Goal: Task Accomplishment & Management: Use online tool/utility

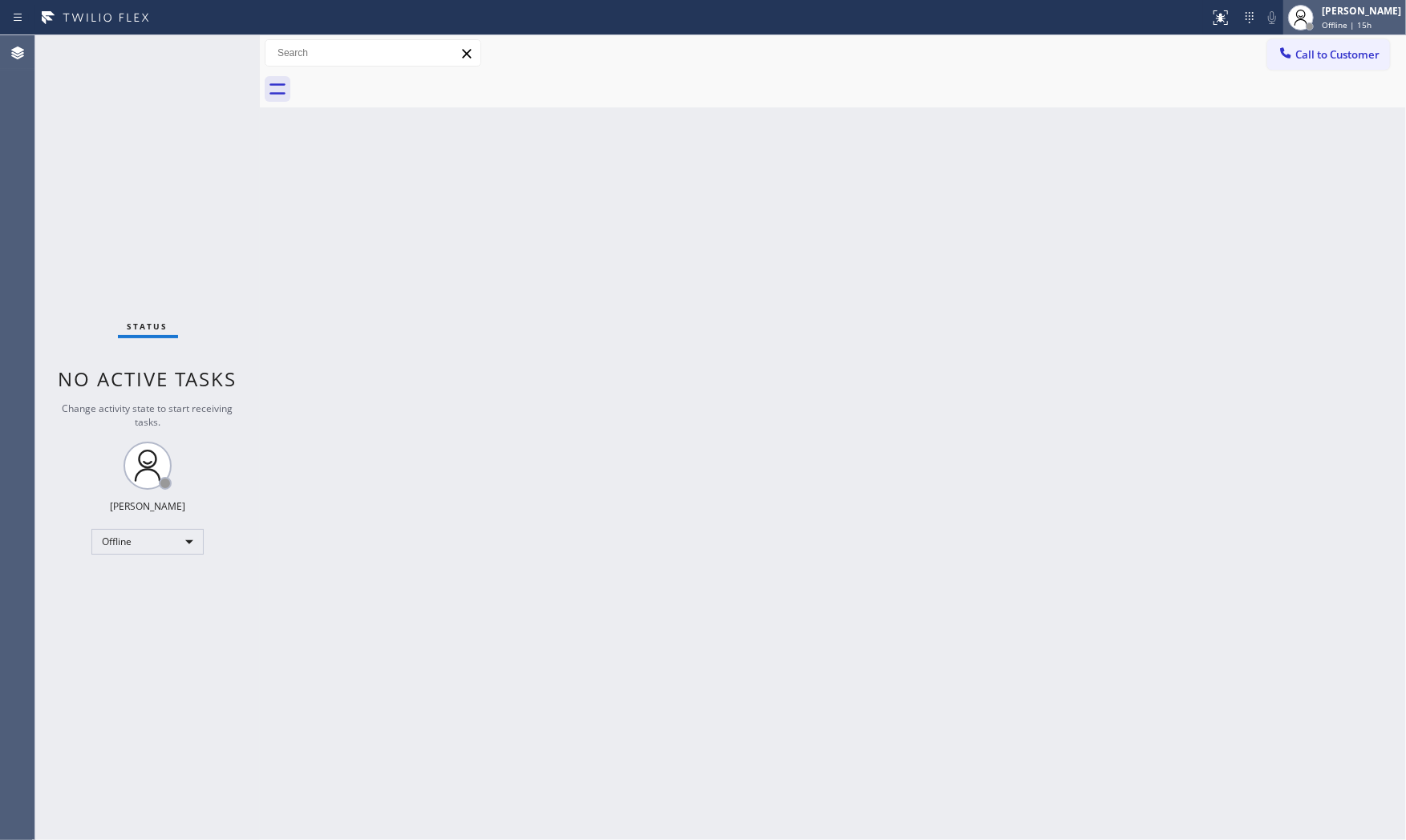
click at [1306, 4] on div at bounding box center [1300, 17] width 35 height 35
click at [1304, 85] on button "Available" at bounding box center [1325, 85] width 161 height 21
click at [1226, 18] on div at bounding box center [1221, 17] width 35 height 19
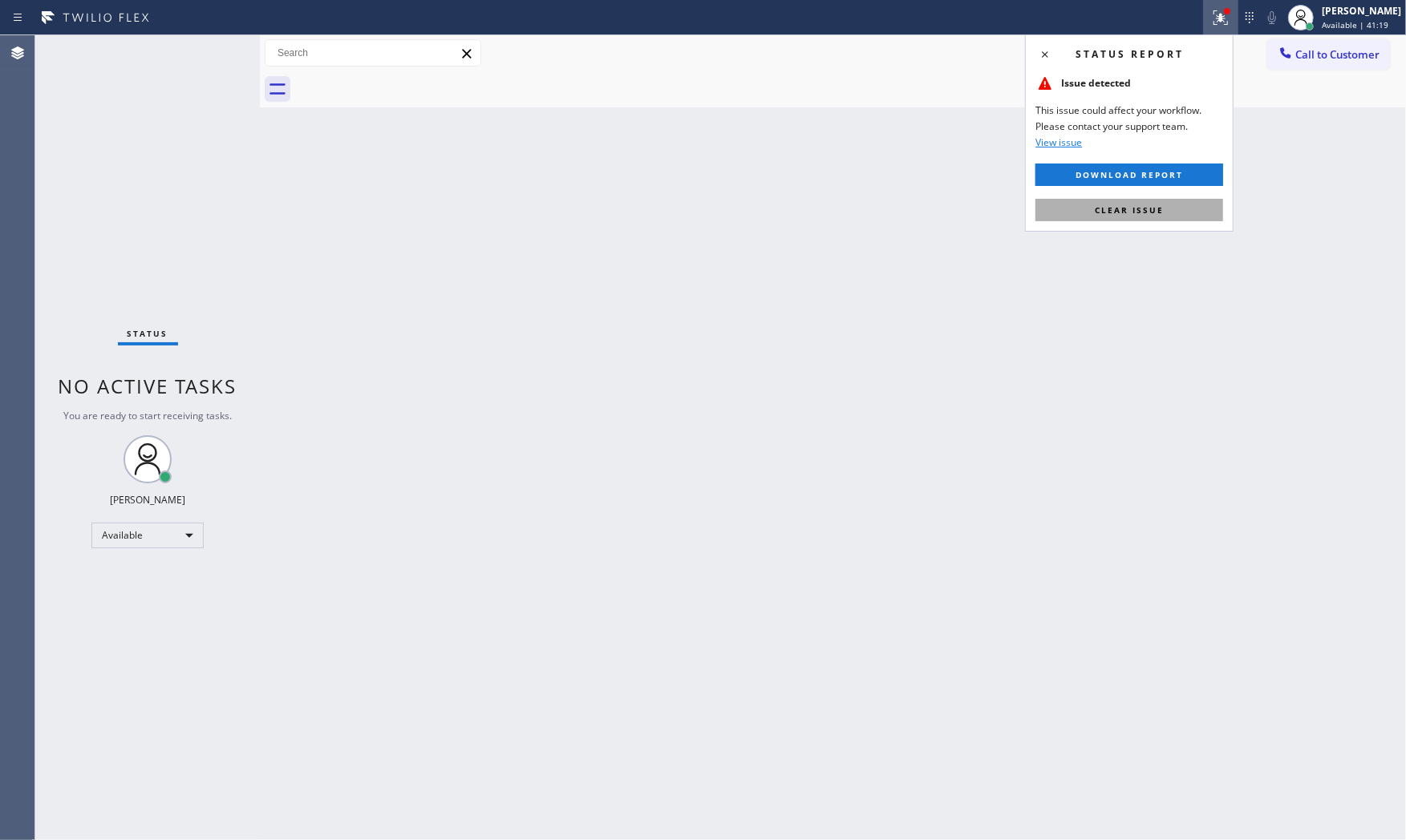
click at [1119, 221] on button "Clear issue" at bounding box center [1130, 210] width 188 height 22
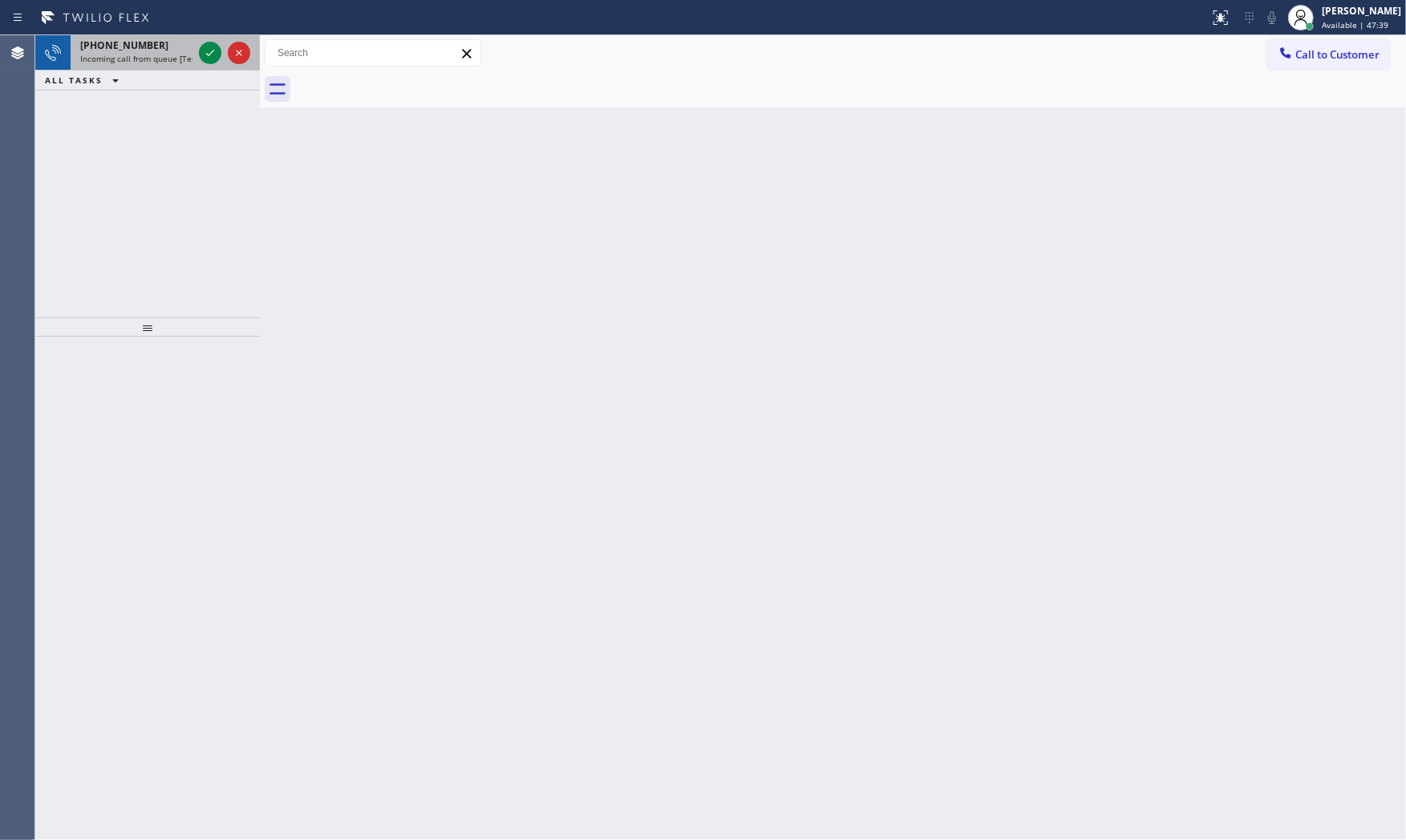
click at [149, 50] on div "+19493352823" at bounding box center [136, 45] width 112 height 14
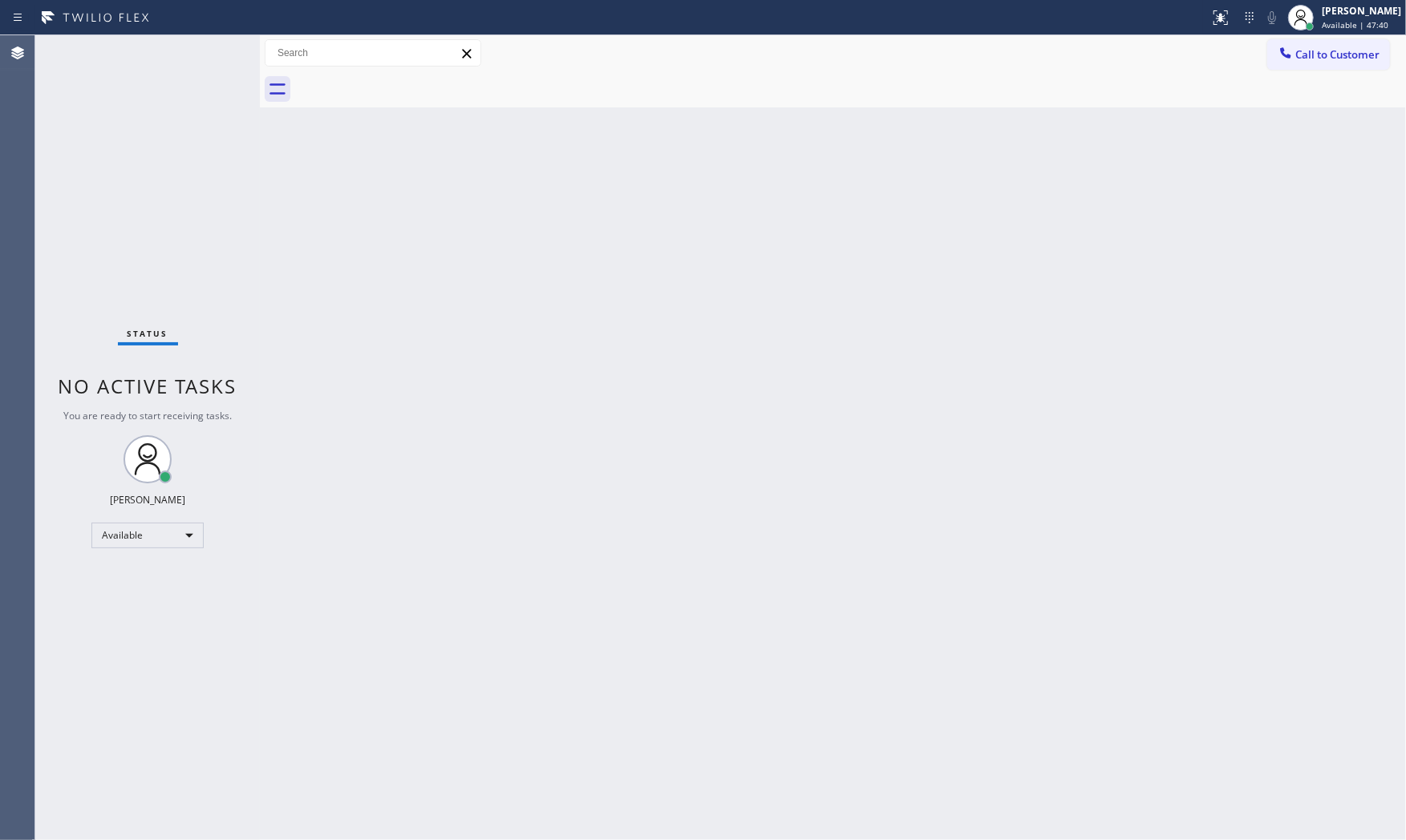
drag, startPoint x: 195, startPoint y: 388, endPoint x: 204, endPoint y: 377, distance: 14.2
click at [196, 388] on span "No active tasks" at bounding box center [148, 386] width 179 height 27
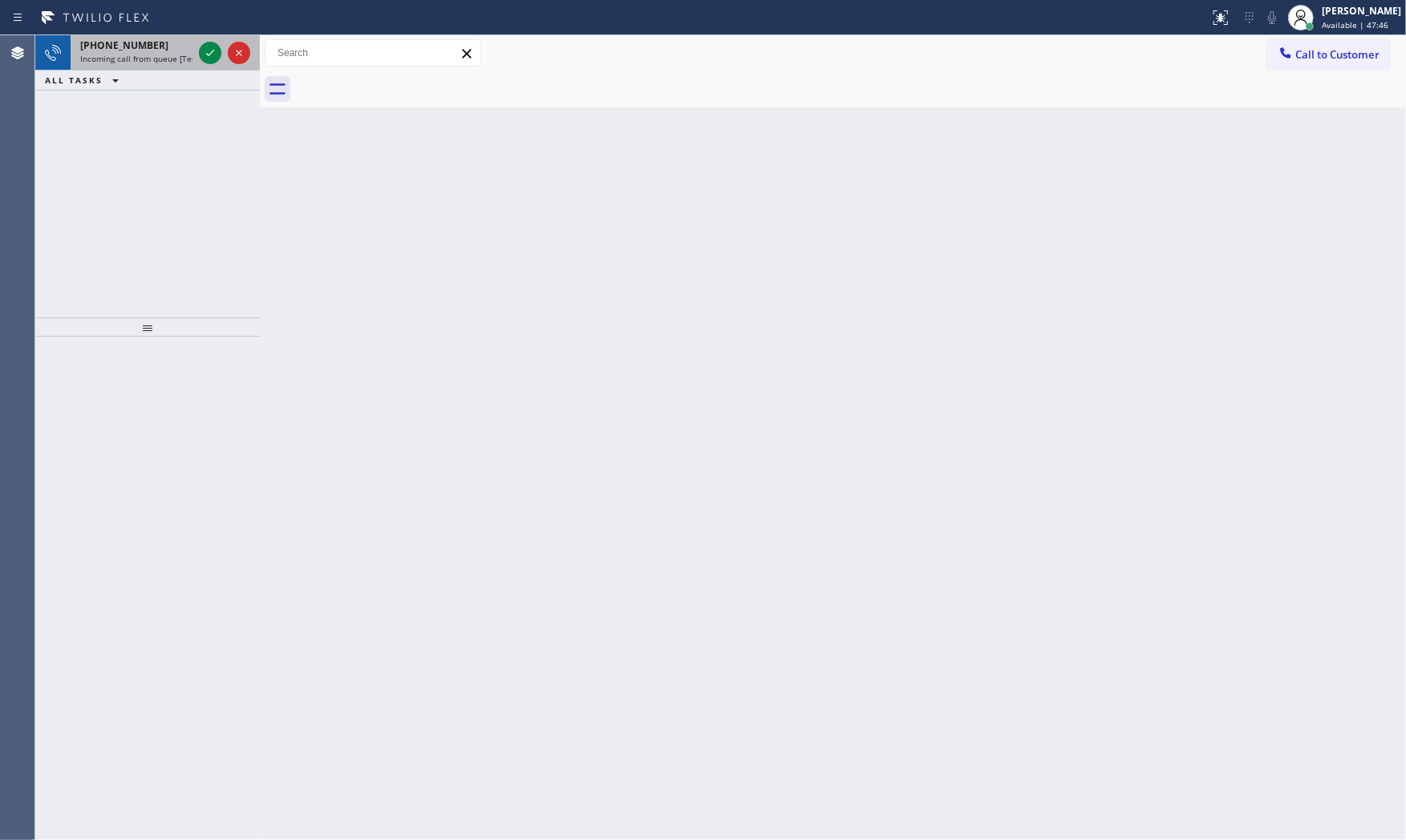
drag, startPoint x: 173, startPoint y: 53, endPoint x: 183, endPoint y: 53, distance: 10.0
click at [173, 53] on span "Incoming call from queue [Test] All" at bounding box center [146, 58] width 133 height 11
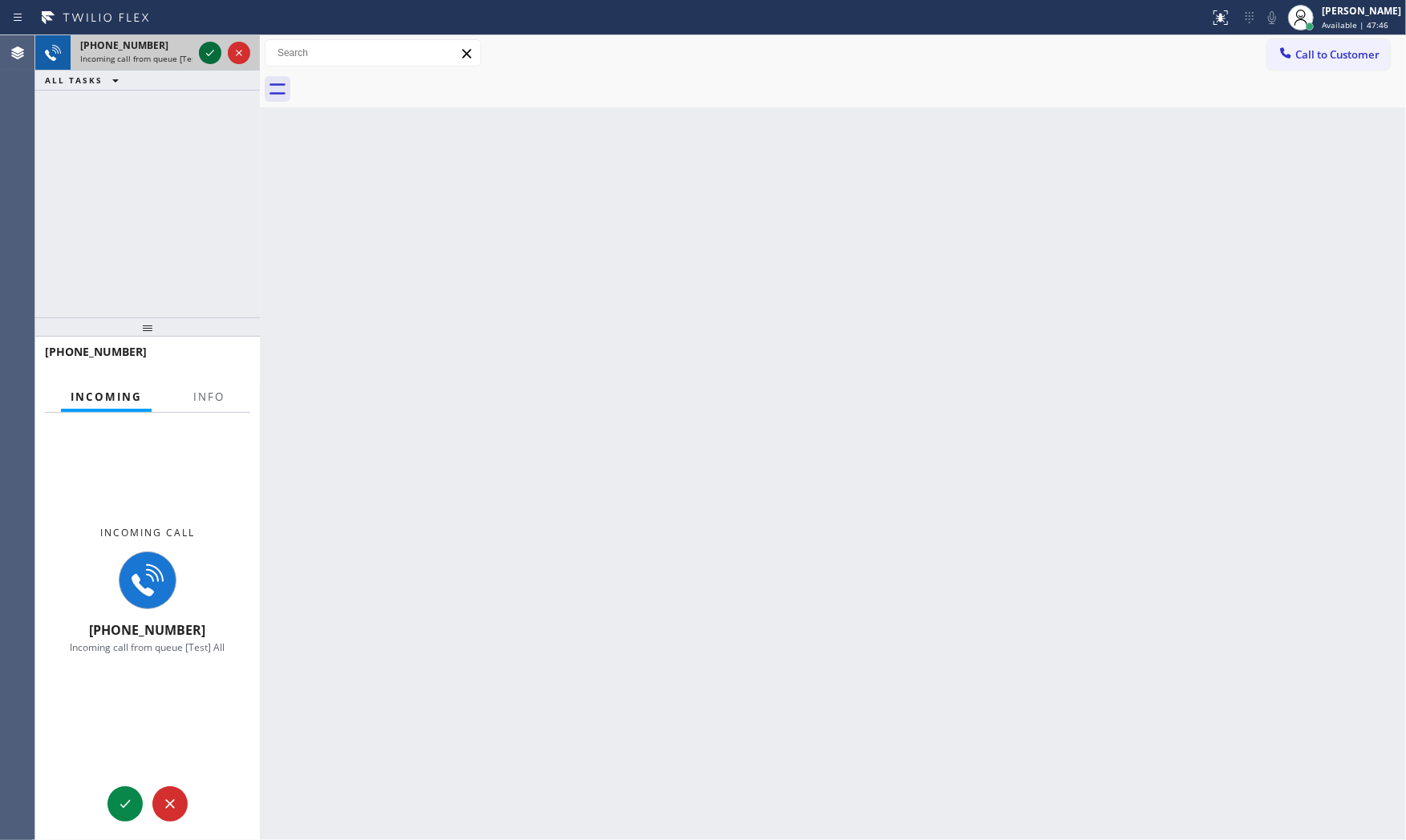
click at [211, 52] on icon at bounding box center [210, 52] width 19 height 19
click at [218, 399] on span "Info" at bounding box center [209, 396] width 31 height 15
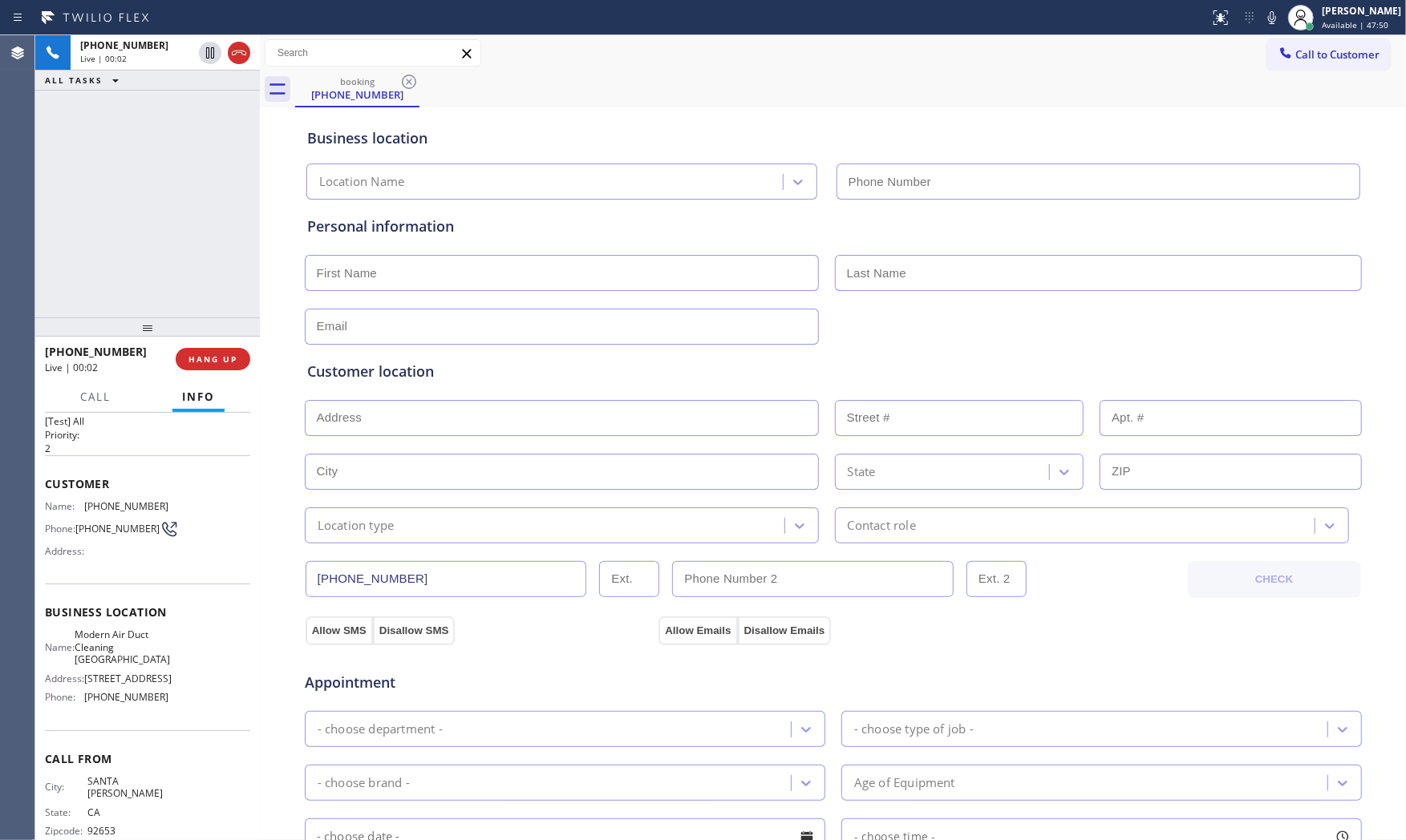
scroll to position [62, 0]
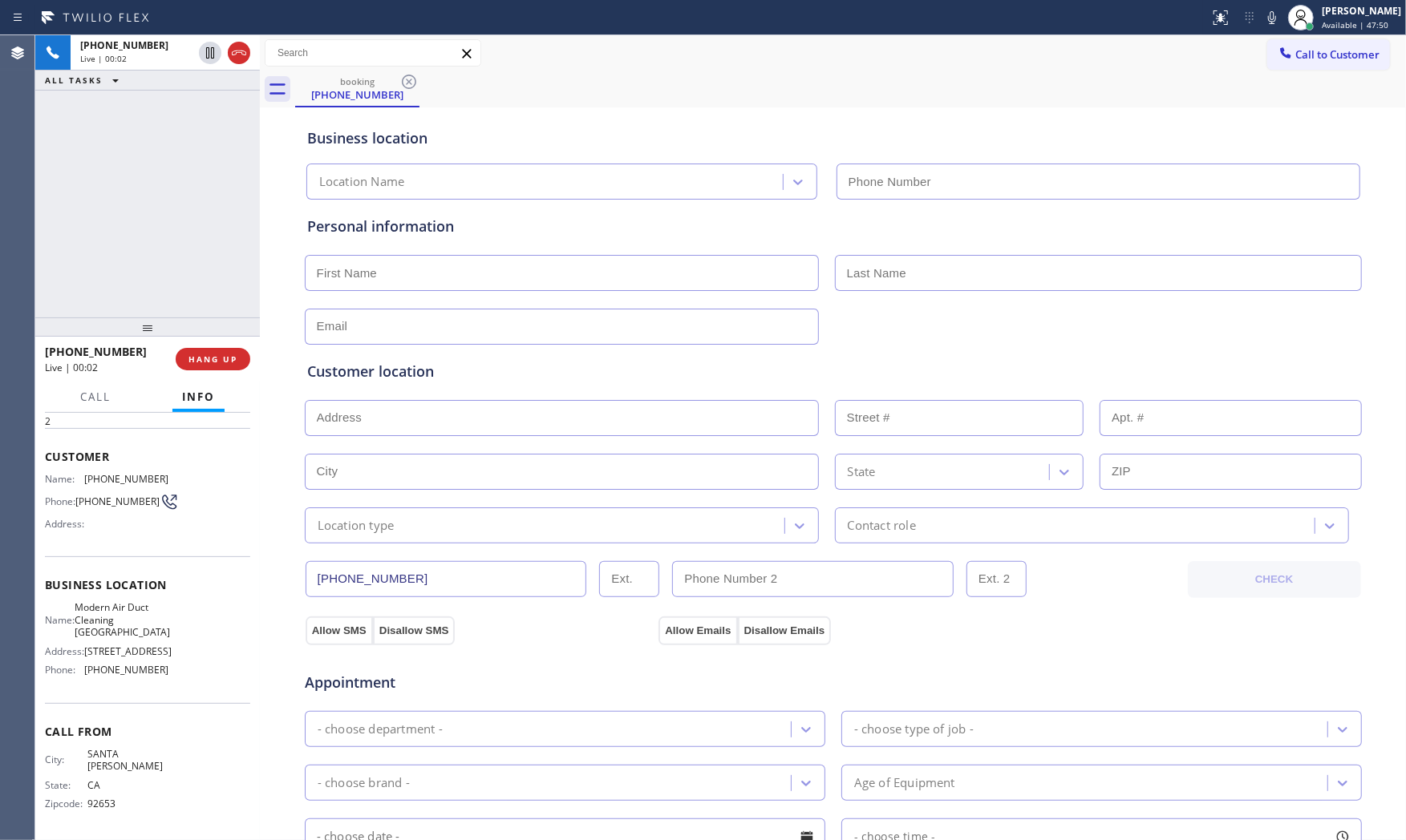
type input "(949) 577-8713"
click at [1257, 18] on div "Status report No issues detected If you experience an issue, please download th…" at bounding box center [1305, 17] width 203 height 35
click at [1263, 18] on icon at bounding box center [1272, 17] width 19 height 19
click at [1269, 18] on icon at bounding box center [1272, 17] width 8 height 13
click at [221, 364] on span "HANG UP" at bounding box center [213, 359] width 49 height 11
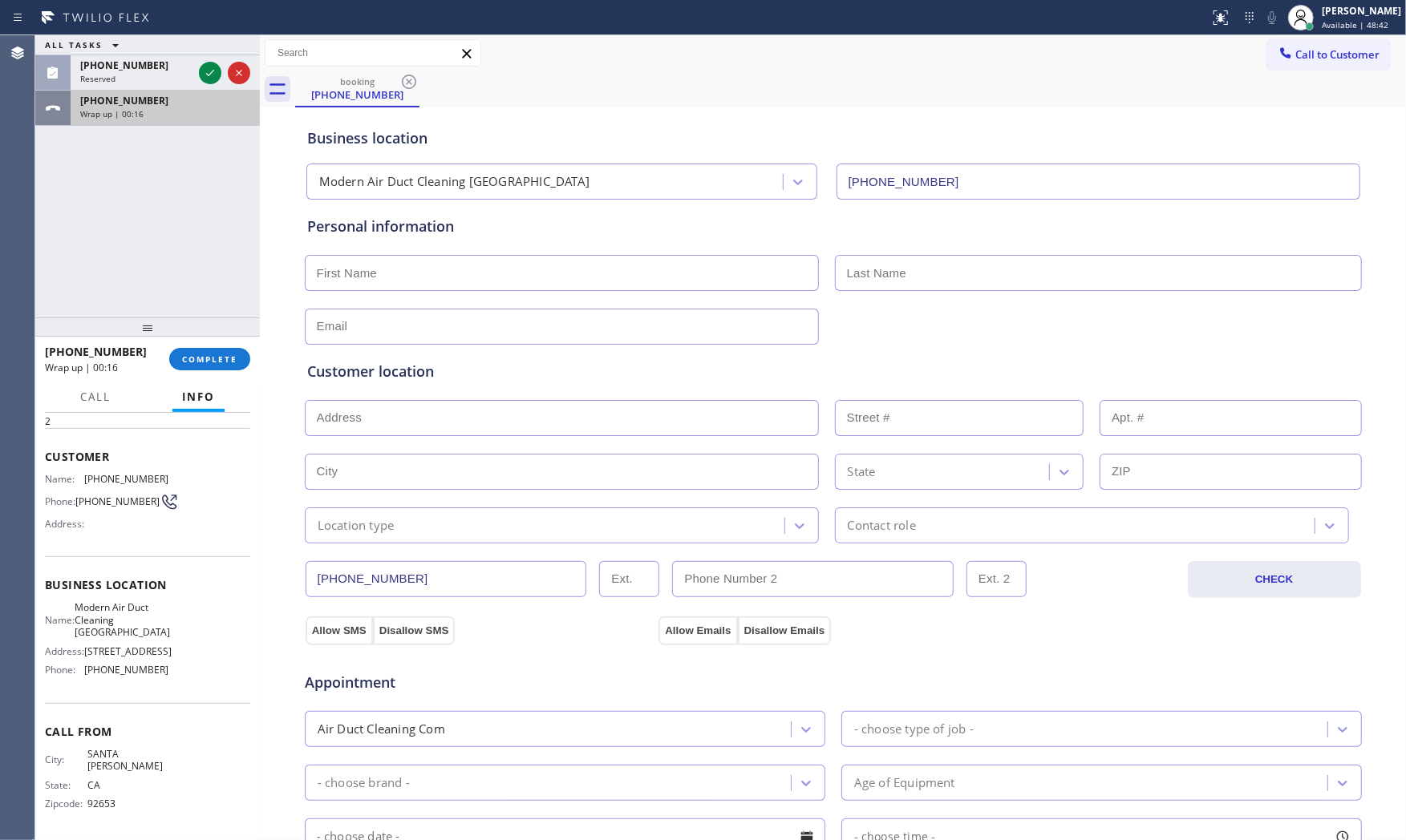
click at [142, 114] on div "Wrap up | 00:16" at bounding box center [165, 113] width 170 height 11
click at [217, 337] on div at bounding box center [148, 327] width 225 height 19
click at [220, 347] on div "+19493352823 Wrap up | 00:20 COMPLETE" at bounding box center [147, 359] width 205 height 42
click at [244, 358] on button "COMPLETE" at bounding box center [209, 360] width 81 height 22
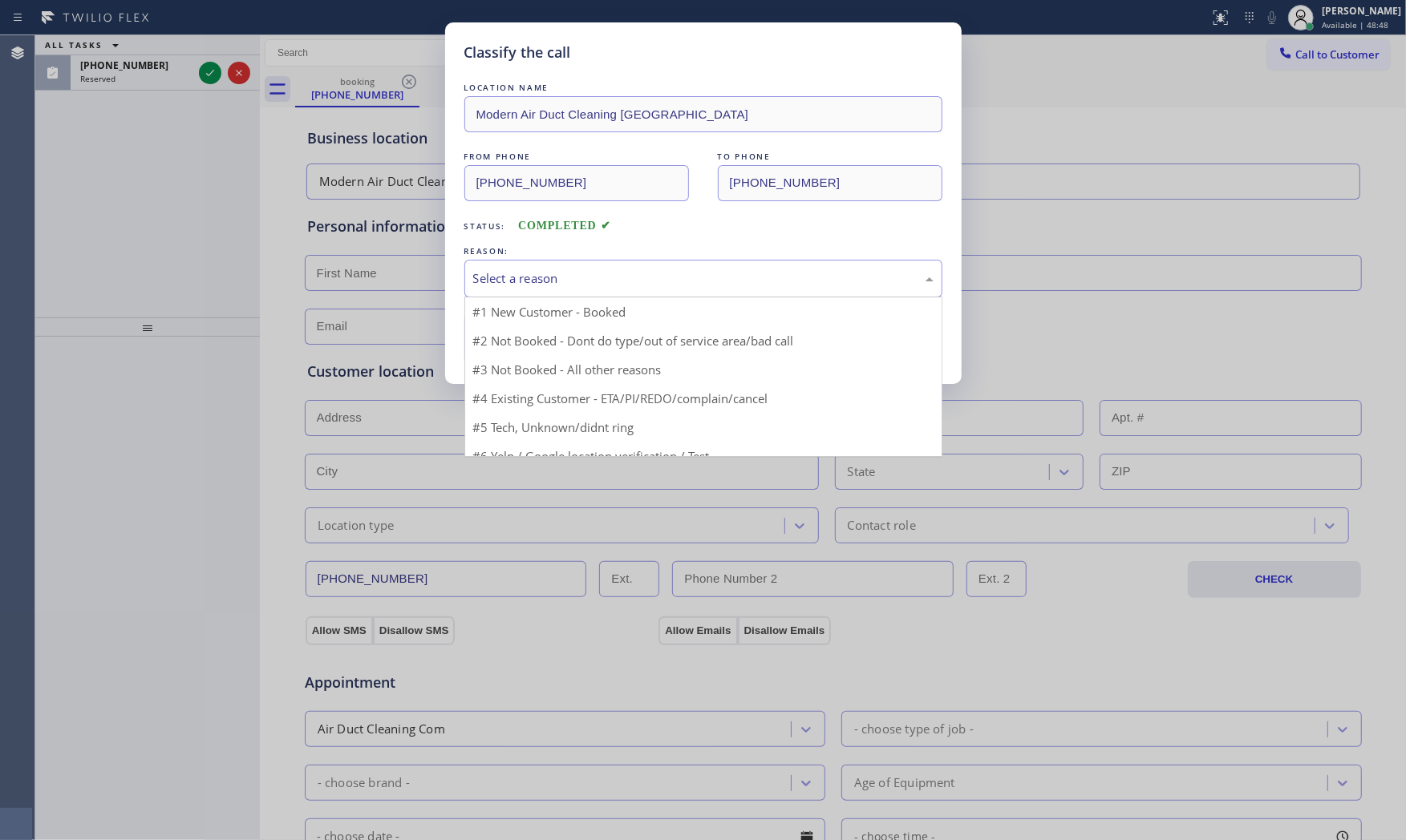
click at [542, 281] on div "Select a reason" at bounding box center [703, 278] width 460 height 18
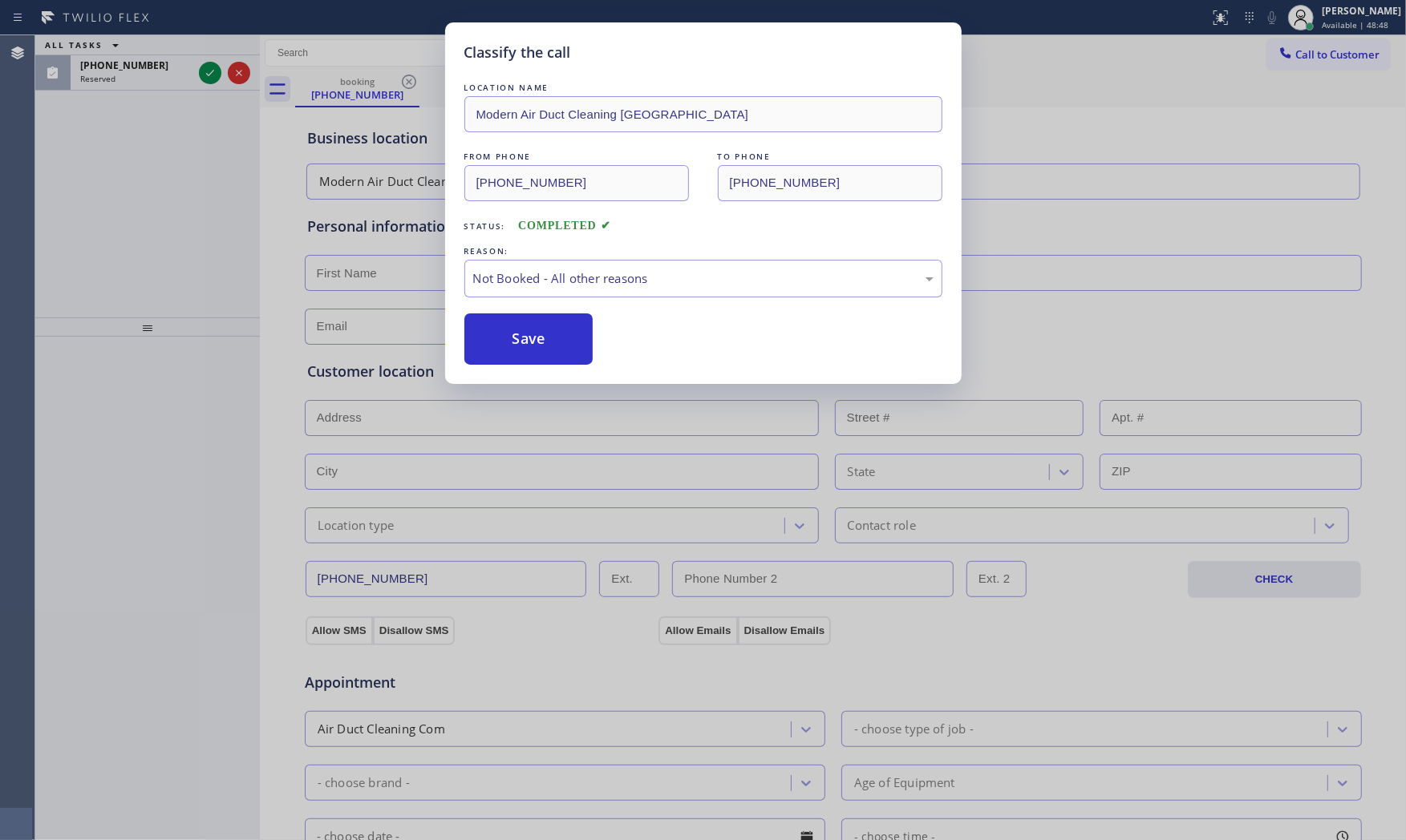
click at [522, 349] on button "Save" at bounding box center [529, 339] width 129 height 51
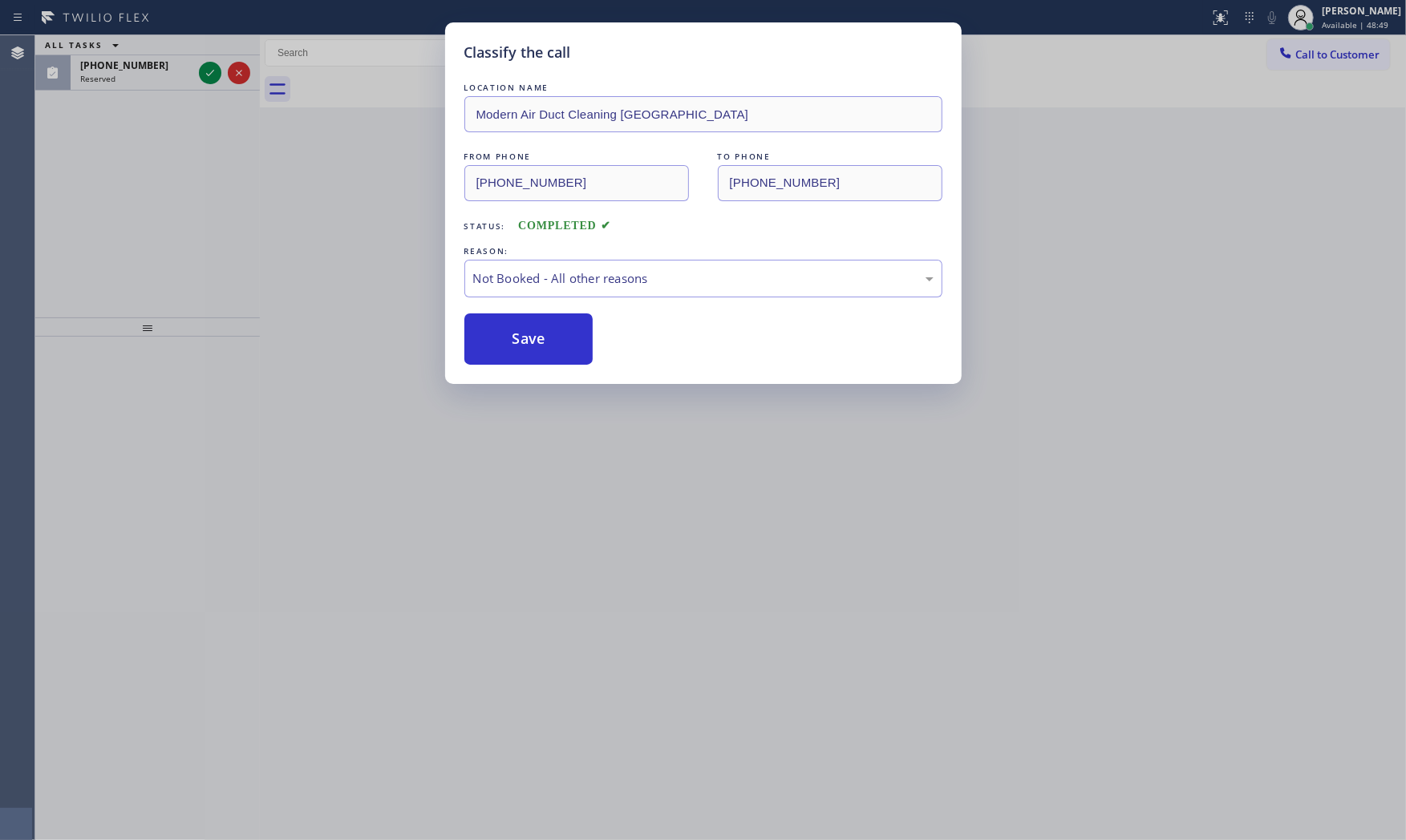
click at [522, 349] on button "Save" at bounding box center [529, 339] width 129 height 51
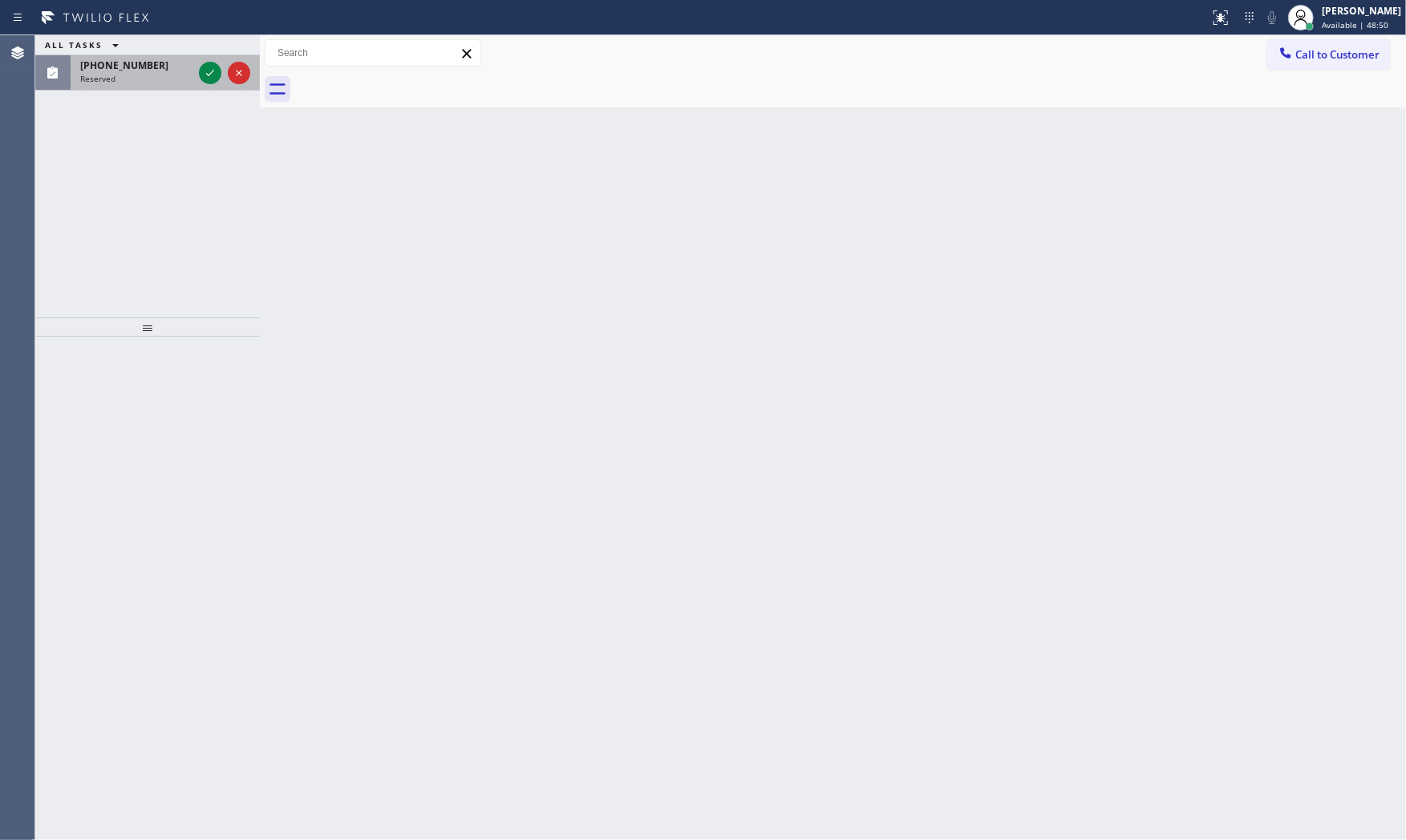
click at [178, 78] on div "(949) 335-2823 Reserved" at bounding box center [133, 72] width 125 height 35
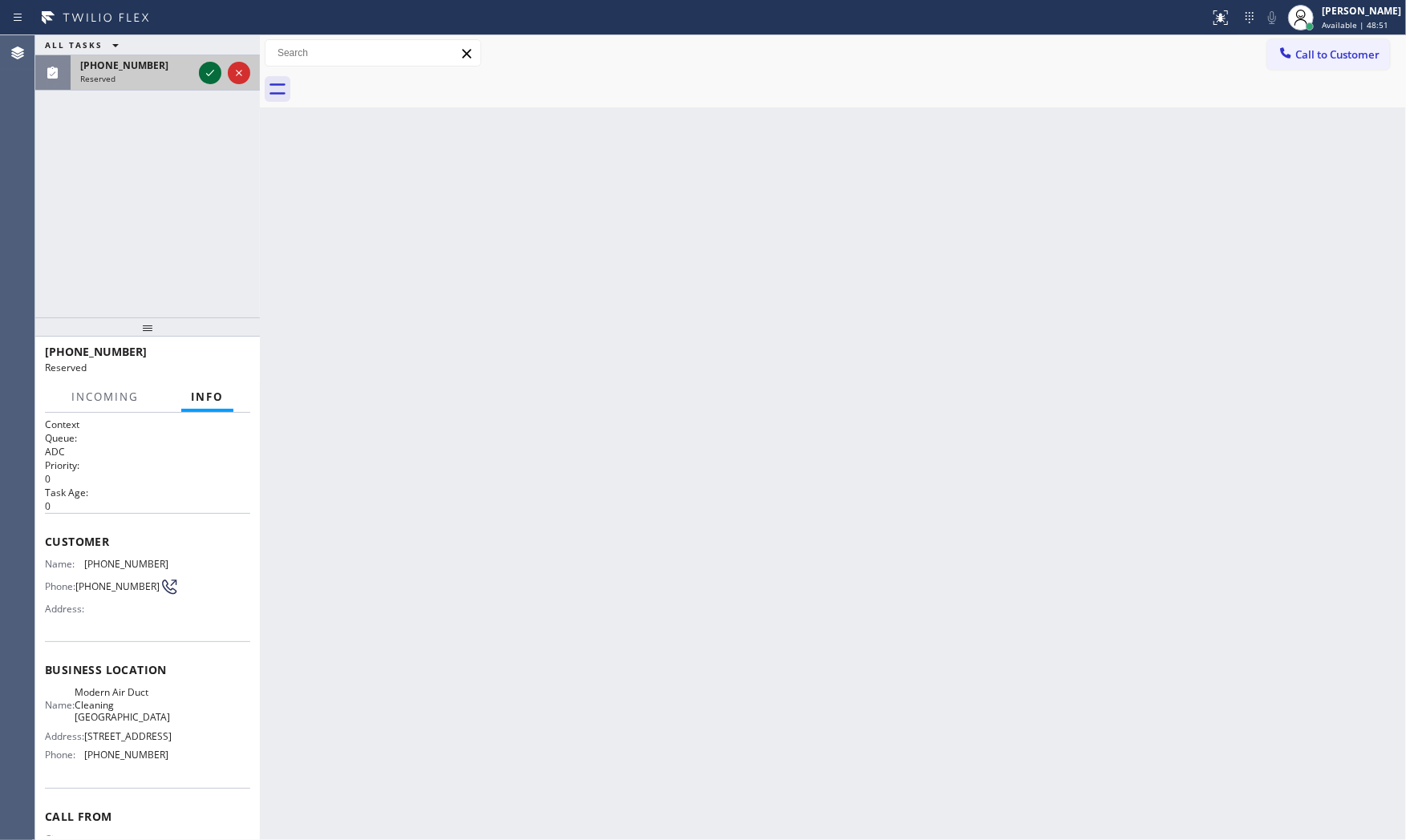
click at [209, 68] on icon at bounding box center [210, 73] width 19 height 19
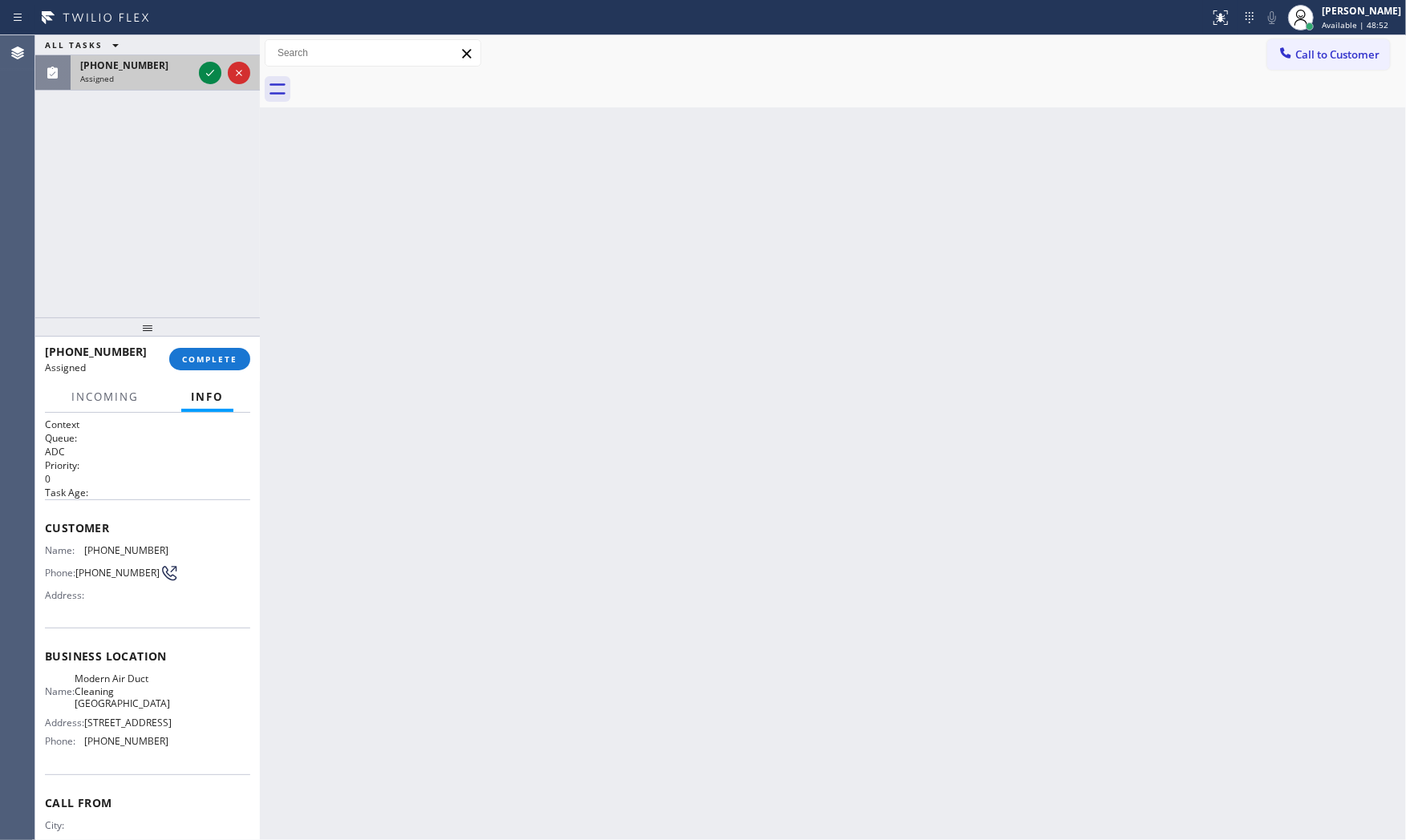
click at [209, 82] on div "(949) 335-2823 Assigned" at bounding box center [148, 72] width 225 height 35
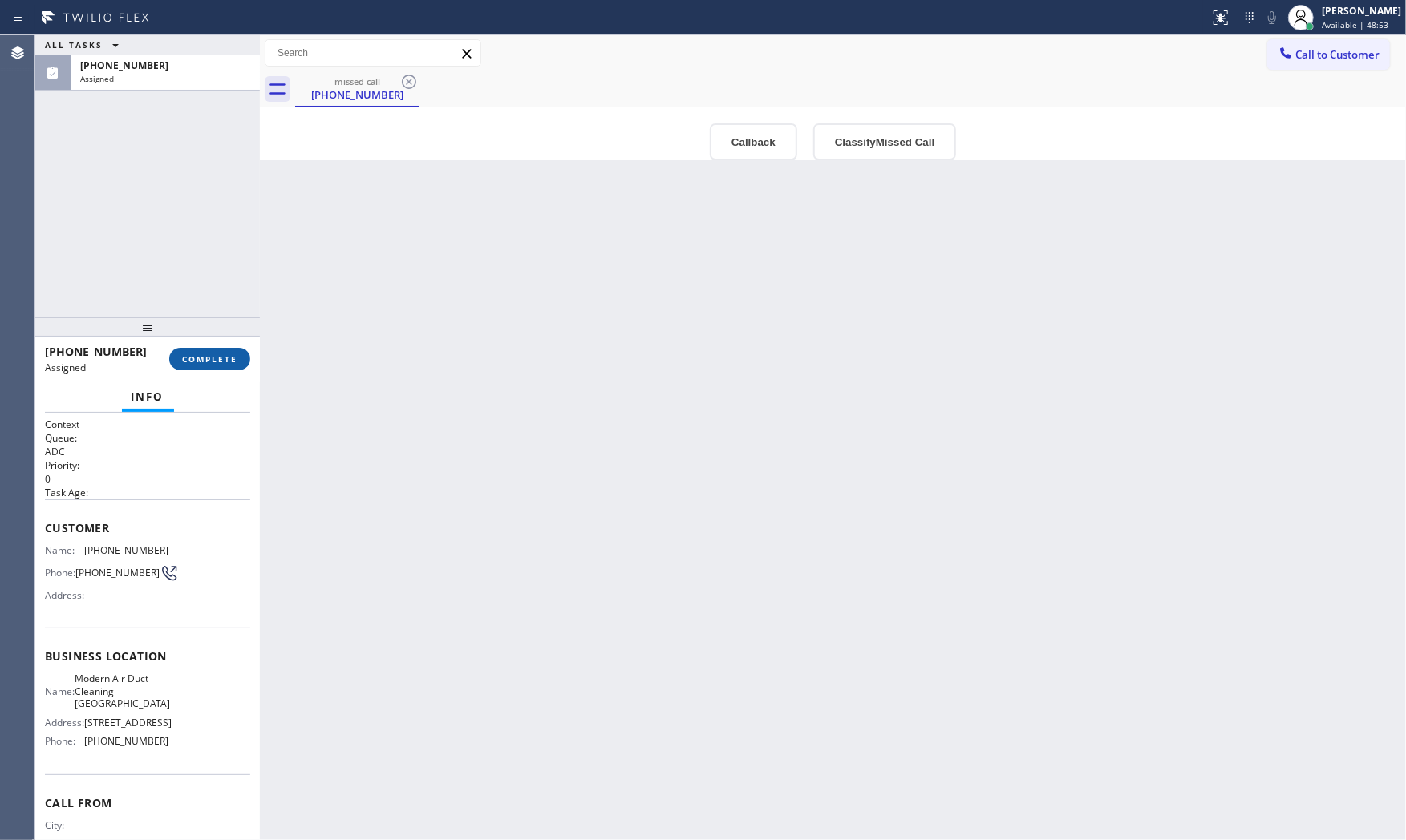
click at [209, 362] on span "COMPLETE" at bounding box center [209, 359] width 55 height 11
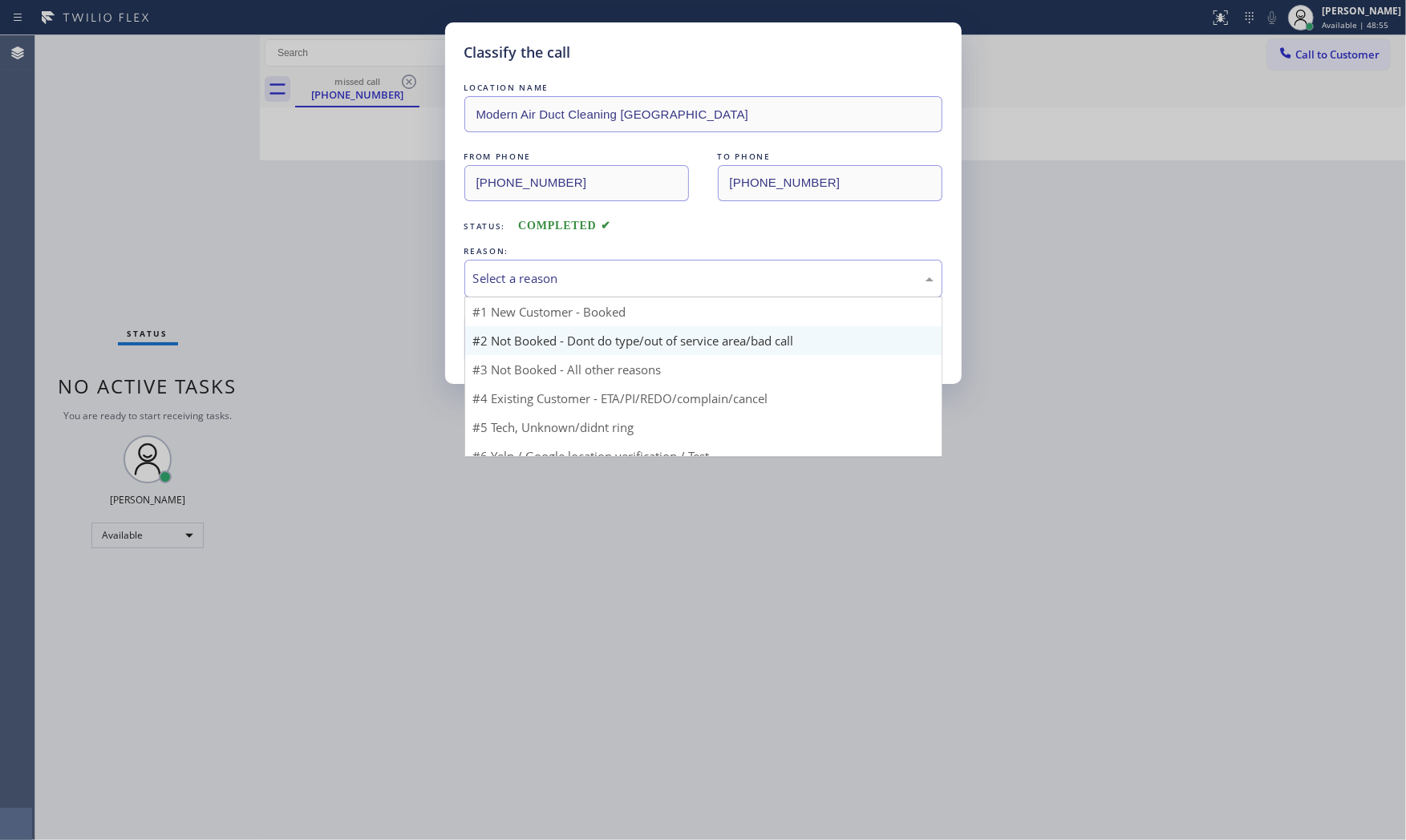
drag, startPoint x: 532, startPoint y: 276, endPoint x: 515, endPoint y: 345, distance: 71.1
click at [532, 279] on div "Select a reason" at bounding box center [703, 278] width 460 height 18
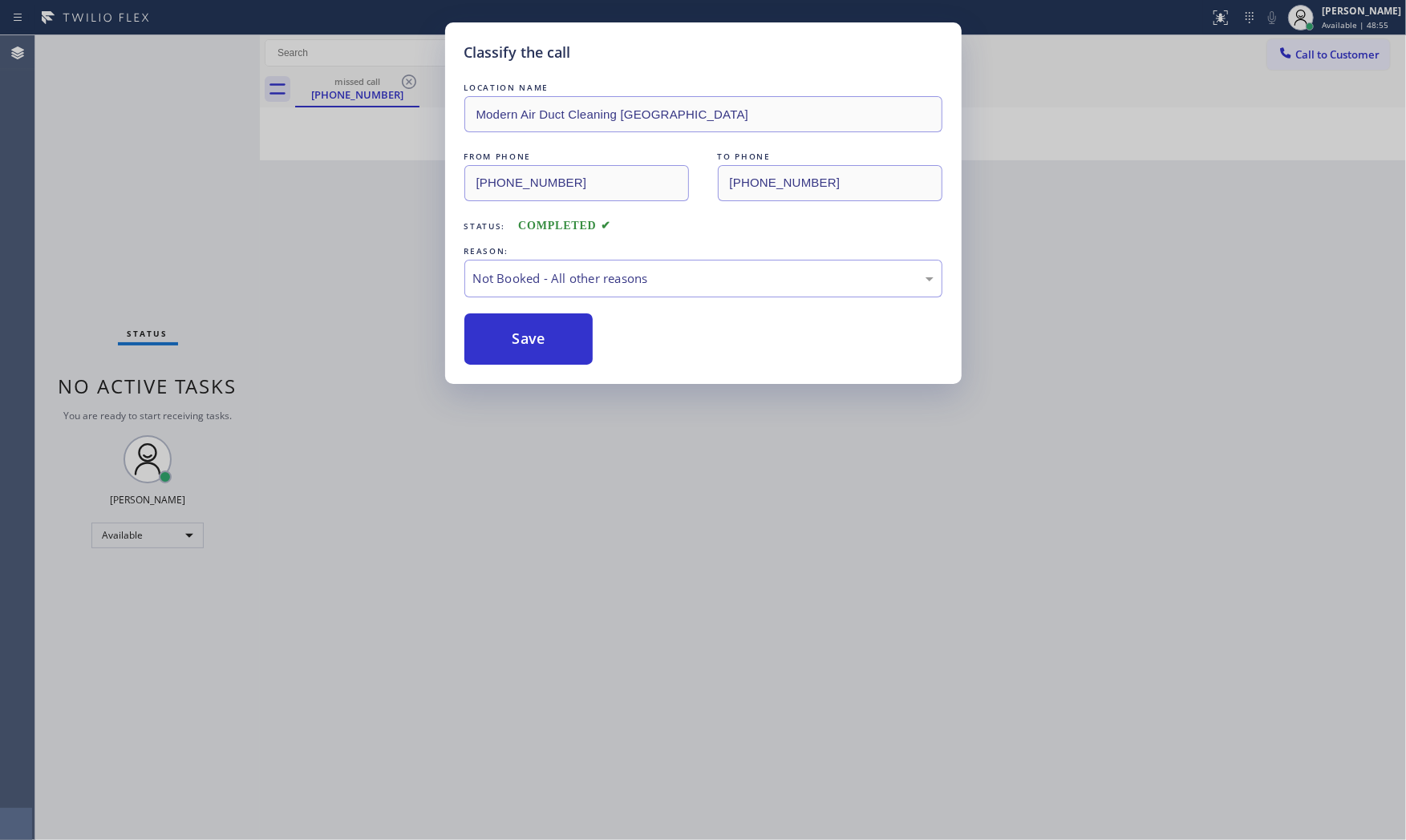
click at [515, 346] on button "Save" at bounding box center [529, 339] width 129 height 51
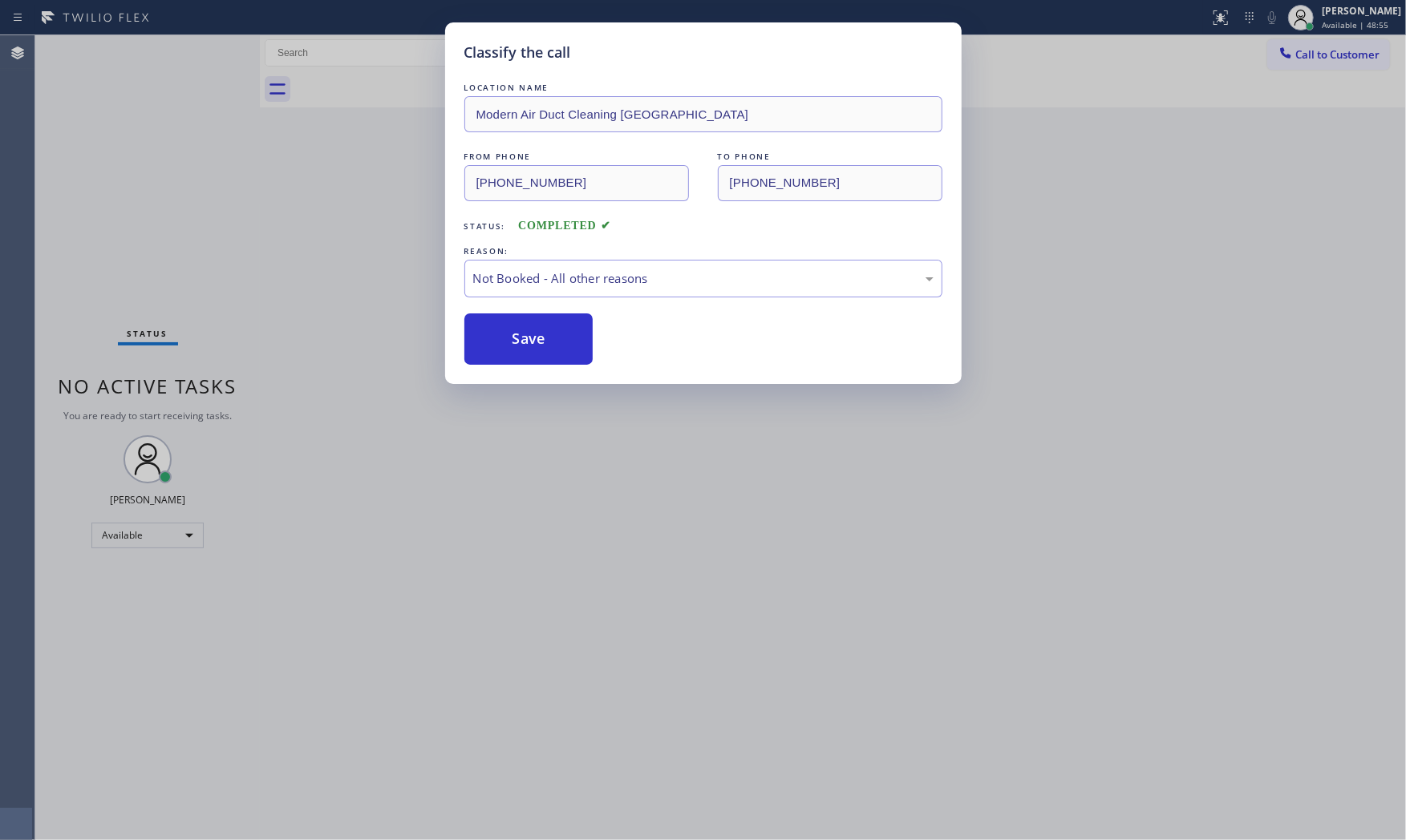
click at [515, 346] on button "Save" at bounding box center [529, 339] width 129 height 51
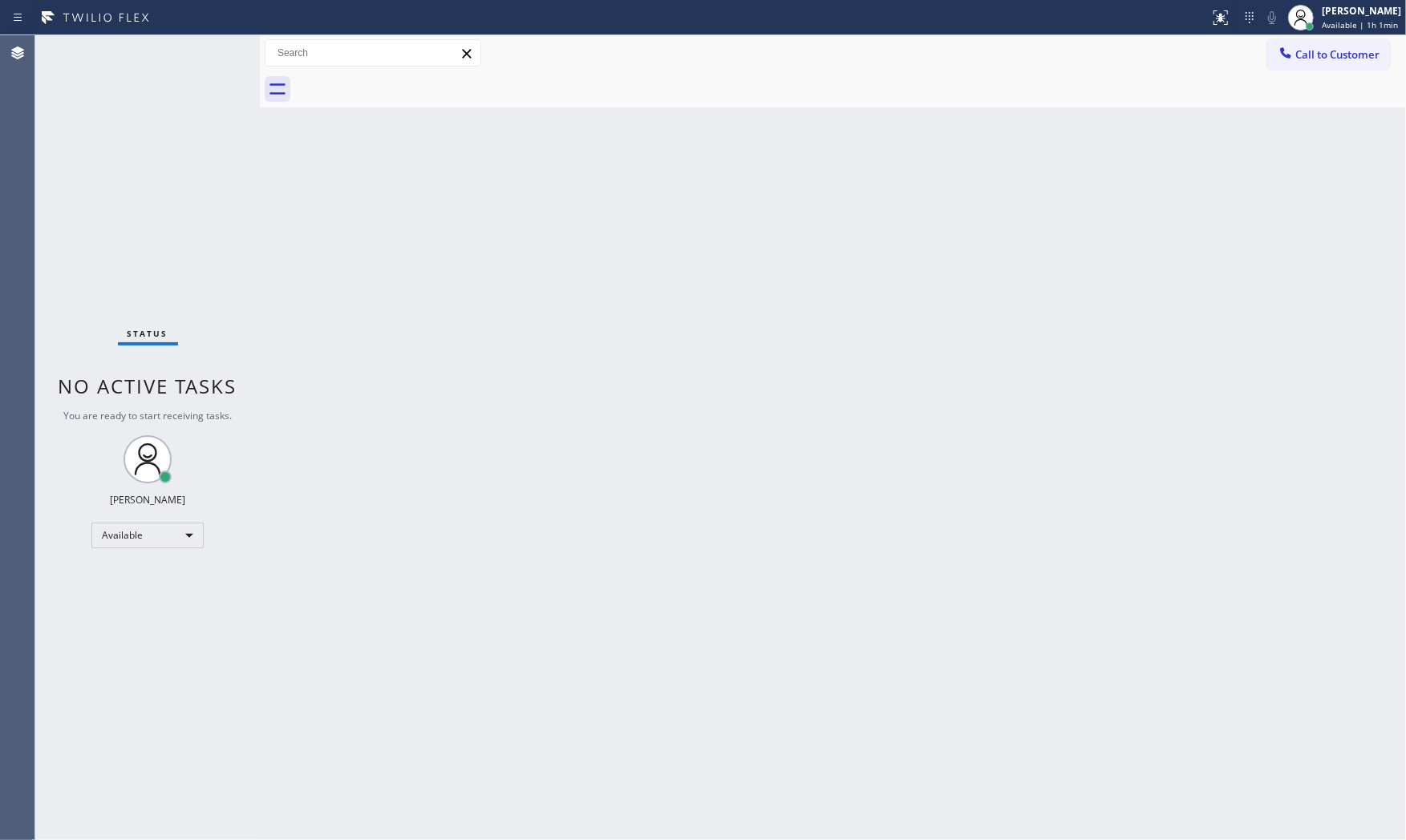
click at [139, 25] on icon at bounding box center [95, 18] width 120 height 26
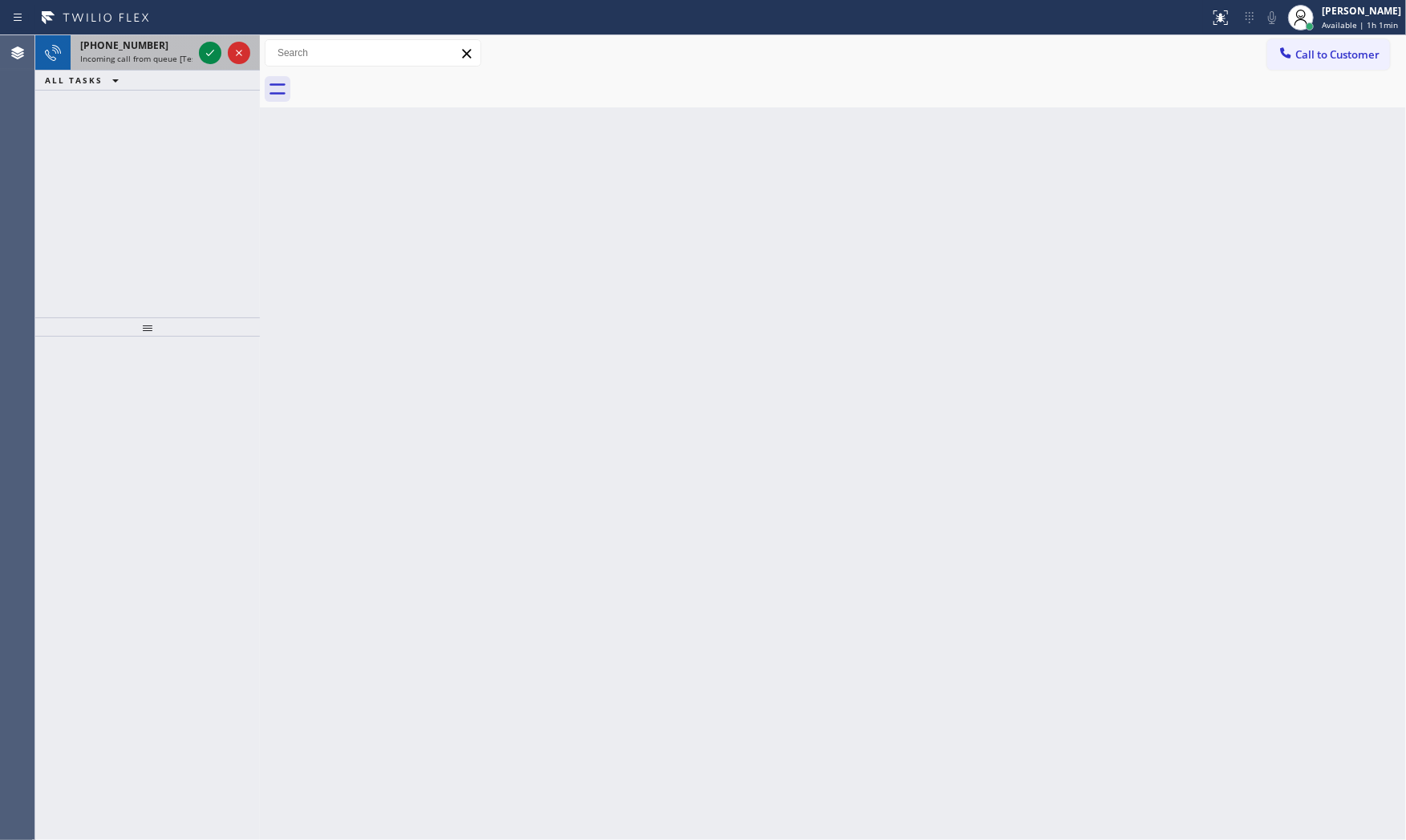
click at [163, 60] on span "Incoming call from queue [Test] All" at bounding box center [146, 58] width 133 height 11
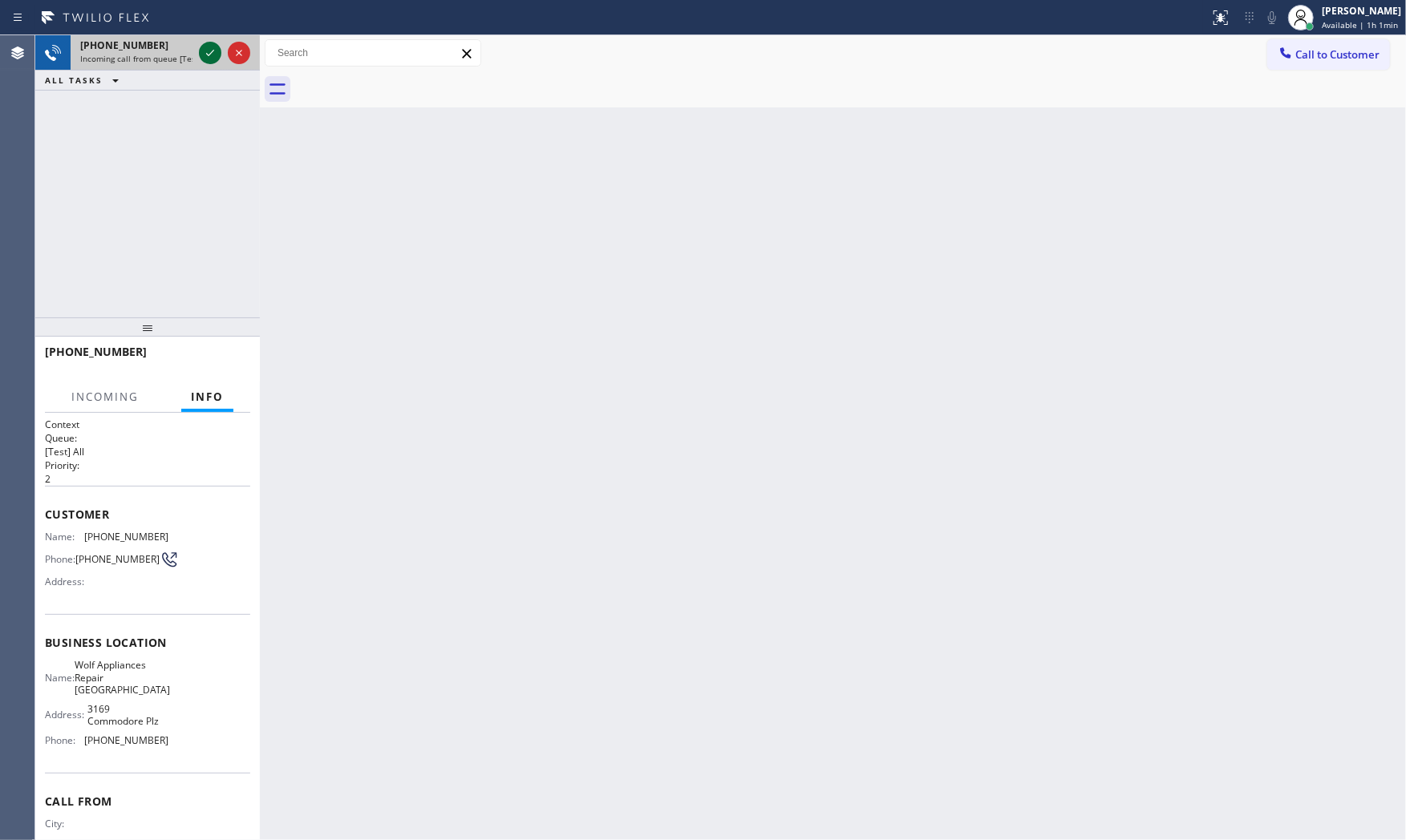
click at [199, 55] on div at bounding box center [210, 52] width 22 height 19
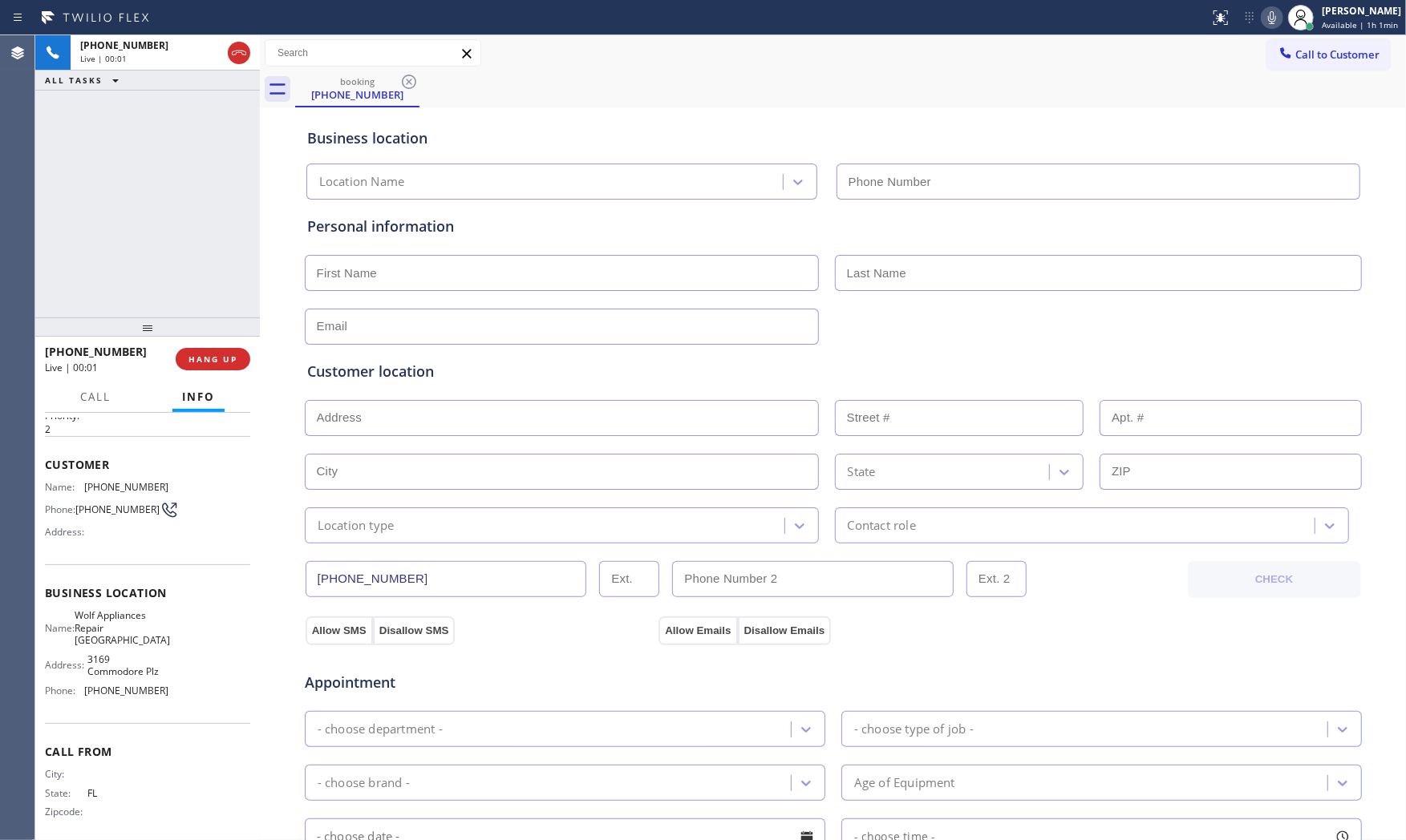
type input "(786) 650-1676"
click at [201, 359] on span "HANG UP" at bounding box center [213, 359] width 49 height 11
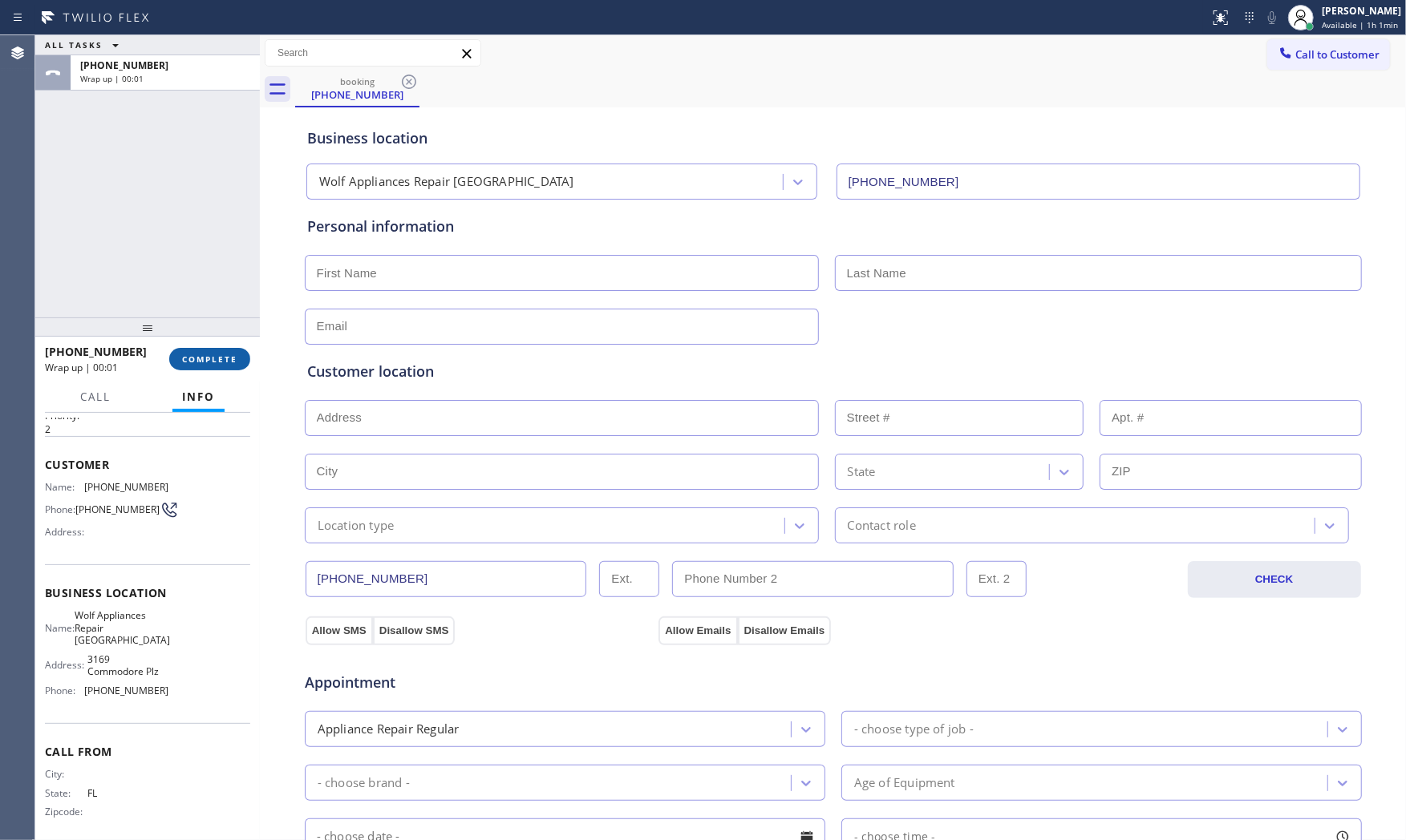
click at [201, 359] on span "COMPLETE" at bounding box center [209, 359] width 55 height 11
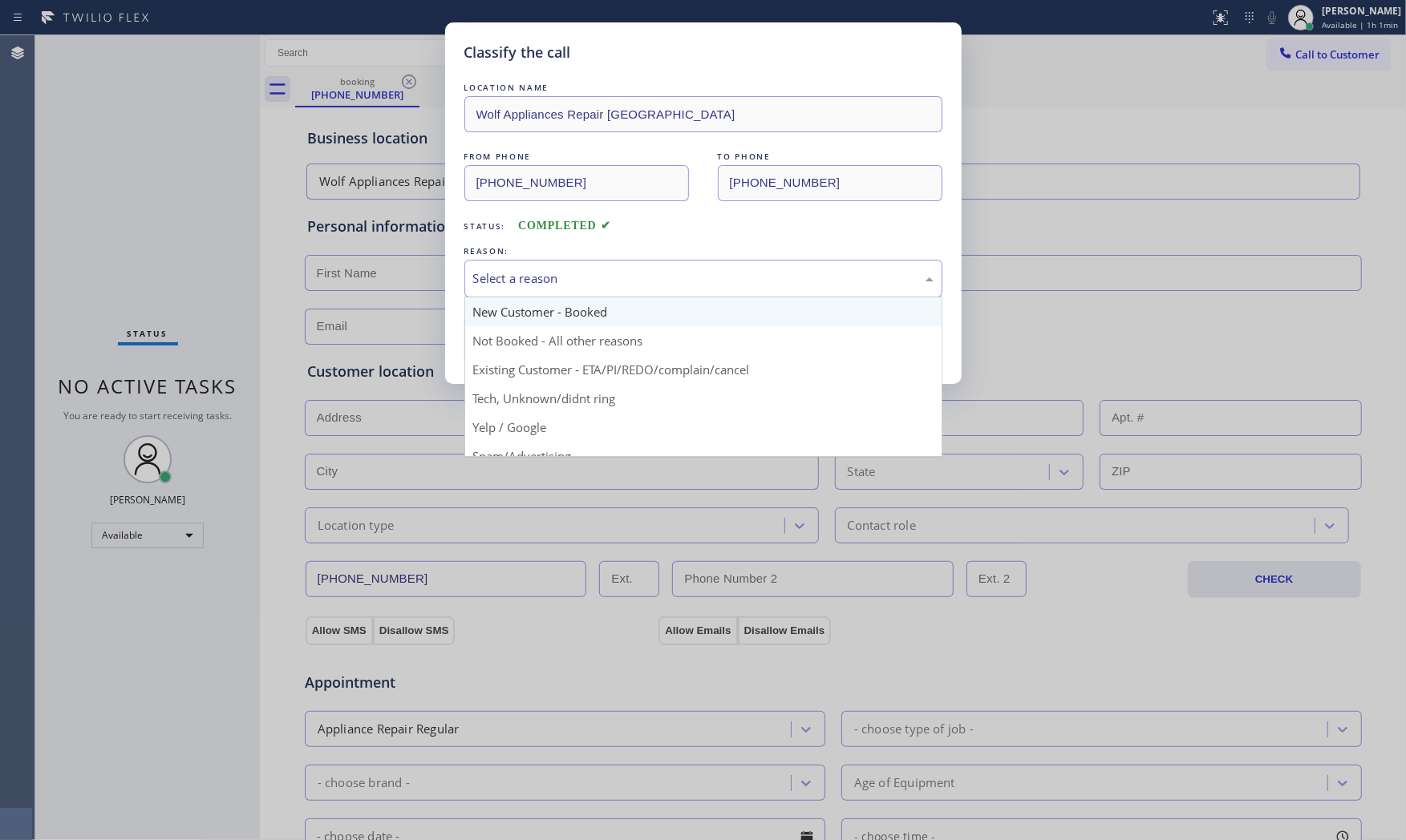
drag, startPoint x: 605, startPoint y: 277, endPoint x: 571, endPoint y: 321, distance: 55.6
click at [605, 278] on div "Select a reason" at bounding box center [703, 278] width 460 height 18
drag, startPoint x: 572, startPoint y: 262, endPoint x: 537, endPoint y: 325, distance: 72.1
click at [570, 268] on div "New Customer - Booked" at bounding box center [703, 279] width 478 height 38
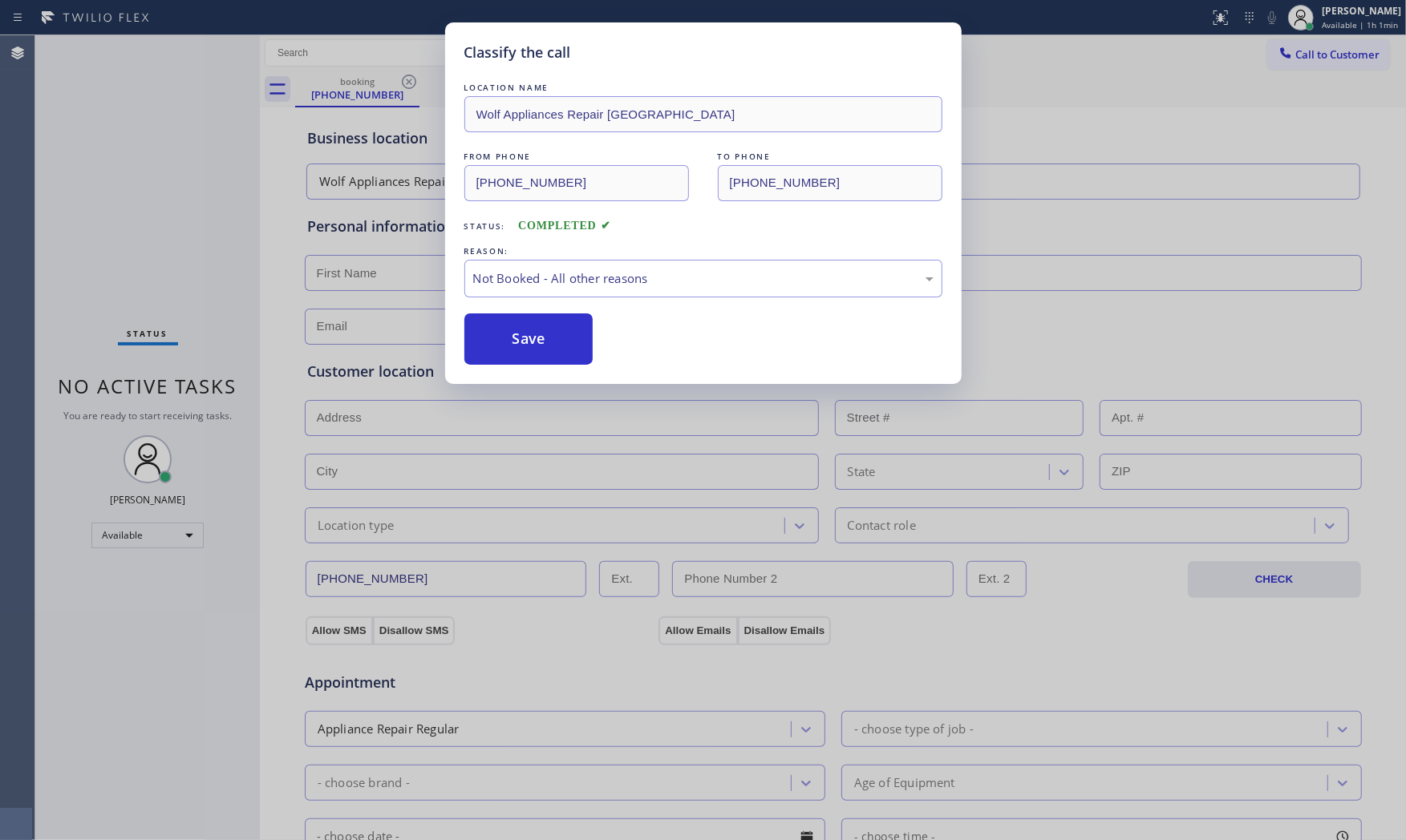
click at [533, 341] on button "Save" at bounding box center [529, 339] width 129 height 51
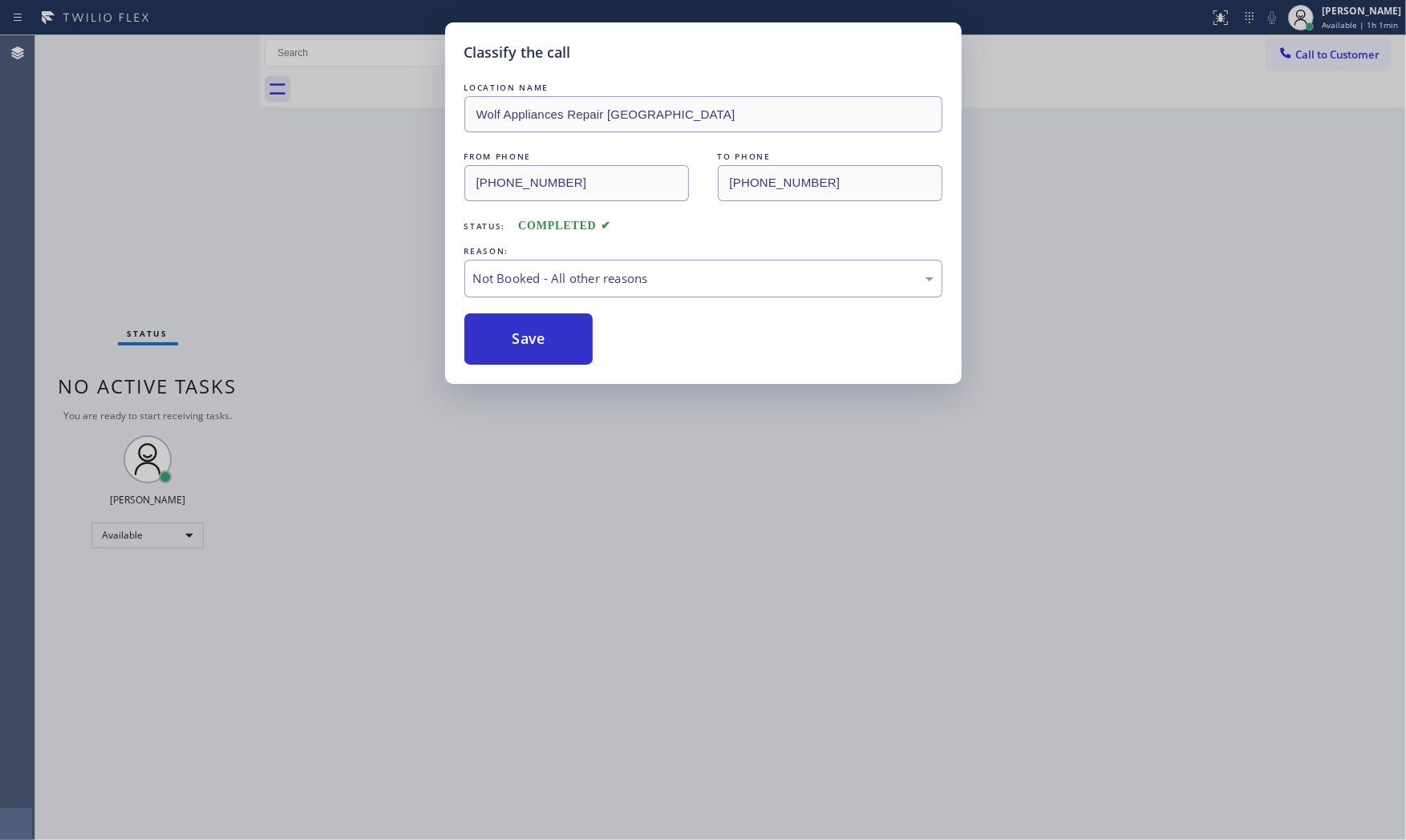
click at [533, 341] on button "Save" at bounding box center [529, 339] width 129 height 51
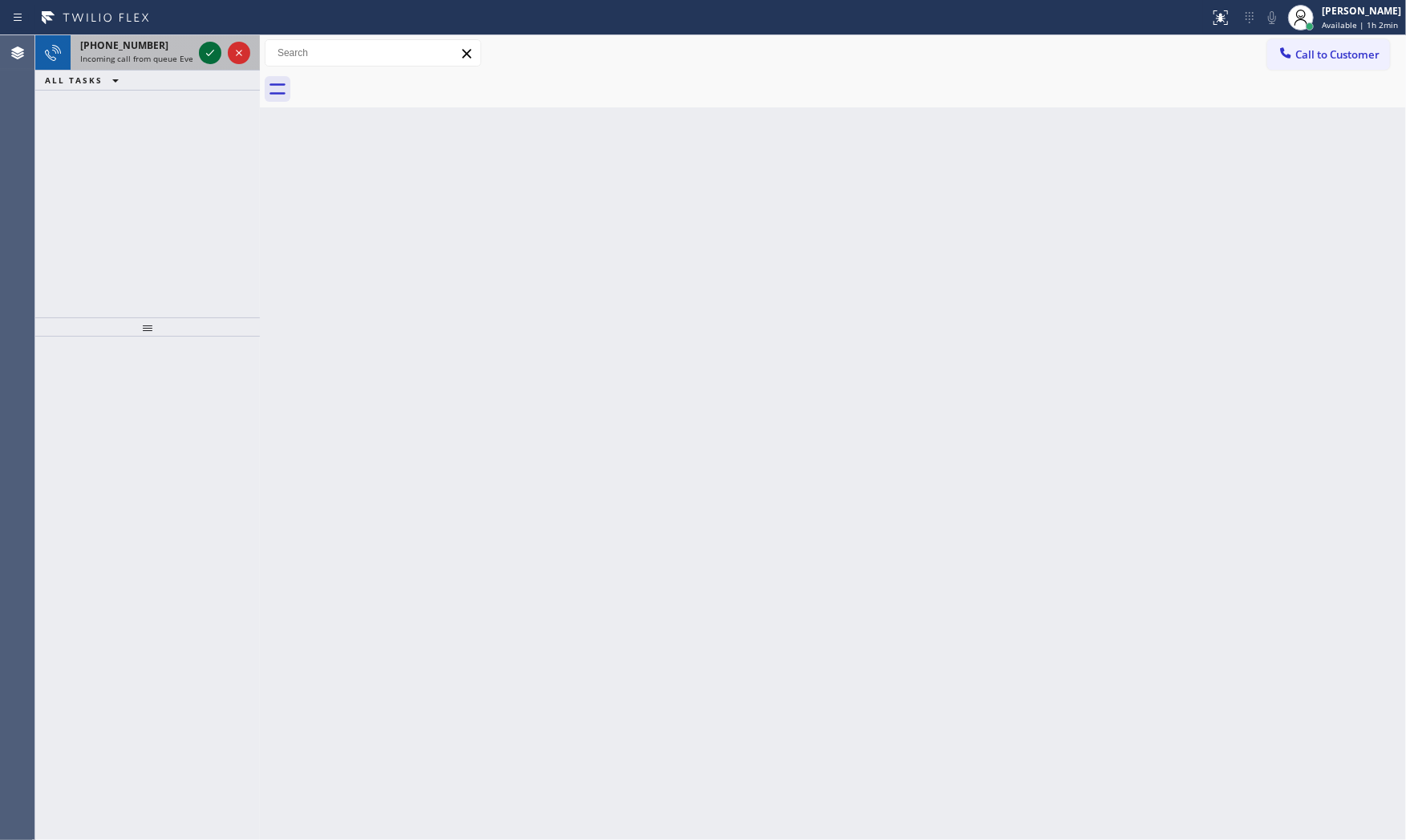
click at [210, 51] on icon at bounding box center [210, 52] width 19 height 19
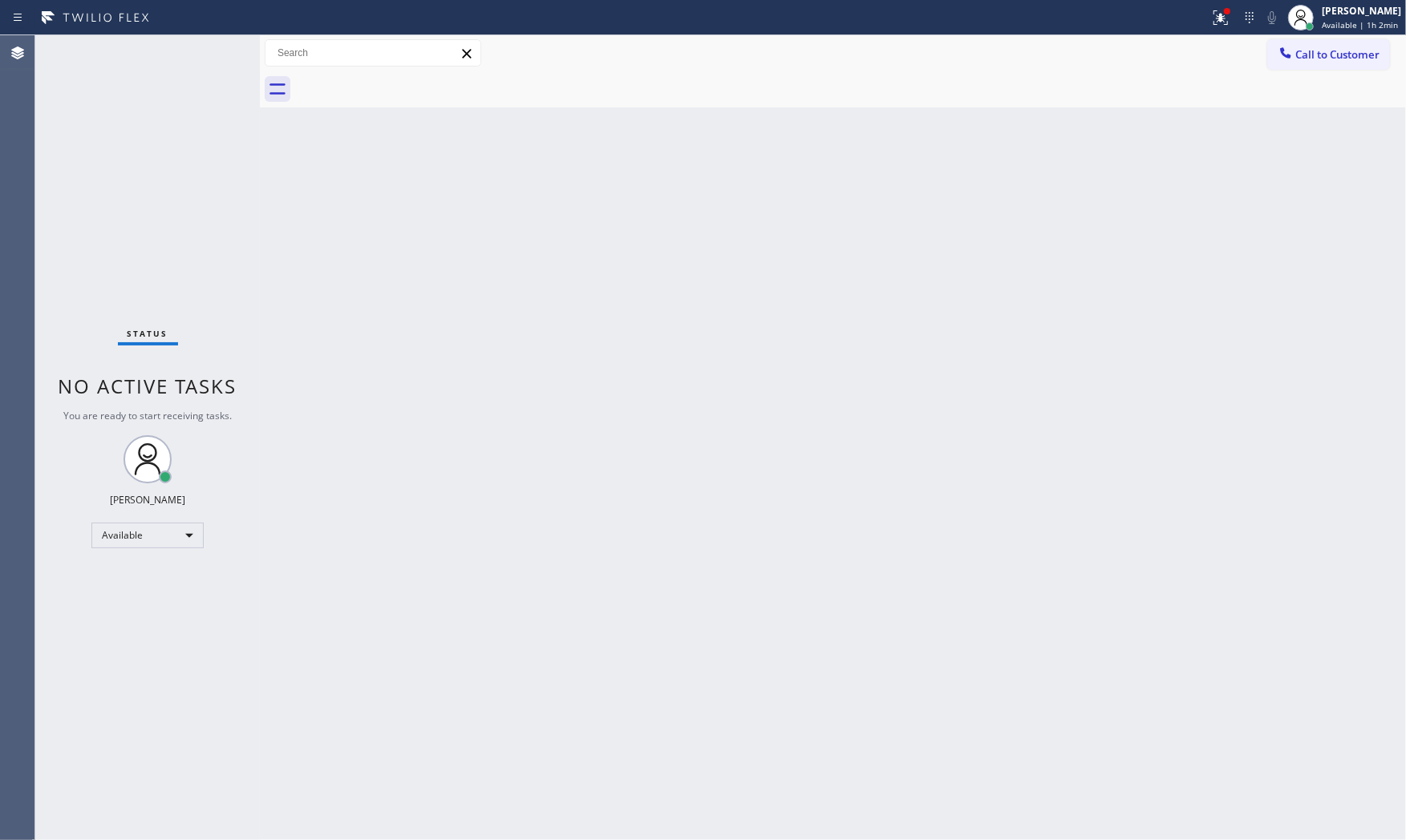
click at [212, 44] on div "Status No active tasks You are ready to start receiving tasks. Mark Paul Dacula…" at bounding box center [148, 438] width 225 height 805
click at [1211, 24] on icon at bounding box center [1221, 17] width 19 height 19
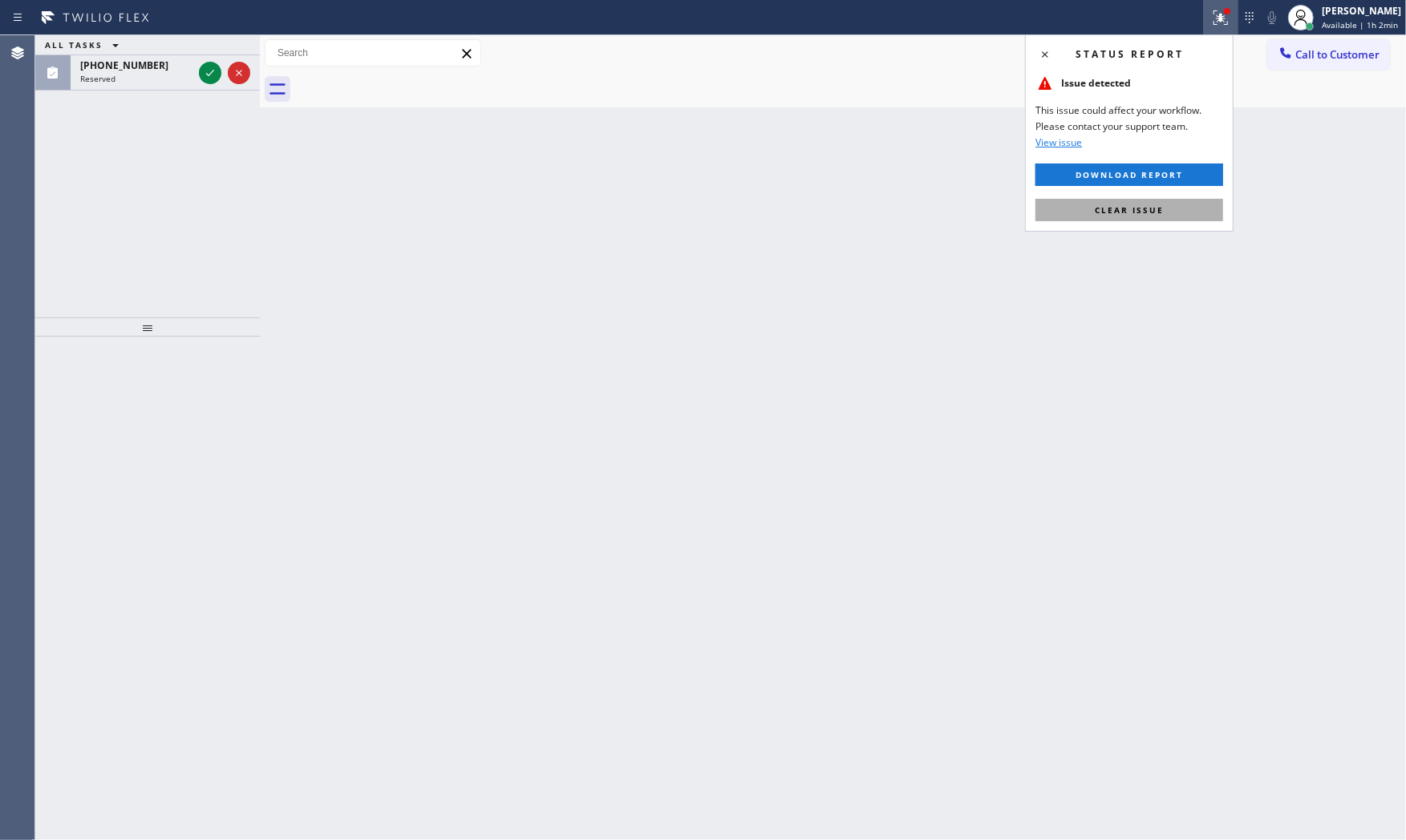
click at [1129, 217] on button "Clear issue" at bounding box center [1130, 210] width 188 height 22
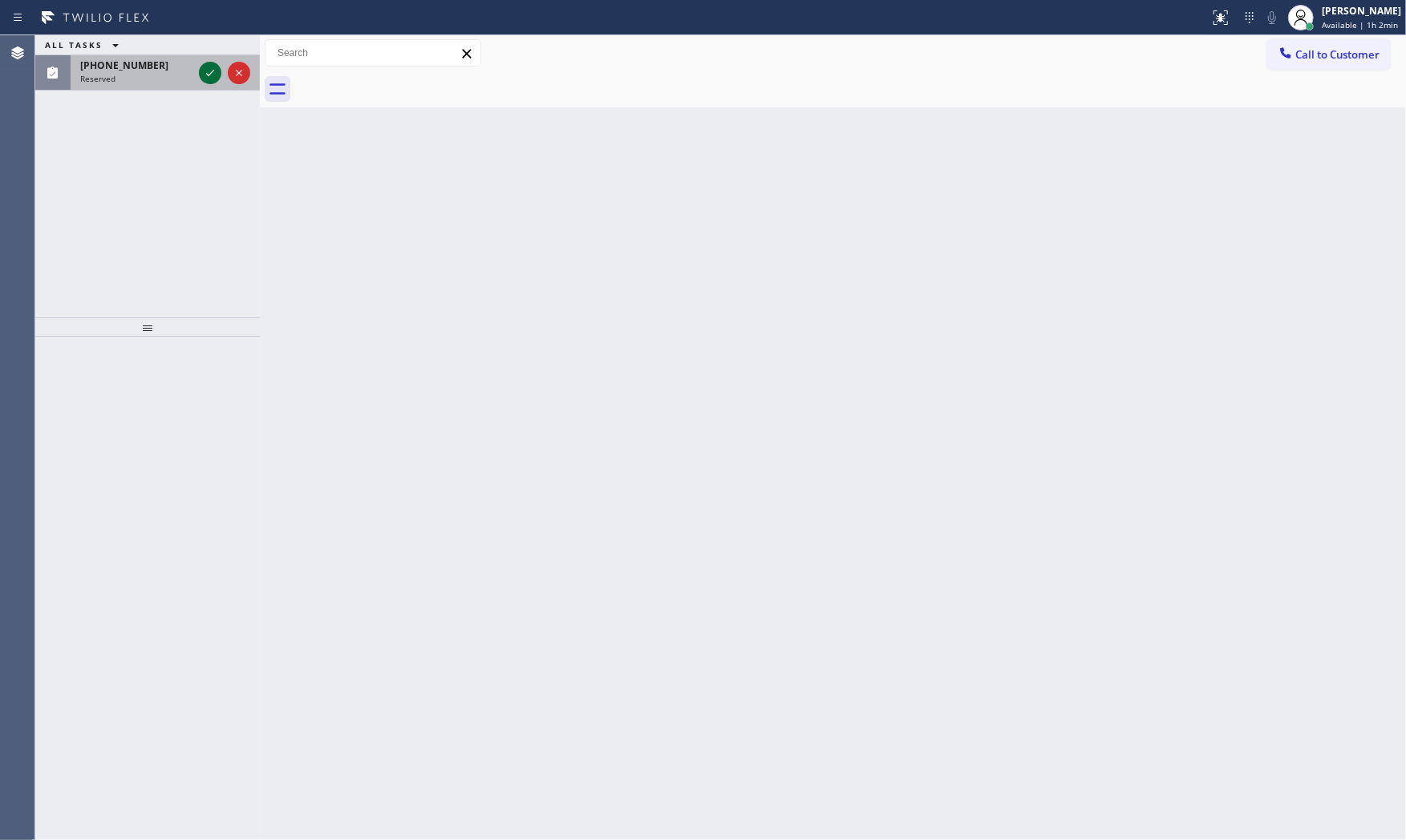
click at [209, 72] on icon at bounding box center [210, 73] width 19 height 19
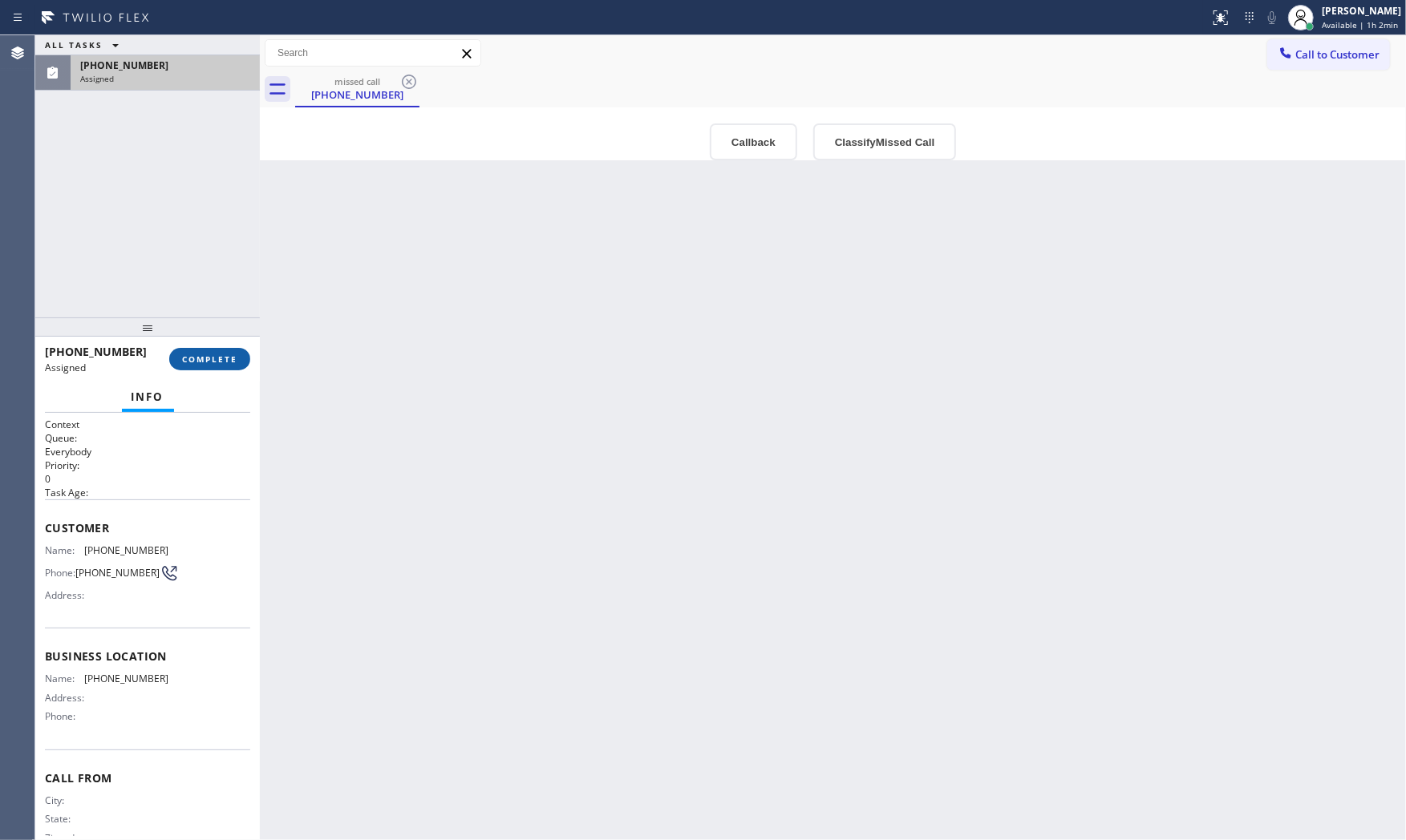
click at [196, 363] on span "COMPLETE" at bounding box center [209, 359] width 55 height 11
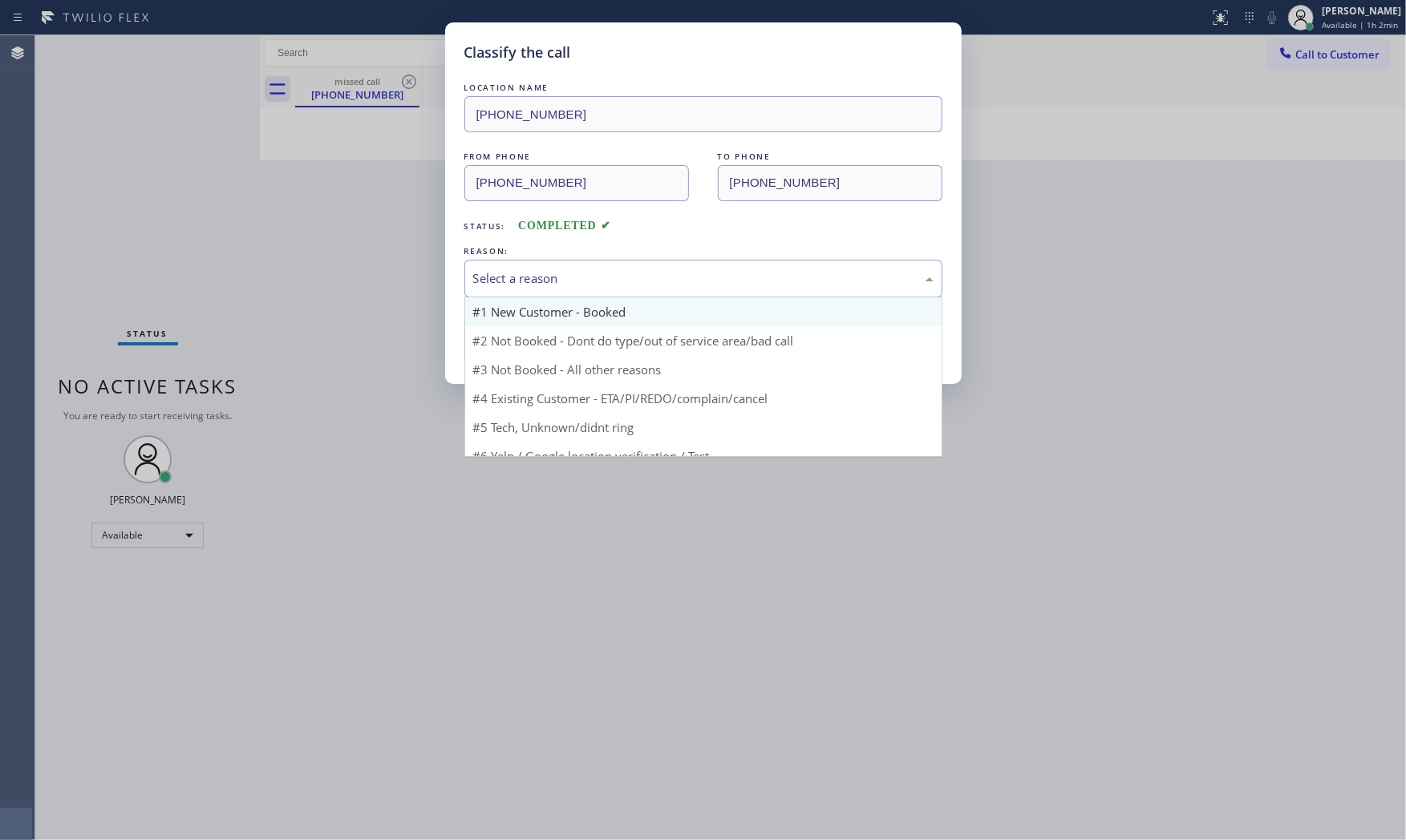
drag, startPoint x: 507, startPoint y: 274, endPoint x: 509, endPoint y: 313, distance: 39.1
click at [507, 275] on div "Select a reason" at bounding box center [703, 278] width 460 height 18
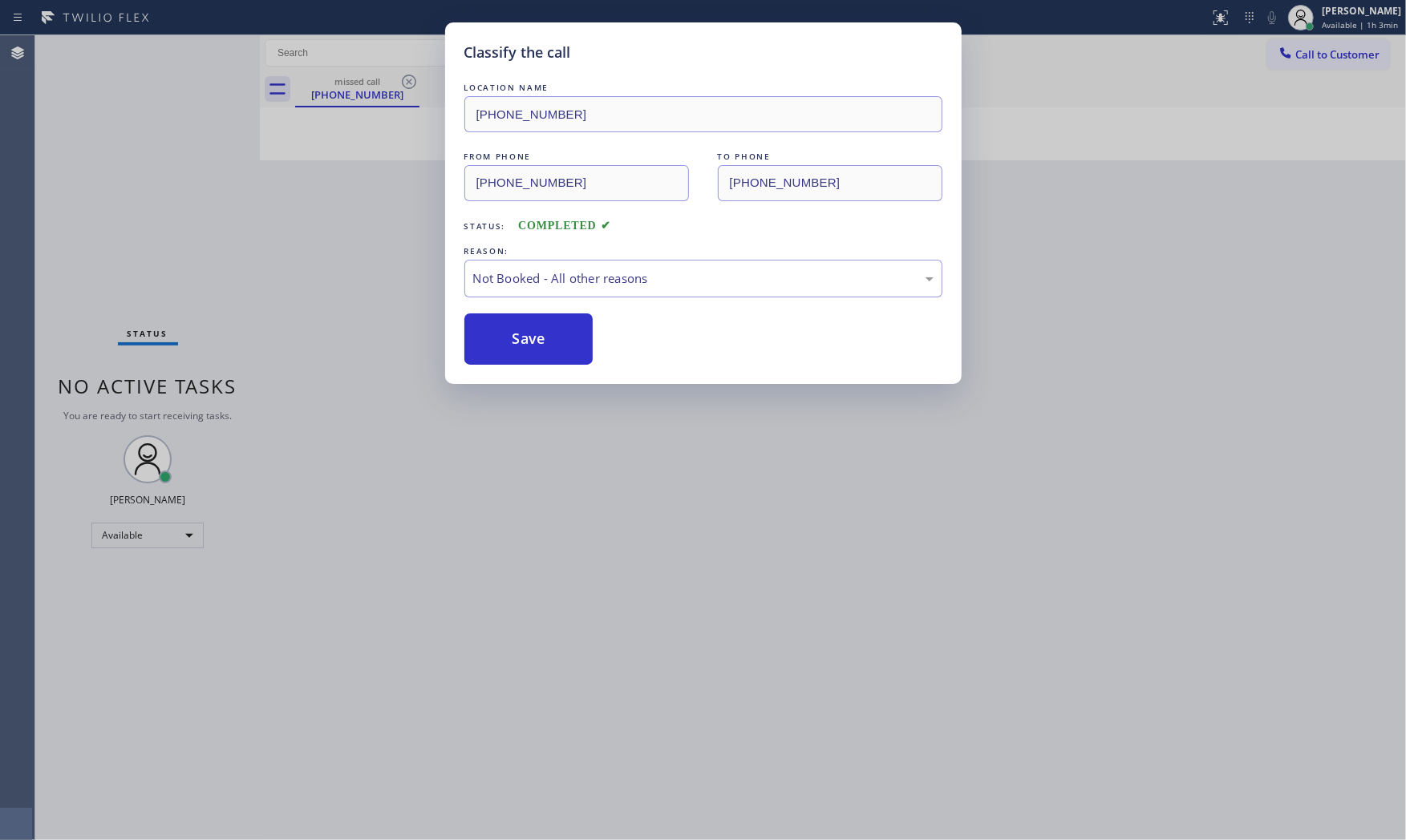
click at [510, 333] on button "Save" at bounding box center [529, 339] width 129 height 51
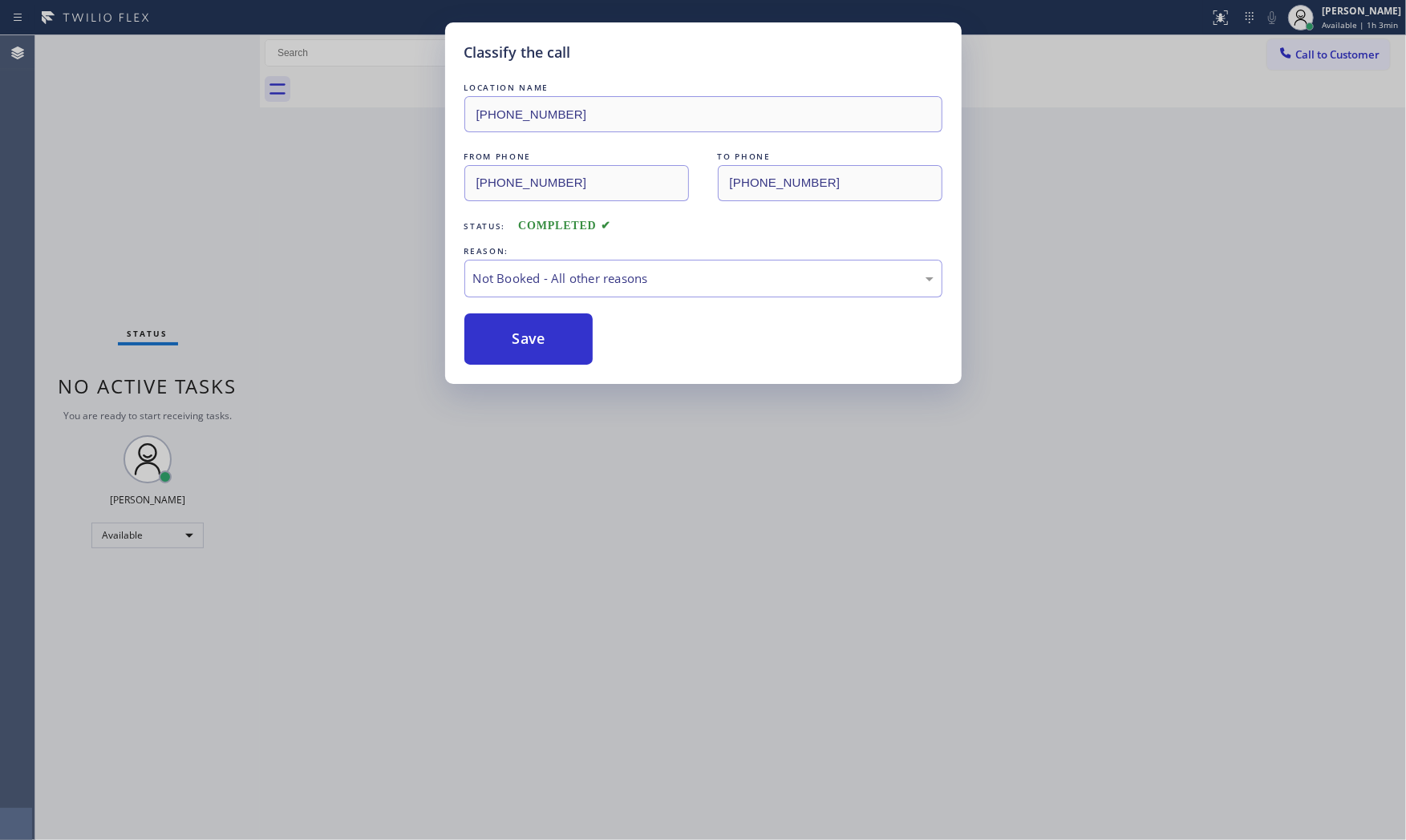
click at [510, 333] on button "Save" at bounding box center [529, 339] width 129 height 51
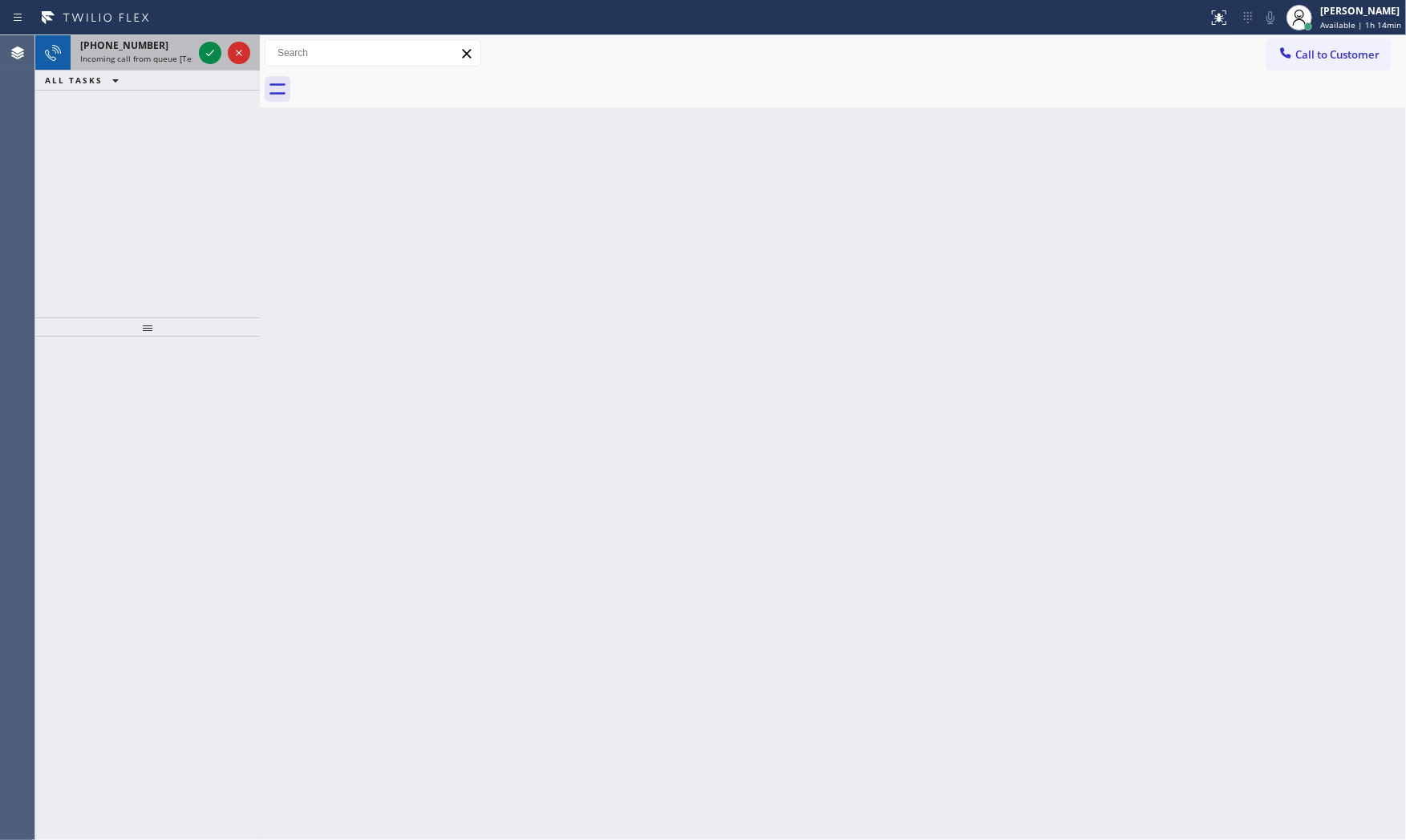
click at [189, 37] on div "+14073259157 Incoming call from queue [Test] All" at bounding box center [133, 52] width 125 height 35
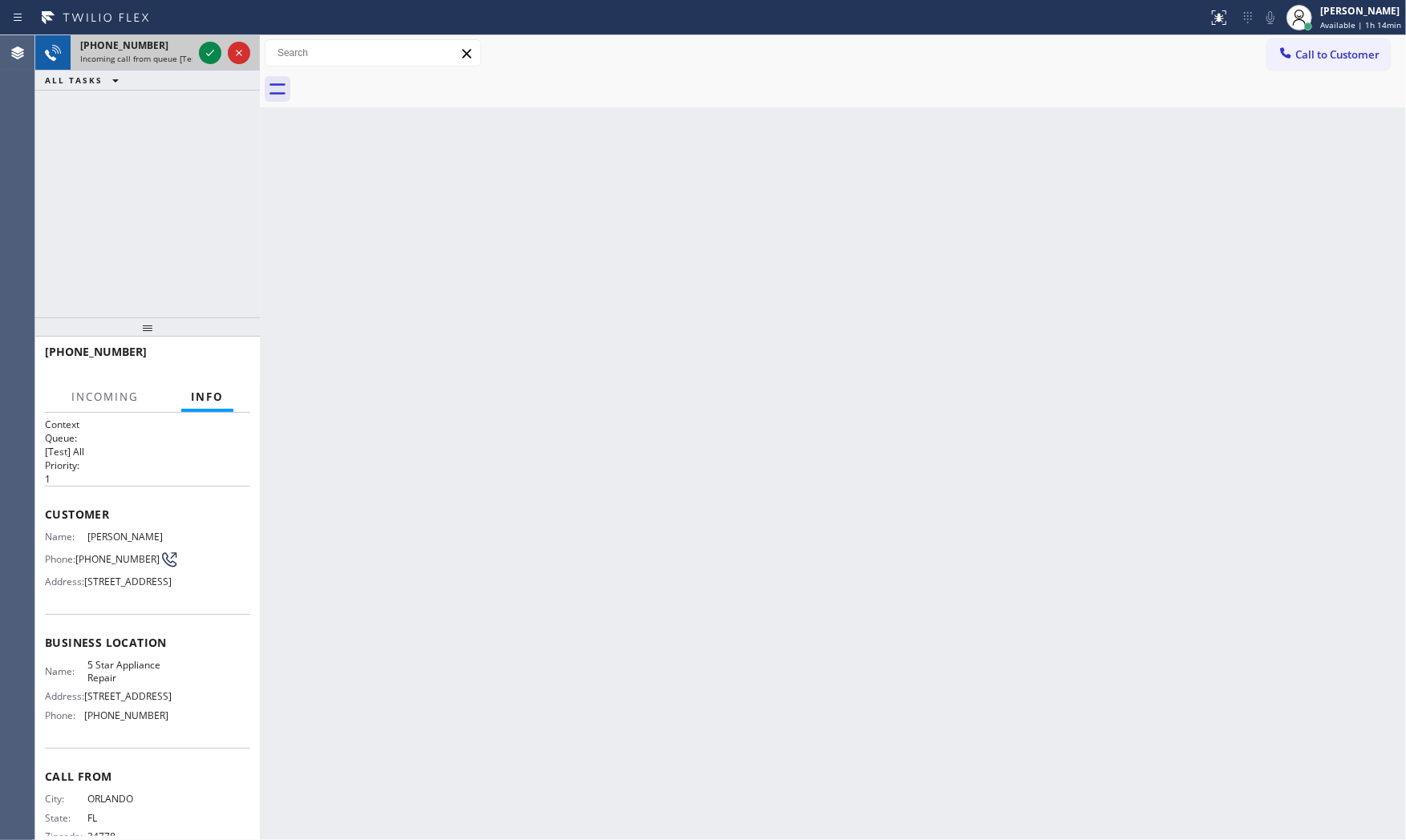
click at [191, 38] on div "+14073259157 Incoming call from queue [Test] All" at bounding box center [133, 52] width 125 height 35
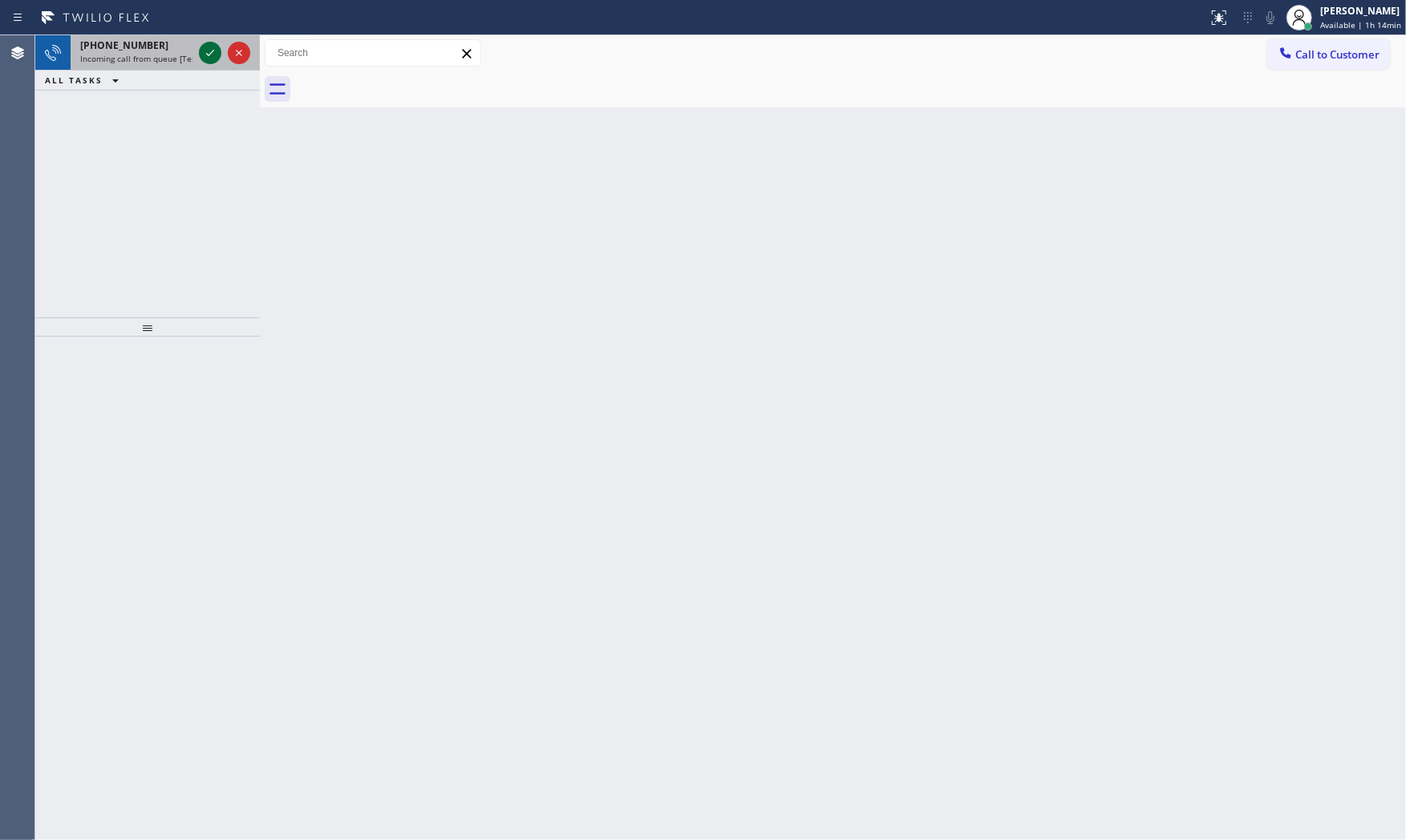
click at [205, 53] on icon at bounding box center [210, 52] width 19 height 19
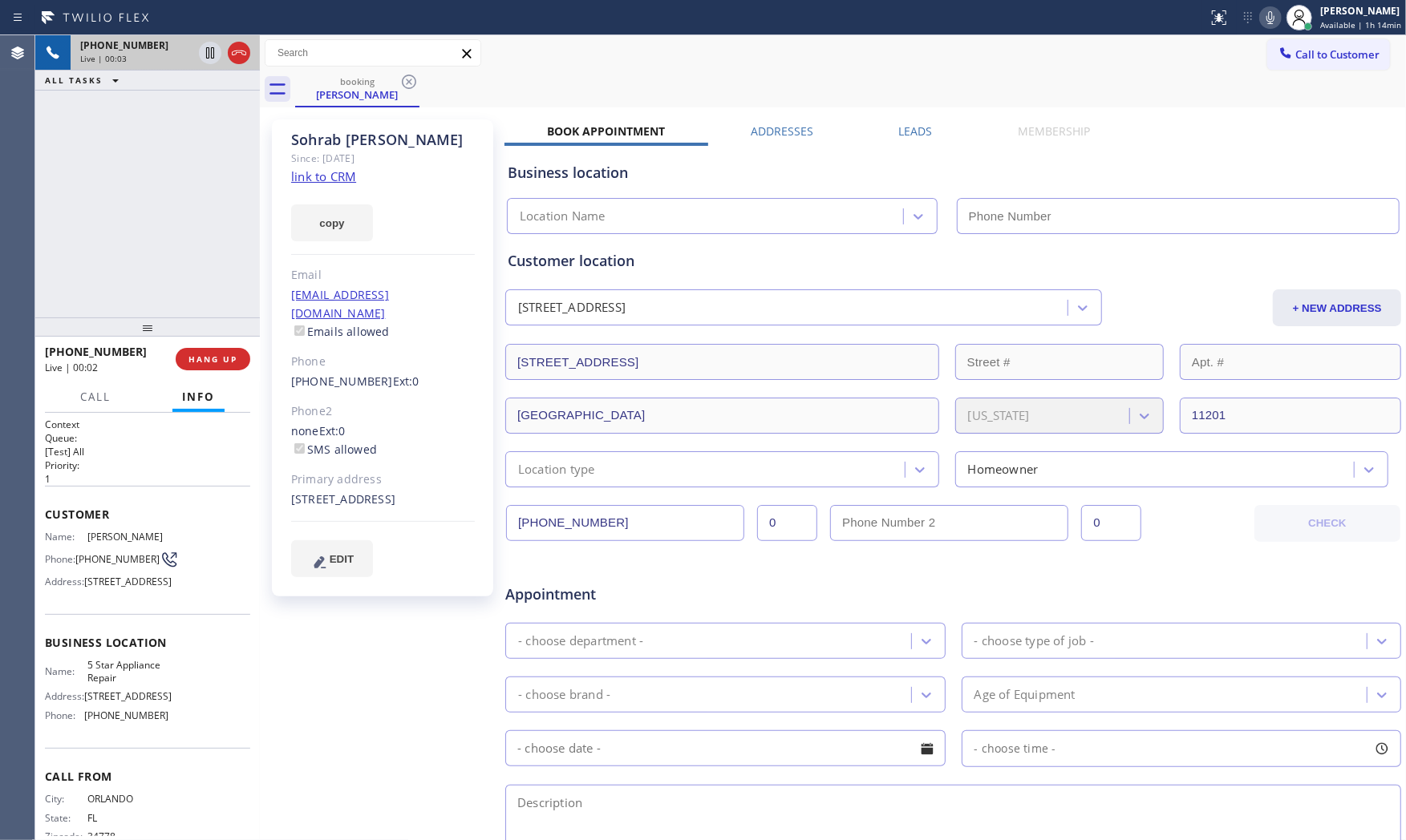
type input "[PHONE_NUMBER]"
click at [322, 130] on div "Sohrab Gerami" at bounding box center [383, 139] width 184 height 18
click at [333, 150] on div "Since: [DATE]" at bounding box center [383, 158] width 184 height 18
click at [333, 140] on div "Sohrab Gerami" at bounding box center [383, 139] width 184 height 18
click at [367, 142] on div "Sohrab Gerami" at bounding box center [383, 139] width 184 height 18
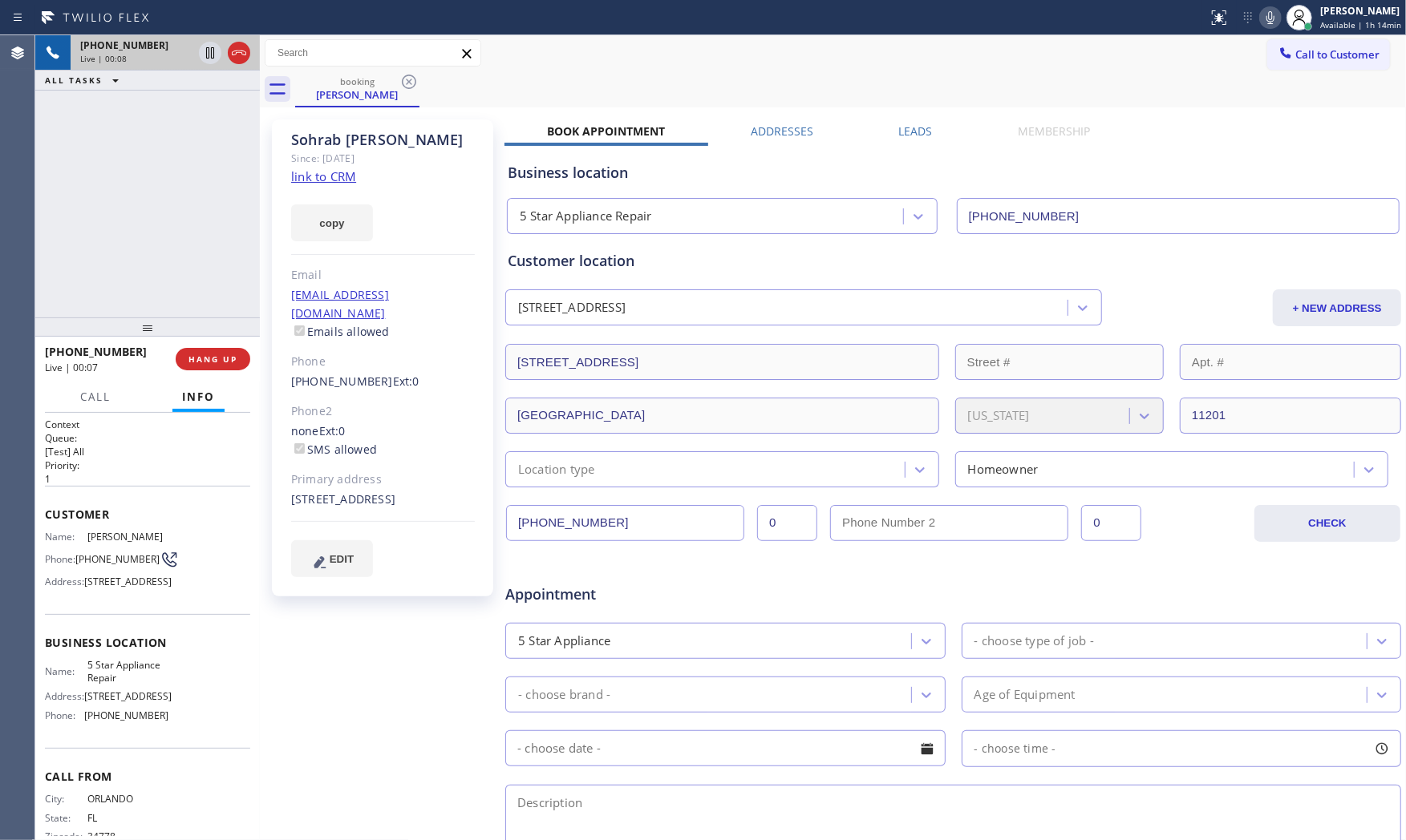
click at [370, 136] on div "Sohrab Gerami" at bounding box center [383, 139] width 184 height 18
drag, startPoint x: 371, startPoint y: 142, endPoint x: 373, endPoint y: 132, distance: 10.2
click at [371, 142] on div "Sohrab Gerami" at bounding box center [383, 139] width 184 height 18
click at [330, 294] on link "sgwp@aol.com" at bounding box center [340, 304] width 98 height 33
click at [747, 121] on div "Sohrab Gerami Since: 20 may 2020 link to CRM copy Email sgwp@aol.com Emails all…" at bounding box center [833, 631] width 1138 height 1039
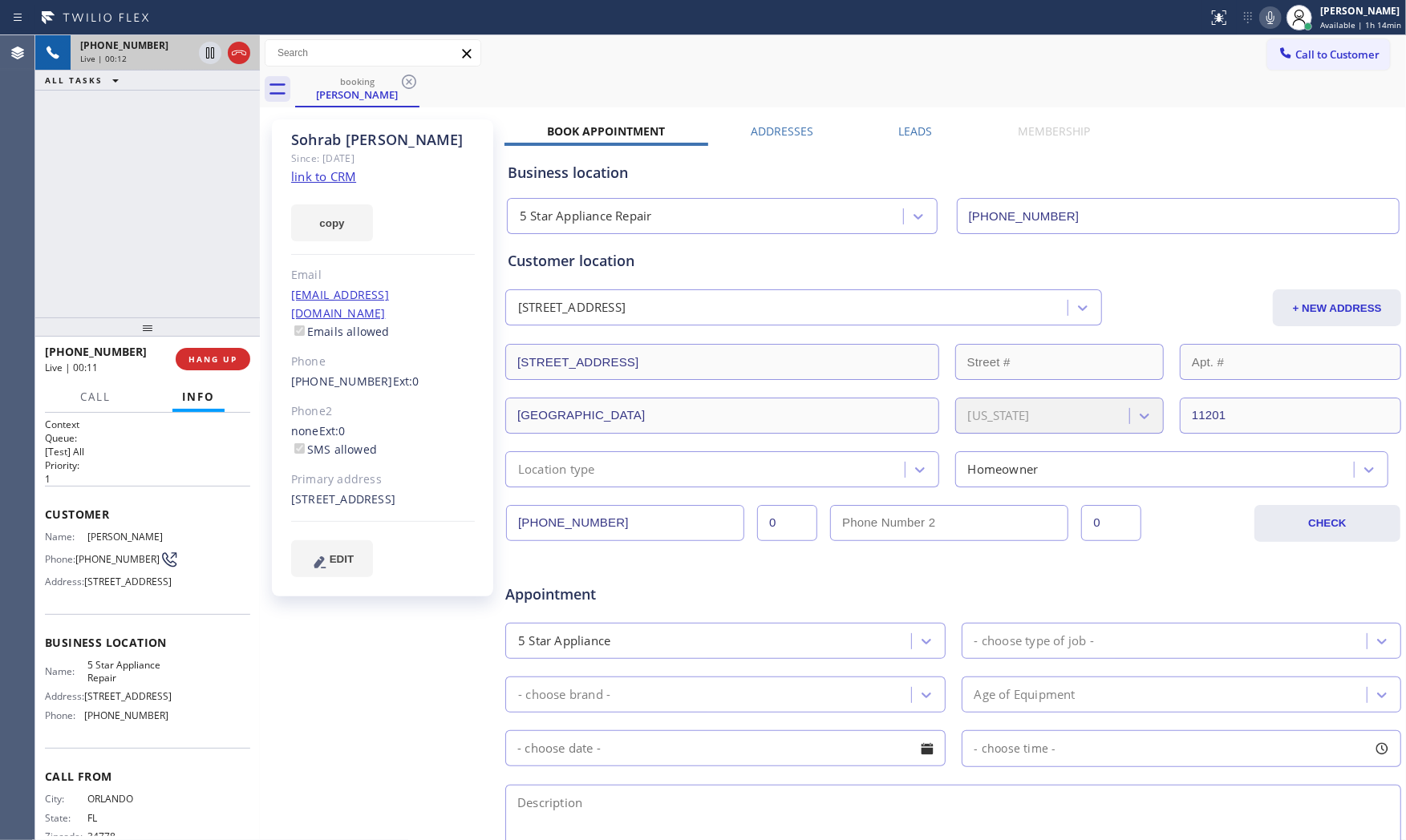
click at [339, 294] on link "sgwp@aol.com" at bounding box center [340, 304] width 98 height 33
click at [983, 116] on div "Sohrab Gerami Since: 20 may 2020 link to CRM copy Email sgwp@aol.com Emails all…" at bounding box center [833, 631] width 1138 height 1039
click at [322, 182] on link "link to CRM" at bounding box center [324, 176] width 65 height 16
click at [1274, 18] on icon at bounding box center [1270, 17] width 19 height 19
click at [209, 51] on icon at bounding box center [210, 52] width 19 height 19
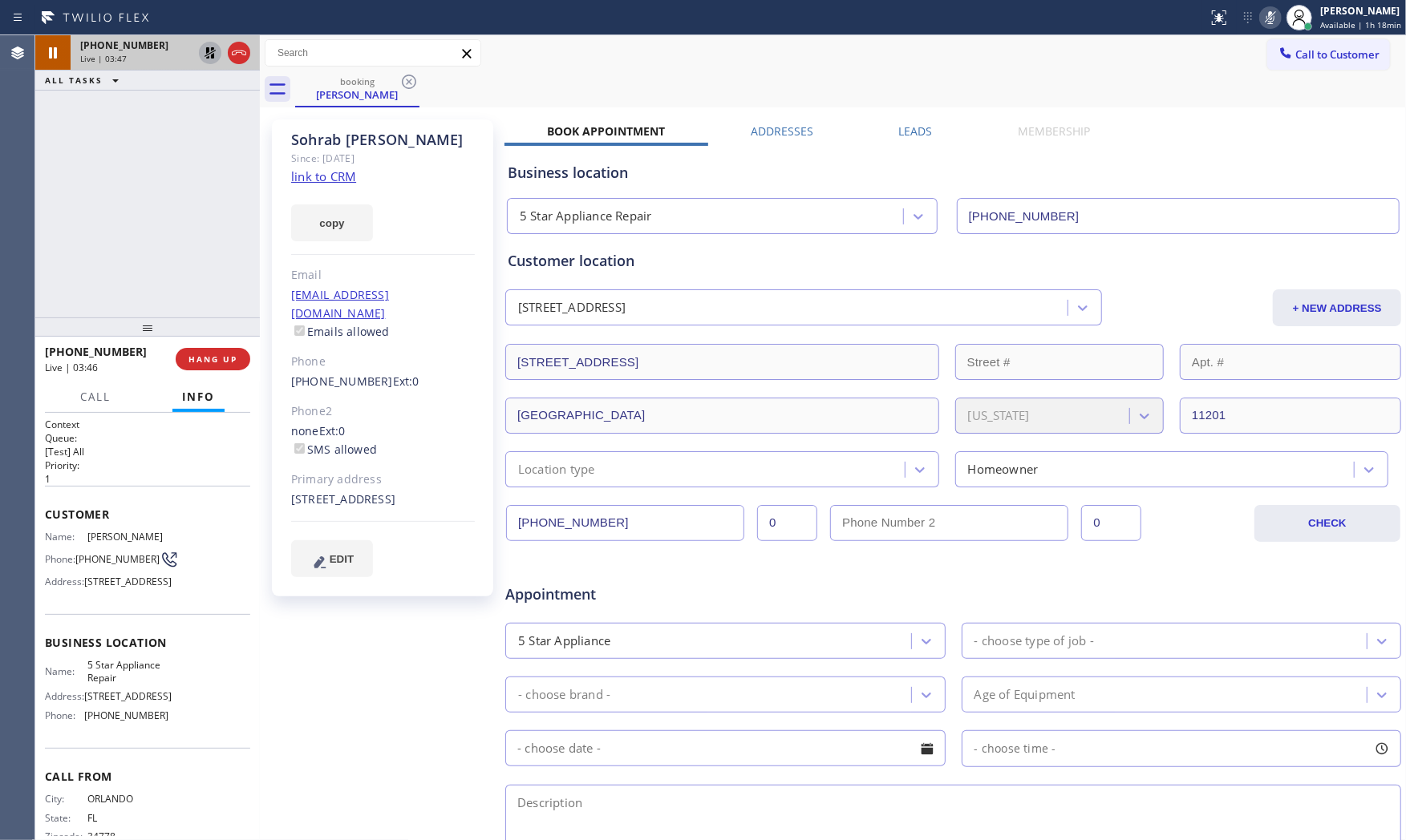
click at [1272, 13] on icon at bounding box center [1270, 17] width 19 height 19
click at [213, 53] on icon at bounding box center [210, 52] width 19 height 19
click at [1220, 26] on icon at bounding box center [1219, 17] width 19 height 19
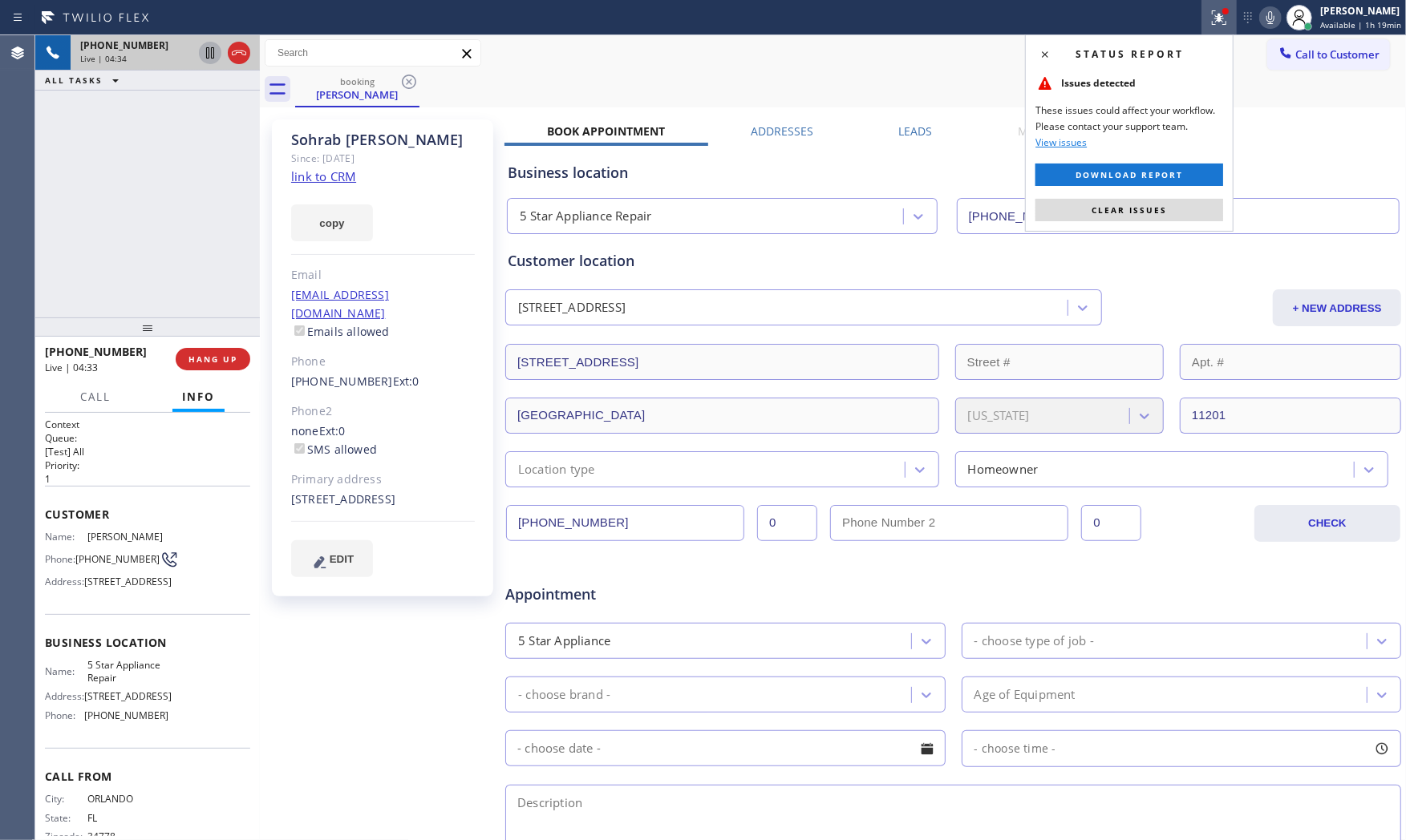
click at [1100, 222] on div "Status report Issues detected These issues could affect your workflow. Please c…" at bounding box center [1129, 133] width 209 height 197
click at [1083, 211] on button "Clear issues" at bounding box center [1130, 210] width 188 height 22
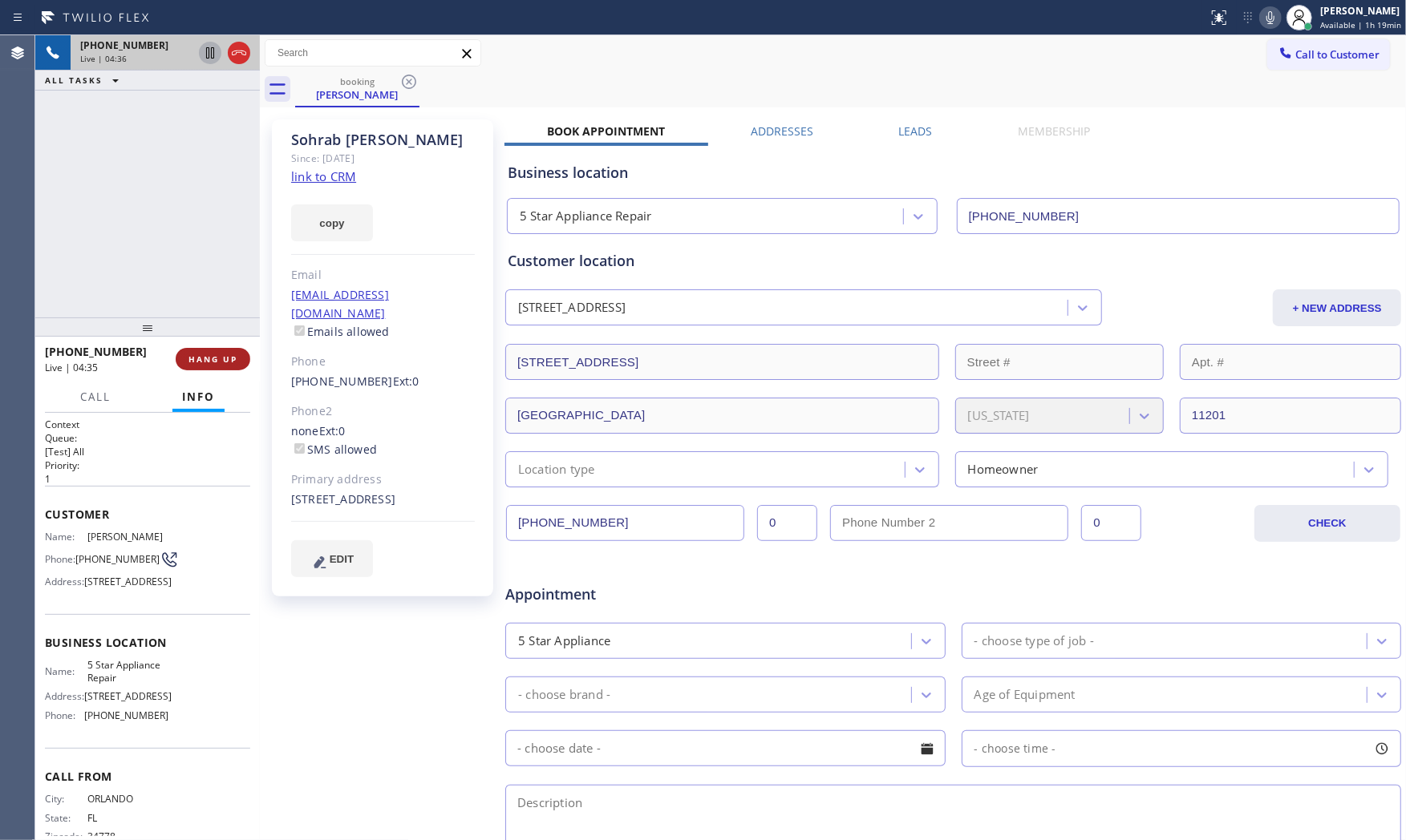
click at [231, 365] on button "HANG UP" at bounding box center [213, 360] width 75 height 22
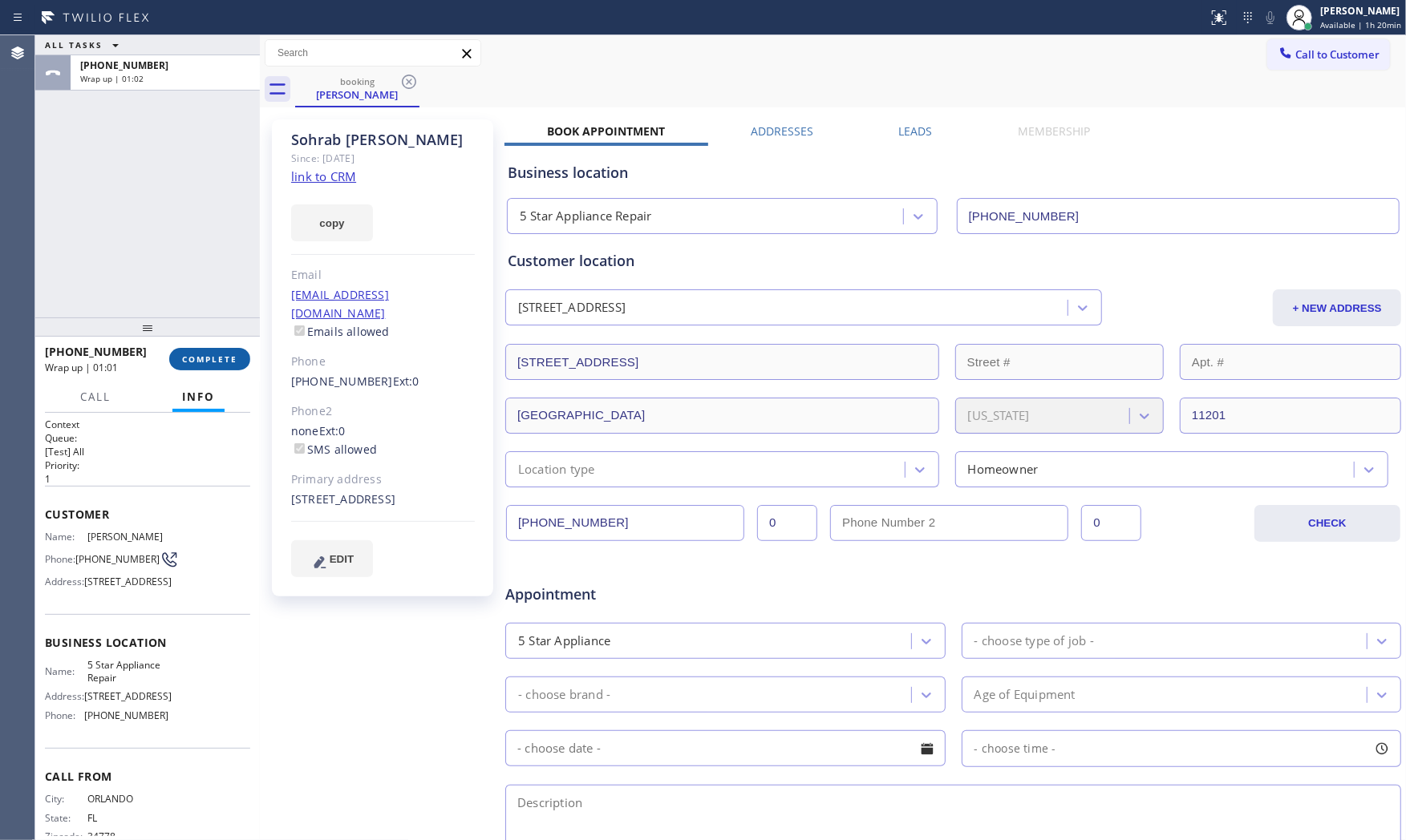
click at [227, 360] on span "COMPLETE" at bounding box center [209, 359] width 55 height 11
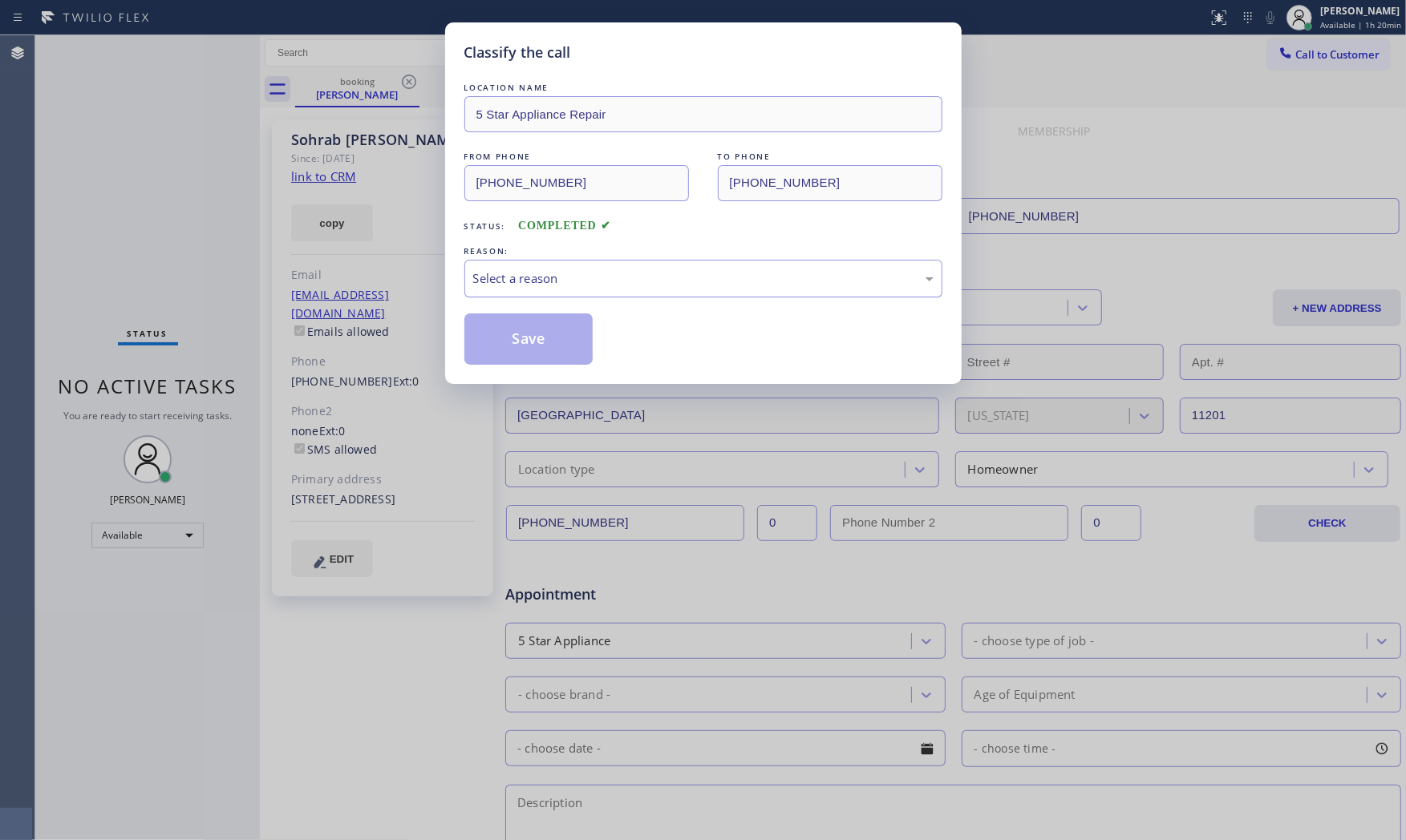
click at [518, 285] on div "Select a reason" at bounding box center [703, 278] width 460 height 18
click at [523, 345] on button "Save" at bounding box center [529, 339] width 129 height 51
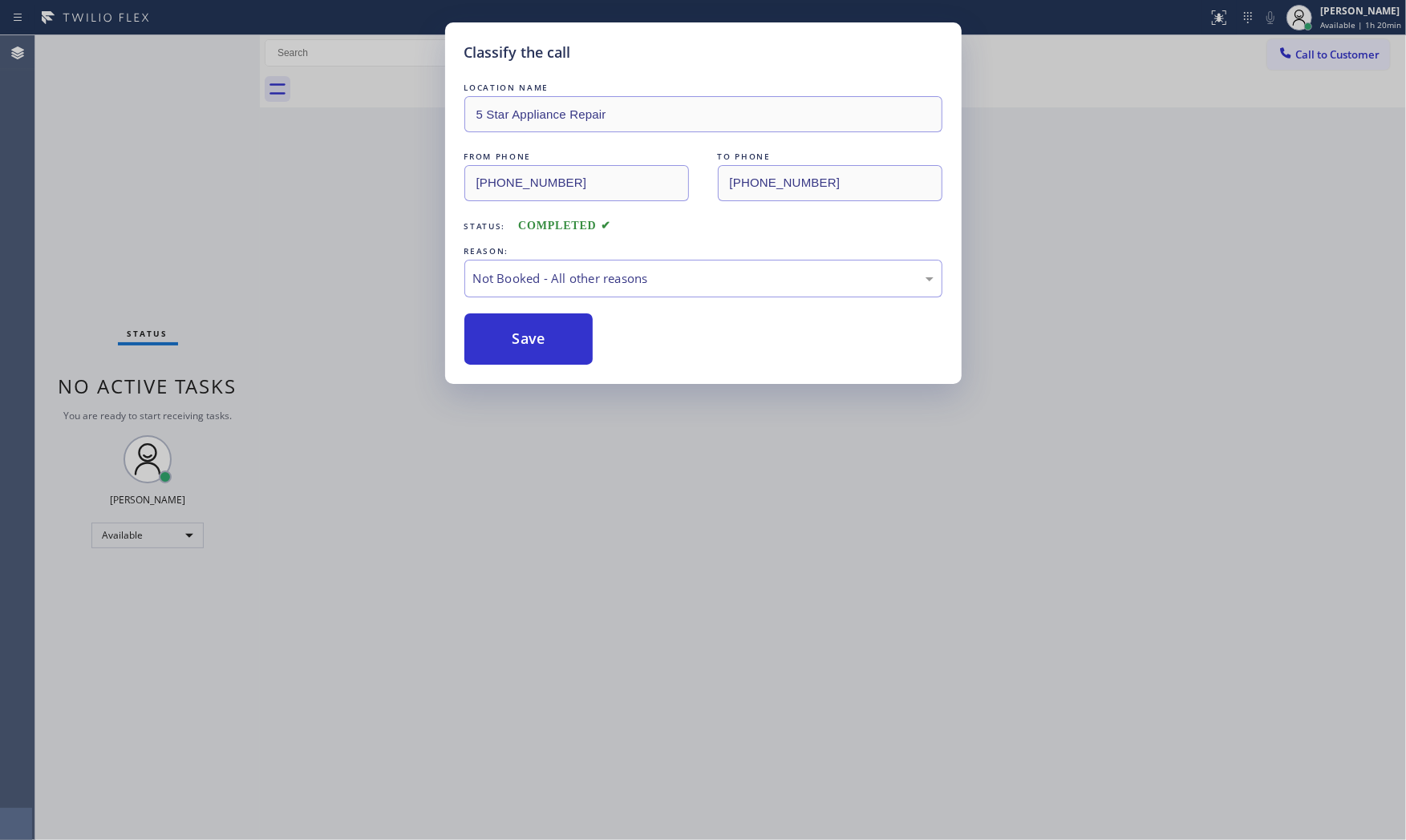
click at [523, 345] on button "Save" at bounding box center [529, 339] width 129 height 51
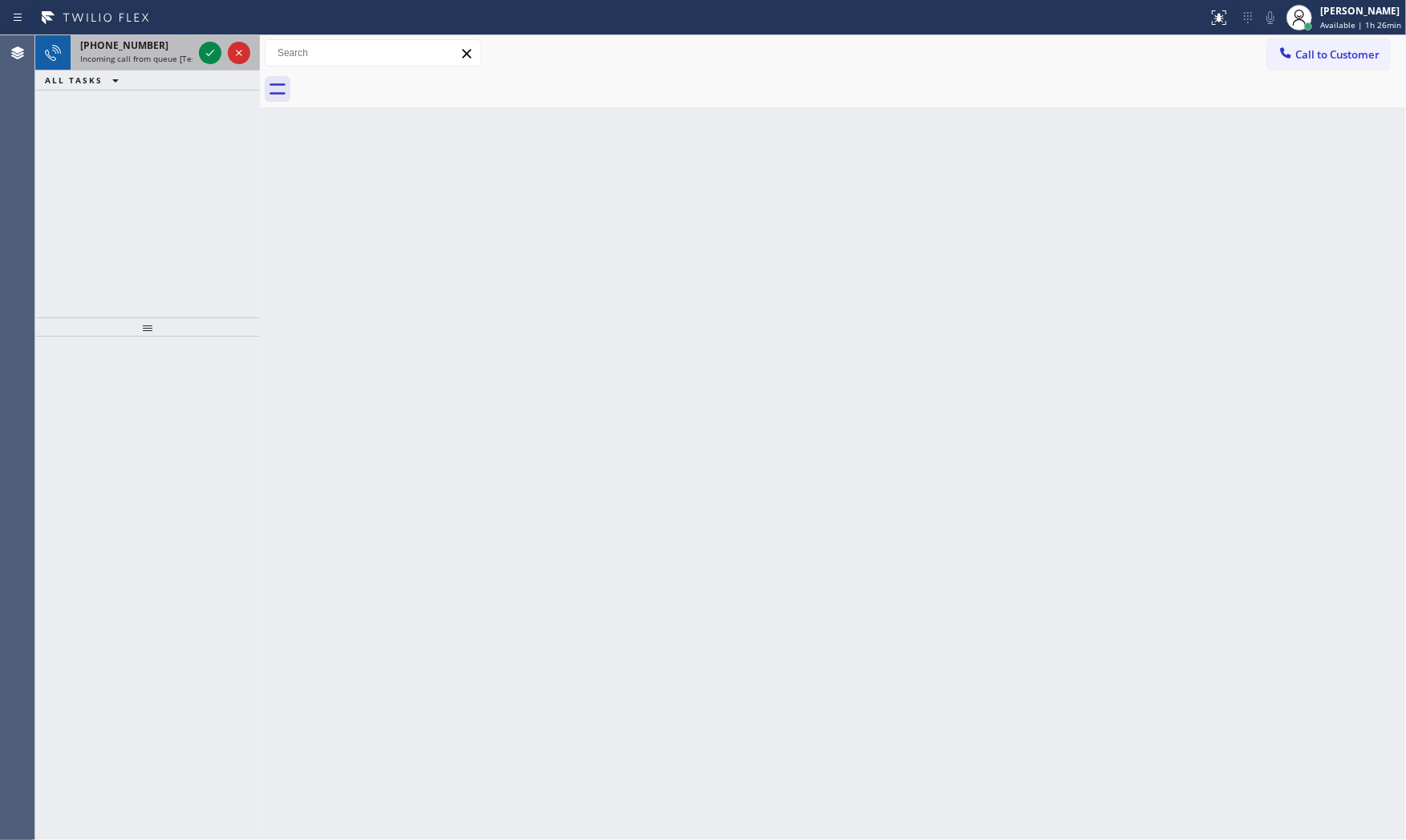
click at [197, 54] on div at bounding box center [224, 52] width 58 height 35
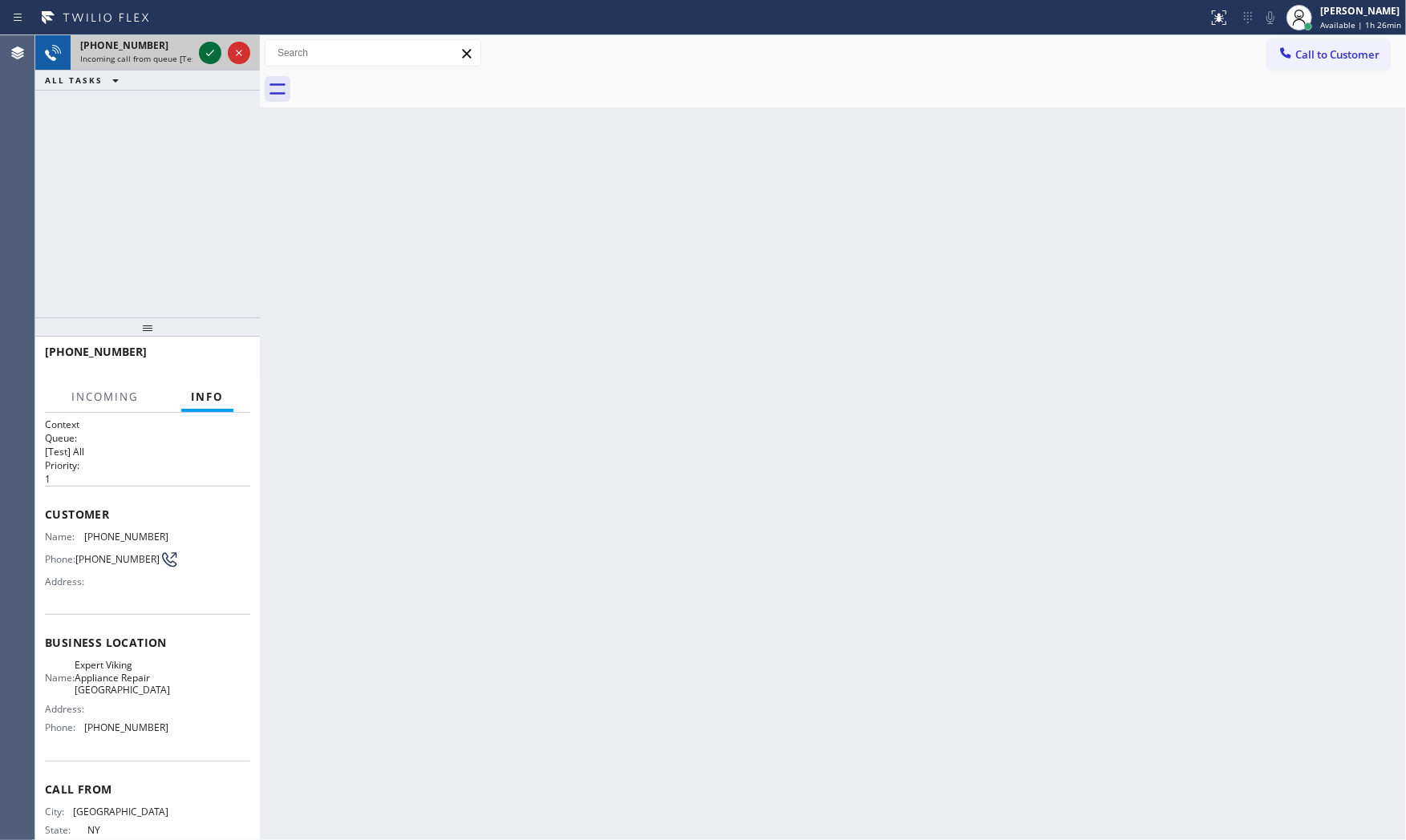
click at [204, 51] on icon at bounding box center [210, 52] width 19 height 19
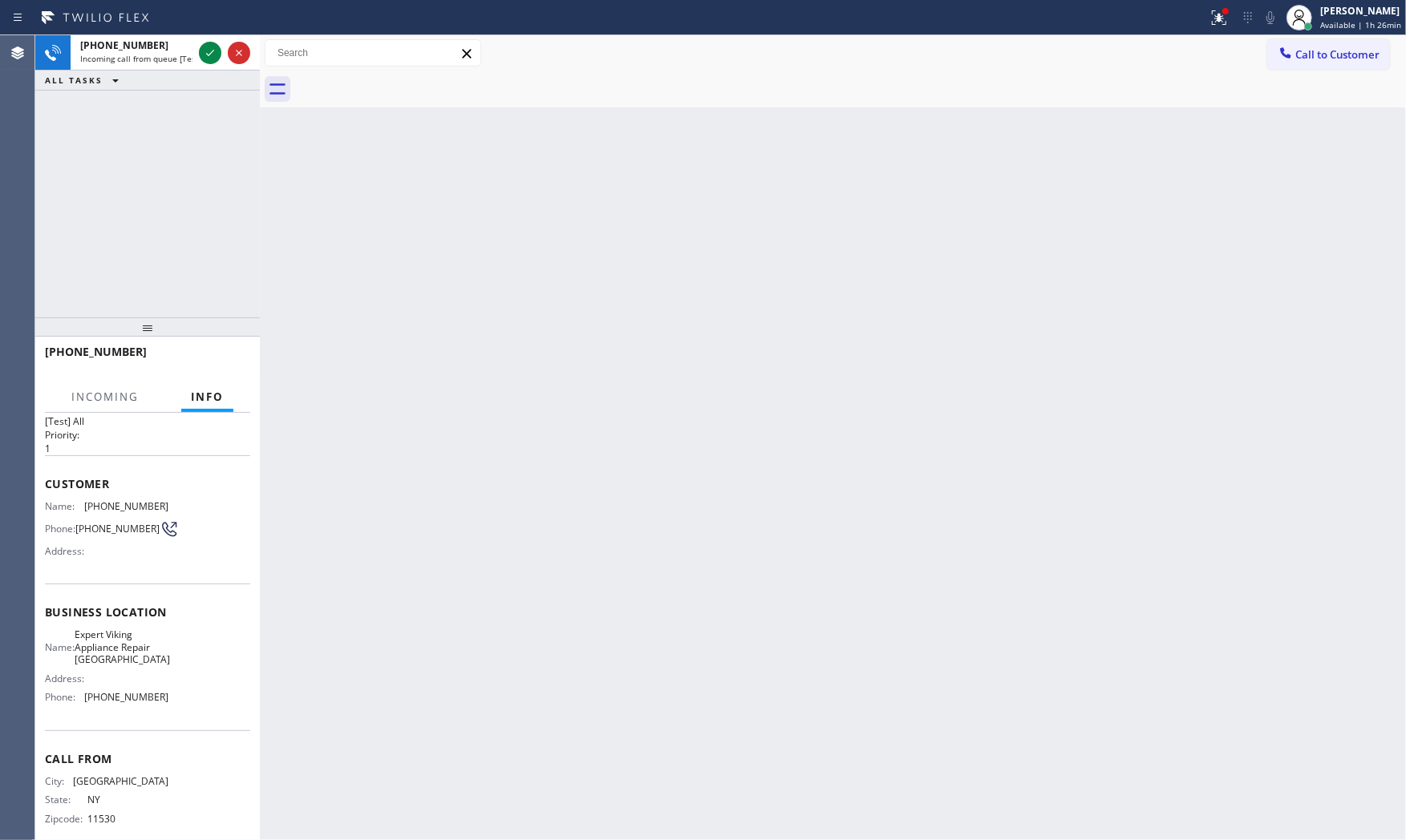
scroll to position [62, 0]
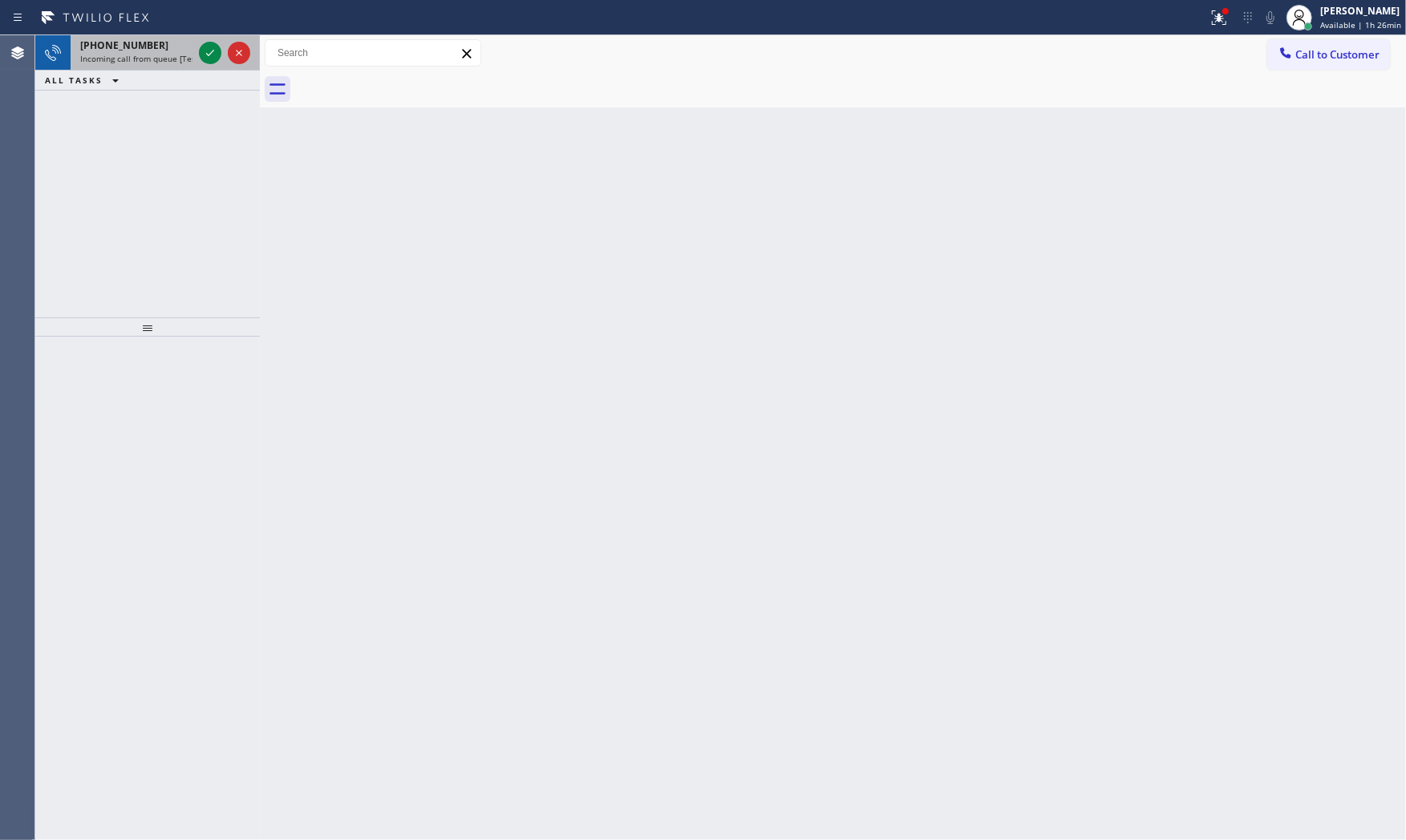
click at [209, 65] on div at bounding box center [224, 52] width 58 height 35
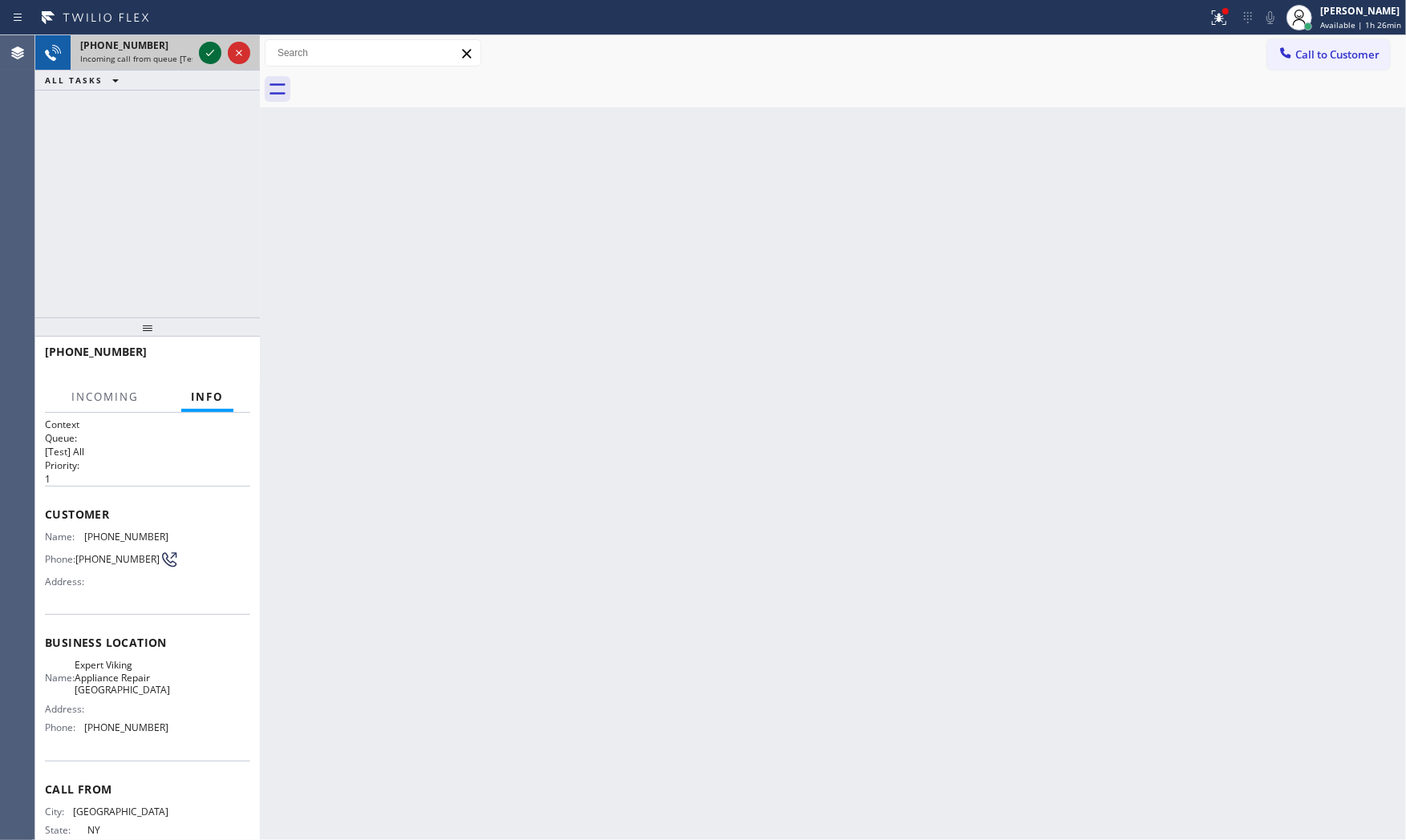
click at [209, 59] on icon at bounding box center [210, 52] width 19 height 19
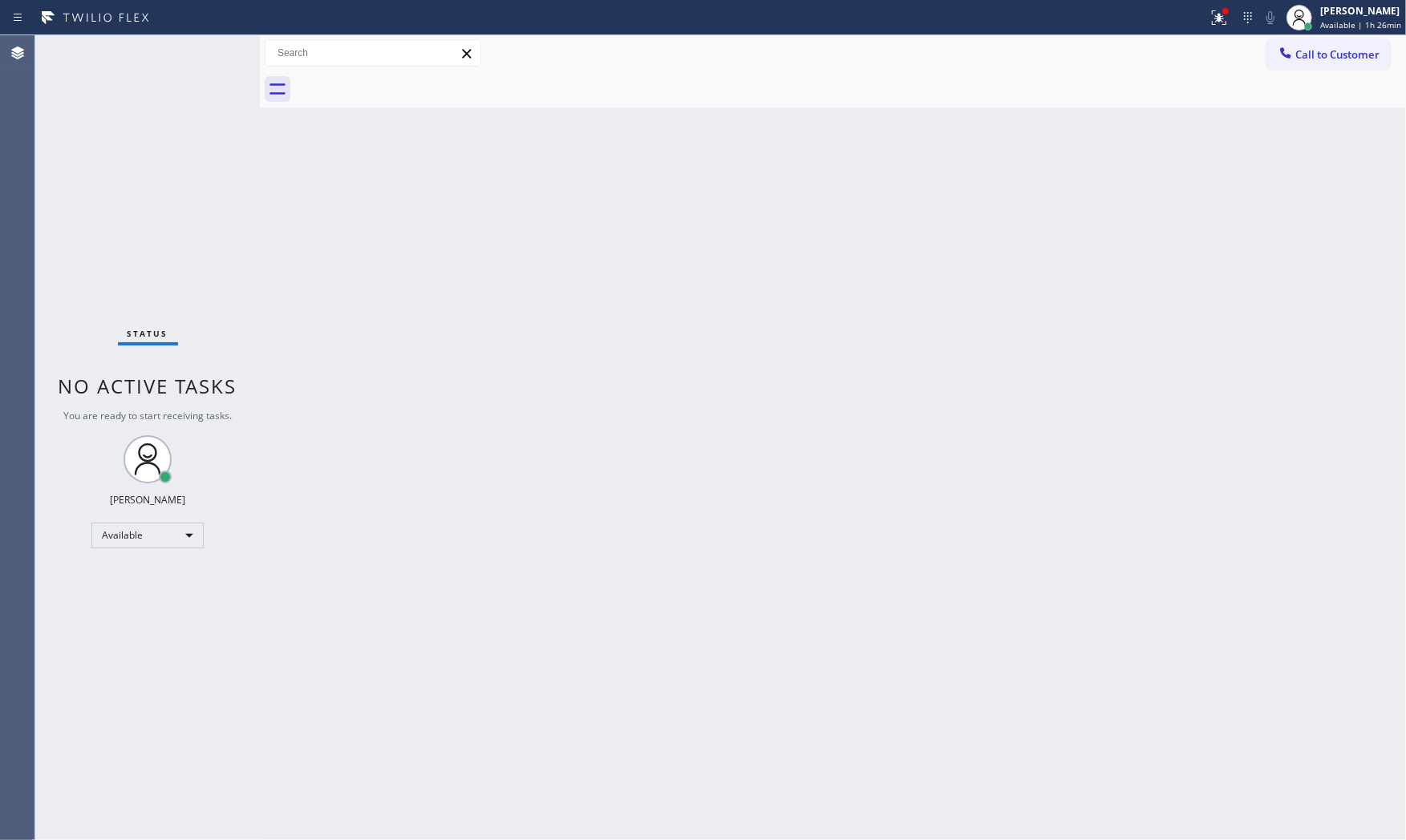
click at [213, 49] on div "Status No active tasks You are ready to start receiving tasks. Mark Paul Dacula…" at bounding box center [148, 438] width 225 height 805
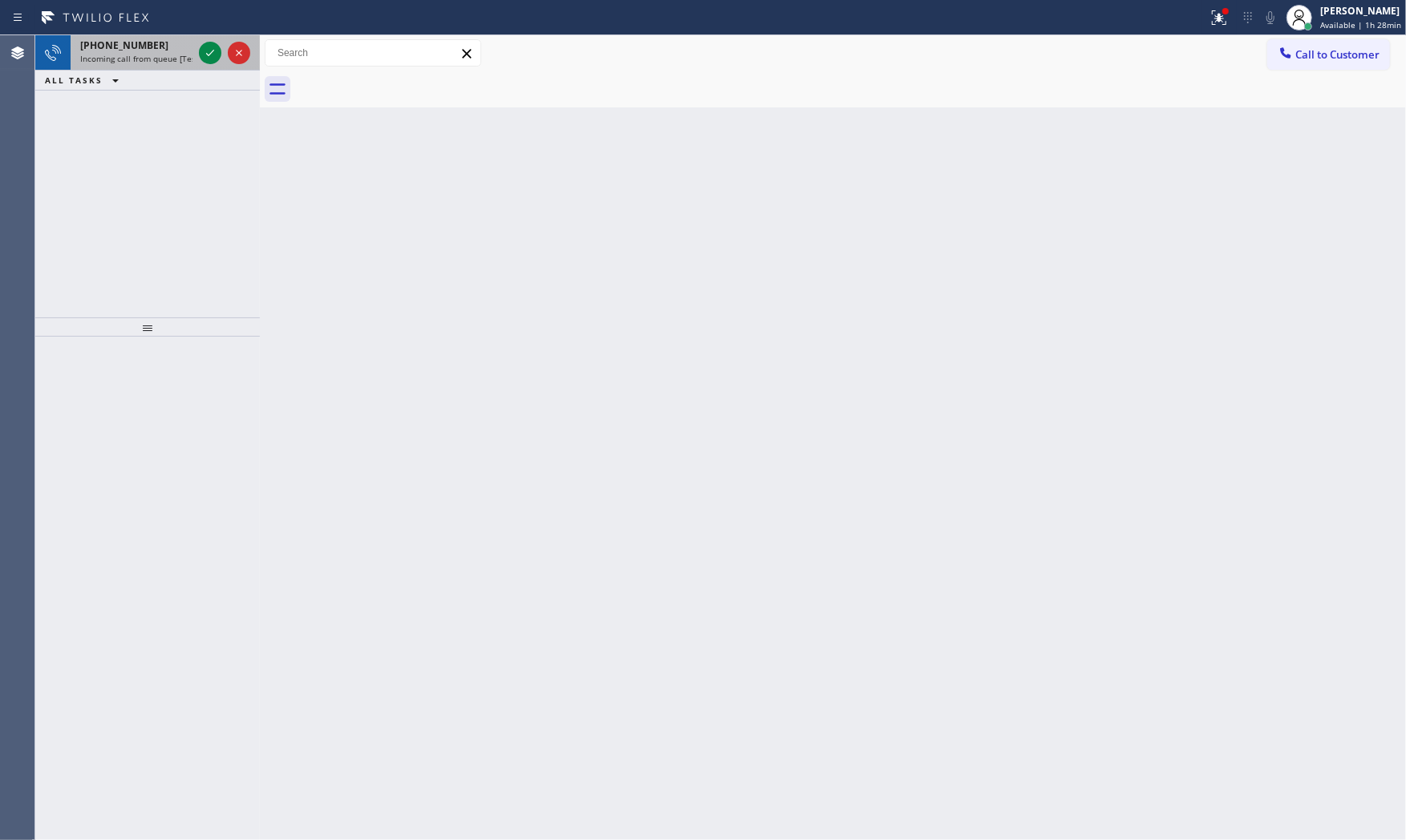
click at [196, 45] on div at bounding box center [224, 52] width 58 height 35
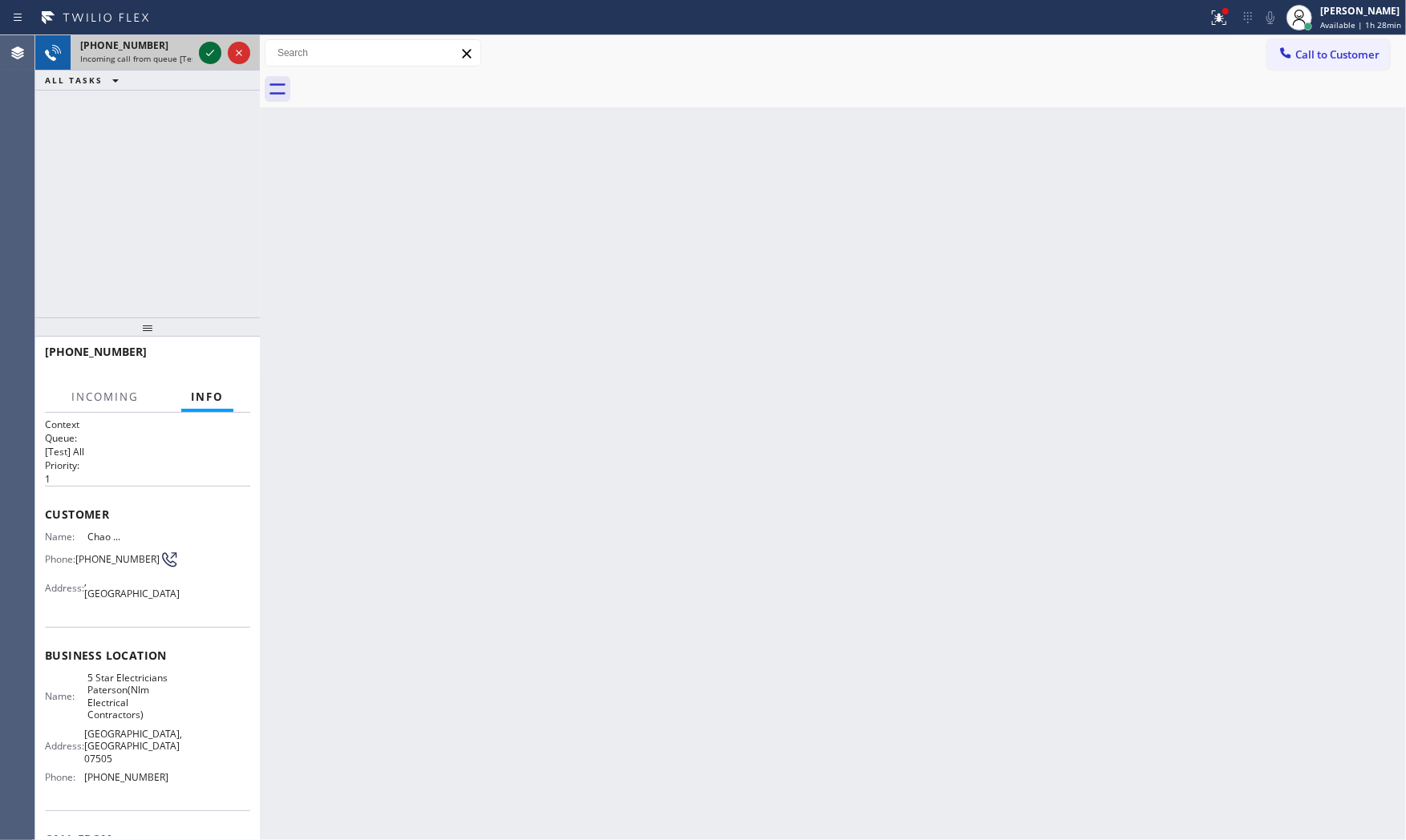
click at [206, 45] on icon at bounding box center [210, 52] width 19 height 19
click at [542, 282] on div "Back to Dashboard Change Sender ID Customers Technicians Select a contact Outbo…" at bounding box center [833, 438] width 1147 height 805
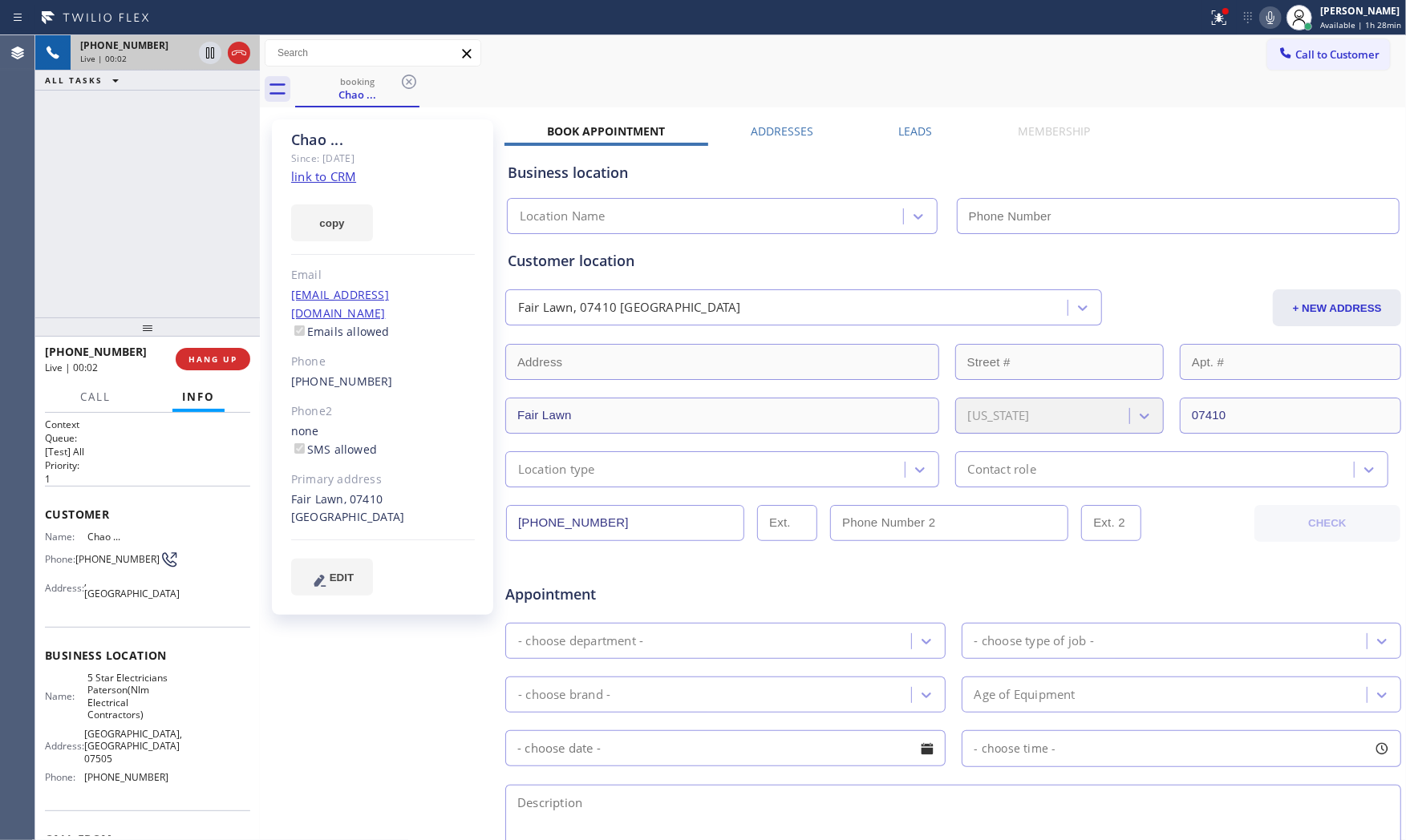
type input "(973) 791-5890"
click at [318, 178] on link "link to CRM" at bounding box center [324, 176] width 65 height 16
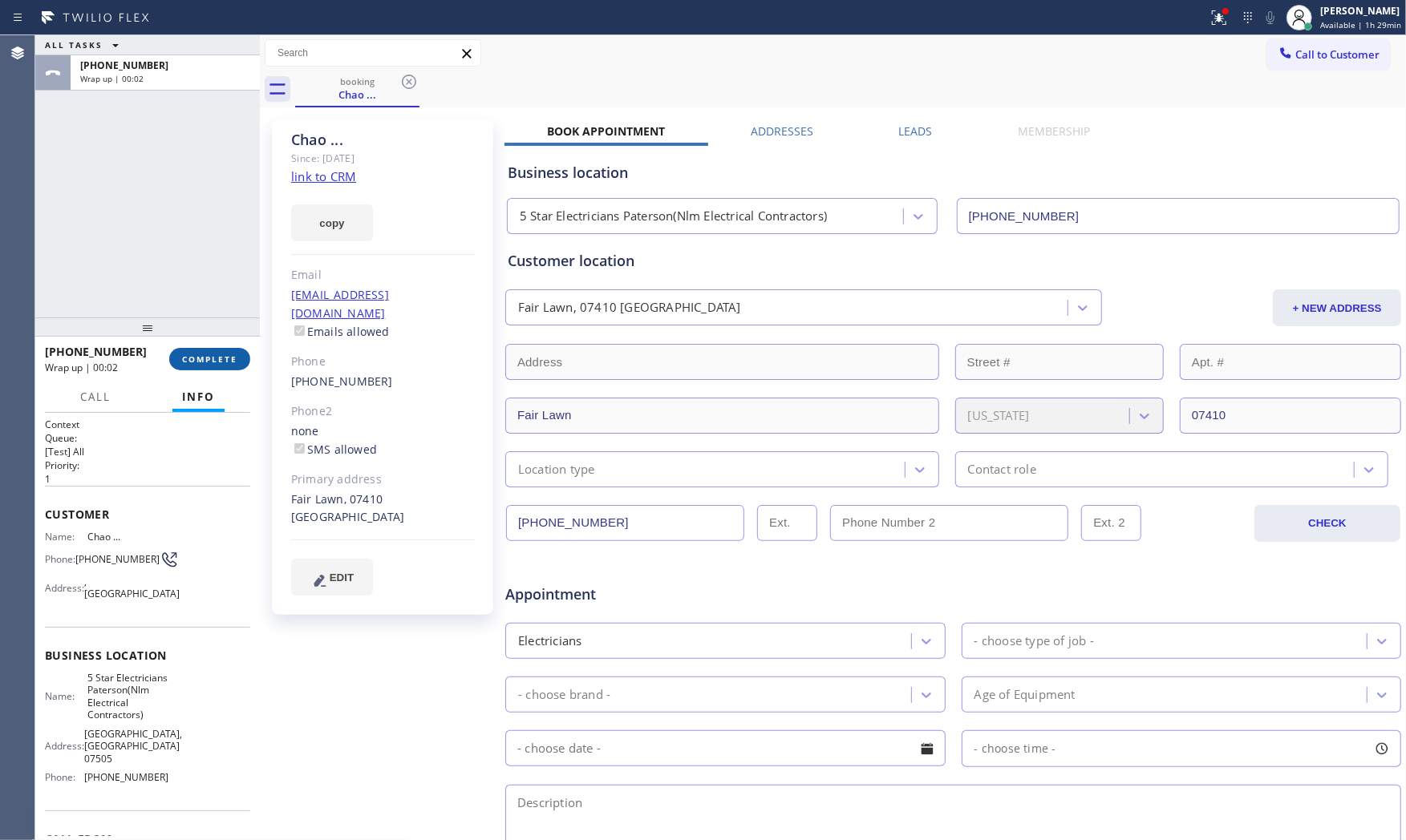
click at [201, 362] on span "COMPLETE" at bounding box center [209, 359] width 55 height 11
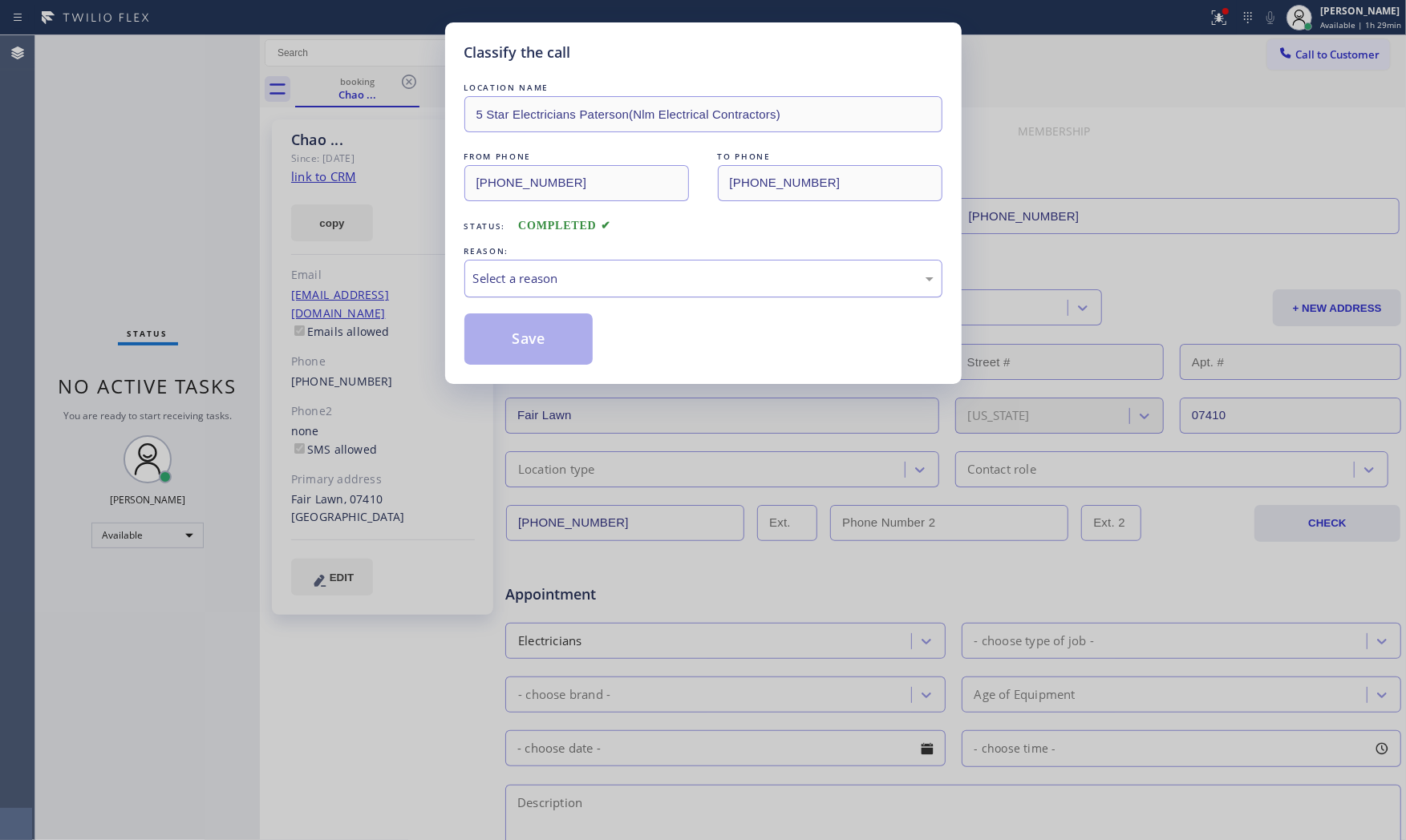
drag, startPoint x: 653, startPoint y: 252, endPoint x: 628, endPoint y: 298, distance: 52.4
click at [651, 255] on div "REASON:" at bounding box center [703, 251] width 478 height 17
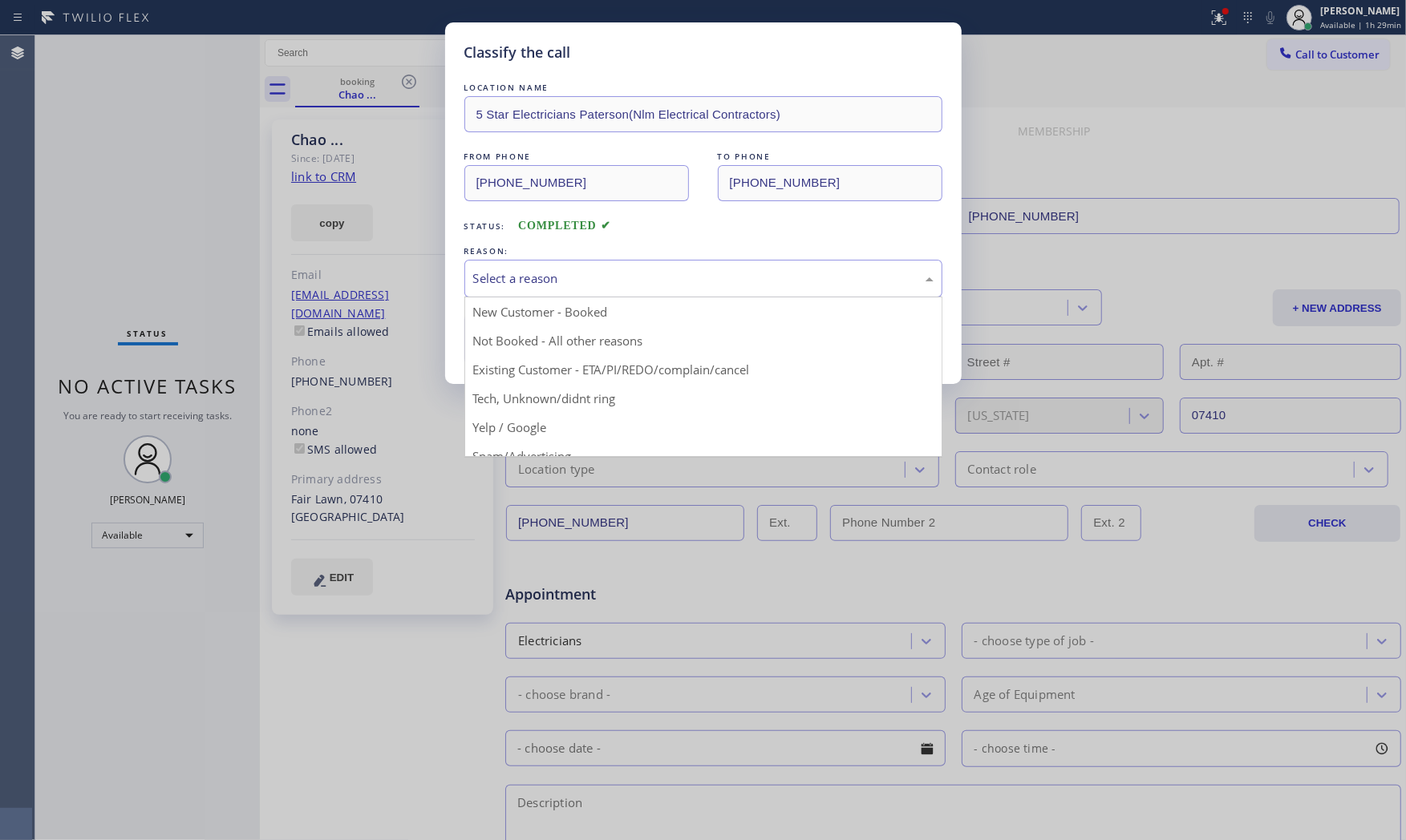
drag, startPoint x: 616, startPoint y: 281, endPoint x: 566, endPoint y: 341, distance: 78.1
click at [614, 286] on div "Select a reason" at bounding box center [703, 278] width 460 height 18
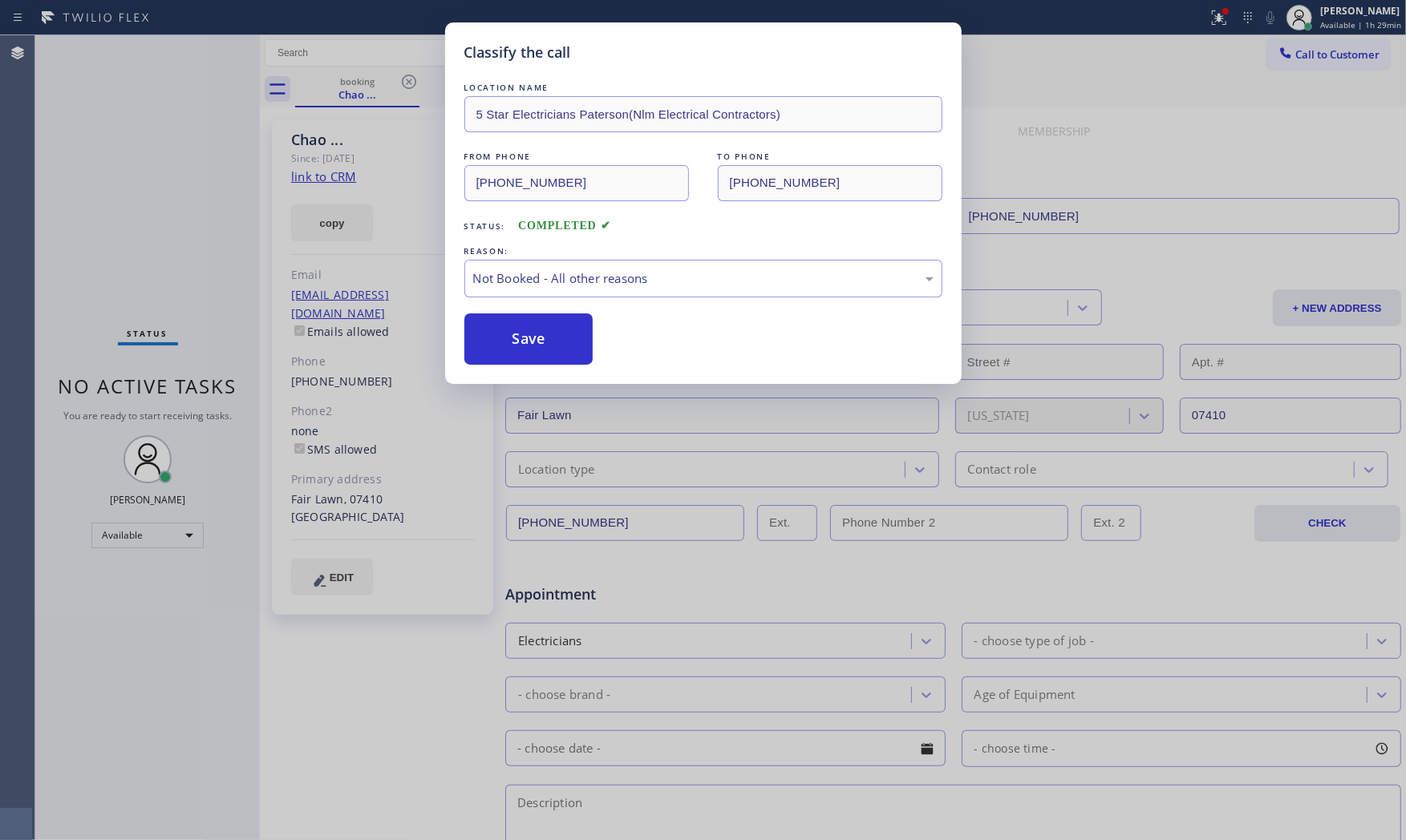
click at [563, 345] on button "Save" at bounding box center [529, 339] width 129 height 51
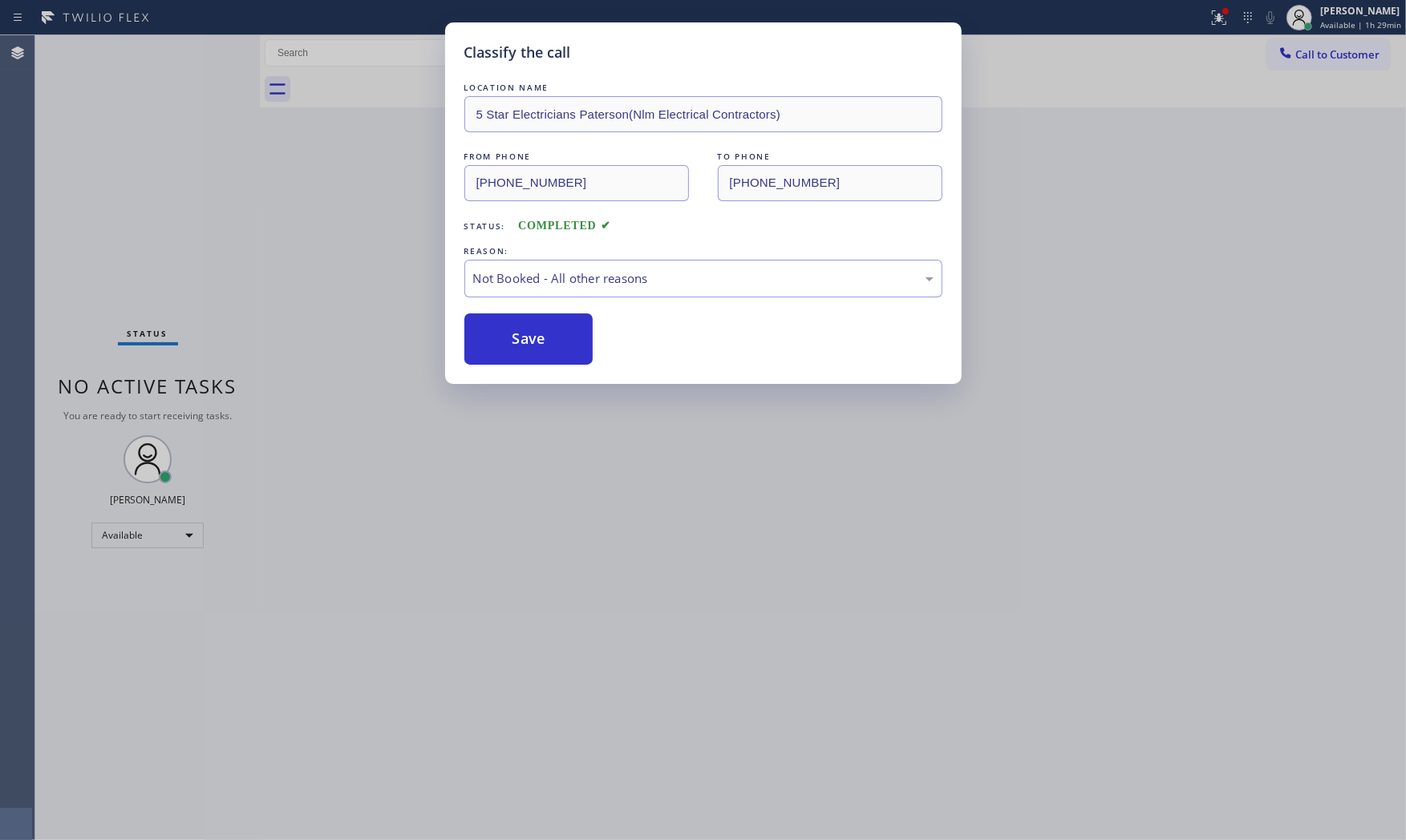
click at [563, 345] on button "Save" at bounding box center [529, 339] width 129 height 51
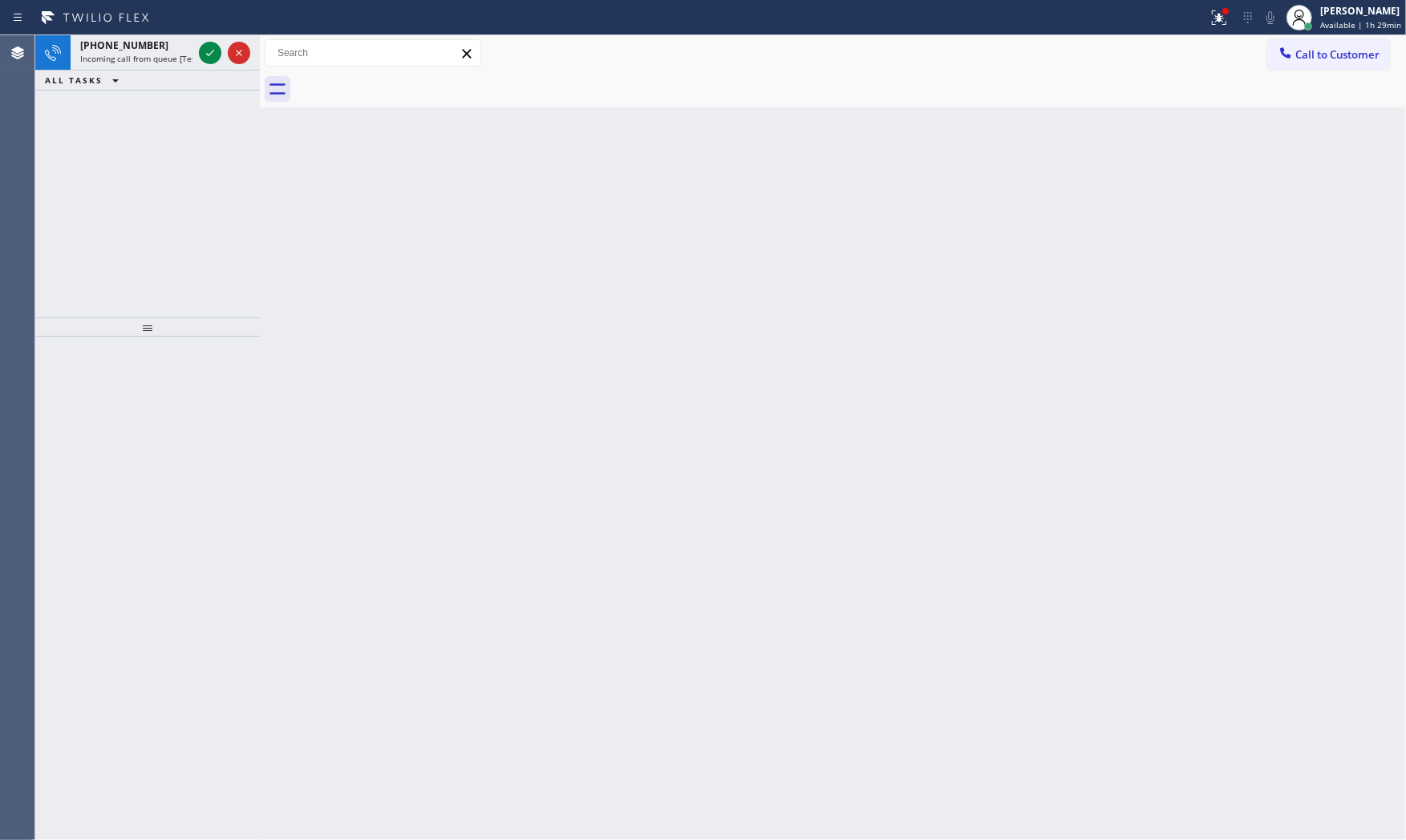
click at [182, 70] on div "ALL TASKS ALL TASKS ACTIVE TASKS TASKS IN WRAP UP" at bounding box center [148, 80] width 225 height 20
click at [185, 57] on span "Incoming call from queue [Test] All" at bounding box center [146, 58] width 133 height 11
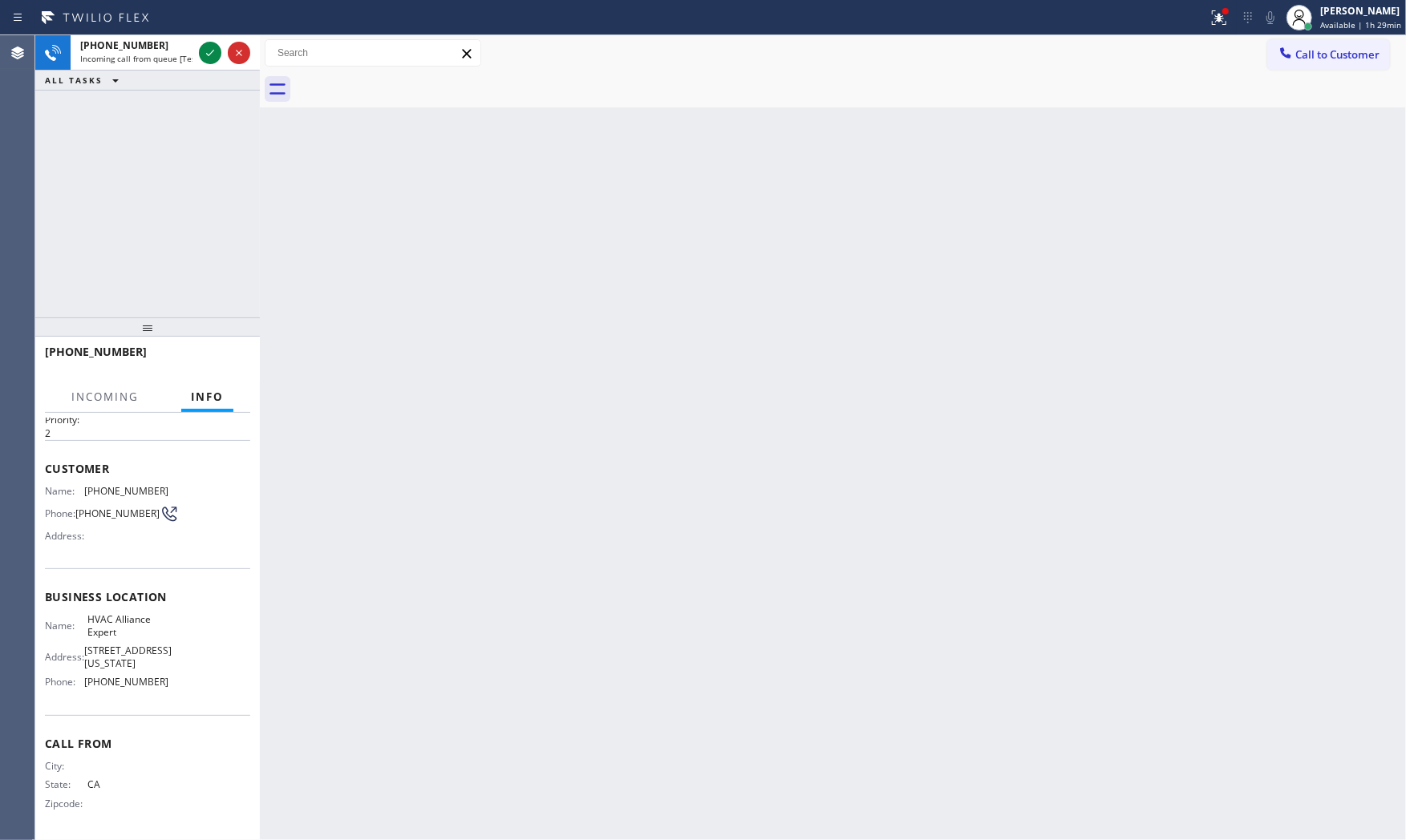
scroll to position [50, 0]
click at [216, 66] on div at bounding box center [224, 52] width 58 height 35
click at [215, 56] on icon at bounding box center [210, 52] width 19 height 19
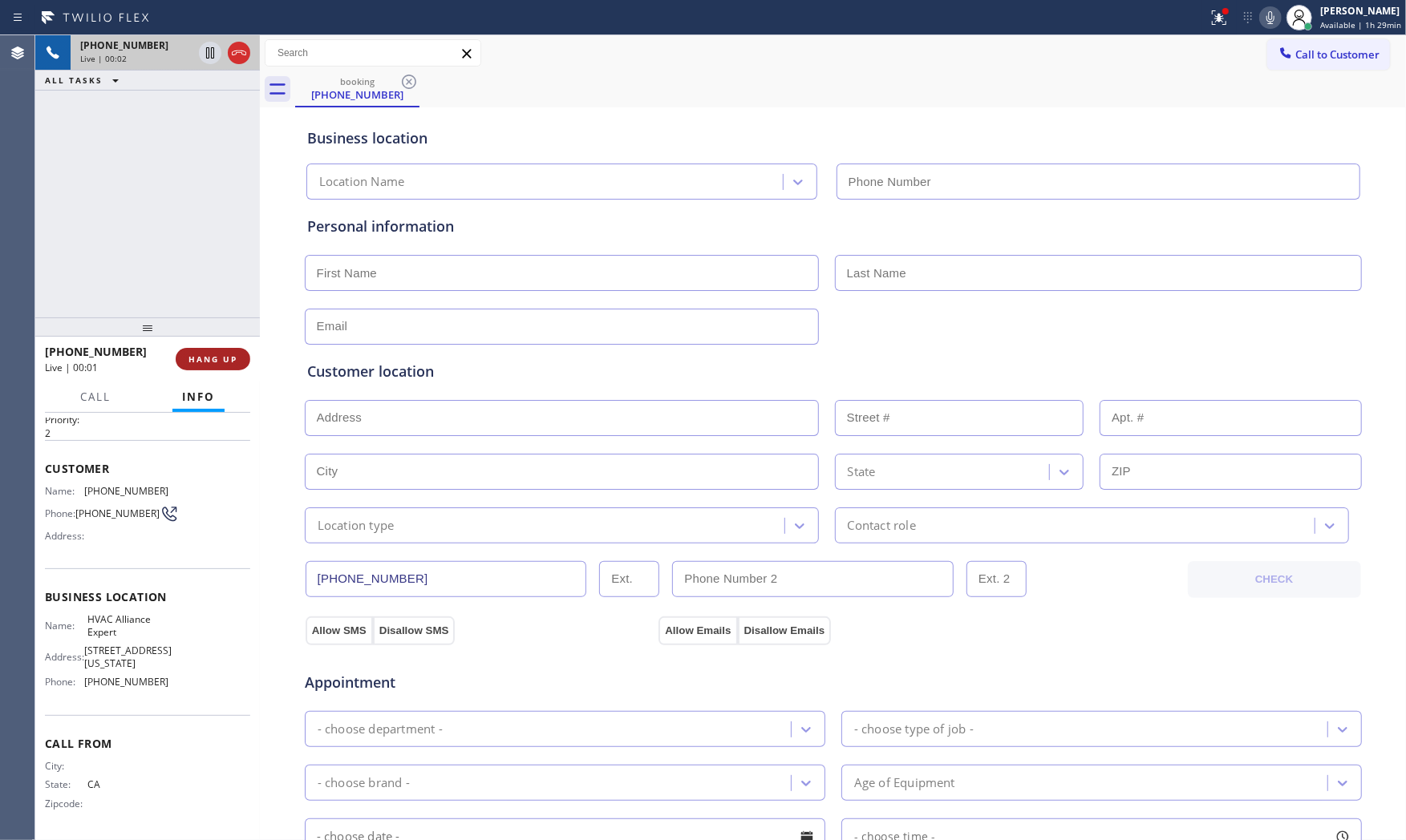
type input "(855) 999-4417"
click at [194, 360] on span "HANG UP" at bounding box center [213, 359] width 49 height 11
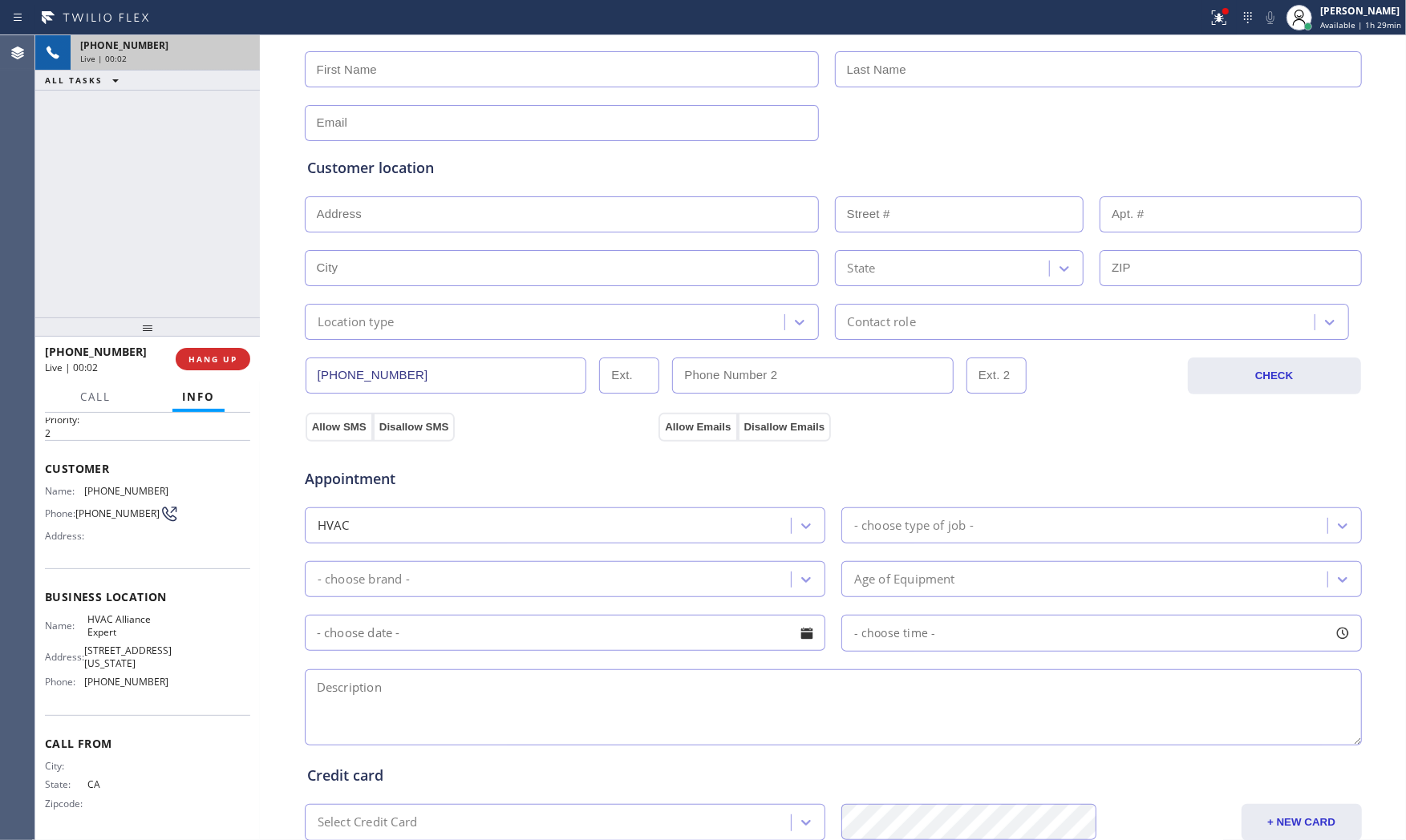
scroll to position [402, 0]
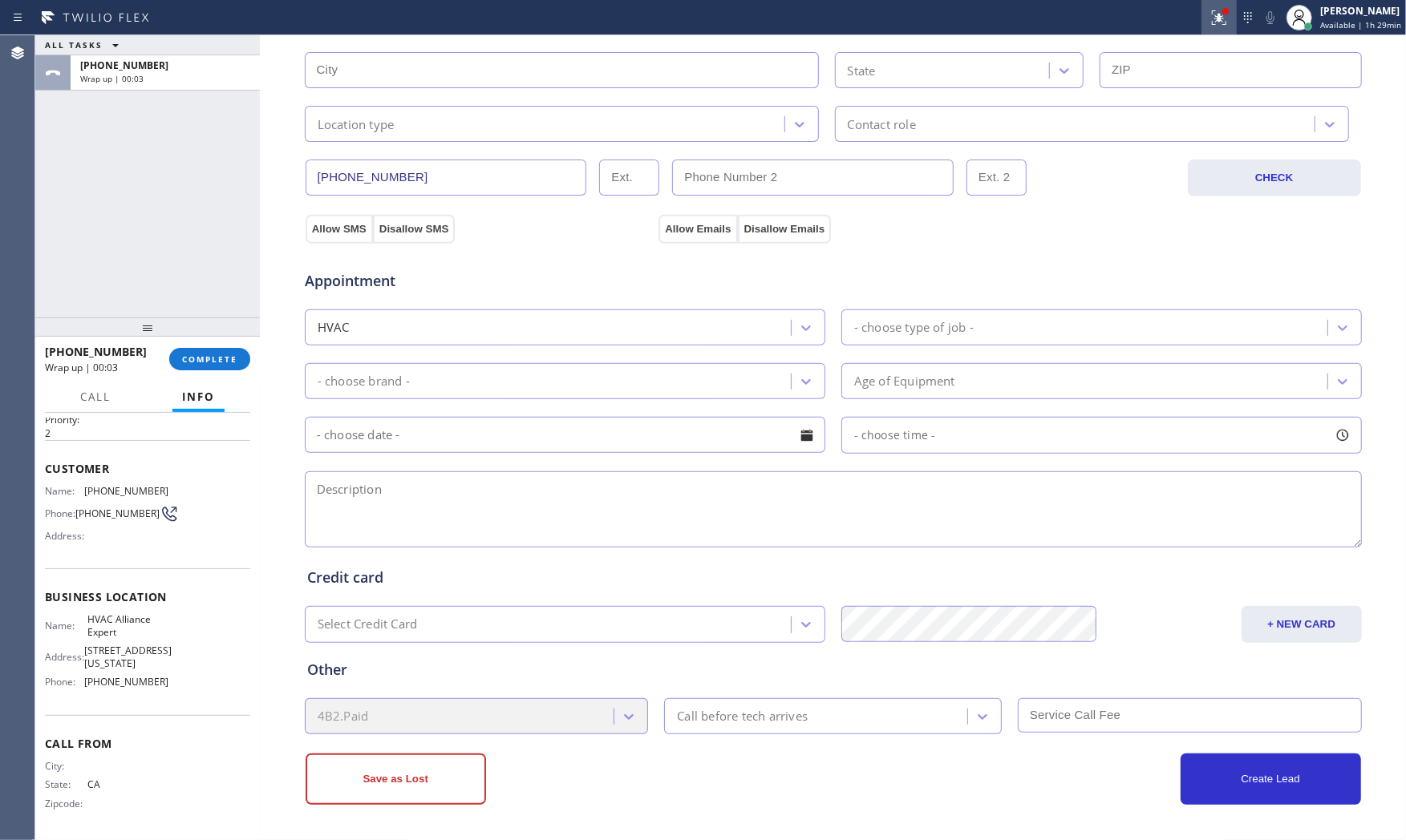
click at [1221, 24] on icon at bounding box center [1219, 17] width 15 height 15
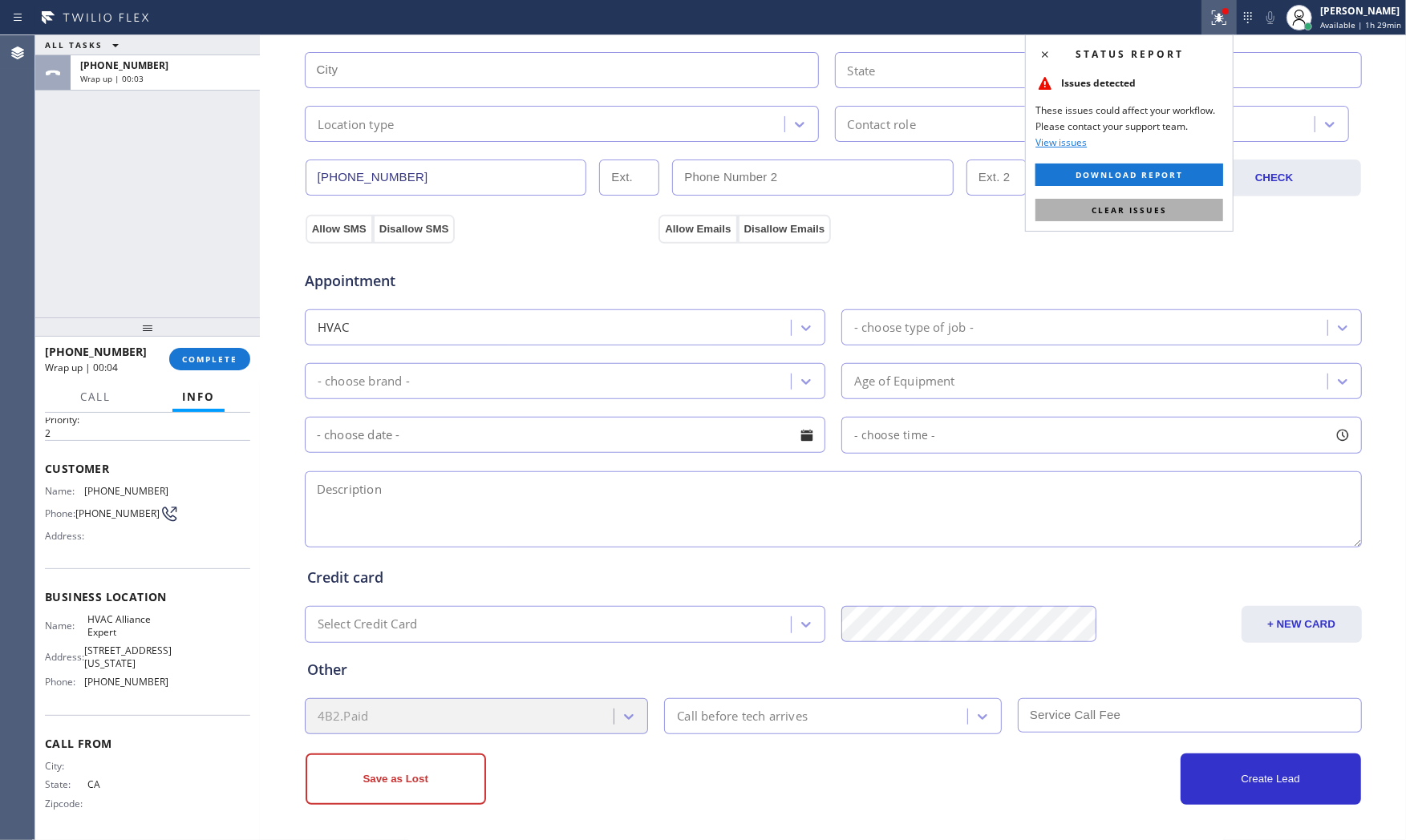
click at [1169, 208] on button "Clear issues" at bounding box center [1130, 210] width 188 height 22
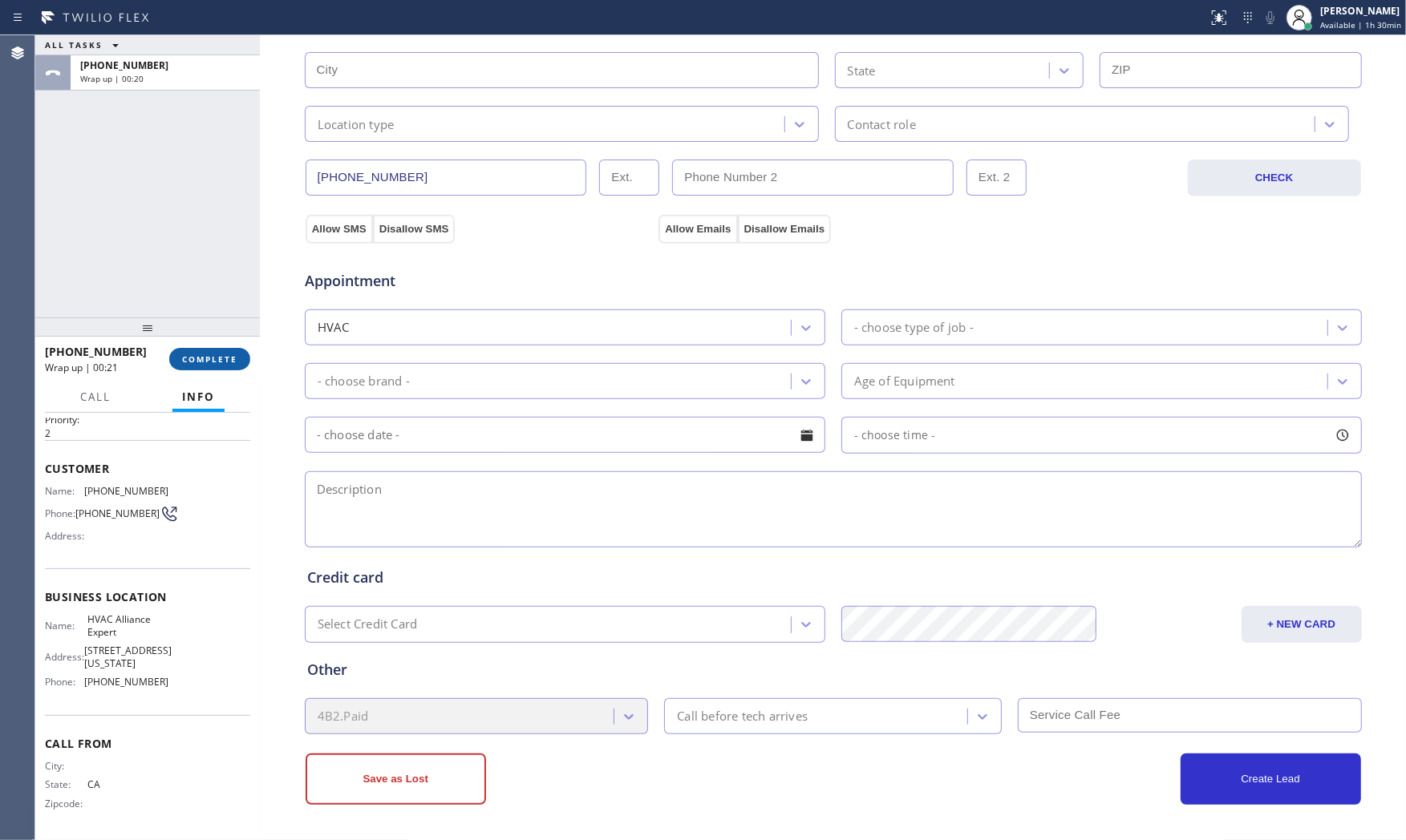
click at [210, 363] on span "COMPLETE" at bounding box center [209, 359] width 55 height 11
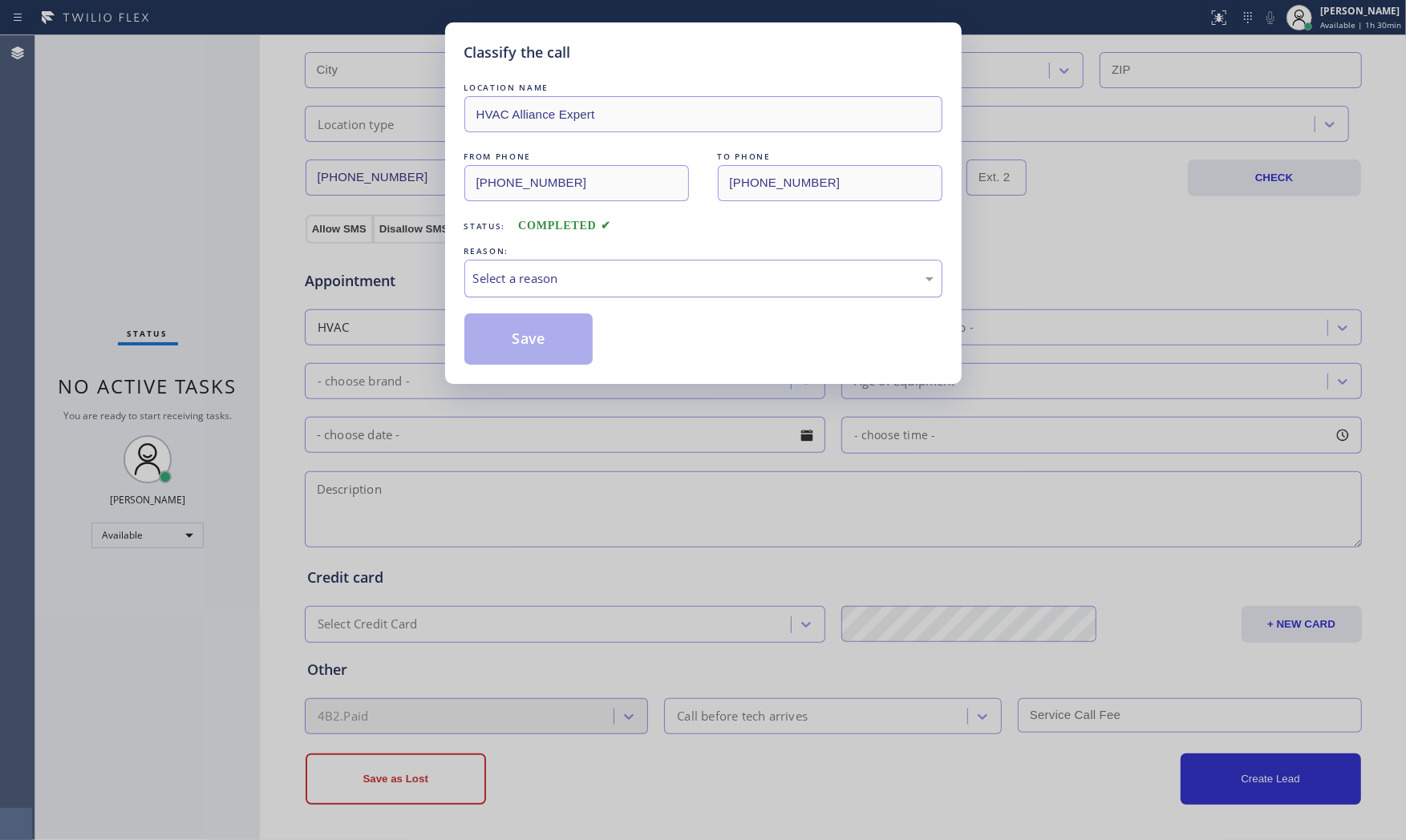
drag, startPoint x: 562, startPoint y: 279, endPoint x: 556, endPoint y: 295, distance: 17.1
click at [562, 281] on div "Select a reason" at bounding box center [703, 278] width 460 height 18
click at [530, 346] on button "Save" at bounding box center [529, 339] width 129 height 51
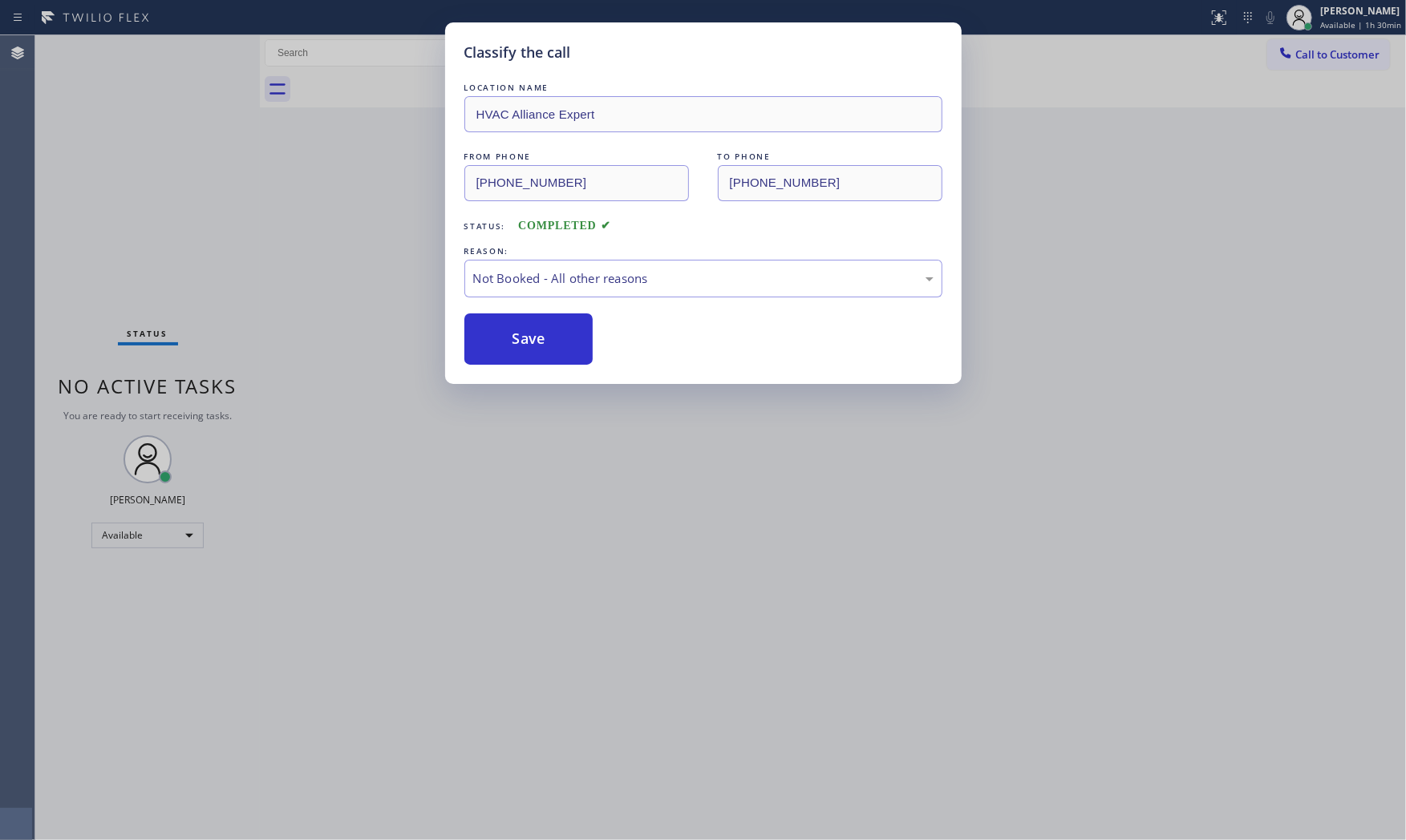
click at [530, 346] on button "Save" at bounding box center [529, 339] width 129 height 51
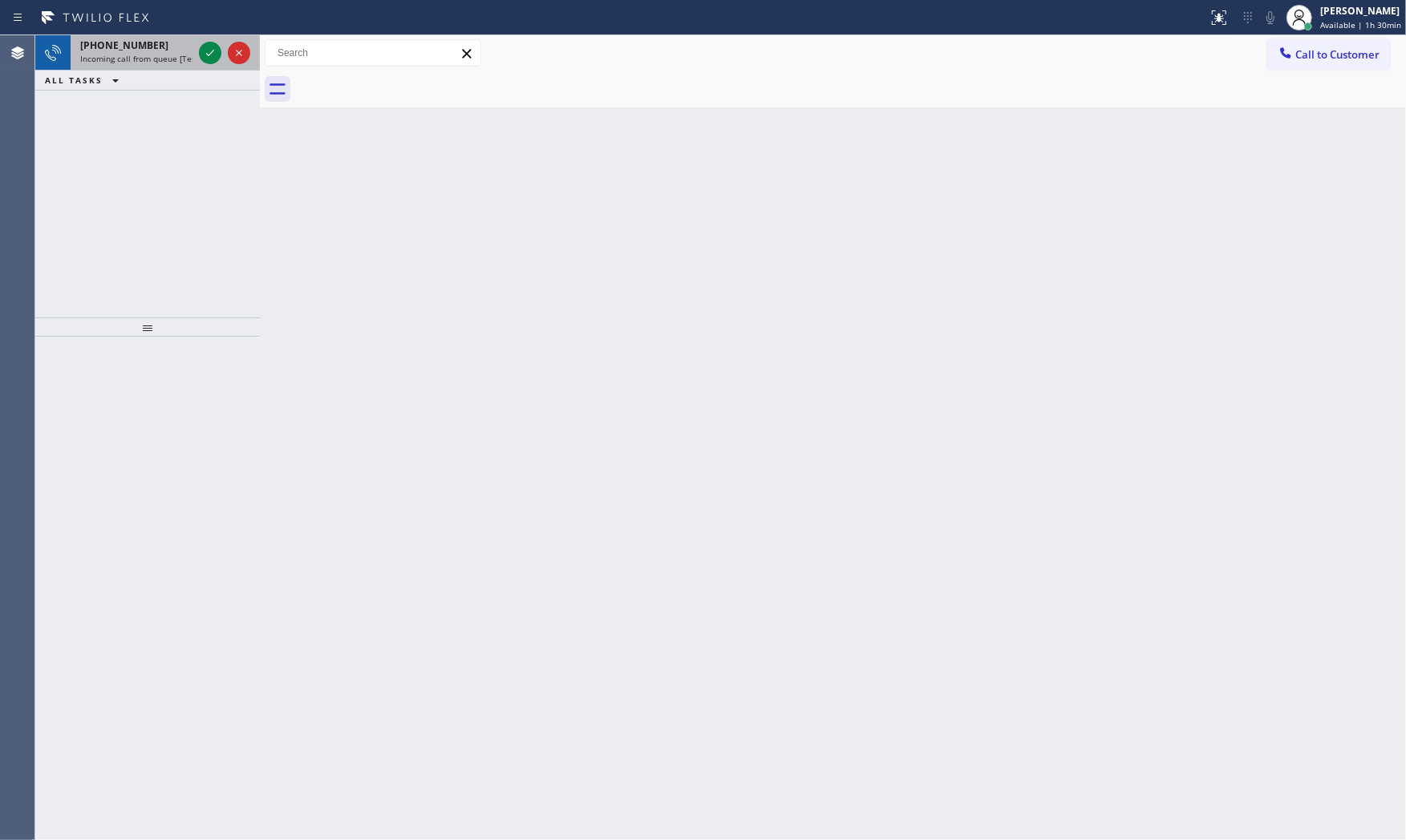
click at [142, 66] on div "+18584155899 Incoming call from queue [Test] All" at bounding box center [133, 52] width 125 height 35
click at [169, 45] on div "+18584155899" at bounding box center [136, 45] width 112 height 14
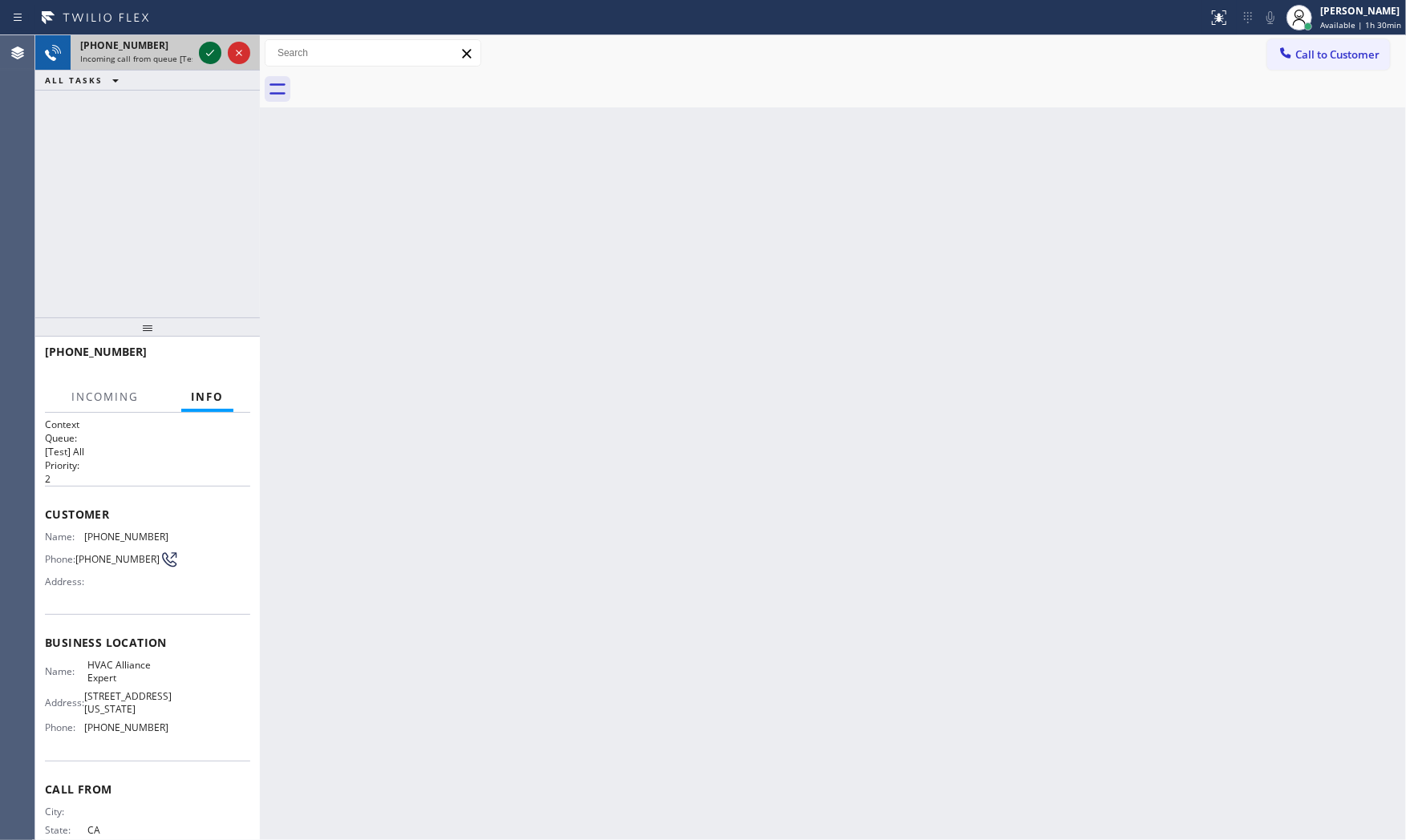
click at [203, 53] on icon at bounding box center [210, 52] width 19 height 19
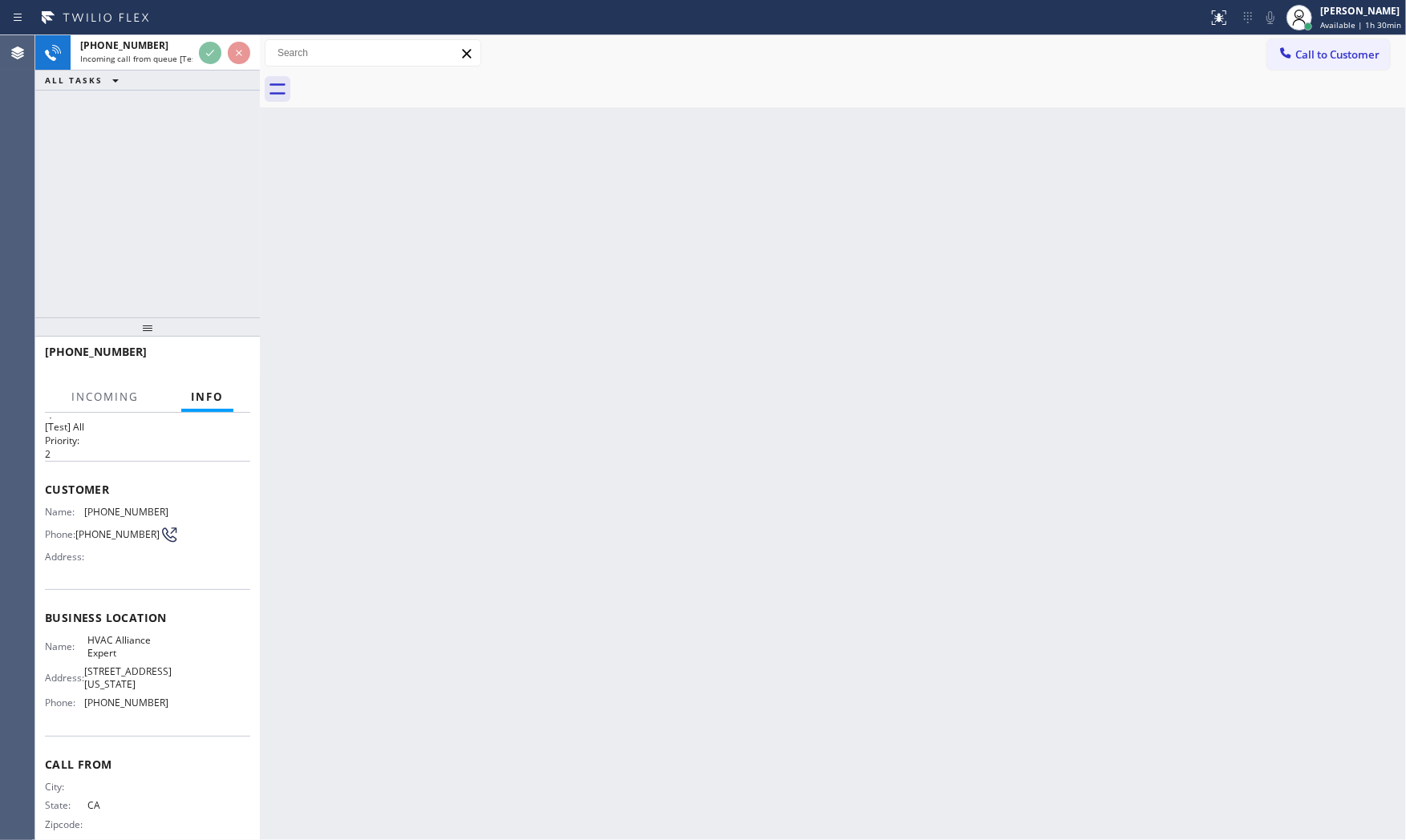
scroll to position [50, 0]
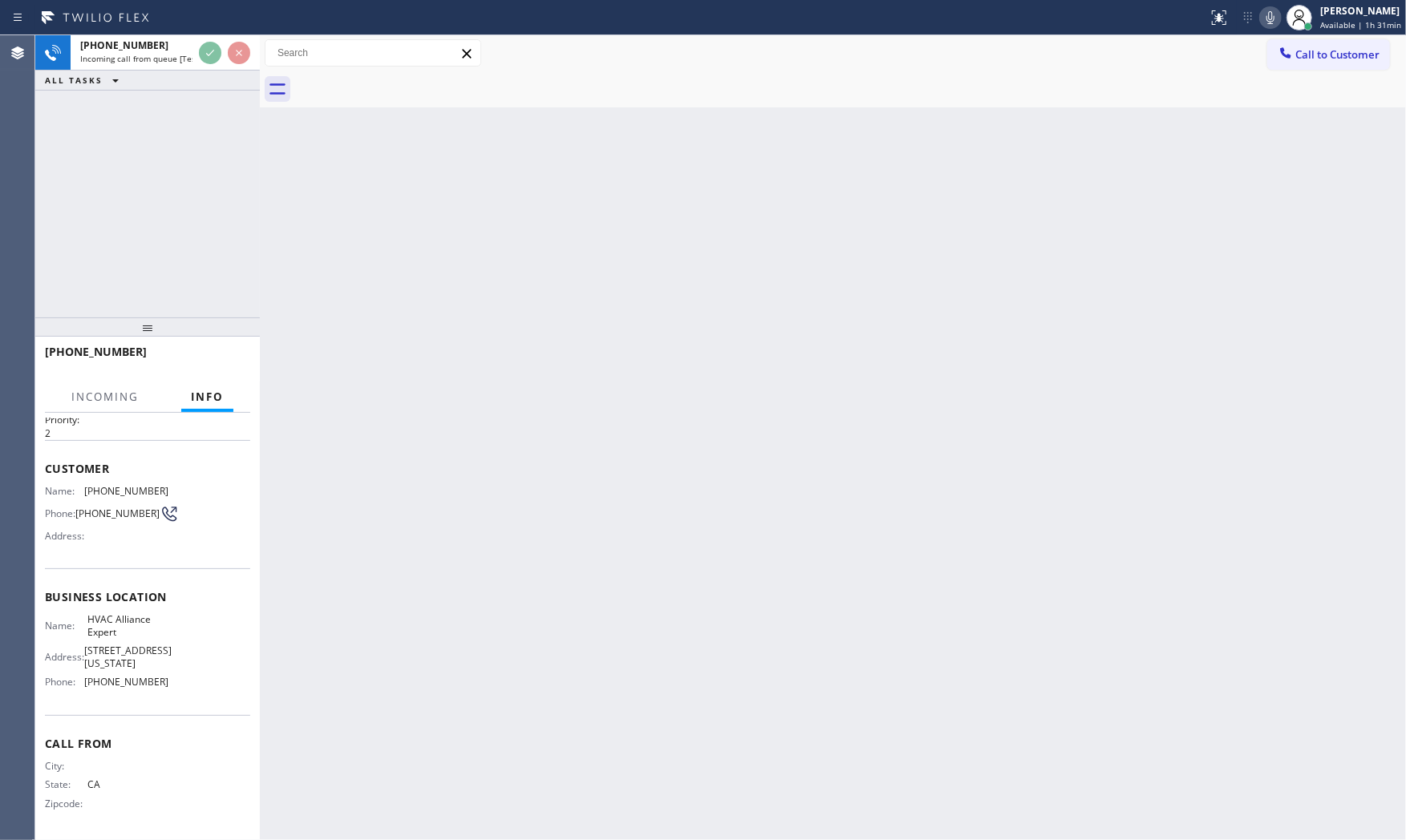
click at [492, 291] on div "Back to Dashboard Change Sender ID Customers Technicians Select a contact Outbo…" at bounding box center [833, 438] width 1147 height 805
click at [1271, 25] on icon at bounding box center [1270, 17] width 19 height 19
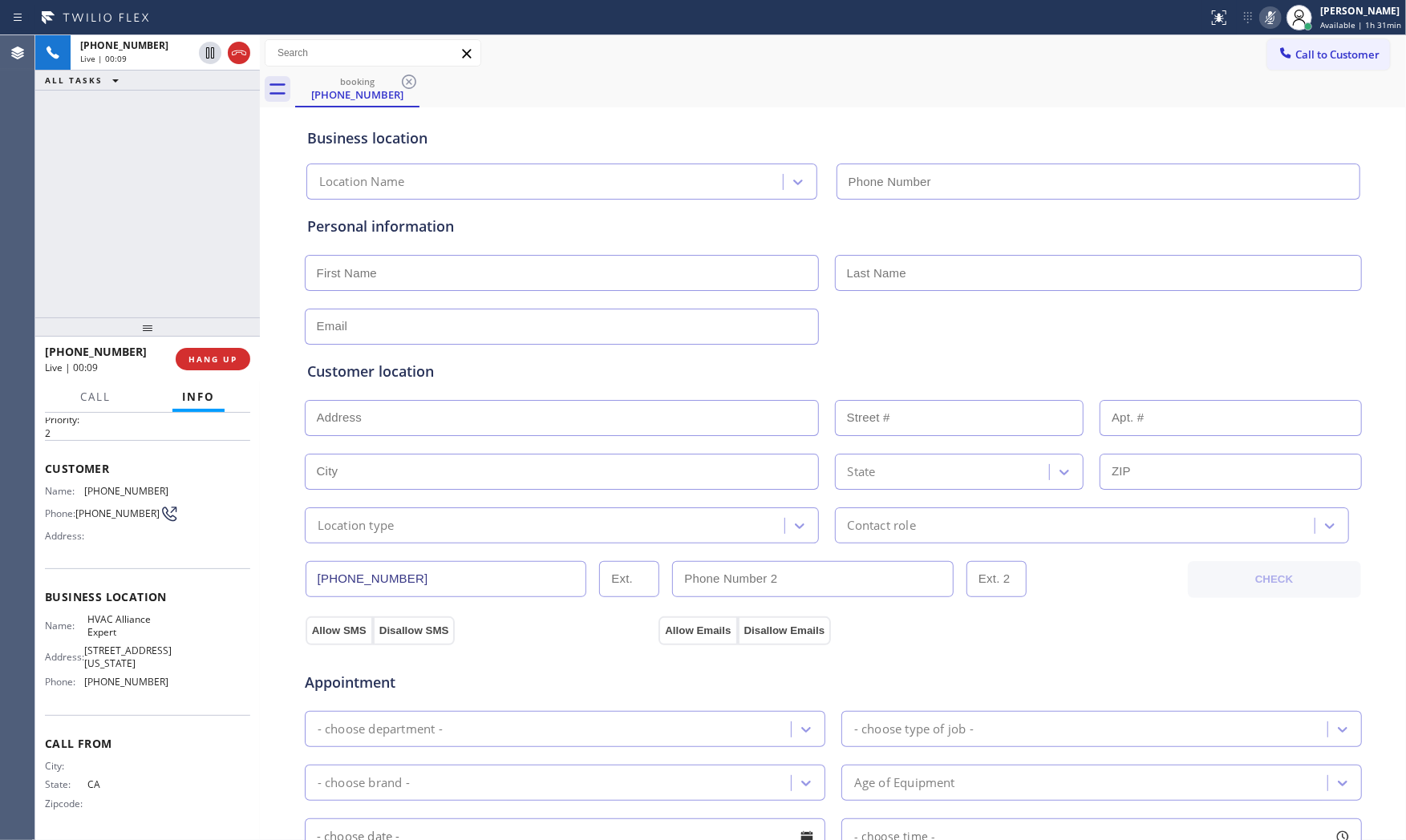
type input "(855) 999-4417"
click at [1272, 25] on icon at bounding box center [1270, 17] width 19 height 19
click at [1263, 15] on icon at bounding box center [1270, 17] width 19 height 19
click at [237, 355] on span "HANG UP" at bounding box center [213, 359] width 49 height 11
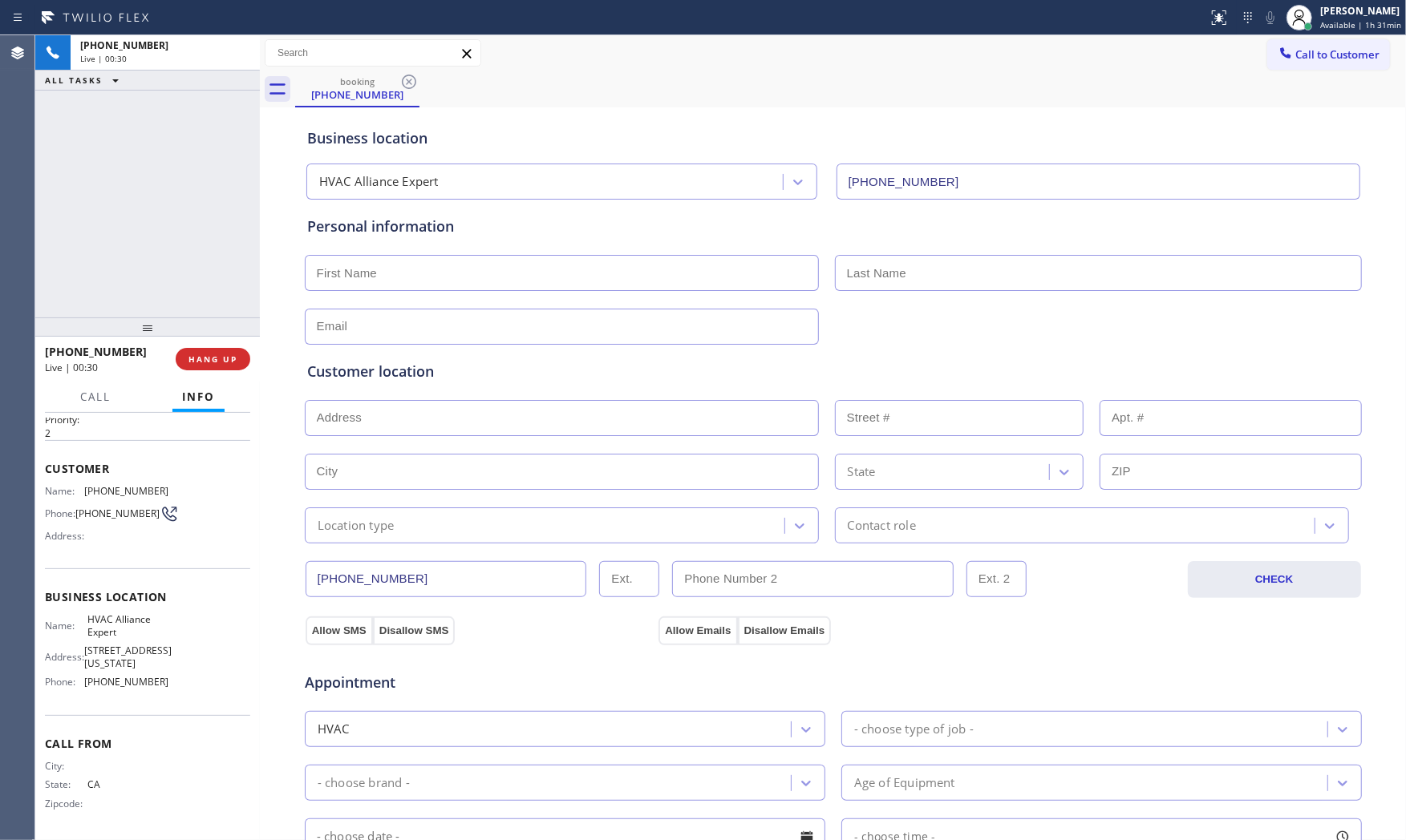
click at [202, 341] on div "+18584155899 Live | 00:30 HANG UP" at bounding box center [147, 359] width 205 height 42
click at [204, 362] on span "COMPLETE" at bounding box center [209, 359] width 55 height 11
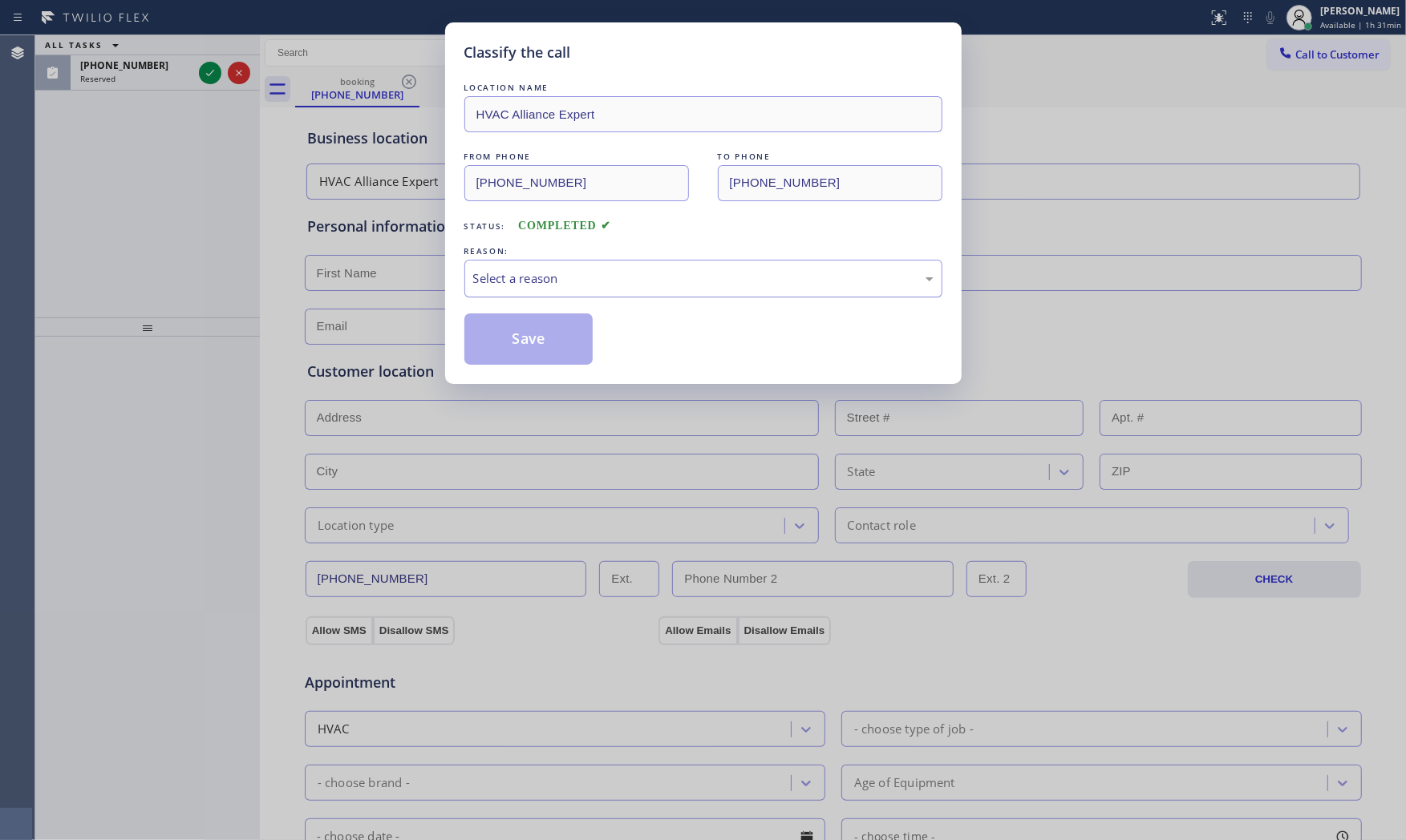
click at [538, 286] on div "Select a reason" at bounding box center [703, 278] width 460 height 18
click at [532, 341] on button "Save" at bounding box center [529, 339] width 129 height 51
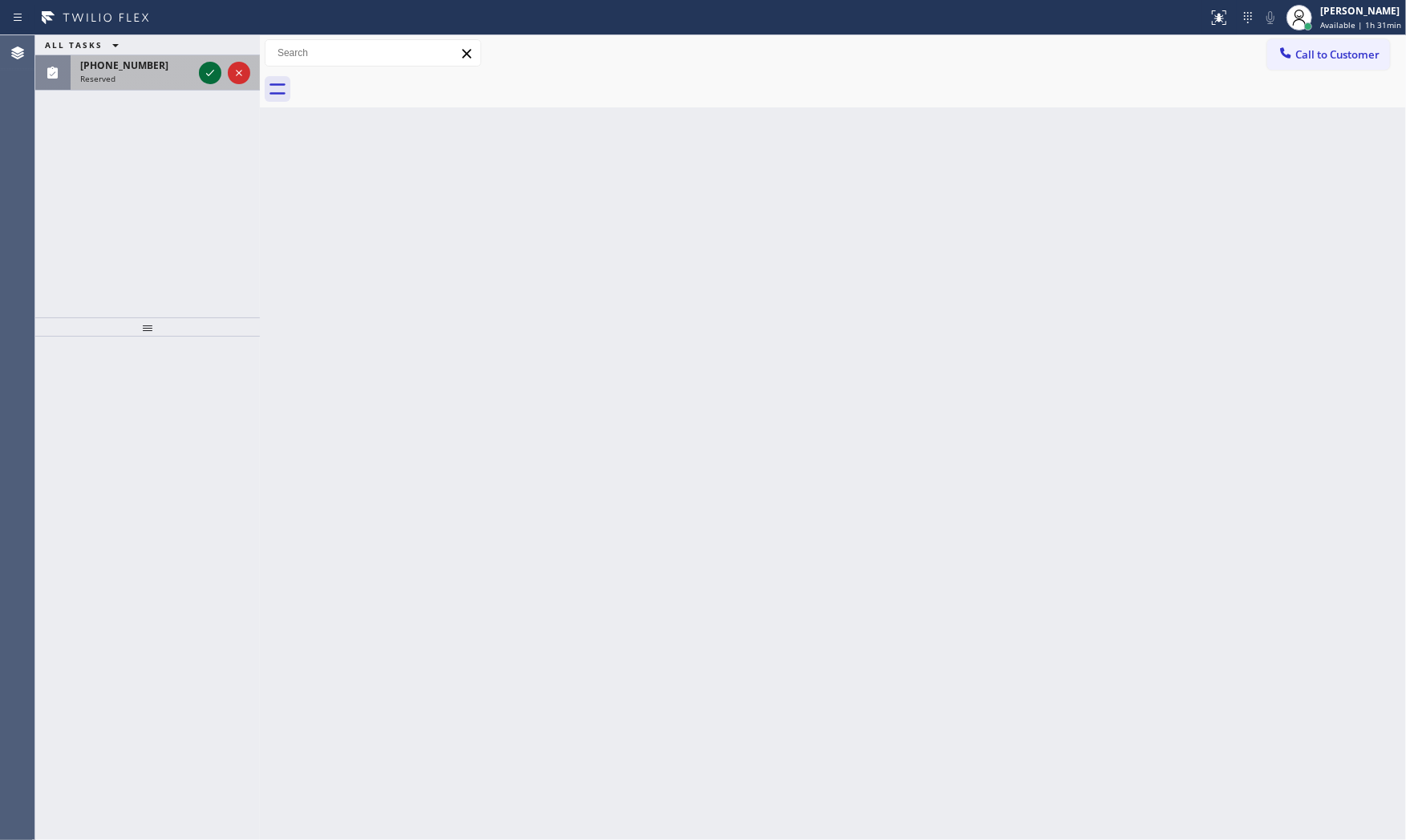
click at [209, 69] on icon at bounding box center [210, 73] width 19 height 19
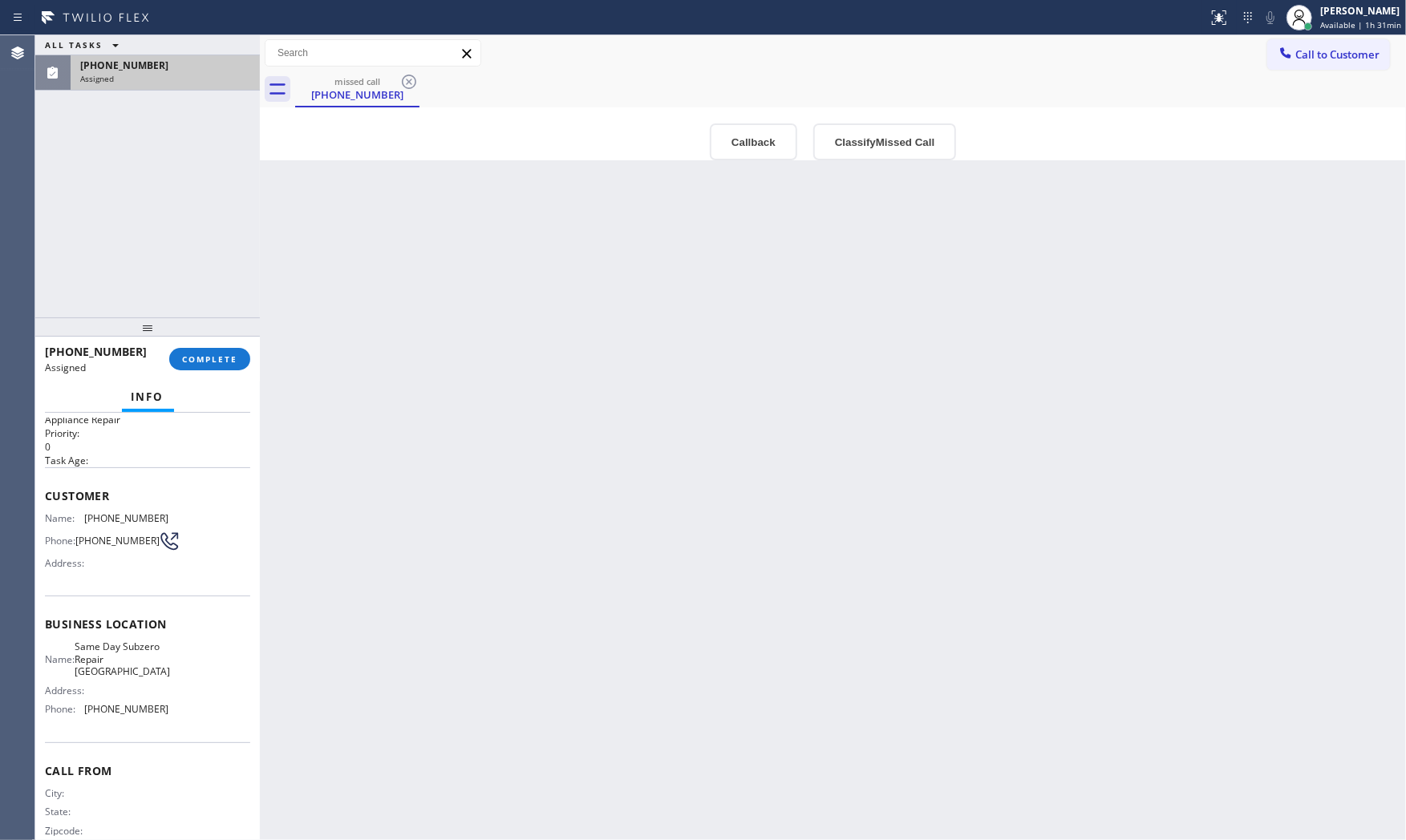
scroll to position [63, 0]
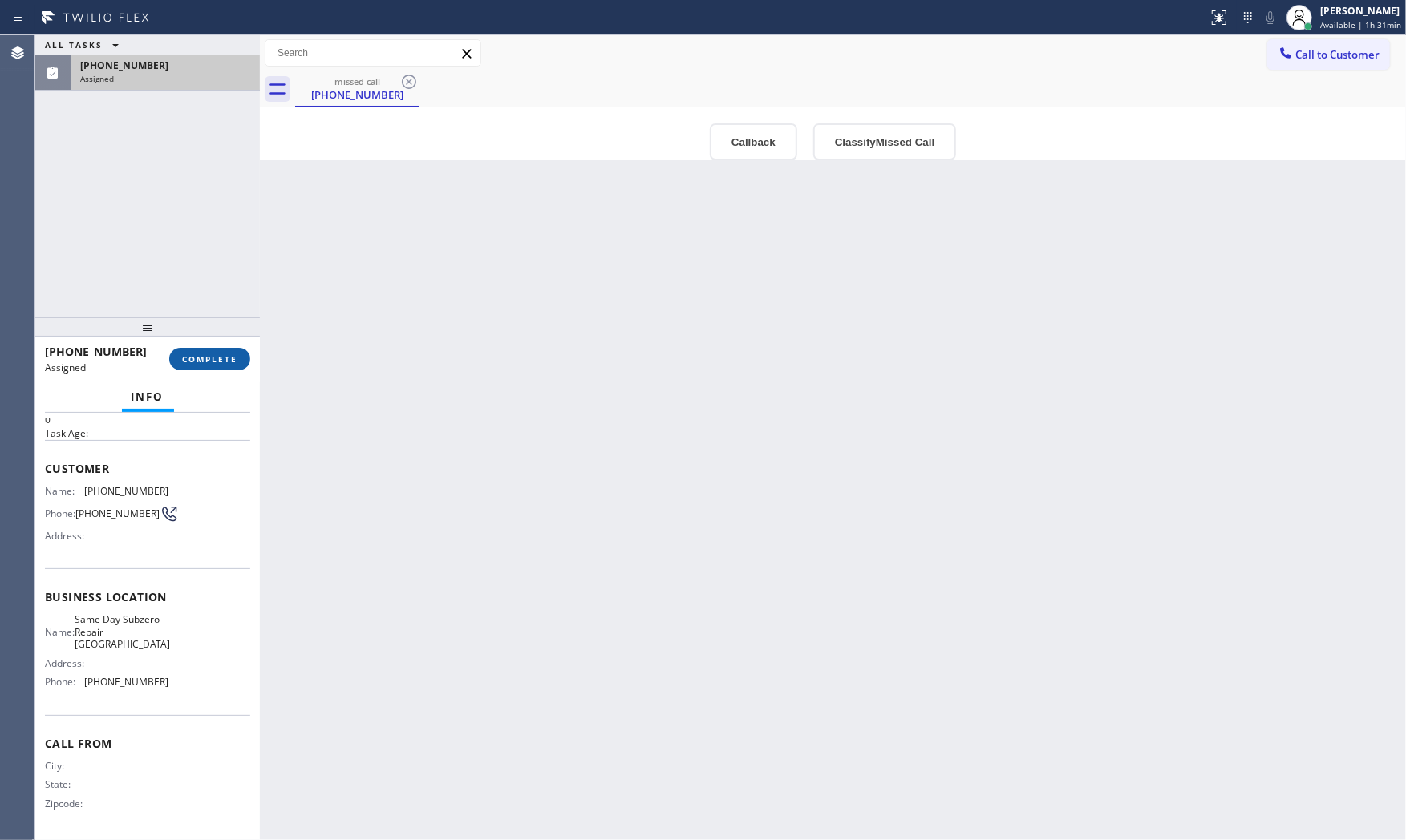
click at [205, 356] on span "COMPLETE" at bounding box center [209, 359] width 55 height 11
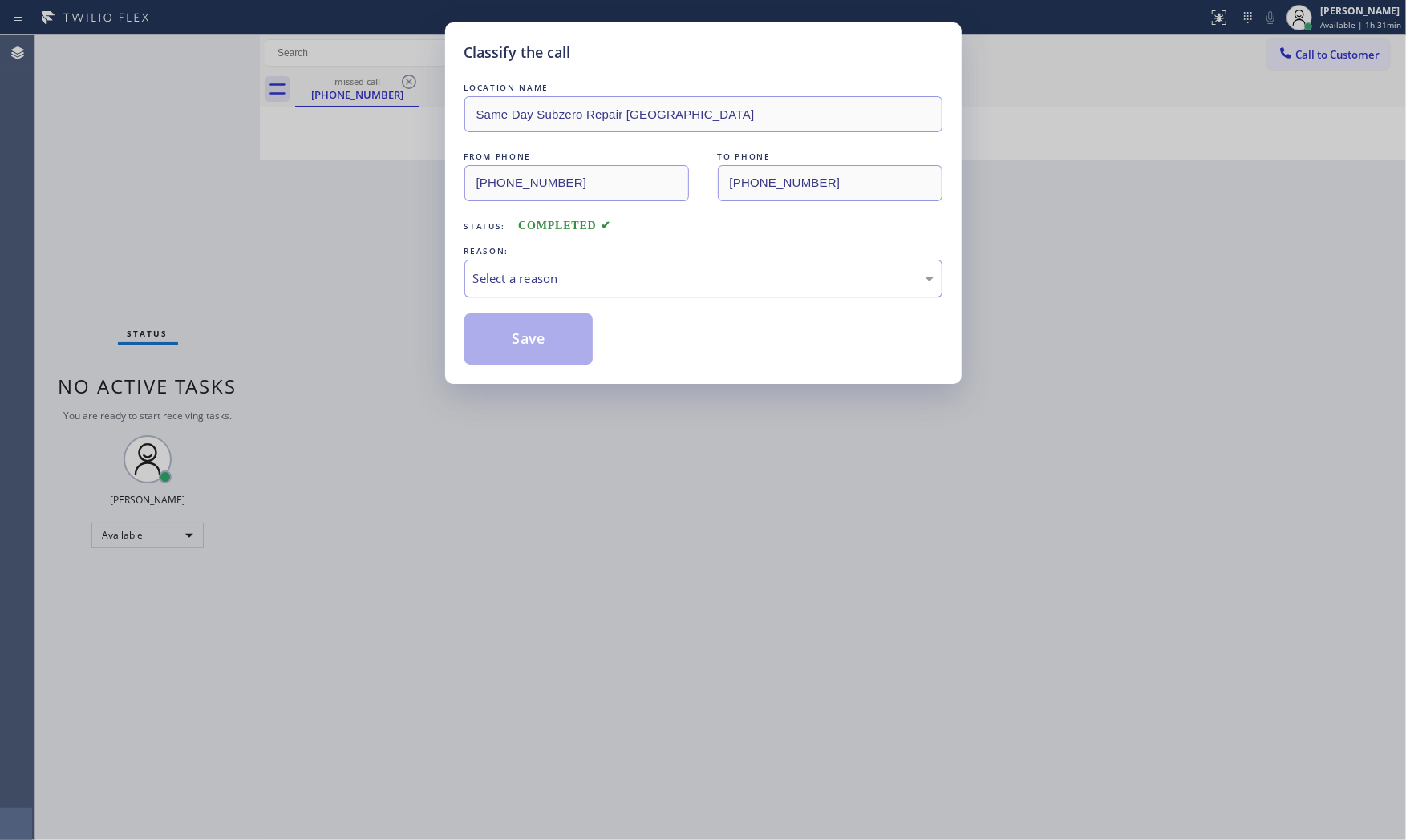
drag, startPoint x: 543, startPoint y: 266, endPoint x: 542, endPoint y: 284, distance: 18.0
click at [543, 270] on div "Select a reason" at bounding box center [703, 279] width 478 height 38
click at [533, 340] on button "Save" at bounding box center [529, 339] width 129 height 51
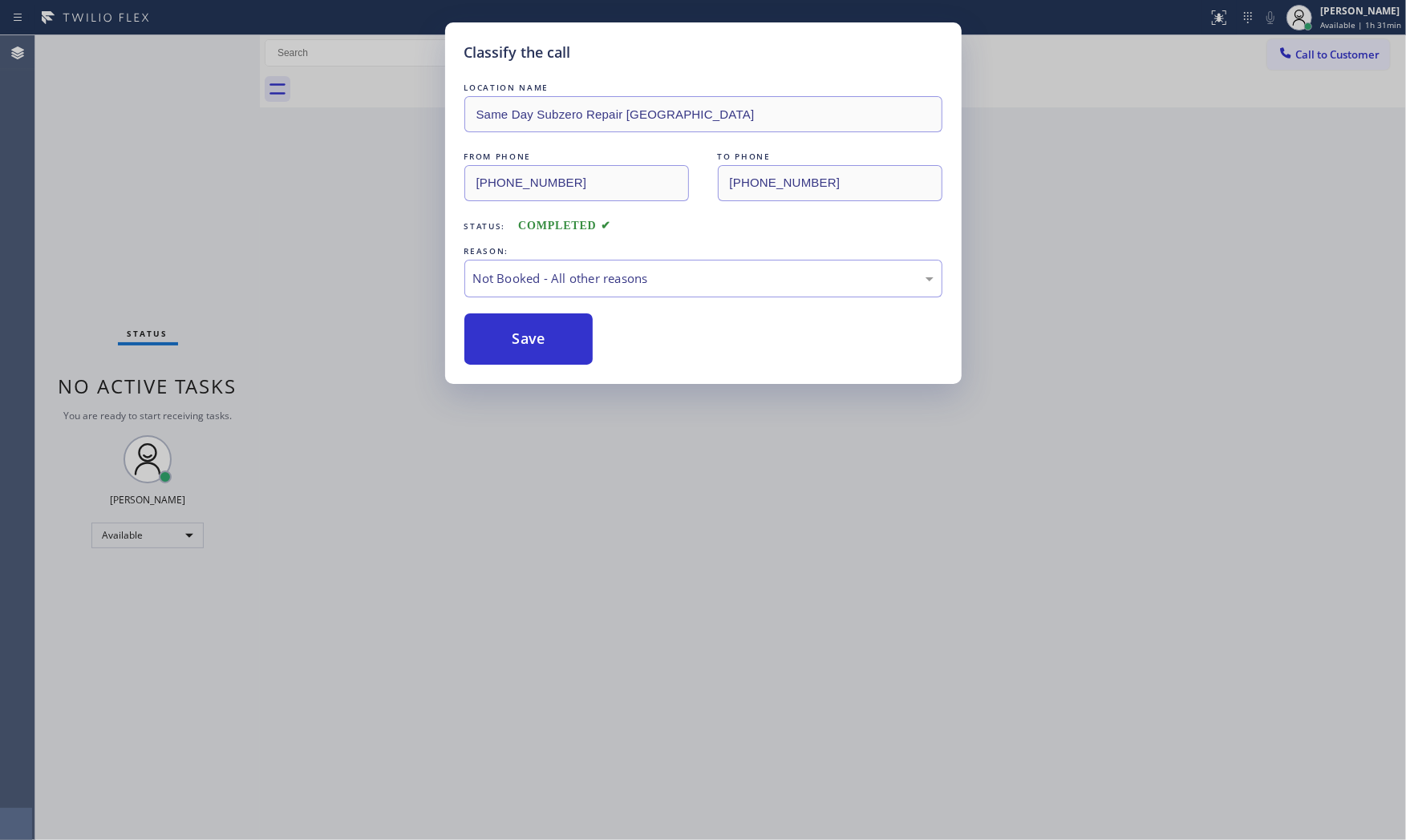
click at [533, 340] on button "Save" at bounding box center [529, 339] width 129 height 51
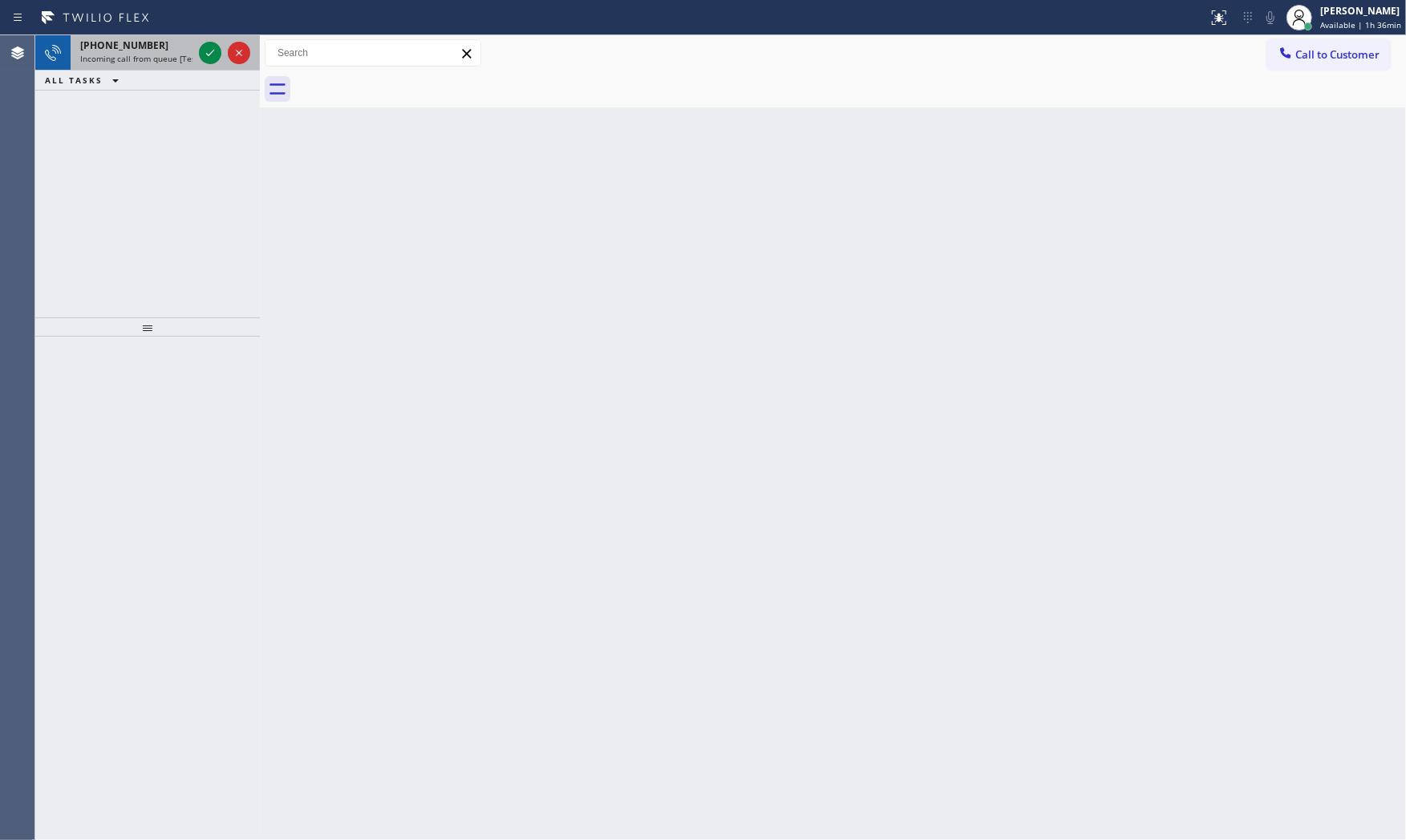
click at [154, 43] on div "+18562616818" at bounding box center [136, 45] width 112 height 14
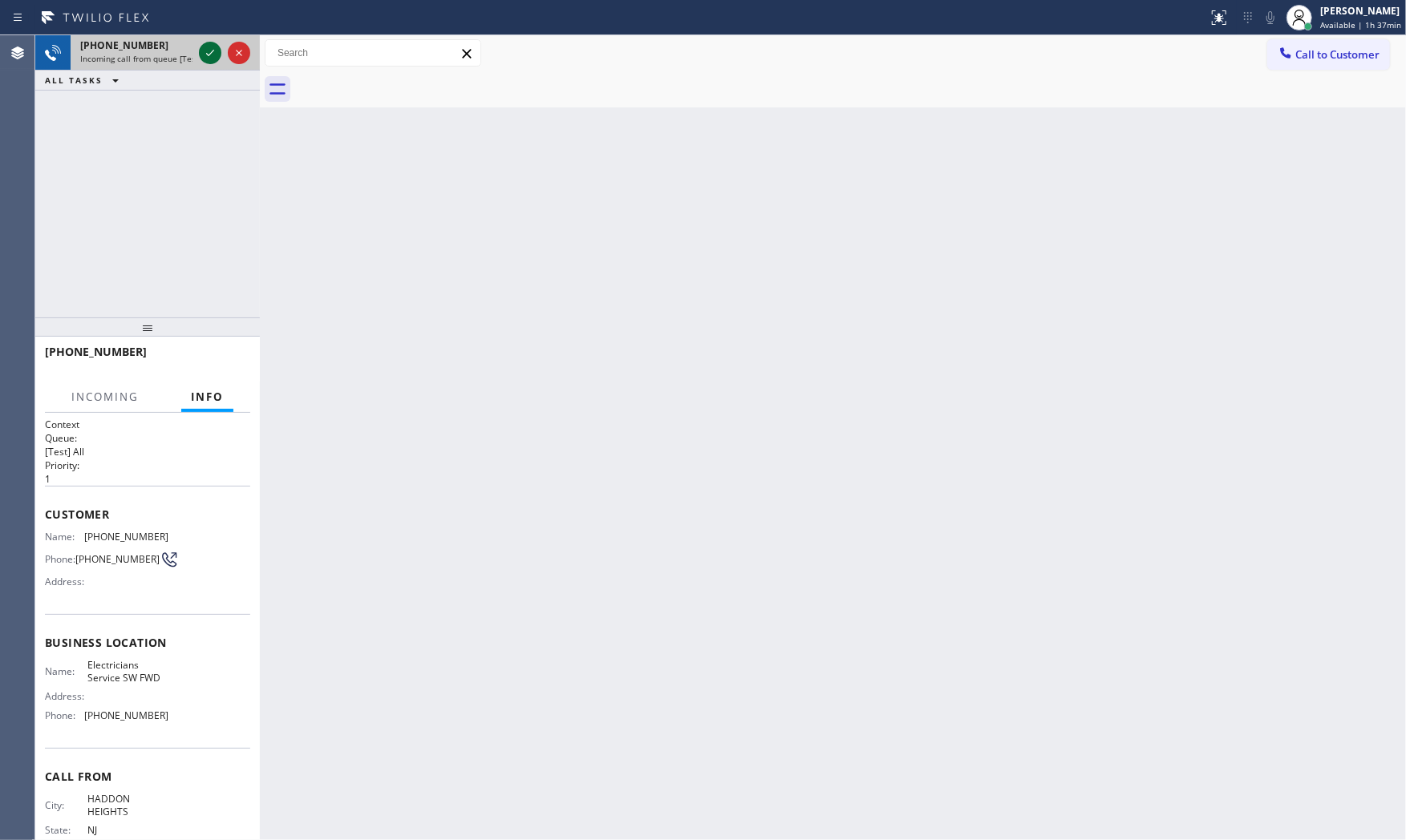
click at [209, 57] on icon at bounding box center [210, 52] width 19 height 19
click at [235, 342] on div "+18562616818" at bounding box center [147, 359] width 205 height 42
click at [235, 346] on div "+18562616818" at bounding box center [142, 352] width 194 height 15
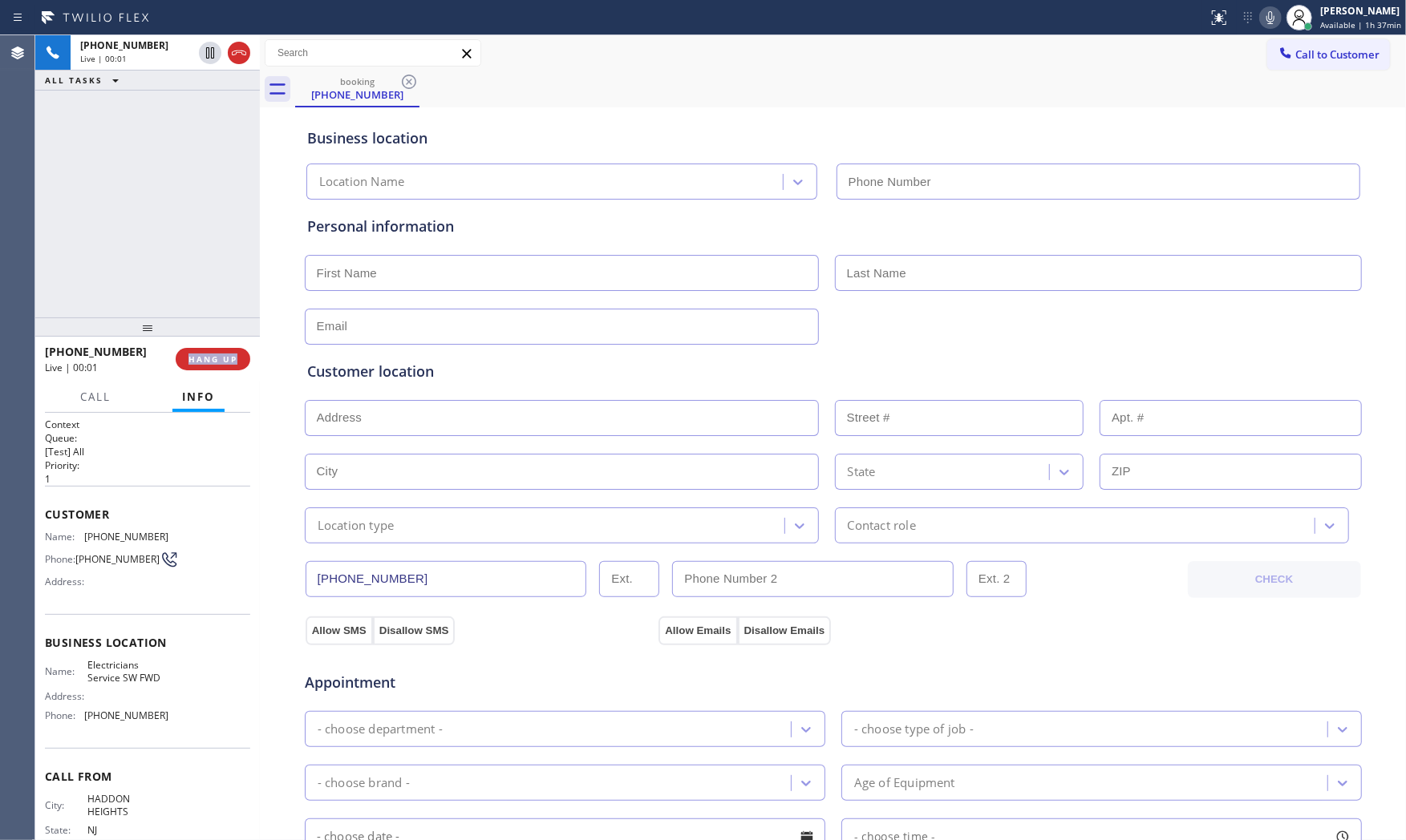
click at [235, 346] on div "+18562616818 Live | 00:01 HANG UP" at bounding box center [147, 359] width 205 height 42
type input "(213) 566-1222"
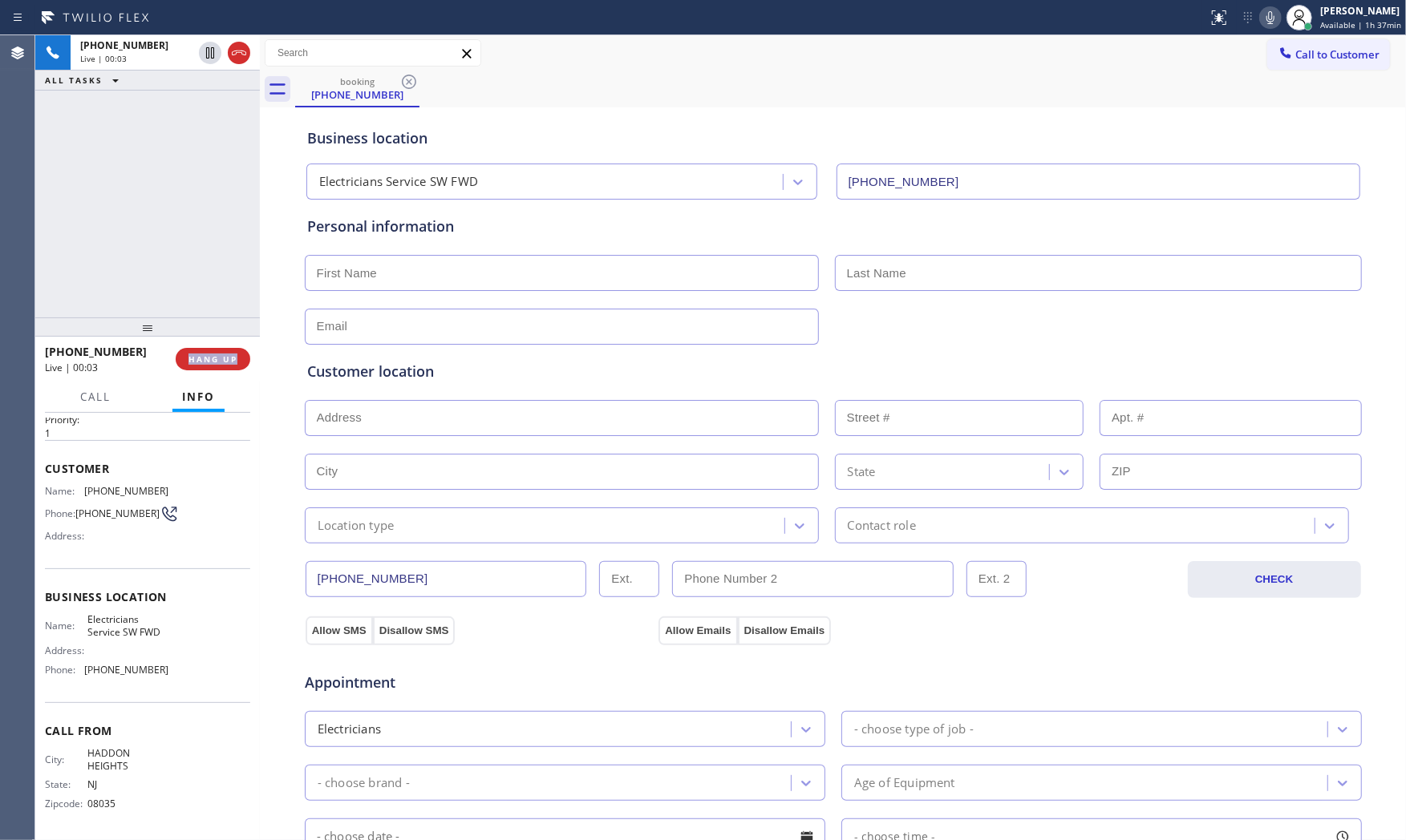
scroll to position [50, 0]
click at [1261, 24] on icon at bounding box center [1270, 17] width 19 height 19
click at [1271, 18] on icon at bounding box center [1270, 17] width 19 height 19
click at [1276, 24] on icon at bounding box center [1270, 17] width 19 height 19
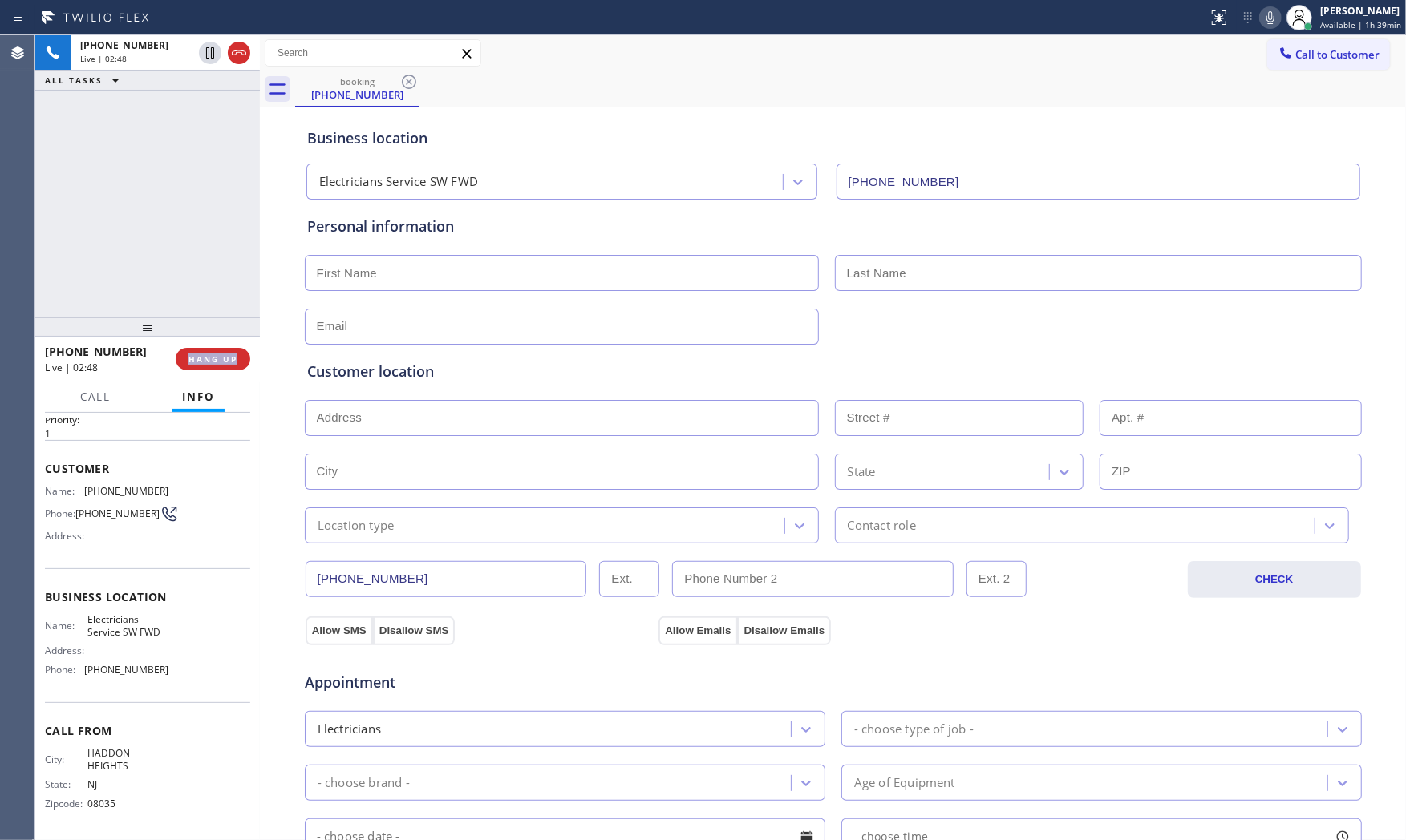
click at [1265, 17] on icon at bounding box center [1270, 17] width 19 height 19
click at [203, 51] on icon at bounding box center [210, 52] width 19 height 19
click at [428, 275] on input "text" at bounding box center [561, 273] width 514 height 36
type input "Ms"
type input "Arlene"
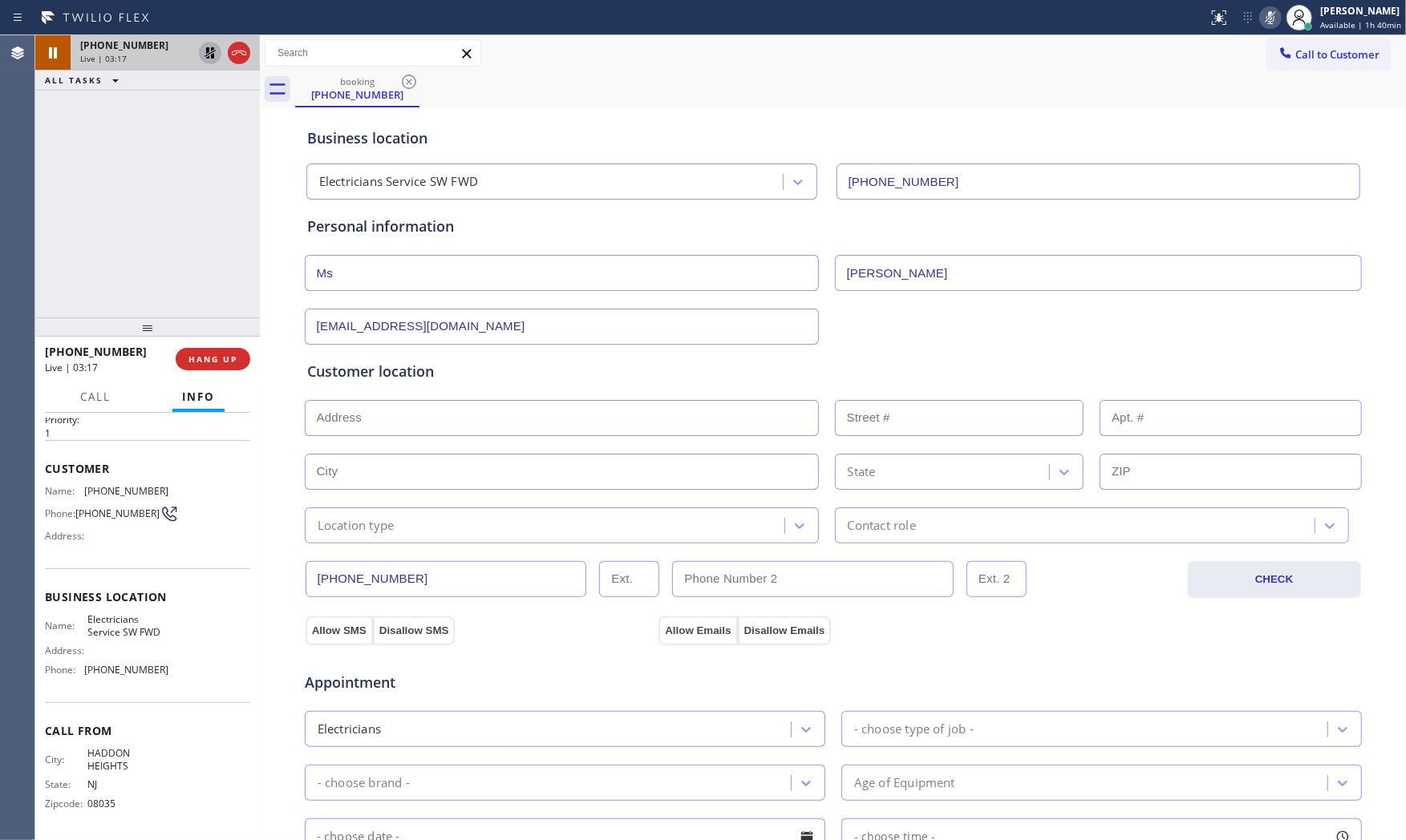
type input "[EMAIL_ADDRESS][DOMAIN_NAME]"
paste input "9411 Monmouth AveMargate City, NJ 08402, USA"
type input "9411 Monmouth Ave"
type input "9411"
type input "Margate City"
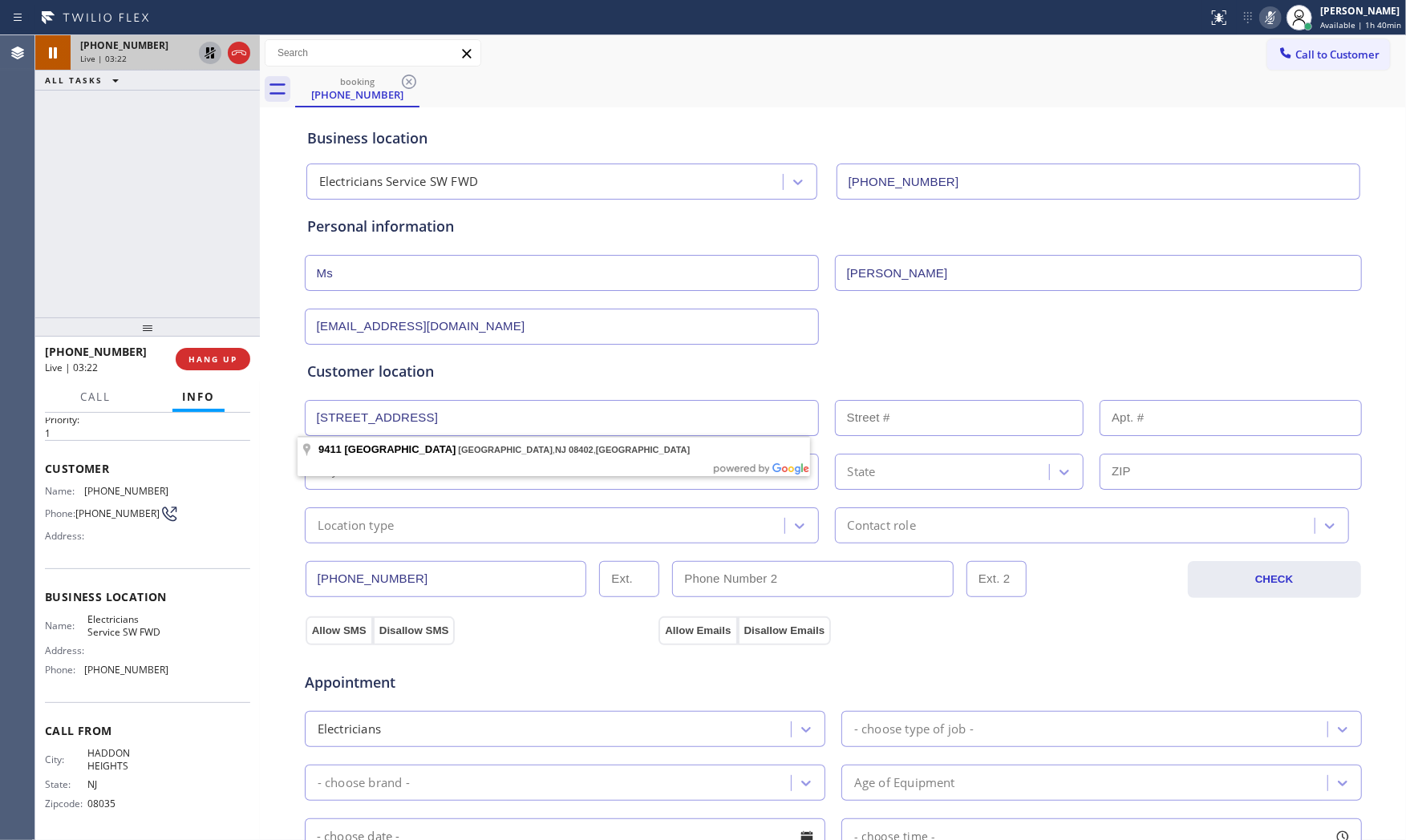
type input "08402"
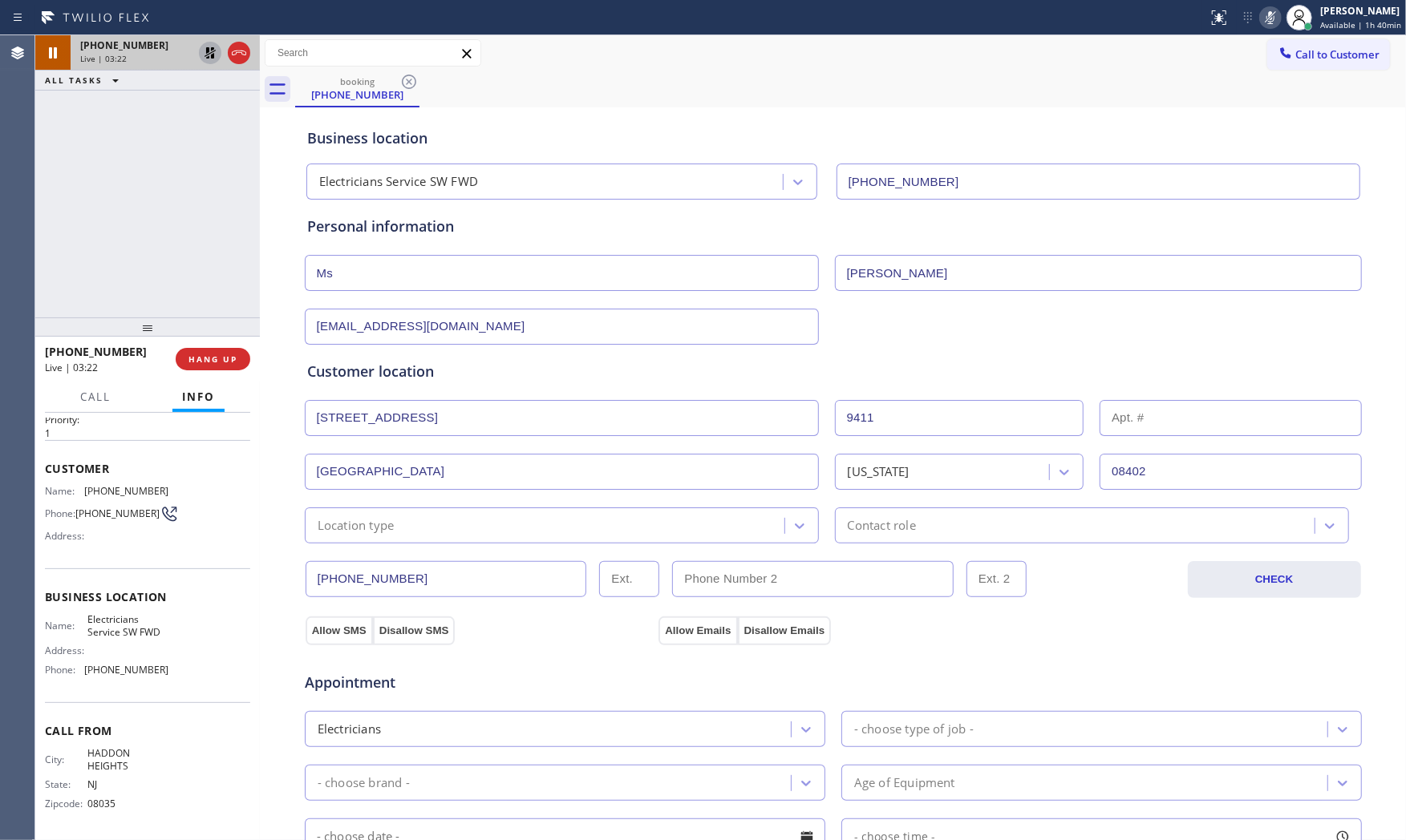
click at [381, 535] on div "Location type" at bounding box center [561, 526] width 514 height 36
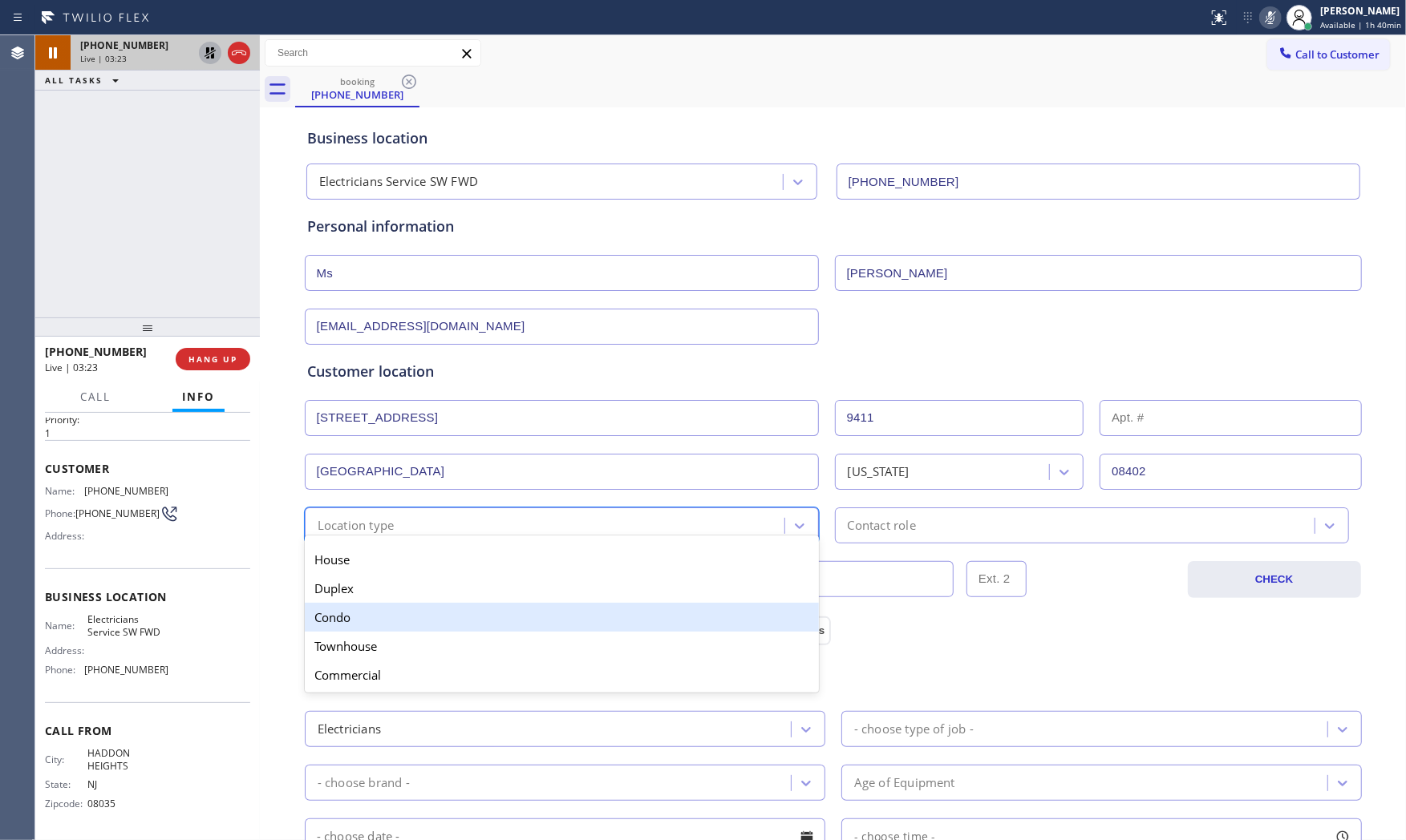
drag, startPoint x: 369, startPoint y: 619, endPoint x: 518, endPoint y: 600, distance: 150.2
click at [367, 619] on div "Condo" at bounding box center [561, 618] width 514 height 29
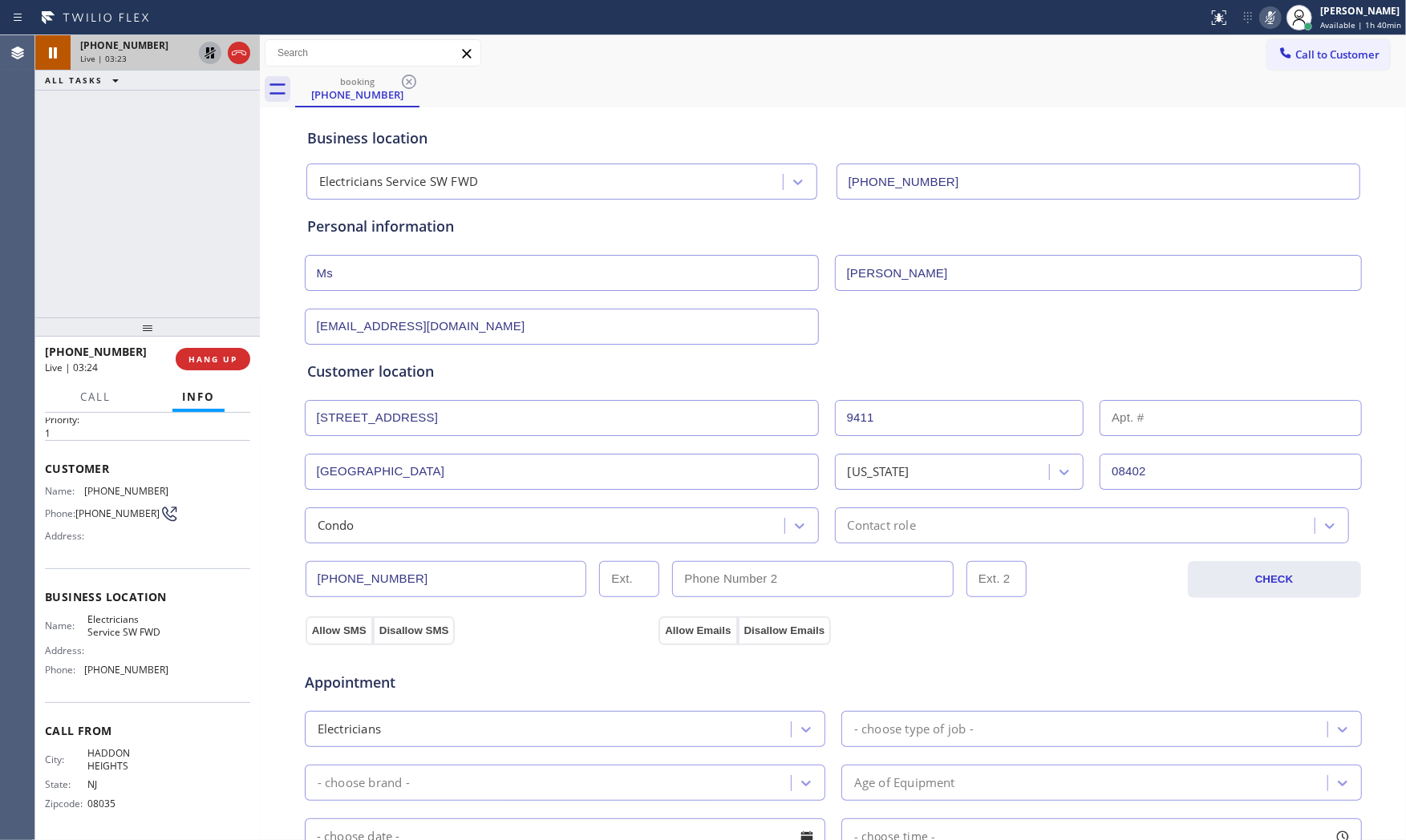
drag, startPoint x: 831, startPoint y: 547, endPoint x: 857, endPoint y: 541, distance: 26.7
click at [831, 548] on div "(856) 261-6818 CHECK" at bounding box center [833, 571] width 1059 height 55
click at [860, 537] on div "Contact role" at bounding box center [1092, 526] width 514 height 36
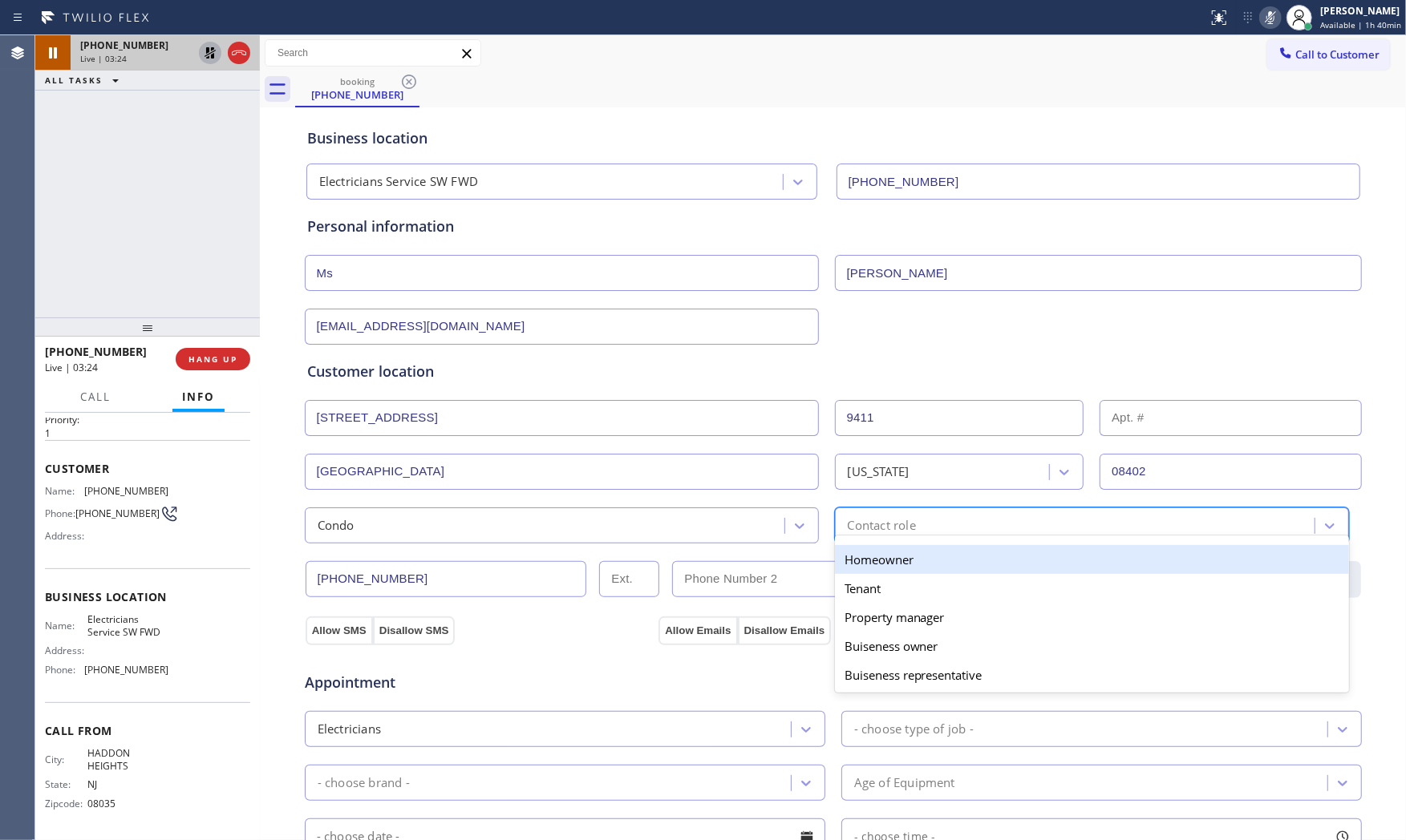
click at [851, 573] on div "Homeowner" at bounding box center [1092, 560] width 514 height 29
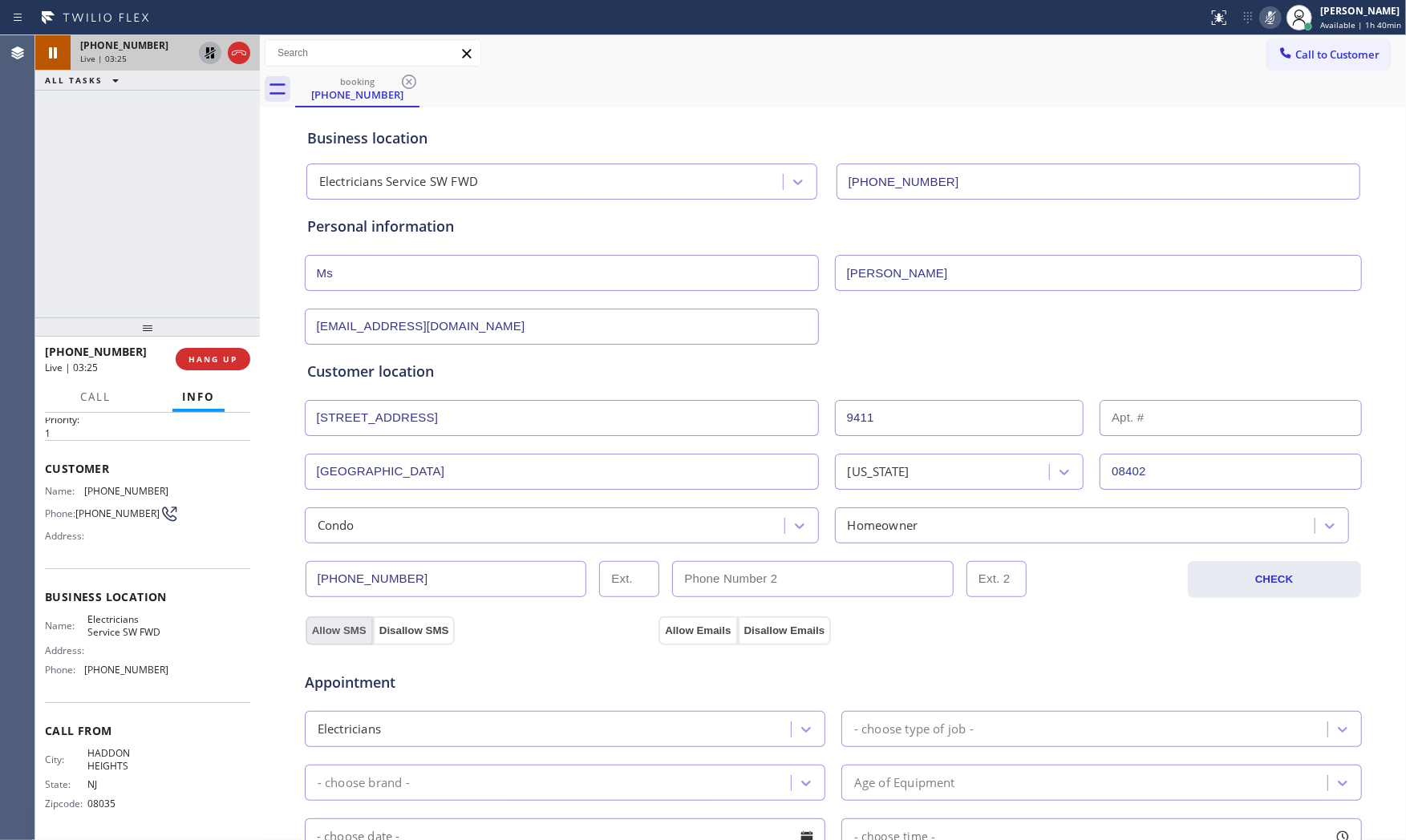
click at [332, 634] on button "Allow SMS" at bounding box center [339, 632] width 68 height 29
drag, startPoint x: 706, startPoint y: 630, endPoint x: 718, endPoint y: 632, distance: 12.2
click at [707, 630] on button "Allow Emails" at bounding box center [698, 632] width 79 height 29
drag, startPoint x: 903, startPoint y: 714, endPoint x: 900, endPoint y: 705, distance: 9.5
click at [904, 714] on div "- choose type of job -" at bounding box center [1101, 729] width 521 height 36
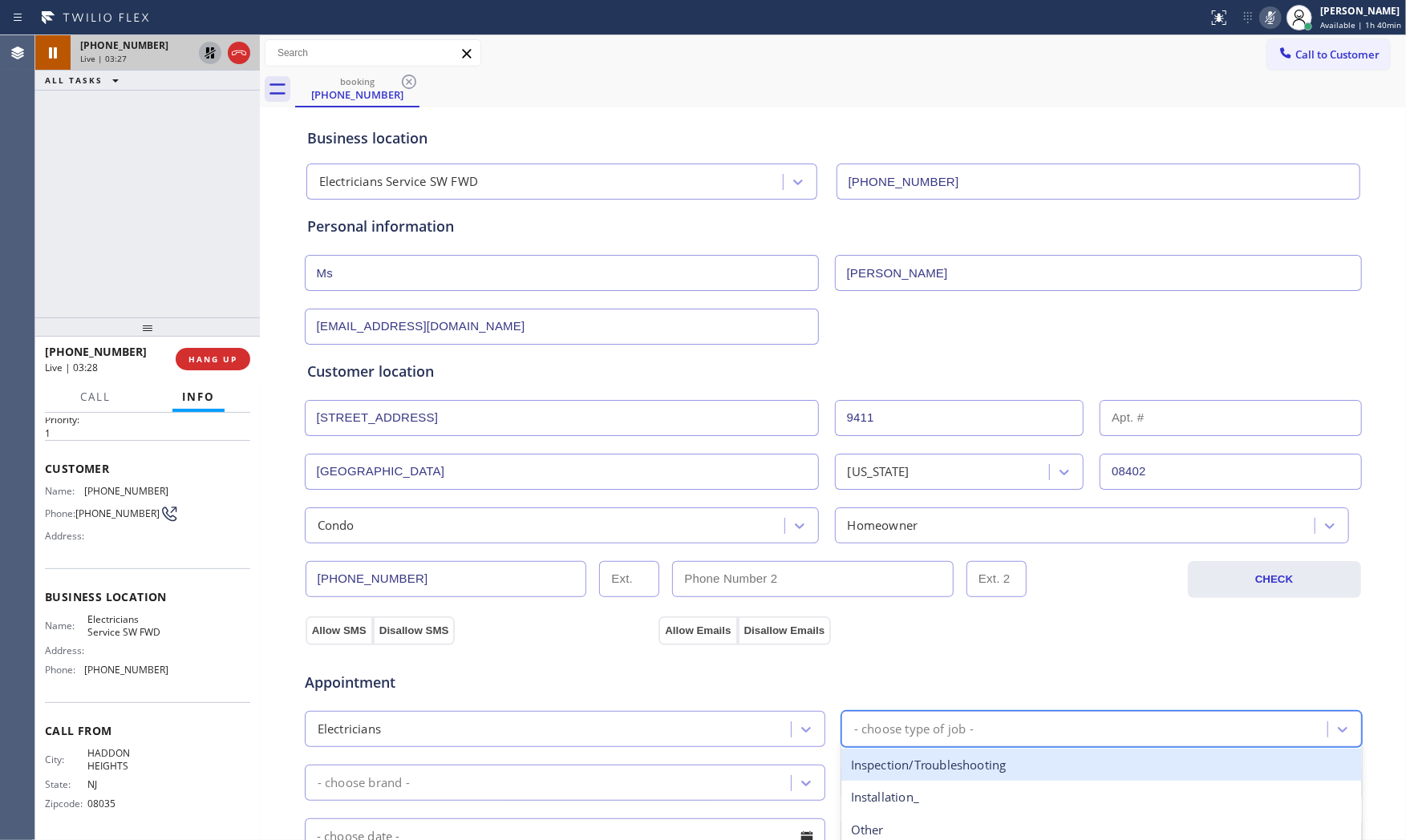
click at [926, 778] on div "Inspection/Troubleshooting" at bounding box center [1101, 765] width 521 height 33
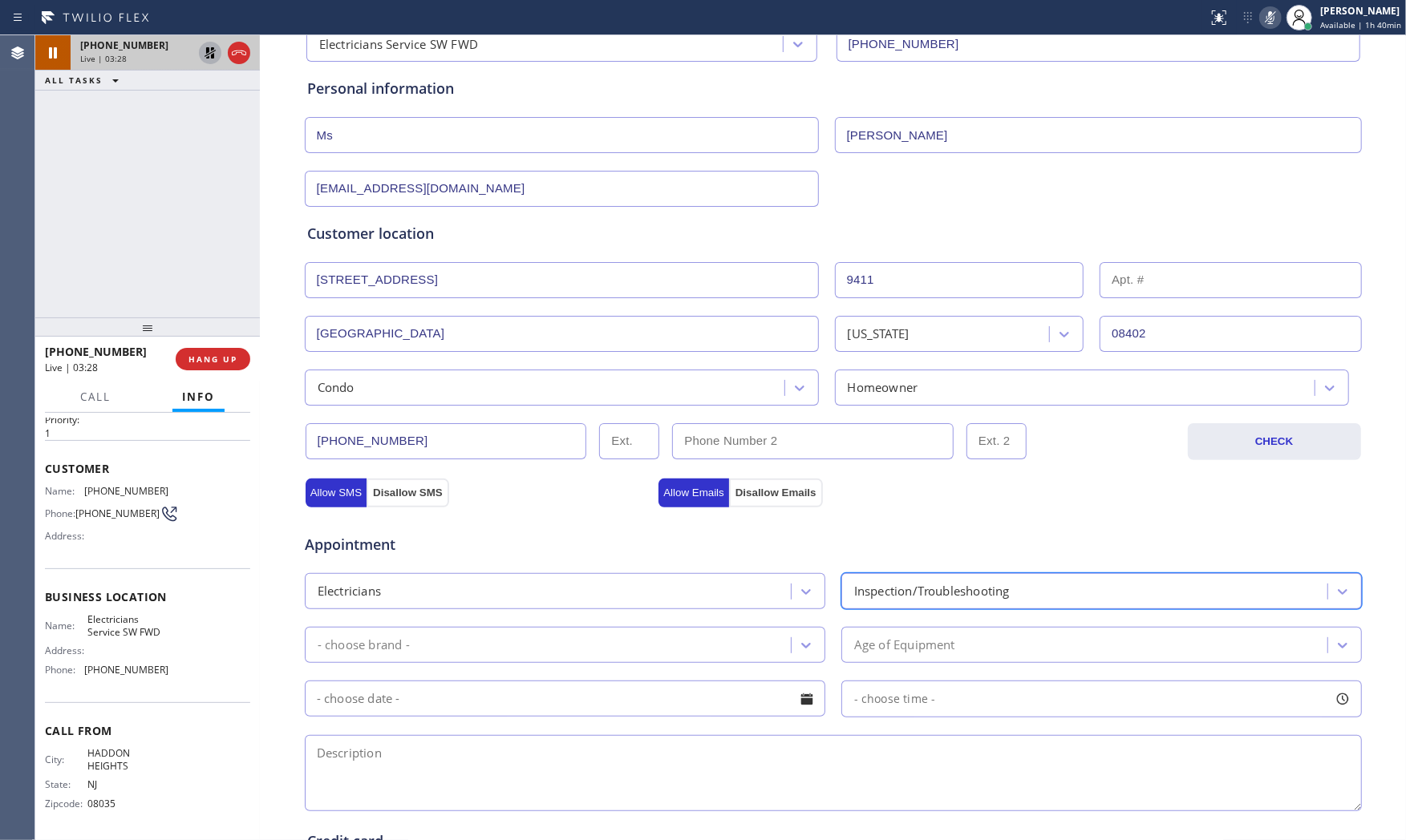
scroll to position [178, 0]
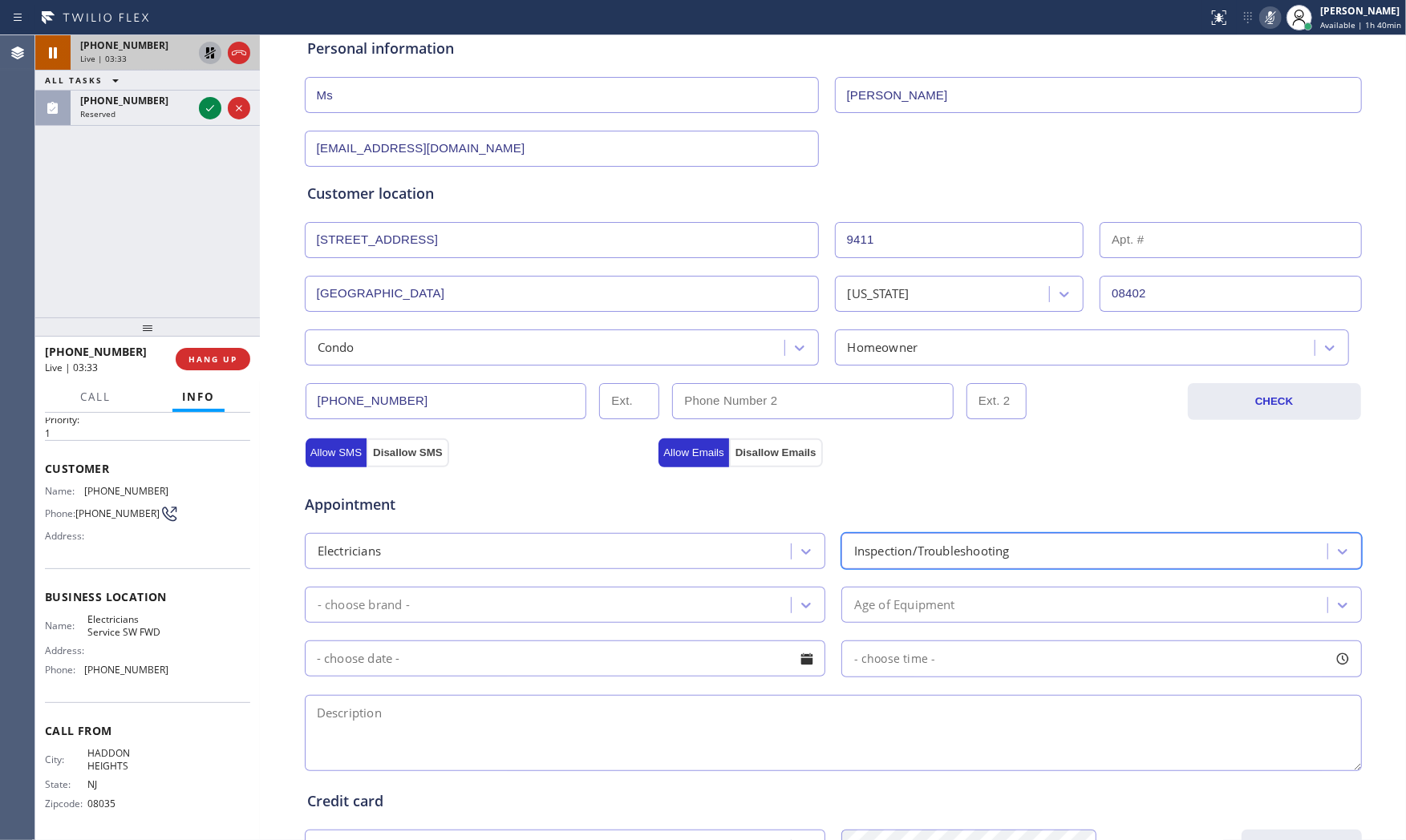
click at [476, 601] on div "- choose brand -" at bounding box center [550, 605] width 482 height 28
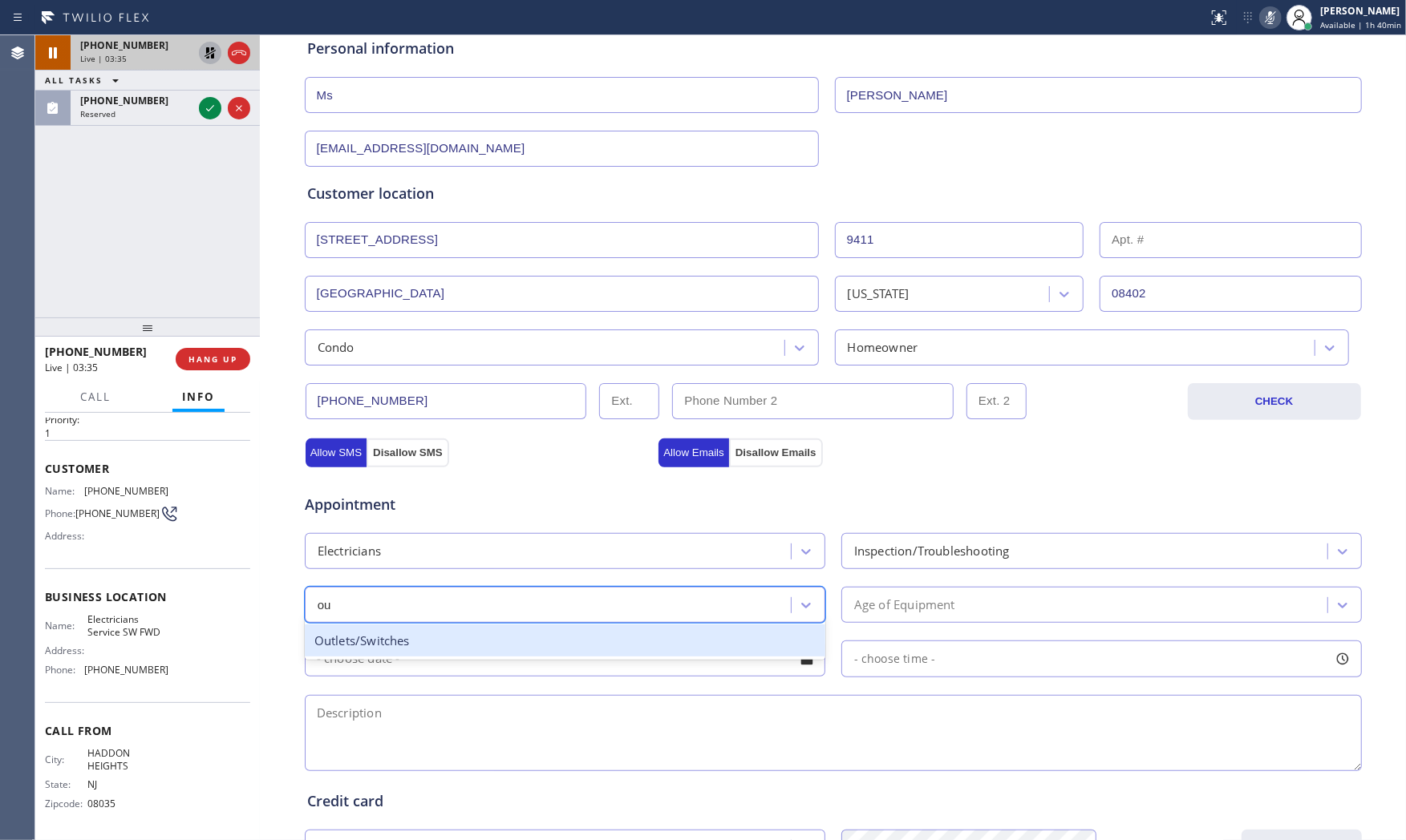
type input "out"
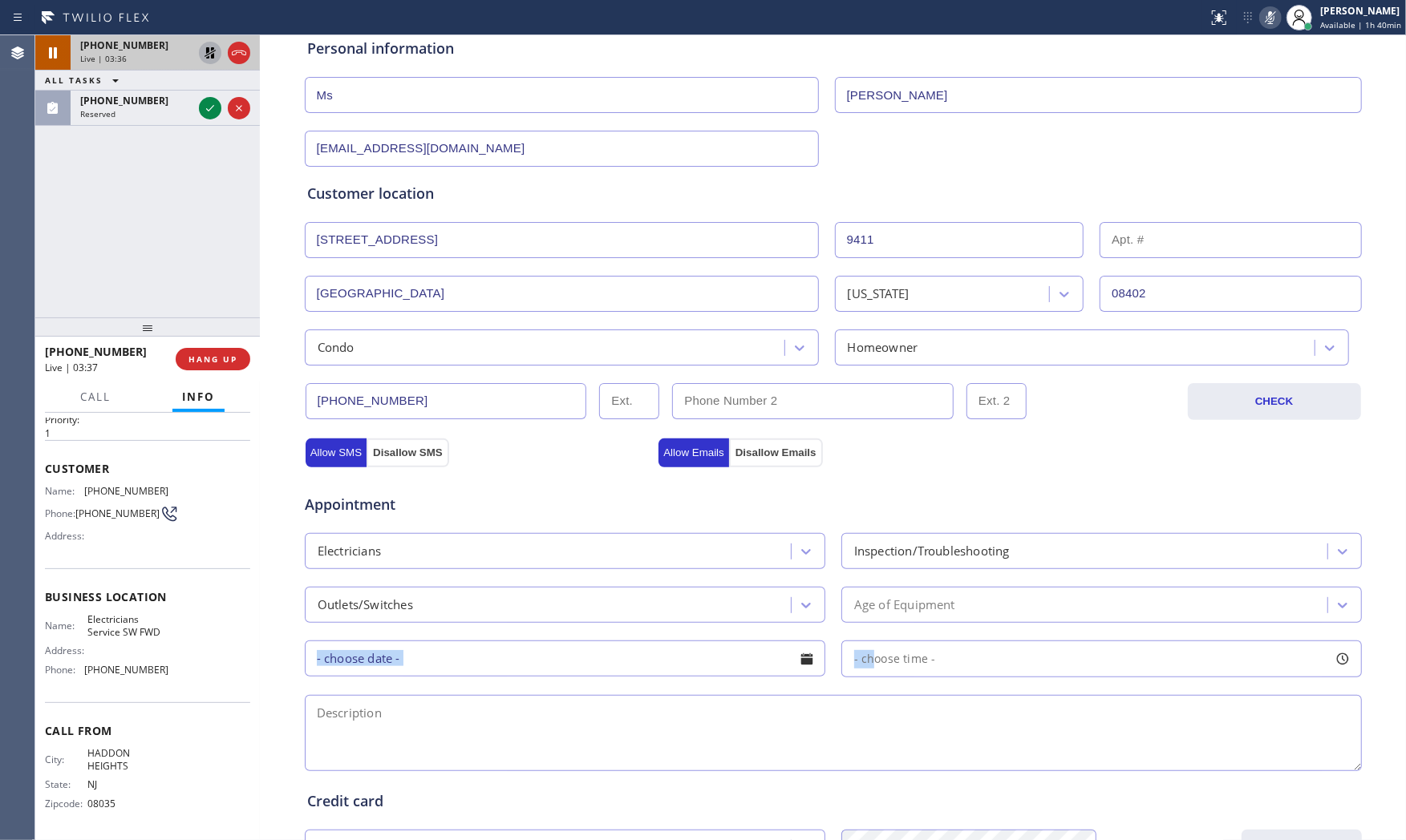
click at [866, 623] on div "Appointment Electricians Inspection/Troubleshooting Outlets/Switches Age of Equ…" at bounding box center [833, 625] width 1052 height 300
click at [876, 613] on div "Age of Equipment" at bounding box center [905, 604] width 101 height 18
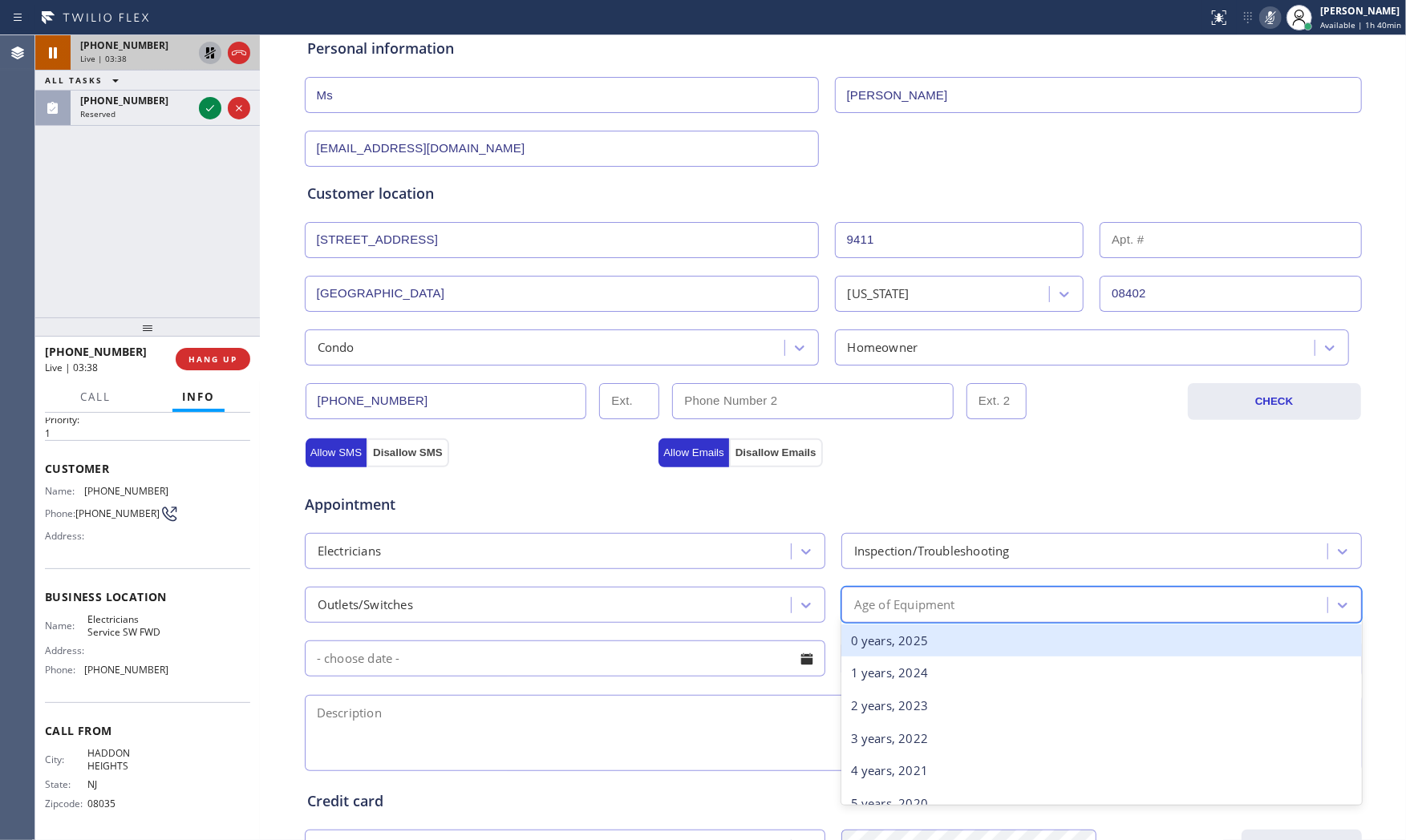
click at [875, 640] on div "0 years, 2025" at bounding box center [1101, 641] width 521 height 33
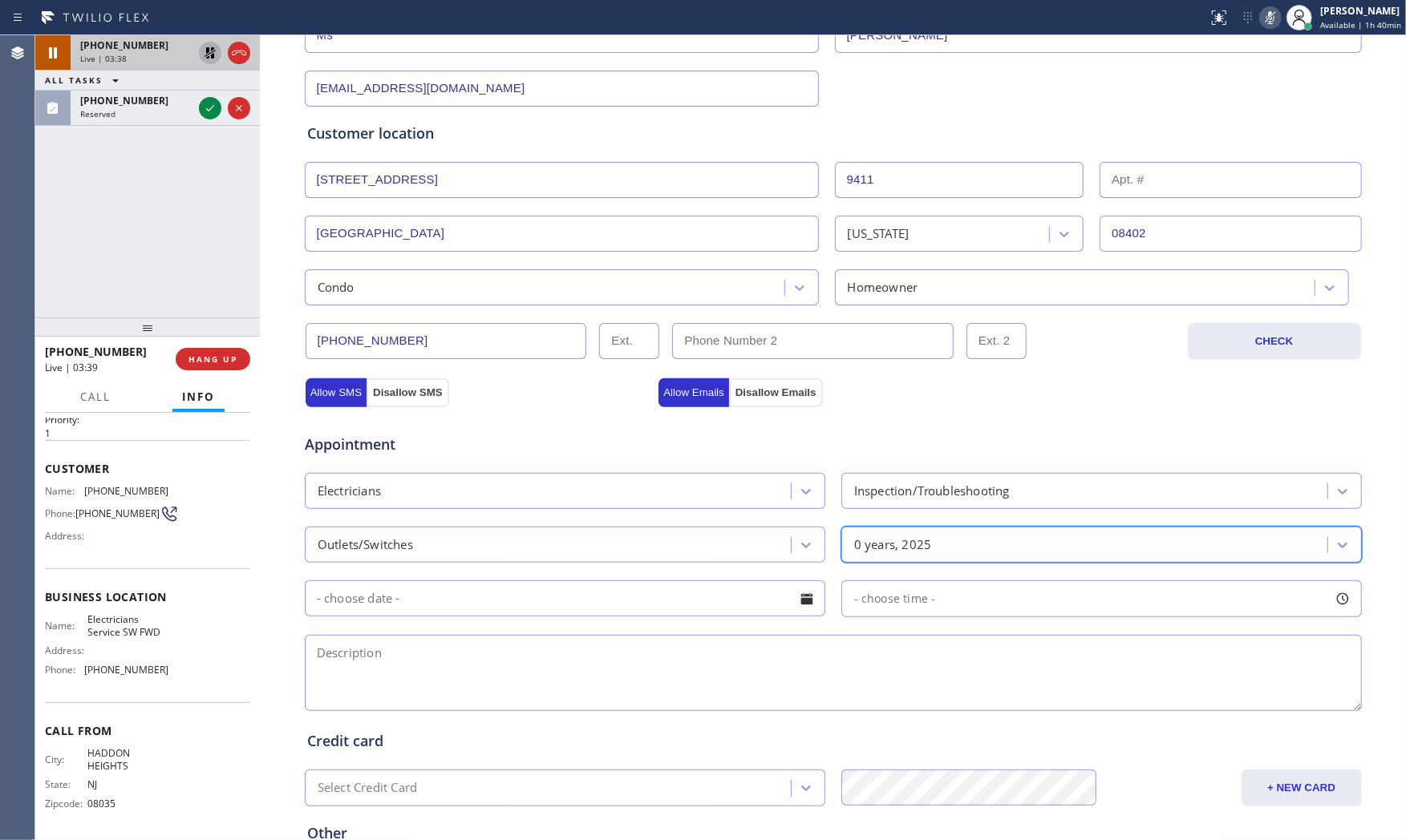
scroll to position [356, 0]
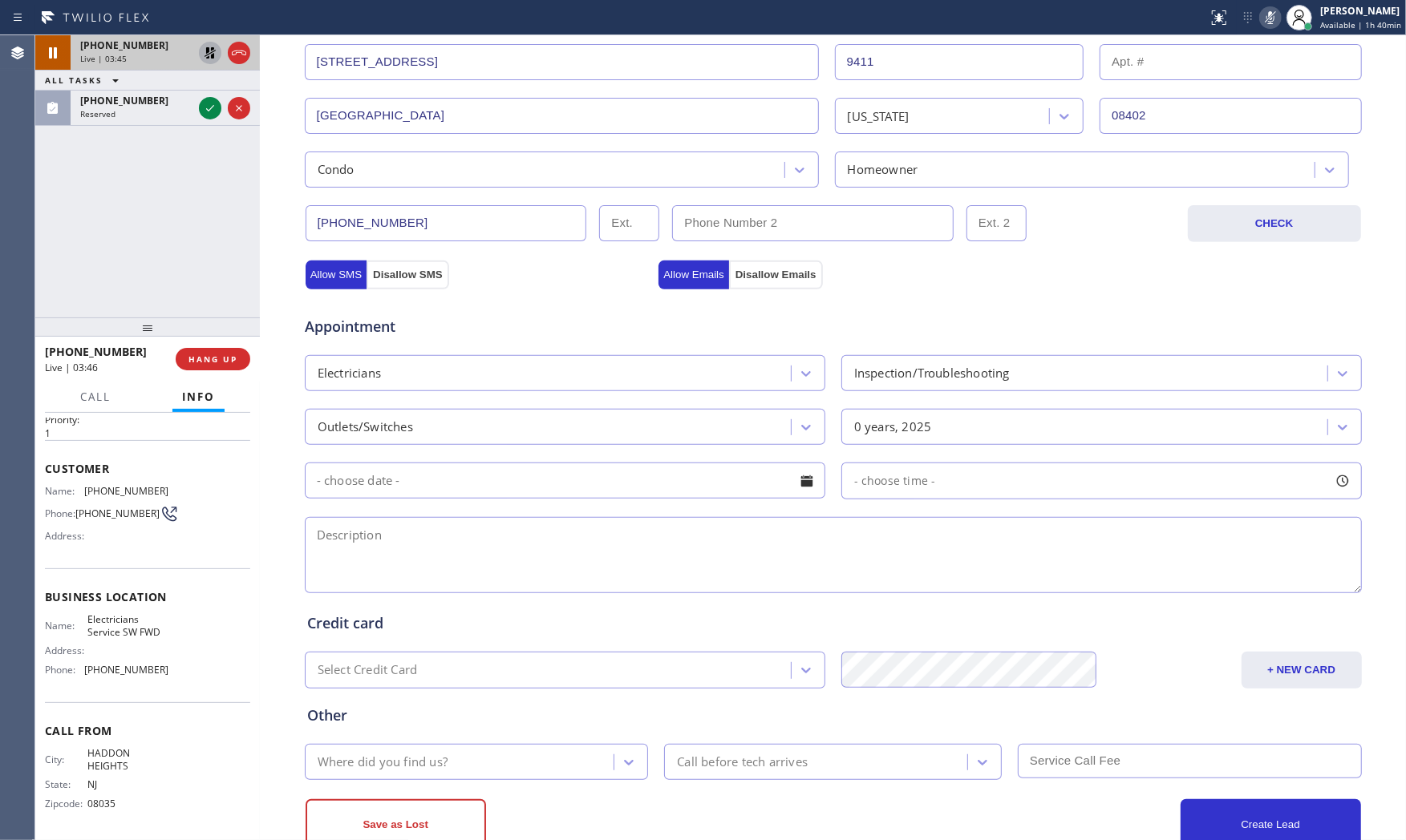
click at [573, 547] on textarea at bounding box center [833, 555] width 1058 height 76
paste textarea "The outlet is trip and think need to replaced | condo - ho | 9411 Monmouth AveM…"
type textarea "The outlet is trip and think need to replaced | condo - ho | 9411 Monmouth AveM…"
click at [135, 45] on span "+18562616818" at bounding box center [124, 45] width 88 height 14
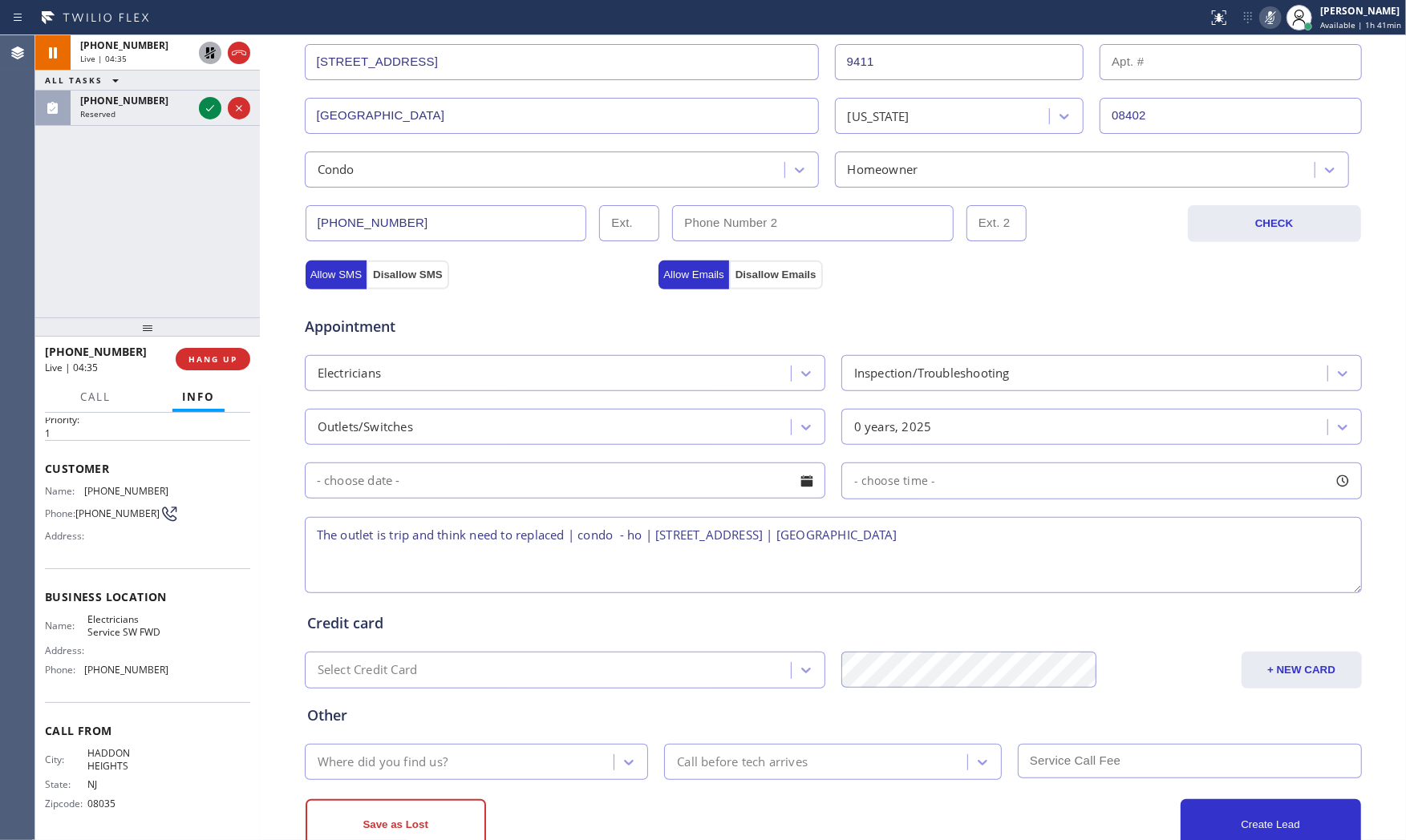
drag, startPoint x: 137, startPoint y: 139, endPoint x: 137, endPoint y: 116, distance: 23.0
click at [137, 138] on div "+18562616818 Live | 04:35 ALL TASKS ALL TASKS ACTIVE TASKS TASKS IN WRAP UP (91…" at bounding box center [148, 176] width 225 height 282
click at [137, 110] on div "Reserved" at bounding box center [136, 113] width 112 height 11
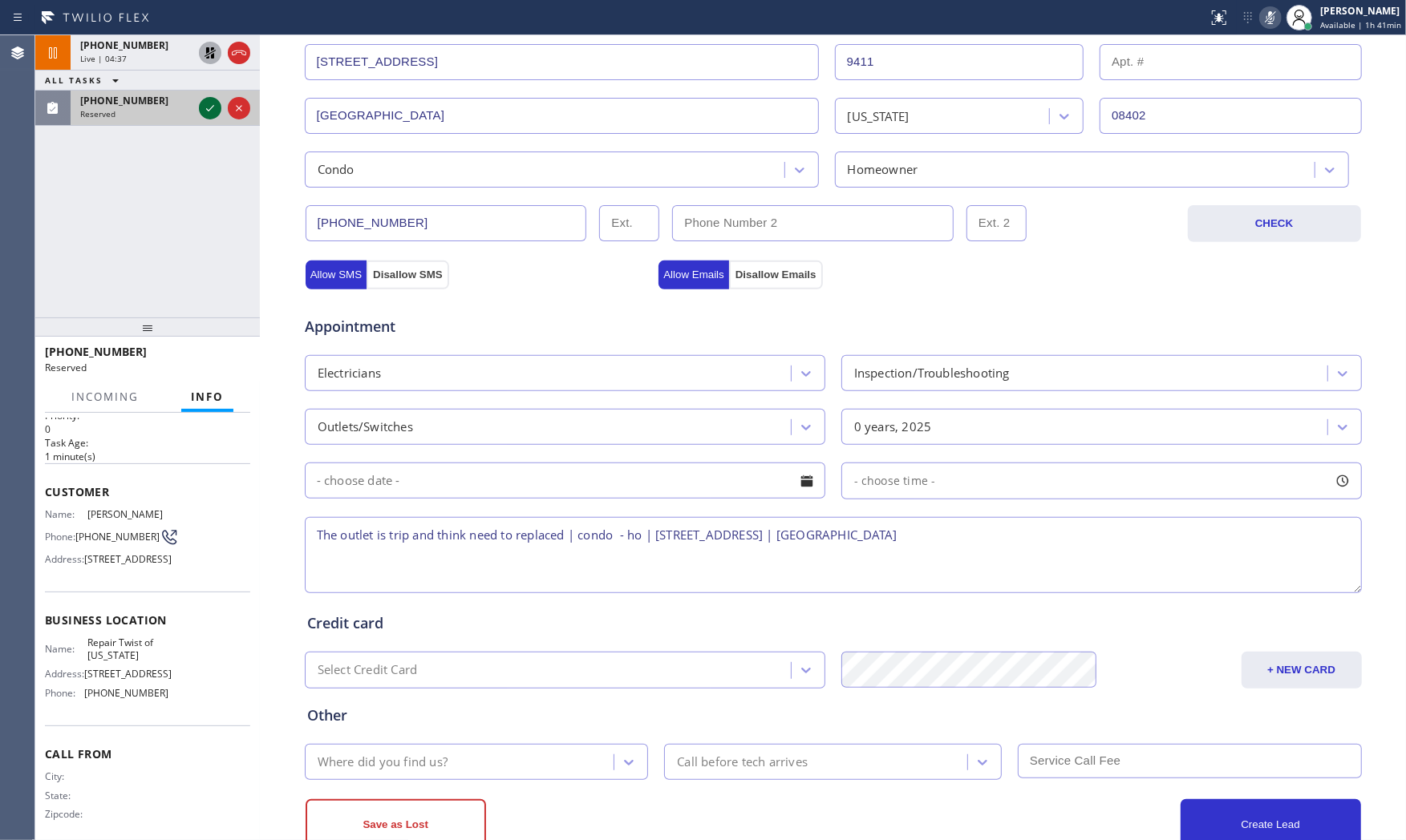
click at [209, 112] on icon at bounding box center [210, 108] width 19 height 19
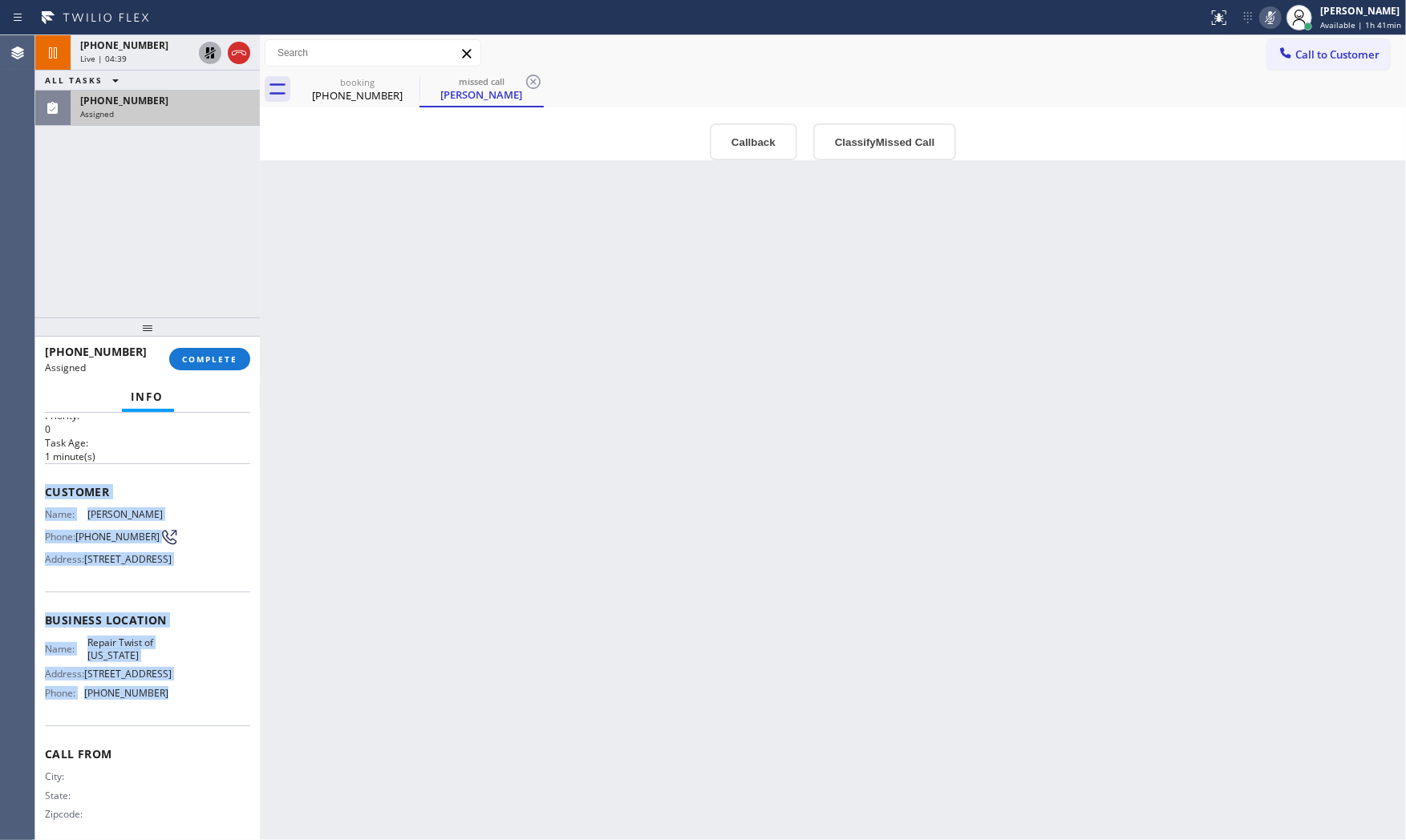
drag, startPoint x: 81, startPoint y: 508, endPoint x: 189, endPoint y: 765, distance: 278.8
click at [189, 768] on div "Context Queue: Appliance Repair Priority: 0 Task Age: 1 minute(s) Customer Name…" at bounding box center [147, 607] width 205 height 479
click at [129, 70] on button "ALL TASKS" at bounding box center [85, 80] width 100 height 19
click at [129, 68] on div "+18562616818 Live | 04:46" at bounding box center [133, 52] width 125 height 35
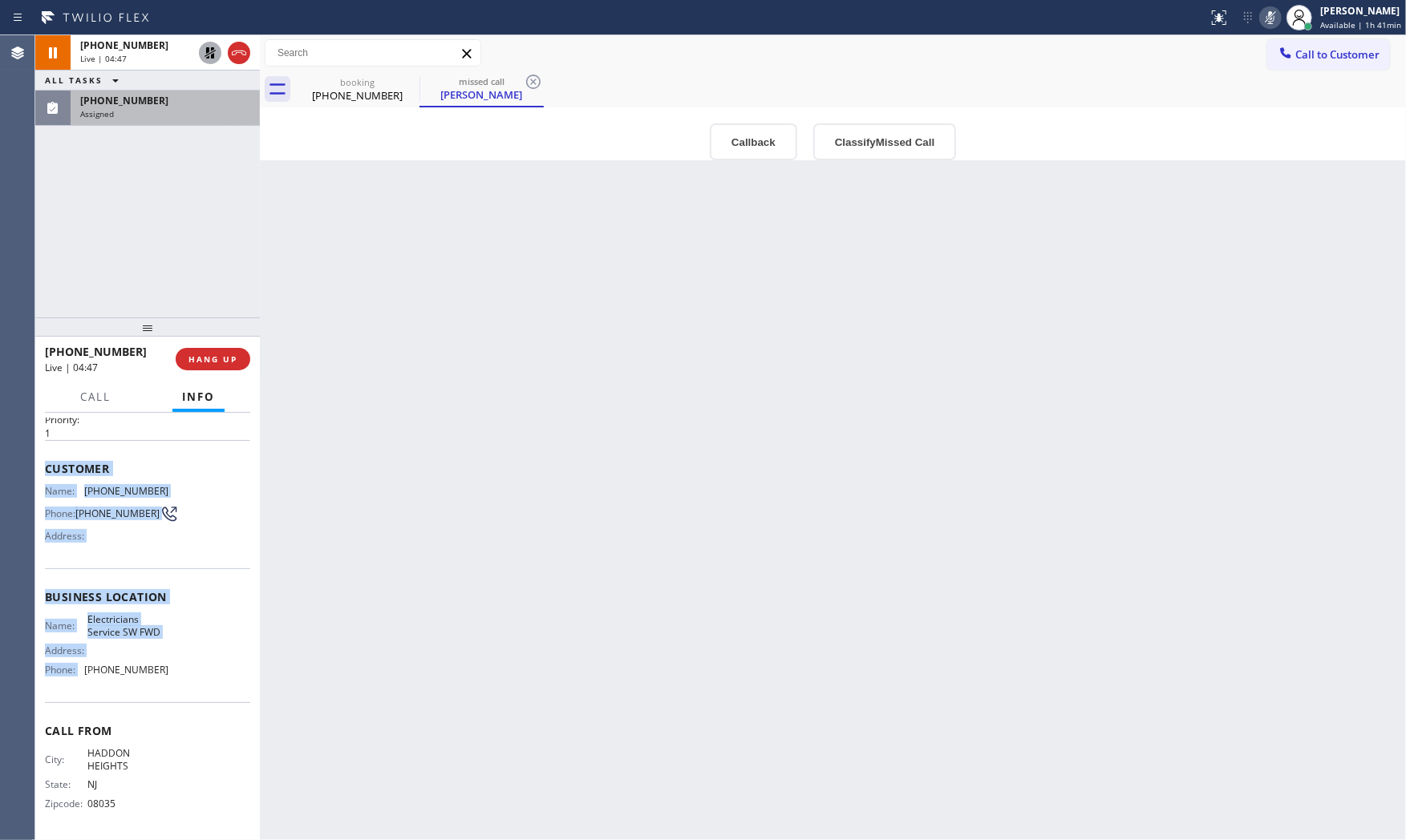
click at [1263, 18] on icon at bounding box center [1270, 17] width 19 height 19
click at [209, 64] on div at bounding box center [224, 52] width 58 height 35
click at [209, 62] on icon at bounding box center [210, 52] width 19 height 19
click at [178, 116] on div "Assigned" at bounding box center [165, 113] width 170 height 11
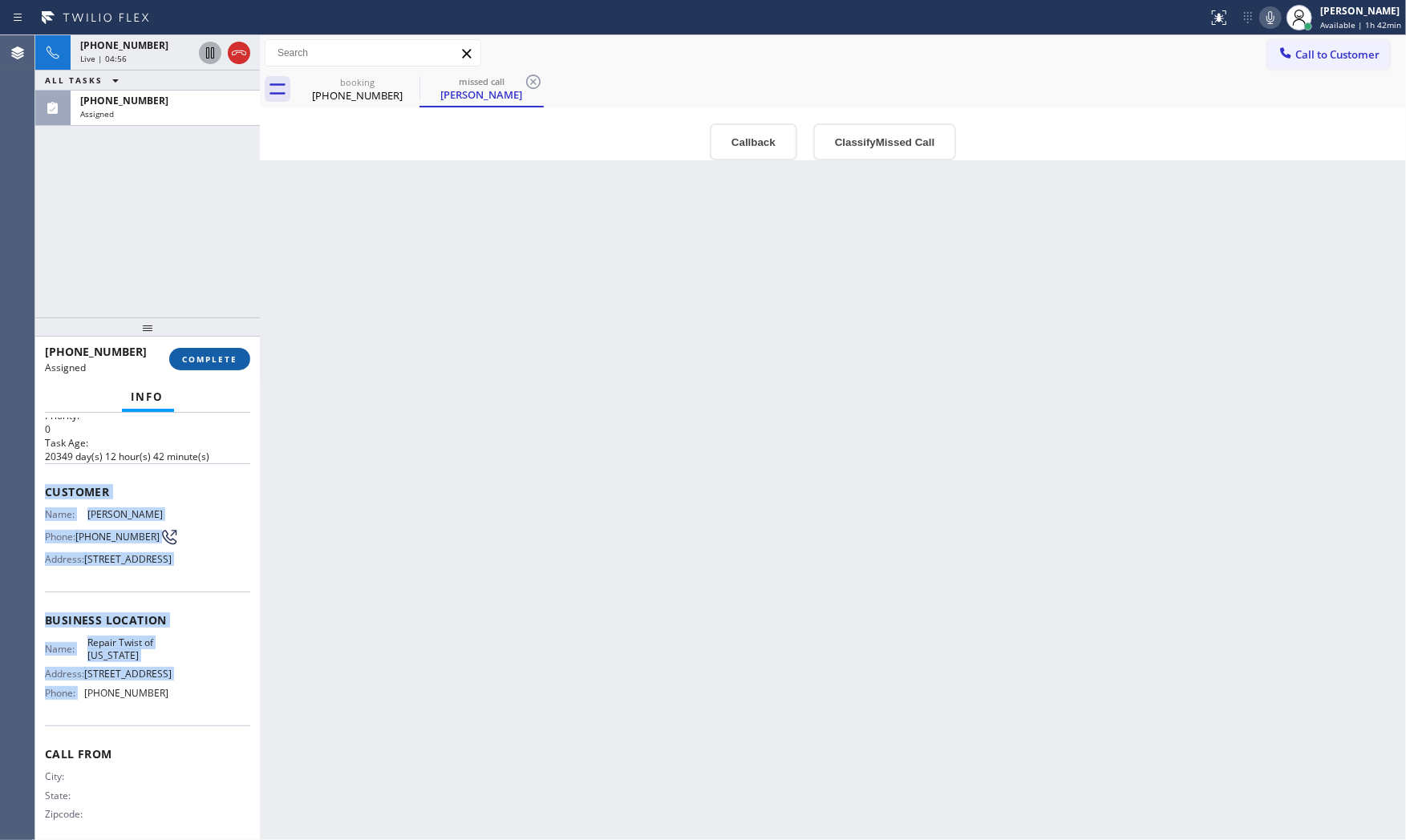
click at [213, 354] on span "COMPLETE" at bounding box center [209, 359] width 55 height 11
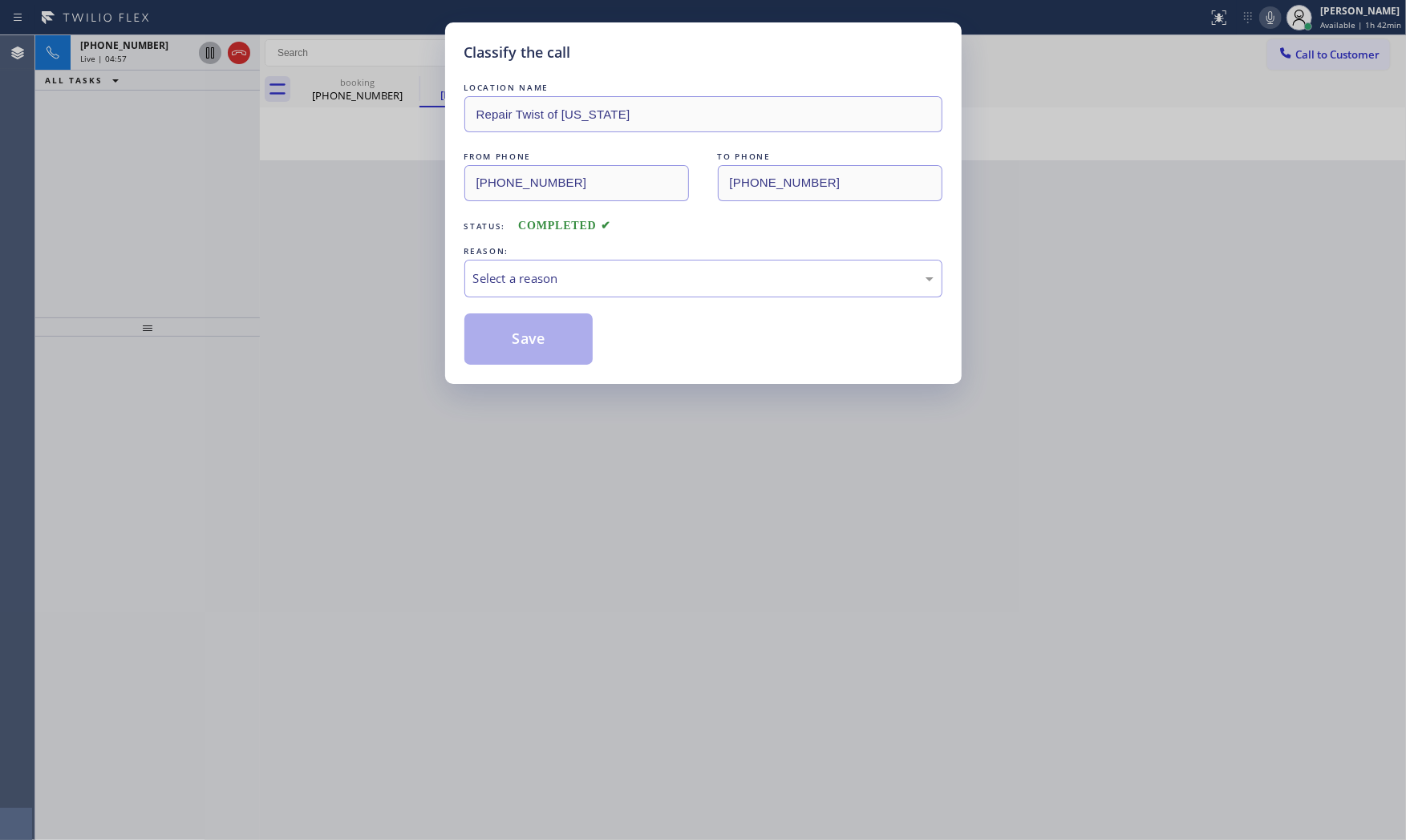
click at [583, 293] on div "Select a reason" at bounding box center [703, 279] width 478 height 38
click at [555, 350] on button "Save" at bounding box center [529, 339] width 129 height 51
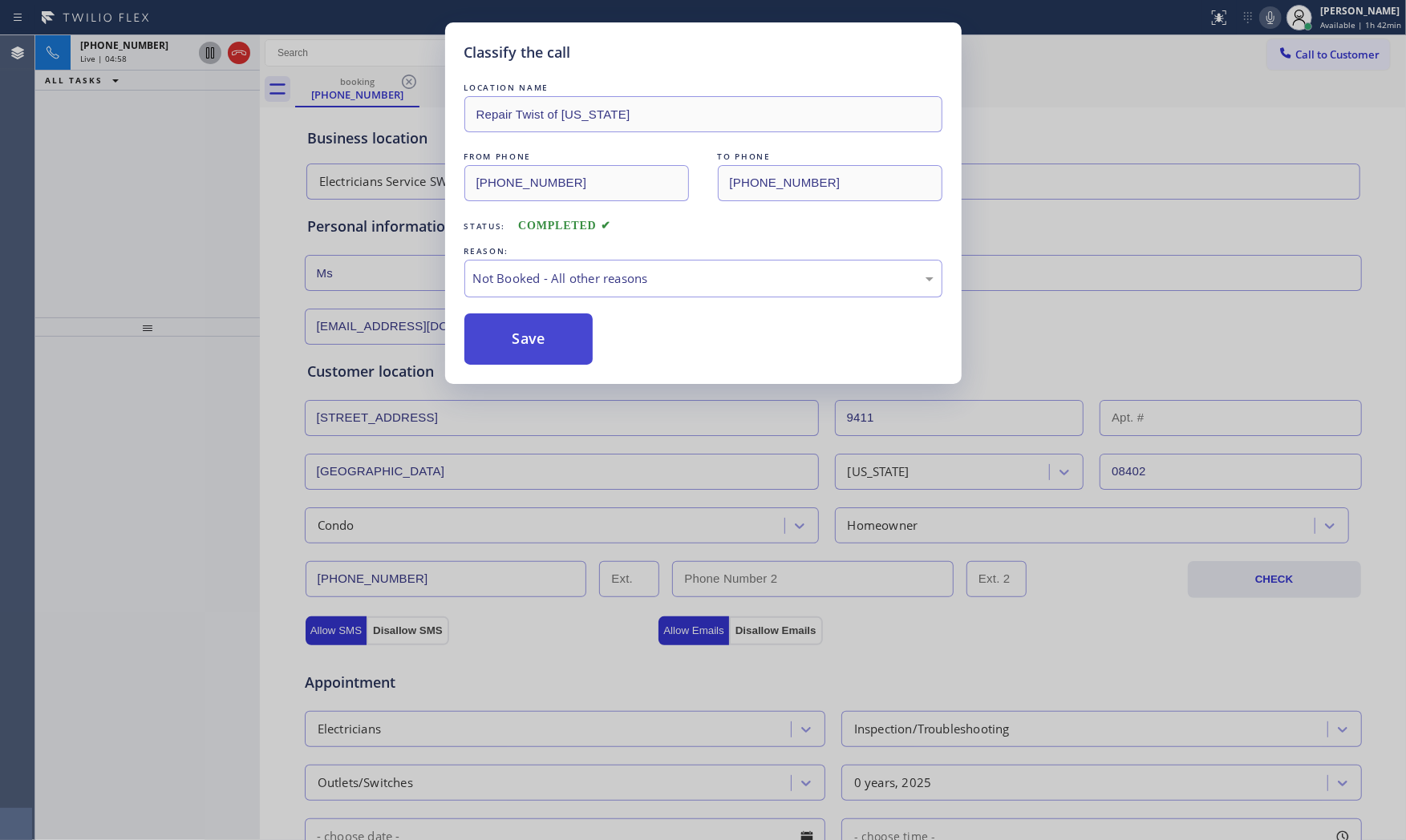
click at [555, 350] on button "Save" at bounding box center [529, 339] width 129 height 51
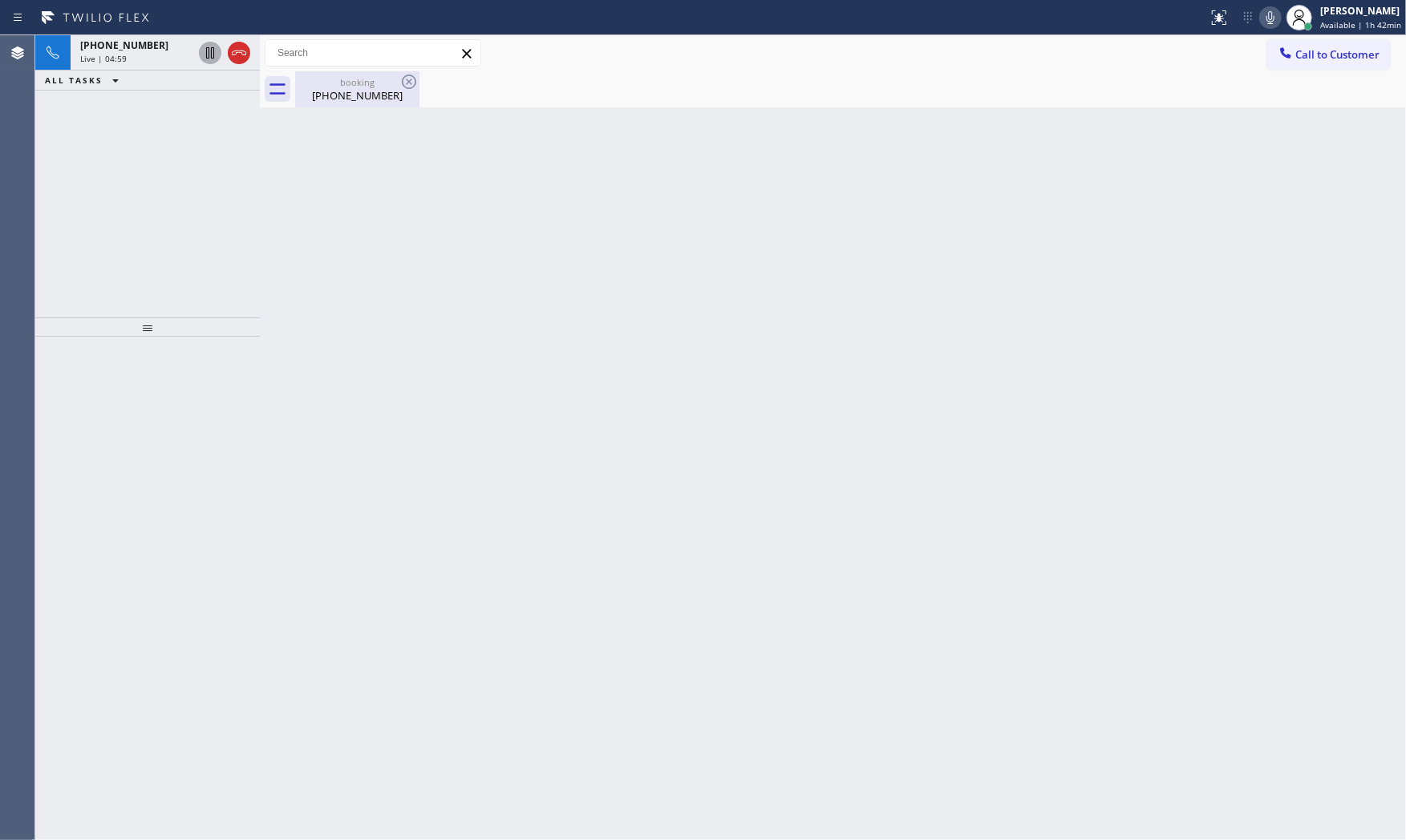
click at [350, 96] on div "(856) 261-6818" at bounding box center [357, 95] width 121 height 15
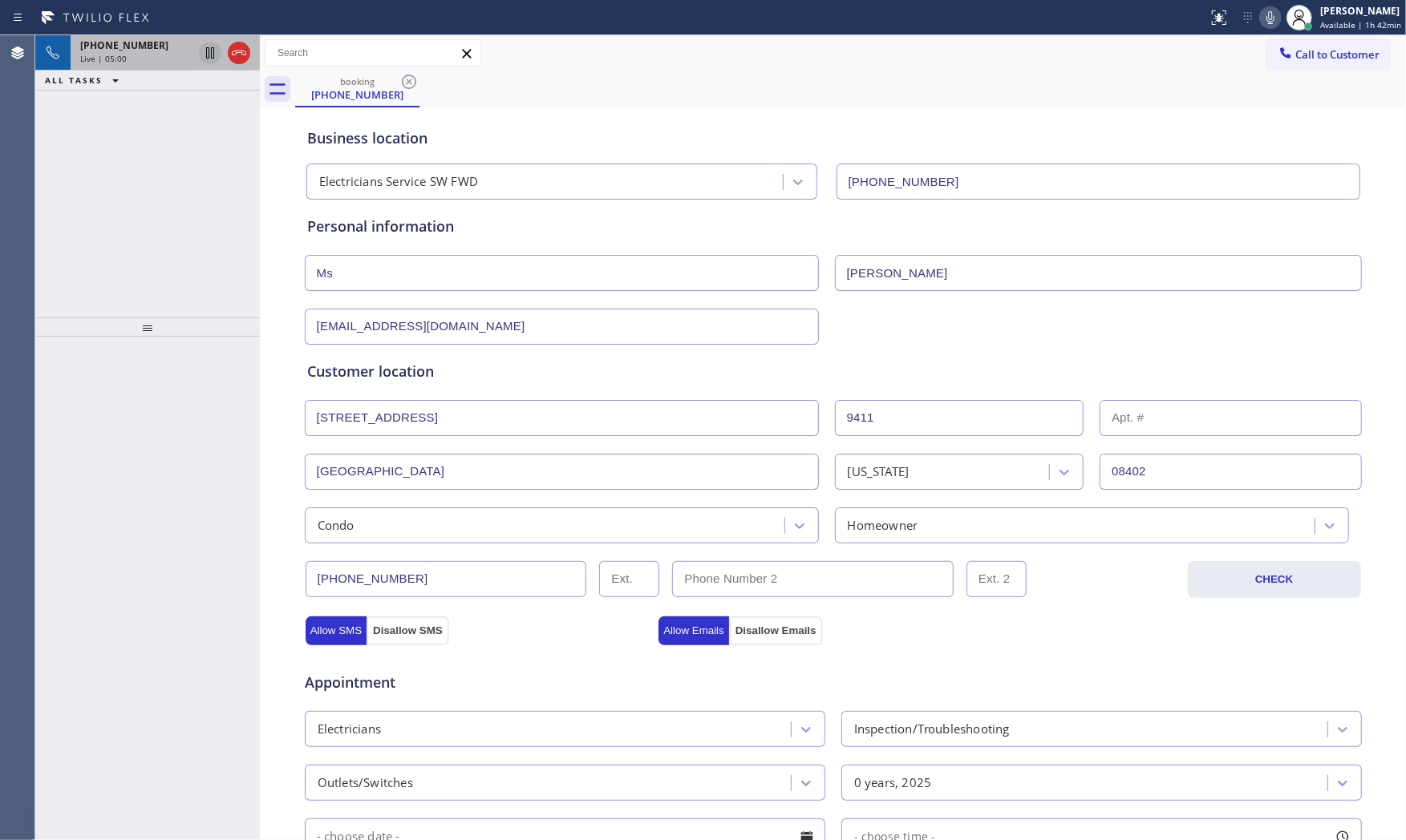
click at [167, 59] on div "Live | 05:00" at bounding box center [136, 58] width 112 height 11
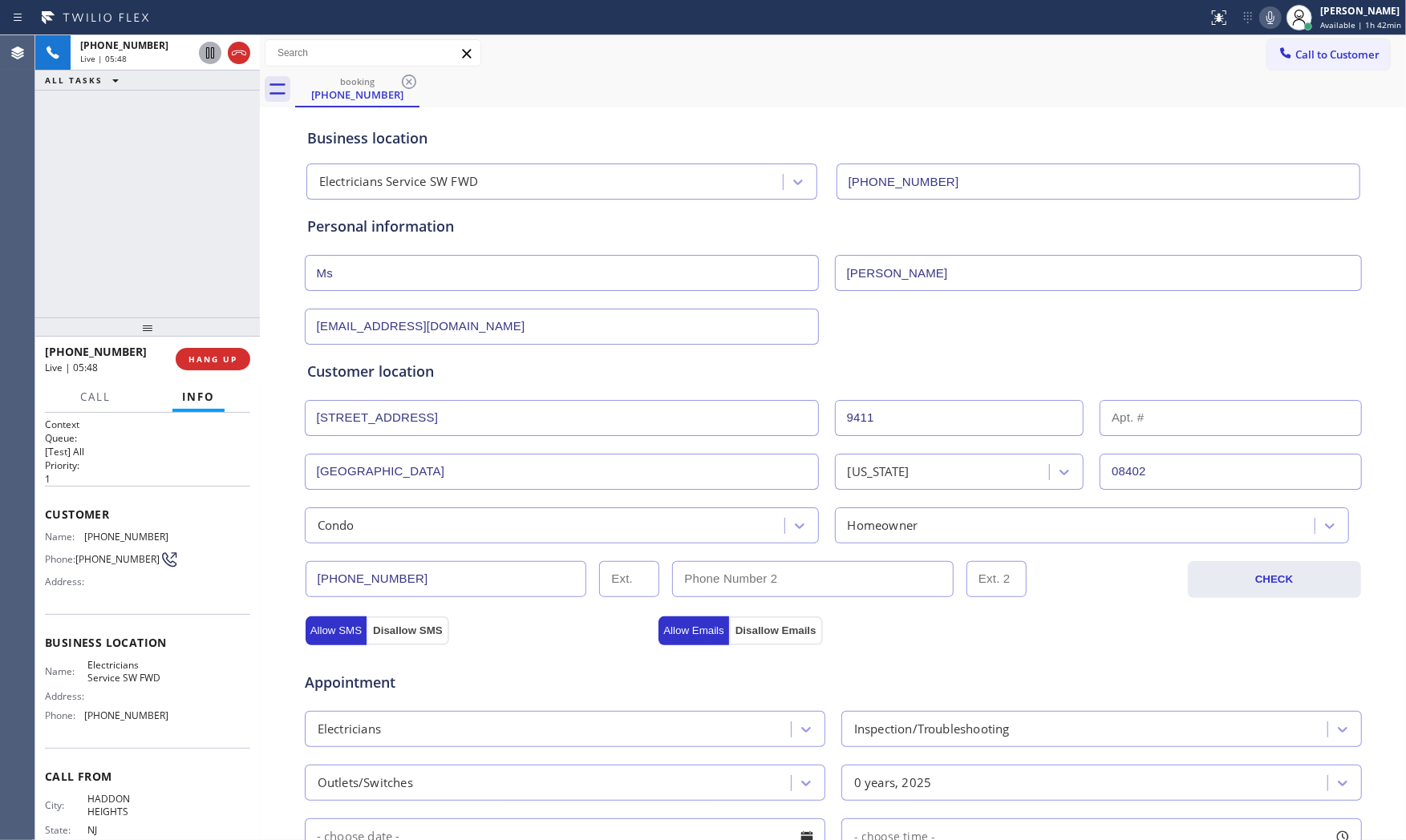
click at [1261, 19] on icon at bounding box center [1270, 17] width 19 height 19
click at [225, 163] on div "+18562616818 Live | 05:58 ALL TASKS ALL TASKS ACTIVE TASKS TASKS IN WRAP UP" at bounding box center [148, 176] width 225 height 282
click at [234, 371] on div "+18562616818 Live | 06:11 HANG UP" at bounding box center [147, 359] width 205 height 42
click at [233, 362] on span "HANG UP" at bounding box center [213, 359] width 49 height 11
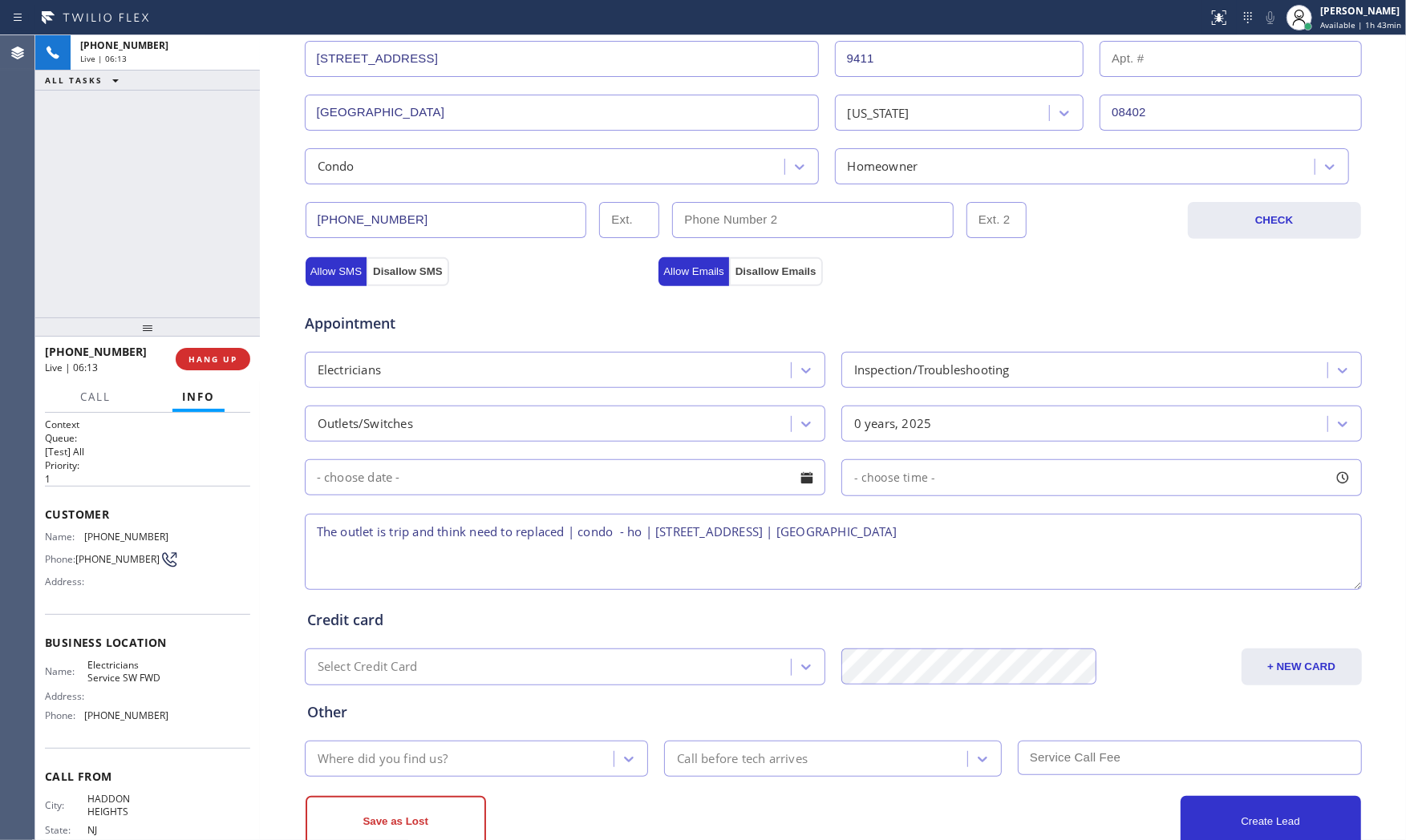
scroll to position [402, 0]
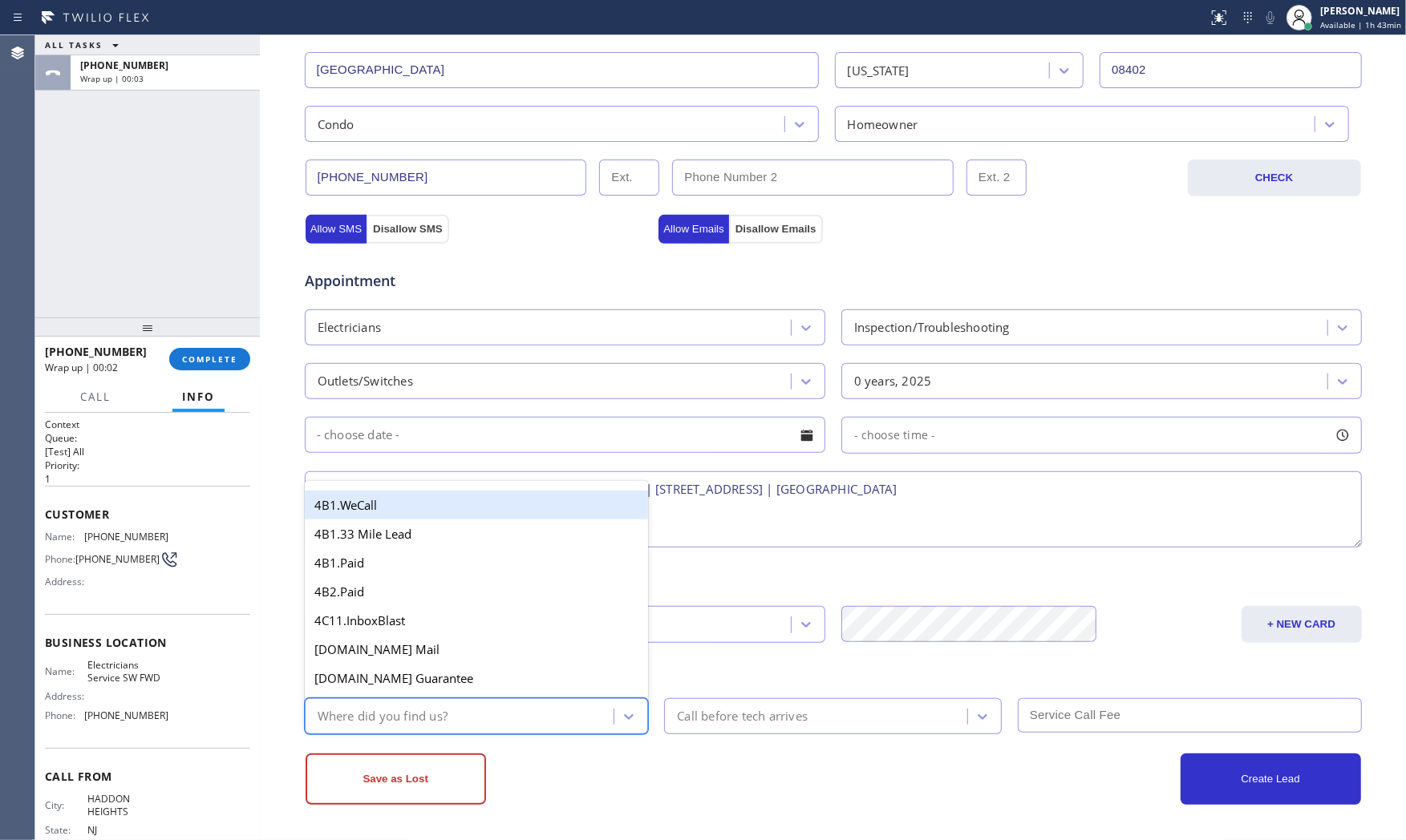
click at [360, 716] on div "Where did you find us?" at bounding box center [382, 716] width 130 height 18
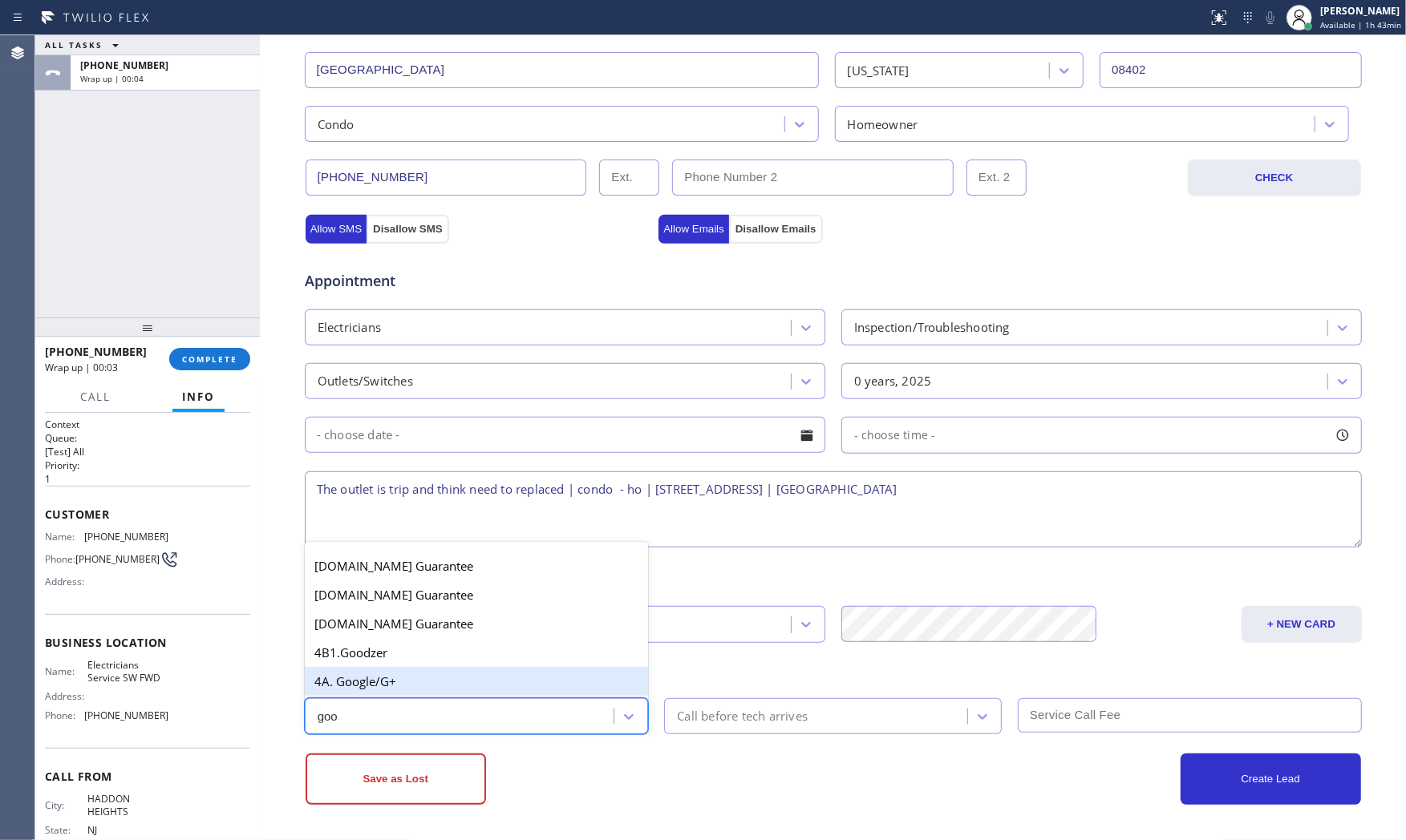
type input "goo"
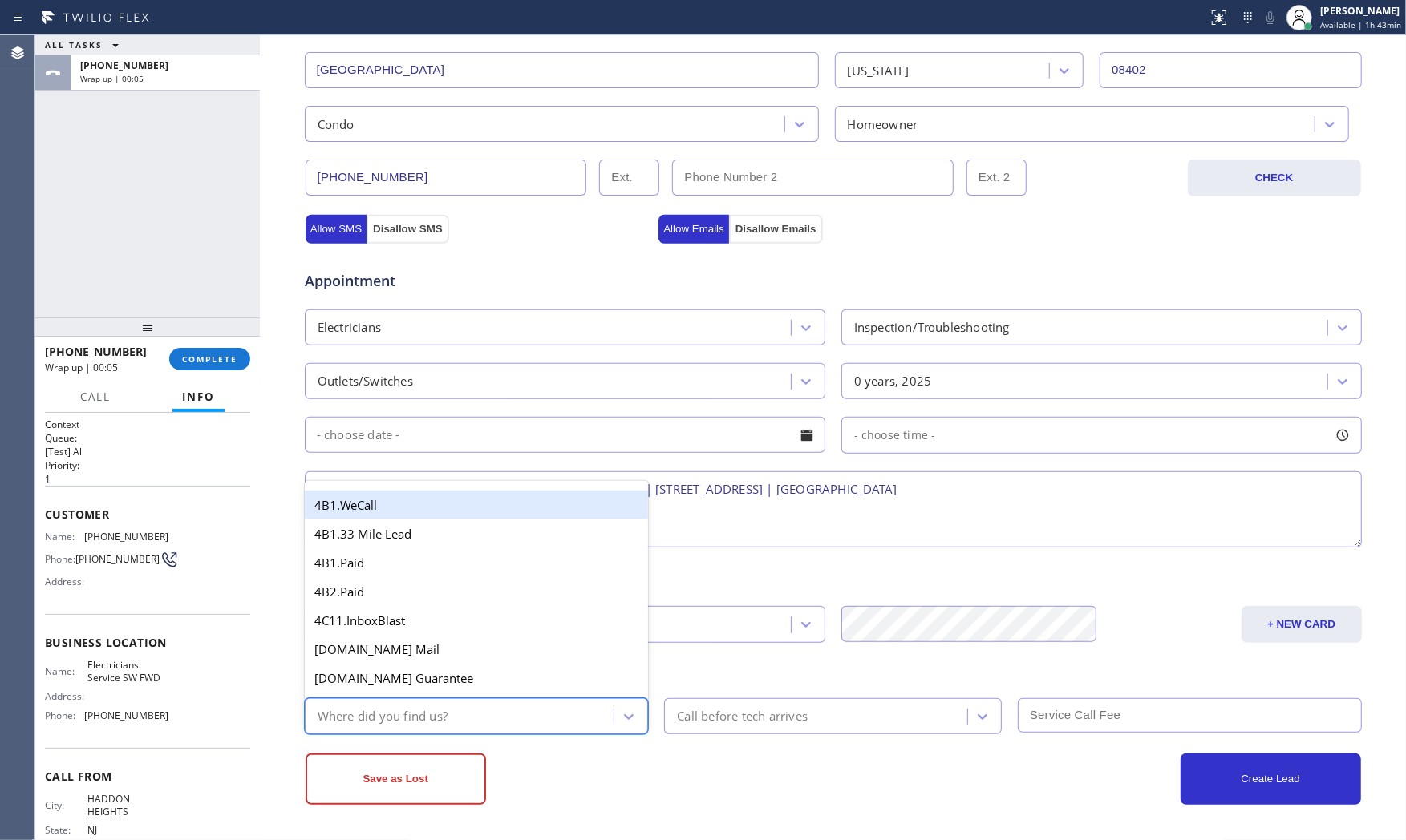
click at [340, 716] on div "Where did you find us?" at bounding box center [382, 716] width 130 height 18
type input "h"
type input "goo"
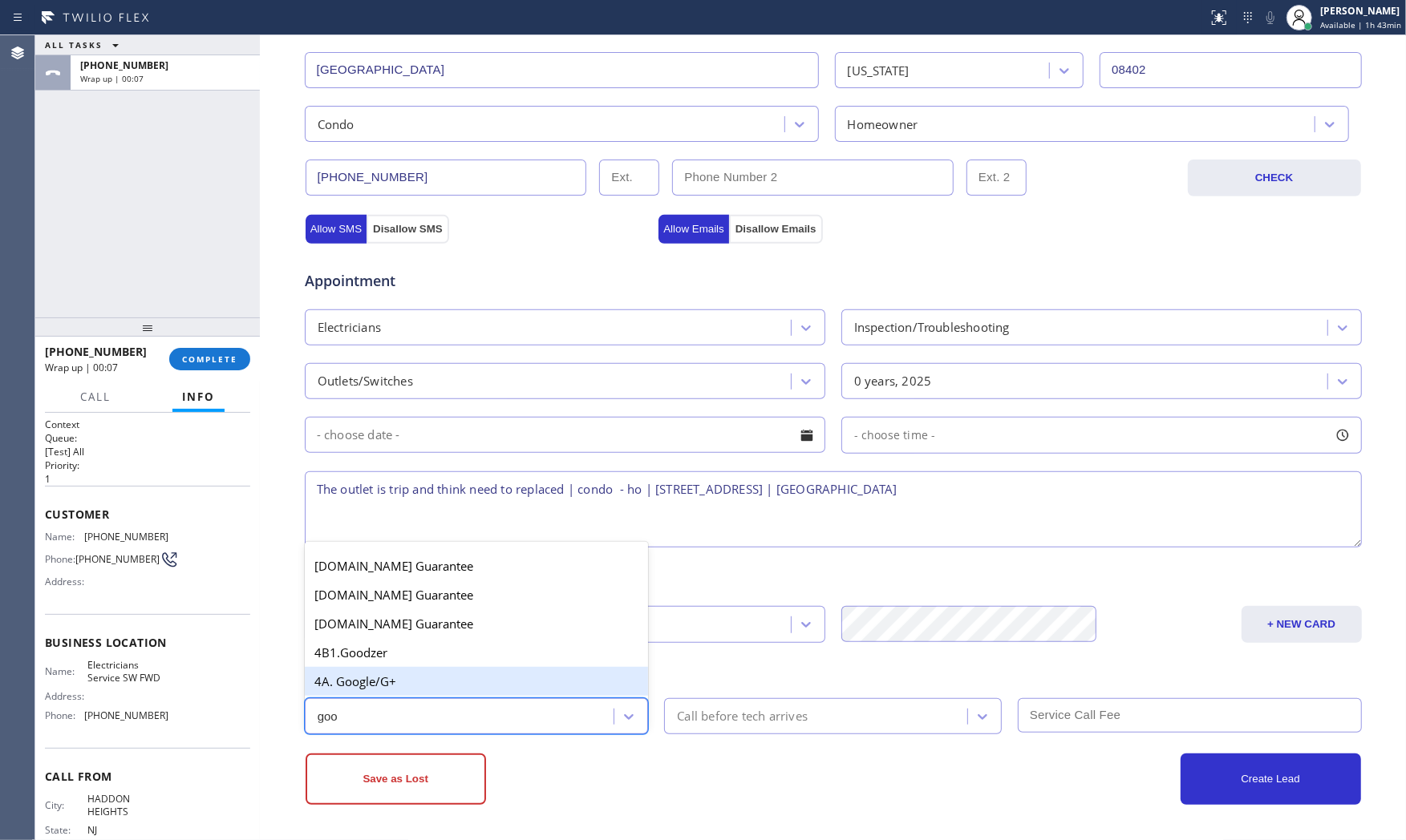
drag, startPoint x: 348, startPoint y: 682, endPoint x: 358, endPoint y: 686, distance: 10.8
click at [349, 682] on div "4A. Google/G+" at bounding box center [476, 682] width 344 height 29
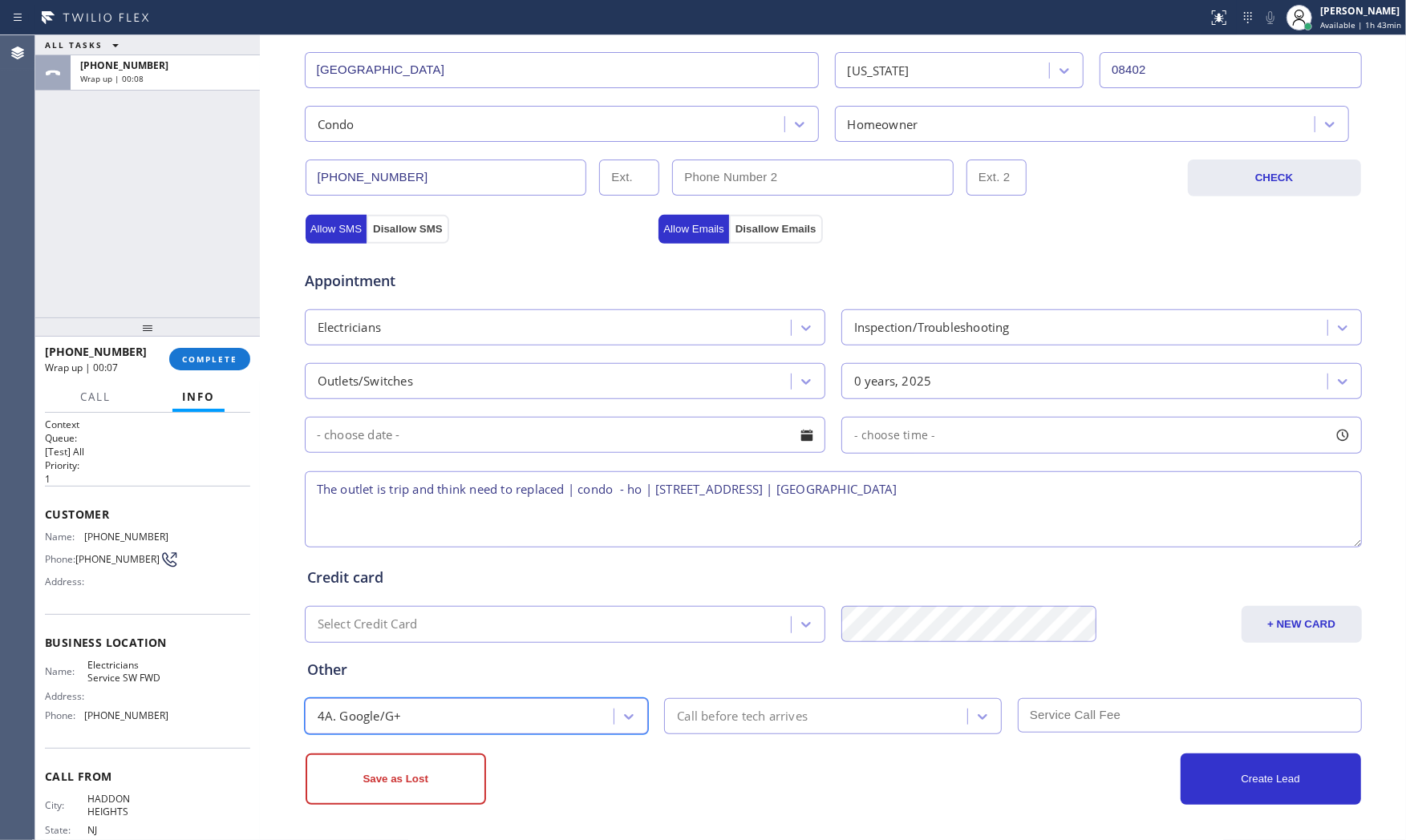
drag, startPoint x: 694, startPoint y: 799, endPoint x: 567, endPoint y: 795, distance: 127.1
click at [684, 797] on div "Save as Lost" at bounding box center [569, 780] width 528 height 51
click at [455, 788] on button "Save as Lost" at bounding box center [396, 780] width 180 height 51
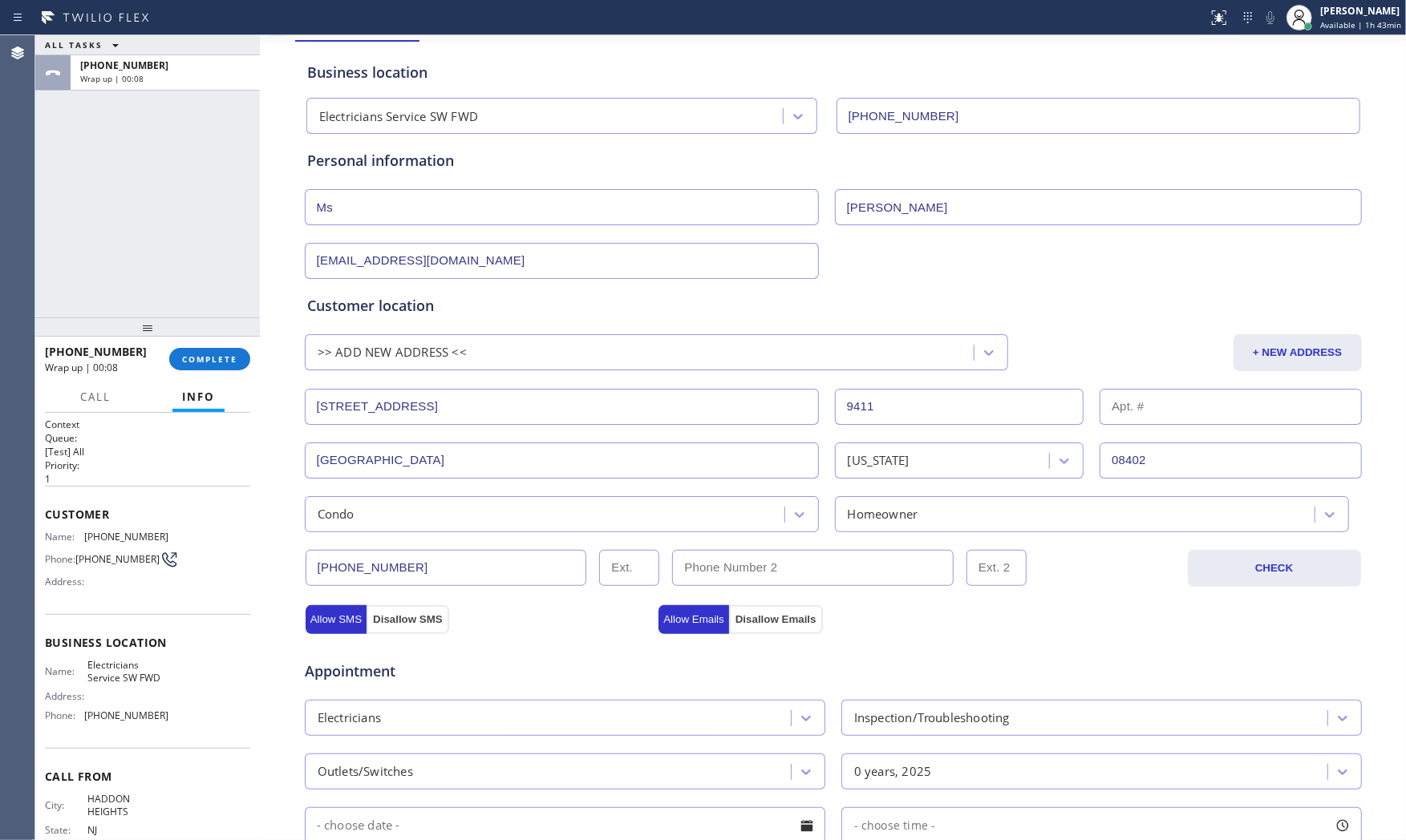
scroll to position [0, 0]
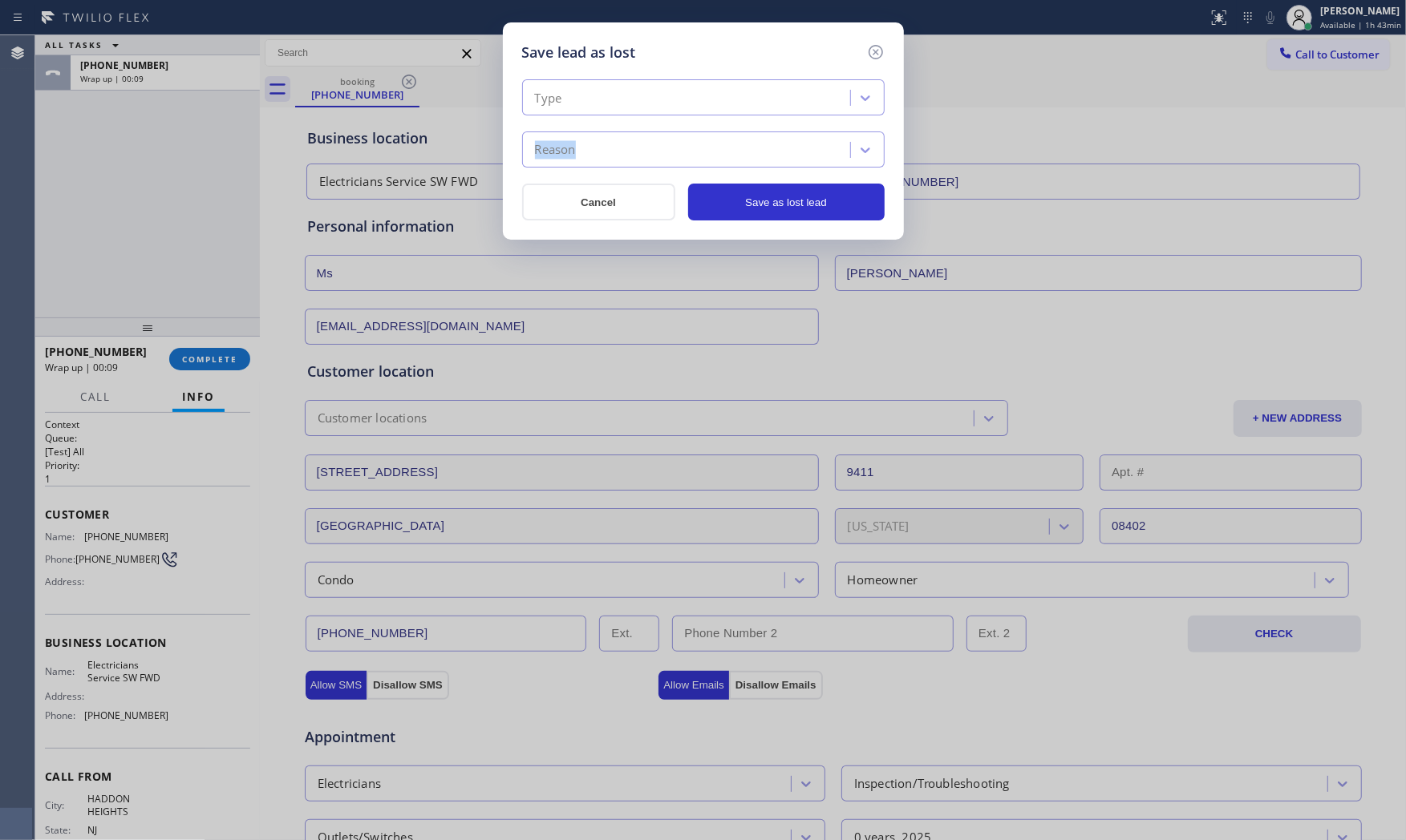
click at [639, 113] on div "Type Reason" at bounding box center [703, 124] width 362 height 88
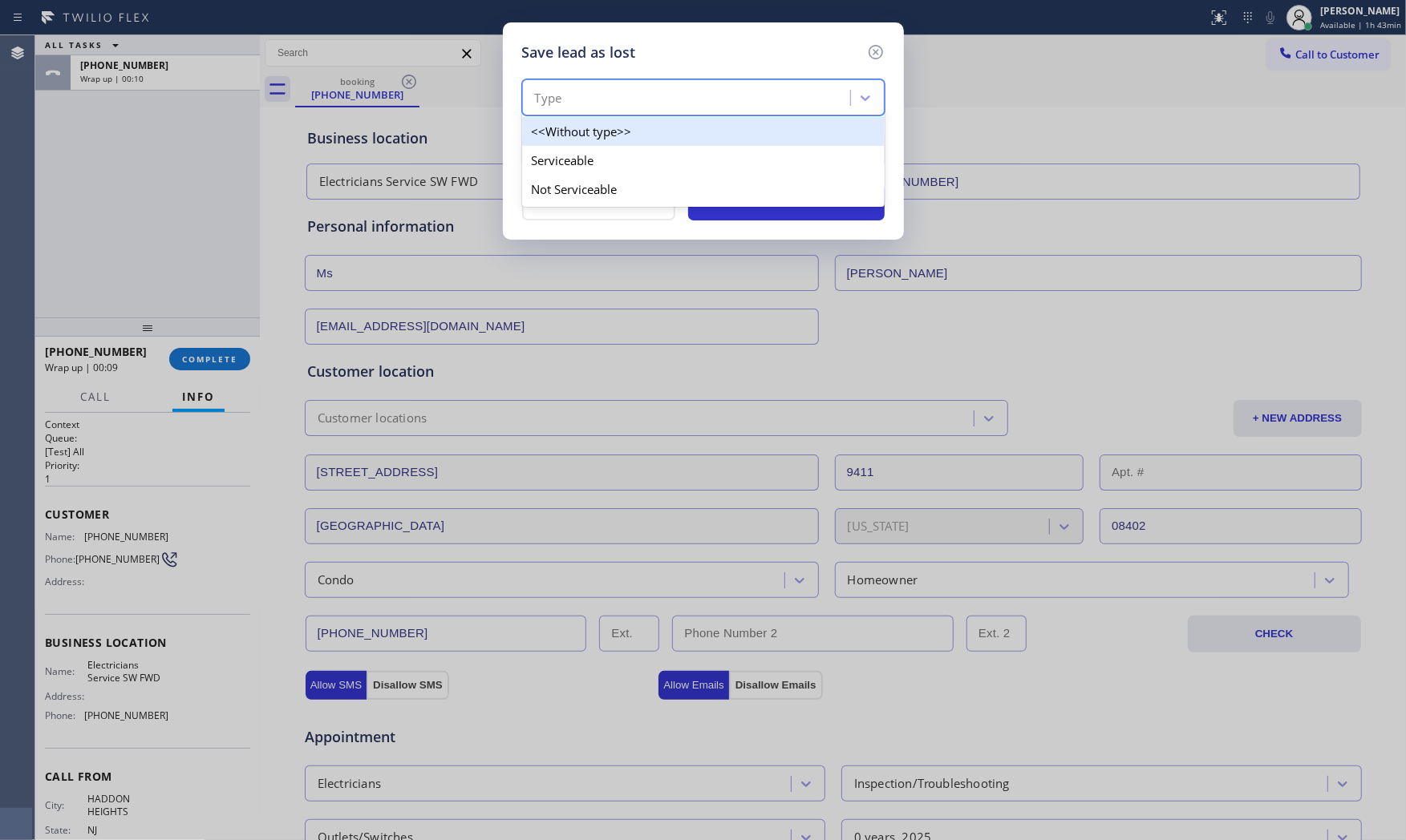
click at [633, 102] on div "Type" at bounding box center [688, 98] width 324 height 28
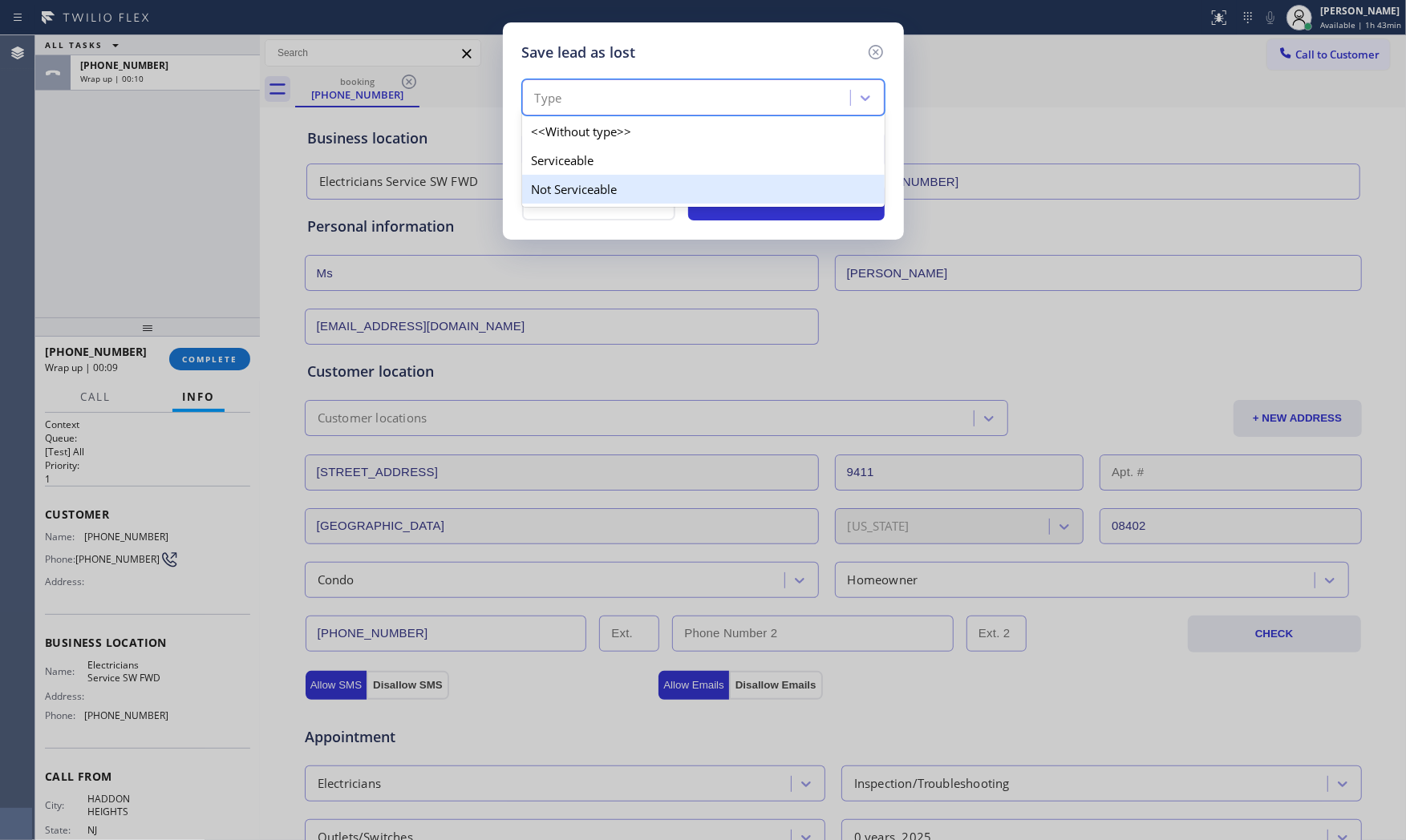
click at [591, 179] on div "Not Serviceable" at bounding box center [703, 190] width 362 height 29
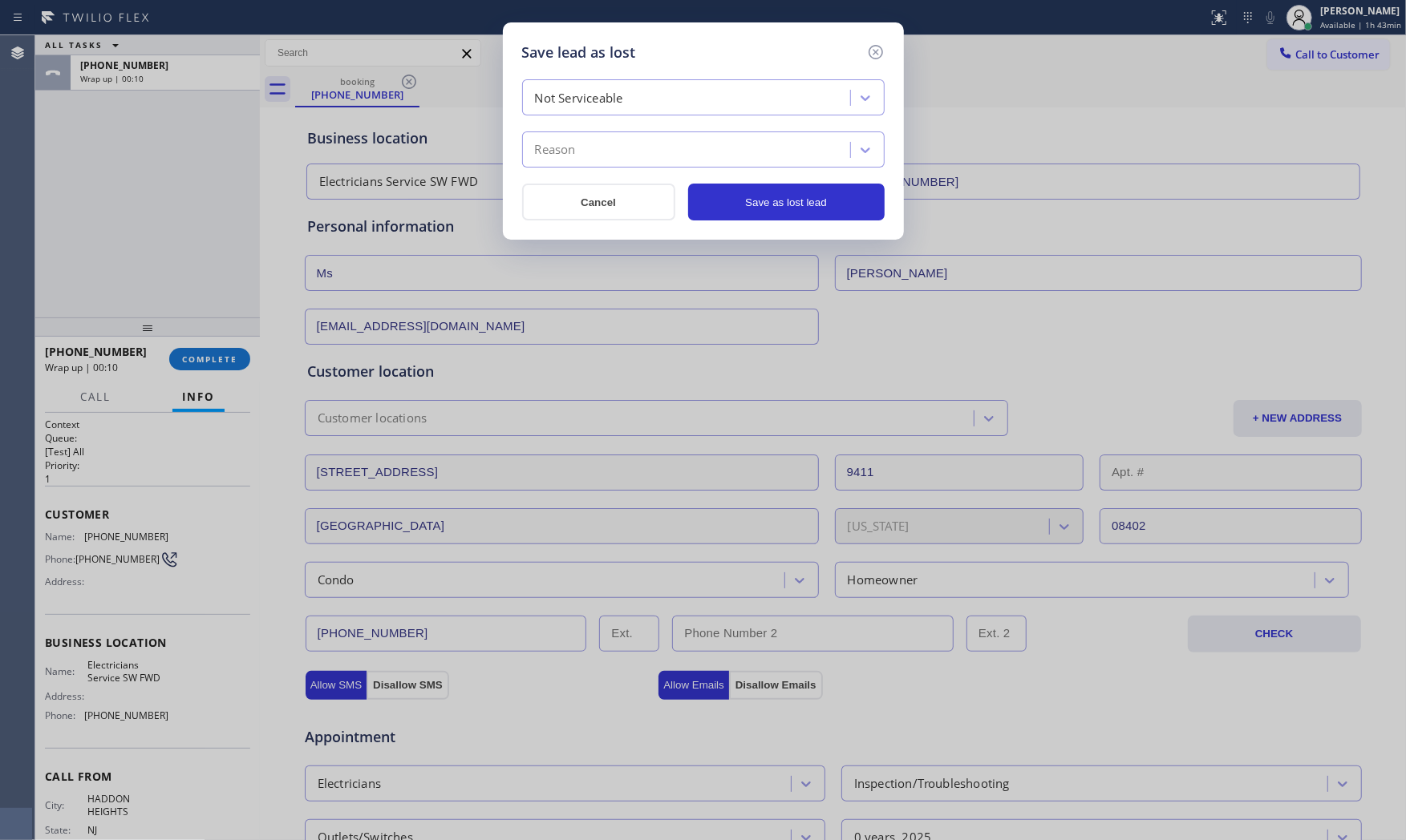
click at [592, 147] on div "Reason" at bounding box center [688, 150] width 324 height 28
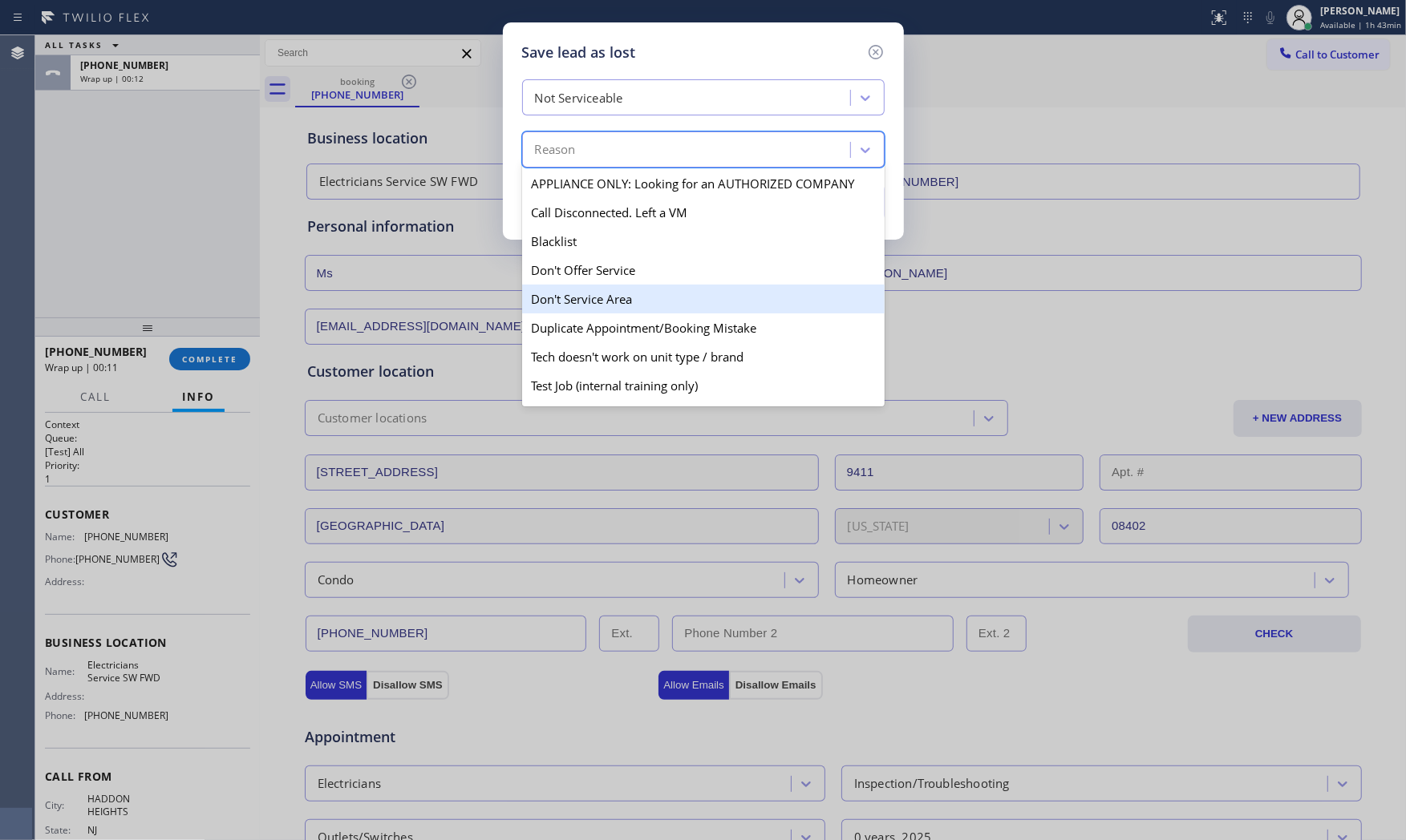
click at [610, 292] on div "Don't Service Area" at bounding box center [703, 299] width 362 height 29
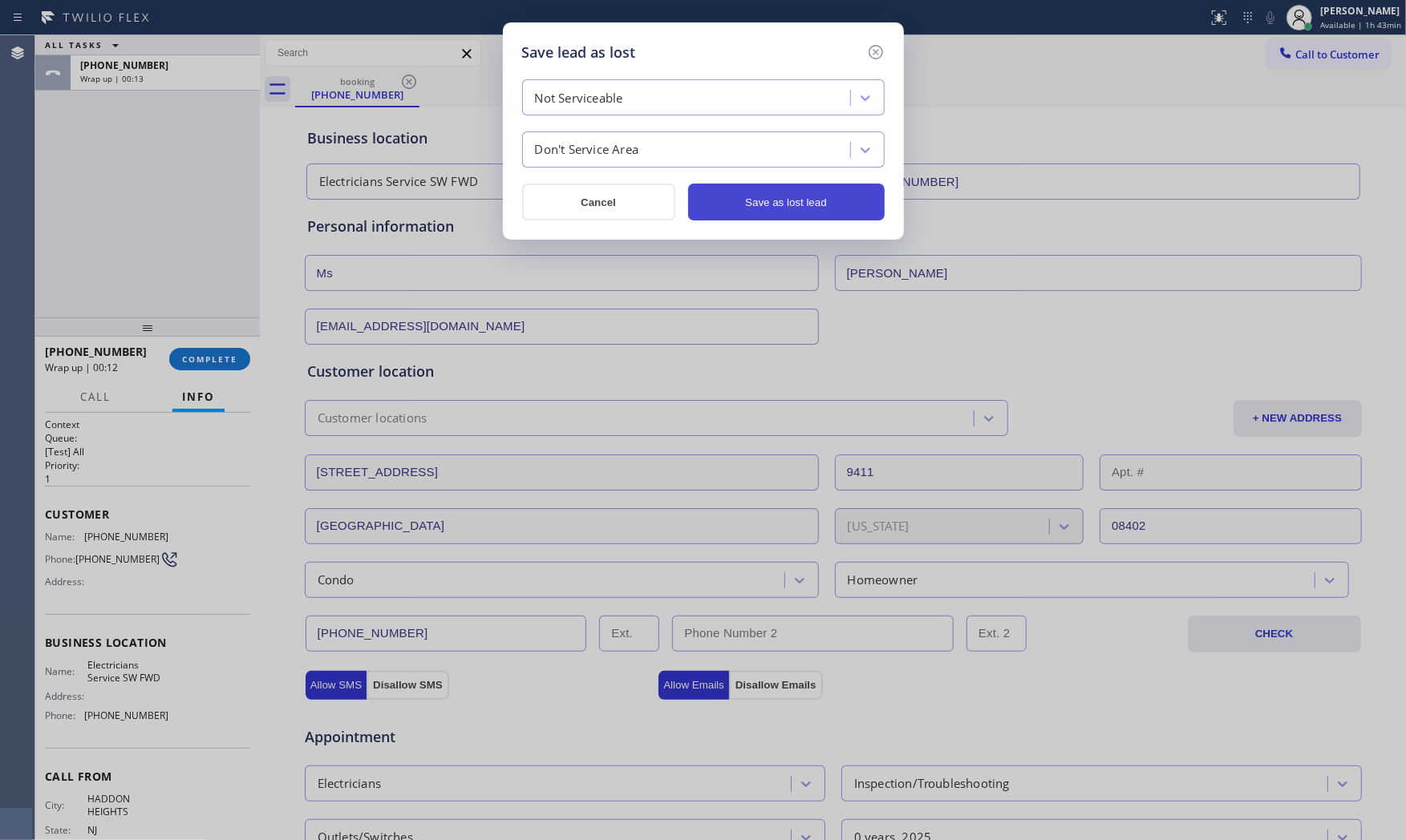
click at [768, 197] on button "Save as lost lead" at bounding box center [786, 202] width 197 height 37
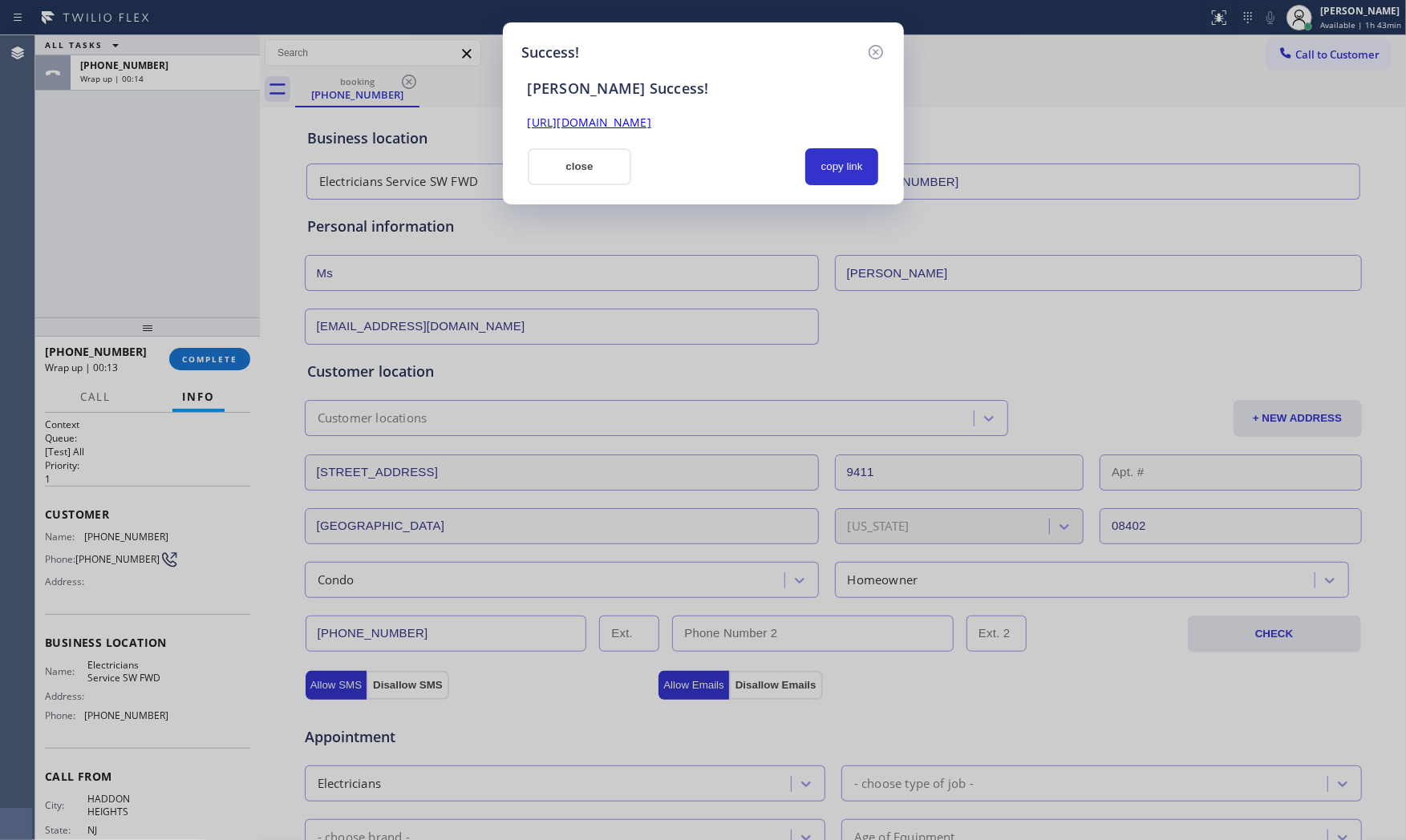
drag, startPoint x: 587, startPoint y: 171, endPoint x: 412, endPoint y: 285, distance: 208.9
click at [586, 171] on button "close" at bounding box center [580, 166] width 105 height 37
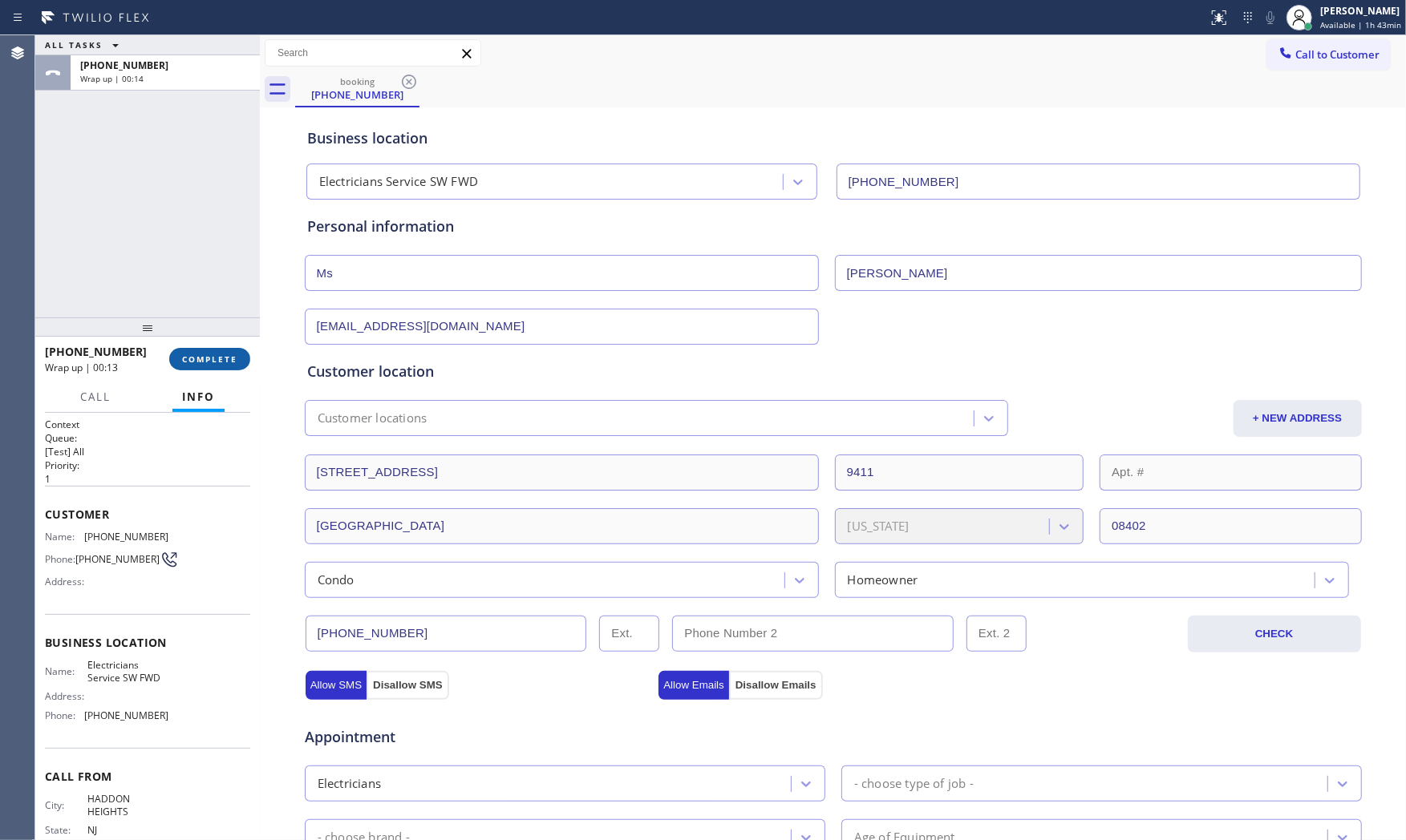
click at [244, 359] on button "COMPLETE" at bounding box center [209, 360] width 81 height 22
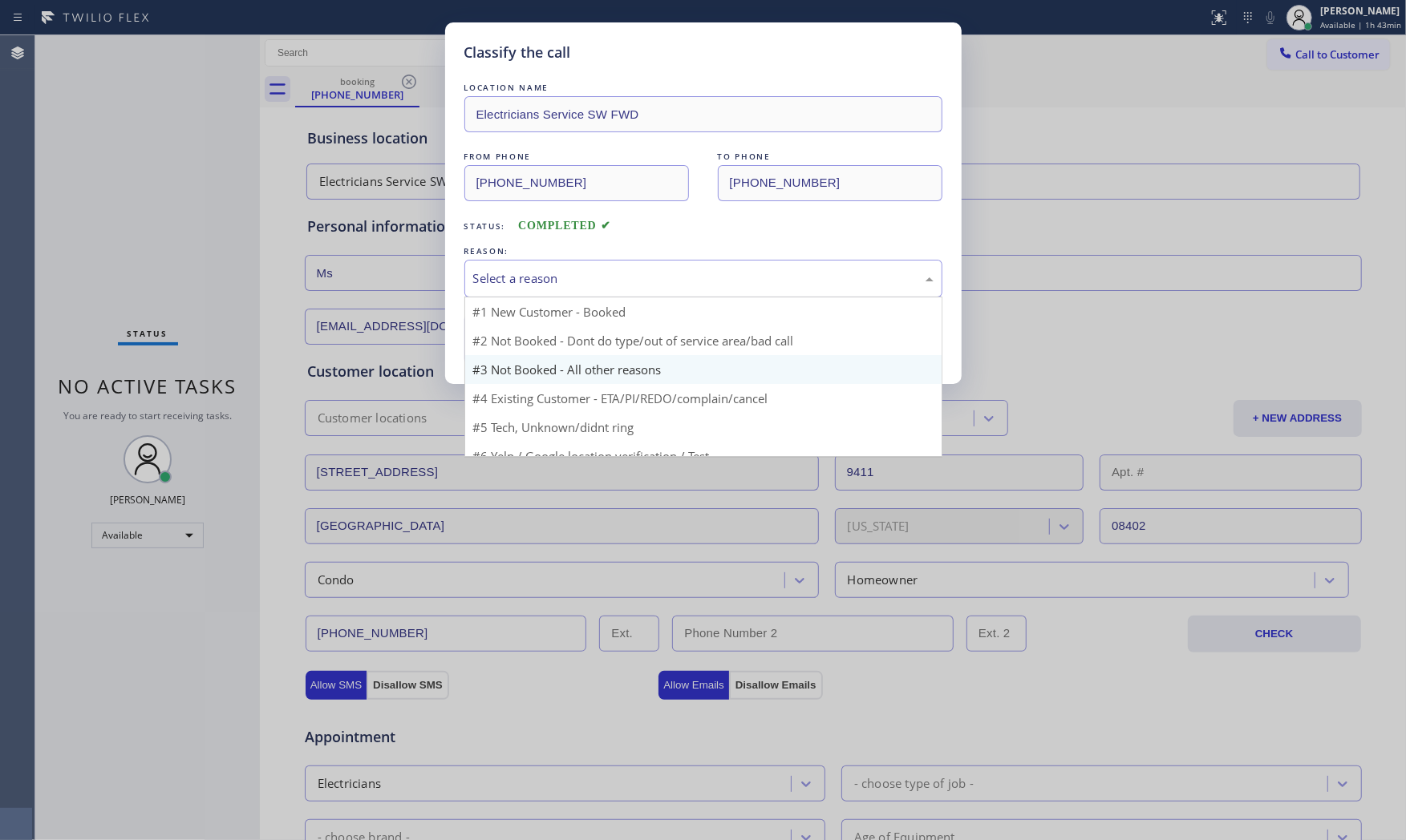
drag, startPoint x: 580, startPoint y: 287, endPoint x: 527, endPoint y: 331, distance: 68.9
click at [578, 288] on div "Select a reason" at bounding box center [703, 279] width 478 height 38
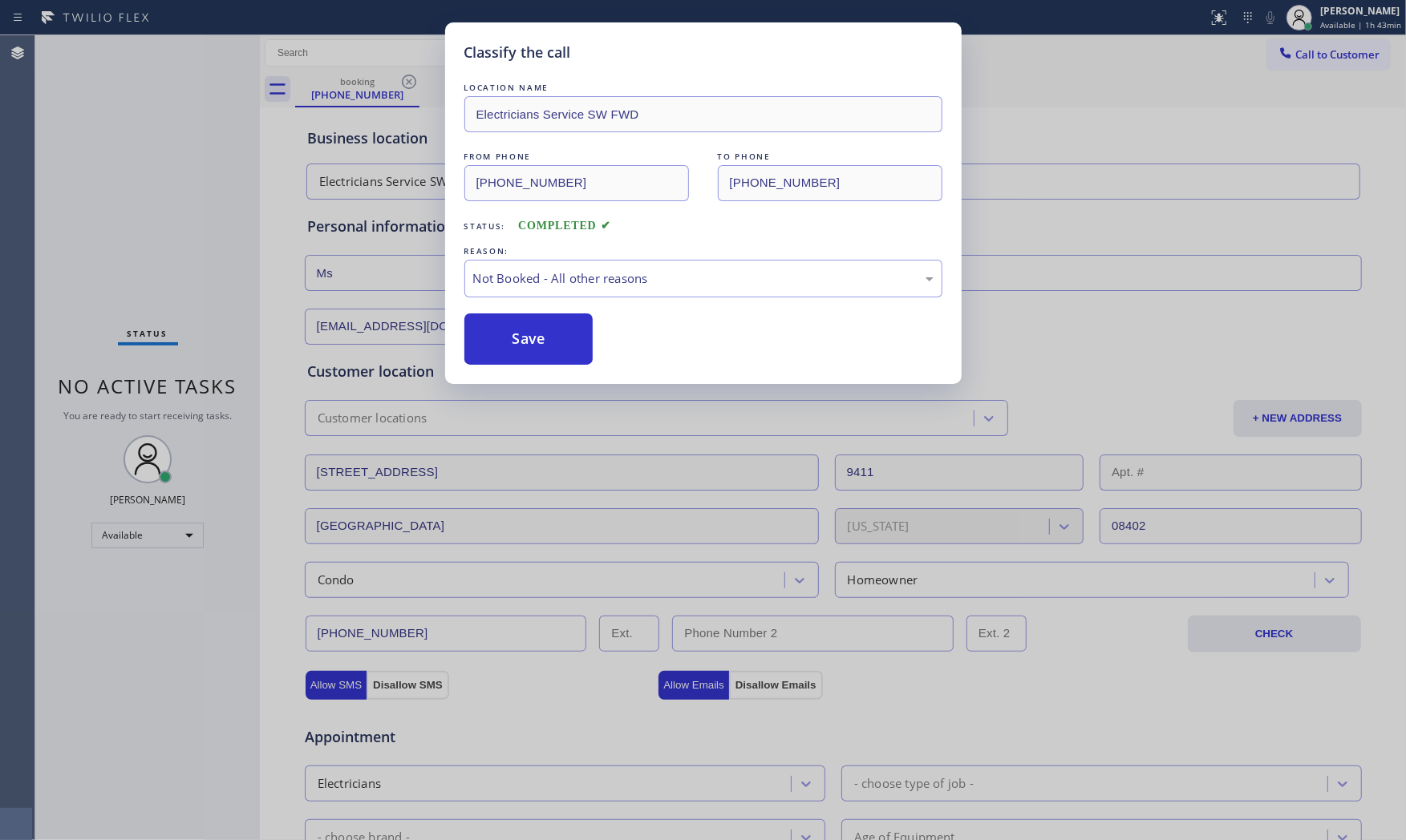
click at [526, 331] on button "Save" at bounding box center [529, 339] width 129 height 51
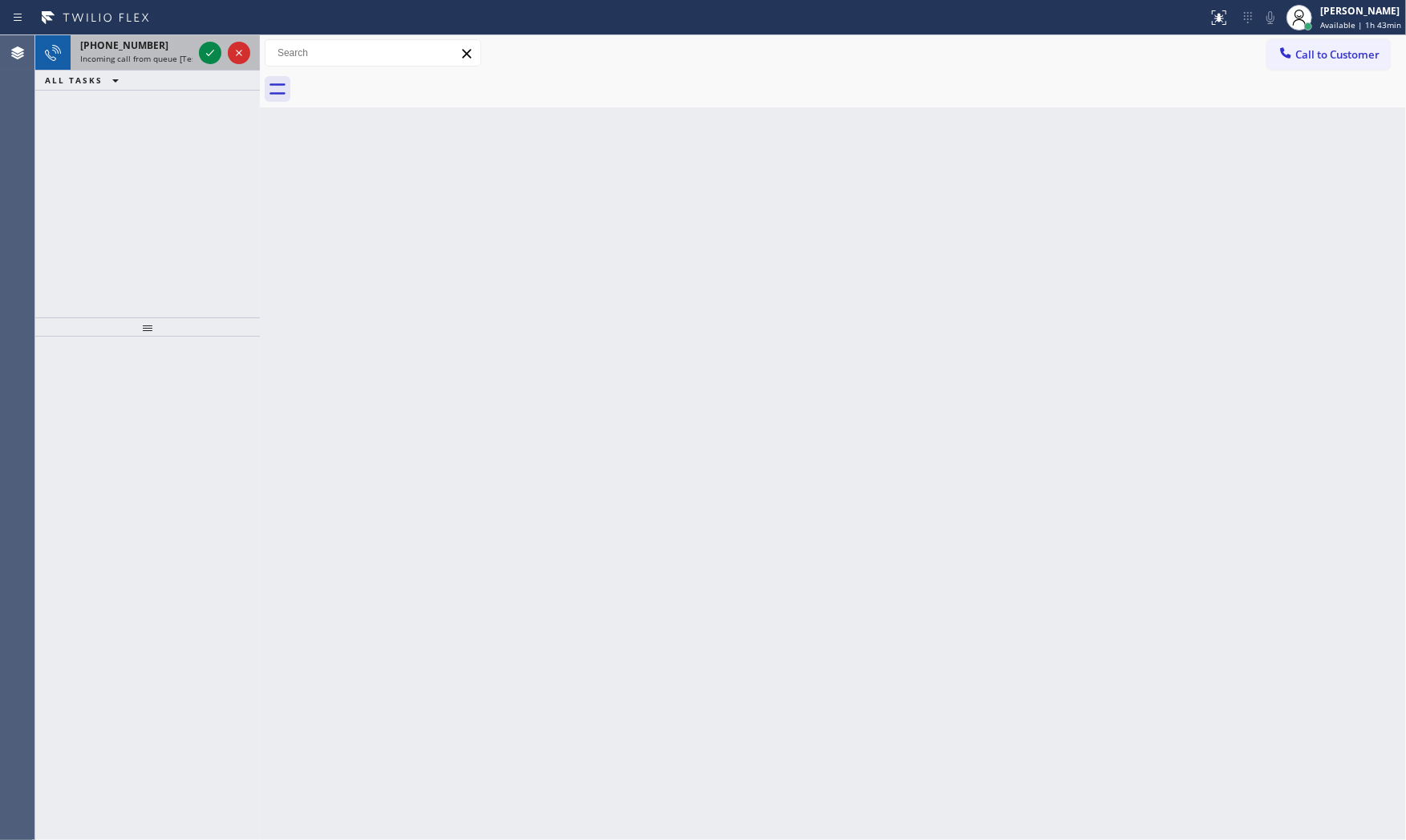
click at [183, 55] on span "Incoming call from queue [Test] All" at bounding box center [146, 58] width 133 height 11
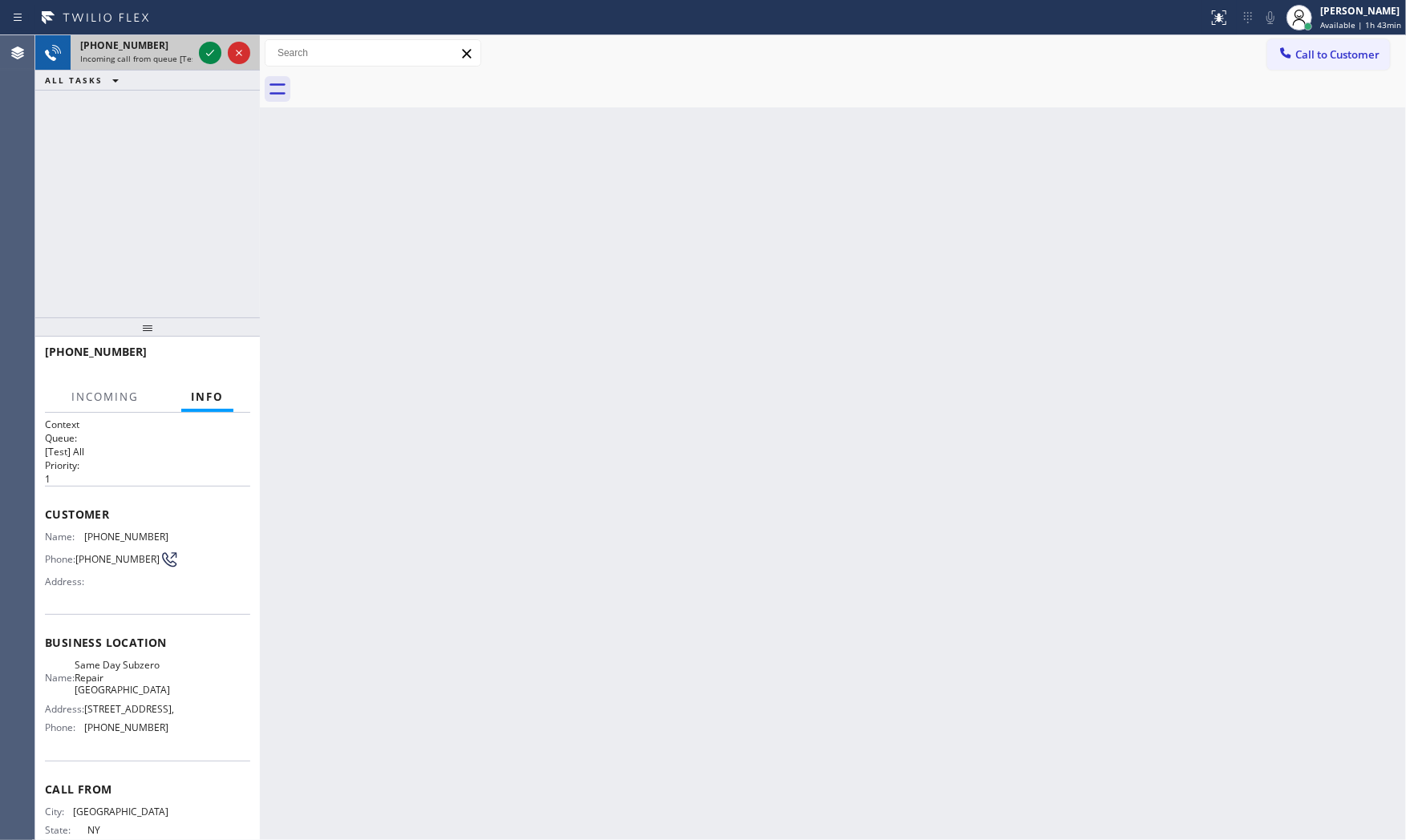
click at [197, 52] on div at bounding box center [224, 52] width 58 height 35
click at [199, 51] on div at bounding box center [210, 52] width 22 height 19
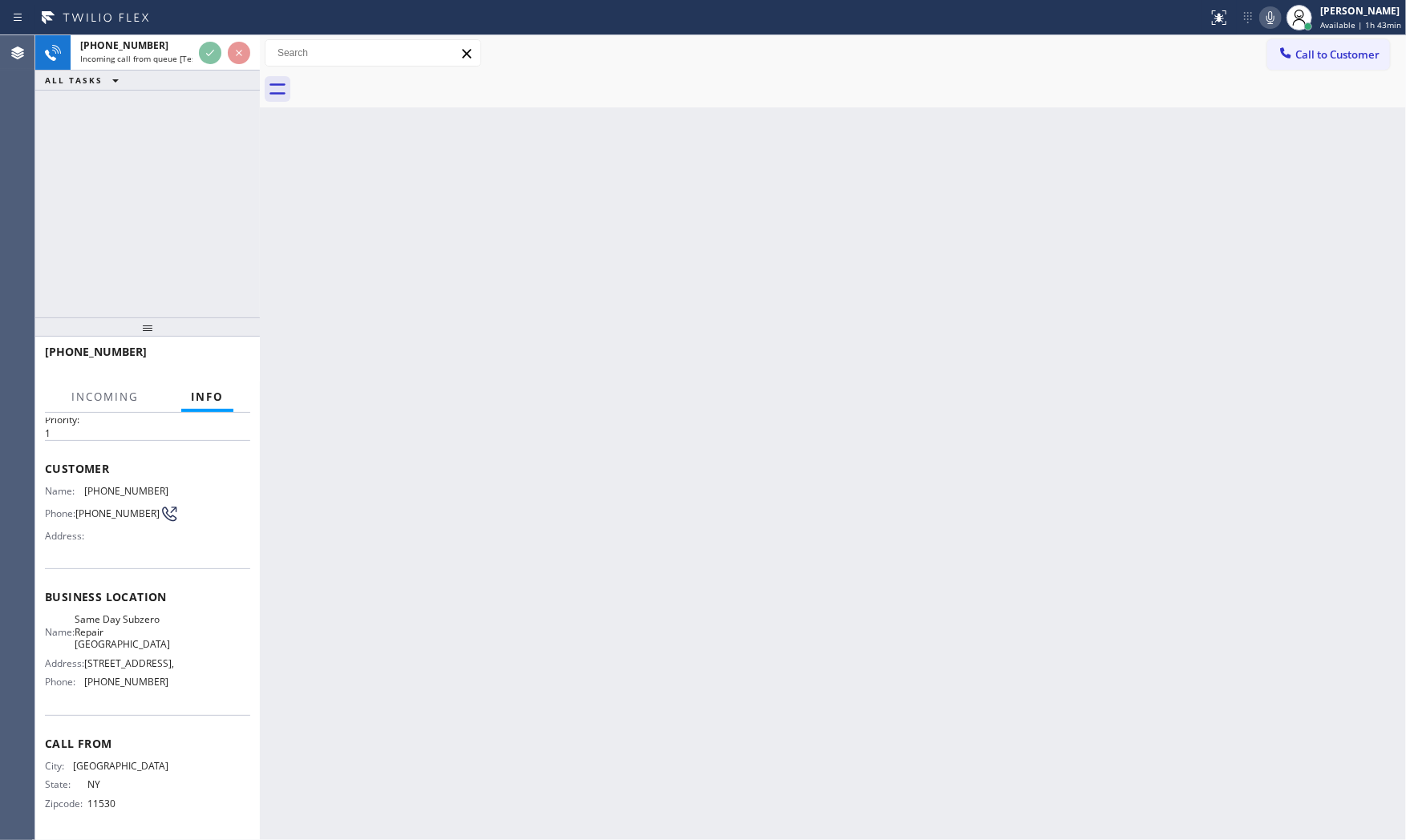
scroll to position [75, 0]
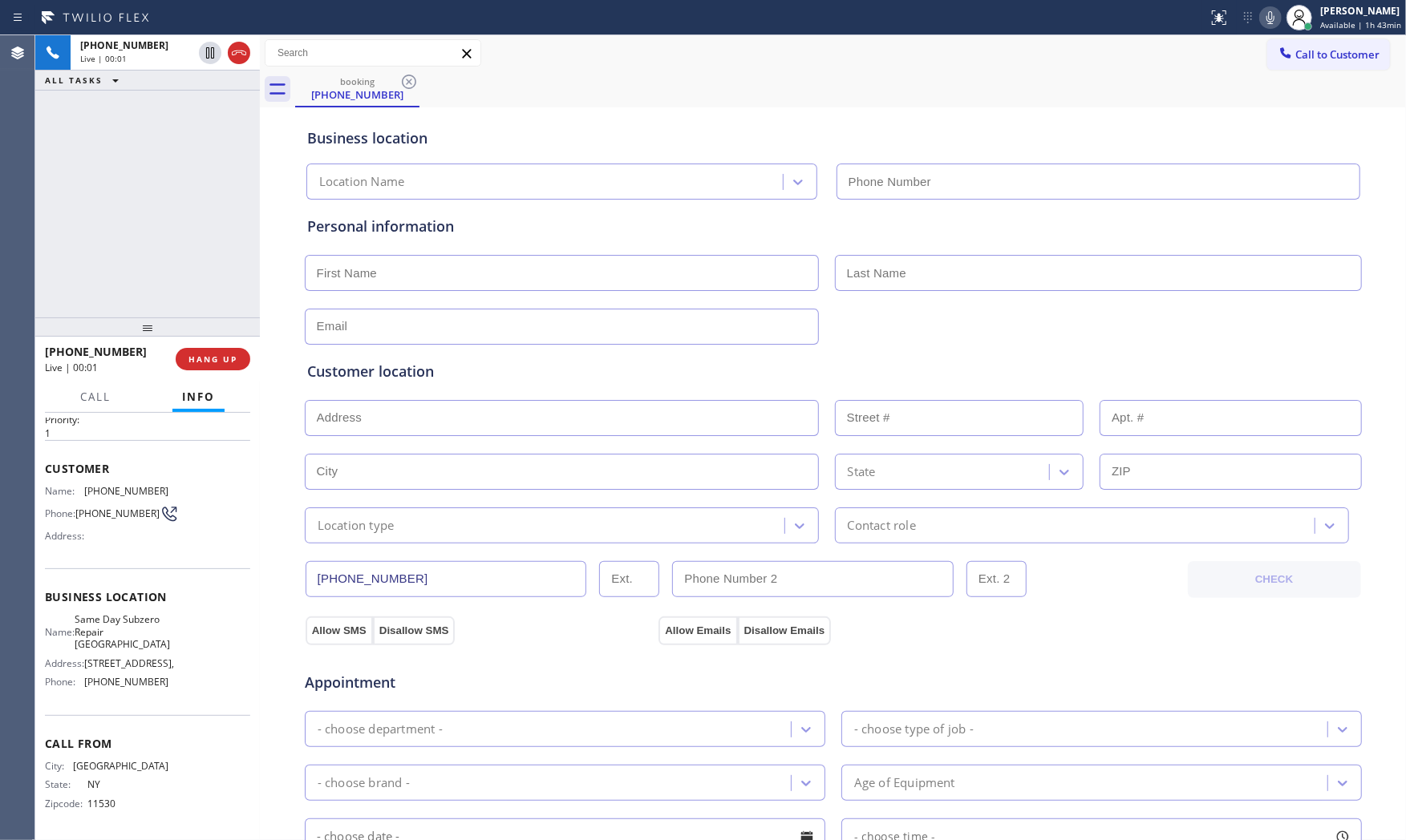
type input "(561) 944-6727"
click at [1265, 26] on icon at bounding box center [1270, 17] width 19 height 19
click at [1263, 21] on icon at bounding box center [1270, 17] width 19 height 19
click at [1274, 17] on icon at bounding box center [1270, 17] width 19 height 19
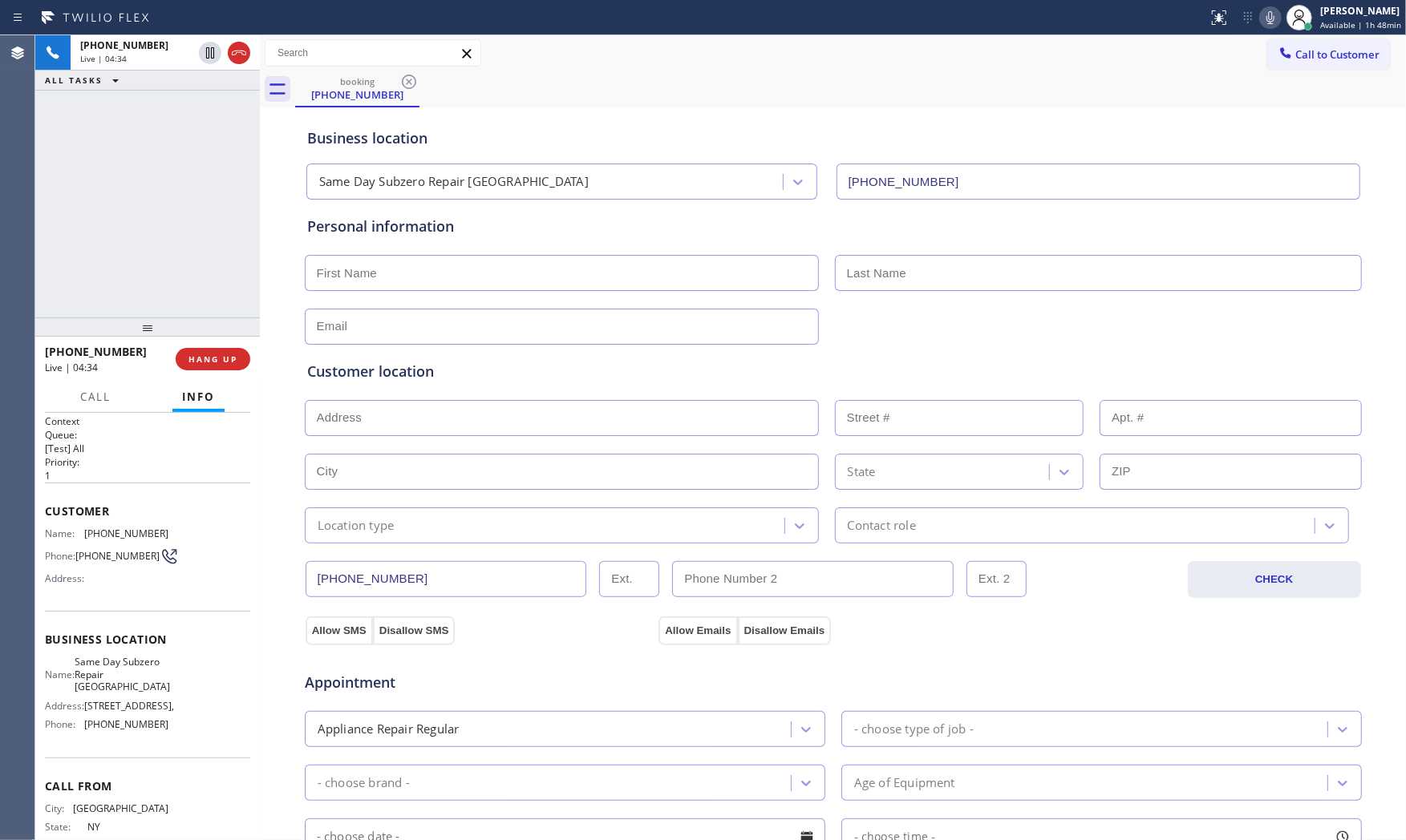
scroll to position [0, 0]
click at [138, 539] on span "(516) 457-4357" at bounding box center [126, 537] width 84 height 12
copy span "(516) 457-4357"
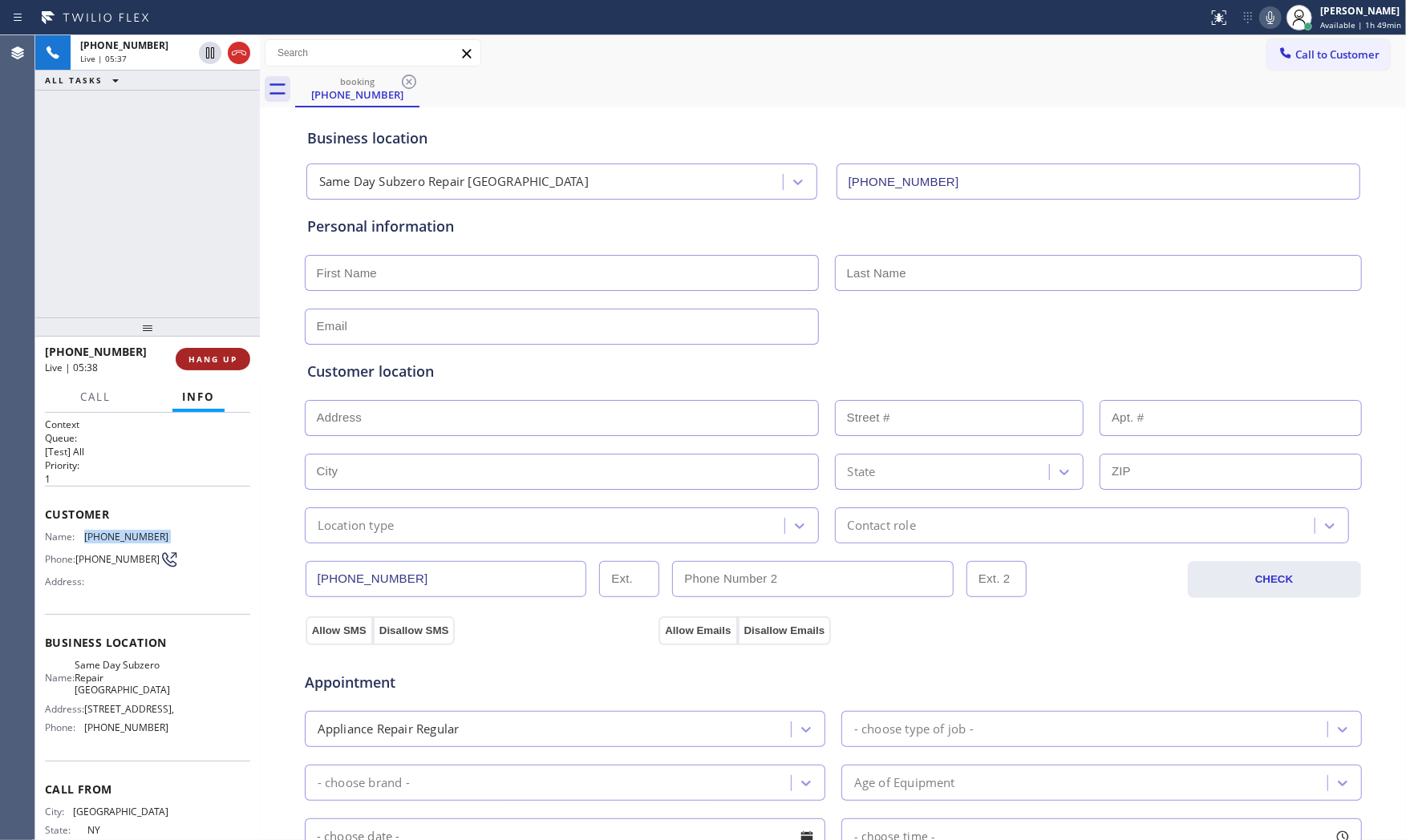
click at [235, 361] on span "HANG UP" at bounding box center [213, 359] width 49 height 11
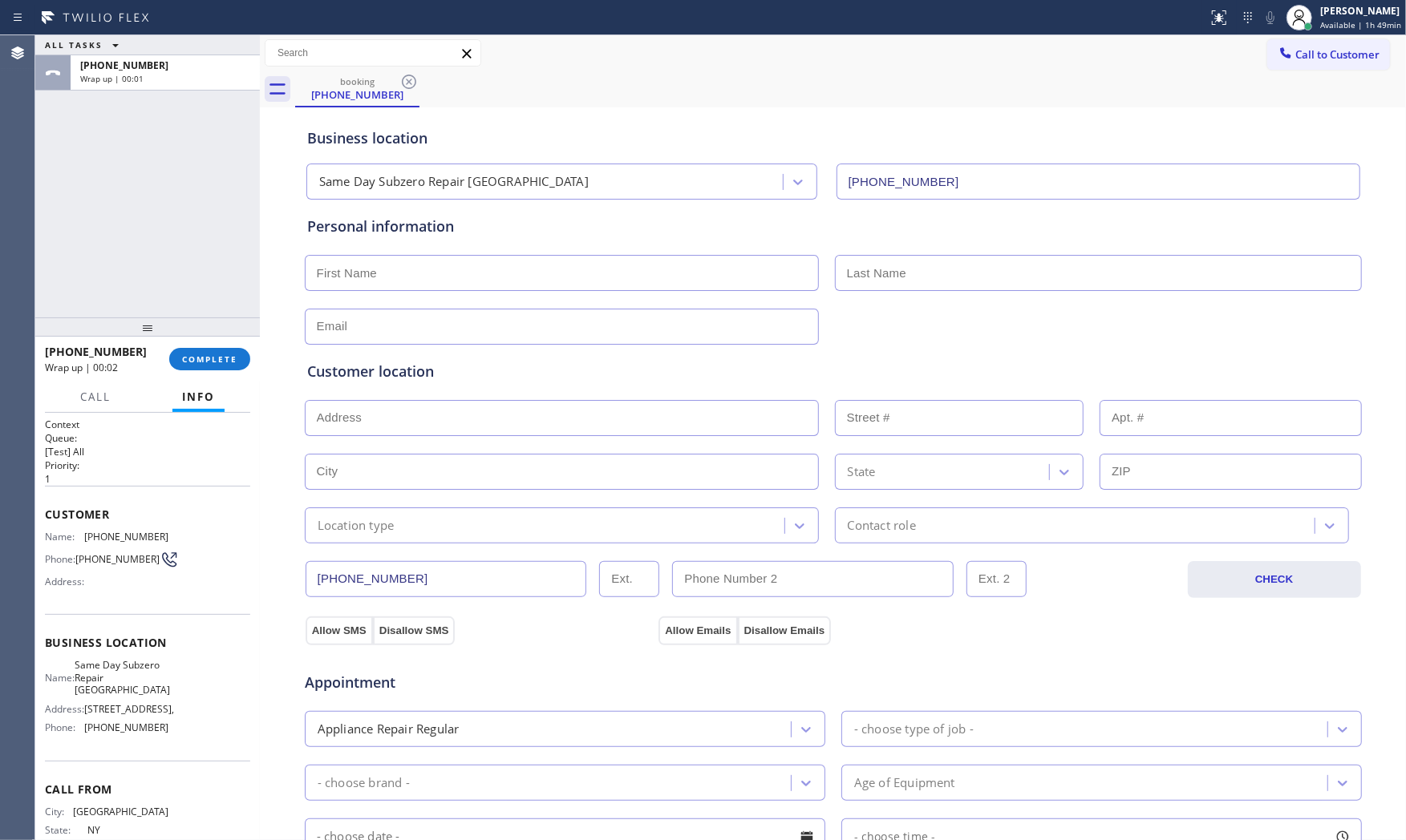
click at [528, 275] on input "text" at bounding box center [561, 273] width 514 height 36
paste input "Bennett"
type input "Bennett"
click at [1045, 258] on input "text" at bounding box center [1099, 273] width 527 height 36
paste input "Rechler"
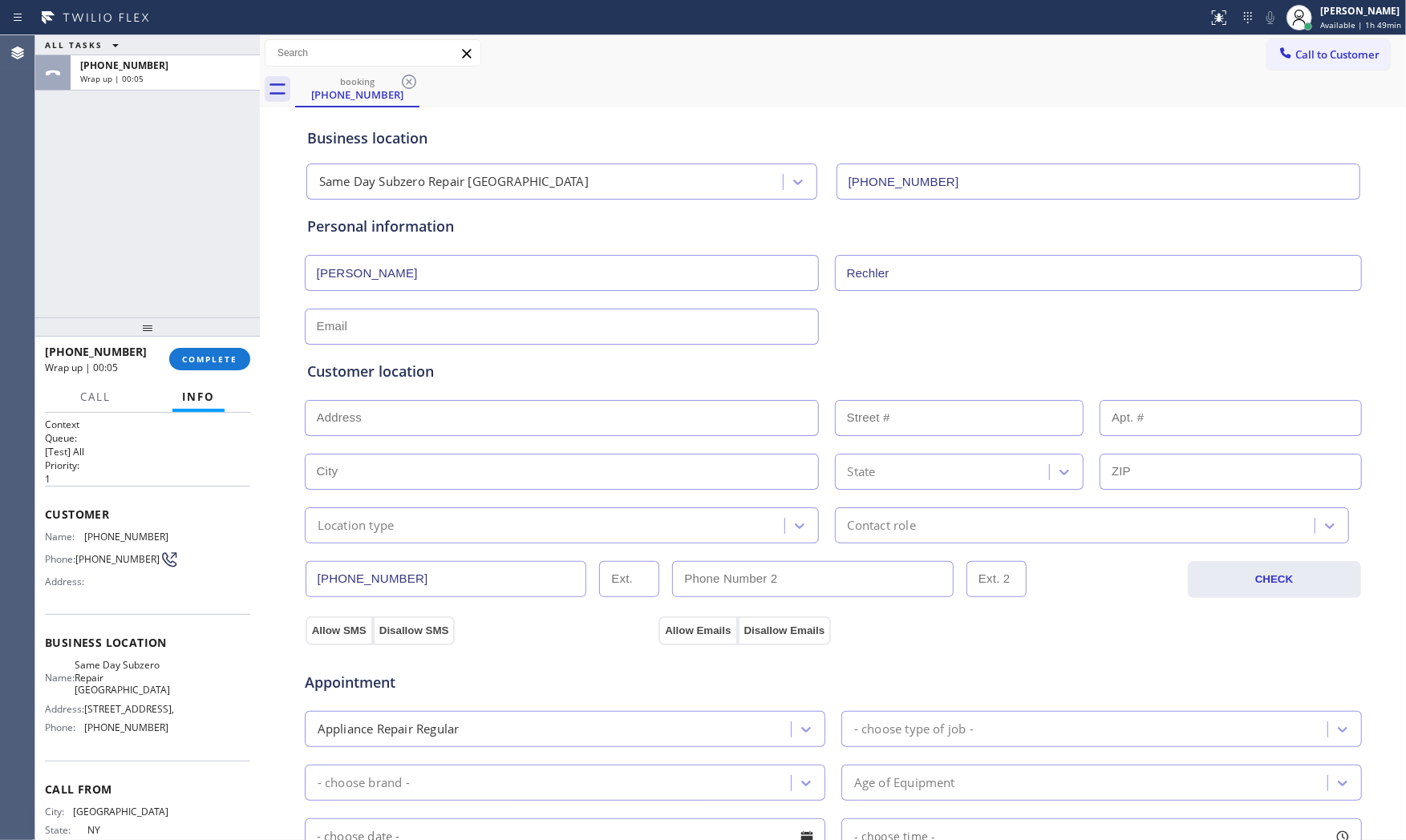
type input "Rechler"
click at [484, 313] on input "text" at bounding box center [561, 327] width 514 height 36
paste input "Bennett.Rechler@gmail.com"
type input "Bennett.Rechler@gmail.com"
click at [495, 364] on div "Customer location" at bounding box center [833, 372] width 1052 height 21
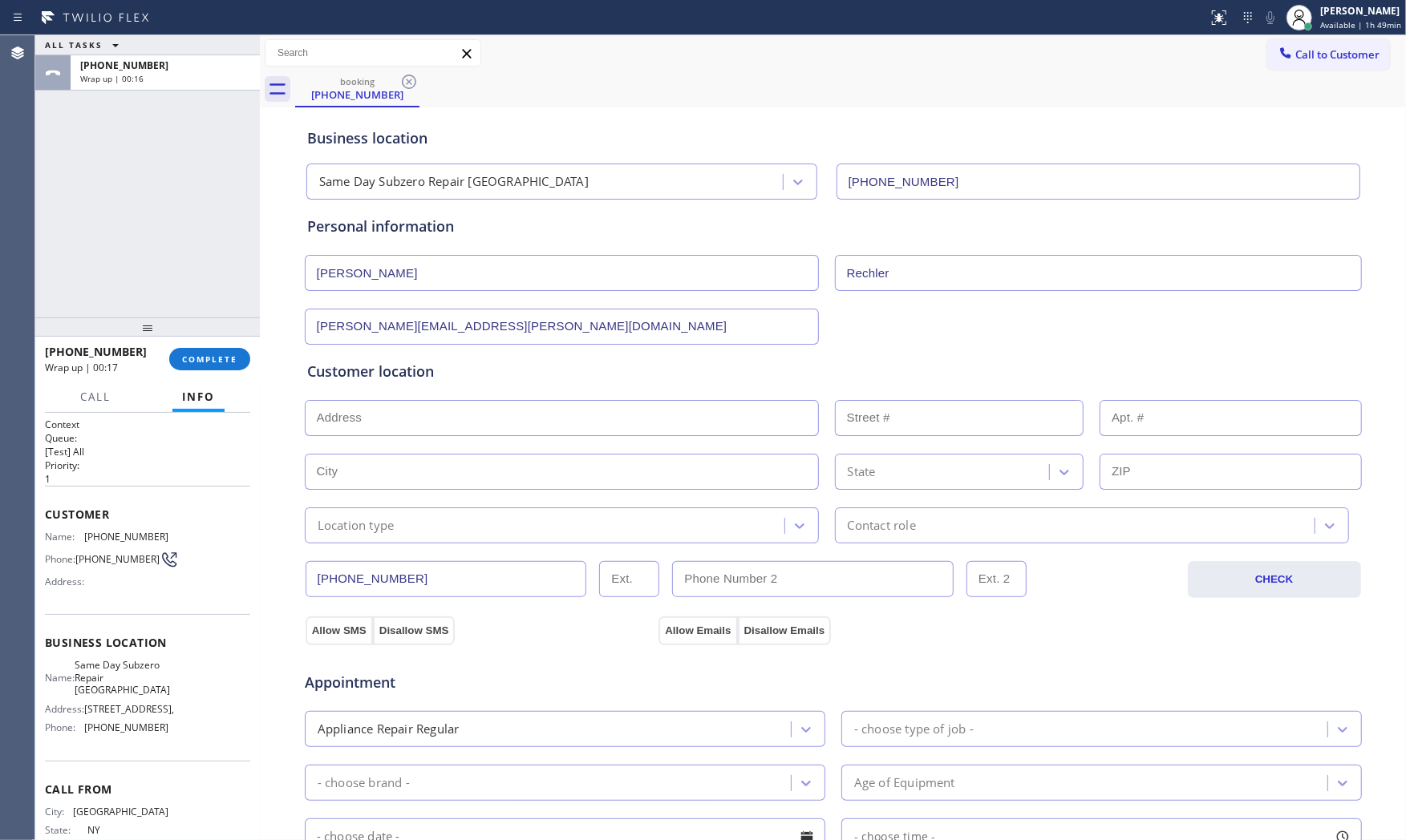
click at [379, 439] on div "Customer location >> ADD NEW ADDRESS << + NEW ADDRESS State Location type Conta…" at bounding box center [833, 452] width 1052 height 183
click at [381, 429] on input "text" at bounding box center [561, 418] width 514 height 36
paste input "13615 Rhone Cir, Palm Beach Gardens, FL 33410"
type input "13615 Rhone Cir"
type input "13615"
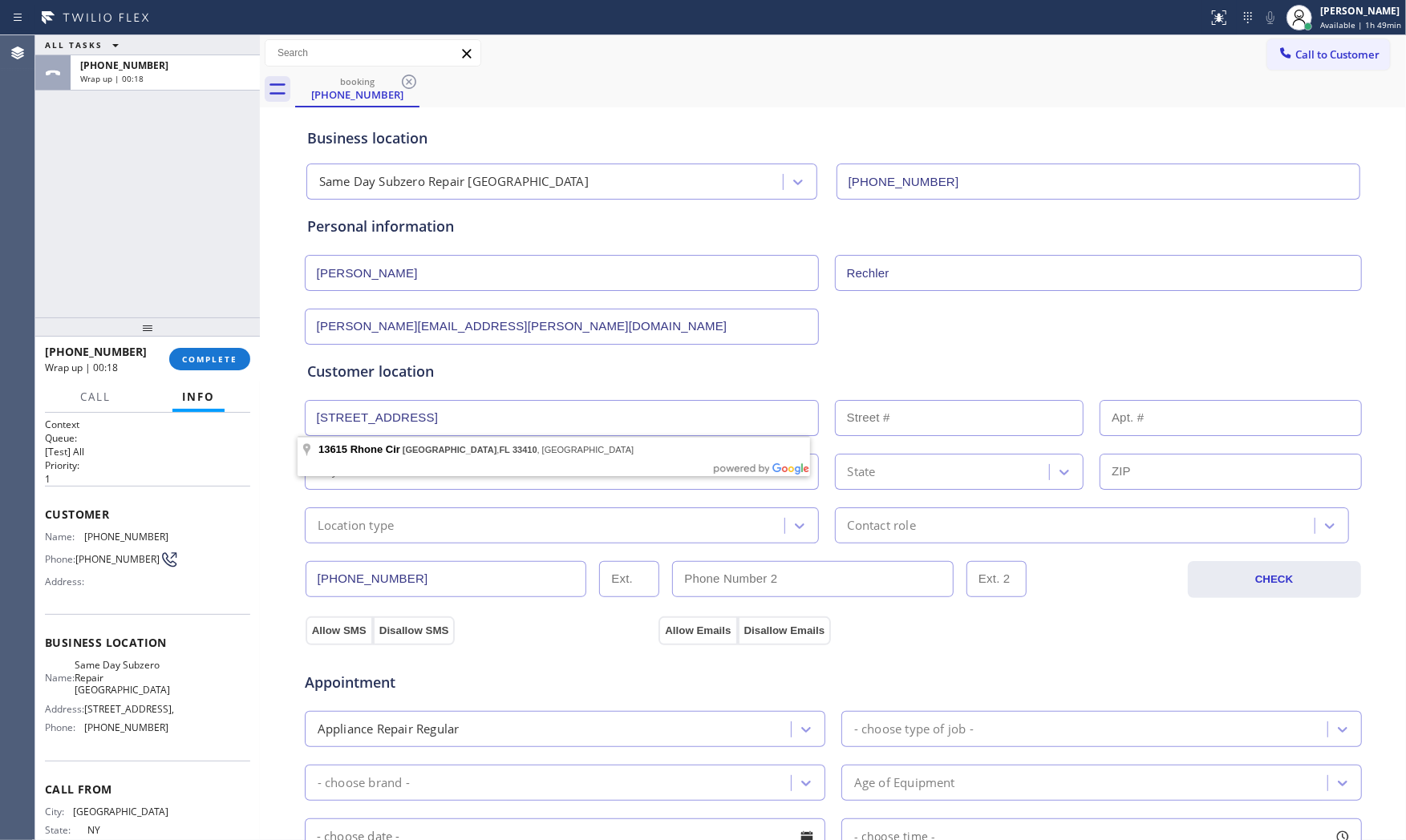
type input "Palm Beach Gardens"
type input "33410"
click at [390, 526] on div "Location type" at bounding box center [547, 525] width 475 height 28
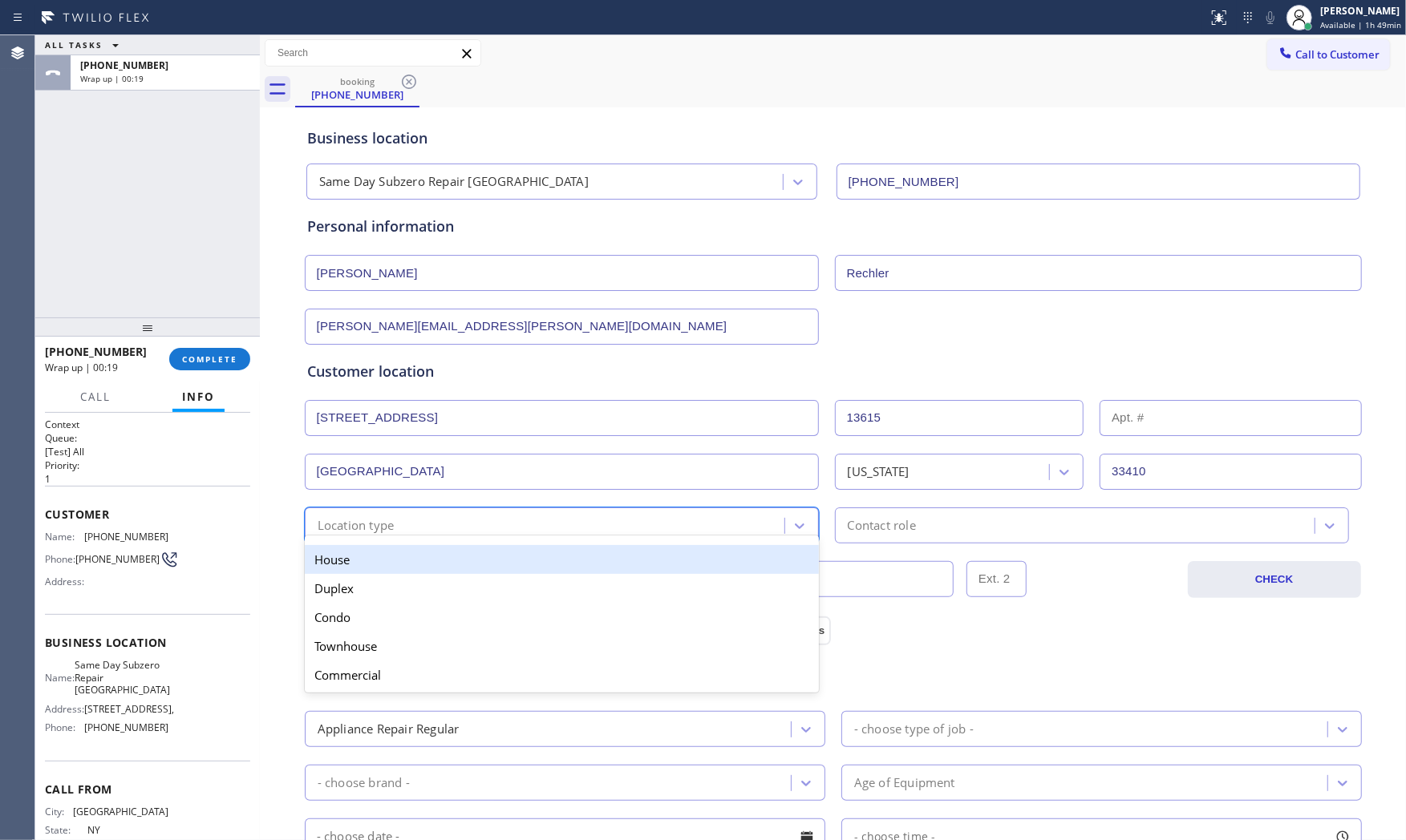
click at [379, 556] on div "House" at bounding box center [561, 560] width 514 height 29
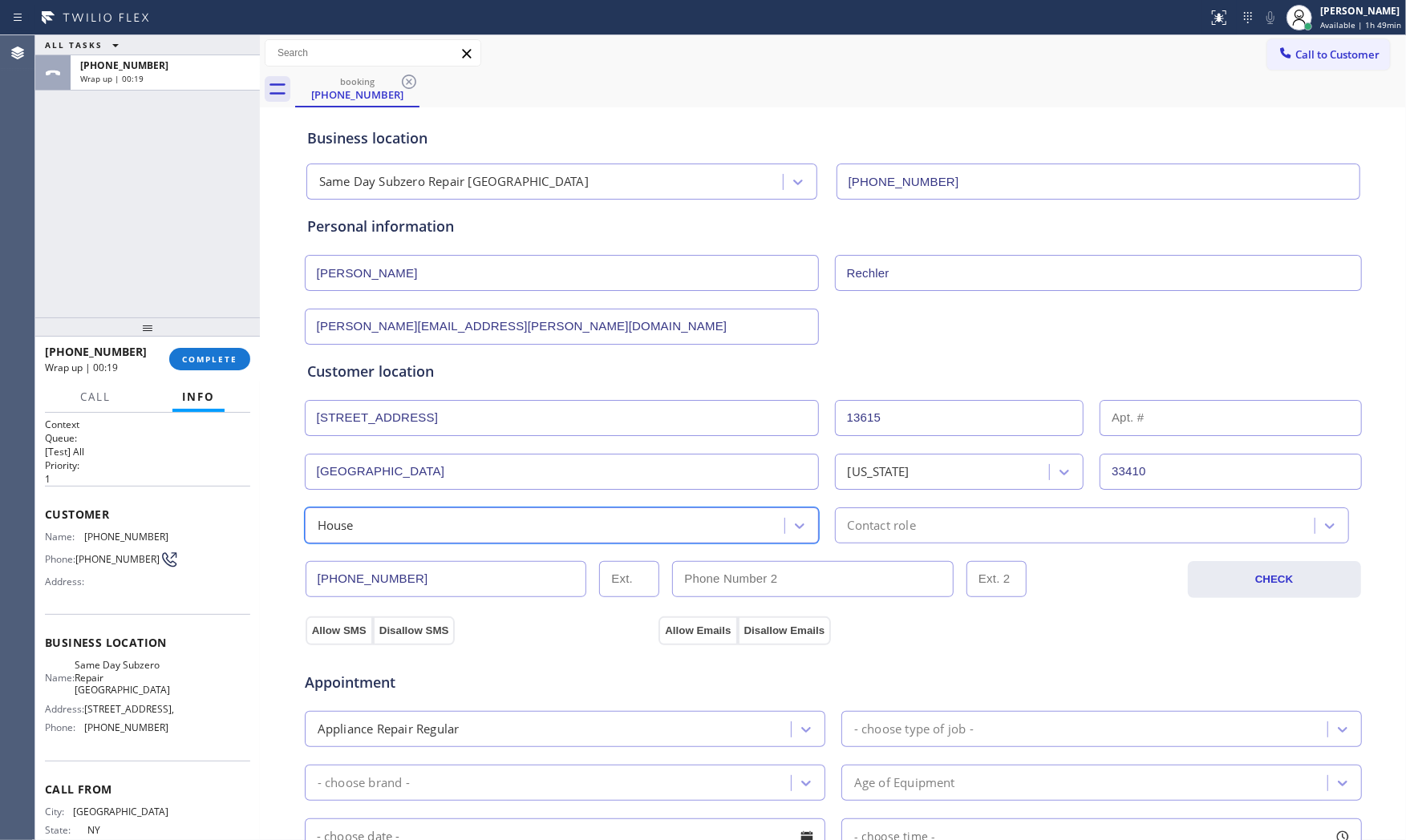
click at [851, 544] on div "(516) 457-4357 CHECK" at bounding box center [833, 571] width 1059 height 55
click at [868, 523] on div "Contact role" at bounding box center [882, 525] width 68 height 18
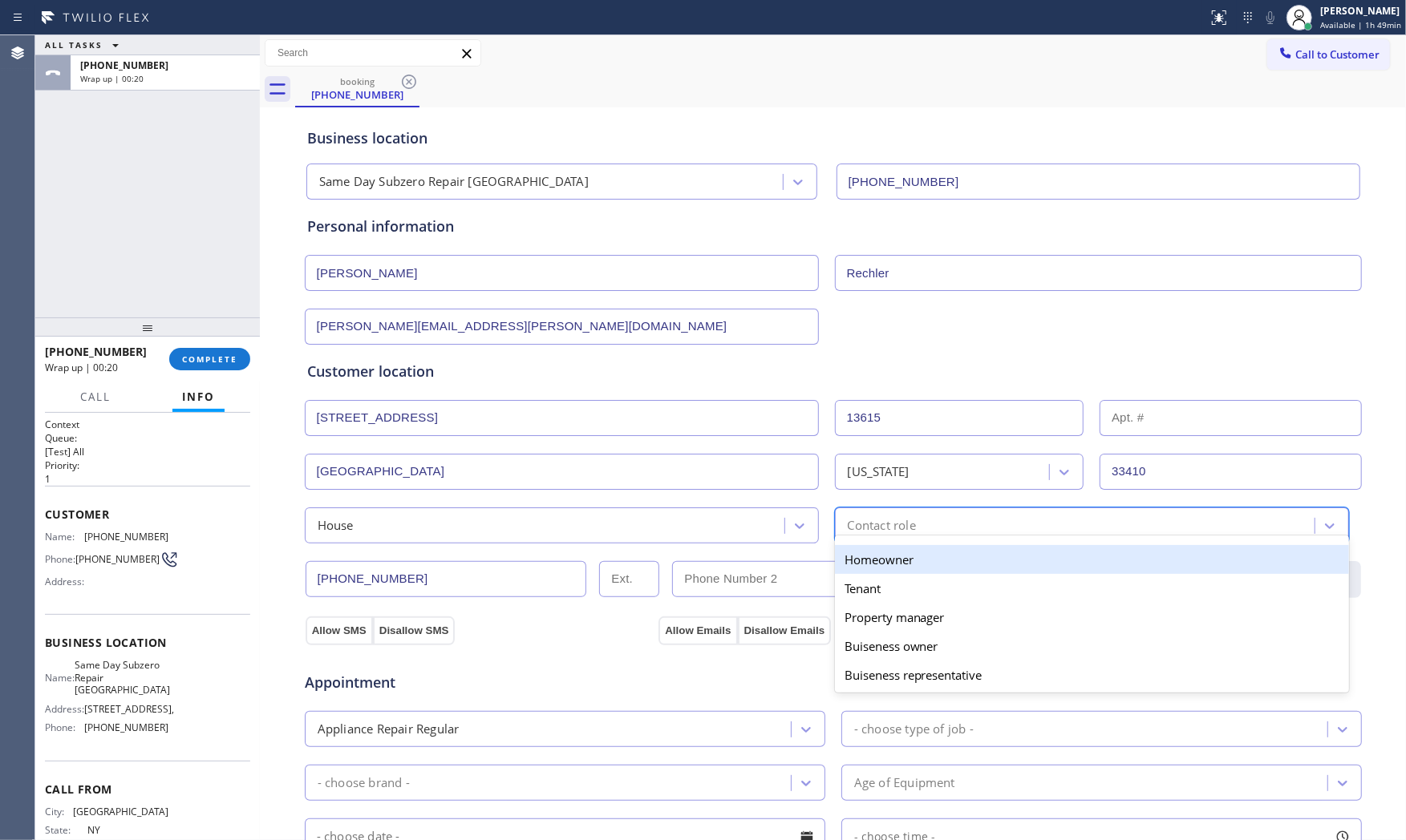
drag, startPoint x: 868, startPoint y: 557, endPoint x: 676, endPoint y: 607, distance: 198.4
click at [868, 558] on div "Homeowner" at bounding box center [1092, 560] width 514 height 29
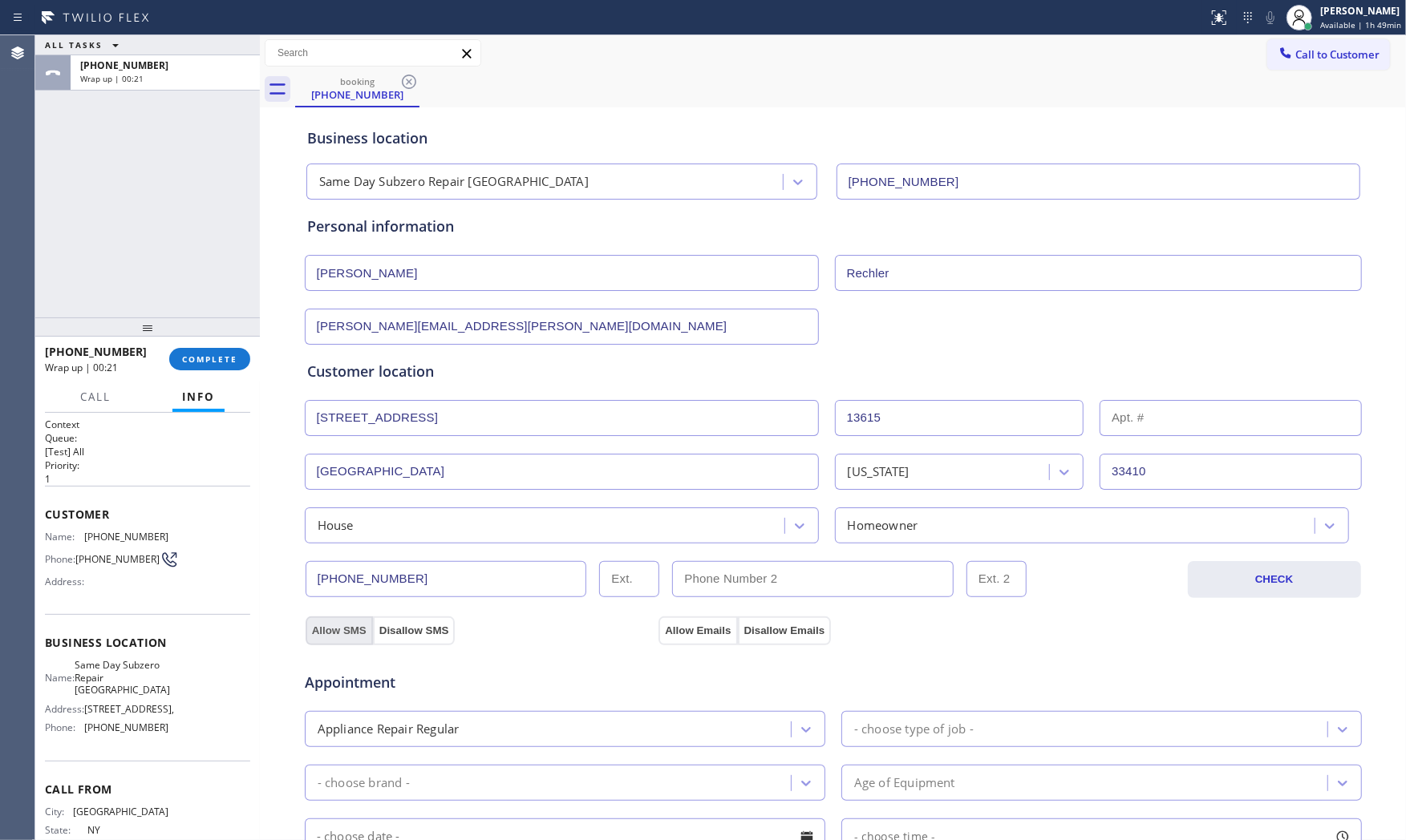
click at [355, 619] on button "Allow SMS" at bounding box center [339, 632] width 68 height 29
click at [657, 628] on div "Allow Emails Disallow Emails" at bounding box center [833, 631] width 354 height 29
click at [664, 627] on button "Allow Emails" at bounding box center [698, 632] width 79 height 29
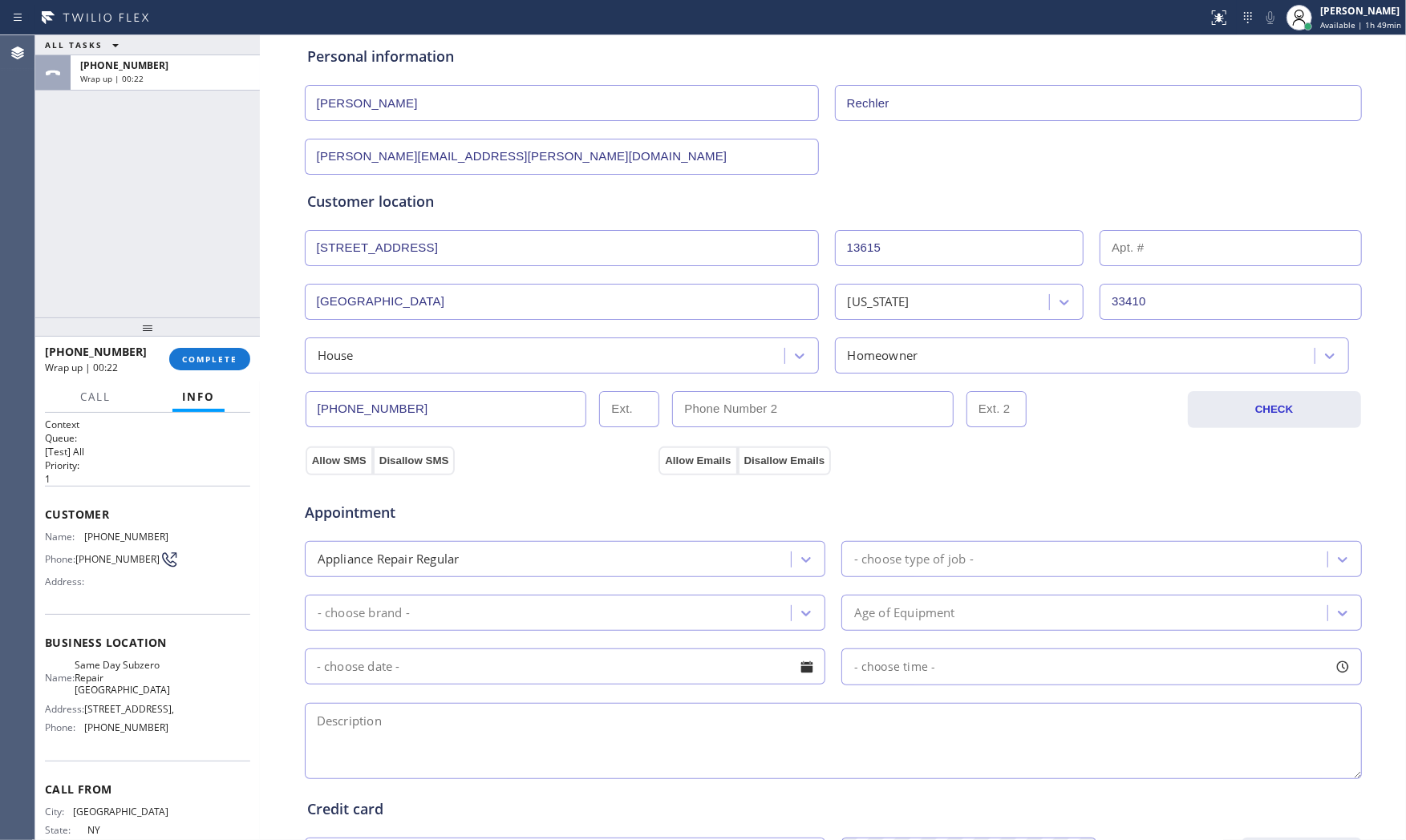
scroll to position [178, 0]
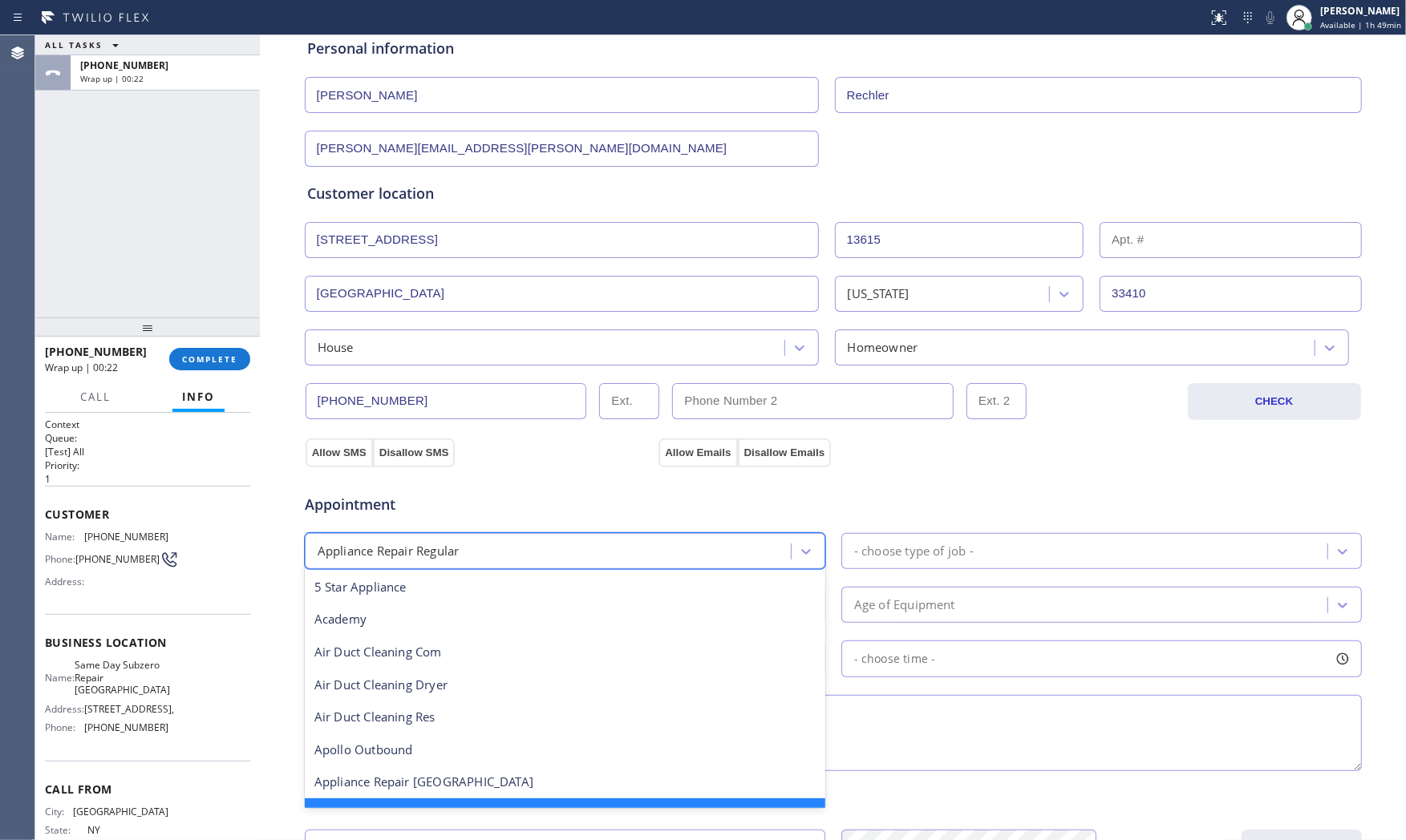
click at [621, 539] on div "Appliance Repair Regular" at bounding box center [550, 551] width 482 height 28
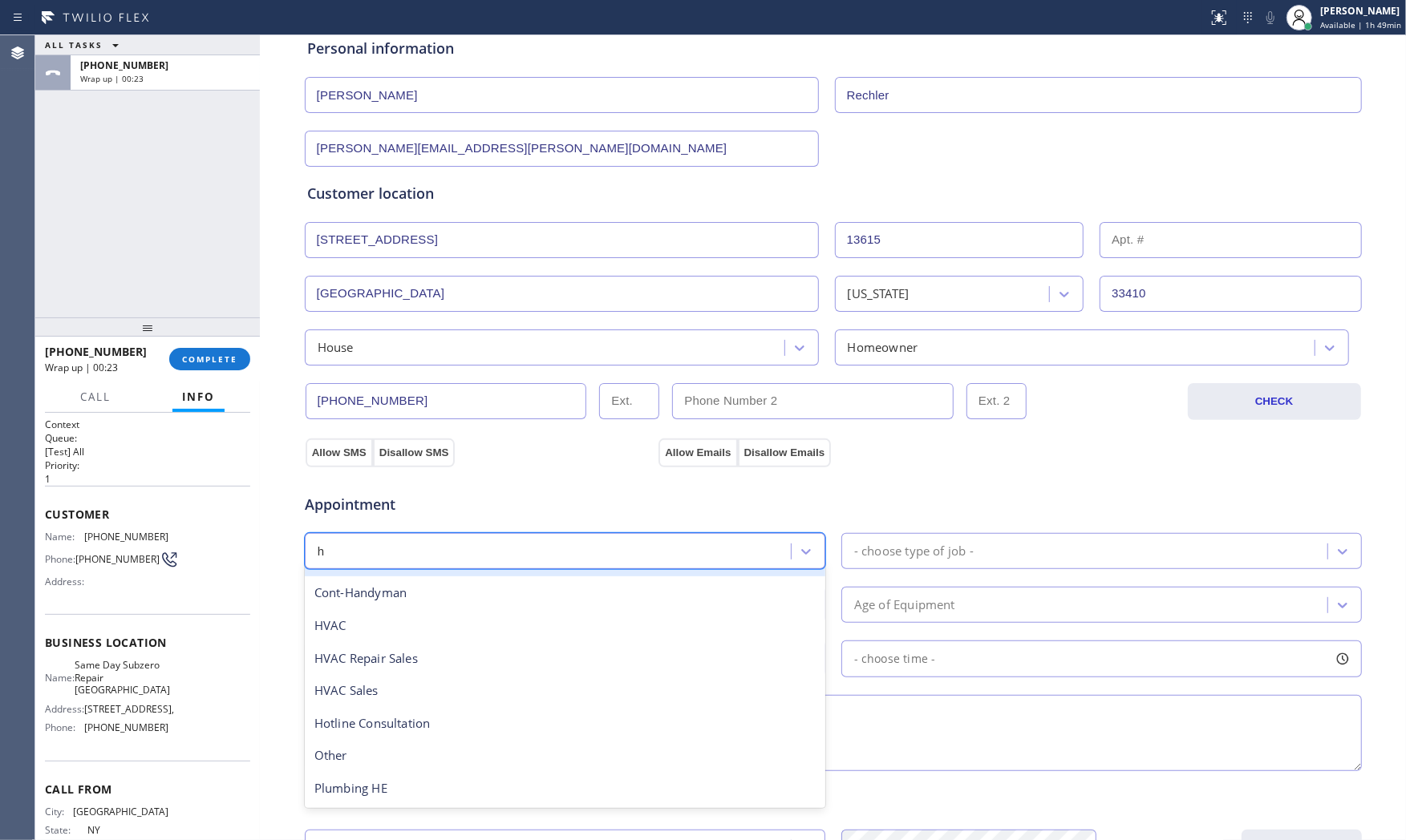
scroll to position [0, 0]
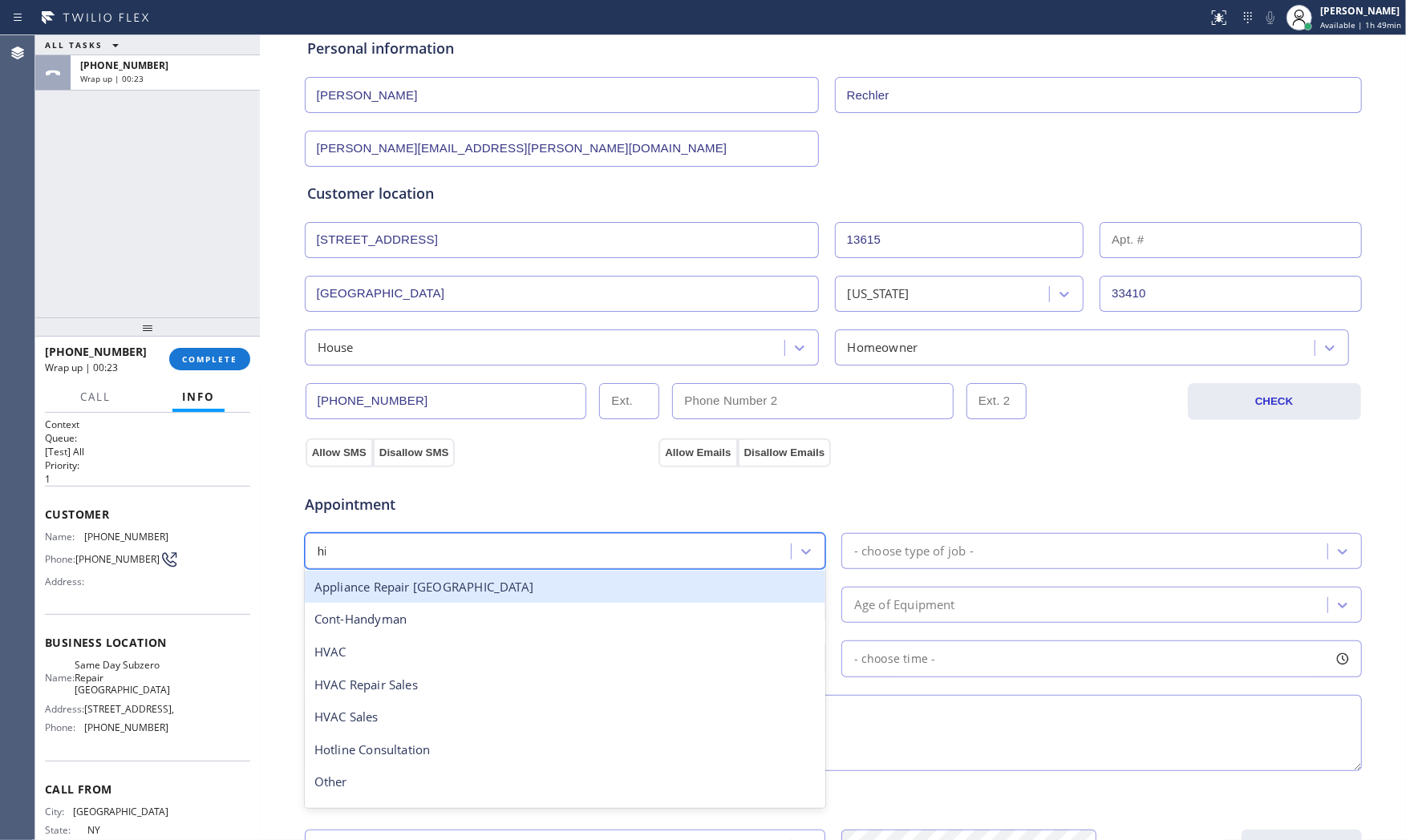
type input "hig"
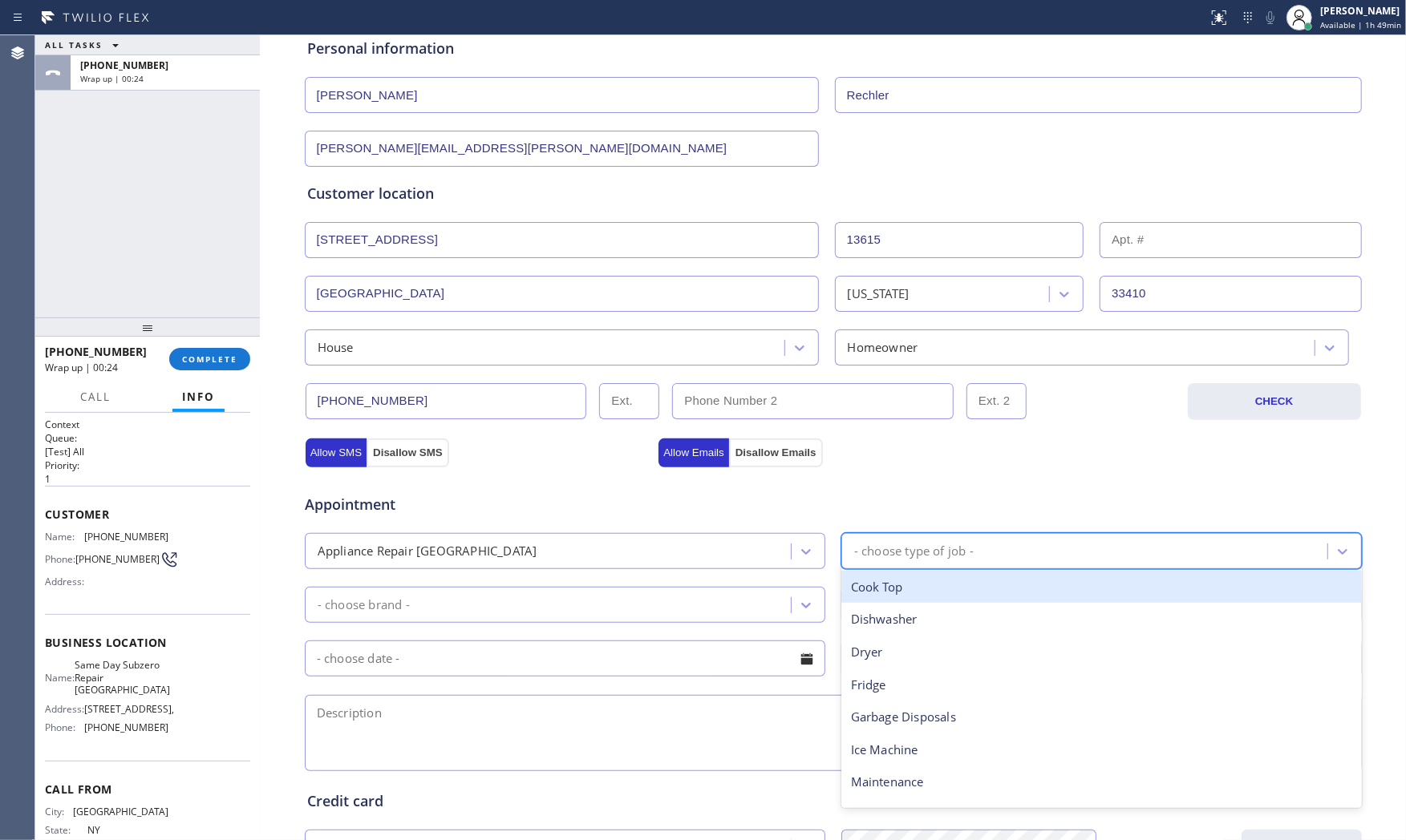
click at [905, 541] on div "- choose type of job -" at bounding box center [1087, 551] width 482 height 28
type input "f"
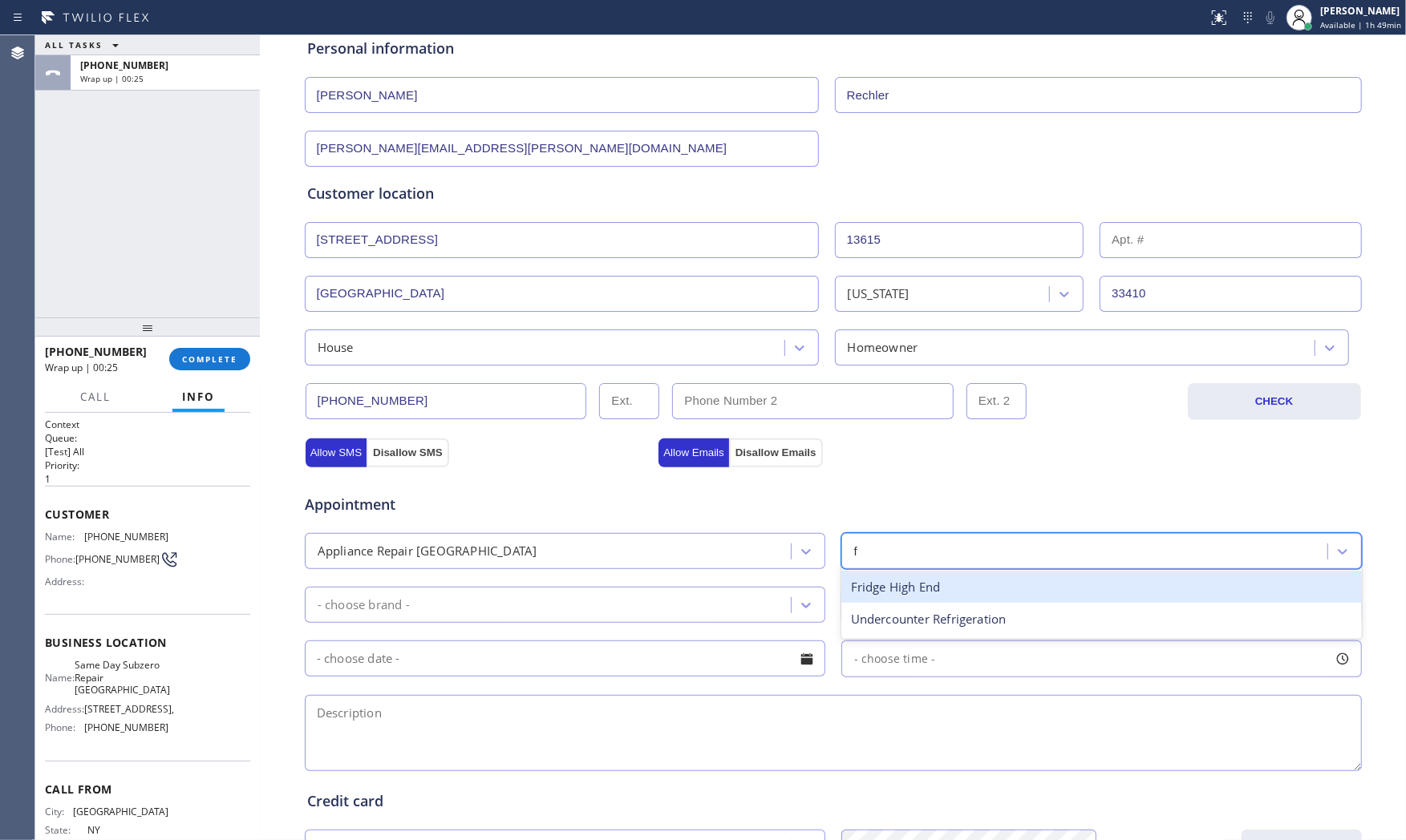
drag, startPoint x: 899, startPoint y: 594, endPoint x: 707, endPoint y: 604, distance: 192.3
click at [895, 594] on div "Fridge High End" at bounding box center [1101, 587] width 521 height 33
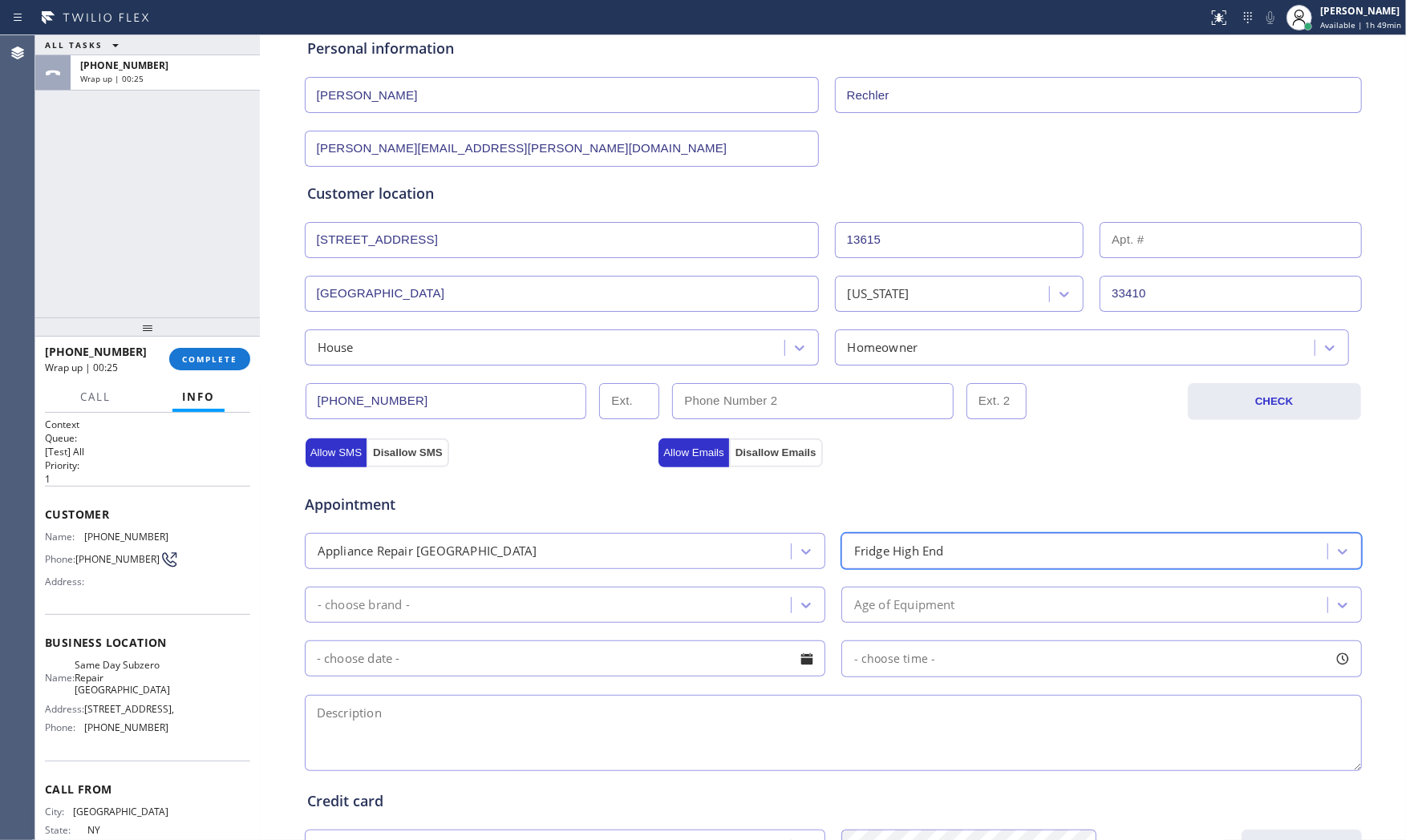
click at [546, 607] on div "- choose brand -" at bounding box center [550, 605] width 482 height 28
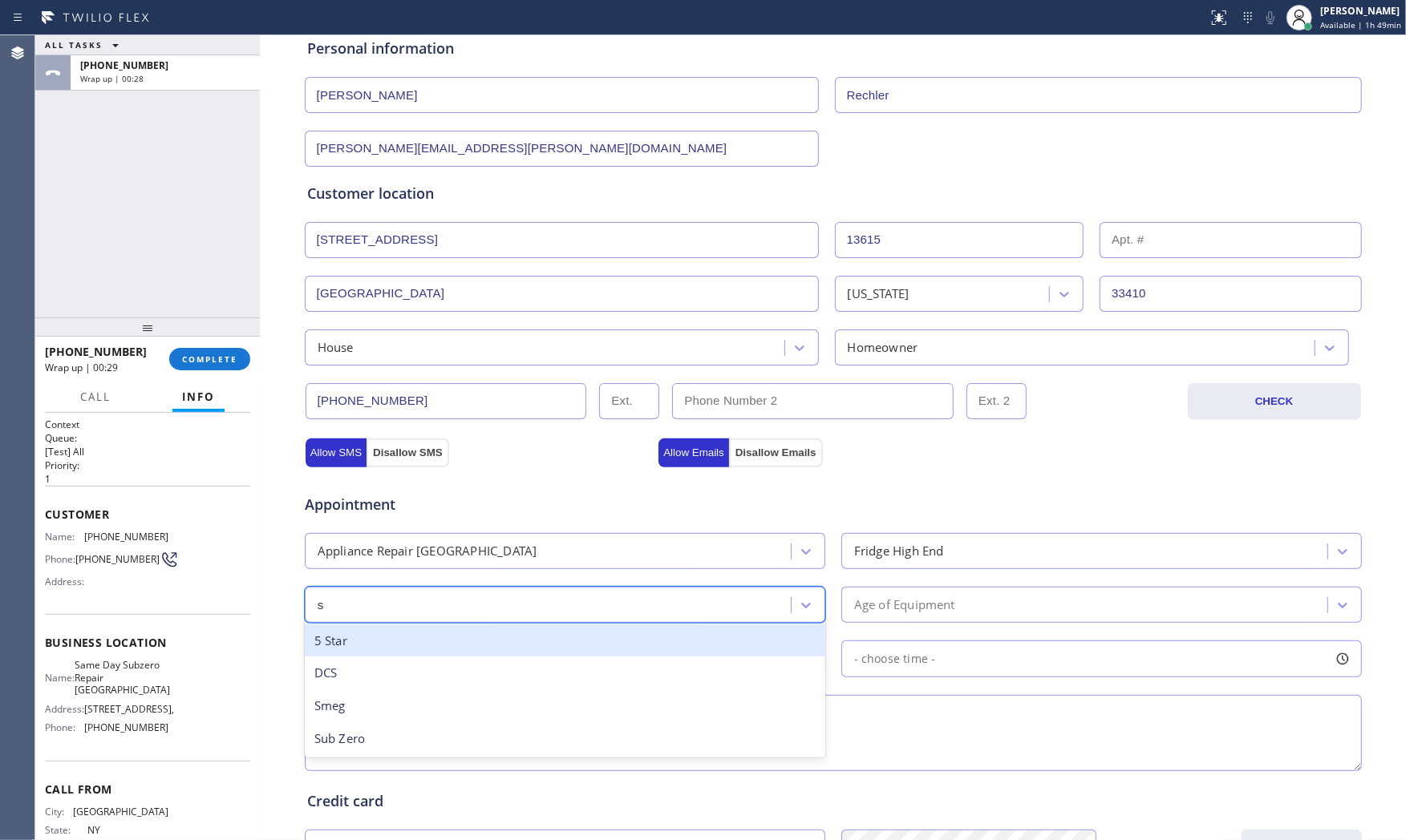
type input "s"
click at [469, 602] on div "- choose brand -" at bounding box center [550, 605] width 482 height 28
type input "sub"
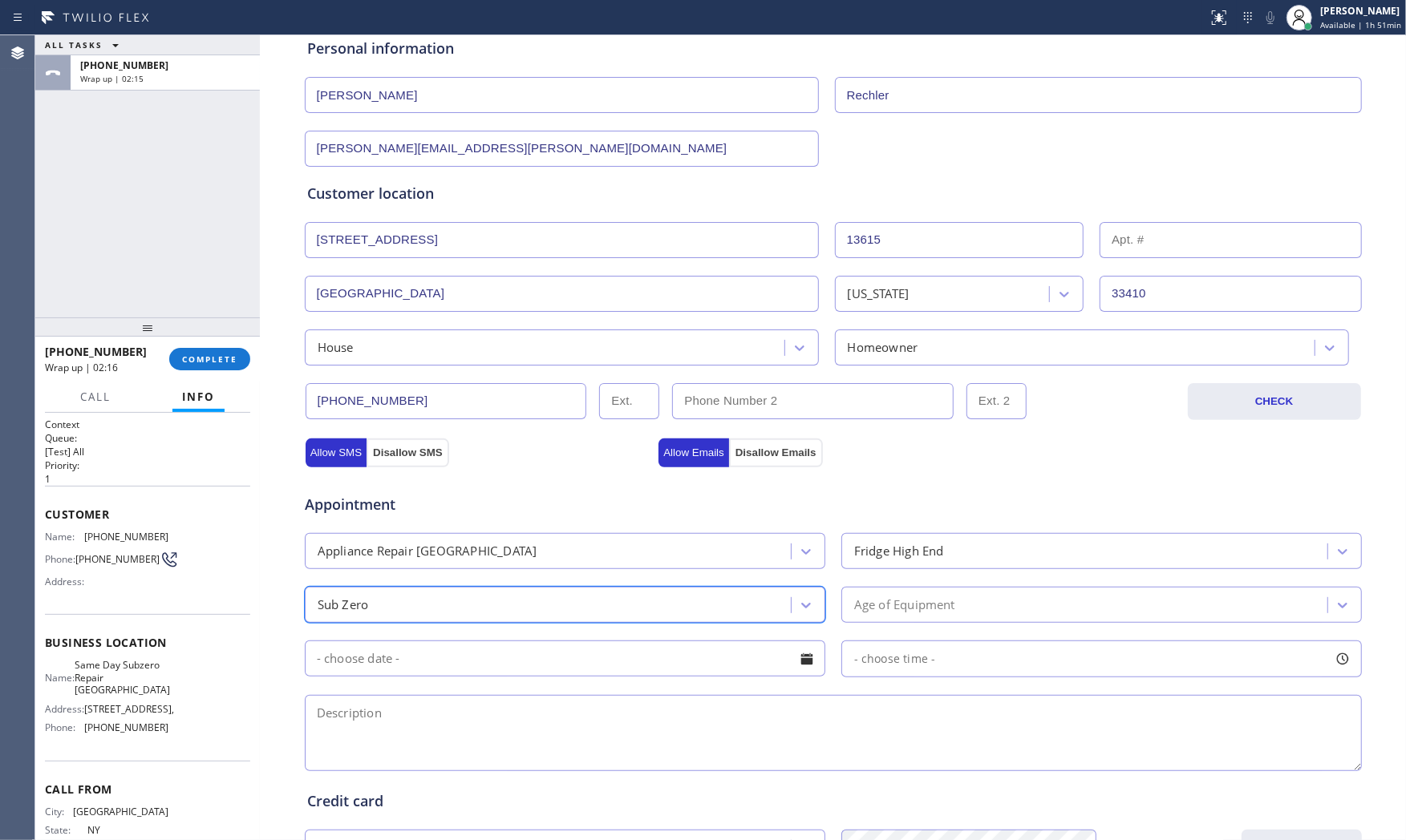
click at [949, 603] on div "Age of Equipment" at bounding box center [905, 604] width 101 height 18
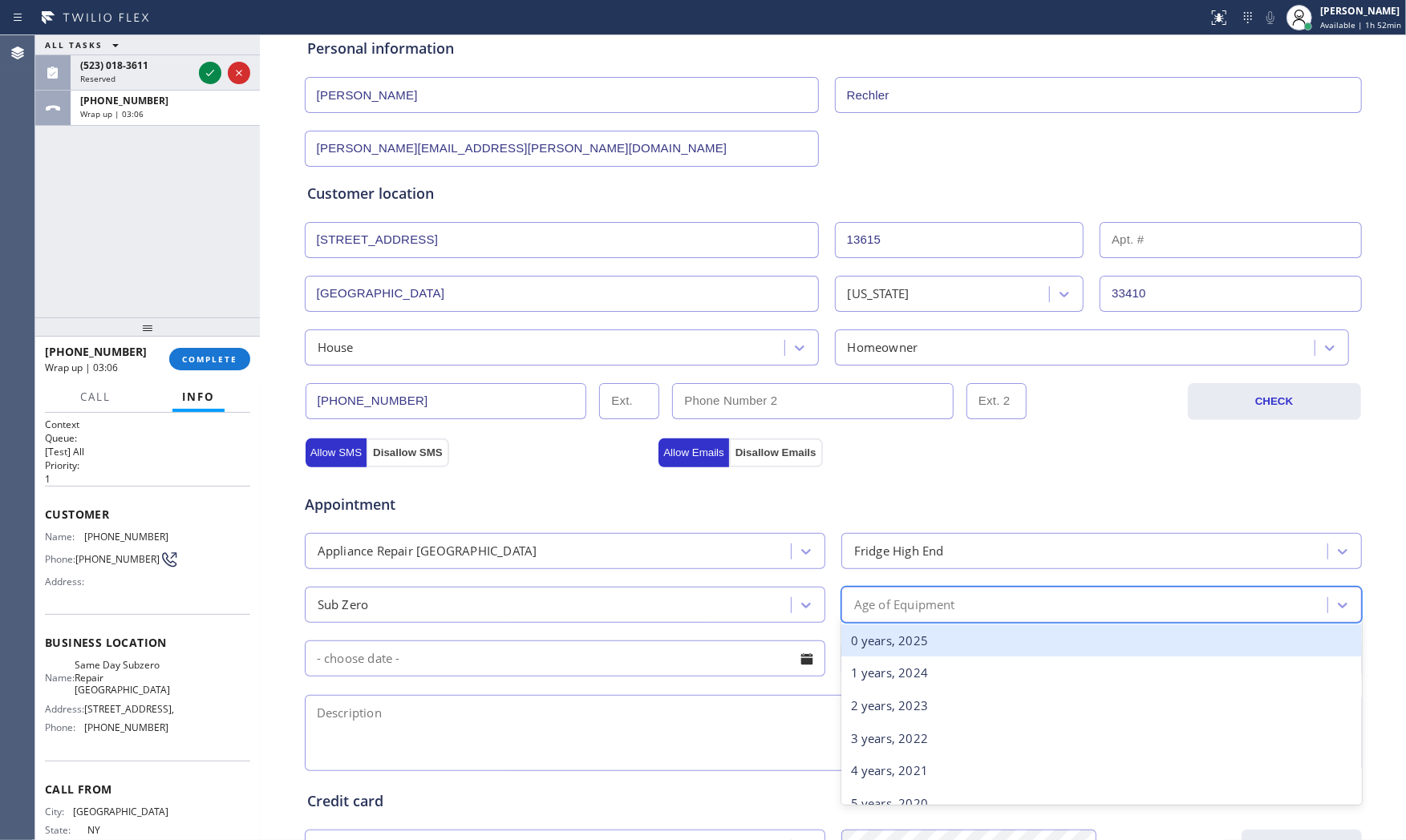
click at [963, 607] on div "Age of Equipment" at bounding box center [1087, 605] width 482 height 28
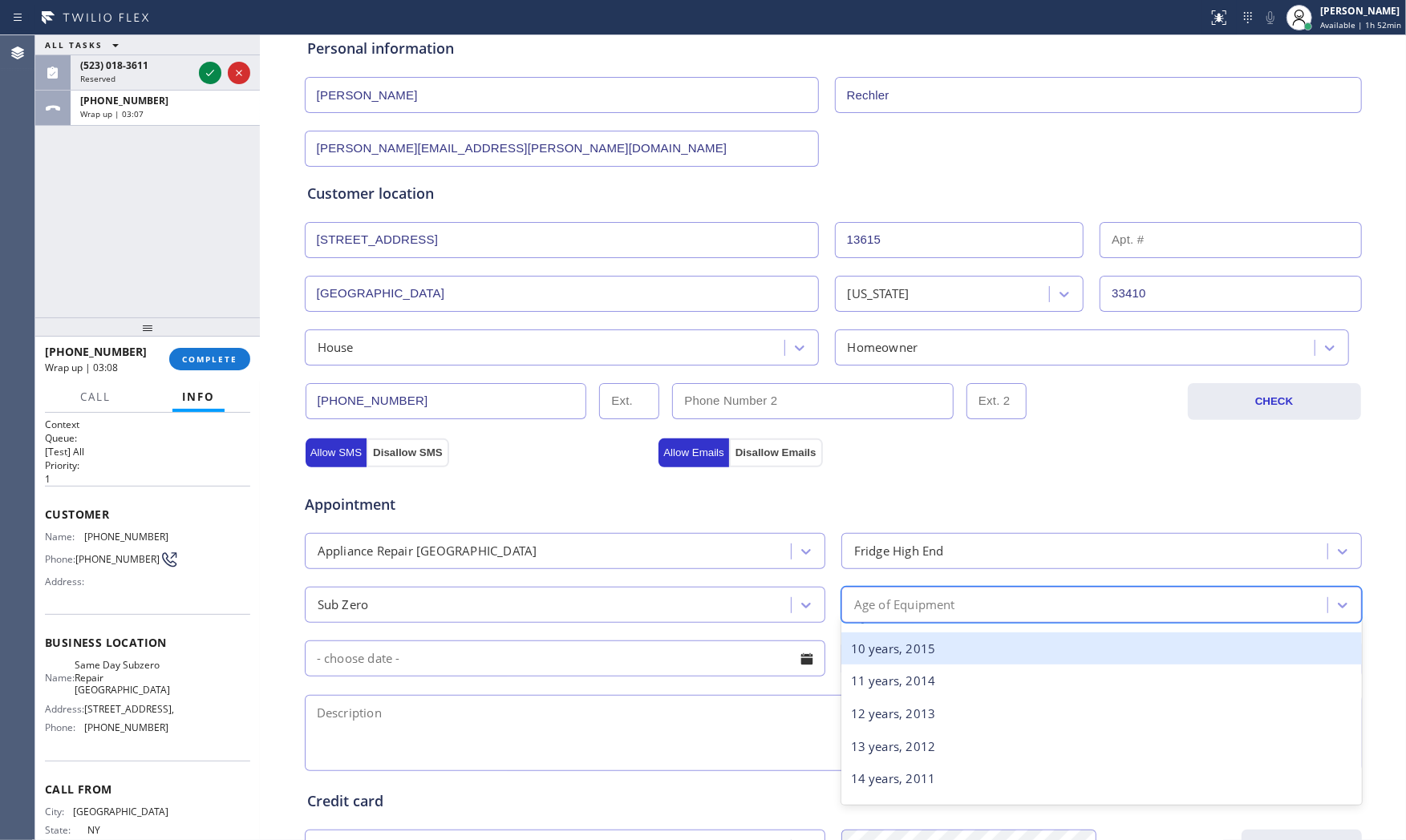
scroll to position [267, 0]
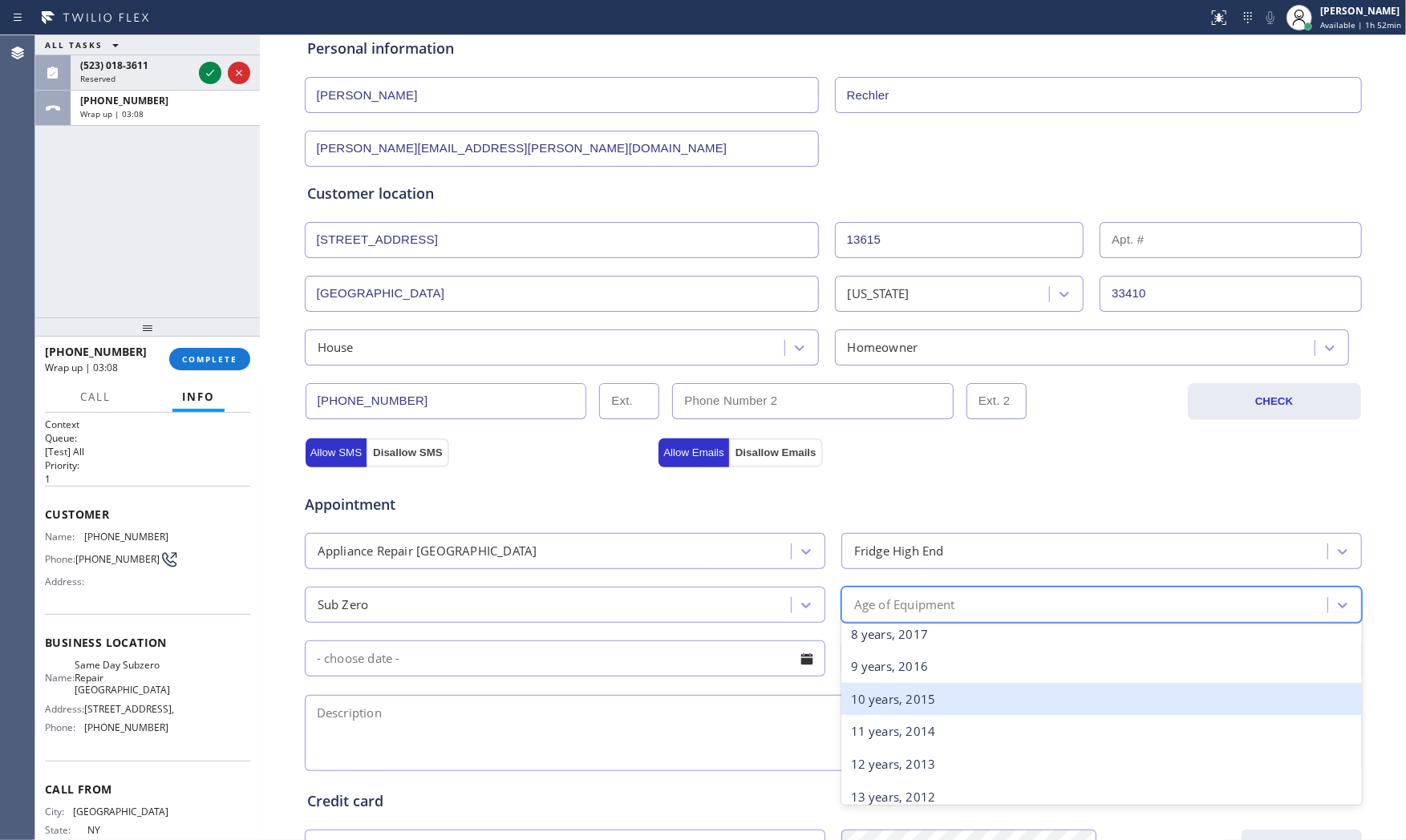
click at [901, 688] on div "10 years, 2015" at bounding box center [1101, 699] width 521 height 33
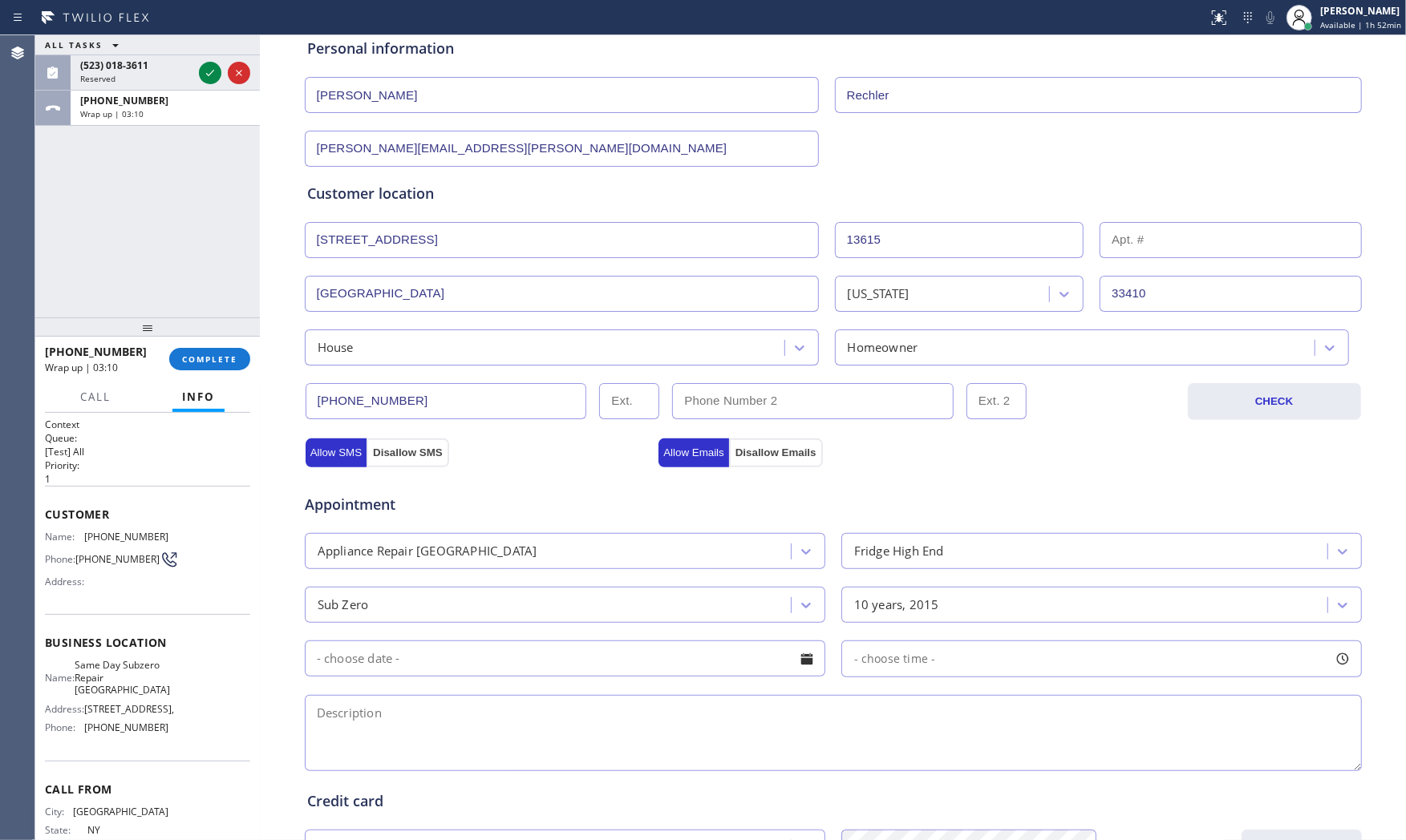
click at [113, 695] on span "Same Day Subzero Repair North Palm Beach" at bounding box center [122, 677] width 95 height 37
copy span "Same Day Subzero Repair North Palm Beach"
drag, startPoint x: 439, startPoint y: 758, endPoint x: 445, endPoint y: 722, distance: 36.5
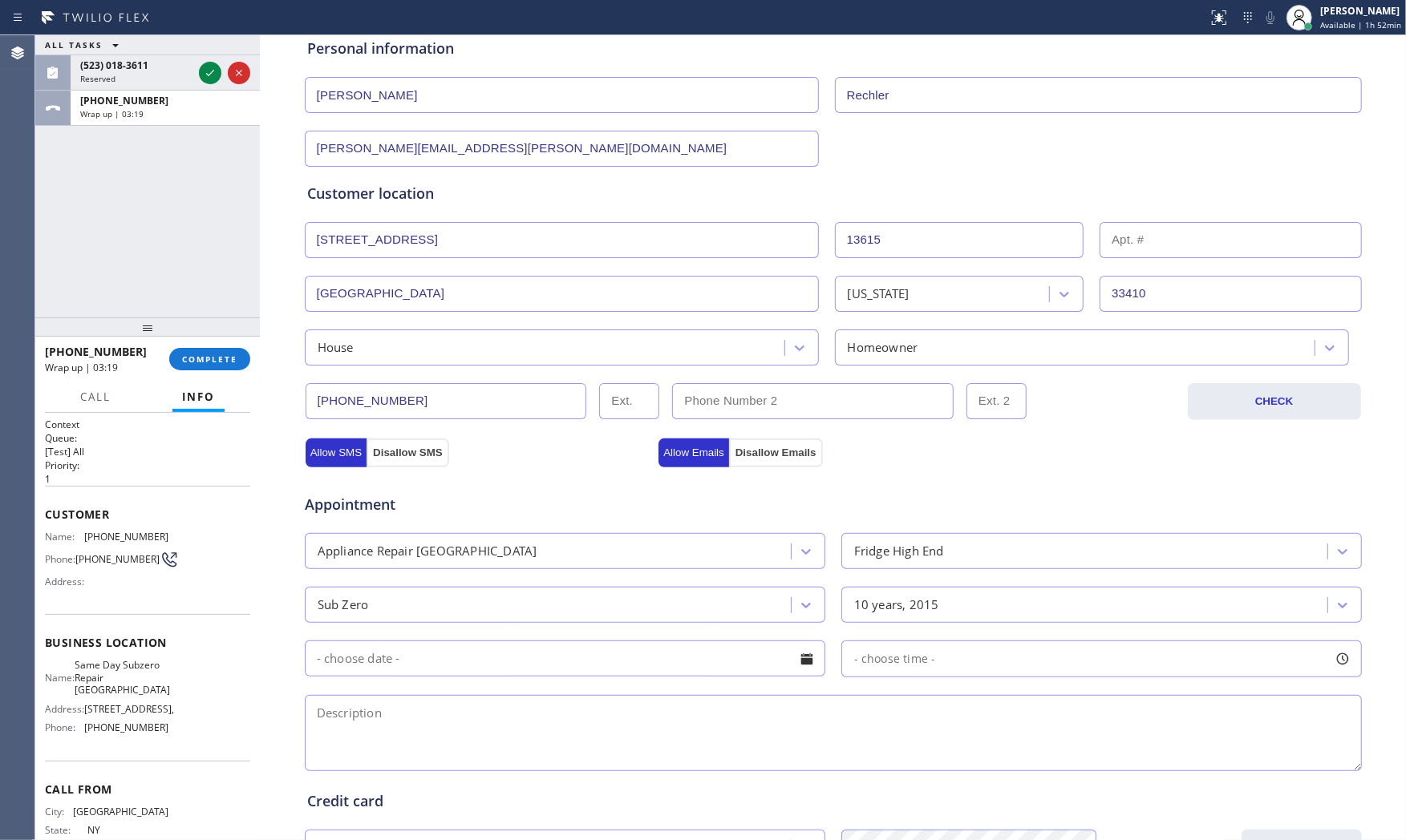
click at [437, 758] on textarea at bounding box center [833, 733] width 1058 height 76
paste textarea "3-6 $79 Subzero | fridgeBI | fridge is not cooling | more than 10yo | house - h…"
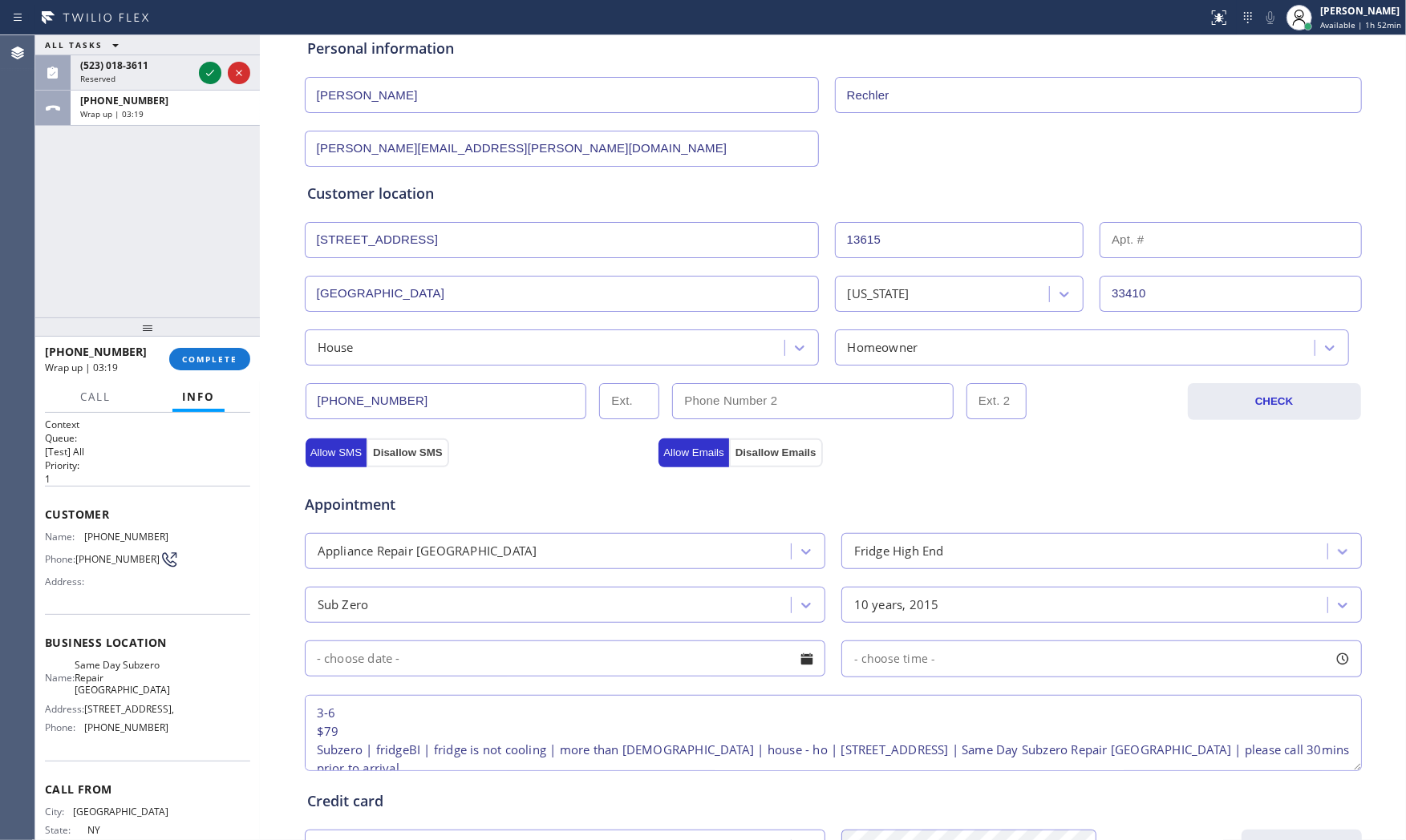
scroll to position [25, 0]
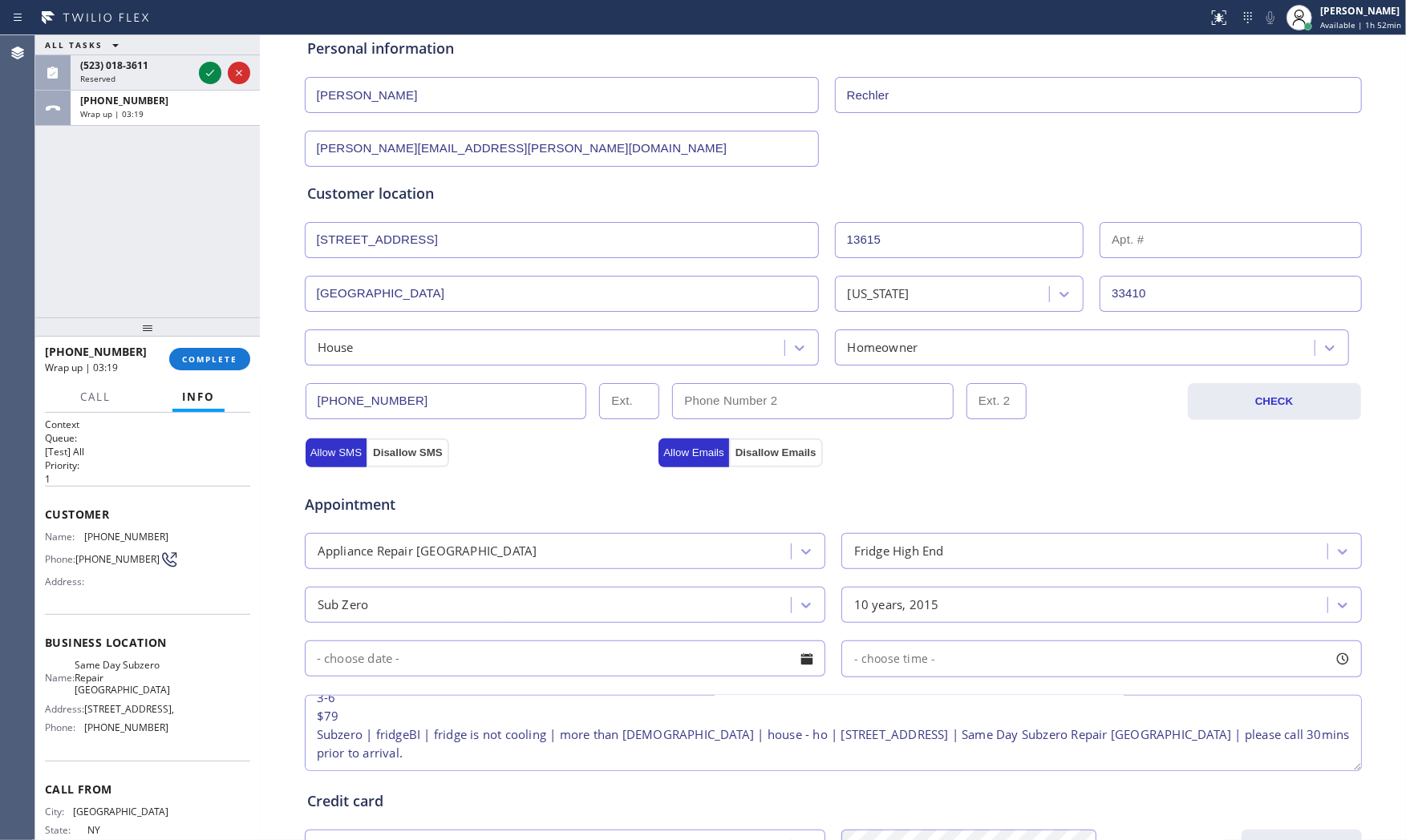
type textarea "3-6 $79 Subzero | fridgeBI | fridge is not cooling | more than 10yo | house - h…"
click at [448, 655] on input "text" at bounding box center [565, 659] width 521 height 36
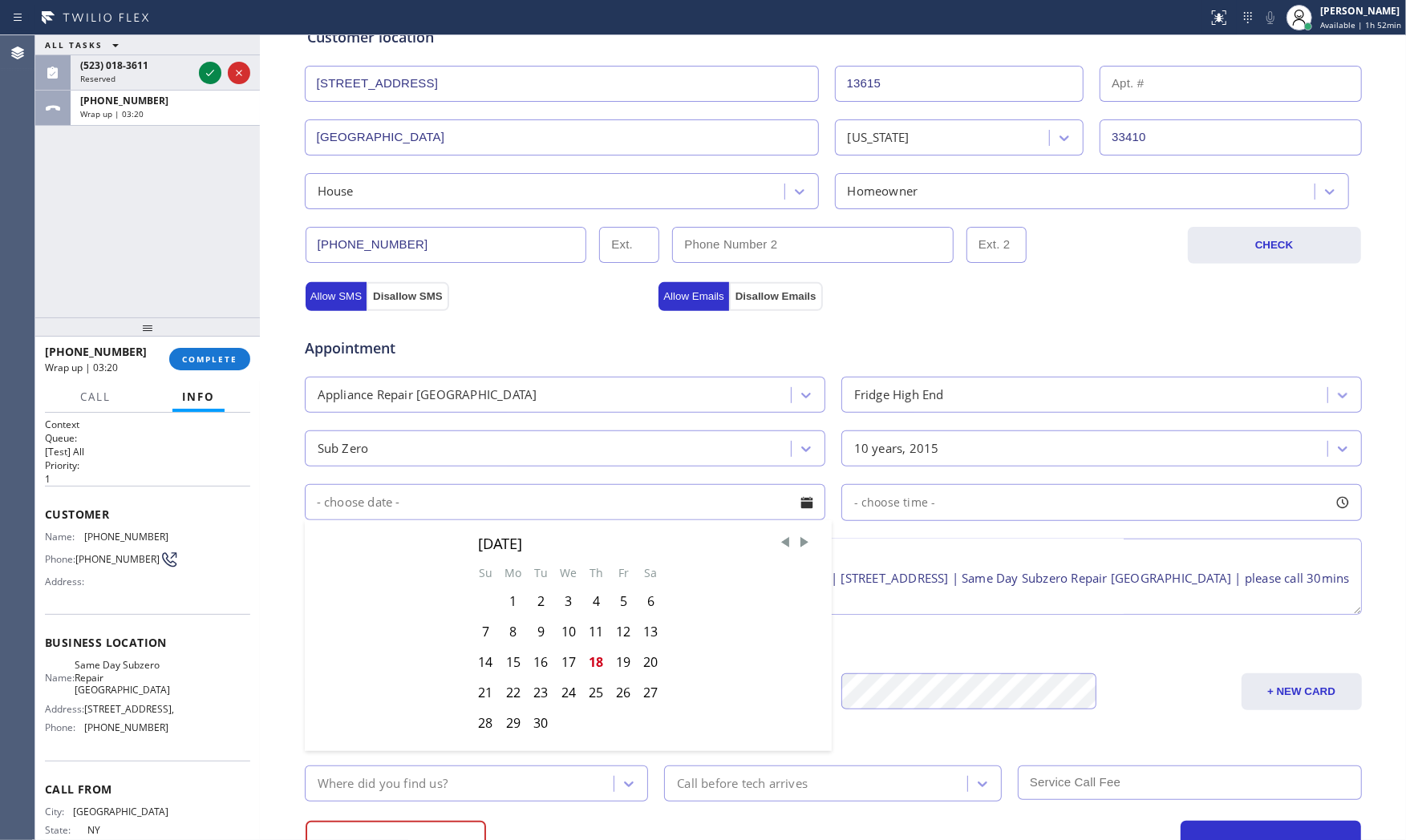
scroll to position [356, 0]
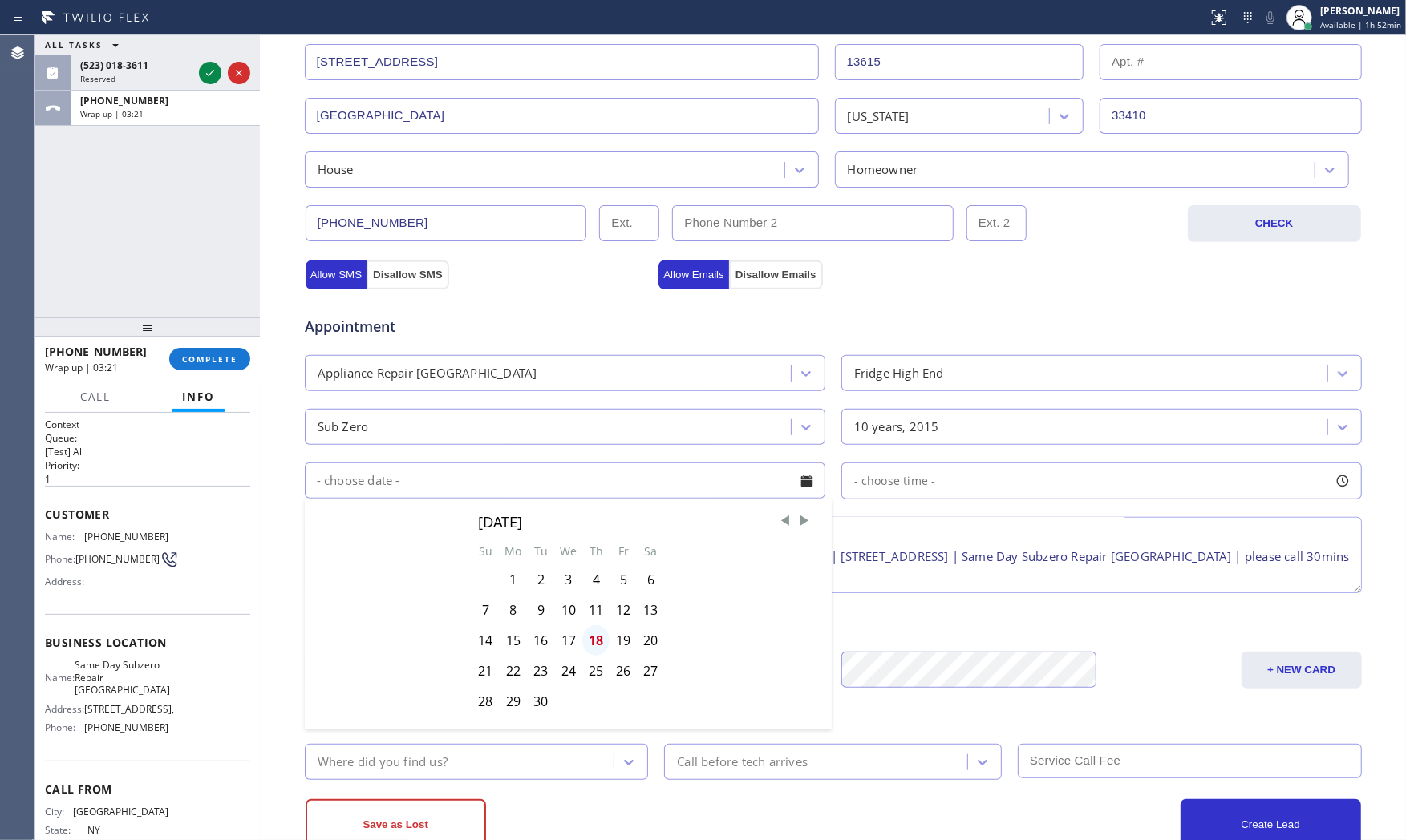
click at [598, 637] on div "18" at bounding box center [597, 641] width 27 height 31
type input "[DATE]"
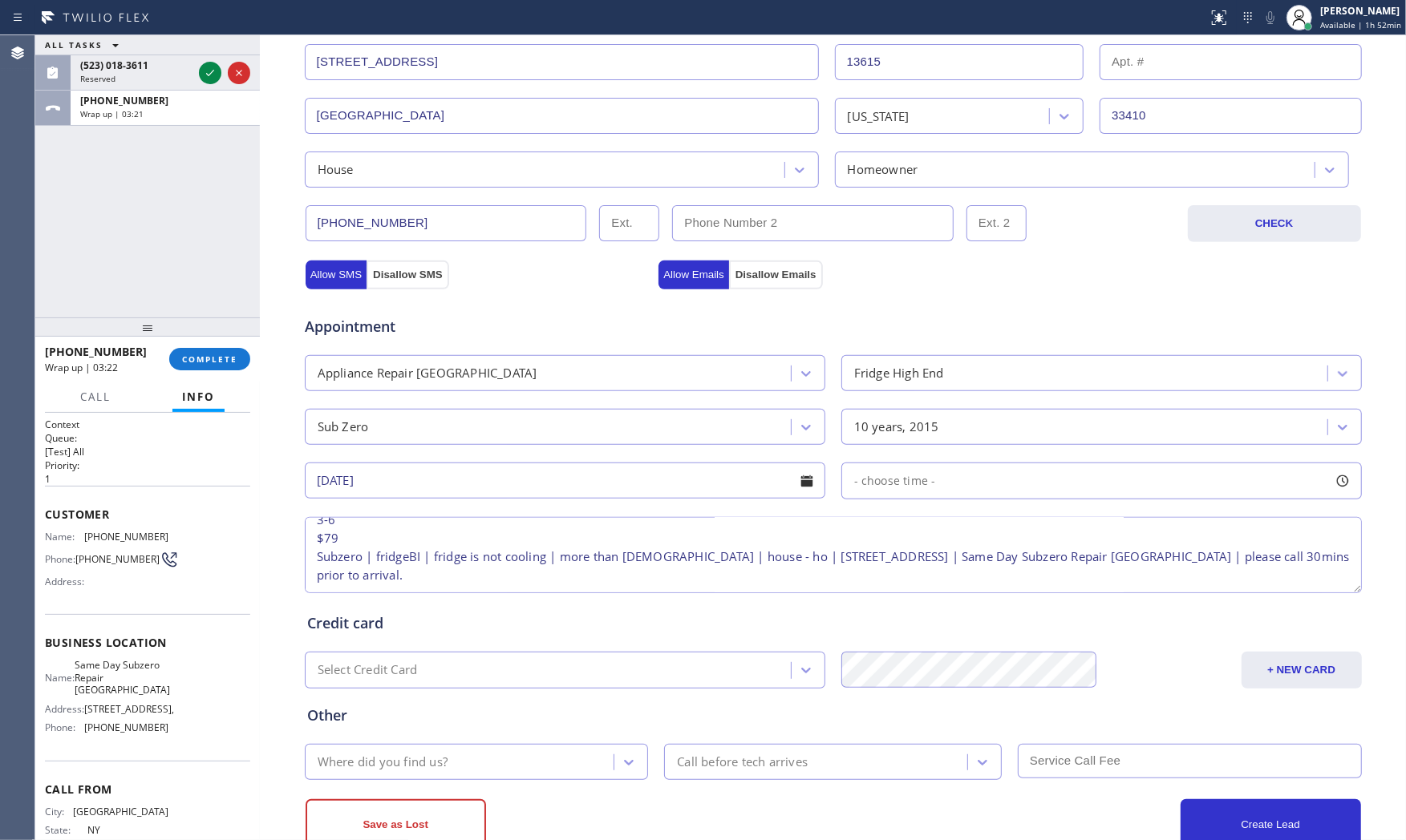
click at [892, 479] on span "- choose time -" at bounding box center [894, 480] width 82 height 15
drag, startPoint x: 854, startPoint y: 583, endPoint x: 1229, endPoint y: 571, distance: 375.2
click at [1232, 571] on div at bounding box center [1241, 578] width 19 height 33
drag, startPoint x: 840, startPoint y: 575, endPoint x: 1126, endPoint y: 589, distance: 286.3
click at [1126, 589] on div at bounding box center [1125, 578] width 19 height 33
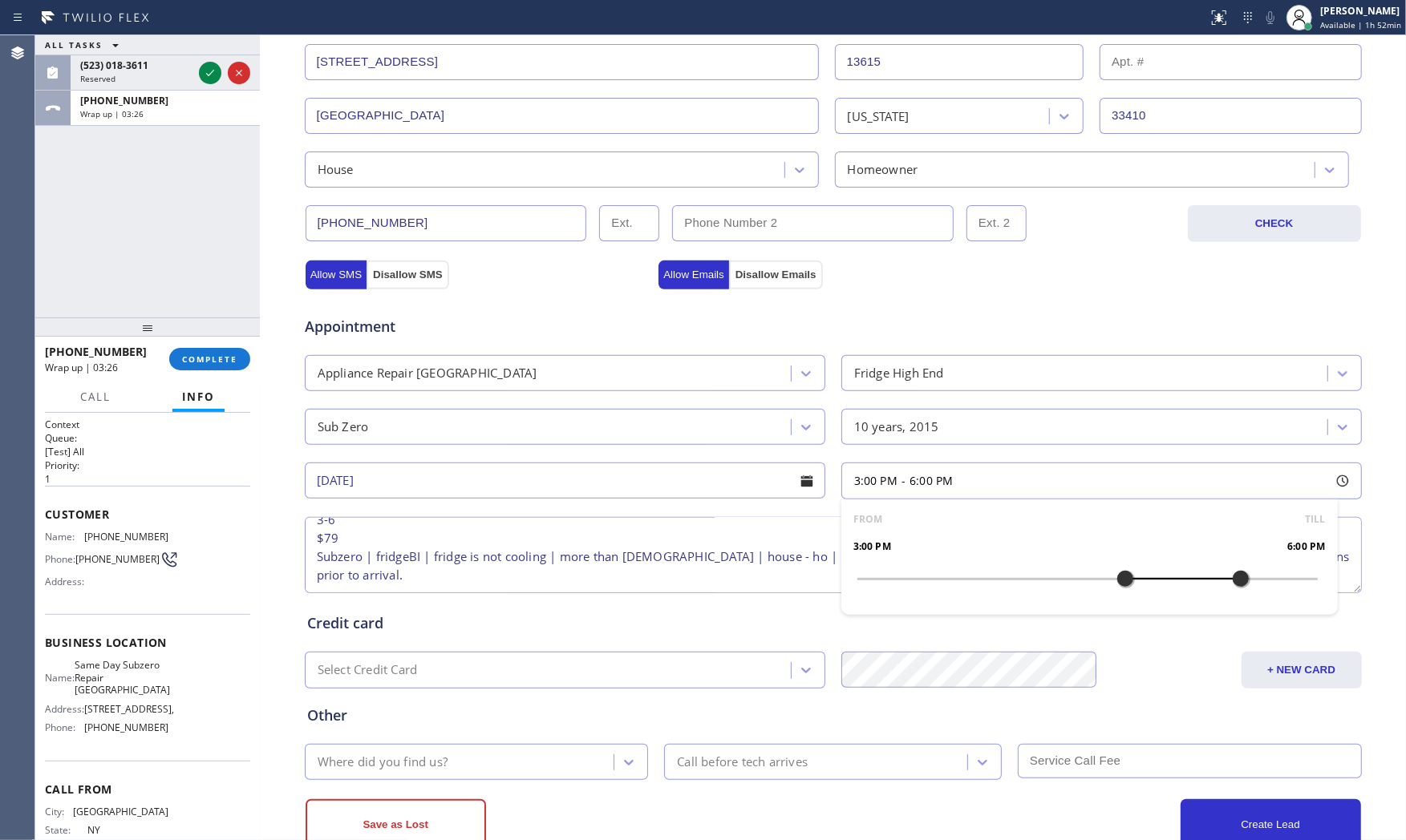
click at [463, 751] on div "Where did you find us?" at bounding box center [462, 762] width 305 height 28
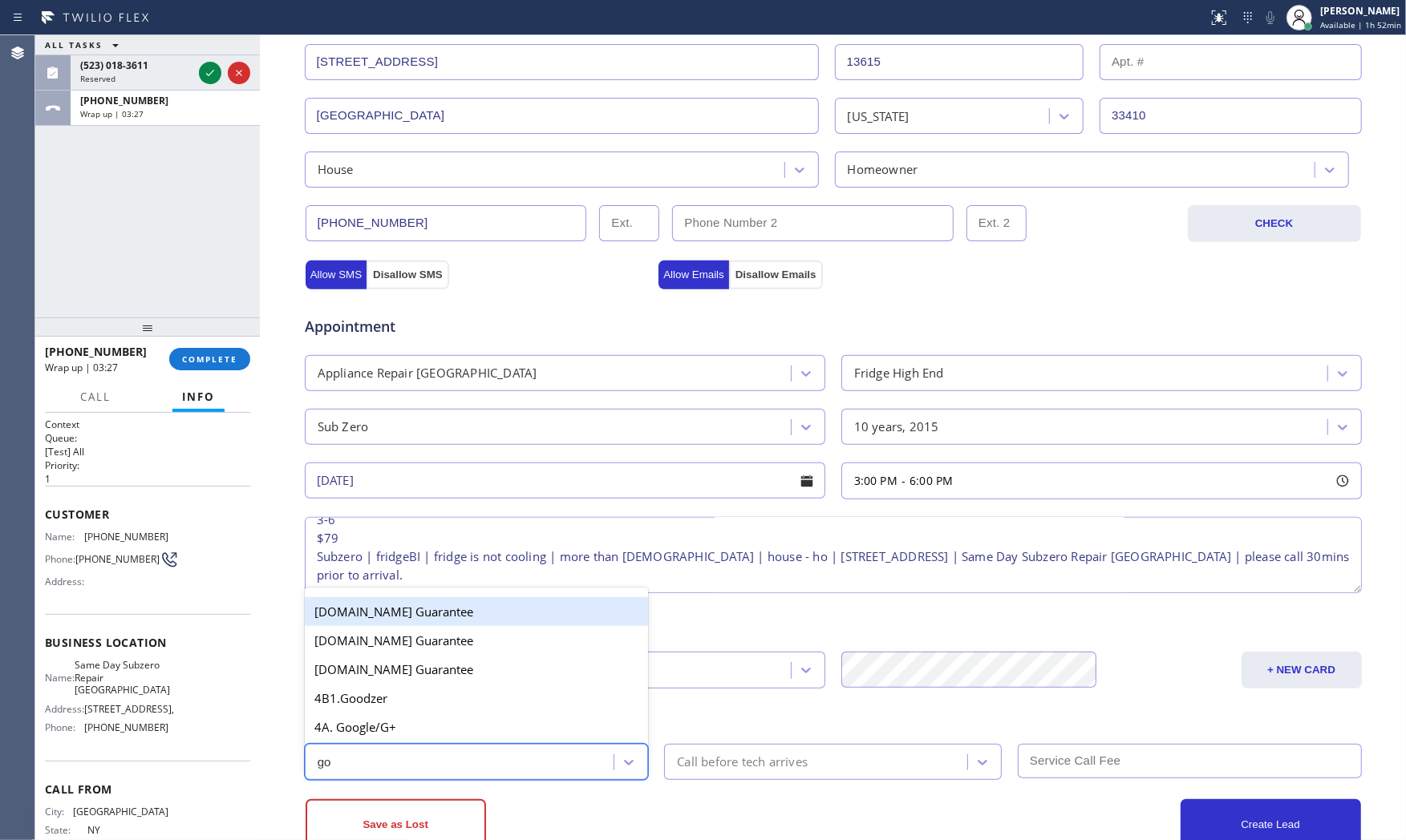
type input "goo"
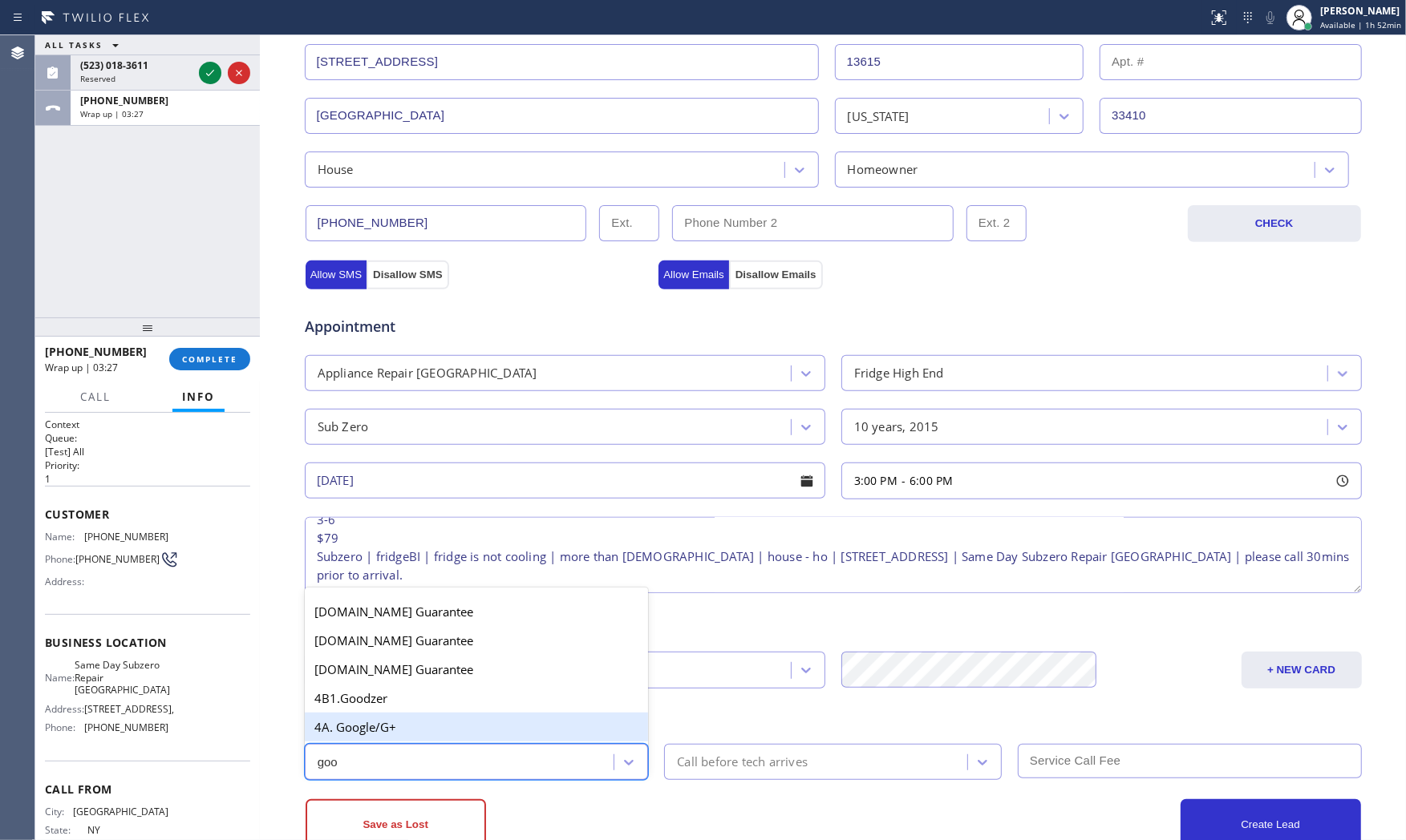
click at [446, 734] on div "4A. Google/G+" at bounding box center [476, 728] width 344 height 29
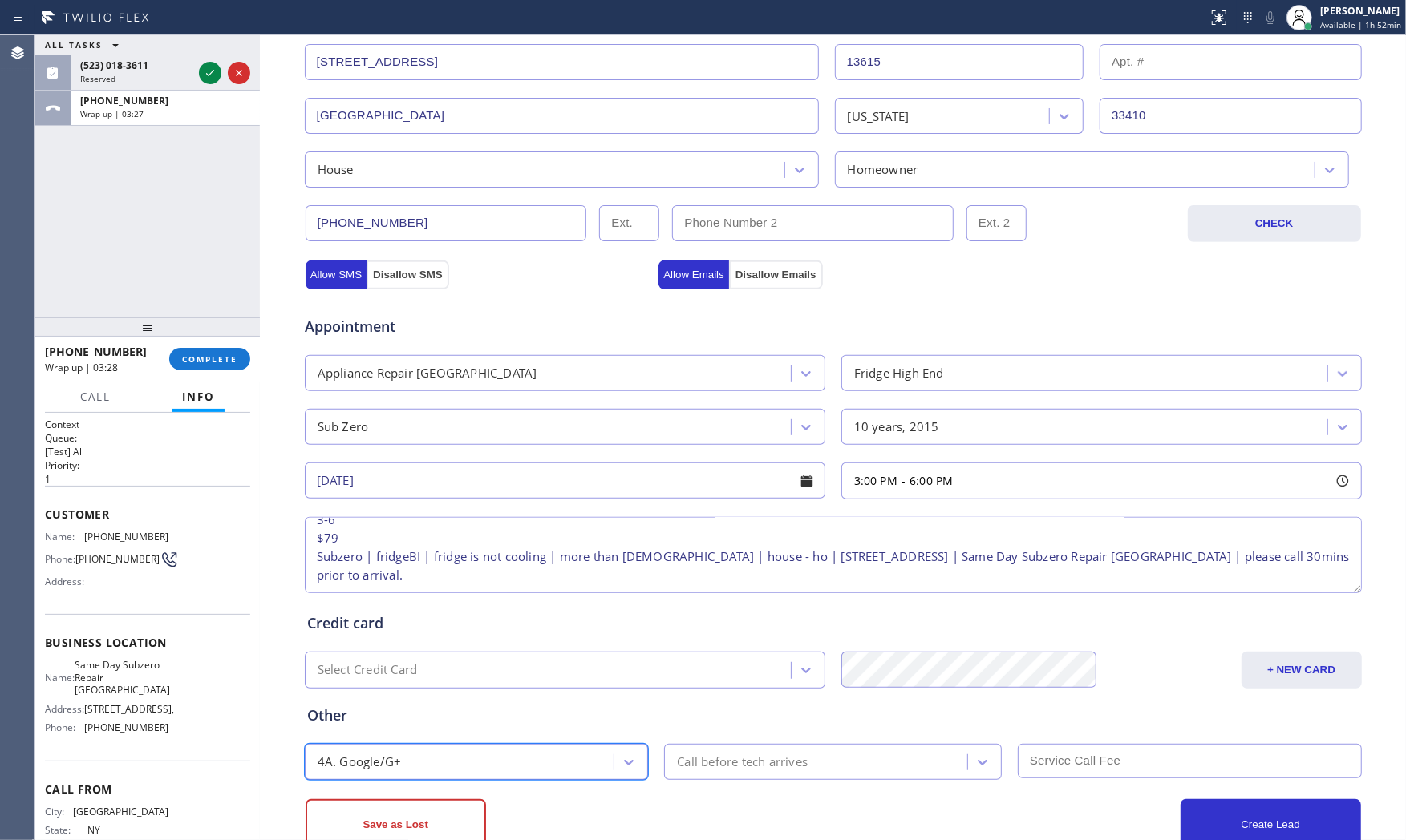
click at [753, 773] on div "Call before tech arrives" at bounding box center [818, 762] width 299 height 28
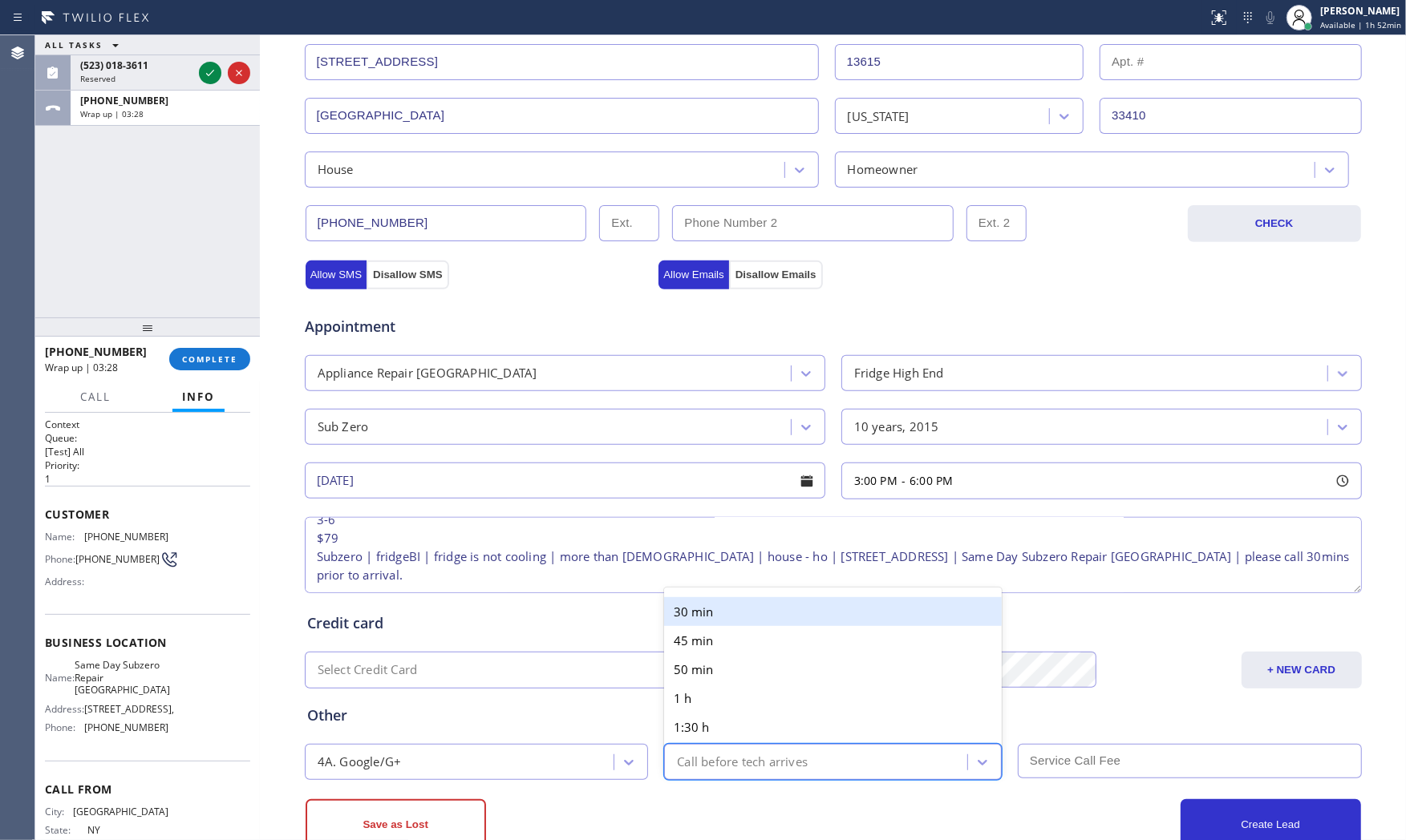
click at [773, 619] on div "30 min" at bounding box center [833, 612] width 337 height 29
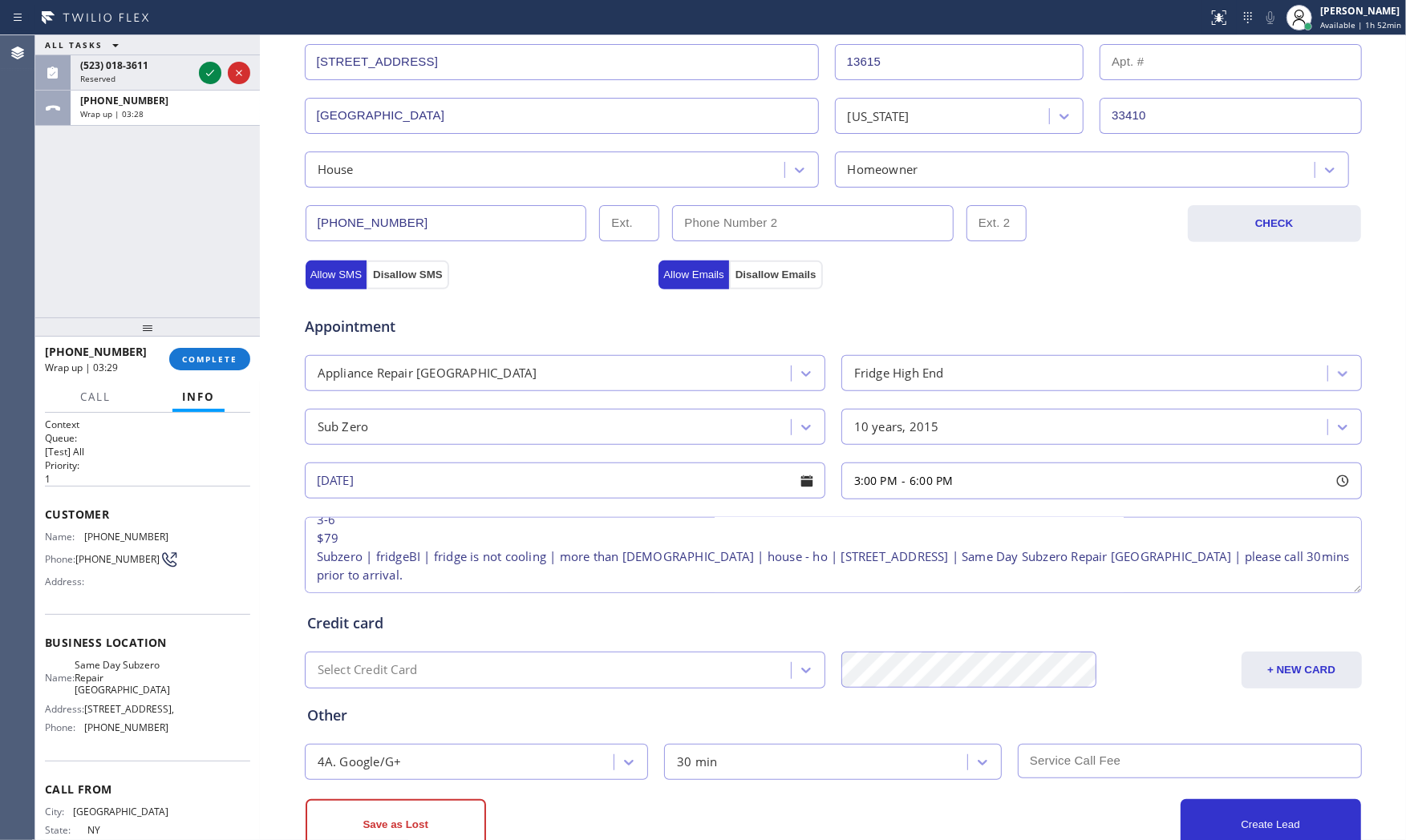
click at [1075, 760] on input "text" at bounding box center [1190, 761] width 344 height 34
type input "79"
click at [1029, 808] on div "Create Lead" at bounding box center [1097, 825] width 528 height 51
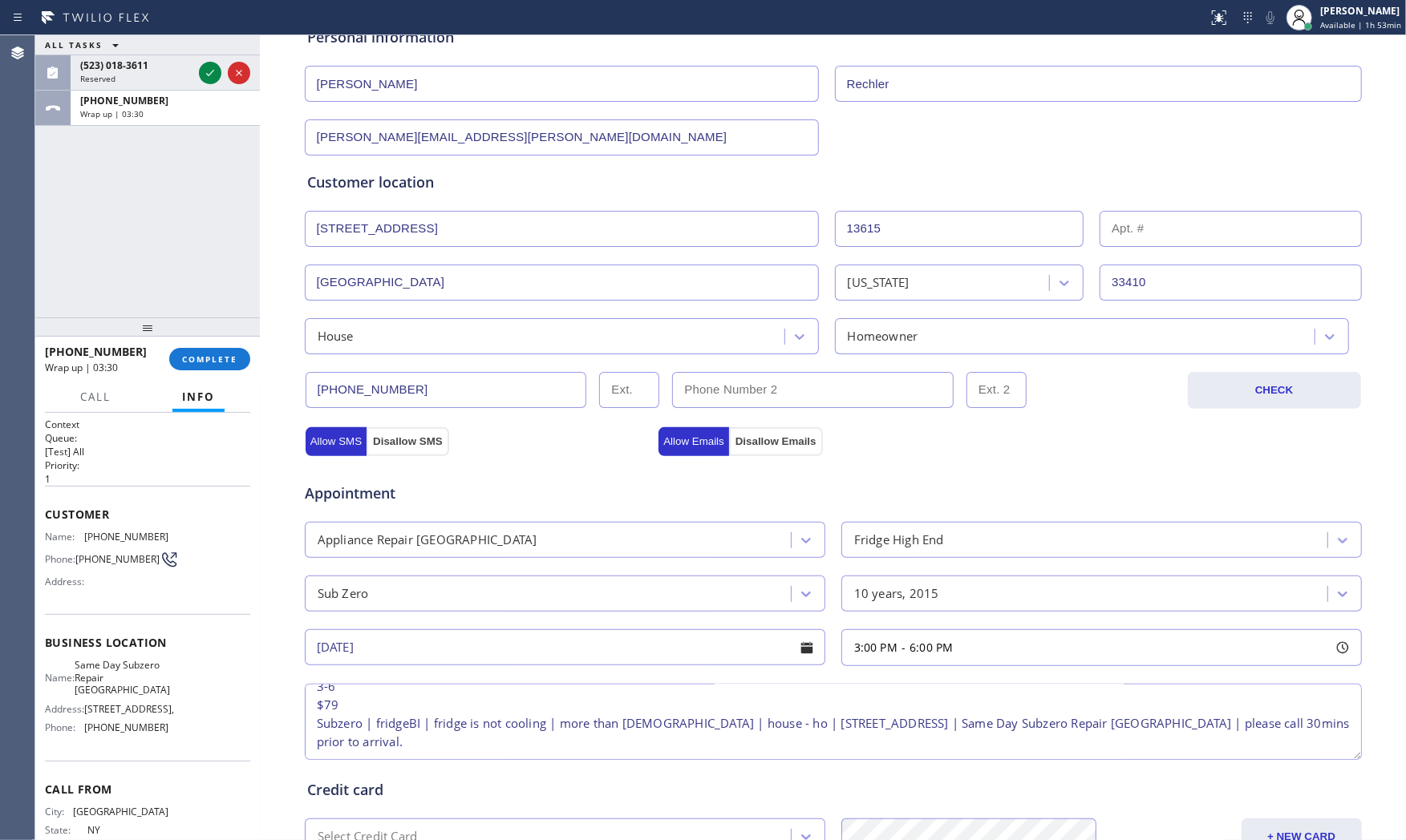
scroll to position [0, 0]
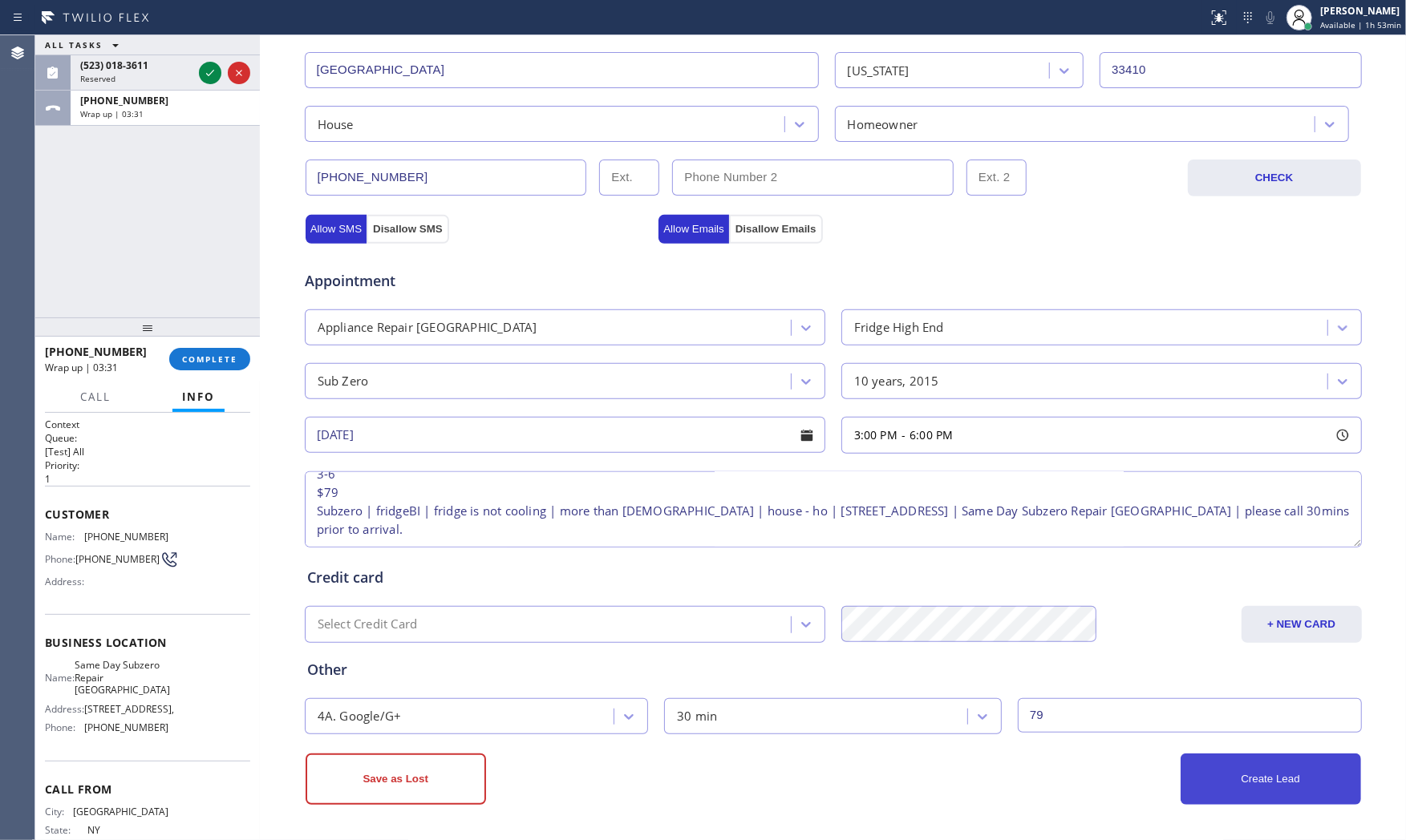
drag, startPoint x: 1308, startPoint y: 791, endPoint x: 1296, endPoint y: 779, distance: 17.0
click at [1308, 790] on button "Create Lead" at bounding box center [1271, 780] width 180 height 51
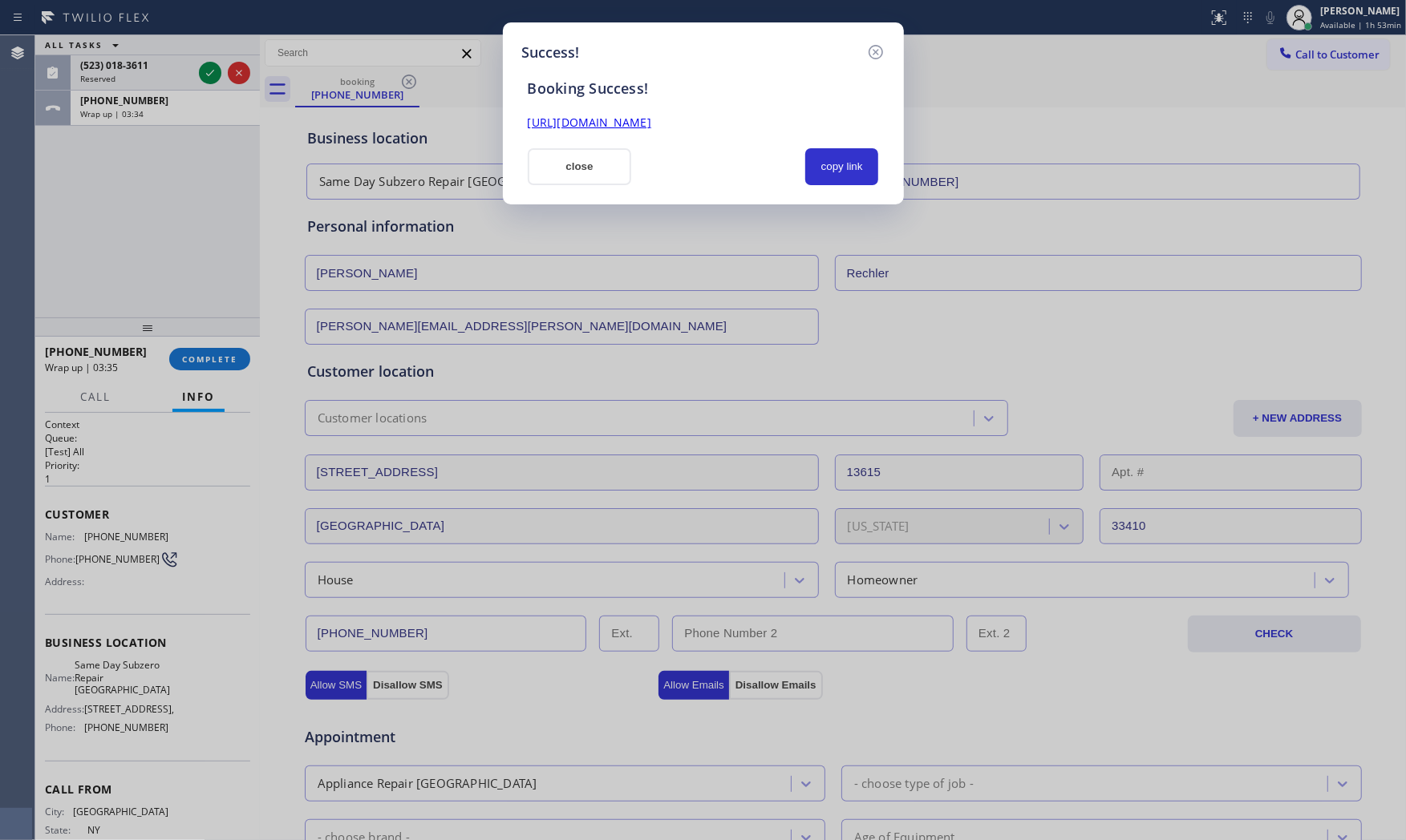
click at [840, 145] on div "Booking Success! https://erp.apollosoft.co/customer/763184#portlet_lead close c…" at bounding box center [703, 124] width 362 height 122
drag, startPoint x: 832, startPoint y: 164, endPoint x: 633, endPoint y: 172, distance: 199.2
click at [828, 165] on button "copy link" at bounding box center [842, 166] width 74 height 37
click at [574, 164] on button "close" at bounding box center [580, 166] width 105 height 37
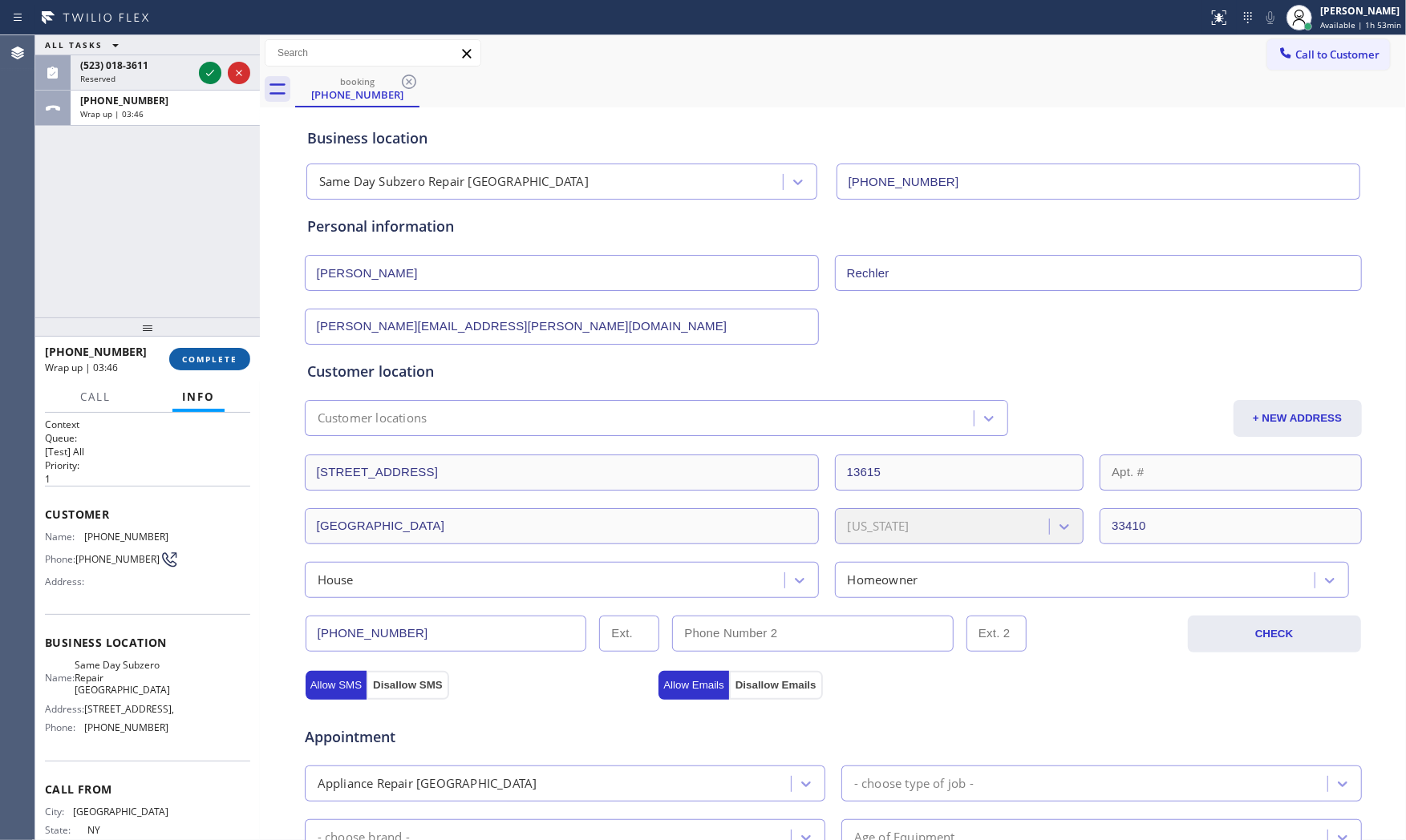
click at [219, 360] on span "COMPLETE" at bounding box center [209, 359] width 55 height 11
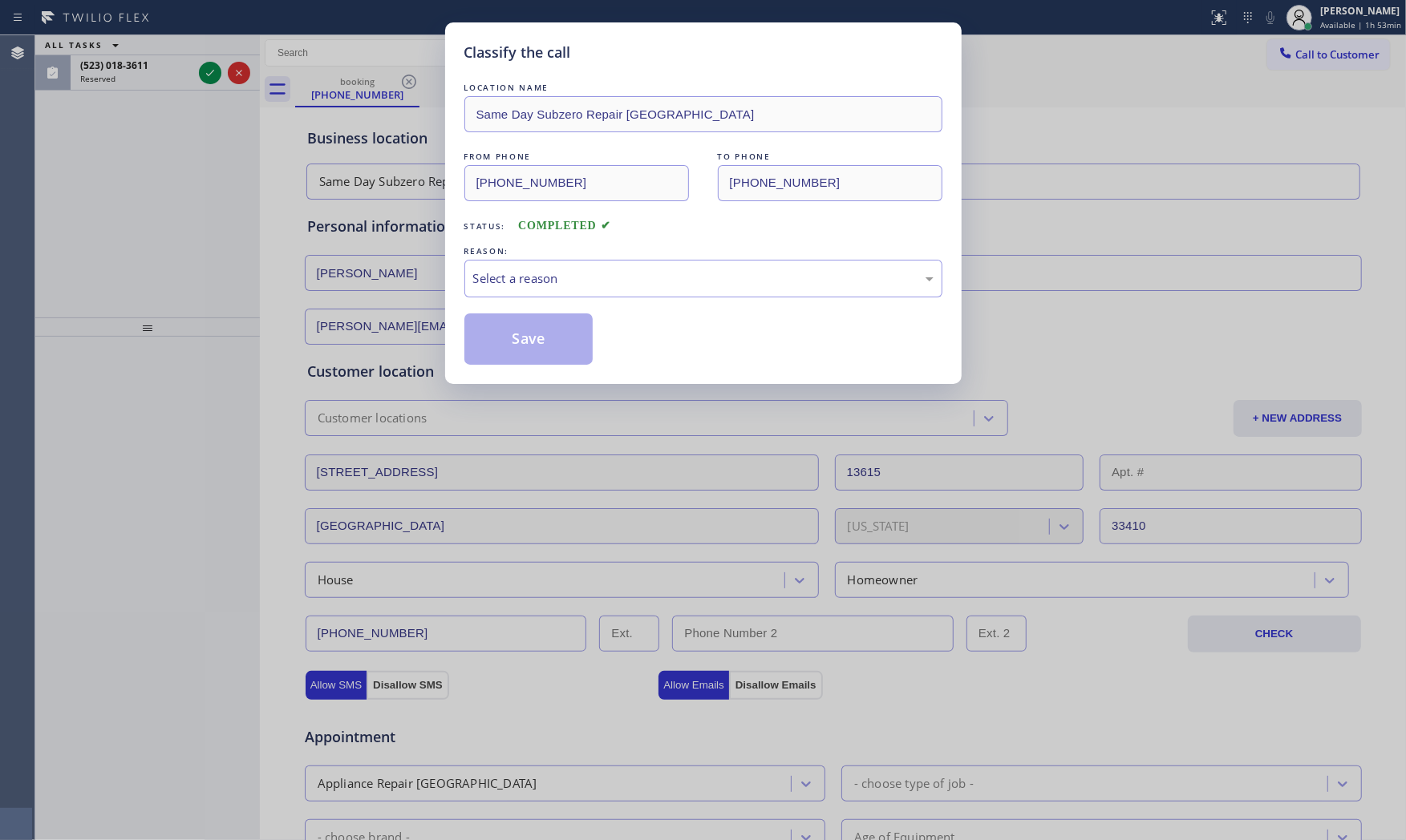
click at [172, 129] on div "Classify the call LOCATION NAME Same Day Subzero Repair North Palm Beach FROM P…" at bounding box center [703, 420] width 1406 height 840
click at [509, 266] on div "Select a reason" at bounding box center [703, 279] width 478 height 38
click at [522, 345] on button "Save" at bounding box center [529, 339] width 129 height 51
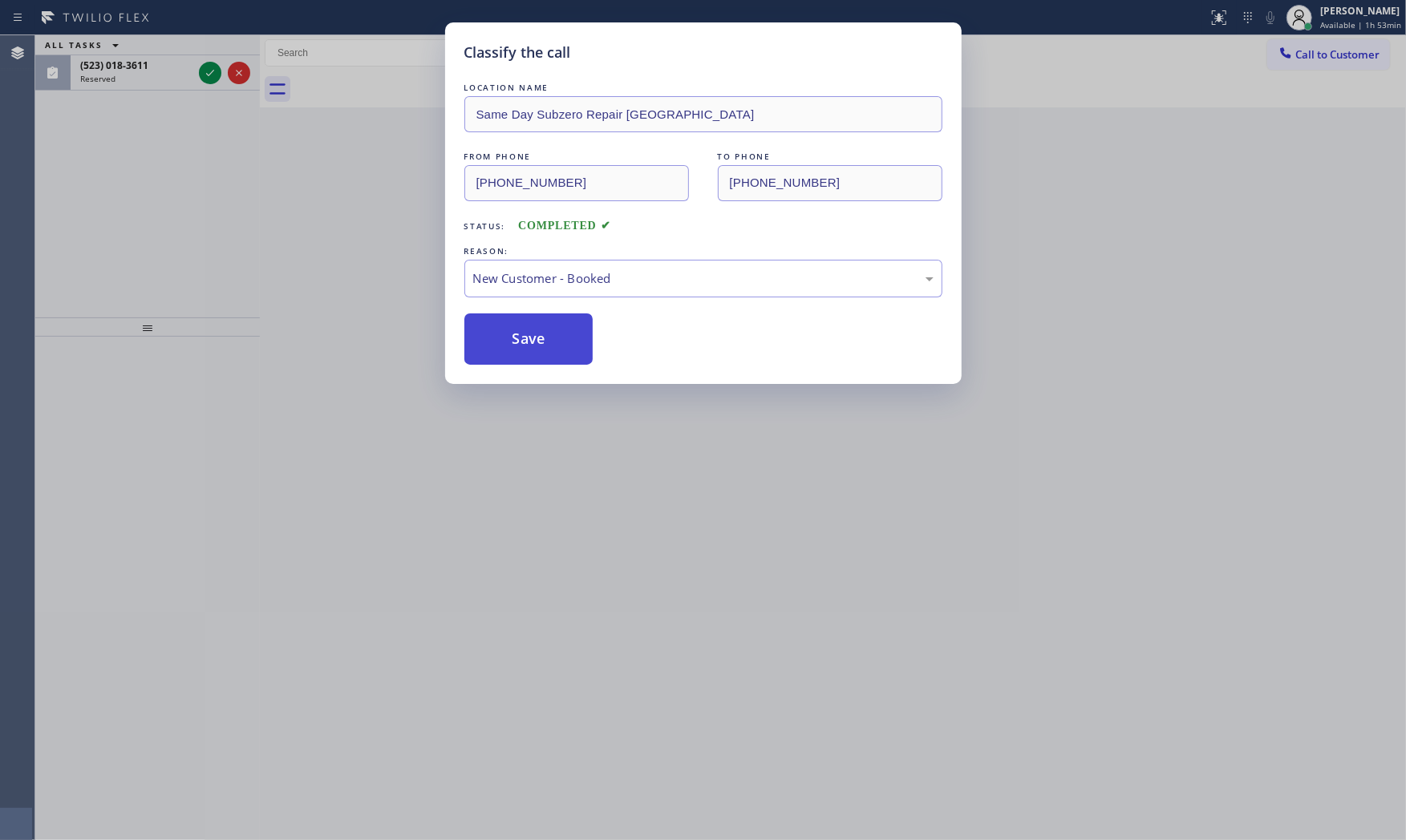
click at [522, 345] on button "Save" at bounding box center [529, 339] width 129 height 51
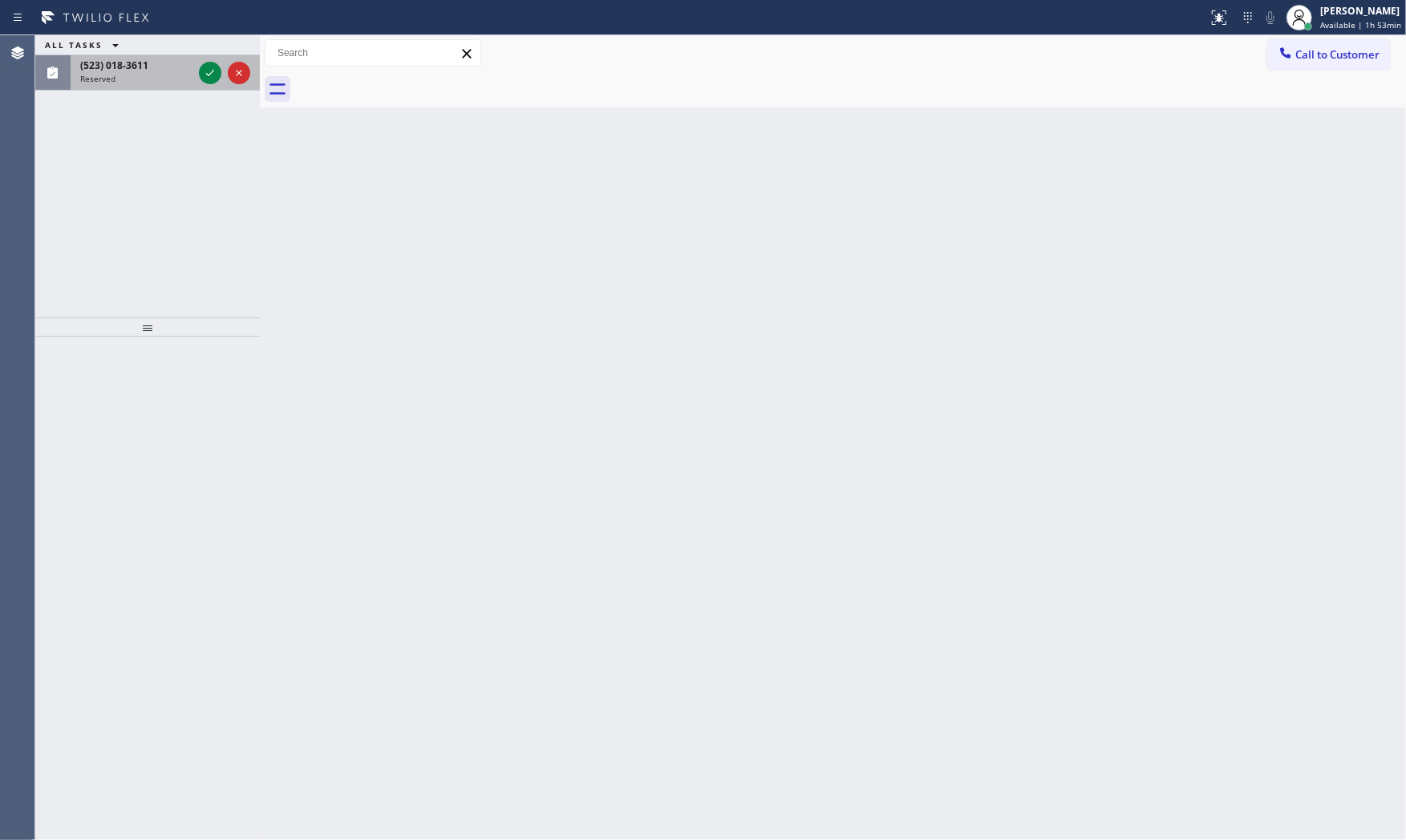
click at [185, 73] on div "Reserved" at bounding box center [136, 78] width 112 height 11
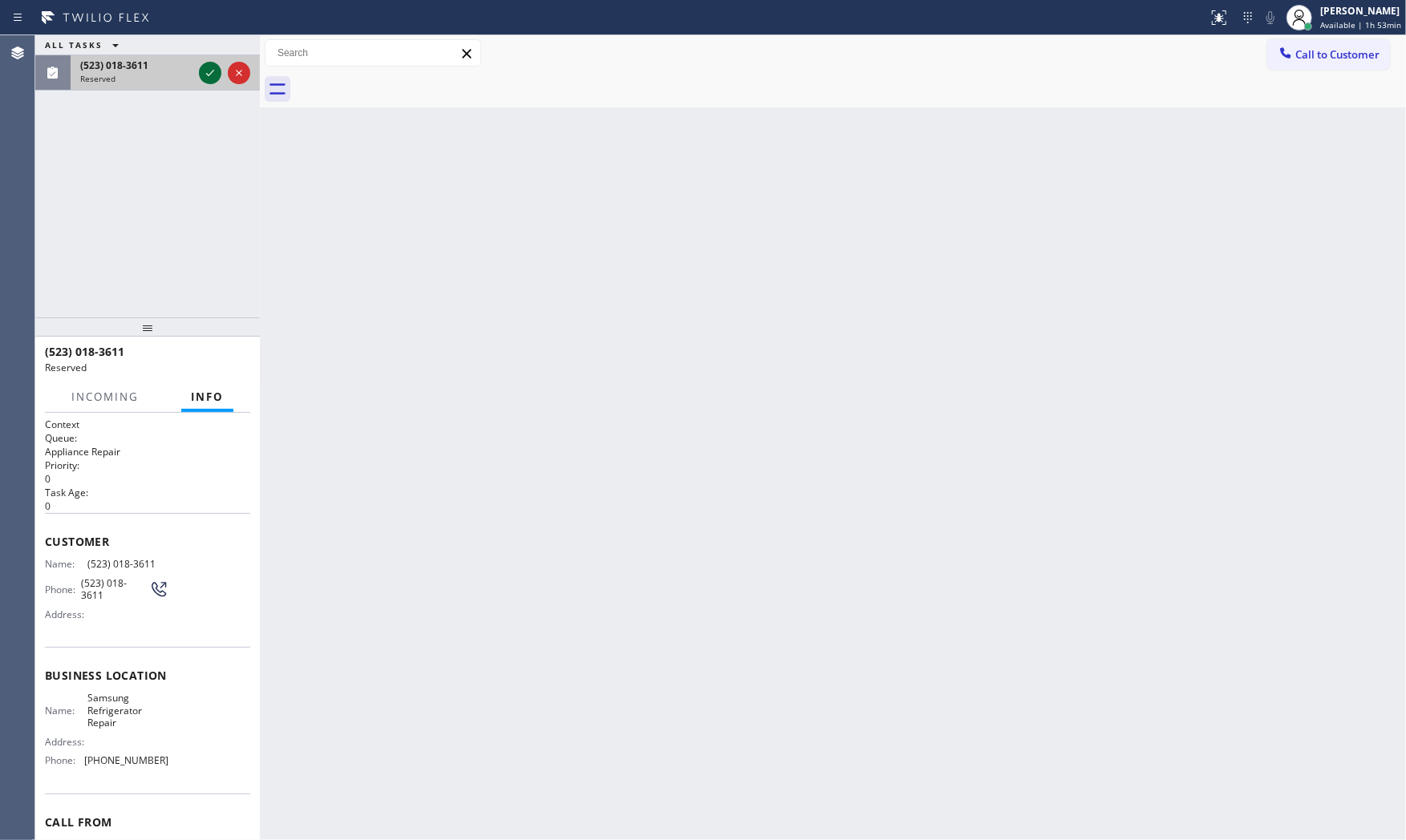
click at [210, 70] on icon at bounding box center [210, 73] width 19 height 19
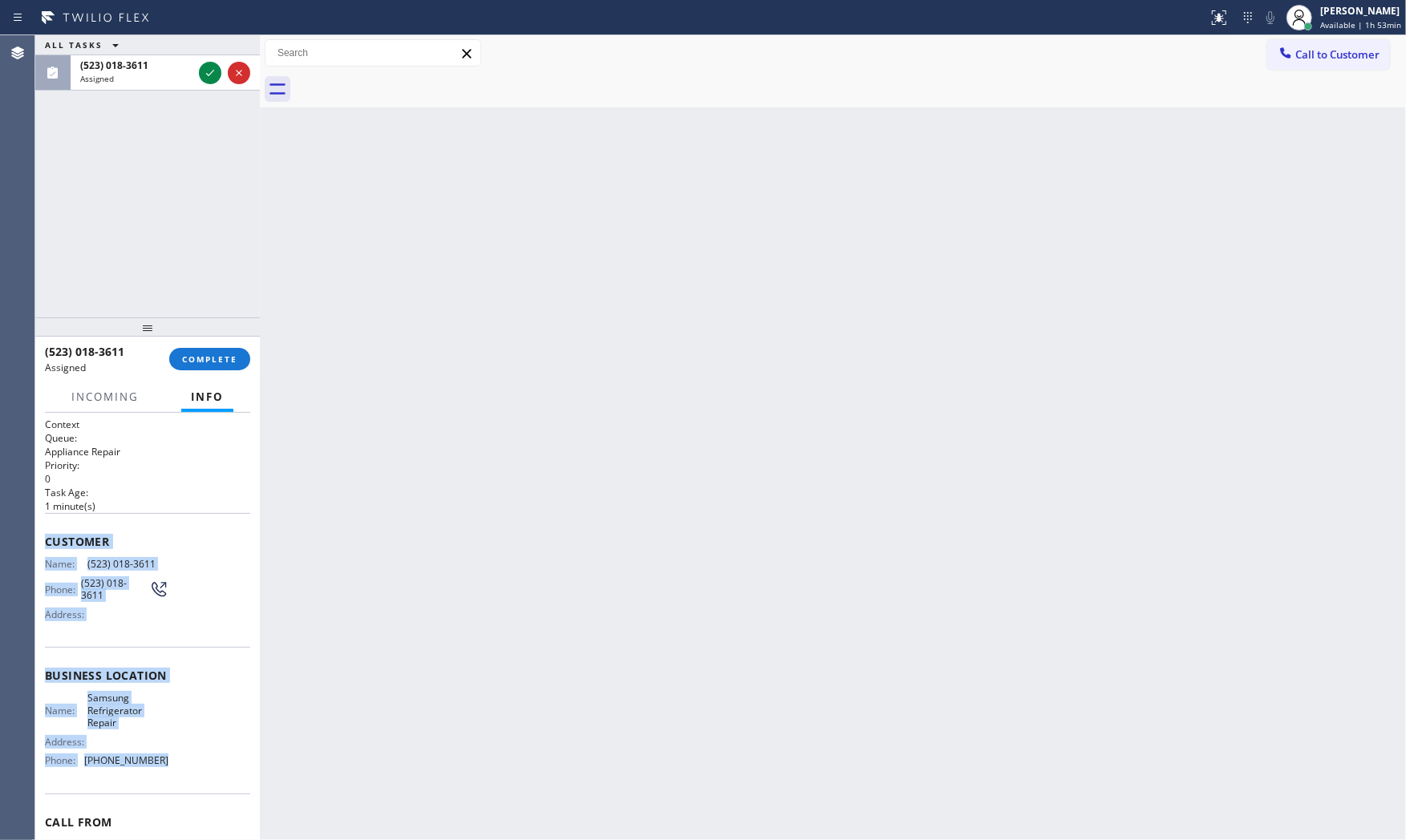
drag, startPoint x: 43, startPoint y: 538, endPoint x: 193, endPoint y: 747, distance: 257.3
click at [186, 755] on div "Context Queue: Appliance Repair Priority: 0 Task Age: 1 minute(s) Customer Name…" at bounding box center [148, 626] width 225 height 428
copy div "Customer Name: (523) 018-3611 Phone: (523) 018-3611 Address: Business location …"
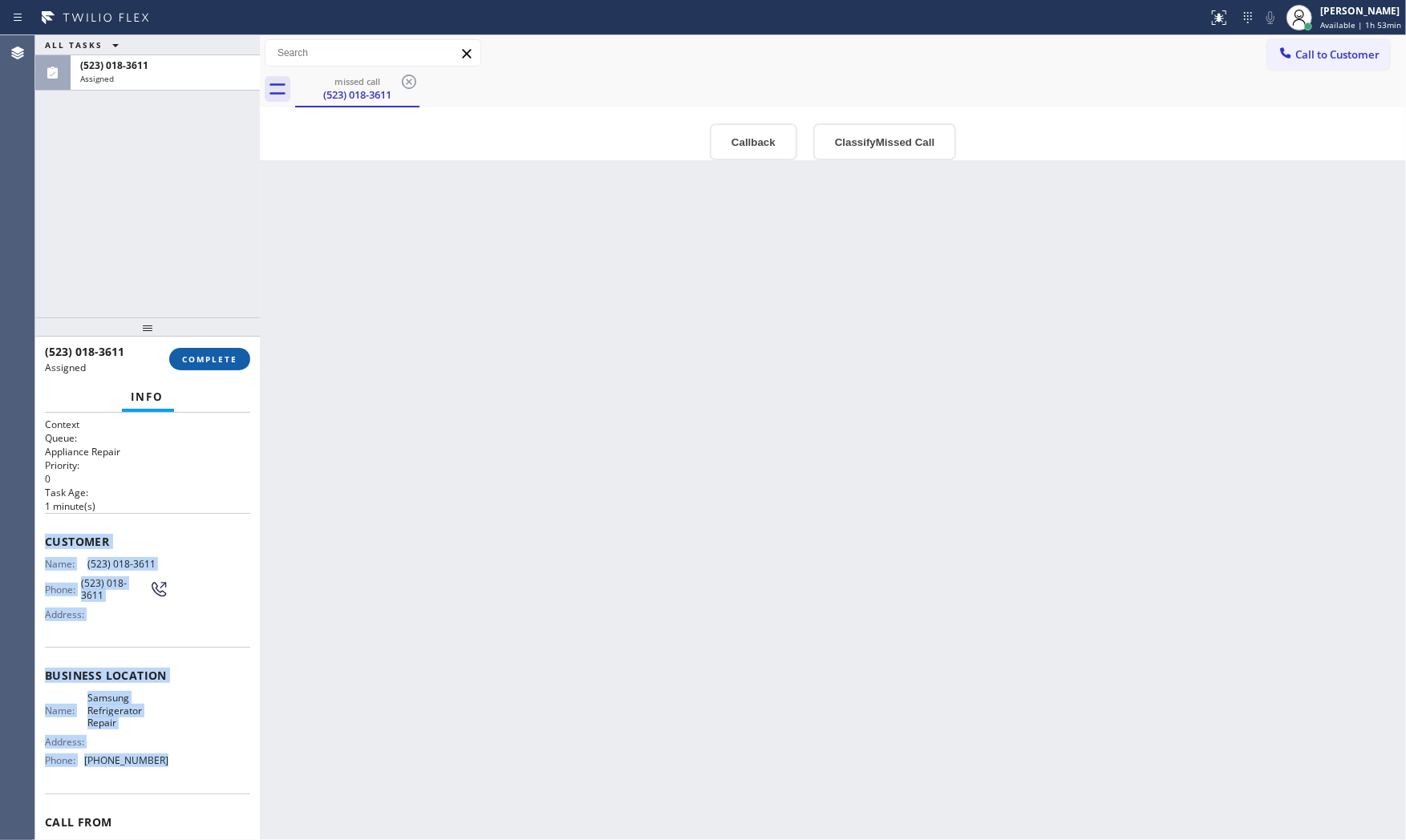
click at [236, 360] on span "COMPLETE" at bounding box center [209, 359] width 55 height 11
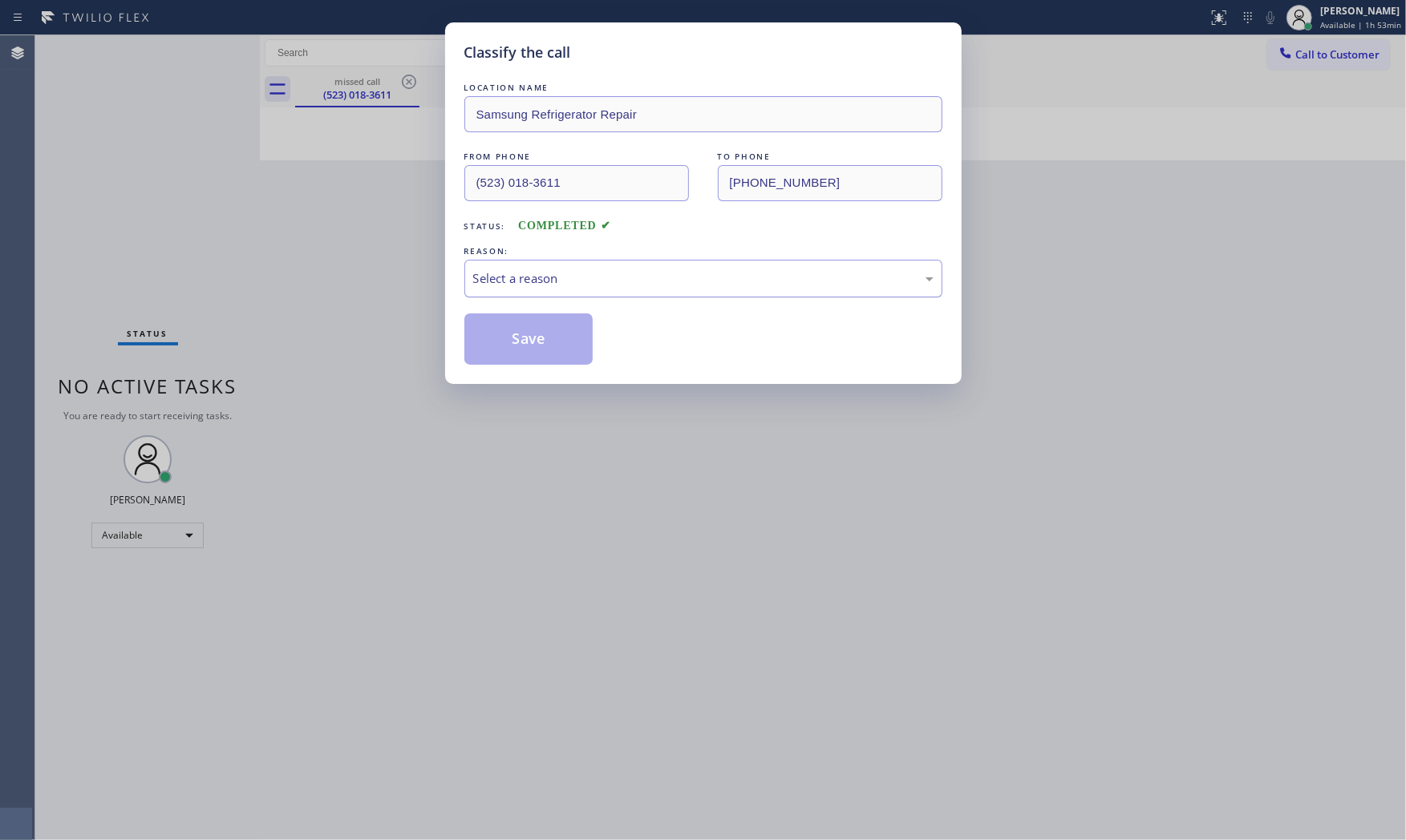
click at [539, 276] on div "Select a reason" at bounding box center [703, 278] width 460 height 18
click at [534, 343] on button "Save" at bounding box center [529, 339] width 129 height 51
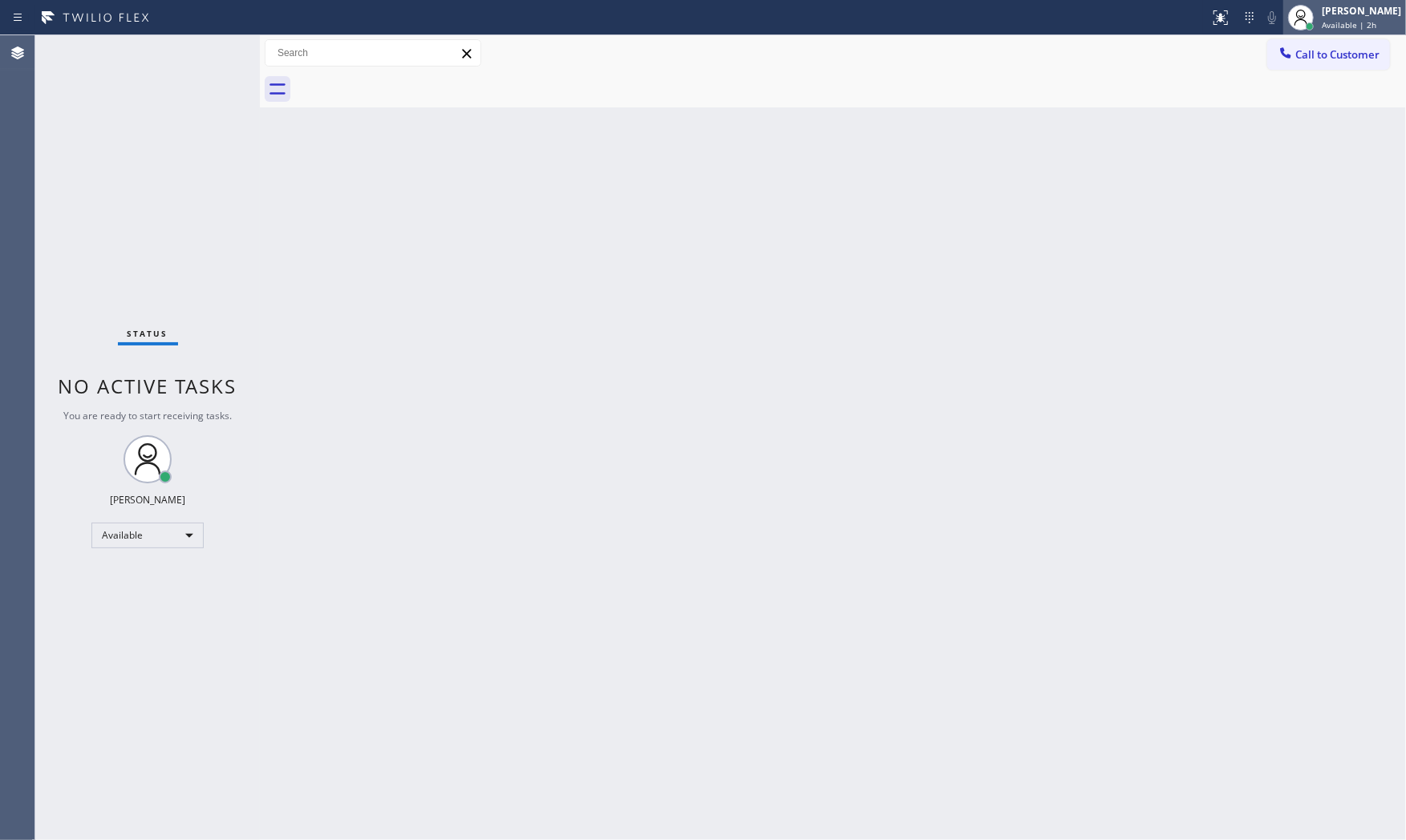
click at [1356, 9] on div "[PERSON_NAME]" at bounding box center [1361, 11] width 80 height 14
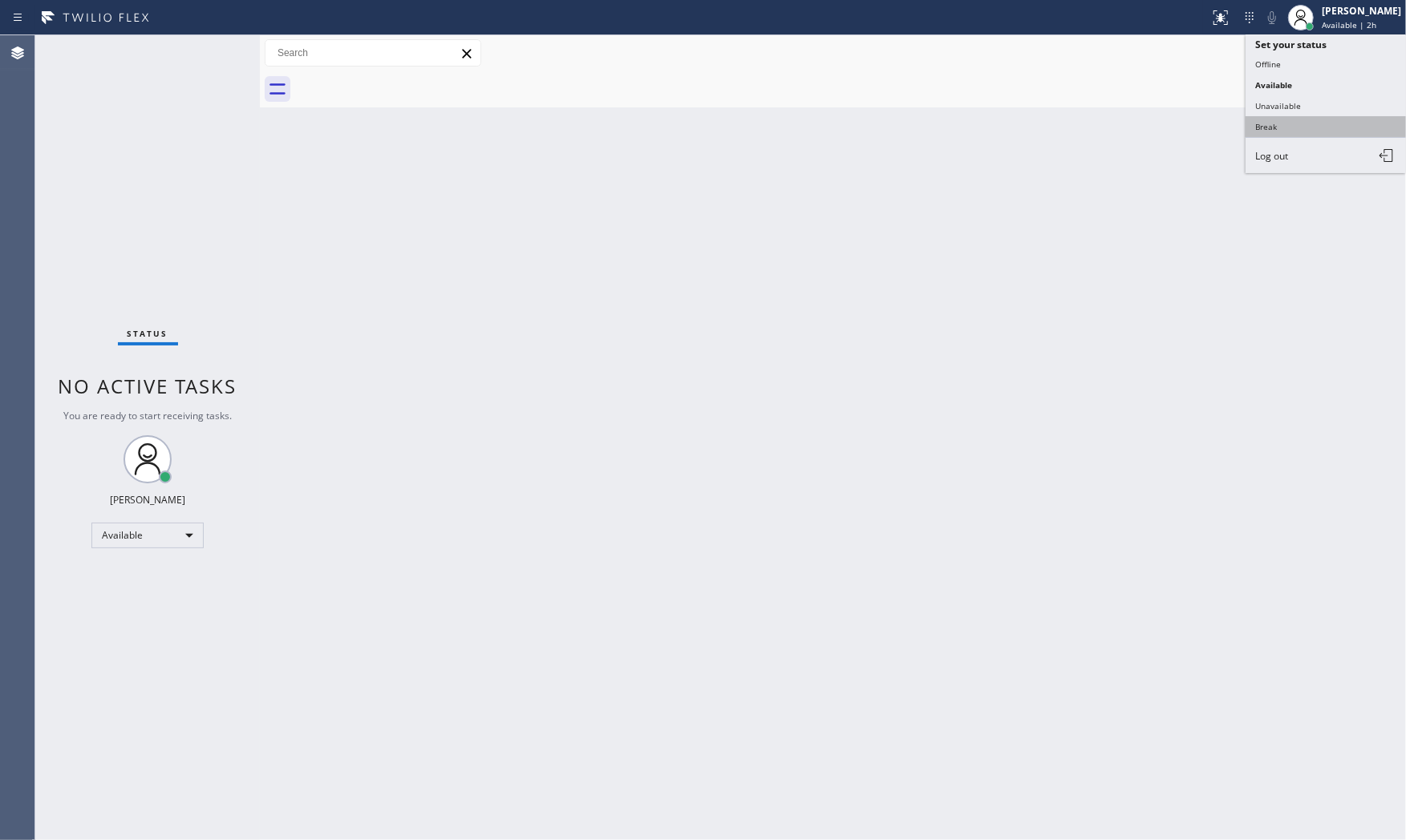
click at [1250, 137] on button "Break" at bounding box center [1325, 127] width 161 height 21
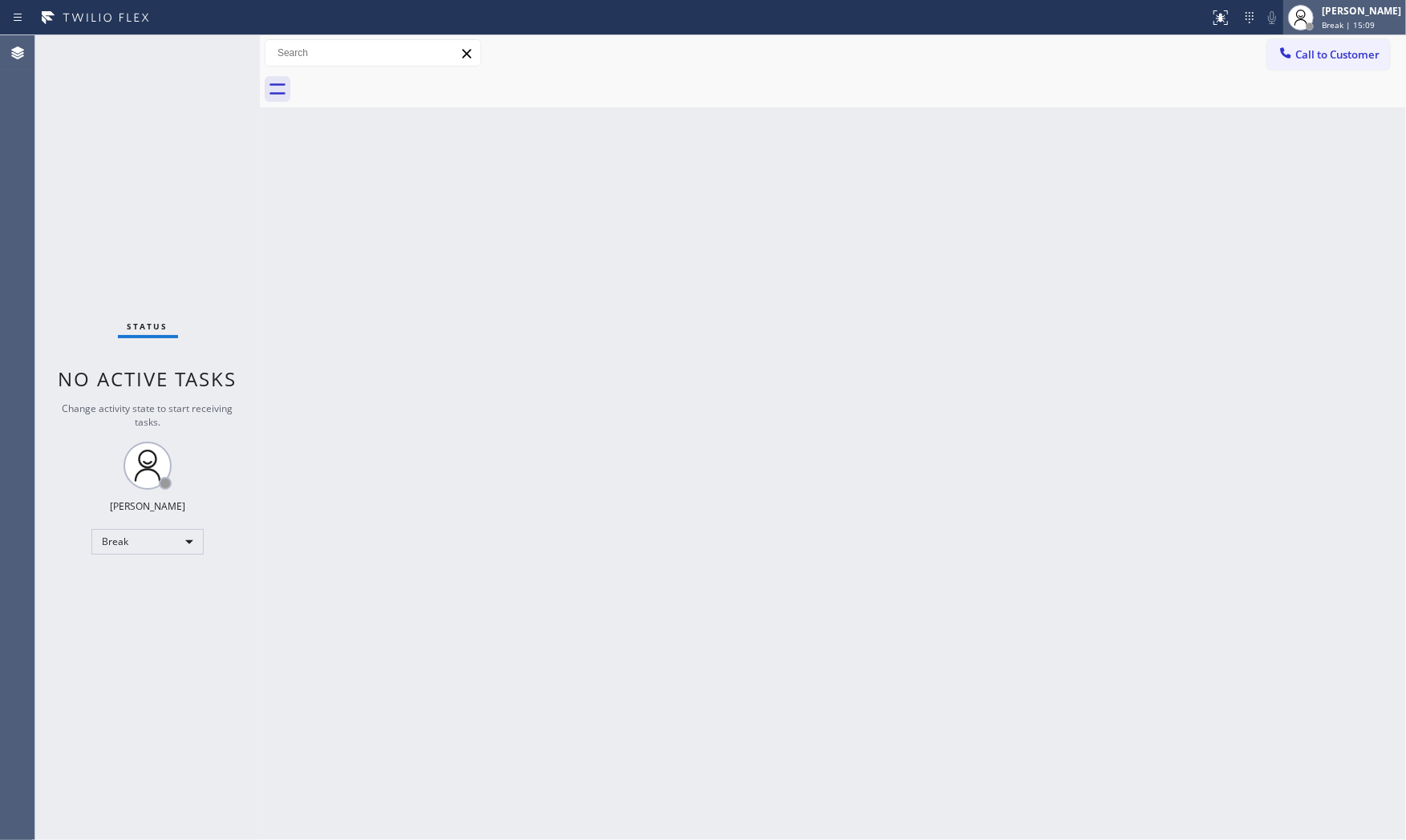
click at [1312, 19] on div at bounding box center [1300, 17] width 35 height 35
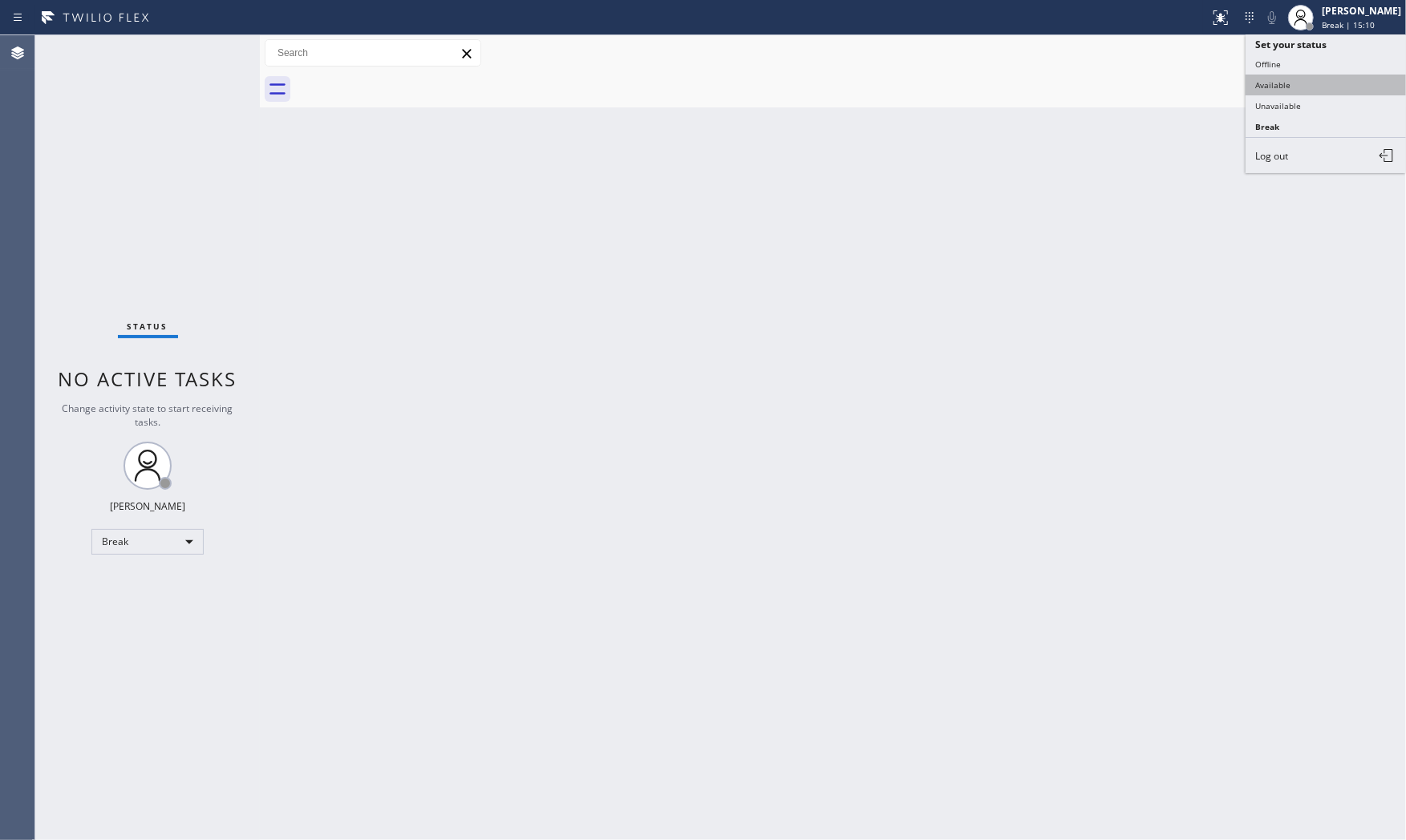
click at [1300, 92] on button "Available" at bounding box center [1325, 85] width 161 height 21
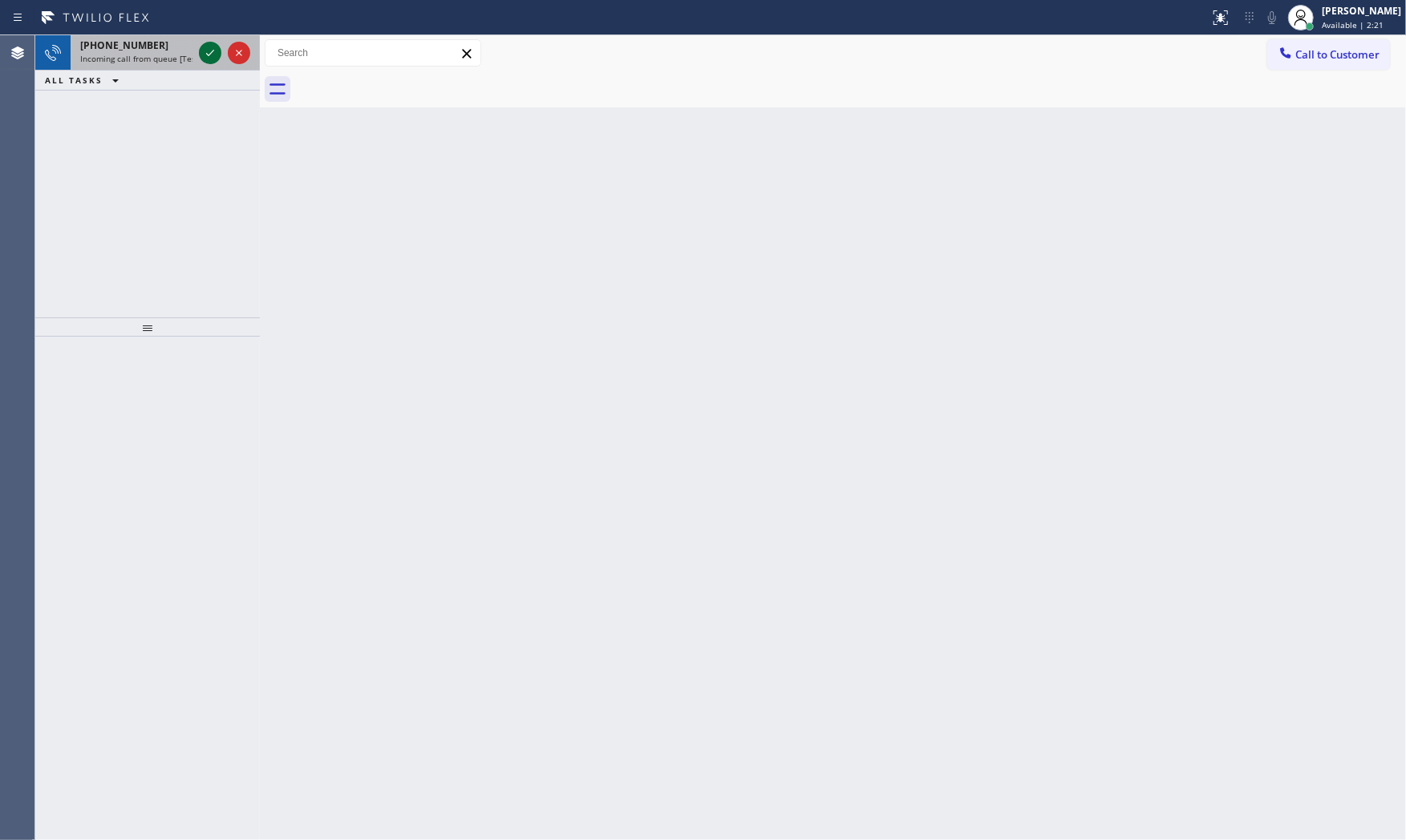
click at [215, 58] on icon at bounding box center [210, 52] width 19 height 19
click at [205, 57] on icon at bounding box center [210, 52] width 19 height 19
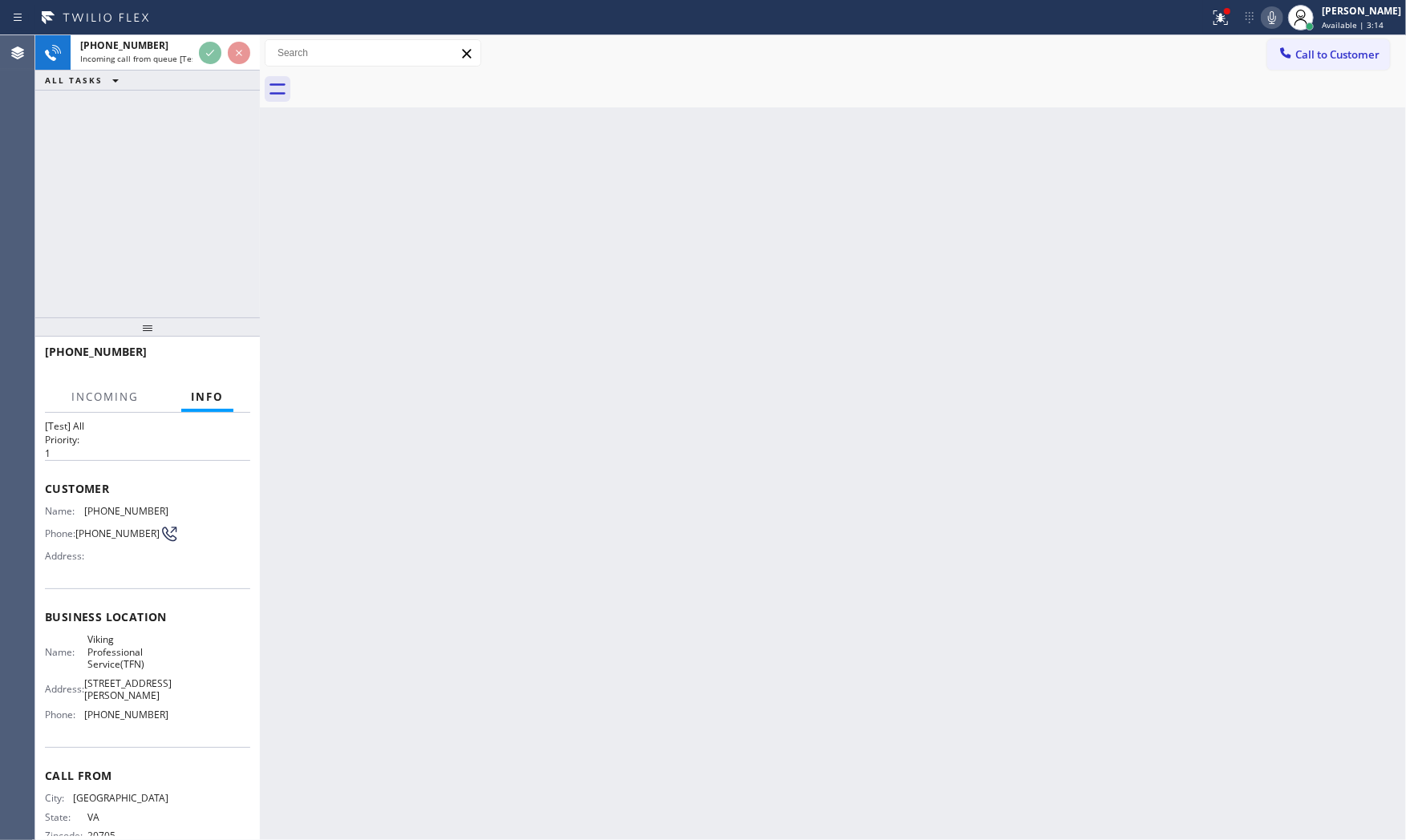
scroll to position [50, 0]
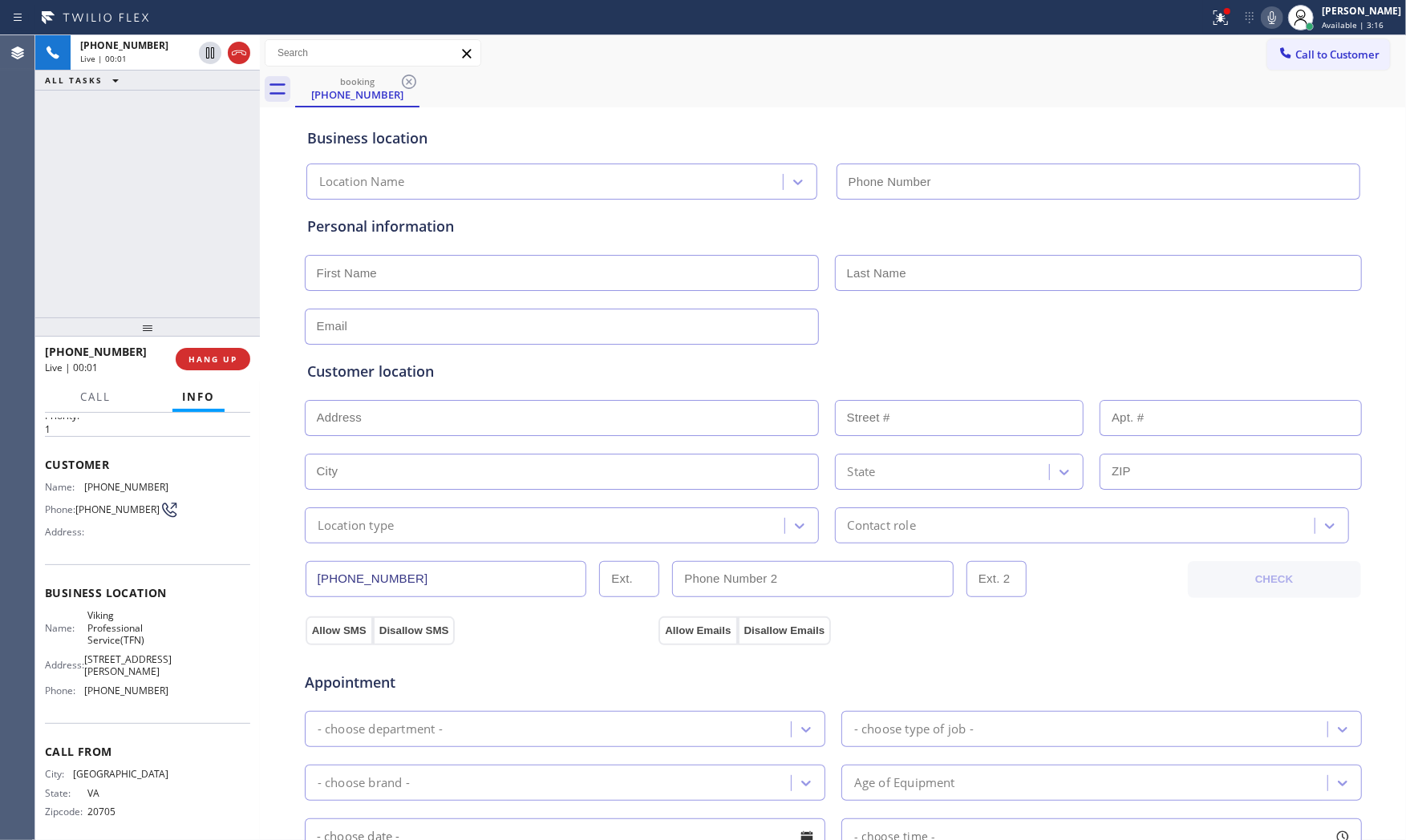
type input "(888) 734-4409"
click at [1270, 18] on icon at bounding box center [1272, 17] width 8 height 13
click at [1196, 22] on div at bounding box center [604, 18] width 1197 height 26
click at [1197, 22] on div at bounding box center [604, 18] width 1197 height 26
click at [1203, 21] on div at bounding box center [1221, 17] width 35 height 19
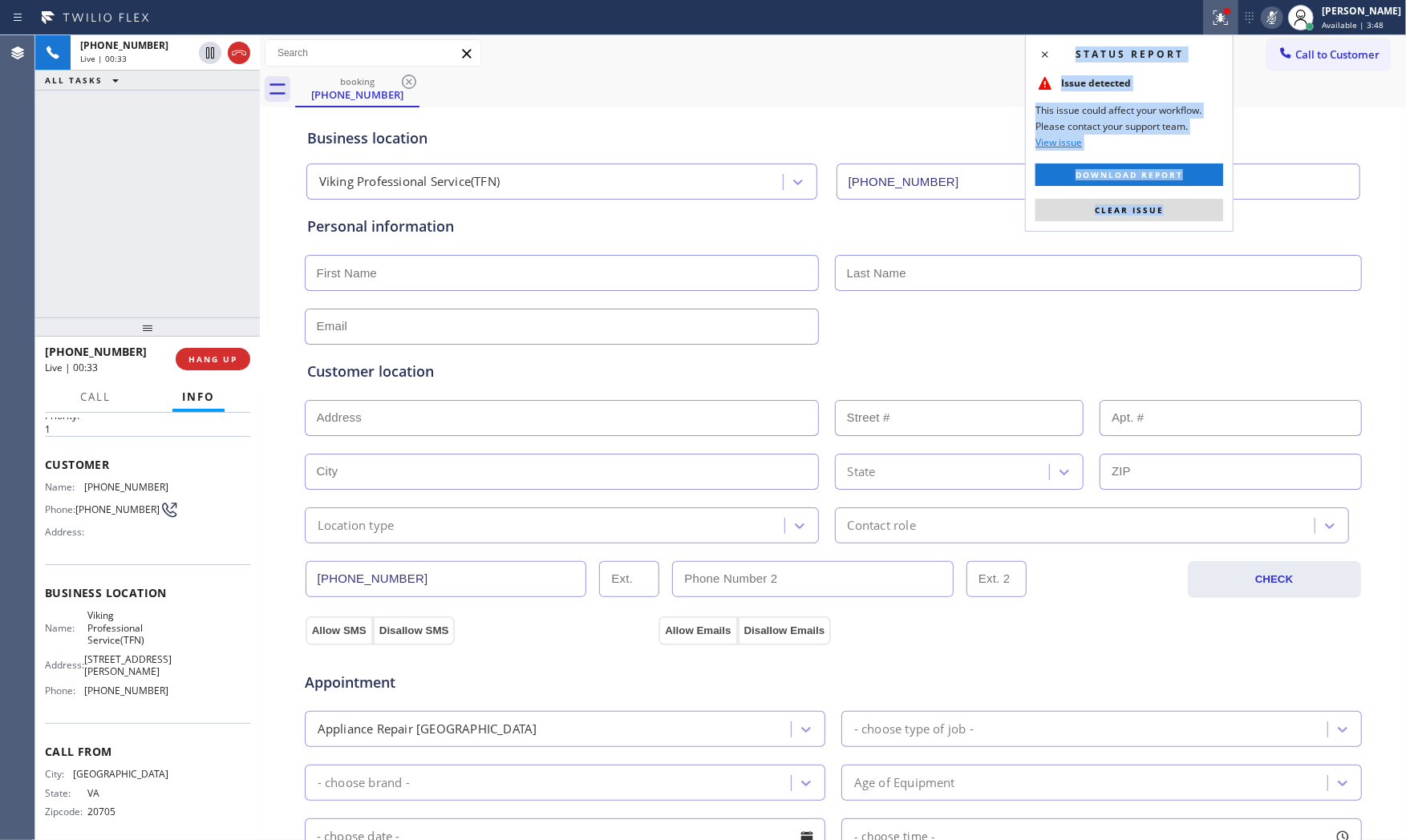
click at [1155, 211] on span "Clear issue" at bounding box center [1130, 209] width 69 height 11
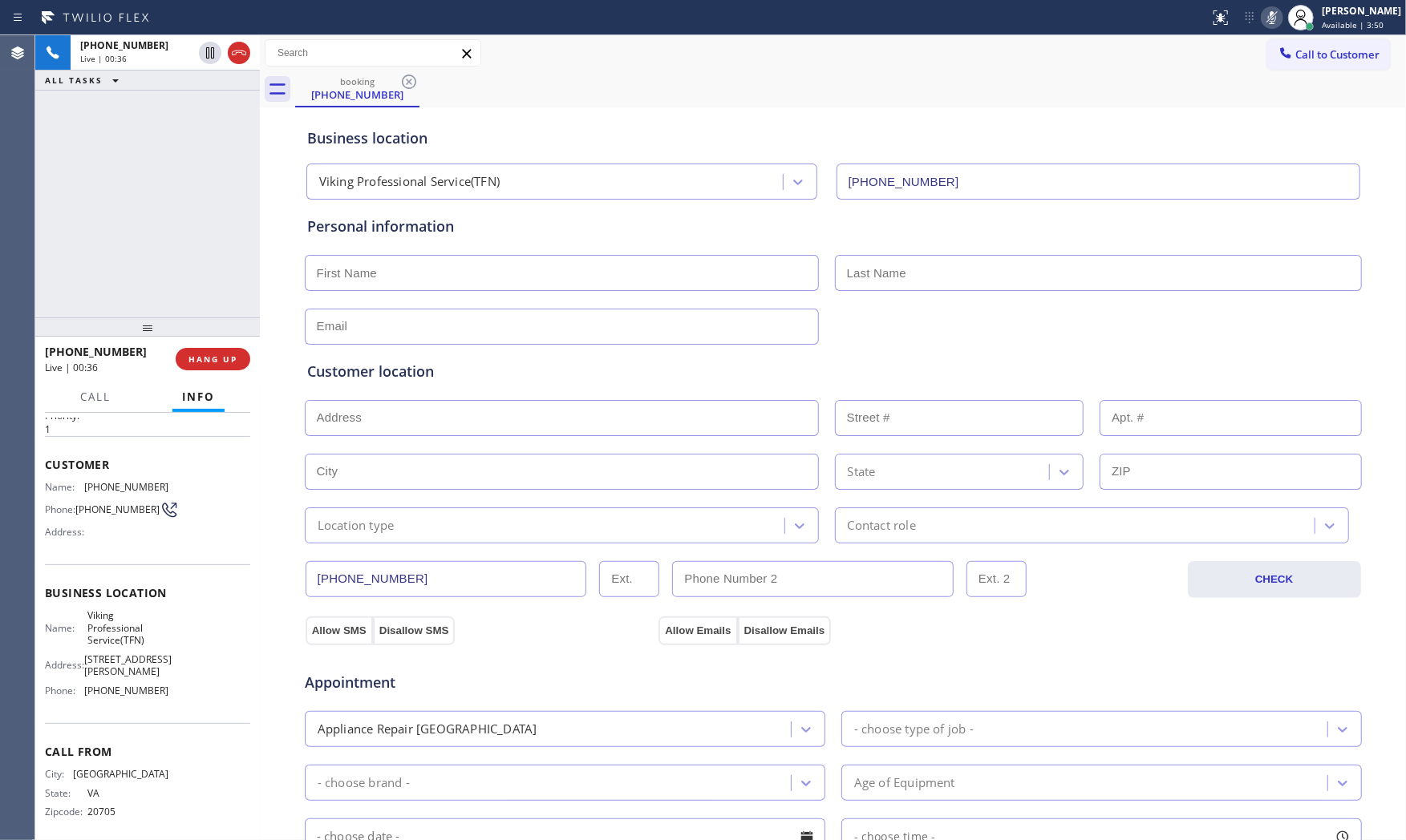
click at [1263, 19] on icon at bounding box center [1272, 17] width 19 height 19
click at [1271, 31] on div "Status report No issues detected If you experience an issue, please download th…" at bounding box center [1305, 17] width 203 height 35
click at [1270, 24] on icon at bounding box center [1272, 17] width 19 height 19
click at [213, 56] on icon at bounding box center [210, 52] width 19 height 19
click at [1263, 18] on icon at bounding box center [1272, 17] width 19 height 19
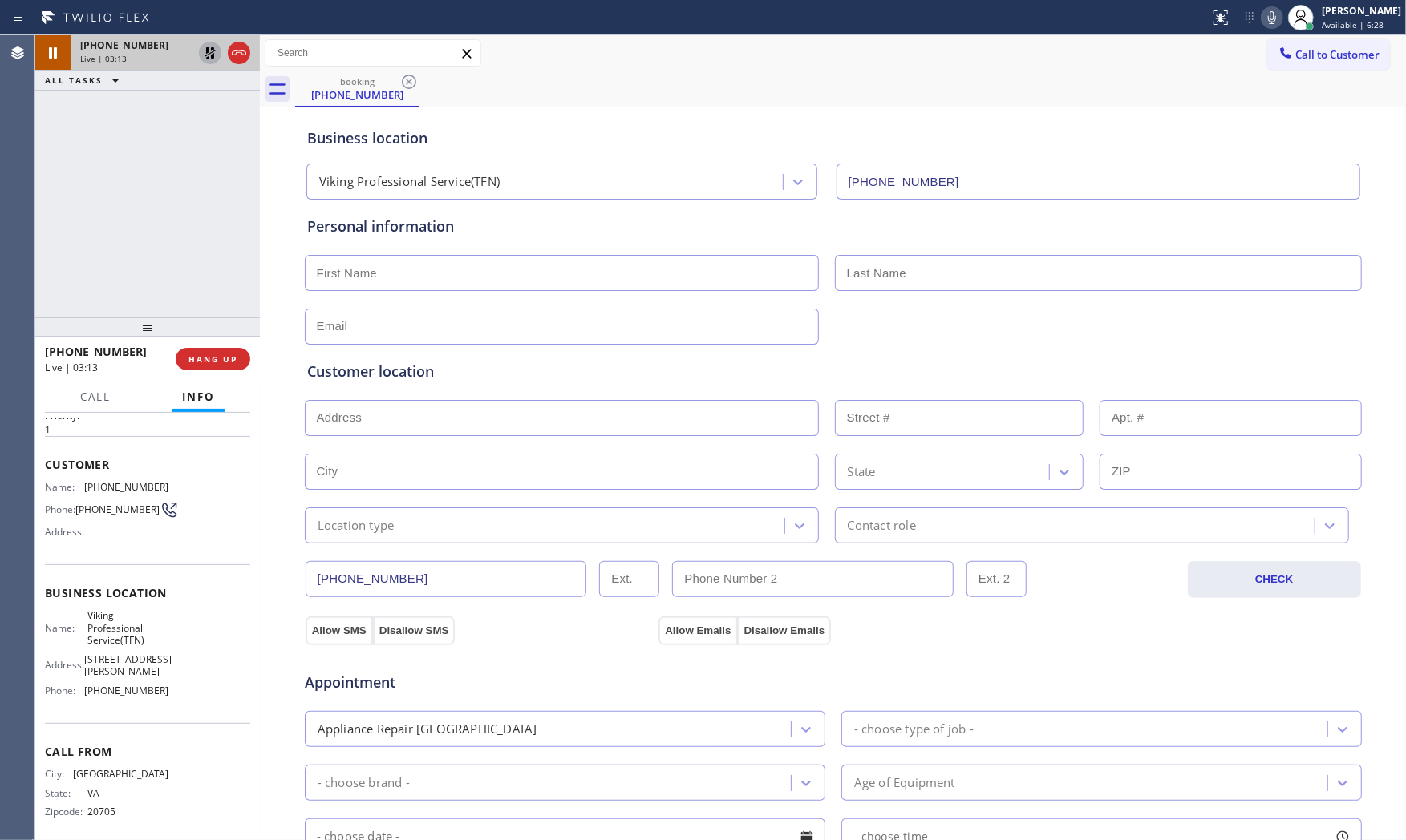
click at [214, 55] on icon at bounding box center [209, 52] width 11 height 11
click at [1270, 21] on icon at bounding box center [1272, 17] width 19 height 19
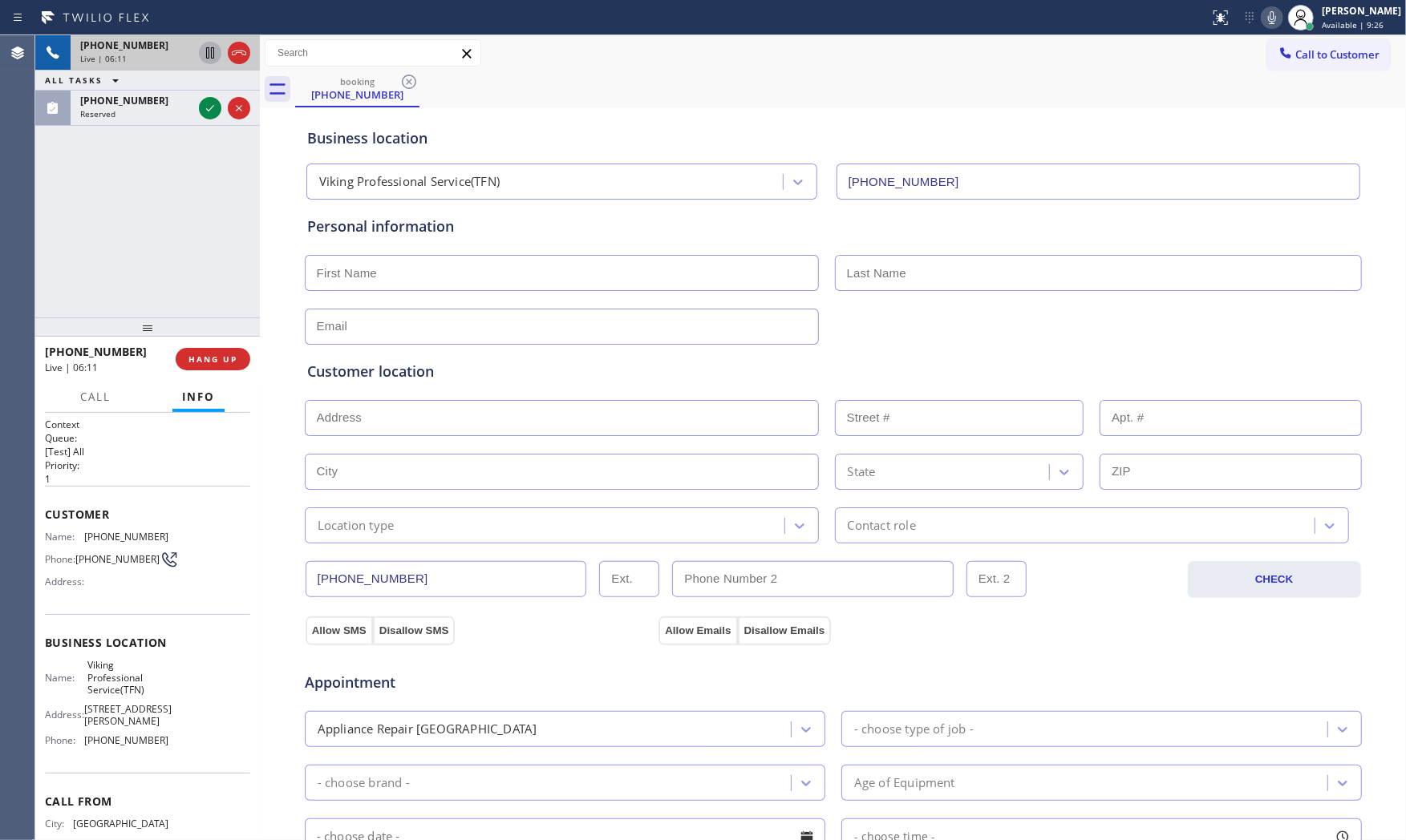
click at [126, 533] on span "(571) 315-9249" at bounding box center [126, 537] width 84 height 12
copy span "(571) 315-9249"
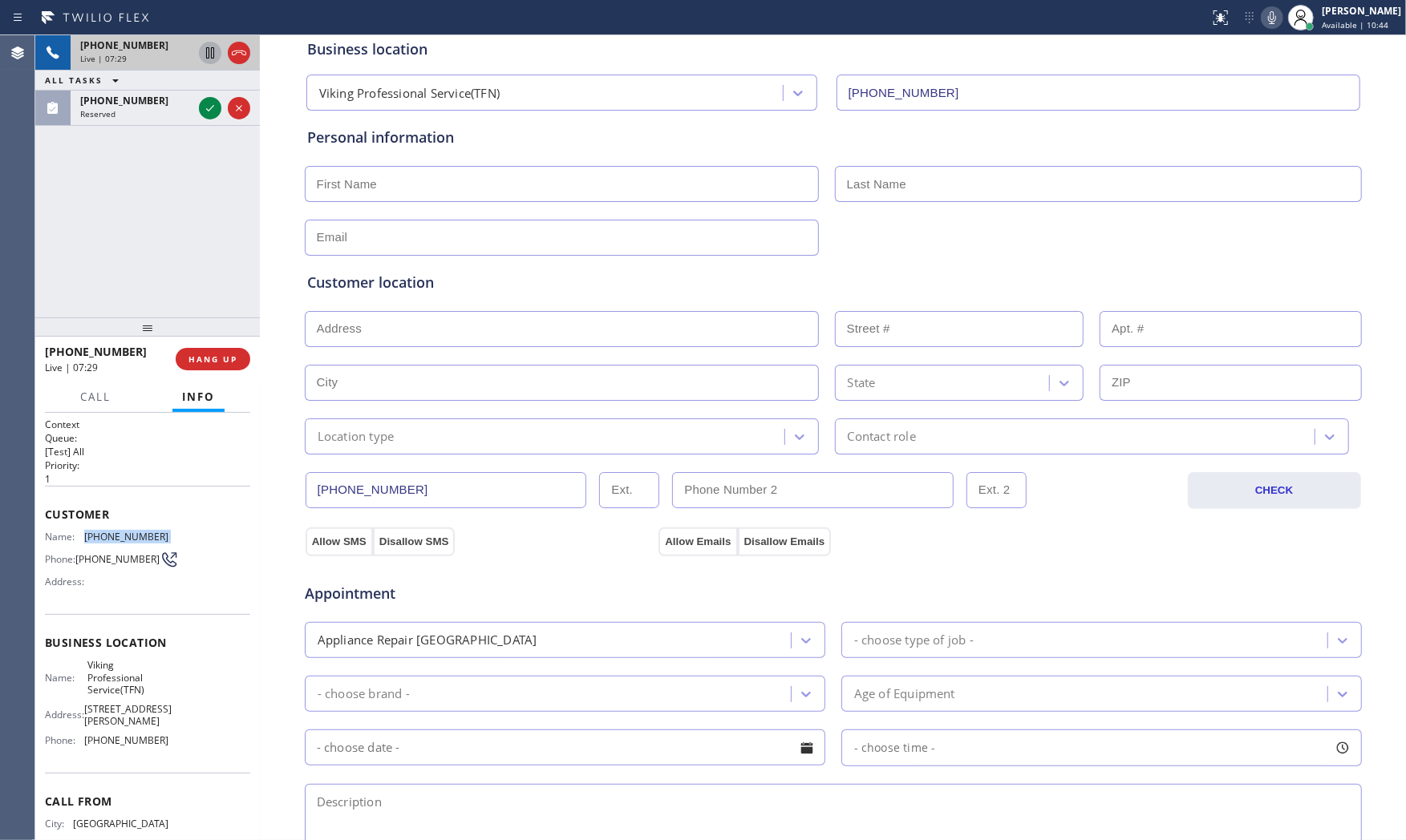
click at [100, 68] on div "+15713159249 Live | 07:29" at bounding box center [133, 52] width 125 height 35
click at [205, 362] on span "HANG UP" at bounding box center [213, 359] width 49 height 11
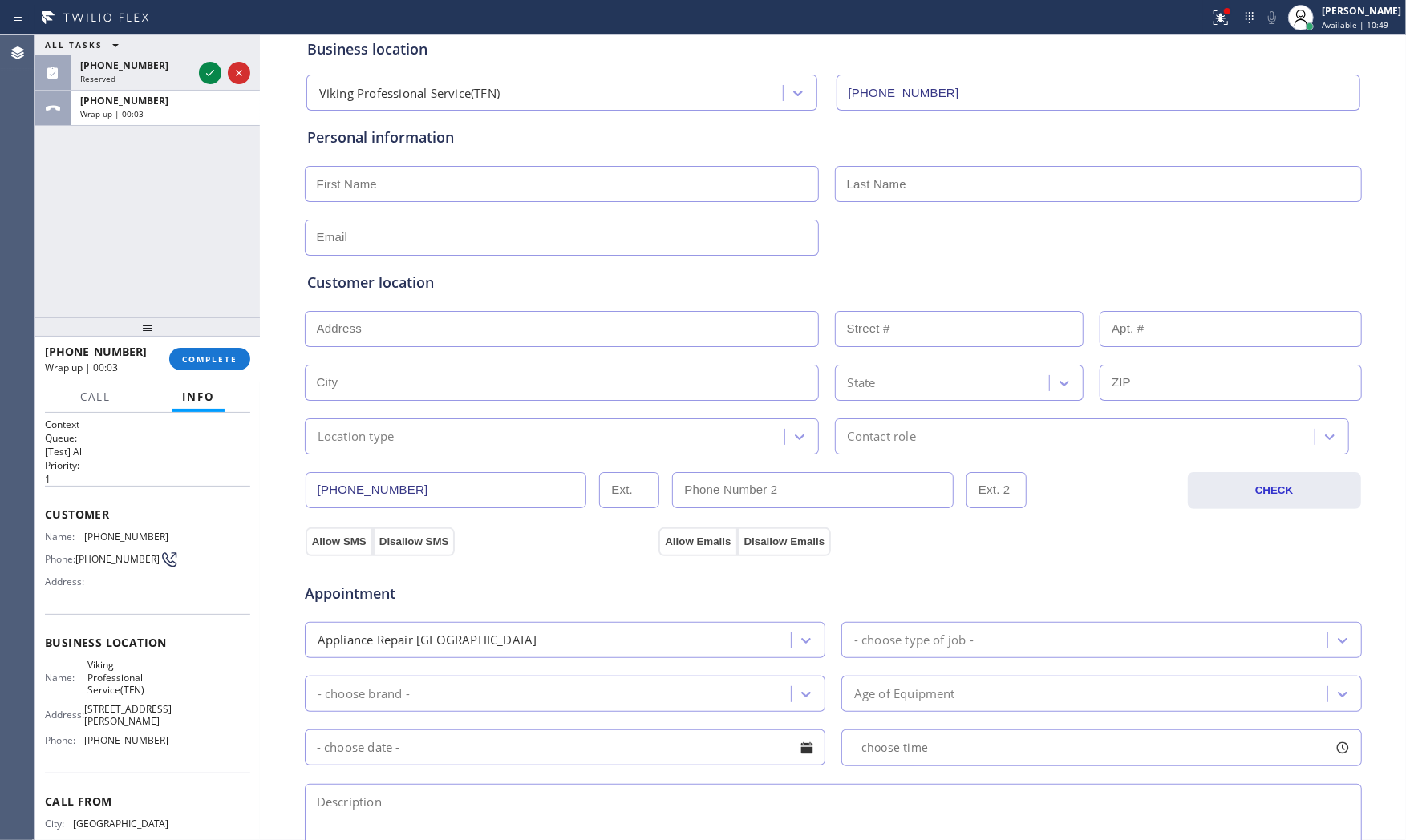
click at [370, 183] on input "text" at bounding box center [561, 184] width 514 height 36
paste input "Michael Young"
type input "Michael Young"
click at [900, 184] on input "text" at bounding box center [1099, 184] width 527 height 36
paste input "Blood"
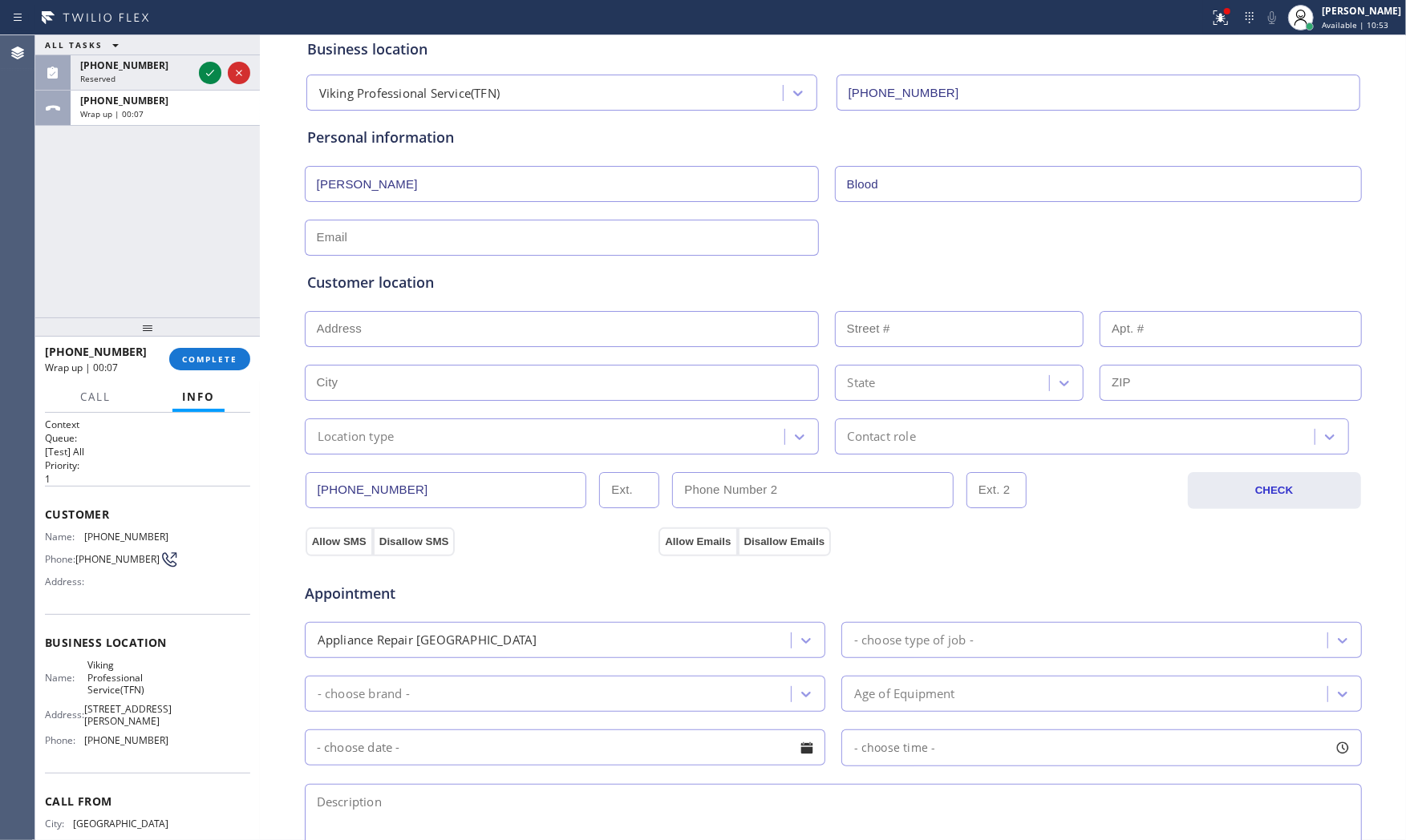
type input "Blood"
click at [433, 234] on input "text" at bounding box center [561, 238] width 514 height 36
paste input "michaelyncmd@hotmail.com"
type input "michaelyncmd@hotmail.com"
click at [618, 329] on input "text" at bounding box center [561, 329] width 514 height 36
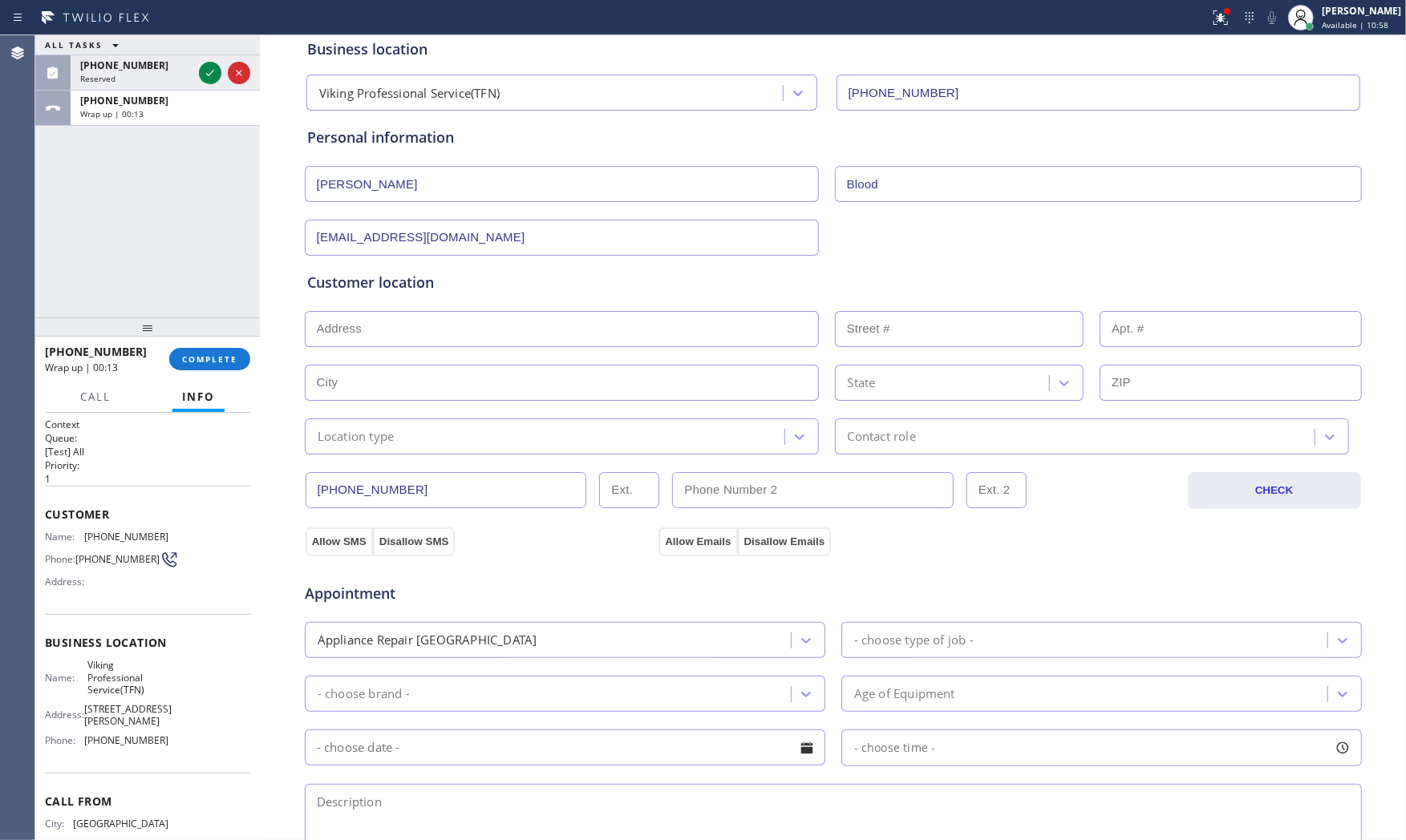
click at [408, 327] on input "text" at bounding box center [561, 329] width 514 height 36
paste input "1507 N Colonial CtArlington, VA 22209, USA |"
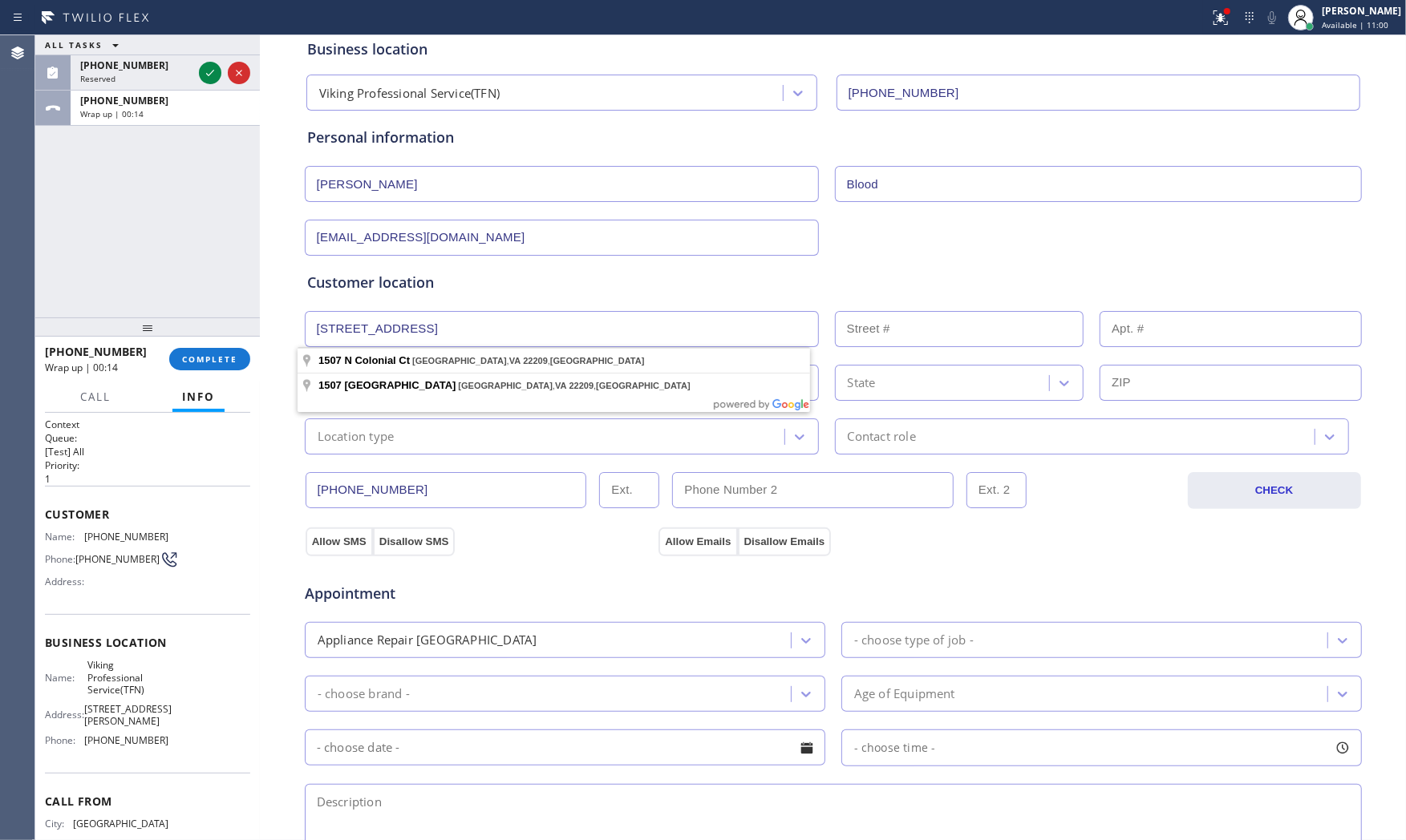
type input "1507 N Colonial Ct"
type input "1507"
type input "[GEOGRAPHIC_DATA]"
type input "22209"
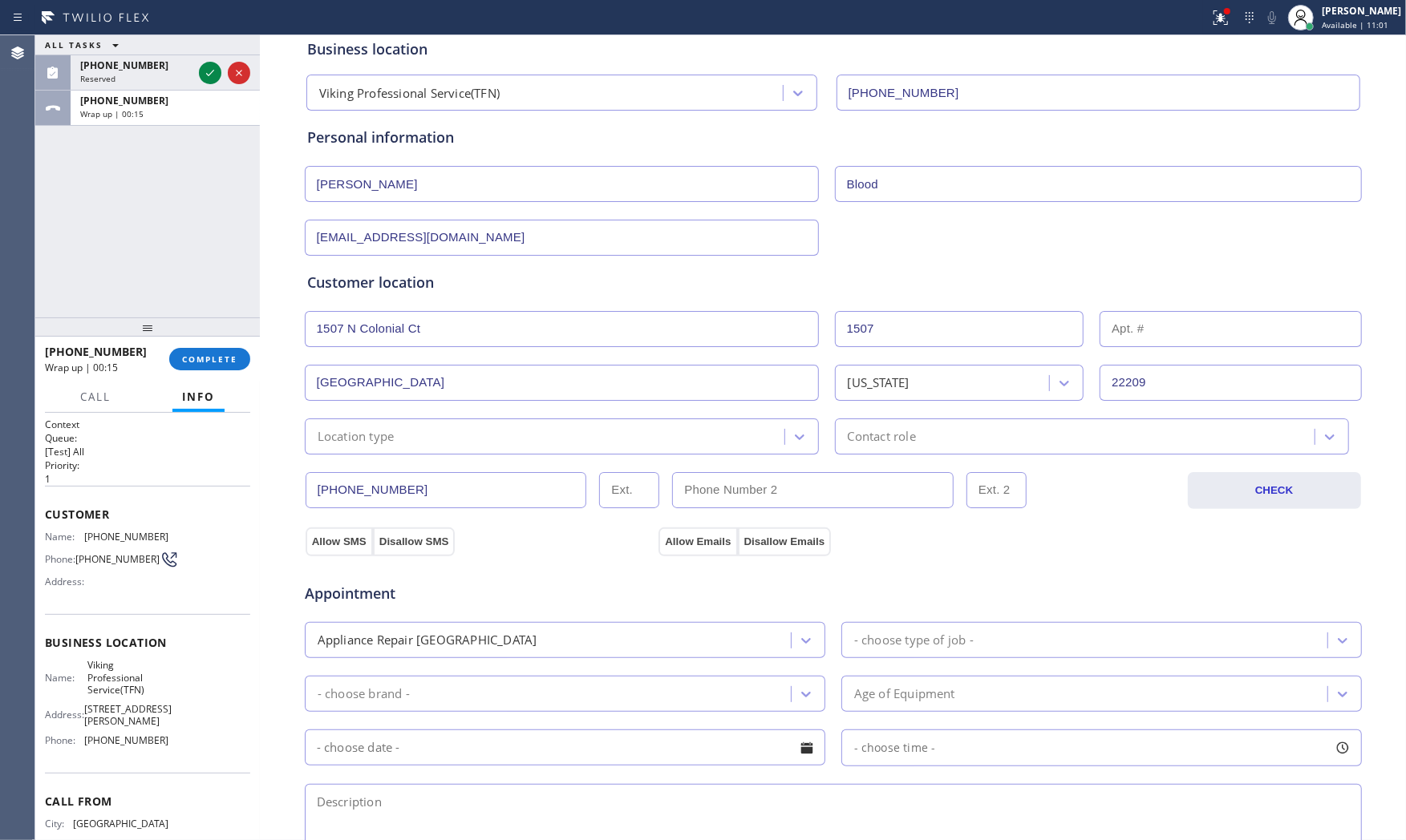
click at [120, 683] on span "Viking Professional Service(TFN)" at bounding box center [127, 677] width 80 height 37
copy span "Viking Professional Service(TFN)"
click at [449, 797] on textarea at bounding box center [833, 822] width 1058 height 76
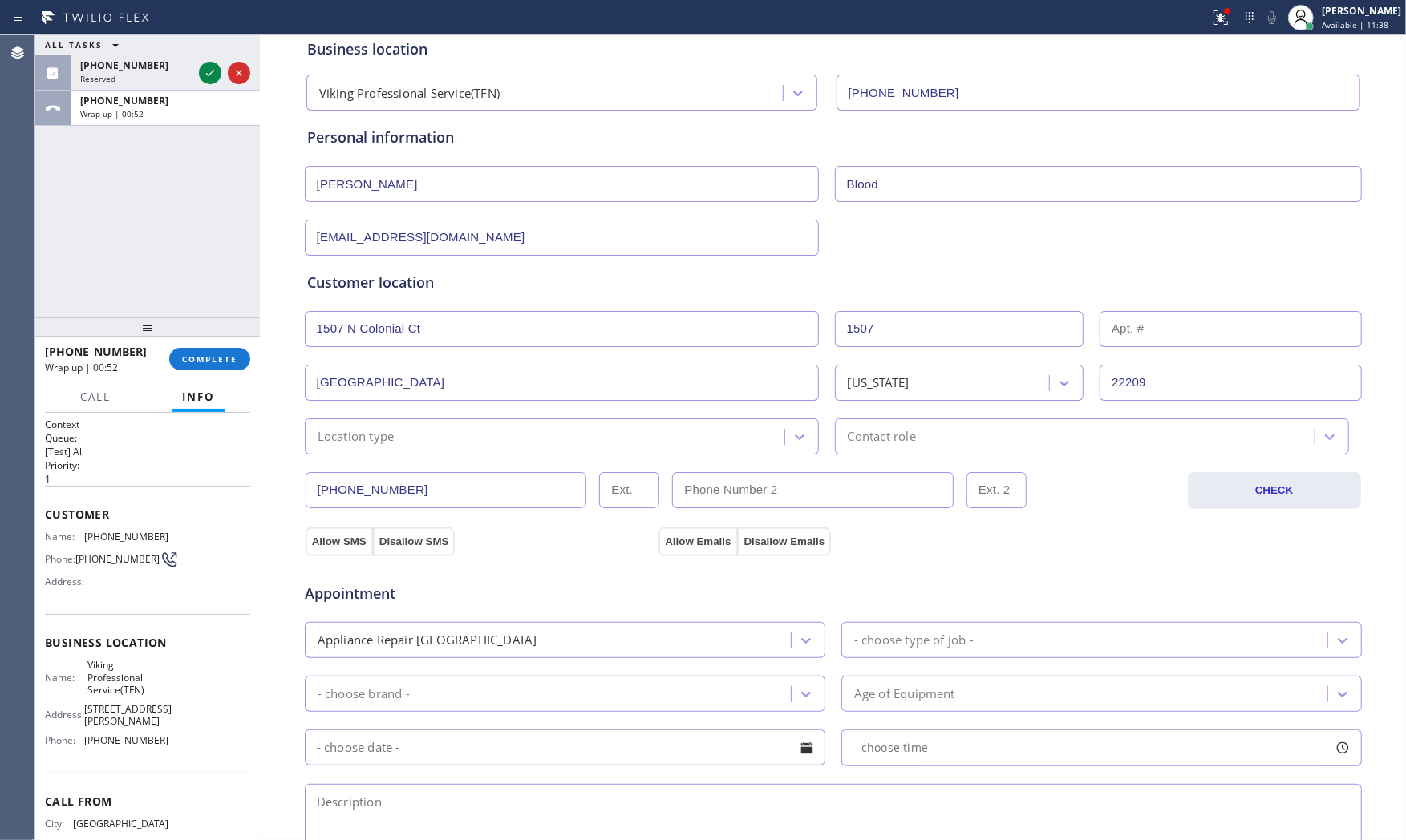
paste textarea "10-1 $75 Viking | downdraft | the control are sticky and causing the downdraft …"
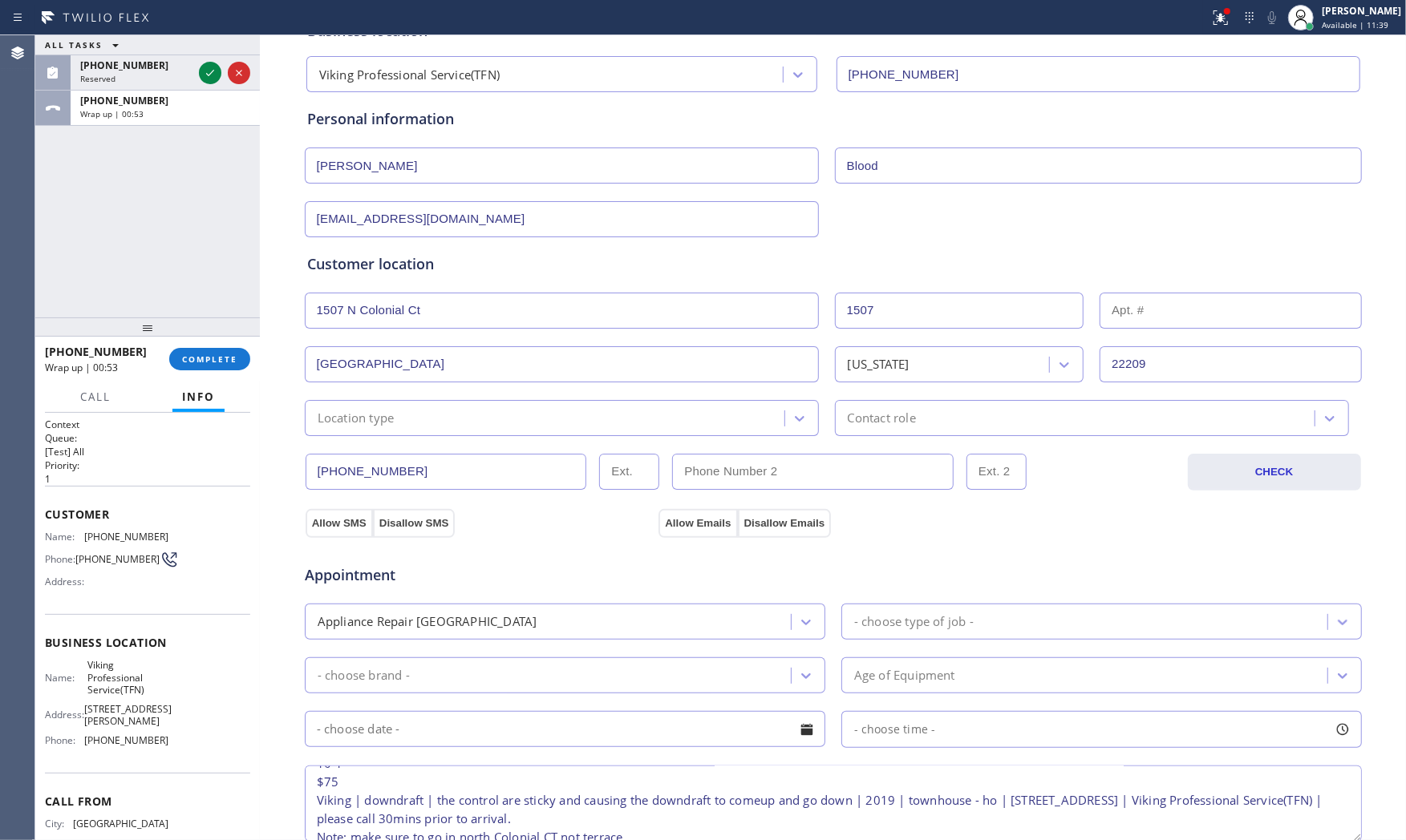
scroll to position [0, 0]
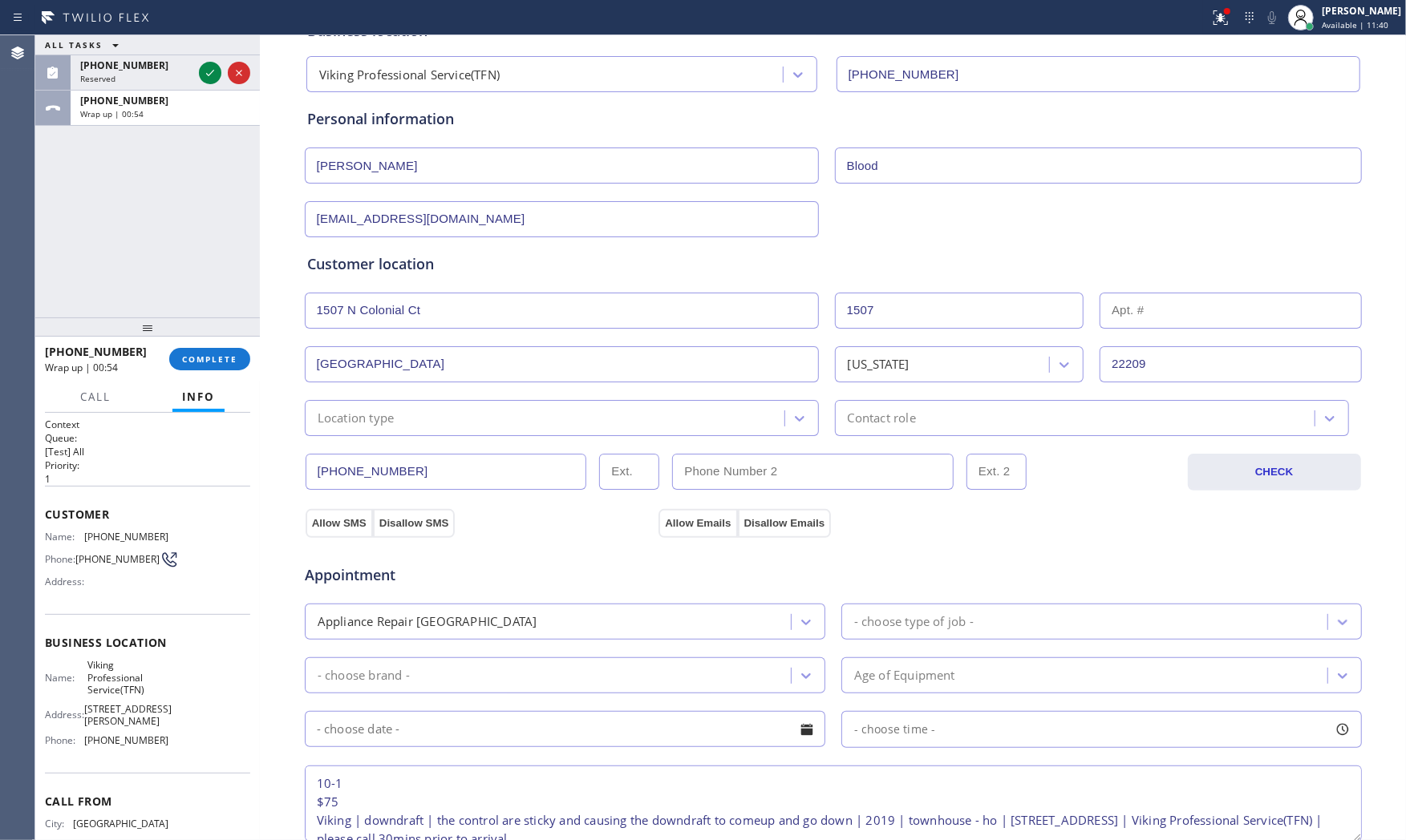
type textarea "10-1 $75 Viking | downdraft | the control are sticky and causing the downdraft …"
click at [397, 680] on div "- choose brand -" at bounding box center [363, 675] width 92 height 18
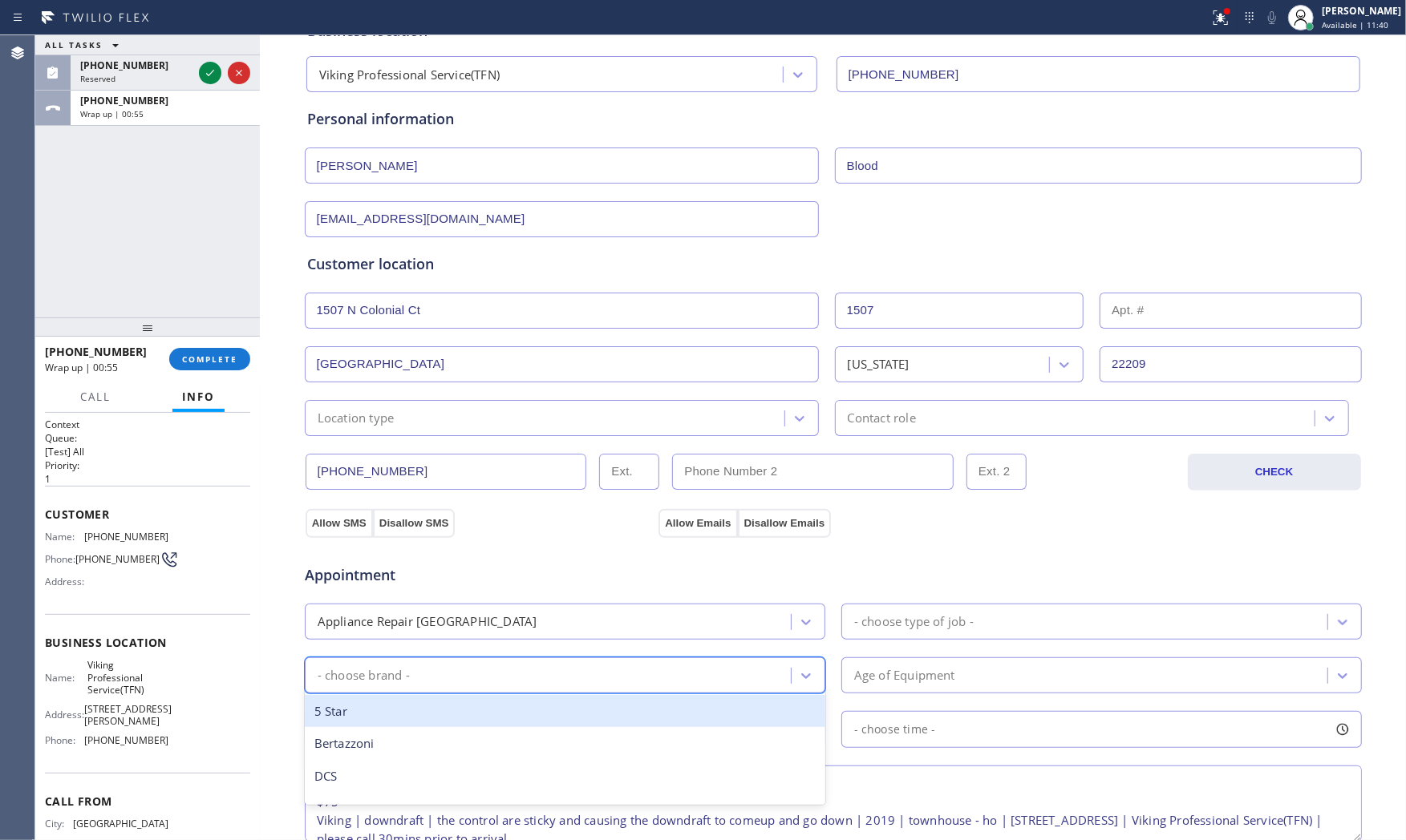
click at [578, 624] on div "Appliance Repair [GEOGRAPHIC_DATA]" at bounding box center [550, 621] width 482 height 28
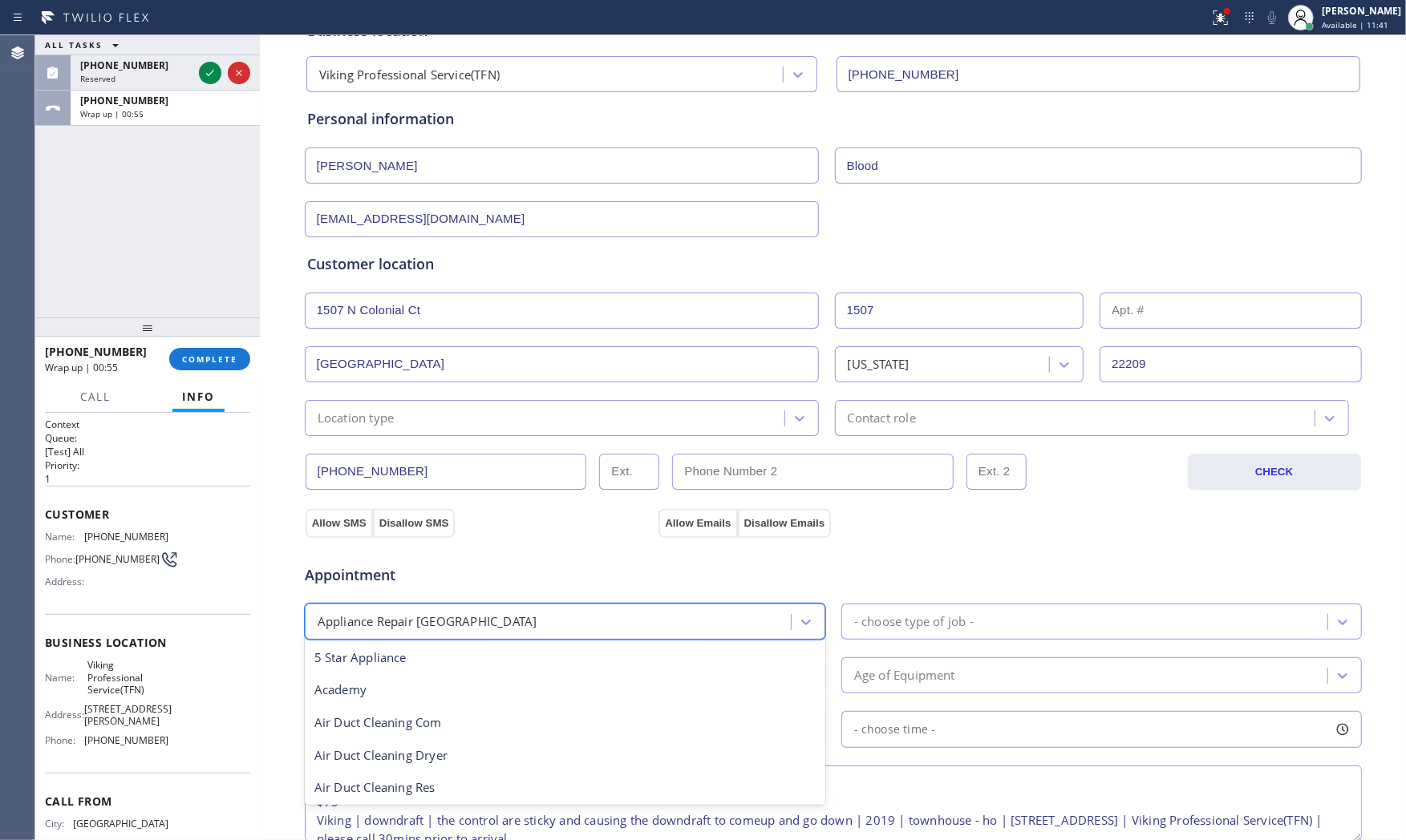
scroll to position [1, 0]
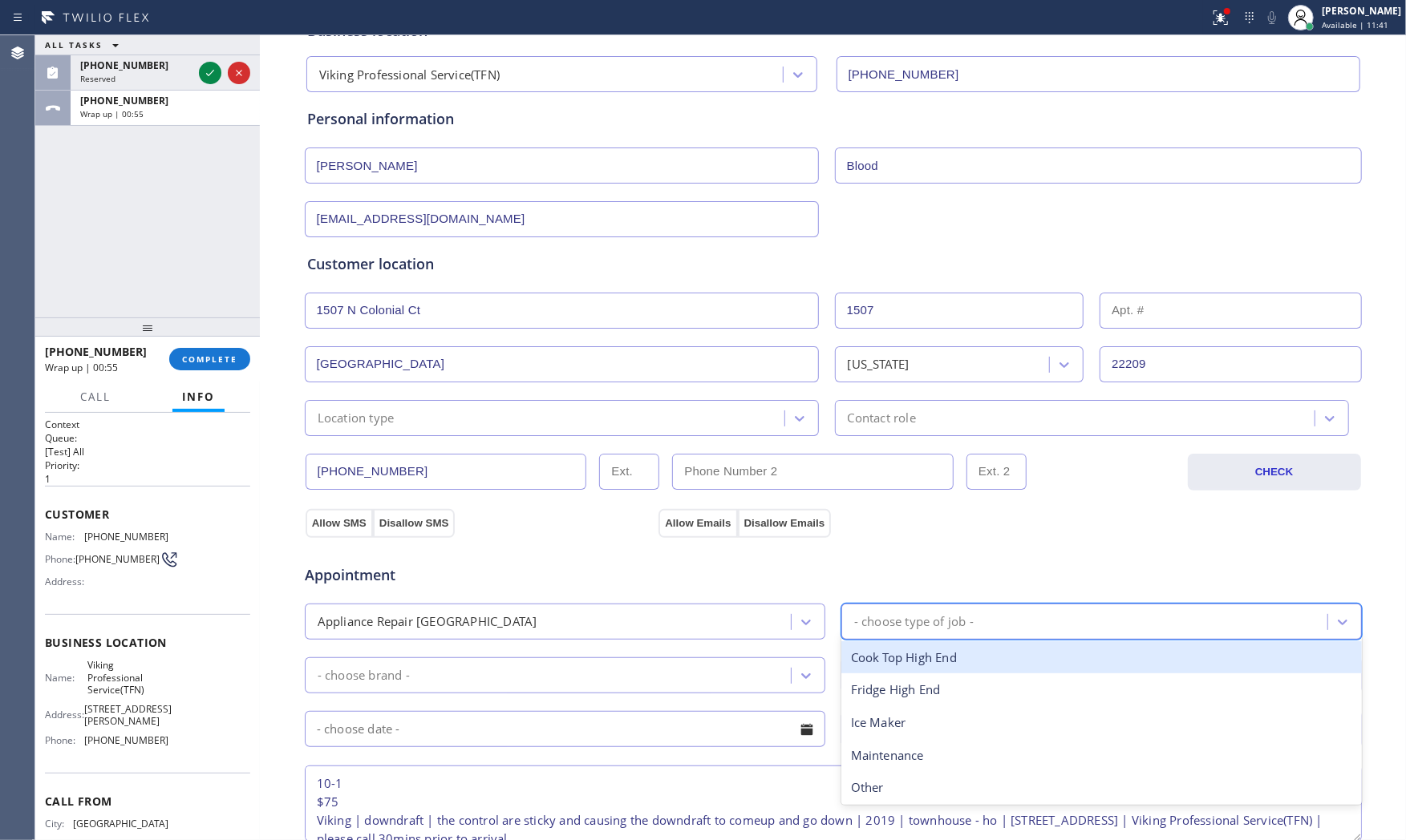
click at [870, 618] on div "- choose type of job -" at bounding box center [913, 621] width 119 height 18
click at [645, 614] on div "Appliance Repair High End r" at bounding box center [550, 621] width 482 height 28
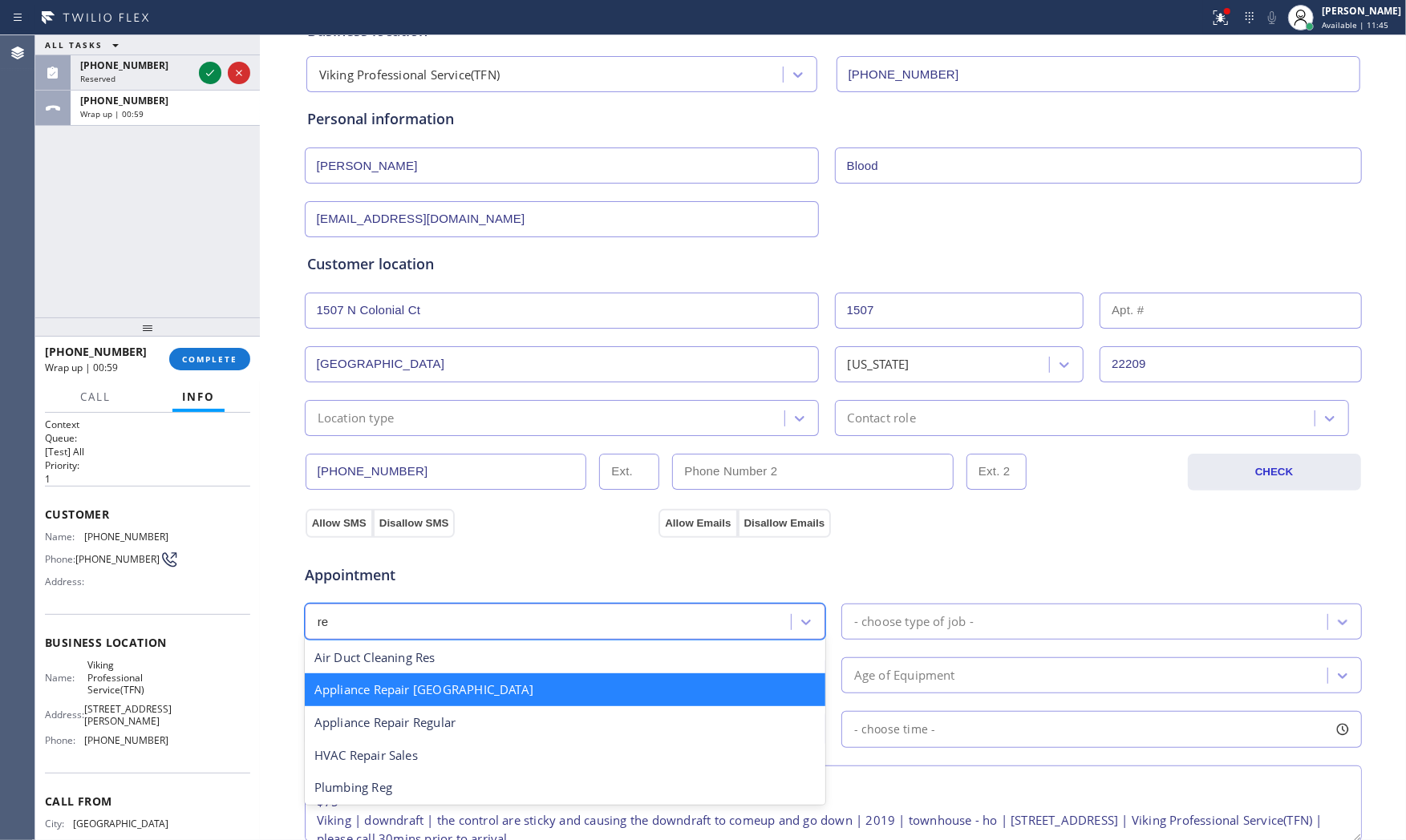
type input "reg"
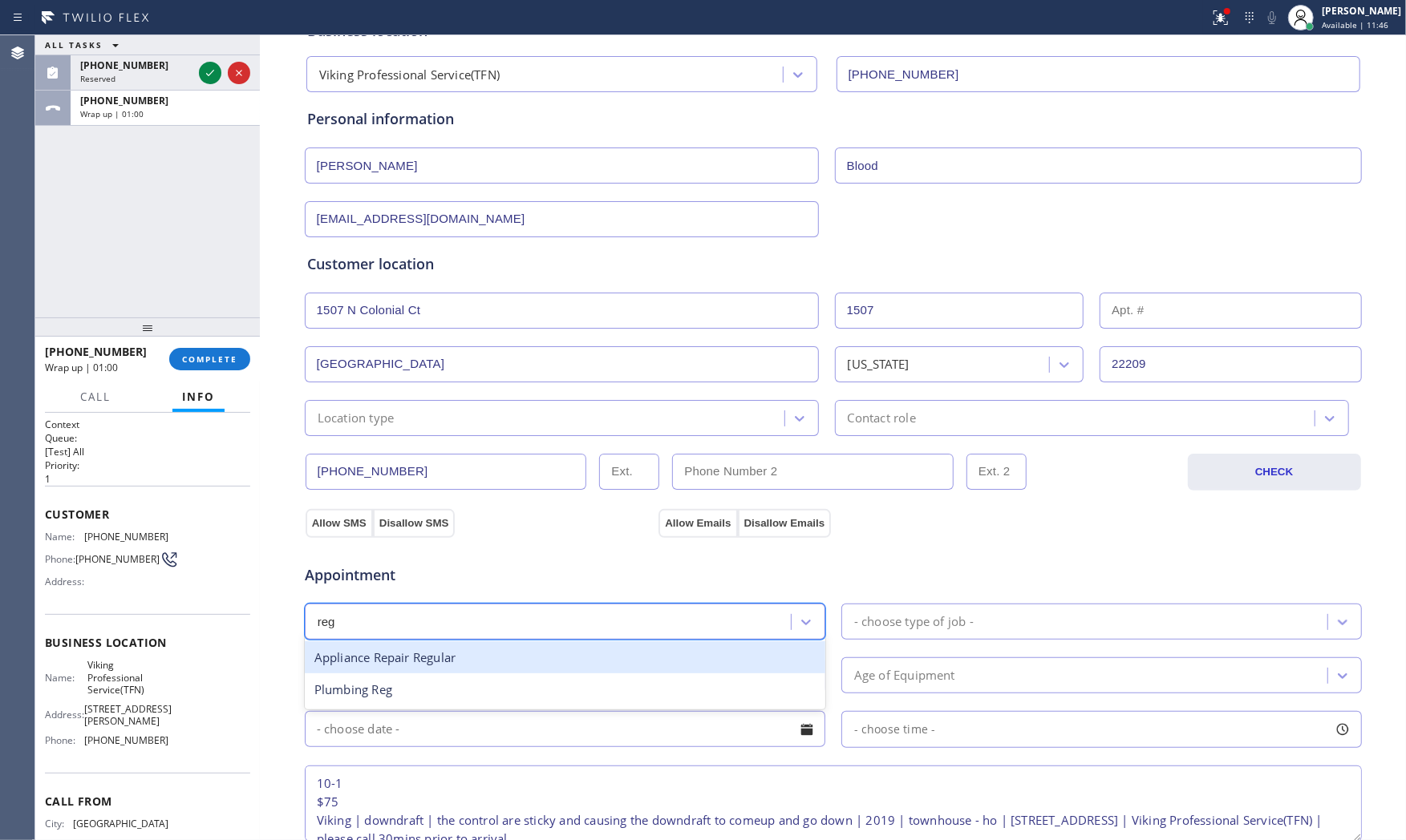
click at [528, 658] on div "Appliance Repair Regular" at bounding box center [565, 658] width 521 height 33
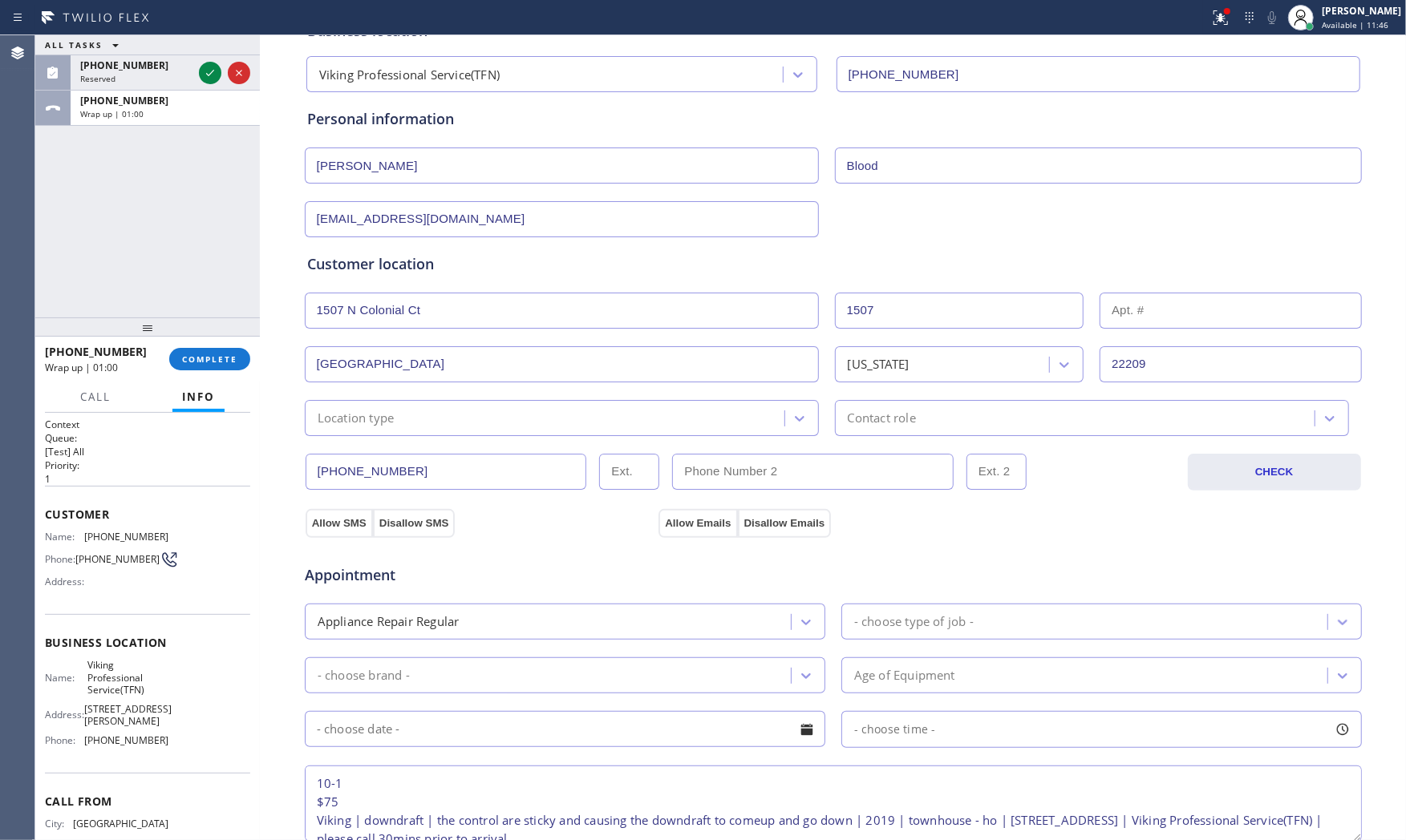
click at [879, 642] on div "Appointment Appliance Repair Regular - choose type of job - - choose brand - Ag…" at bounding box center [833, 696] width 1052 height 300
click at [890, 624] on div "- choose type of job -" at bounding box center [913, 621] width 119 height 18
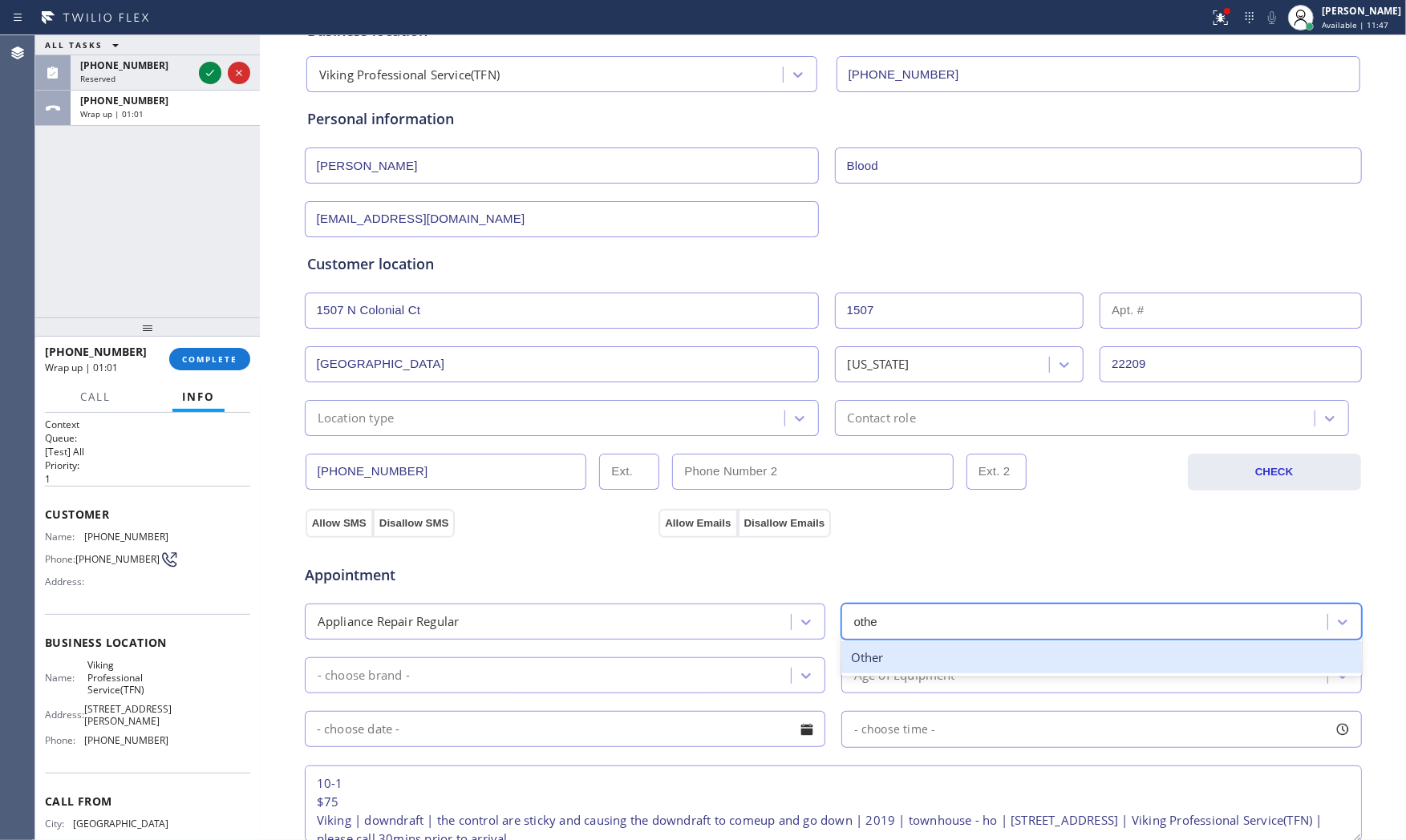
type input "other"
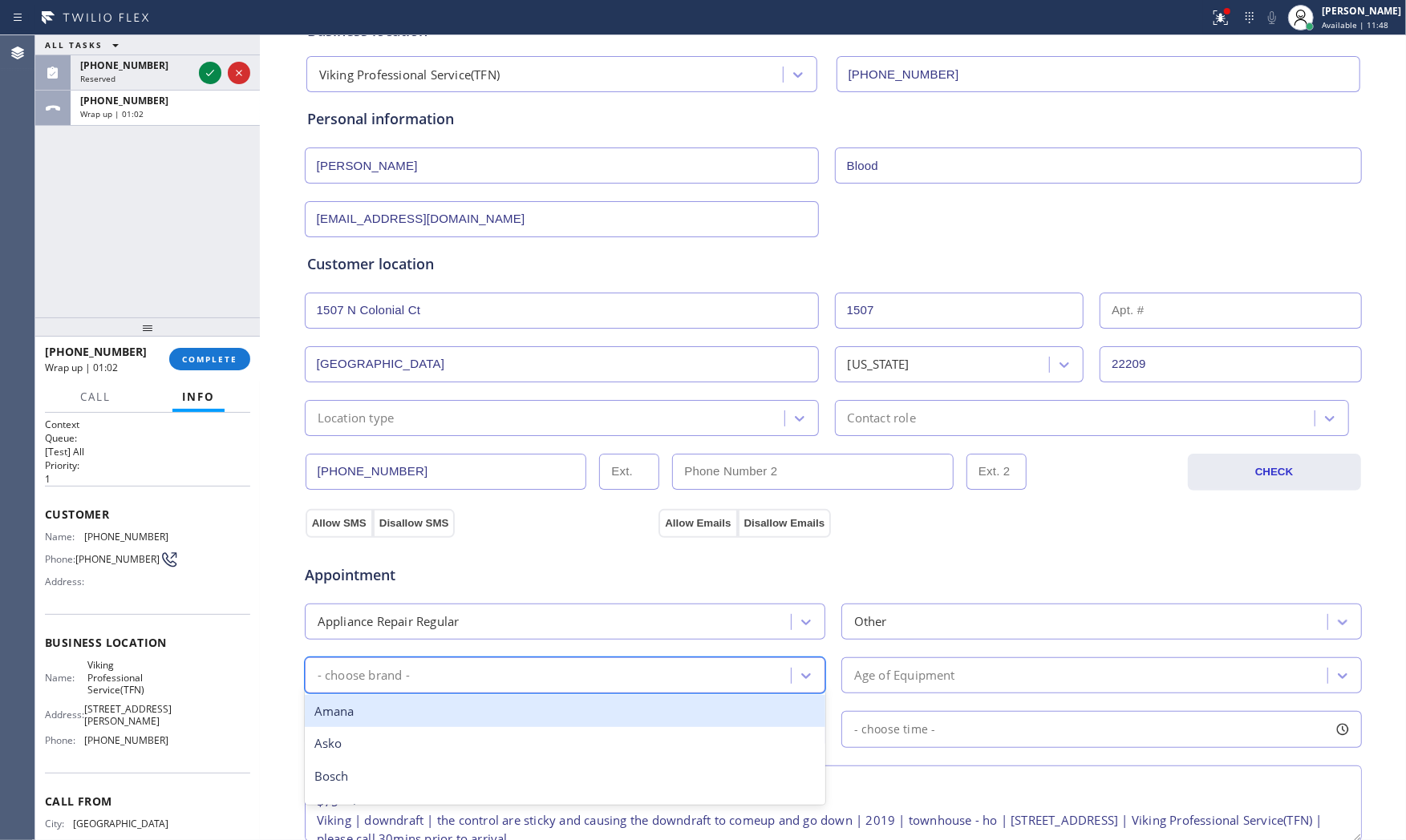
click at [547, 693] on div "- choose brand -" at bounding box center [565, 675] width 521 height 36
type input "d"
type input "other"
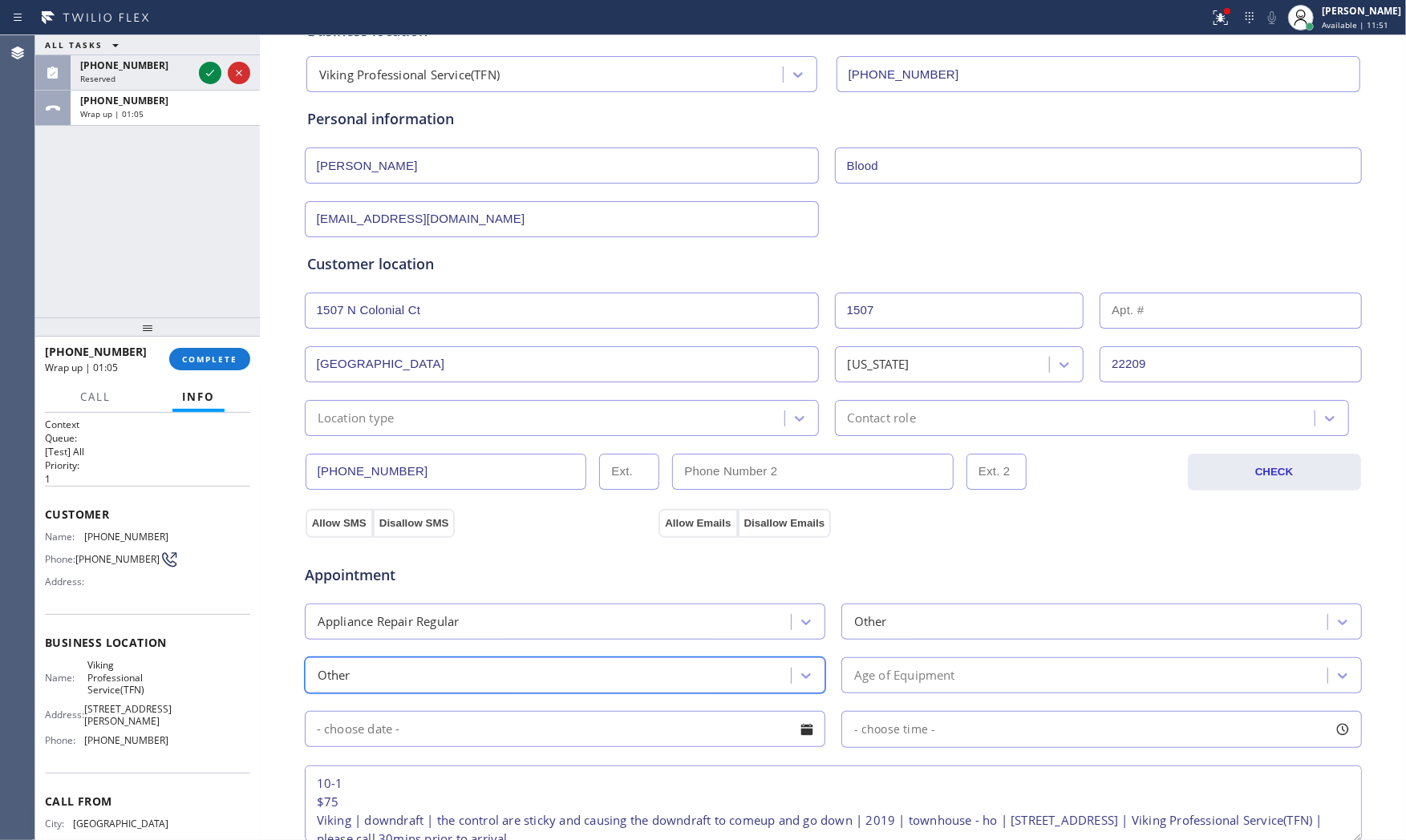
click at [926, 668] on div "Age of Equipment" at bounding box center [905, 675] width 101 height 18
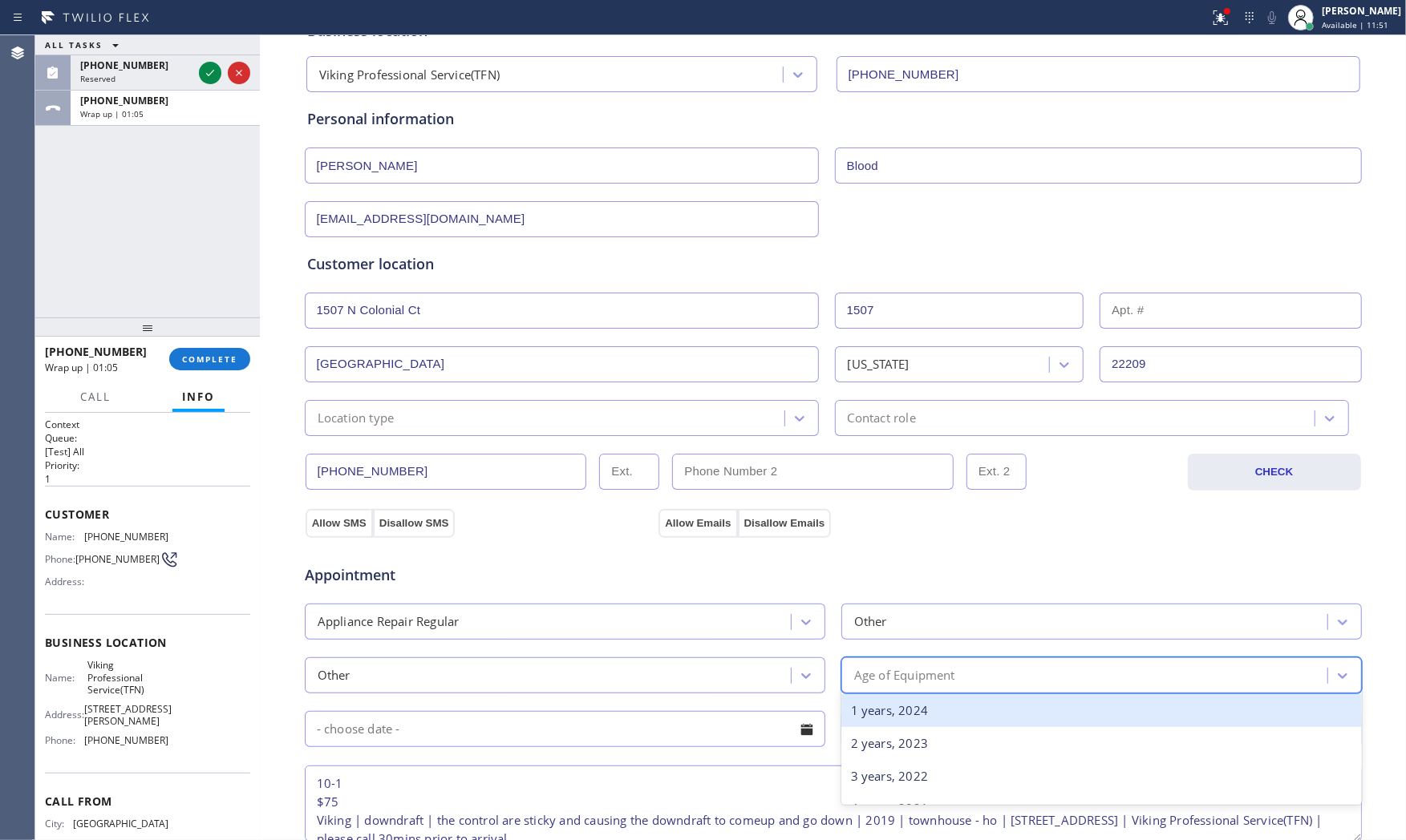
scroll to position [178, 0]
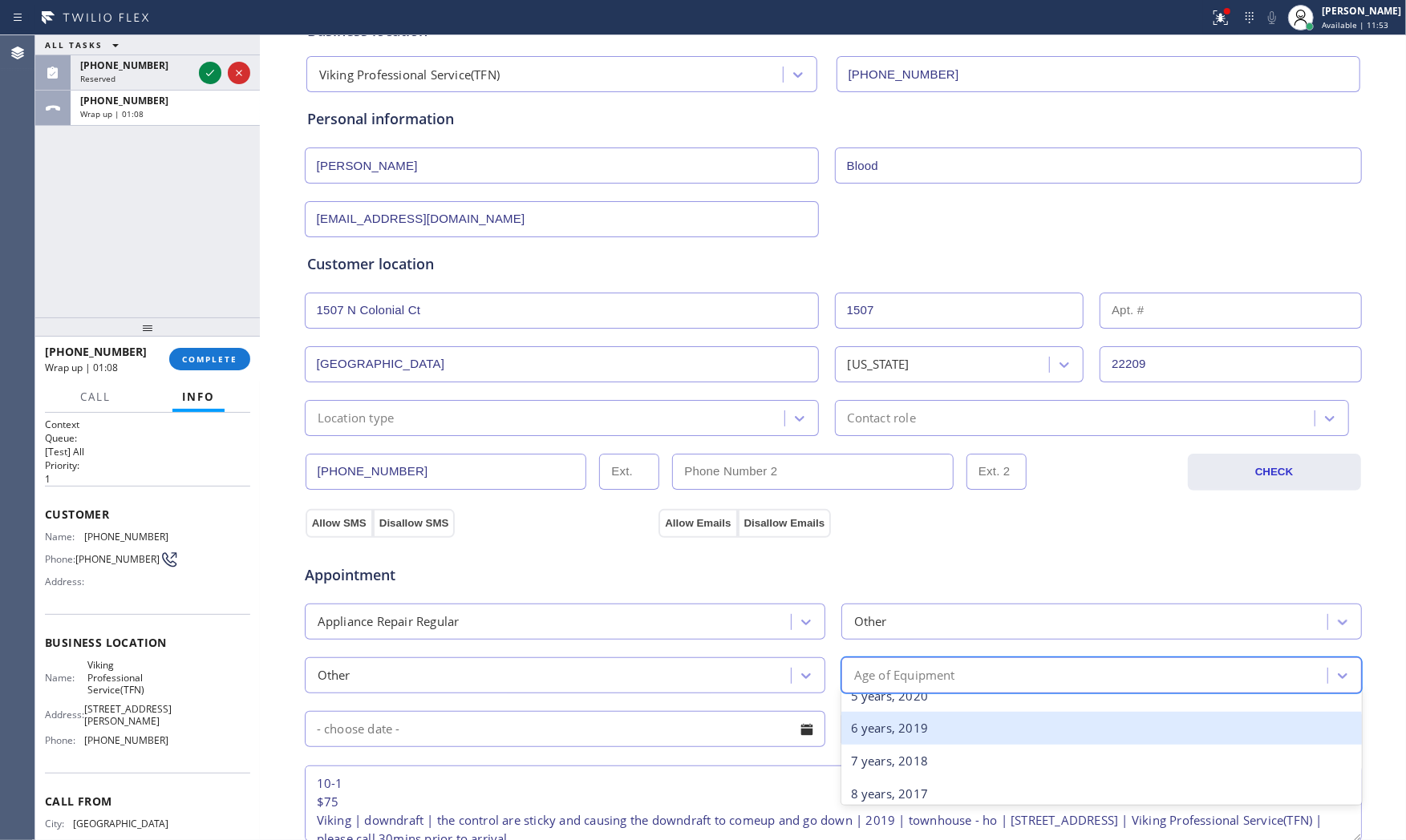
click at [910, 735] on div "6 years, 2019" at bounding box center [1101, 728] width 521 height 33
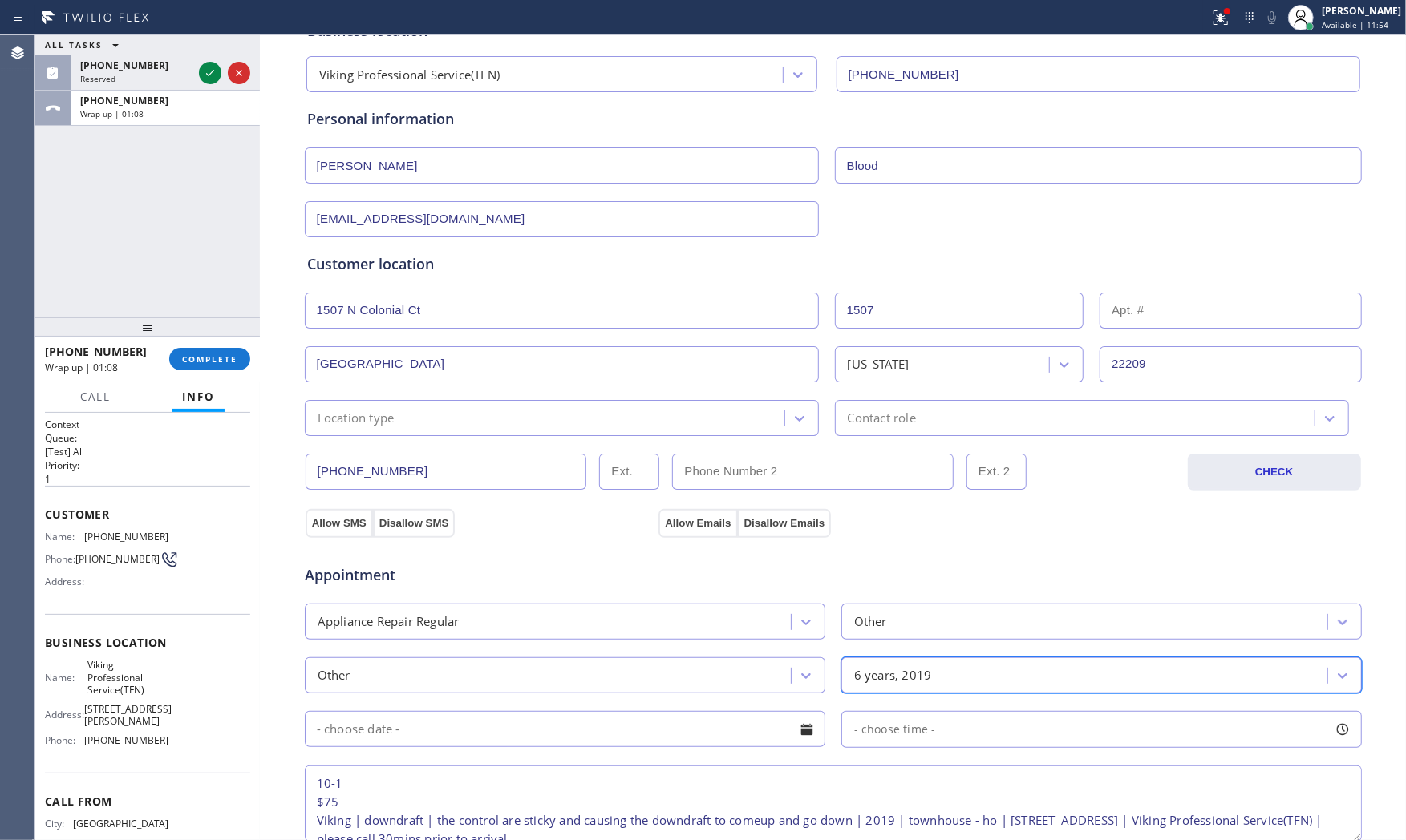
click at [522, 746] on input "text" at bounding box center [565, 729] width 521 height 36
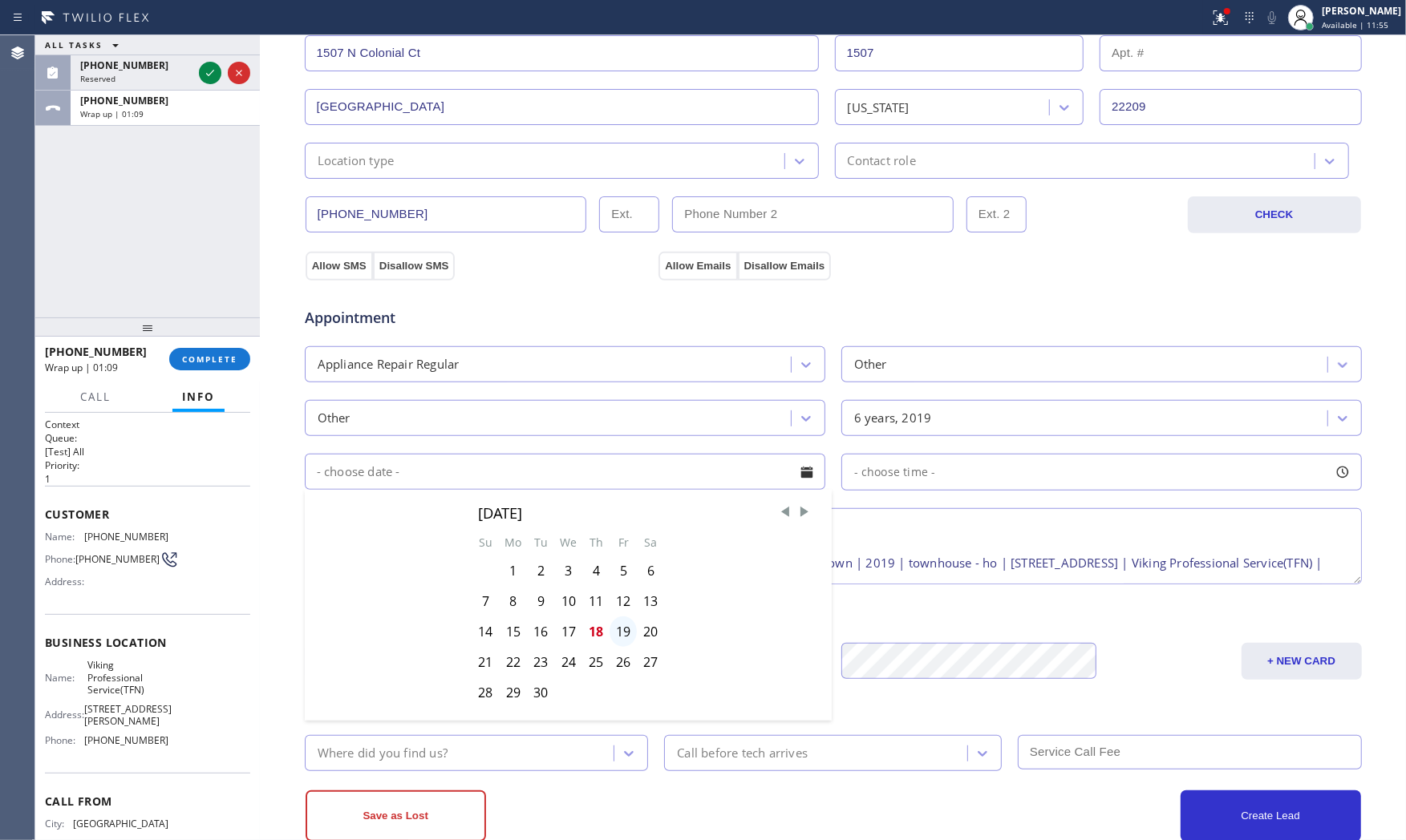
scroll to position [374, 0]
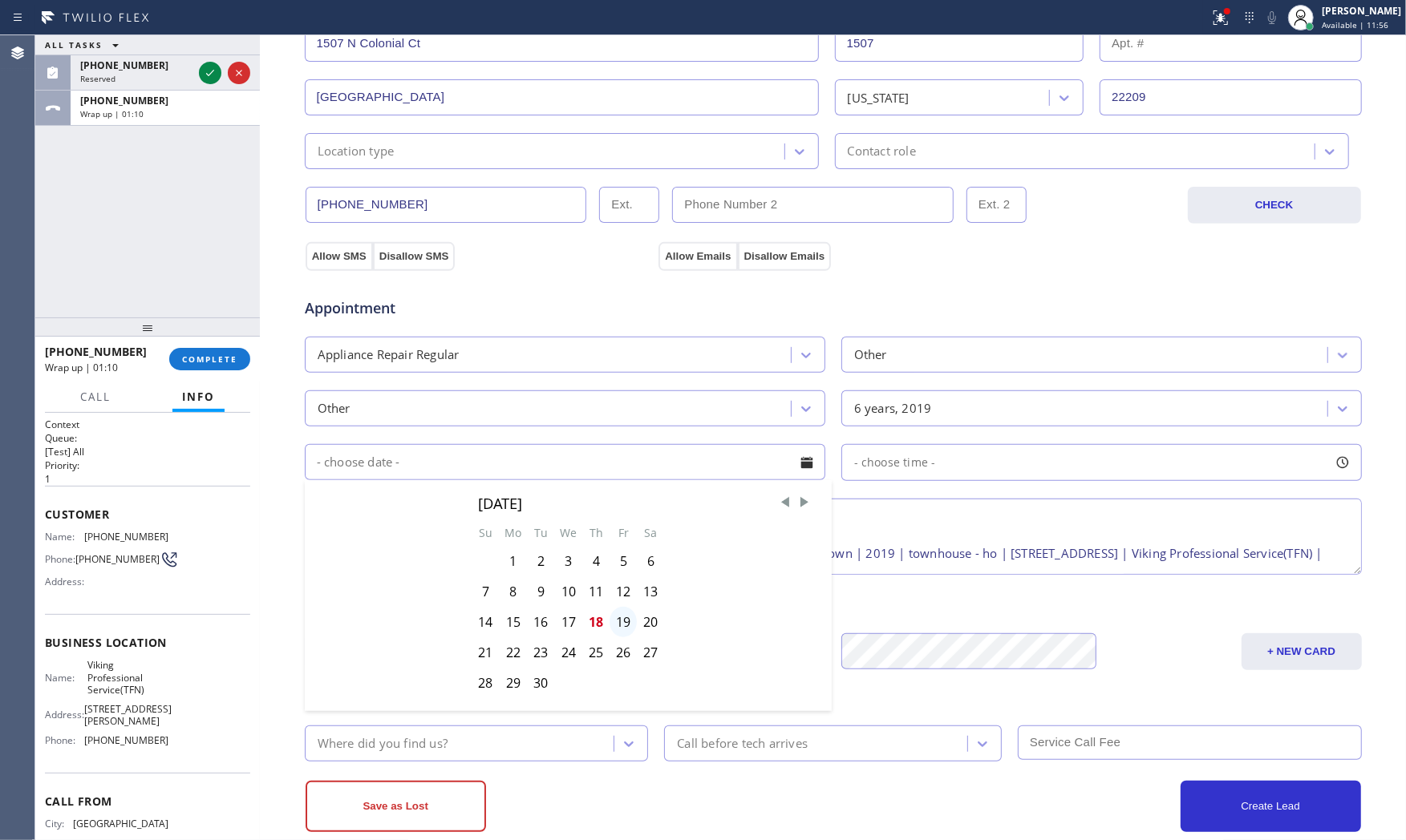
click at [610, 620] on div "19" at bounding box center [623, 623] width 27 height 31
type input "09/19/2025"
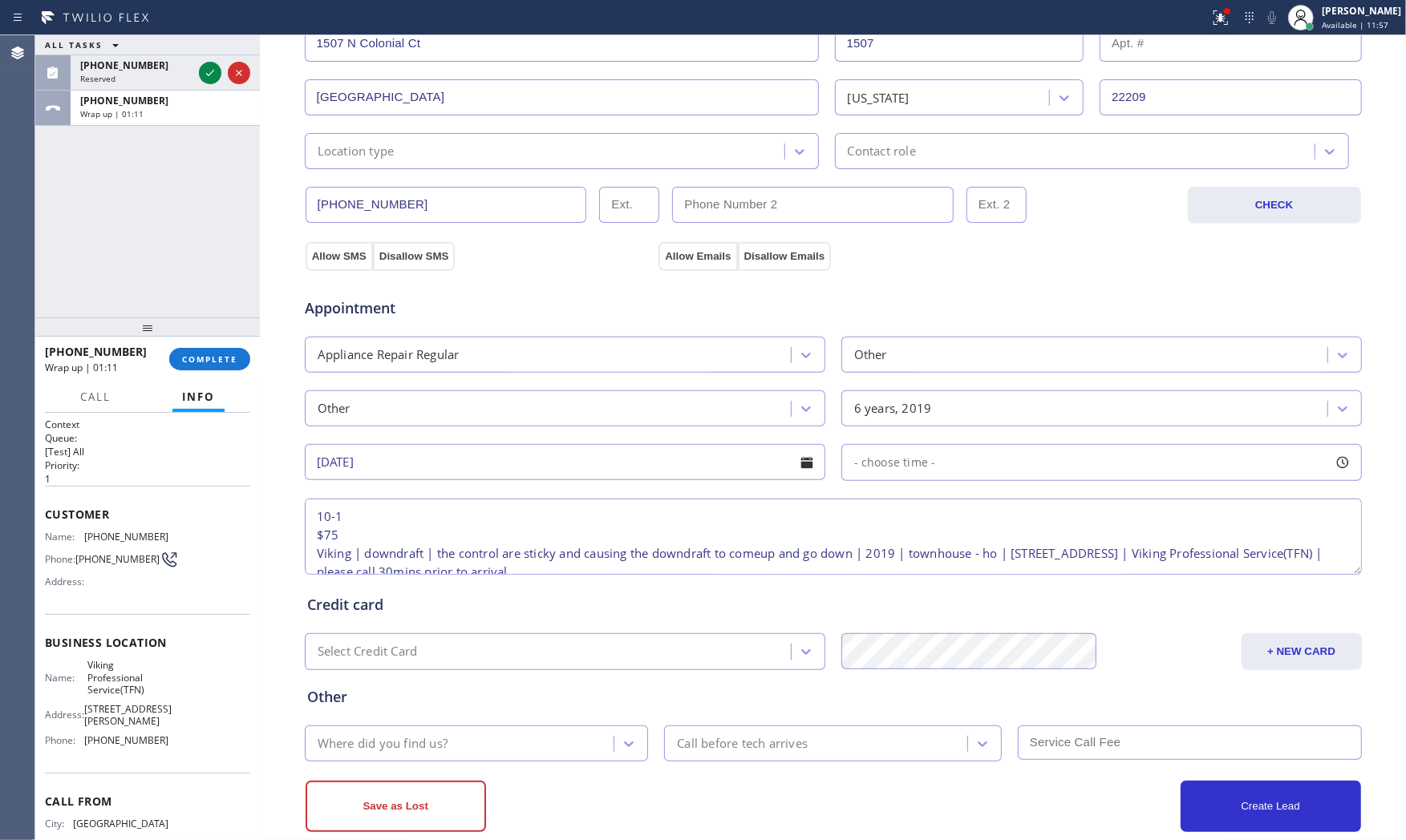
click at [905, 466] on span "- choose time -" at bounding box center [894, 462] width 82 height 15
drag, startPoint x: 853, startPoint y: 565, endPoint x: 1039, endPoint y: 551, distance: 186.5
click at [1039, 551] on div at bounding box center [1049, 560] width 19 height 33
drag, startPoint x: 853, startPoint y: 559, endPoint x: 926, endPoint y: 559, distance: 73.0
click at [926, 559] on div at bounding box center [934, 560] width 19 height 33
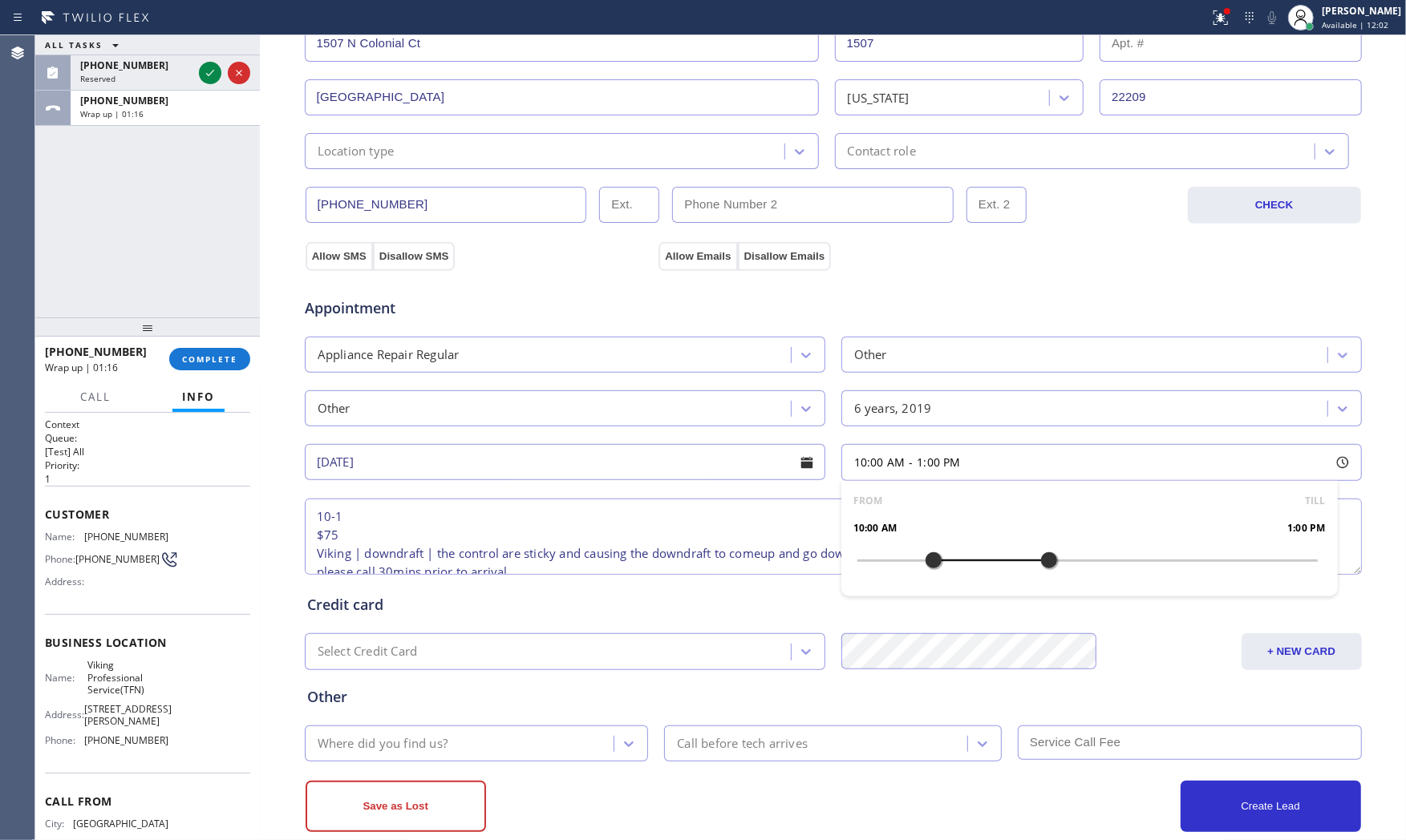
click at [518, 746] on div "Where did you find us?" at bounding box center [462, 744] width 305 height 28
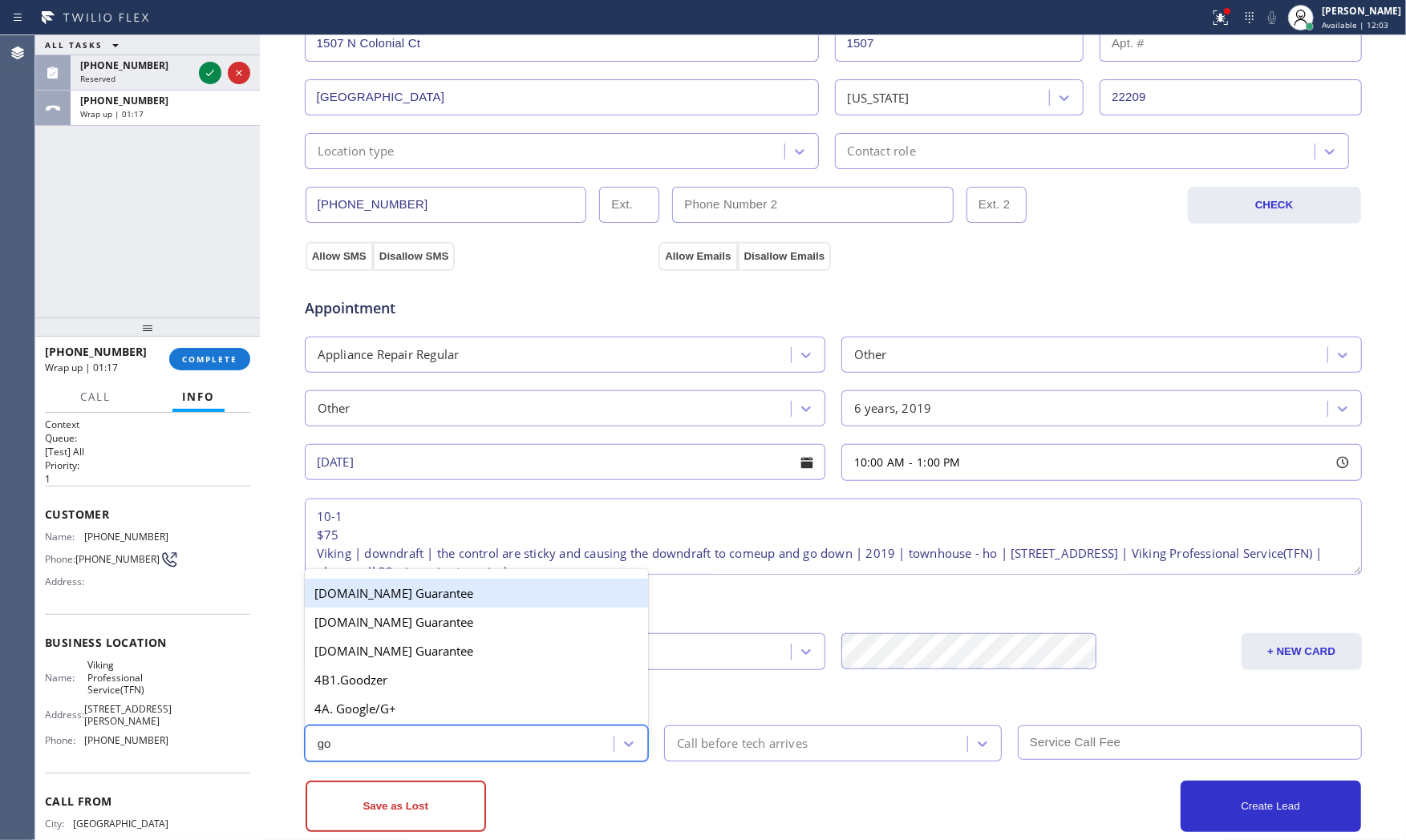
type input "goo"
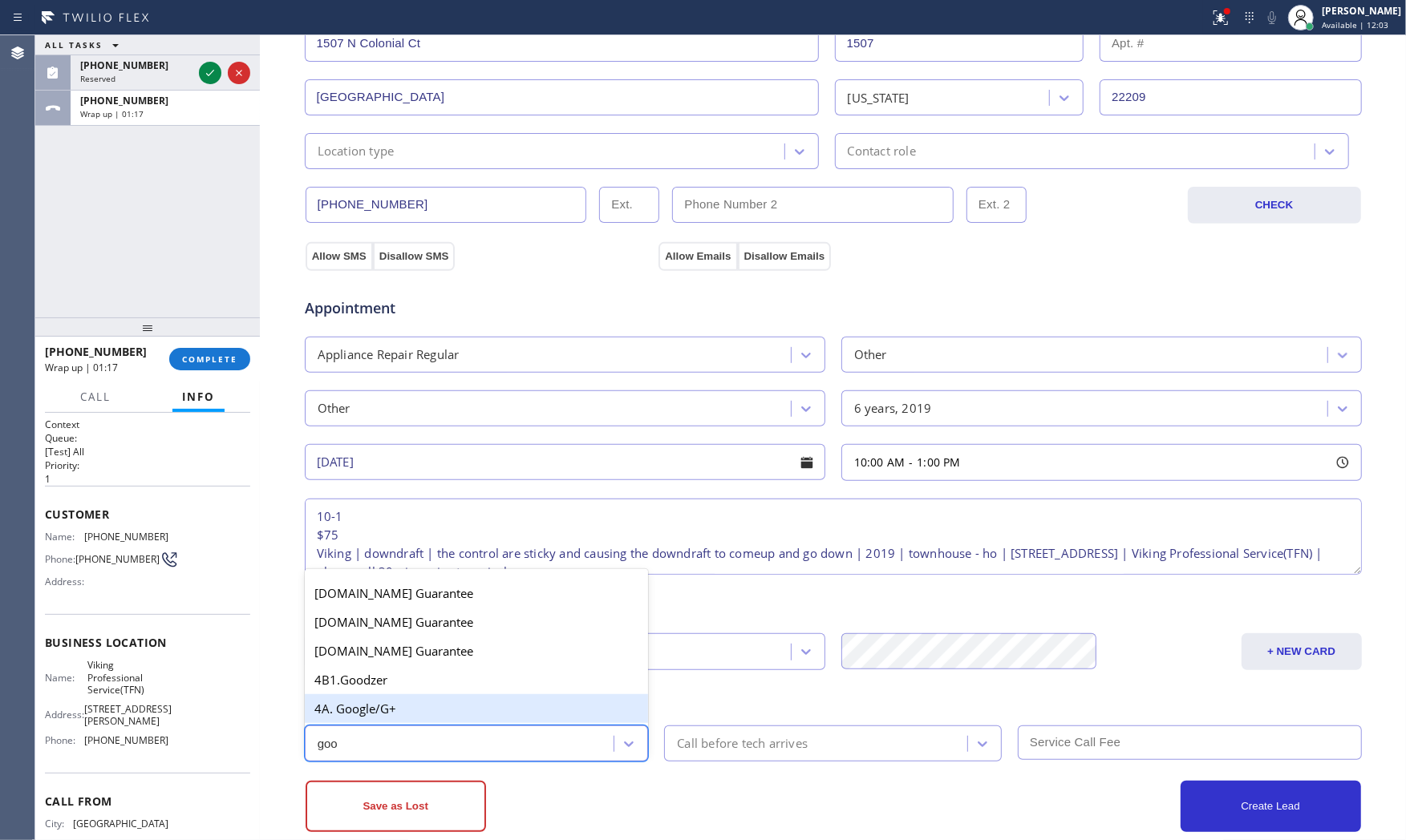
click at [491, 712] on div "4A. Google/G+" at bounding box center [476, 709] width 344 height 29
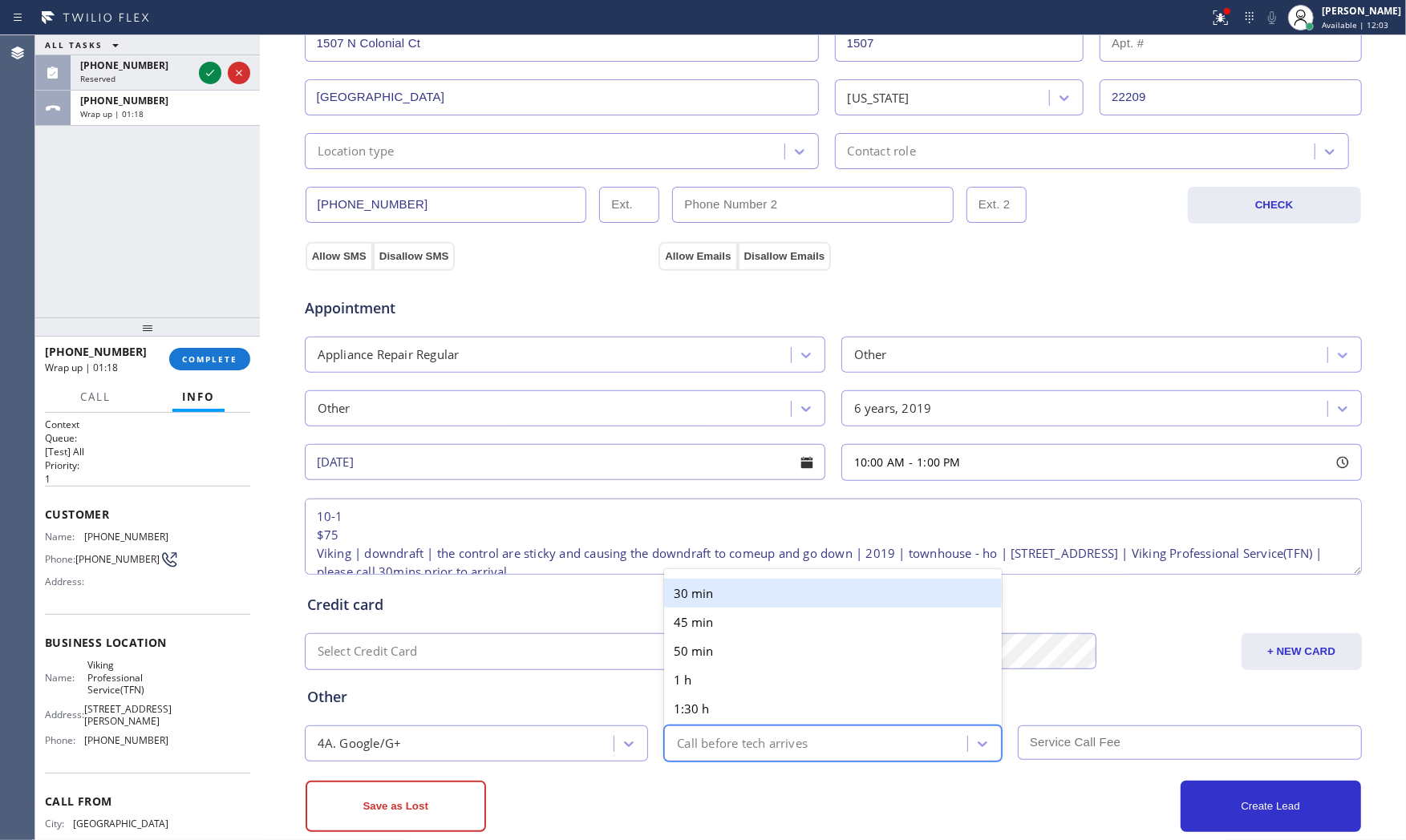
click at [738, 734] on div "Call before tech arrives" at bounding box center [742, 743] width 130 height 18
click at [712, 595] on div "30 min" at bounding box center [833, 594] width 337 height 29
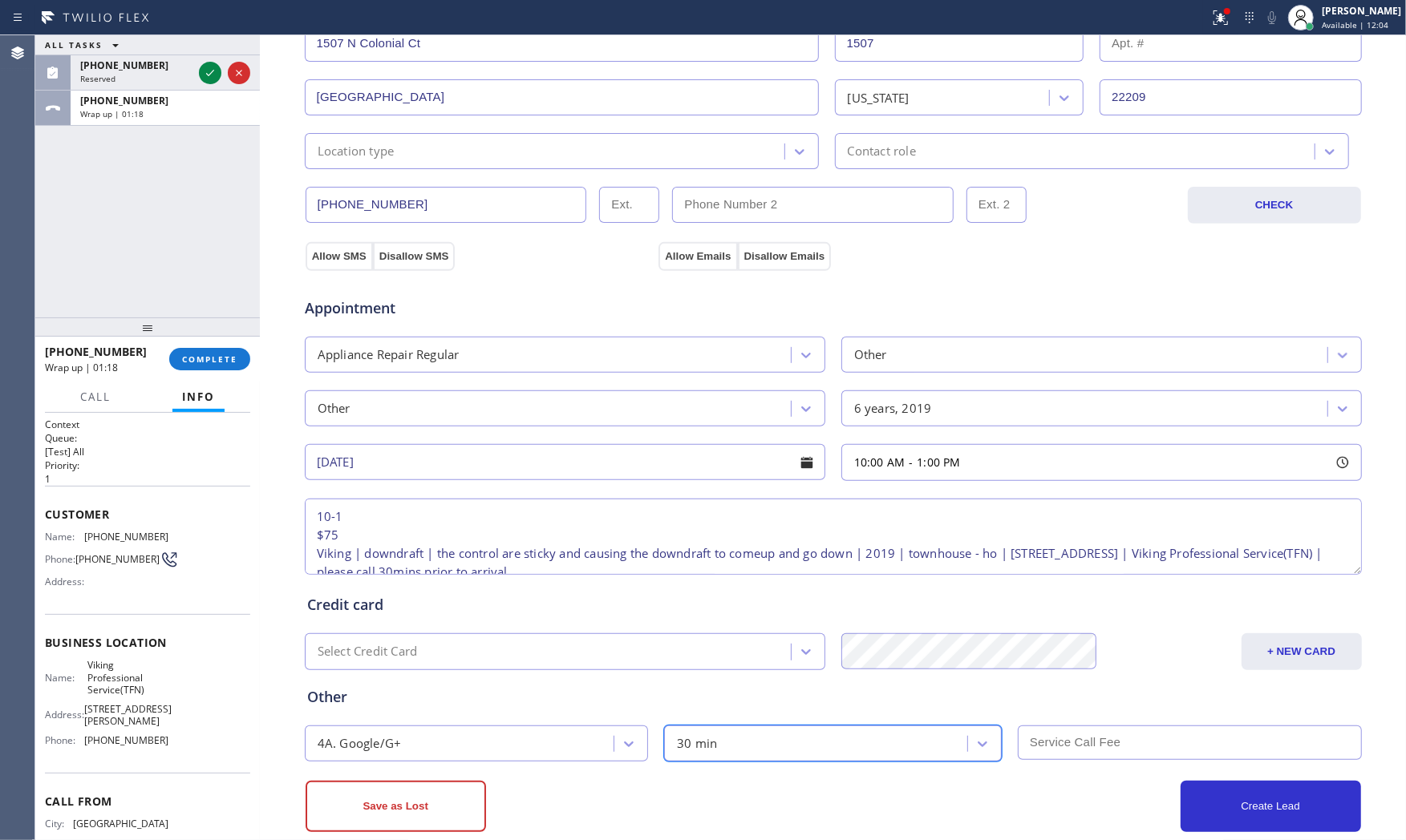
click at [1053, 734] on input "text" at bounding box center [1190, 743] width 344 height 34
type input "75"
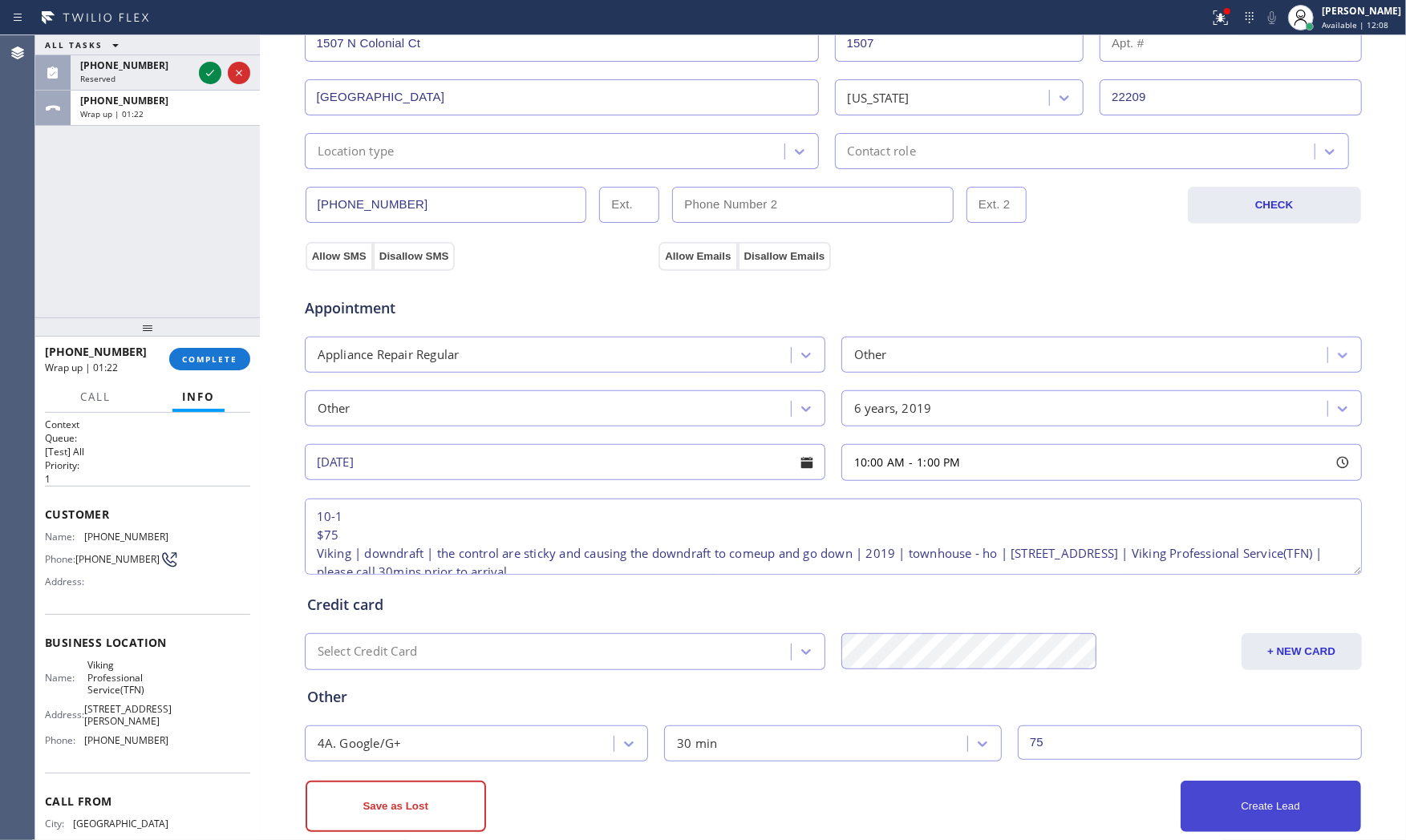
click at [1295, 807] on button "Create Lead" at bounding box center [1271, 807] width 180 height 51
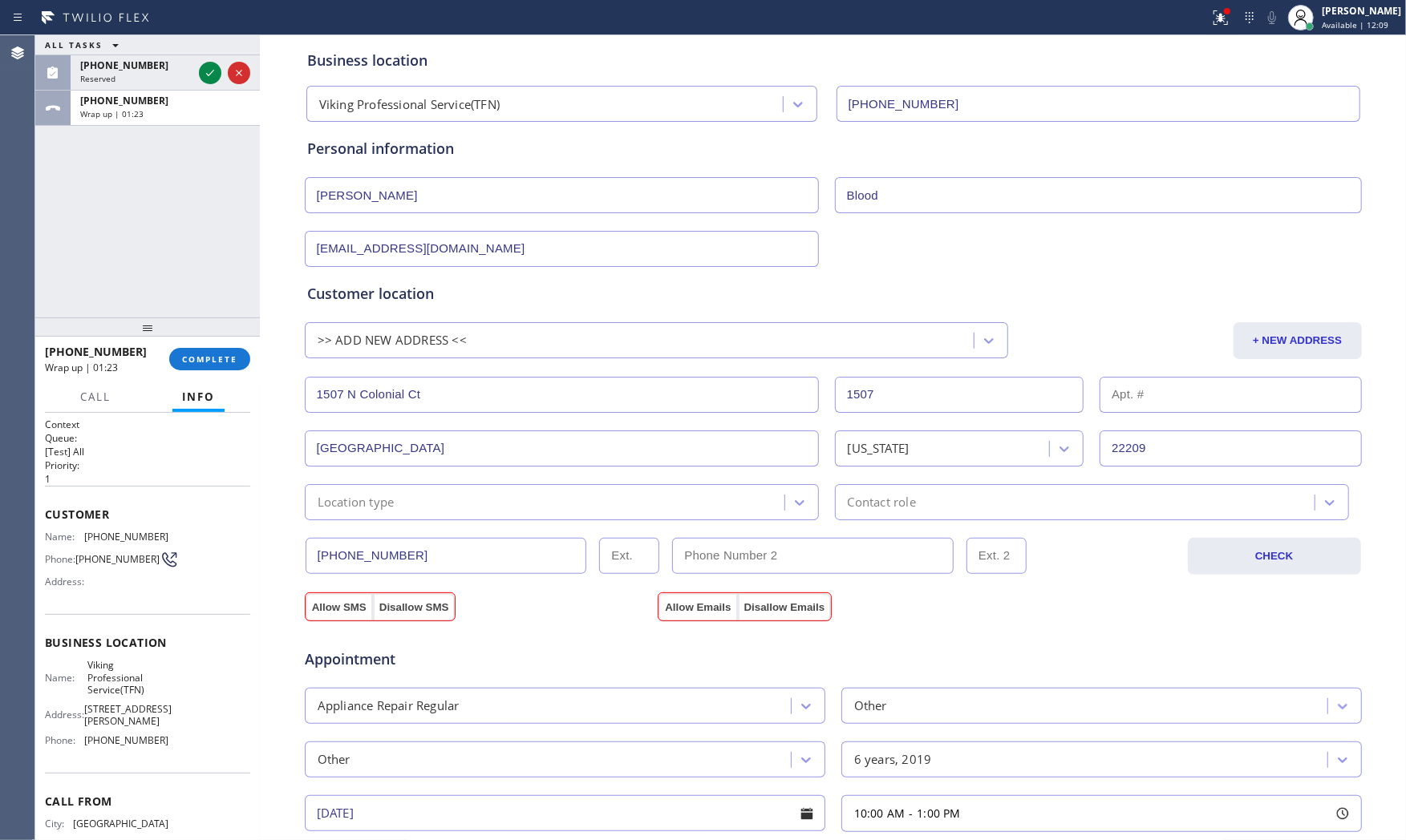
scroll to position [73, 0]
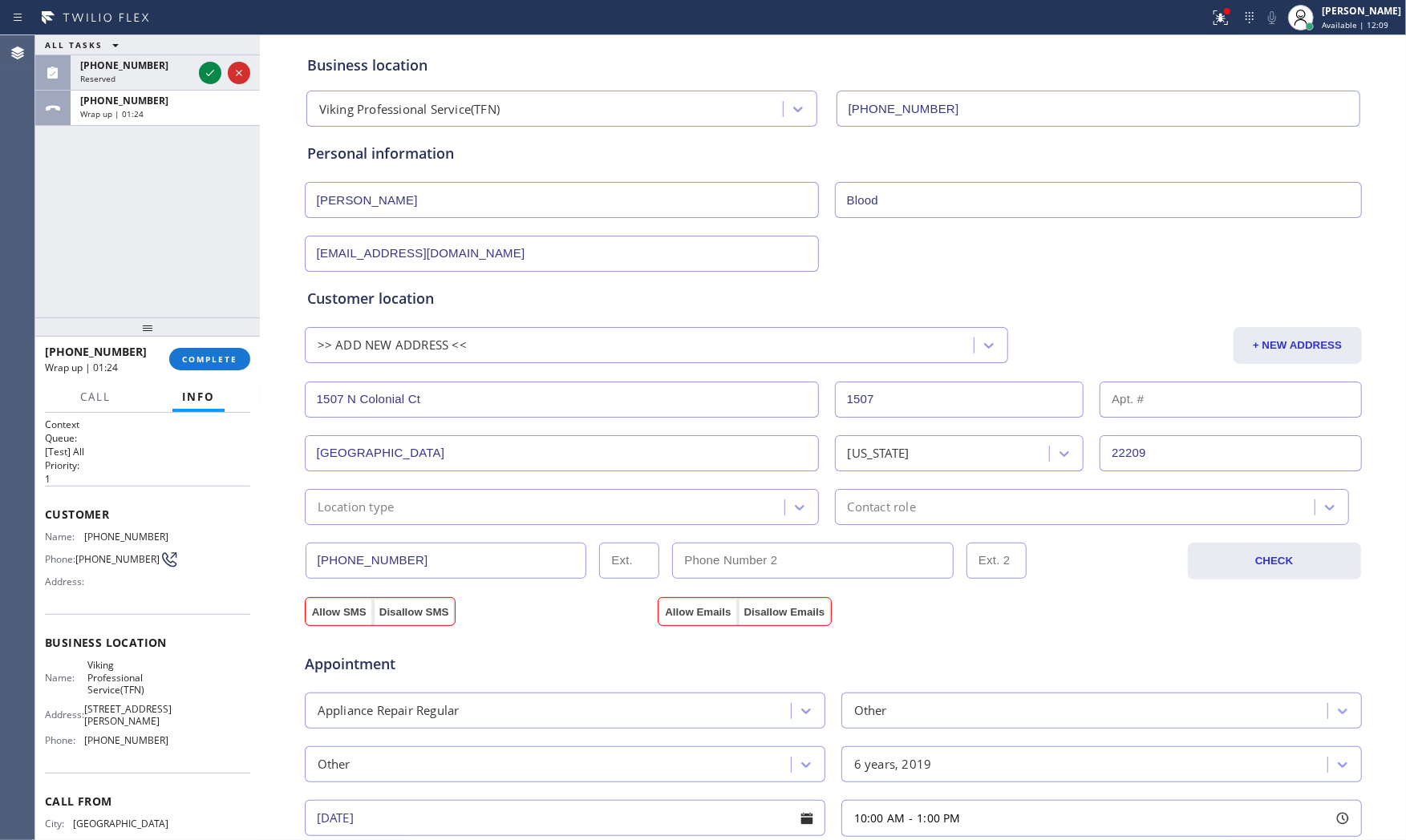
drag, startPoint x: 326, startPoint y: 611, endPoint x: 452, endPoint y: 612, distance: 126.0
click at [327, 611] on button "Allow SMS" at bounding box center [339, 613] width 68 height 29
click at [669, 607] on button "Allow Emails" at bounding box center [698, 613] width 79 height 29
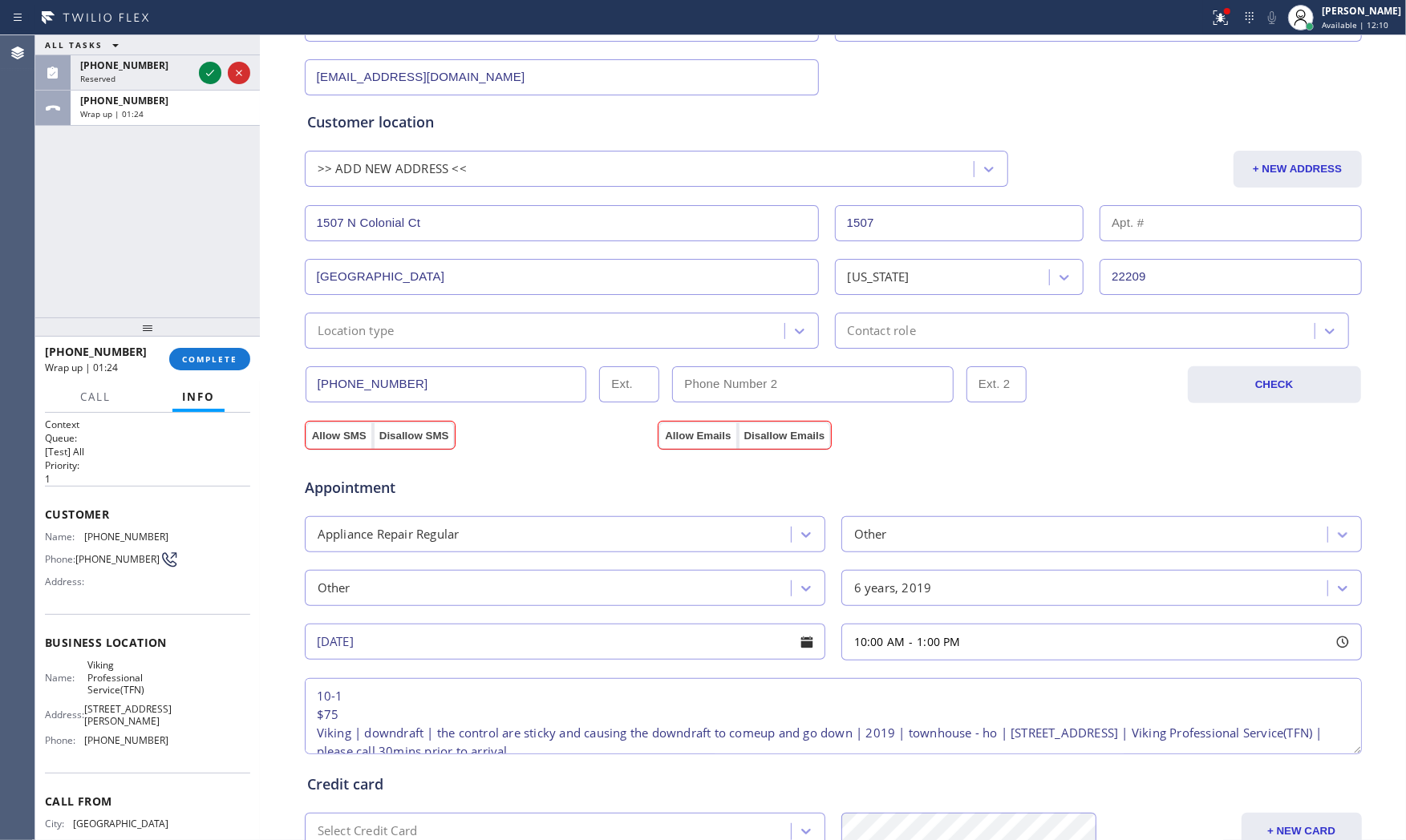
scroll to position [457, 0]
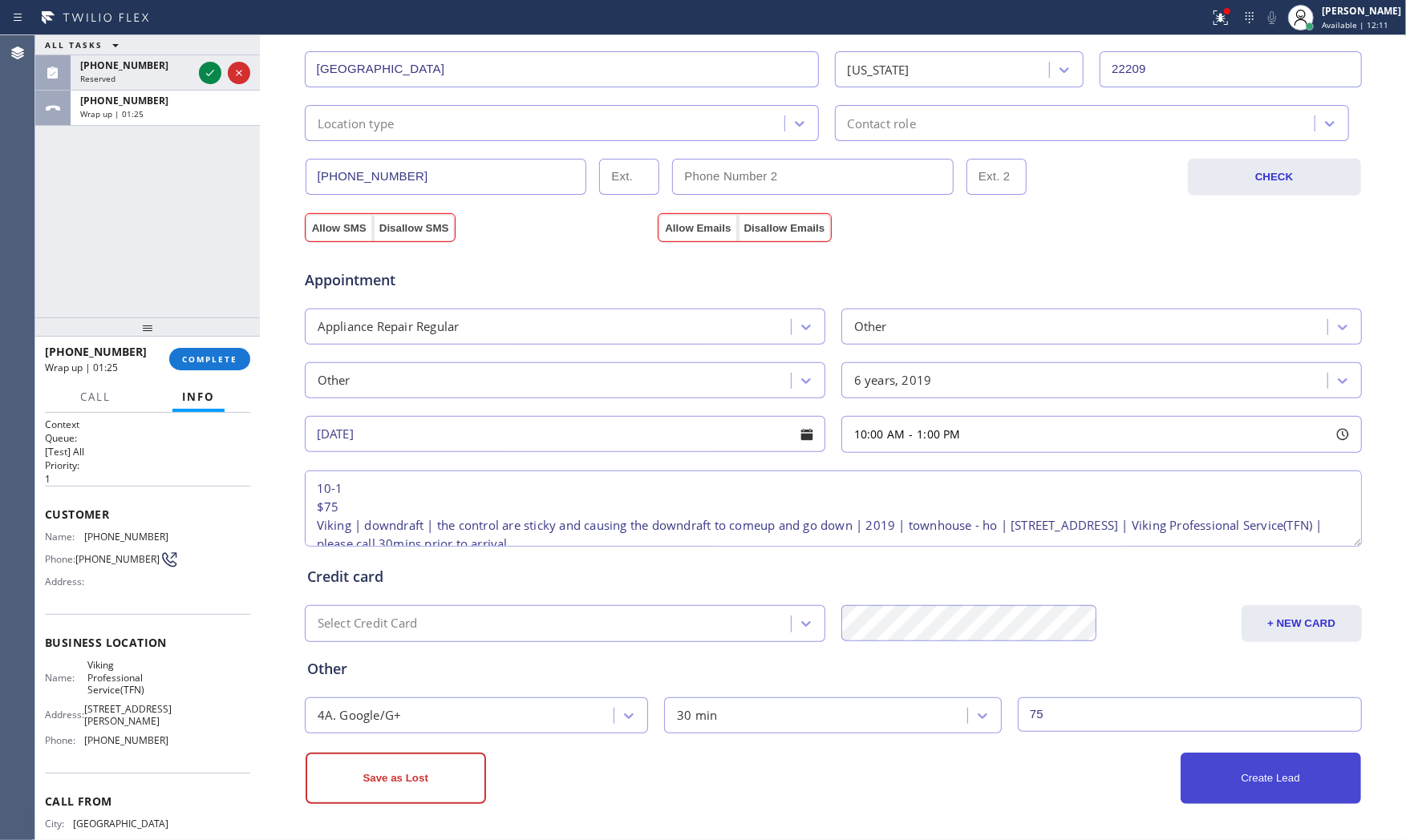
click at [1294, 803] on button "Create Lead" at bounding box center [1271, 779] width 180 height 51
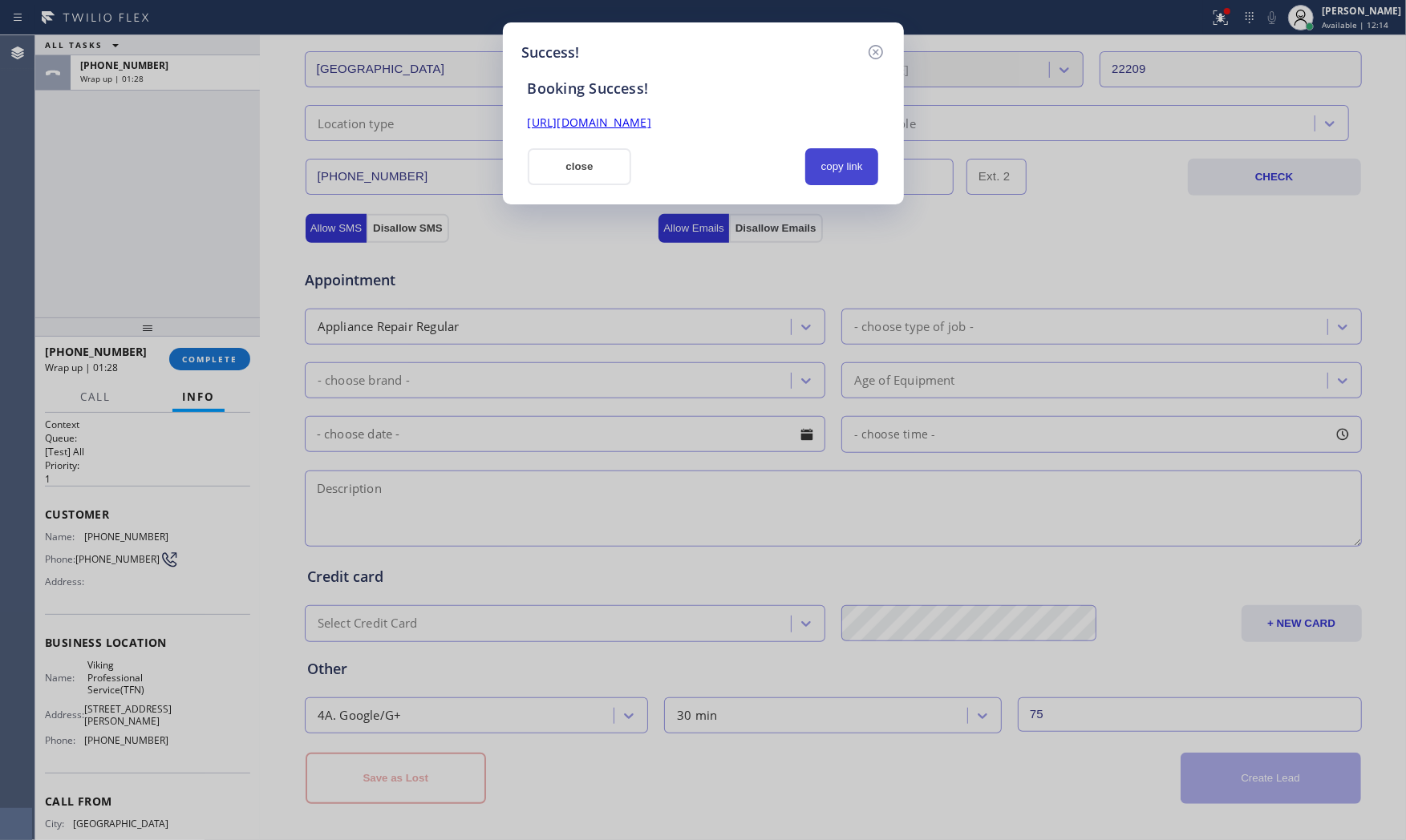
click at [839, 166] on button "copy link" at bounding box center [842, 166] width 74 height 37
click at [563, 160] on button "close" at bounding box center [580, 166] width 105 height 37
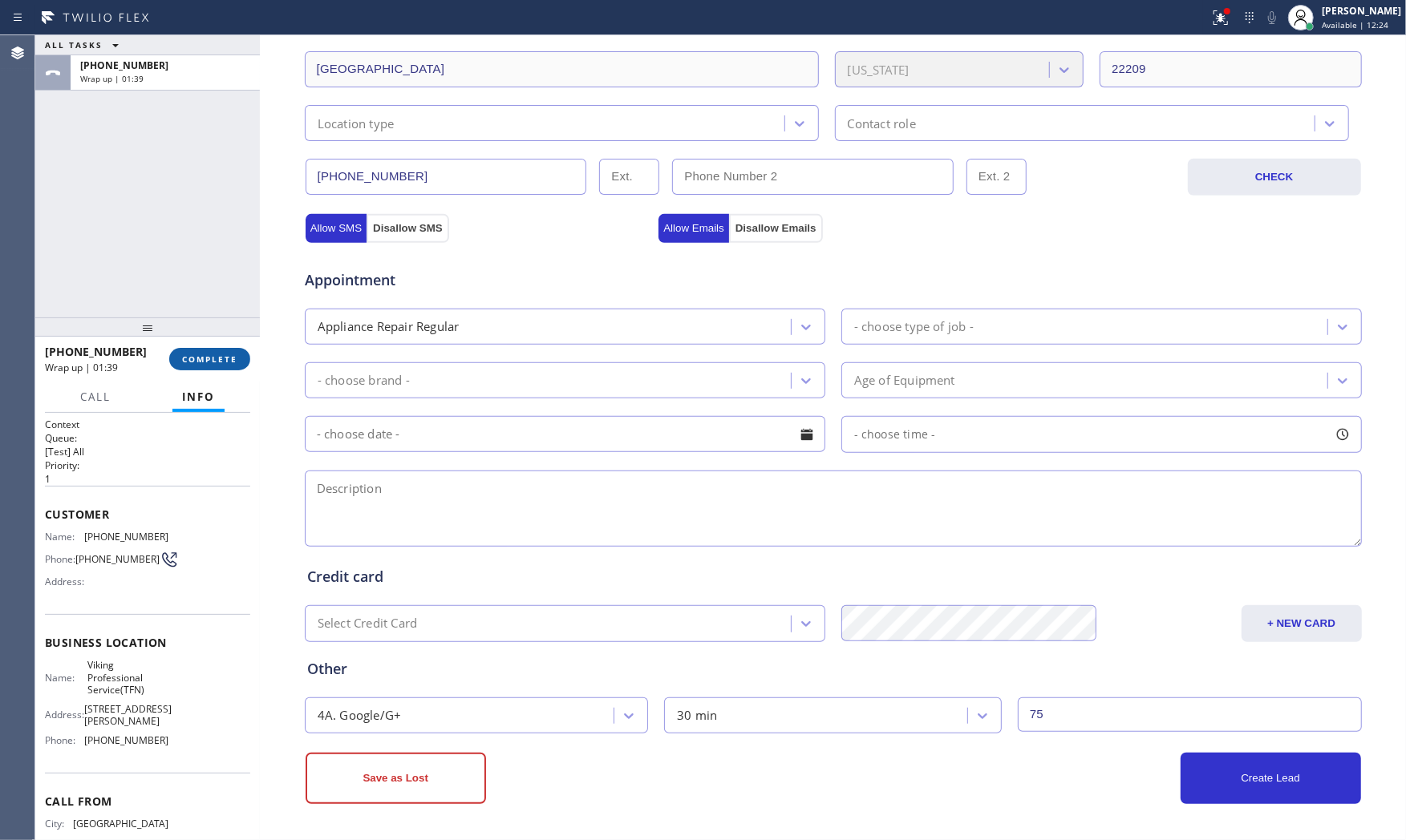
click at [233, 361] on span "COMPLETE" at bounding box center [209, 359] width 55 height 11
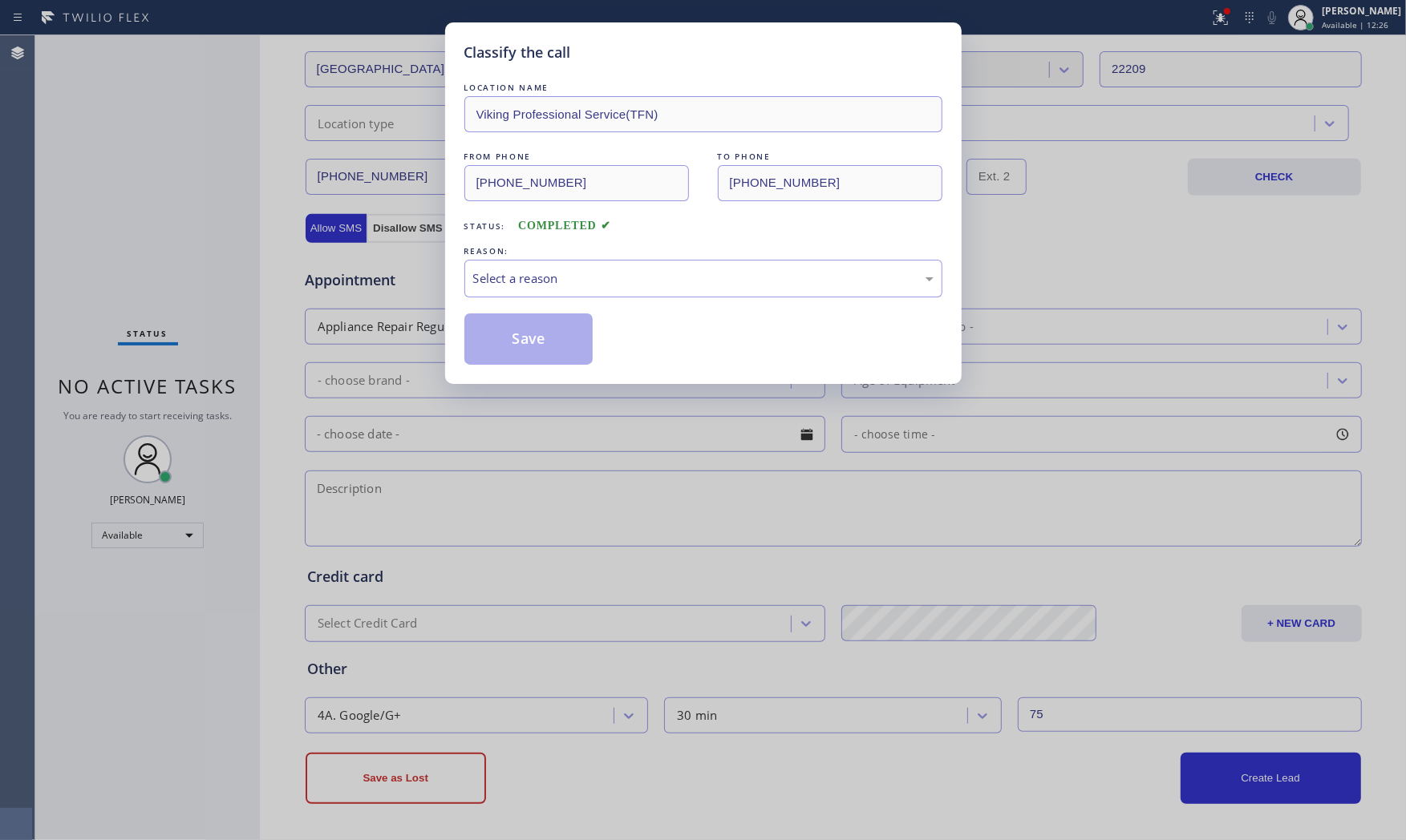
click at [487, 303] on div "LOCATION NAME Viking Professional Service(TFN) FROM PHONE (571) 315-9249 TO PHO…" at bounding box center [703, 222] width 478 height 286
click at [495, 293] on div "Select a reason" at bounding box center [703, 279] width 478 height 38
click at [509, 294] on div "Not Booked - All other reasons" at bounding box center [703, 279] width 478 height 38
click at [510, 329] on button "Save" at bounding box center [529, 339] width 129 height 51
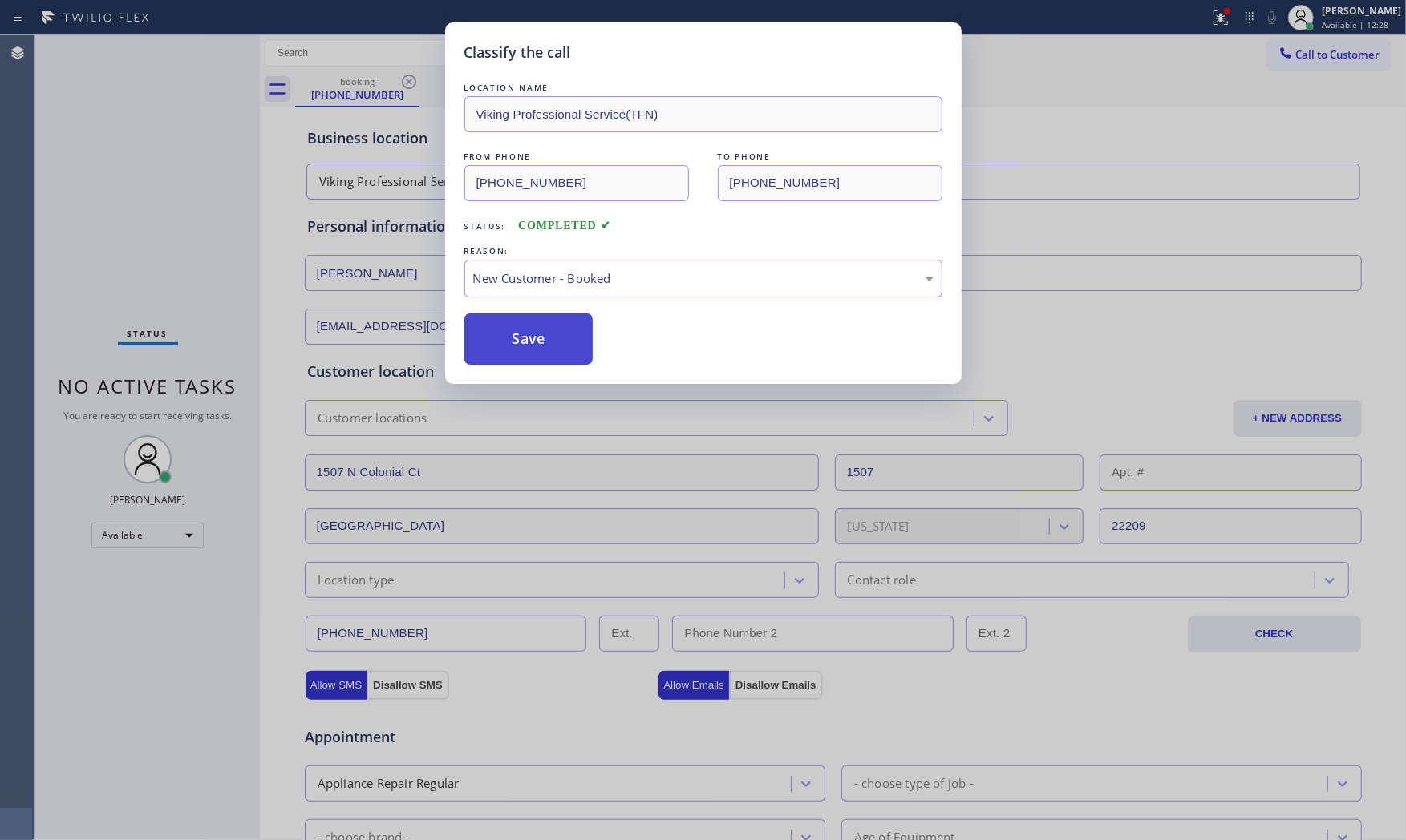
click at [510, 329] on button "Save" at bounding box center [529, 339] width 129 height 51
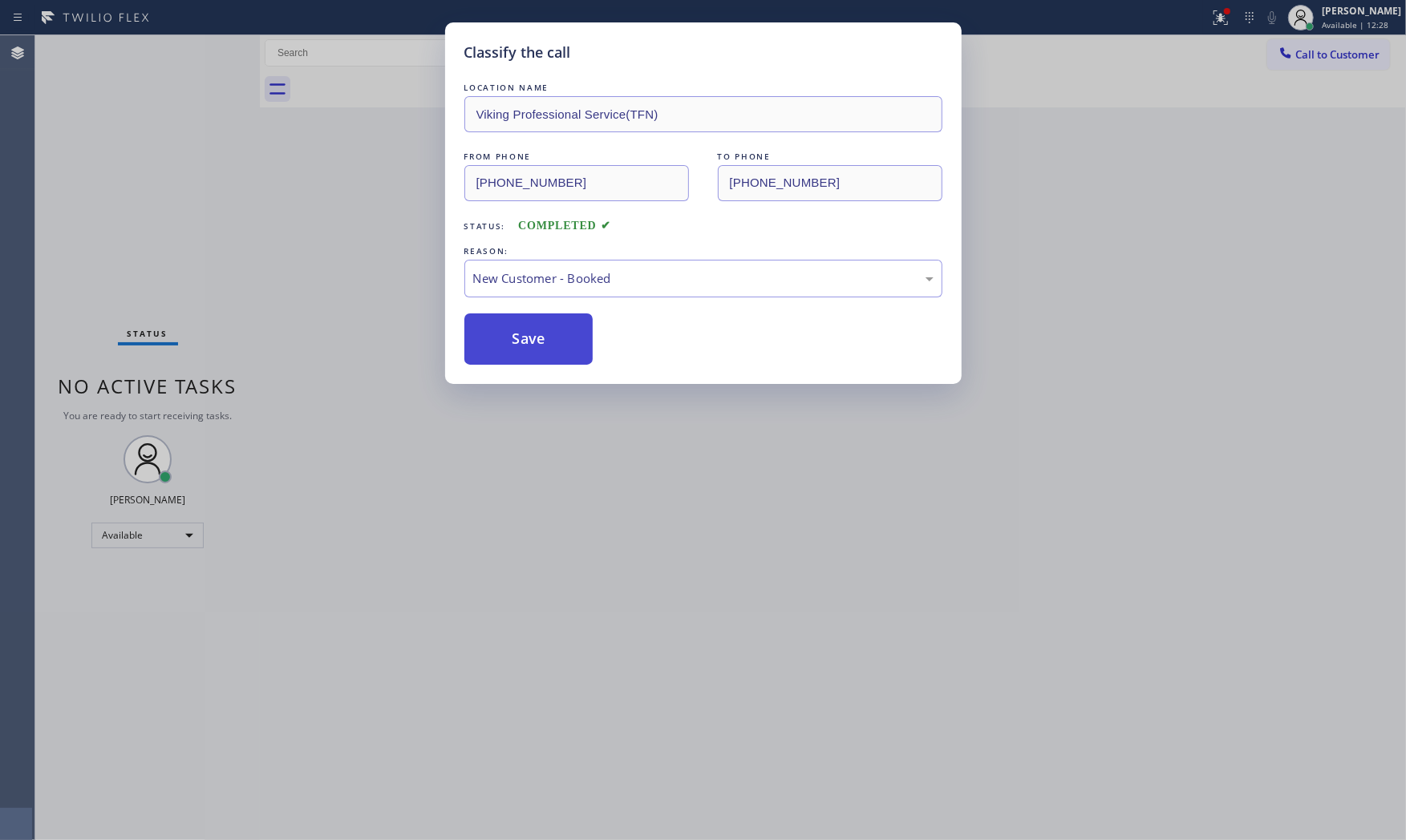
click at [510, 329] on button "Save" at bounding box center [529, 339] width 129 height 51
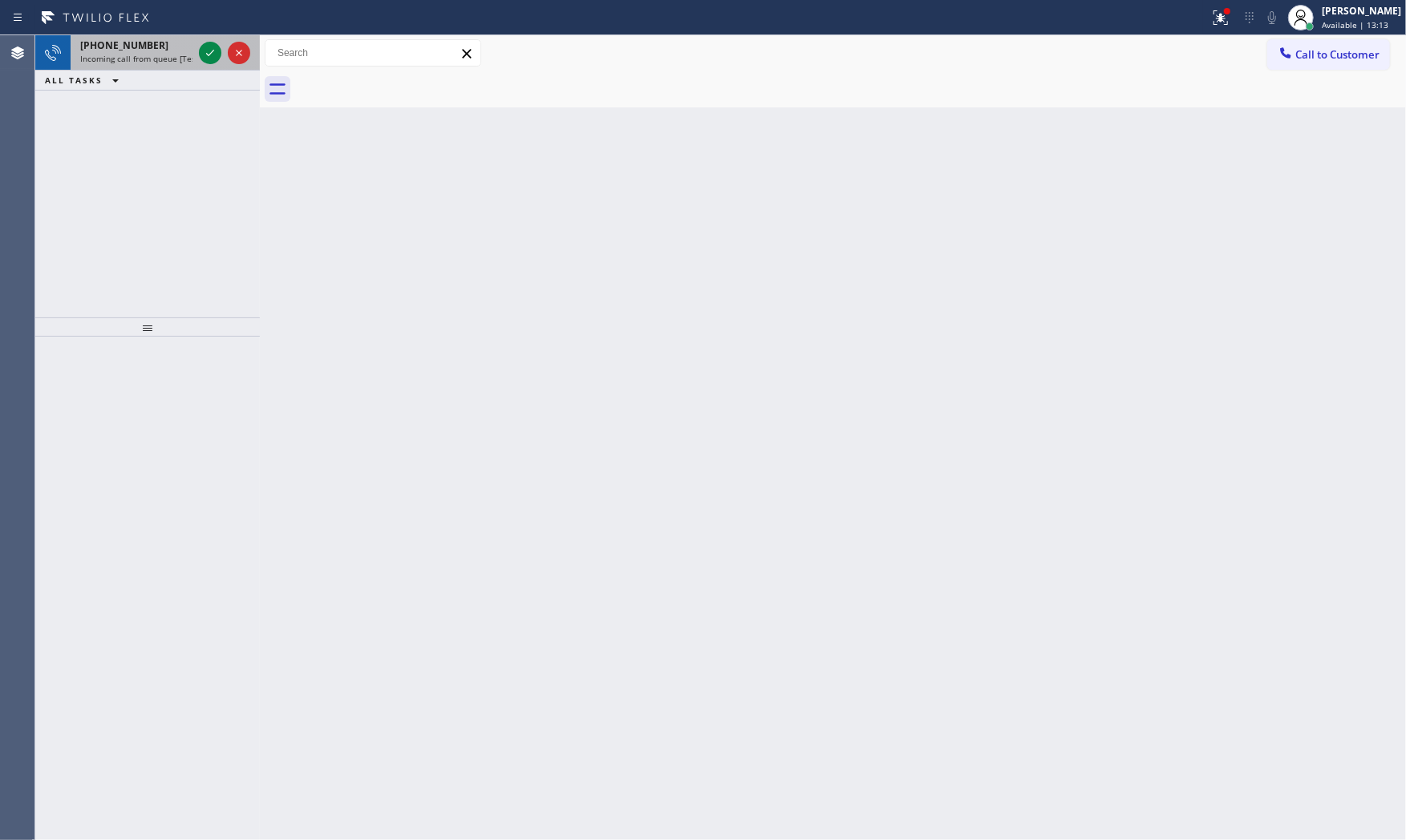
click at [175, 37] on div "+12012253071 Incoming call from queue [Test] All" at bounding box center [133, 52] width 125 height 35
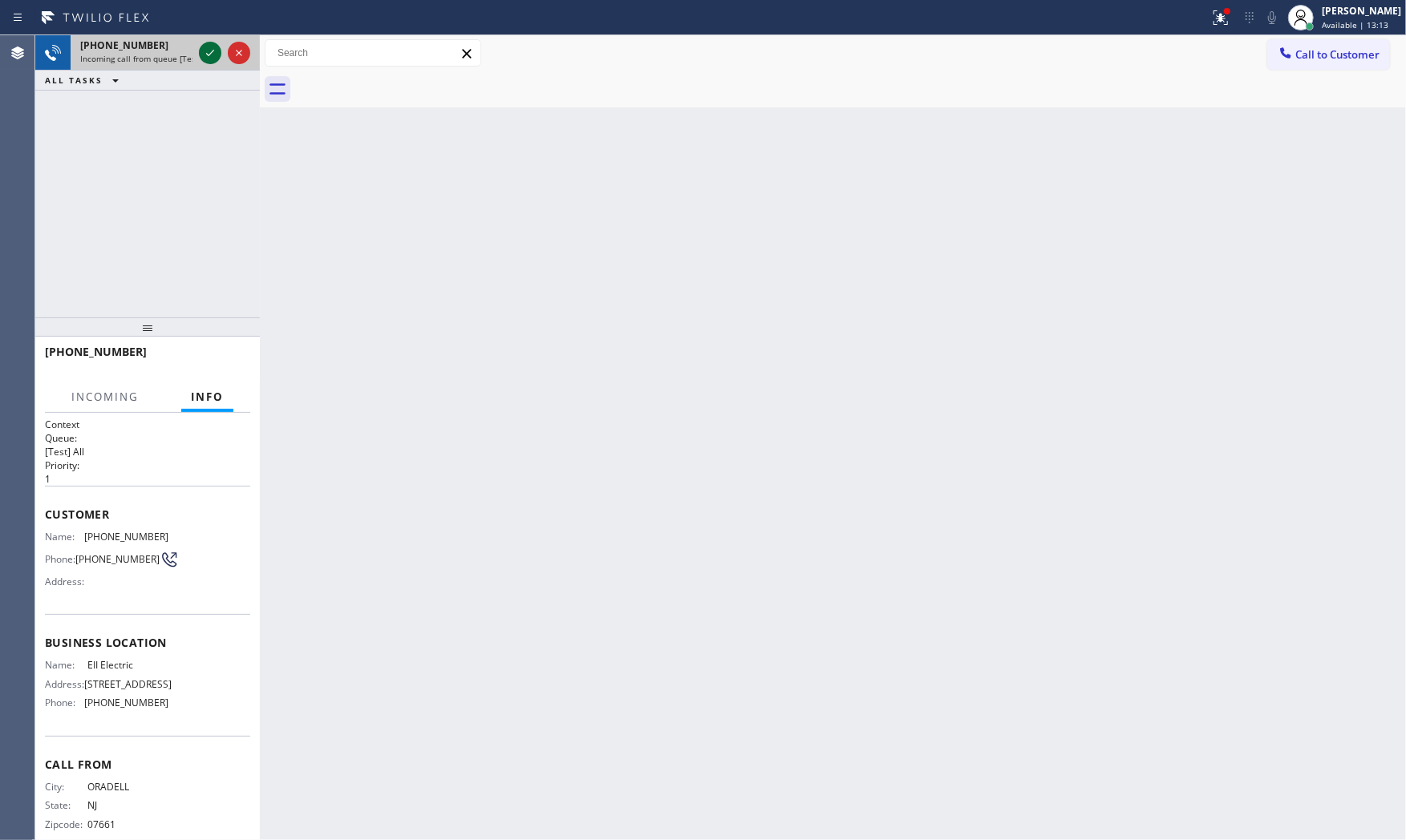
click at [204, 52] on icon at bounding box center [210, 52] width 19 height 19
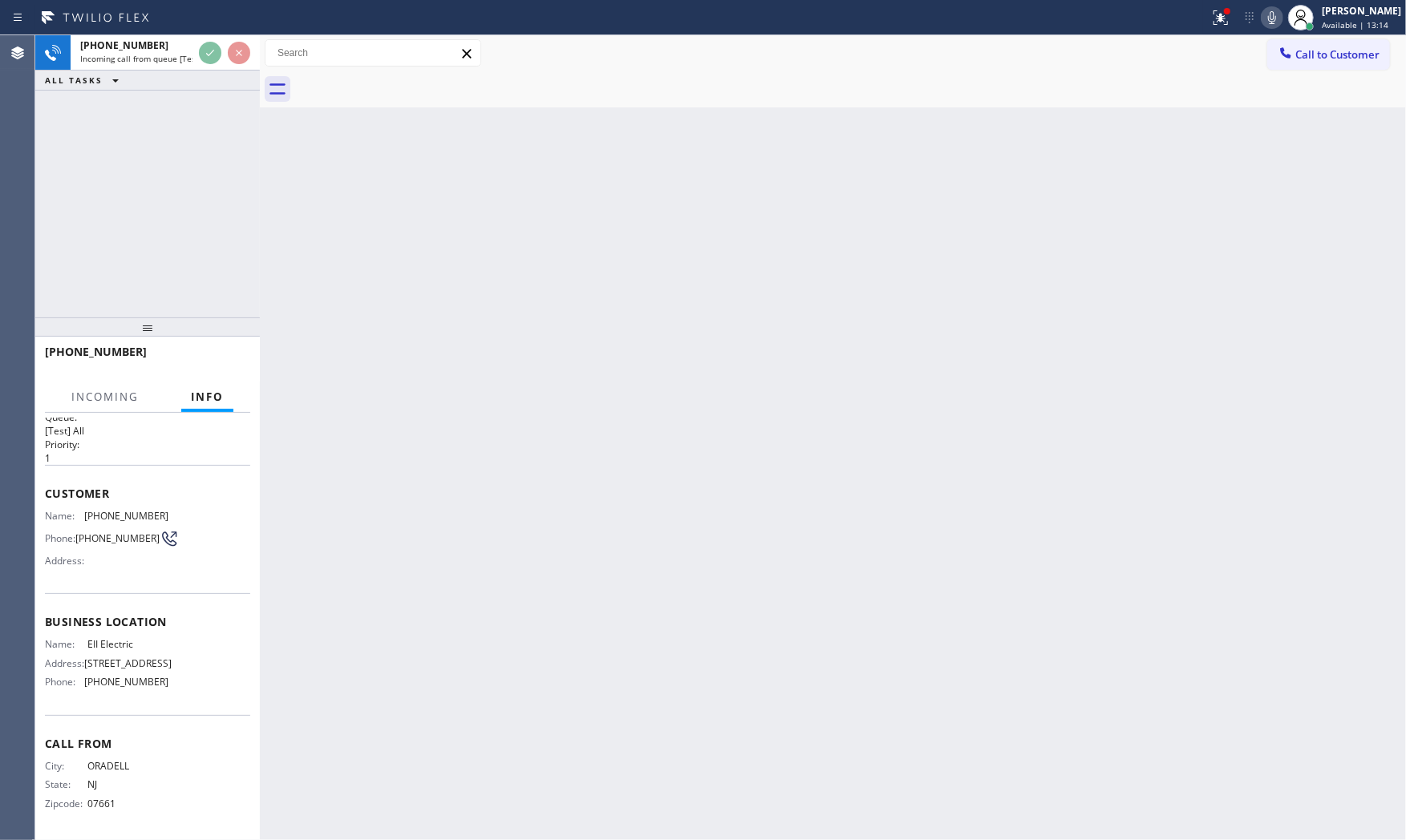
scroll to position [62, 0]
click at [231, 366] on div "[PHONE_NUMBER]" at bounding box center [147, 359] width 205 height 42
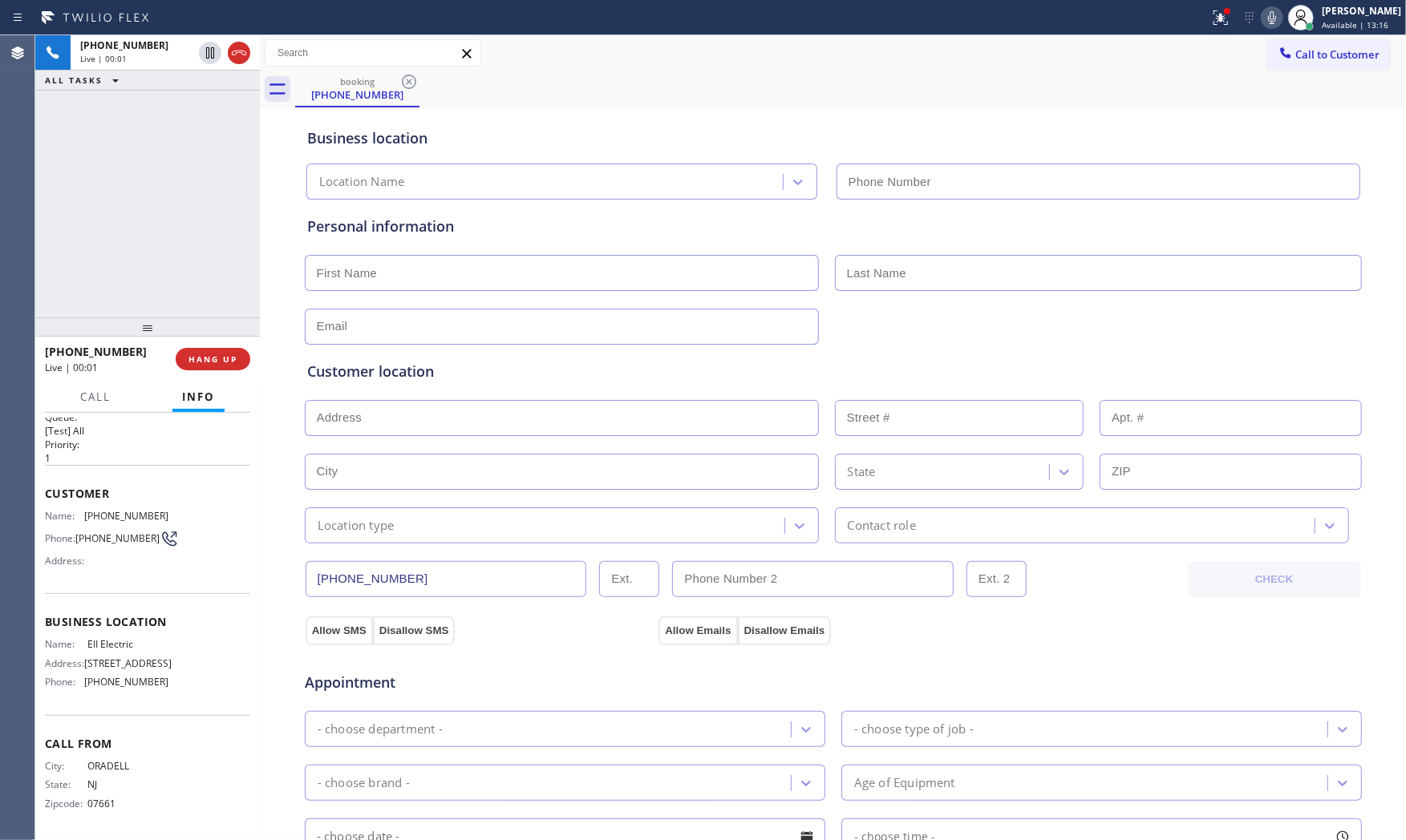
click at [230, 364] on span "HANG UP" at bounding box center [213, 359] width 49 height 11
type input "(848) 305-2484"
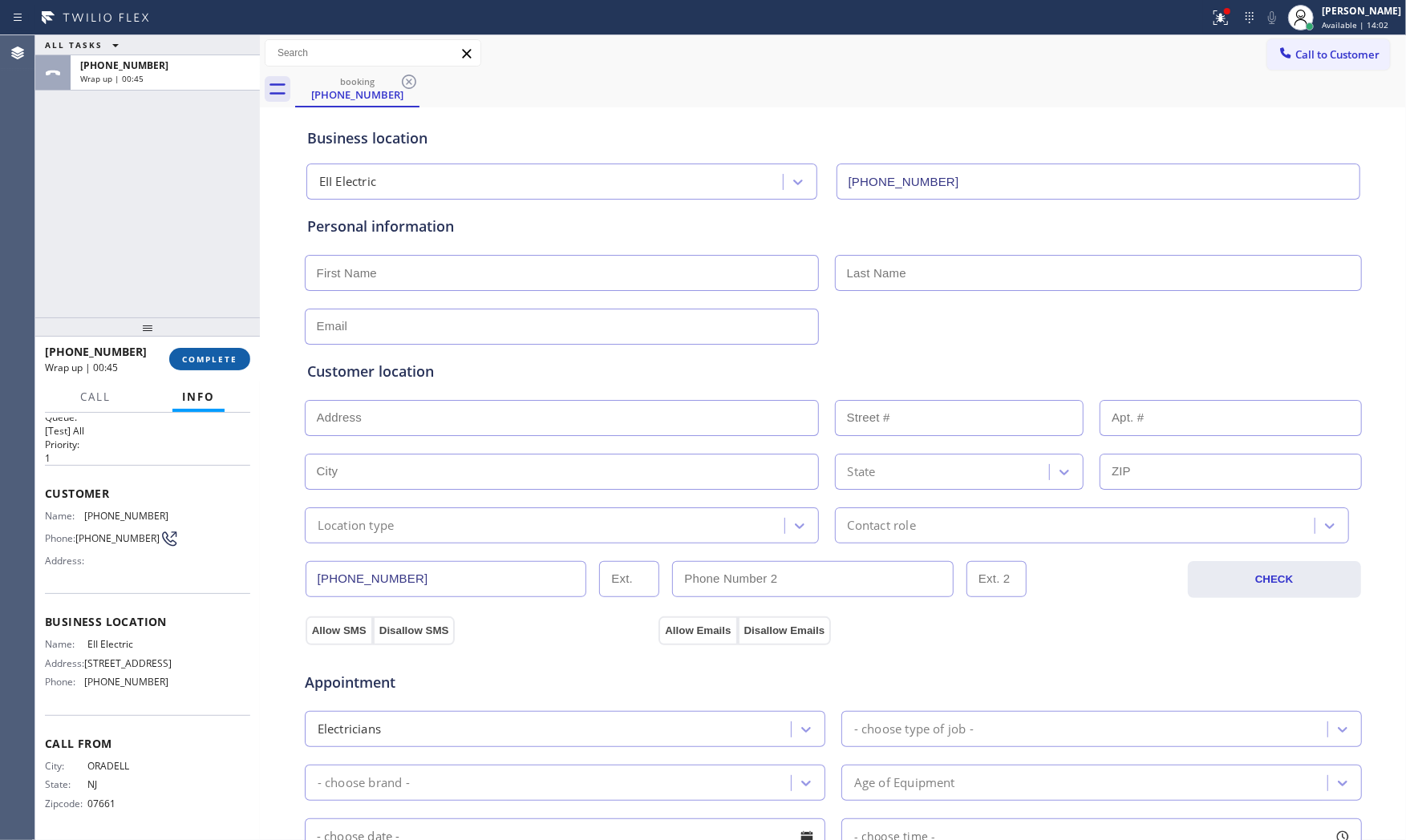
click at [243, 353] on button "COMPLETE" at bounding box center [209, 360] width 81 height 22
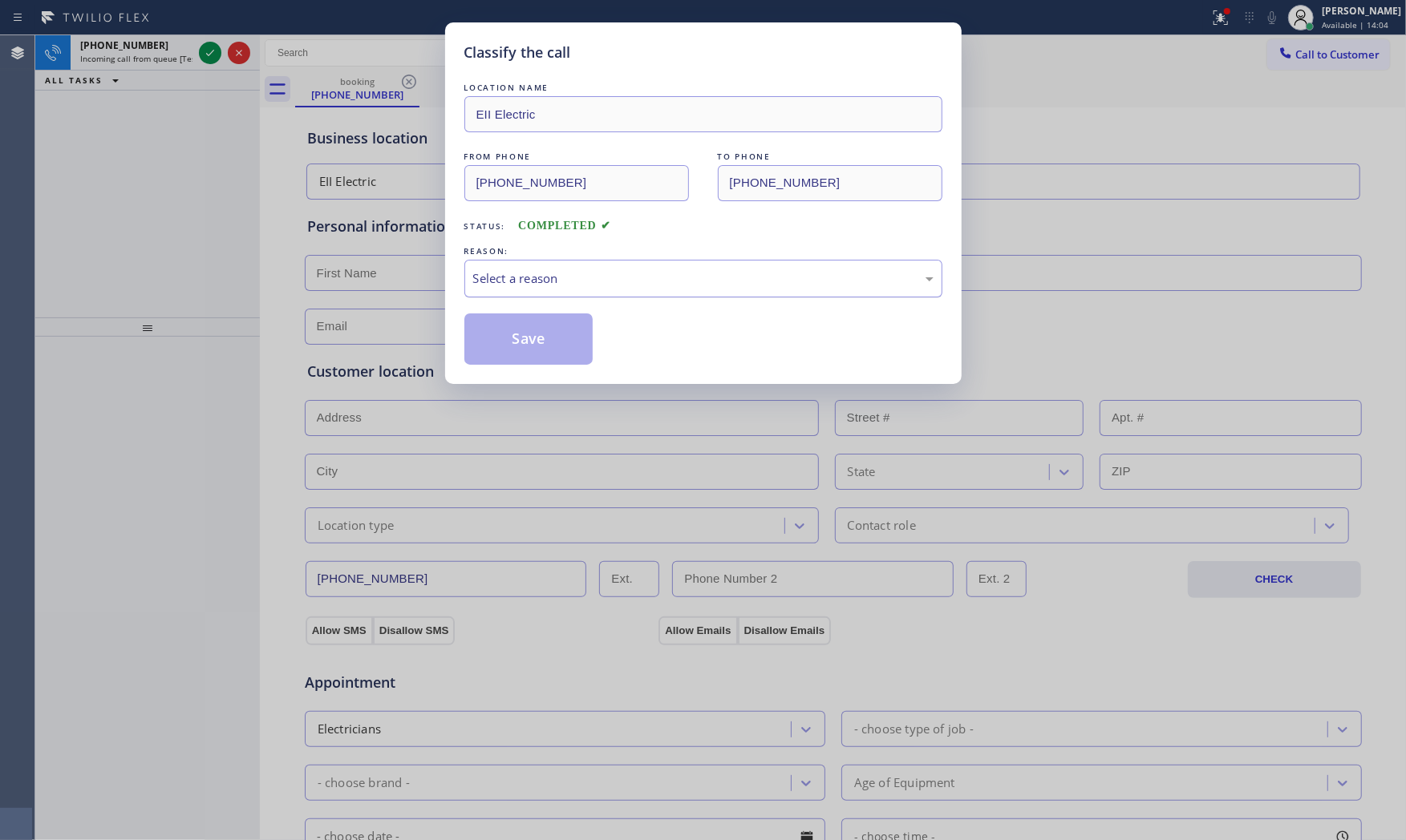
click at [488, 278] on div "Select a reason" at bounding box center [703, 278] width 460 height 18
click at [491, 335] on button "Save" at bounding box center [529, 339] width 129 height 51
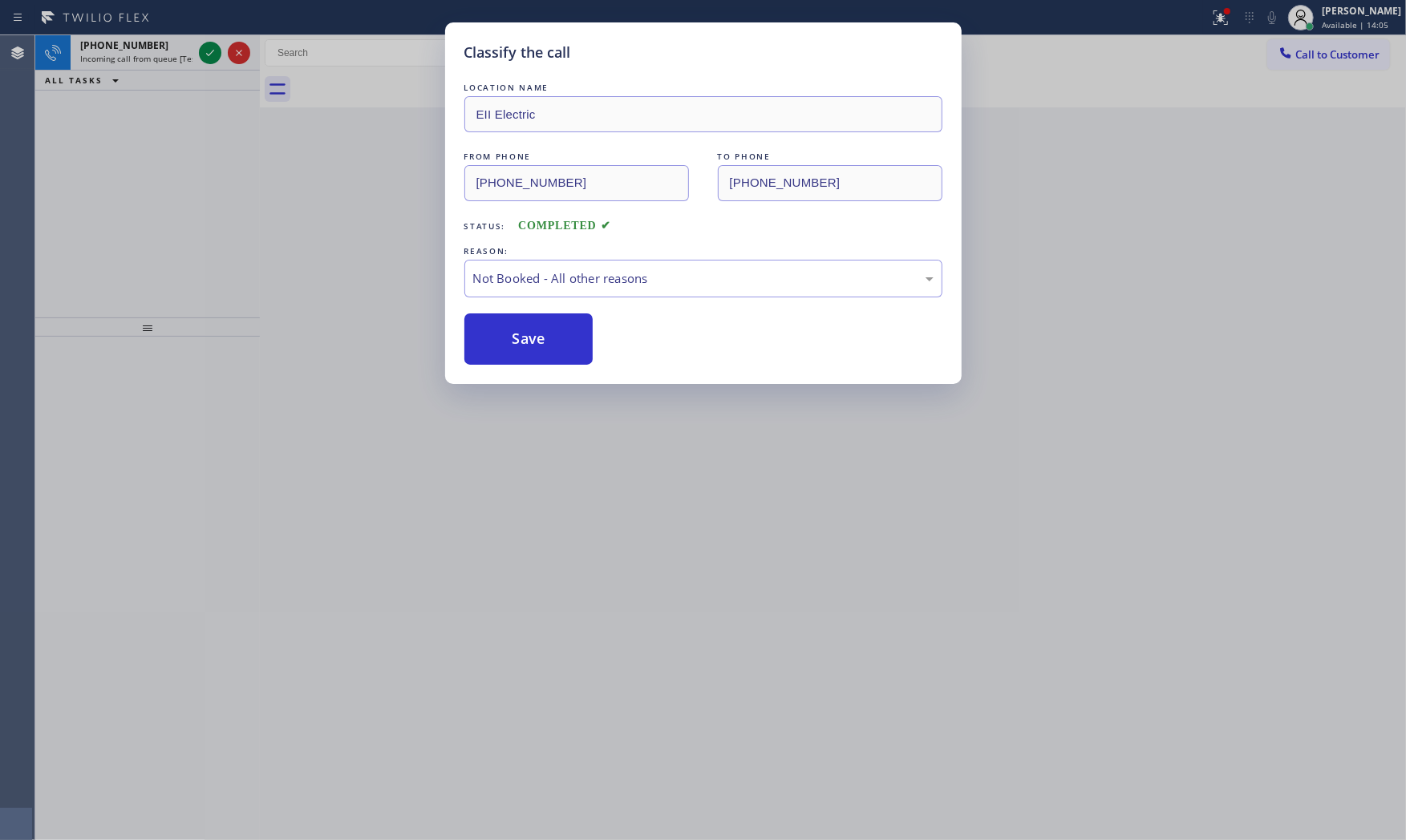
click at [491, 335] on button "Save" at bounding box center [529, 339] width 129 height 51
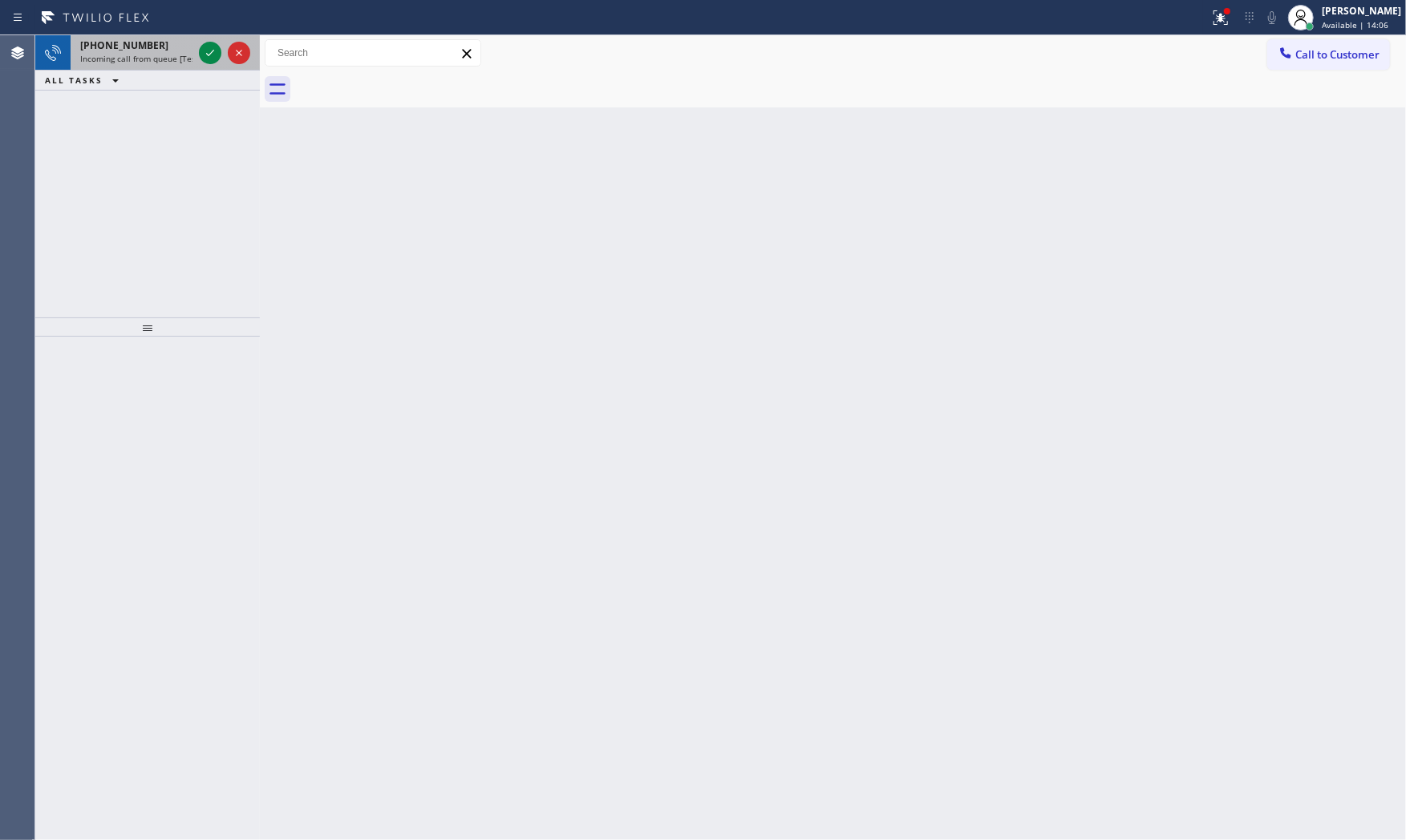
click at [130, 48] on span "+13522620430" at bounding box center [124, 45] width 88 height 14
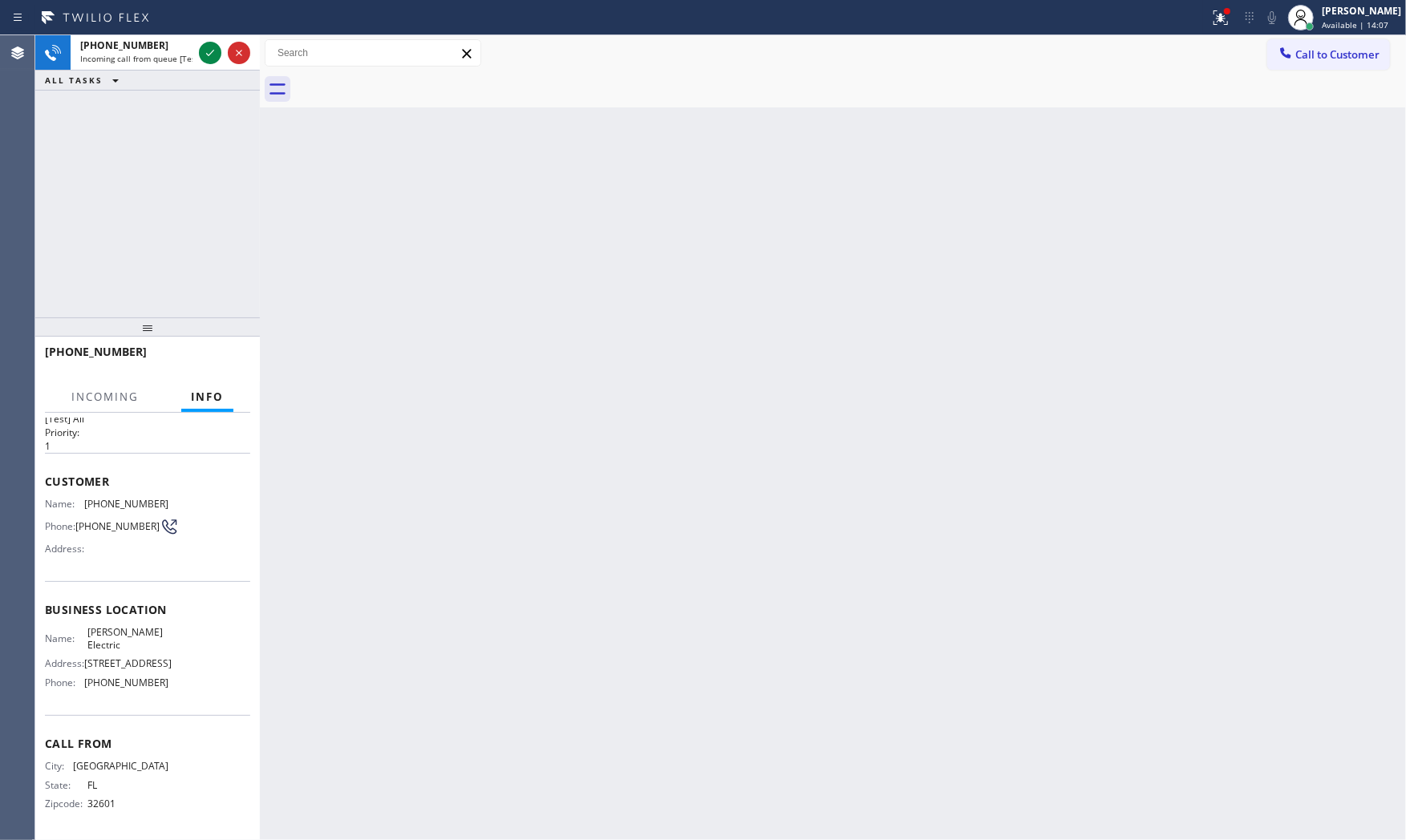
scroll to position [62, 0]
click at [210, 60] on icon at bounding box center [210, 52] width 19 height 19
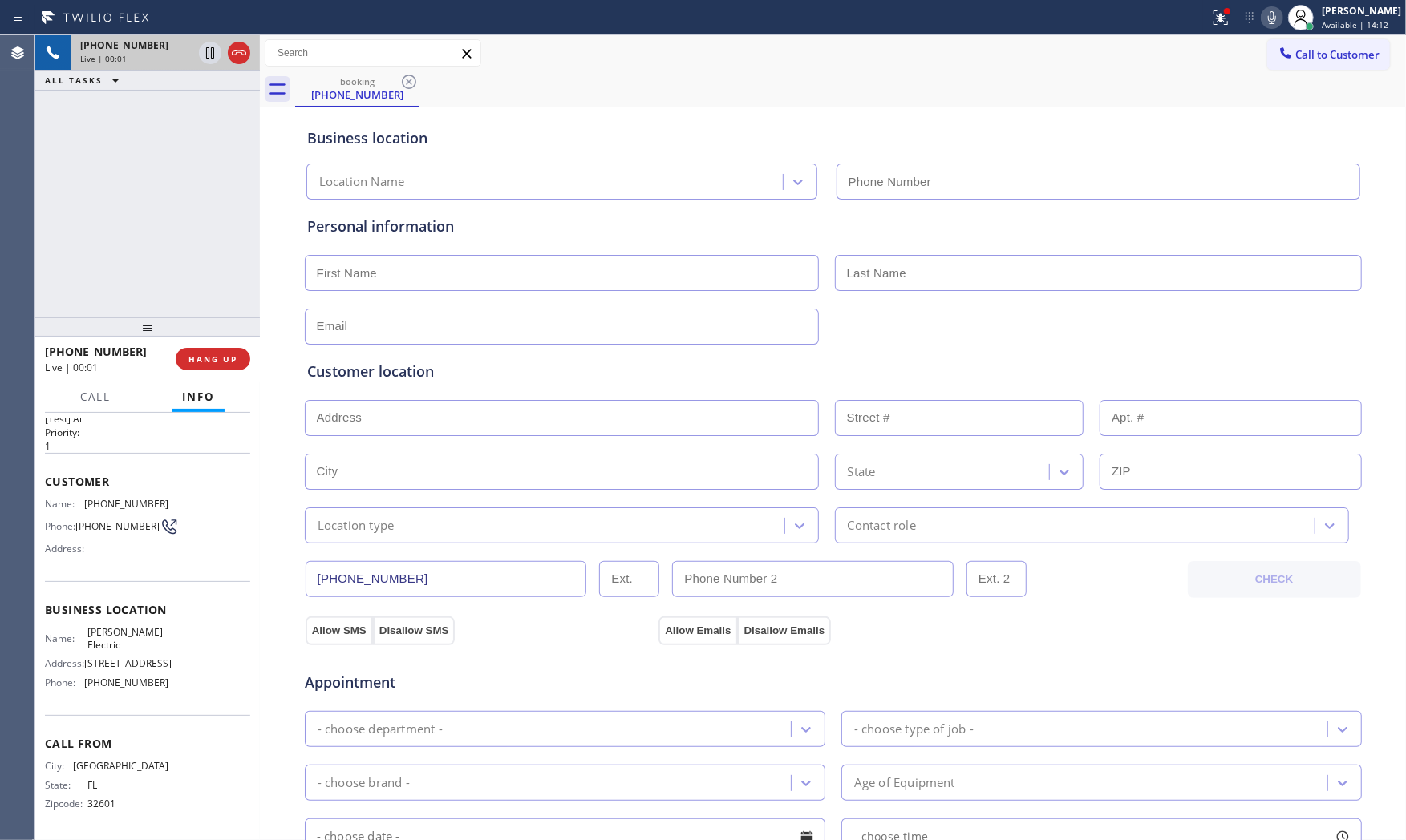
type input "(954) 738-7814"
click at [219, 359] on span "HANG UP" at bounding box center [213, 359] width 49 height 11
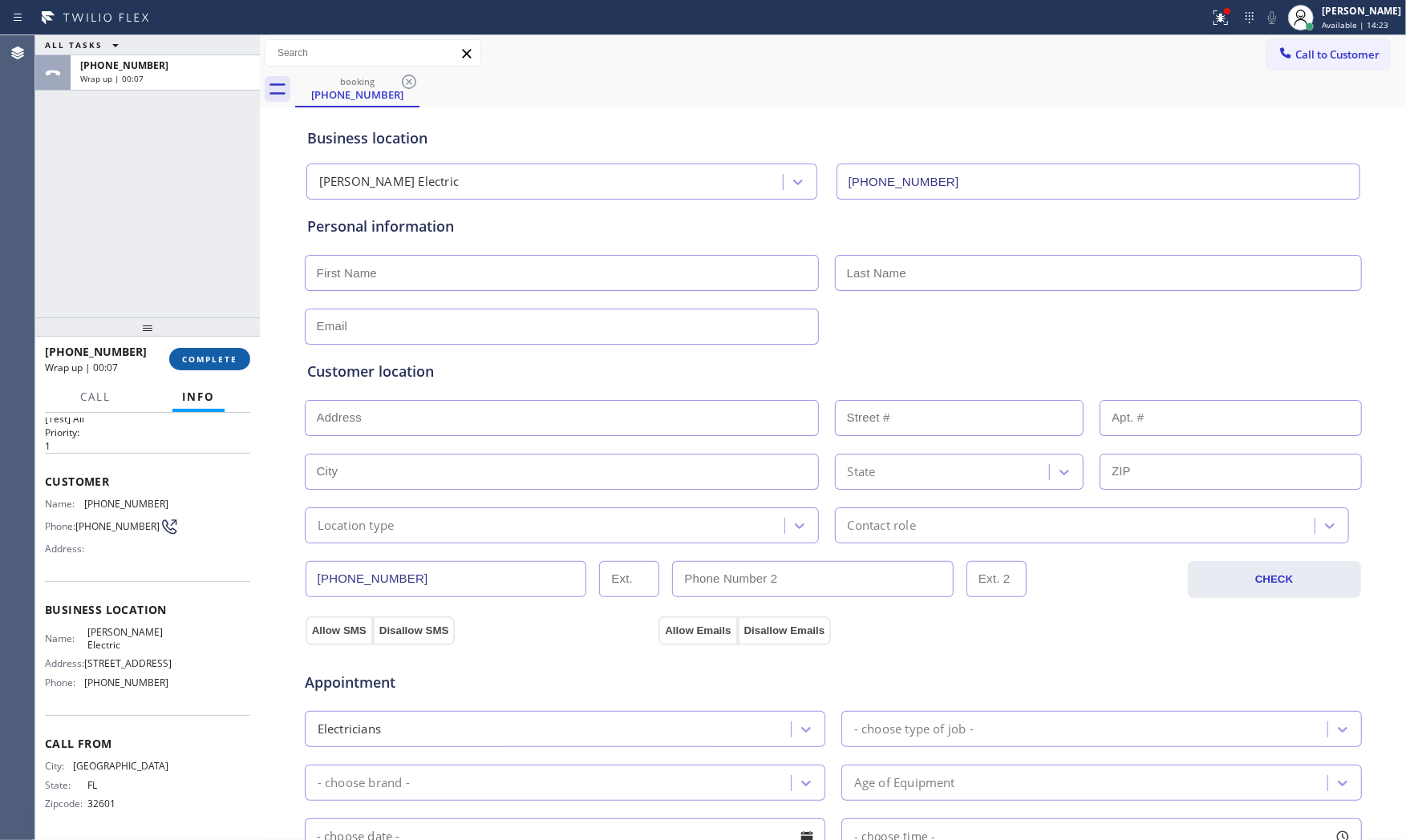
click at [219, 359] on span "COMPLETE" at bounding box center [209, 359] width 55 height 11
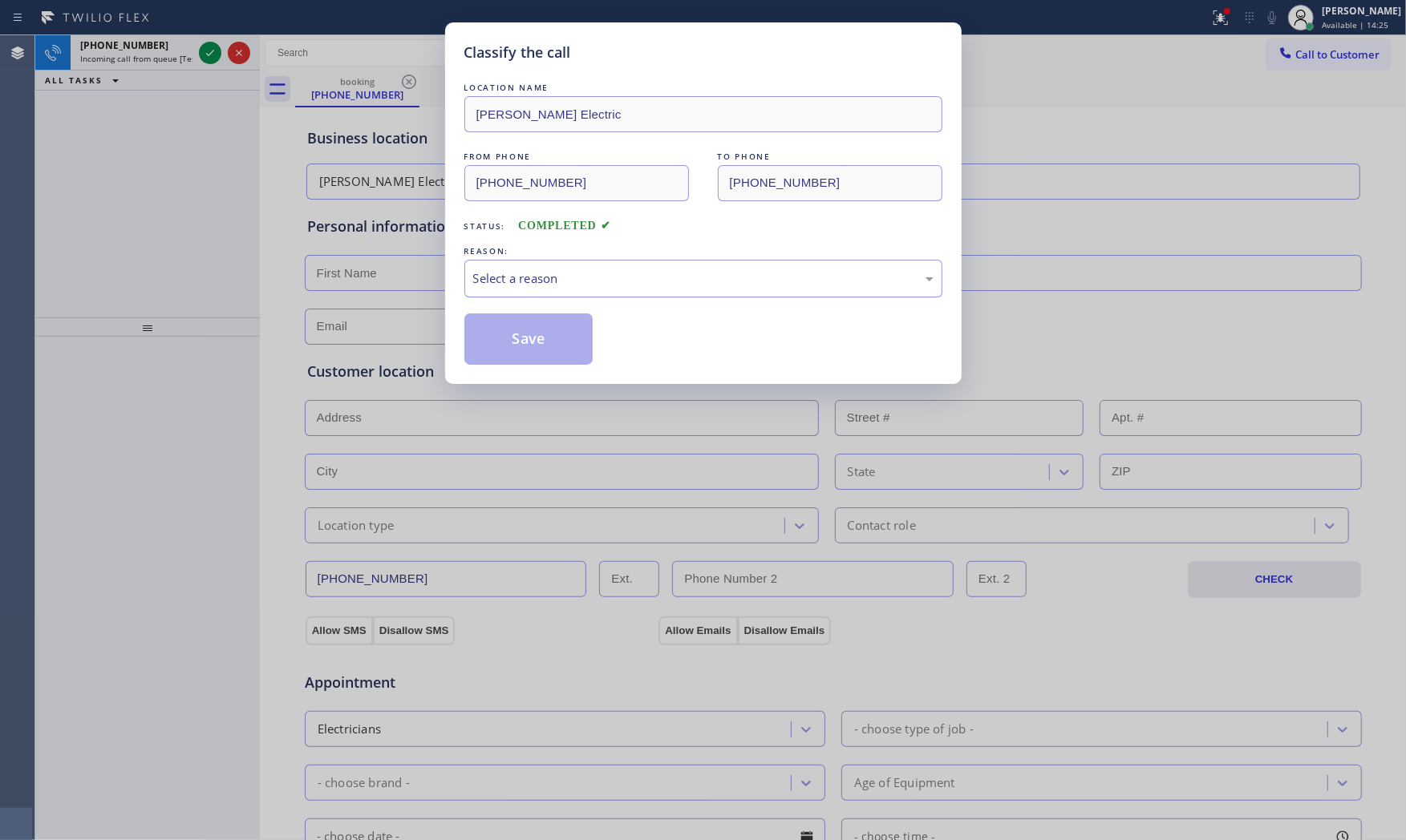
drag, startPoint x: 426, startPoint y: 265, endPoint x: 504, endPoint y: 268, distance: 78.1
click at [427, 266] on div "Classify the call LOCATION NAME Meisner Electric FROM PHONE (352) 262-0430 TO P…" at bounding box center [703, 420] width 1406 height 840
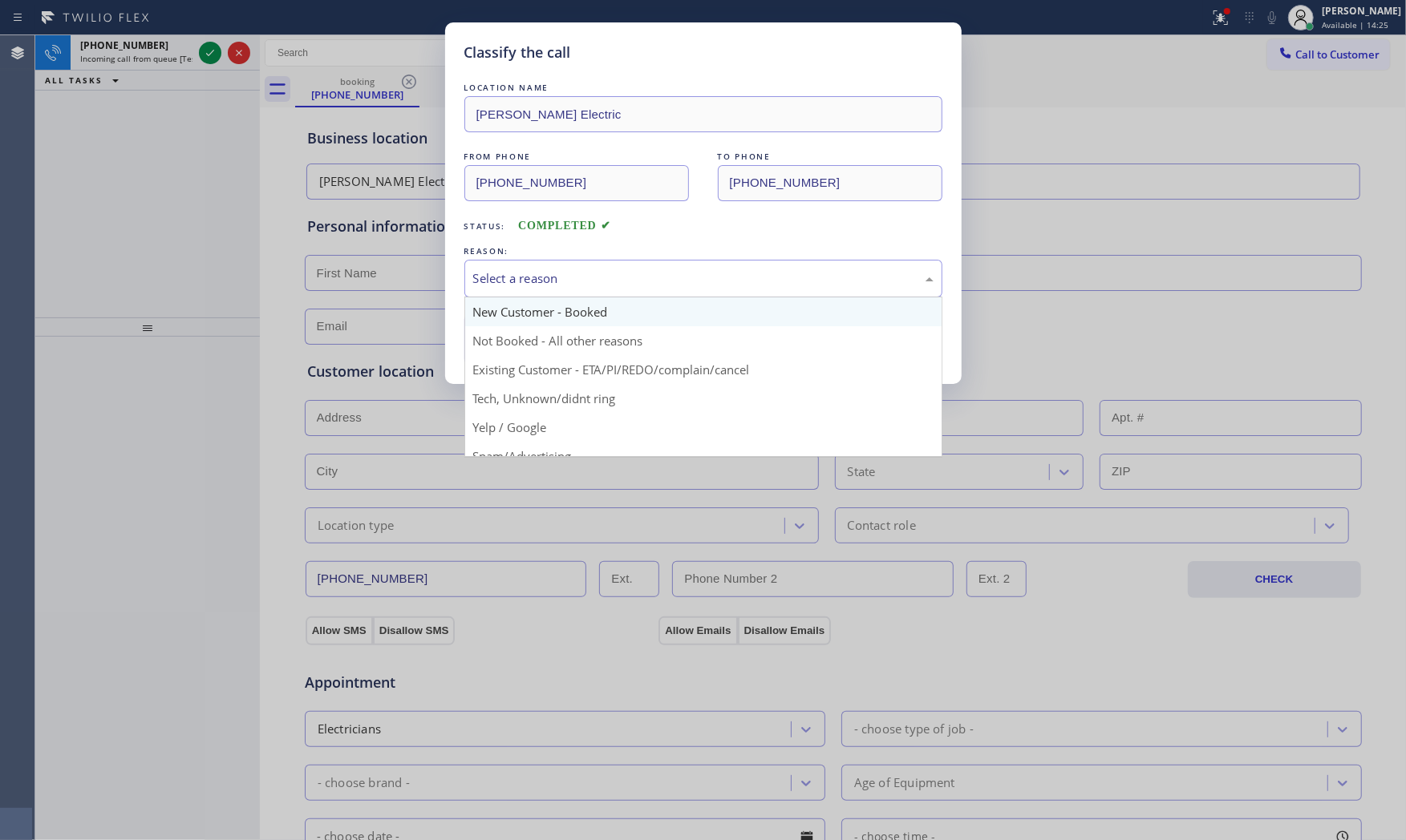
drag, startPoint x: 504, startPoint y: 268, endPoint x: 509, endPoint y: 298, distance: 30.4
click at [506, 274] on div "Select a reason" at bounding box center [703, 279] width 478 height 38
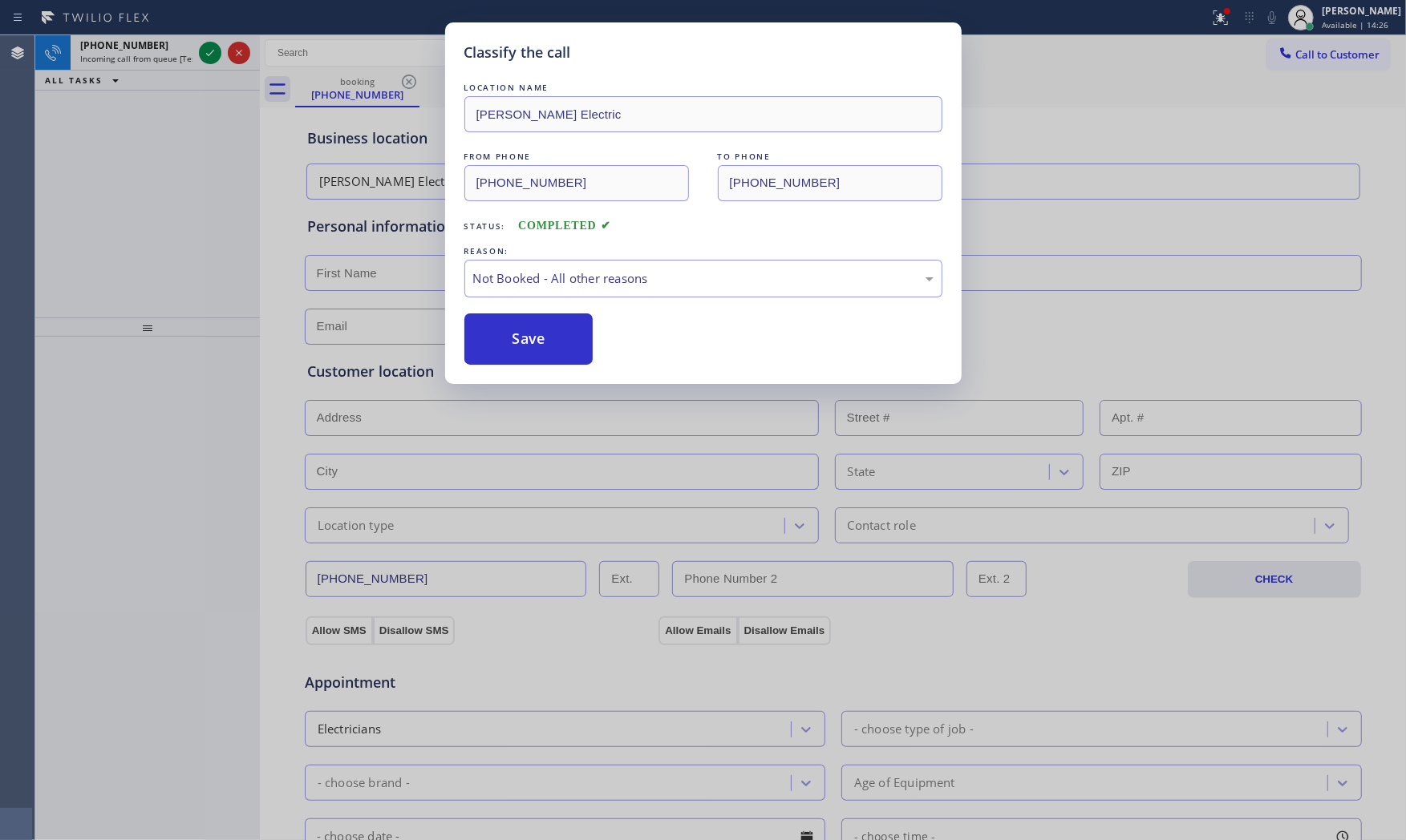
click at [509, 339] on button "Save" at bounding box center [529, 339] width 129 height 51
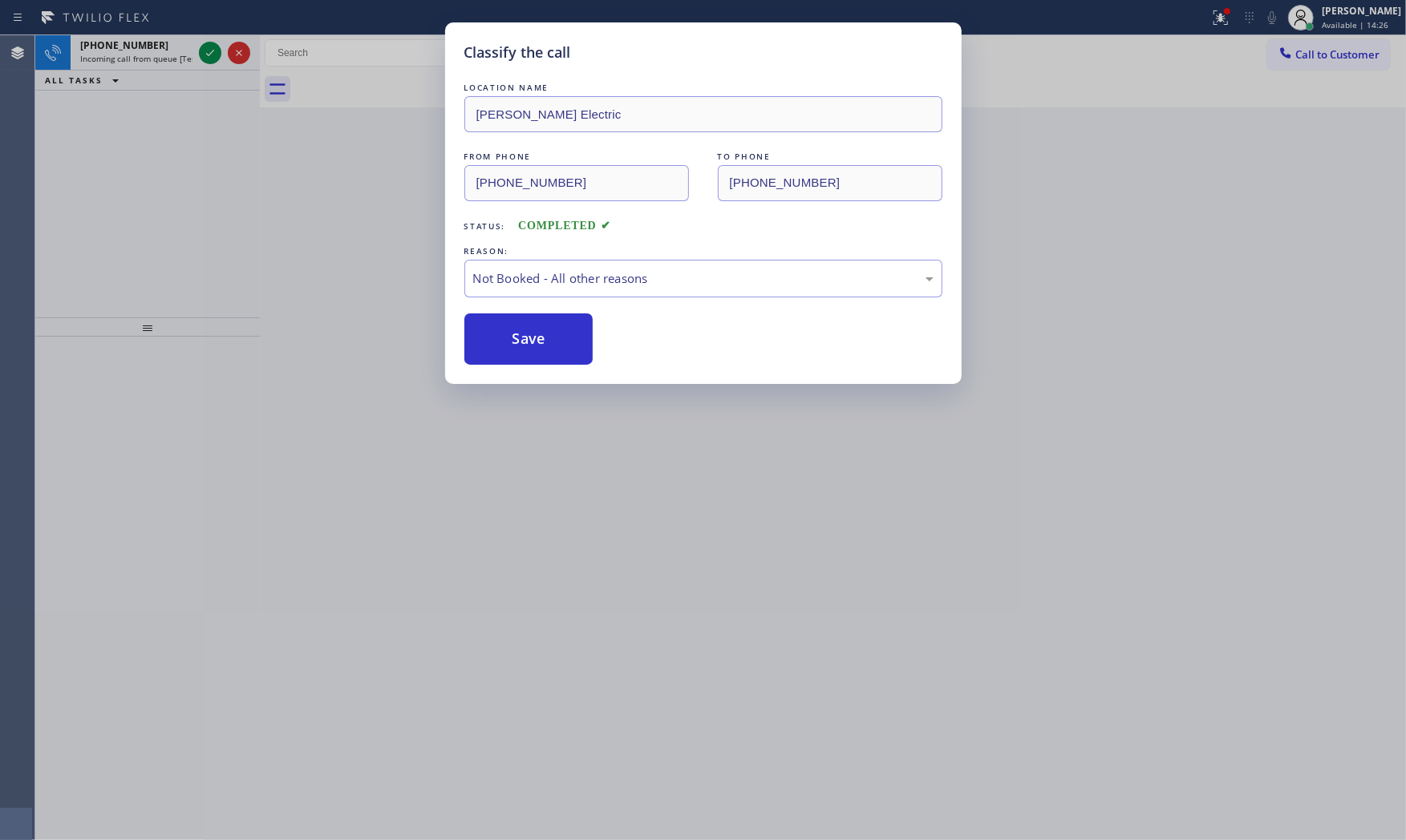
click at [509, 339] on button "Save" at bounding box center [529, 339] width 129 height 51
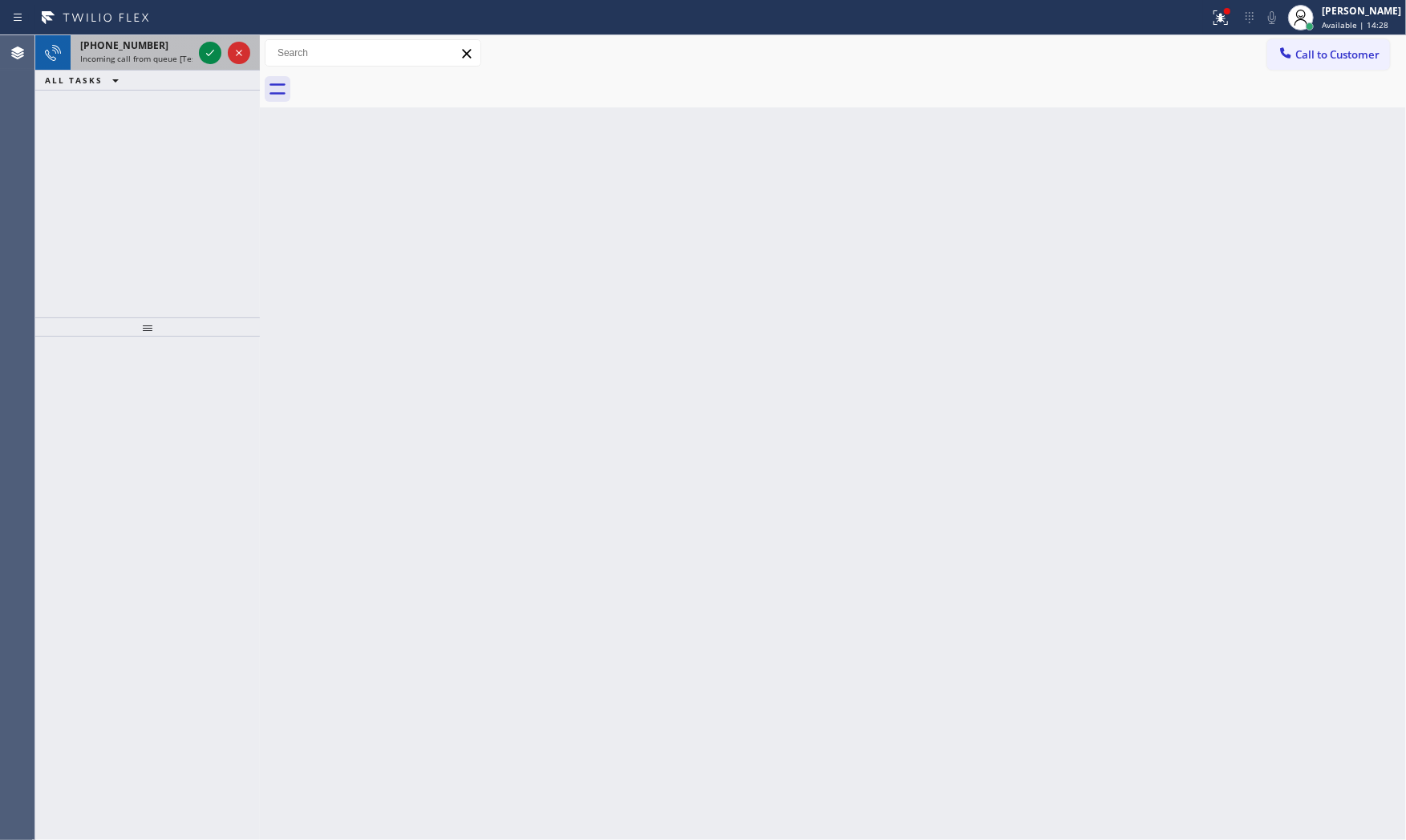
click at [178, 57] on span "Incoming call from queue [Test] All" at bounding box center [146, 58] width 133 height 11
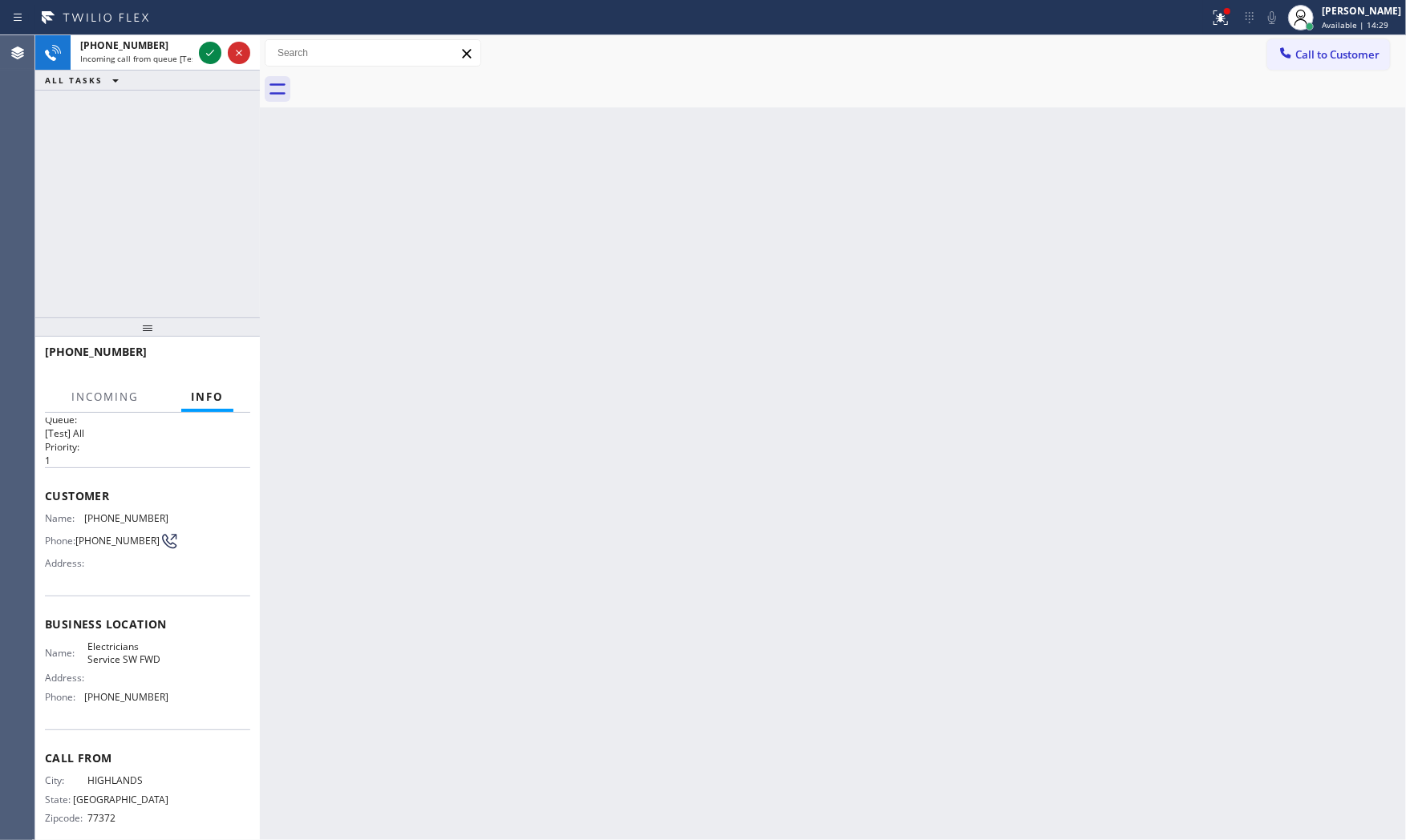
scroll to position [37, 0]
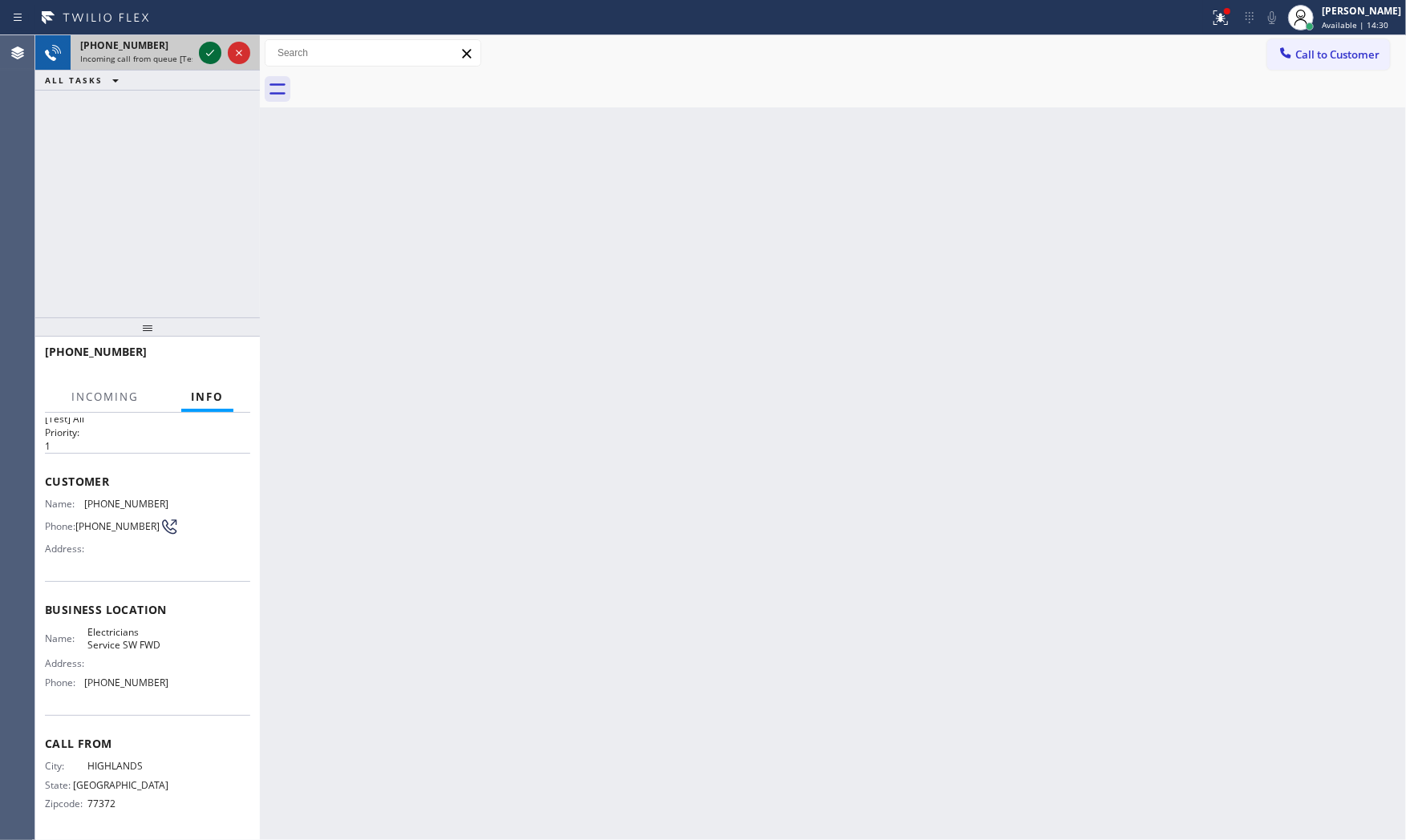
click at [217, 49] on icon at bounding box center [210, 52] width 19 height 19
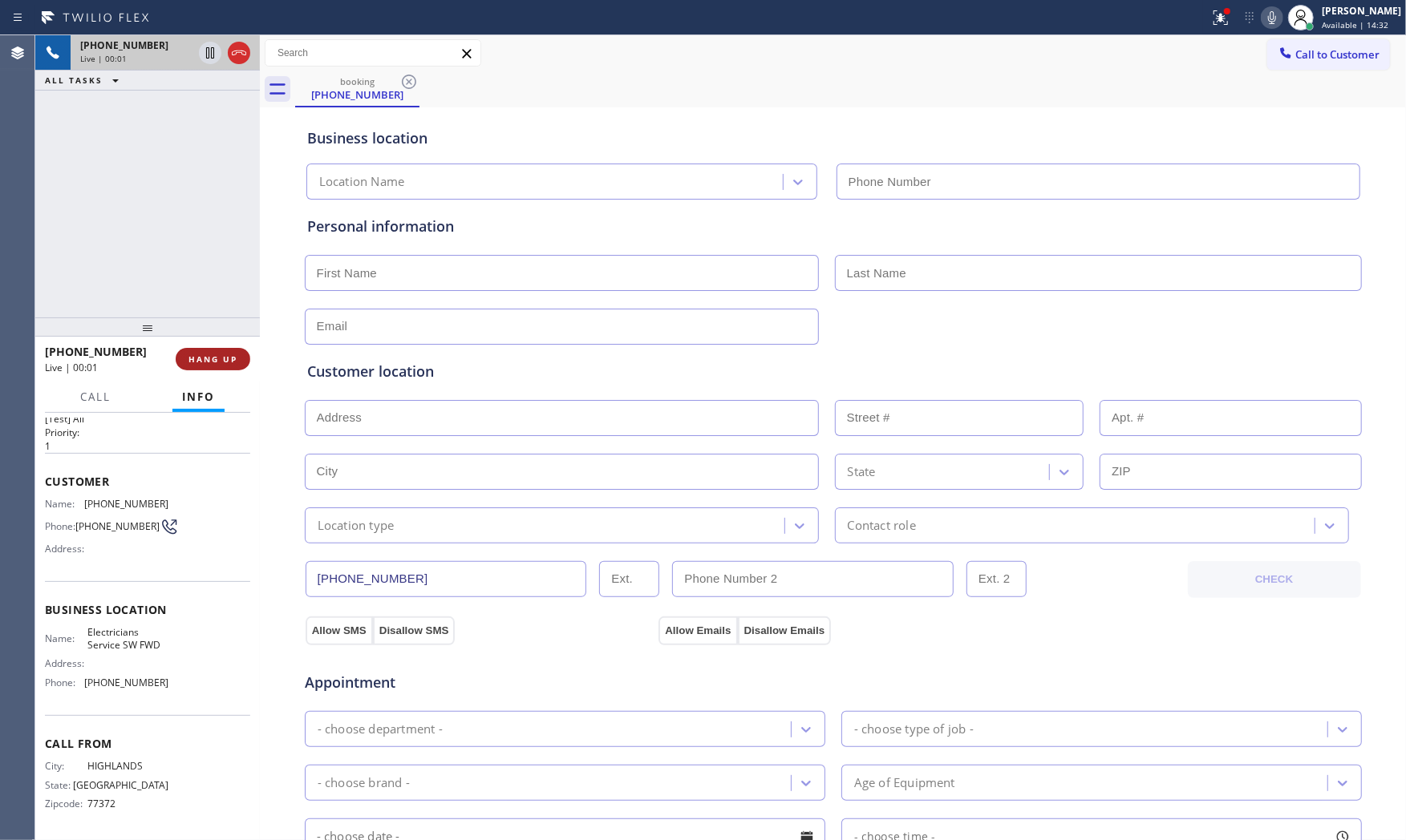
click at [219, 355] on span "HANG UP" at bounding box center [213, 359] width 49 height 11
type input "(213) 566-1222"
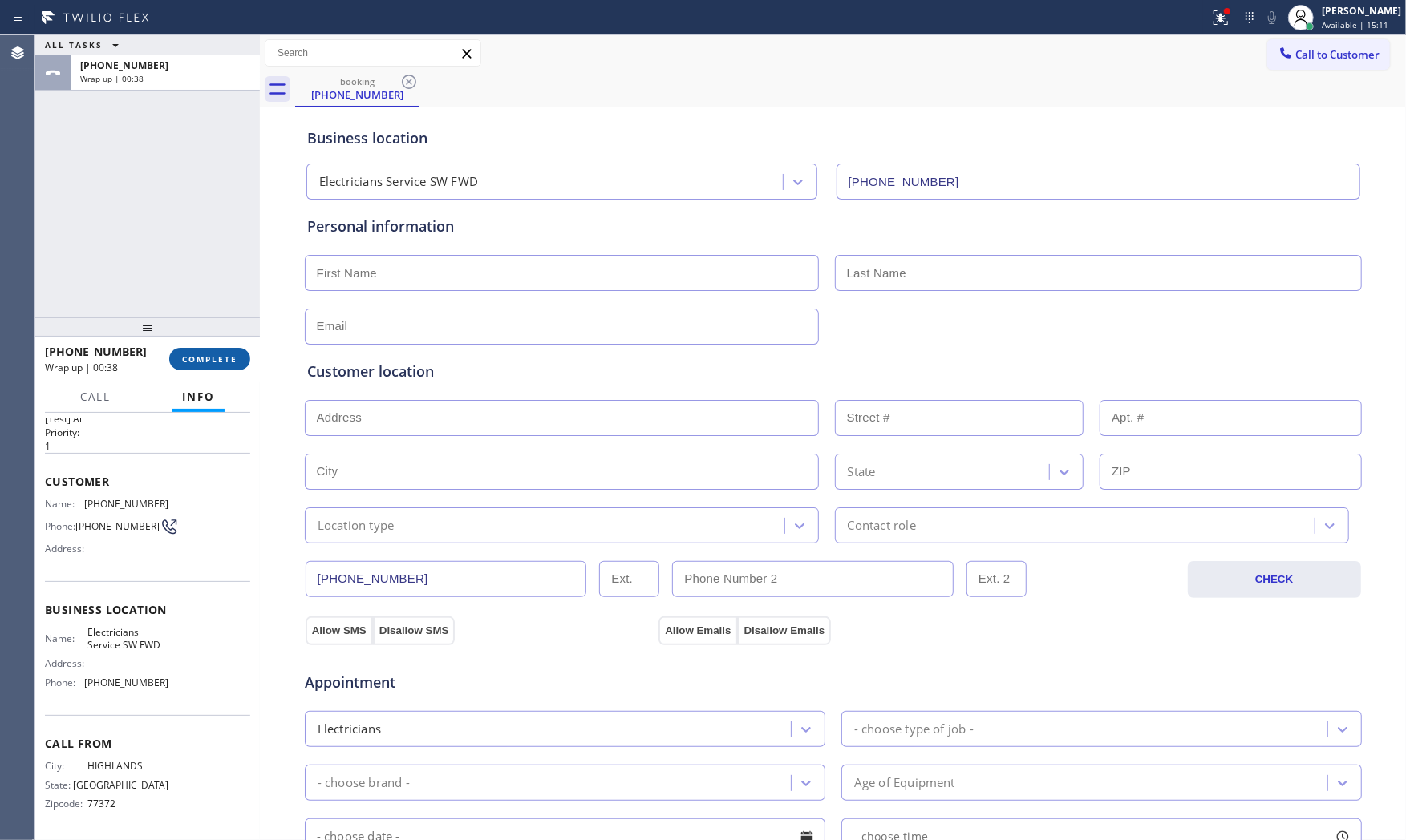
click at [215, 366] on button "COMPLETE" at bounding box center [209, 360] width 81 height 22
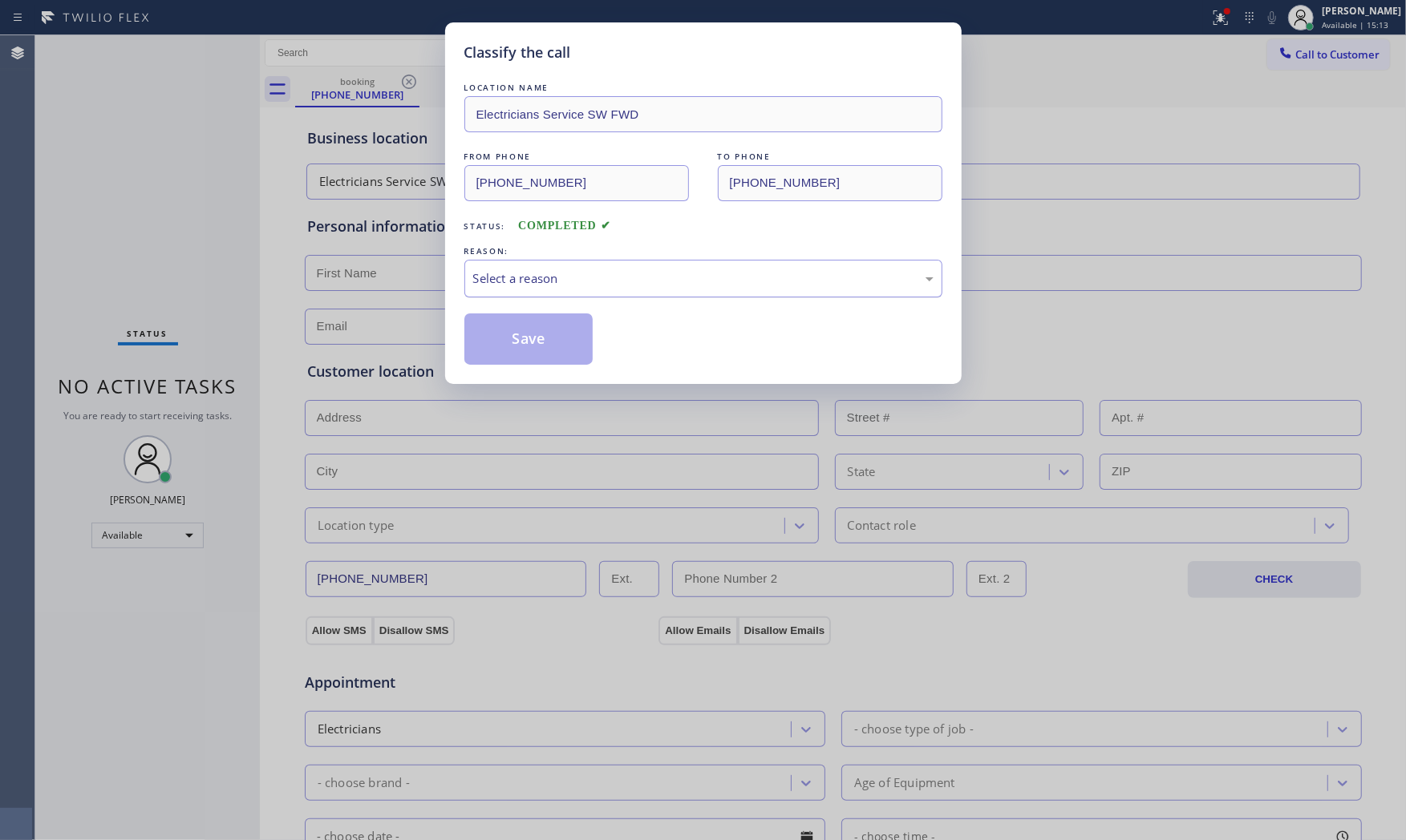
click at [513, 288] on div "Select a reason" at bounding box center [703, 279] width 478 height 38
click at [508, 329] on button "Save" at bounding box center [529, 339] width 129 height 51
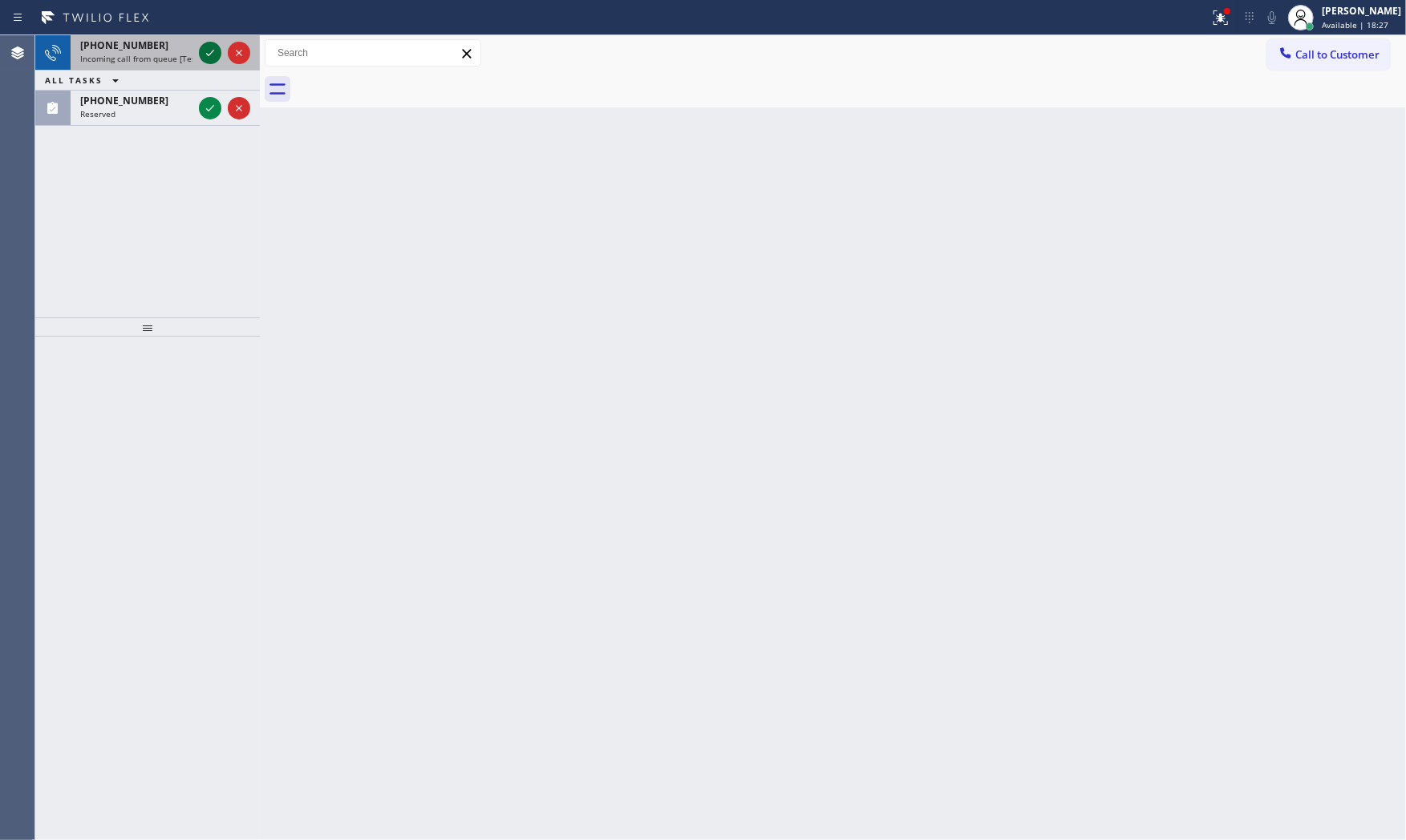
click at [215, 58] on icon at bounding box center [210, 52] width 19 height 19
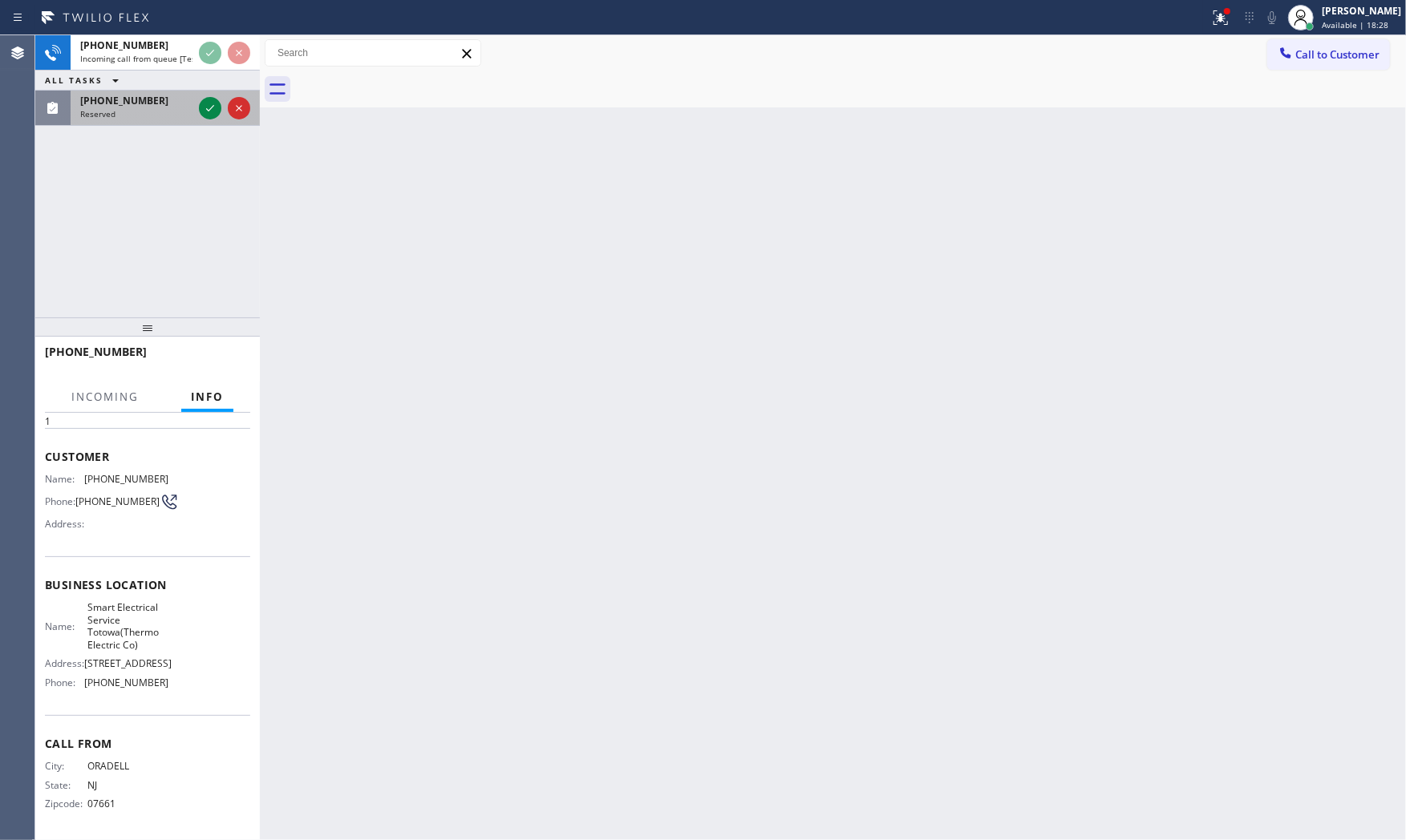
click at [138, 106] on span "[PHONE_NUMBER]" at bounding box center [124, 100] width 88 height 14
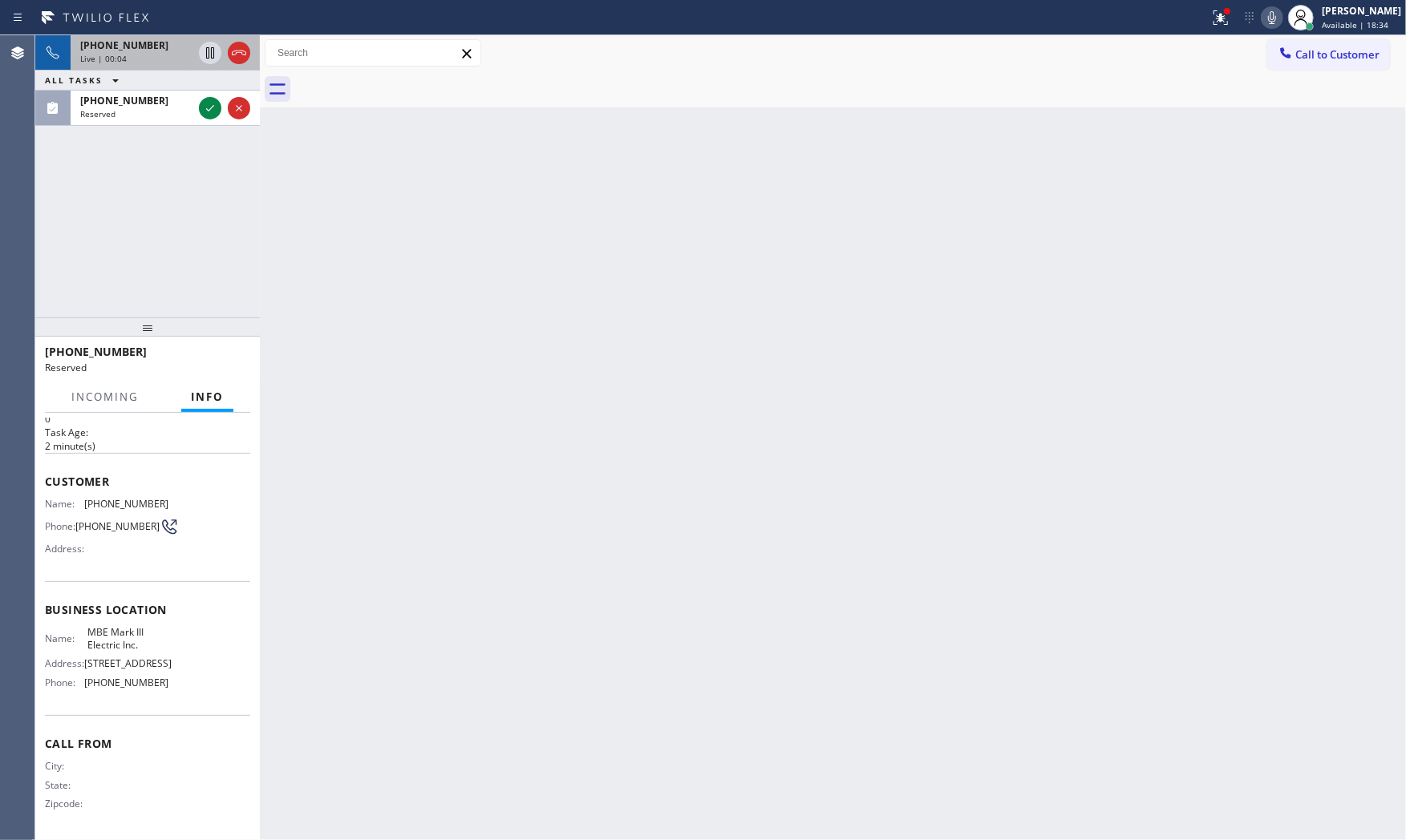
click at [185, 45] on div "[PHONE_NUMBER]" at bounding box center [136, 45] width 112 height 14
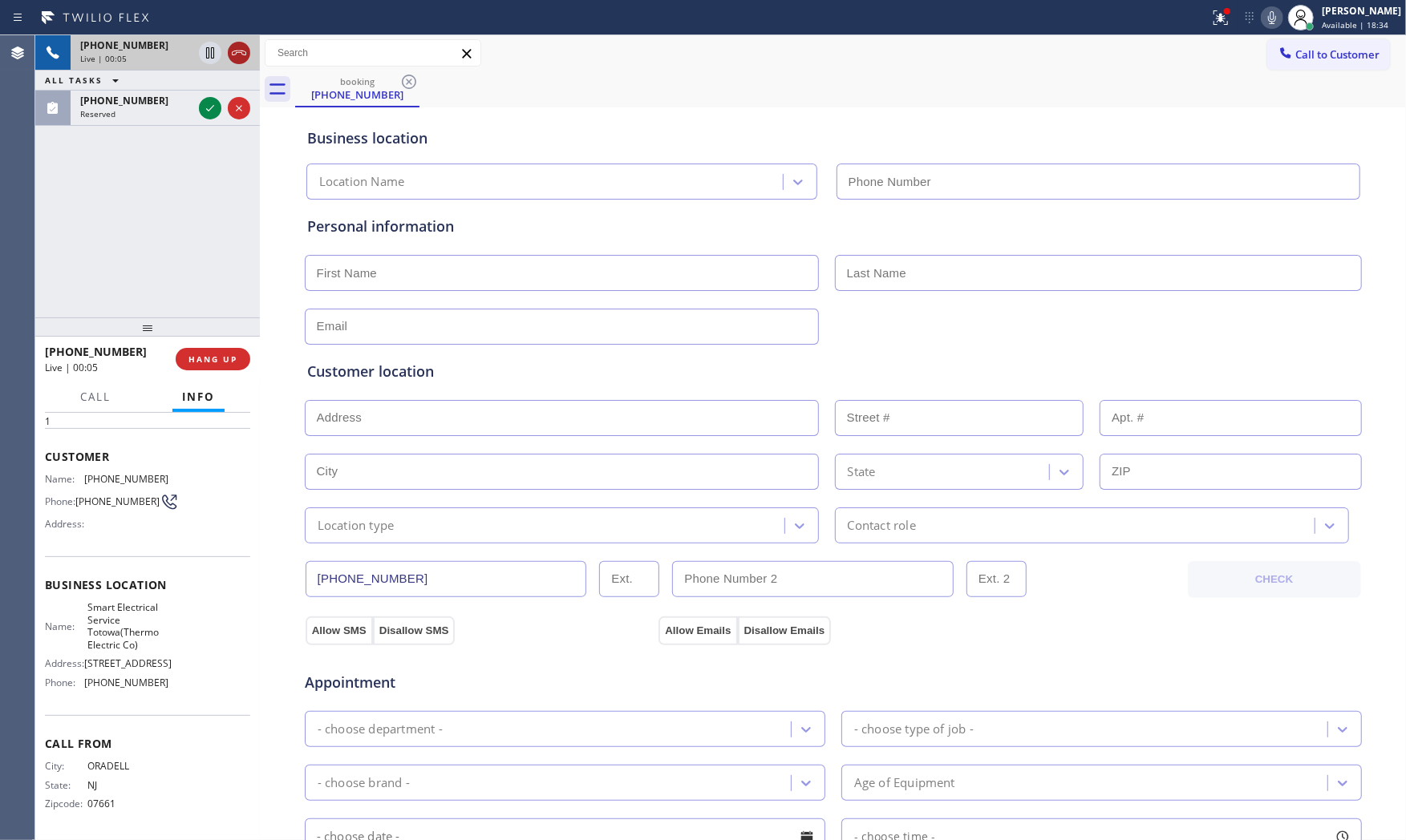
scroll to position [99, 0]
click at [239, 45] on icon at bounding box center [239, 52] width 19 height 19
type input "(973) 791-9456"
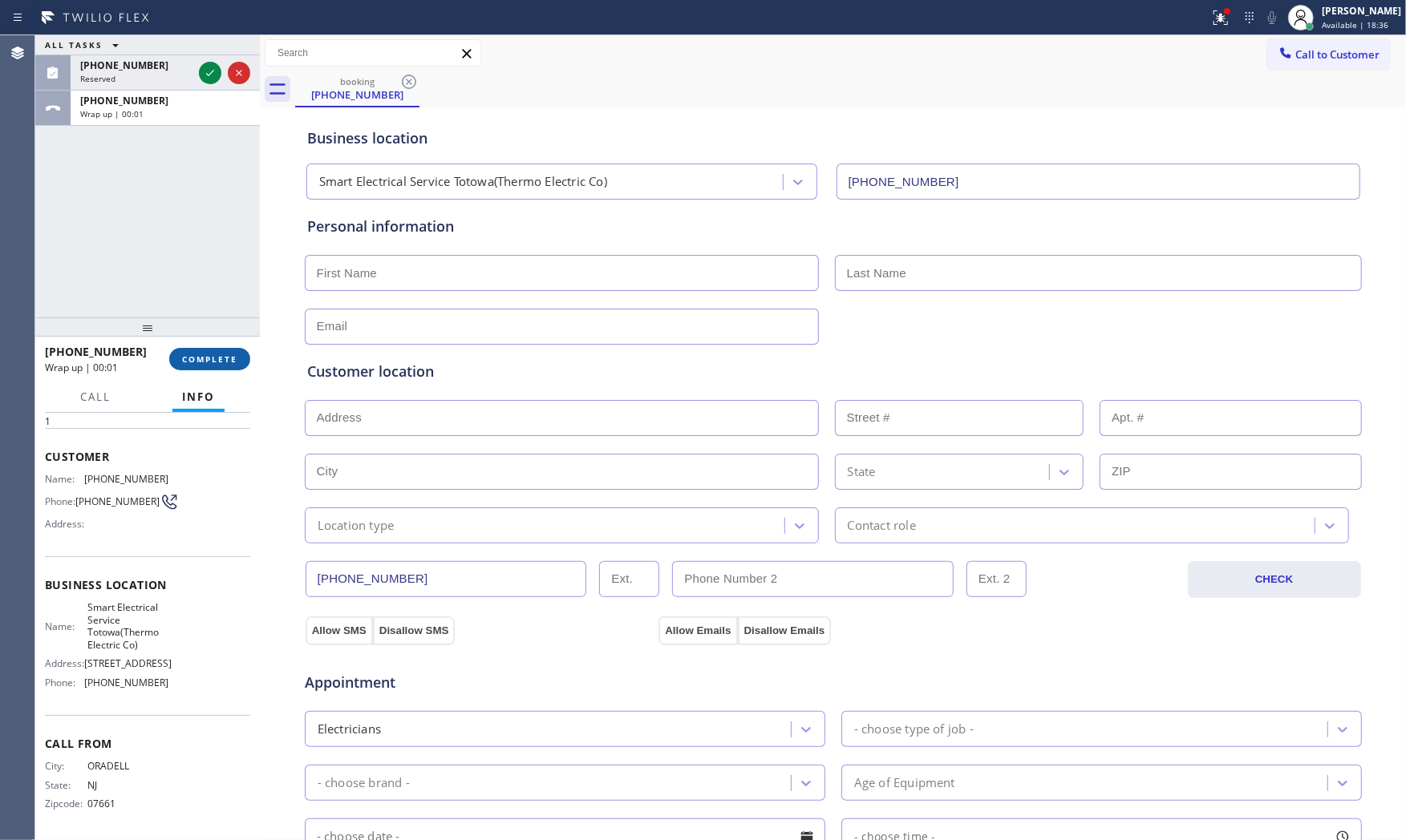
click at [203, 351] on button "COMPLETE" at bounding box center [209, 360] width 81 height 22
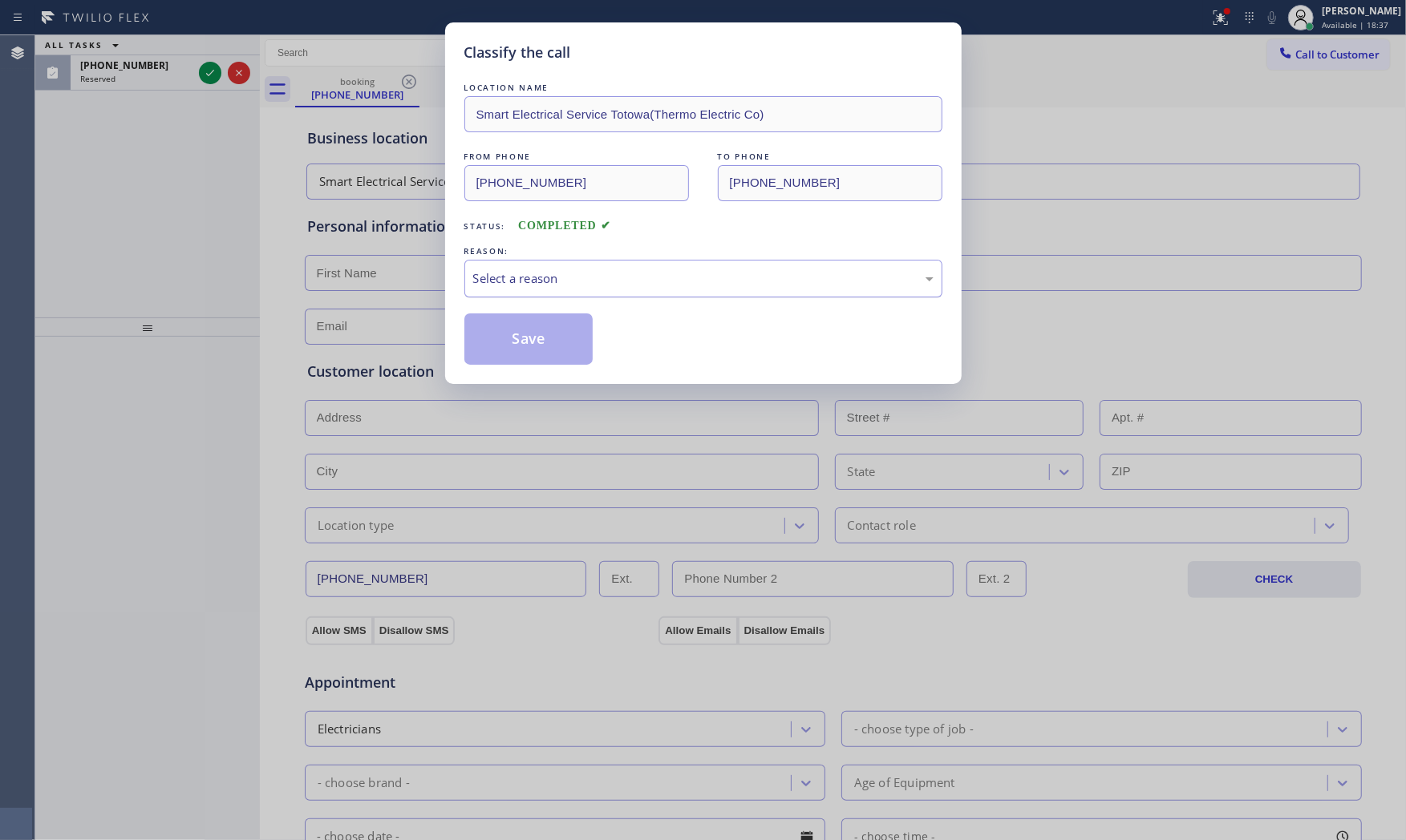
drag, startPoint x: 633, startPoint y: 274, endPoint x: 624, endPoint y: 290, distance: 18.4
click at [633, 275] on div "Select a reason" at bounding box center [703, 278] width 460 height 18
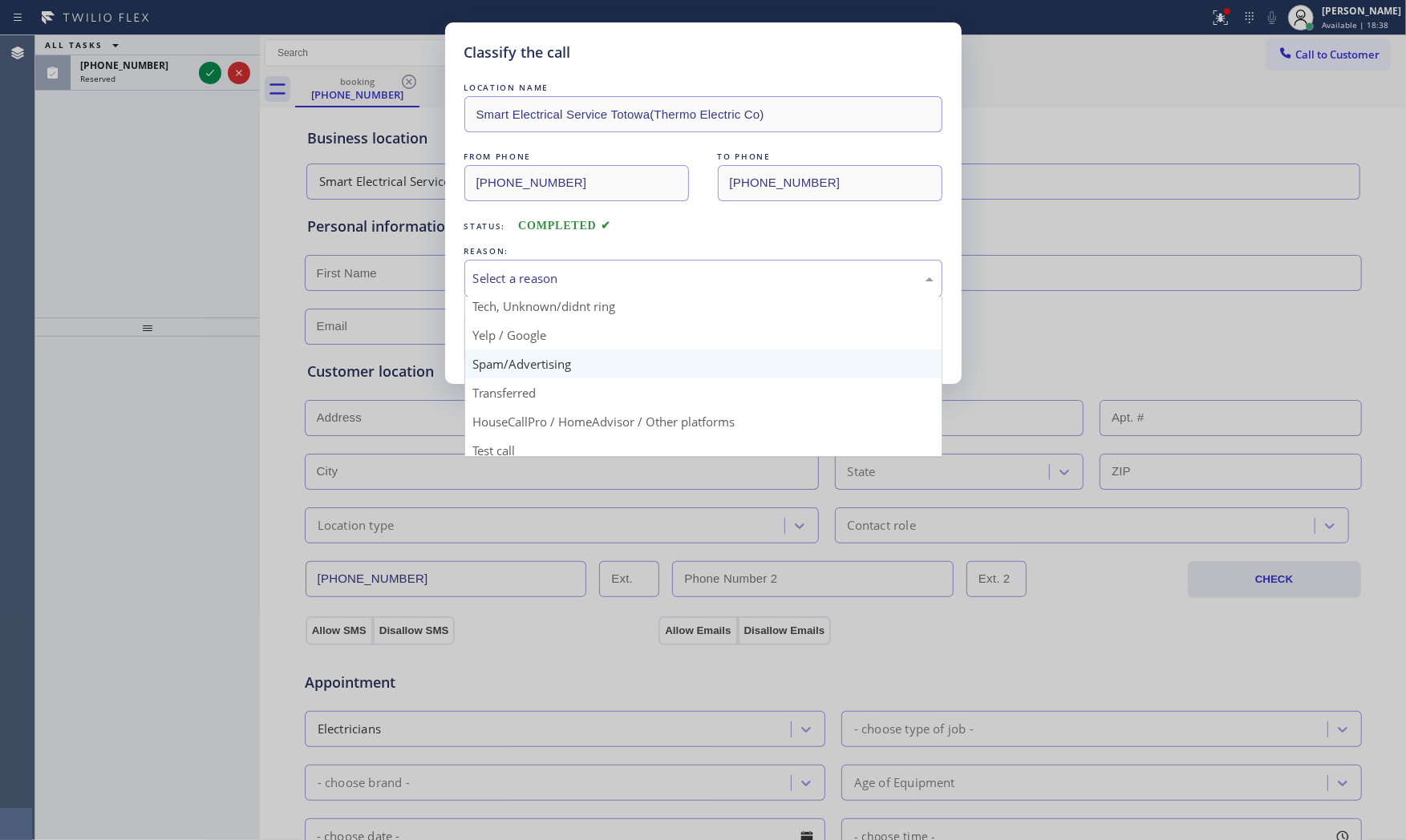
scroll to position [100, 0]
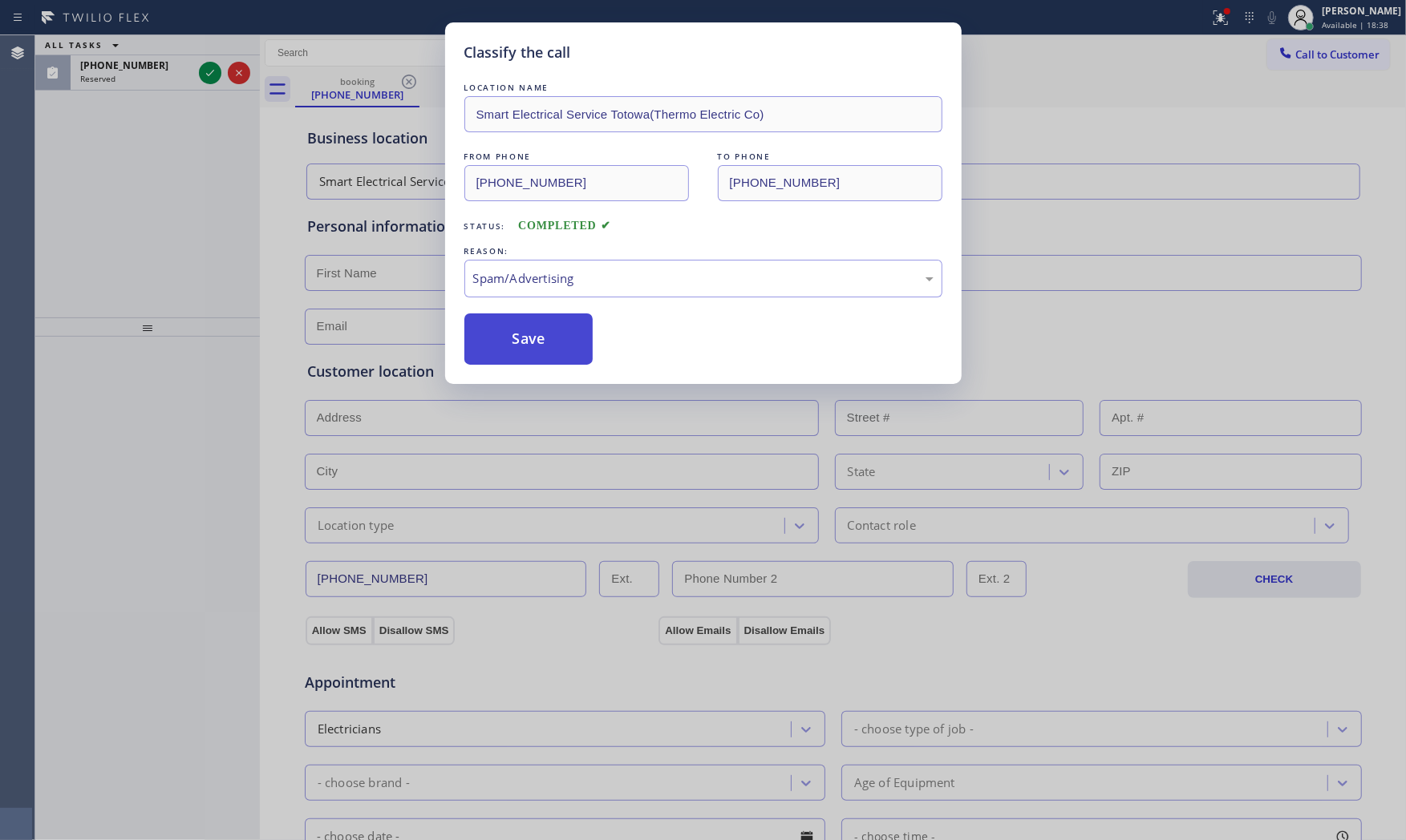
click at [536, 341] on button "Save" at bounding box center [529, 339] width 129 height 51
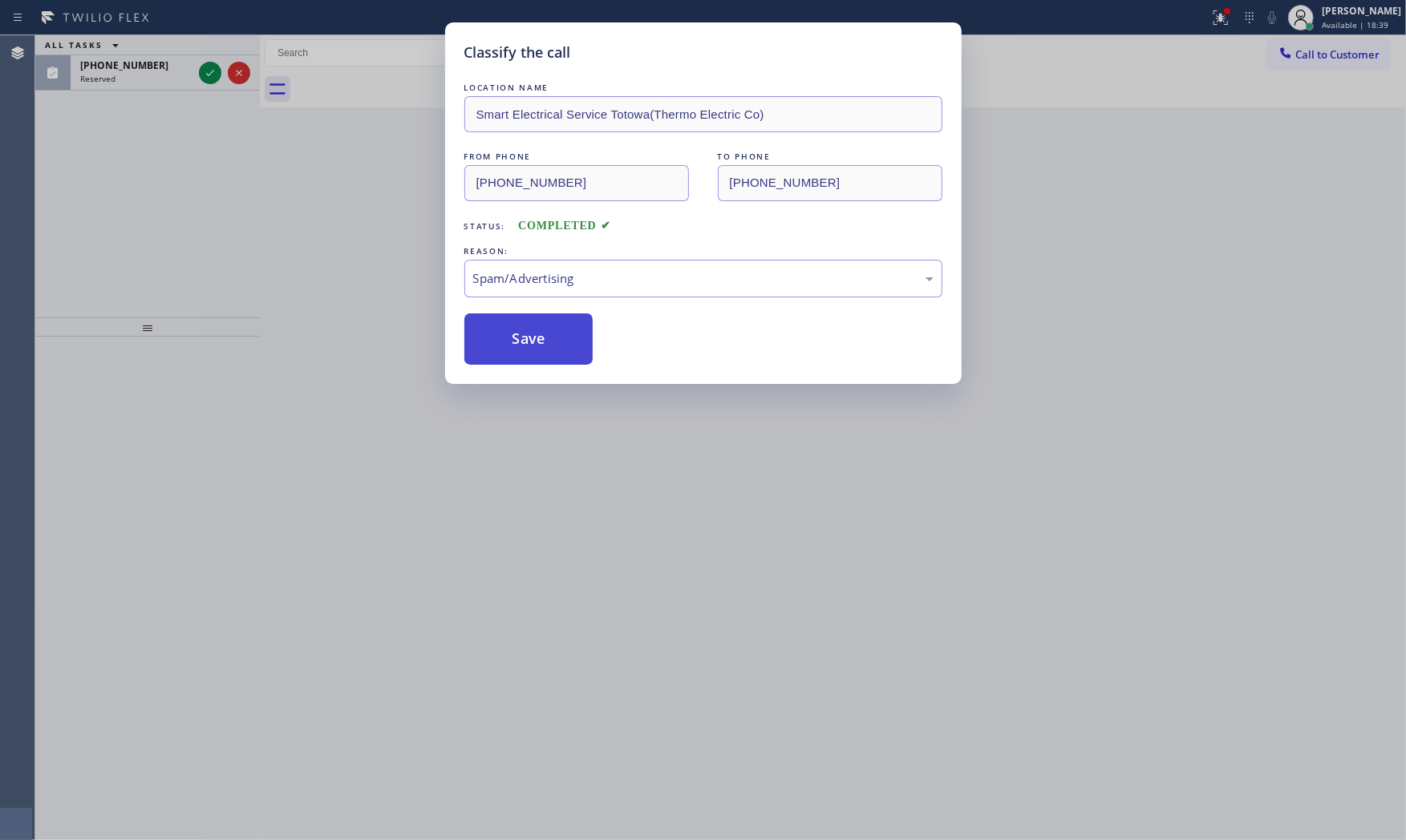
click at [535, 341] on button "Save" at bounding box center [529, 339] width 129 height 51
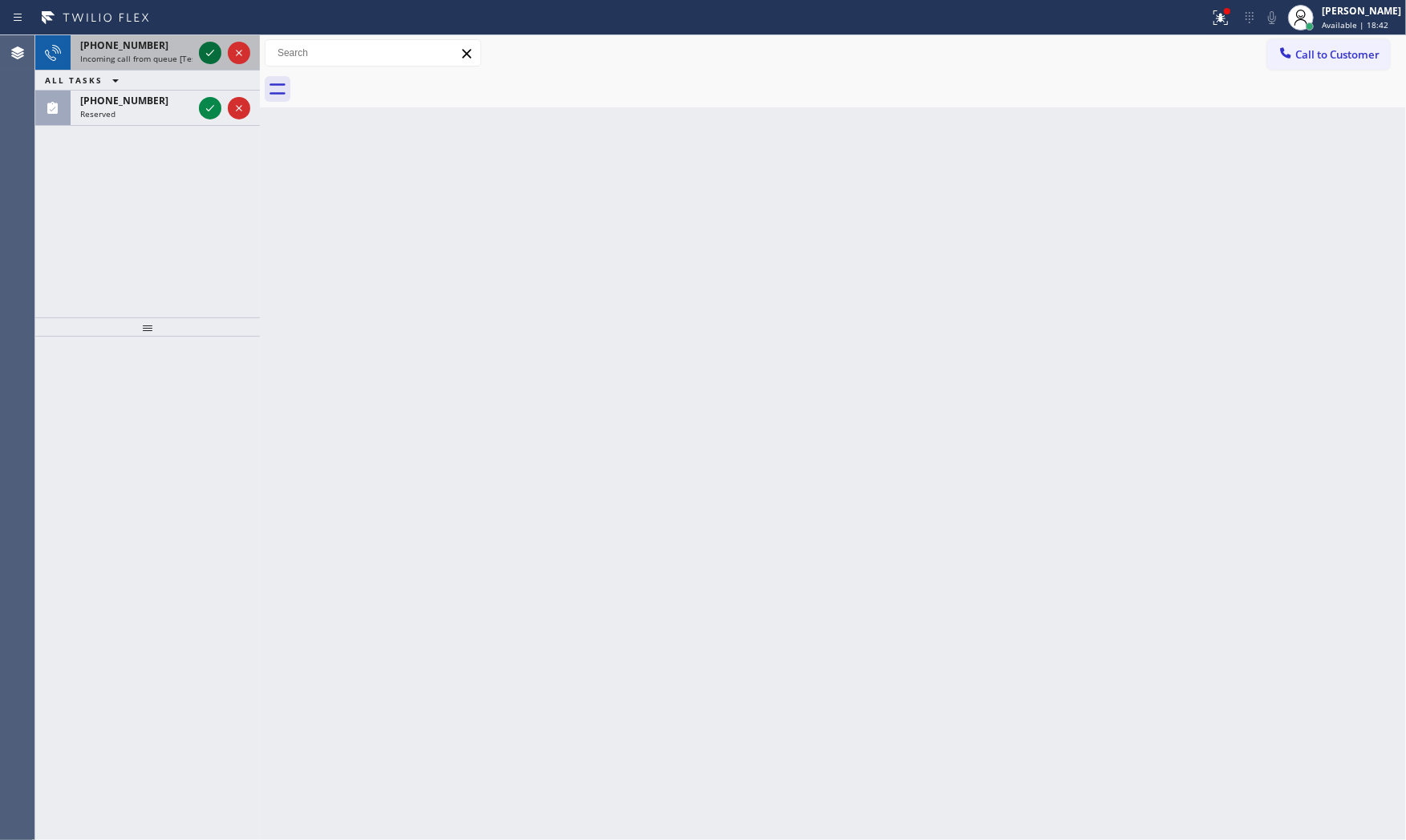
click at [207, 48] on icon at bounding box center [210, 52] width 19 height 19
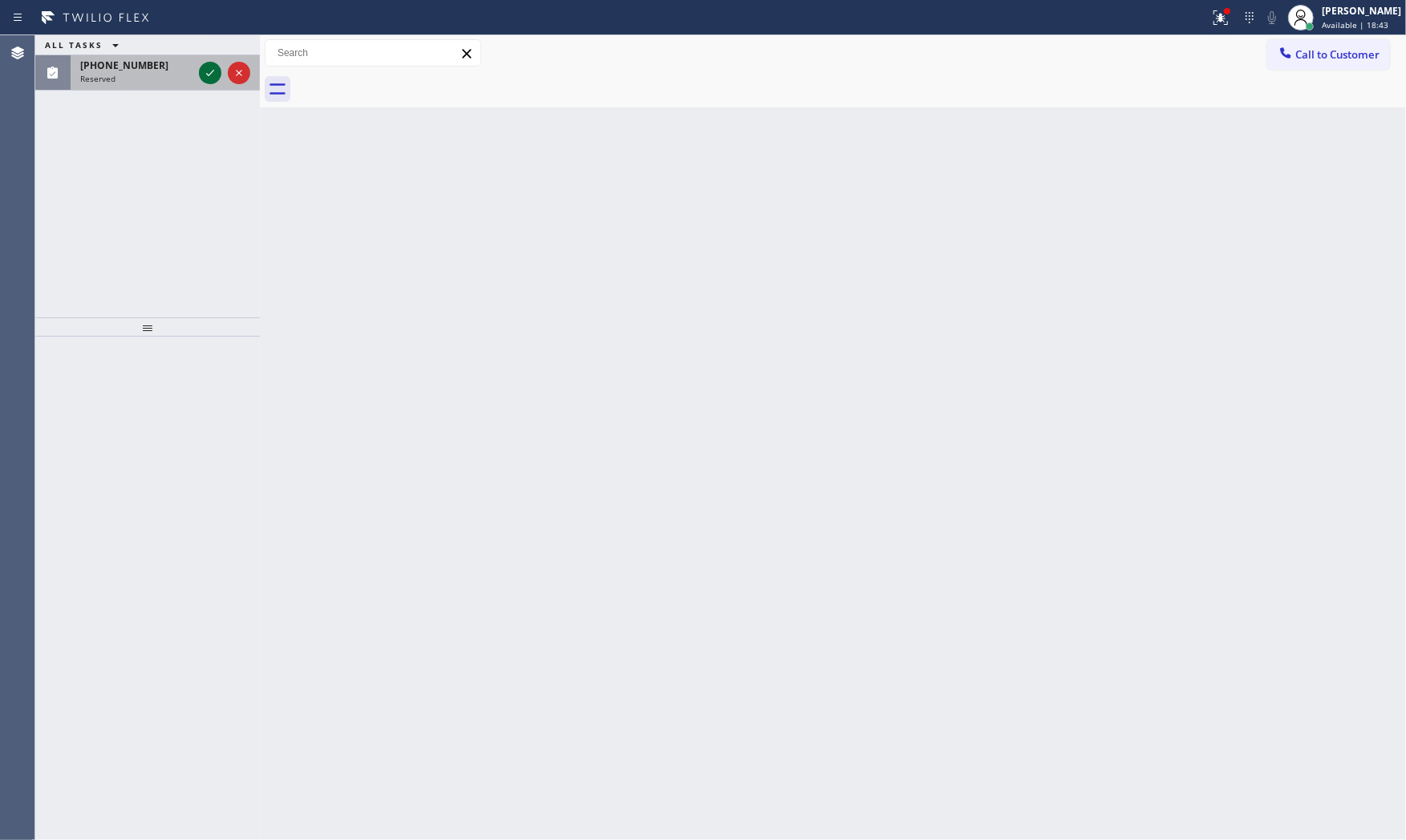
click at [205, 72] on icon at bounding box center [210, 73] width 19 height 19
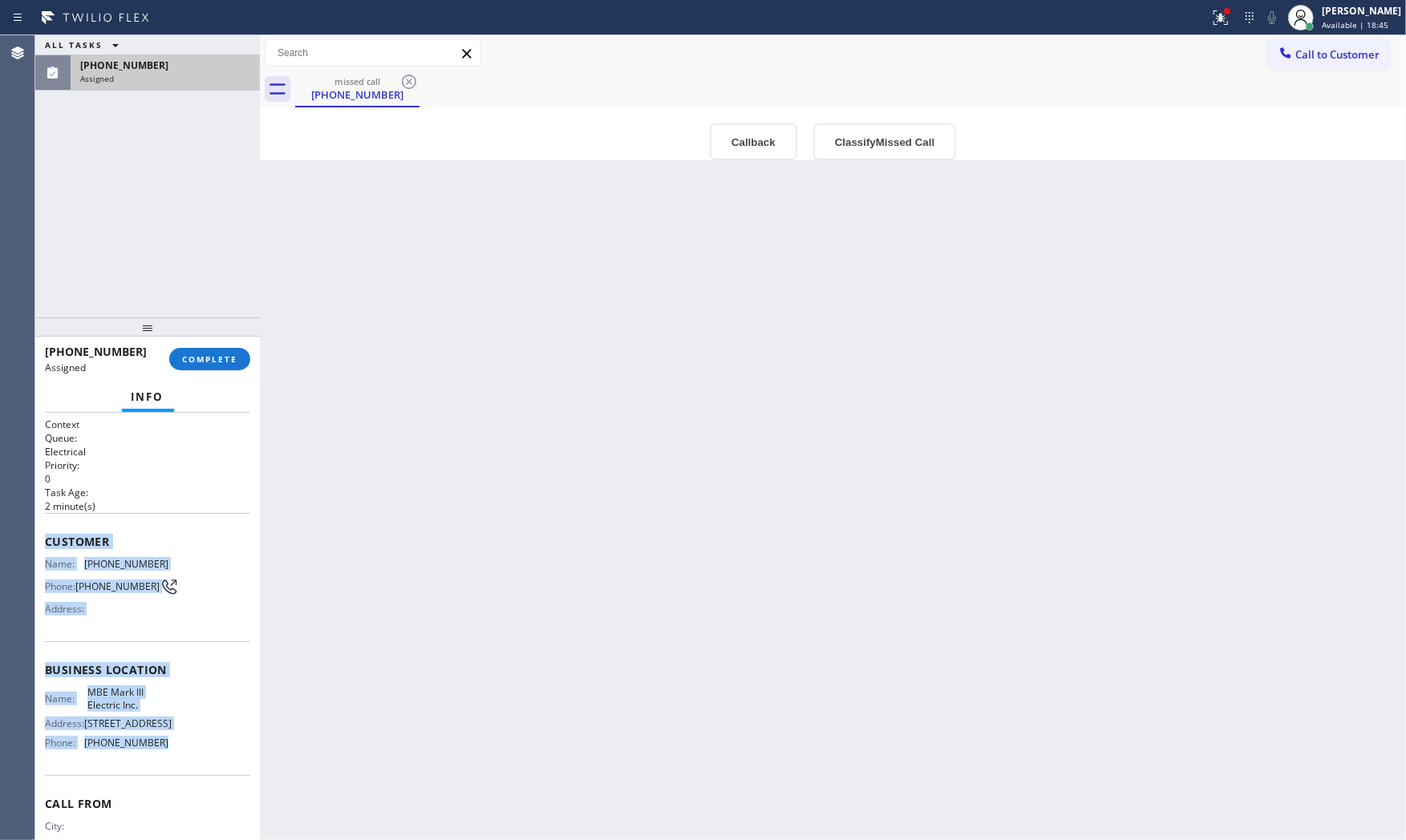
drag, startPoint x: 48, startPoint y: 541, endPoint x: 172, endPoint y: 762, distance: 253.4
click at [174, 767] on div "Context Queue: Electrical Priority: 0 Task Age: 2 minute(s) Customer Name: (848…" at bounding box center [147, 657] width 205 height 479
copy div "Customer Name: (848) 347-0928 Phone: (848) 347-0928 Address: Business location …"
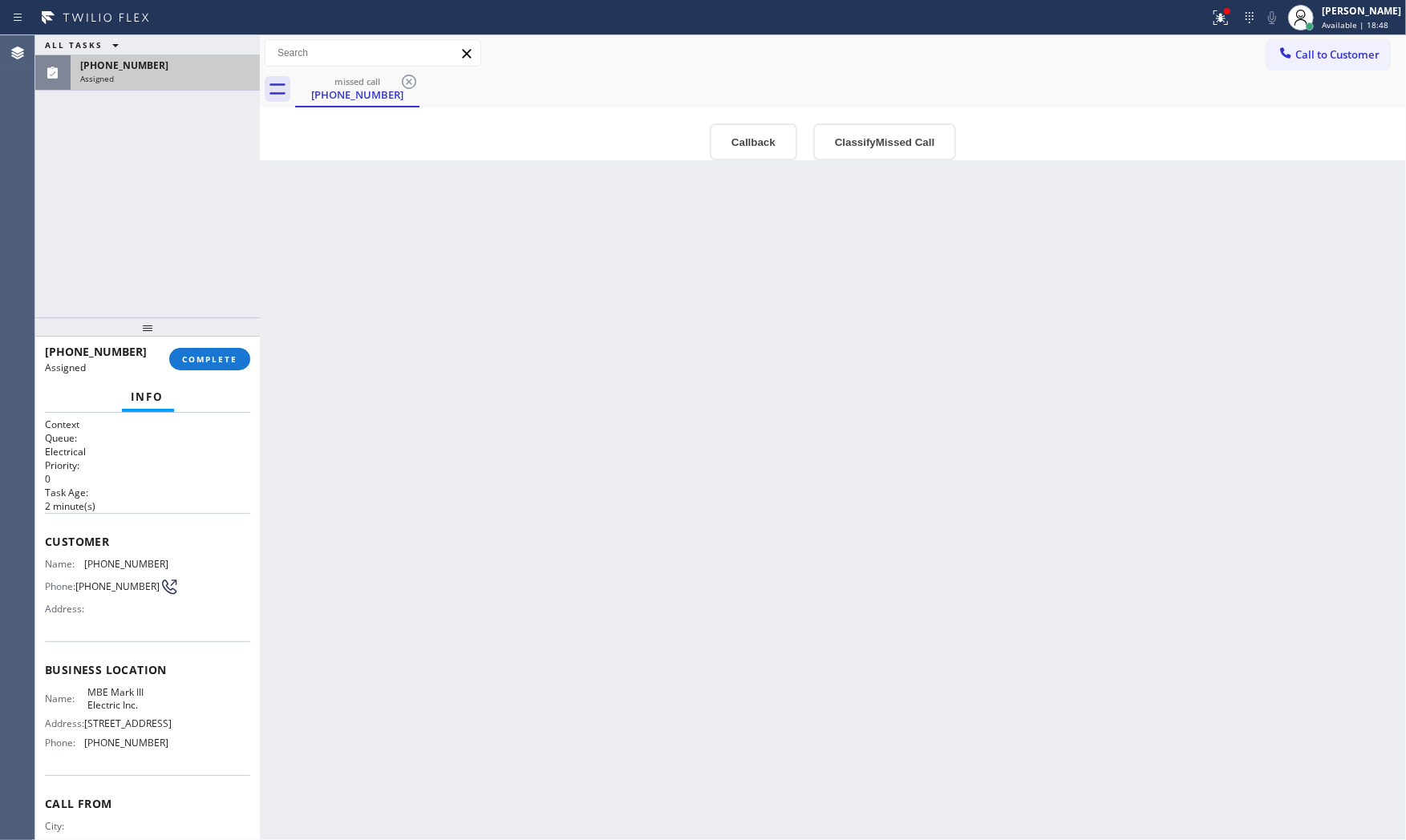
click at [209, 343] on div "(848) 347-0928 Assigned COMPLETE" at bounding box center [147, 359] width 205 height 42
click at [209, 348] on button "COMPLETE" at bounding box center [209, 360] width 81 height 22
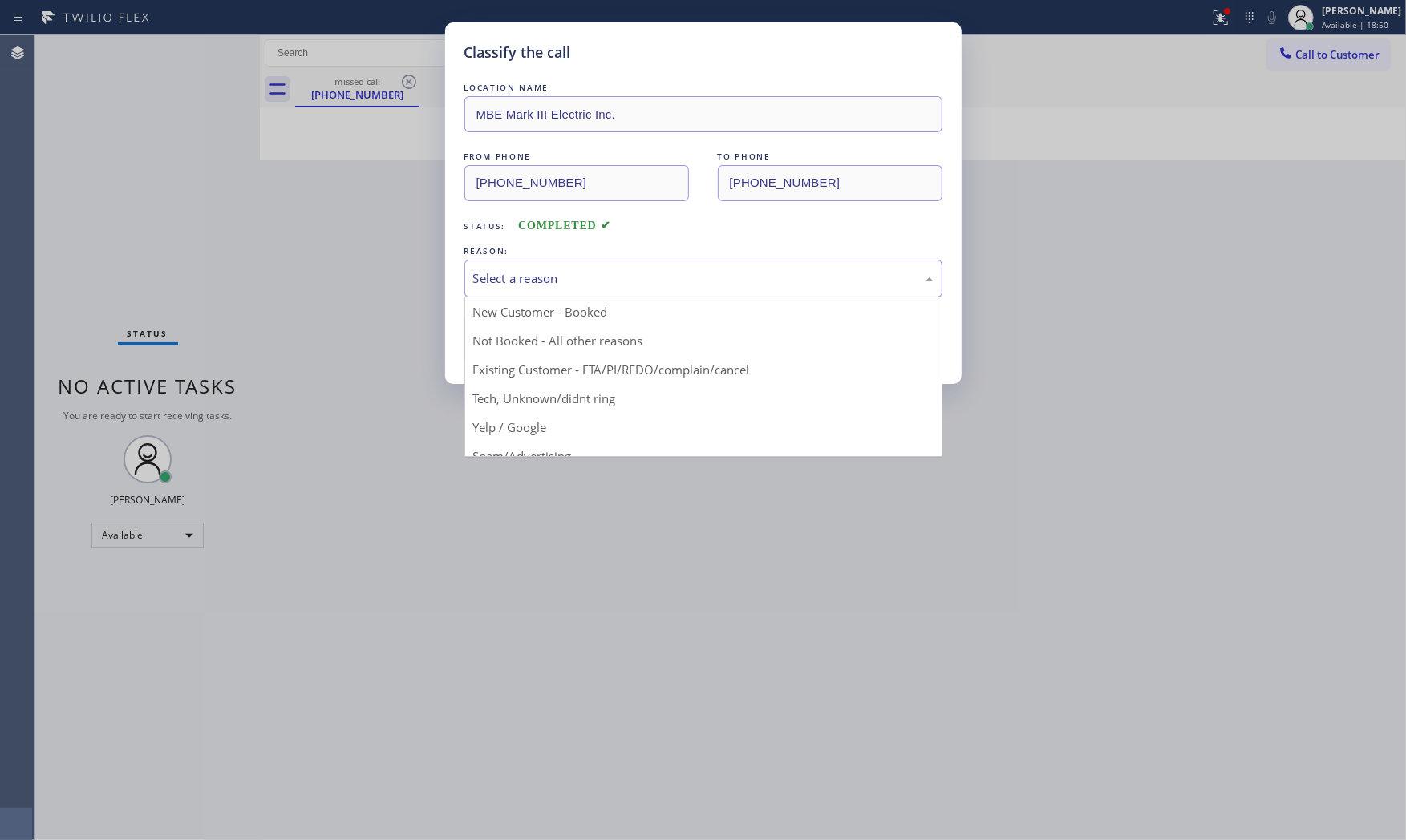
click at [613, 275] on div "Select a reason" at bounding box center [703, 278] width 460 height 18
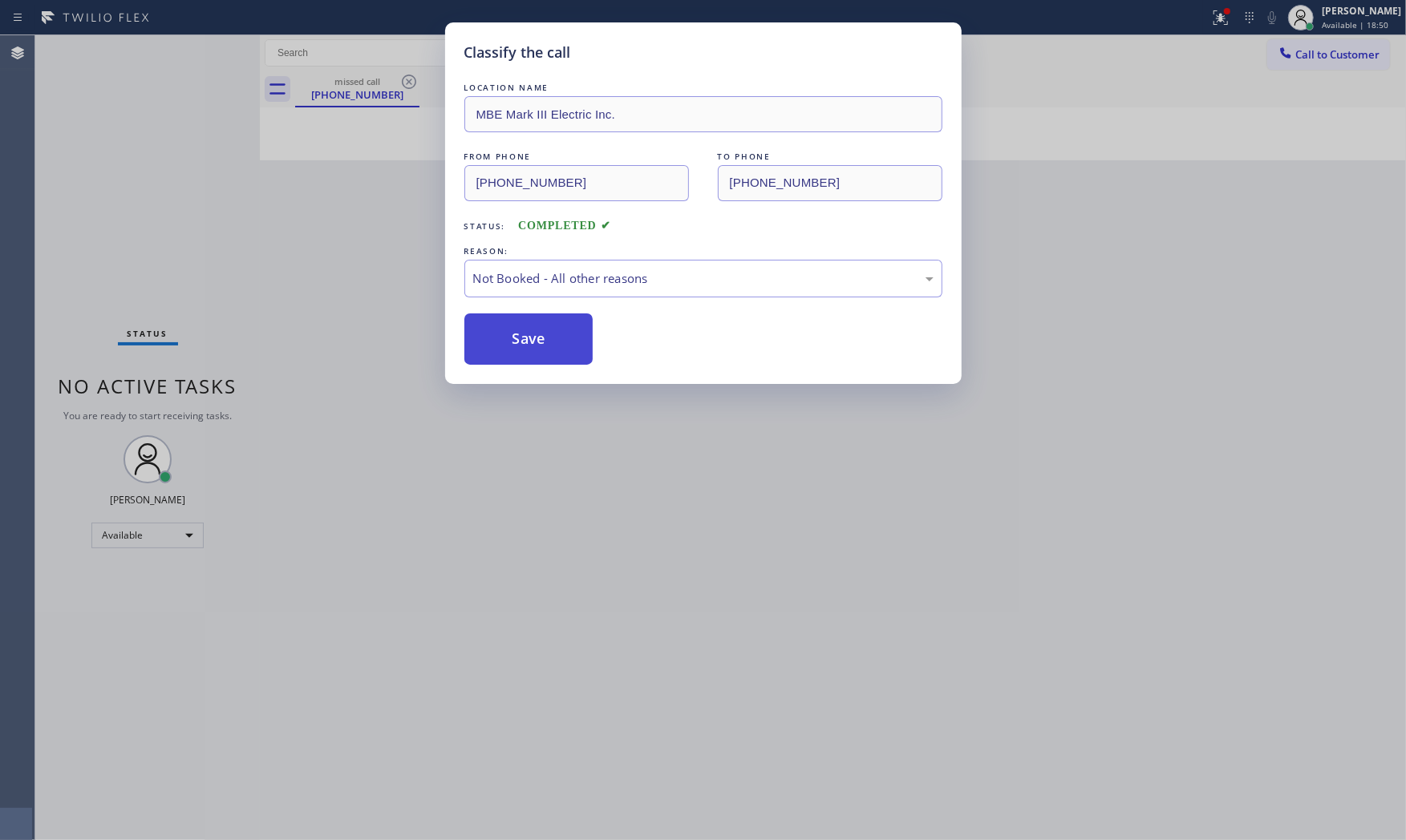
click at [538, 337] on button "Save" at bounding box center [529, 339] width 129 height 51
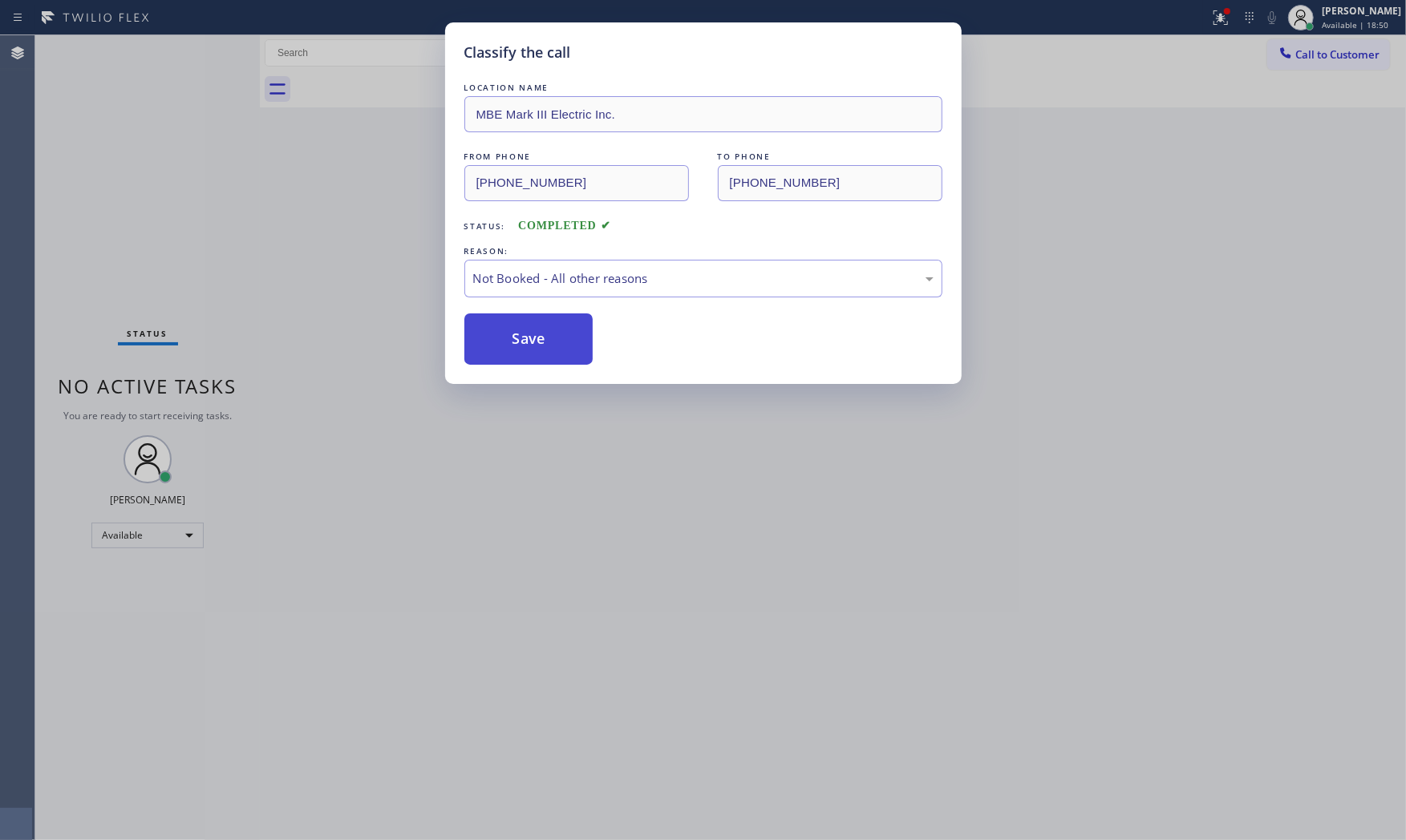
drag, startPoint x: 538, startPoint y: 337, endPoint x: 516, endPoint y: 335, distance: 22.1
click at [537, 337] on button "Save" at bounding box center [529, 339] width 129 height 51
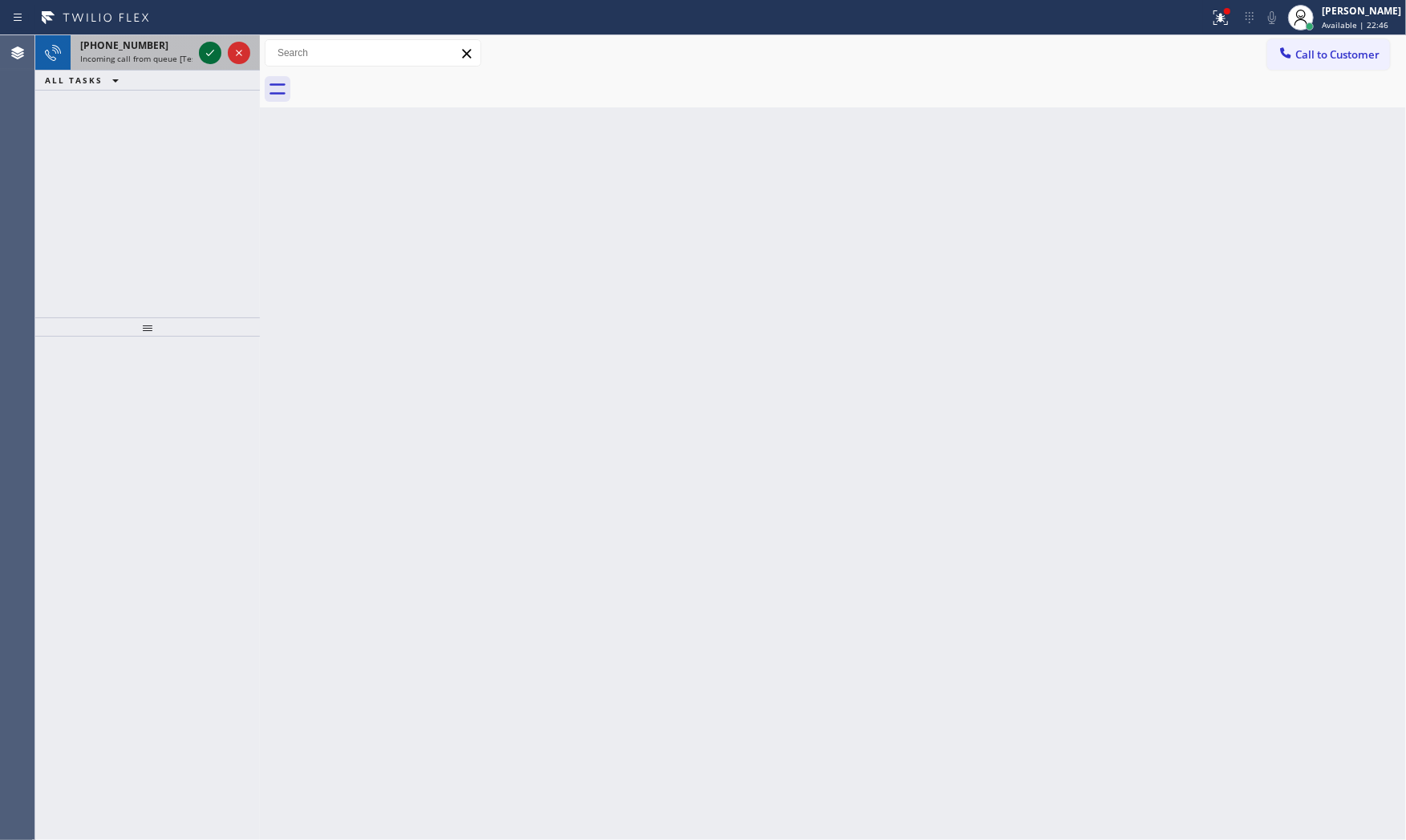
click at [205, 57] on icon at bounding box center [210, 52] width 19 height 19
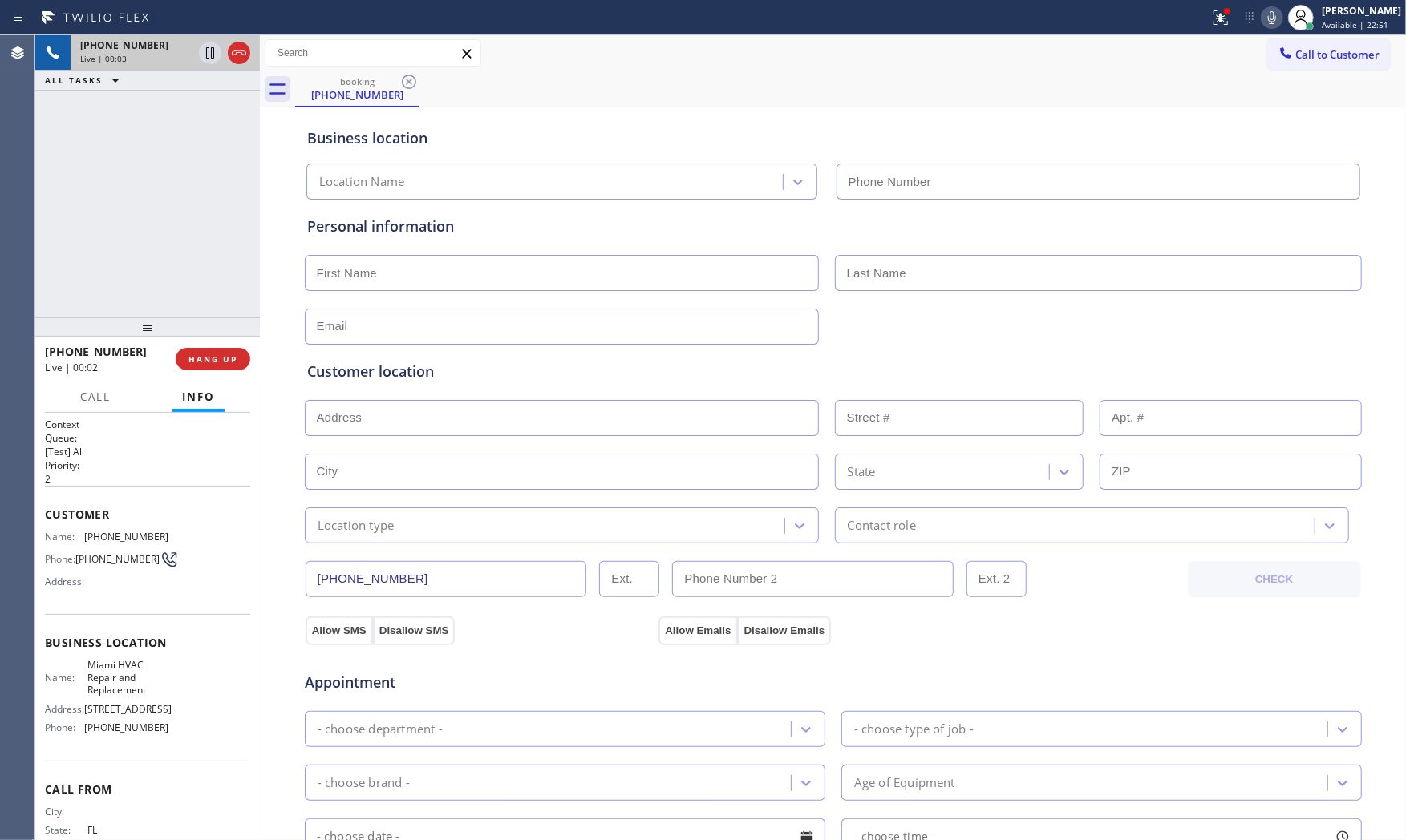
type input "(305) 912-1851"
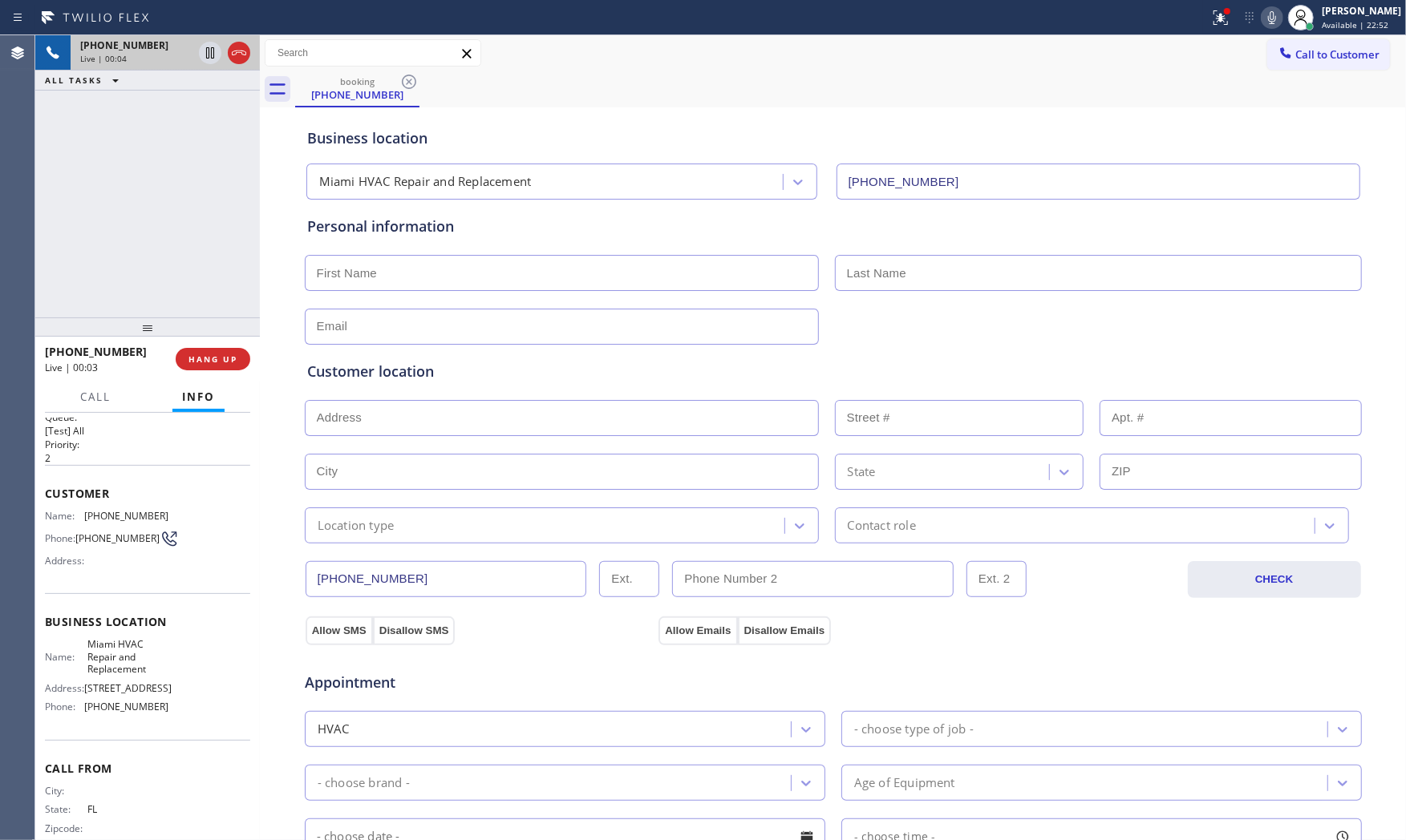
scroll to position [50, 0]
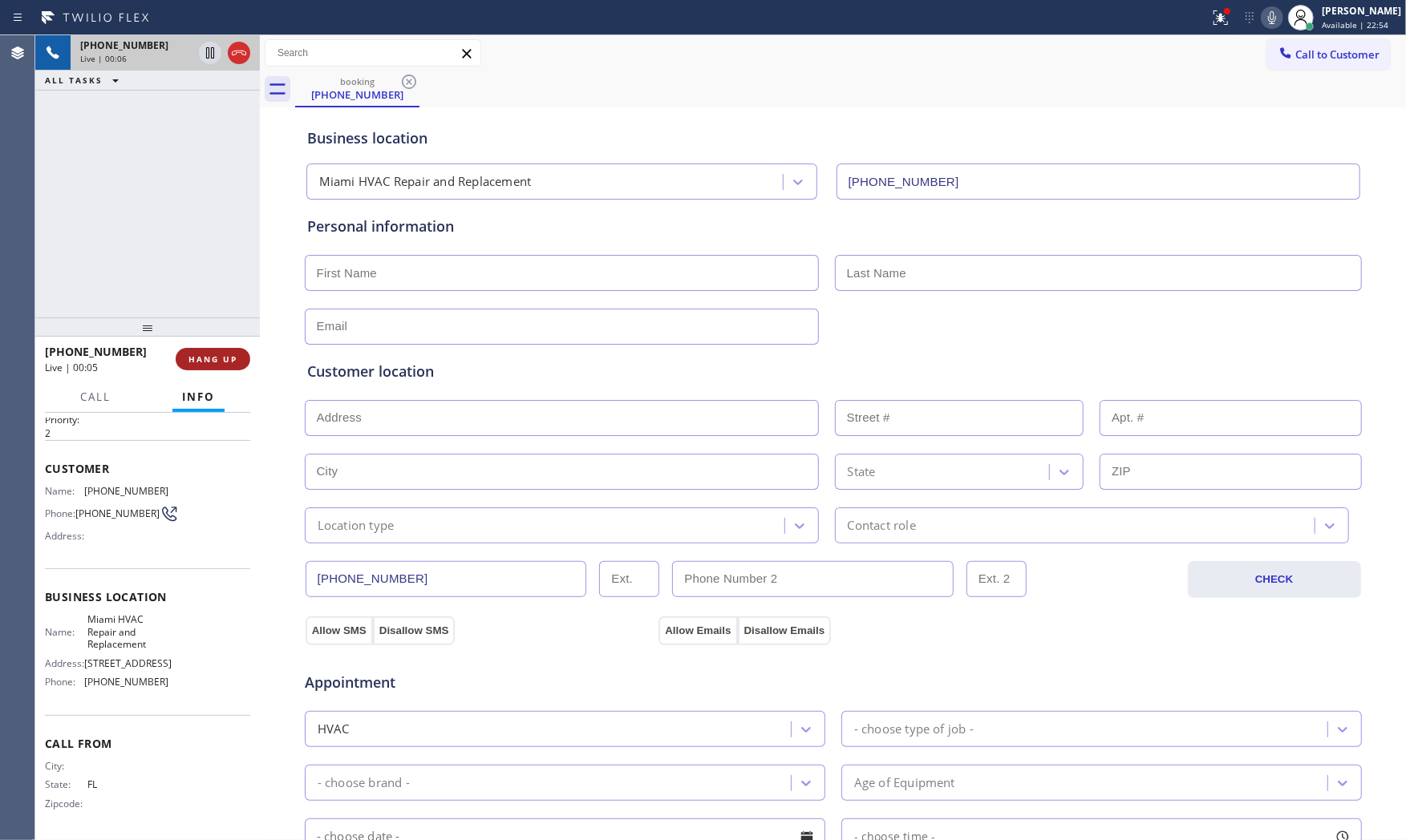
click at [226, 354] on span "HANG UP" at bounding box center [213, 359] width 49 height 11
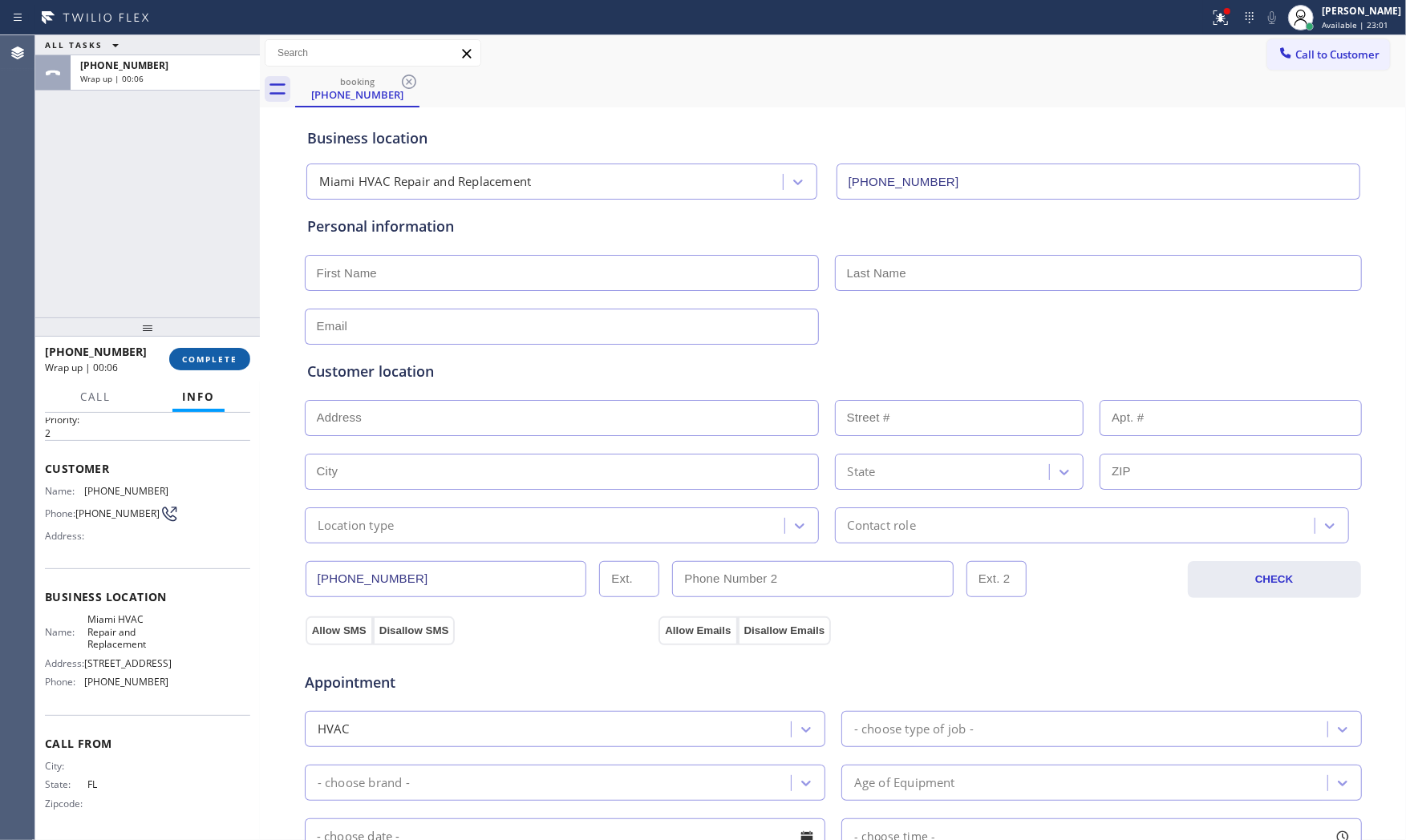
click at [213, 350] on button "COMPLETE" at bounding box center [209, 360] width 81 height 22
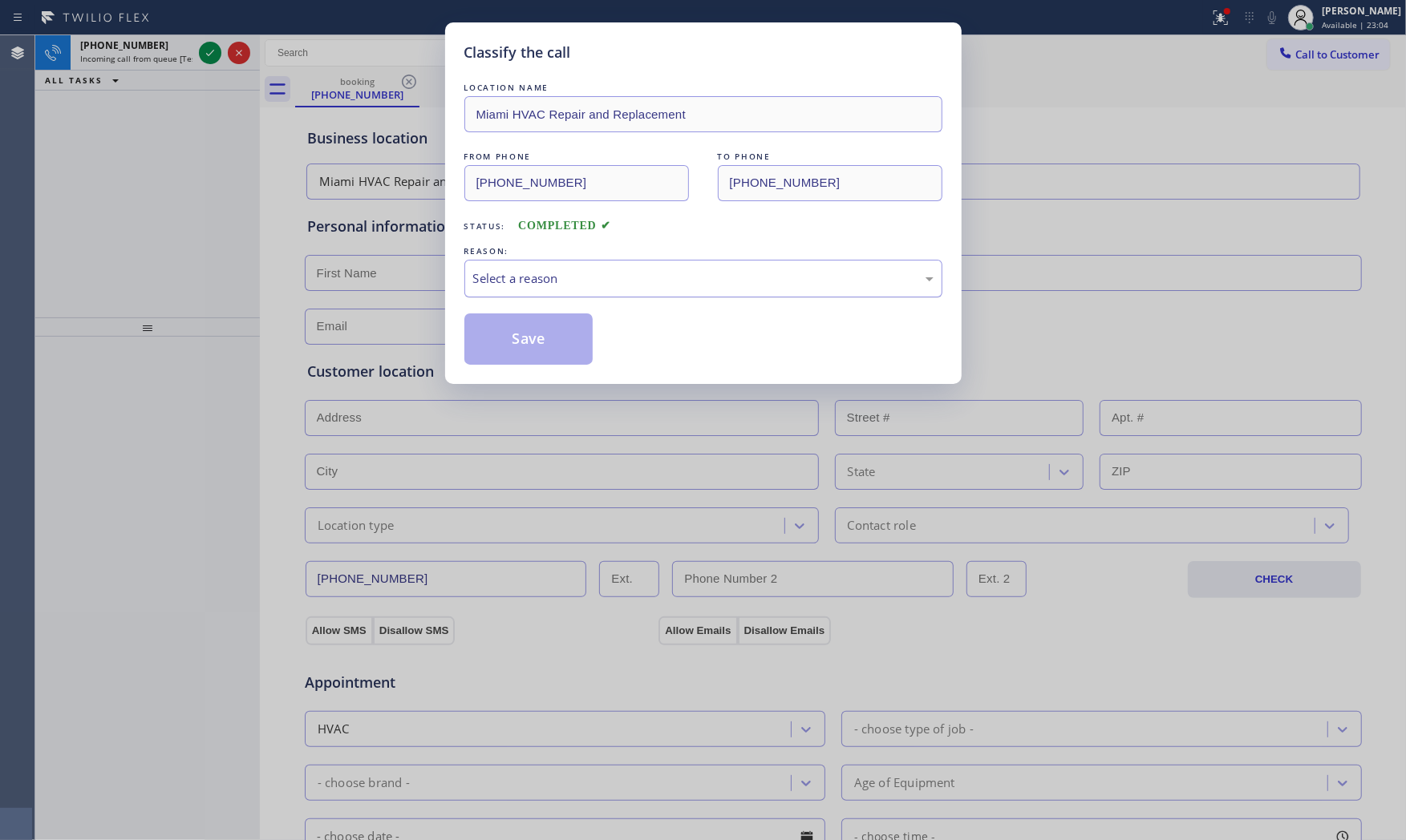
click at [538, 277] on div "Select a reason" at bounding box center [703, 278] width 460 height 18
click at [510, 338] on button "Save" at bounding box center [529, 339] width 129 height 51
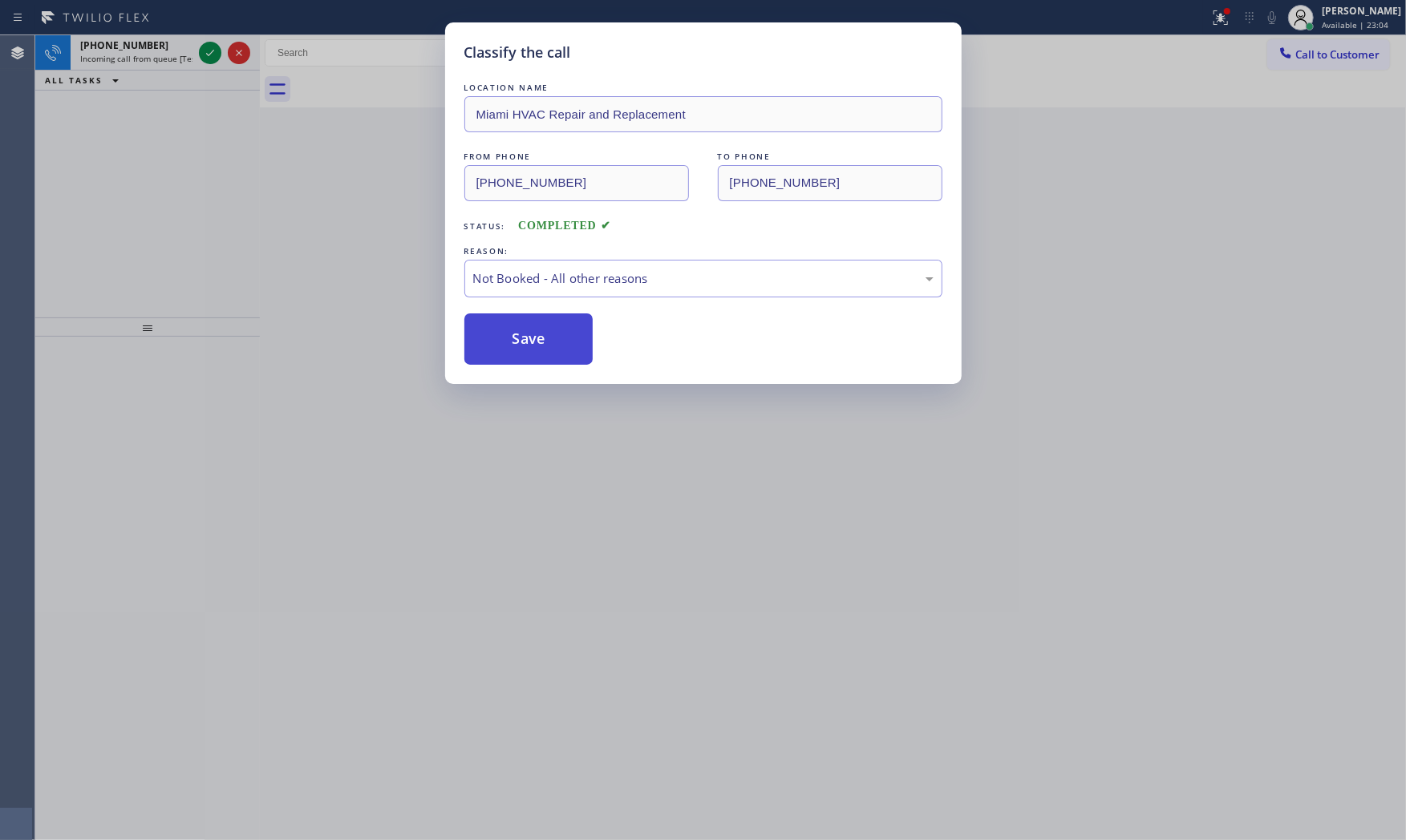
click at [510, 338] on button "Save" at bounding box center [529, 339] width 129 height 51
click at [161, 49] on div "+16095587896" at bounding box center [136, 45] width 112 height 14
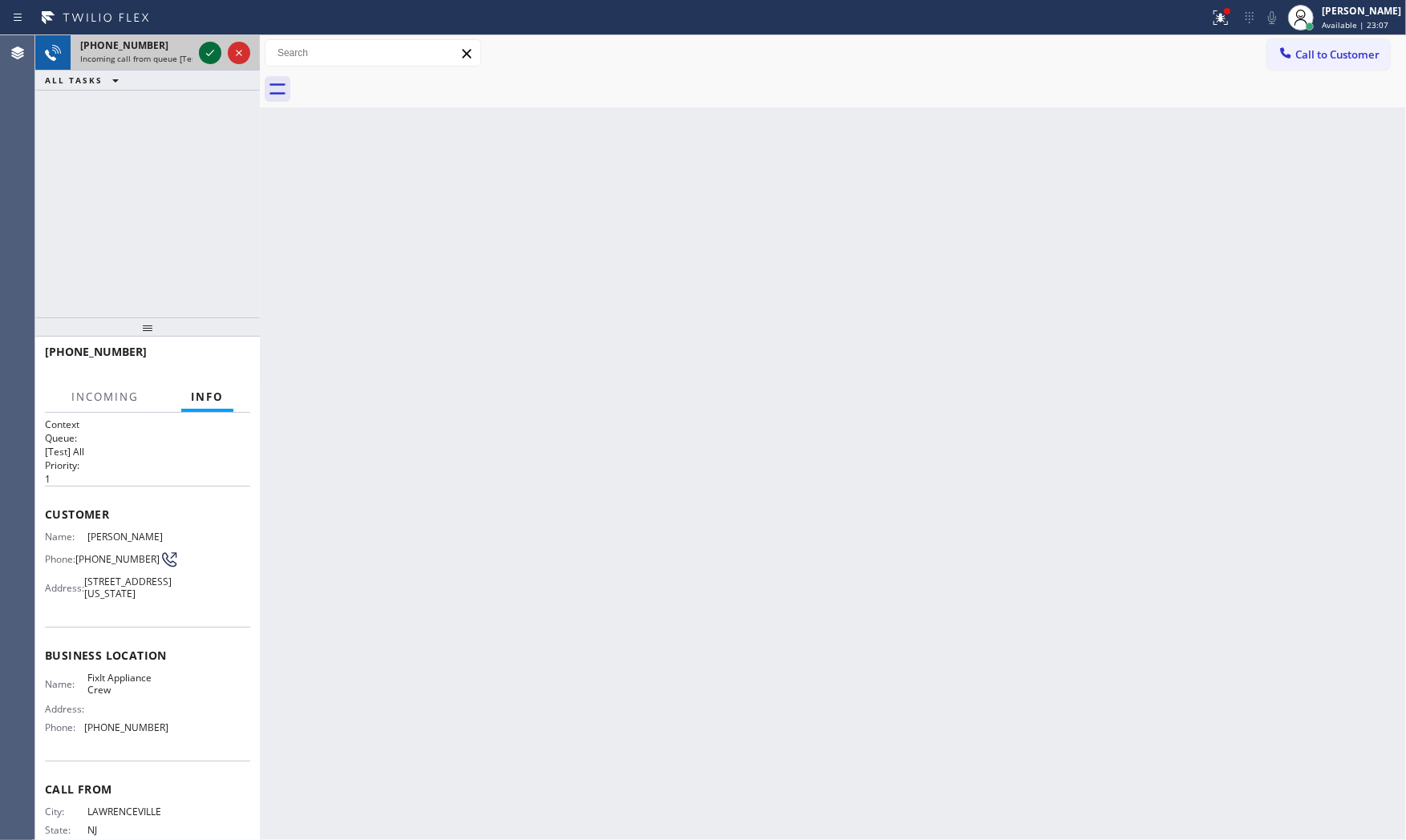
click at [210, 46] on icon at bounding box center [210, 52] width 19 height 19
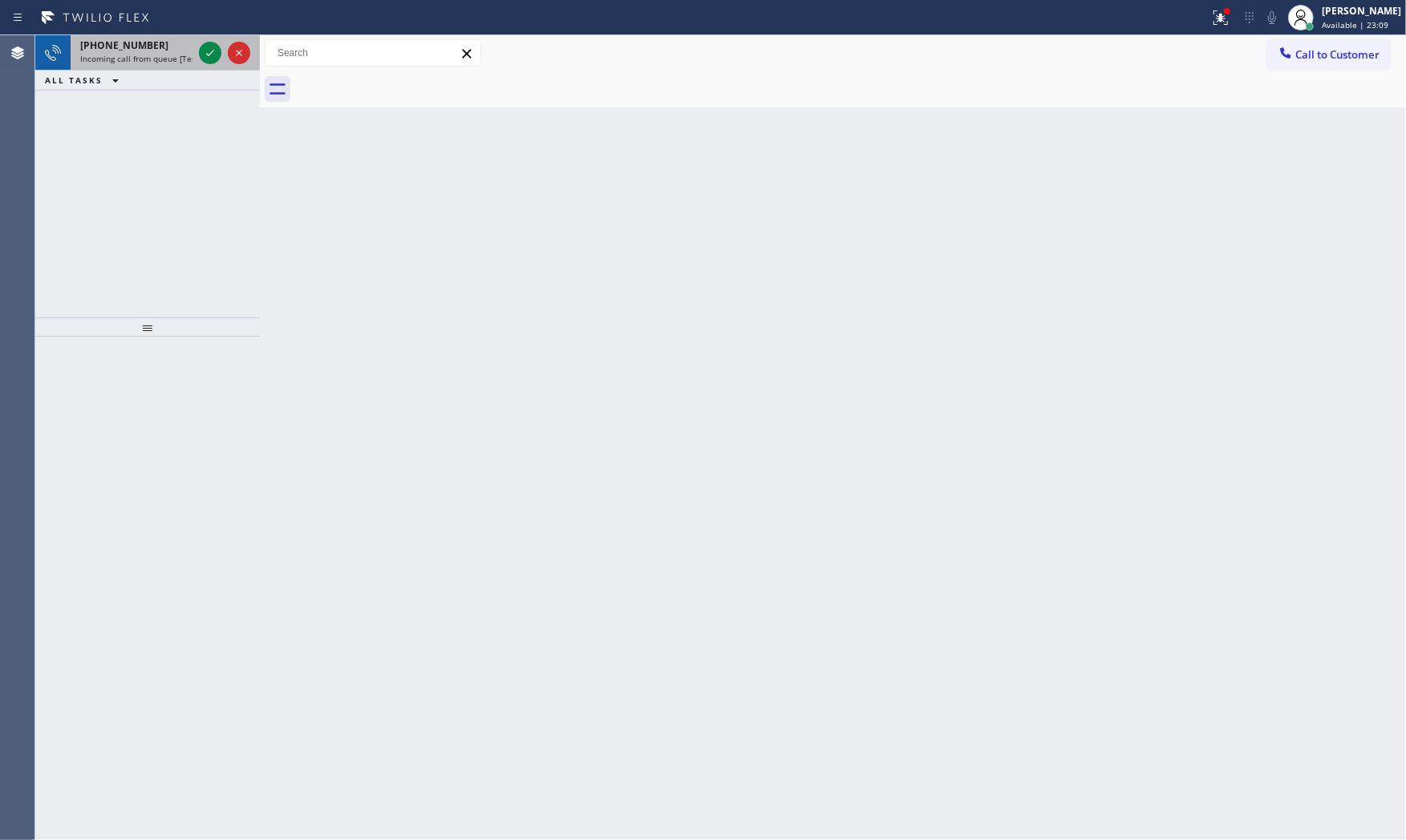
click at [205, 69] on div at bounding box center [224, 52] width 58 height 35
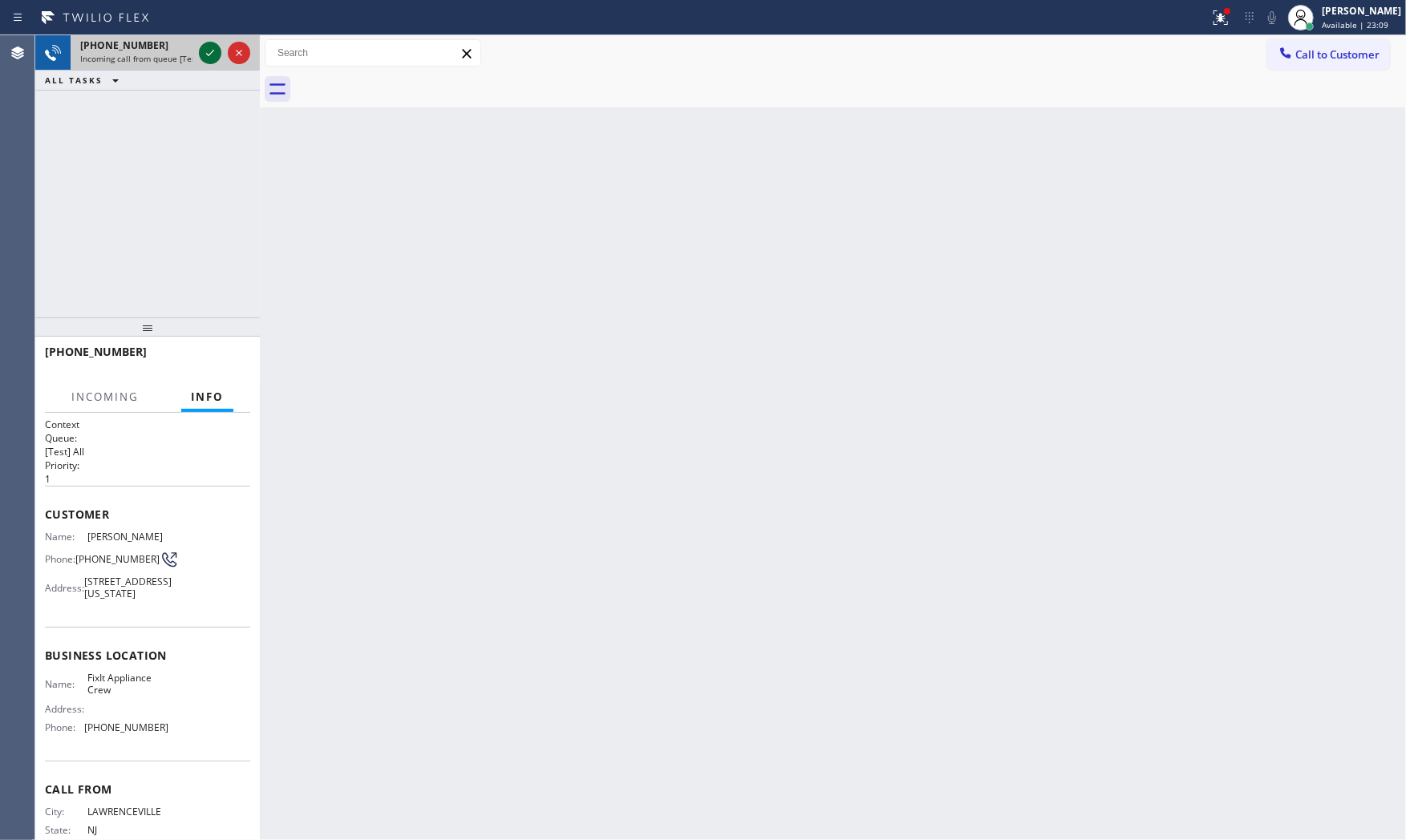
click at [209, 56] on icon at bounding box center [210, 52] width 19 height 19
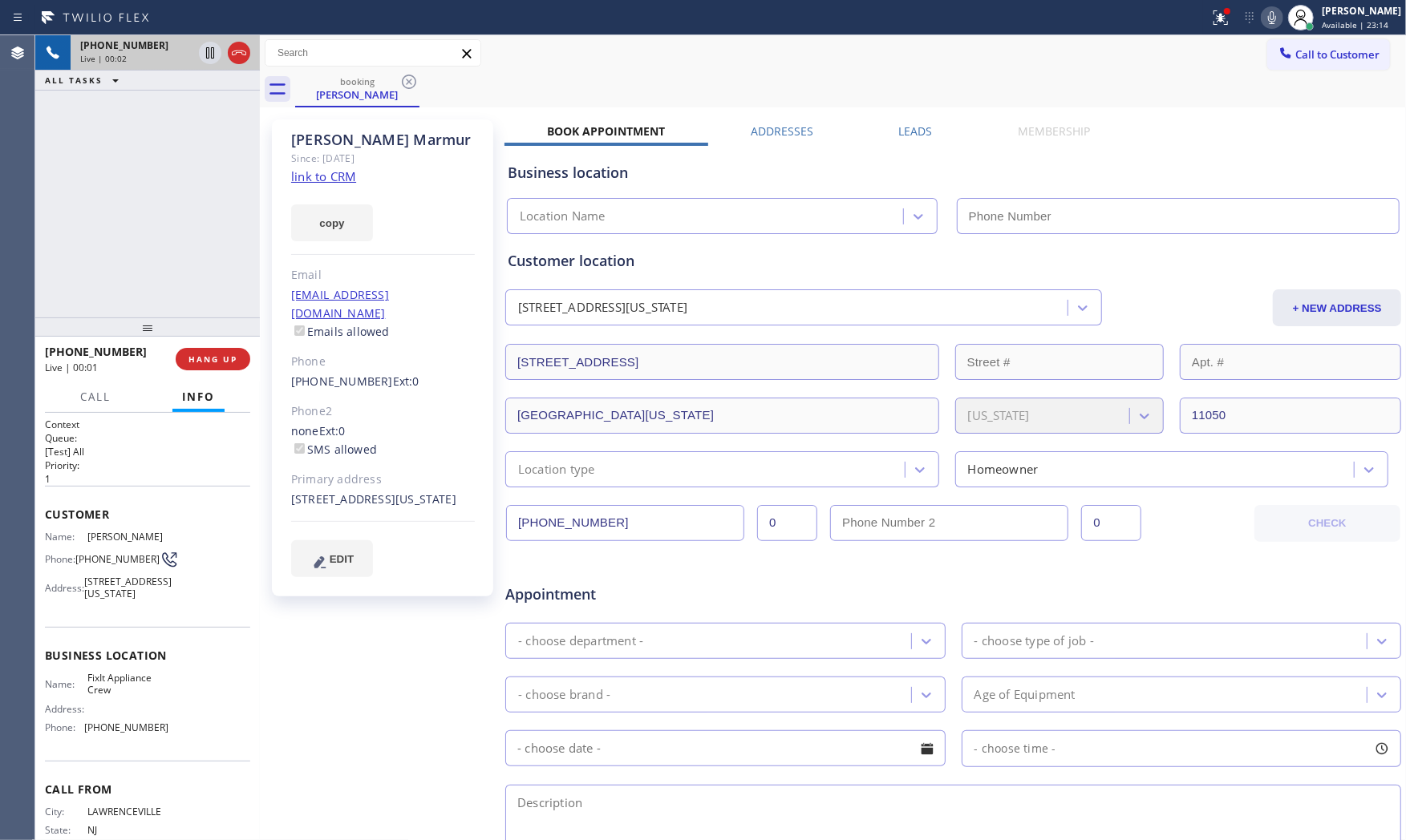
type input "[PHONE_NUMBER]"
click at [333, 181] on link "link to CRM" at bounding box center [324, 176] width 65 height 16
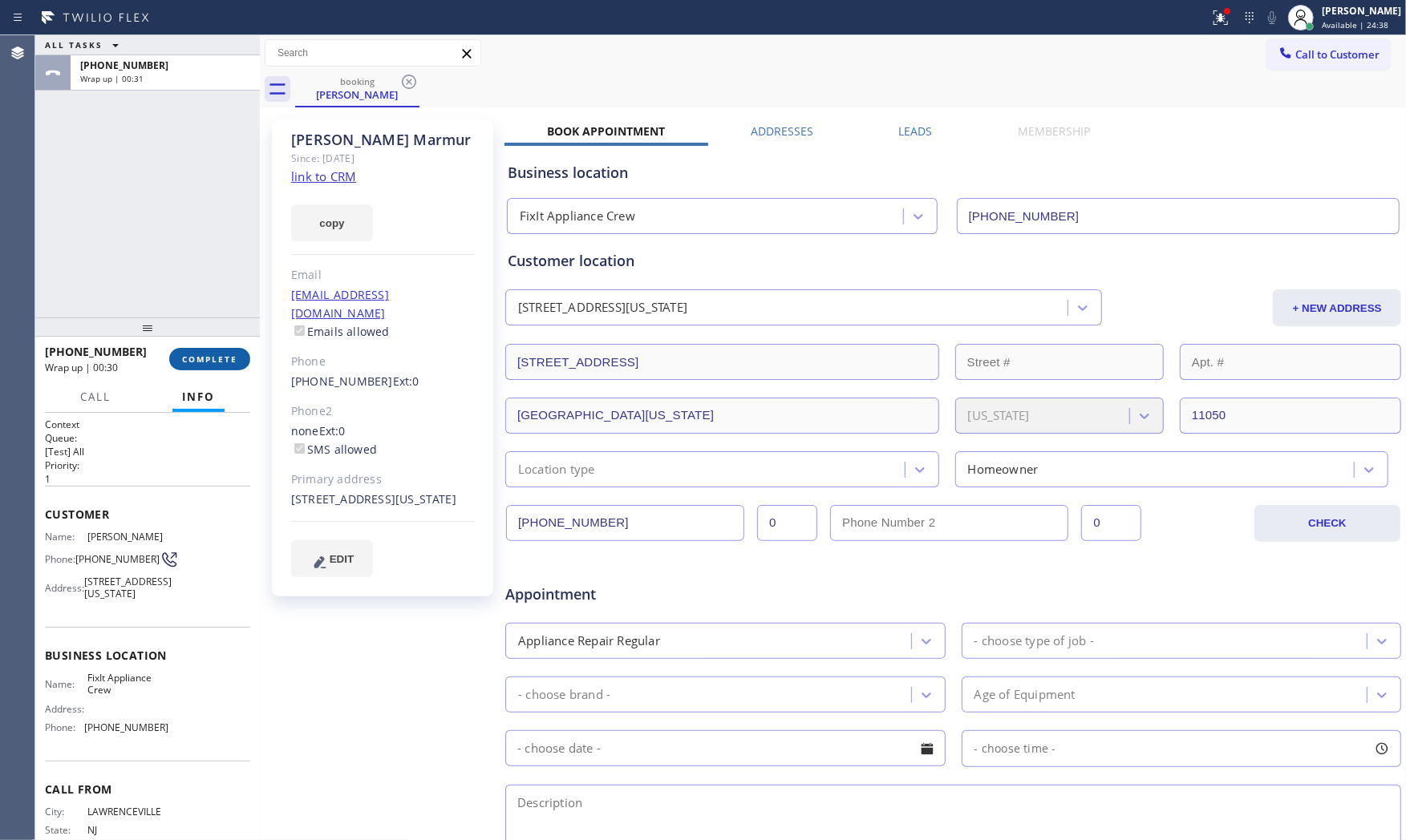
click at [201, 366] on button "COMPLETE" at bounding box center [209, 360] width 81 height 22
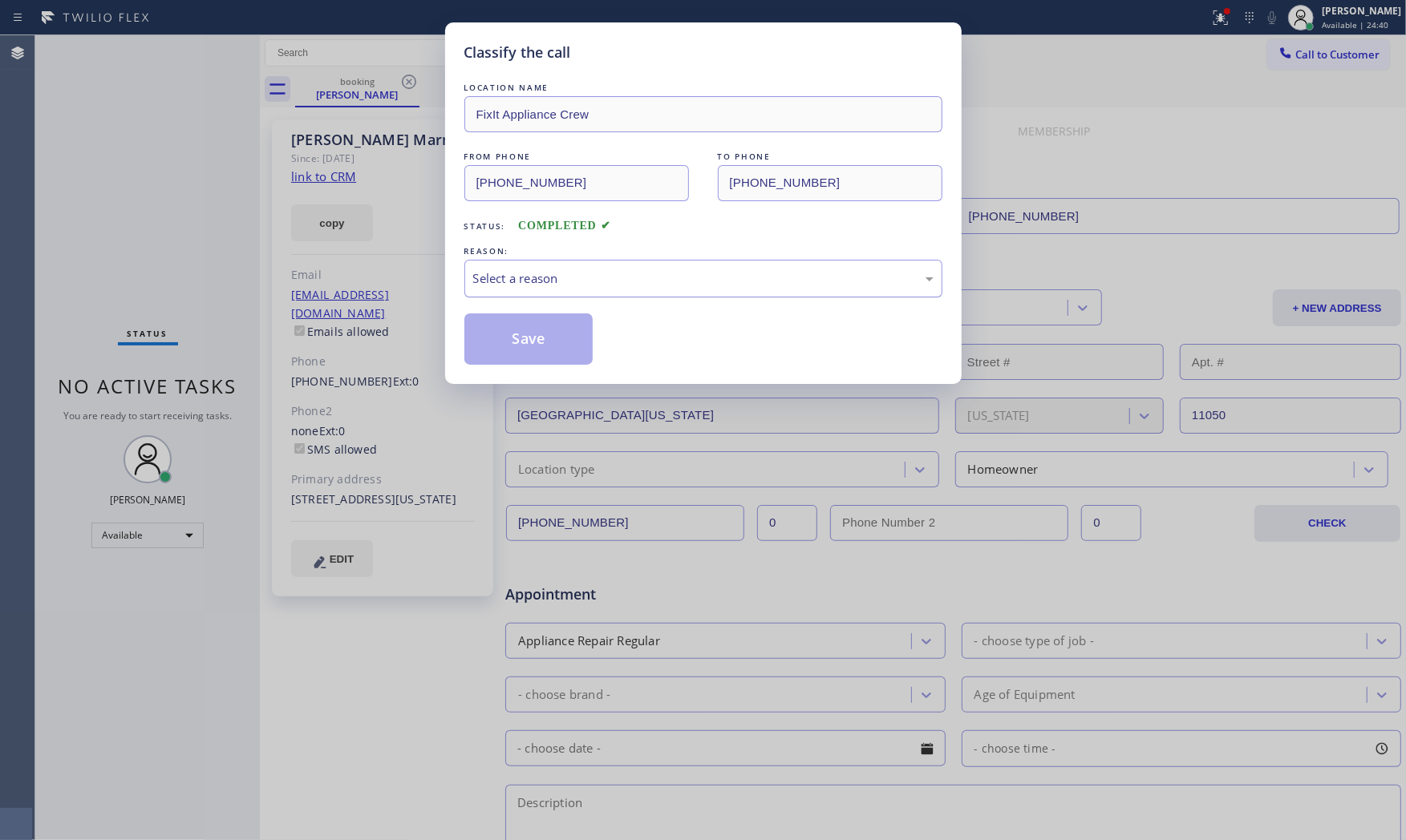
click at [498, 293] on div "Select a reason" at bounding box center [703, 279] width 478 height 38
click at [508, 341] on button "Save" at bounding box center [529, 339] width 129 height 51
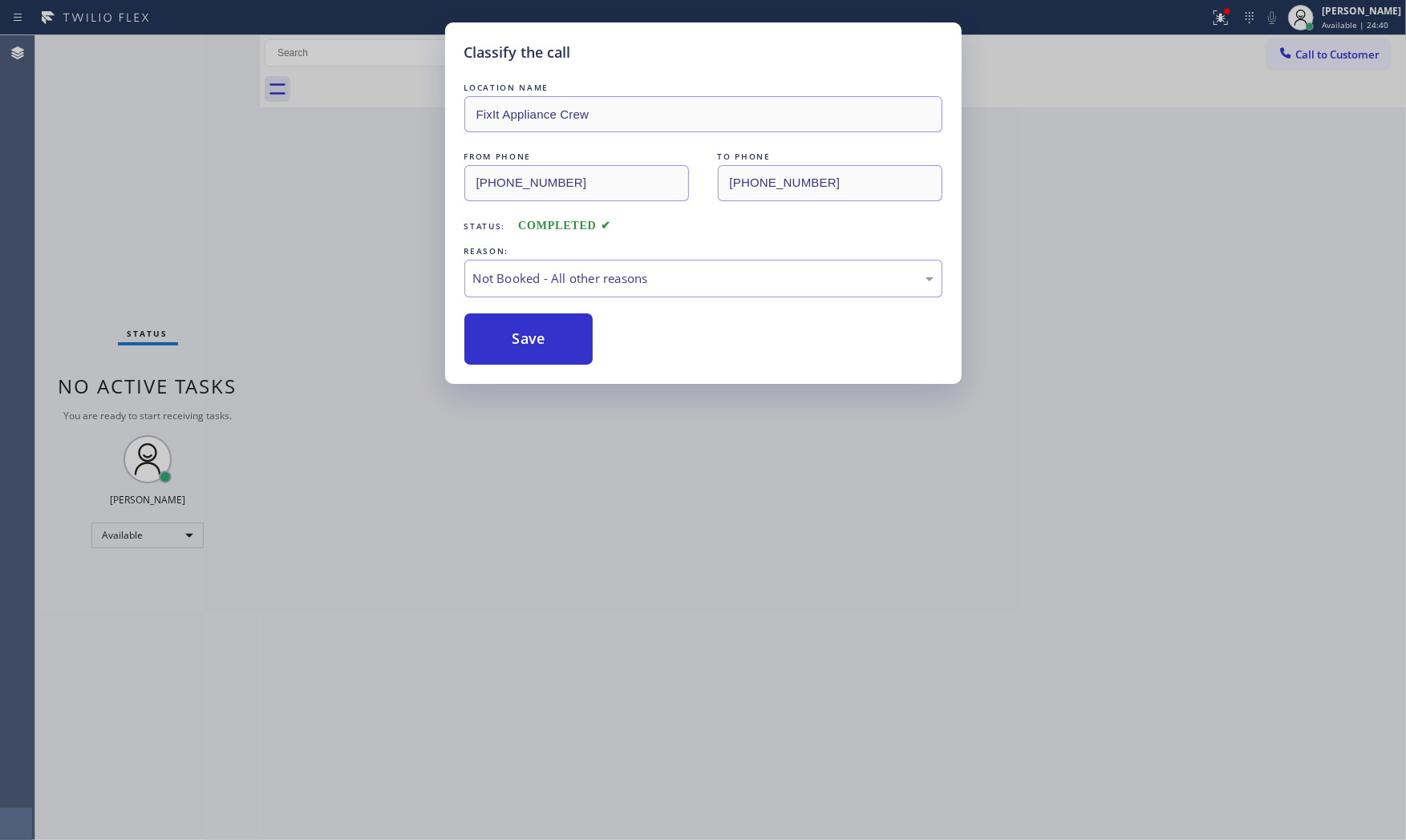
click at [508, 341] on button "Save" at bounding box center [529, 339] width 129 height 51
drag, startPoint x: 508, startPoint y: 341, endPoint x: 707, endPoint y: 491, distance: 249.2
click at [509, 341] on button "Save" at bounding box center [529, 339] width 129 height 51
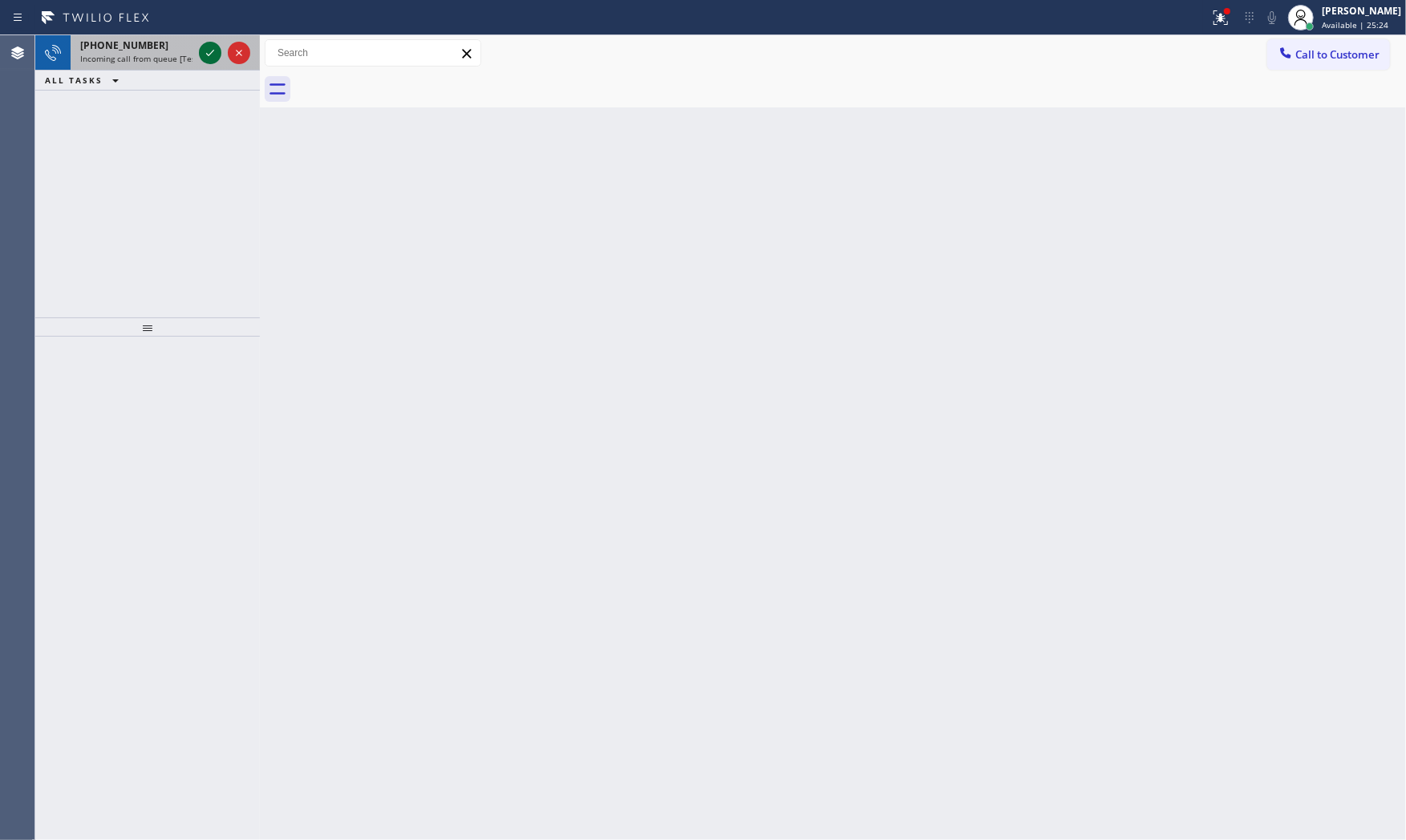
click at [215, 43] on icon at bounding box center [210, 52] width 19 height 19
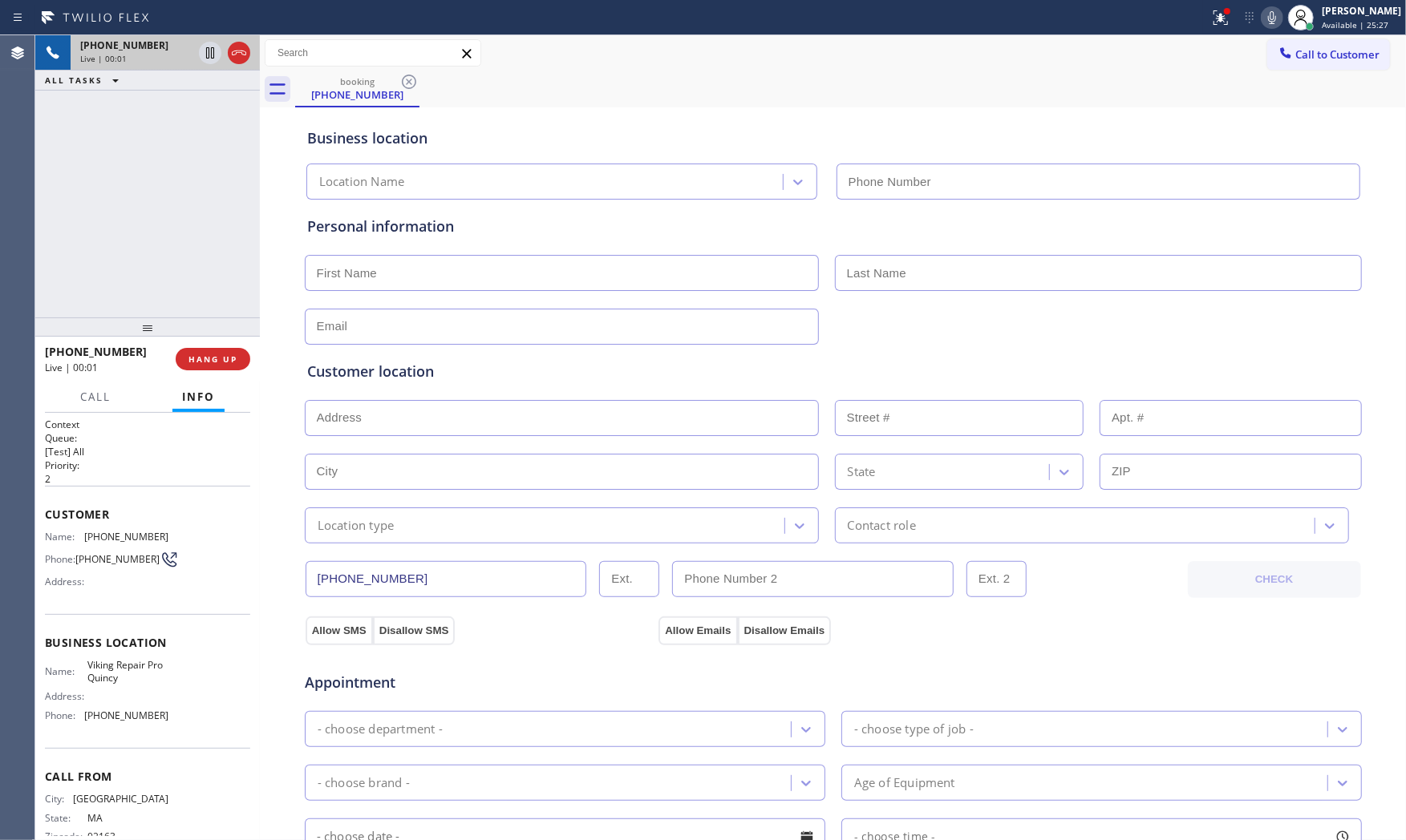
type input "(617) 295-7577"
click at [203, 354] on span "HANG UP" at bounding box center [213, 359] width 49 height 11
click at [203, 351] on button "HANG UP" at bounding box center [213, 360] width 75 height 22
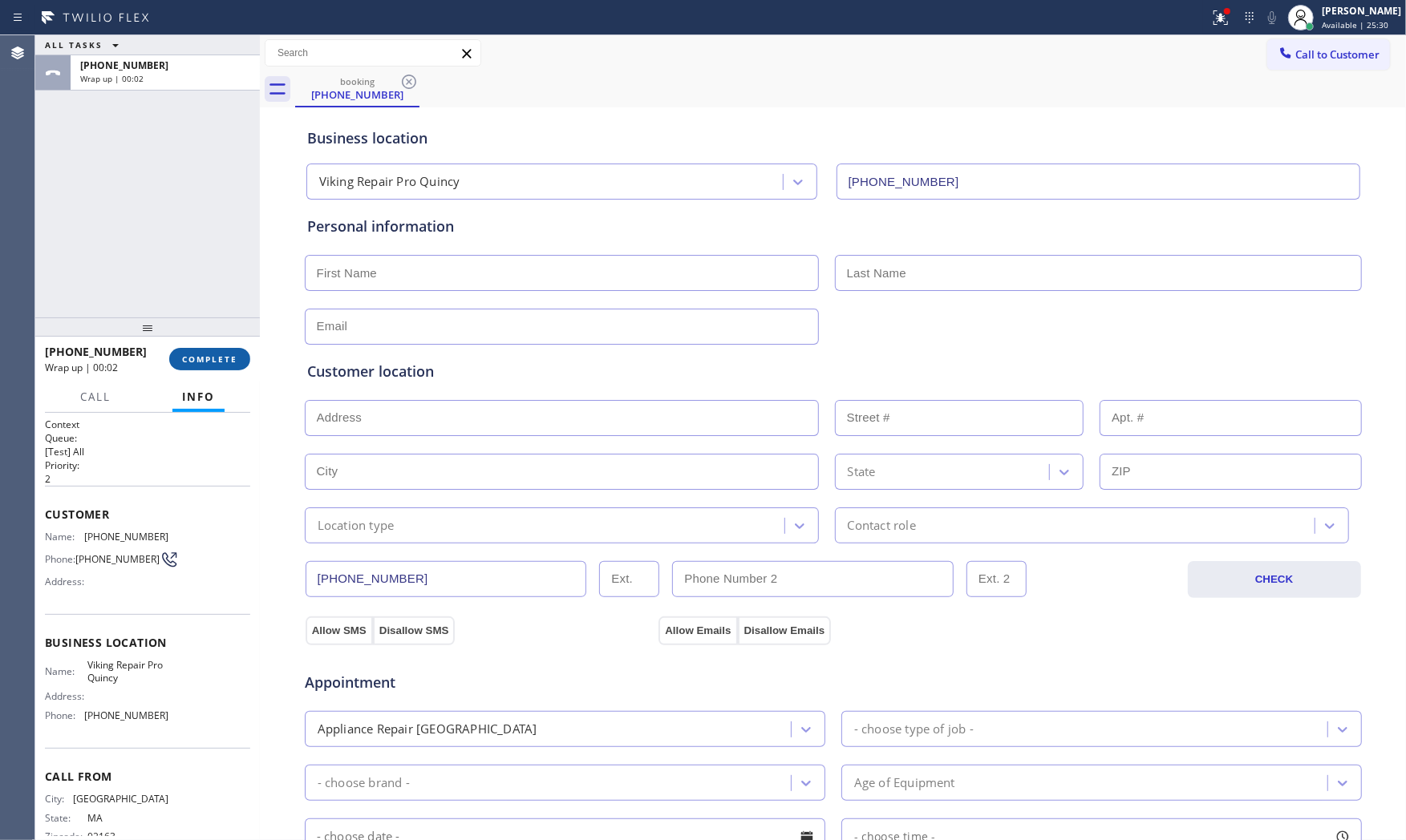
click at [205, 348] on button "COMPLETE" at bounding box center [209, 360] width 81 height 22
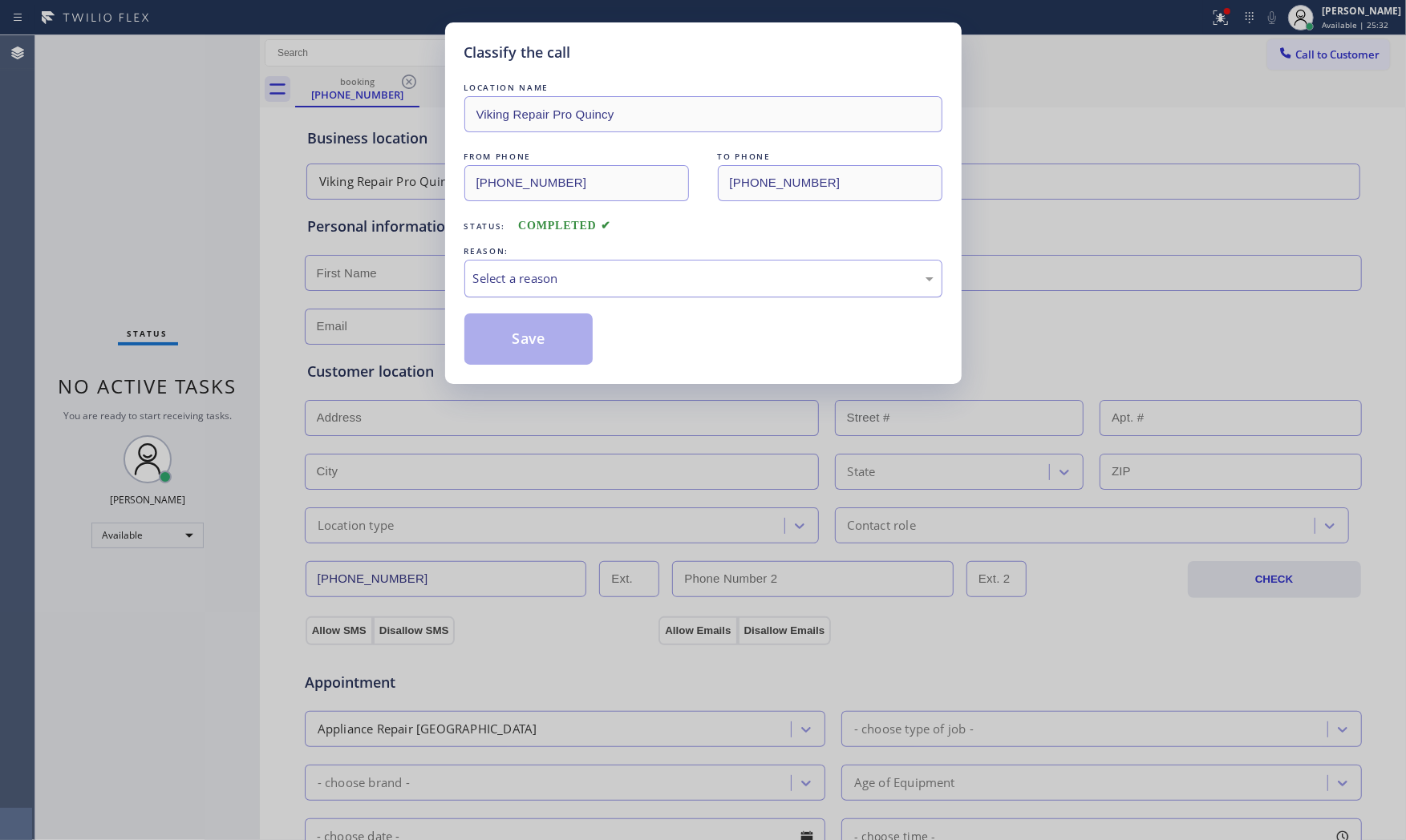
click at [534, 288] on div "Select a reason" at bounding box center [703, 279] width 478 height 38
click at [518, 335] on button "Save" at bounding box center [529, 339] width 129 height 51
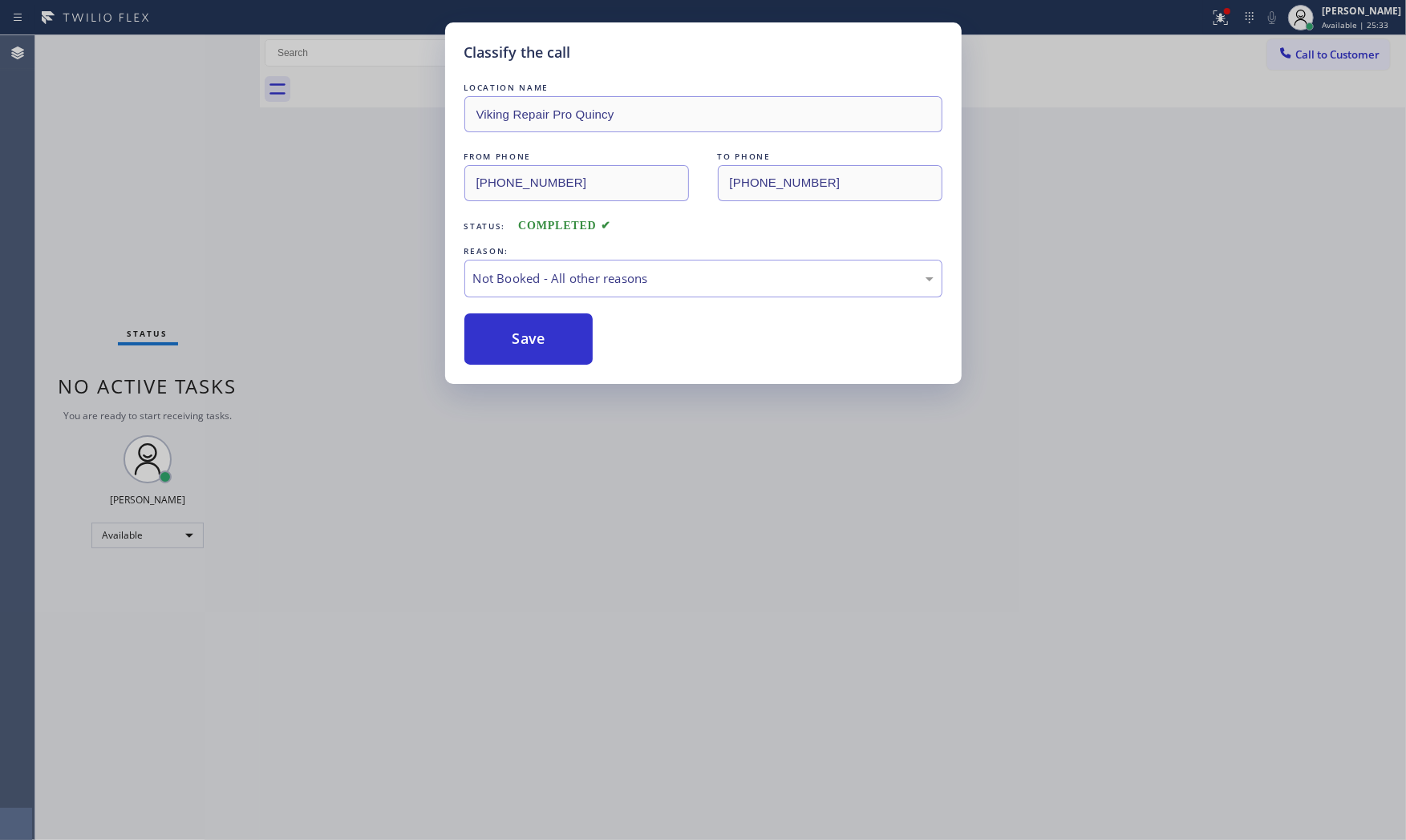
click at [518, 335] on button "Save" at bounding box center [529, 339] width 129 height 51
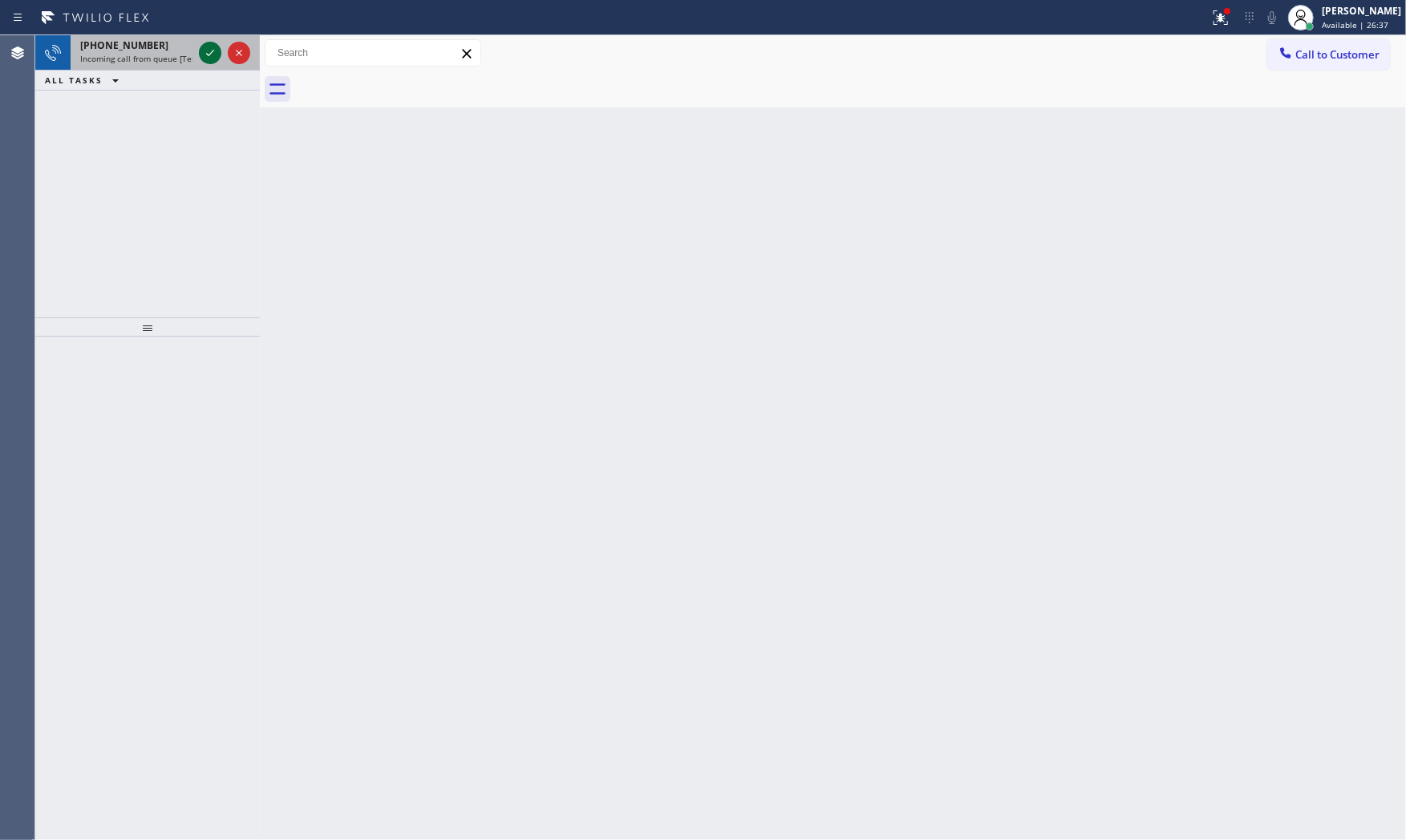
click at [203, 44] on icon at bounding box center [210, 52] width 19 height 19
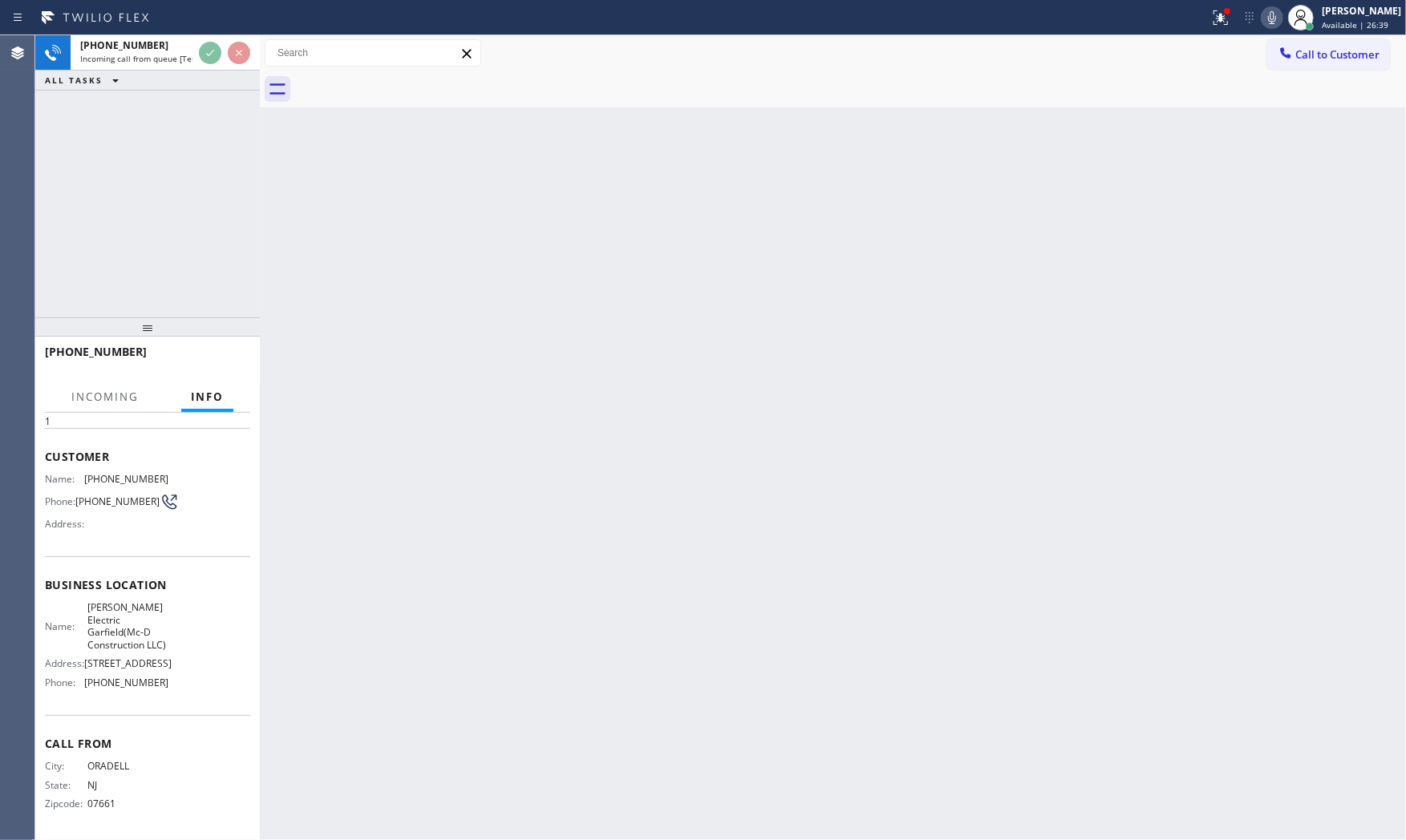
scroll to position [99, 0]
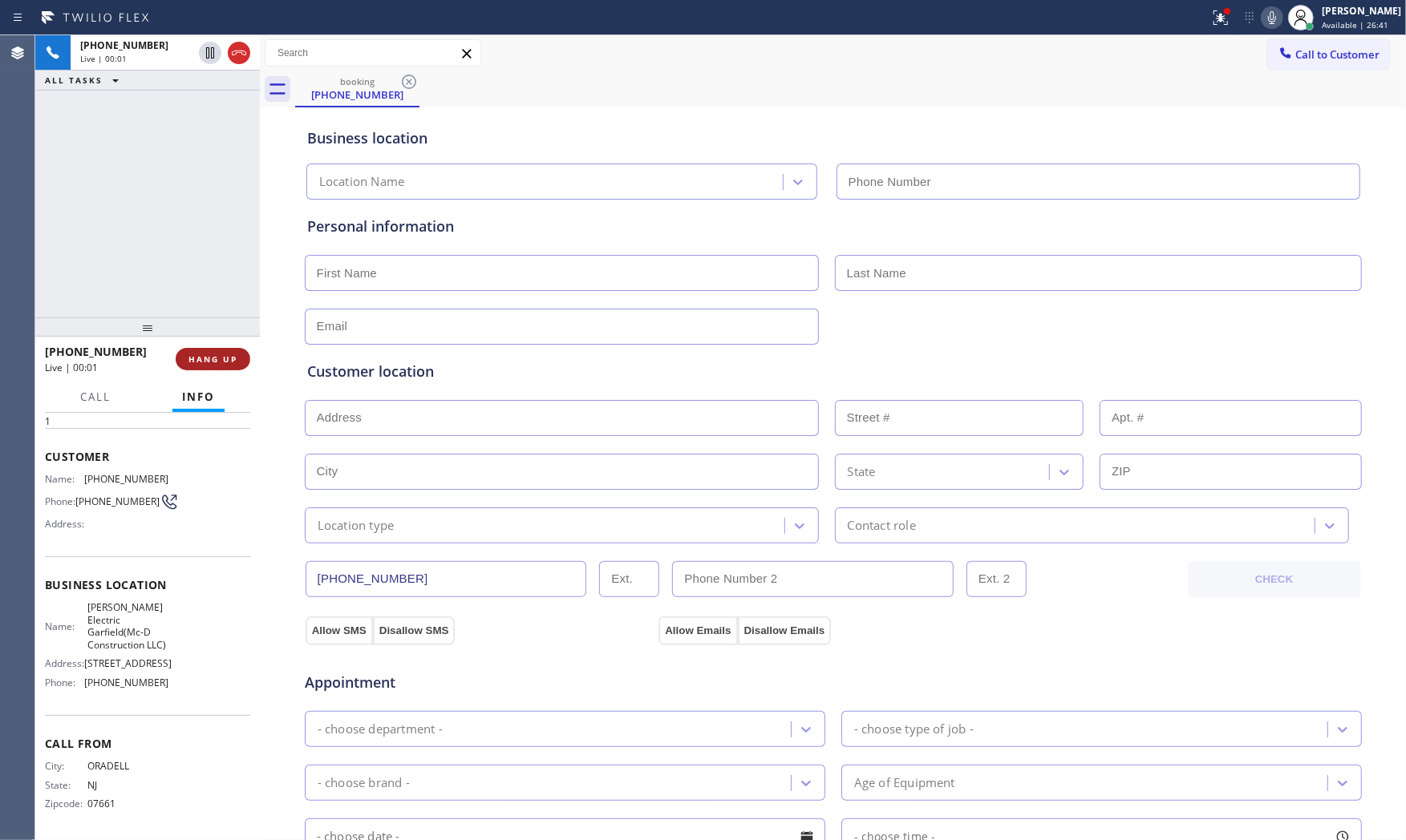
type input "[PHONE_NUMBER]"
click at [211, 366] on button "HANG UP" at bounding box center [213, 360] width 75 height 22
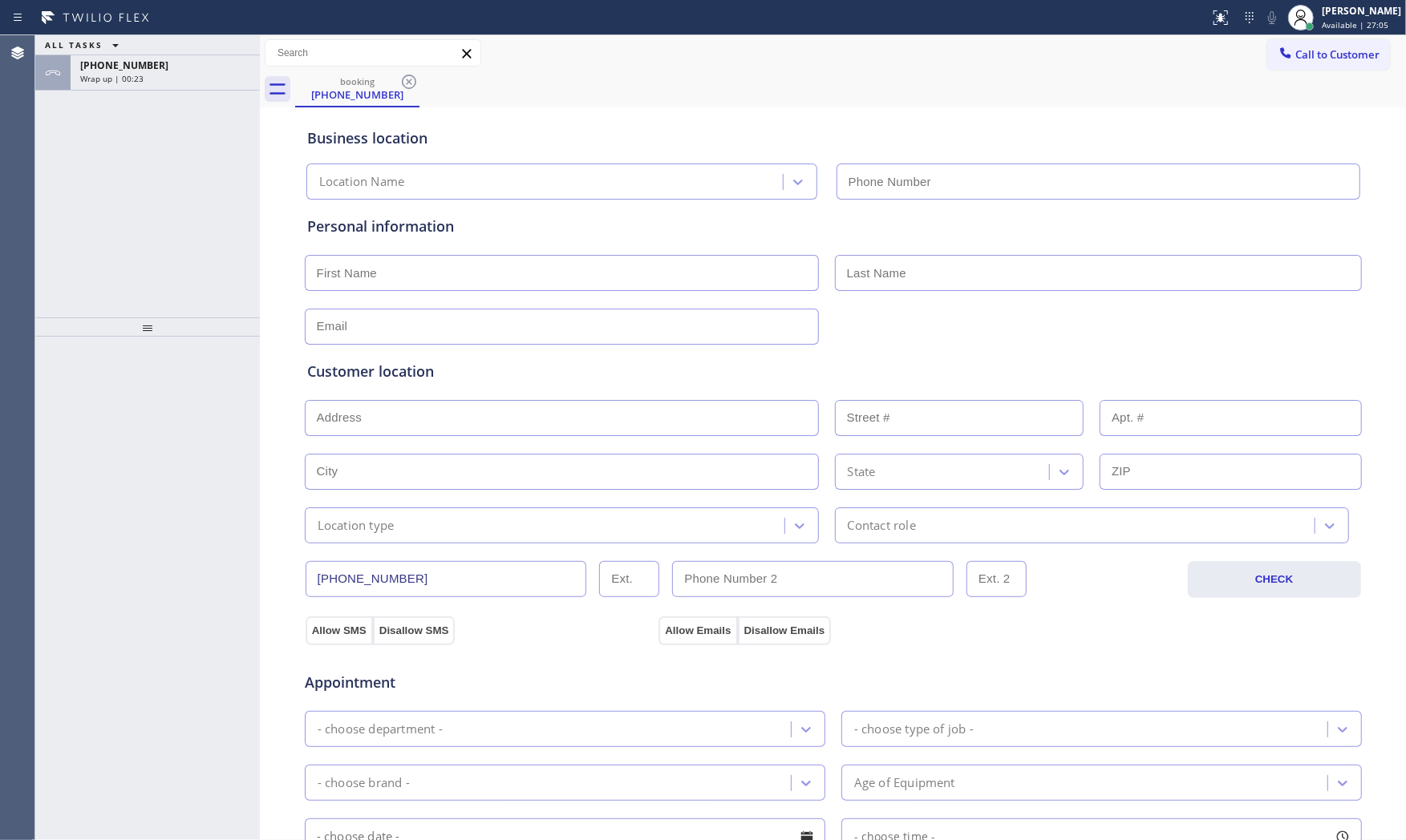
type input "[PHONE_NUMBER]"
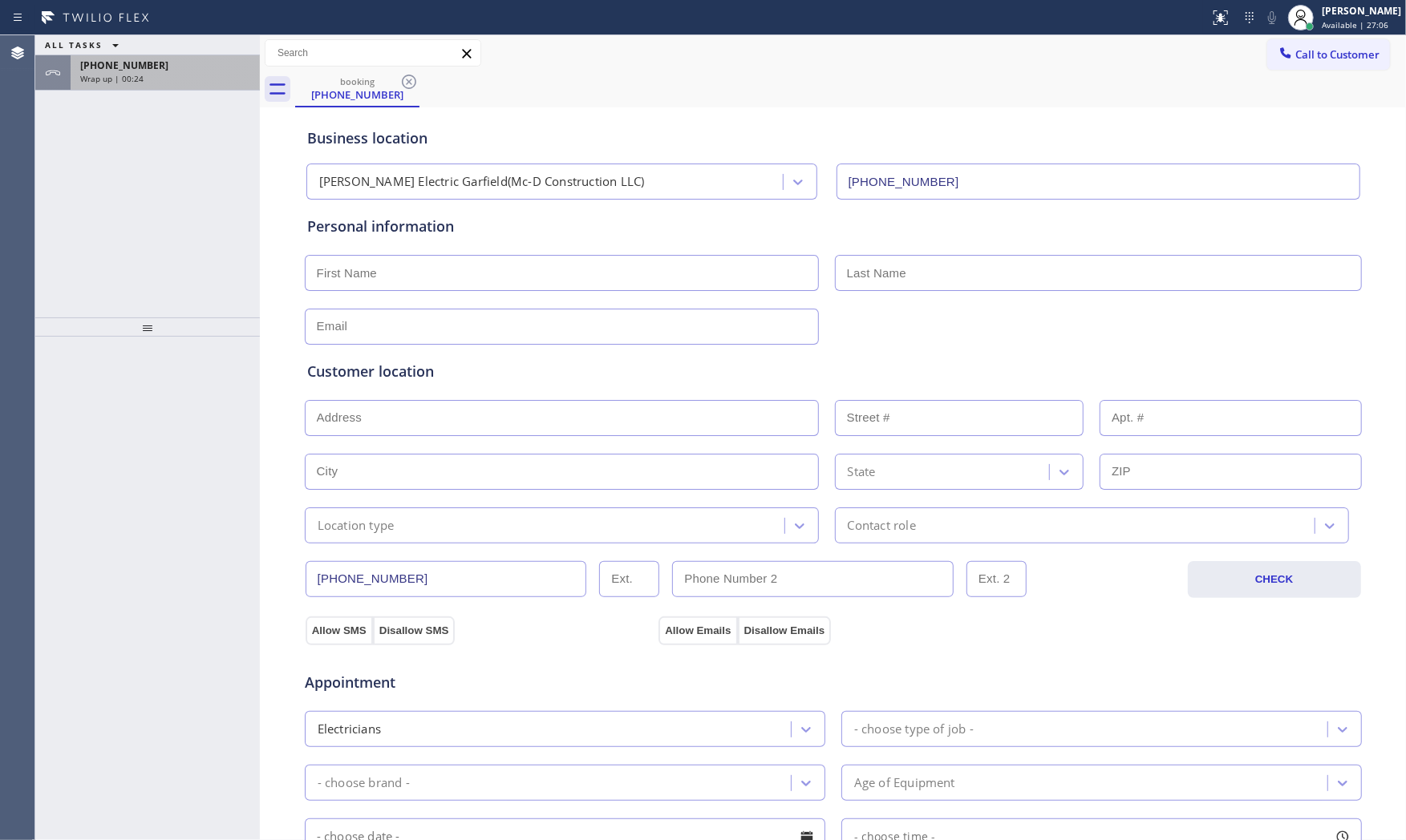
click at [94, 70] on span "[PHONE_NUMBER]" at bounding box center [124, 65] width 88 height 14
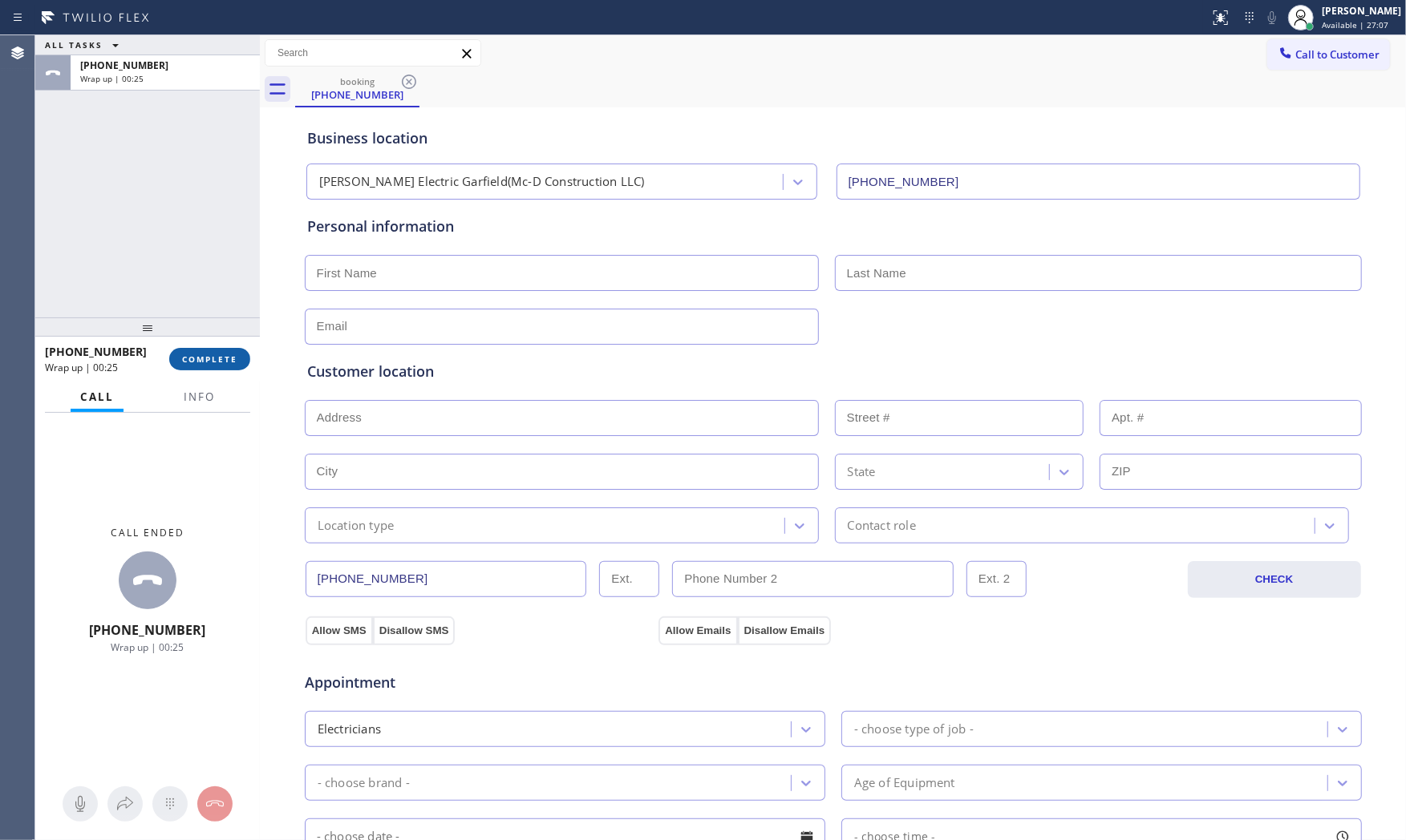
drag, startPoint x: 189, startPoint y: 350, endPoint x: 199, endPoint y: 362, distance: 15.6
click at [194, 353] on button "COMPLETE" at bounding box center [209, 360] width 81 height 22
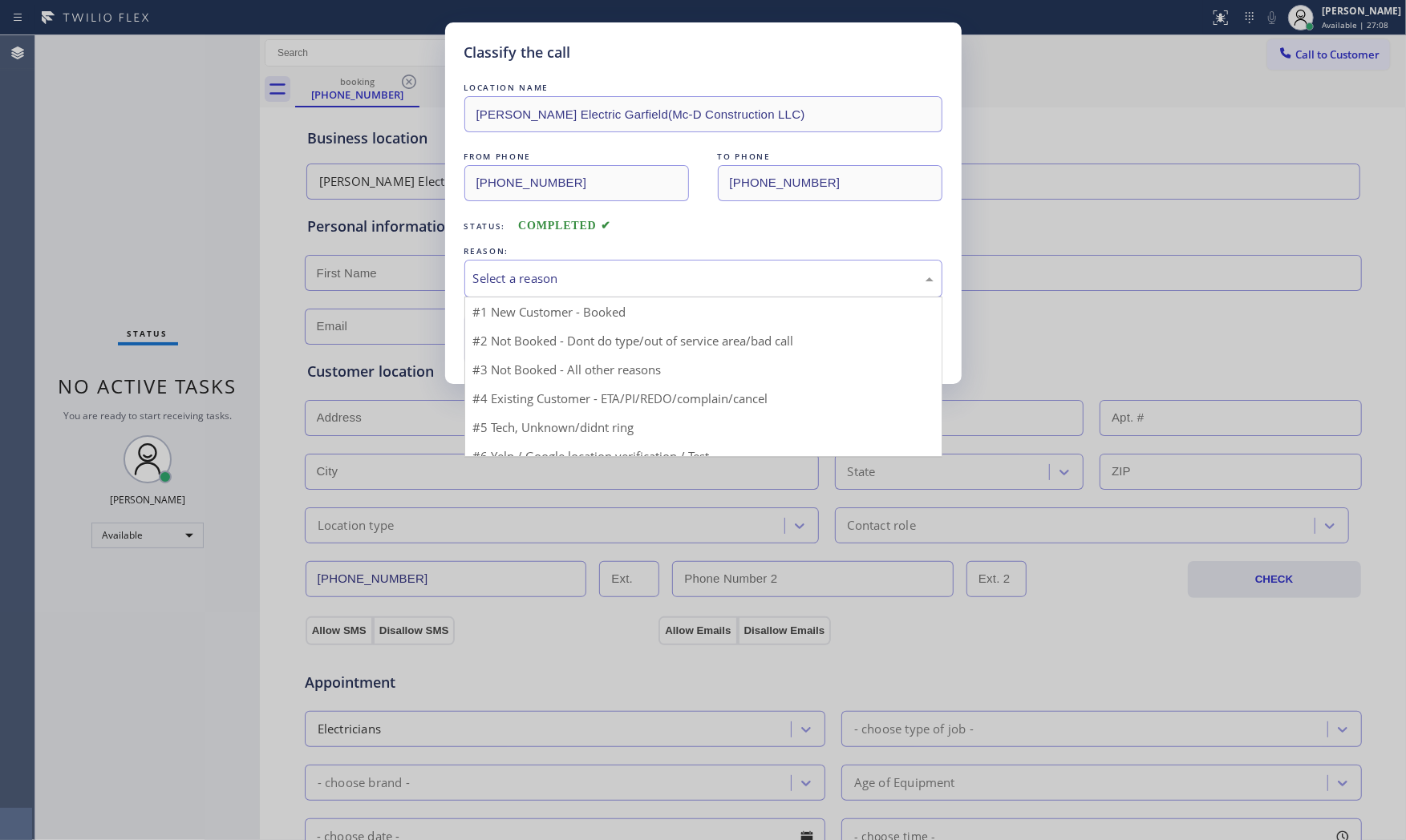
click at [487, 275] on div "Select a reason" at bounding box center [703, 278] width 460 height 18
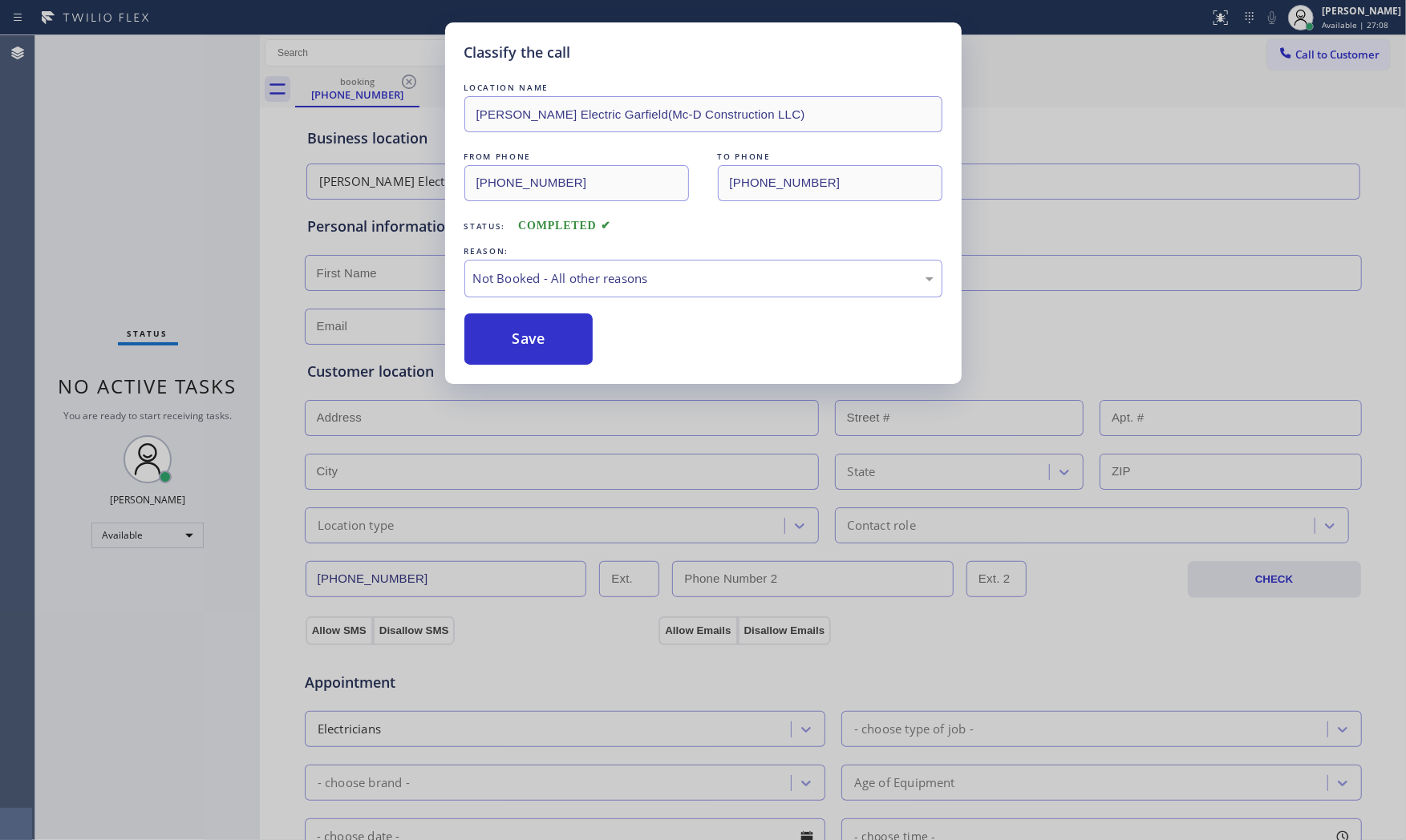
click at [506, 335] on button "Save" at bounding box center [529, 339] width 129 height 51
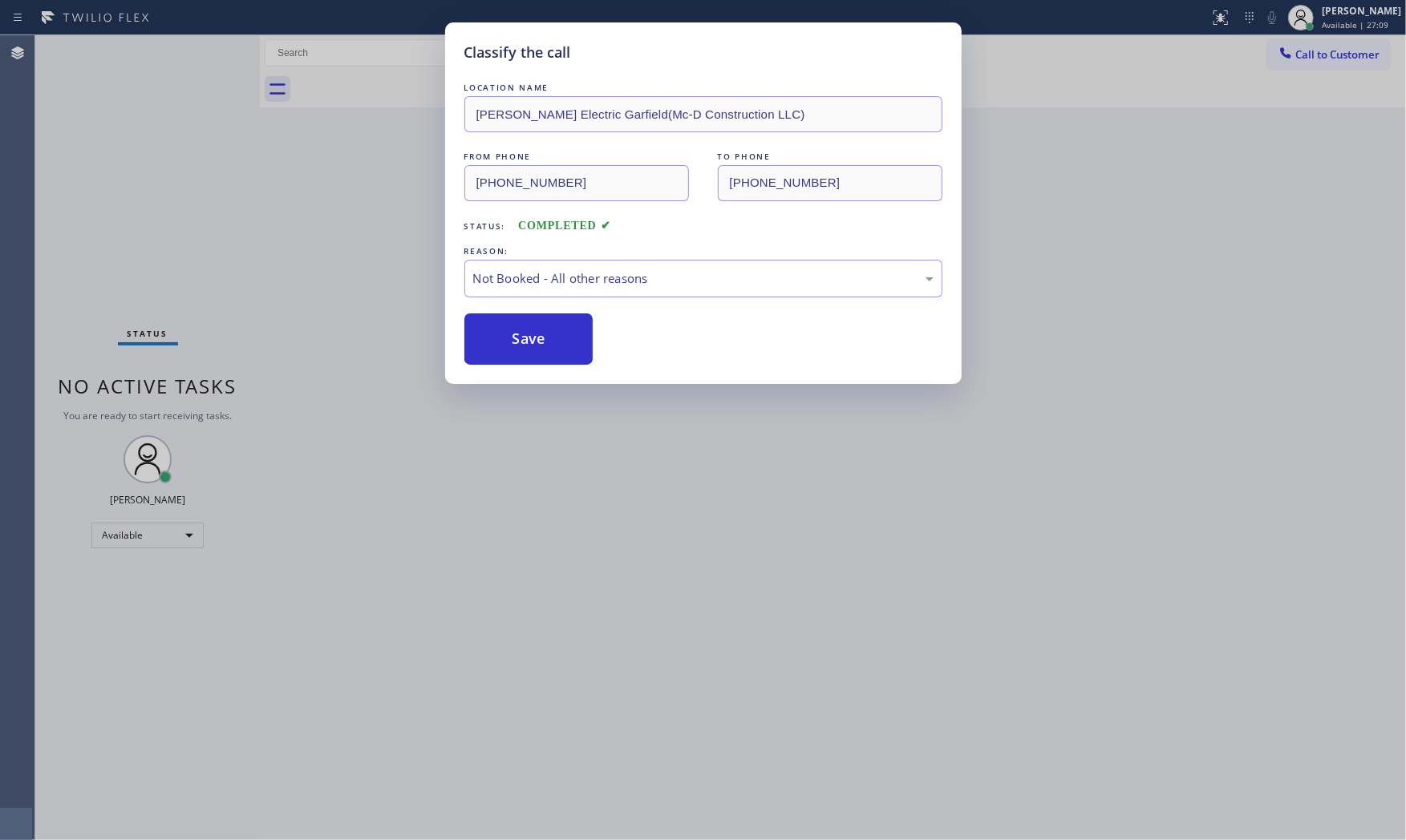
click at [506, 335] on button "Save" at bounding box center [529, 339] width 129 height 51
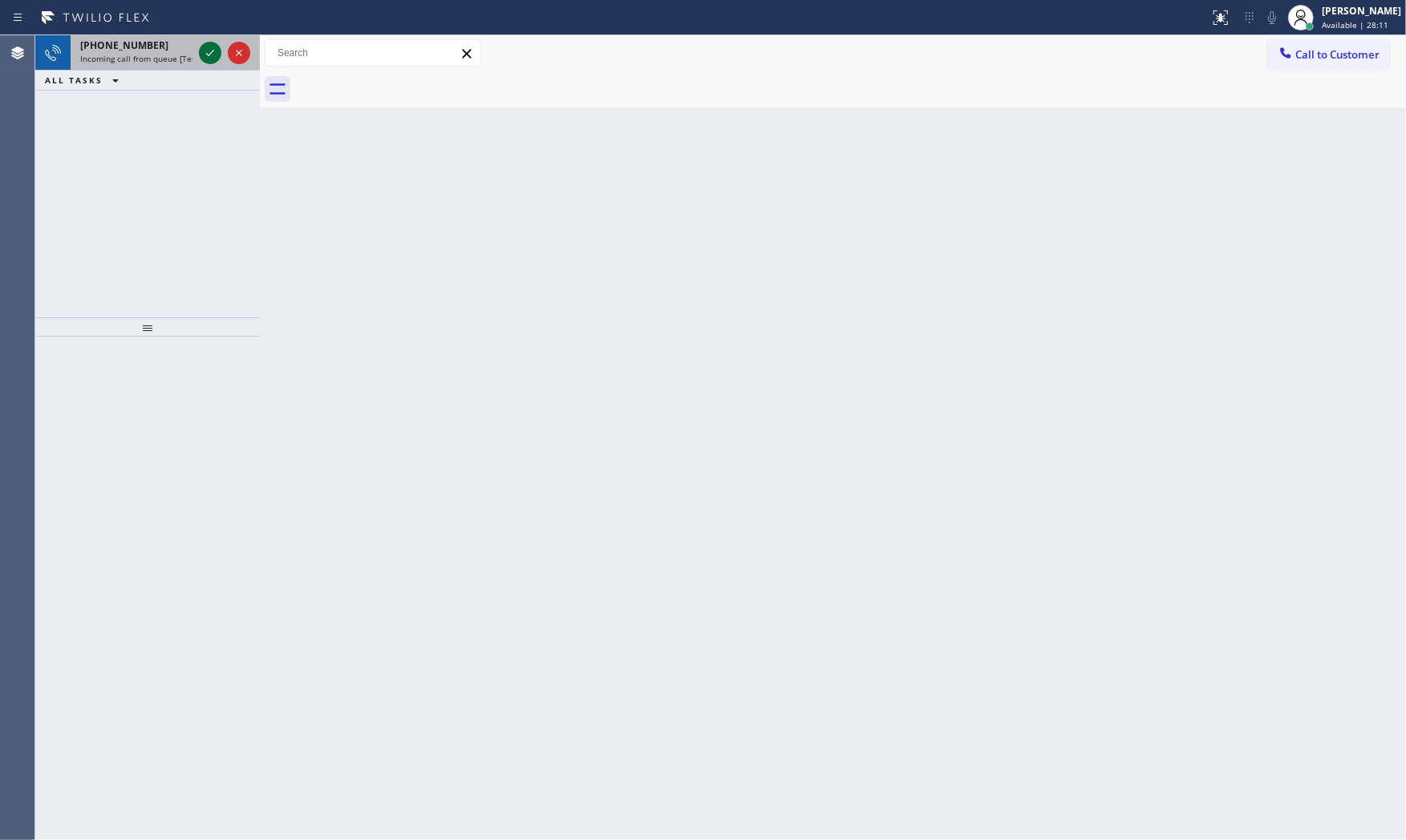
click at [211, 49] on icon at bounding box center [210, 52] width 19 height 19
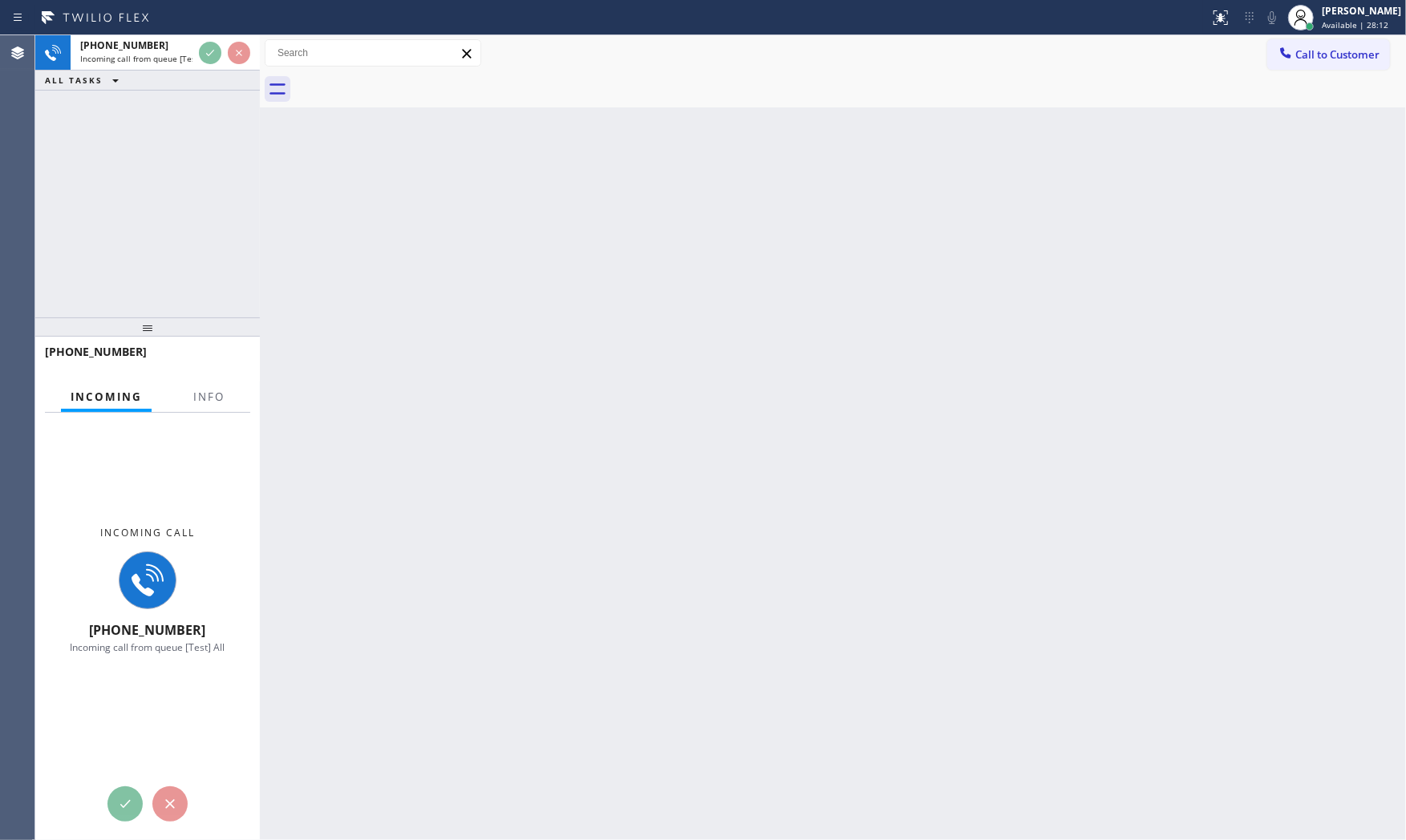
click at [212, 411] on div at bounding box center [209, 411] width 51 height 3
click at [209, 399] on span "Info" at bounding box center [209, 396] width 31 height 15
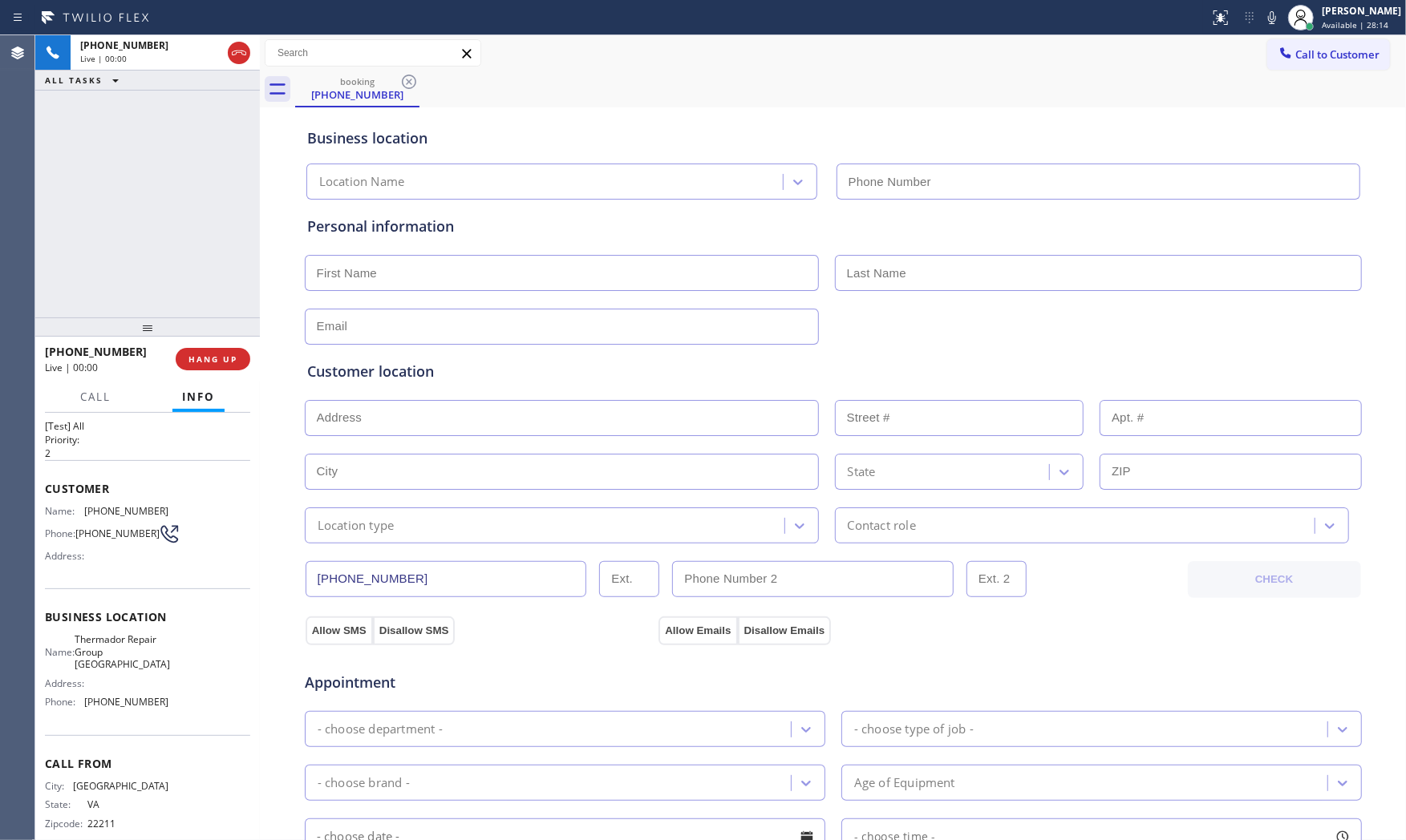
type input "[PHONE_NUMBER]"
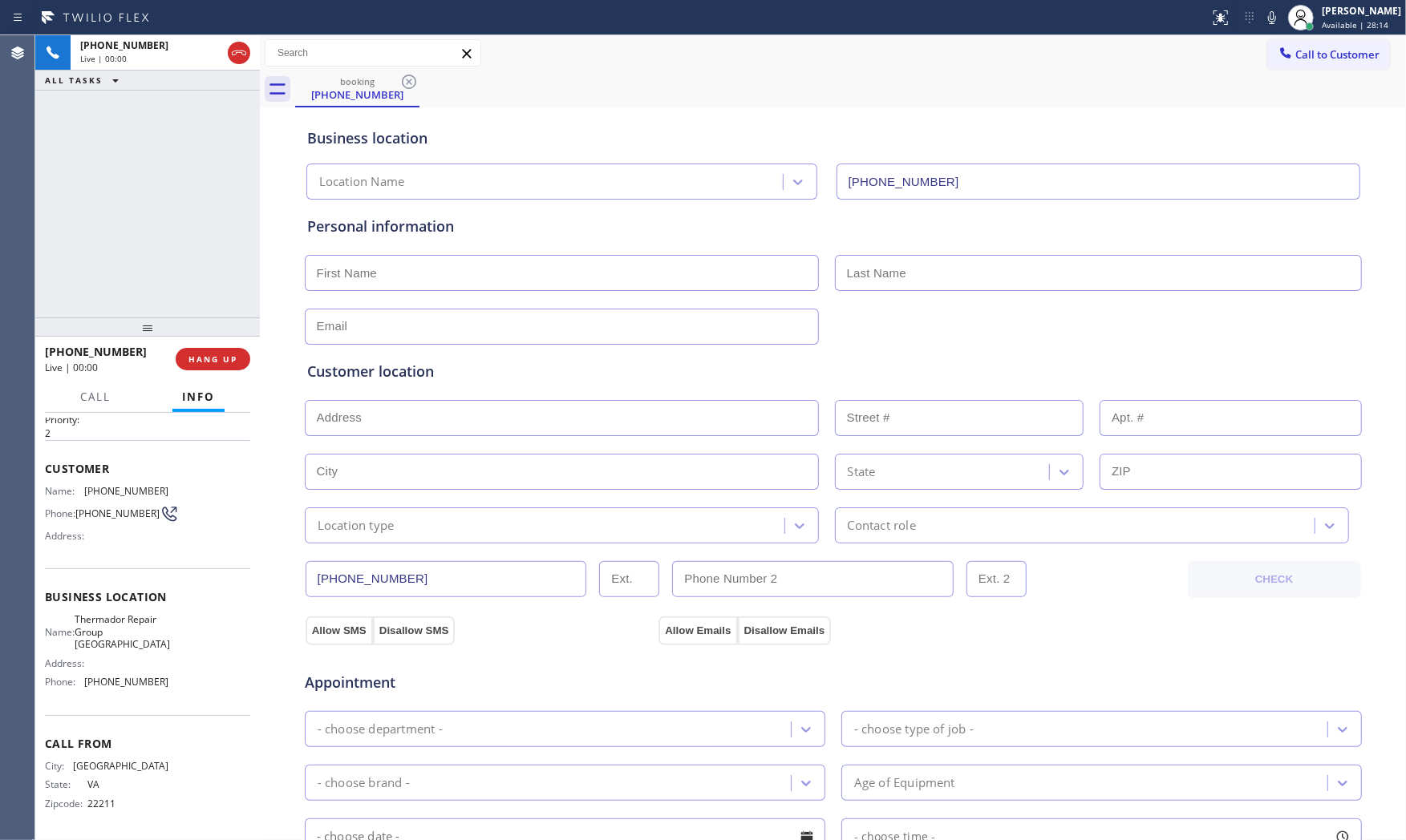
scroll to position [50, 0]
click at [1270, 13] on icon at bounding box center [1272, 17] width 8 height 13
click at [1272, 19] on icon at bounding box center [1272, 17] width 19 height 19
click at [1270, 25] on icon at bounding box center [1272, 17] width 19 height 19
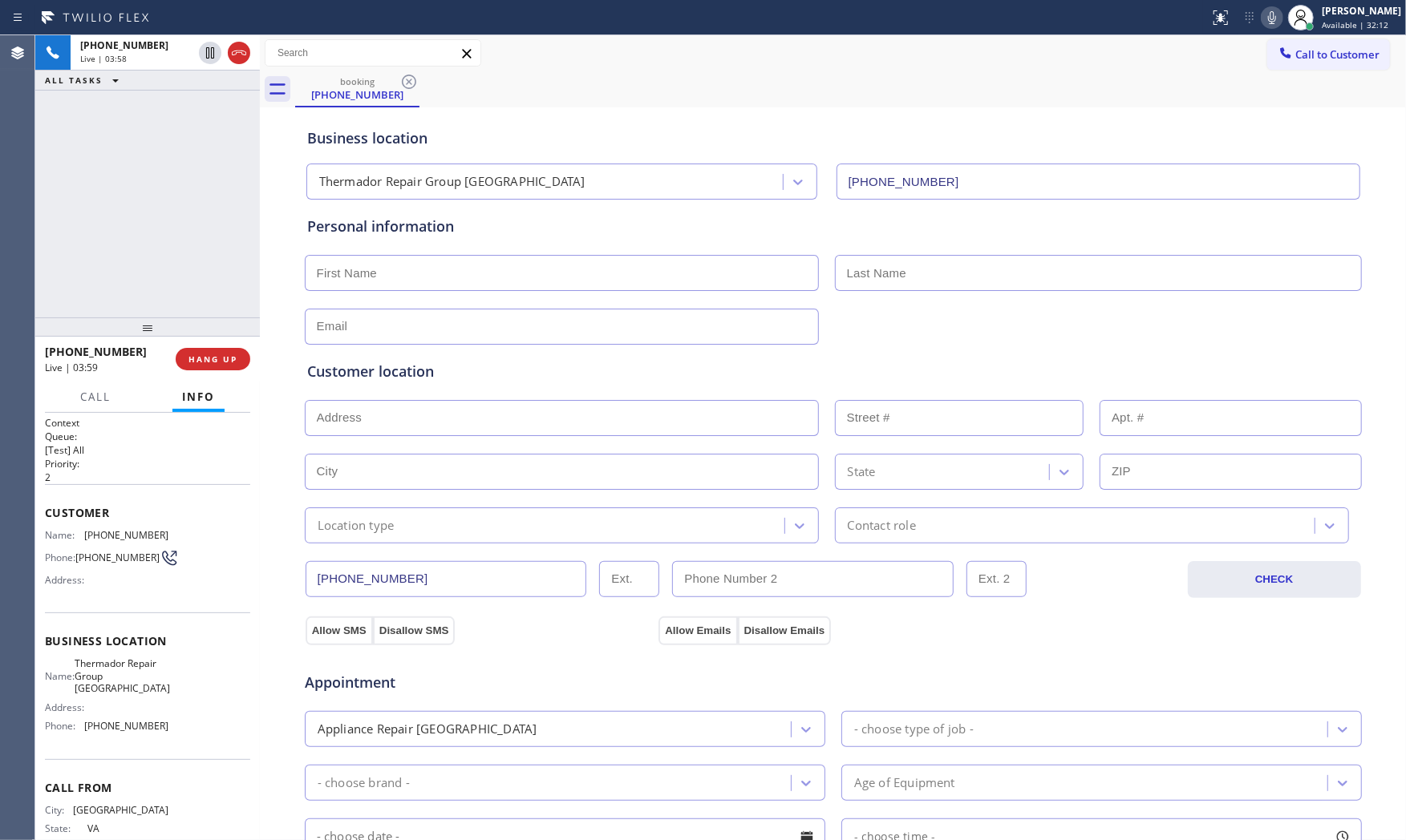
scroll to position [0, 0]
click at [109, 546] on div "Name: [PHONE_NUMBER] Phone: [PHONE_NUMBER] Address:" at bounding box center [106, 563] width 124 height 63
click at [110, 542] on div "Name: [PHONE_NUMBER] Phone: [PHONE_NUMBER] Address:" at bounding box center [106, 563] width 124 height 63
click at [113, 538] on span "[PHONE_NUMBER]" at bounding box center [126, 537] width 84 height 12
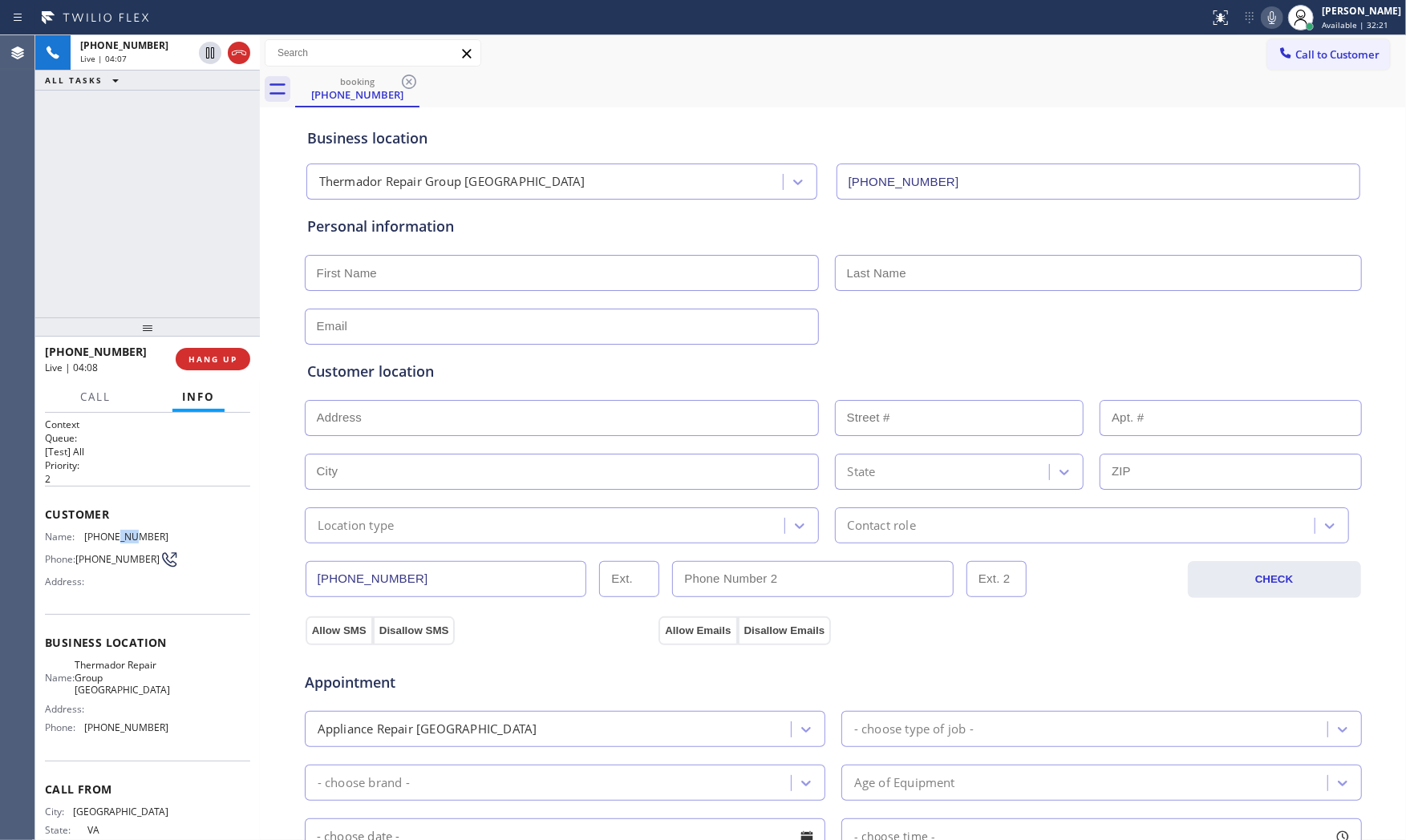
click at [113, 538] on span "[PHONE_NUMBER]" at bounding box center [126, 537] width 84 height 12
copy span "[PHONE_NUMBER]"
click at [1205, 132] on div "Business location" at bounding box center [833, 138] width 1052 height 21
click at [124, 686] on span "Thermador Repair Group [GEOGRAPHIC_DATA]" at bounding box center [122, 677] width 95 height 37
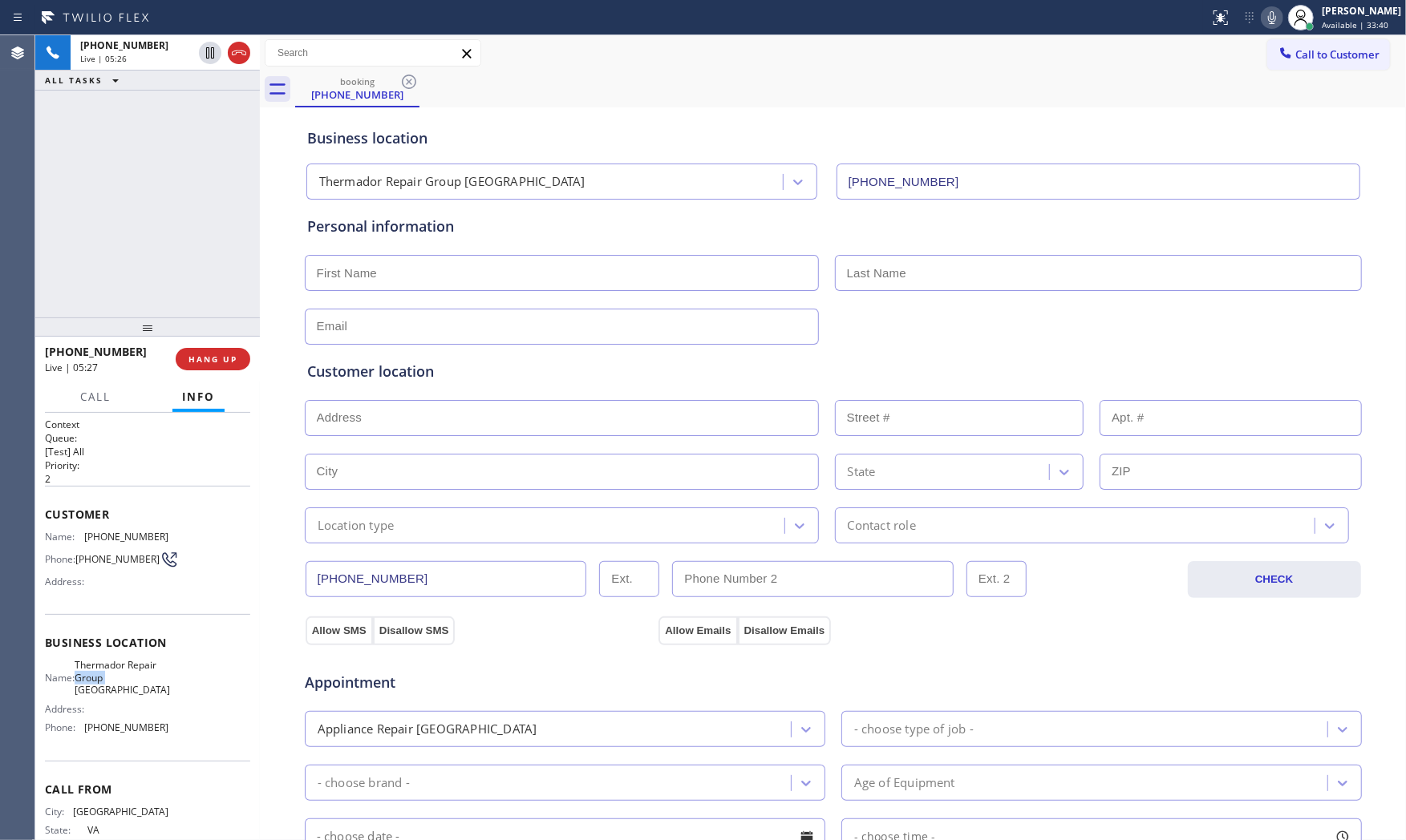
click at [124, 686] on span "Thermador Repair Group [GEOGRAPHIC_DATA]" at bounding box center [122, 677] width 95 height 37
copy span "Thermador Repair Group [GEOGRAPHIC_DATA]"
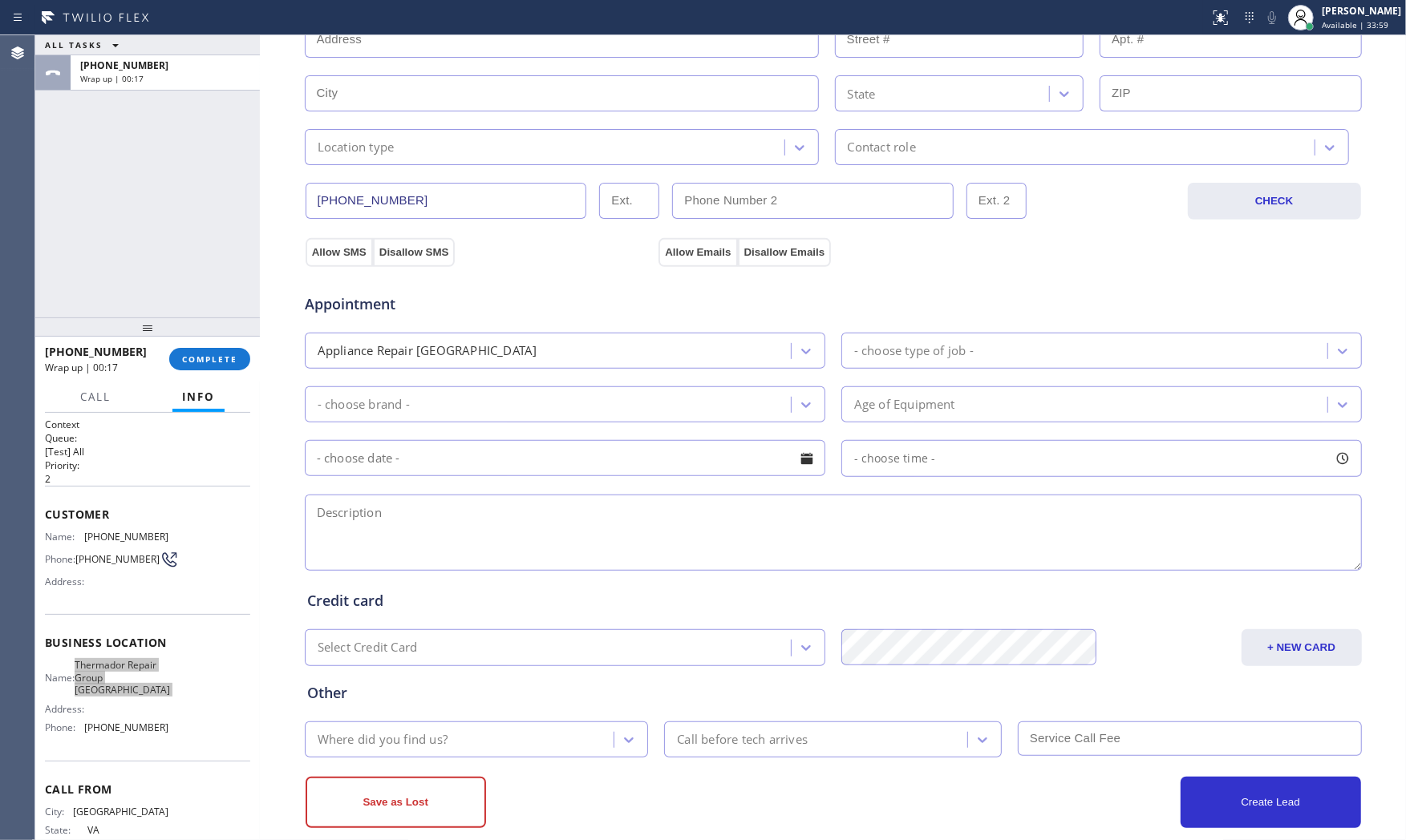
scroll to position [402, 0]
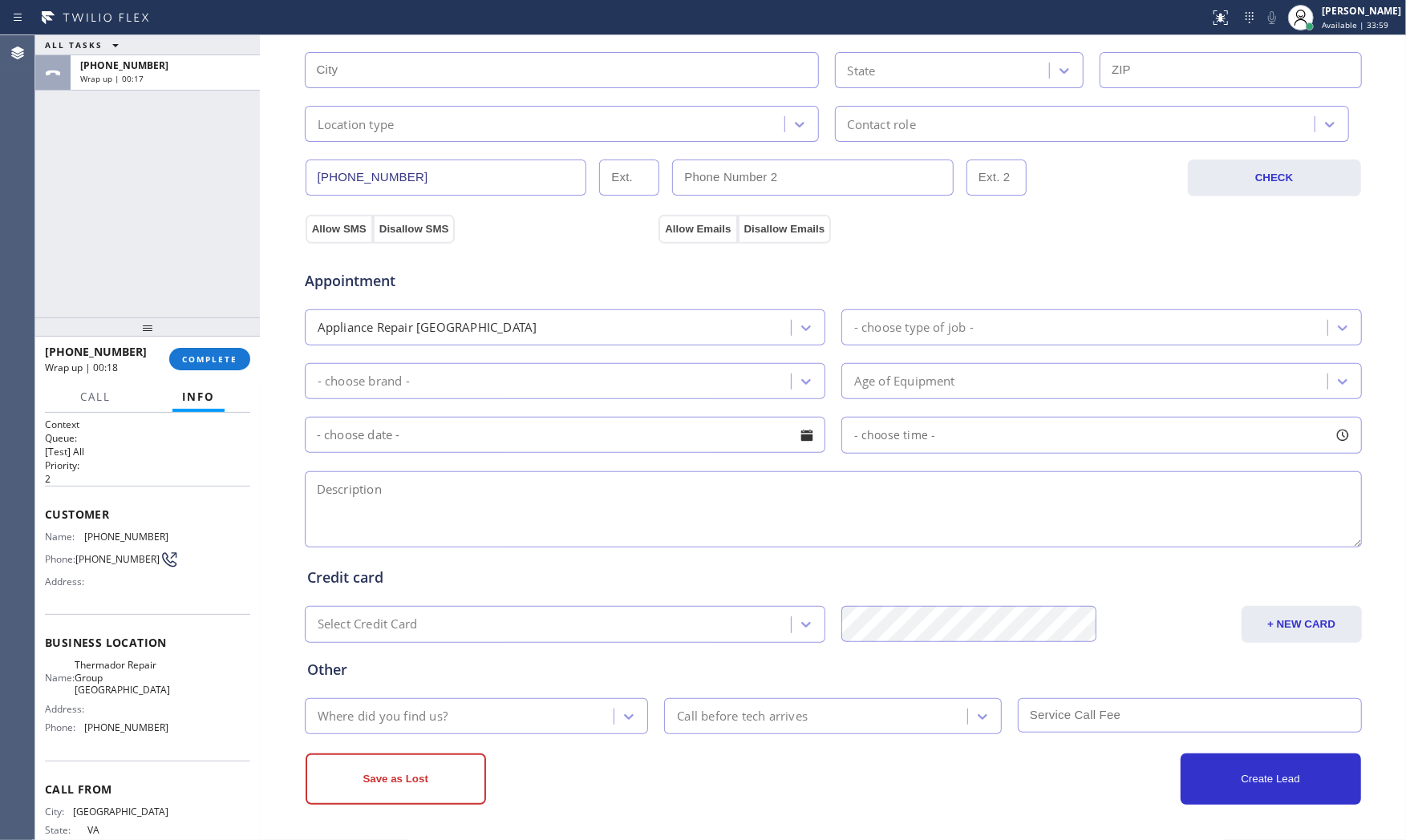
click at [449, 483] on textarea at bounding box center [833, 510] width 1058 height 76
paste textarea "9-12 $75 Thermador | fridgeBI | its making humming sound, and its on and off | …"
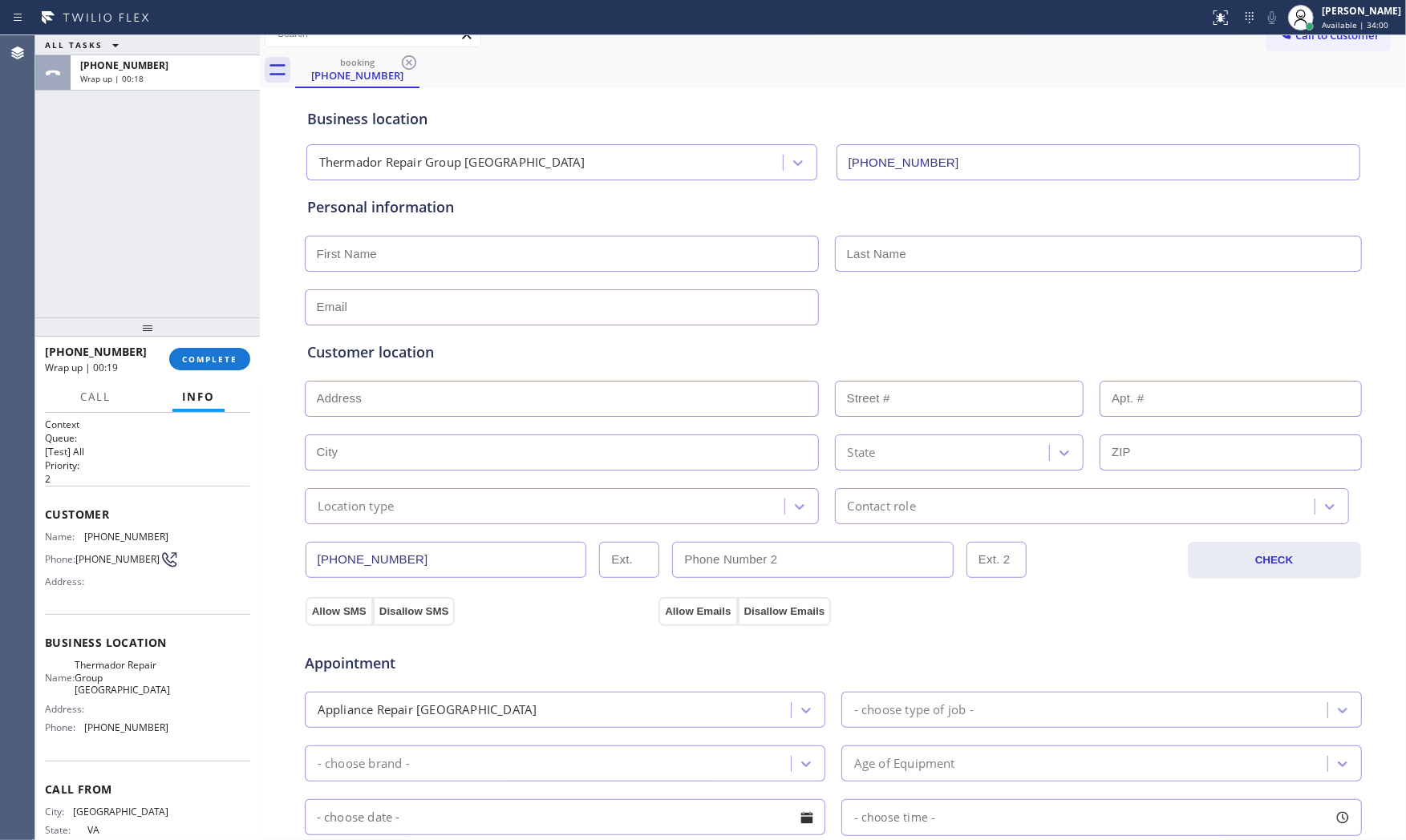
scroll to position [0, 0]
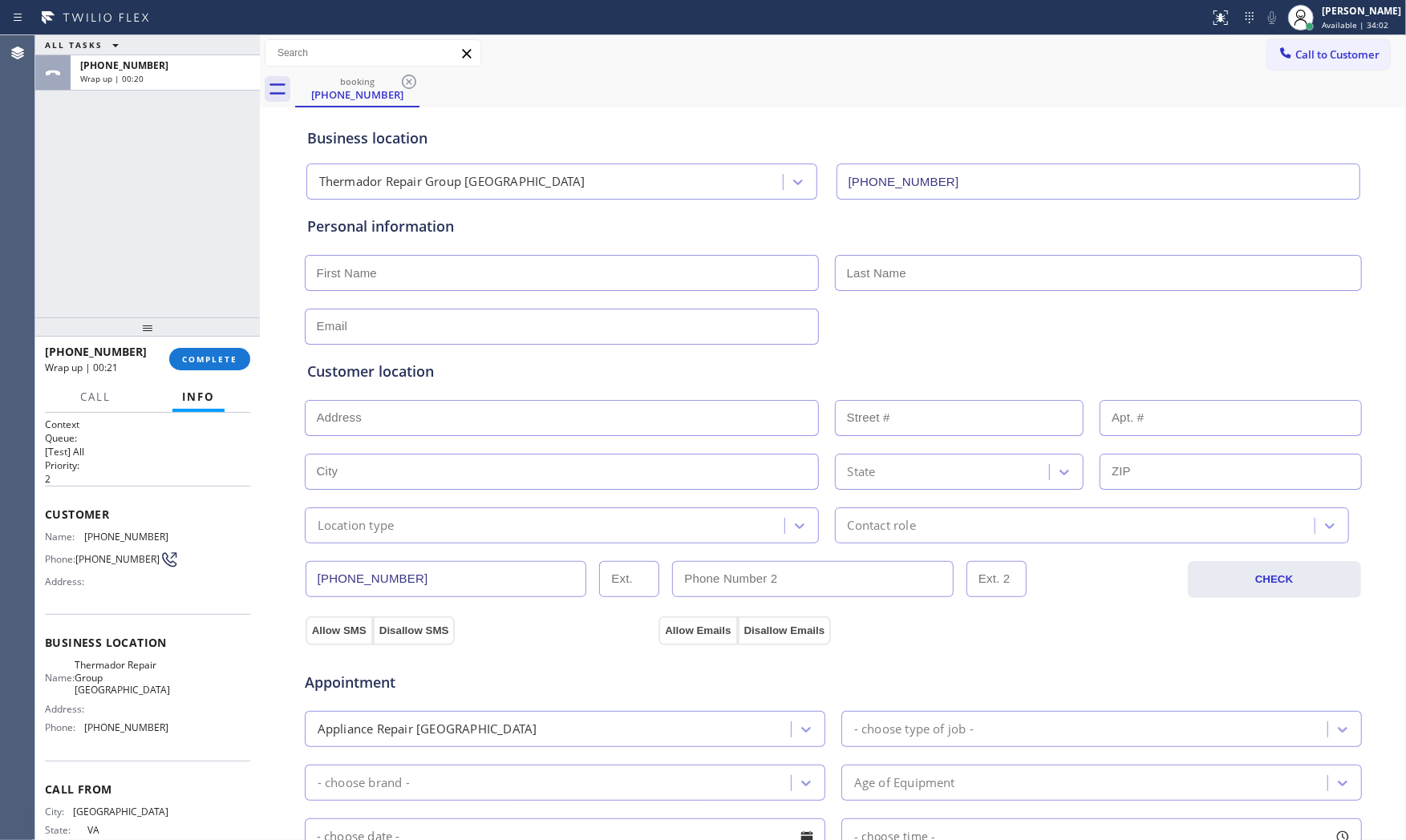
type textarea "9-12 $75 Thermador | fridgeBI | its making humming sound, and its on and off | …"
drag, startPoint x: 144, startPoint y: 209, endPoint x: 161, endPoint y: 204, distance: 17.7
click at [144, 209] on div "ALL TASKS ALL TASKS ACTIVE TASKS TASKS IN WRAP UP [PHONE_NUMBER] Wrap up | 00:46" at bounding box center [148, 176] width 225 height 282
click at [421, 265] on input "text" at bounding box center [561, 273] width 514 height 36
paste input "[PERSON_NAME]"
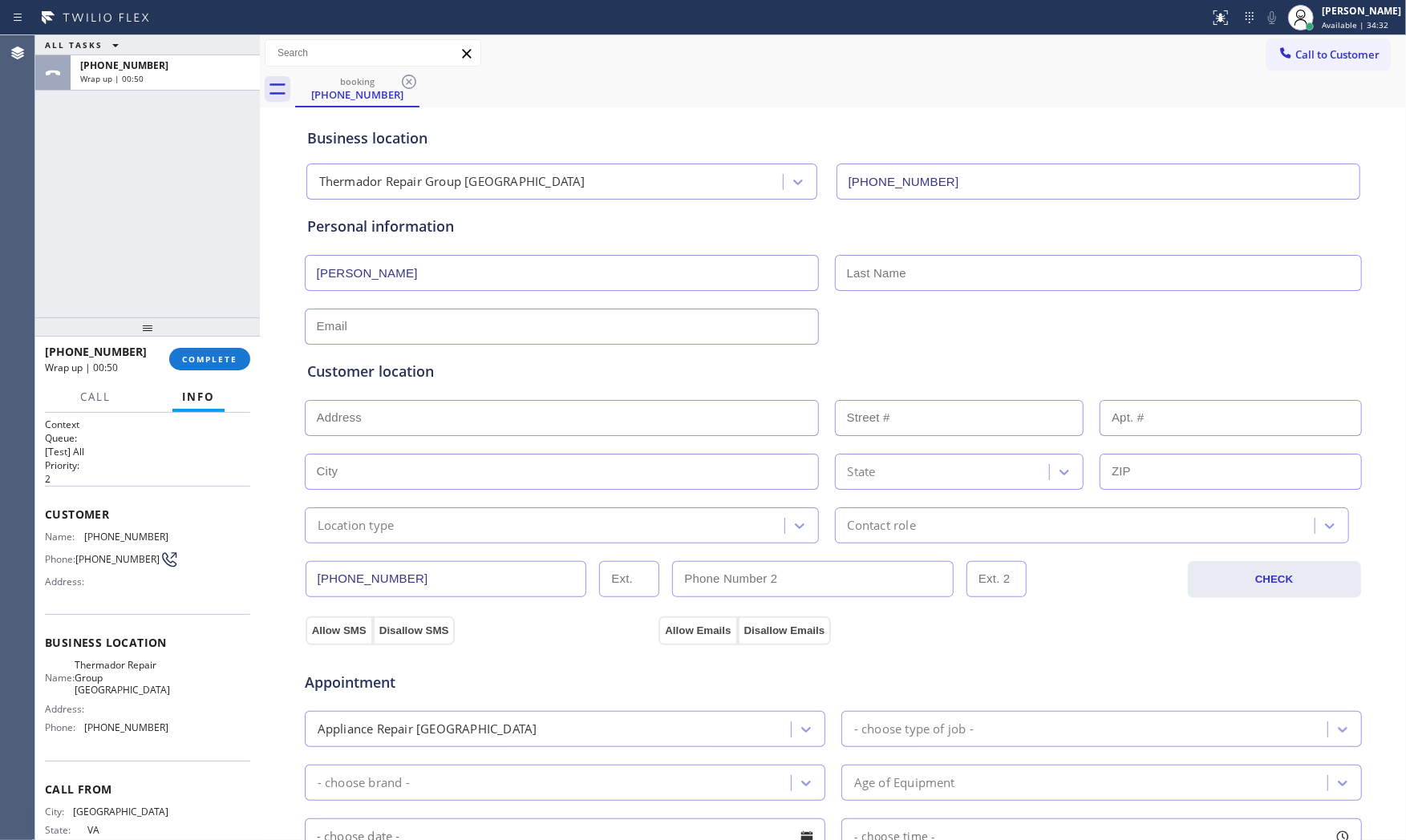
type input "[PERSON_NAME]"
click at [958, 270] on input "text" at bounding box center [1099, 273] width 527 height 36
paste input "Dunthy"
type input "Dunthy"
click at [427, 311] on input "text" at bounding box center [561, 327] width 514 height 36
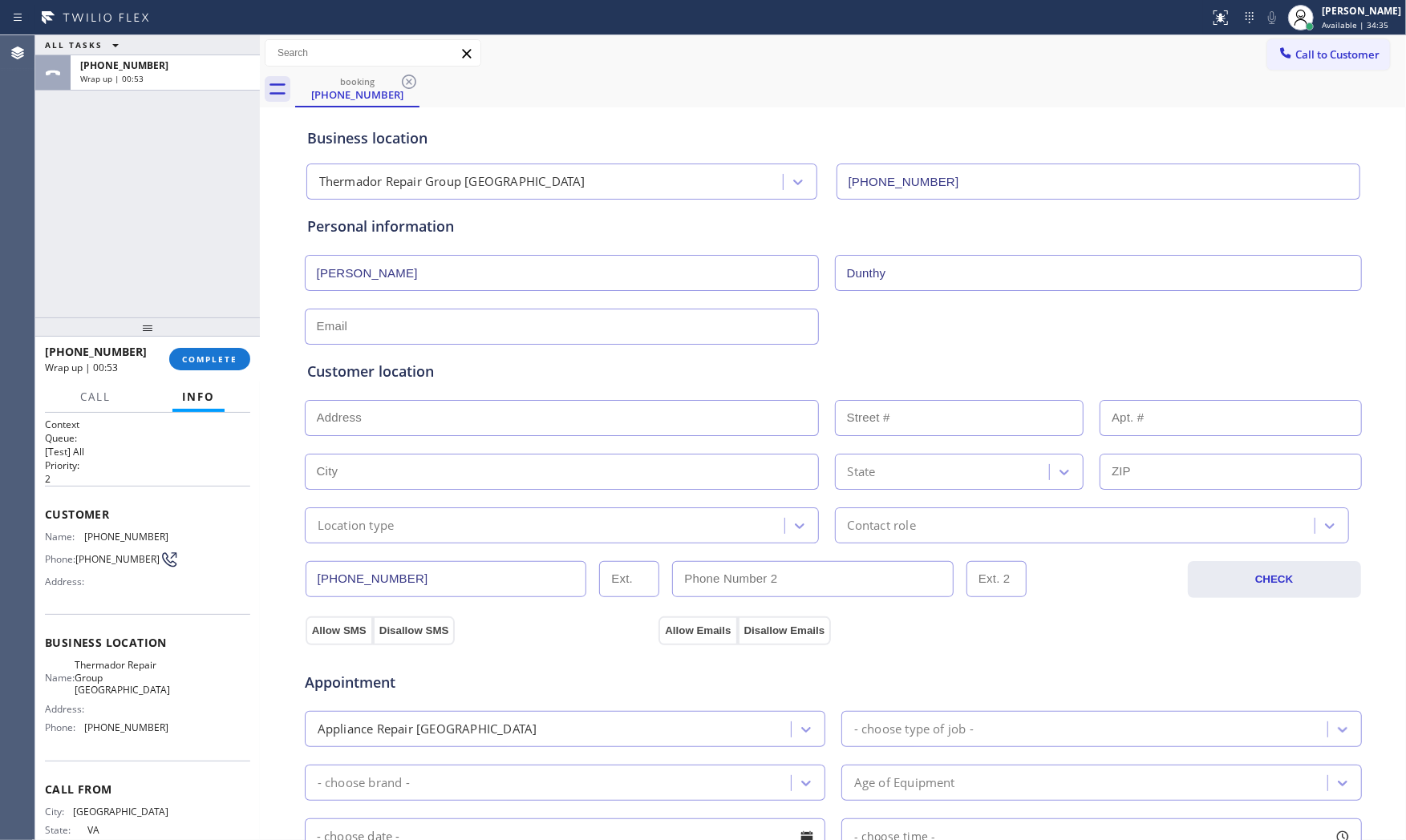
paste input "[EMAIL_ADDRESS][DOMAIN_NAME]"
type input "[EMAIL_ADDRESS][DOMAIN_NAME]"
drag, startPoint x: 963, startPoint y: 327, endPoint x: 975, endPoint y: 327, distance: 12.0
click at [965, 327] on div "[EMAIL_ADDRESS][DOMAIN_NAME]" at bounding box center [833, 325] width 1061 height 39
click at [385, 418] on input "text" at bounding box center [561, 418] width 514 height 36
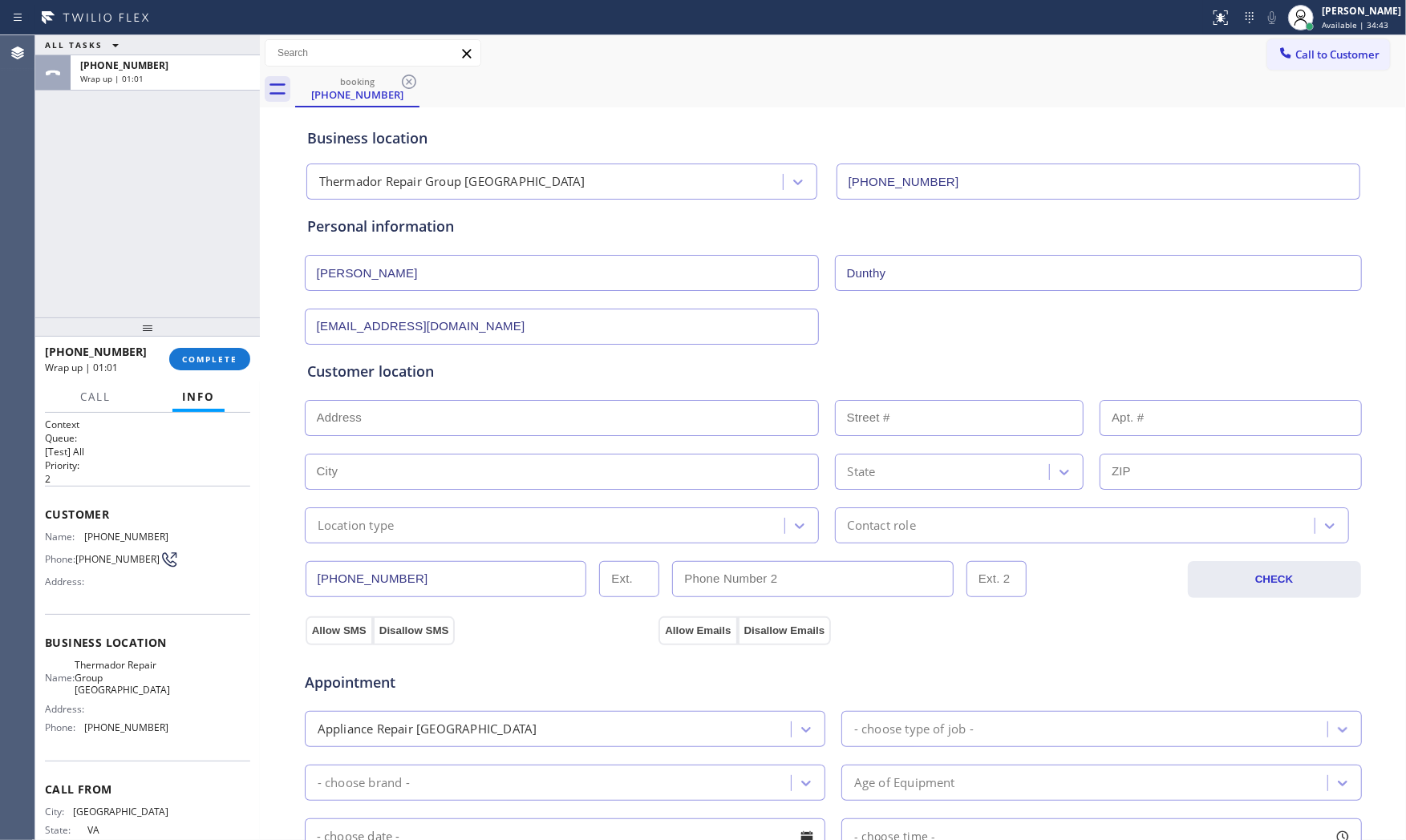
paste input "[STREET_ADDRESS]"
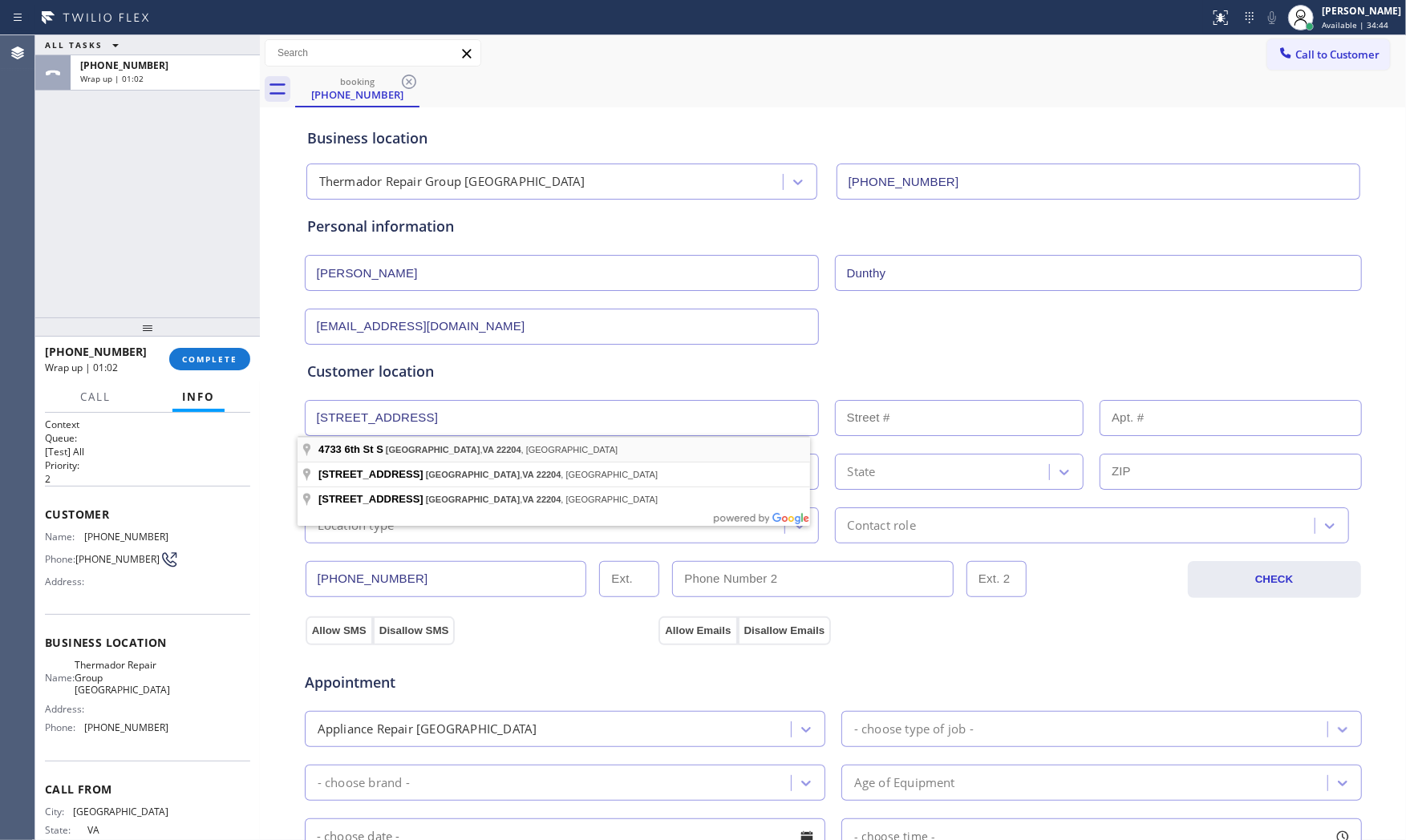
type input "[STREET_ADDRESS]"
type input "4733"
type input "[GEOGRAPHIC_DATA]"
type input "22204"
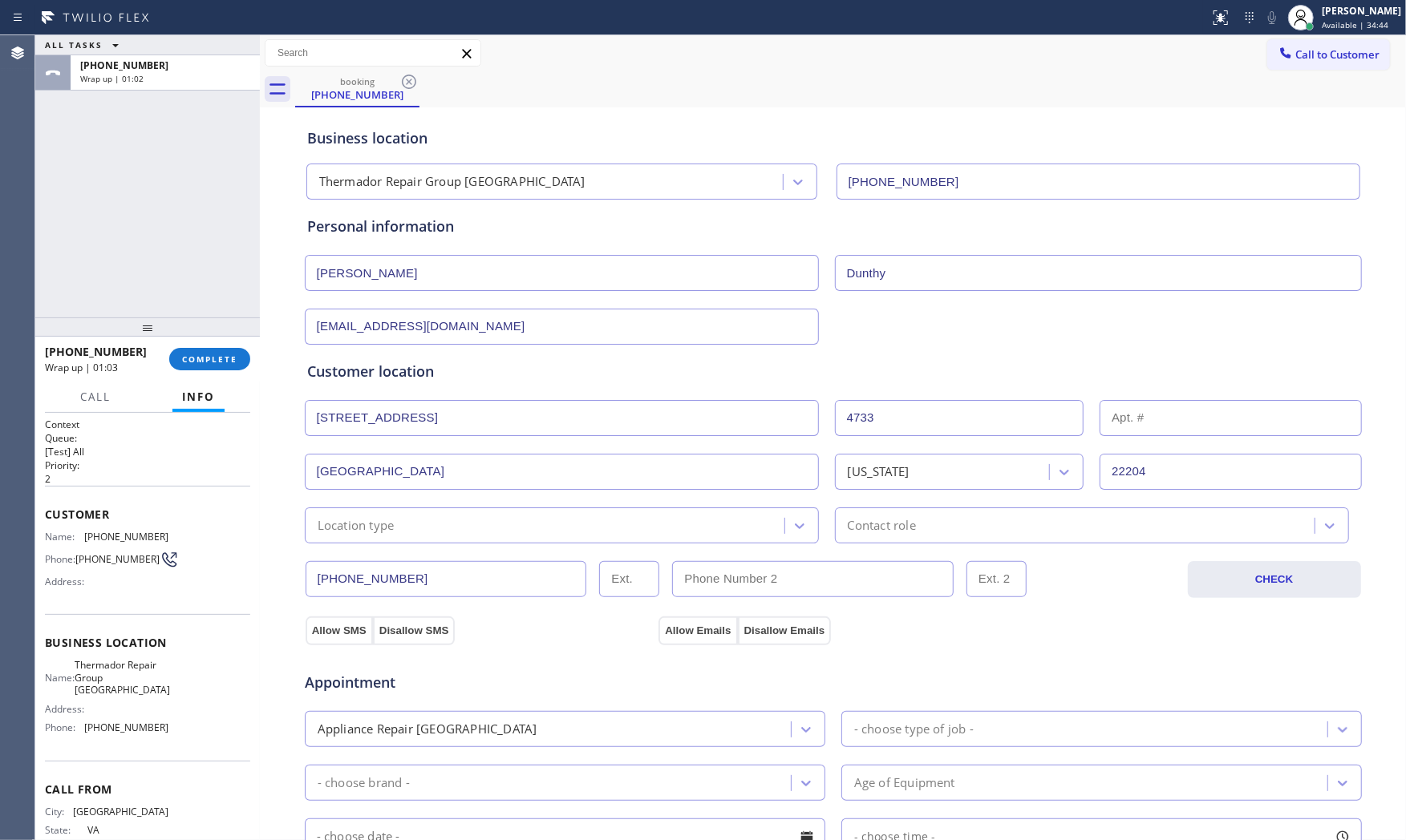
click at [389, 526] on div "Location type" at bounding box center [547, 525] width 475 height 28
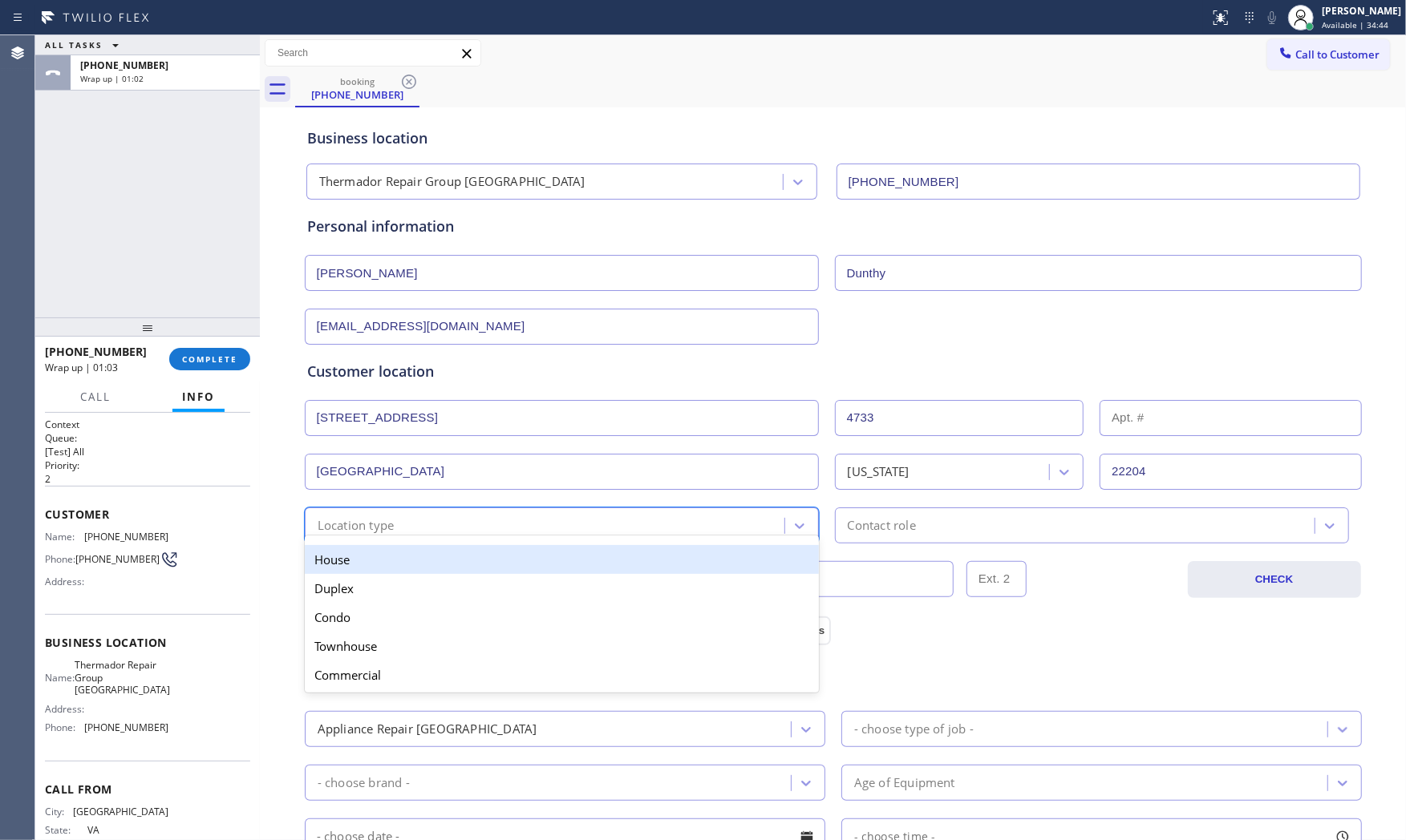
click at [378, 559] on div "House" at bounding box center [561, 560] width 514 height 29
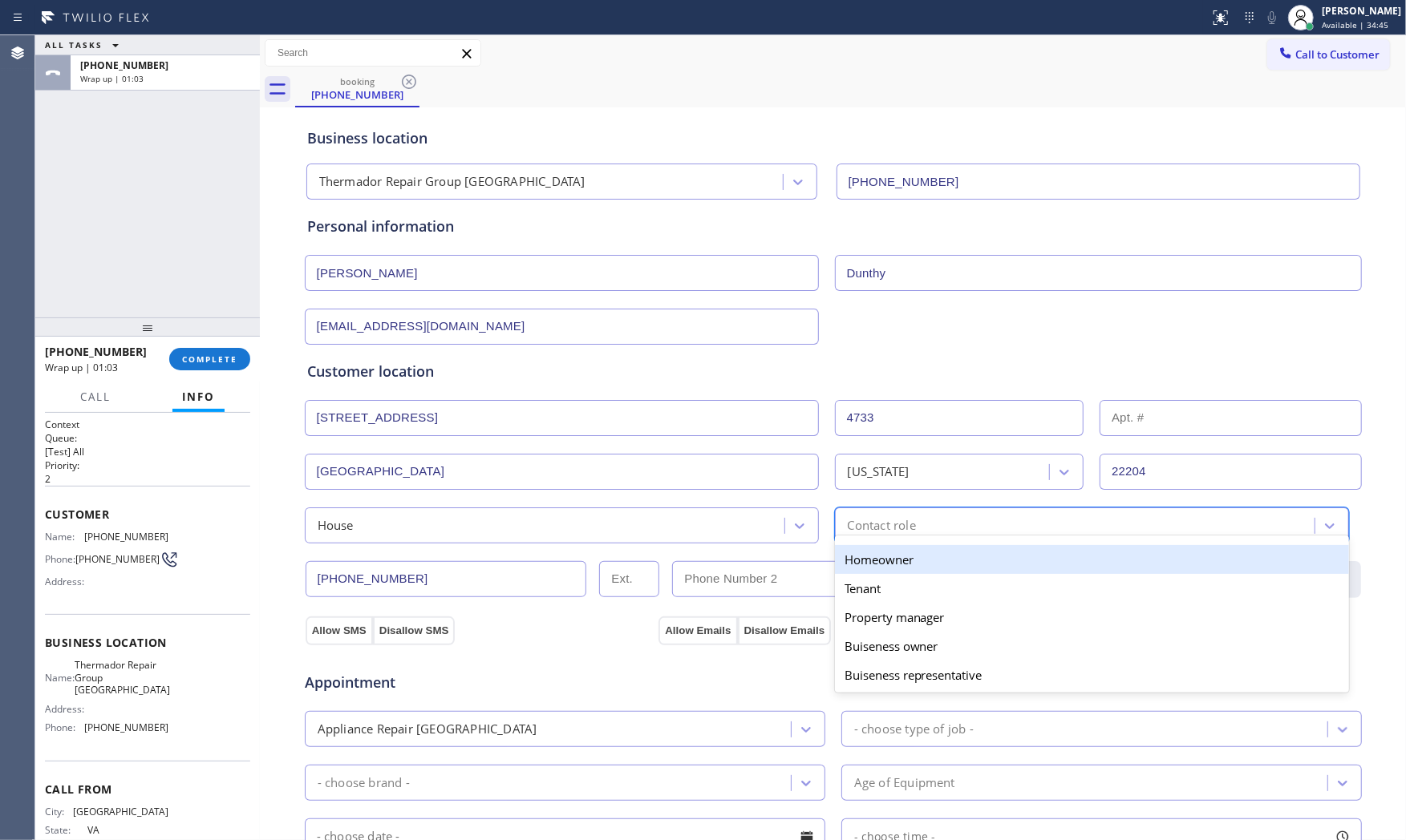
click at [924, 520] on div "Contact role" at bounding box center [1077, 525] width 475 height 28
click at [901, 562] on div "Homeowner" at bounding box center [1092, 560] width 514 height 29
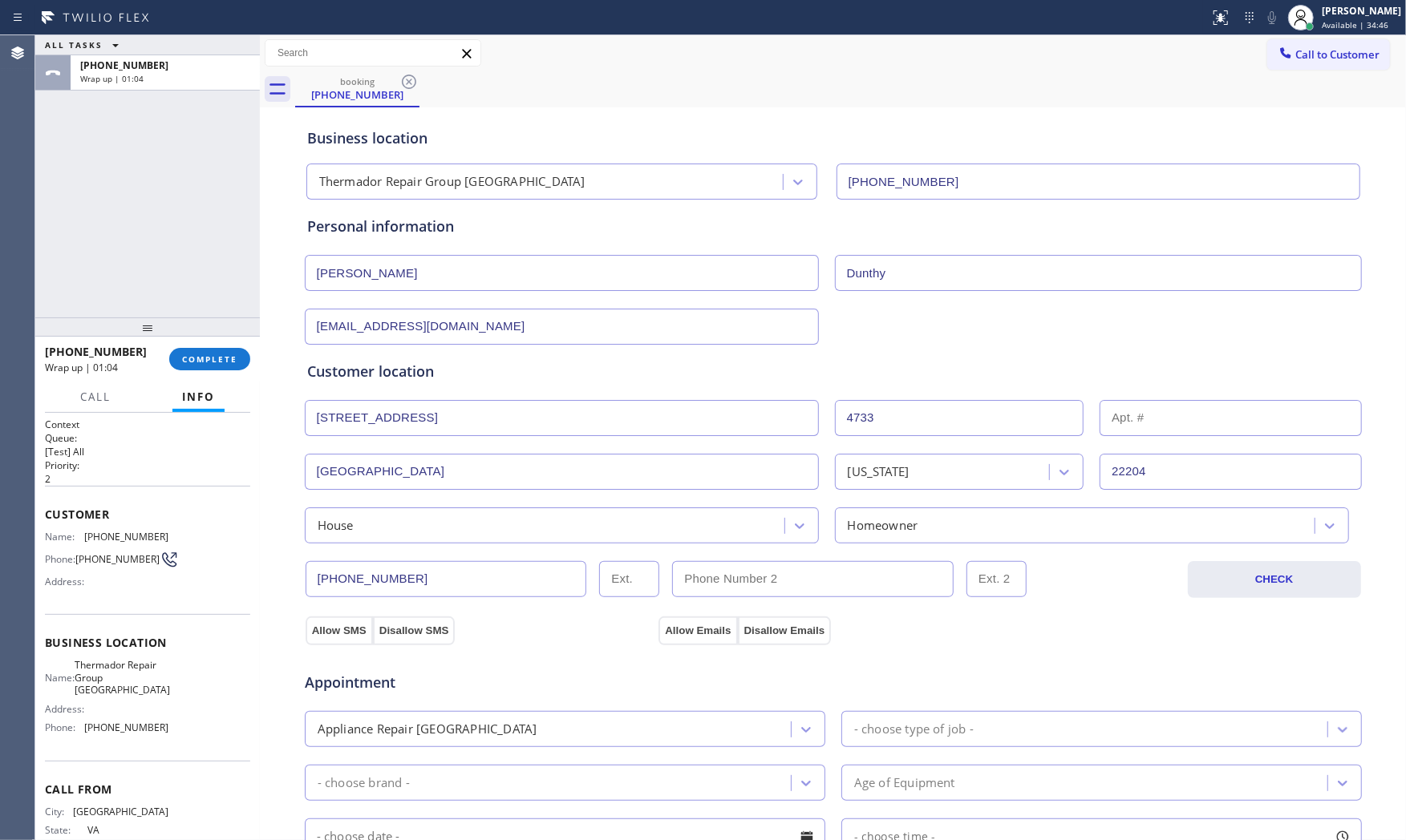
click at [324, 639] on div "Appointment Appliance Repair High End - choose type of job - - choose brand - A…" at bounding box center [833, 795] width 1059 height 314
click at [319, 630] on button "Allow SMS" at bounding box center [339, 632] width 68 height 29
click at [700, 623] on button "Allow Emails" at bounding box center [698, 632] width 79 height 29
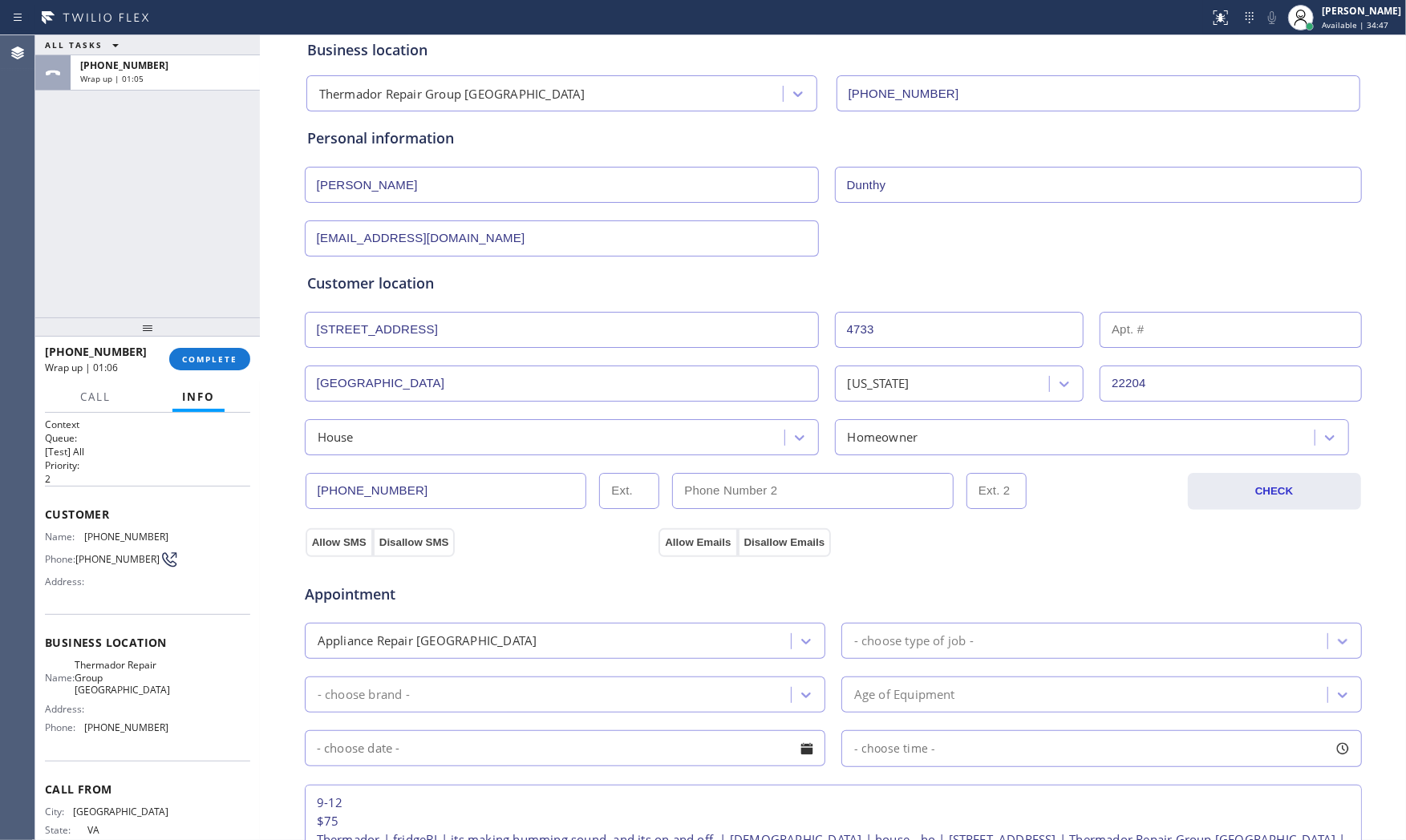
scroll to position [89, 0]
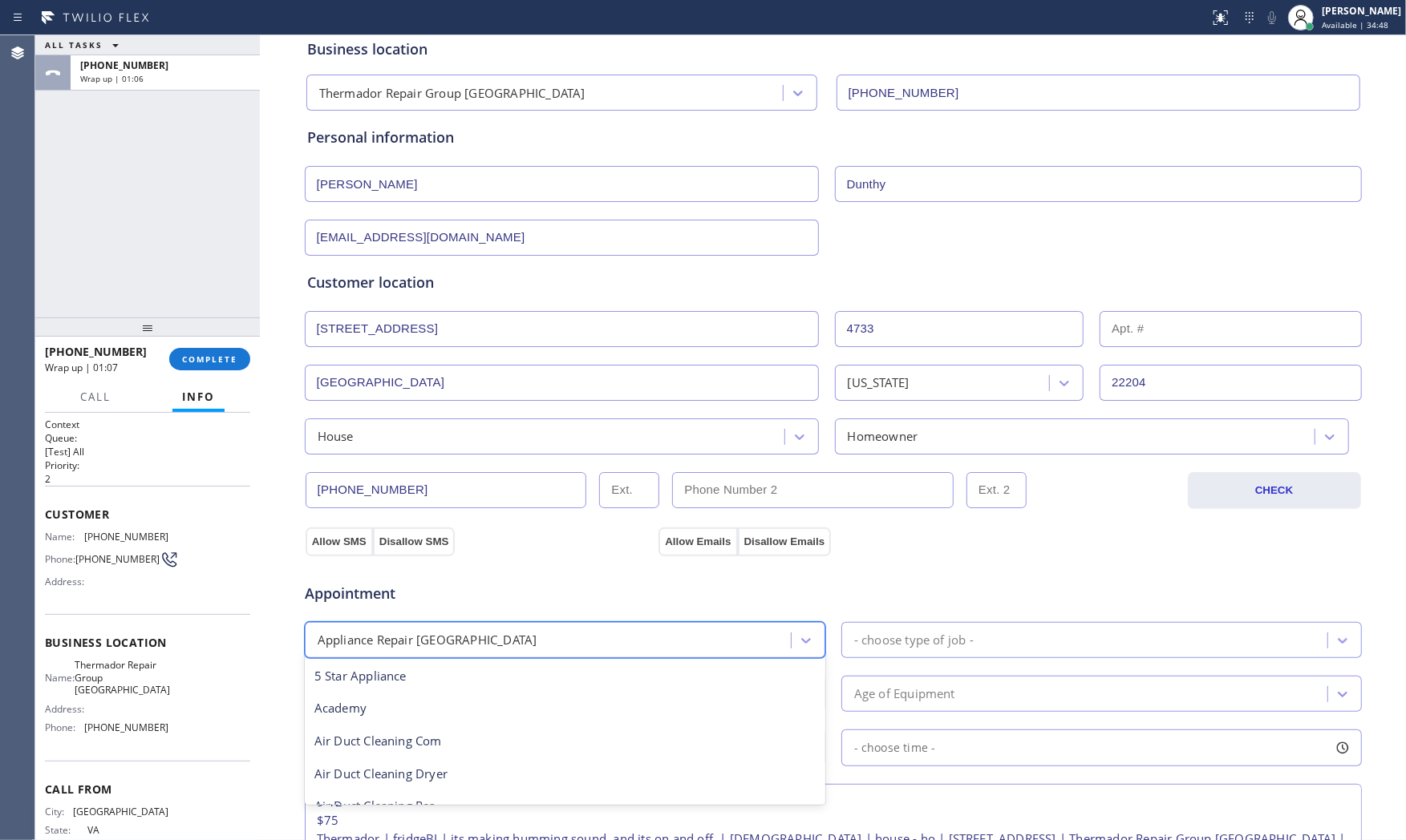
click at [489, 644] on div "Appliance Repair [GEOGRAPHIC_DATA]" at bounding box center [550, 640] width 482 height 28
click at [921, 637] on div "- choose type of job -" at bounding box center [913, 640] width 119 height 18
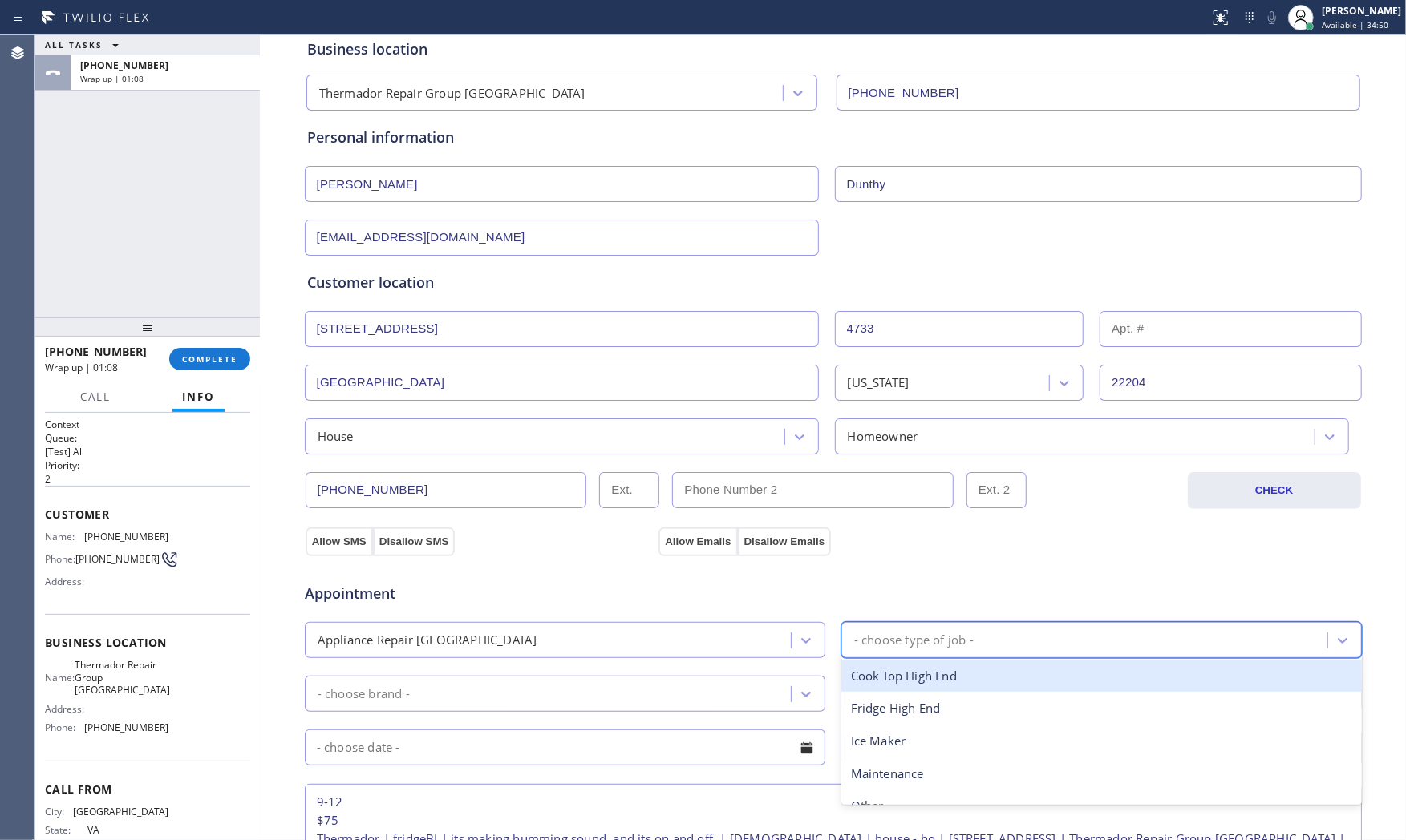
click at [889, 710] on div "Fridge High End" at bounding box center [1101, 709] width 521 height 33
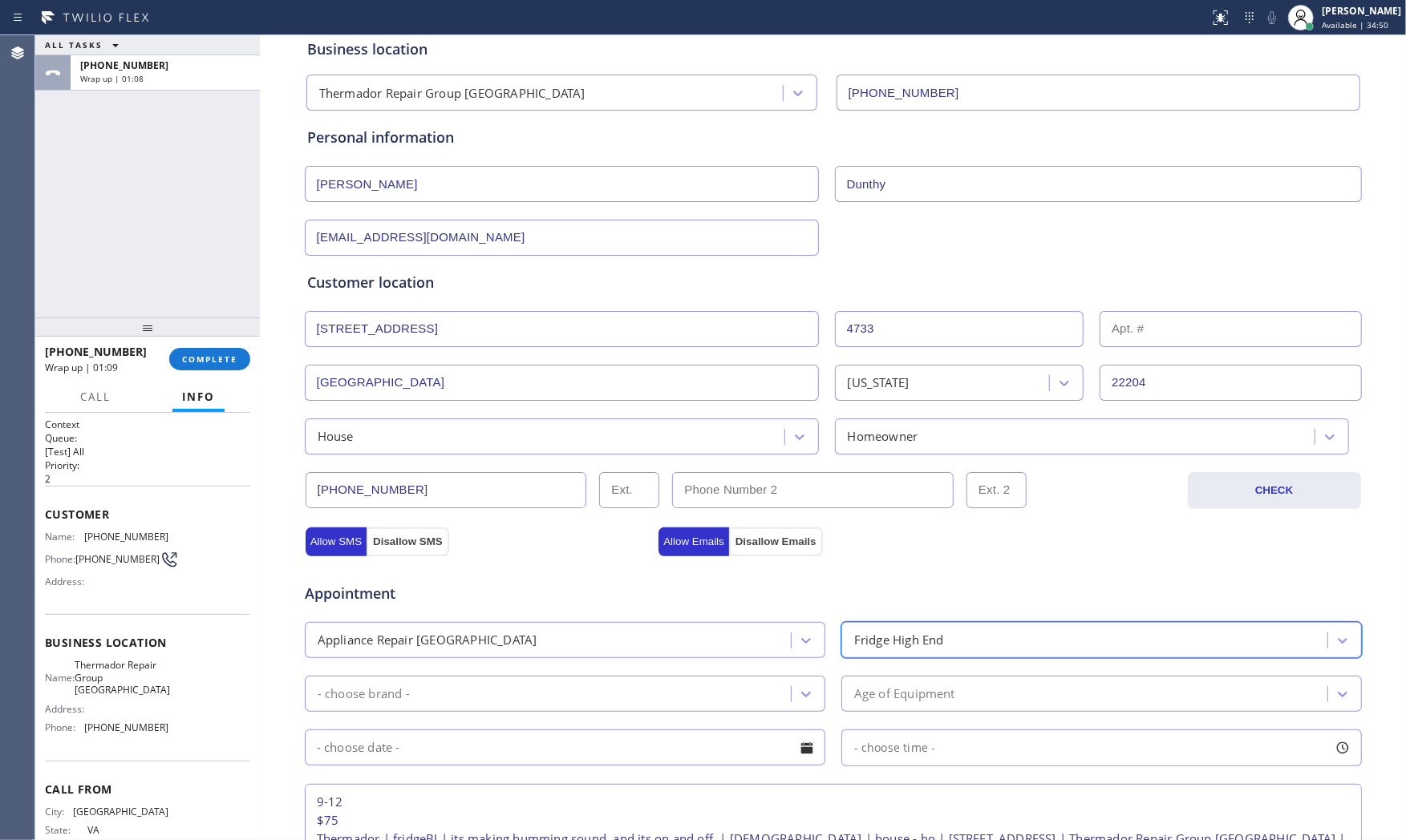
click at [596, 680] on div "- choose brand -" at bounding box center [550, 694] width 482 height 28
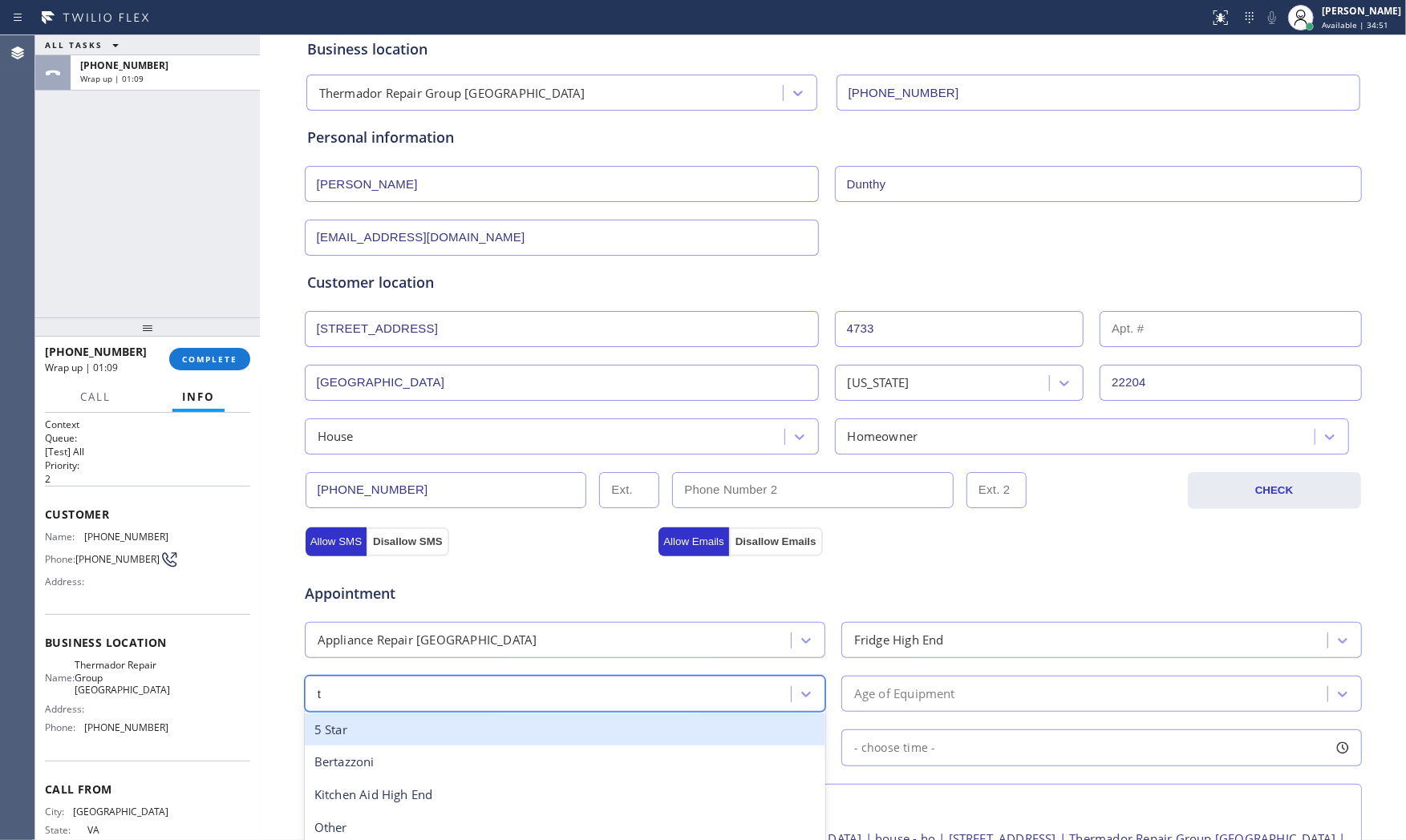
type input "th"
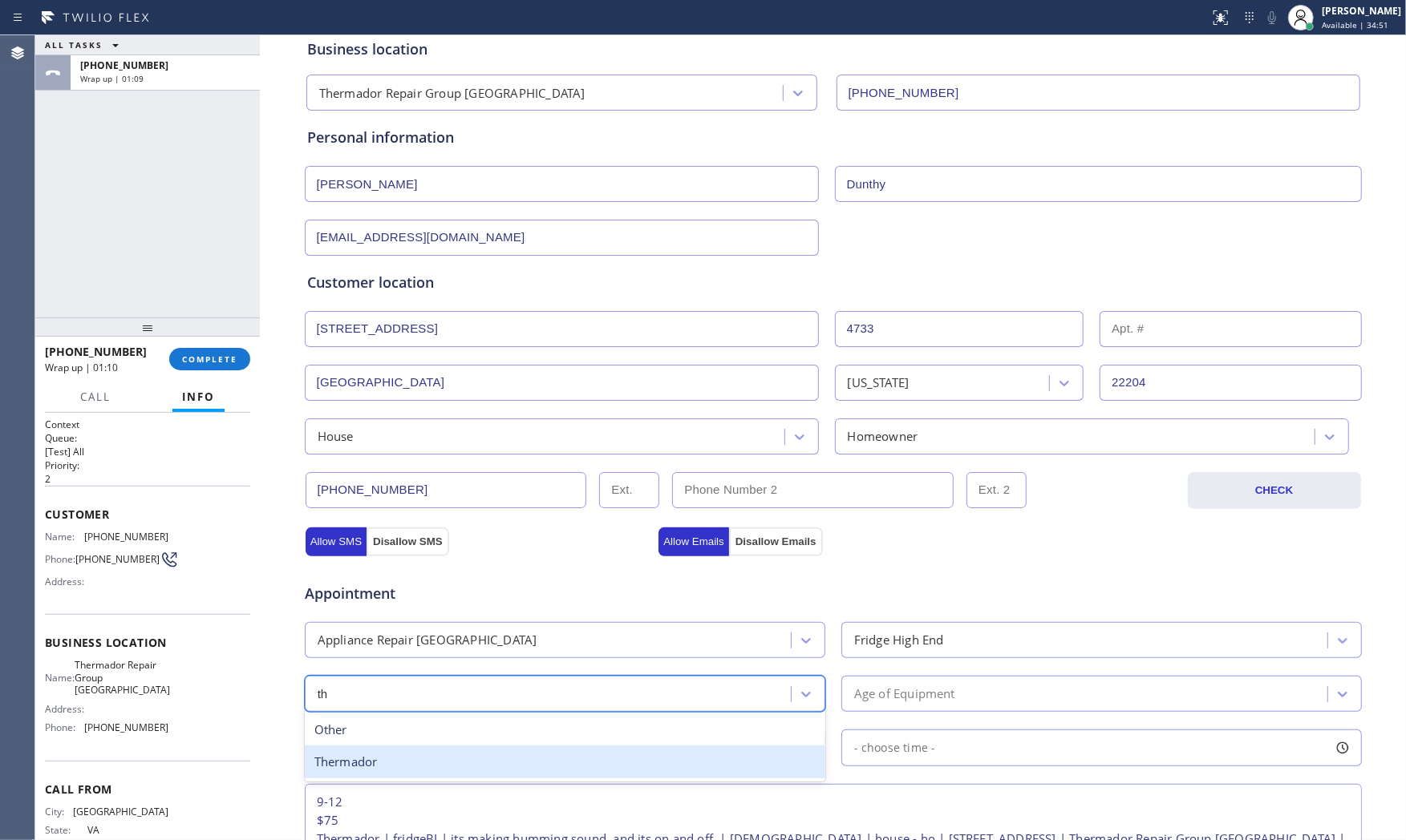
click at [472, 759] on div "Thermador" at bounding box center [565, 762] width 521 height 33
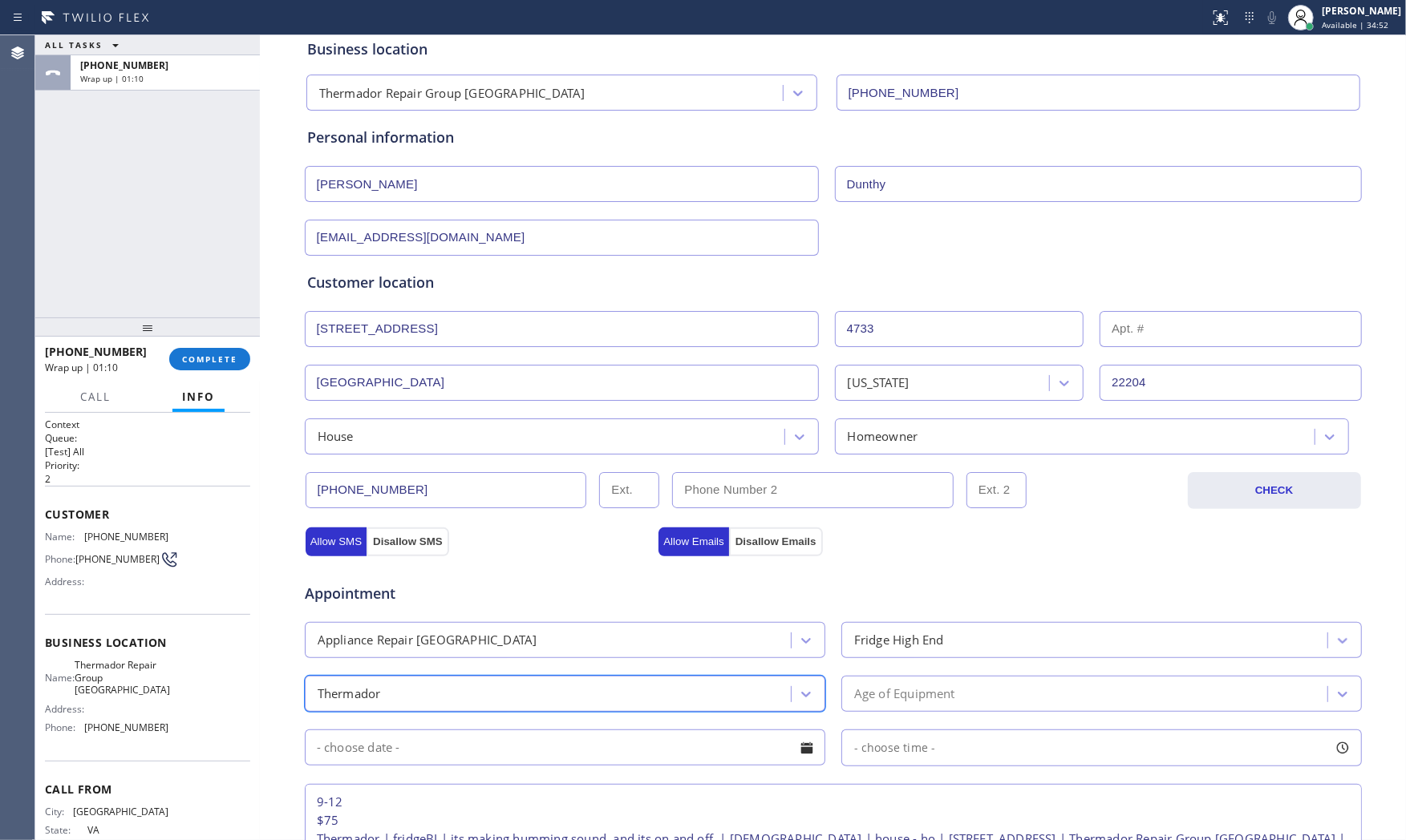
click at [960, 669] on div "Appointment Appliance Repair High End Fridge High End option Thermador, selecte…" at bounding box center [833, 714] width 1052 height 300
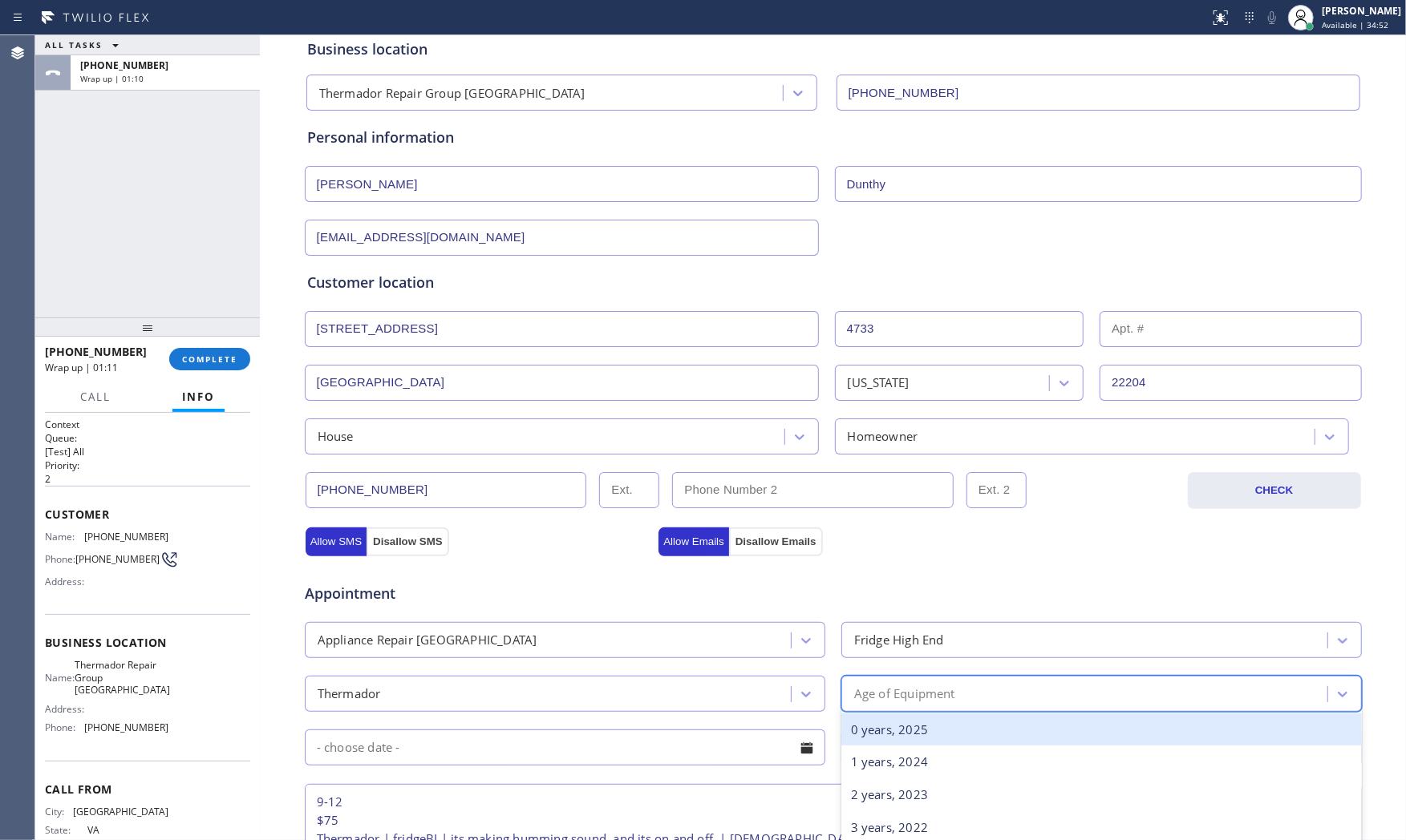
click at [940, 703] on div "Age of Equipment" at bounding box center [905, 693] width 101 height 18
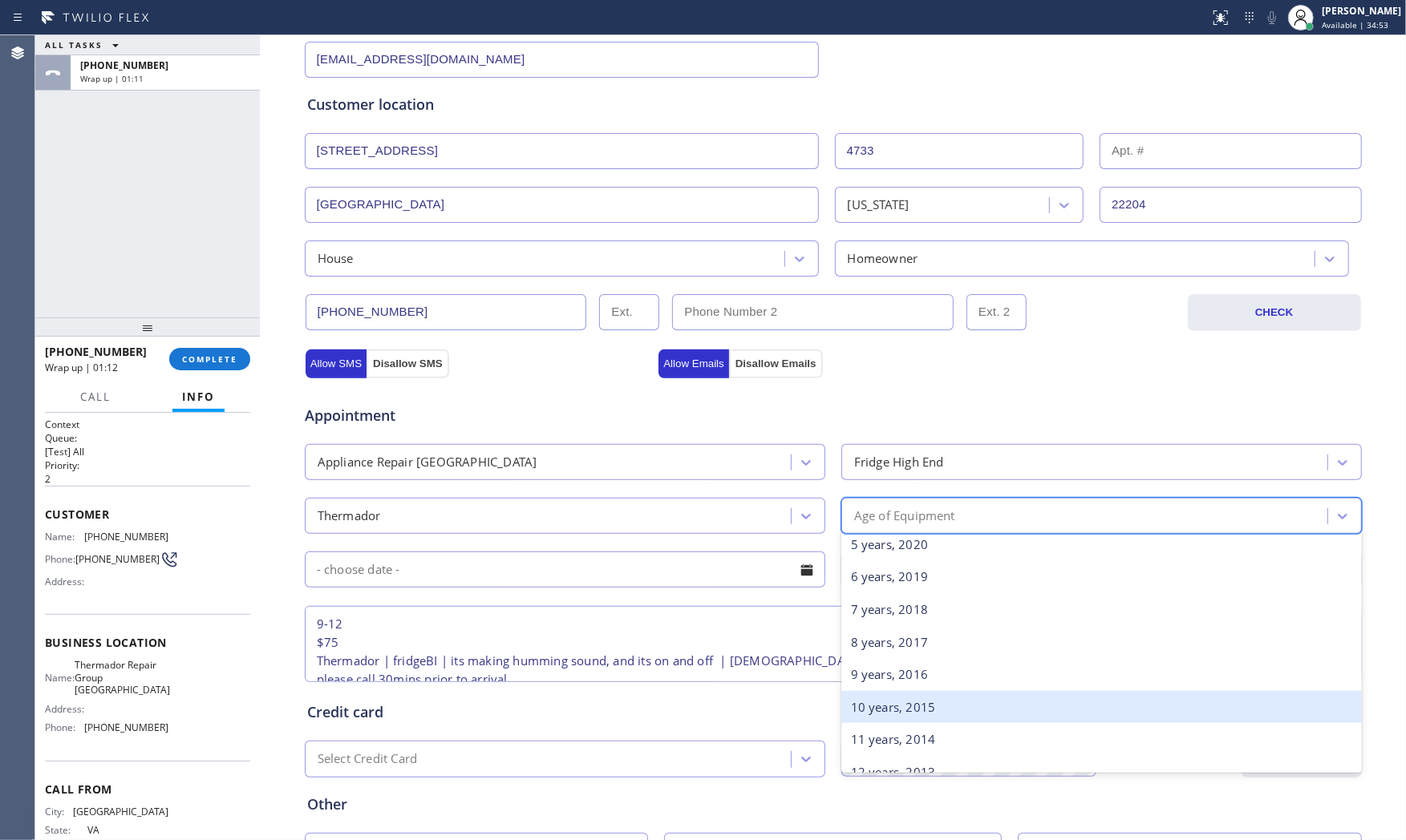
scroll to position [178, 0]
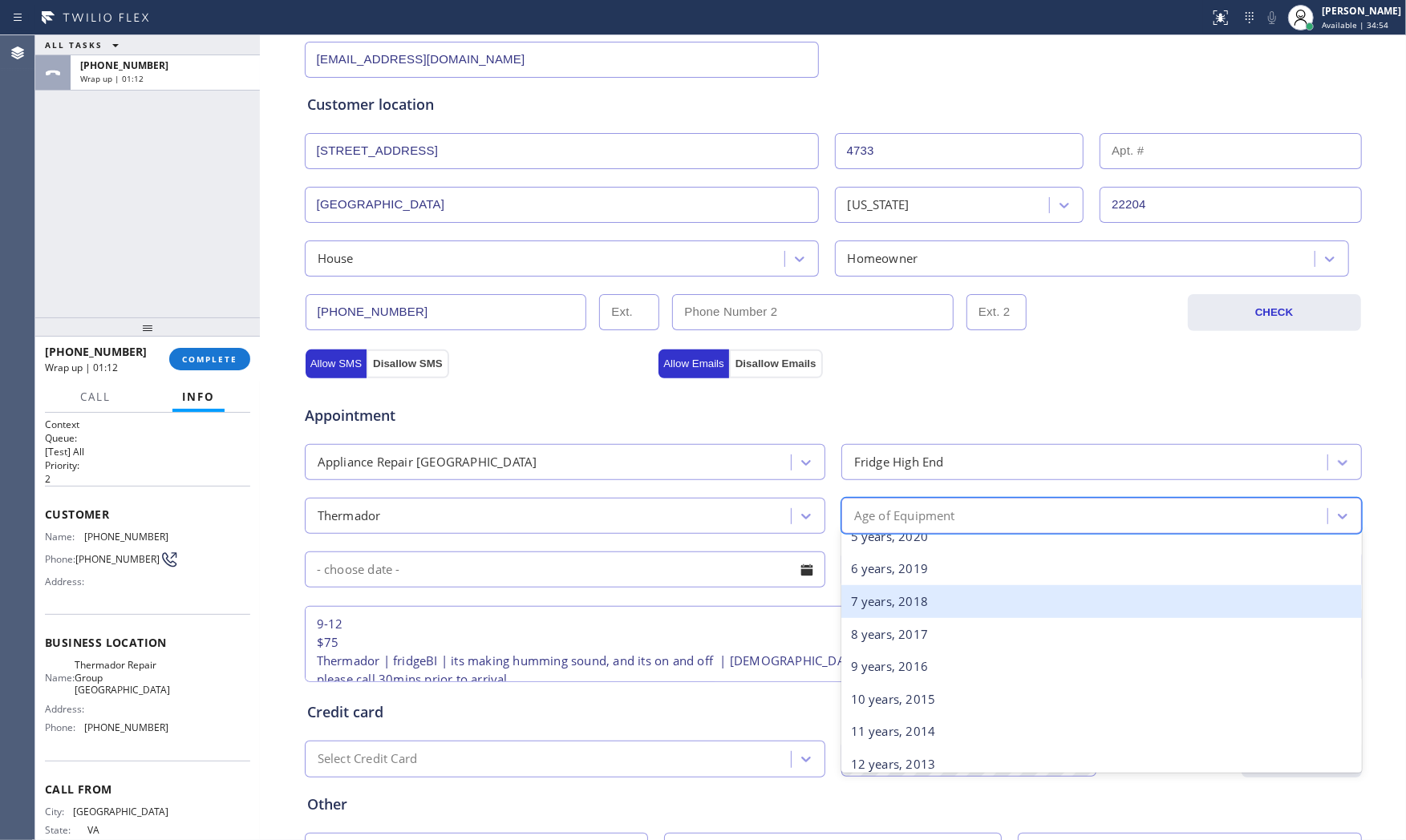
click at [870, 595] on div "7 years, 2018" at bounding box center [1101, 601] width 521 height 33
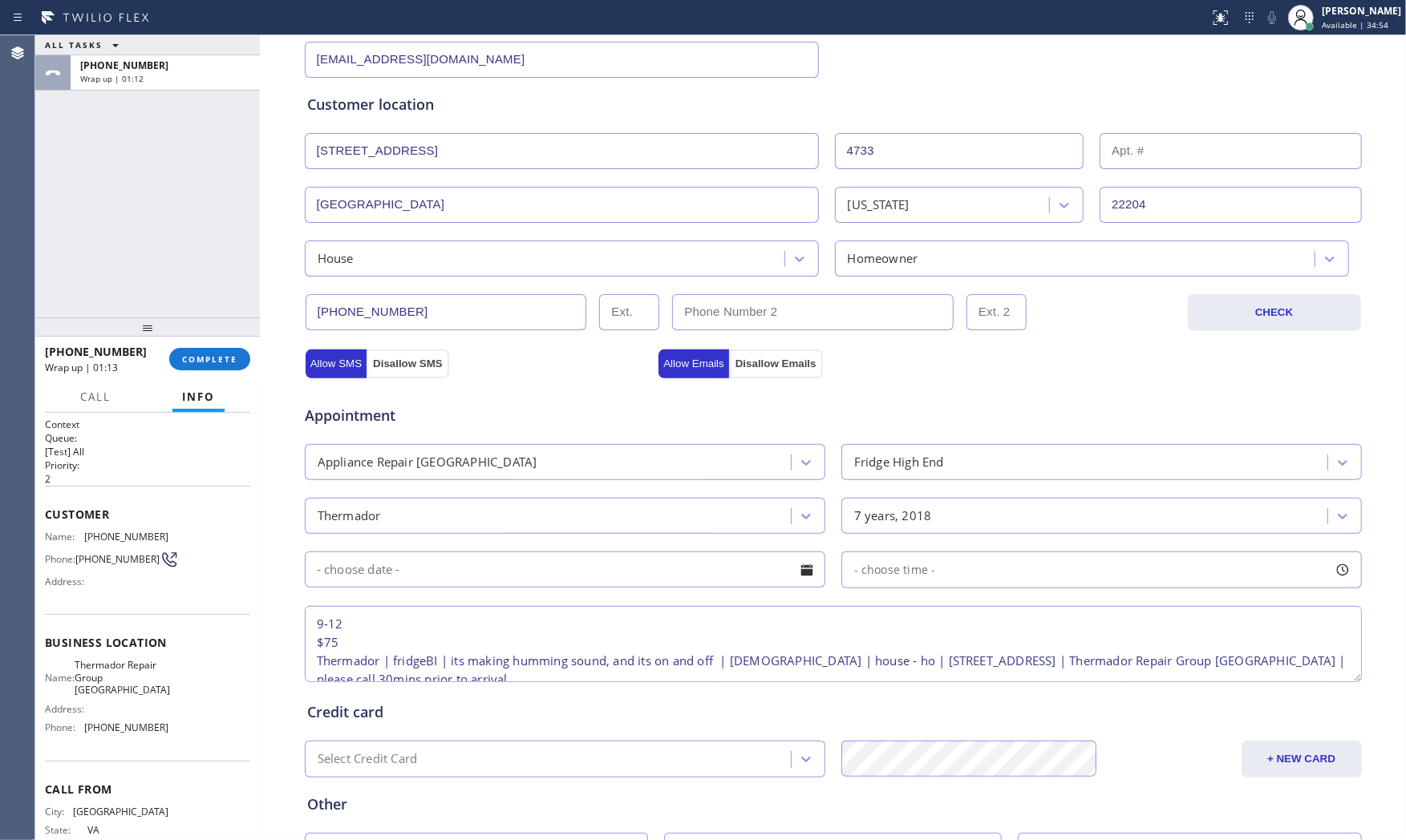
click at [552, 570] on input "text" at bounding box center [565, 570] width 521 height 36
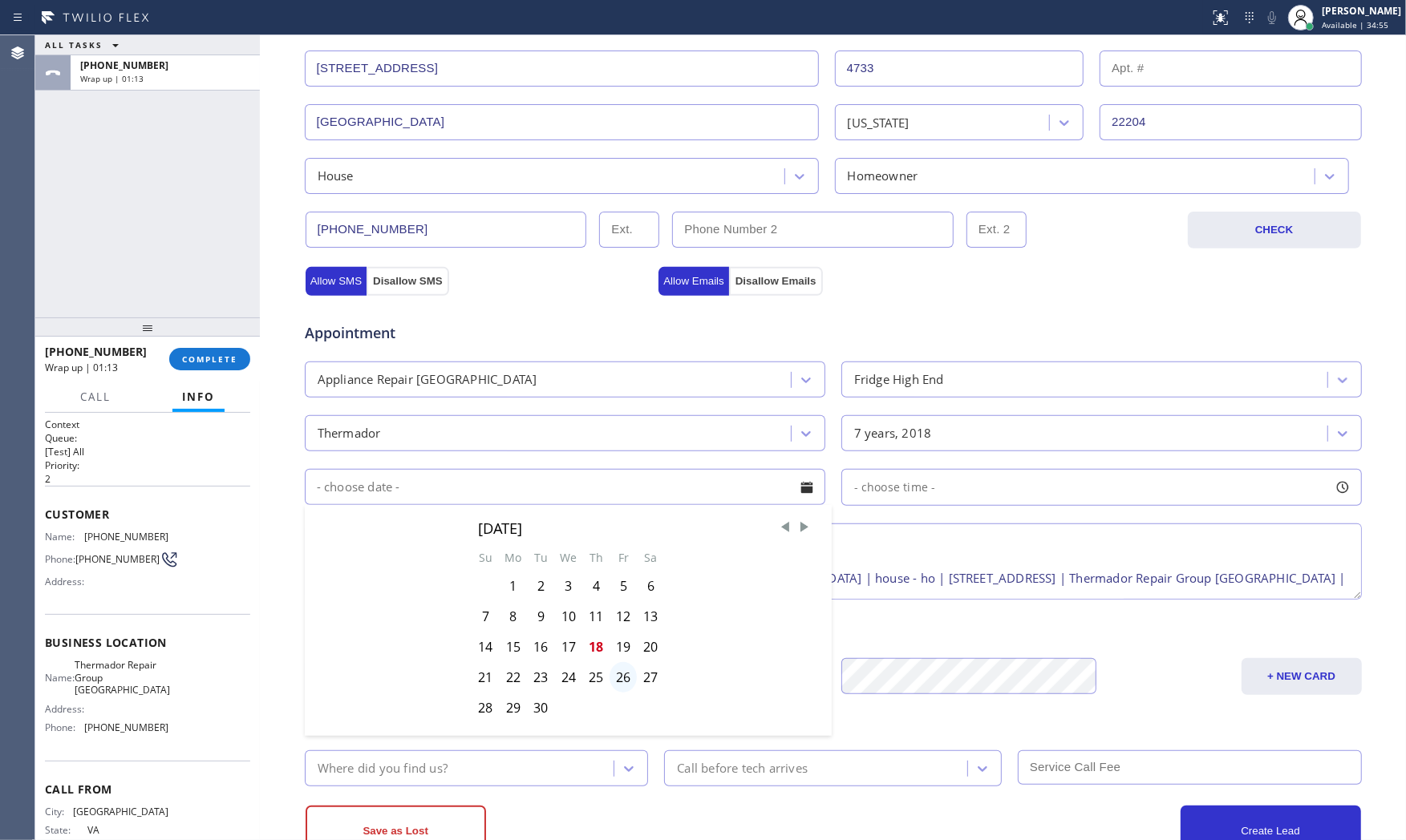
scroll to position [356, 0]
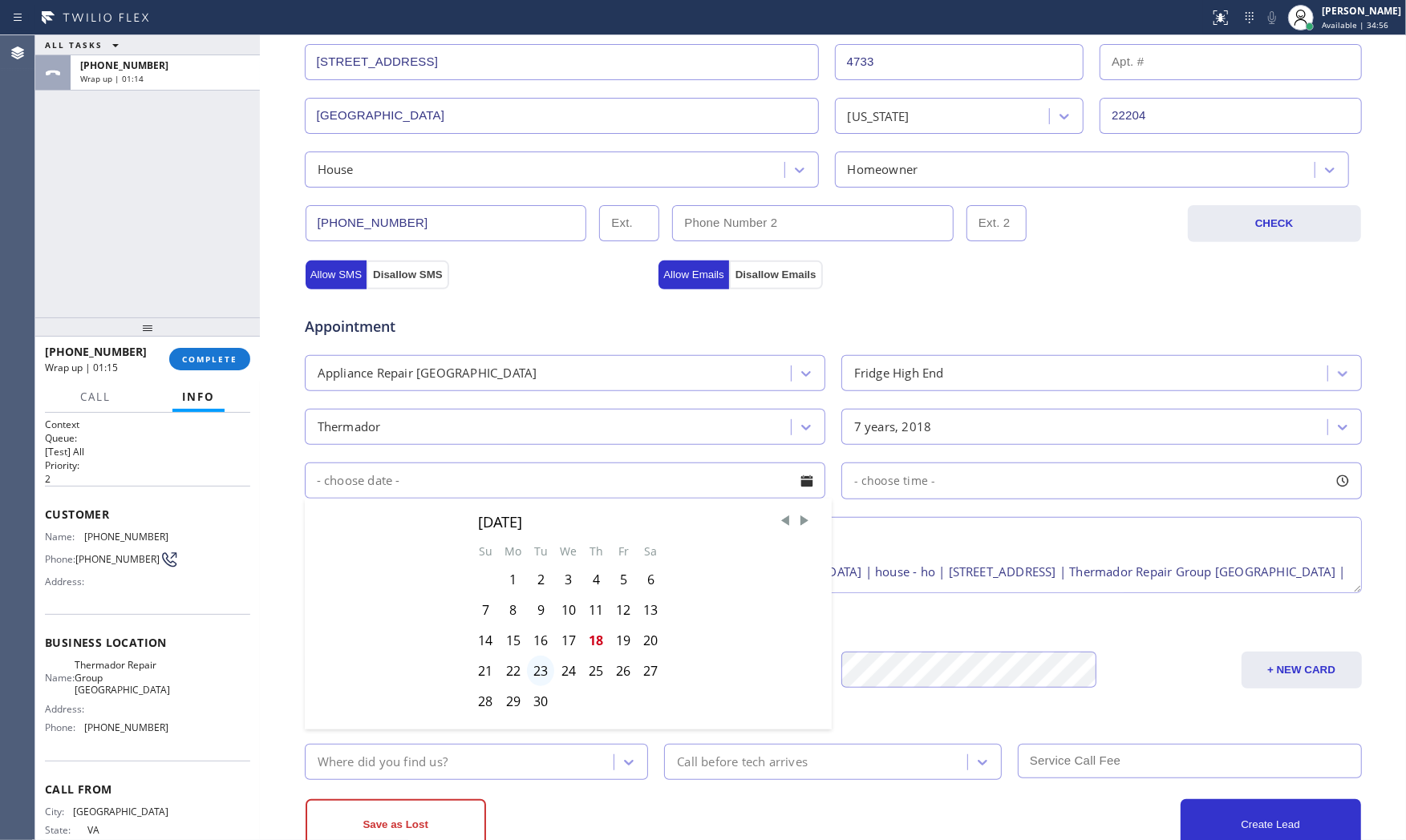
click at [533, 671] on div "23" at bounding box center [541, 672] width 27 height 31
type input "[DATE]"
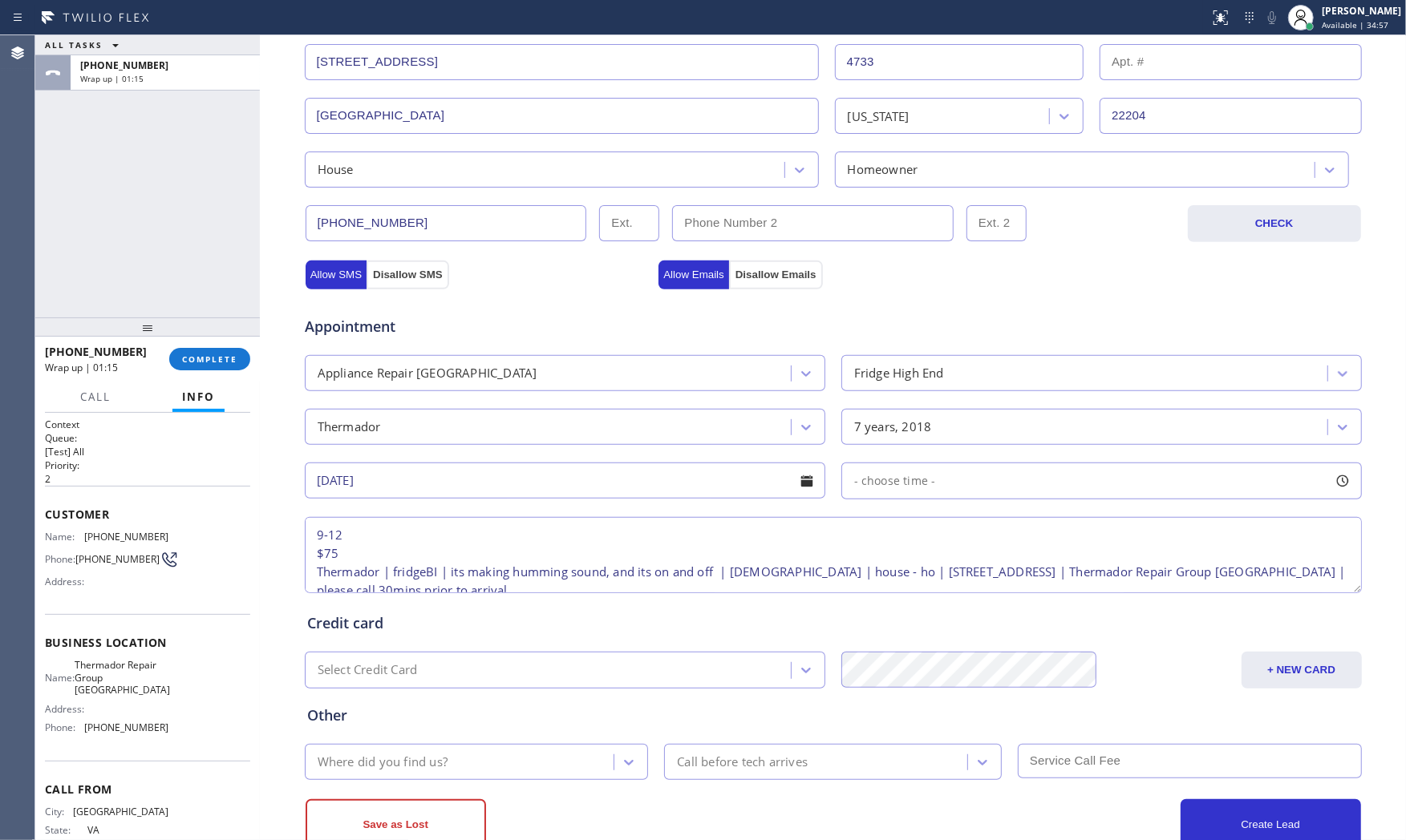
click at [907, 493] on div "- choose time -" at bounding box center [1101, 480] width 521 height 37
drag, startPoint x: 853, startPoint y: 585, endPoint x: 1009, endPoint y: 565, distance: 157.3
click at [1009, 565] on div at bounding box center [1010, 578] width 19 height 33
drag, startPoint x: 848, startPoint y: 582, endPoint x: 893, endPoint y: 585, distance: 45.1
click at [893, 585] on div at bounding box center [895, 578] width 19 height 33
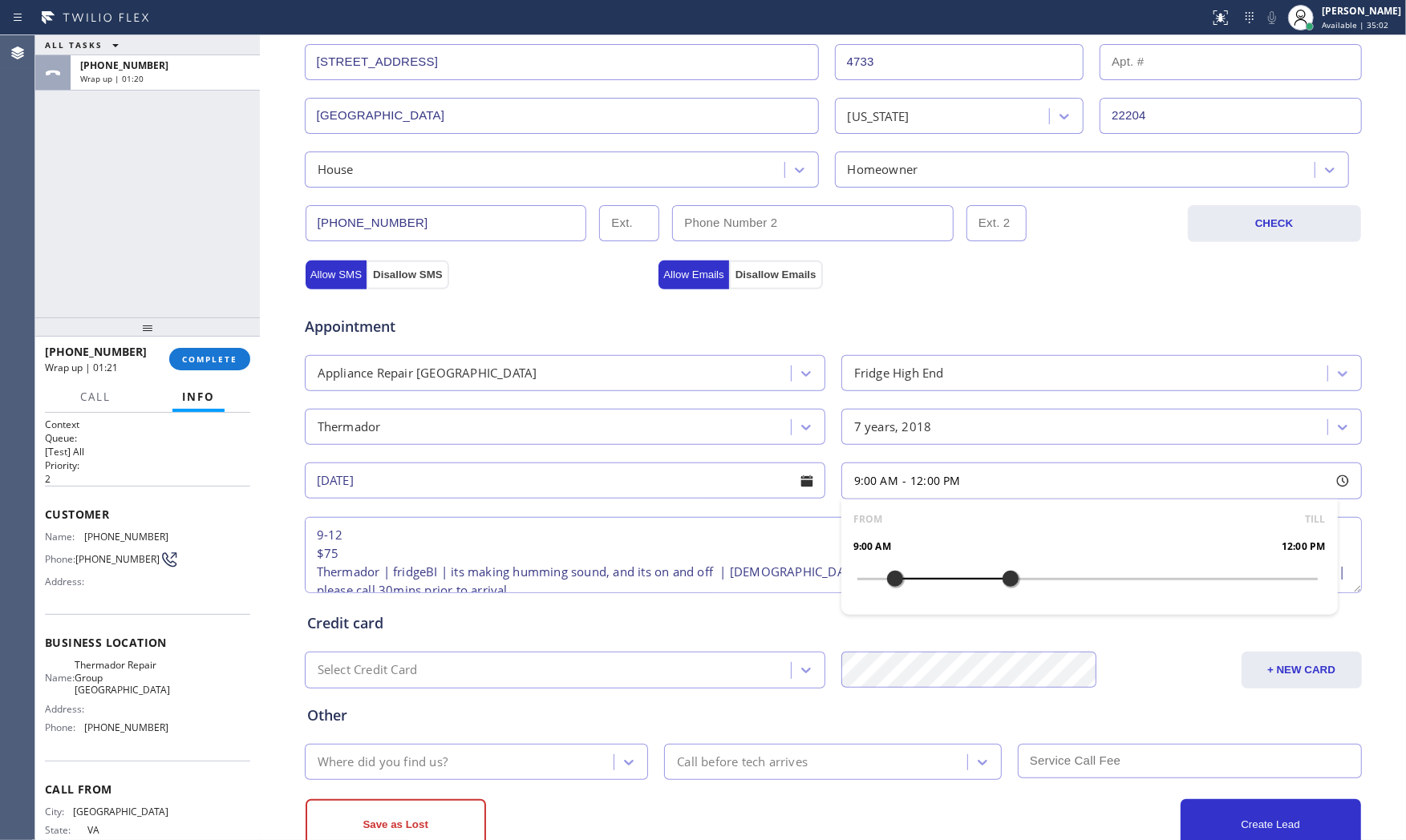
drag, startPoint x: 644, startPoint y: 627, endPoint x: 596, endPoint y: 678, distance: 70.0
click at [643, 628] on div "Credit card" at bounding box center [833, 623] width 1052 height 21
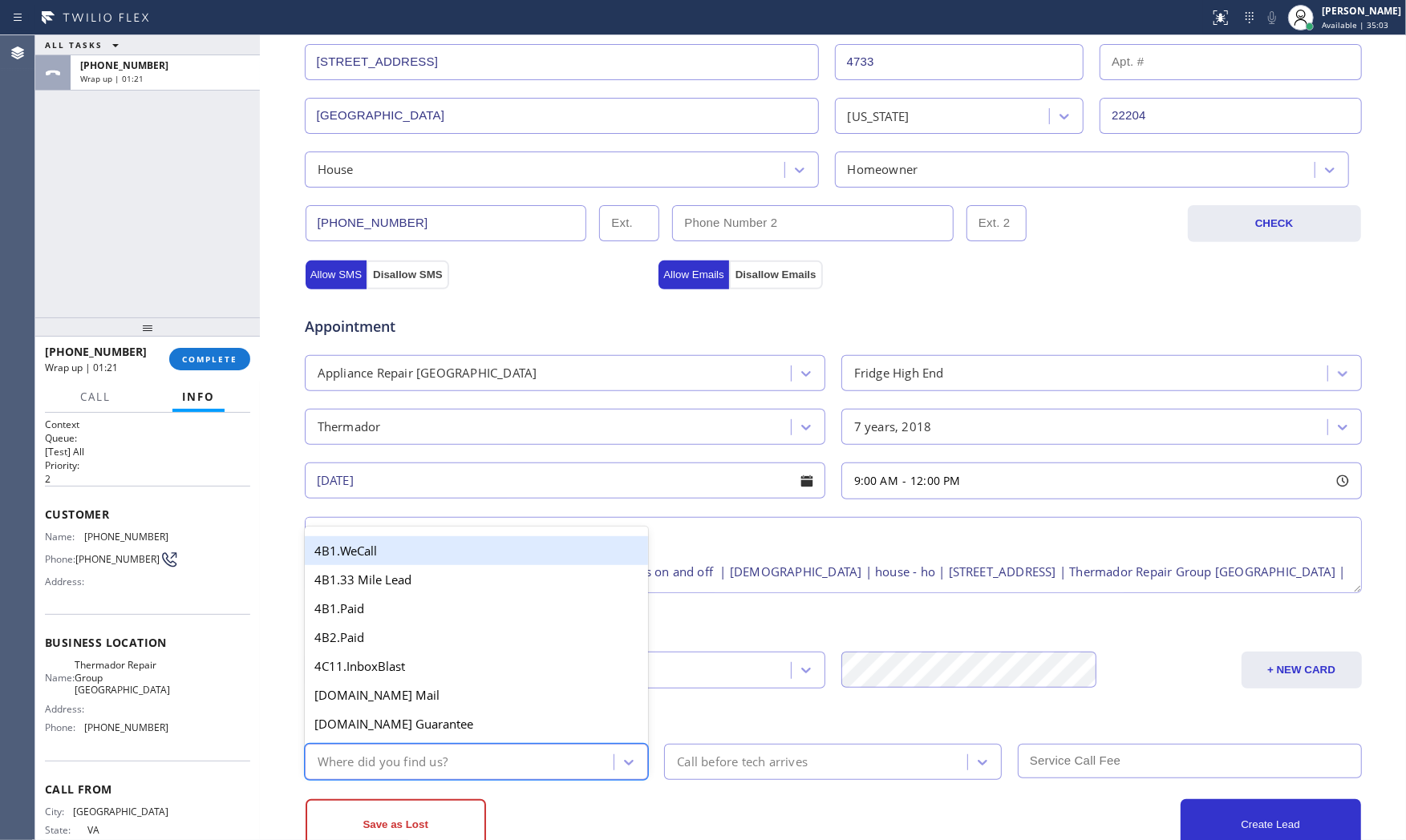
click at [502, 754] on div "Where did you find us?" at bounding box center [462, 762] width 305 height 28
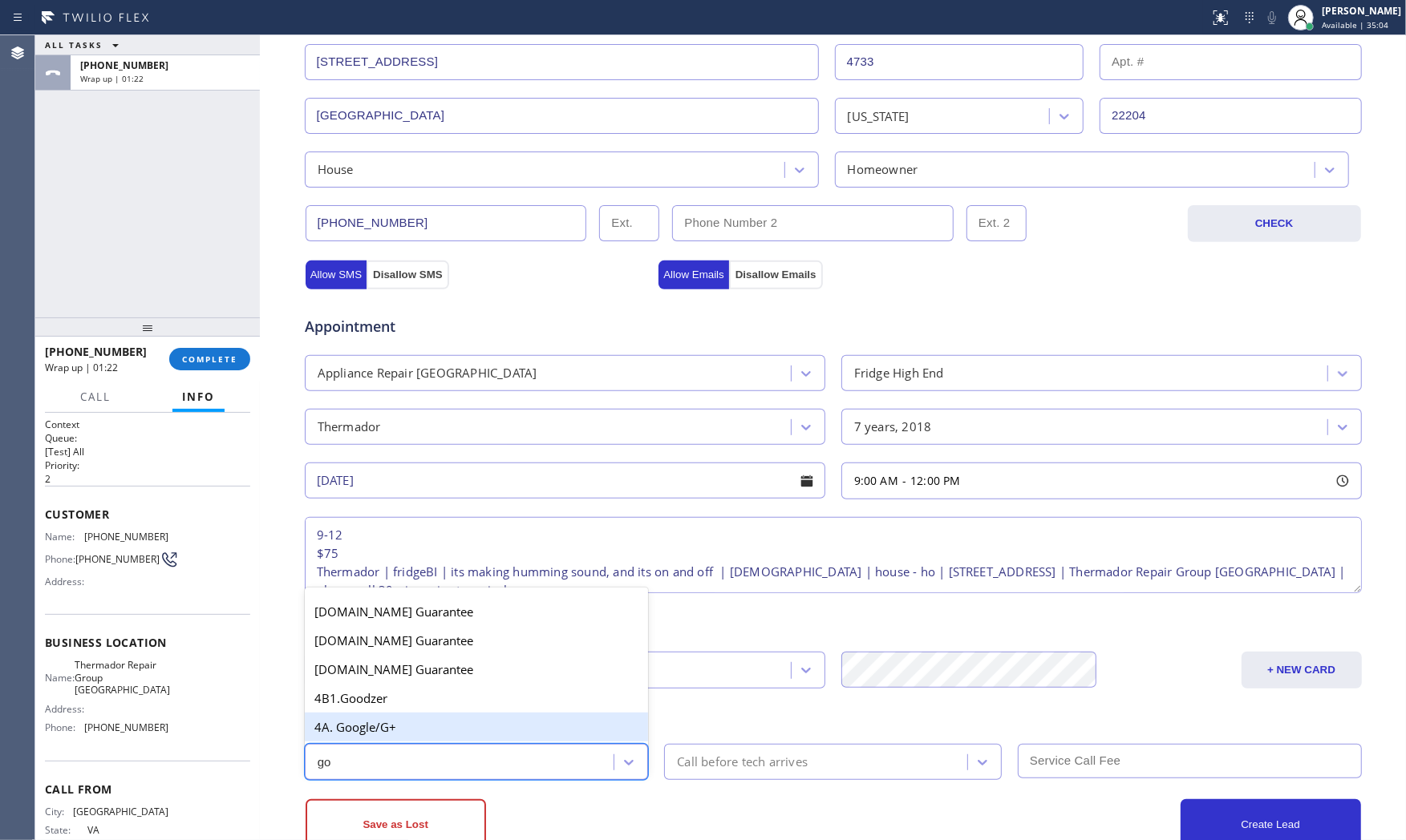
type input "goo"
click at [470, 723] on div "4A. Google/G+" at bounding box center [476, 728] width 344 height 29
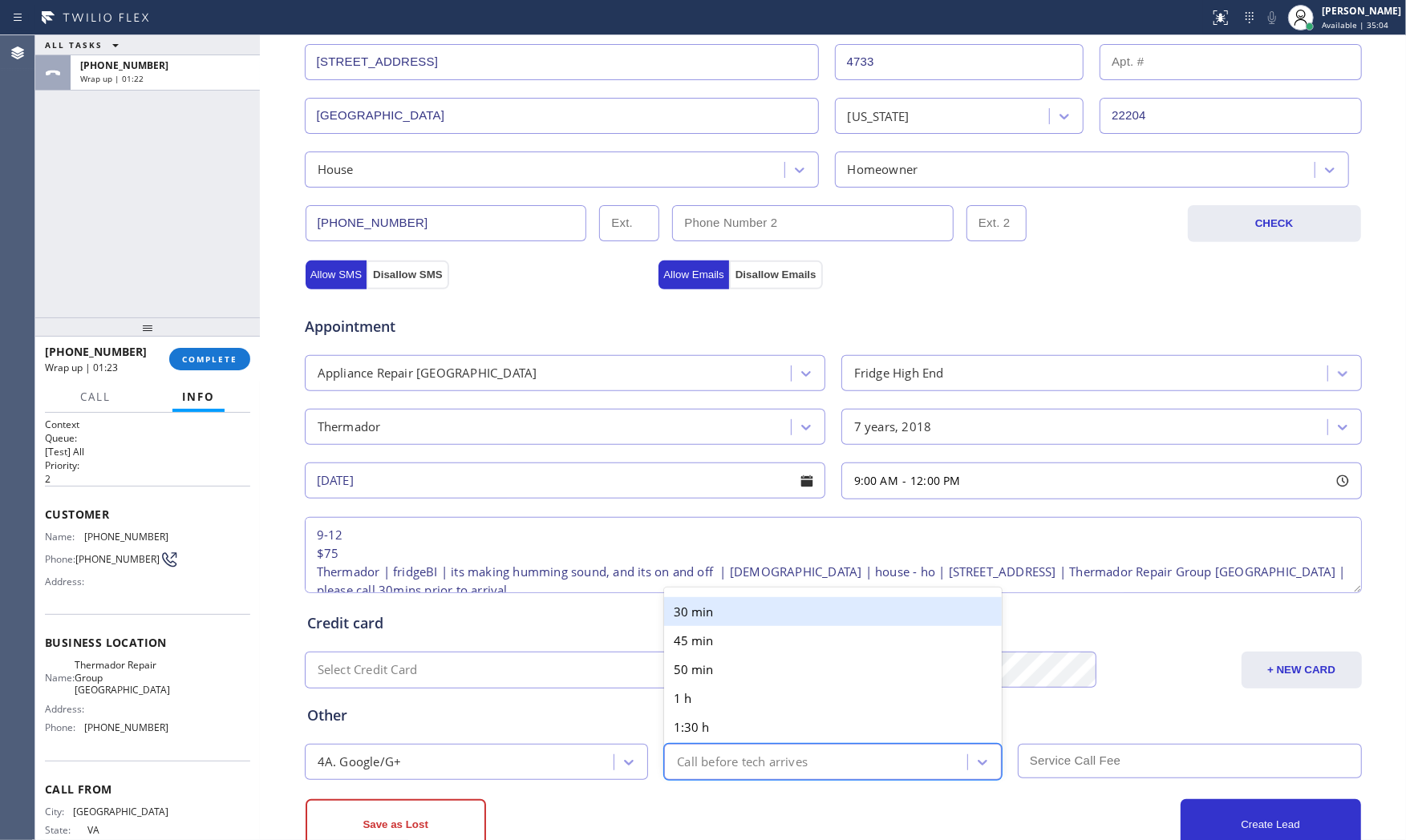
click at [743, 760] on div "Call before tech arrives" at bounding box center [742, 762] width 130 height 18
click at [748, 606] on div "30 min" at bounding box center [833, 612] width 337 height 29
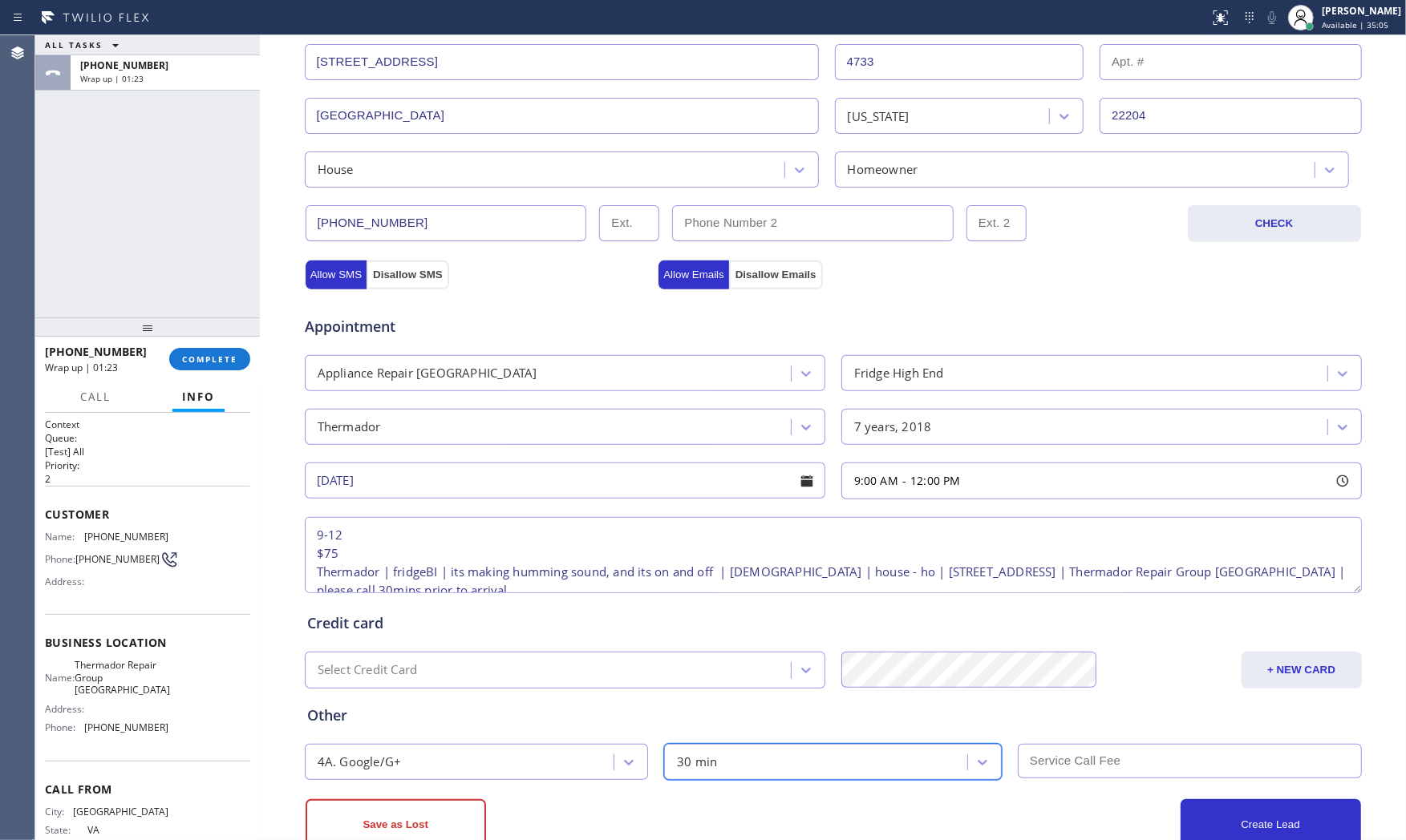
click at [1124, 771] on input "text" at bounding box center [1190, 761] width 344 height 34
type input "75"
click at [1005, 801] on div "Create Lead" at bounding box center [1097, 825] width 528 height 51
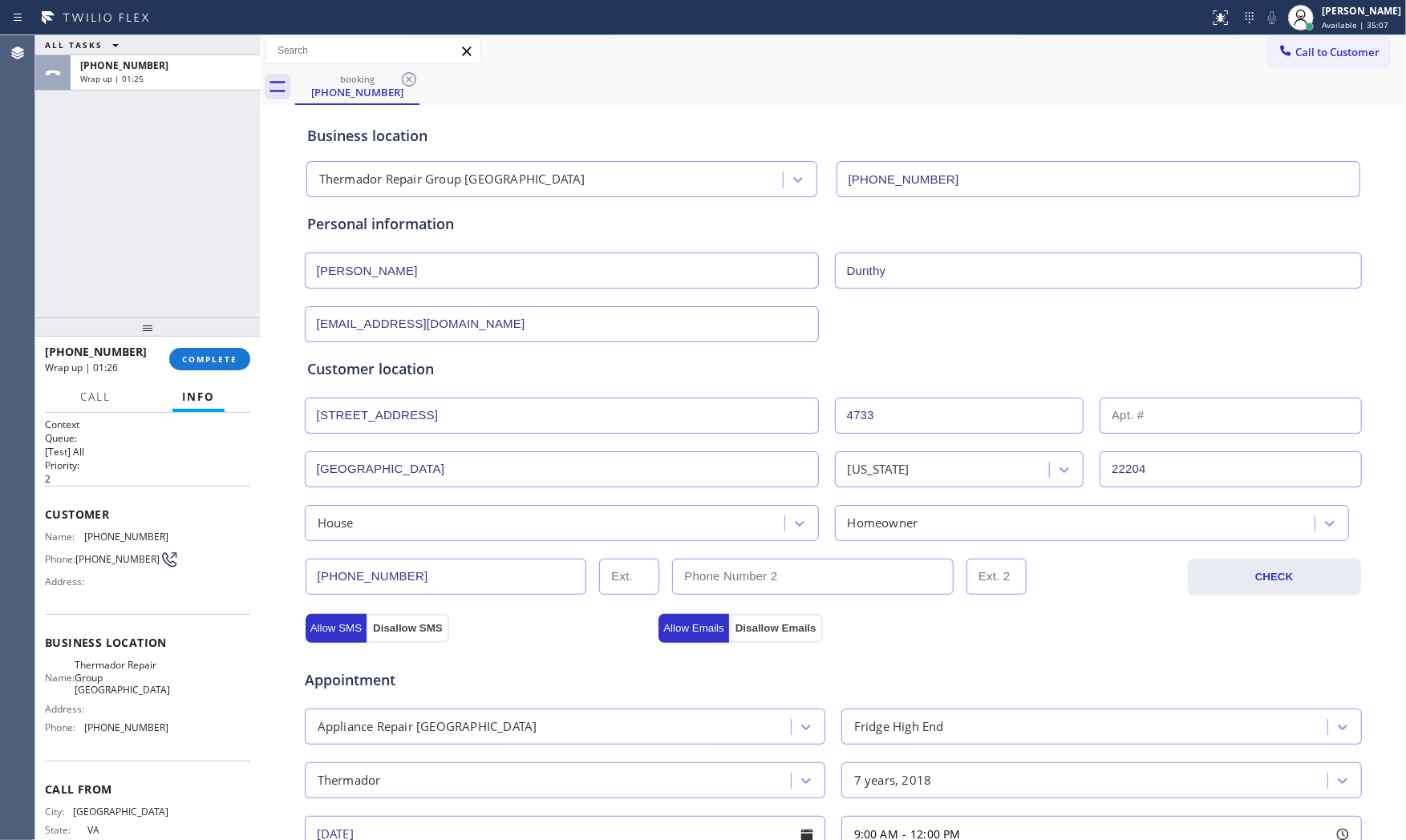
scroll to position [0, 0]
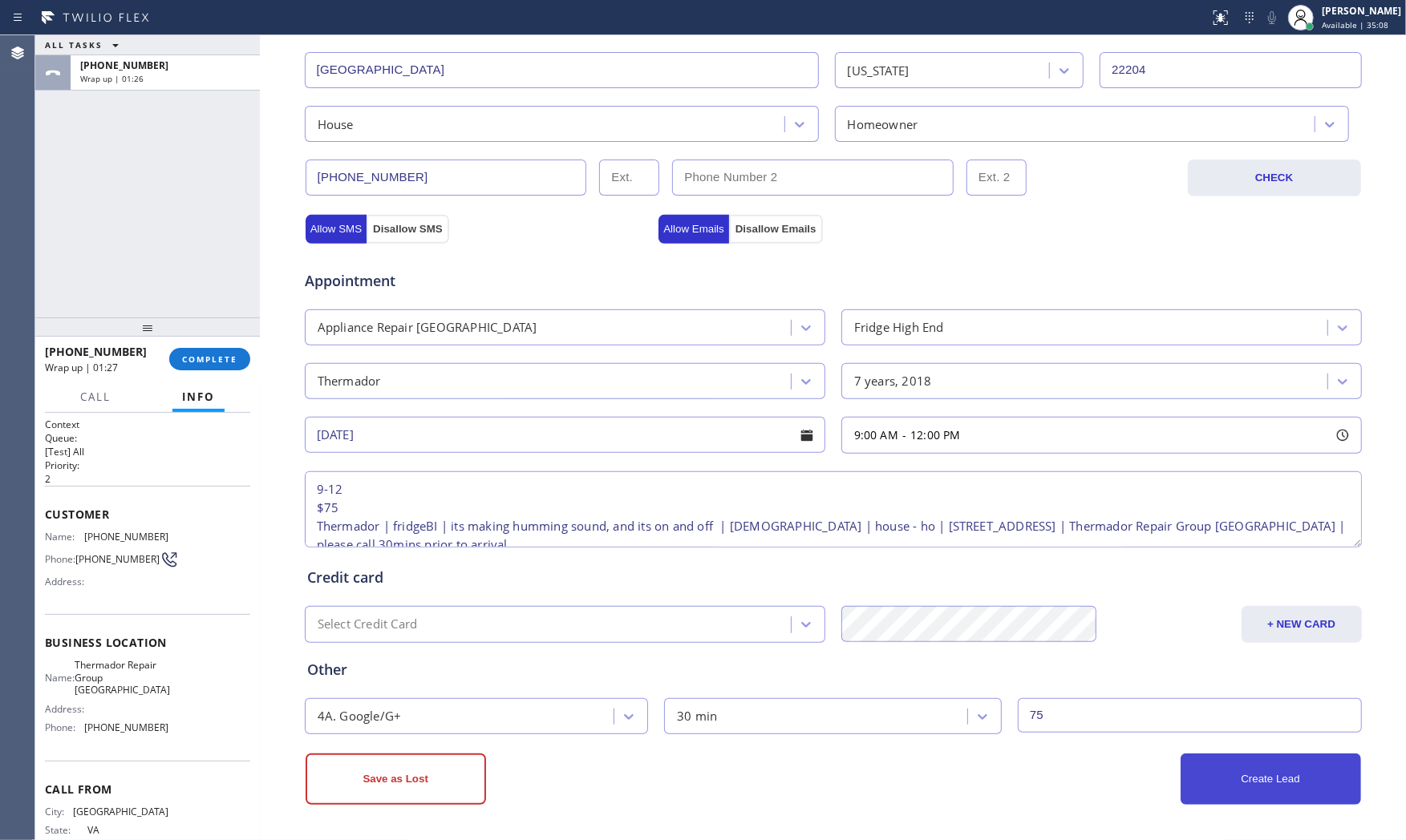
click at [1263, 774] on button "Create Lead" at bounding box center [1271, 780] width 180 height 51
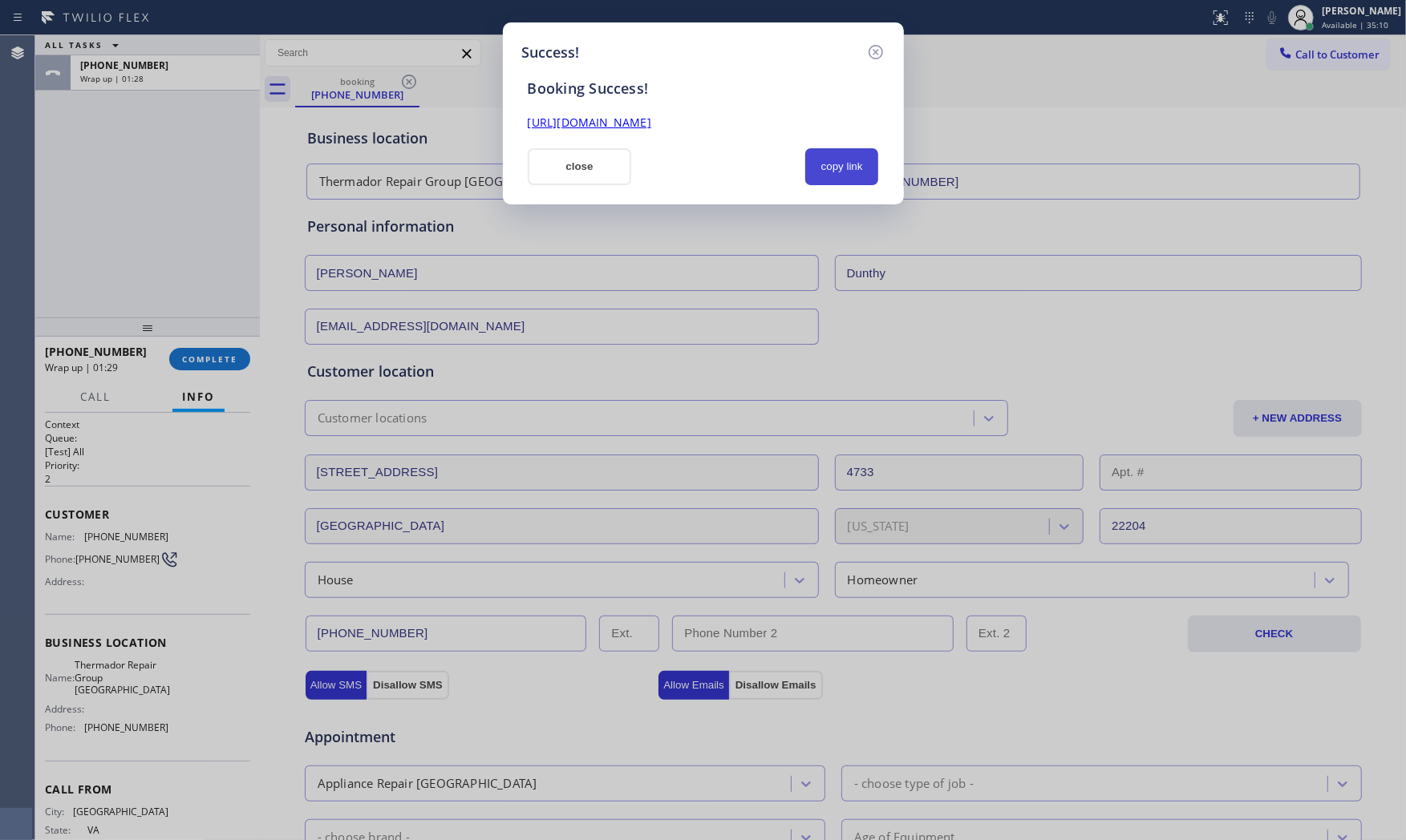
drag, startPoint x: 814, startPoint y: 188, endPoint x: 833, endPoint y: 178, distance: 21.5
click at [815, 187] on div "Success! Booking Success! [URL][DOMAIN_NAME] close copy link" at bounding box center [703, 113] width 401 height 182
click at [837, 174] on button "copy link" at bounding box center [842, 166] width 74 height 37
click at [579, 170] on button "close" at bounding box center [580, 166] width 105 height 37
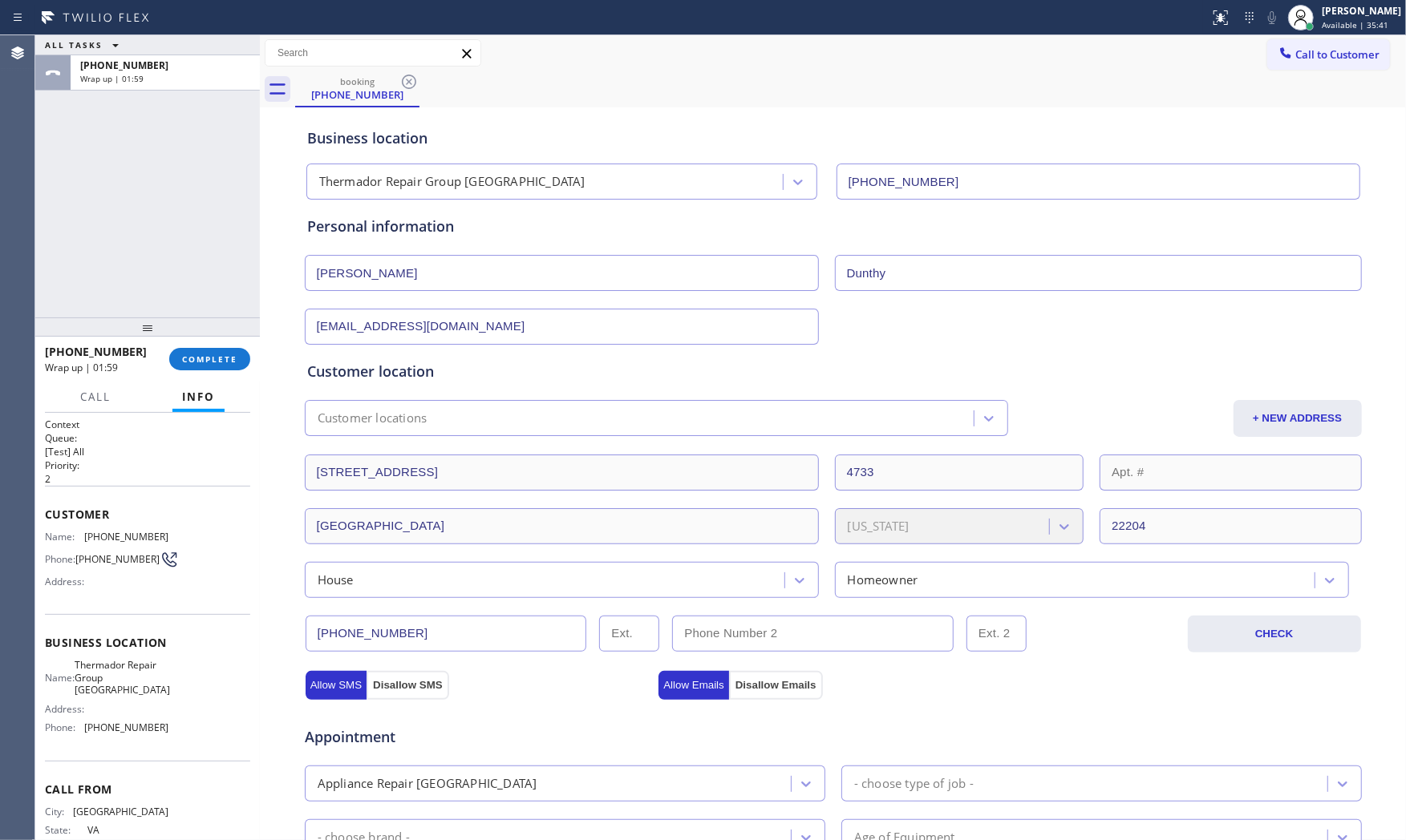
click at [243, 342] on div "[PHONE_NUMBER] Wrap up | 01:59 COMPLETE" at bounding box center [147, 359] width 205 height 42
click at [222, 357] on span "COMPLETE" at bounding box center [209, 359] width 55 height 11
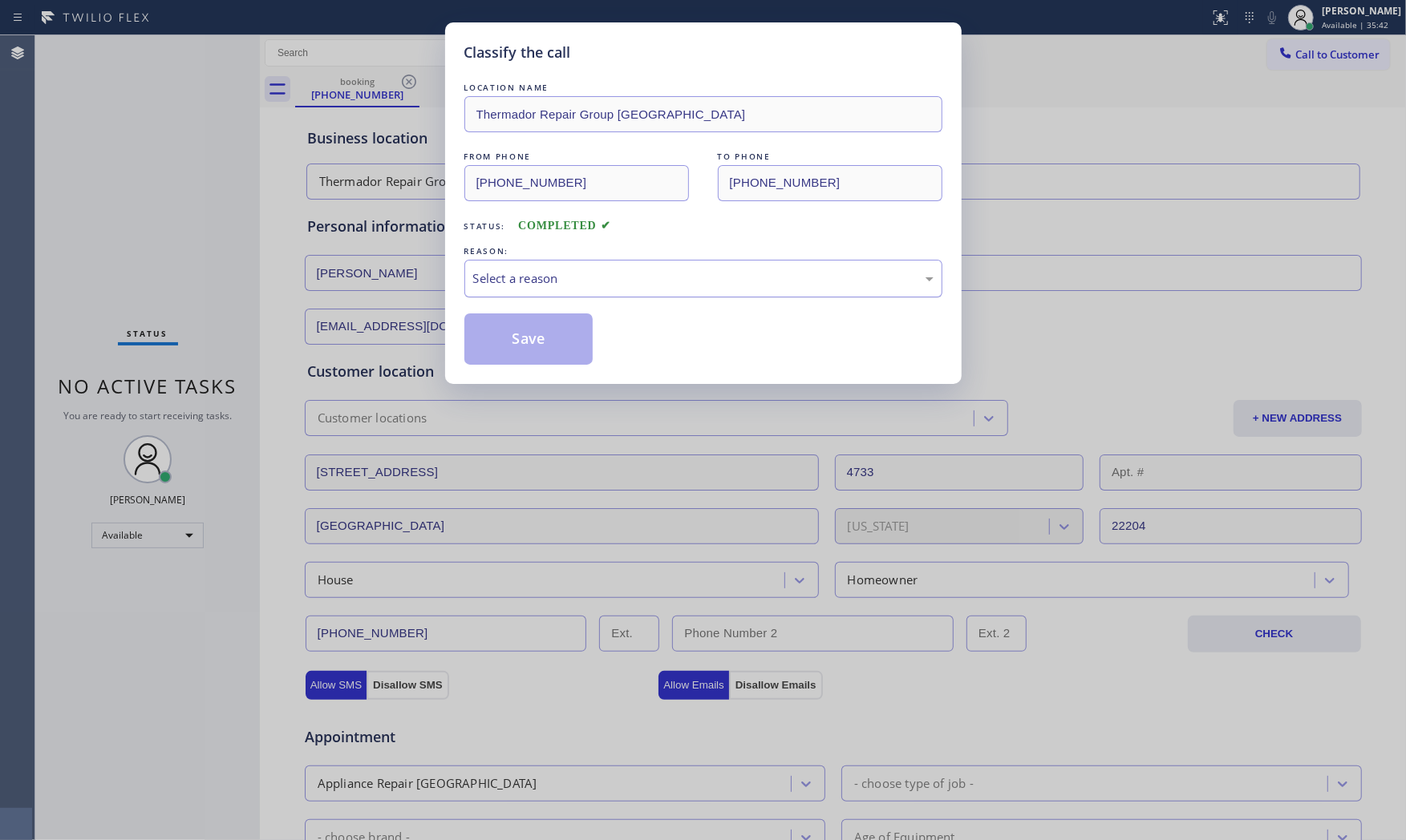
click at [583, 279] on div "Select a reason" at bounding box center [703, 278] width 460 height 18
click at [528, 332] on button "Save" at bounding box center [529, 339] width 129 height 51
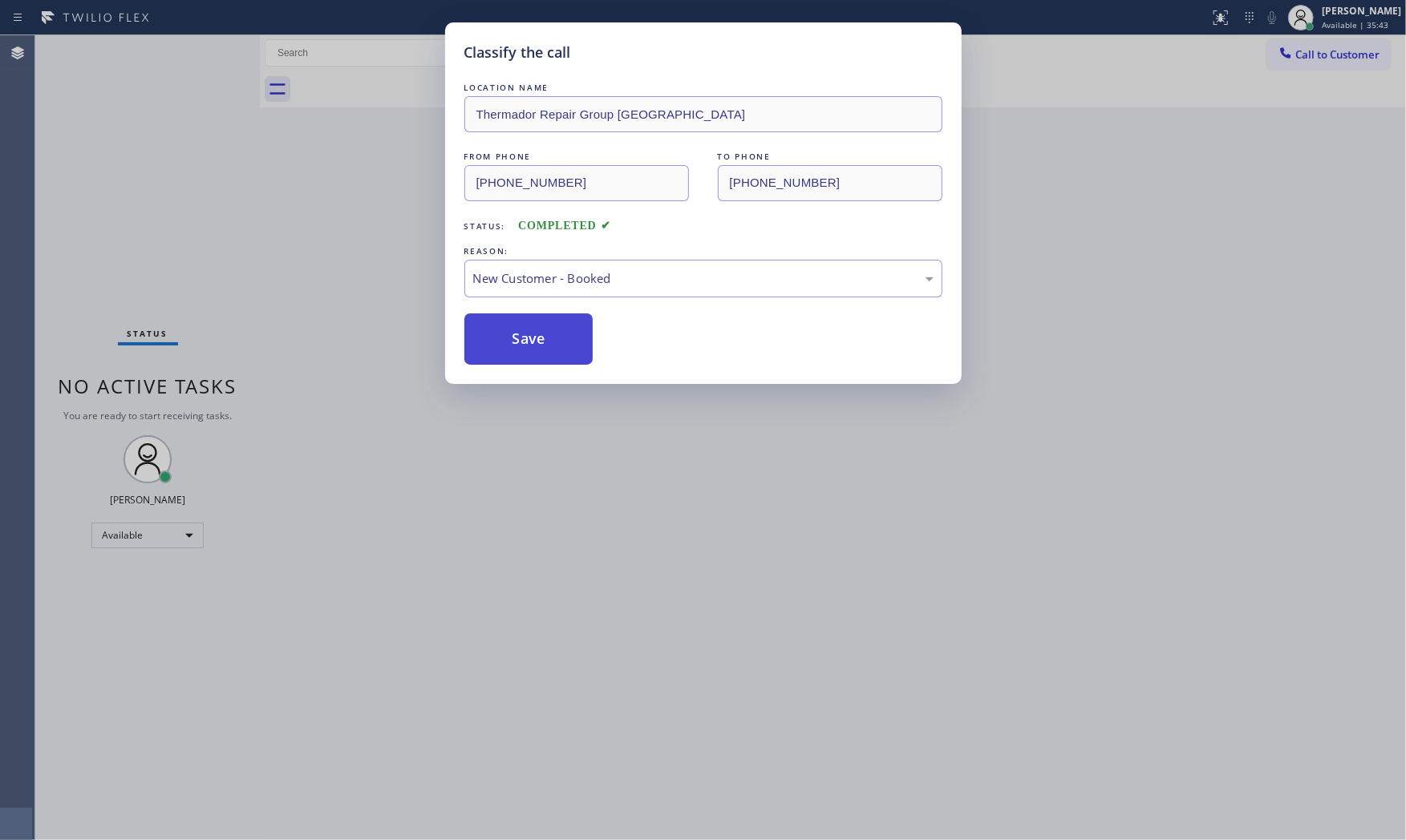
click at [528, 332] on button "Save" at bounding box center [529, 339] width 129 height 51
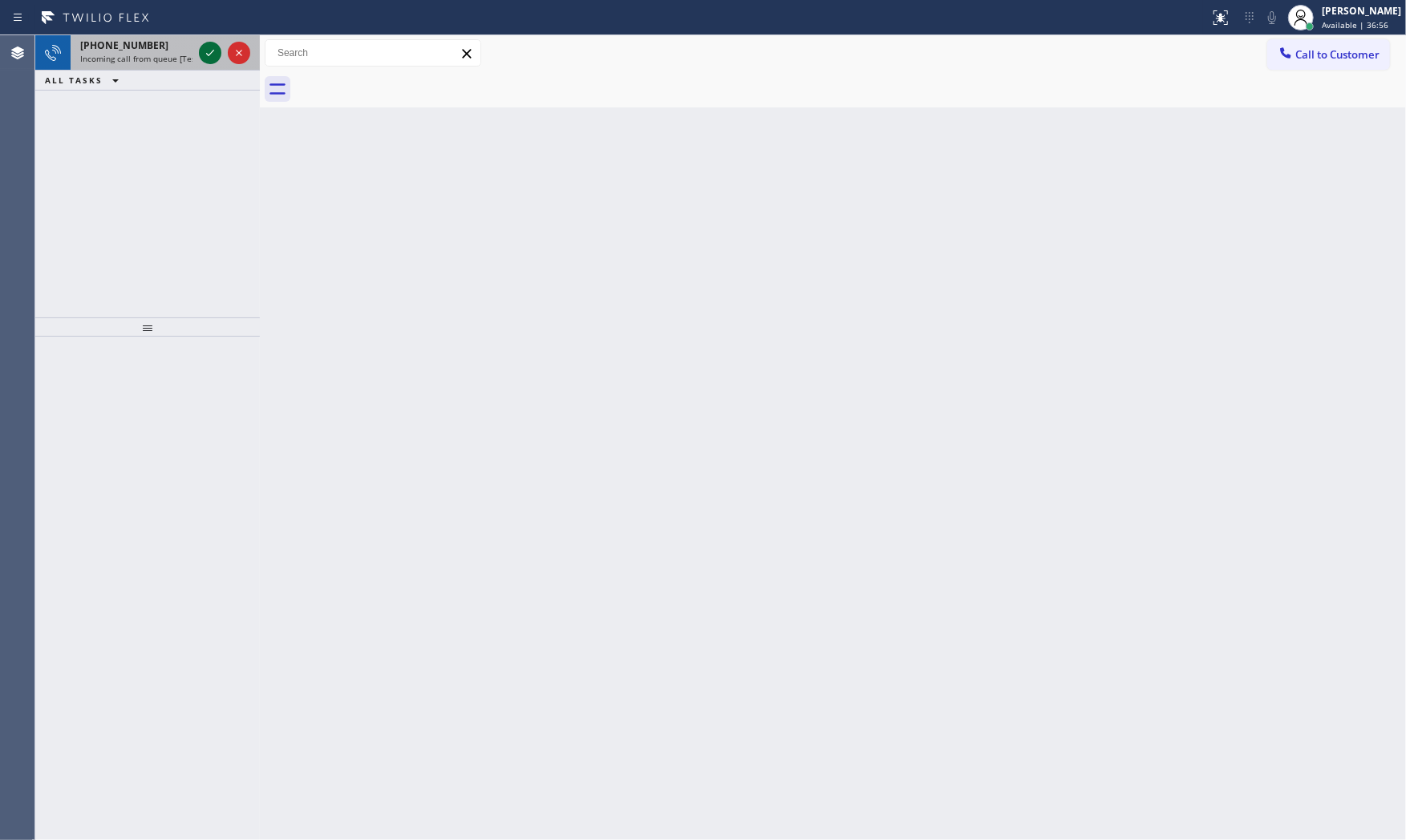
click at [209, 46] on icon at bounding box center [210, 52] width 19 height 19
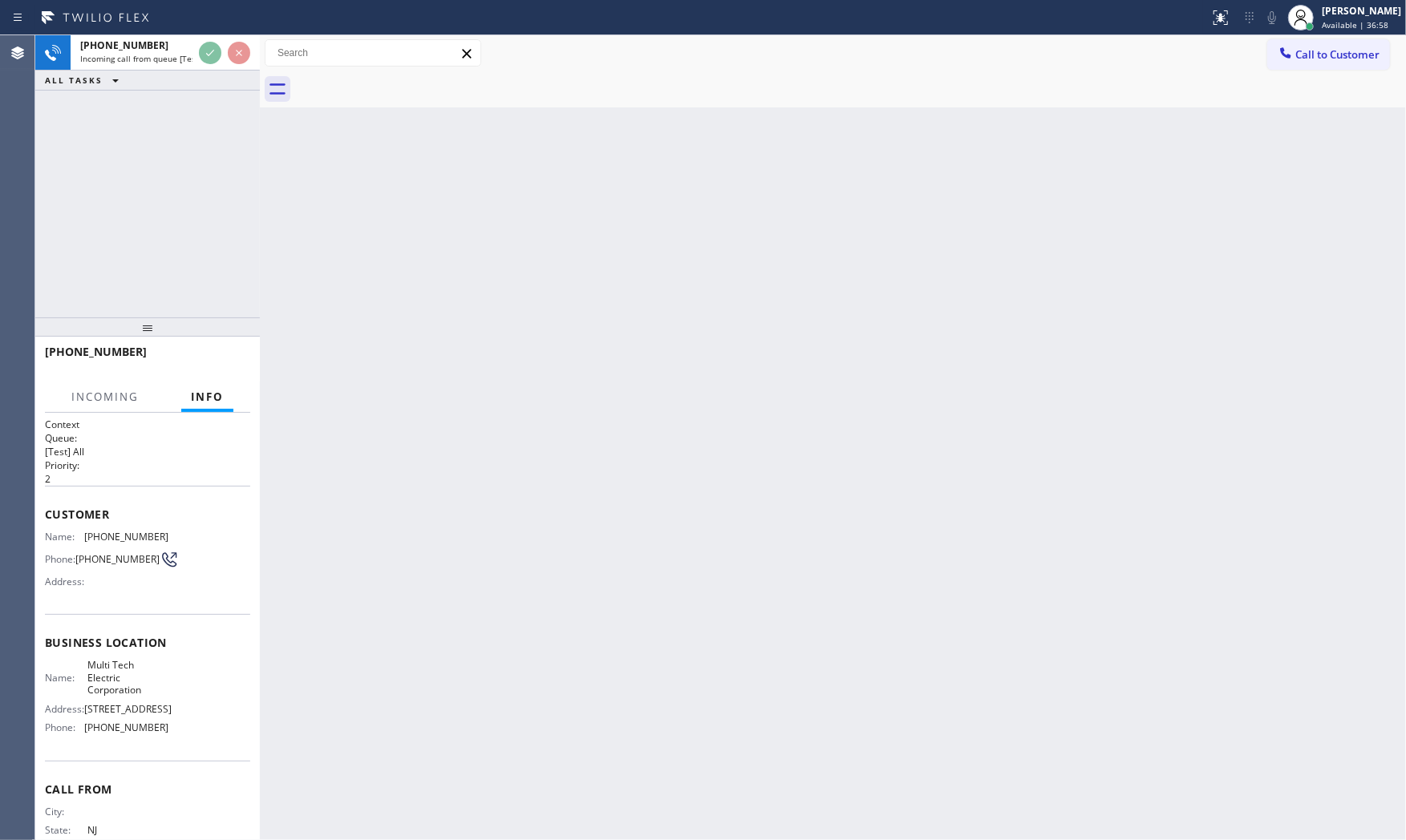
scroll to position [86, 0]
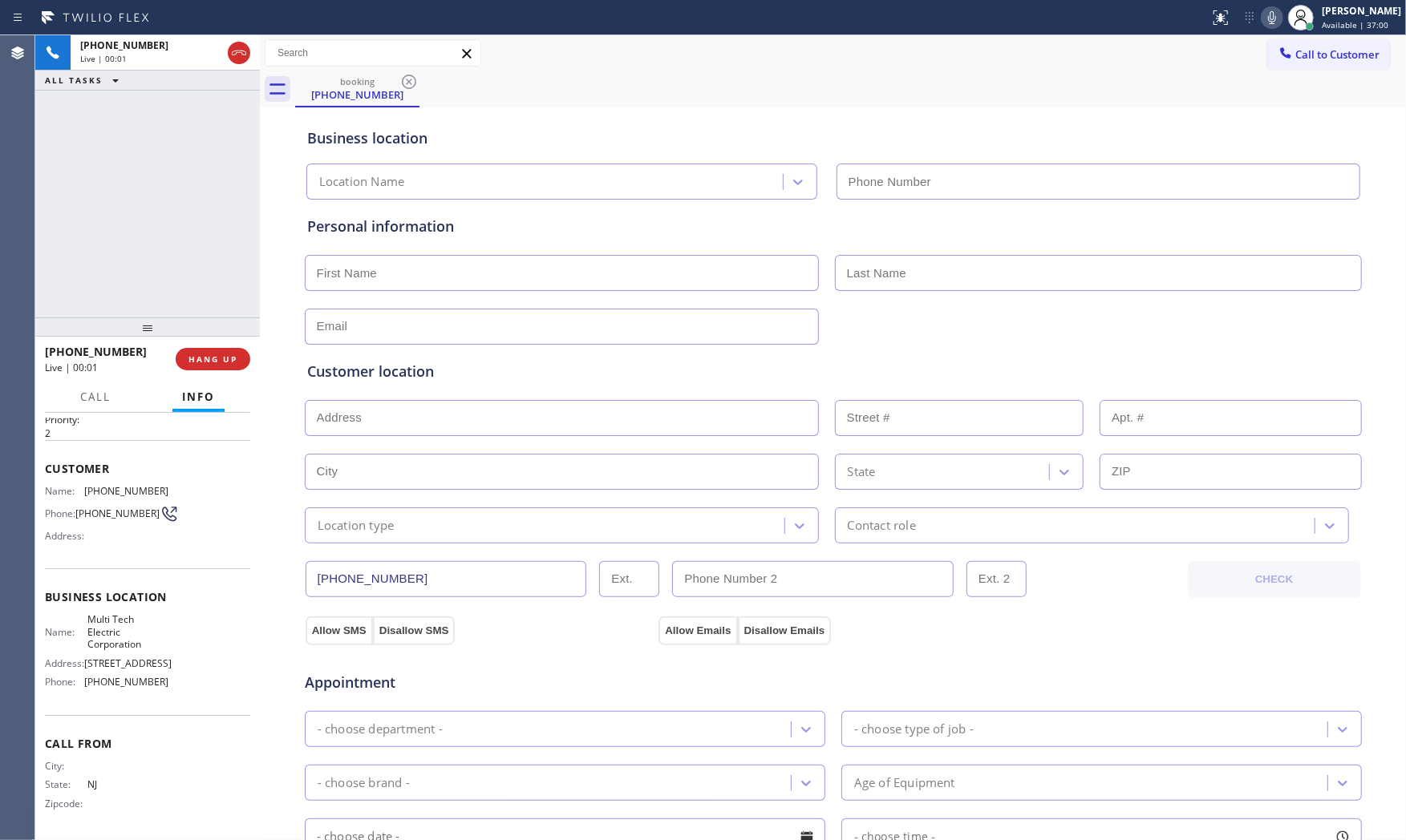
type input "[PHONE_NUMBER]"
click at [218, 366] on button "HANG UP" at bounding box center [213, 360] width 75 height 22
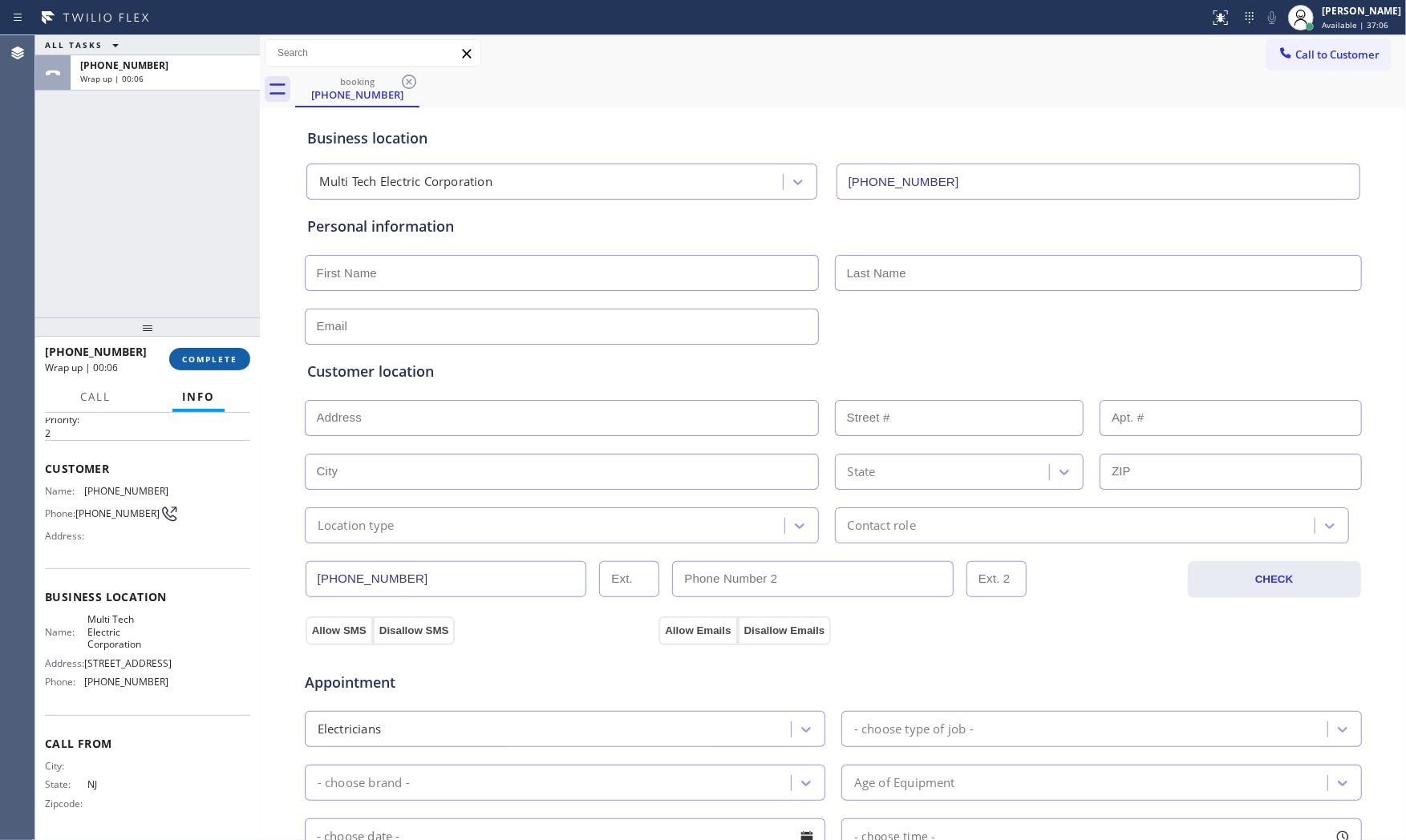
click at [218, 366] on button "COMPLETE" at bounding box center [209, 360] width 81 height 22
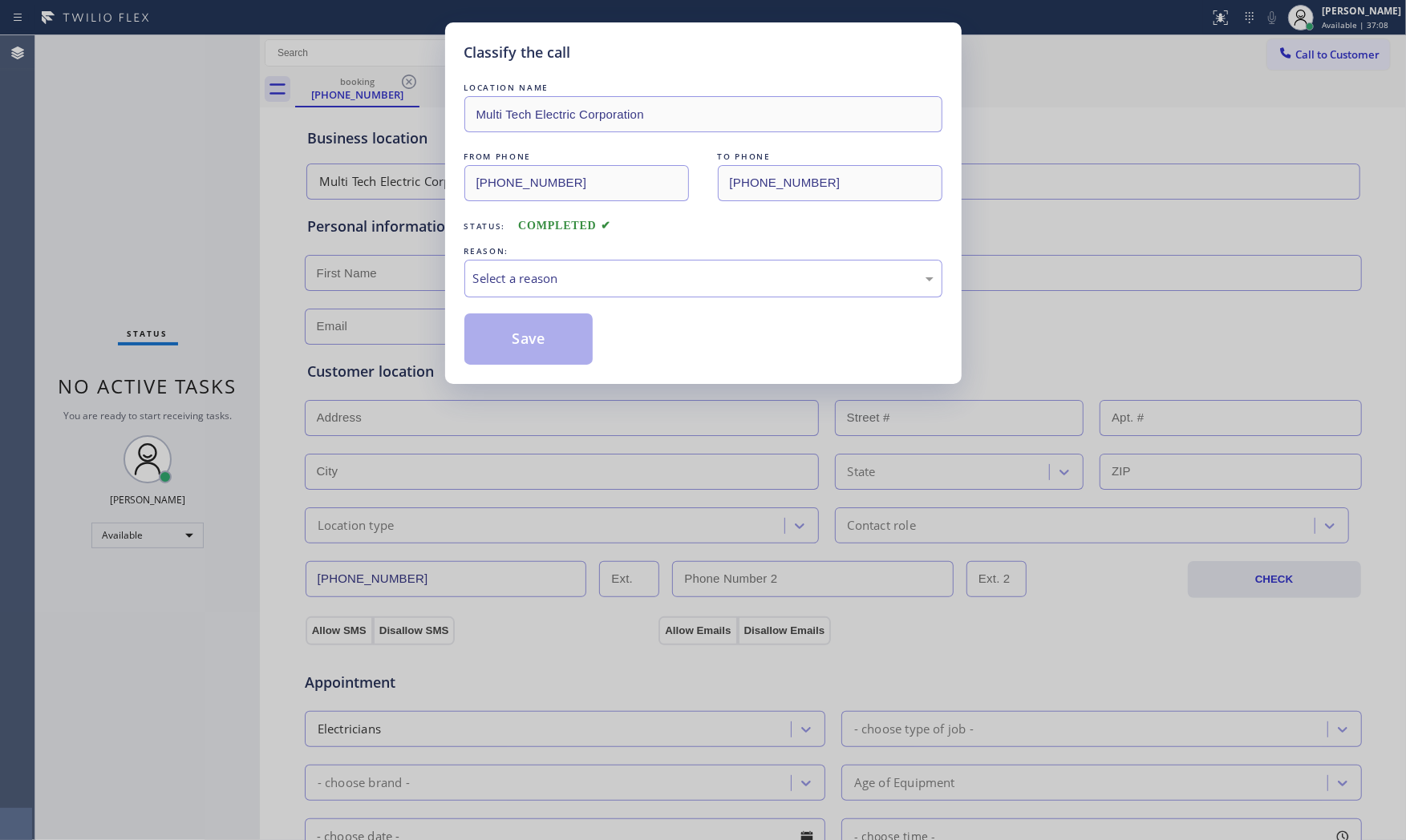
drag, startPoint x: 385, startPoint y: 340, endPoint x: 395, endPoint y: 337, distance: 10.4
click at [386, 340] on div "Classify the call LOCATION NAME Multi Tech Electric Corporation FROM PHONE [PHO…" at bounding box center [703, 420] width 1406 height 840
click at [471, 307] on div "LOCATION NAME Multi Tech Electric Corporation FROM PHONE [PHONE_NUMBER] TO PHON…" at bounding box center [703, 222] width 478 height 286
click at [493, 297] on div "Select a reason" at bounding box center [703, 279] width 478 height 38
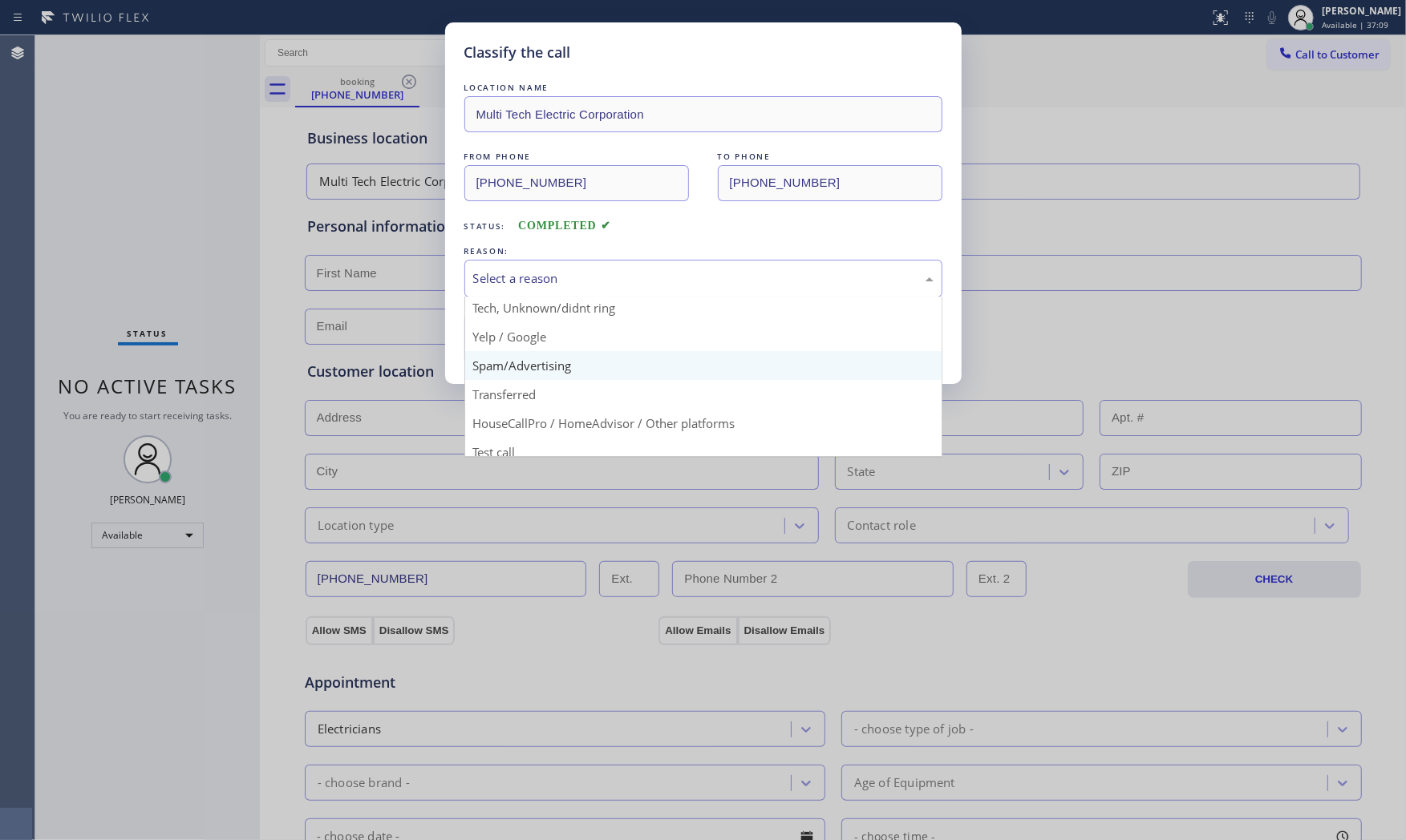
scroll to position [100, 0]
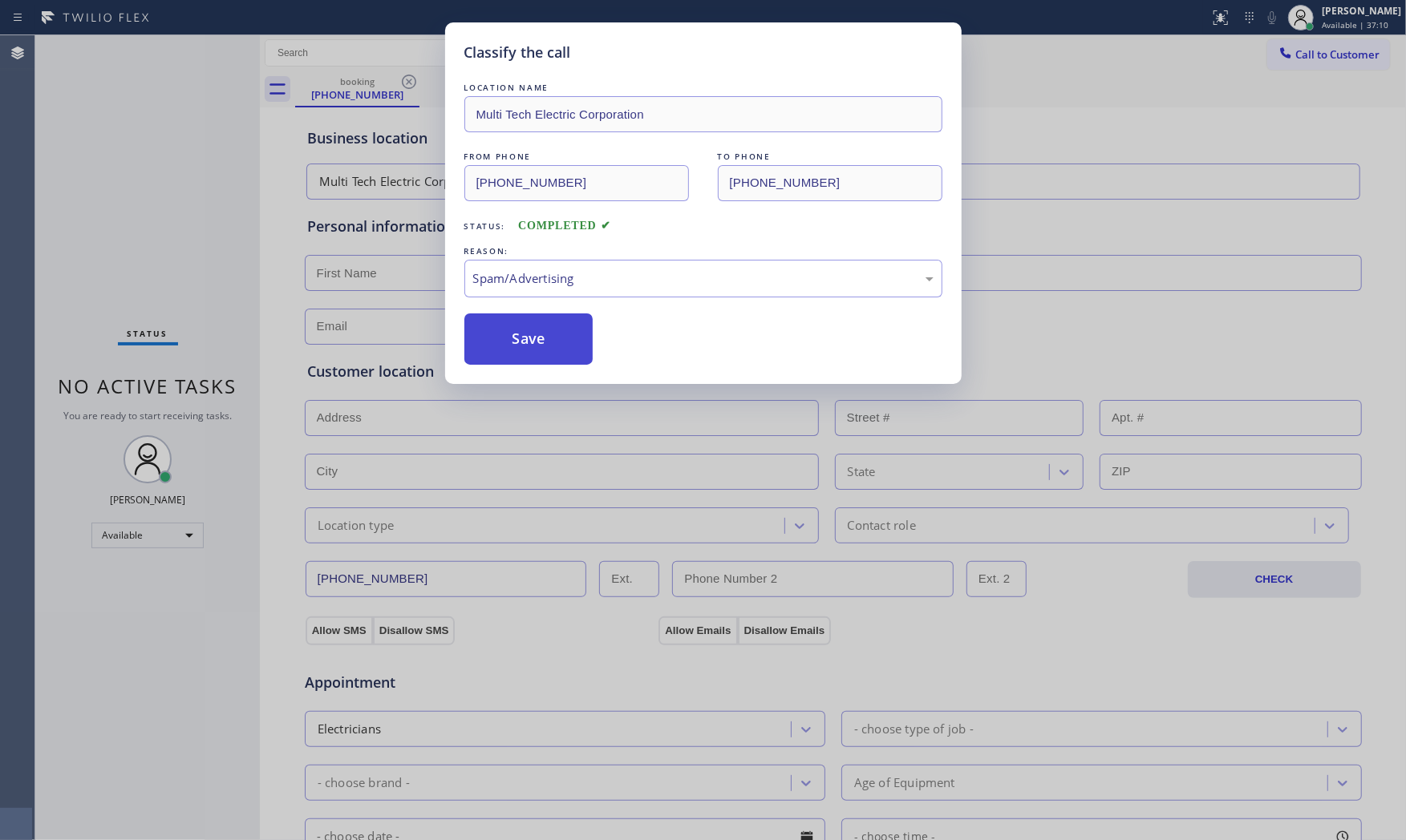
click at [527, 347] on button "Save" at bounding box center [529, 339] width 129 height 51
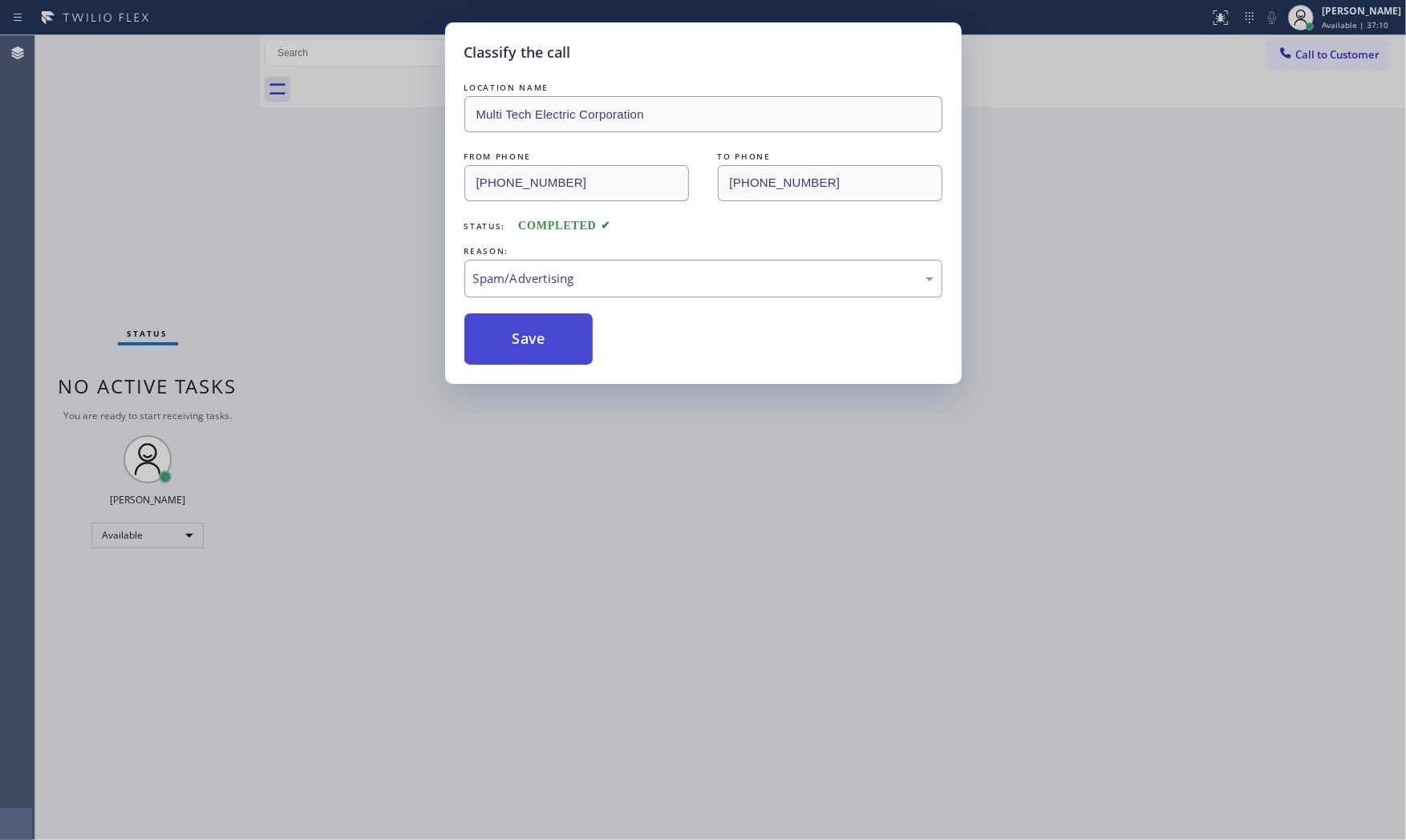
click at [527, 347] on button "Save" at bounding box center [529, 339] width 129 height 51
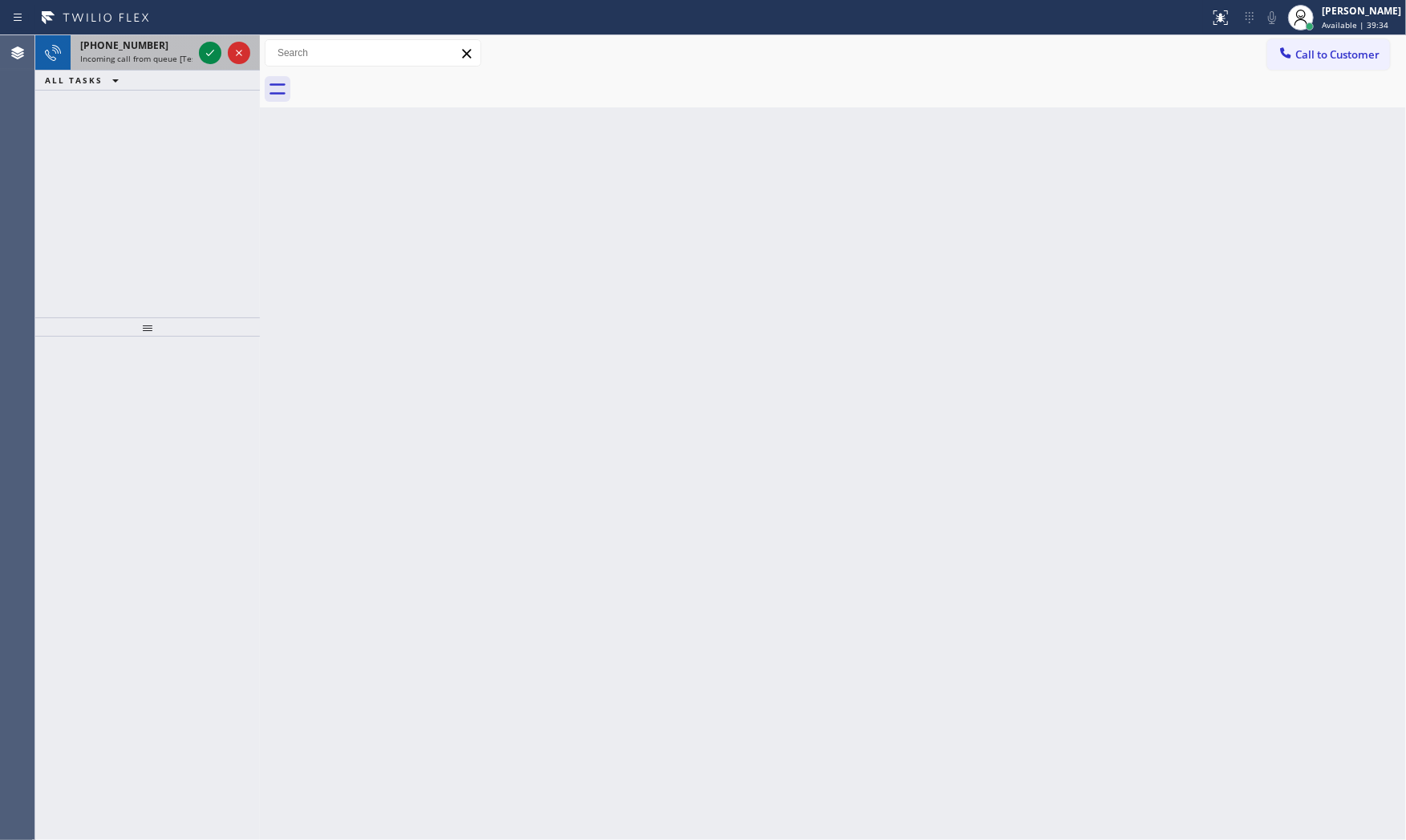
click at [151, 39] on div "[PHONE_NUMBER]" at bounding box center [136, 45] width 112 height 14
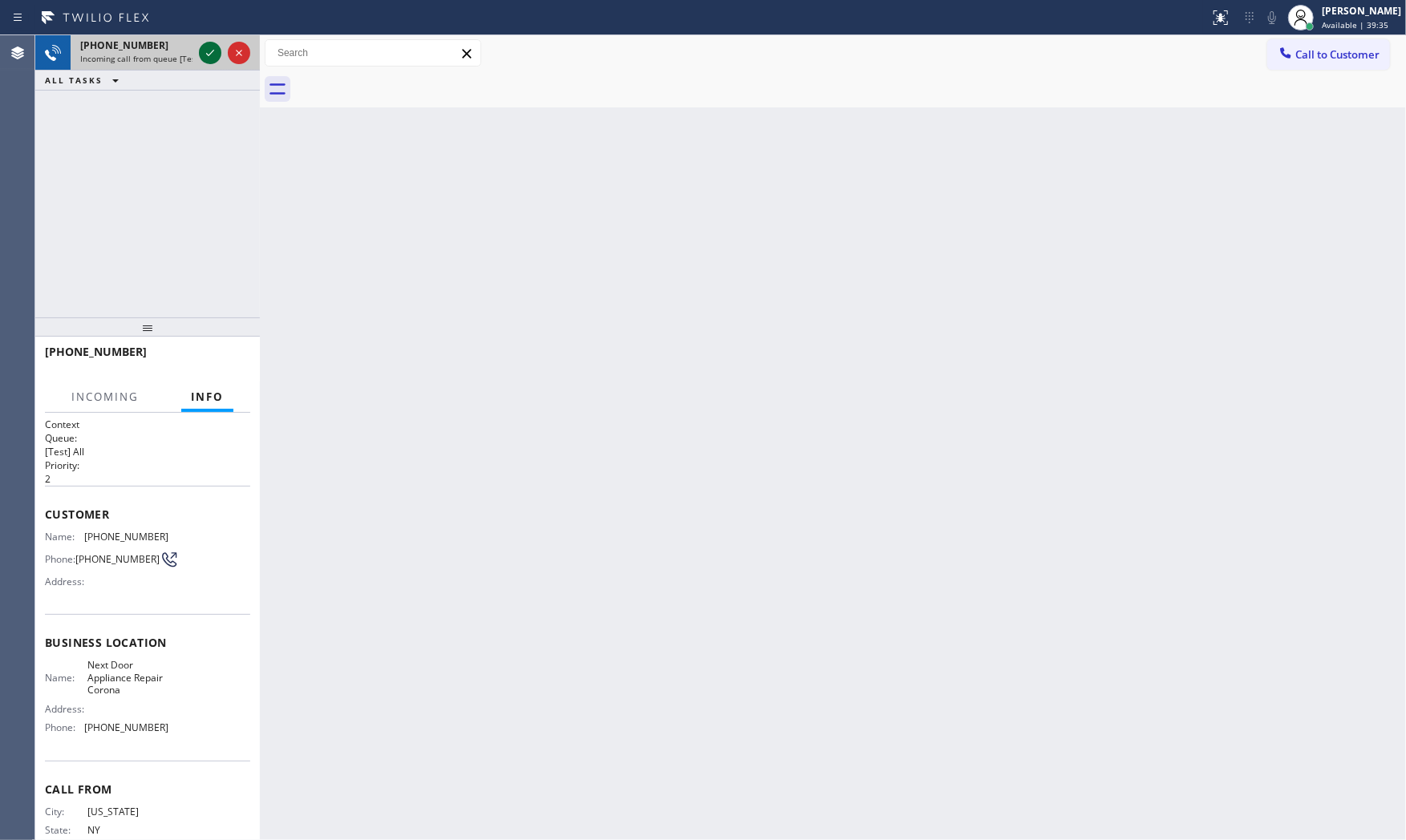
click at [204, 52] on icon at bounding box center [210, 52] width 19 height 19
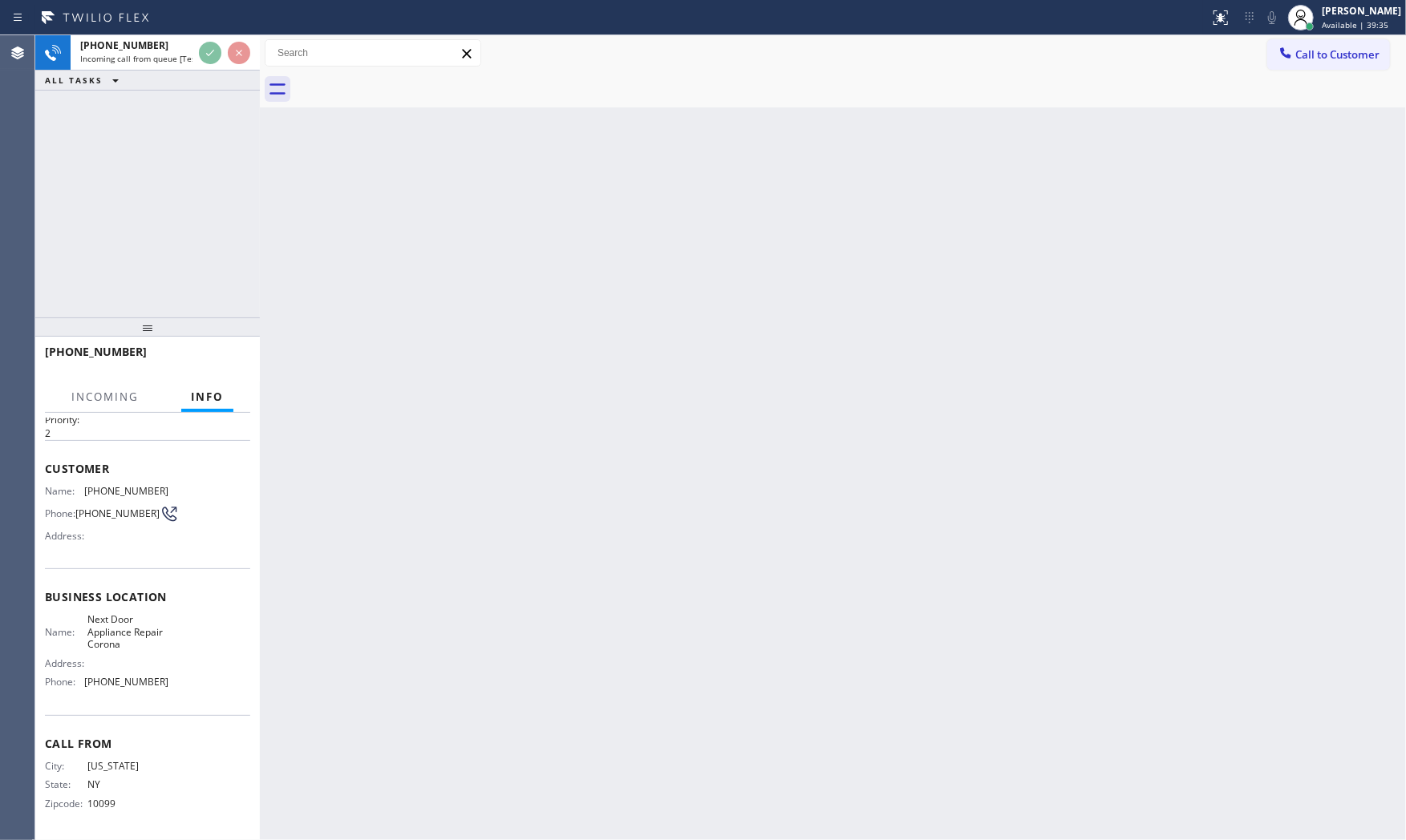
scroll to position [50, 0]
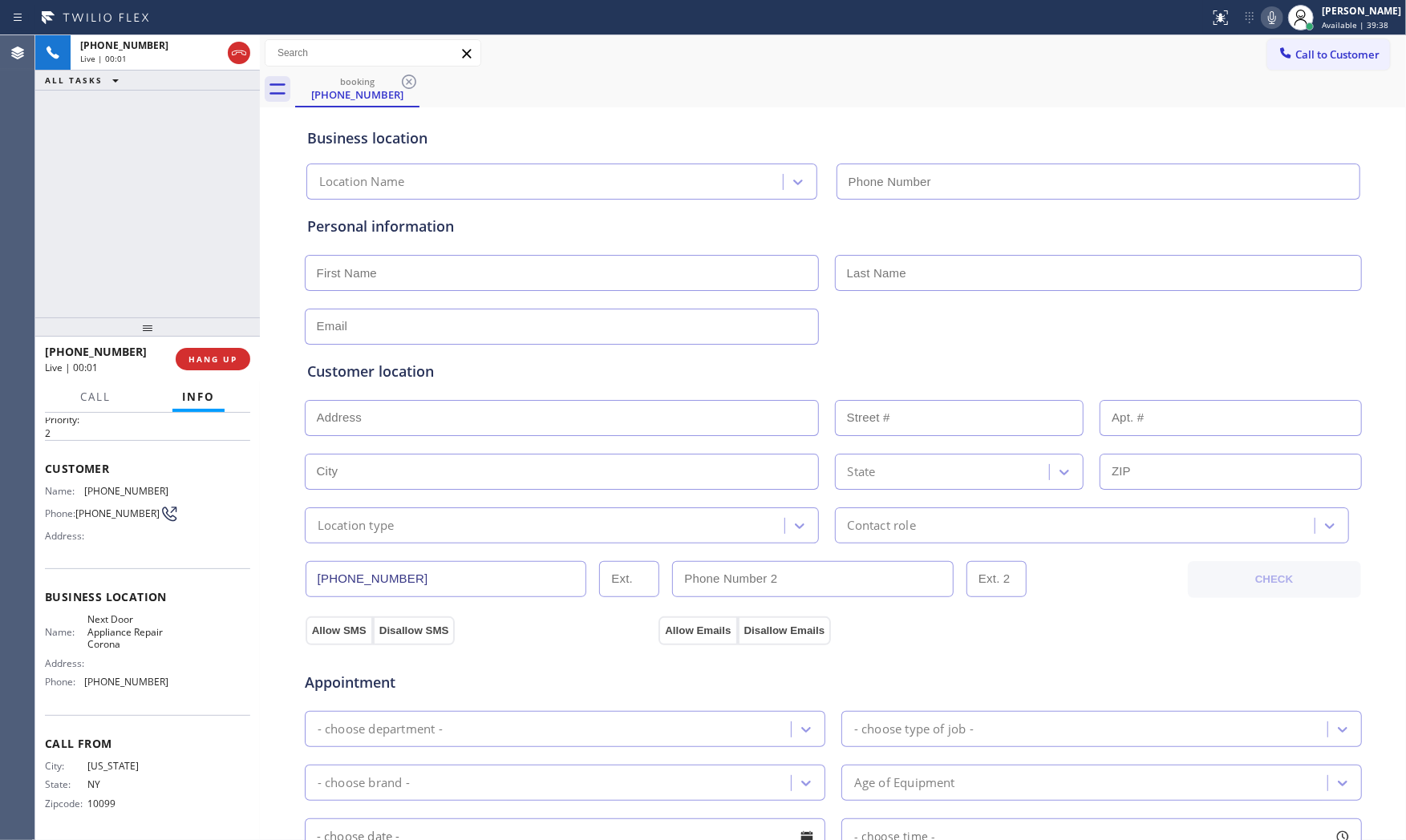
type input "[PHONE_NUMBER]"
click at [136, 645] on span "Next Door Appliance Repair Corona" at bounding box center [127, 632] width 80 height 37
copy span "Corona"
click at [221, 360] on span "HANG UP" at bounding box center [213, 359] width 49 height 11
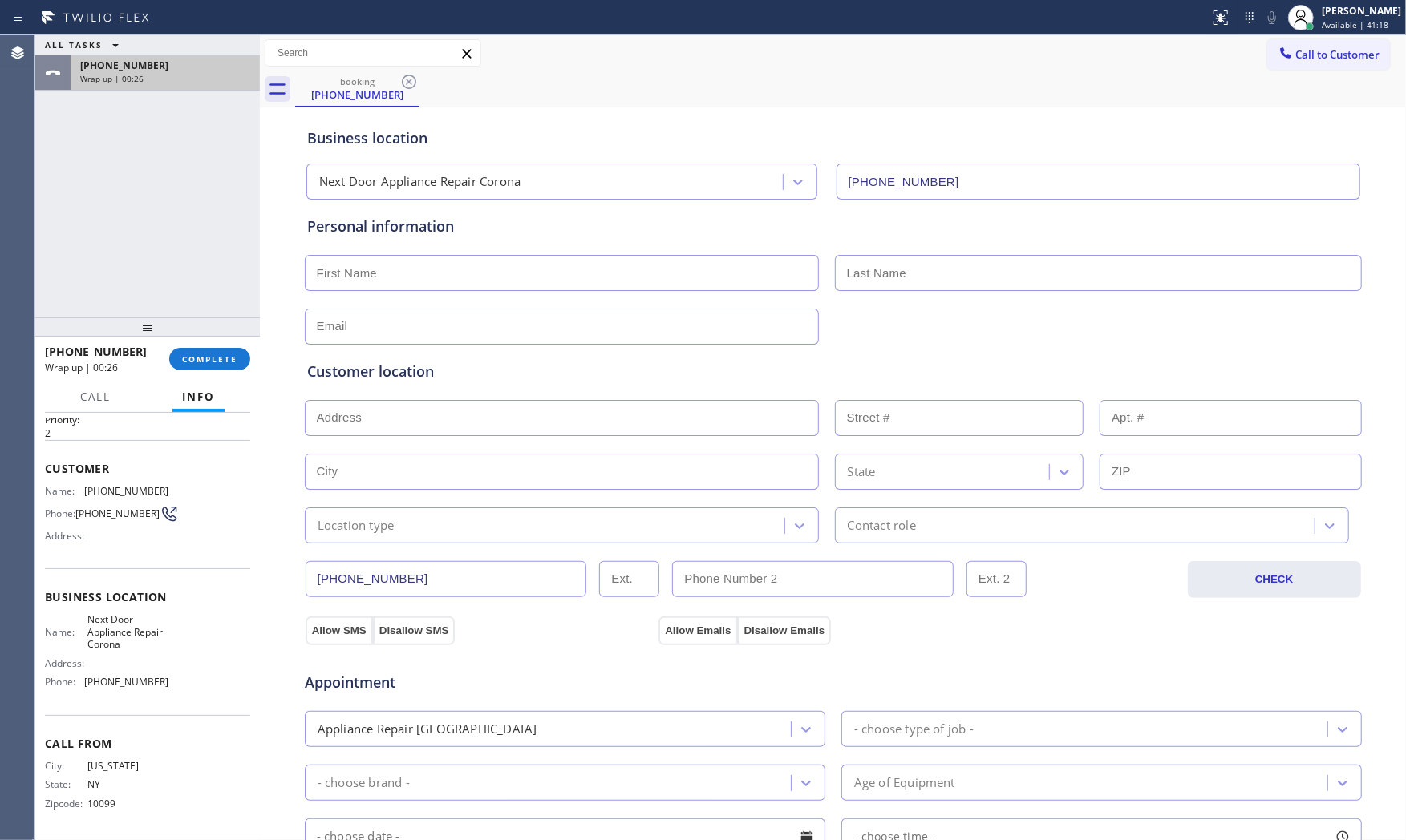
drag, startPoint x: 167, startPoint y: 54, endPoint x: 167, endPoint y: 67, distance: 13.0
click at [167, 57] on div "ALL TASKS ALL TASKS ACTIVE TASKS TASKS IN WRAP UP [PHONE_NUMBER] Wrap up | 00:26" at bounding box center [148, 63] width 225 height 55
click at [167, 67] on div "[PHONE_NUMBER]" at bounding box center [165, 65] width 170 height 14
click at [226, 354] on span "COMPLETE" at bounding box center [209, 359] width 55 height 11
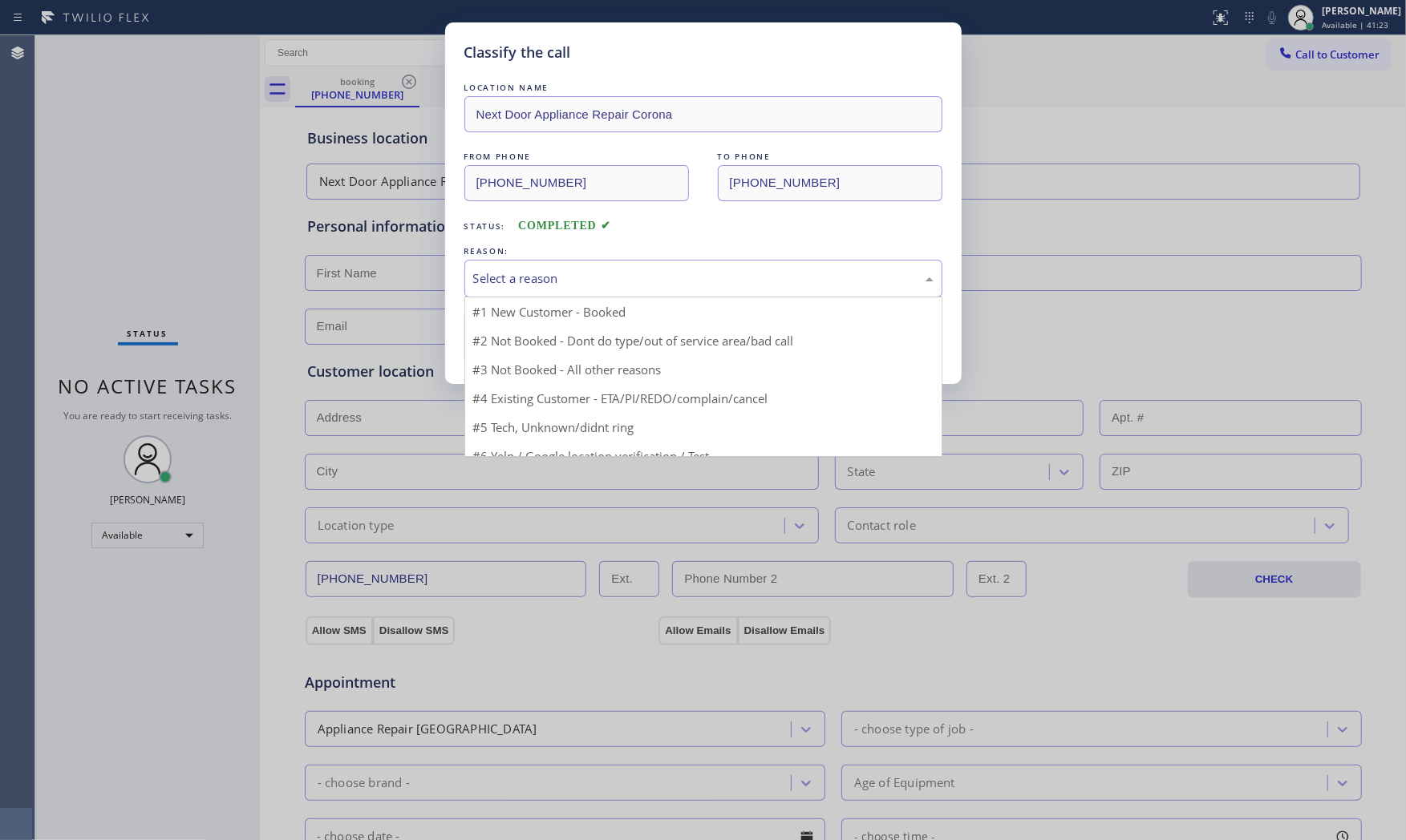
drag, startPoint x: 576, startPoint y: 266, endPoint x: 539, endPoint y: 326, distance: 70.5
click at [574, 269] on div "Select a reason" at bounding box center [703, 279] width 478 height 38
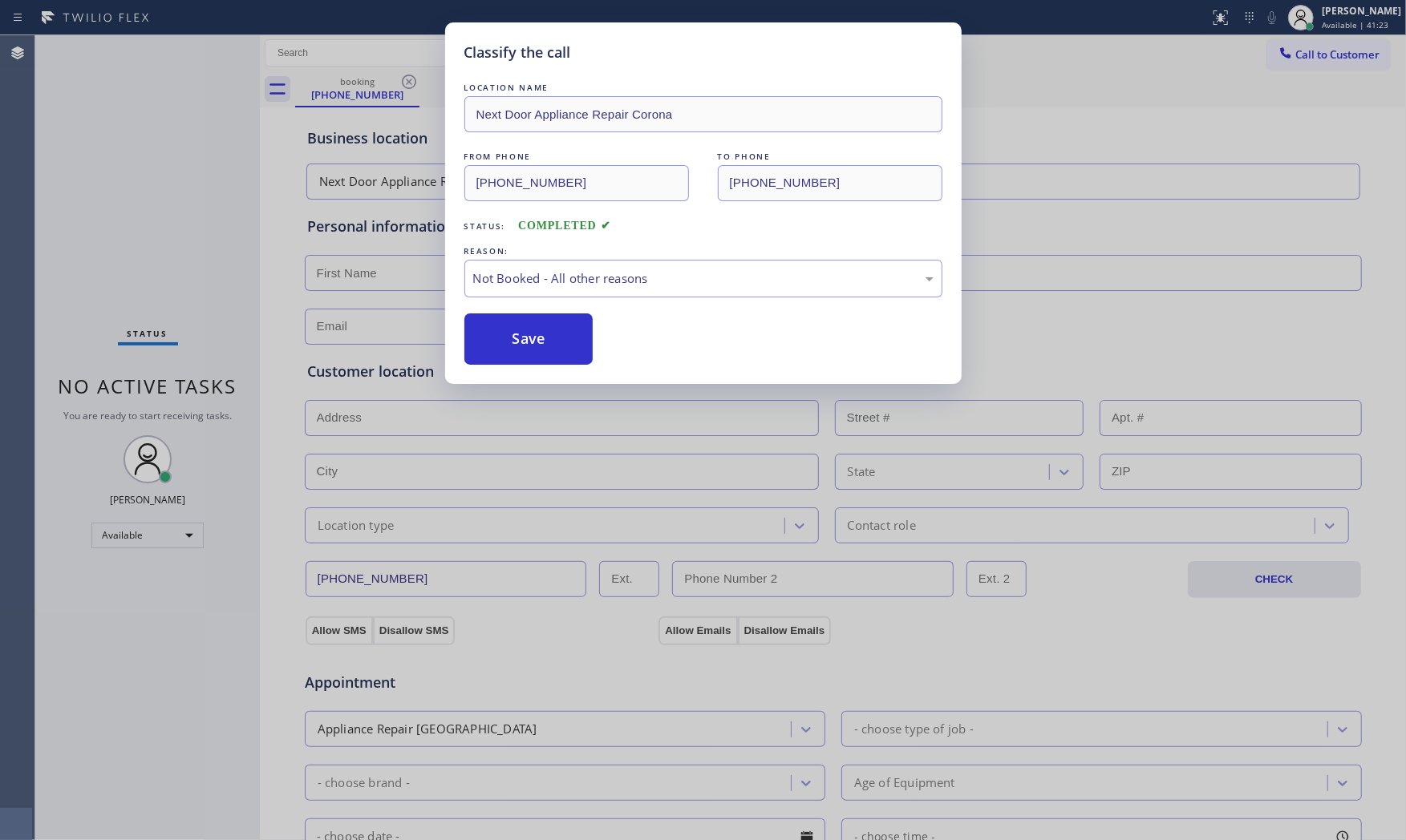
click at [527, 337] on button "Save" at bounding box center [529, 339] width 129 height 51
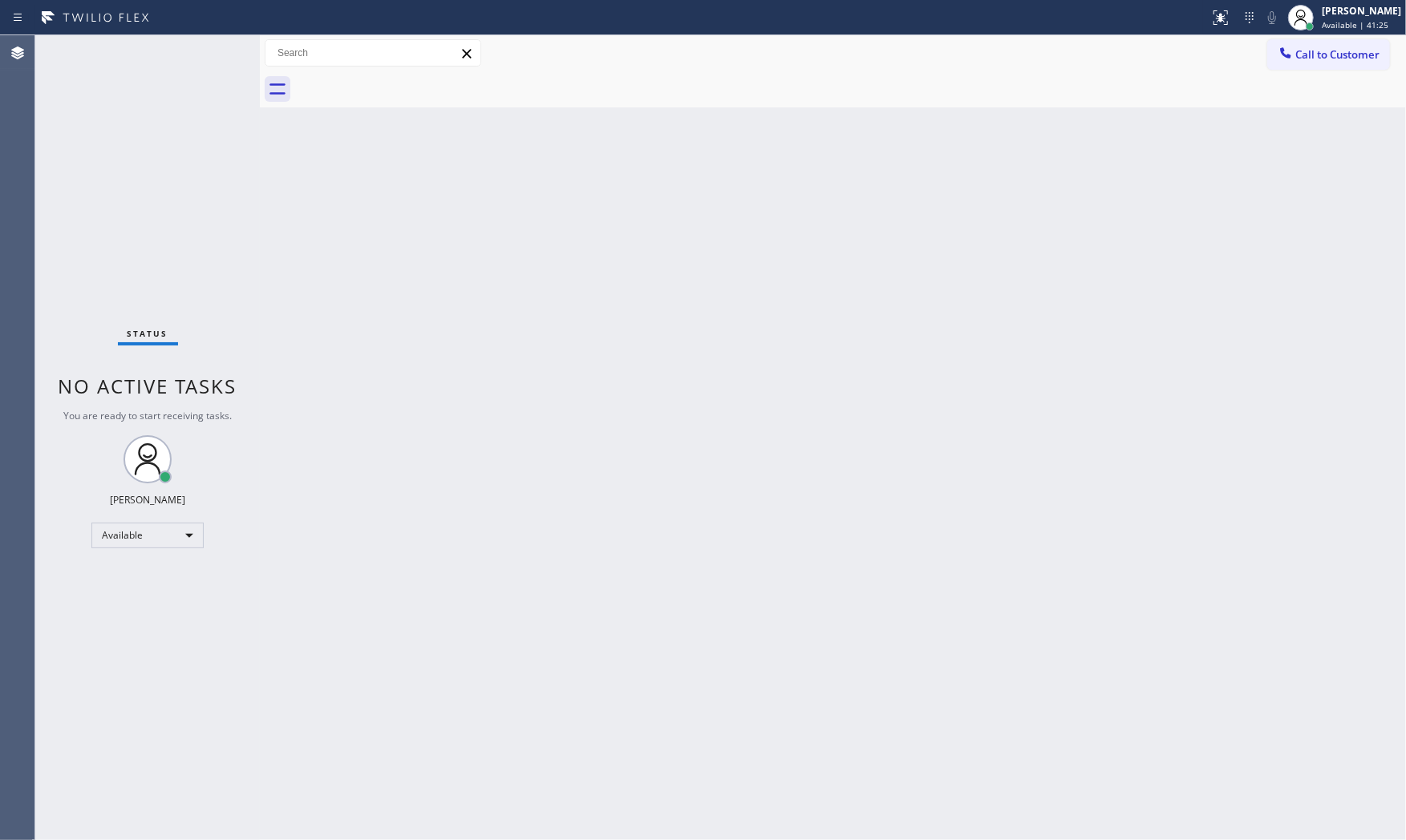
click at [973, 502] on div "Back to Dashboard Change Sender ID Customers Technicians Select a contact Outbo…" at bounding box center [833, 438] width 1147 height 805
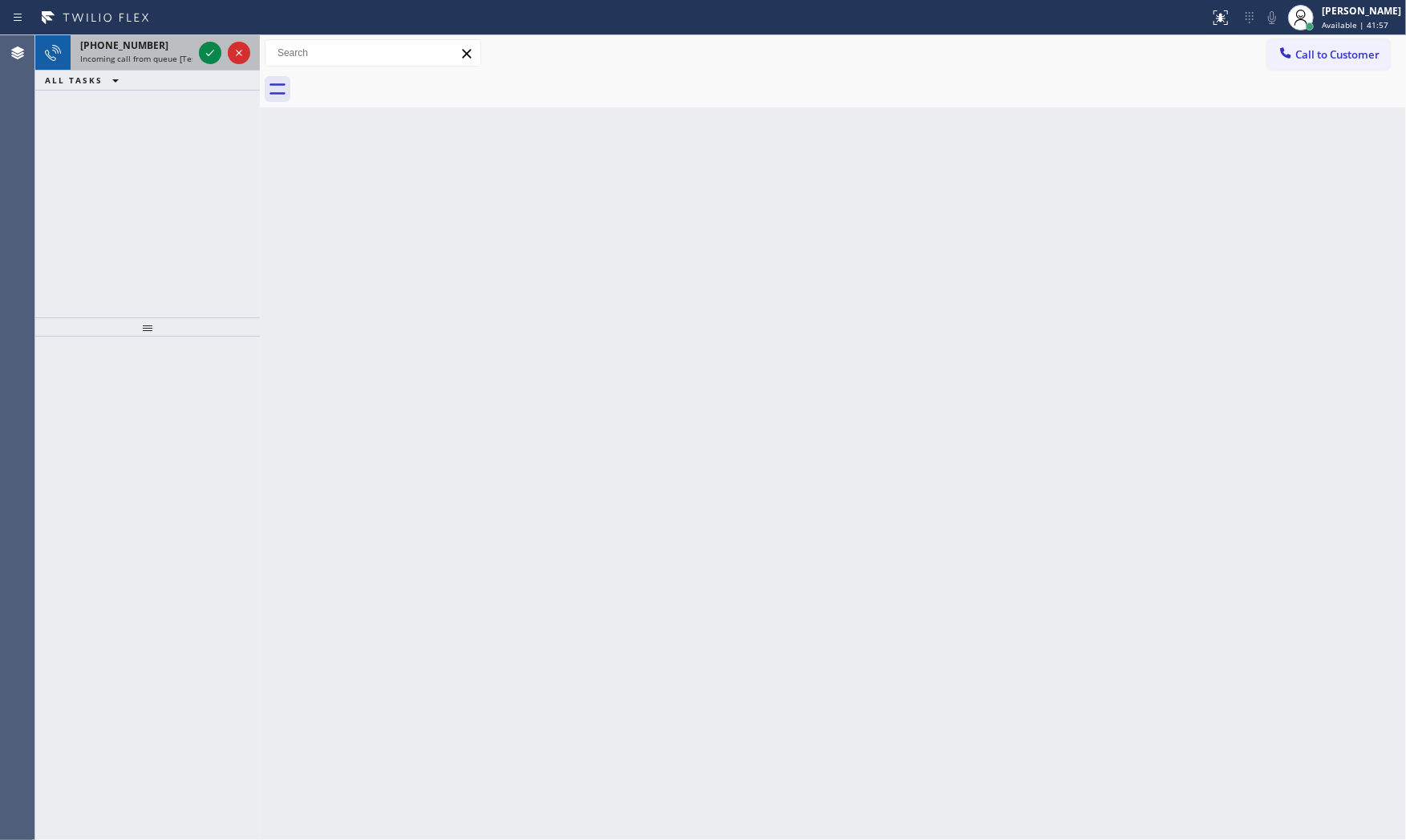
click at [150, 62] on span "Incoming call from queue [Test] All" at bounding box center [146, 58] width 133 height 11
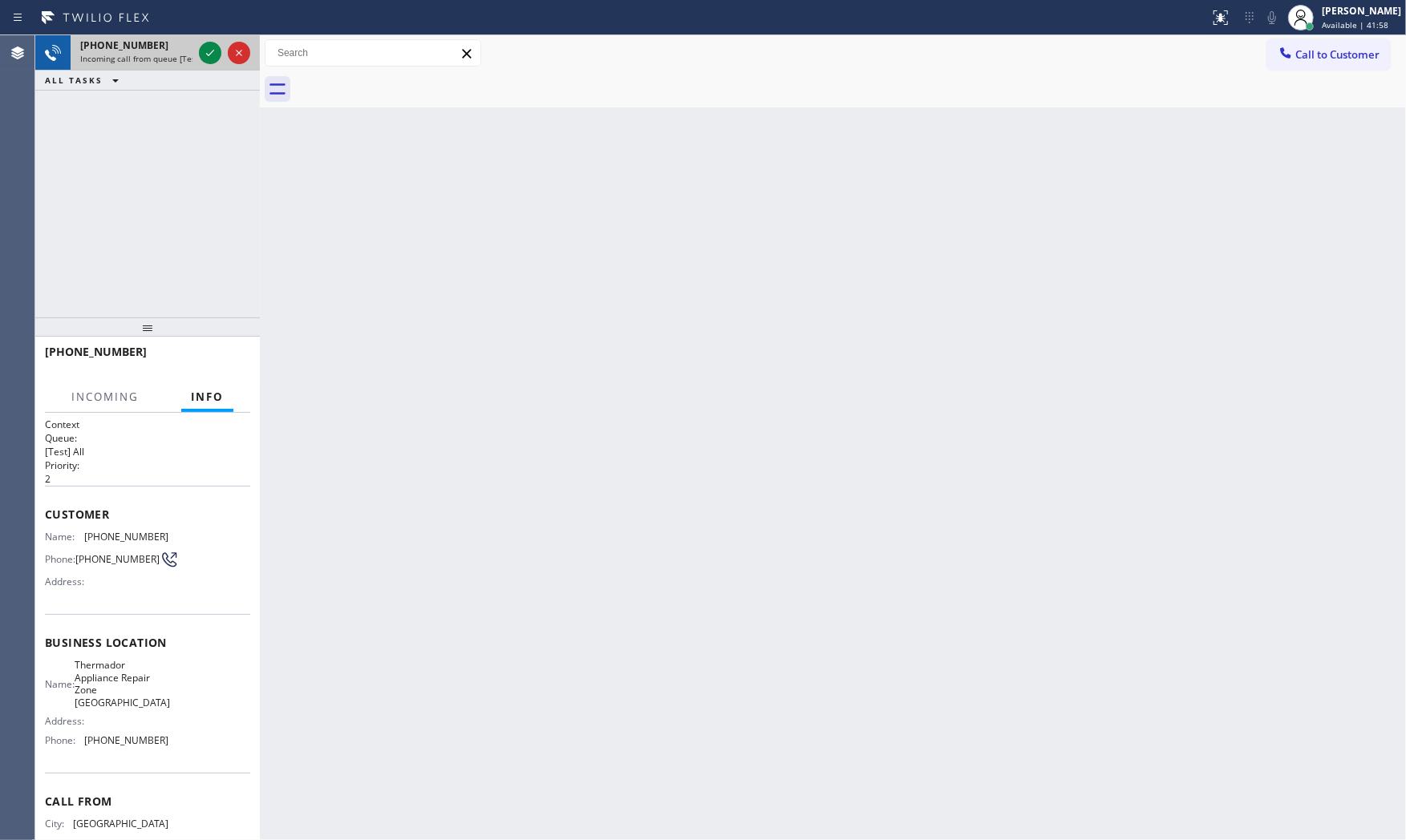
click at [194, 54] on div "[PHONE_NUMBER] Incoming call from queue [Test] All" at bounding box center [133, 52] width 125 height 35
click at [203, 54] on icon at bounding box center [210, 52] width 19 height 19
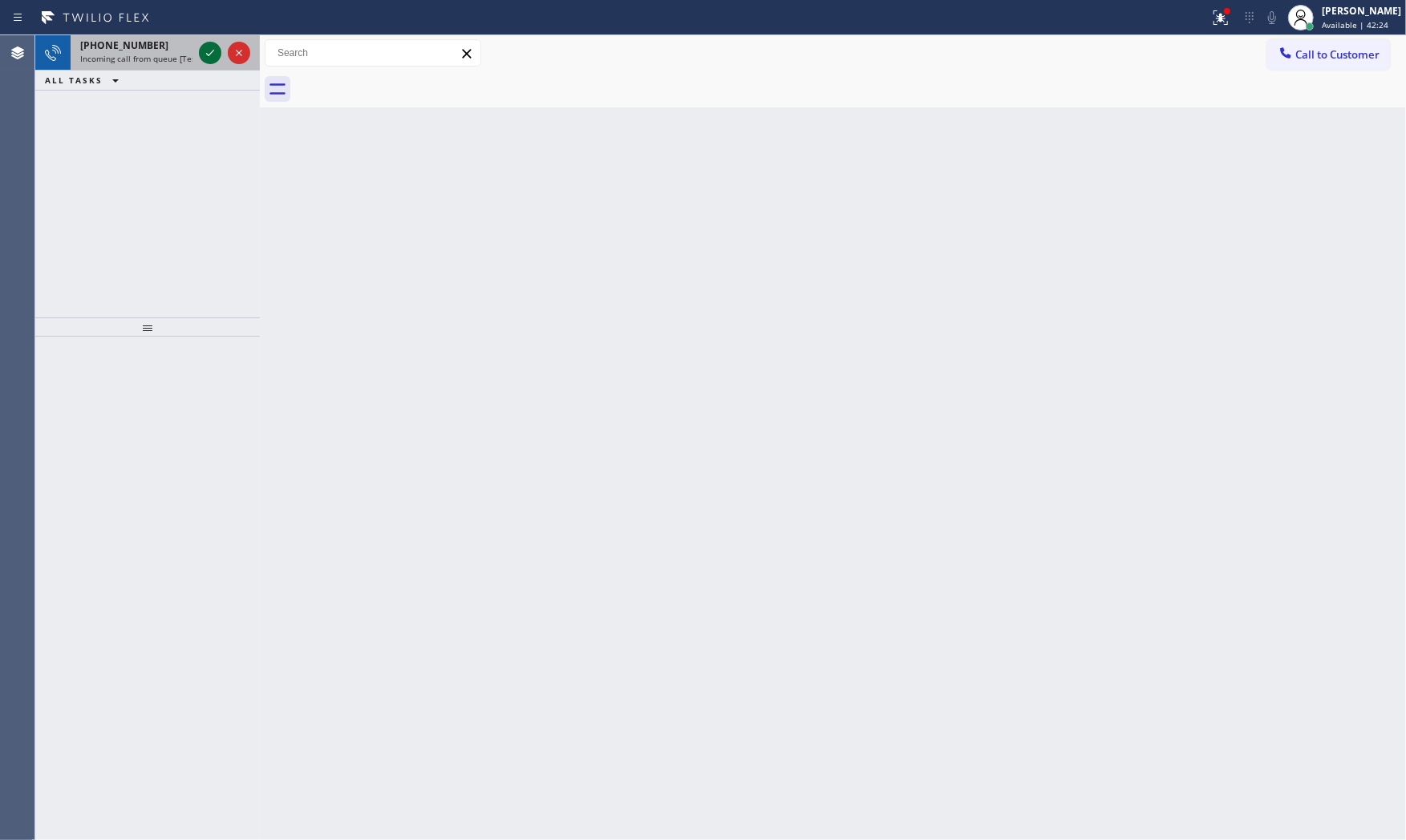
click at [210, 45] on icon at bounding box center [210, 52] width 19 height 19
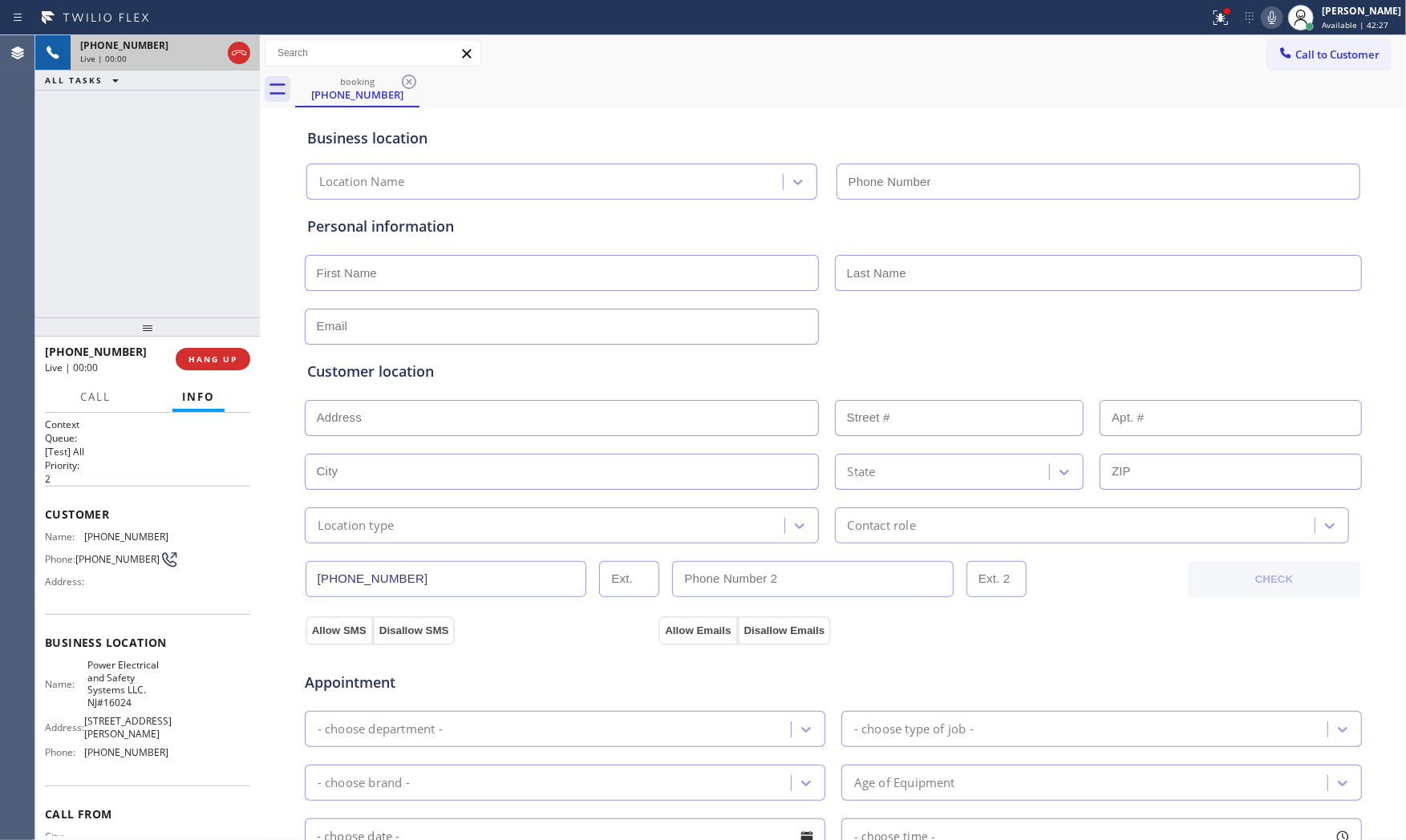
type input "[PHONE_NUMBER]"
click at [203, 356] on span "HANG UP" at bounding box center [213, 359] width 49 height 11
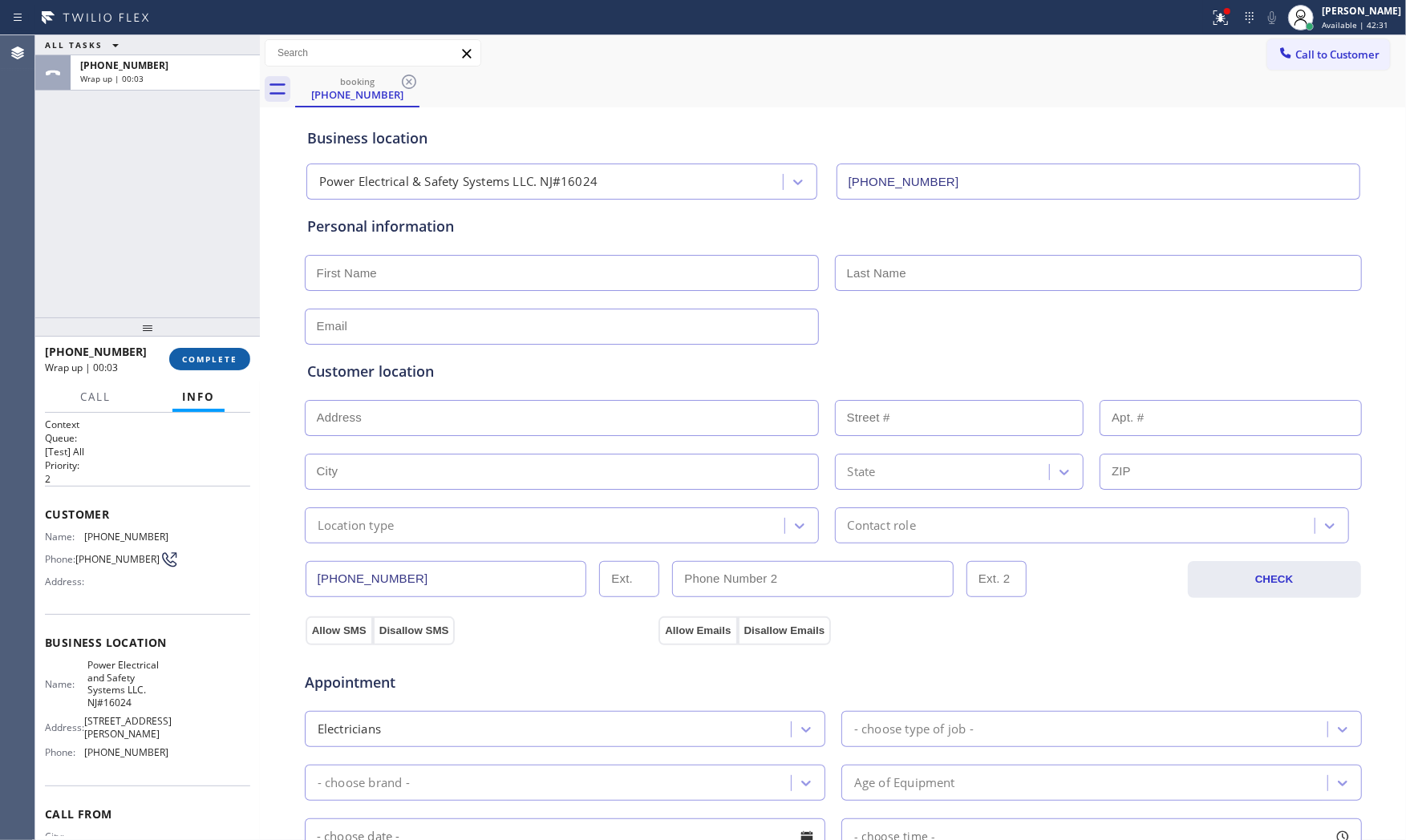
click at [203, 356] on span "COMPLETE" at bounding box center [209, 359] width 55 height 11
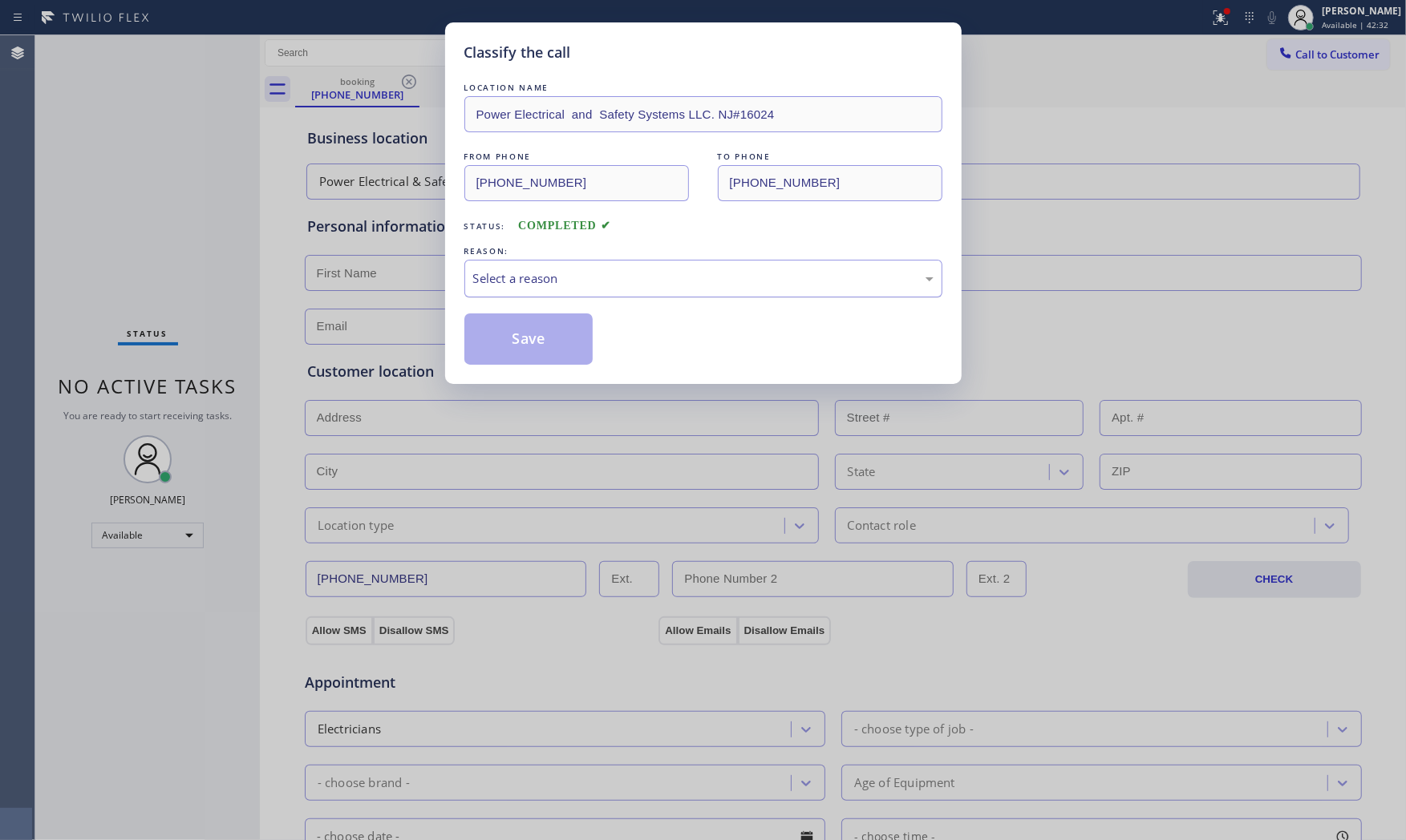
click at [552, 278] on div "Select a reason" at bounding box center [703, 278] width 460 height 18
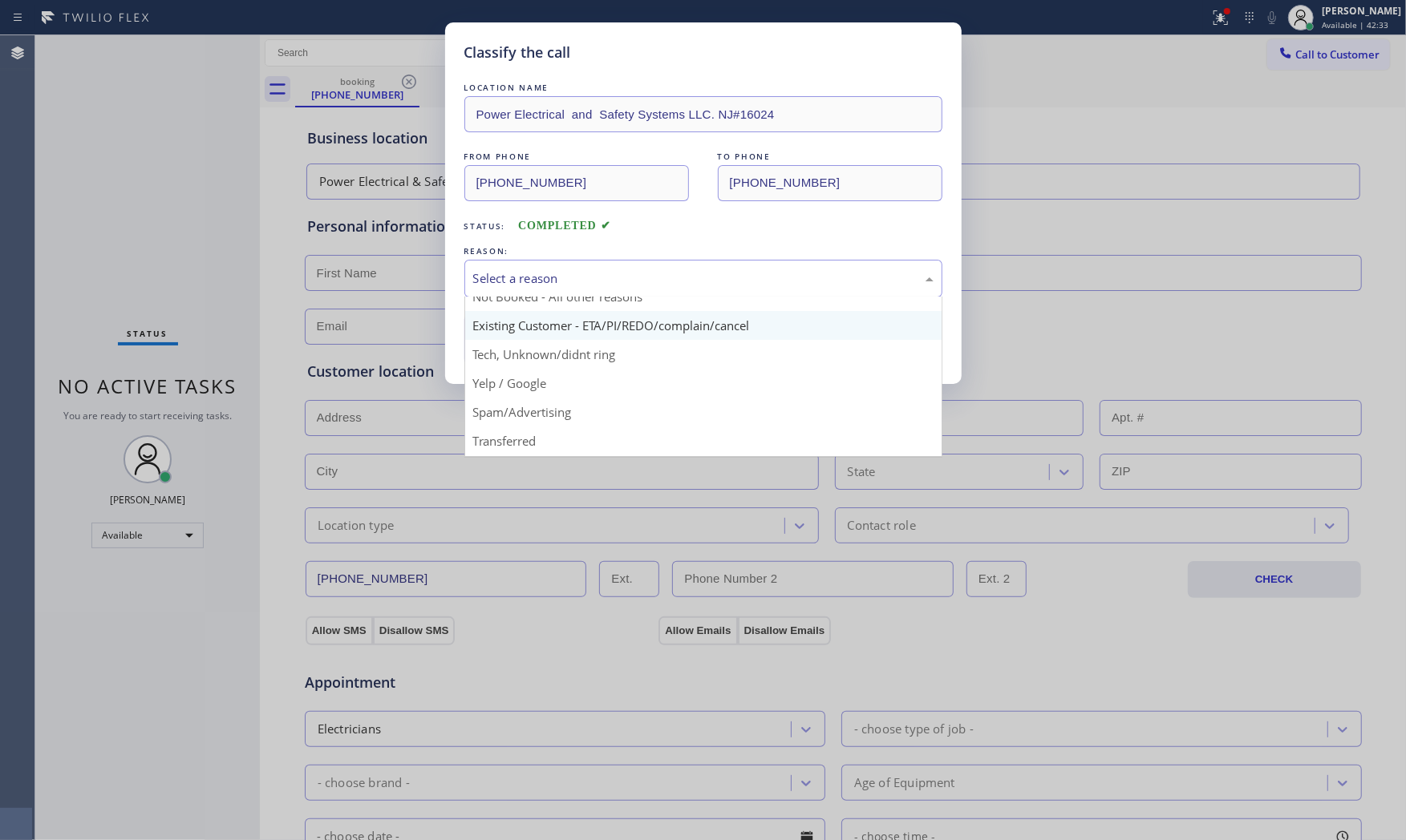
scroll to position [89, 0]
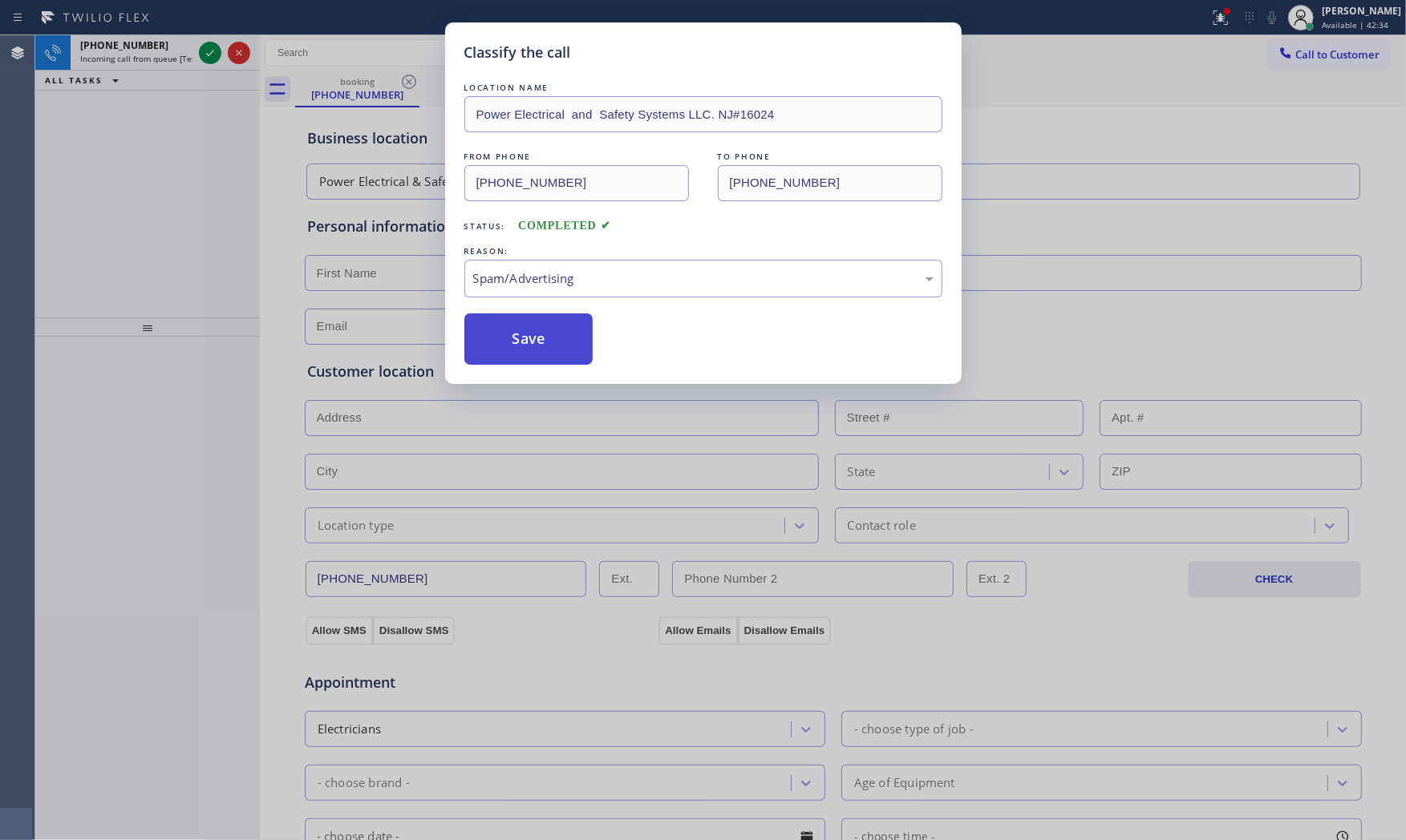
click at [528, 341] on button "Save" at bounding box center [529, 339] width 129 height 51
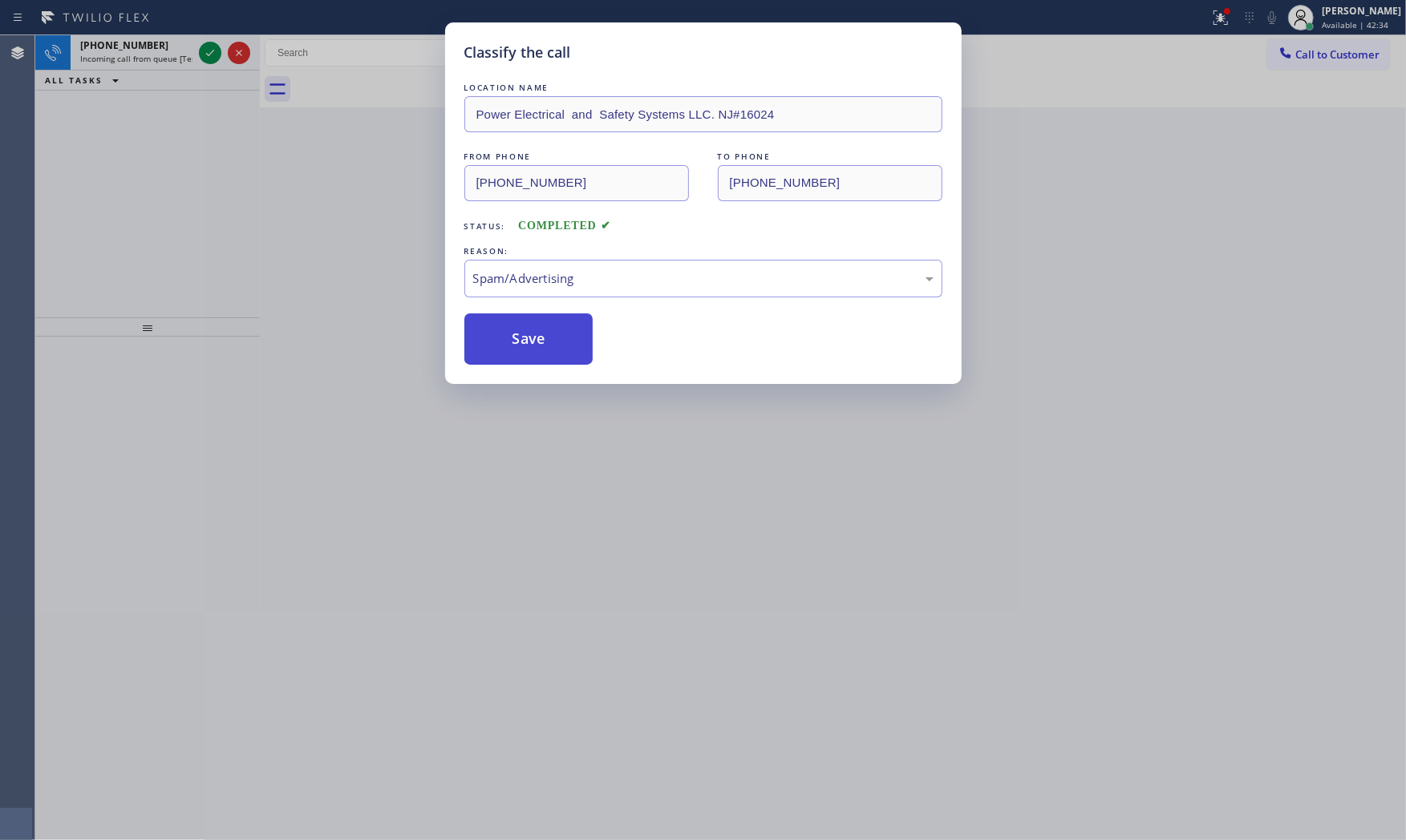
click at [528, 341] on button "Save" at bounding box center [529, 339] width 129 height 51
click at [528, 340] on button "Save" at bounding box center [529, 339] width 129 height 51
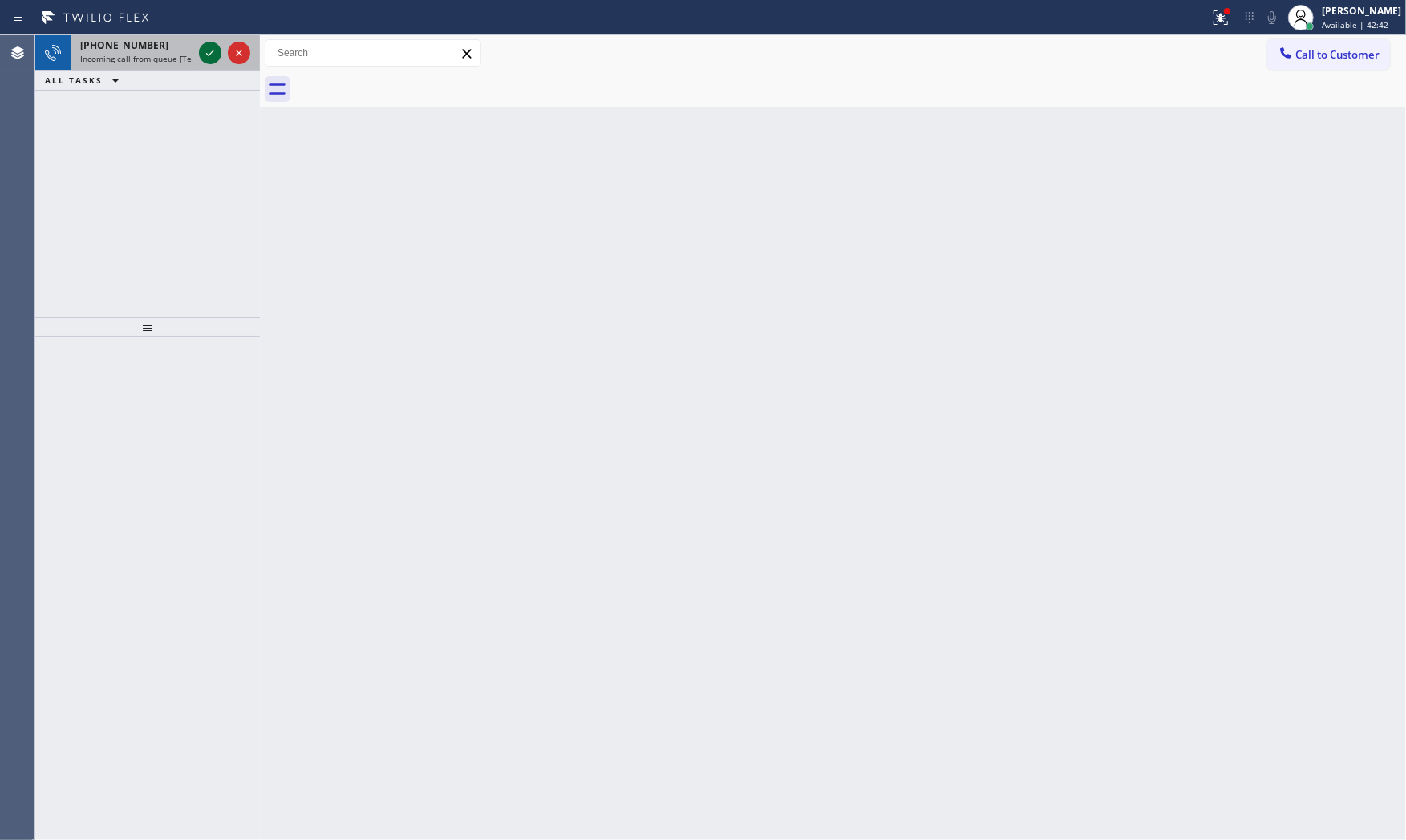
click at [212, 54] on icon at bounding box center [210, 52] width 19 height 19
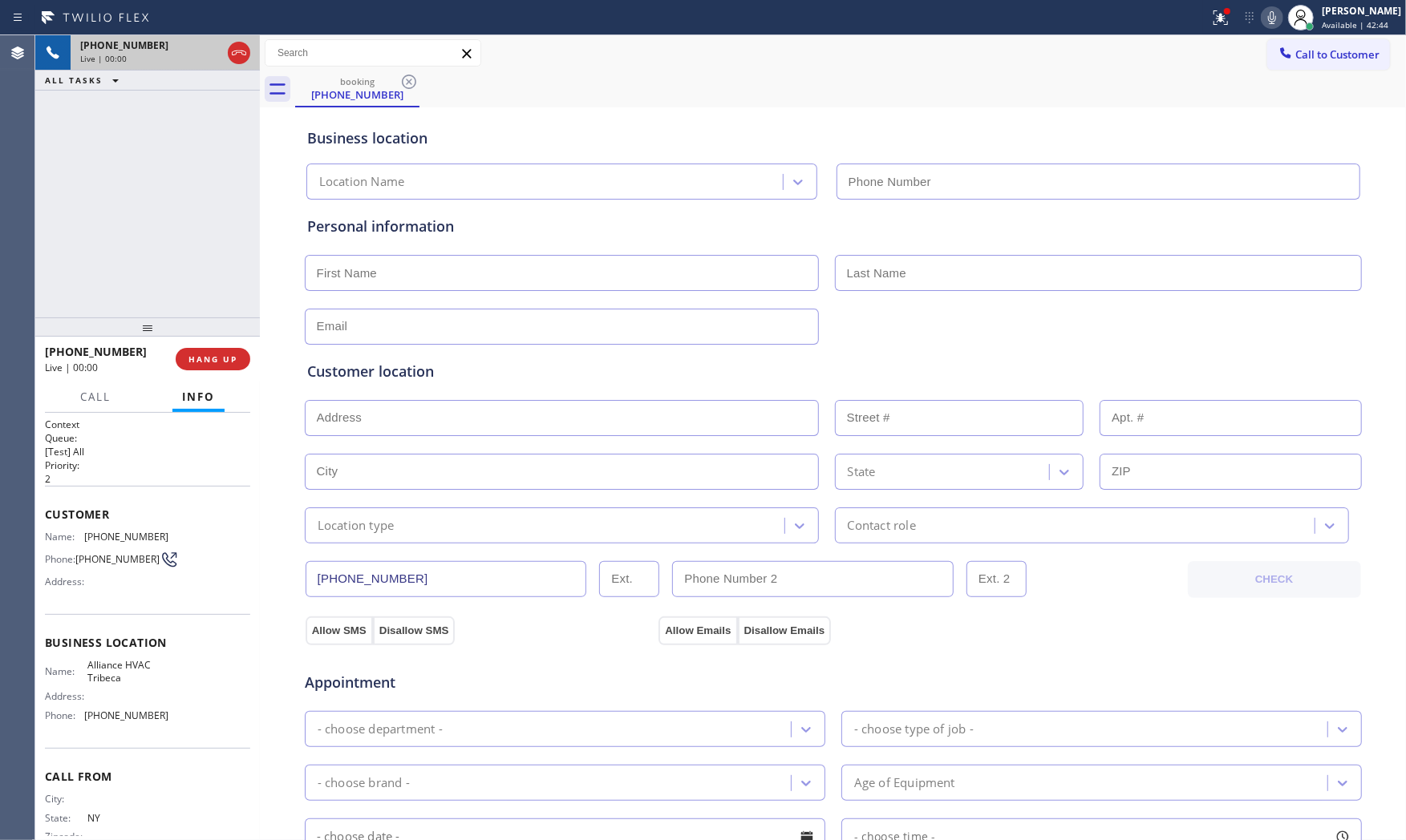
type input "[PHONE_NUMBER]"
click at [226, 362] on span "HANG UP" at bounding box center [213, 359] width 49 height 11
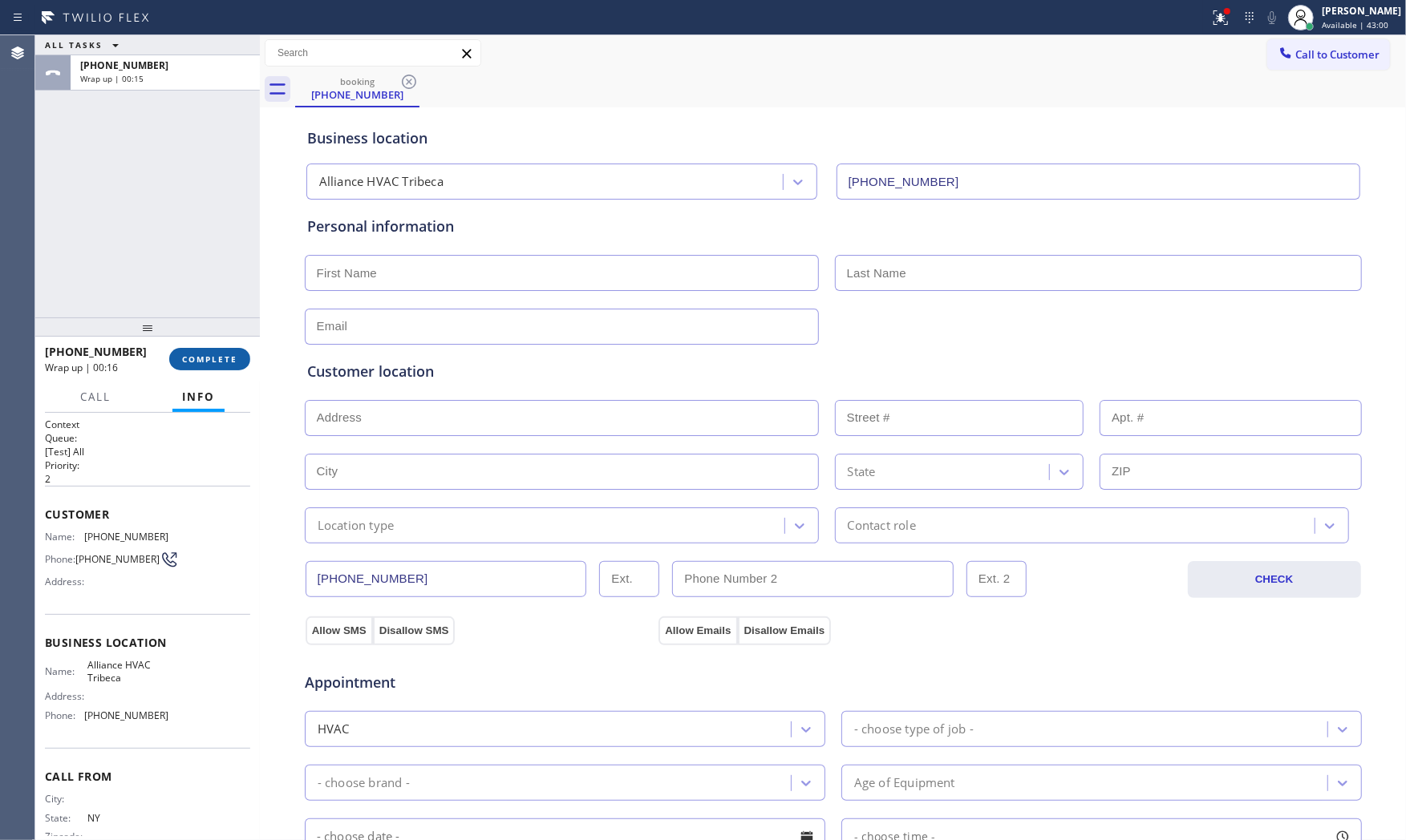
click at [214, 355] on button "COMPLETE" at bounding box center [209, 360] width 81 height 22
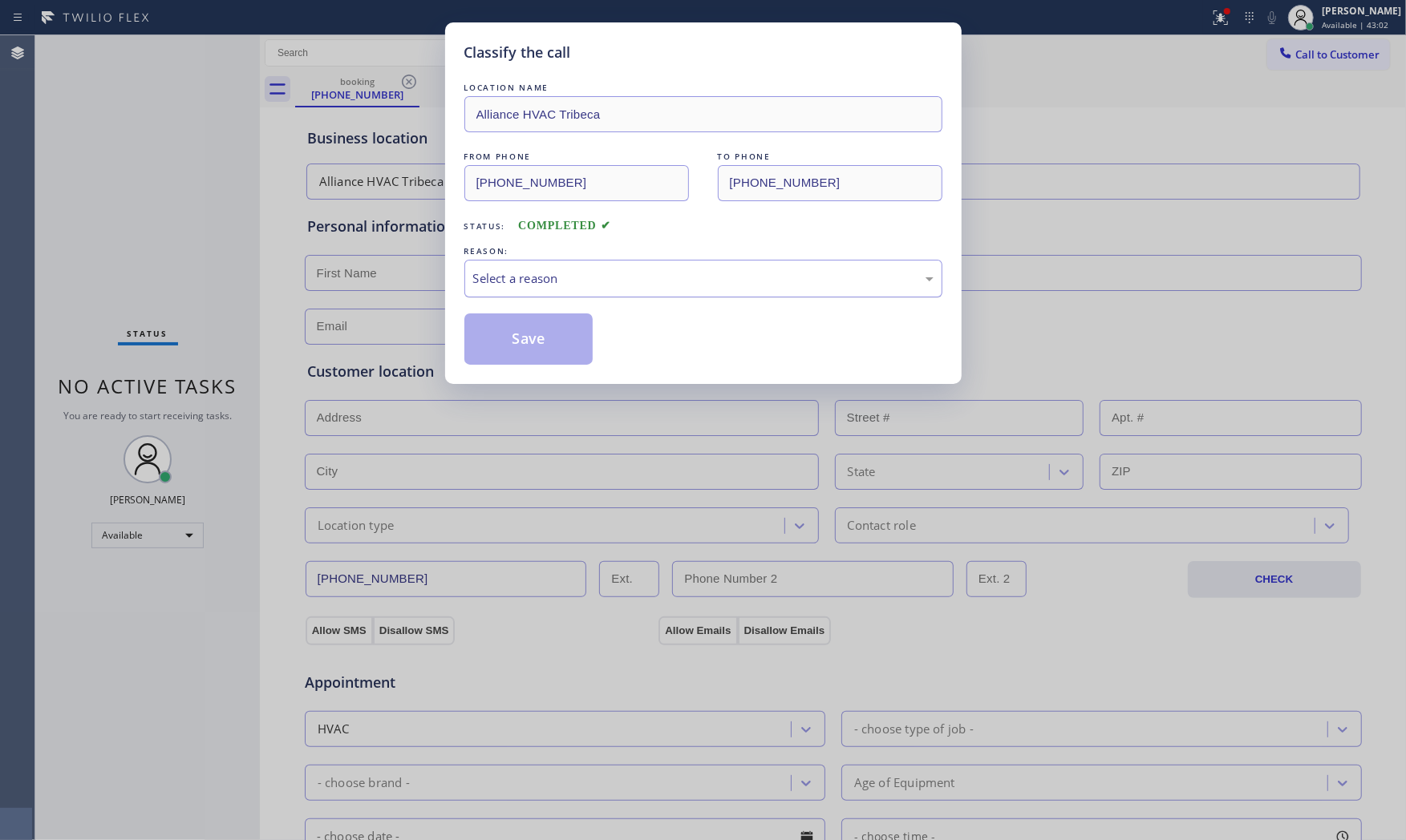
click at [530, 283] on div "Select a reason" at bounding box center [703, 278] width 460 height 18
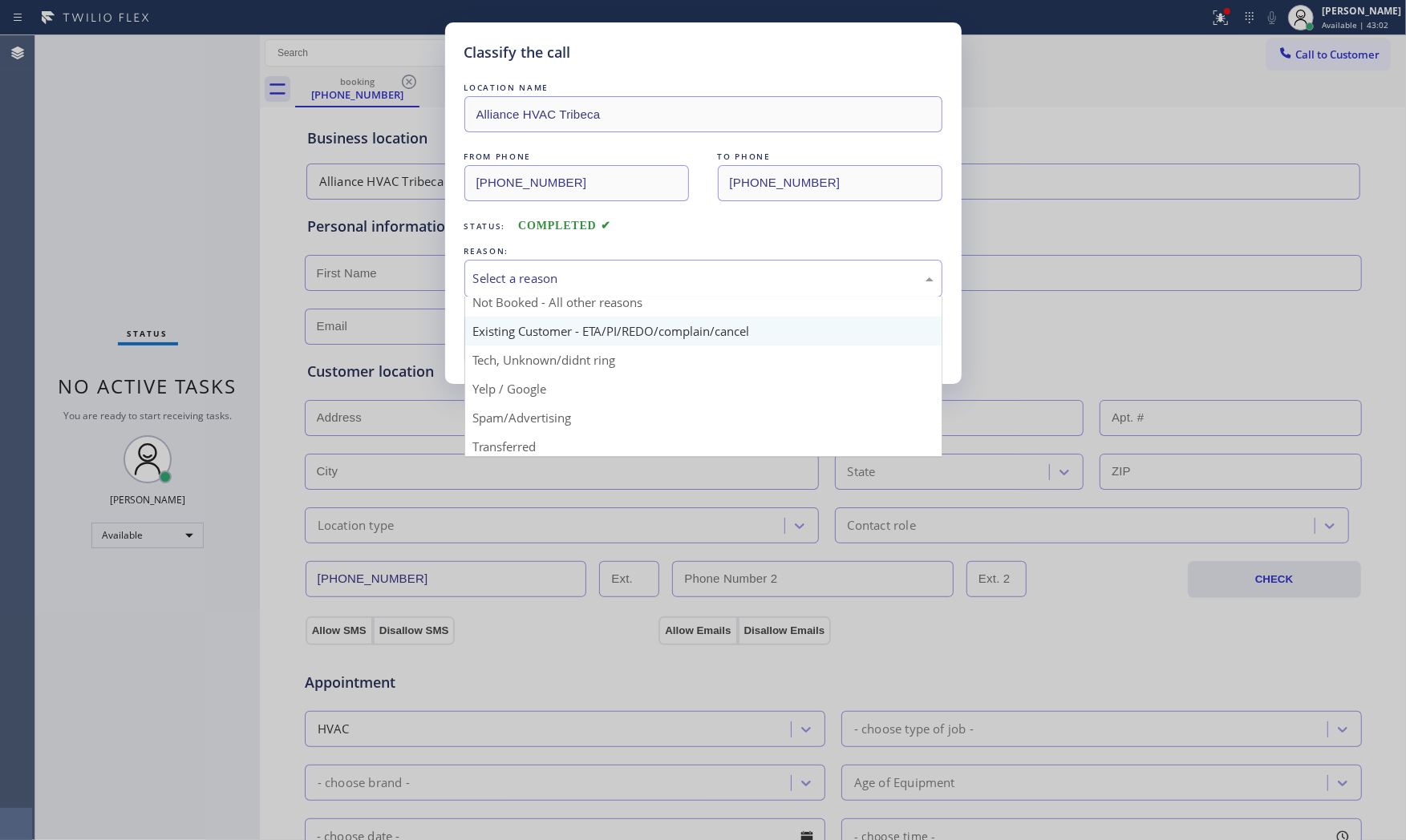
scroll to position [100, 0]
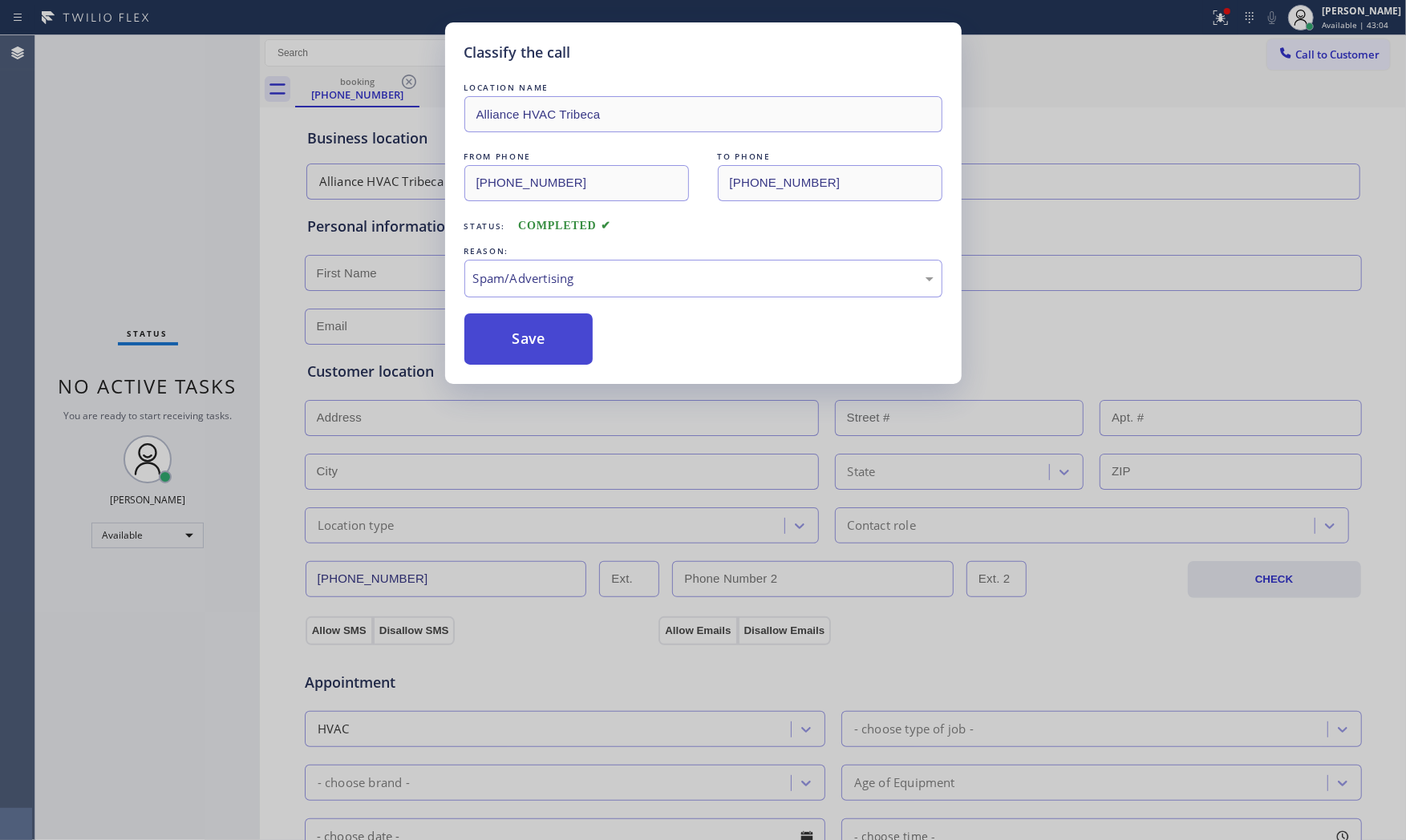
click at [536, 340] on button "Save" at bounding box center [529, 339] width 129 height 51
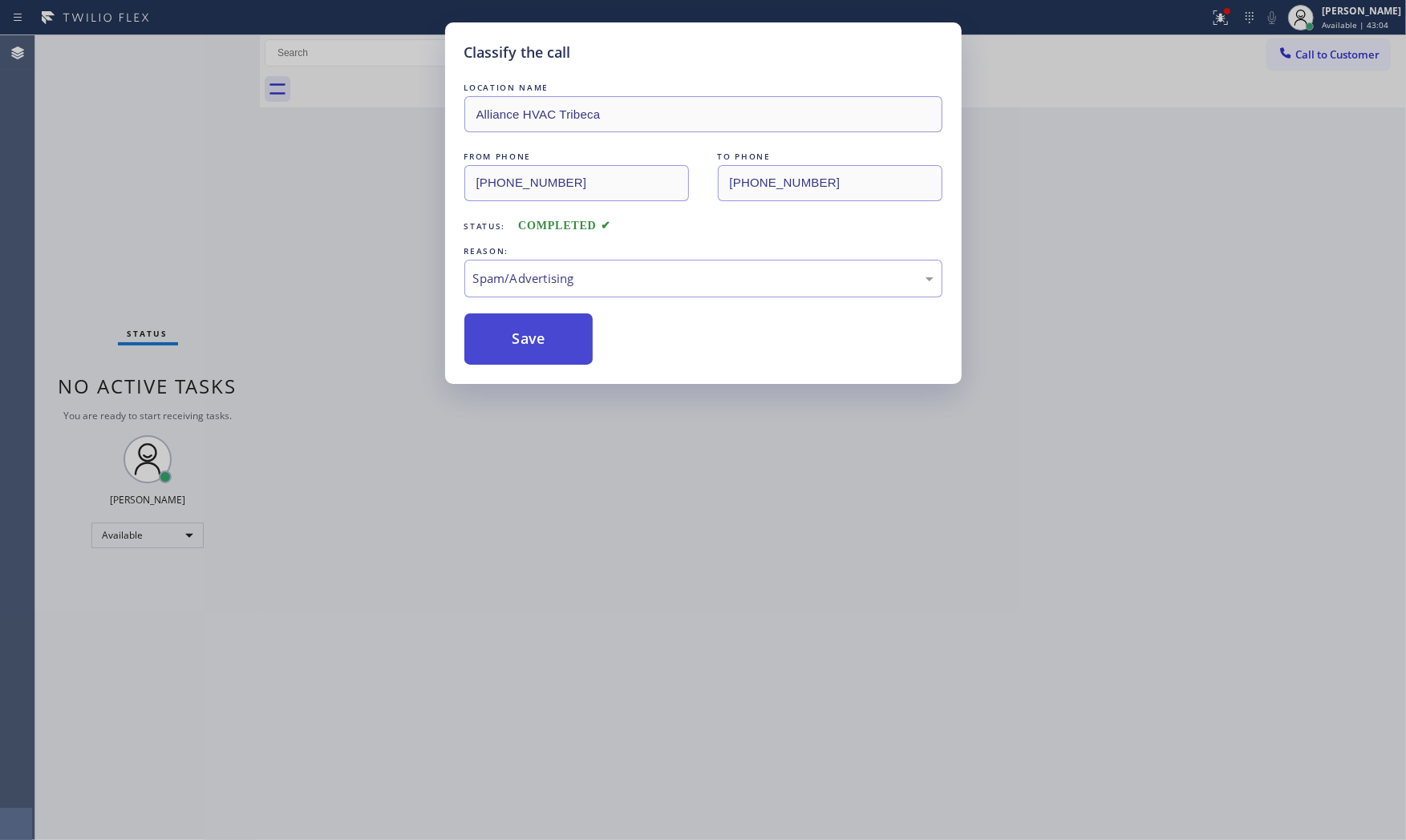
click at [536, 340] on button "Save" at bounding box center [529, 339] width 129 height 51
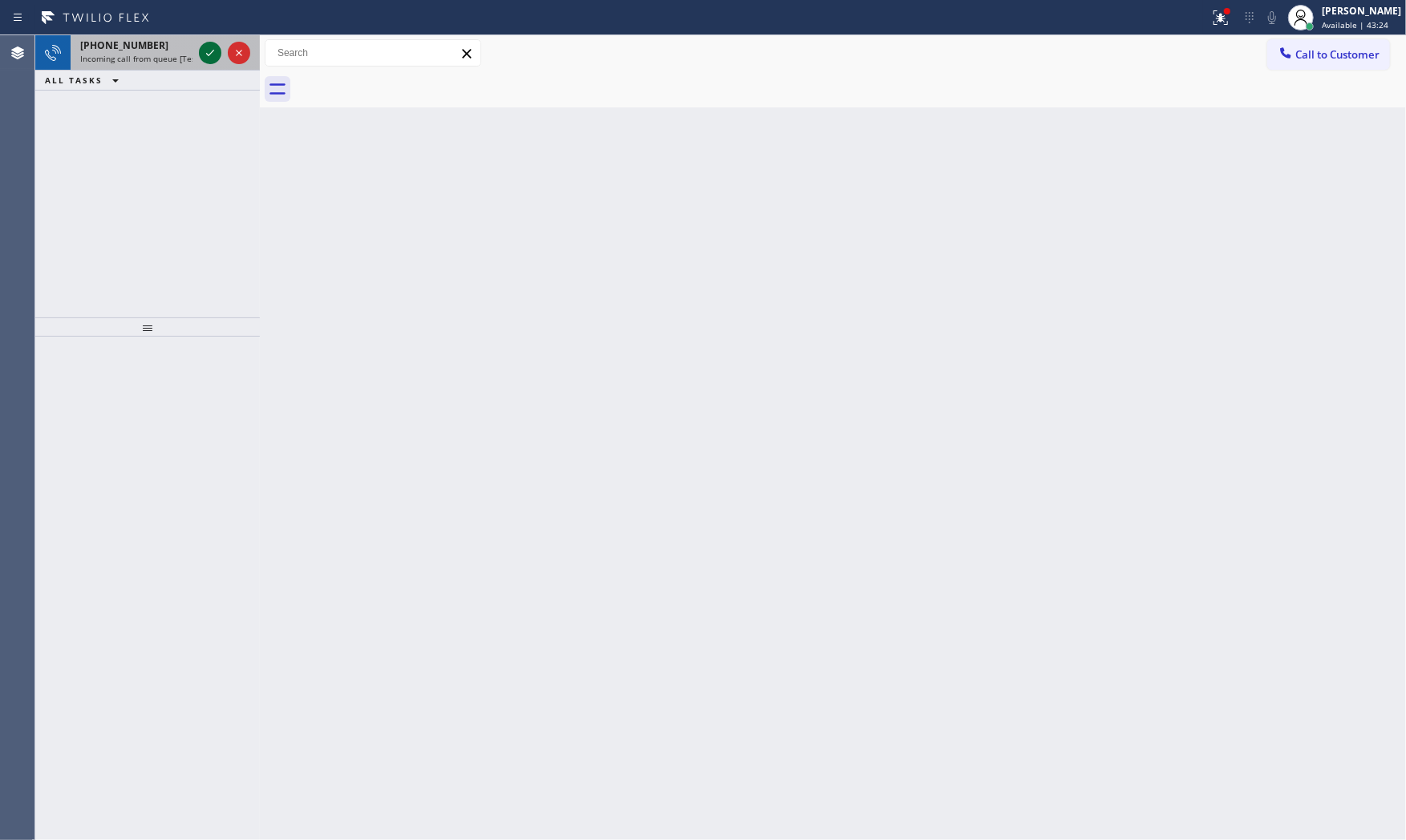
click at [214, 40] on div at bounding box center [224, 52] width 58 height 35
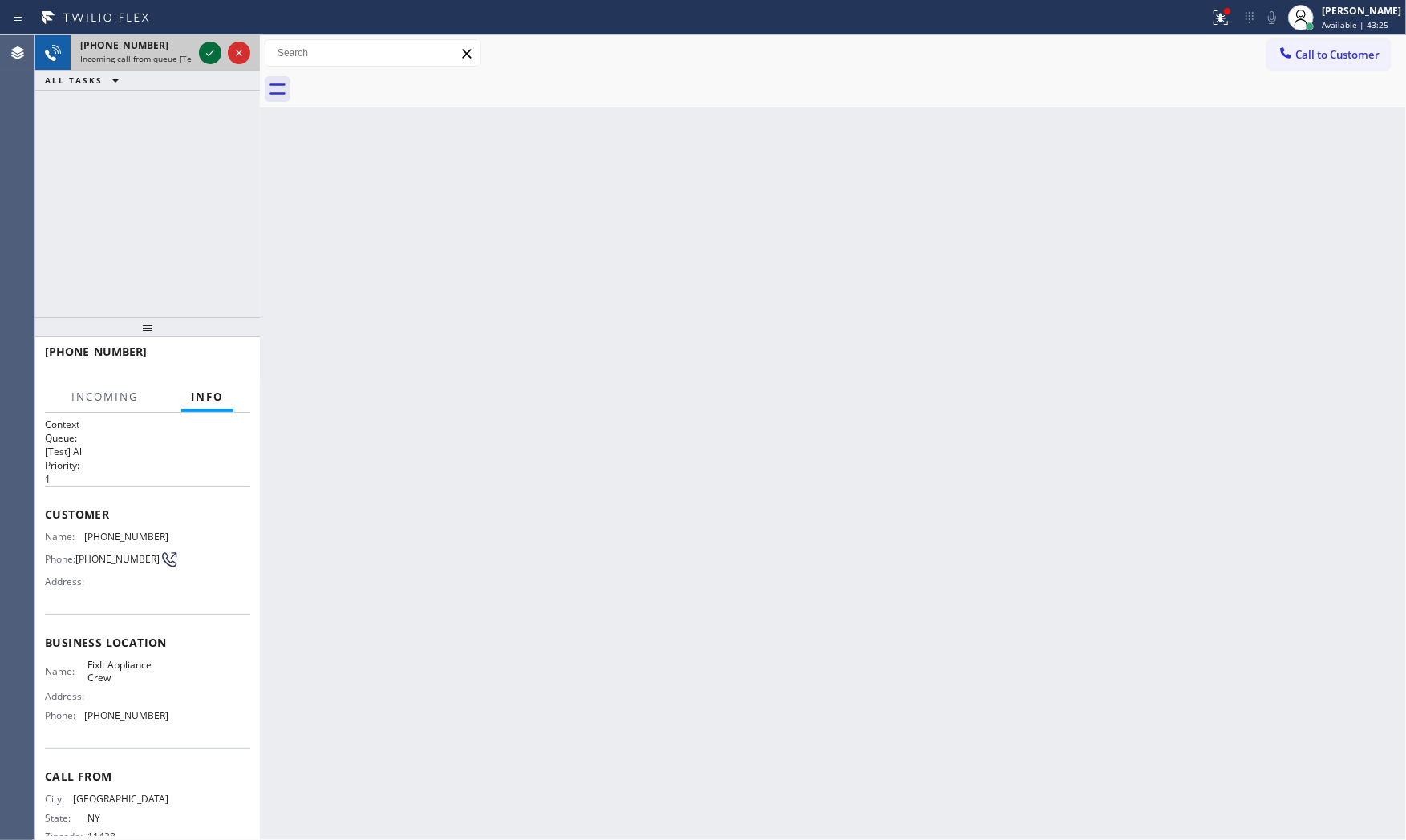
click at [214, 54] on icon at bounding box center [210, 52] width 19 height 19
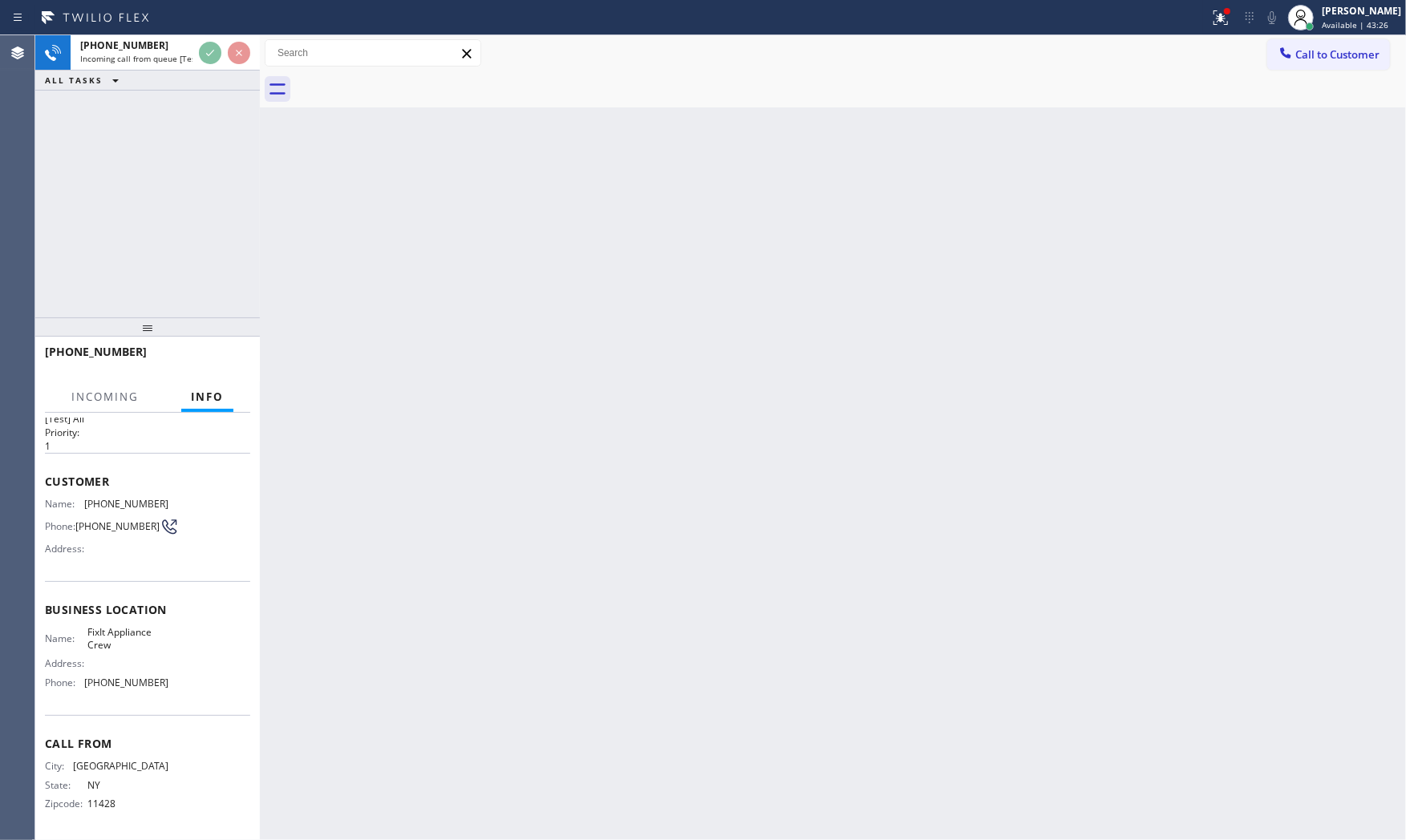
scroll to position [37, 0]
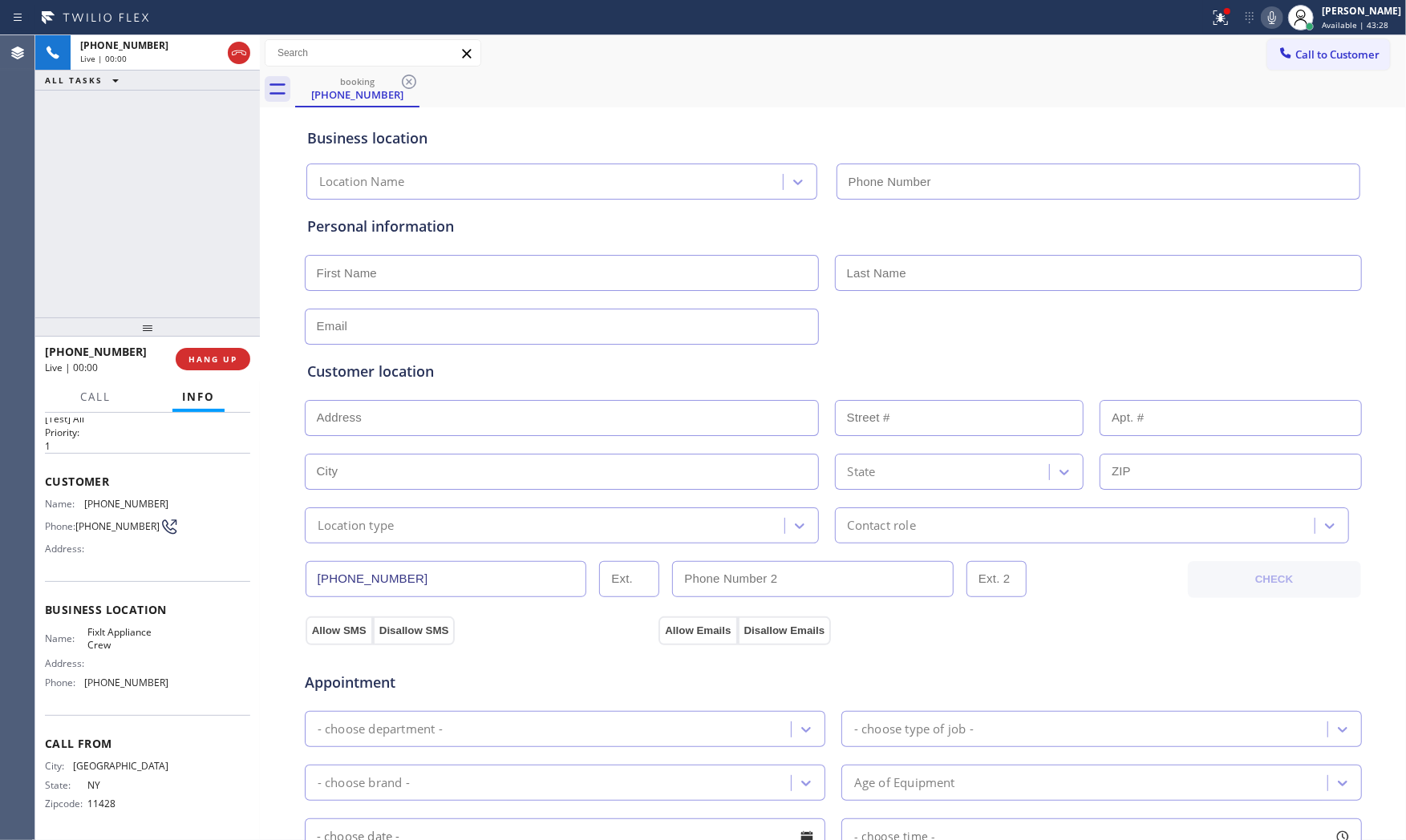
type input "[PHONE_NUMBER]"
click at [211, 354] on span "HANG UP" at bounding box center [213, 359] width 49 height 11
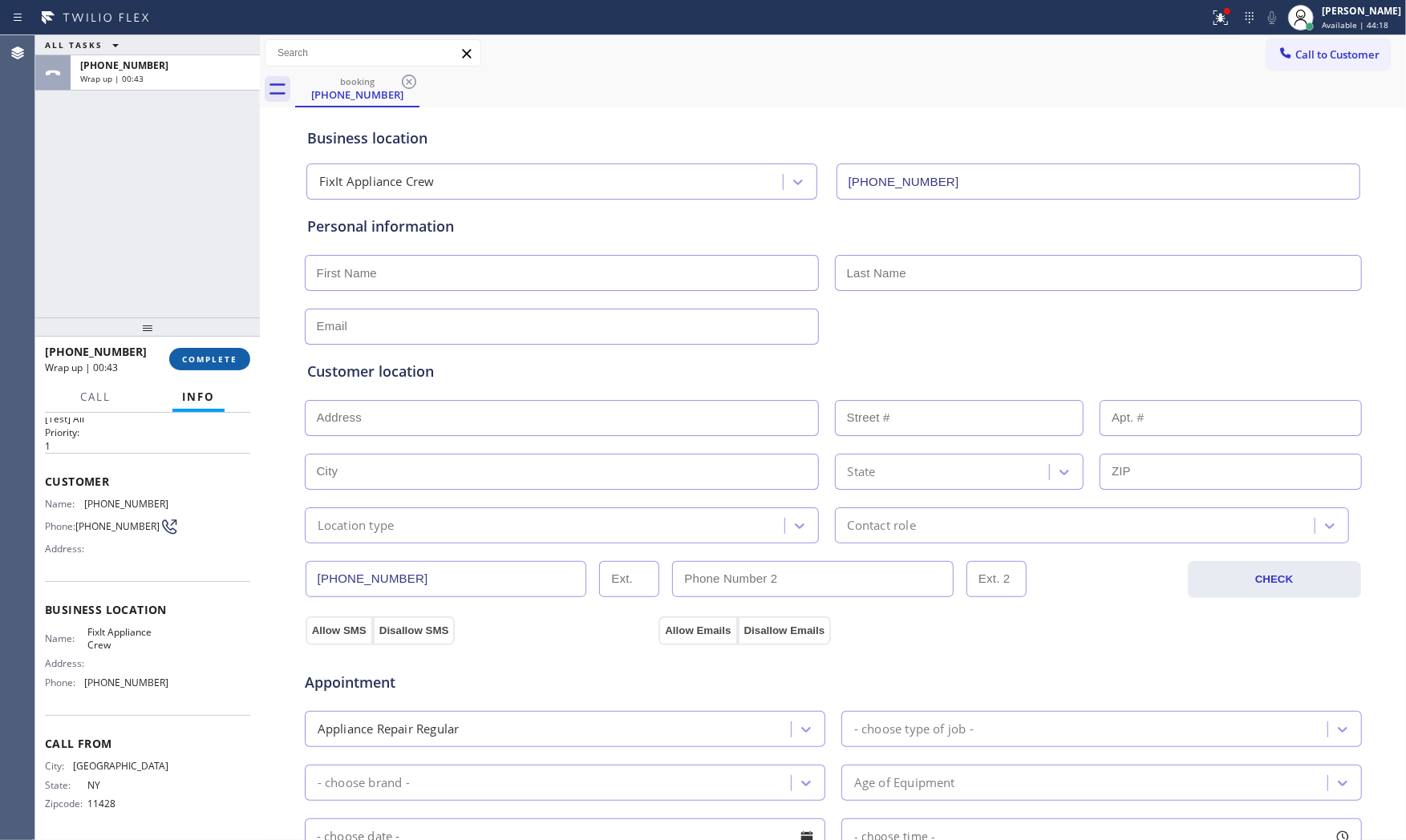
click at [219, 361] on span "COMPLETE" at bounding box center [209, 359] width 55 height 11
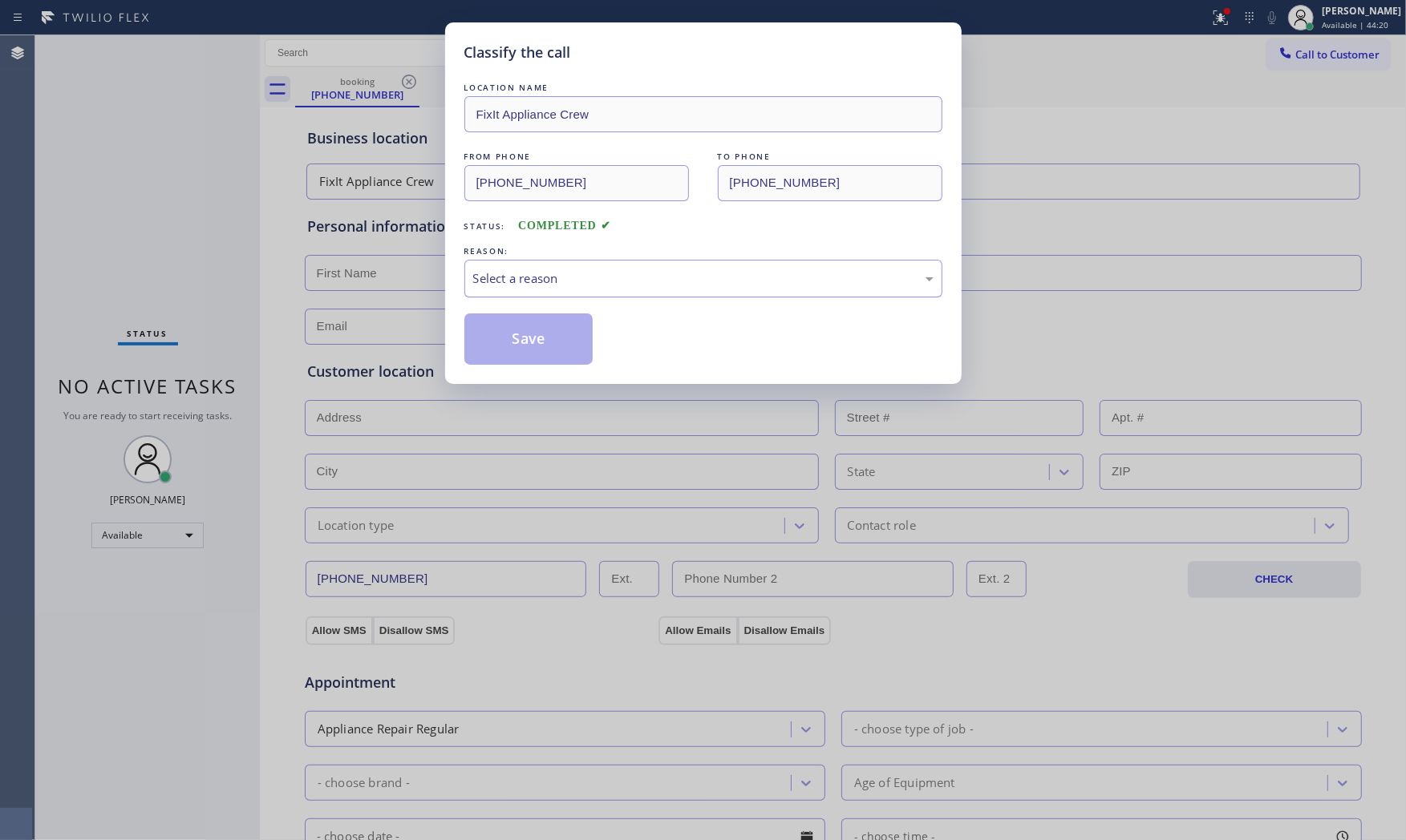
click at [541, 285] on div "Select a reason" at bounding box center [703, 278] width 460 height 18
click at [531, 340] on button "Save" at bounding box center [529, 339] width 129 height 51
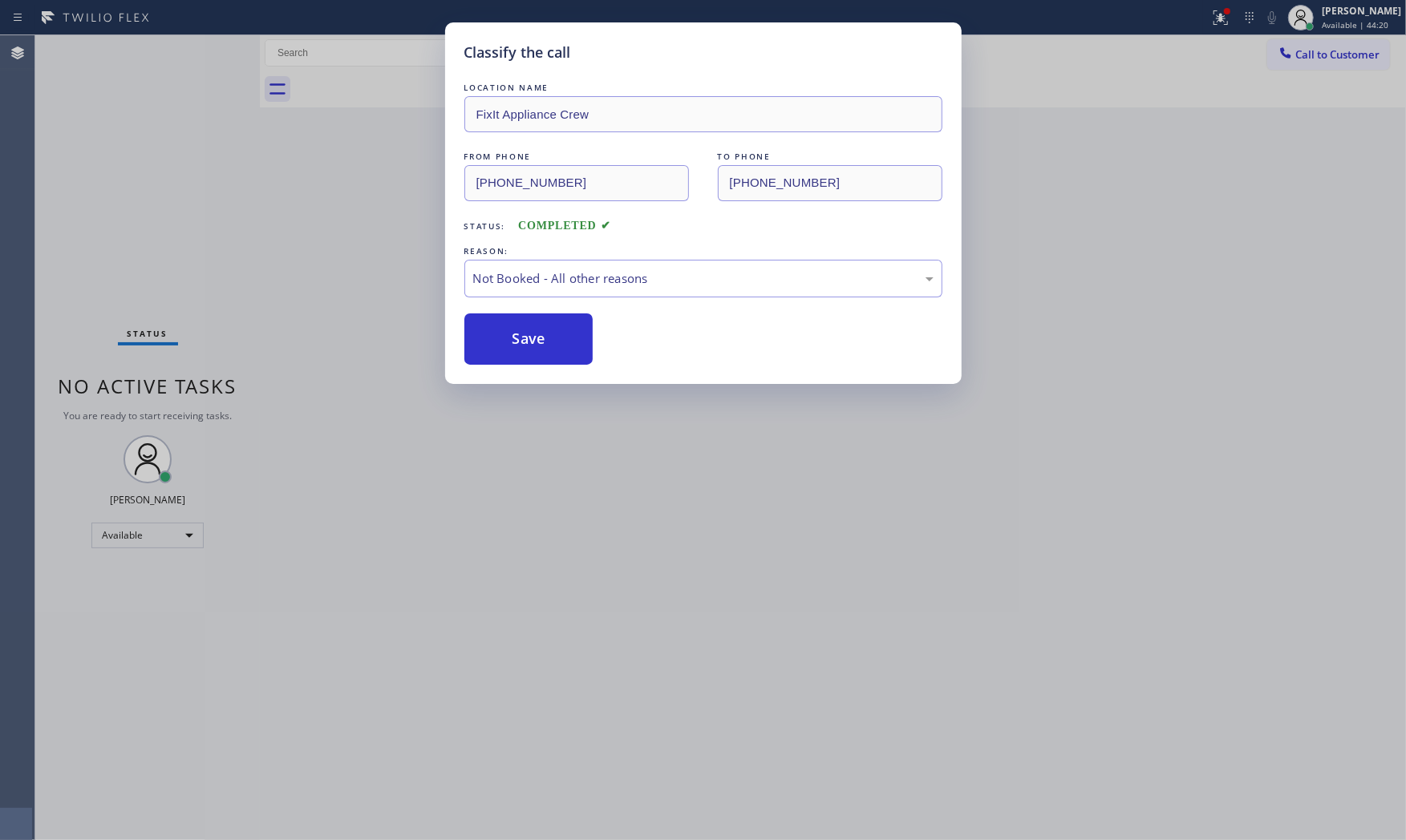
click at [531, 340] on button "Save" at bounding box center [529, 339] width 129 height 51
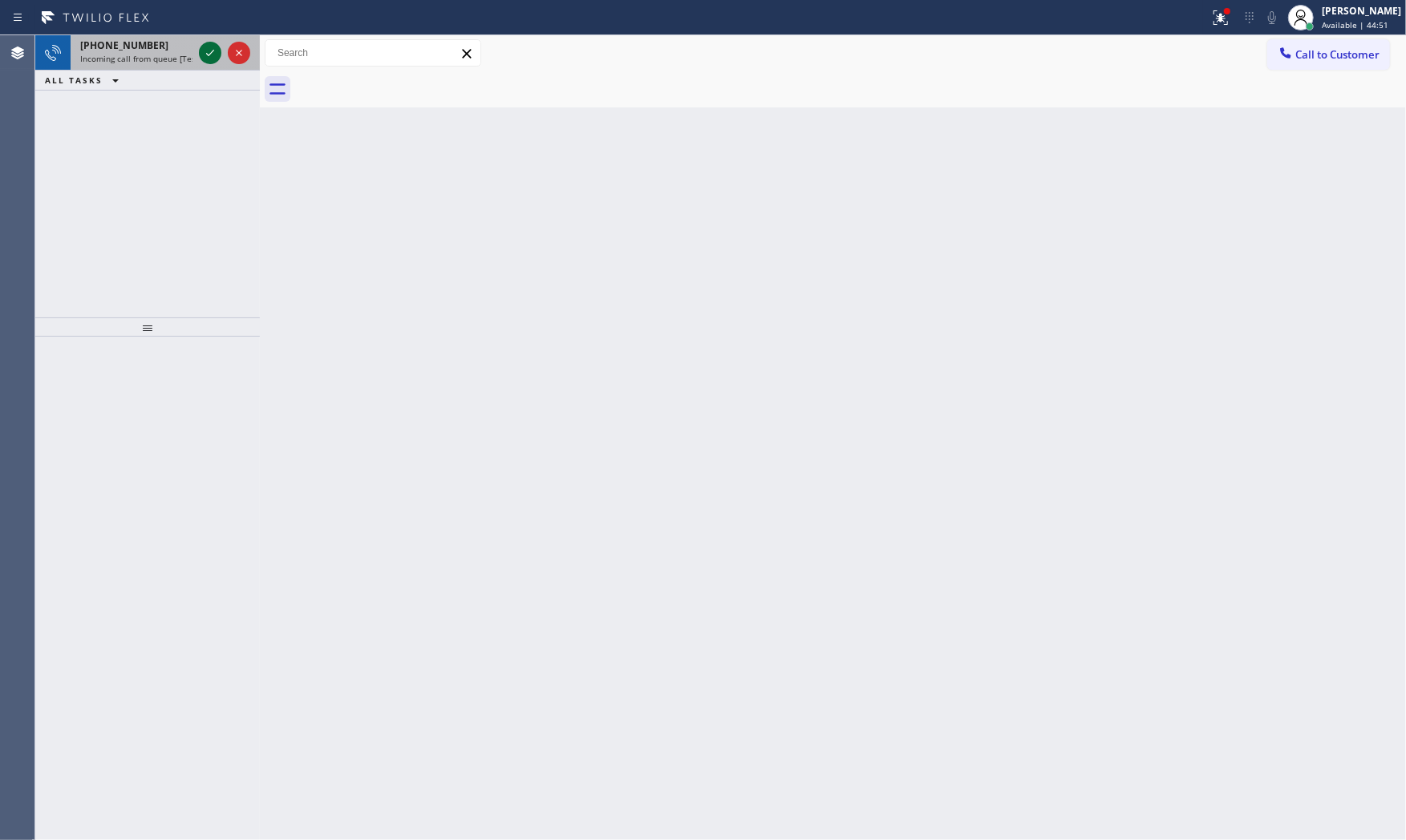
click at [214, 59] on icon at bounding box center [210, 52] width 19 height 19
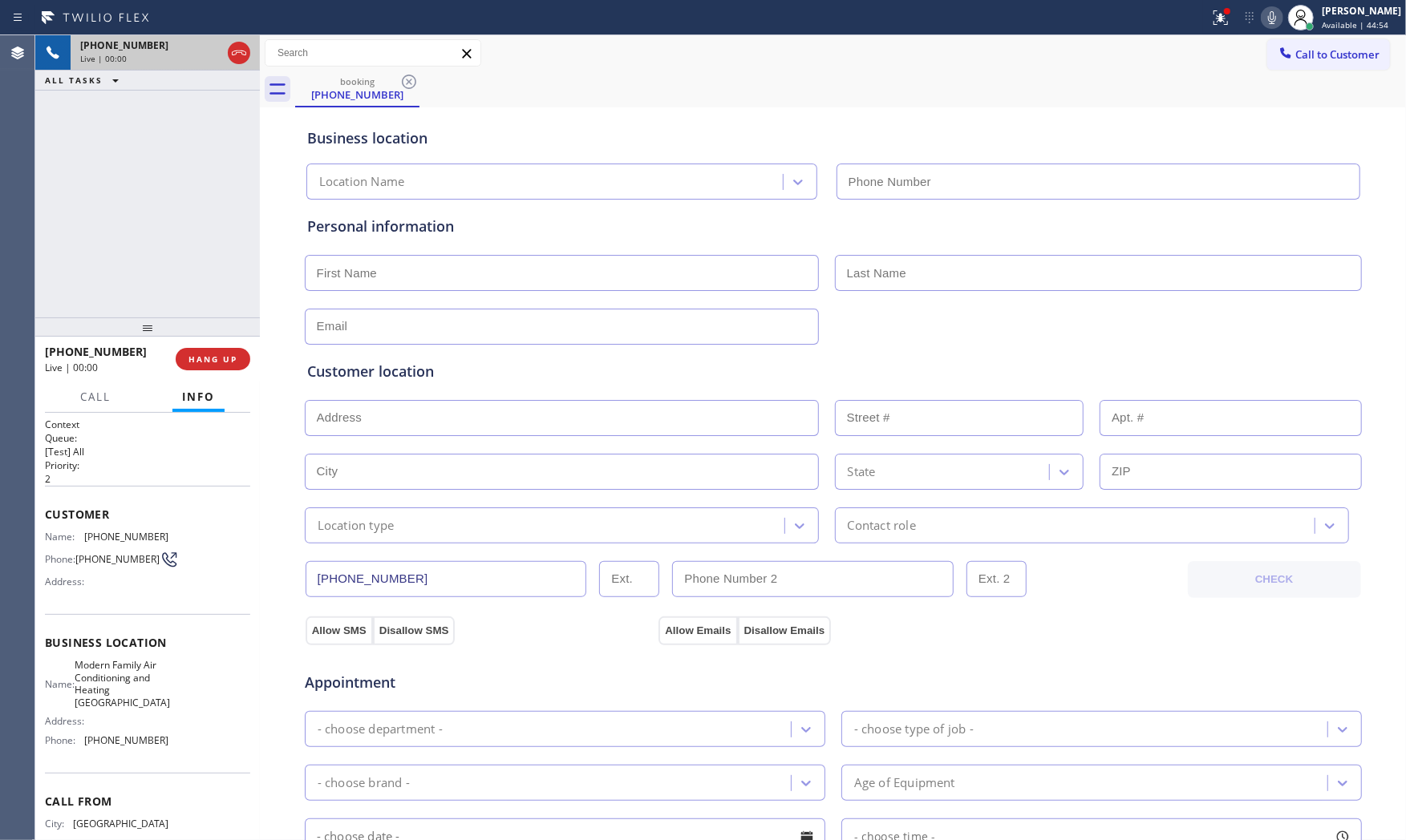
type input "[PHONE_NUMBER]"
click at [206, 354] on span "HANG UP" at bounding box center [213, 359] width 49 height 11
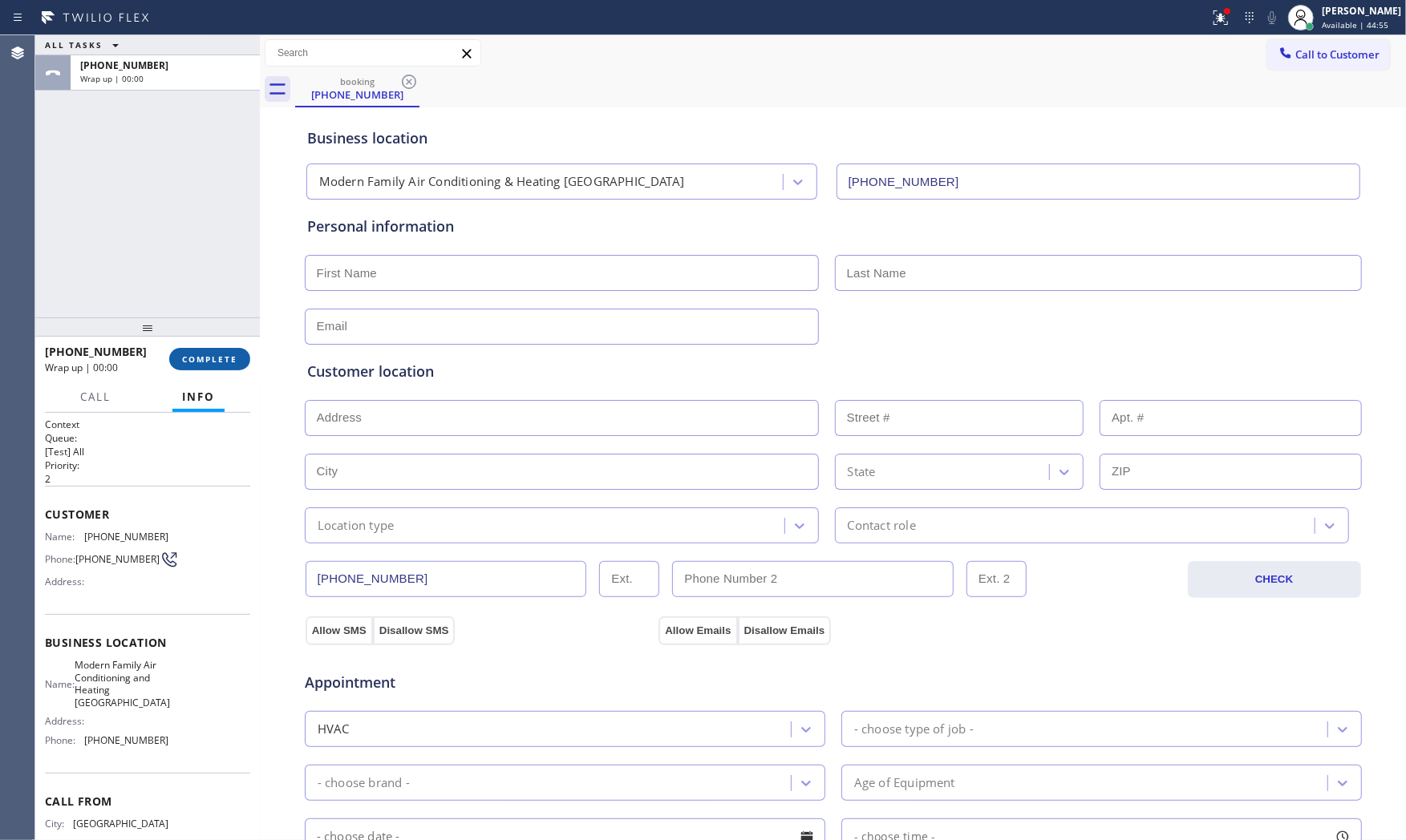
click at [206, 354] on span "COMPLETE" at bounding box center [209, 359] width 55 height 11
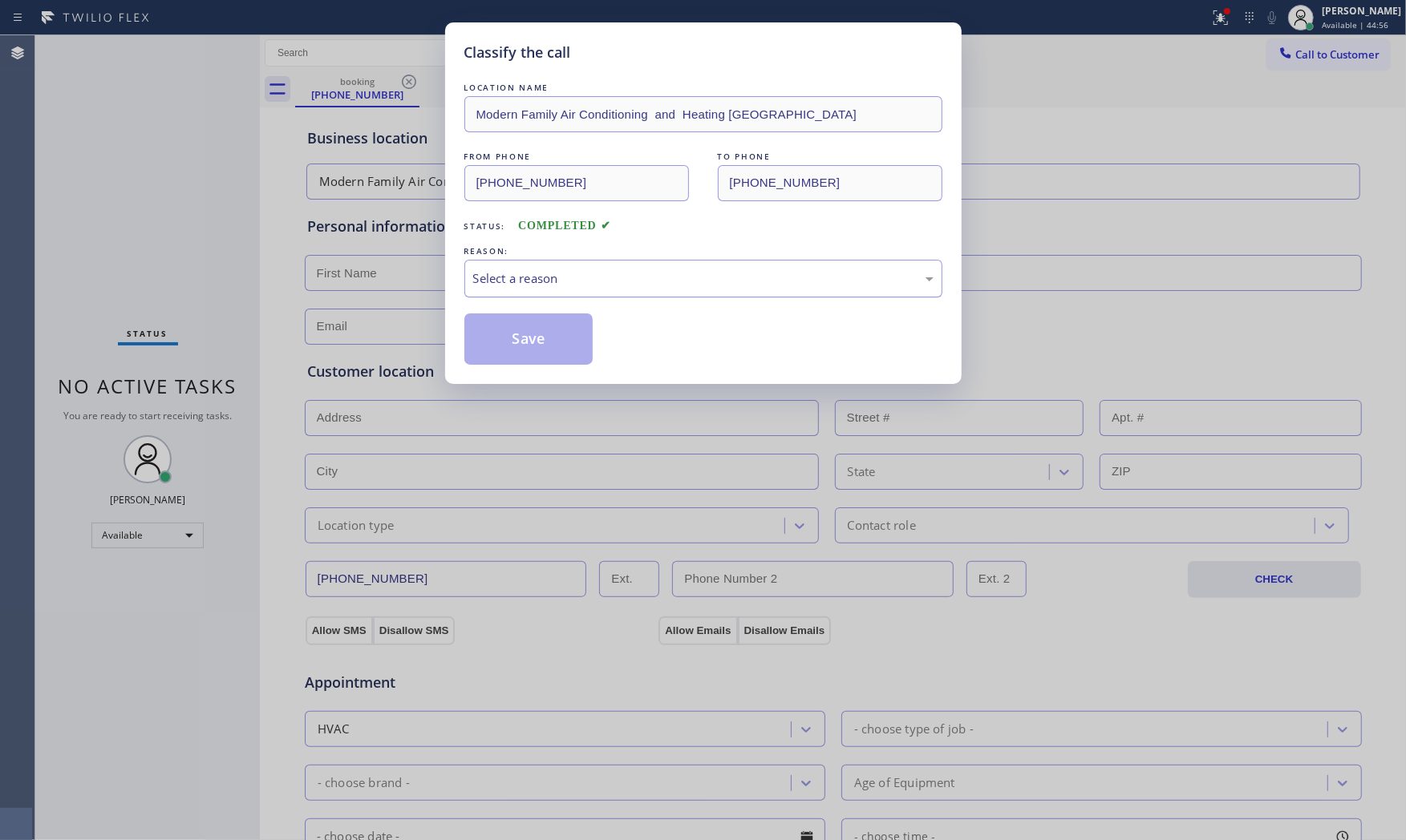
click at [543, 278] on div "Select a reason" at bounding box center [703, 278] width 460 height 18
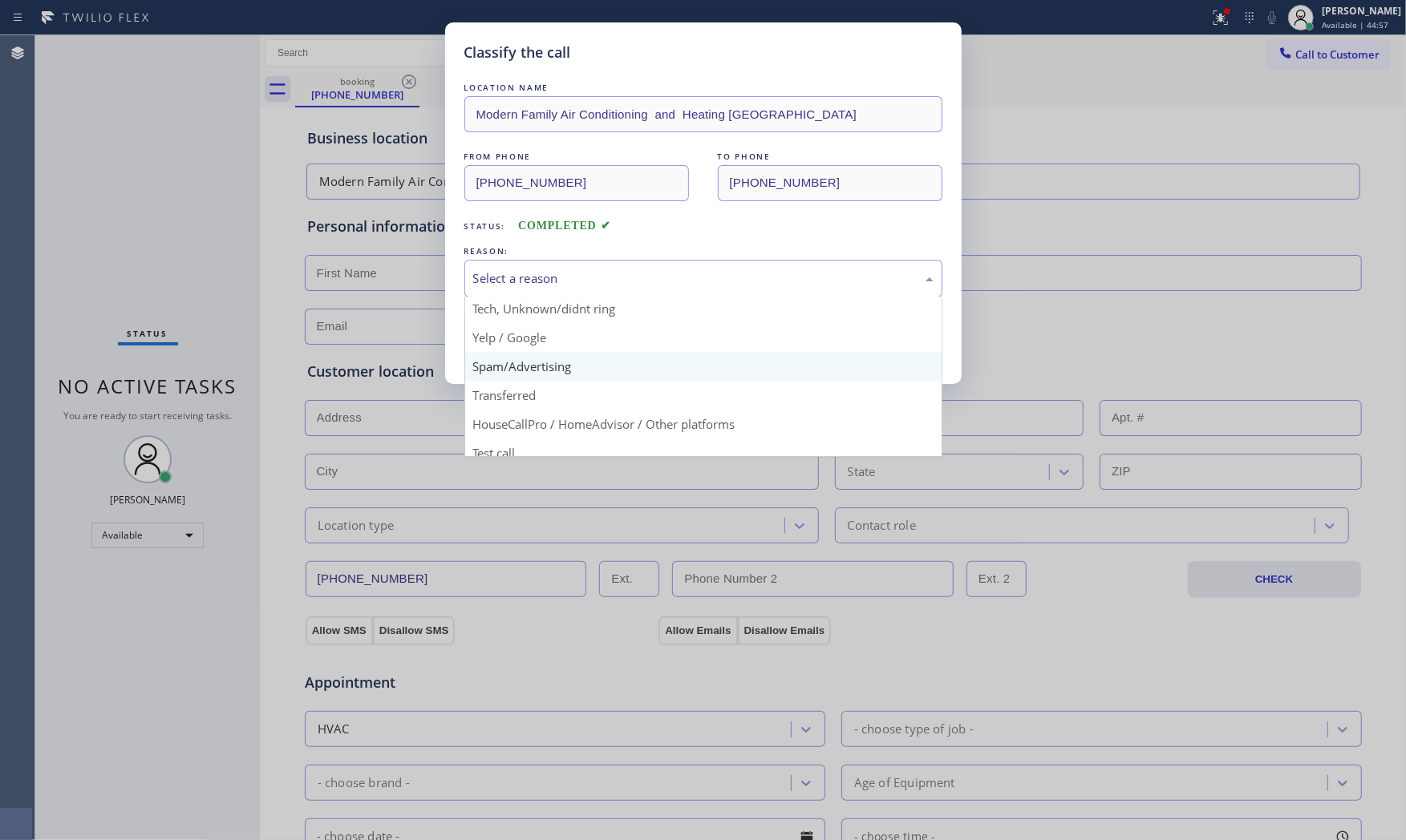
scroll to position [100, 0]
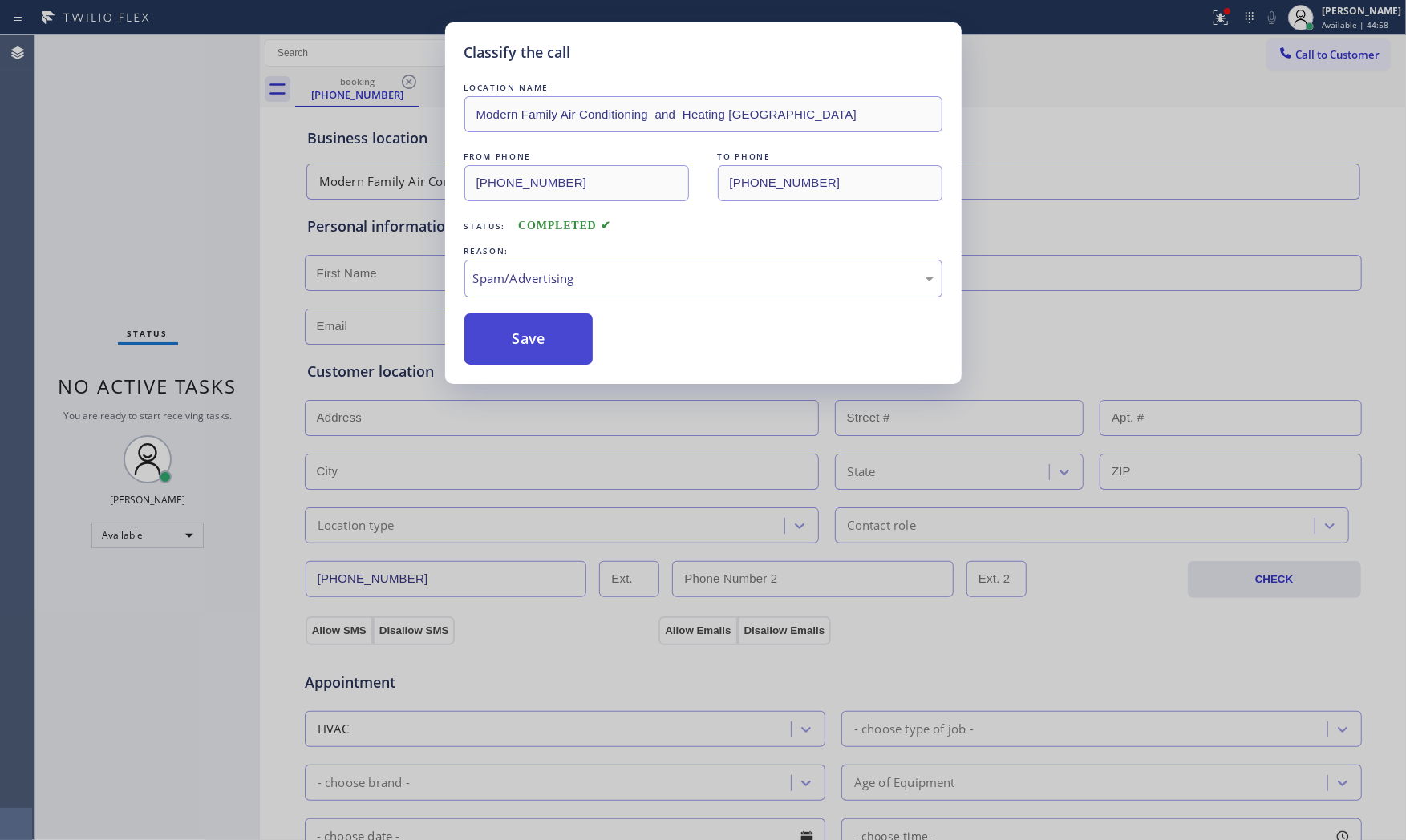
click at [535, 341] on button "Save" at bounding box center [529, 339] width 129 height 51
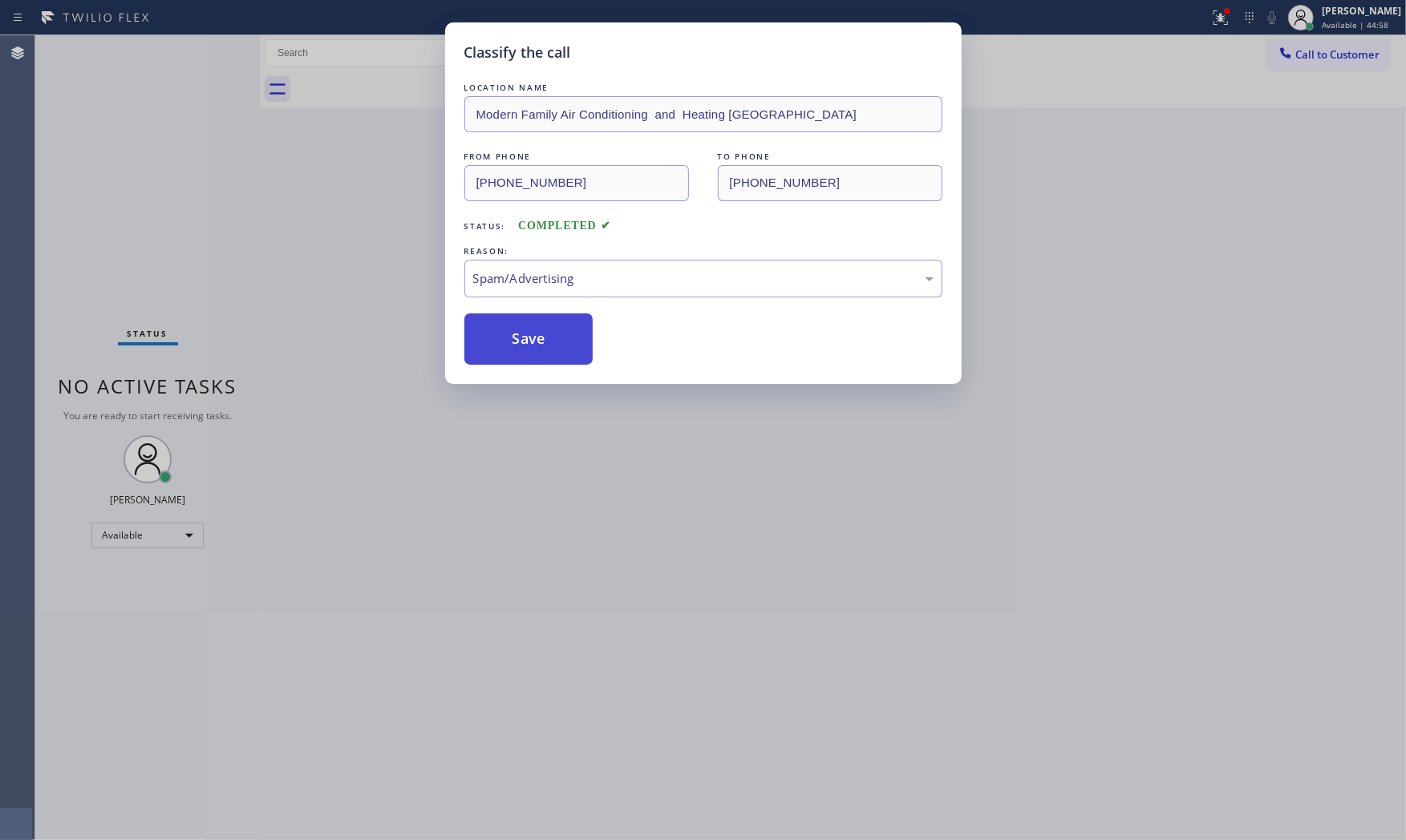
click at [535, 341] on button "Save" at bounding box center [529, 339] width 129 height 51
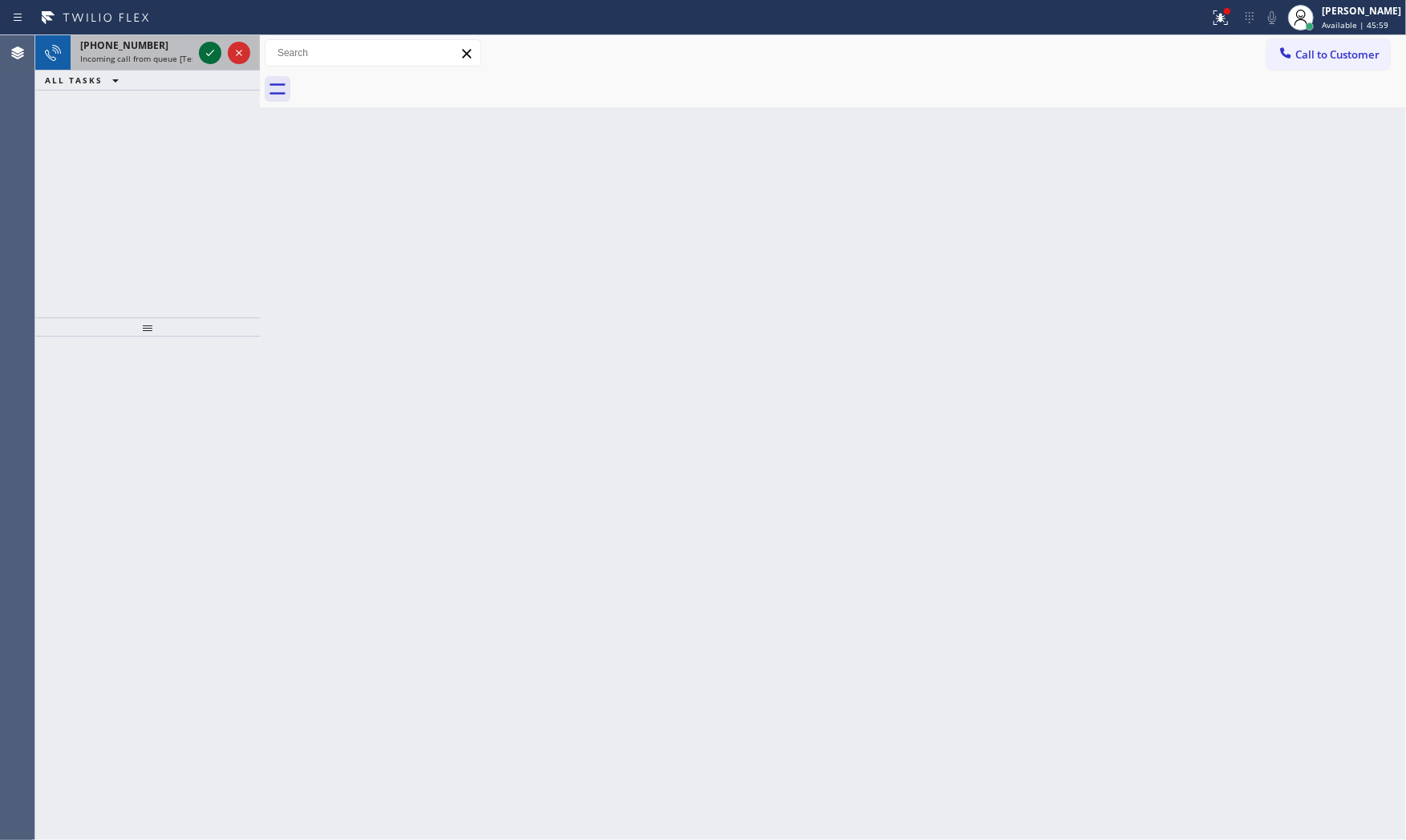
click at [219, 44] on icon at bounding box center [210, 52] width 19 height 19
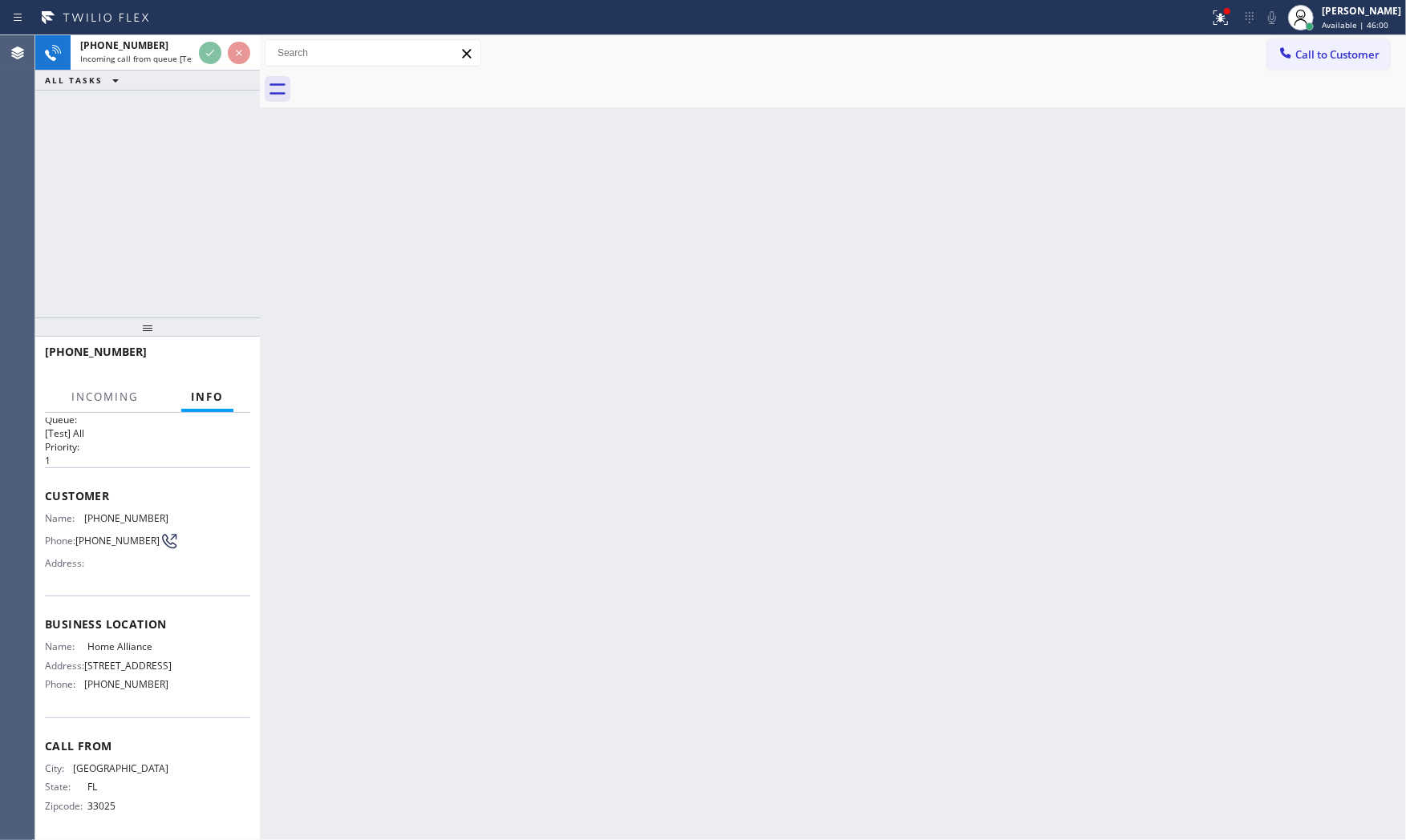
scroll to position [37, 0]
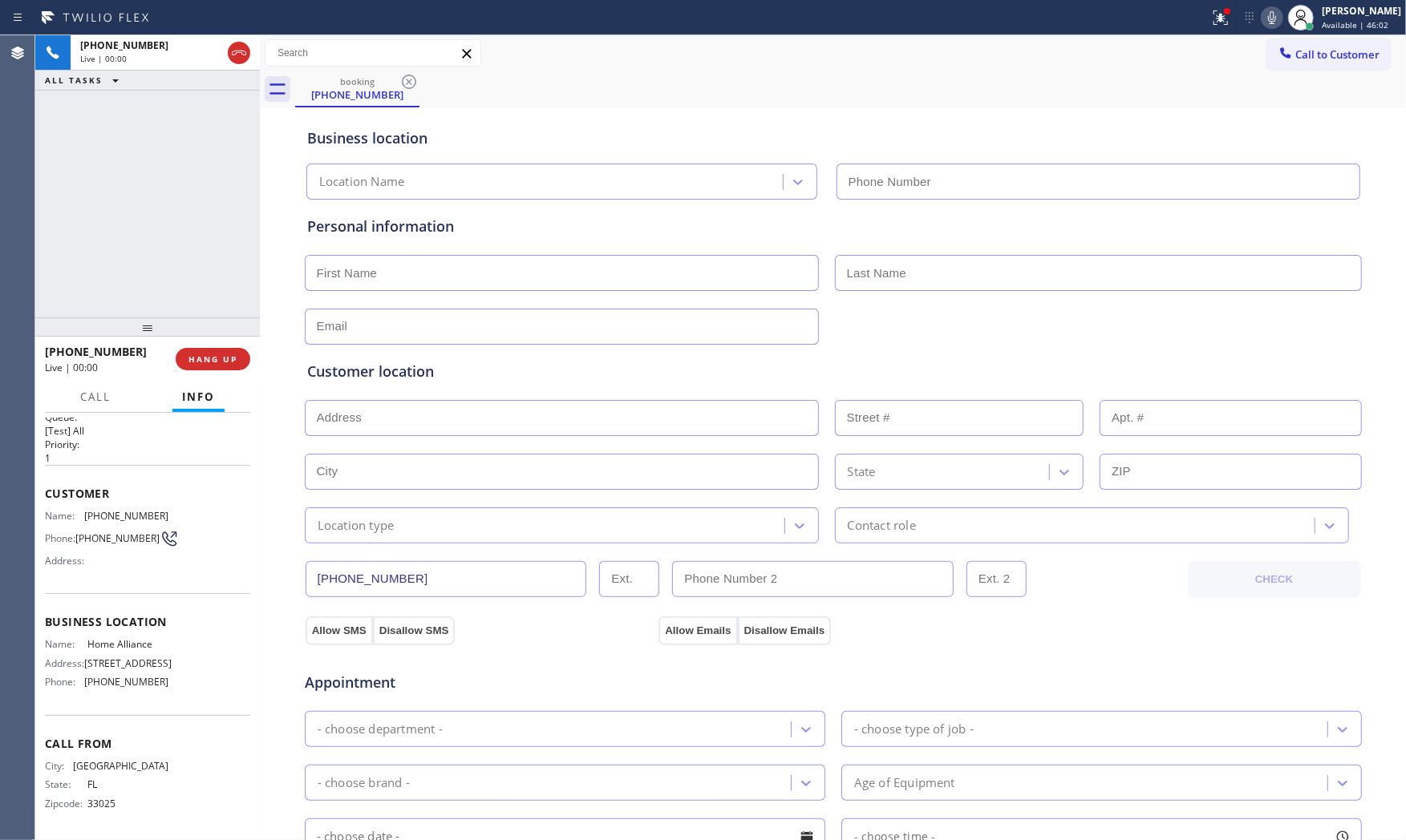
type input "[PHONE_NUMBER]"
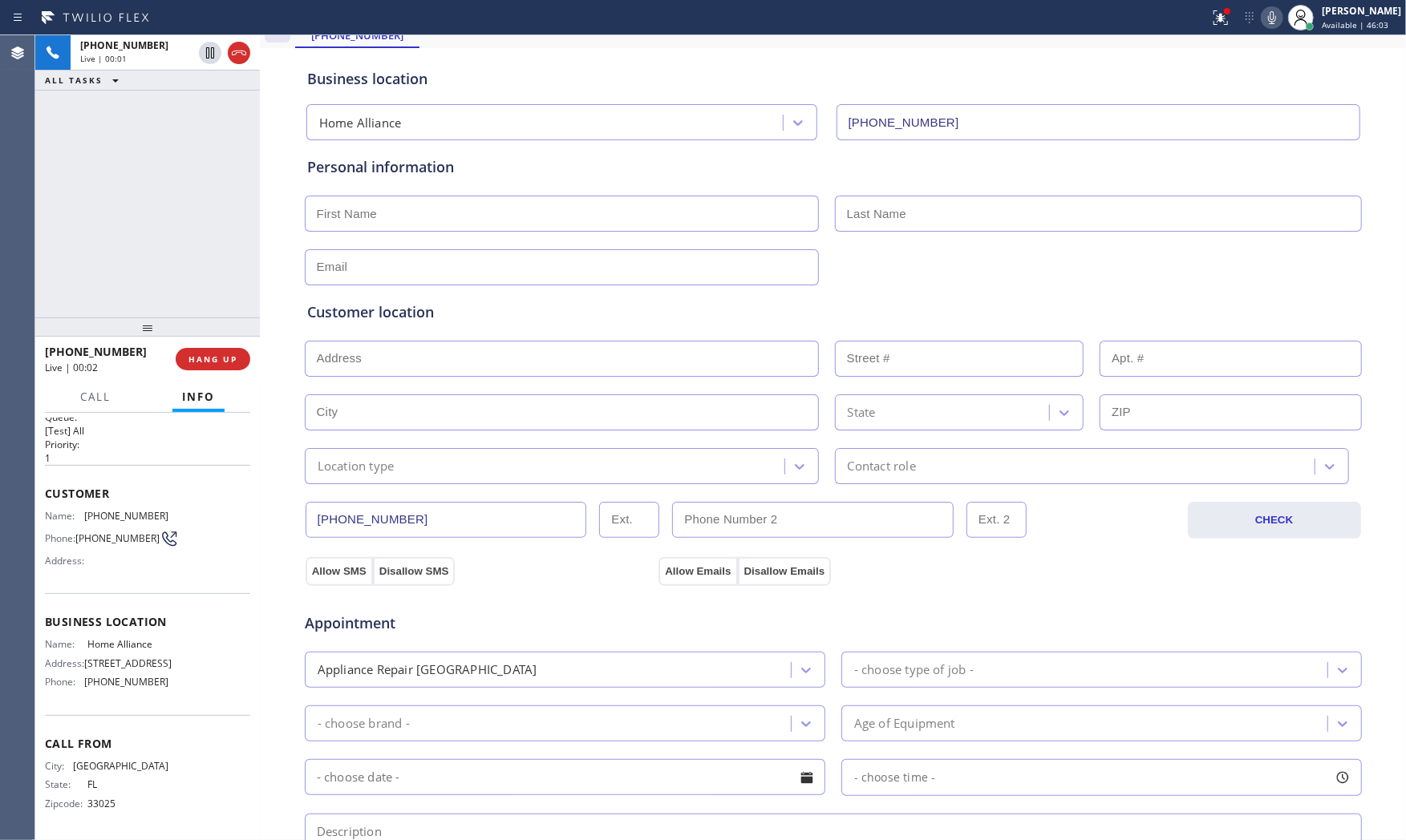
scroll to position [0, 0]
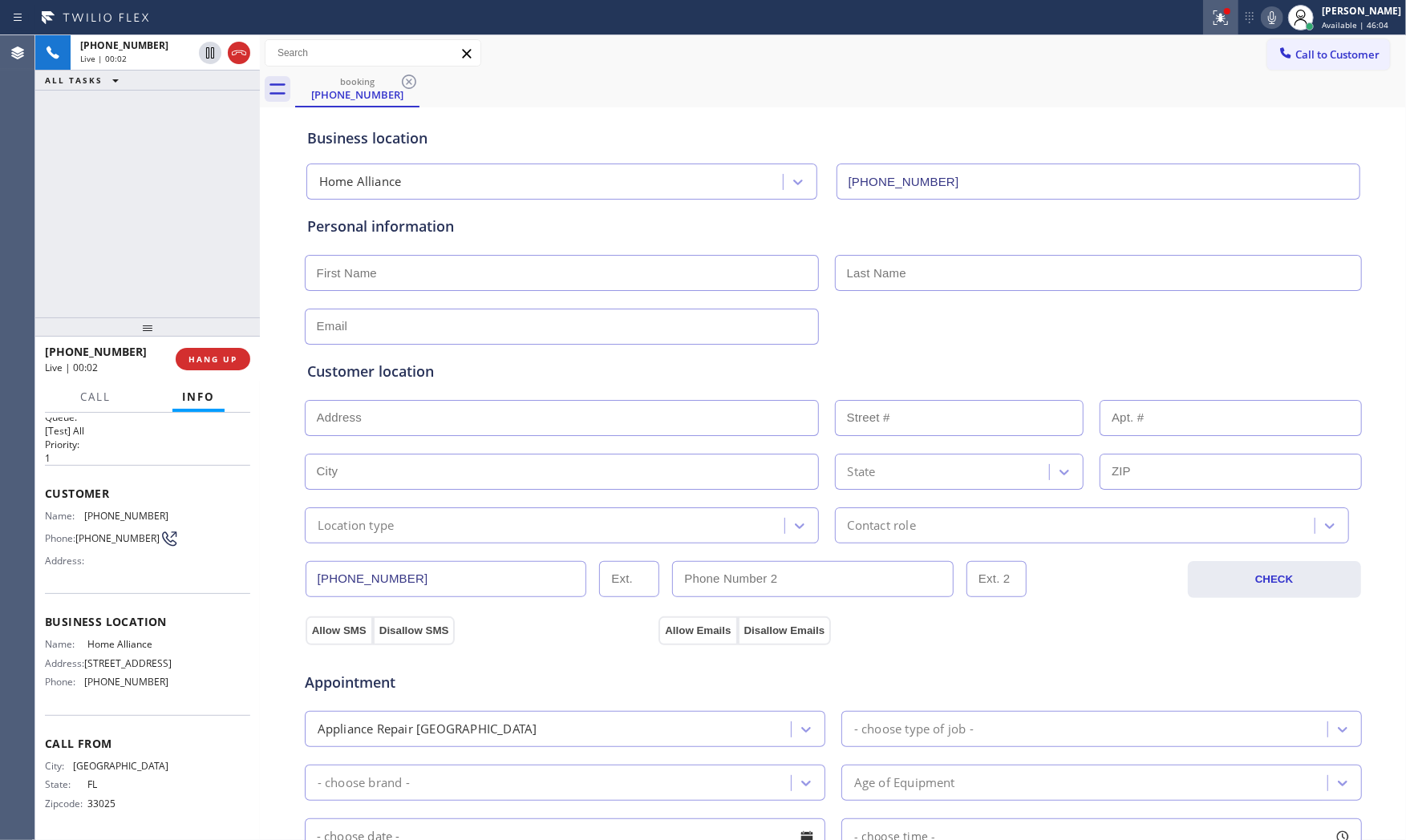
click at [1215, 17] on icon at bounding box center [1218, 15] width 9 height 11
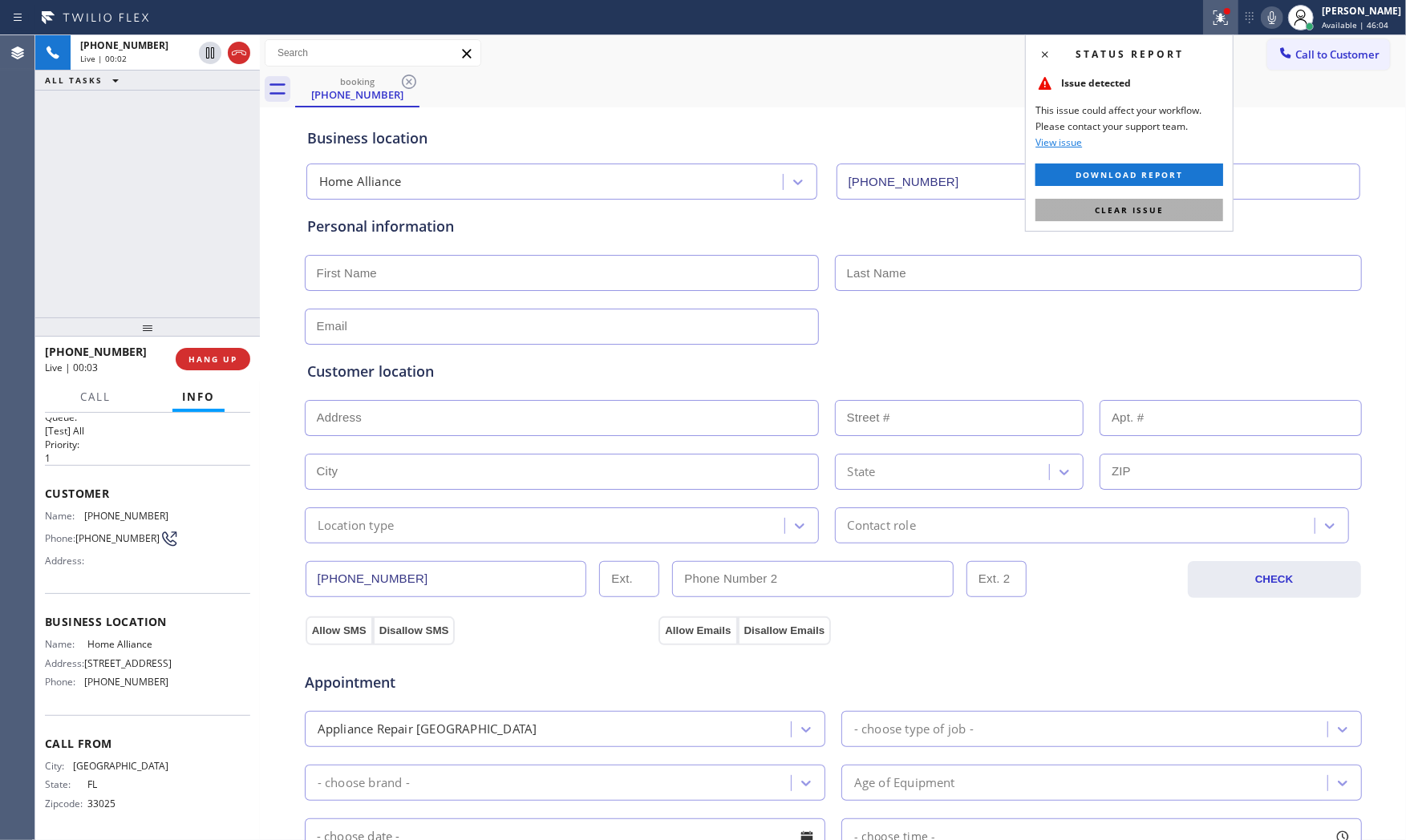
click at [1188, 215] on button "Clear issue" at bounding box center [1130, 210] width 188 height 22
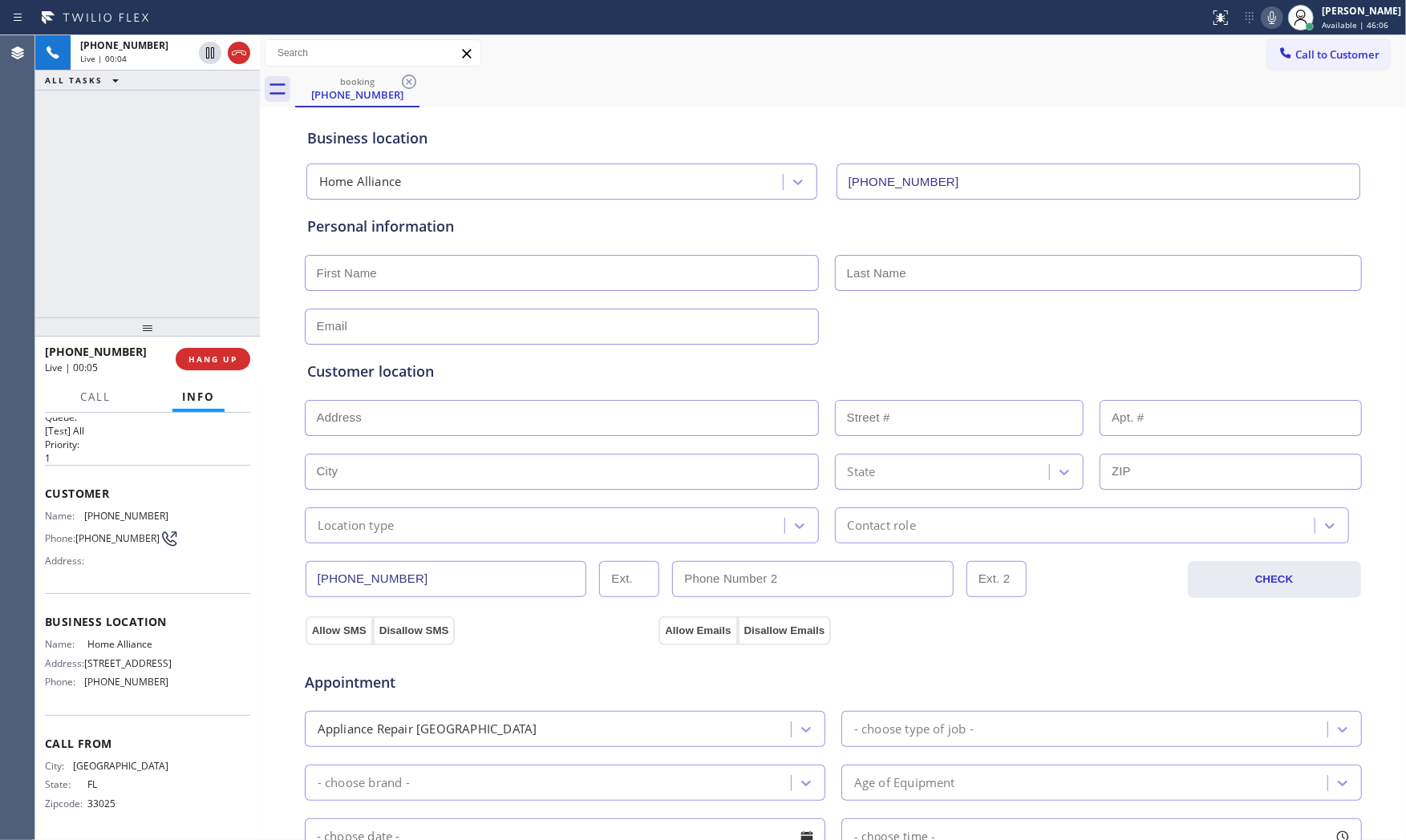
click at [1263, 13] on icon at bounding box center [1272, 17] width 19 height 19
drag, startPoint x: 1274, startPoint y: 9, endPoint x: 1285, endPoint y: 5, distance: 11.7
click at [1274, 9] on icon at bounding box center [1272, 17] width 19 height 19
click at [1270, 27] on button at bounding box center [1272, 17] width 22 height 22
click at [1283, 14] on div at bounding box center [1300, 17] width 35 height 35
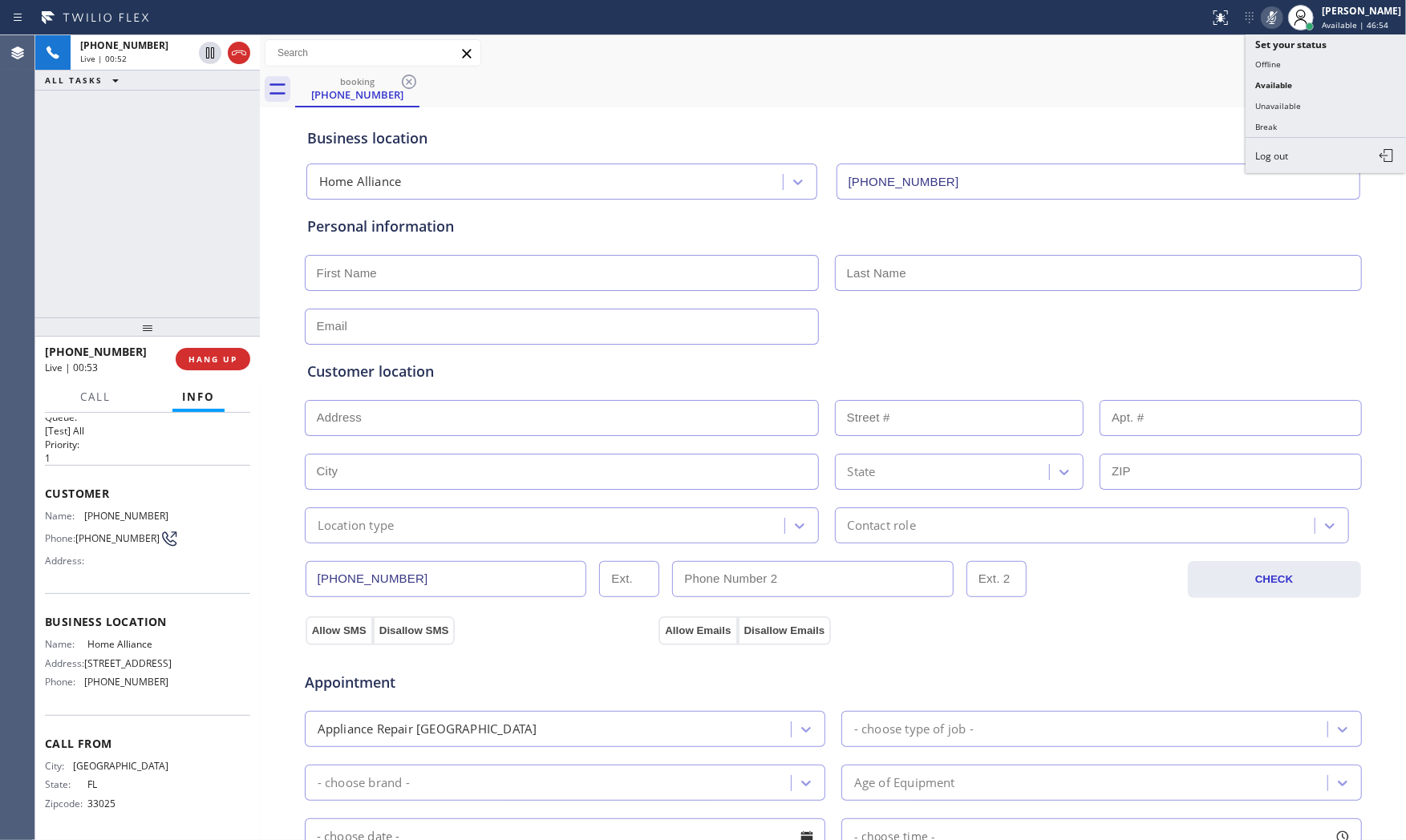
click at [1263, 17] on icon at bounding box center [1272, 17] width 19 height 19
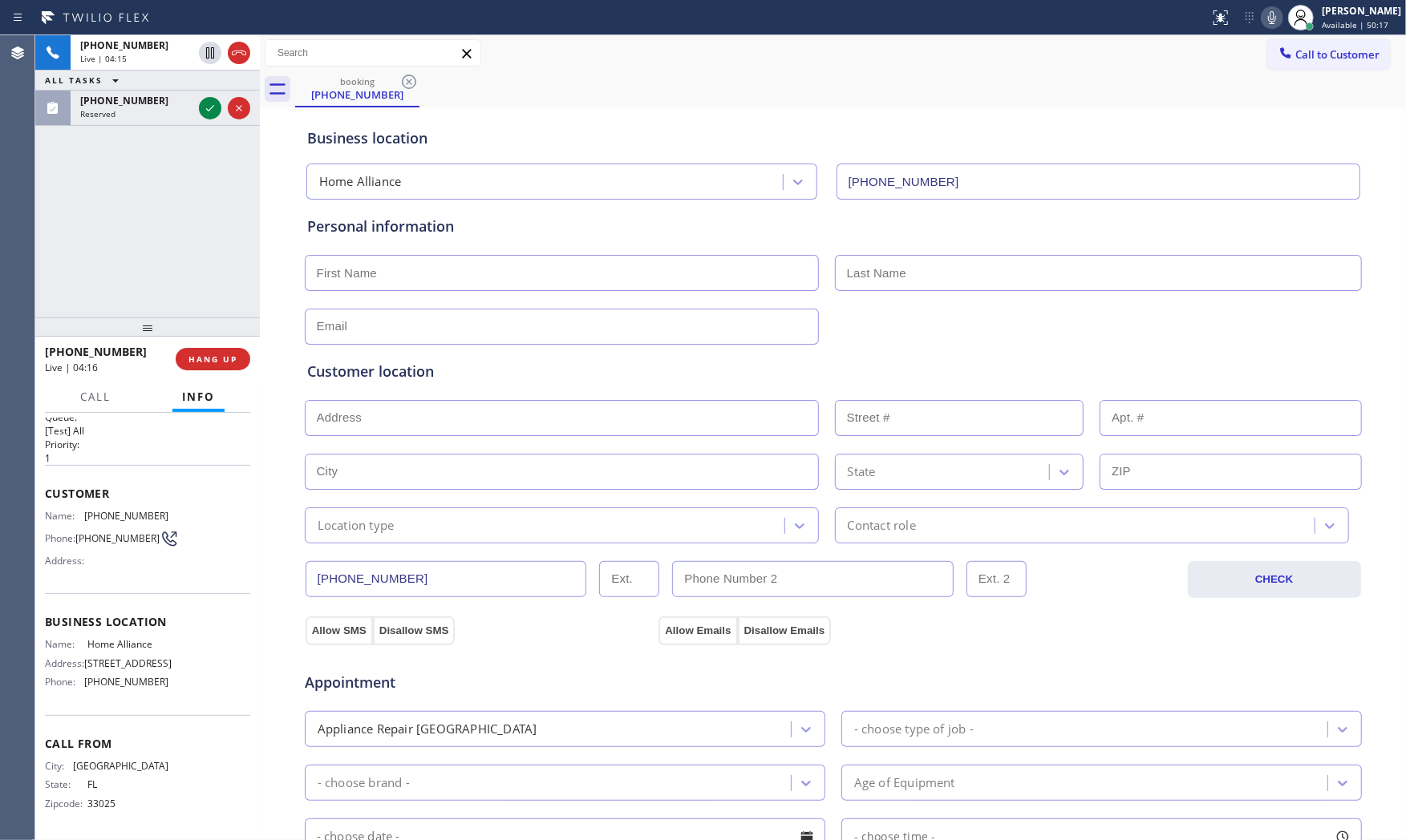
click at [1265, 21] on icon at bounding box center [1272, 17] width 19 height 19
click at [1272, 17] on icon at bounding box center [1272, 17] width 19 height 19
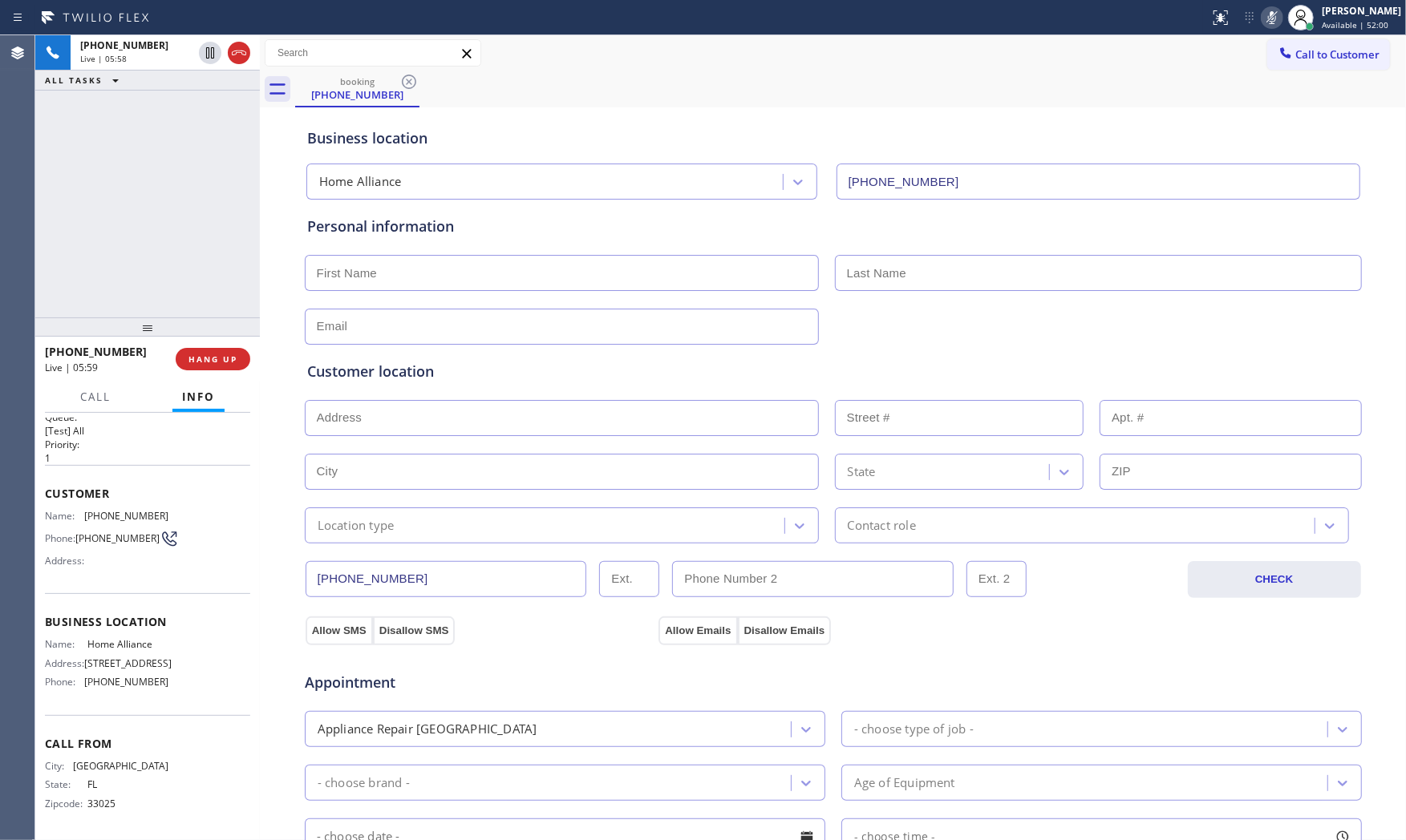
click at [1272, 17] on icon at bounding box center [1272, 17] width 19 height 19
click at [503, 275] on input "text" at bounding box center [561, 273] width 514 height 36
paste input "Joakeim"
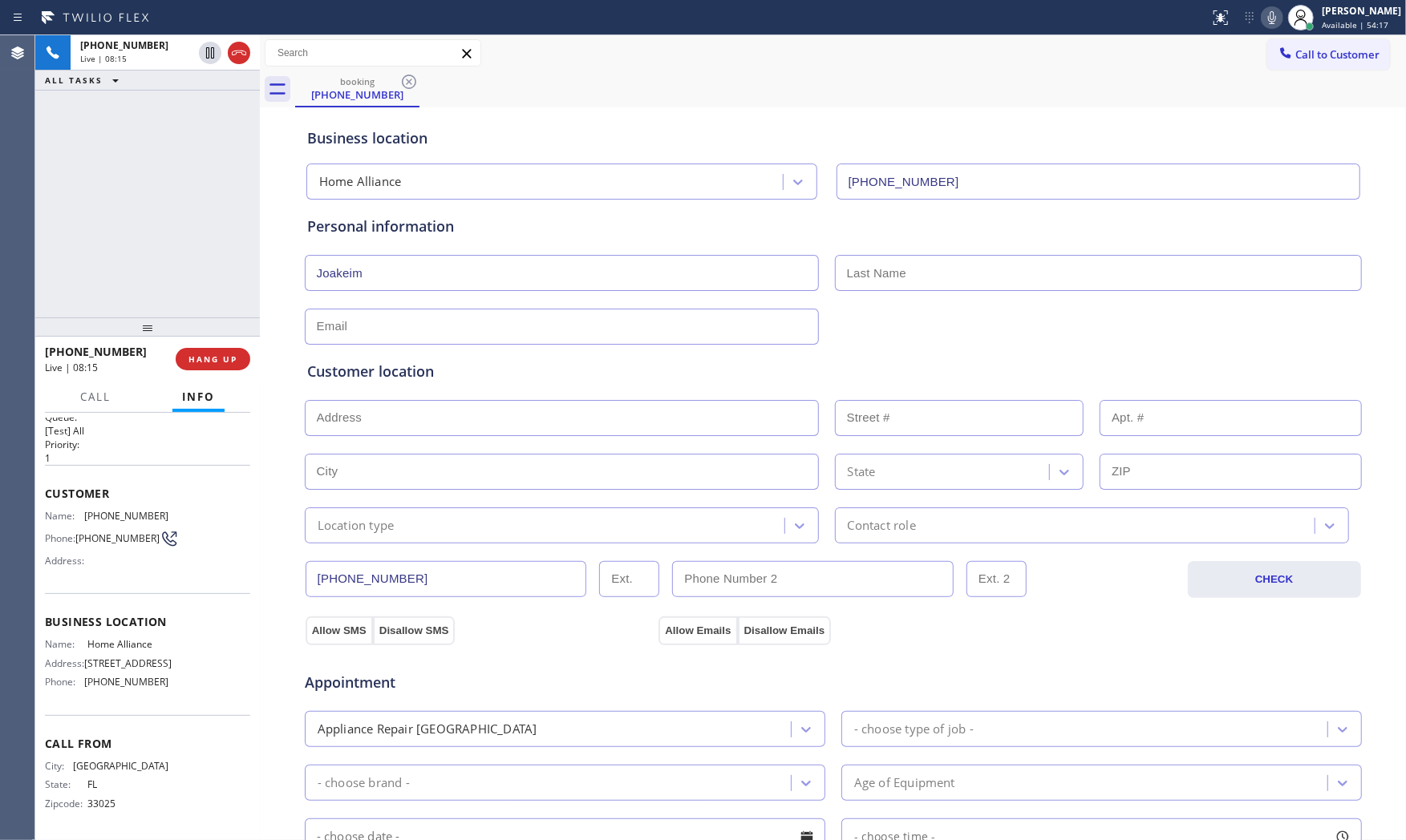
type input "Joakeim"
click at [963, 276] on input "text" at bounding box center [1099, 273] width 527 height 36
paste input "[PERSON_NAME]"
type input "[PERSON_NAME]"
click at [1274, 17] on icon at bounding box center [1272, 17] width 19 height 19
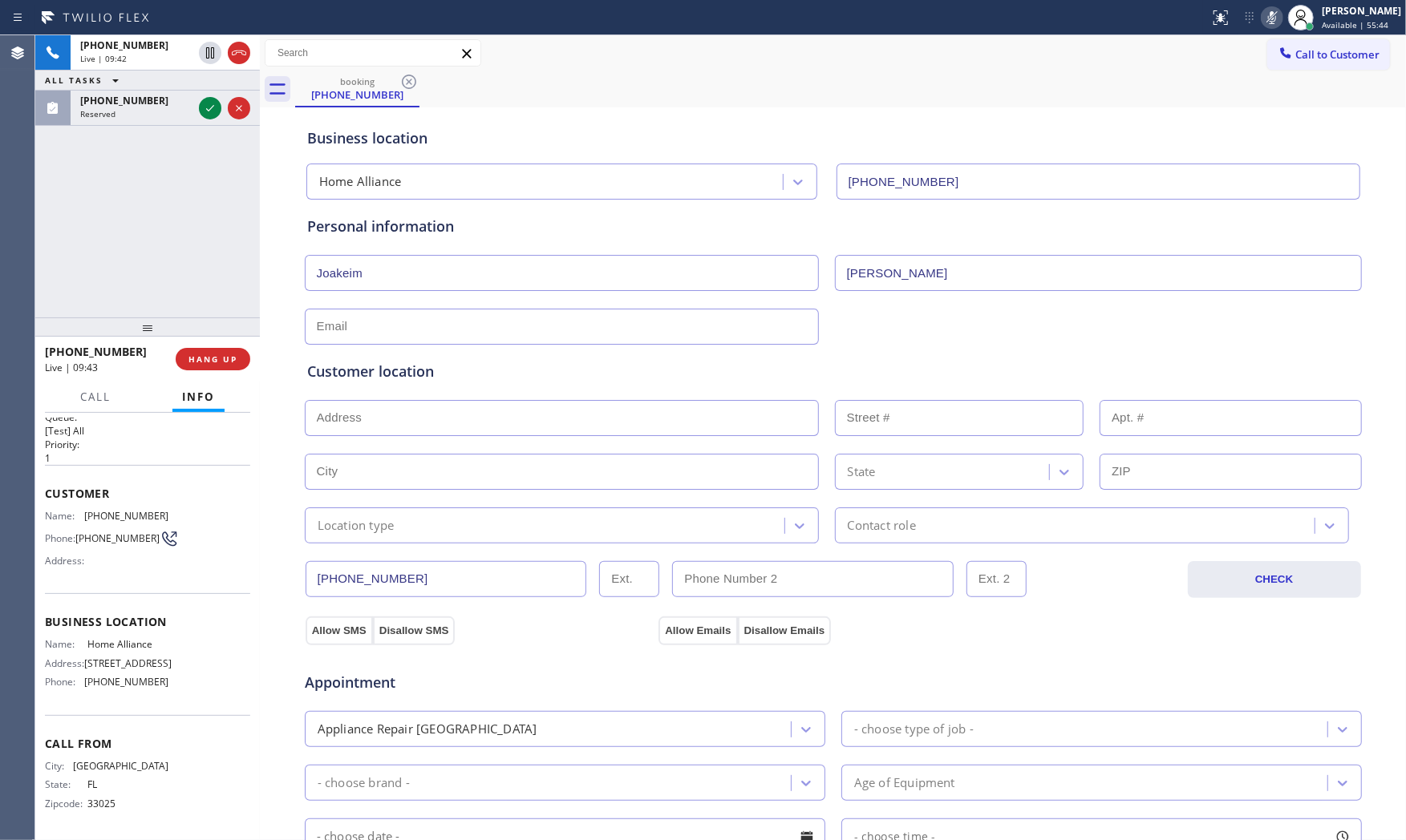
click at [1274, 18] on icon at bounding box center [1272, 17] width 19 height 19
drag, startPoint x: 1270, startPoint y: 21, endPoint x: 1288, endPoint y: 9, distance: 21.6
click at [1270, 21] on icon at bounding box center [1272, 17] width 19 height 19
click at [378, 274] on input "Joakeim" at bounding box center [561, 273] width 514 height 36
click at [479, 333] on input "text" at bounding box center [561, 327] width 514 height 36
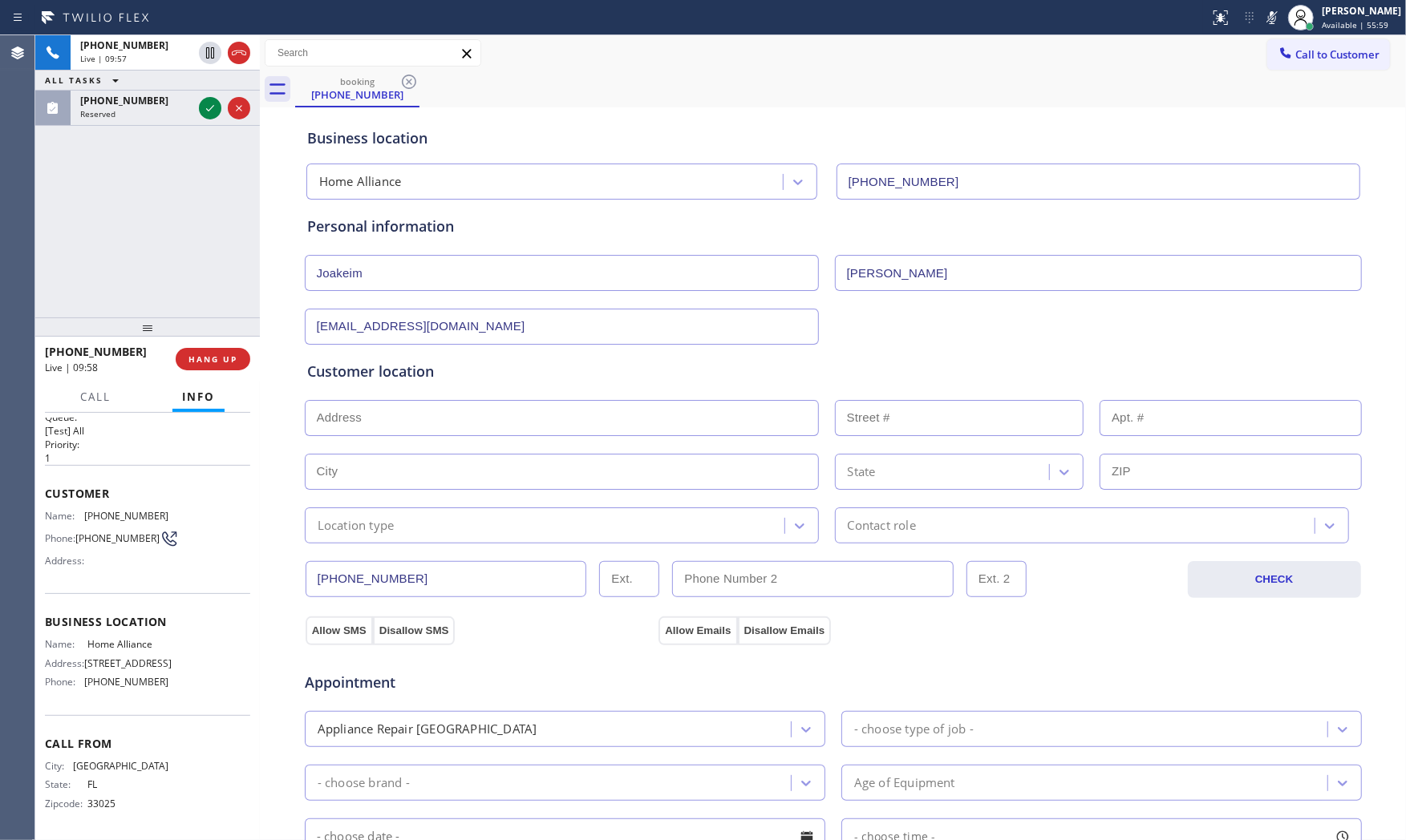
type input "[EMAIL_ADDRESS][DOMAIN_NAME]"
click at [1263, 21] on icon at bounding box center [1272, 17] width 19 height 19
click at [357, 426] on input "text" at bounding box center [561, 418] width 514 height 36
paste input "[PERSON_NAME][EMAIL_ADDRESS][DOMAIN_NAME]"
type input "[PERSON_NAME][EMAIL_ADDRESS][DOMAIN_NAME]"
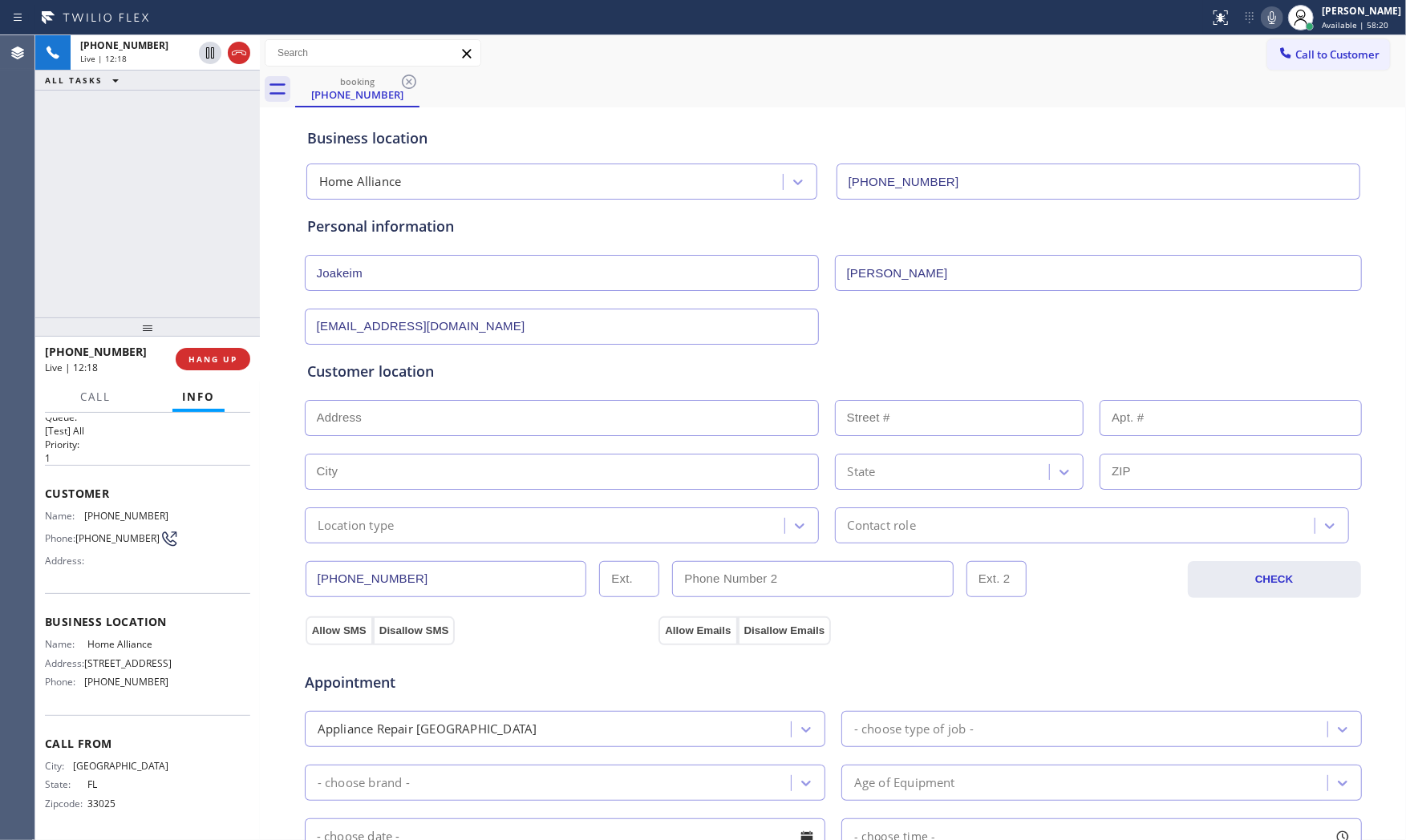
click at [511, 317] on input "[EMAIL_ADDRESS][DOMAIN_NAME]" at bounding box center [561, 327] width 514 height 36
paste input "[PERSON_NAME]"
type input "[PERSON_NAME][EMAIL_ADDRESS][DOMAIN_NAME]"
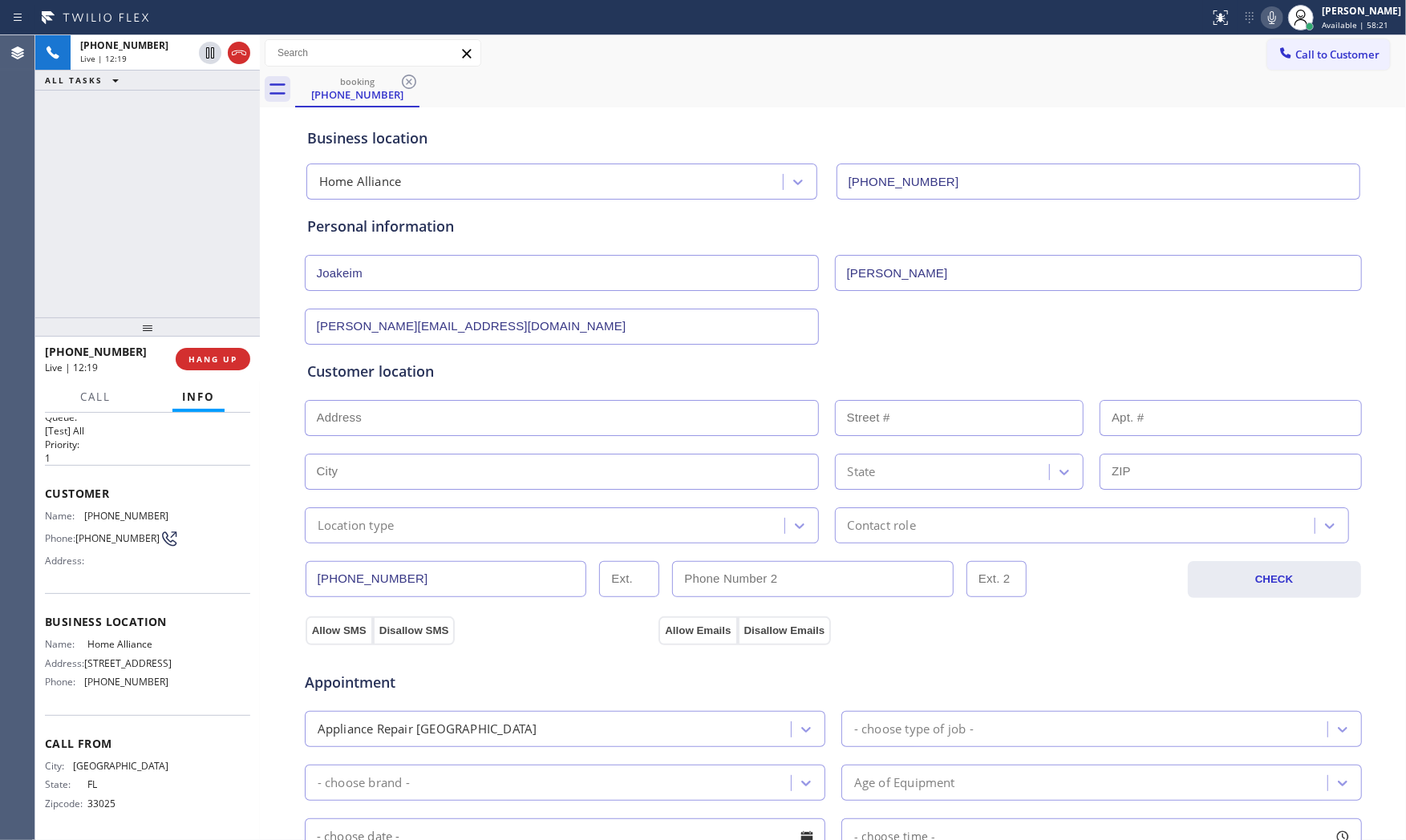
click at [780, 350] on div "Customer location >> ADD NEW ADDRESS << + NEW ADDRESS State Location type Conta…" at bounding box center [833, 444] width 1059 height 199
click at [448, 405] on input "text" at bounding box center [561, 418] width 514 height 36
paste input "[STREET_ADDRESS]"
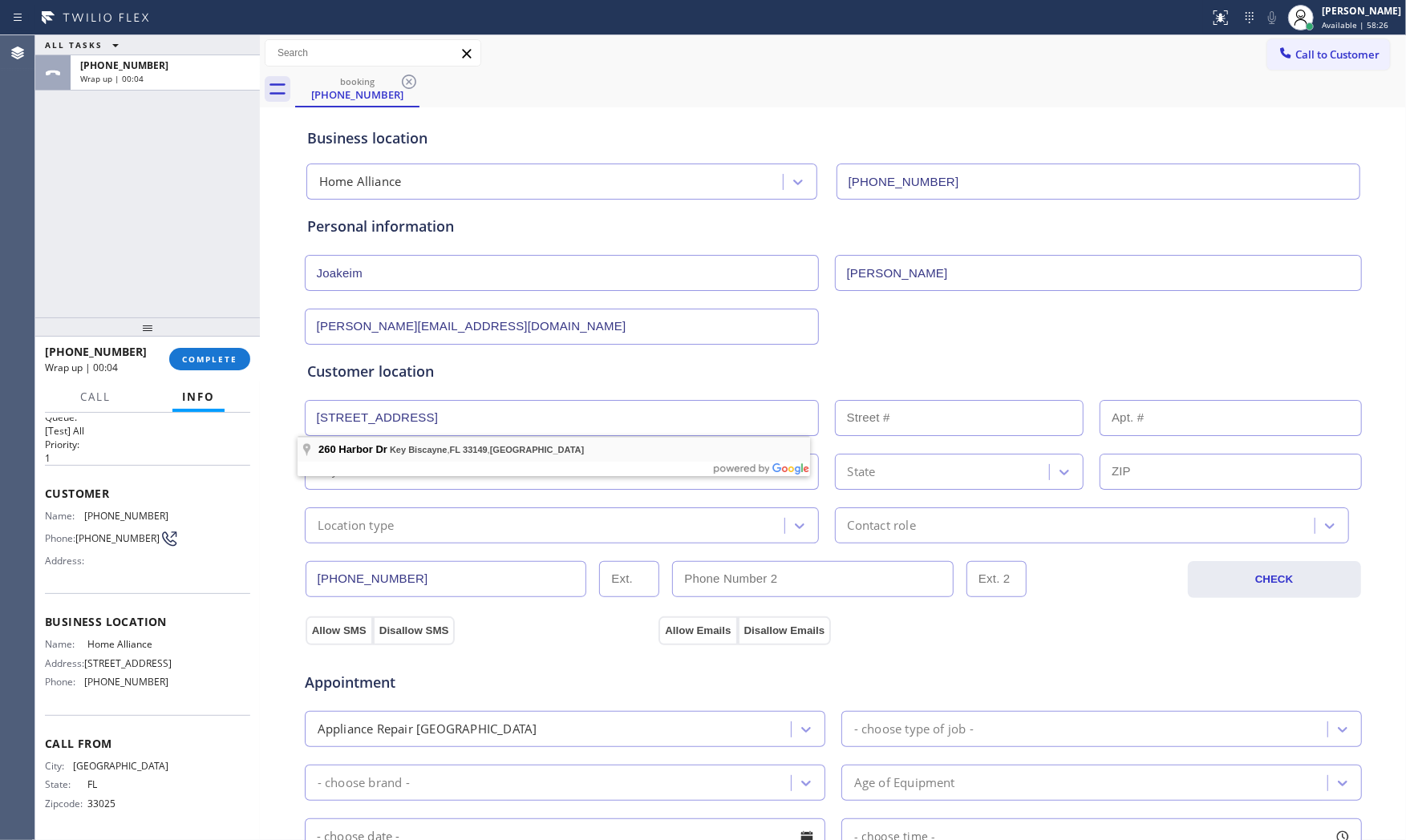
type input "[GEOGRAPHIC_DATA]"
type input "260"
type input "Key Biscayne"
type input "33149"
click at [324, 527] on div "Location type" at bounding box center [356, 525] width 77 height 18
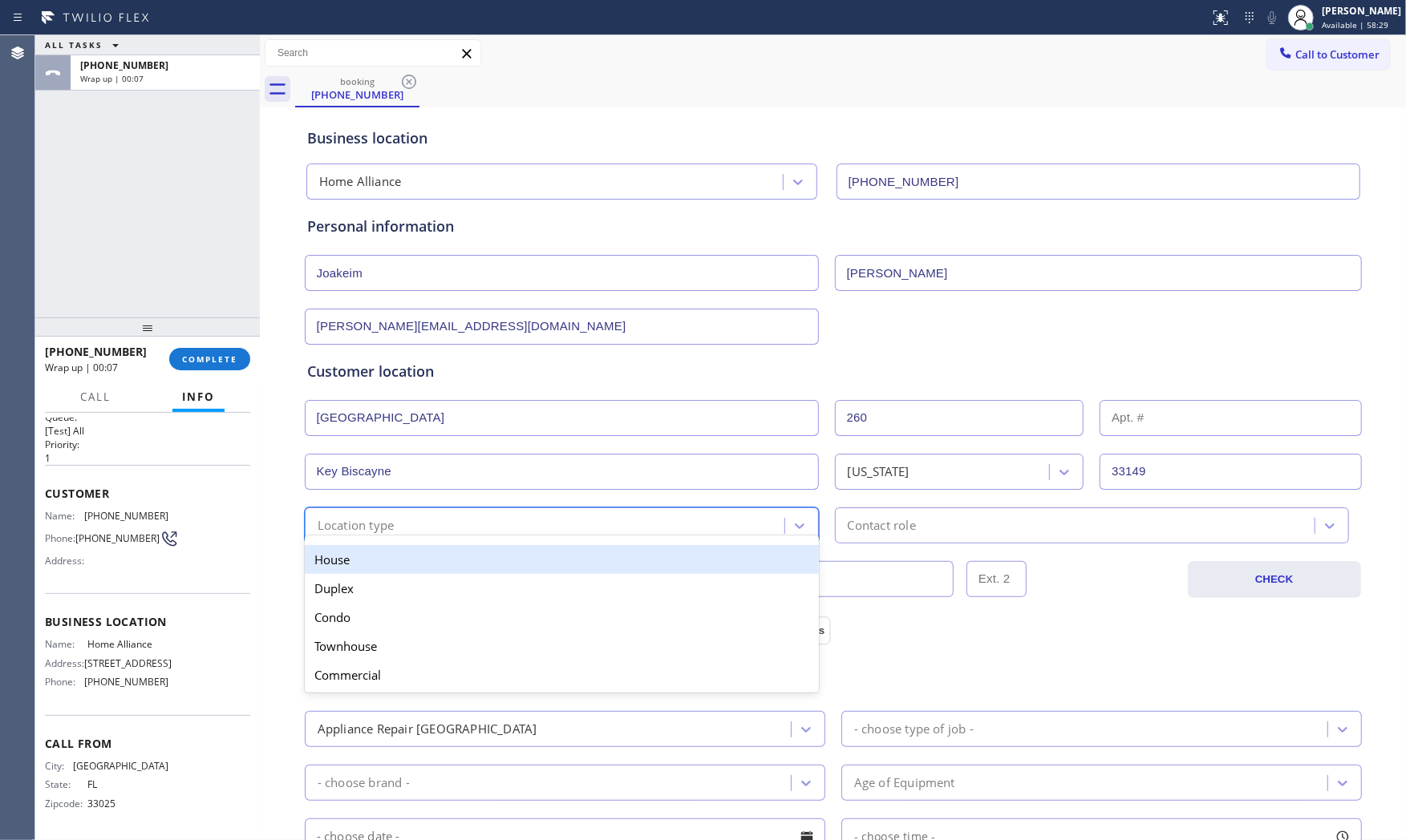
drag, startPoint x: 373, startPoint y: 571, endPoint x: 573, endPoint y: 547, distance: 201.4
click at [374, 570] on div "House" at bounding box center [561, 560] width 514 height 29
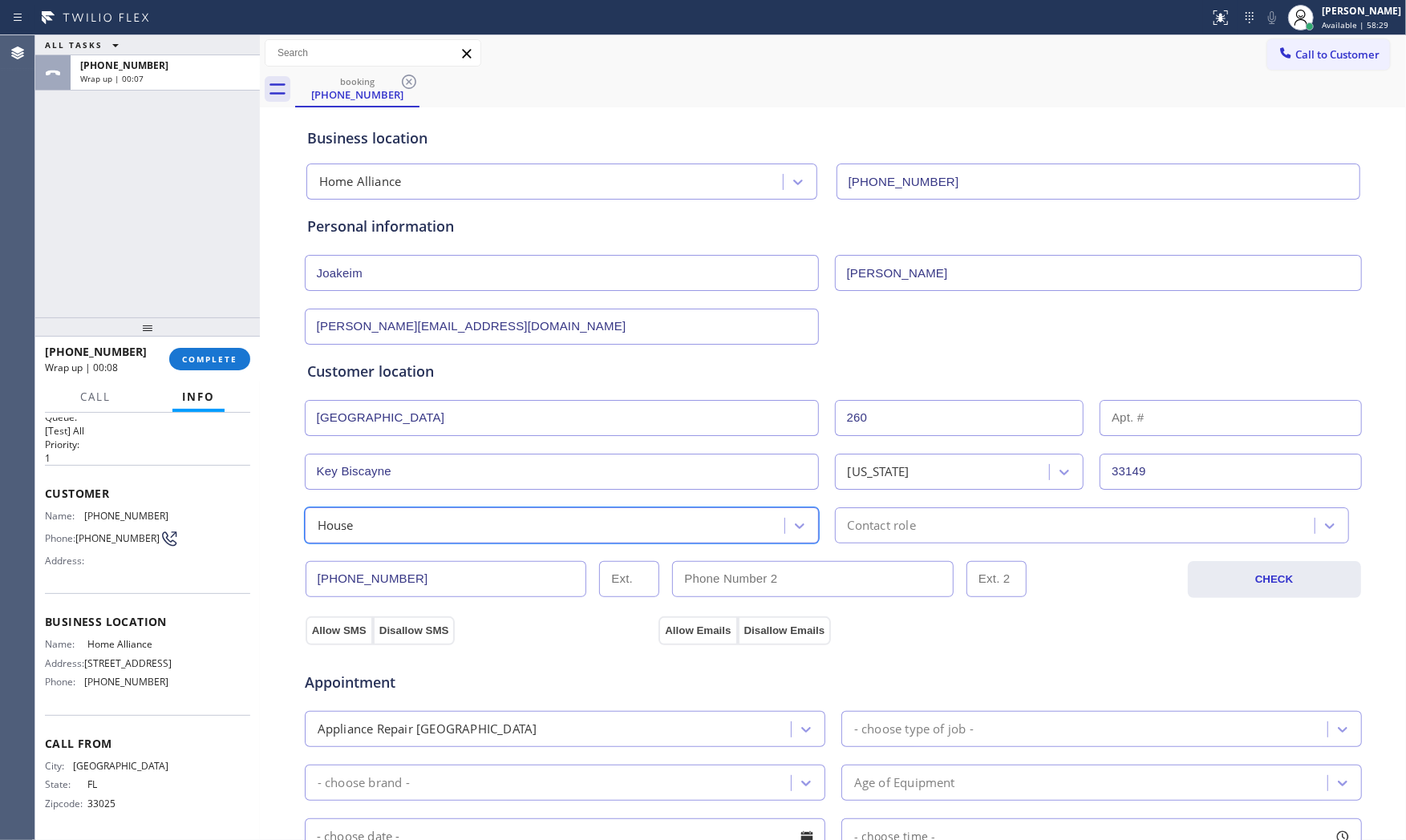
click at [889, 519] on div "Contact role" at bounding box center [882, 525] width 68 height 18
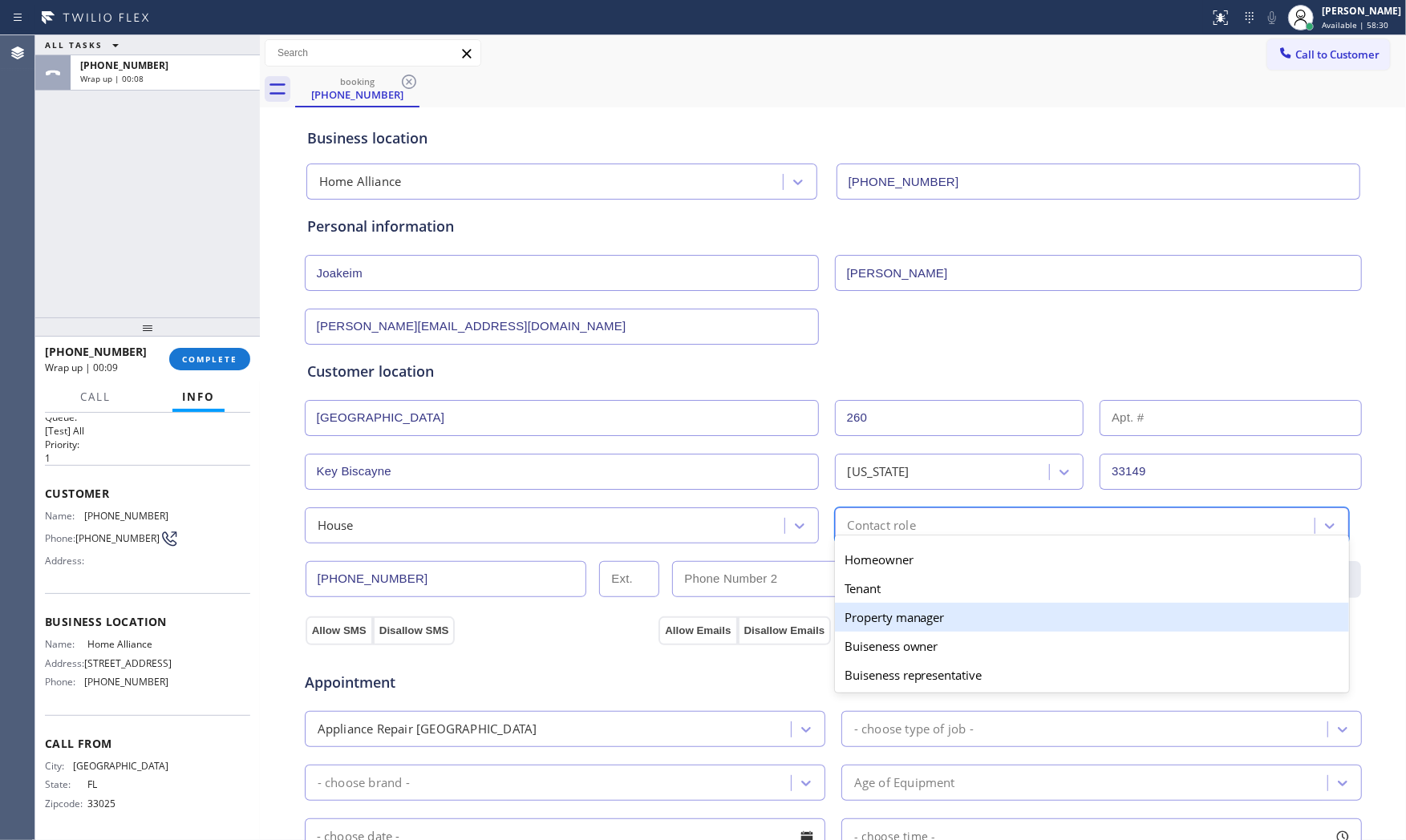
click at [889, 622] on div "Property manager" at bounding box center [1092, 618] width 514 height 29
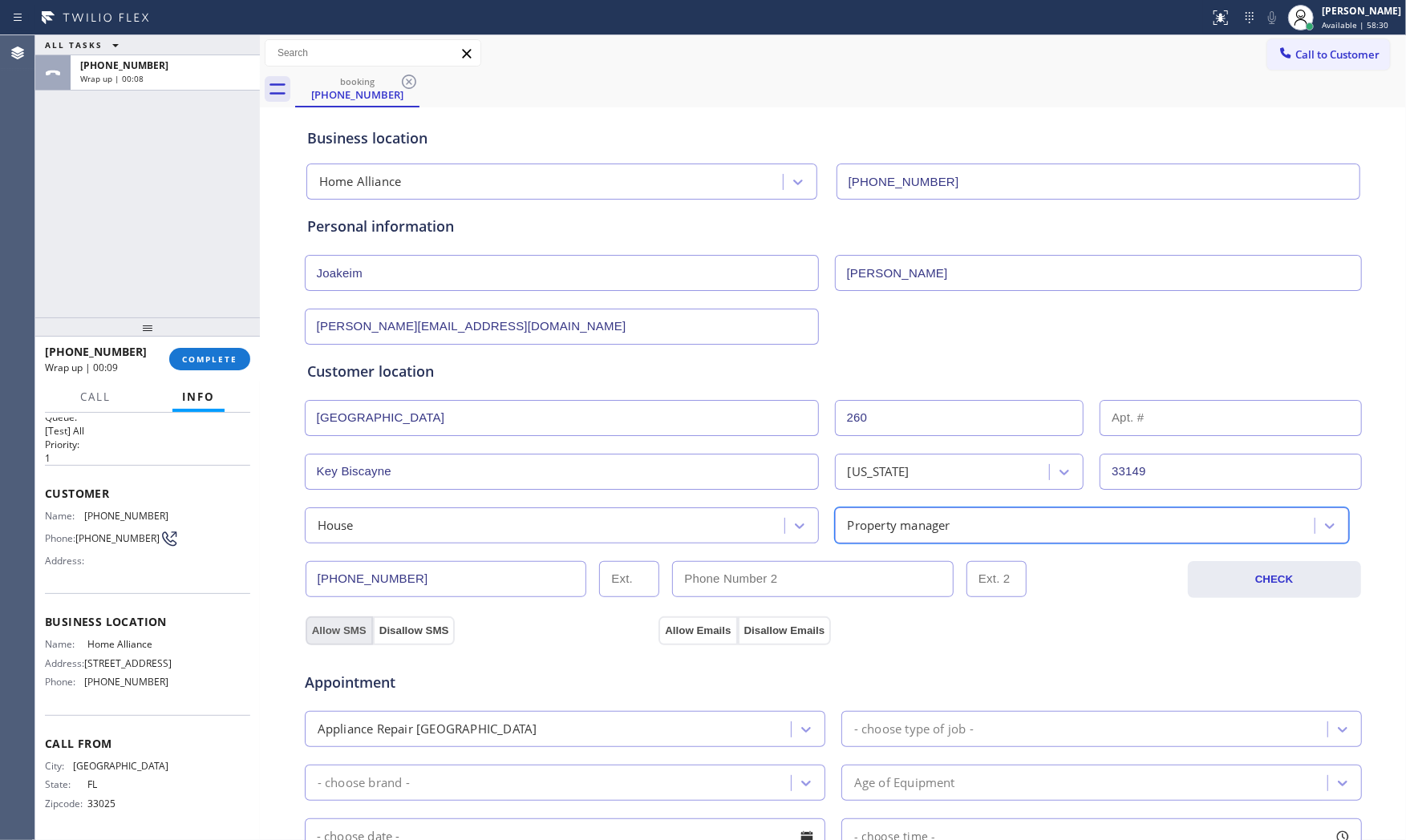
click at [315, 627] on button "Allow SMS" at bounding box center [339, 632] width 68 height 29
click at [714, 632] on button "Allow Emails" at bounding box center [698, 632] width 79 height 29
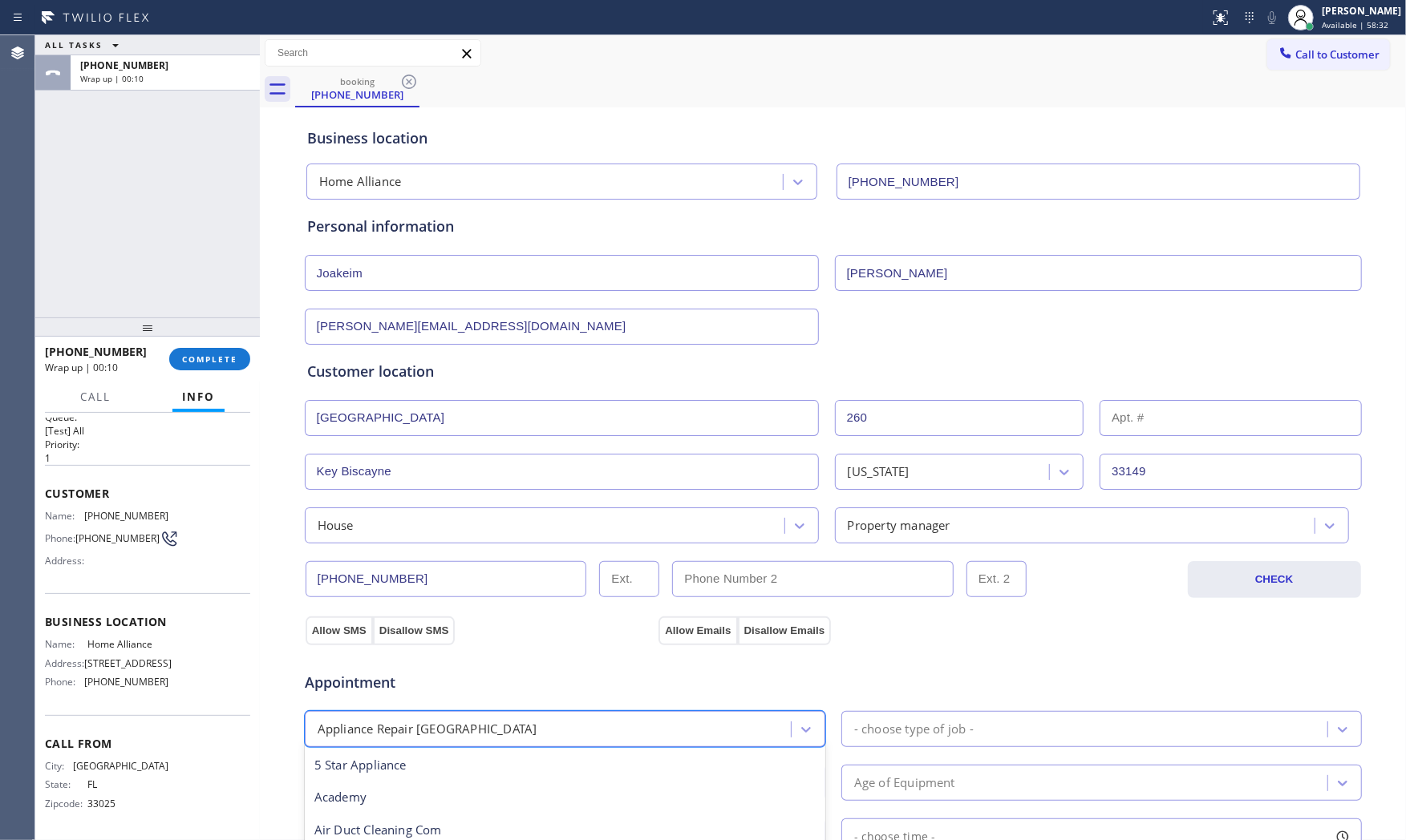
click at [549, 724] on div "Appliance Repair [GEOGRAPHIC_DATA]" at bounding box center [550, 729] width 482 height 28
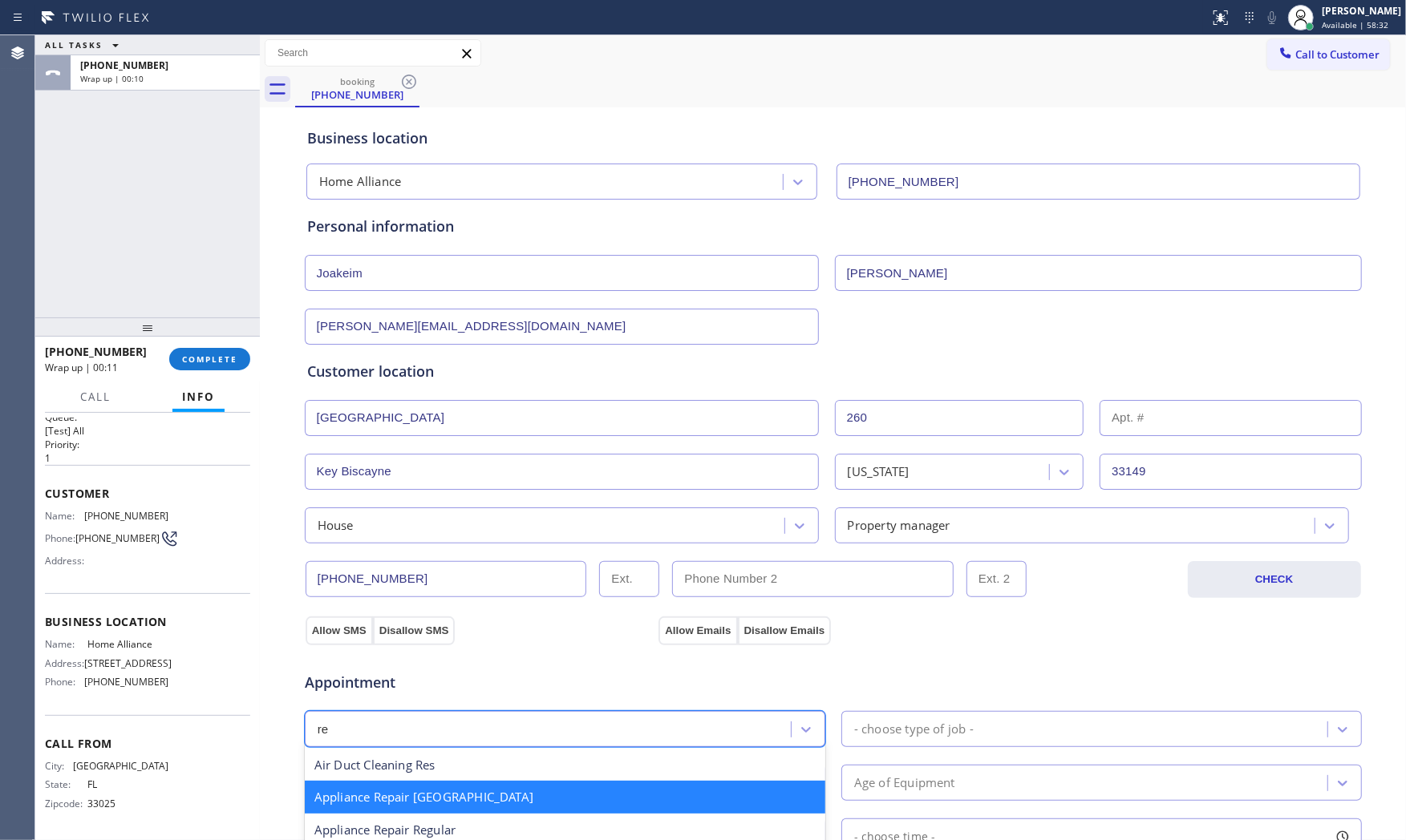
type input "reg"
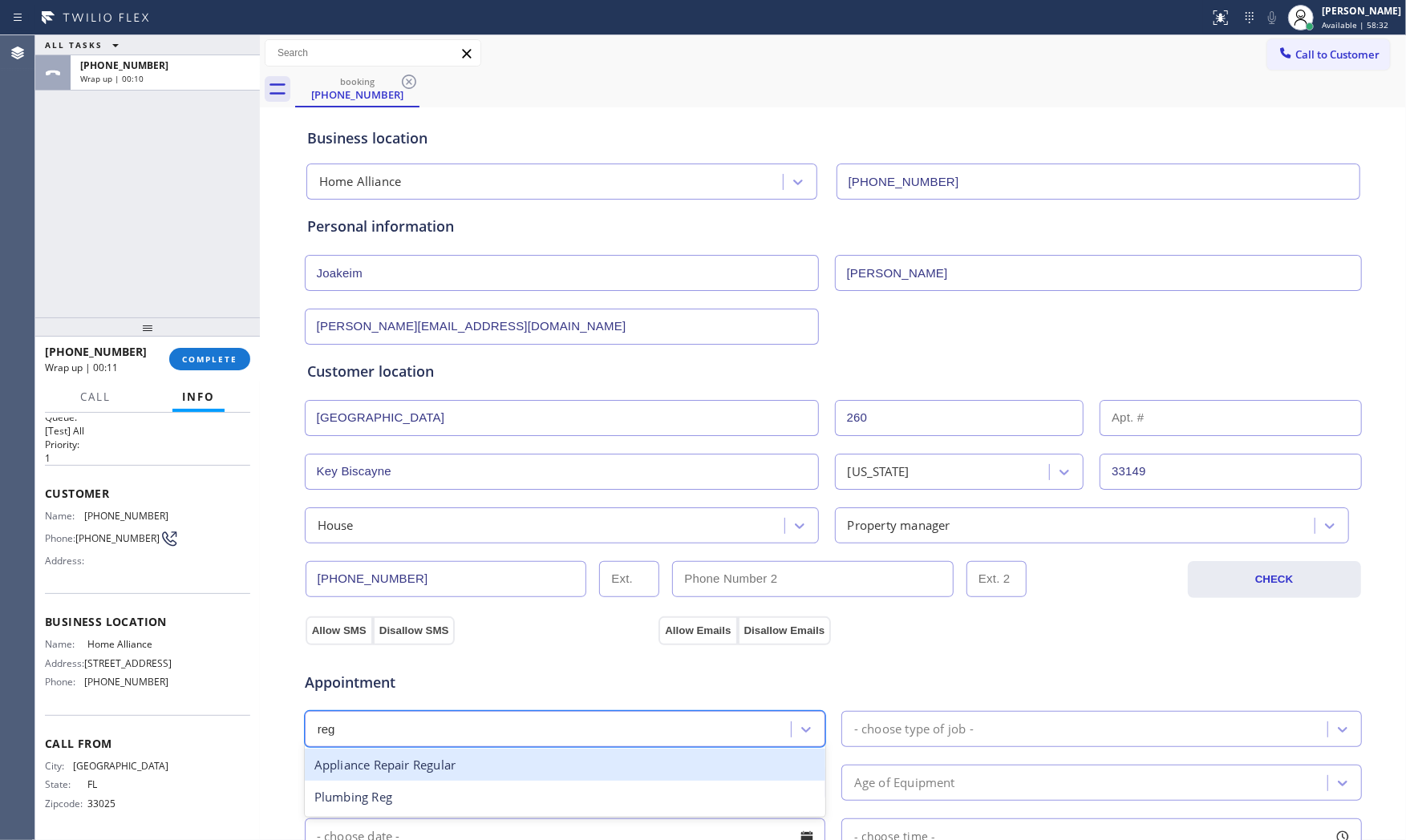
click at [477, 772] on div "Appliance Repair Regular" at bounding box center [565, 765] width 521 height 33
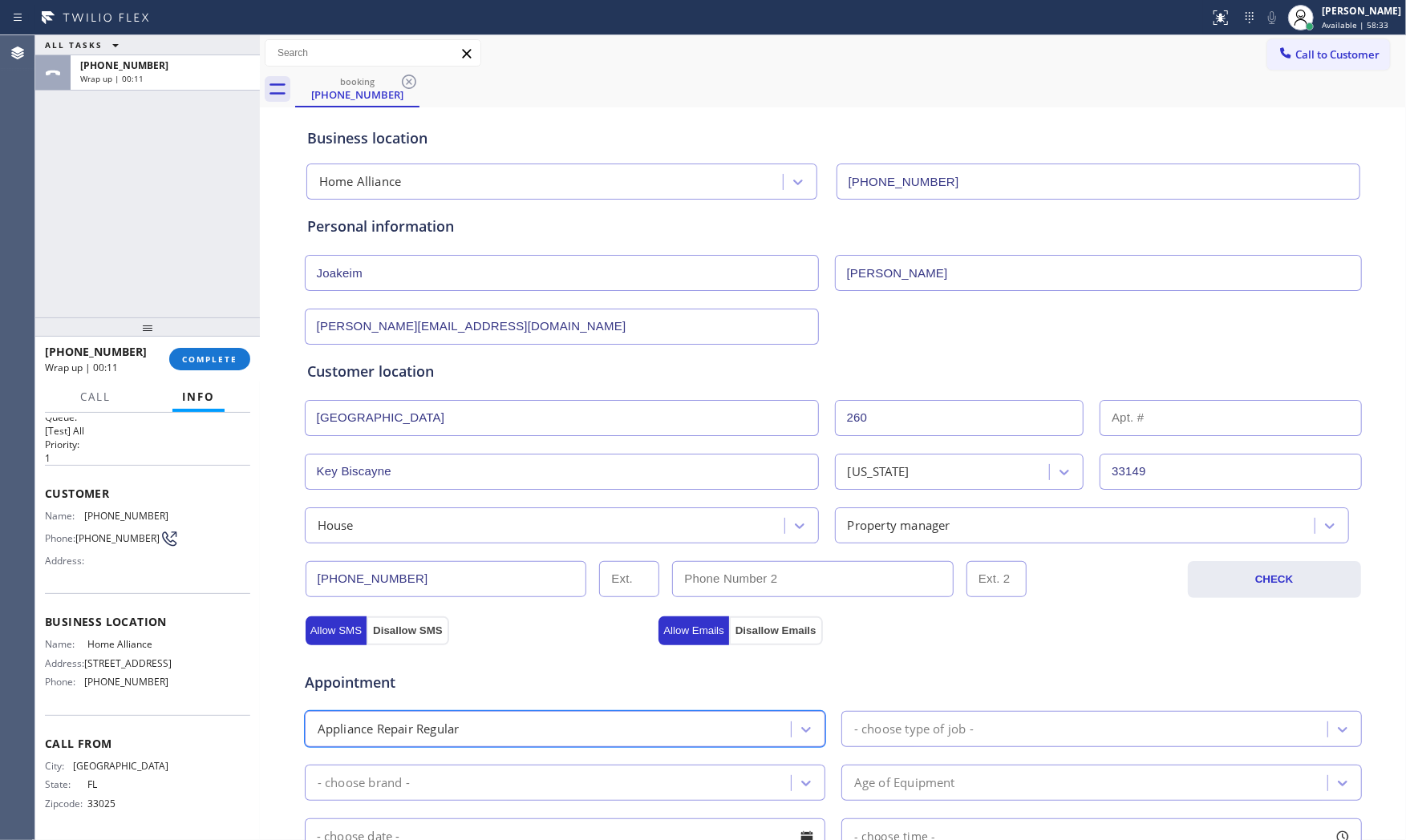
click at [903, 739] on div "- choose type of job -" at bounding box center [913, 728] width 119 height 18
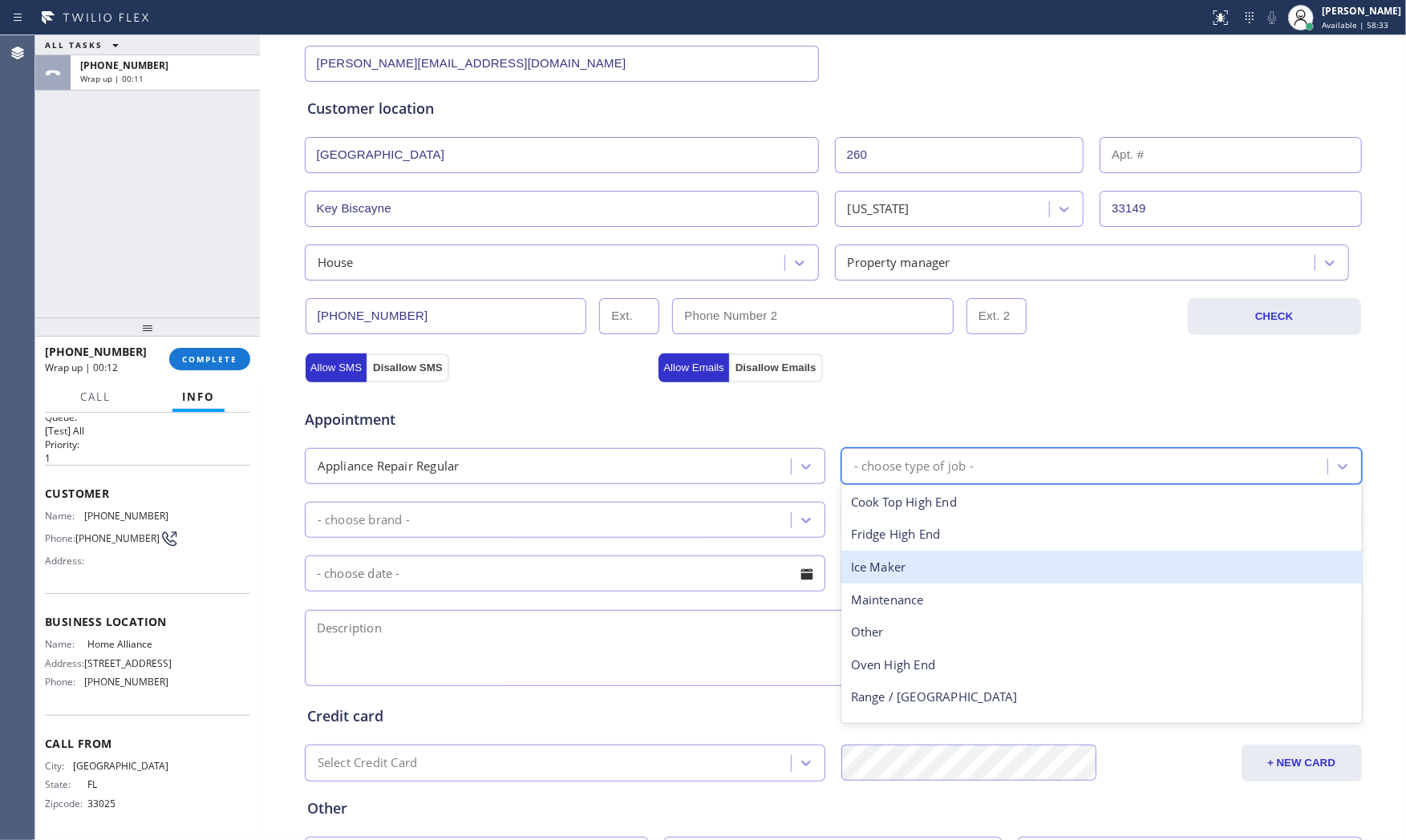
scroll to position [267, 0]
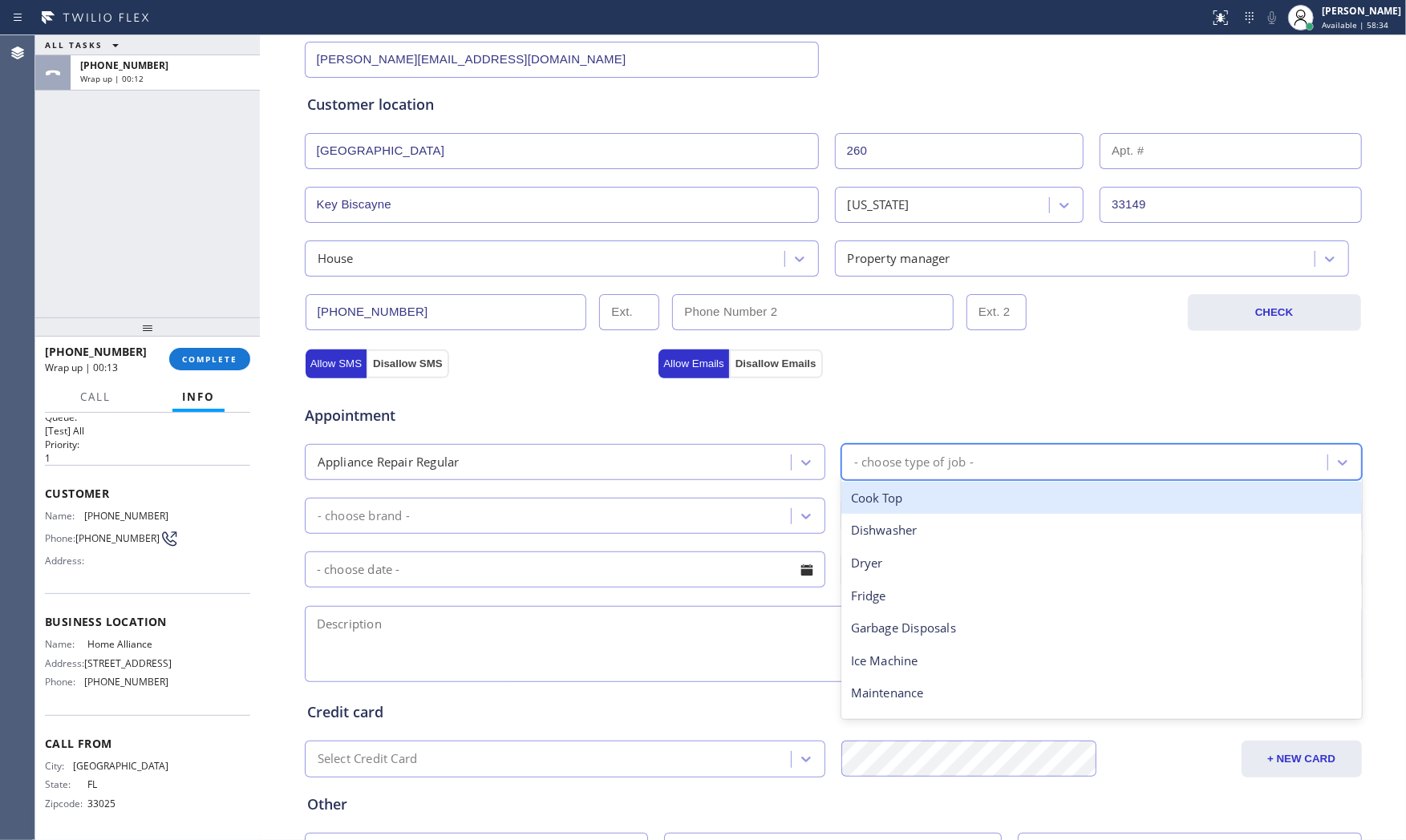
type input "d"
drag, startPoint x: 967, startPoint y: 501, endPoint x: 667, endPoint y: 522, distance: 300.7
click at [958, 502] on div "Dishwasher" at bounding box center [1101, 499] width 521 height 33
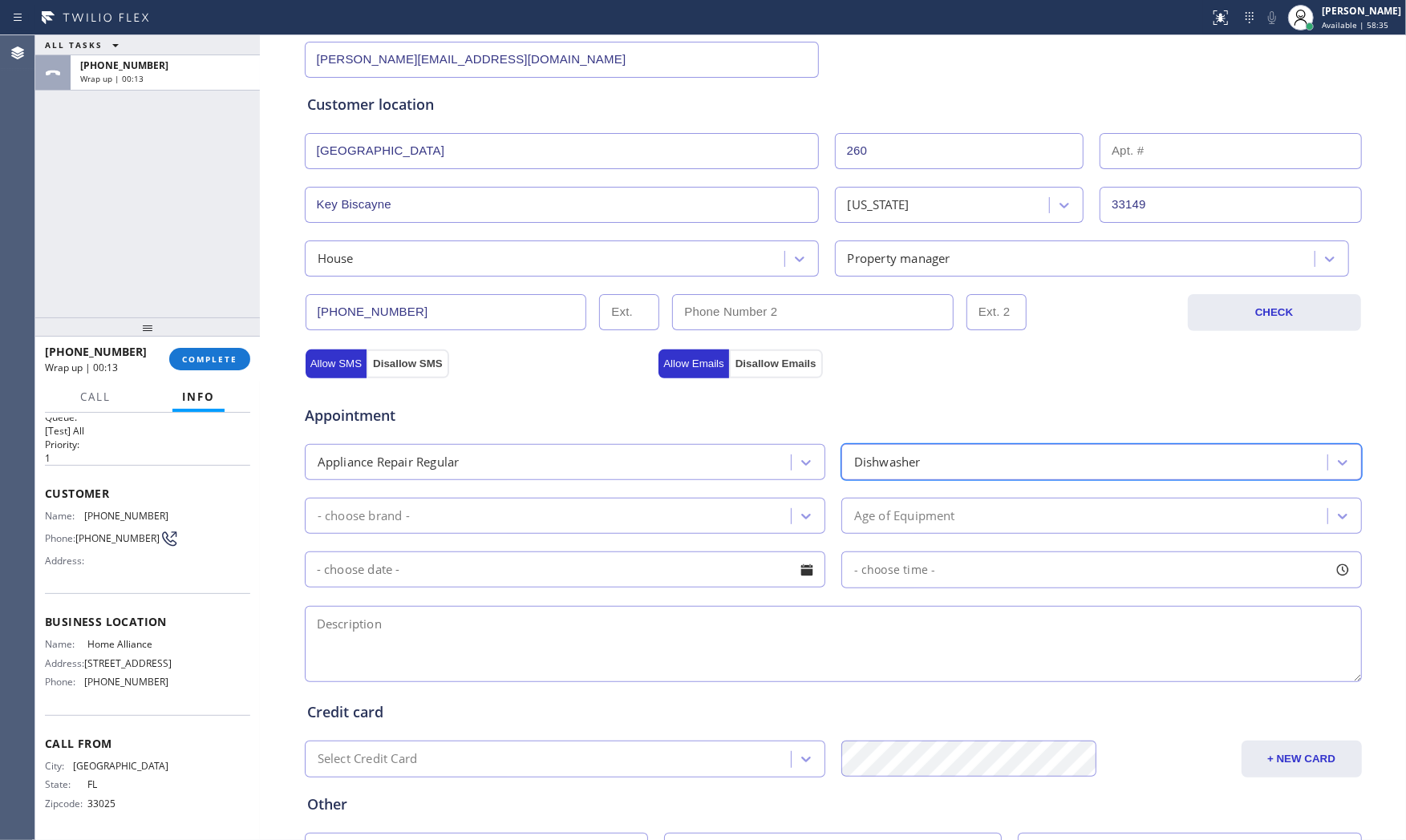
click at [574, 520] on div "- choose brand -" at bounding box center [550, 516] width 482 height 28
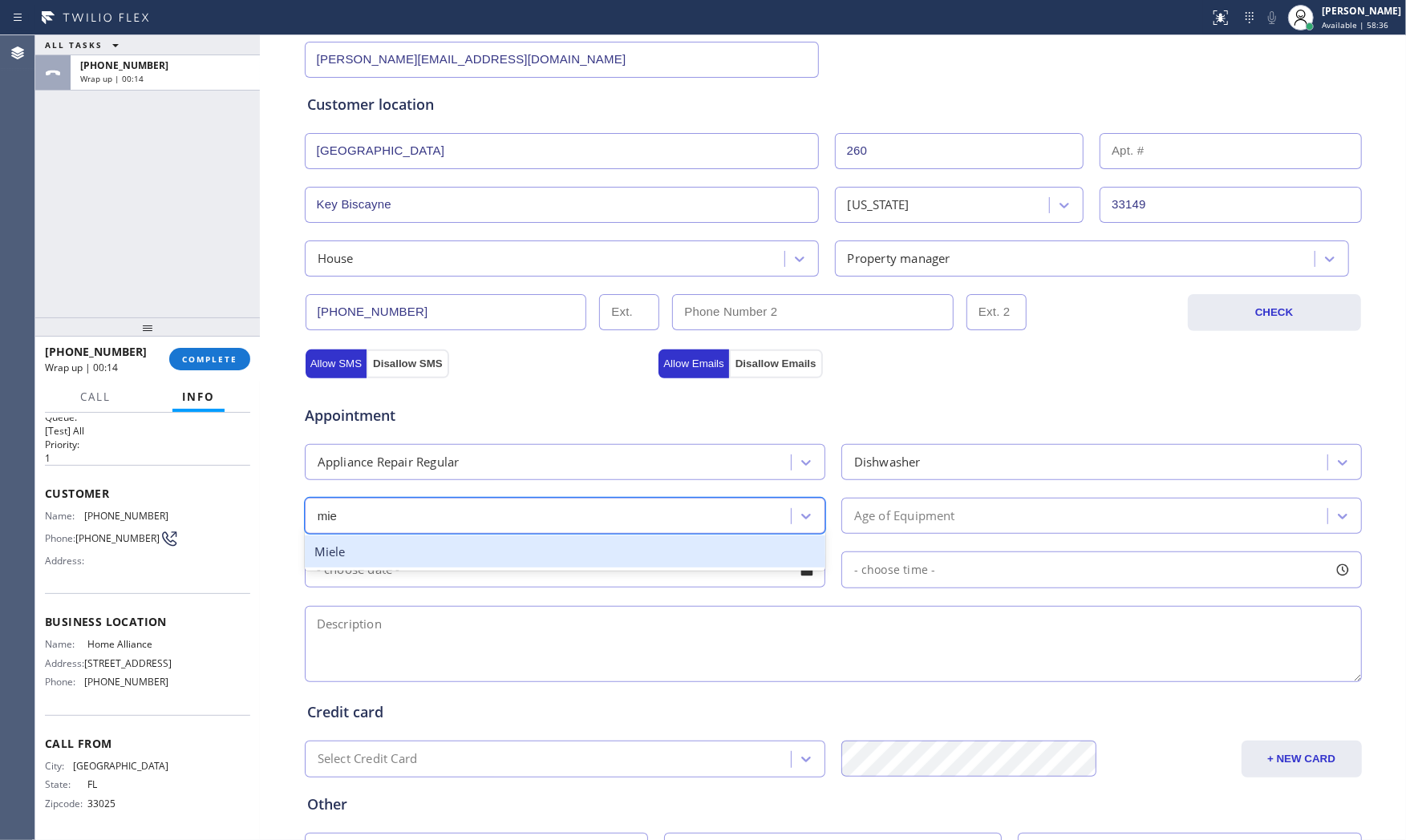
type input "miel"
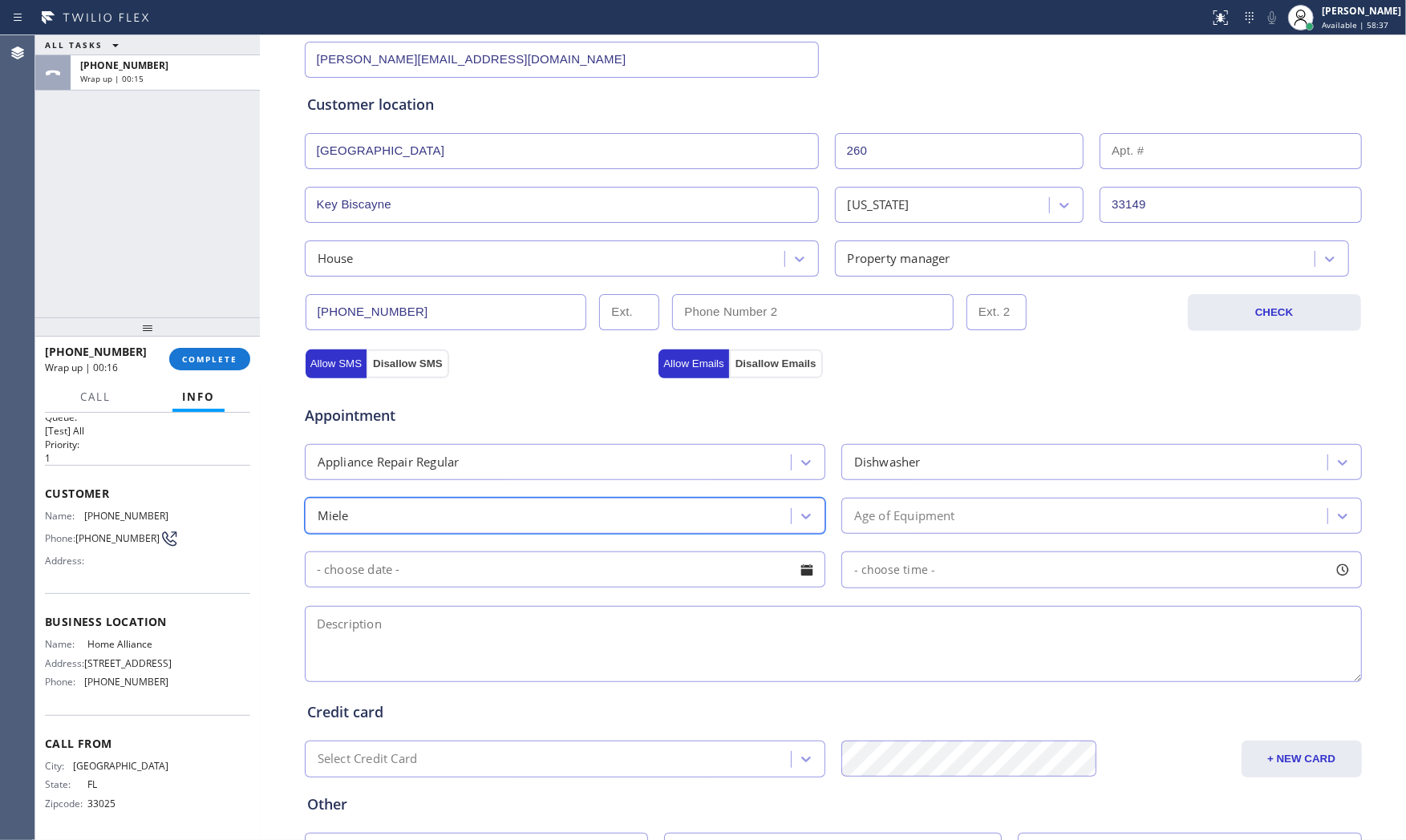
drag, startPoint x: 918, startPoint y: 543, endPoint x: 937, endPoint y: 522, distance: 28.3
click at [923, 539] on div "Appointment Appliance Repair Regular Dishwasher option Miele, selected. 18 resu…" at bounding box center [833, 536] width 1052 height 300
click at [937, 522] on div "Age of Equipment" at bounding box center [905, 516] width 101 height 18
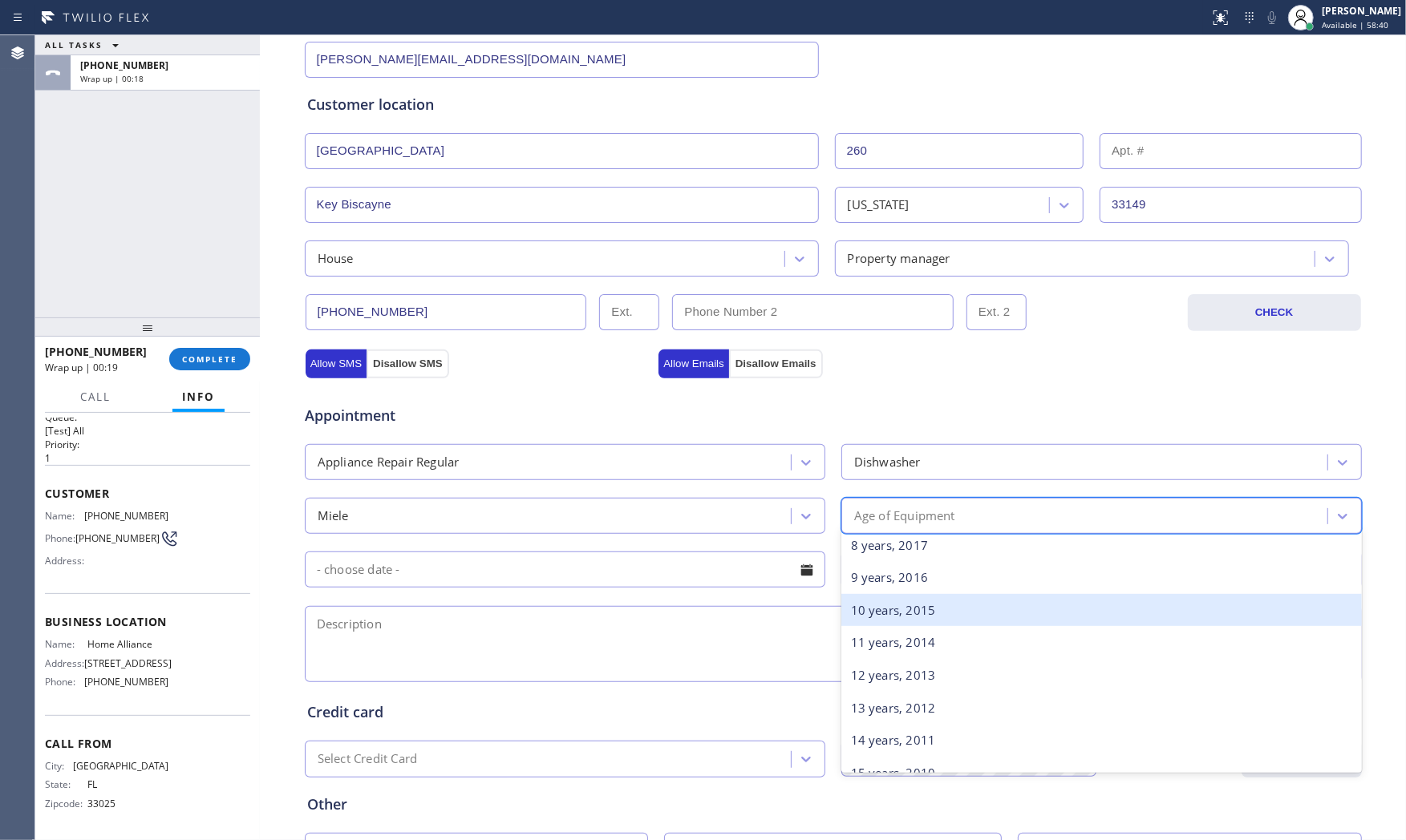
click at [895, 619] on div "10 years, 2015" at bounding box center [1101, 611] width 521 height 33
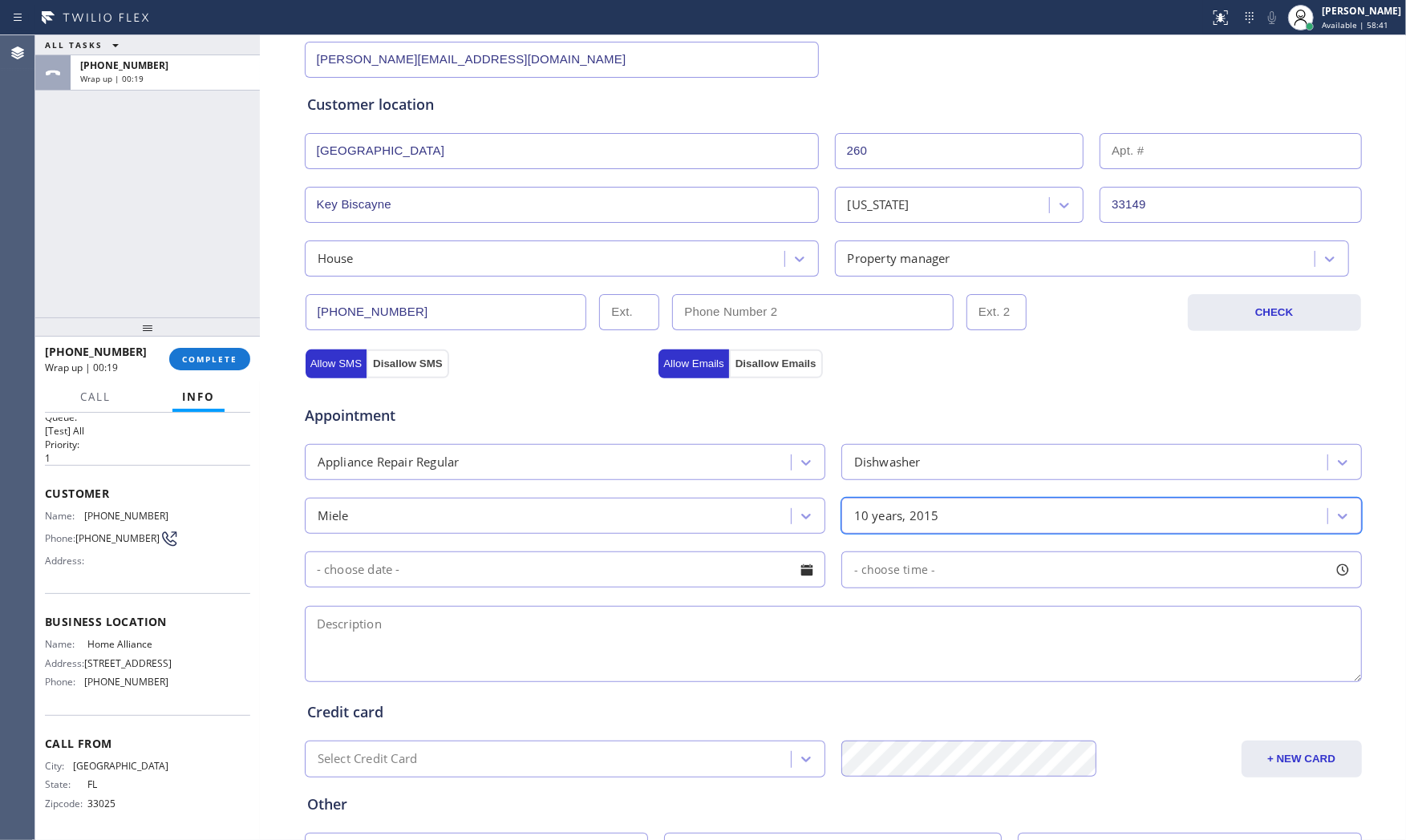
click at [651, 581] on input "text" at bounding box center [565, 570] width 521 height 36
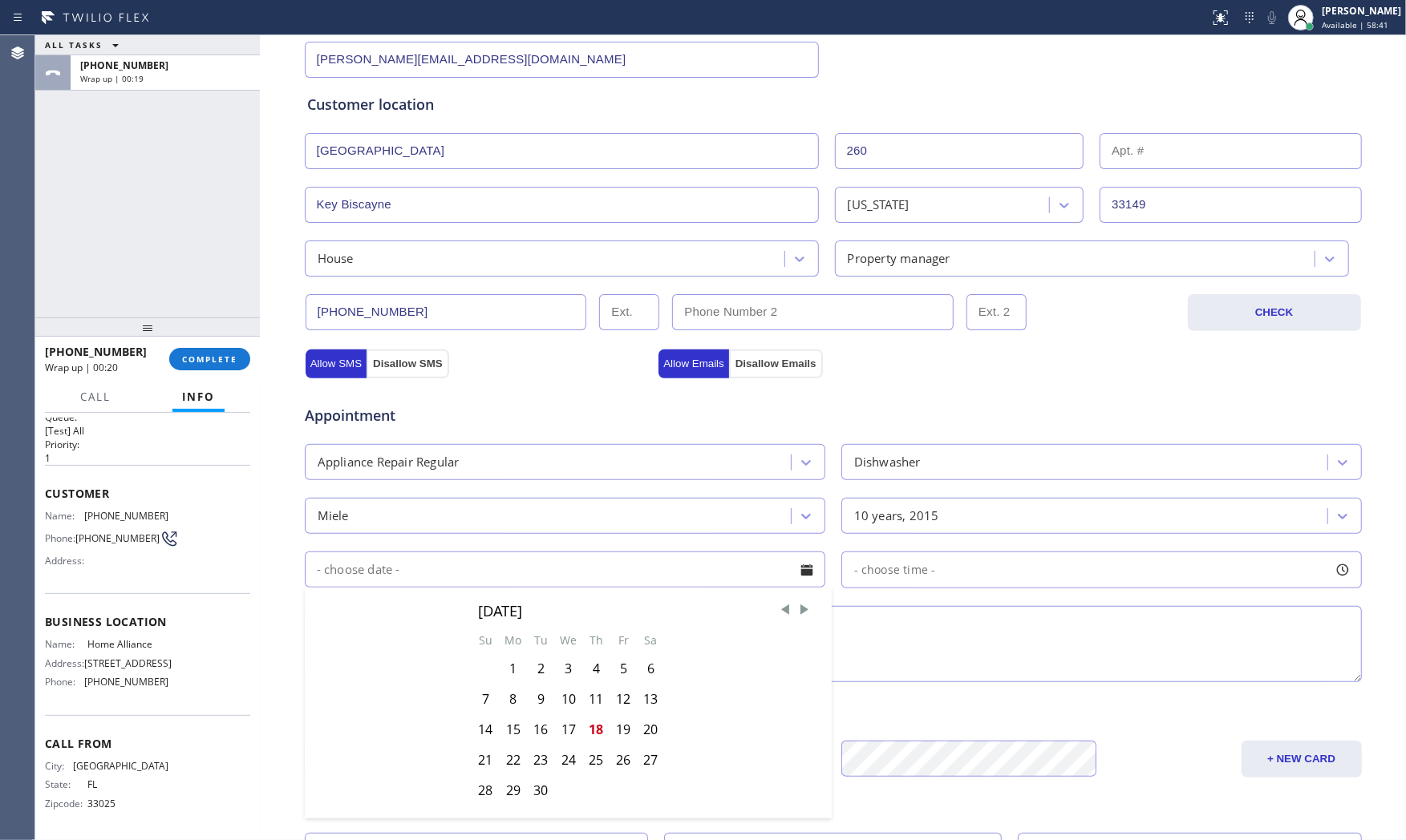
scroll to position [356, 0]
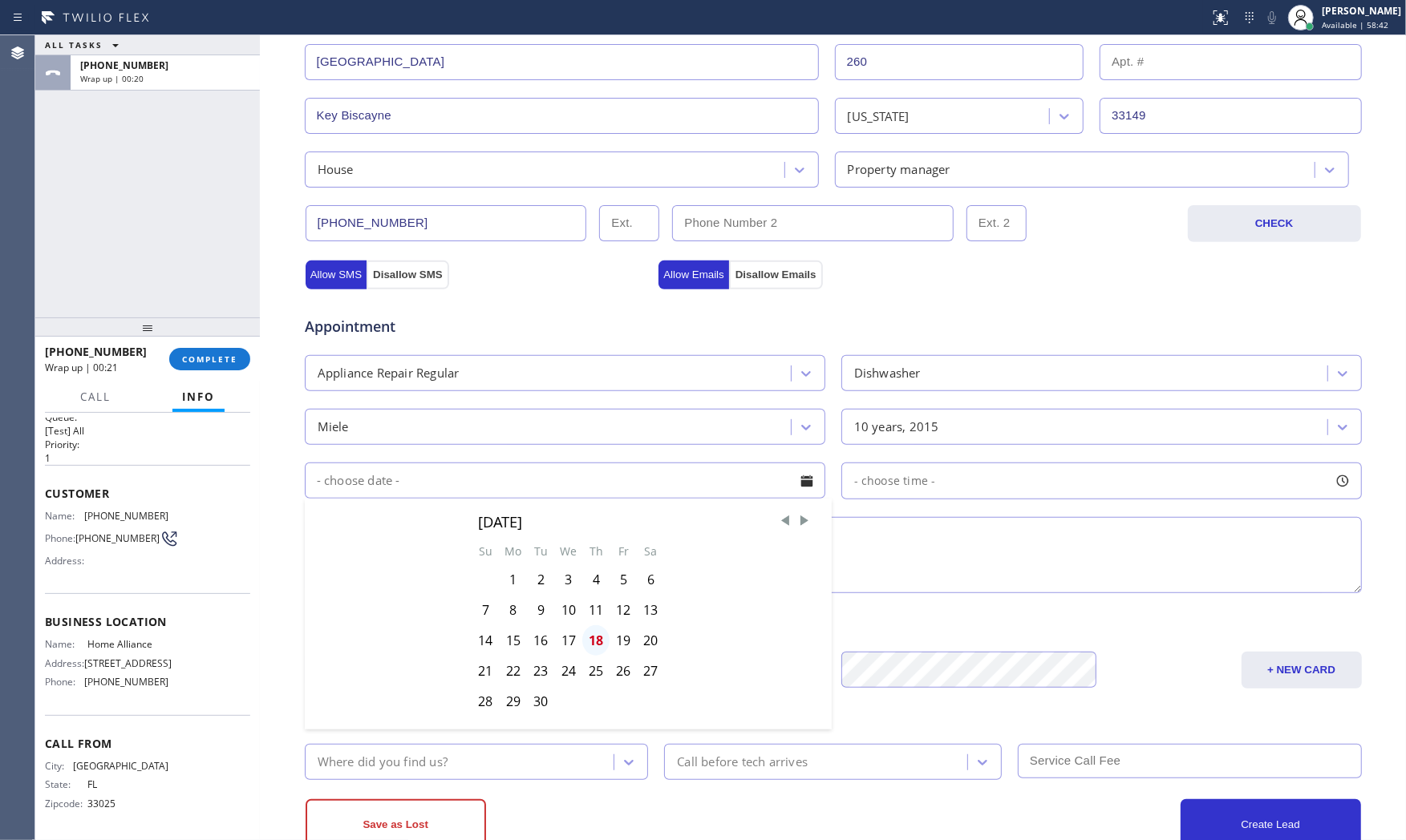
click at [590, 643] on div "18" at bounding box center [597, 641] width 27 height 31
type input "[DATE]"
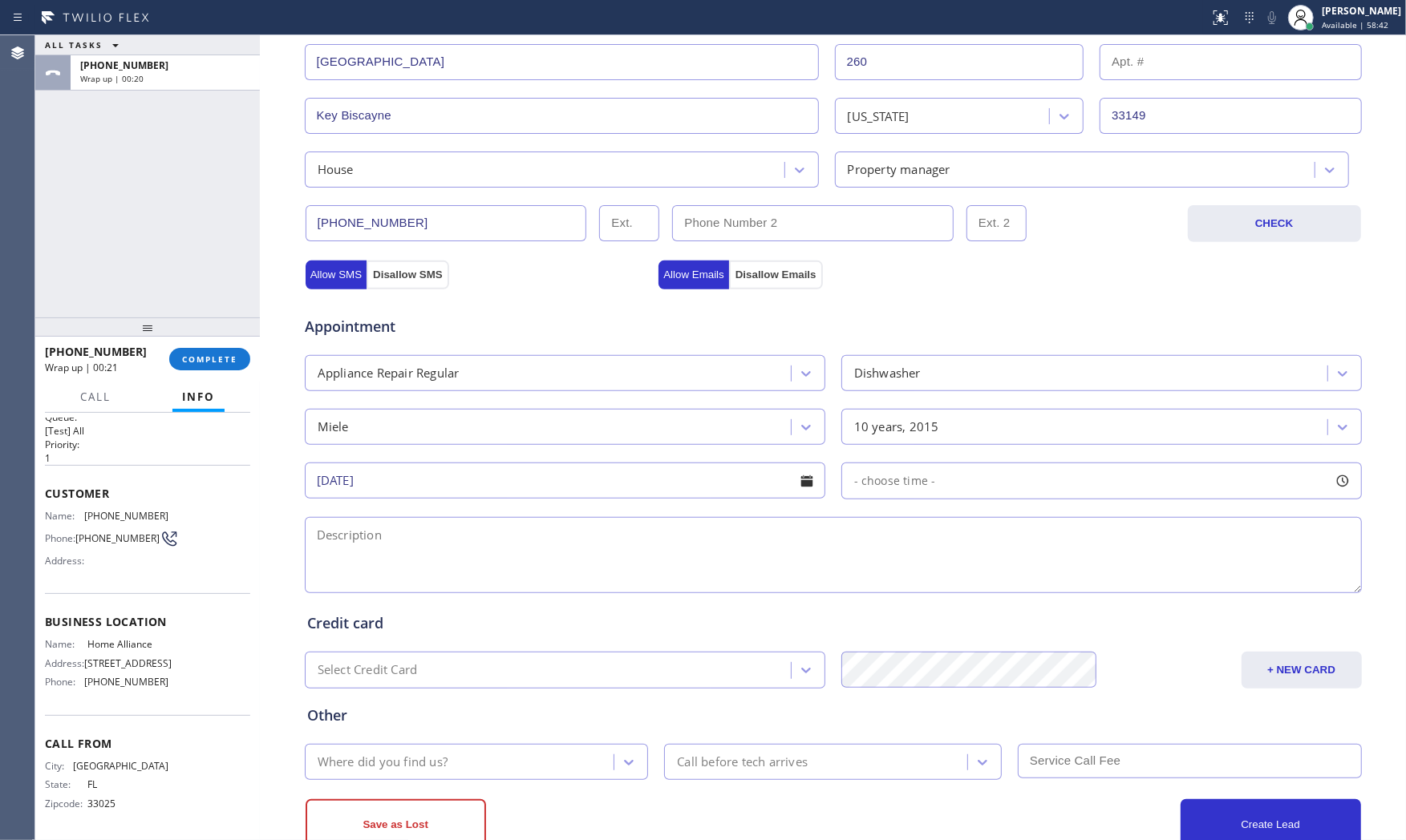
click at [883, 483] on span "- choose time -" at bounding box center [894, 480] width 82 height 15
drag, startPoint x: 866, startPoint y: 573, endPoint x: 1166, endPoint y: 576, distance: 300.0
click at [1166, 576] on div at bounding box center [1164, 578] width 19 height 33
drag, startPoint x: 858, startPoint y: 580, endPoint x: 1038, endPoint y: 583, distance: 180.0
click at [1039, 583] on div at bounding box center [1049, 578] width 19 height 33
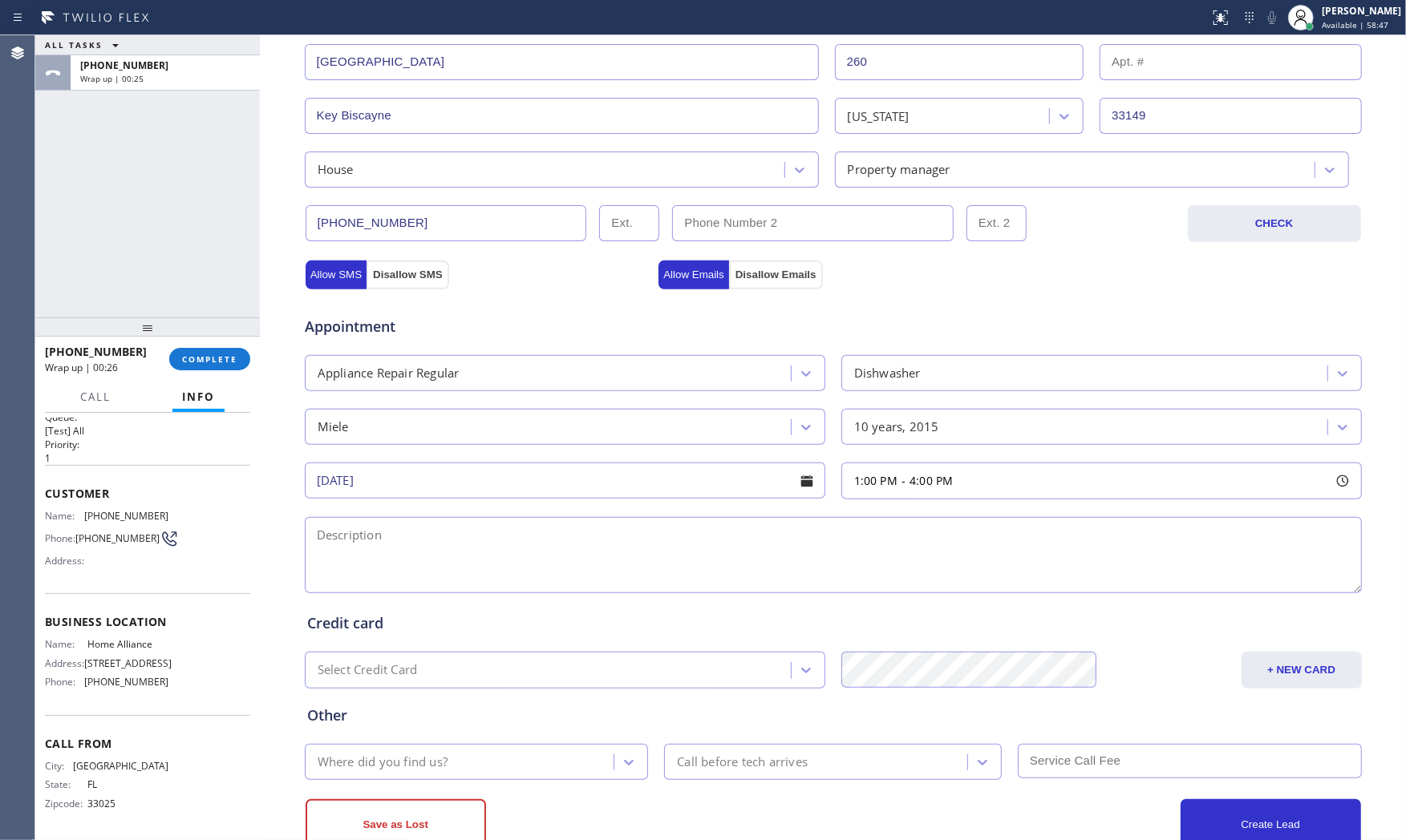
click at [534, 549] on textarea at bounding box center [833, 555] width 1058 height 76
click at [97, 638] on span "Home Alliance" at bounding box center [127, 644] width 80 height 12
copy span "Home Alliance"
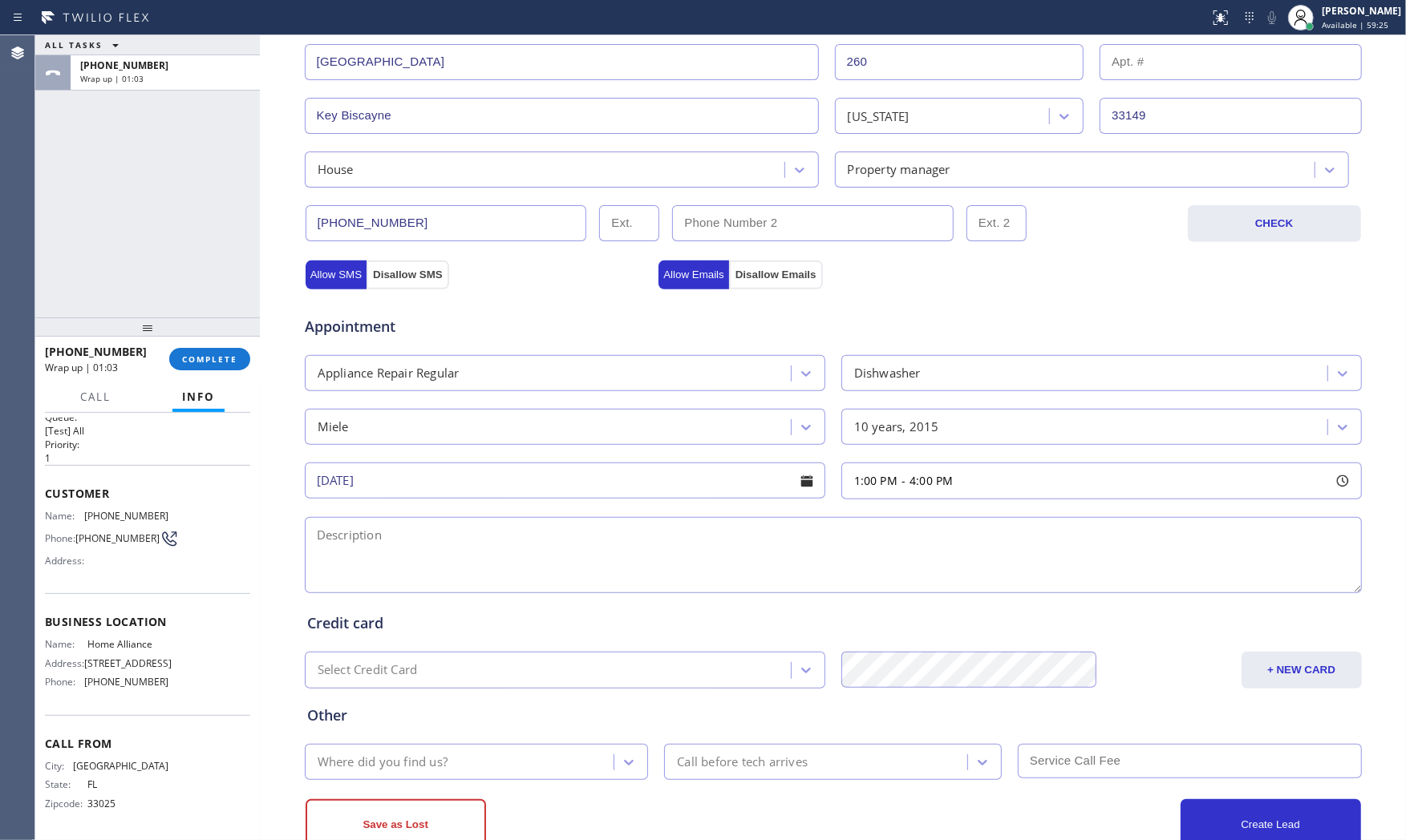
click at [508, 559] on textarea at bounding box center [833, 555] width 1058 height 76
paste textarea "1-4 member give 10% discount on labor Miele | dishwasher | it wont pump the wat…"
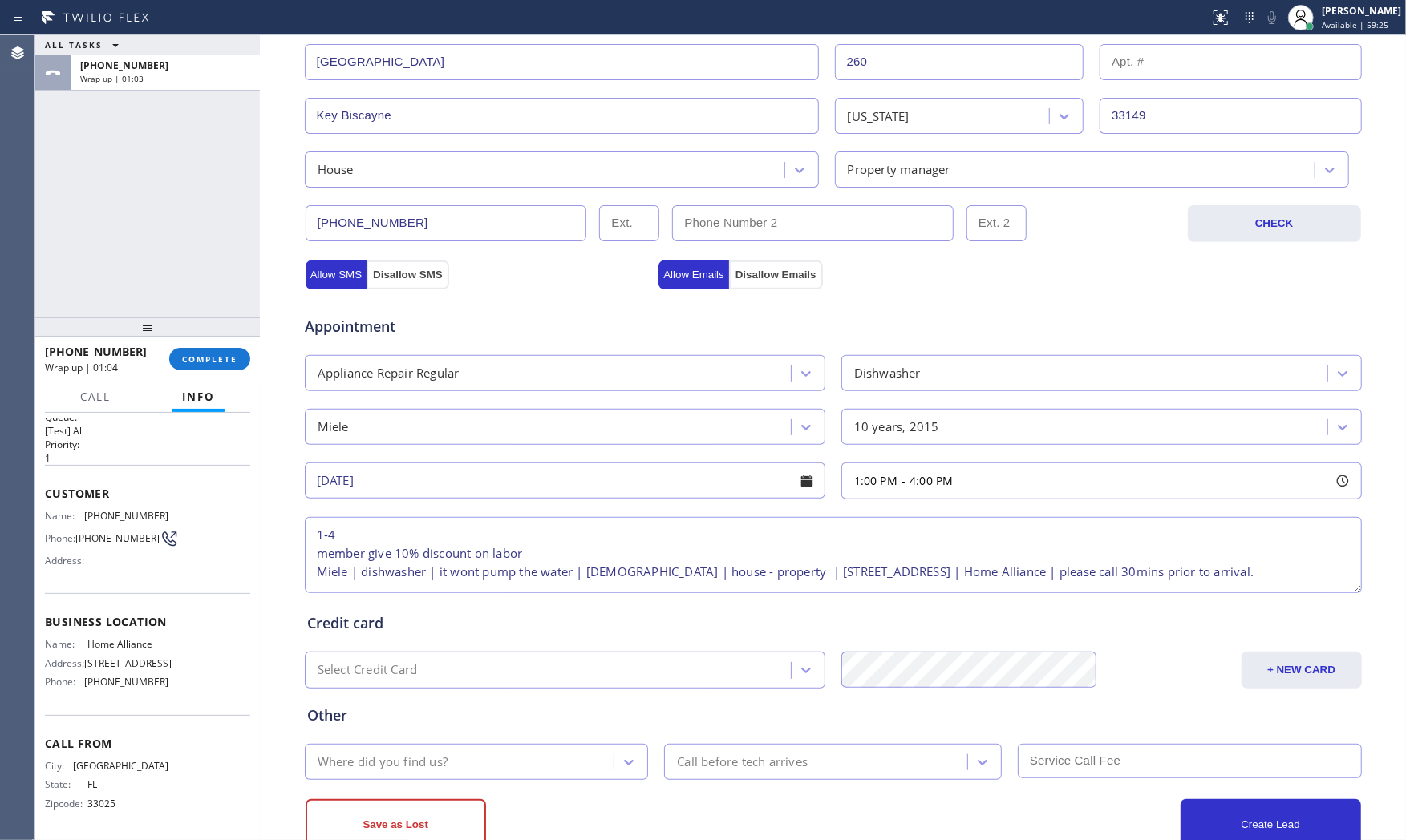
scroll to position [6, 0]
type textarea "1-4 member give 10% discount on labor Miele | dishwasher | it wont pump the wat…"
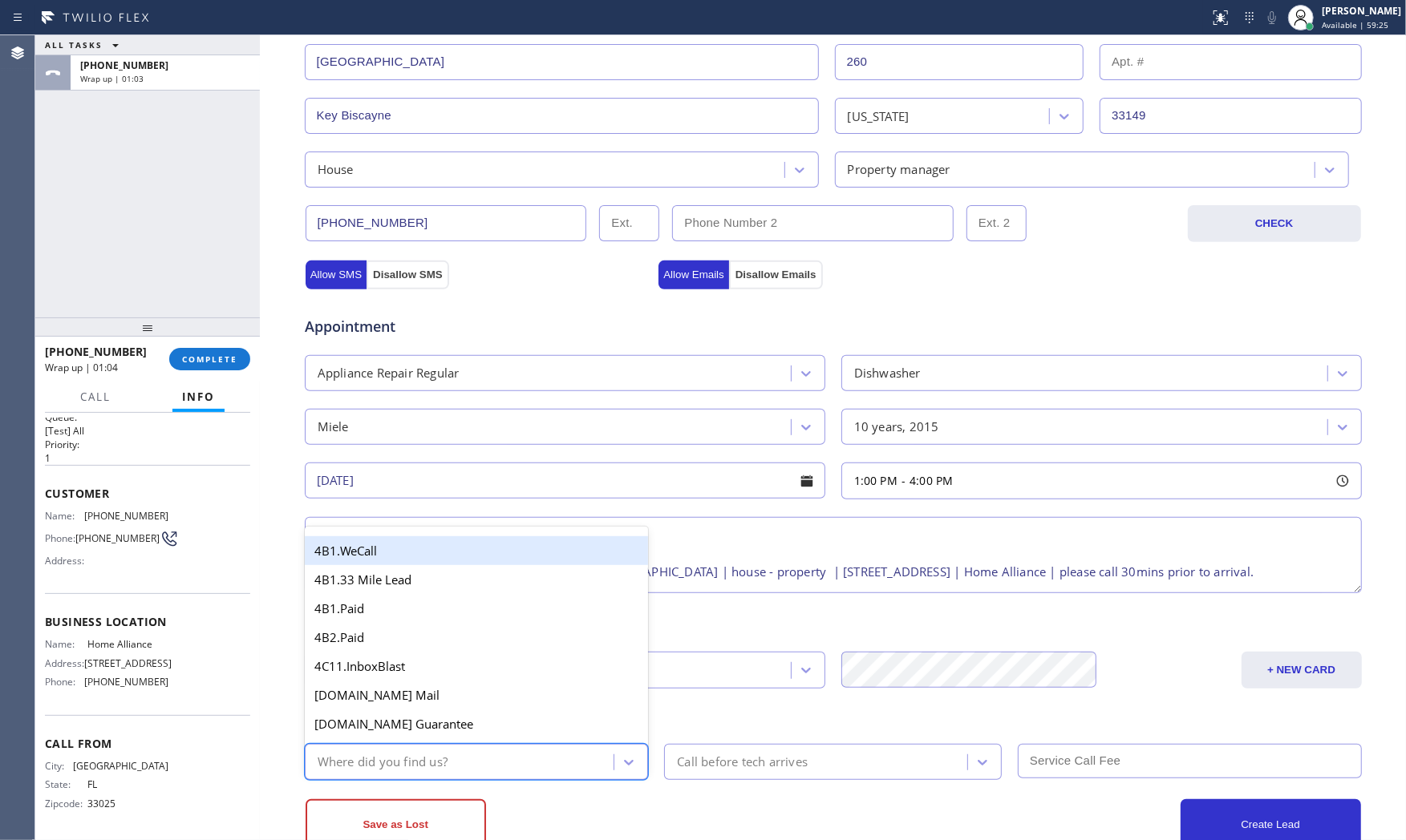
click at [452, 768] on div "Where did you find us?" at bounding box center [462, 762] width 305 height 28
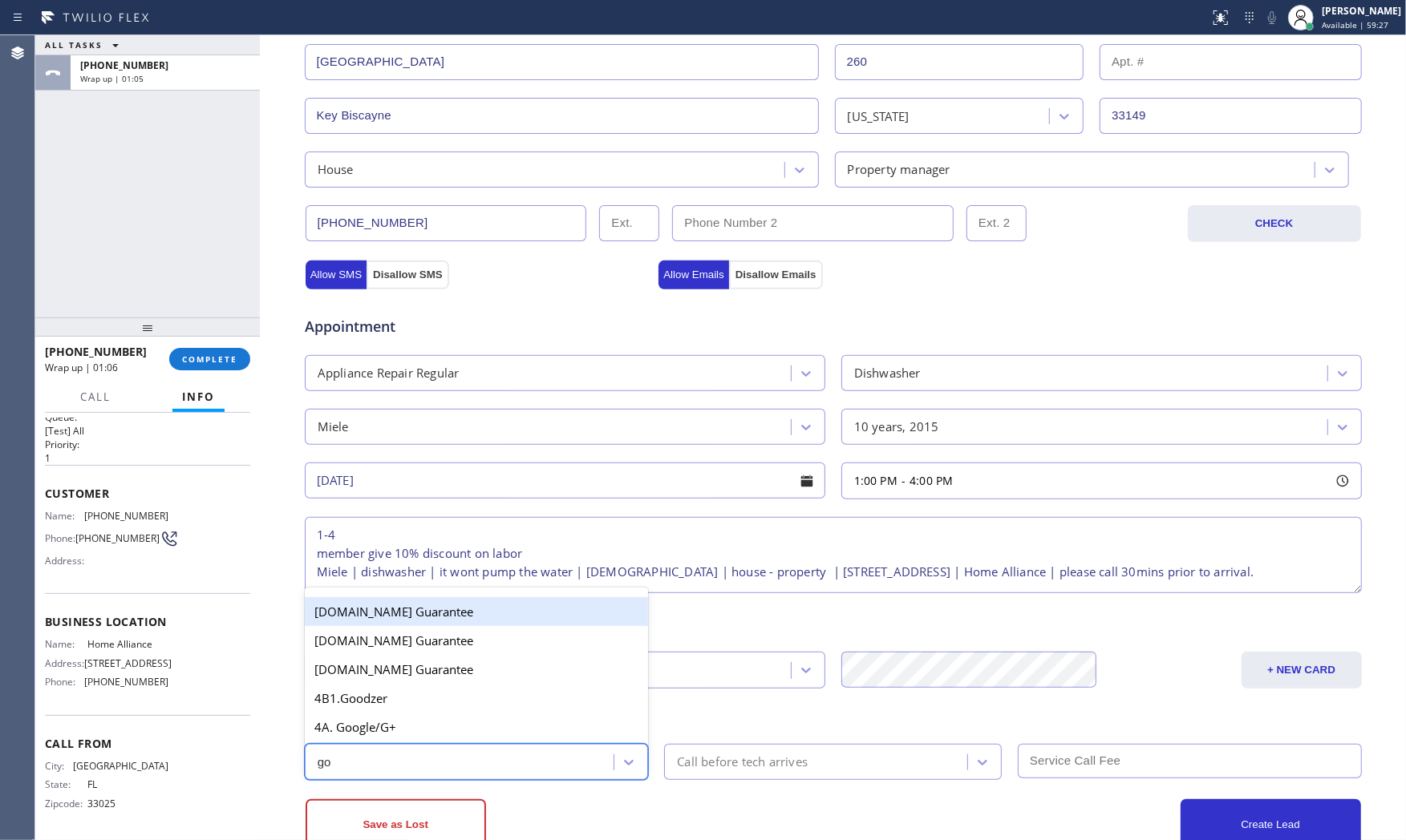
type input "goo"
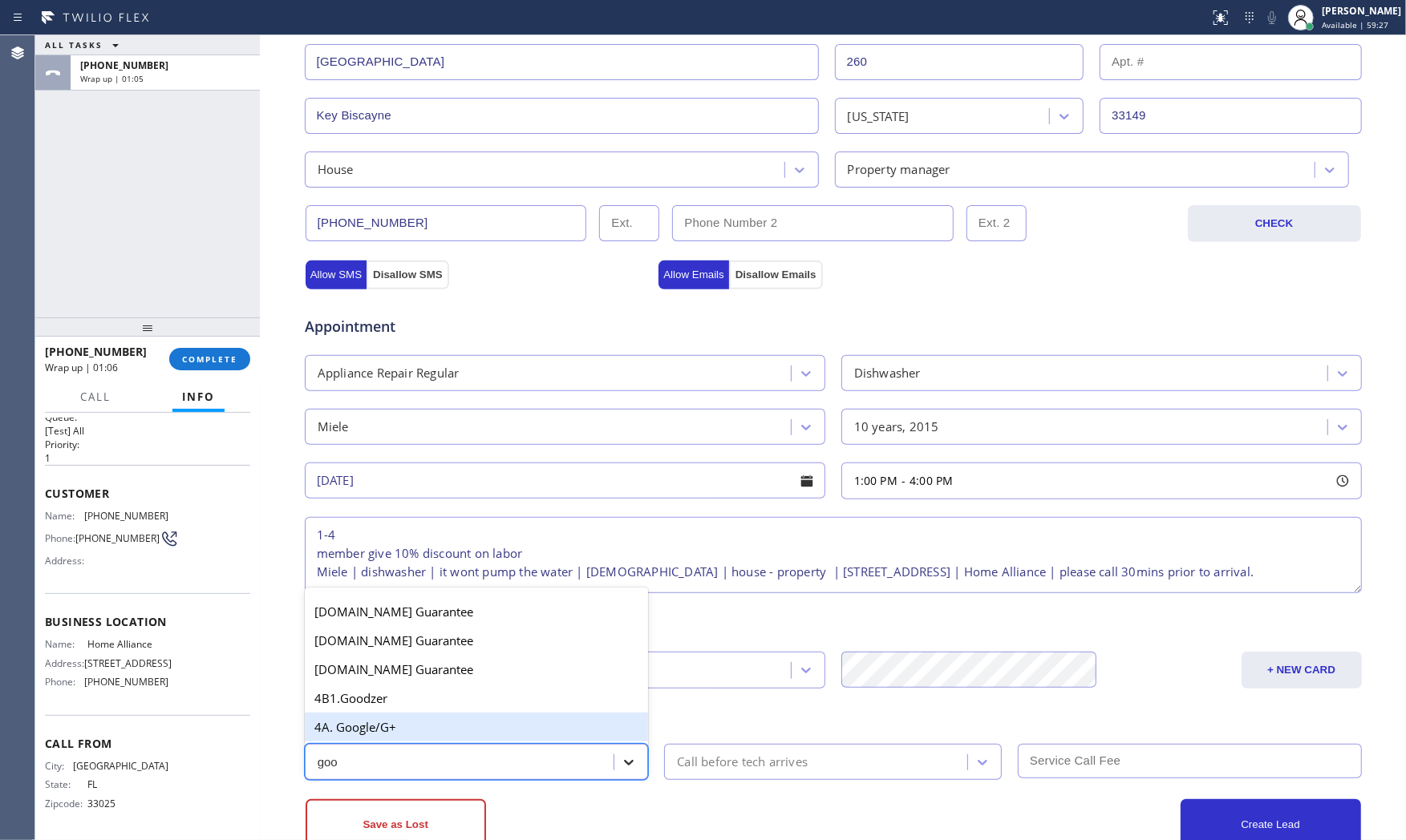
drag, startPoint x: 470, startPoint y: 727, endPoint x: 618, endPoint y: 754, distance: 150.4
click at [470, 727] on div "4A. Google/G+" at bounding box center [476, 728] width 344 height 29
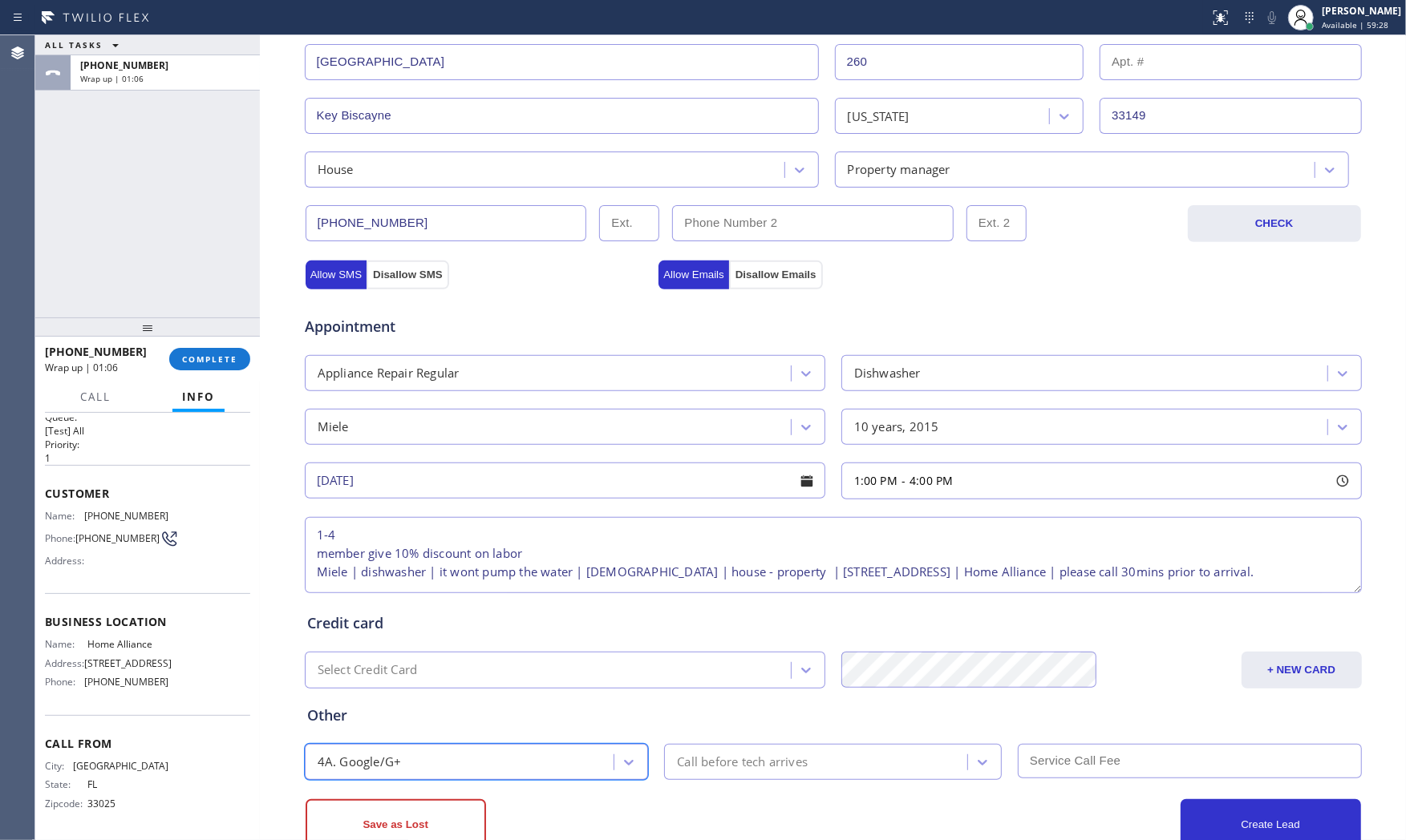
click at [736, 764] on div "Call before tech arrives" at bounding box center [742, 762] width 130 height 18
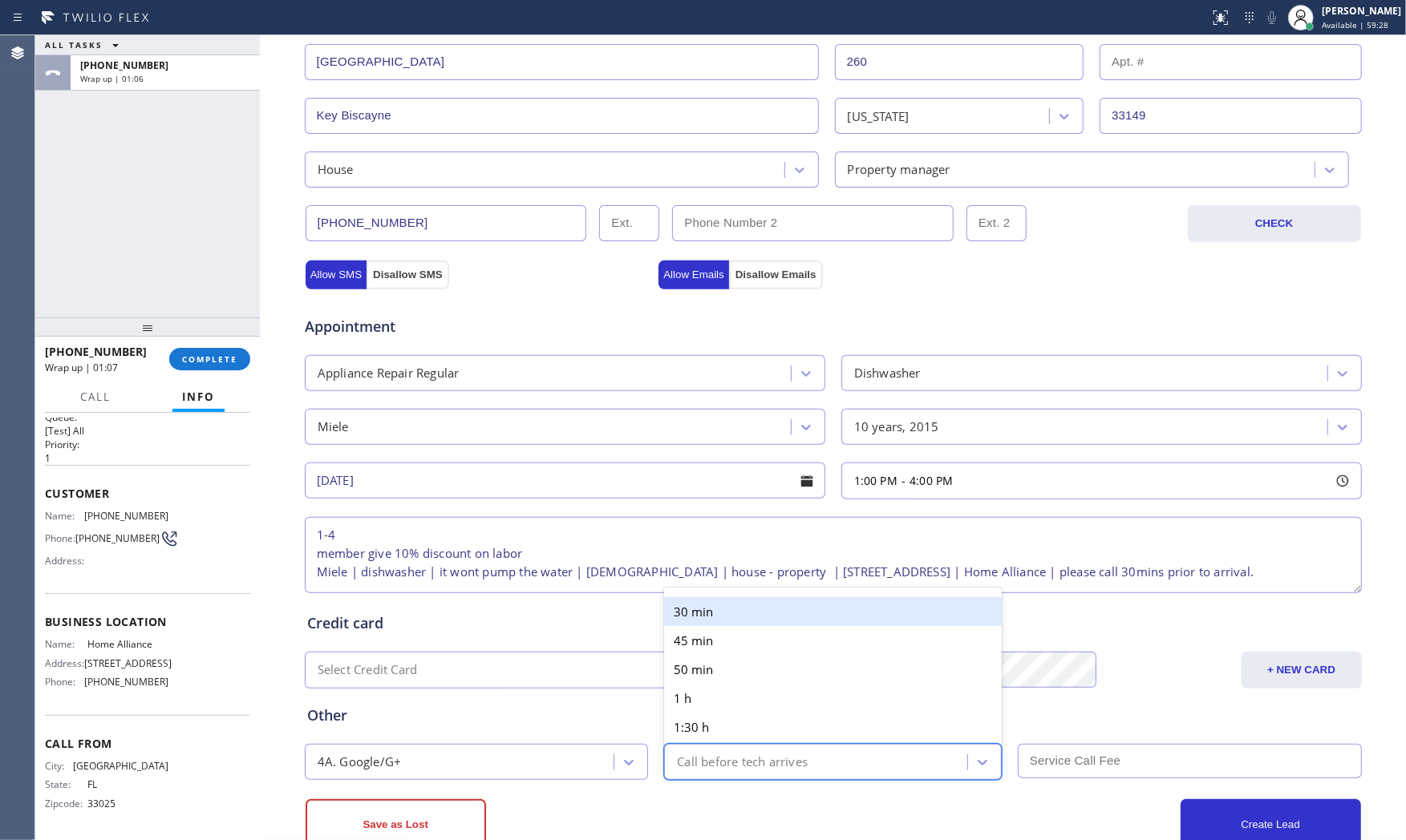
click at [767, 606] on div "30 min" at bounding box center [833, 612] width 337 height 29
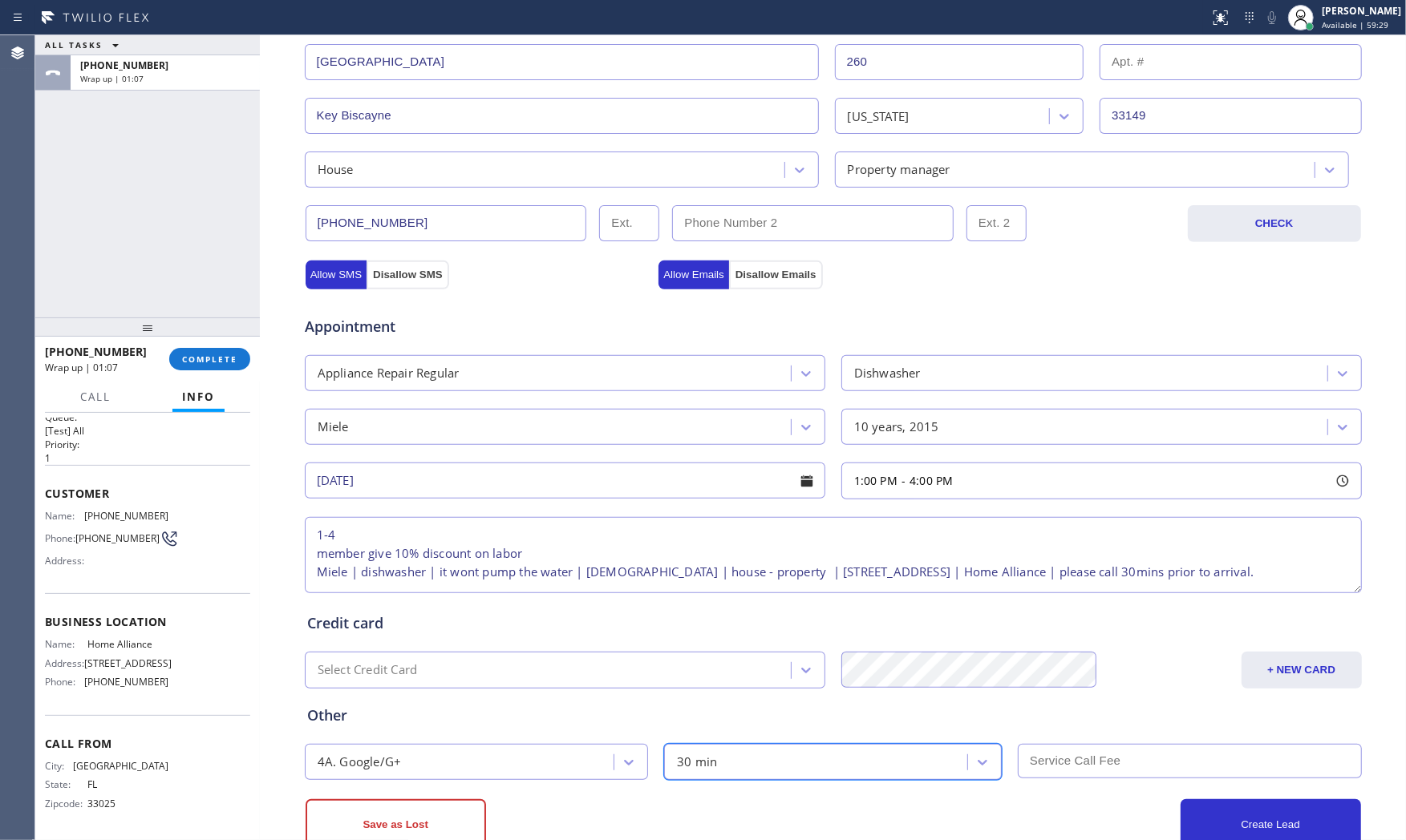
click at [1087, 754] on input "text" at bounding box center [1190, 761] width 344 height 34
click at [936, 812] on div "Create Lead" at bounding box center [1097, 825] width 528 height 51
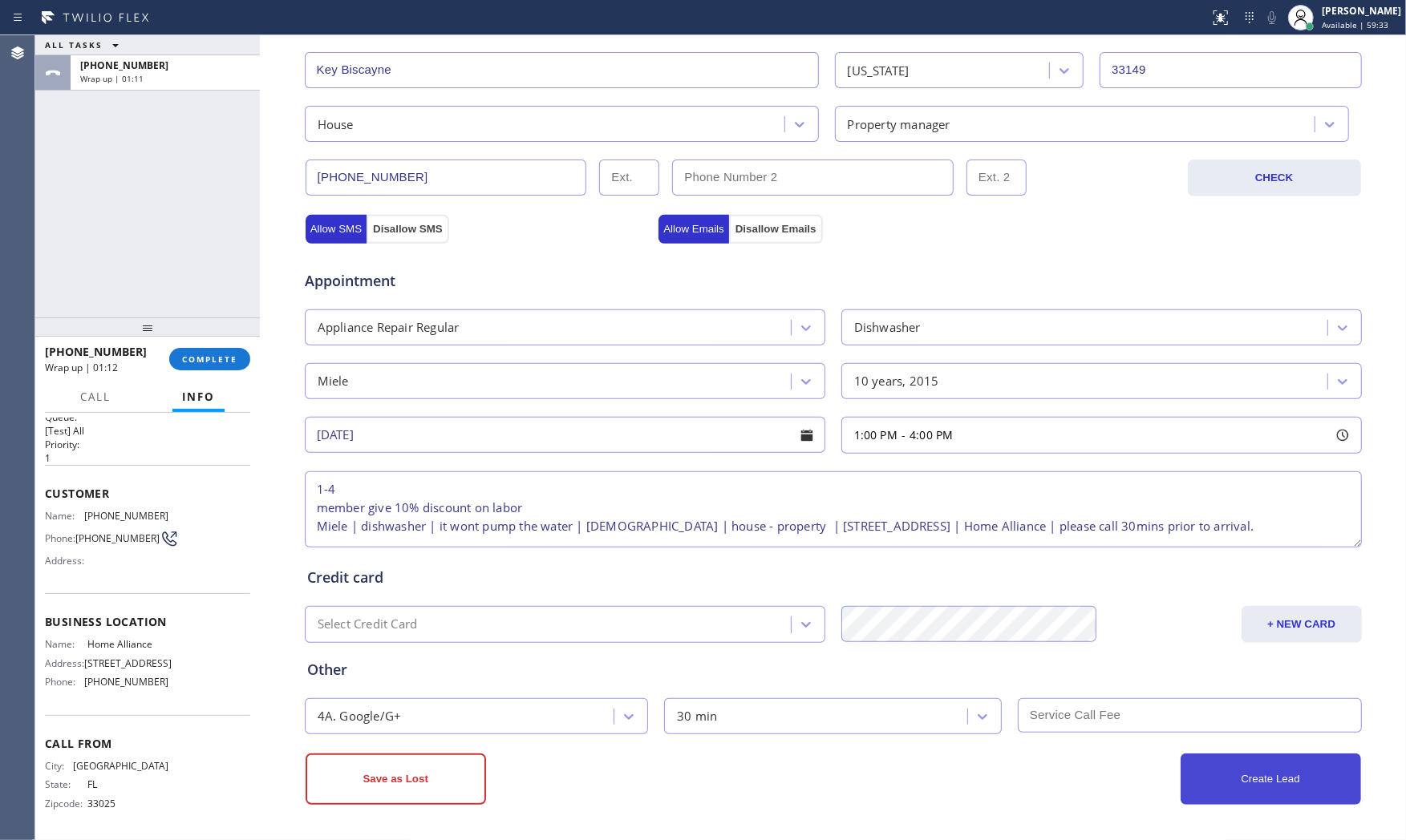
click at [1211, 790] on button "Create Lead" at bounding box center [1271, 780] width 180 height 51
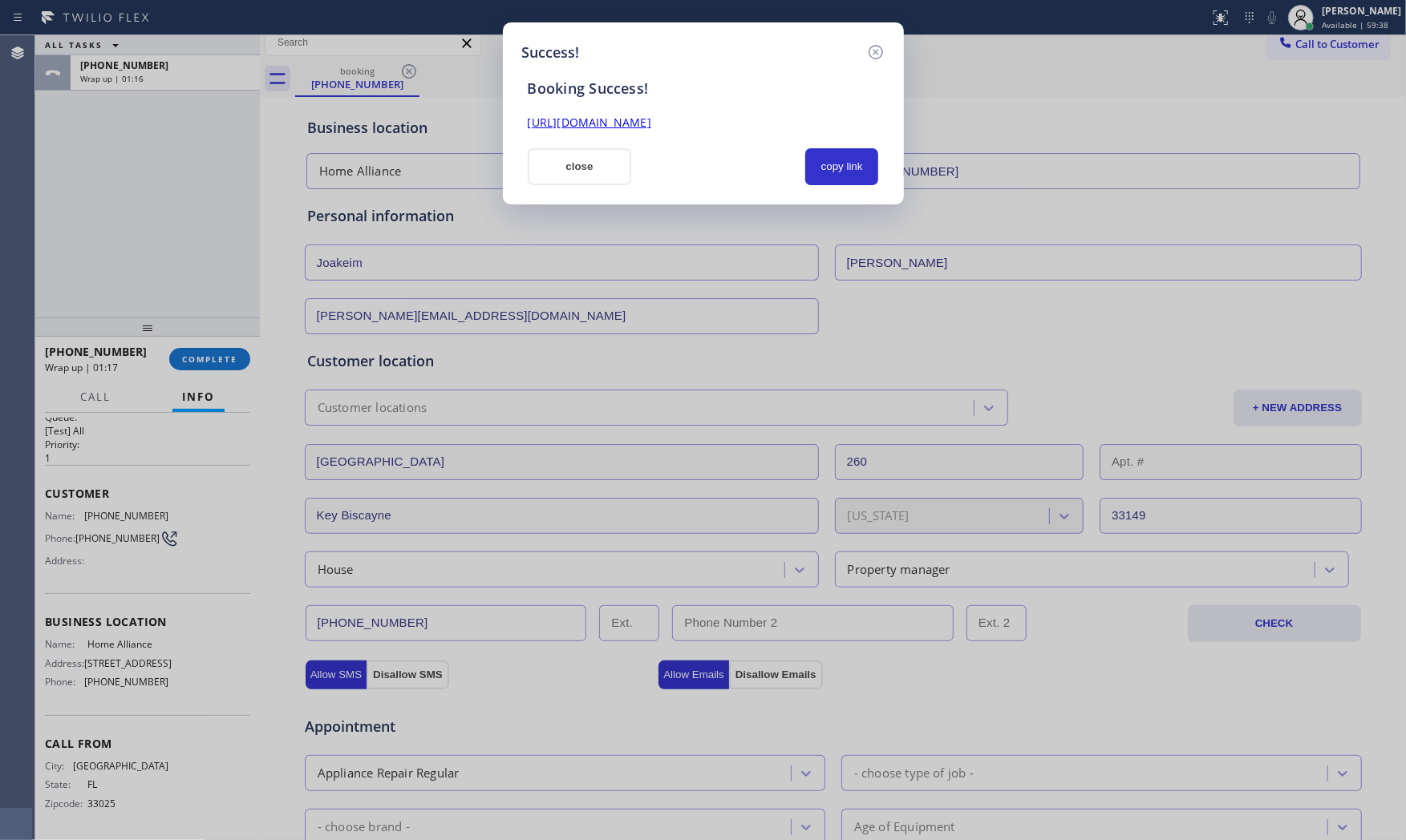
scroll to position [0, 0]
click at [845, 165] on button "copy link" at bounding box center [842, 166] width 74 height 37
click at [612, 168] on button "close" at bounding box center [580, 166] width 105 height 37
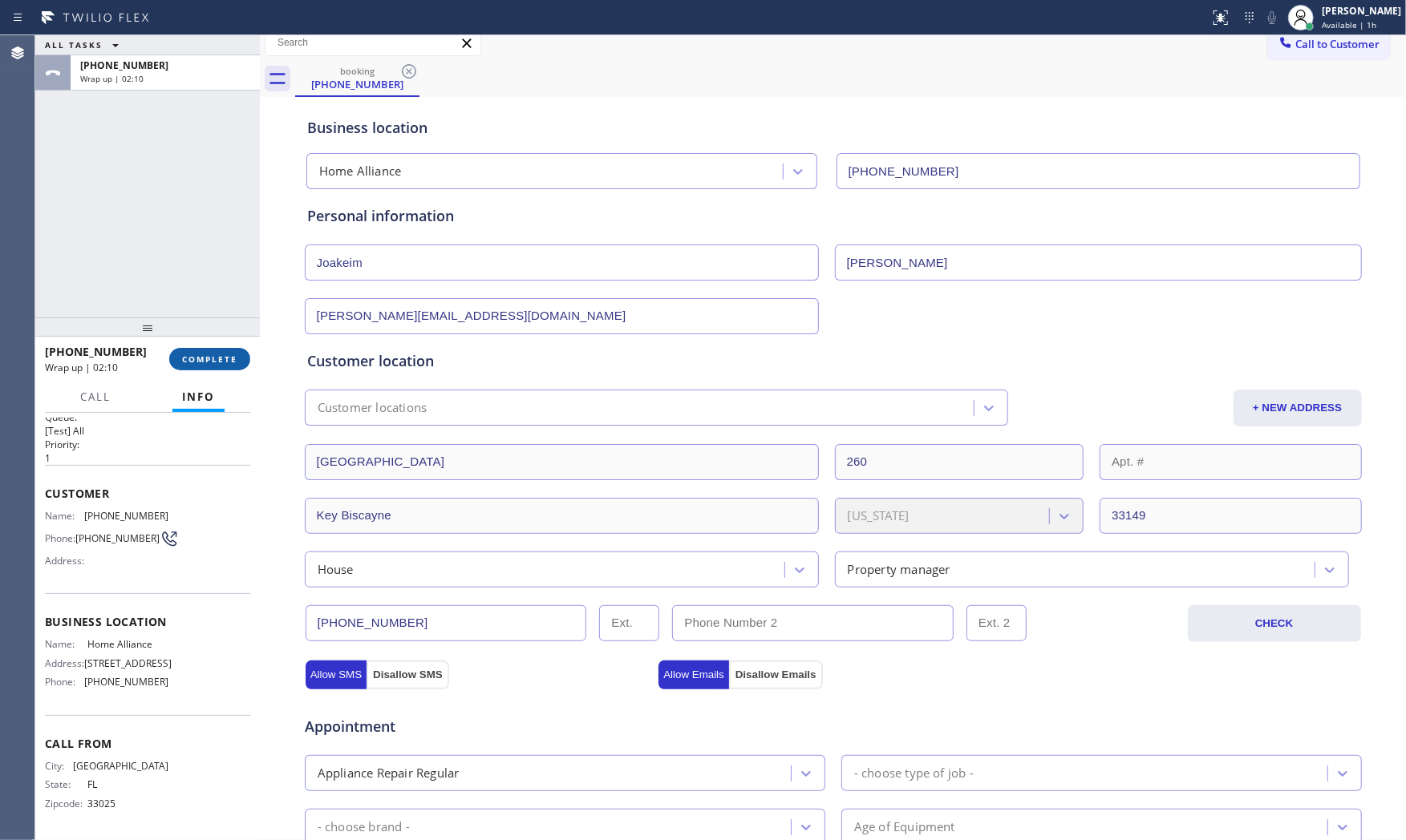
click at [209, 364] on span "COMPLETE" at bounding box center [209, 359] width 55 height 11
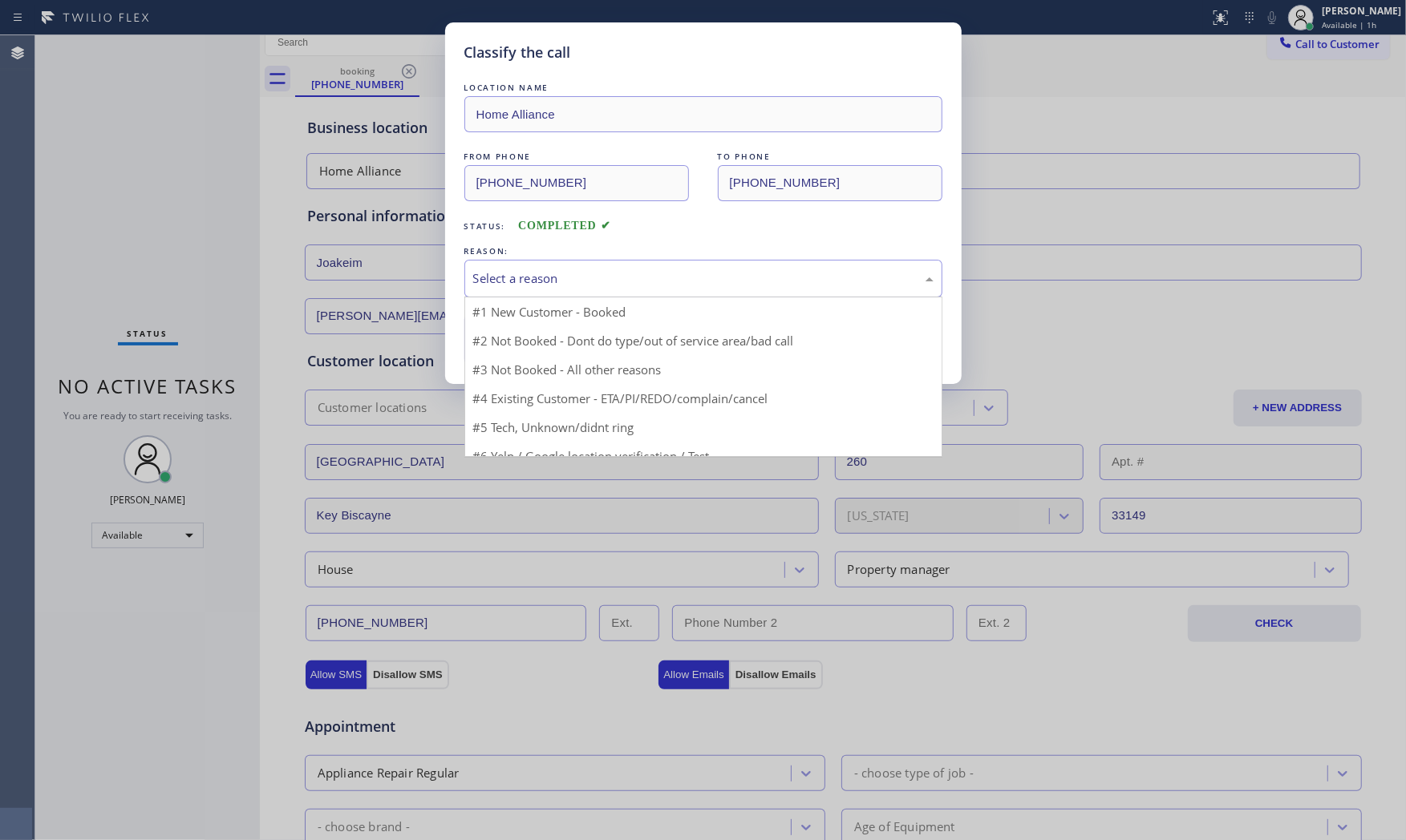
click at [530, 285] on div "Select a reason" at bounding box center [703, 278] width 460 height 18
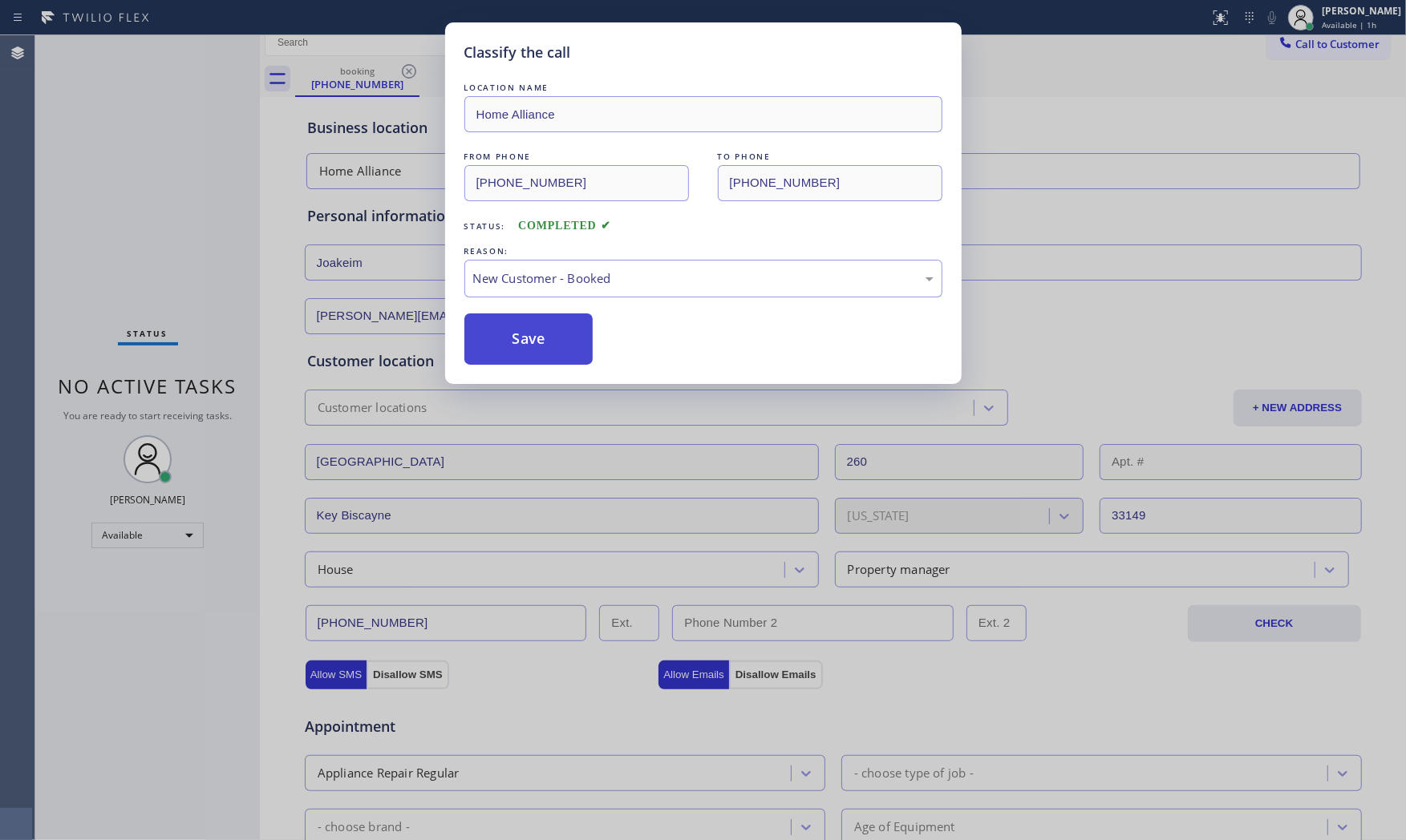
click at [522, 333] on button "Save" at bounding box center [529, 339] width 129 height 51
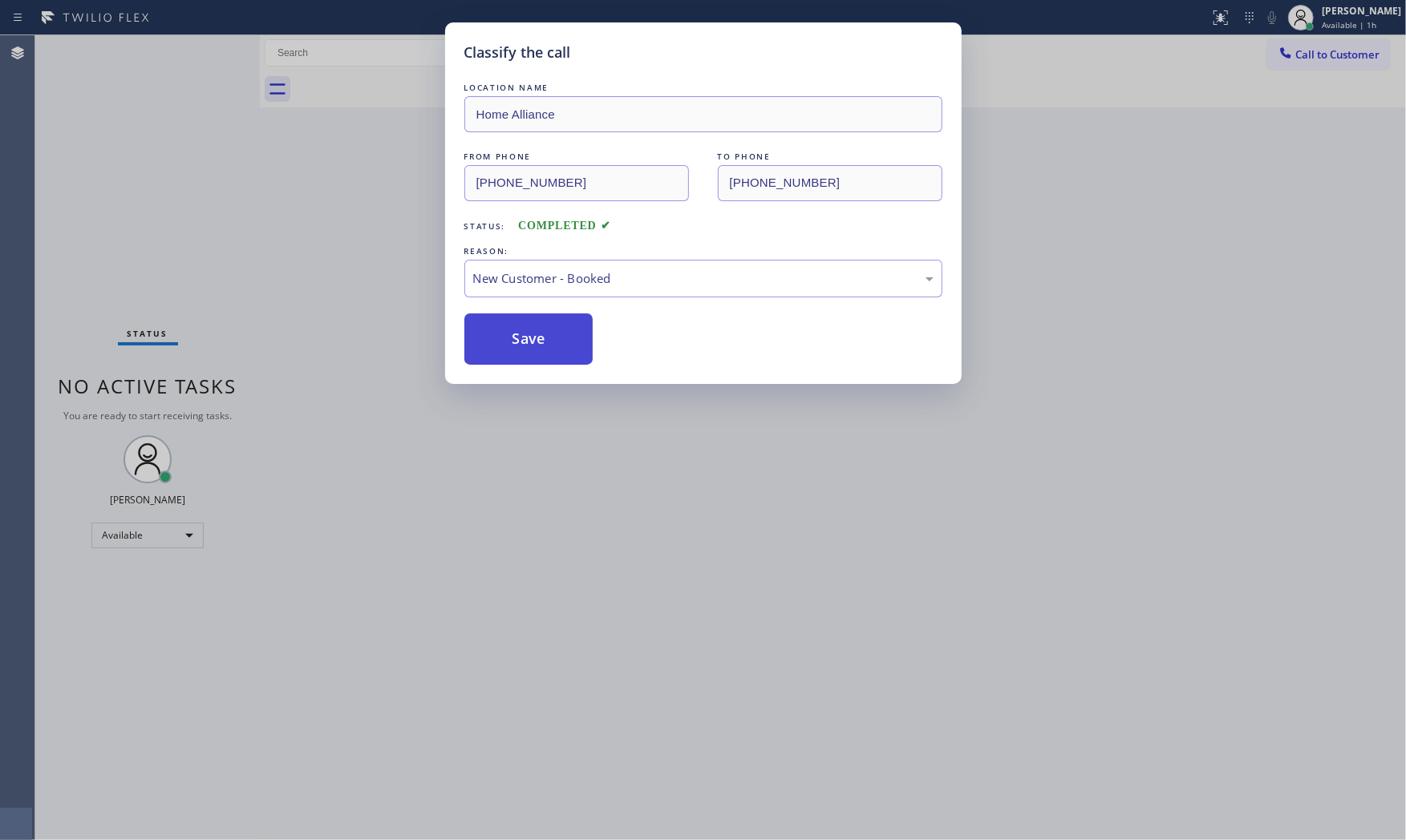
click at [522, 333] on button "Save" at bounding box center [529, 339] width 129 height 51
click at [522, 325] on button "Save" at bounding box center [529, 339] width 129 height 51
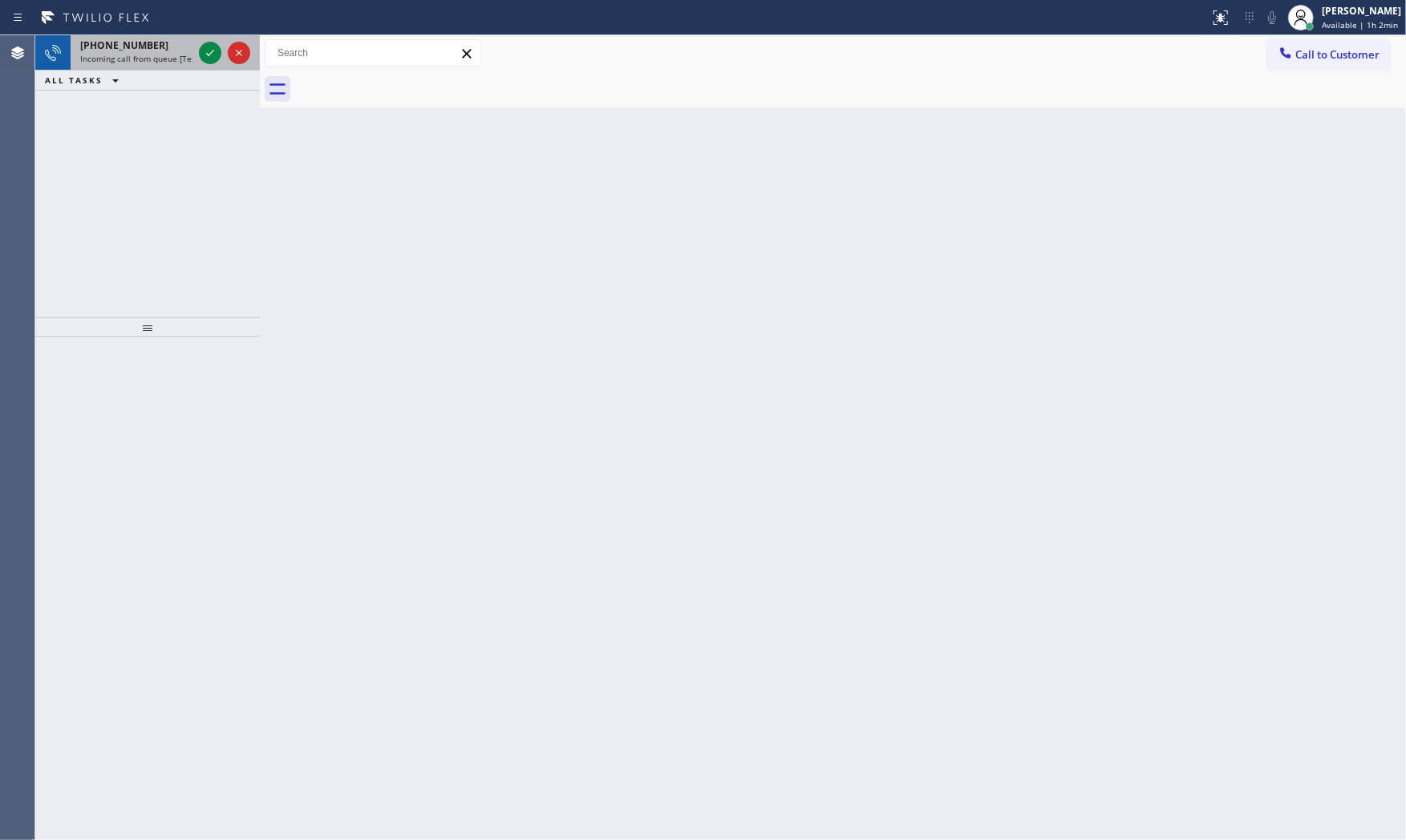
click at [151, 64] on span "Incoming call from queue [Test] All" at bounding box center [146, 58] width 133 height 11
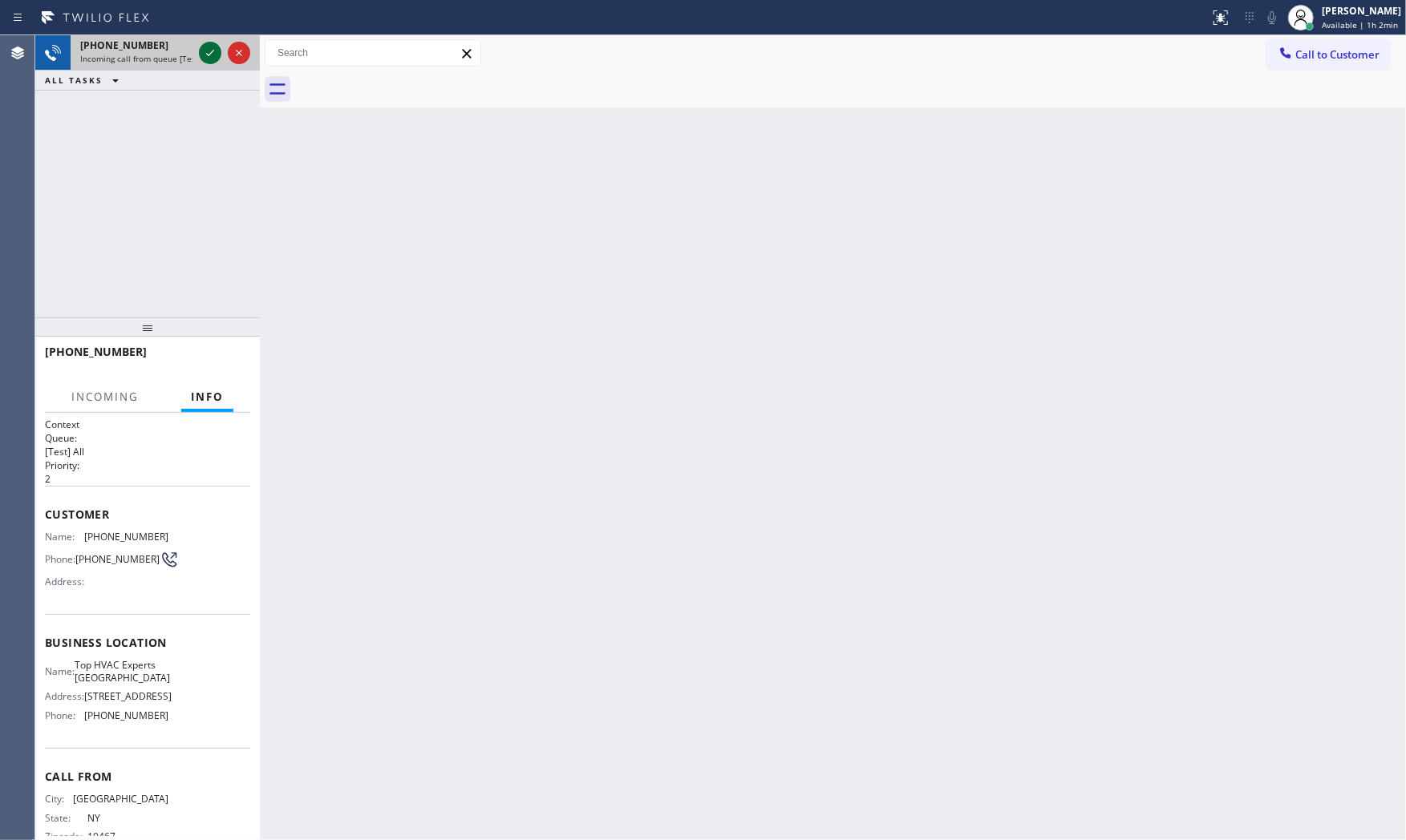
click at [212, 53] on icon at bounding box center [210, 52] width 19 height 19
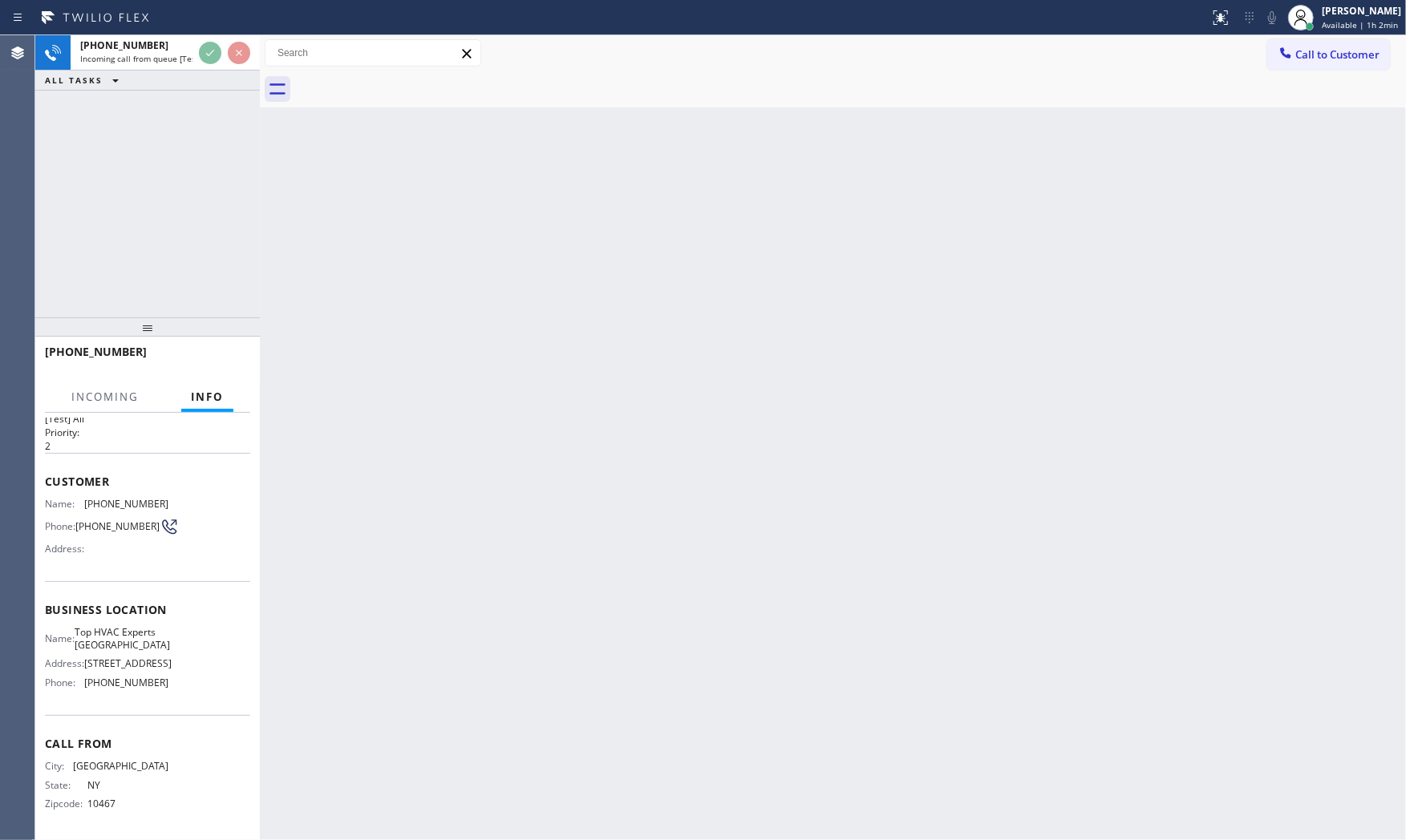
scroll to position [50, 0]
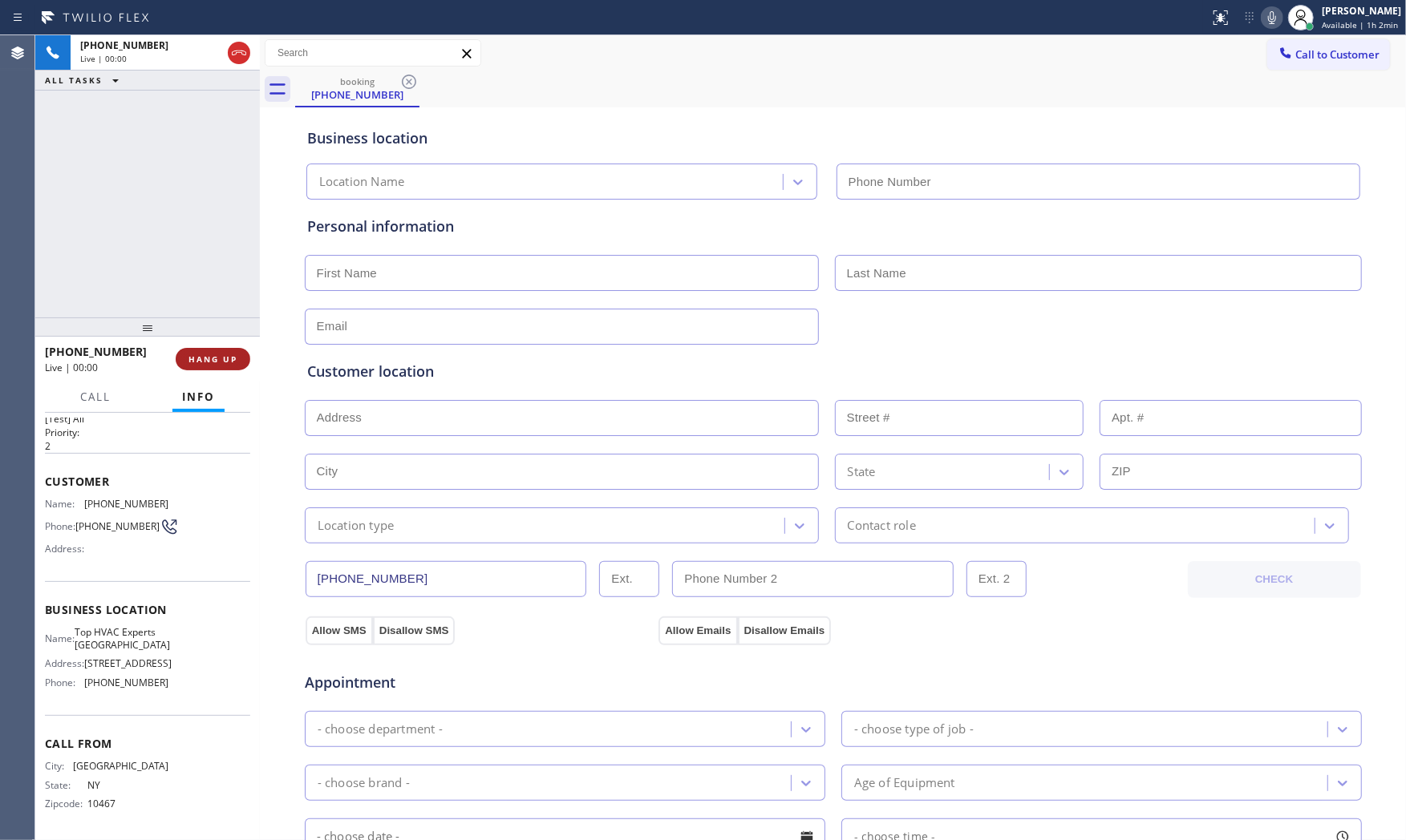
type input "[PHONE_NUMBER]"
click at [229, 360] on span "HANG UP" at bounding box center [213, 359] width 49 height 11
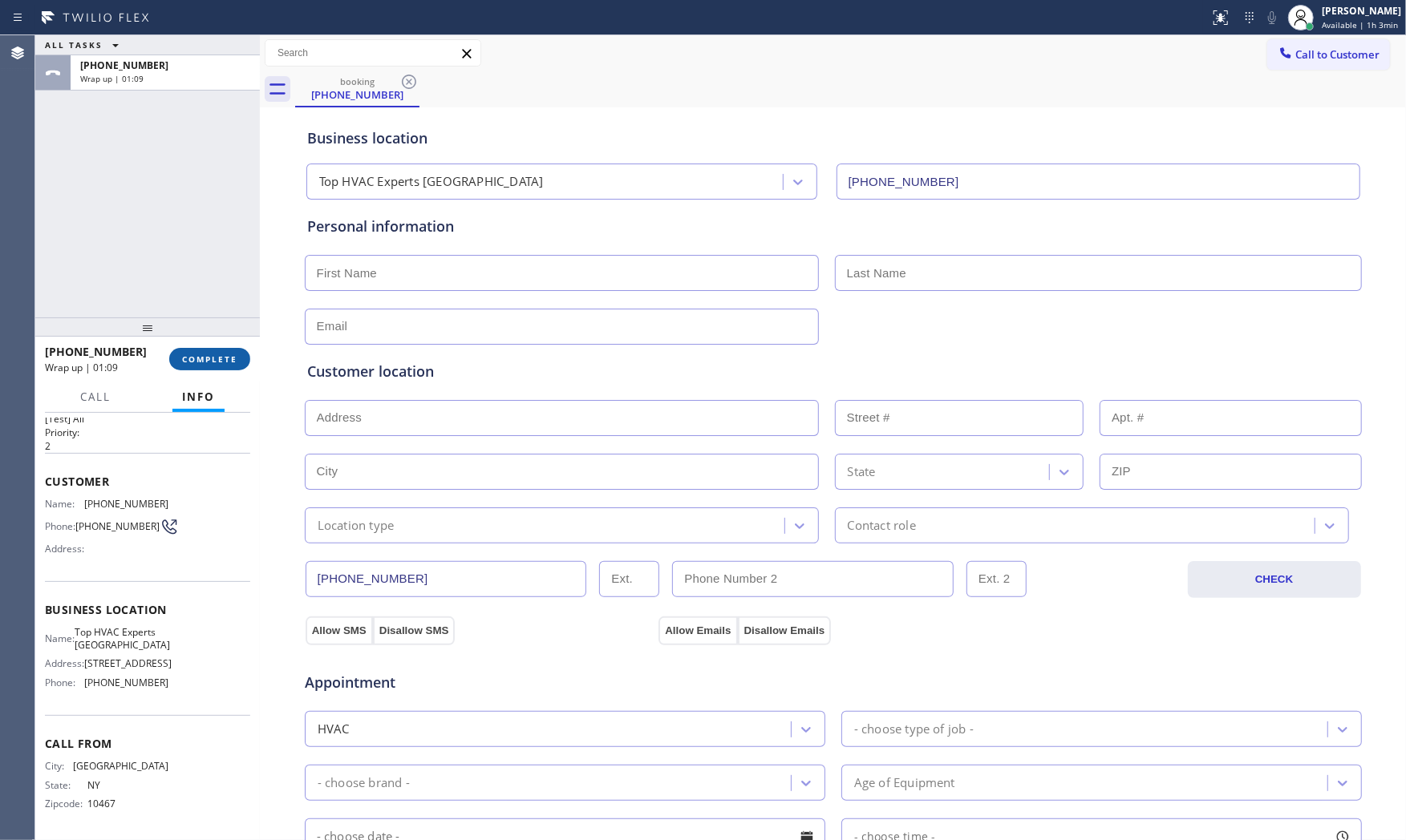
click at [223, 347] on div "[PHONE_NUMBER] Wrap up | 01:09 COMPLETE" at bounding box center [147, 359] width 205 height 42
click at [227, 354] on span "COMPLETE" at bounding box center [209, 359] width 55 height 11
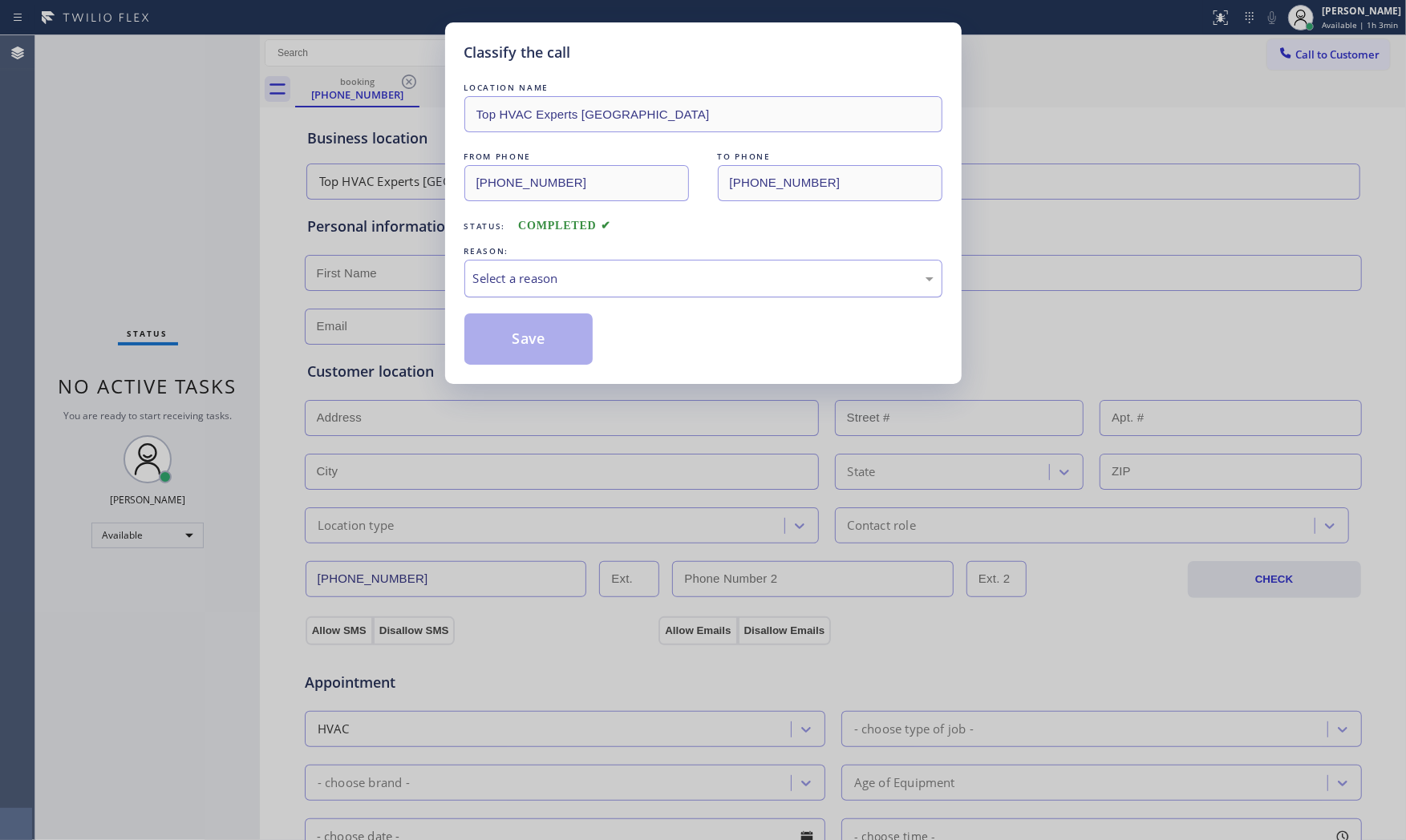
drag, startPoint x: 487, startPoint y: 284, endPoint x: 490, endPoint y: 292, distance: 8.5
click at [488, 285] on div "Select a reason" at bounding box center [703, 278] width 460 height 18
click at [502, 347] on button "Save" at bounding box center [529, 339] width 129 height 51
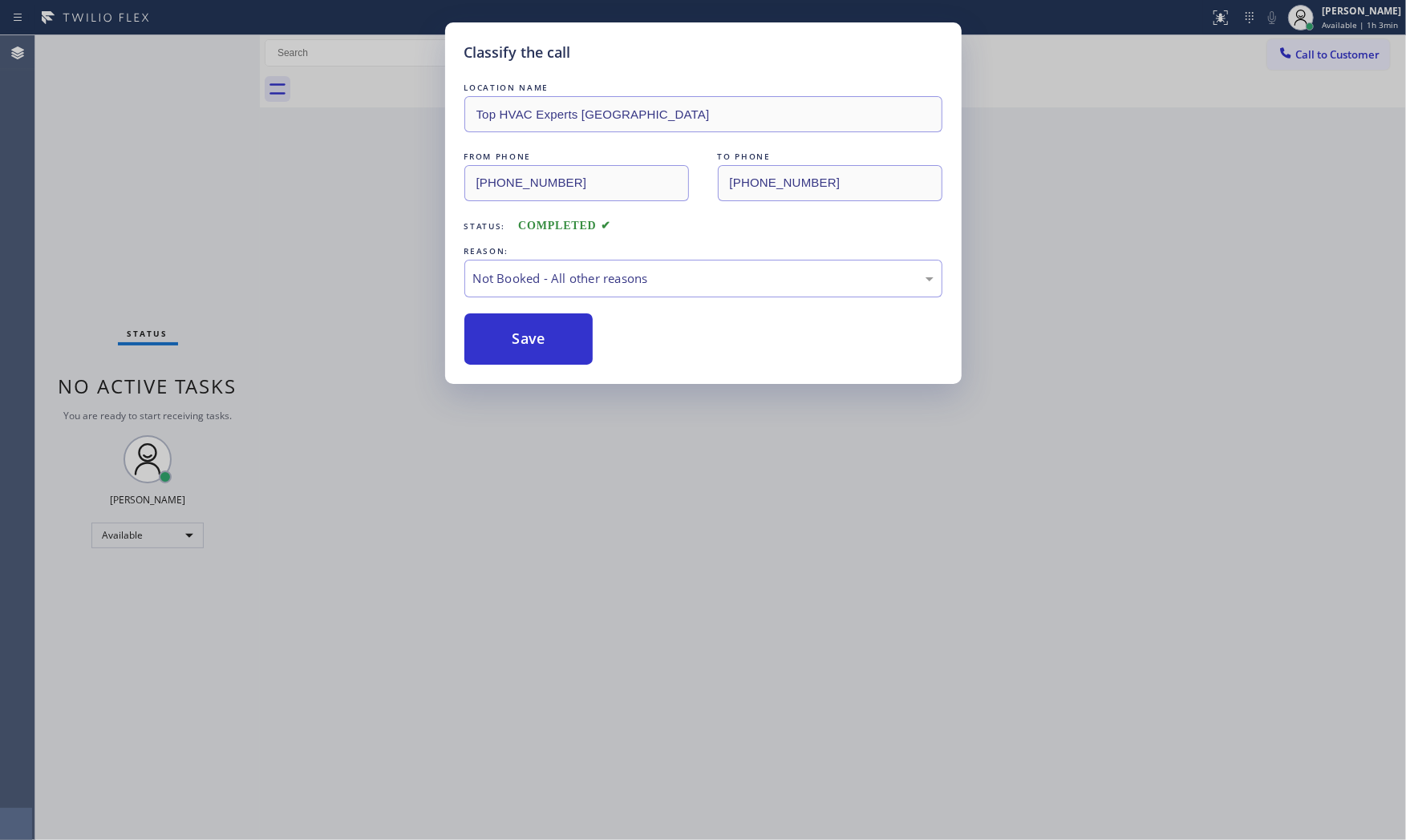
click at [502, 347] on button "Save" at bounding box center [529, 339] width 129 height 51
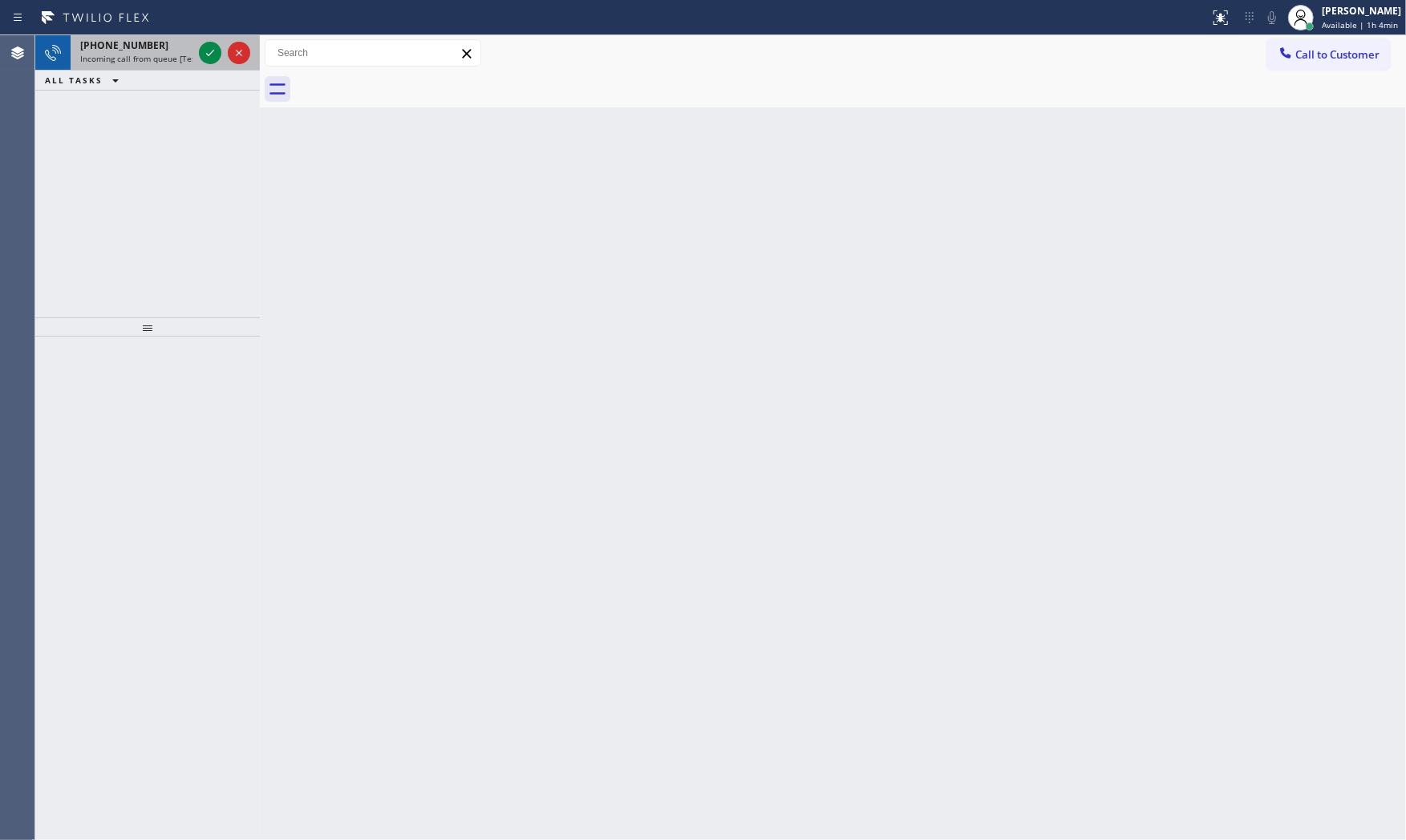
click at [179, 45] on div "[PHONE_NUMBER]" at bounding box center [136, 45] width 112 height 14
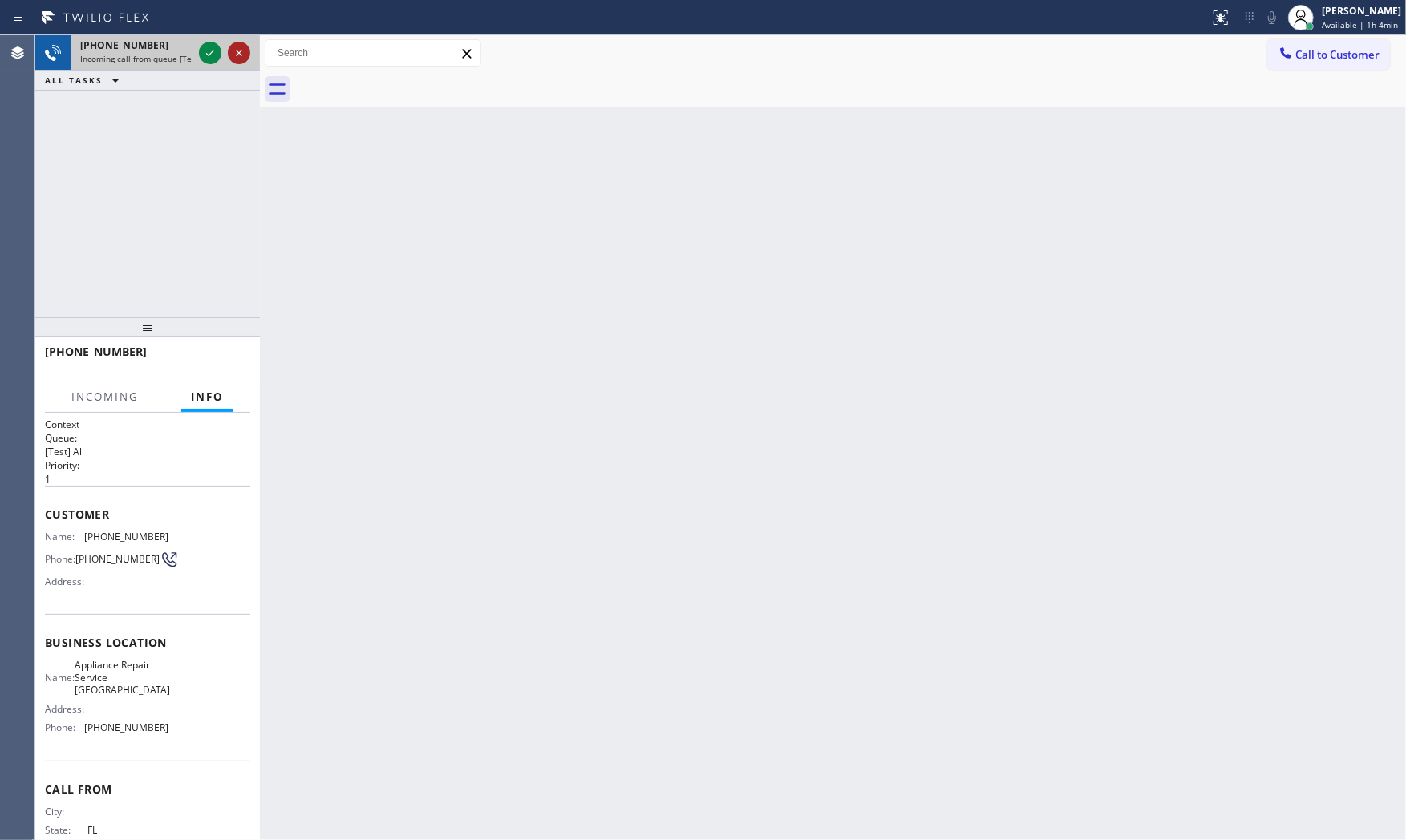
click at [227, 53] on div at bounding box center [239, 52] width 22 height 19
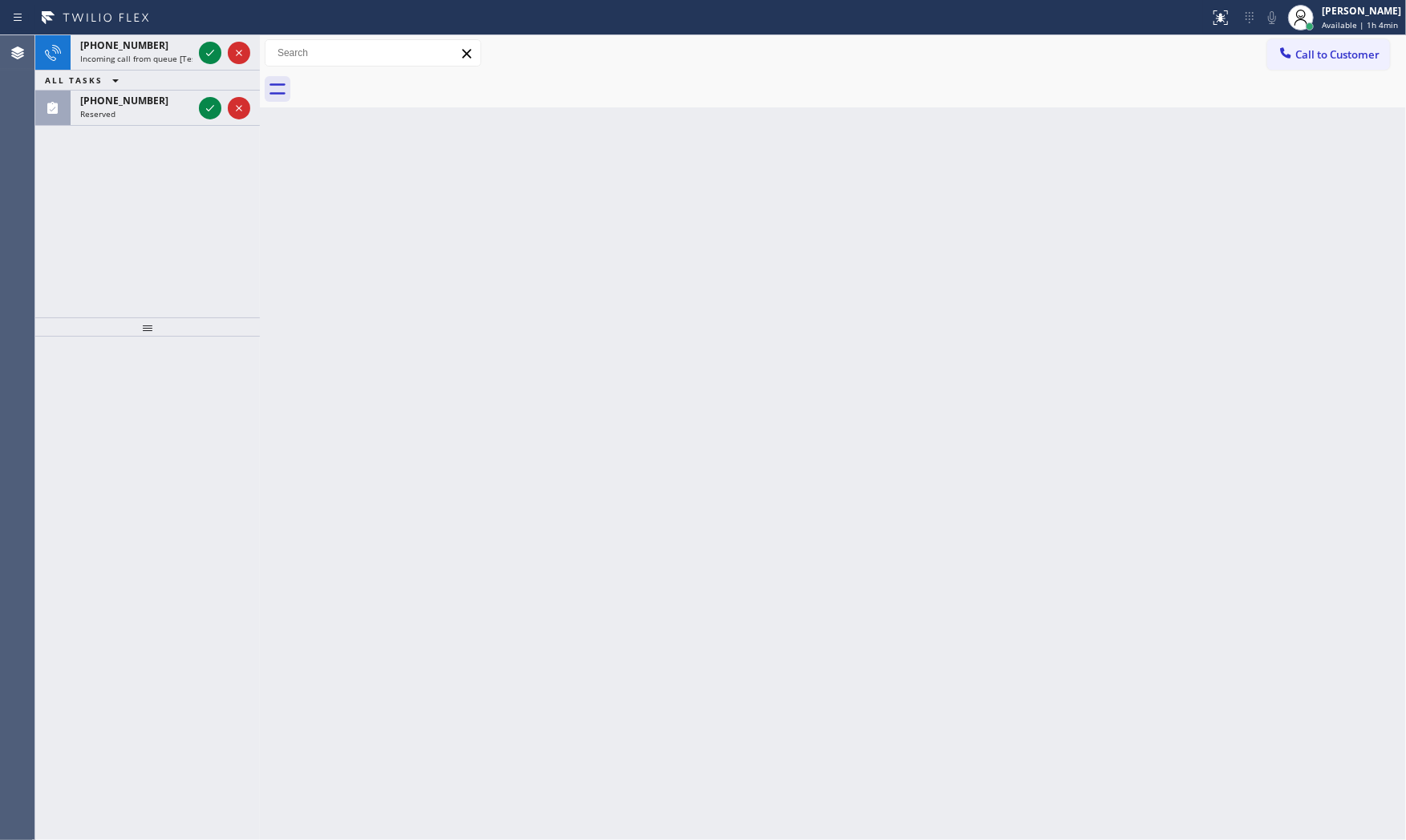
click at [185, 52] on div "[PHONE_NUMBER] Incoming call from queue [Test] All ALL TASKS ALL TASKS ACTIVE T…" at bounding box center [148, 81] width 225 height 91
click at [199, 57] on div at bounding box center [210, 52] width 22 height 19
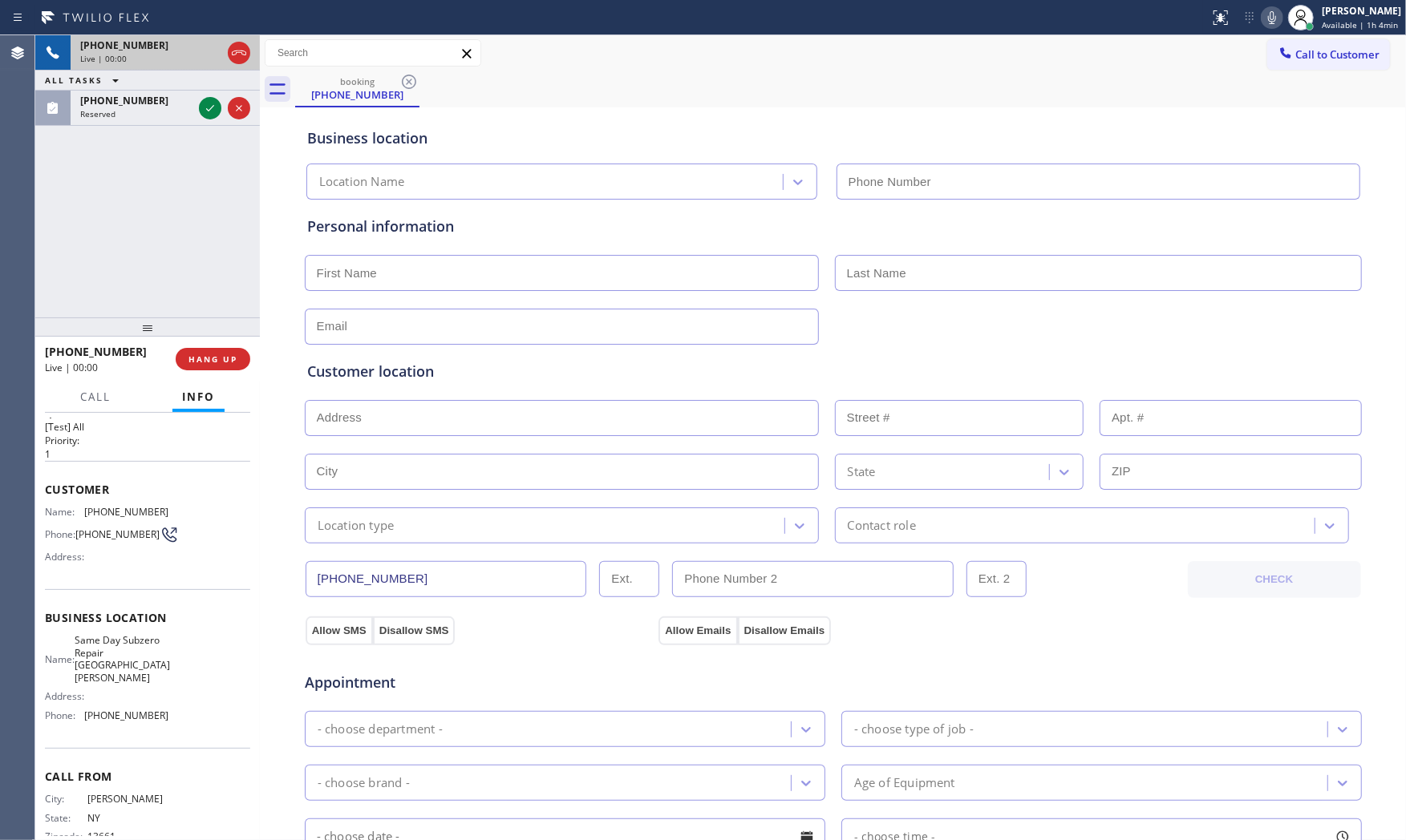
type input "[PHONE_NUMBER]"
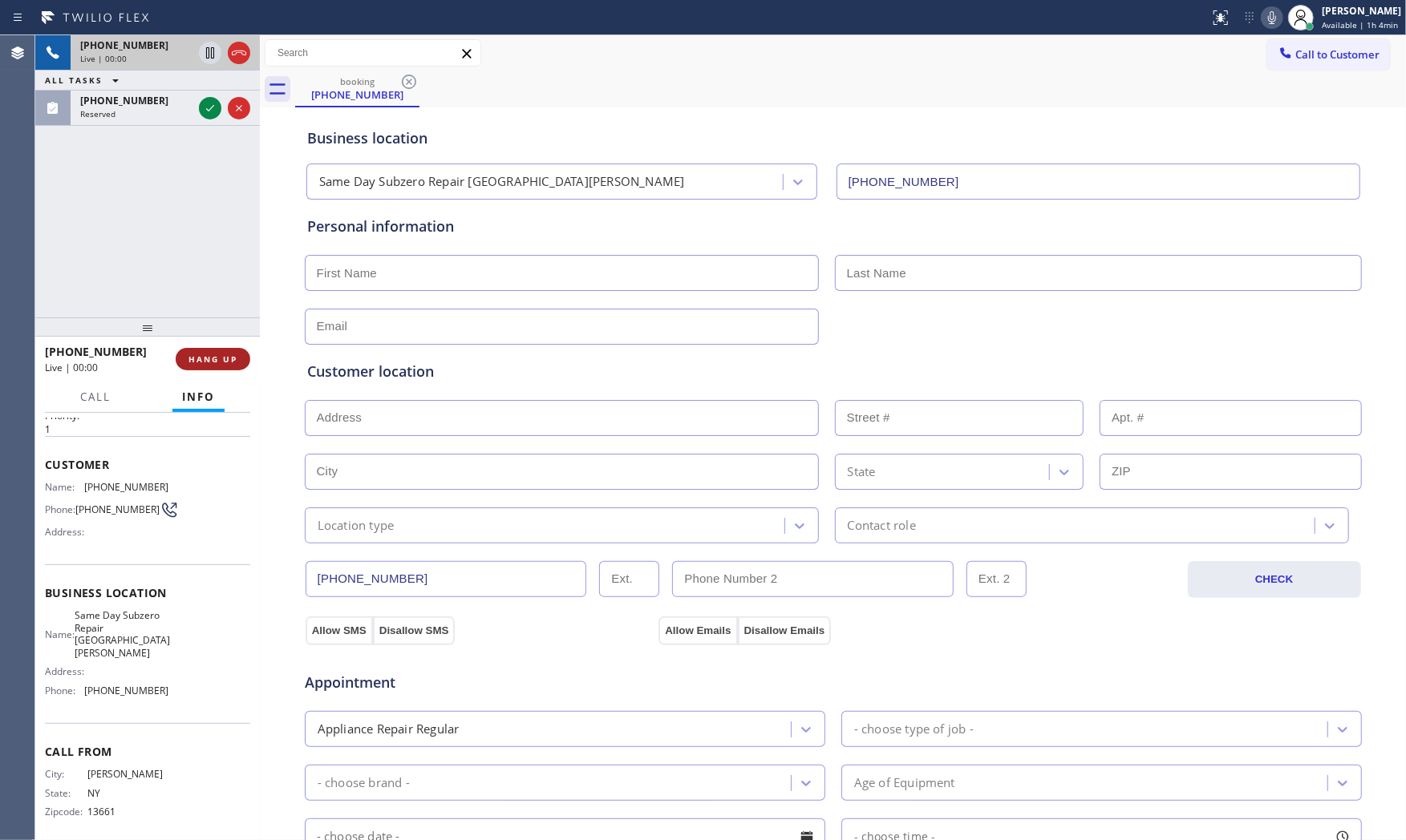
click at [206, 357] on span "HANG UP" at bounding box center [213, 359] width 49 height 11
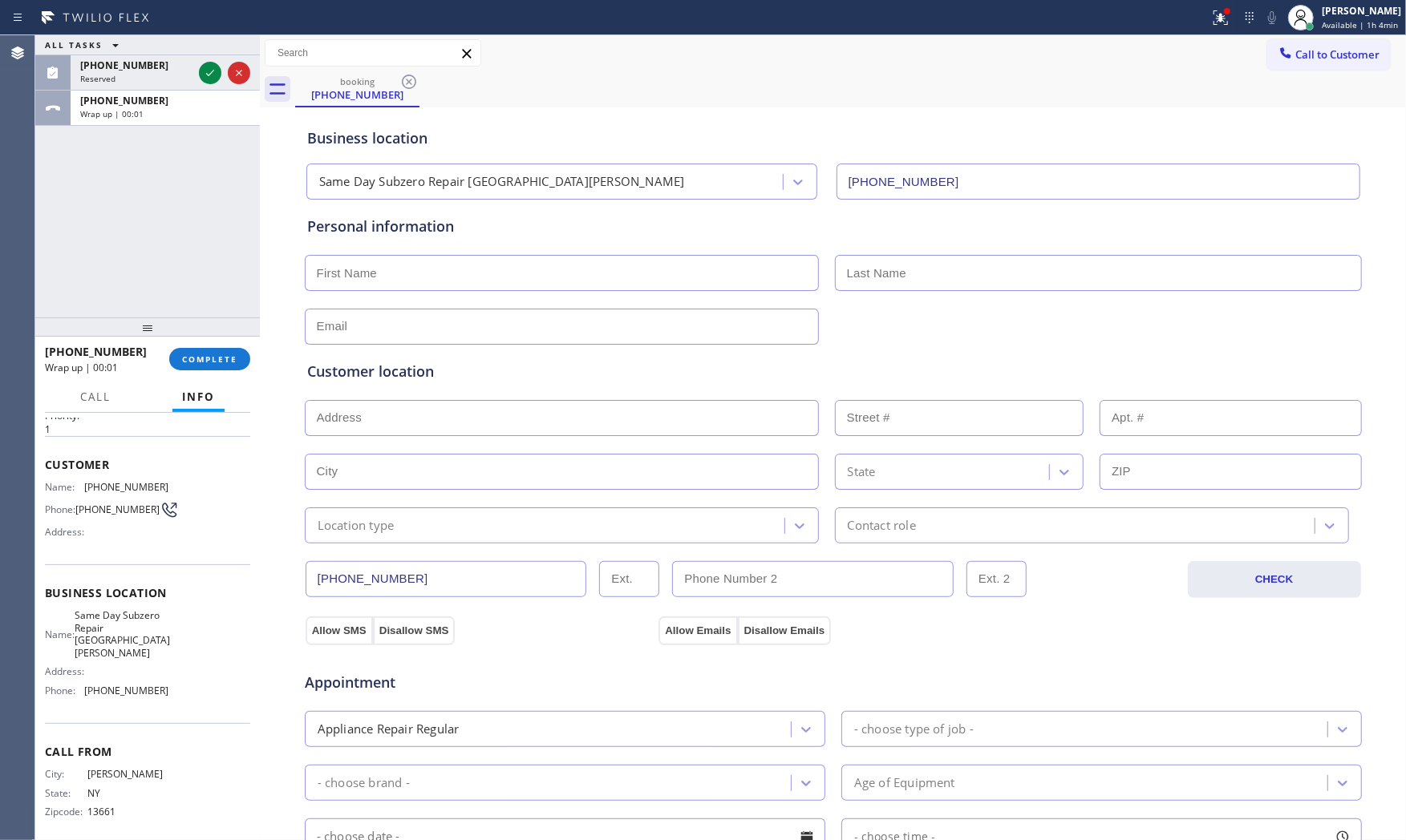
click at [235, 405] on div "Call Info" at bounding box center [147, 397] width 205 height 32
click at [216, 355] on span "COMPLETE" at bounding box center [209, 359] width 55 height 11
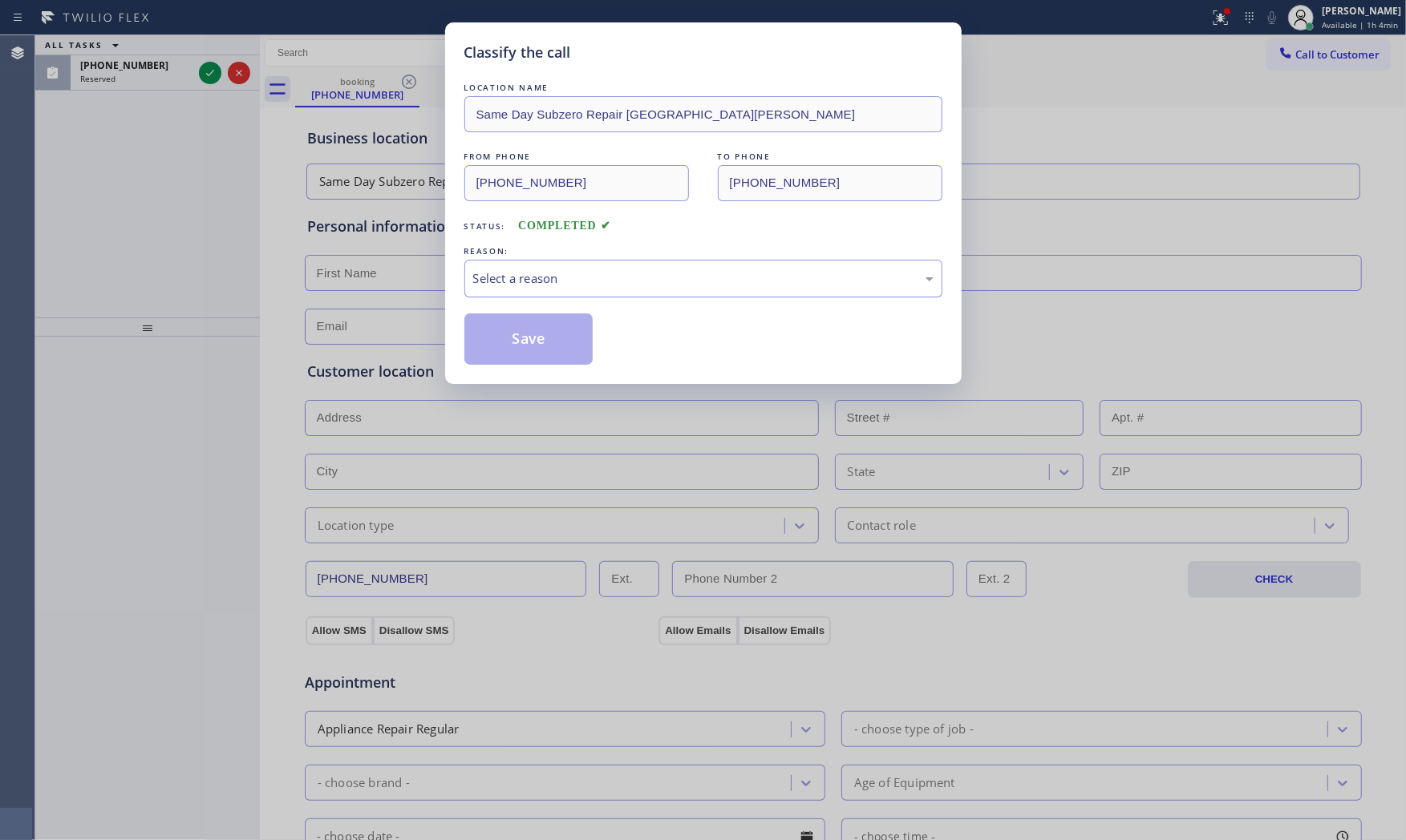
click at [539, 266] on div "Select a reason" at bounding box center [703, 279] width 478 height 38
click at [530, 343] on button "Save" at bounding box center [529, 339] width 129 height 51
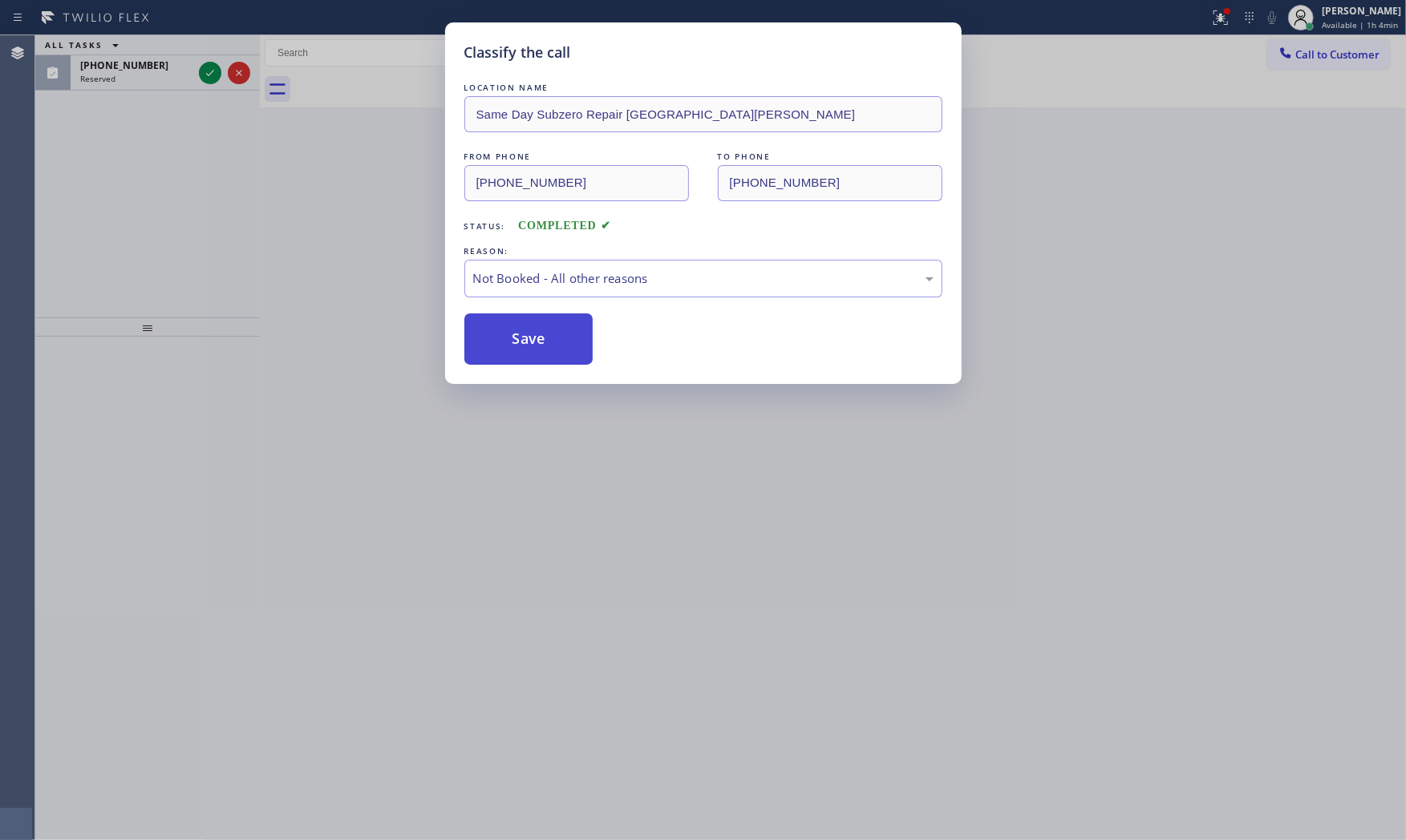
click at [530, 343] on button "Save" at bounding box center [529, 339] width 129 height 51
drag, startPoint x: 530, startPoint y: 343, endPoint x: 330, endPoint y: 213, distance: 238.5
click at [526, 341] on button "Save" at bounding box center [529, 339] width 129 height 51
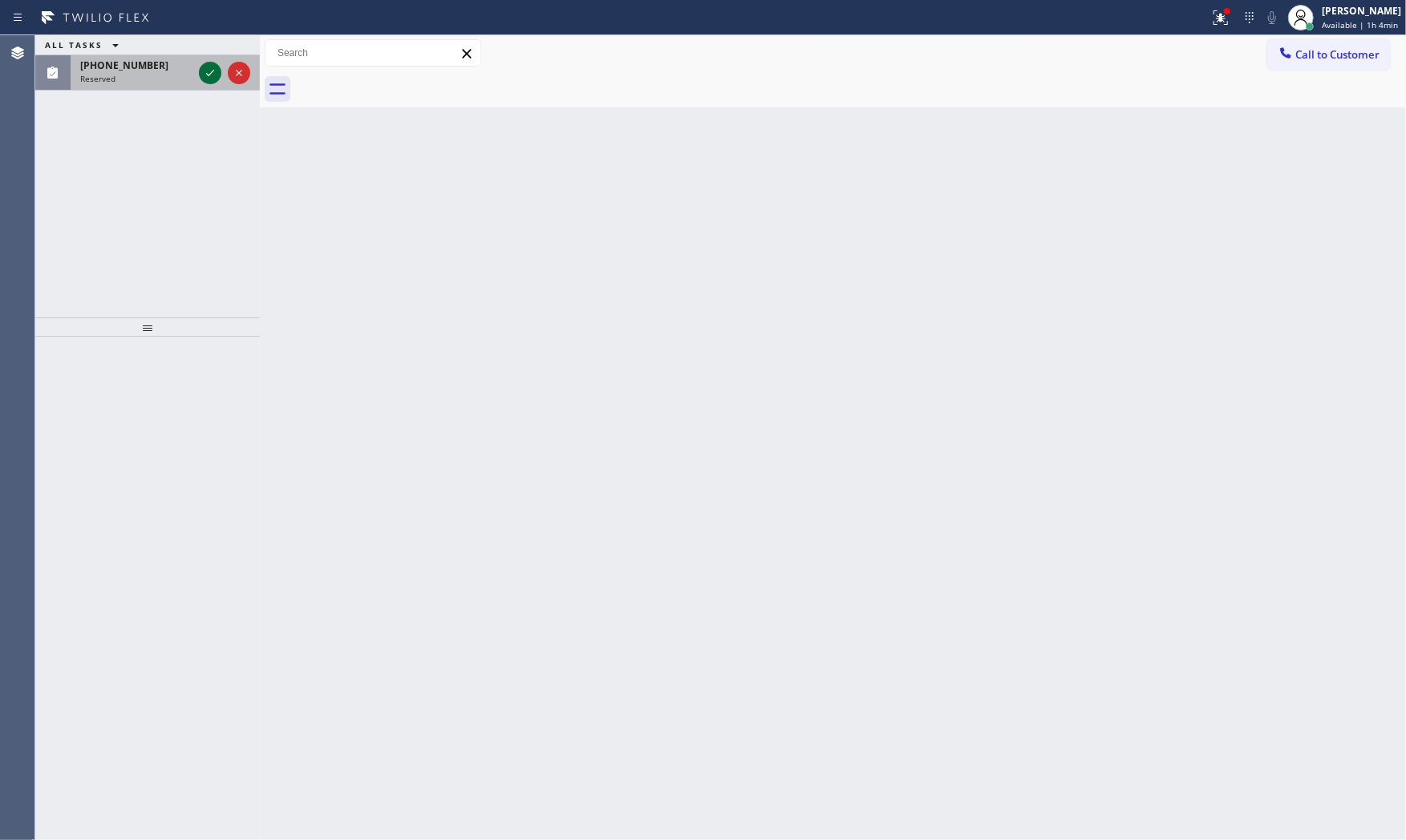
click at [213, 72] on icon at bounding box center [210, 73] width 19 height 19
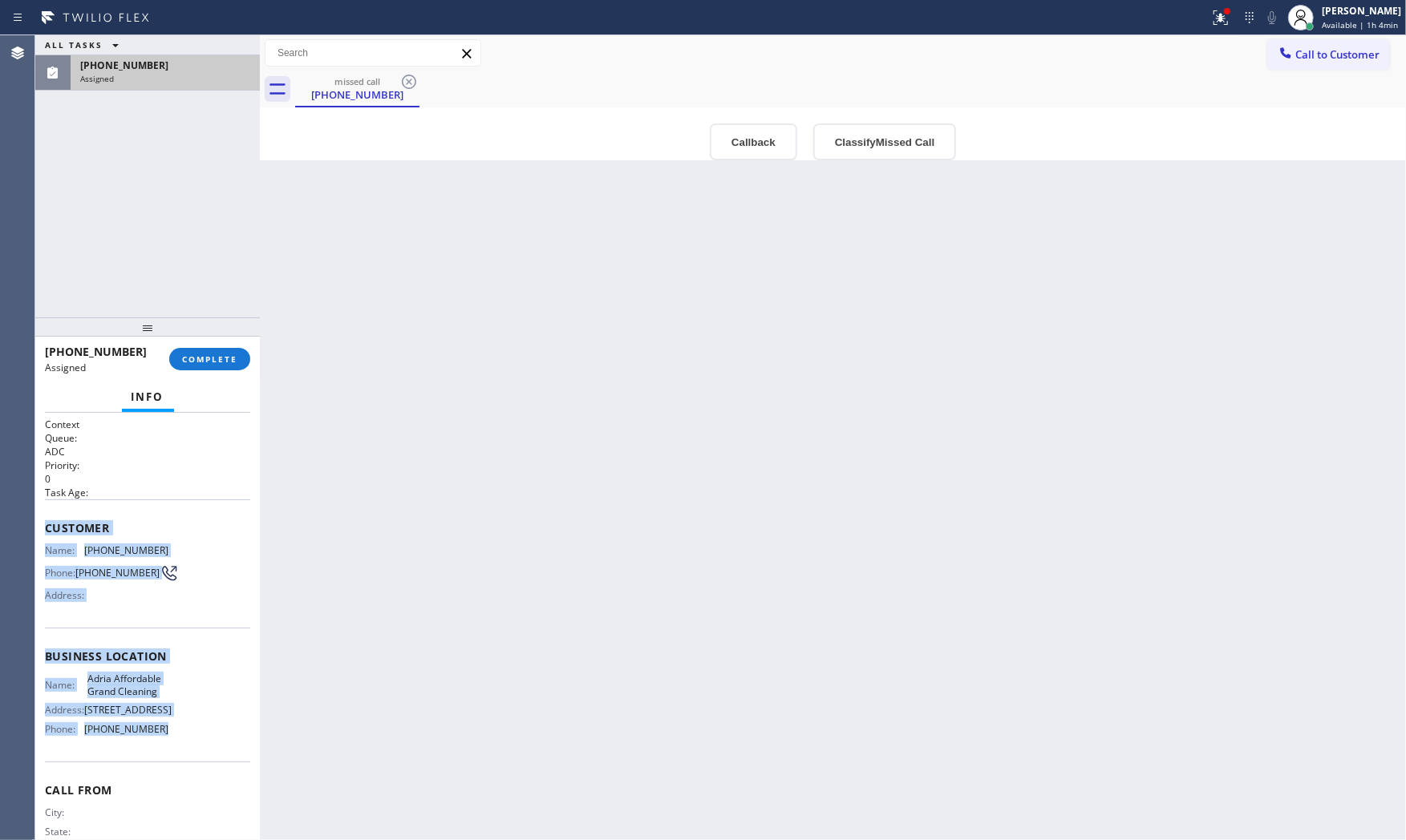
drag, startPoint x: 50, startPoint y: 529, endPoint x: 183, endPoint y: 717, distance: 230.3
click at [203, 728] on div "Context Queue: ADC Priority: 0 Task Age: Customer Name: [PHONE_NUMBER] Phone: […" at bounding box center [148, 626] width 225 height 428
copy div "Customer Name: [PHONE_NUMBER] Phone: [PHONE_NUMBER] Address: Business location …"
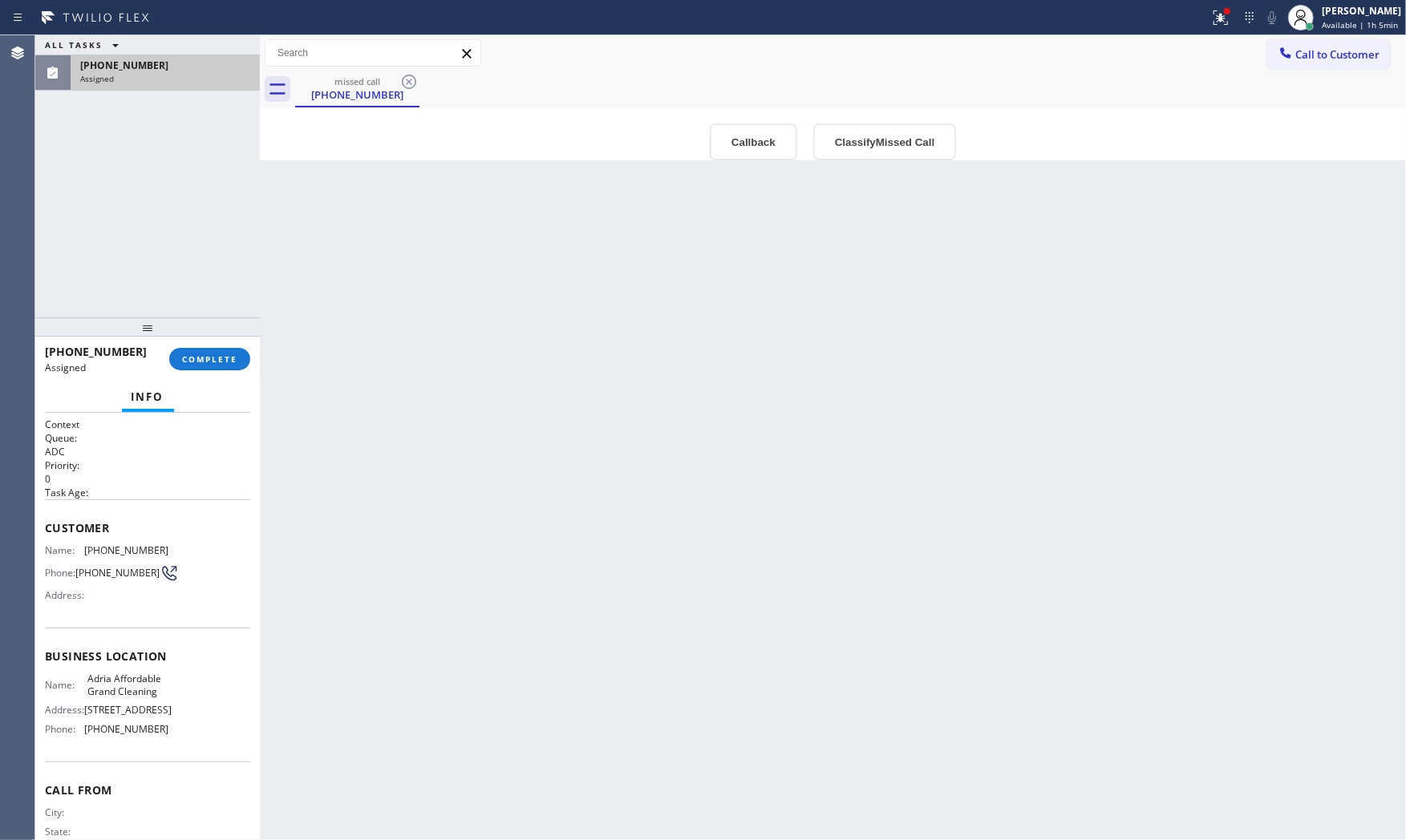
click at [168, 48] on div "ALL TASKS ALL TASKS ACTIVE TASKS TASKS IN WRAP UP" at bounding box center [148, 45] width 225 height 20
drag, startPoint x: 167, startPoint y: 62, endPoint x: 204, endPoint y: 266, distance: 207.3
click at [167, 63] on div "[PHONE_NUMBER]" at bounding box center [165, 65] width 170 height 14
click at [220, 337] on div at bounding box center [148, 327] width 225 height 19
click at [227, 356] on span "COMPLETE" at bounding box center [209, 359] width 55 height 11
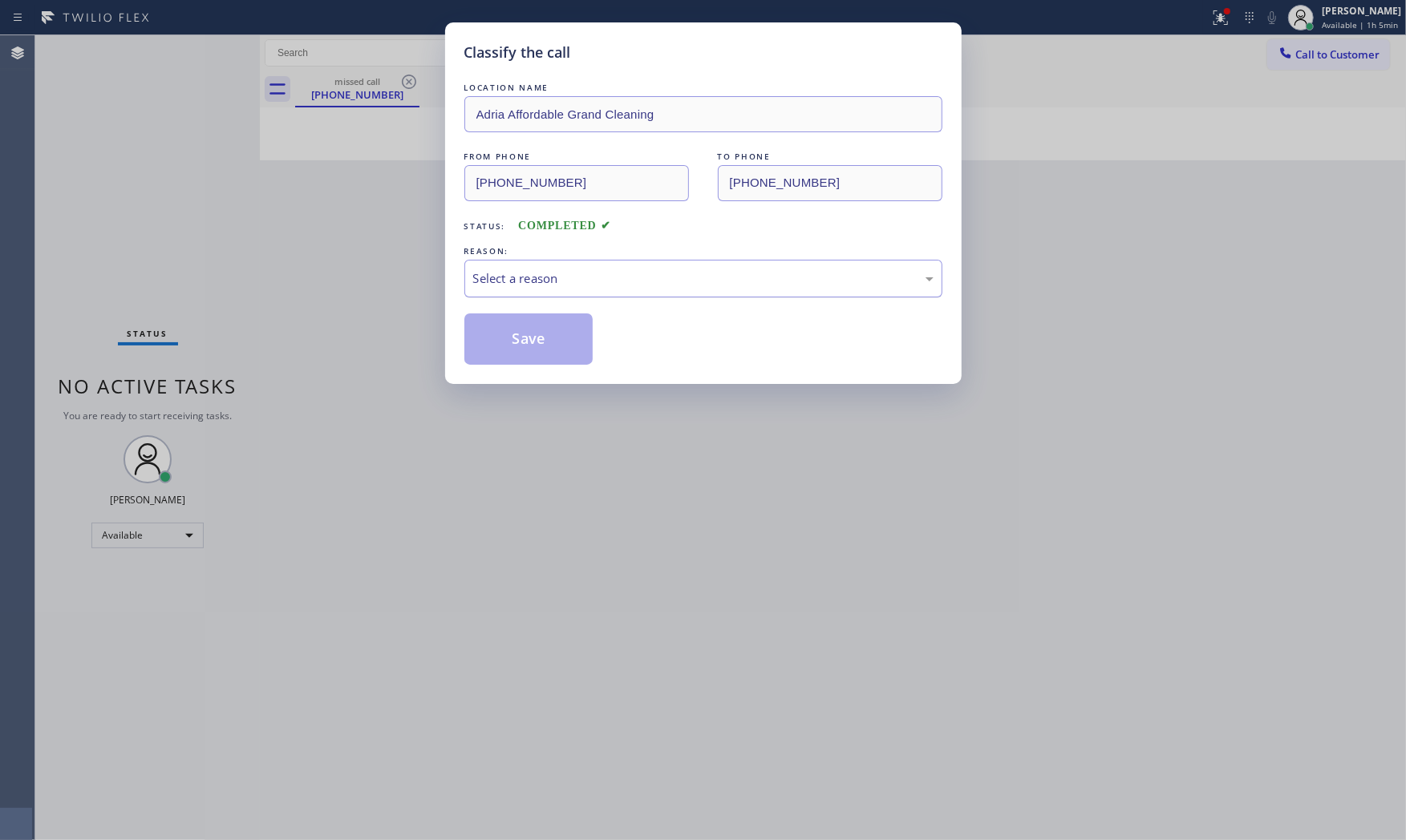
drag, startPoint x: 564, startPoint y: 275, endPoint x: 558, endPoint y: 292, distance: 18.0
click at [564, 276] on div "Select a reason" at bounding box center [703, 278] width 460 height 18
click at [527, 339] on button "Save" at bounding box center [529, 339] width 129 height 51
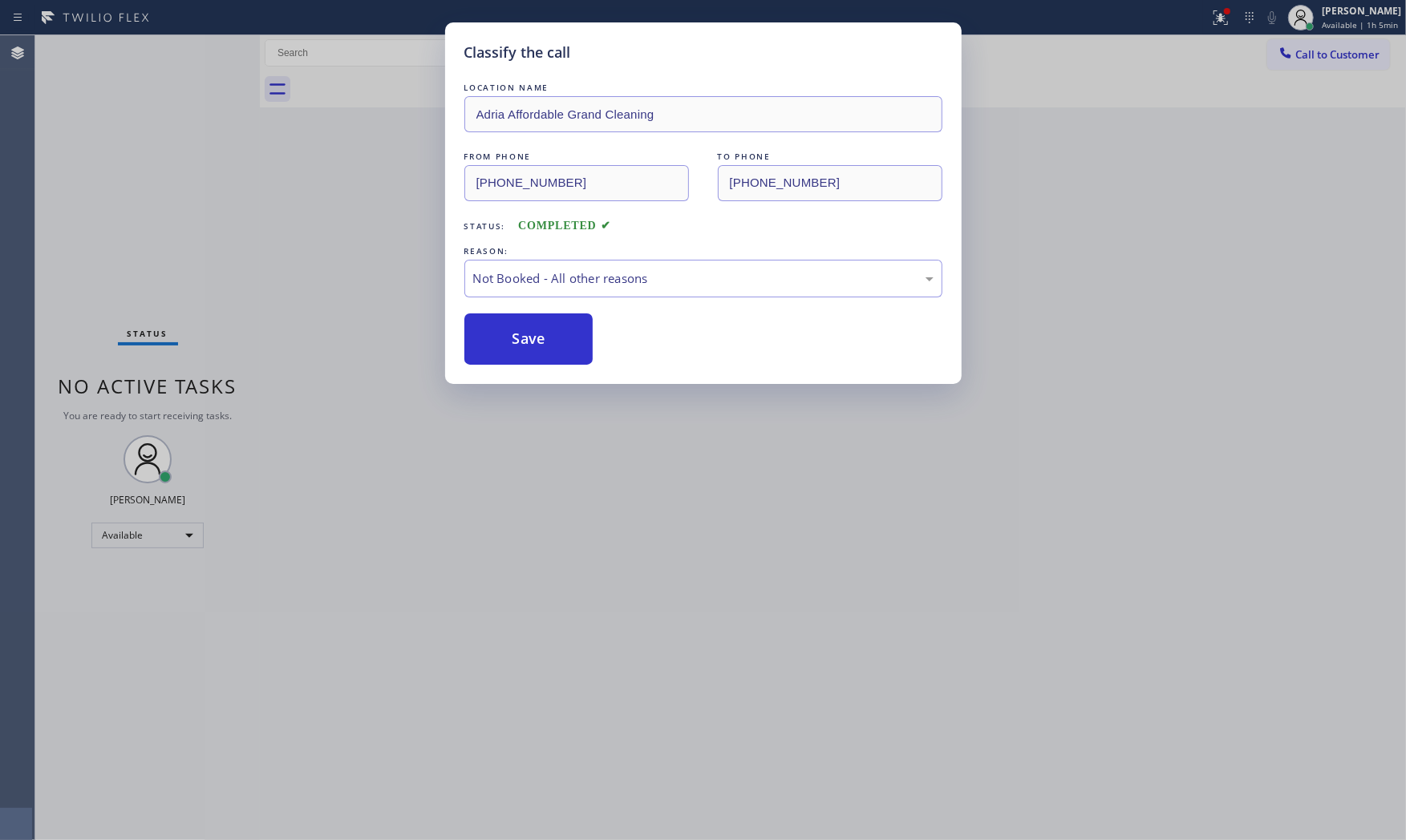
click at [527, 339] on button "Save" at bounding box center [529, 339] width 129 height 51
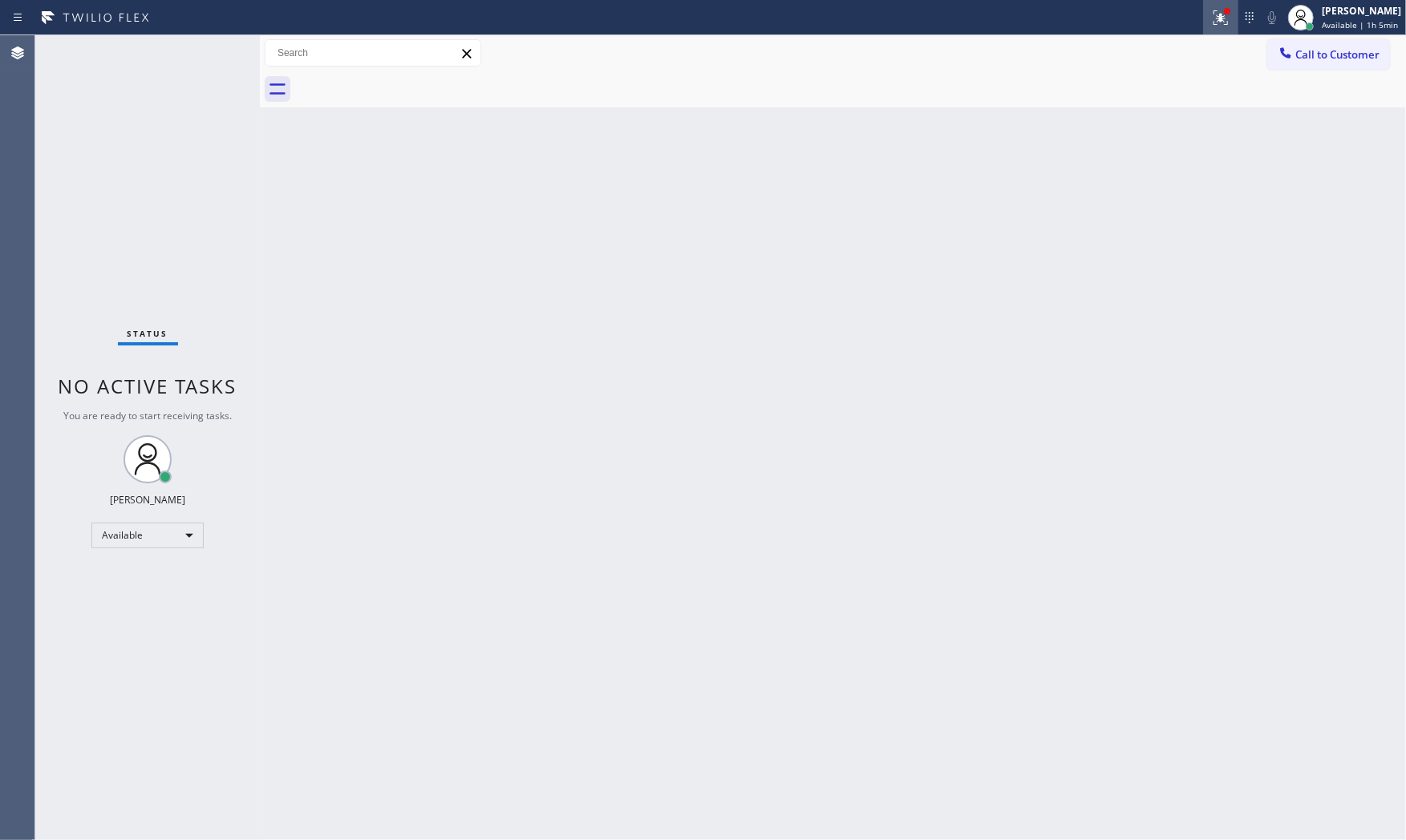
click at [1211, 17] on icon at bounding box center [1221, 17] width 19 height 19
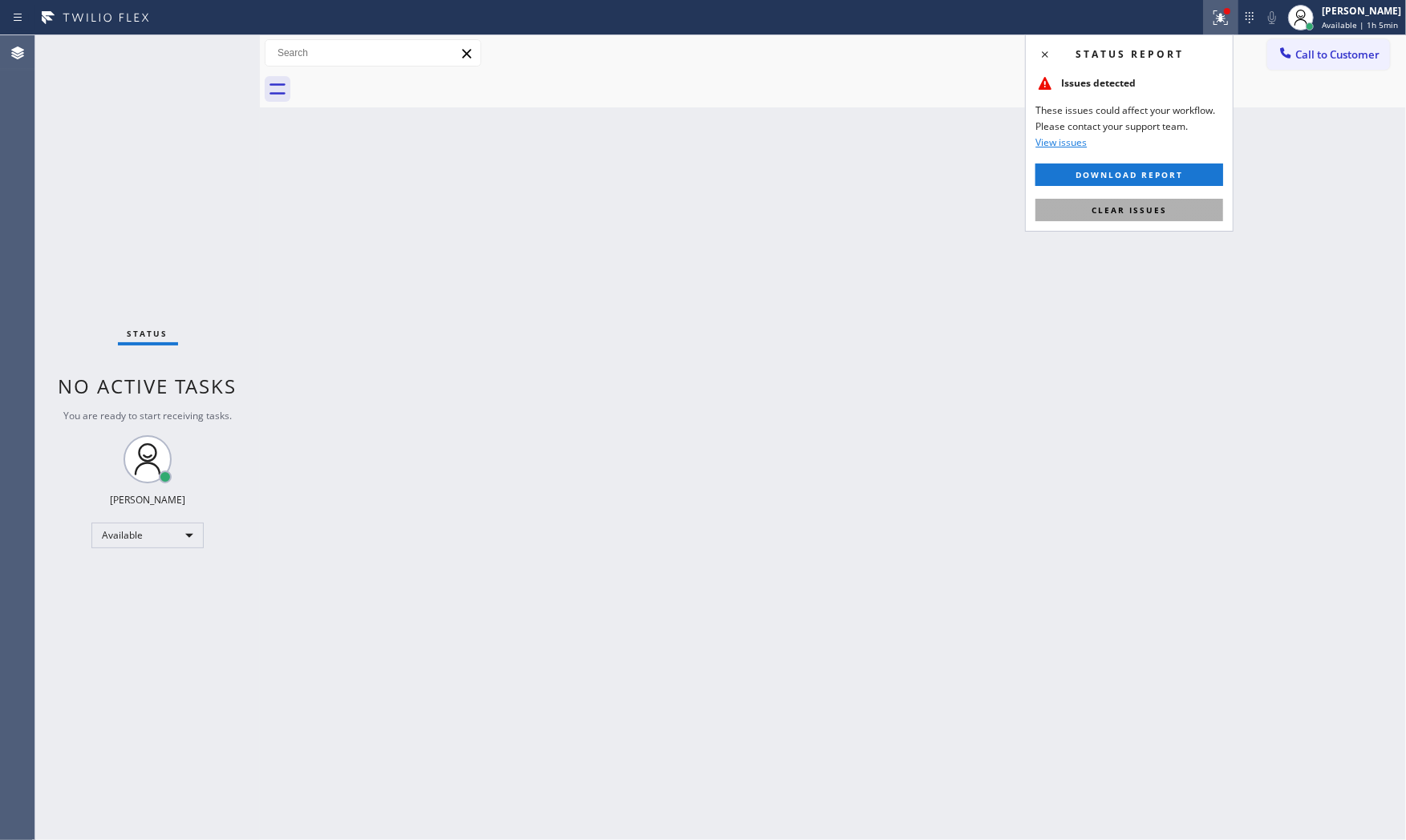
click at [1158, 207] on span "Clear issues" at bounding box center [1130, 209] width 76 height 11
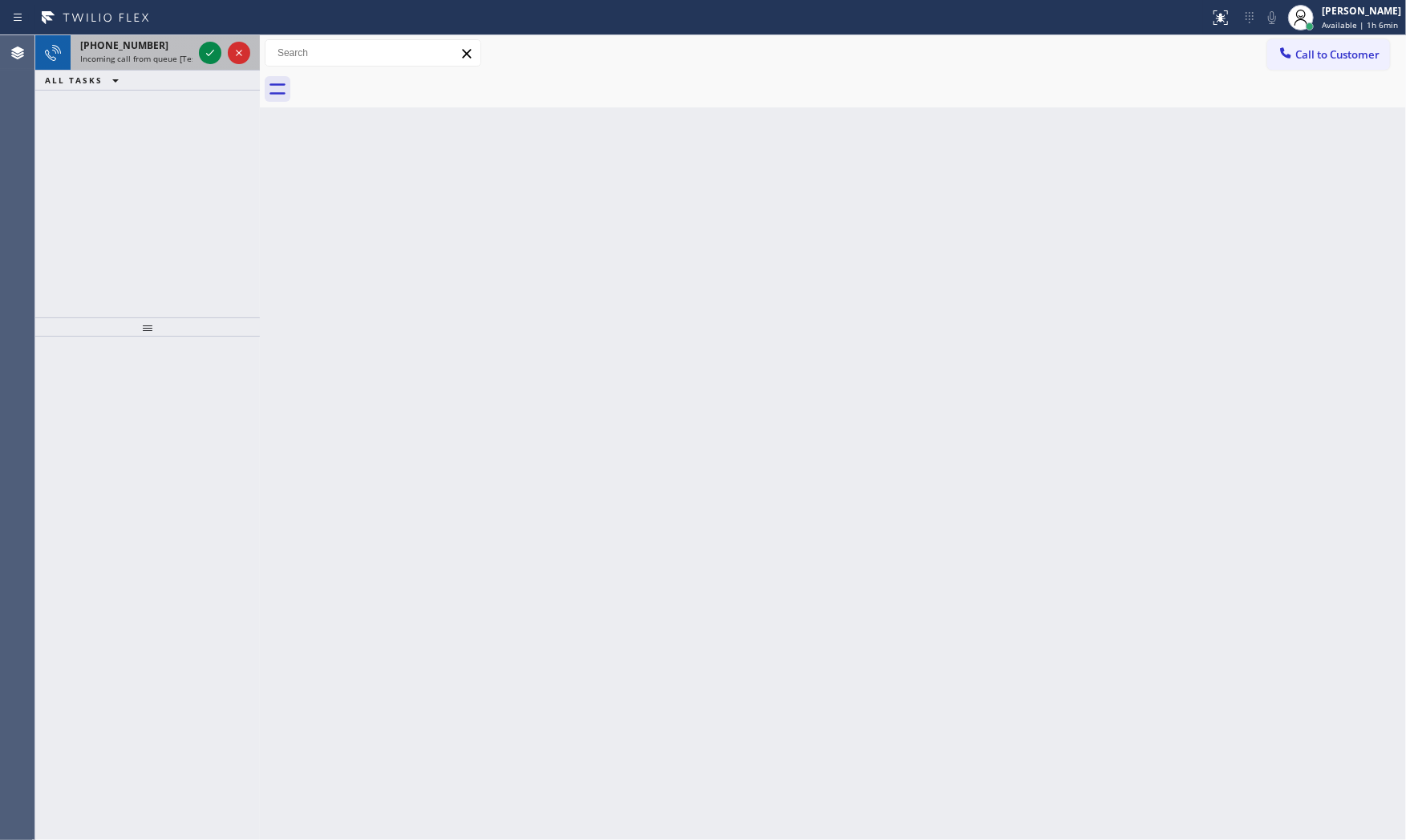
click at [194, 58] on div "[PHONE_NUMBER] Incoming call from queue [Test] All" at bounding box center [133, 52] width 125 height 35
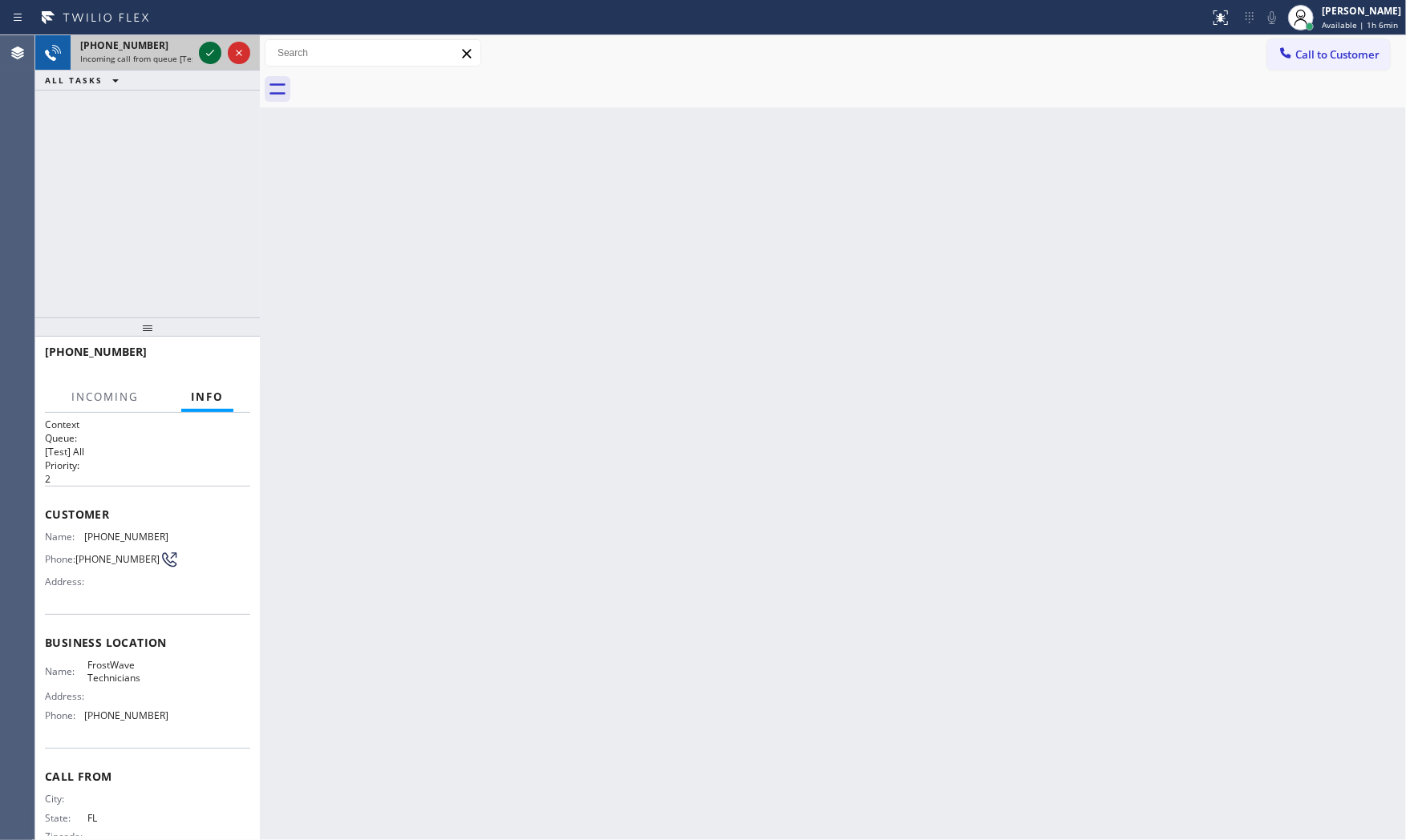
click at [201, 57] on div at bounding box center [224, 52] width 58 height 35
click at [202, 57] on icon at bounding box center [210, 52] width 19 height 19
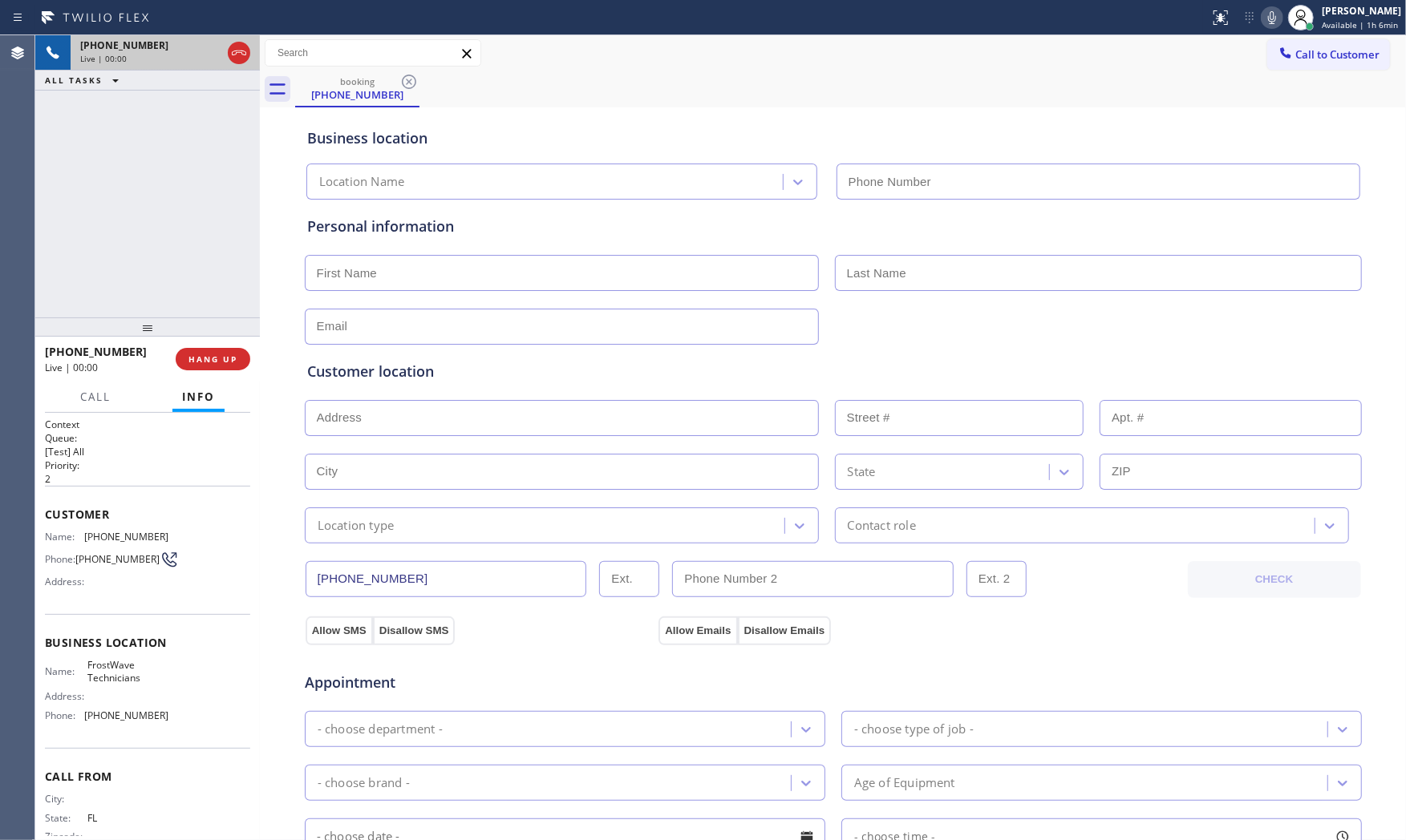
type input "[PHONE_NUMBER]"
click at [221, 348] on button "HANG UP" at bounding box center [213, 360] width 75 height 22
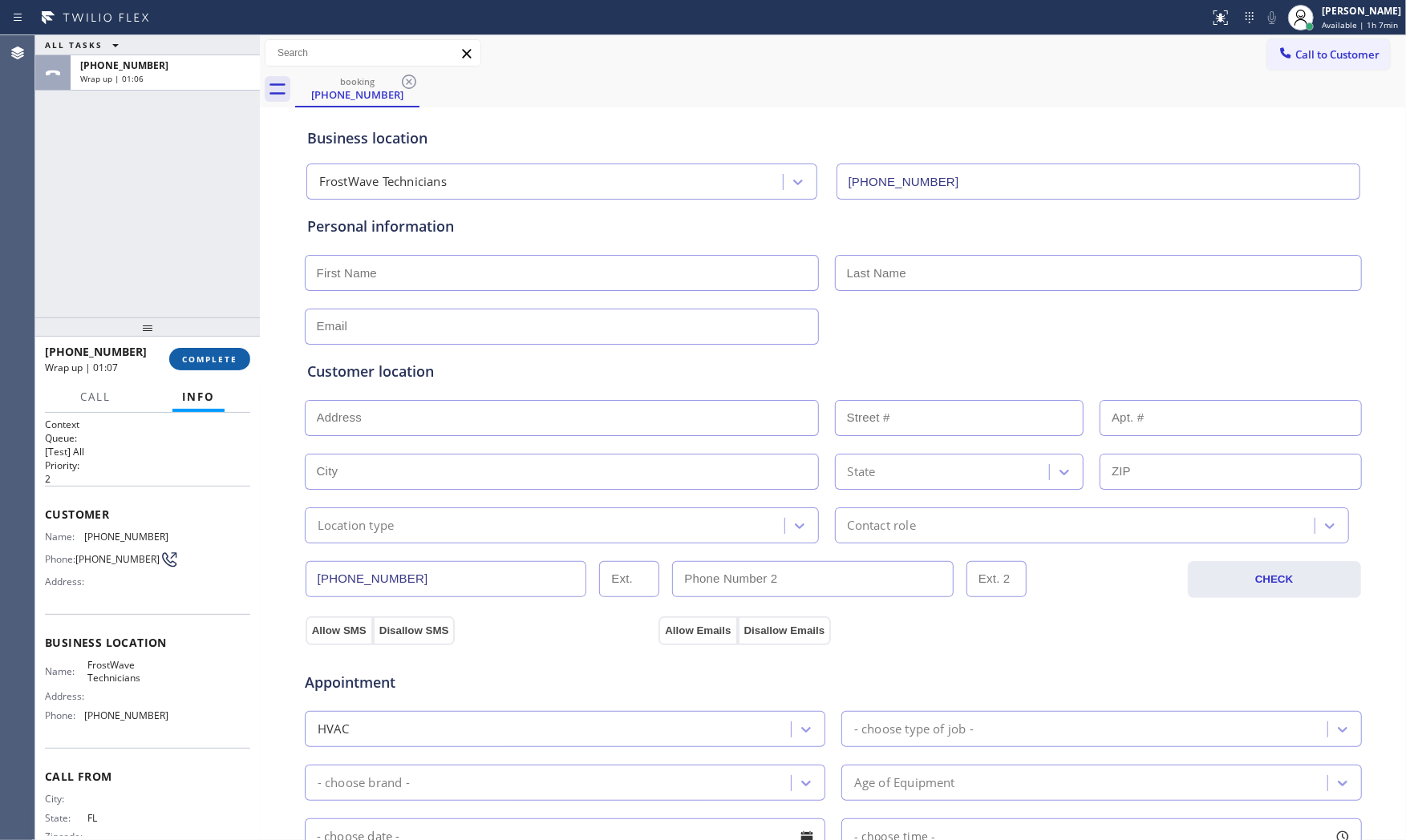
drag, startPoint x: 203, startPoint y: 358, endPoint x: 210, endPoint y: 351, distance: 9.9
click at [204, 358] on span "COMPLETE" at bounding box center [209, 359] width 55 height 11
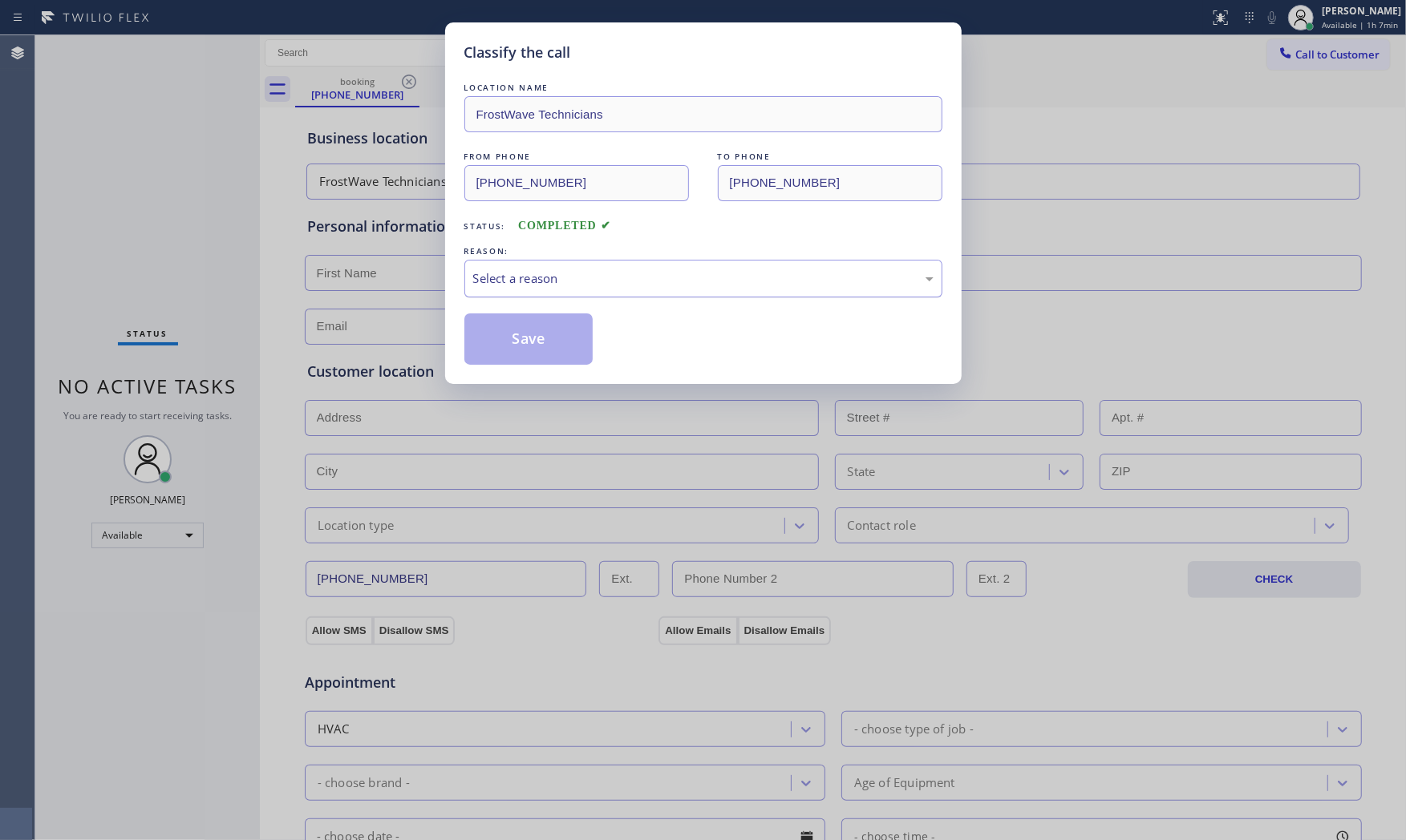
click at [534, 289] on div "Select a reason" at bounding box center [703, 279] width 478 height 38
click at [518, 346] on button "Save" at bounding box center [529, 339] width 129 height 51
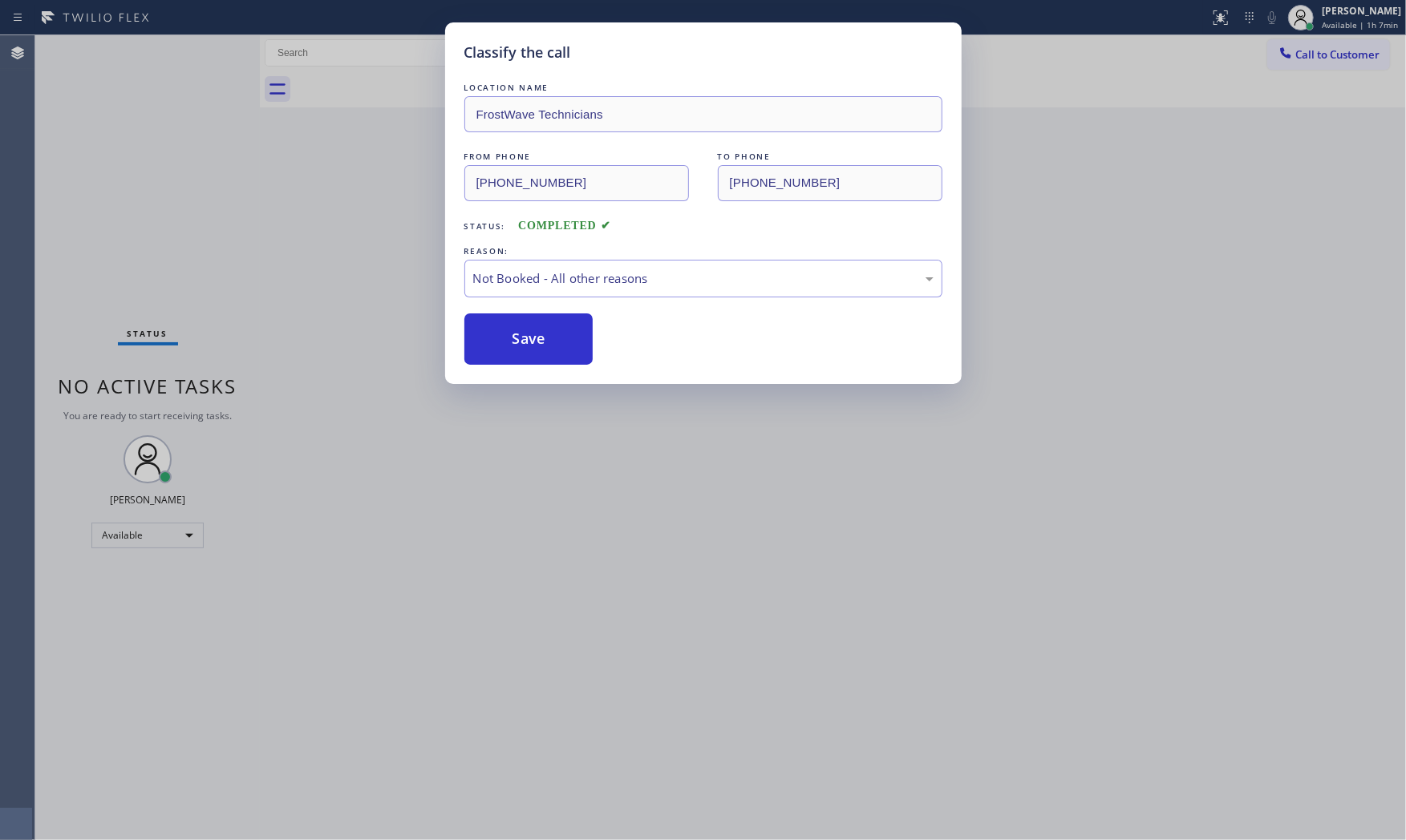
click at [518, 346] on button "Save" at bounding box center [529, 339] width 129 height 51
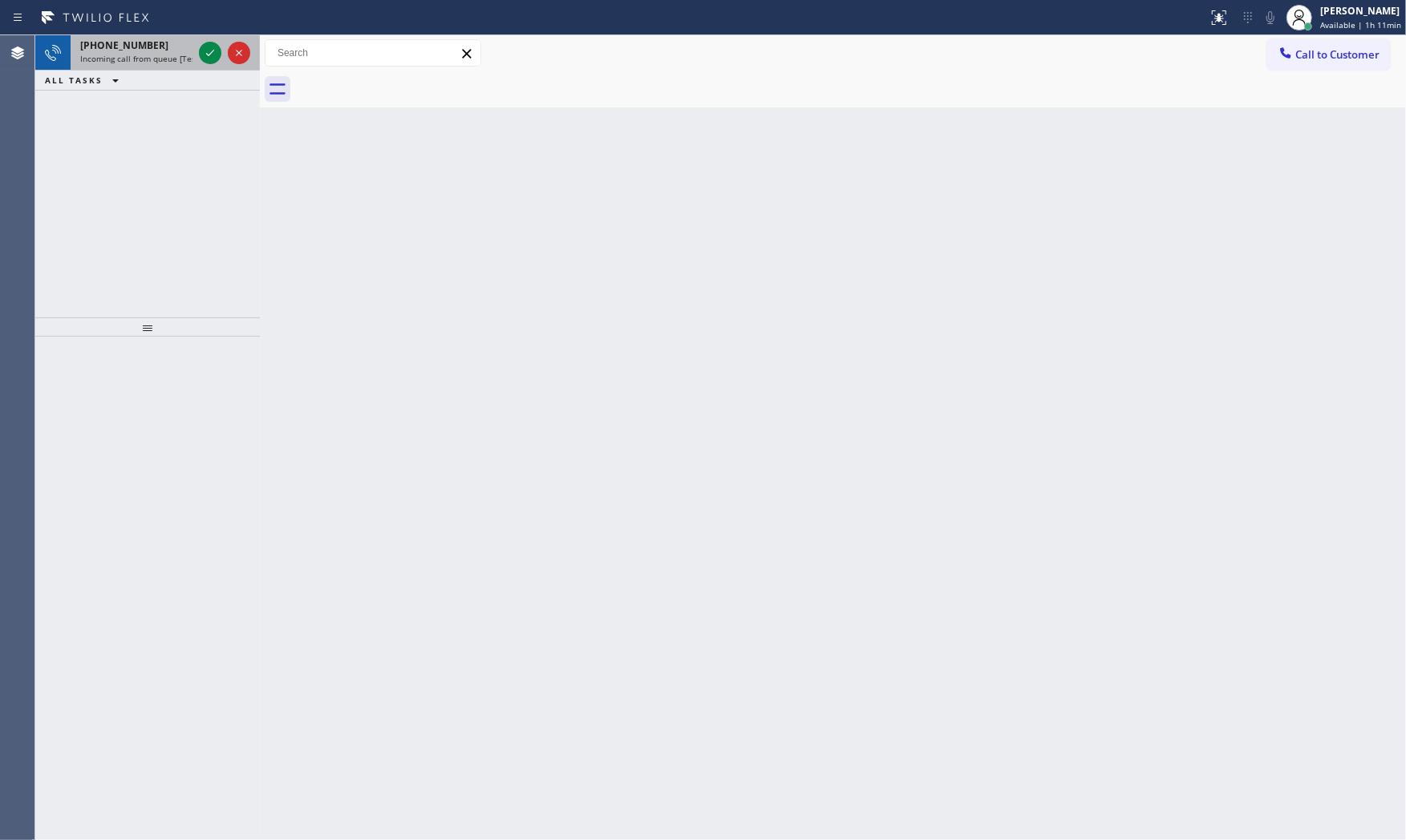
click at [178, 39] on div "[PHONE_NUMBER]" at bounding box center [136, 45] width 112 height 14
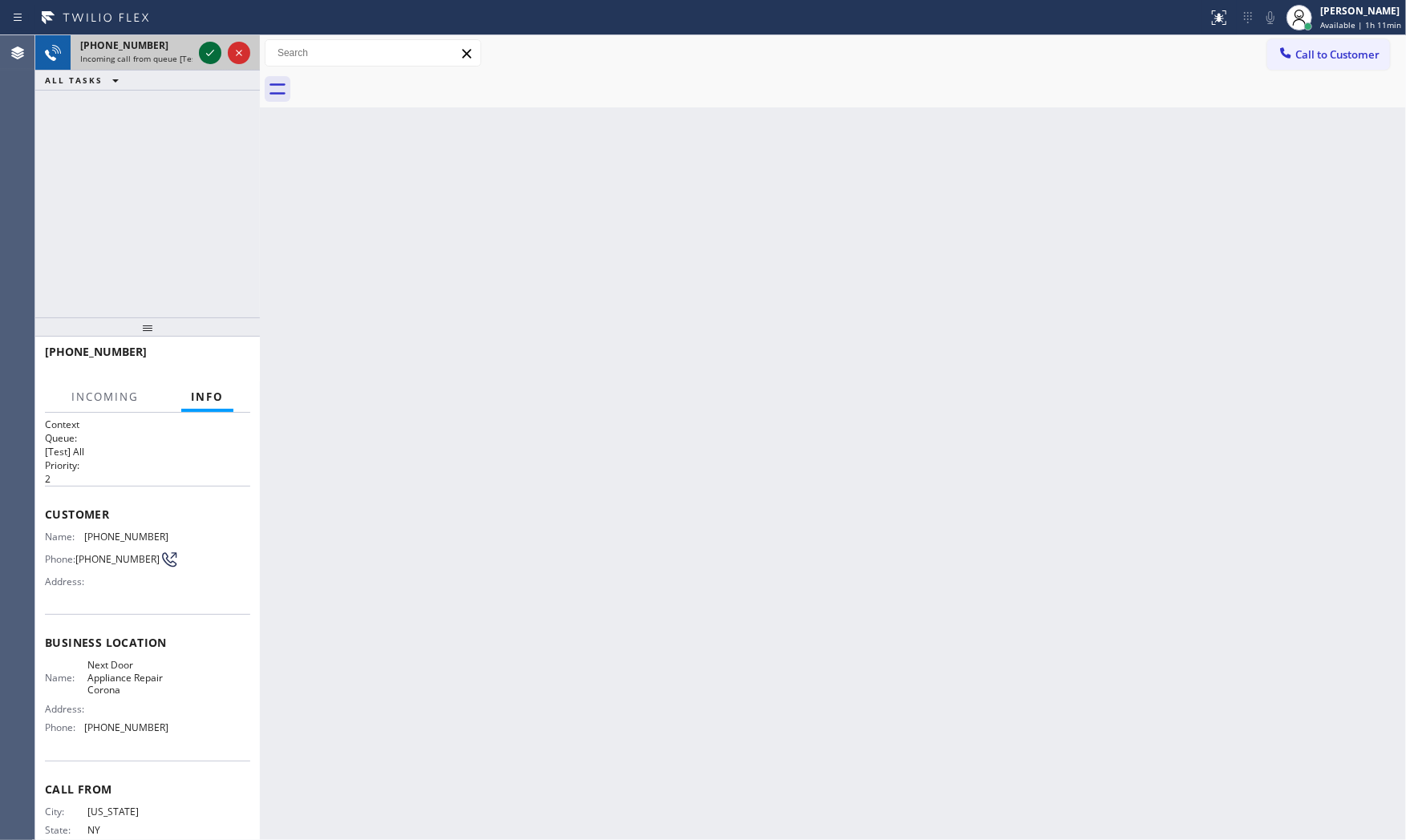
click at [207, 53] on icon at bounding box center [210, 52] width 19 height 19
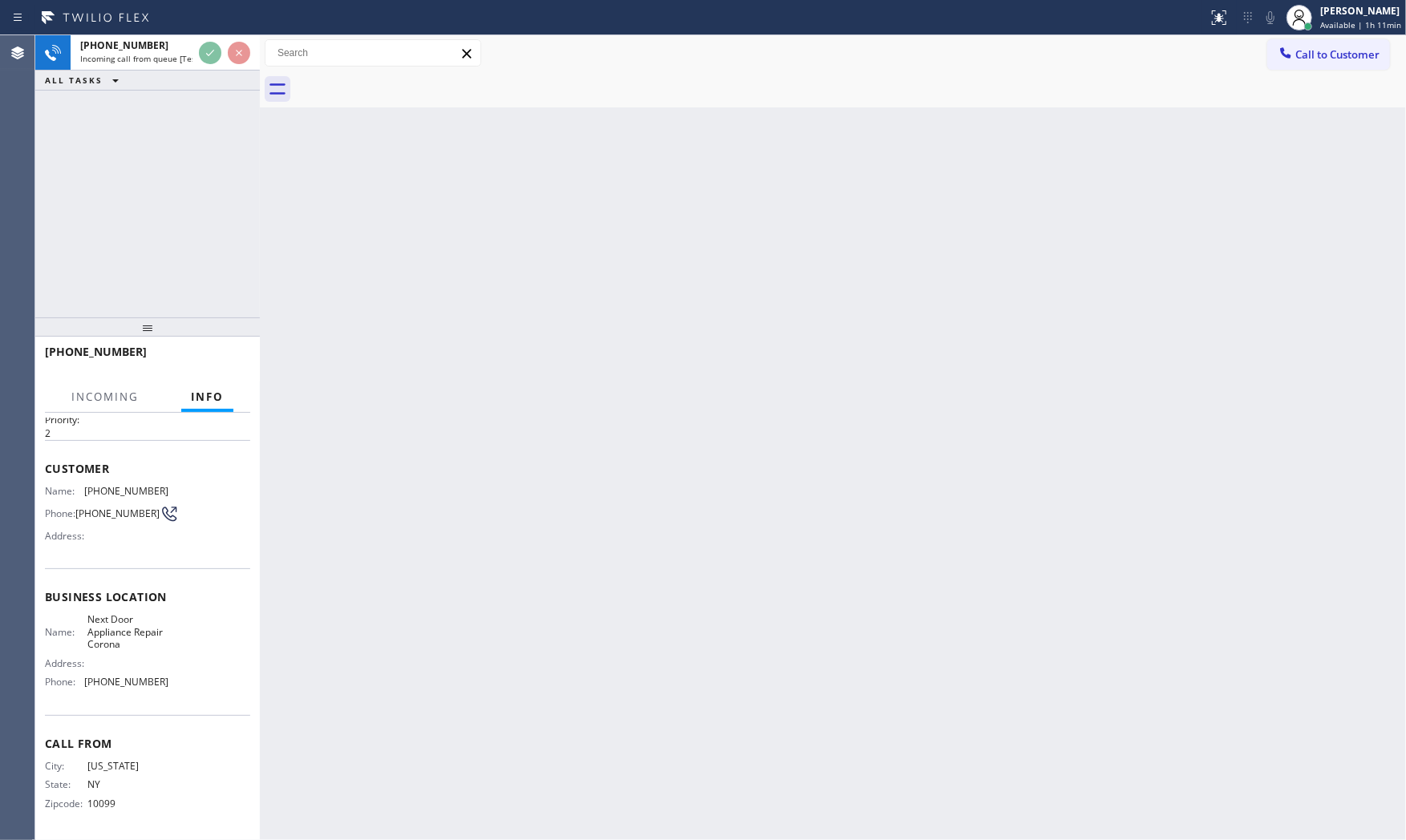
scroll to position [50, 0]
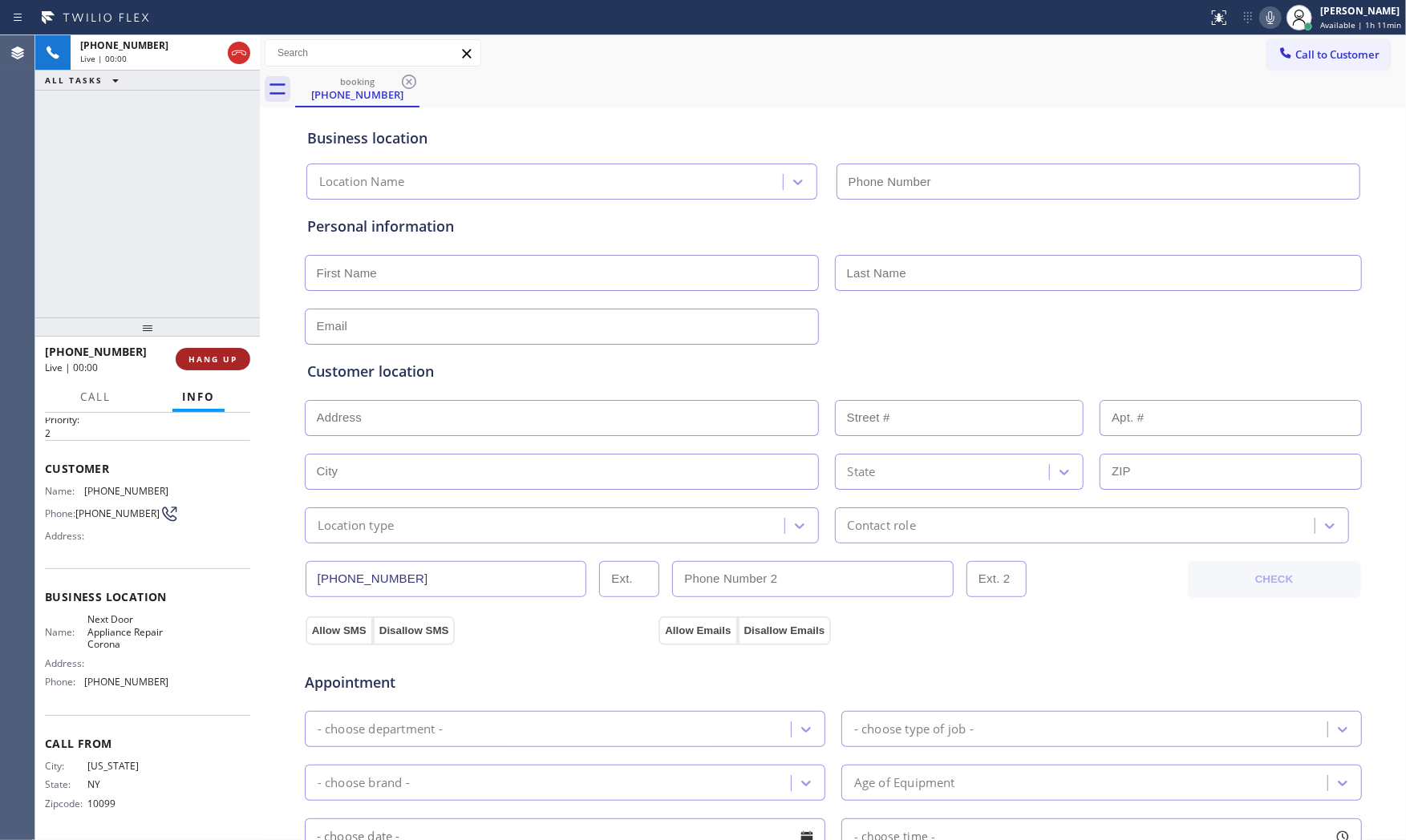
click at [215, 366] on button "HANG UP" at bounding box center [213, 360] width 75 height 22
type input "[PHONE_NUMBER]"
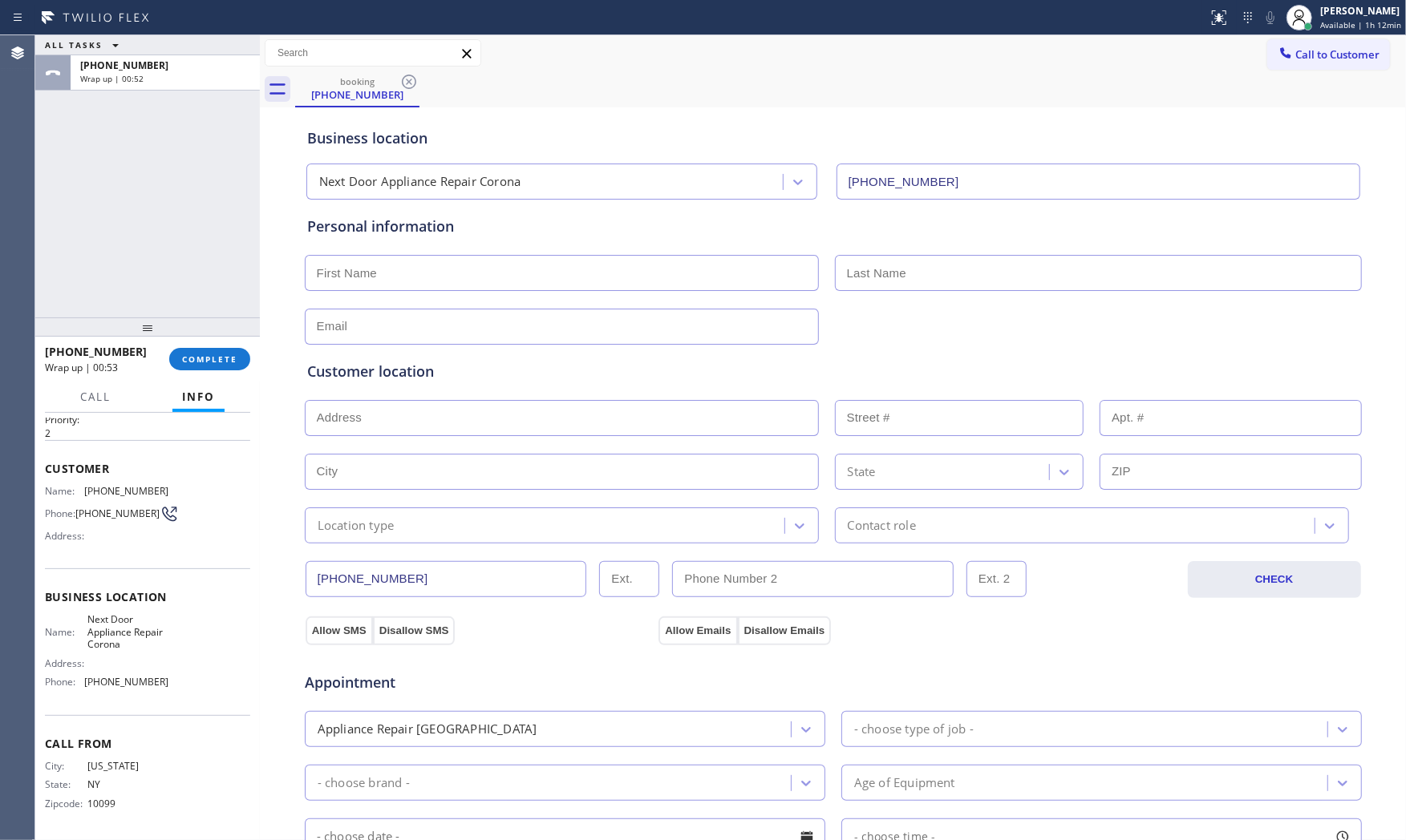
click at [197, 341] on div "[PHONE_NUMBER] Wrap up | 00:53 COMPLETE" at bounding box center [147, 359] width 205 height 42
click at [203, 339] on div "ALL TASKS ALL TASKS ACTIVE TASKS TASKS IN WRAP UP [PHONE_NUMBER] Wrap up | 00:5…" at bounding box center [148, 438] width 225 height 805
click at [190, 350] on button "COMPLETE" at bounding box center [209, 360] width 81 height 22
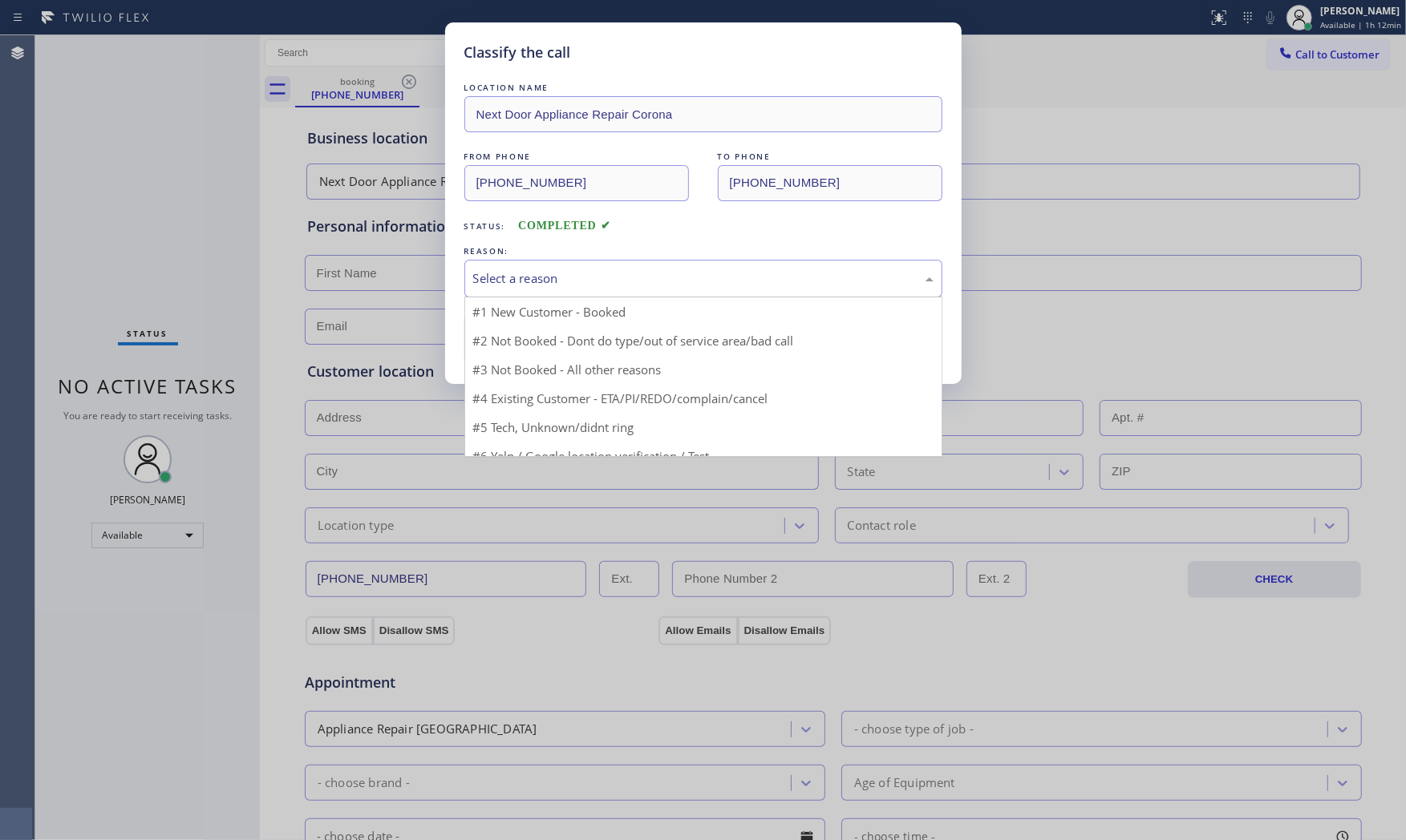
click at [596, 275] on div "Select a reason" at bounding box center [703, 278] width 460 height 18
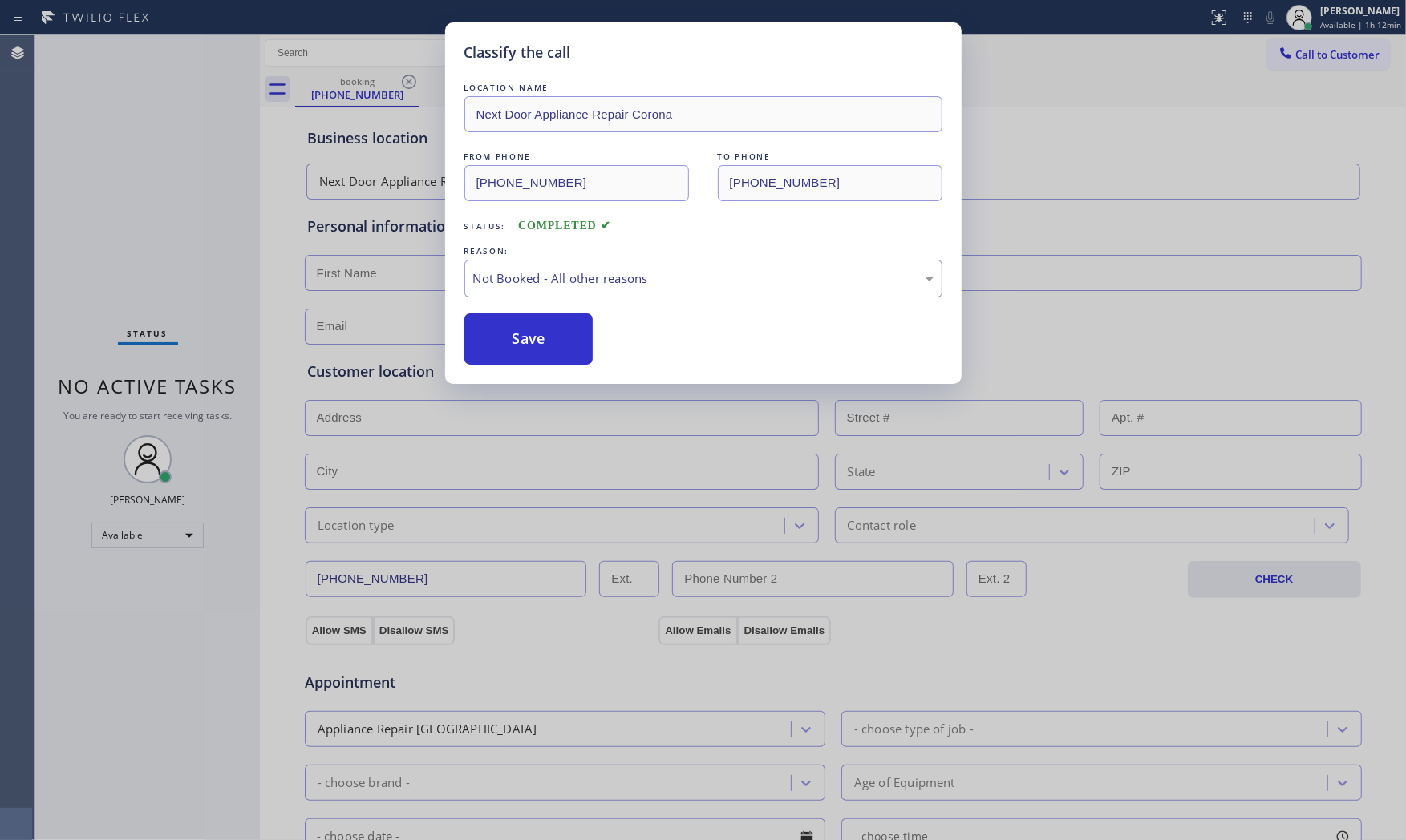
click at [530, 329] on button "Save" at bounding box center [529, 339] width 129 height 51
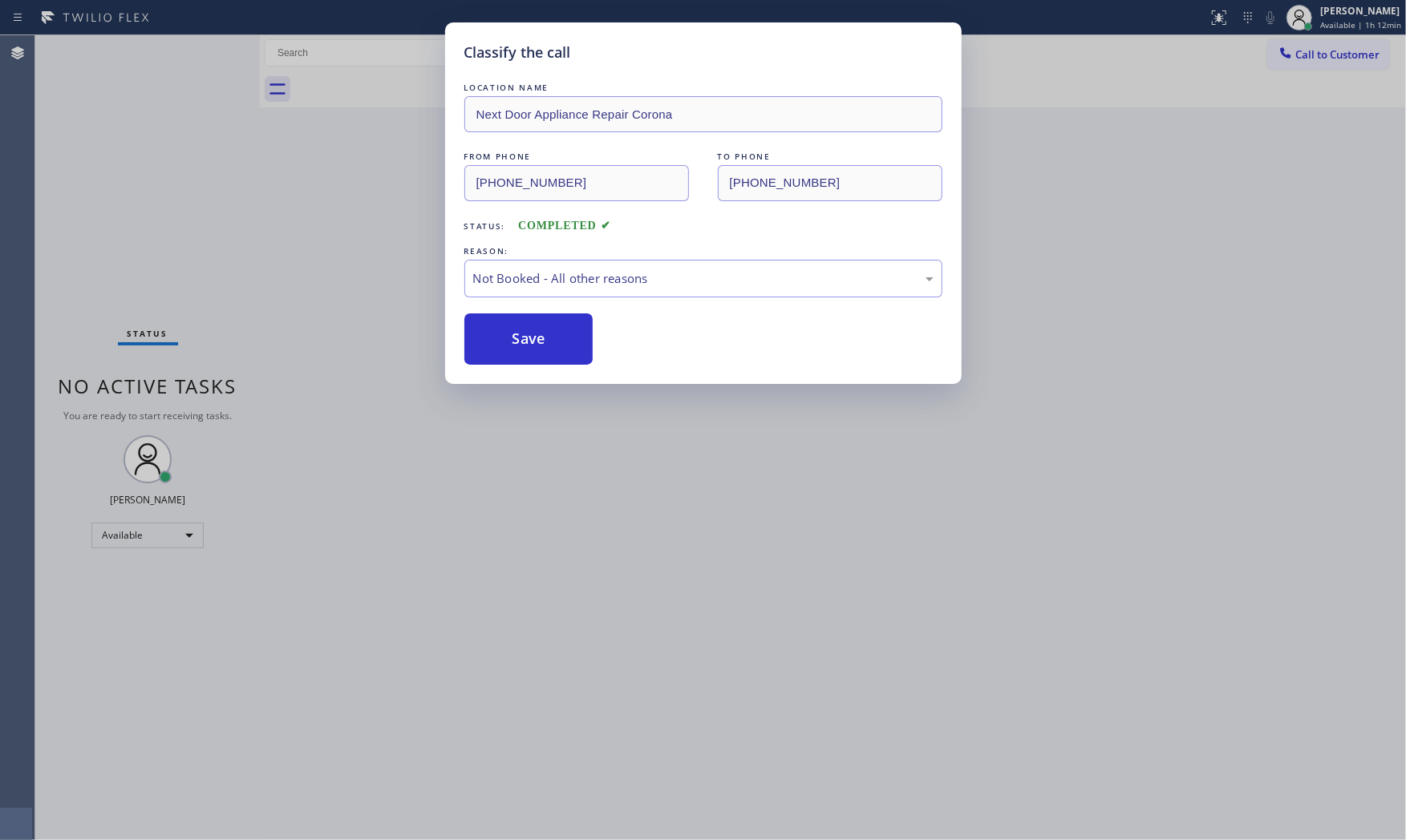
click at [530, 329] on button "Save" at bounding box center [529, 339] width 129 height 51
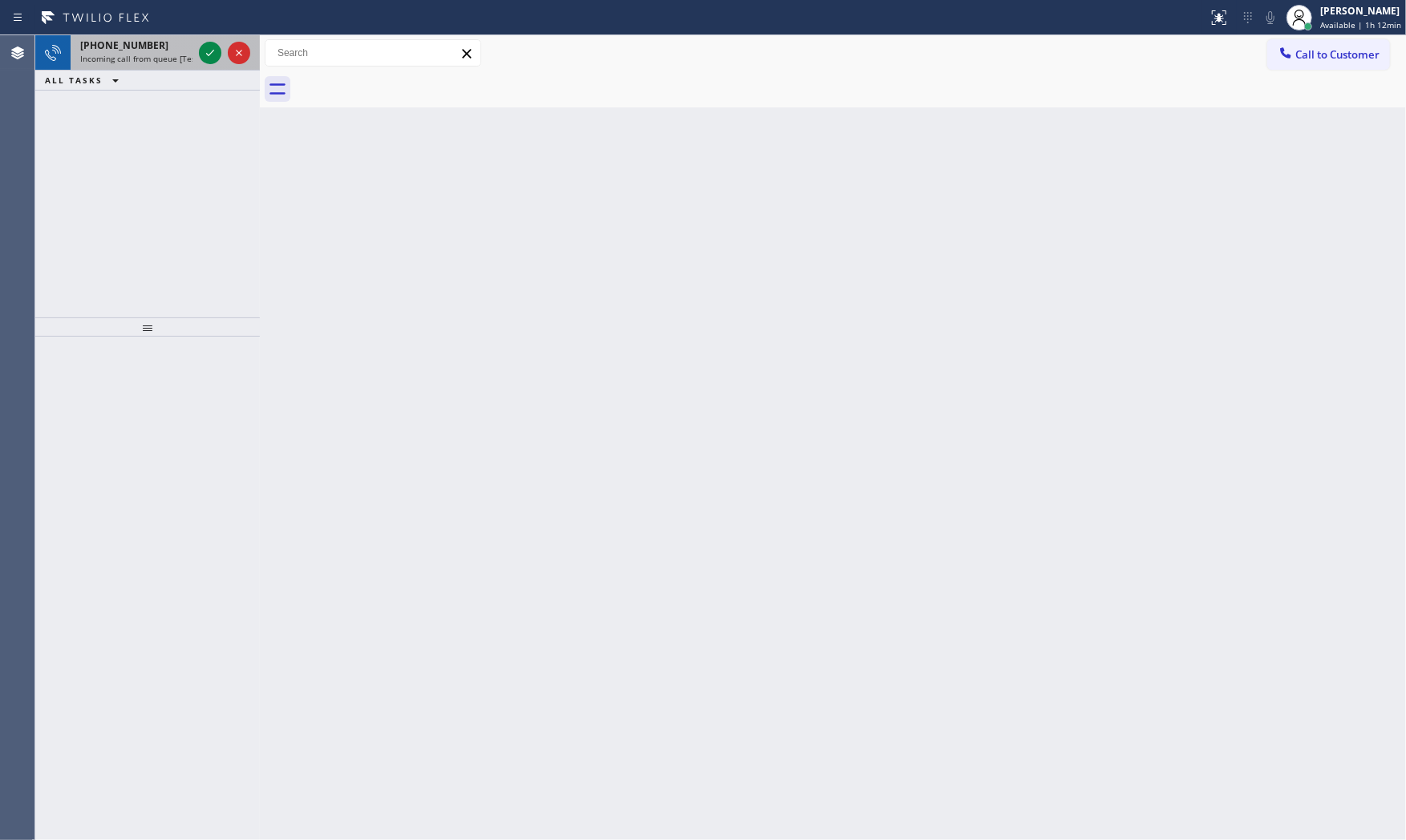
click at [178, 55] on span "Incoming call from queue [Test] All" at bounding box center [146, 58] width 133 height 11
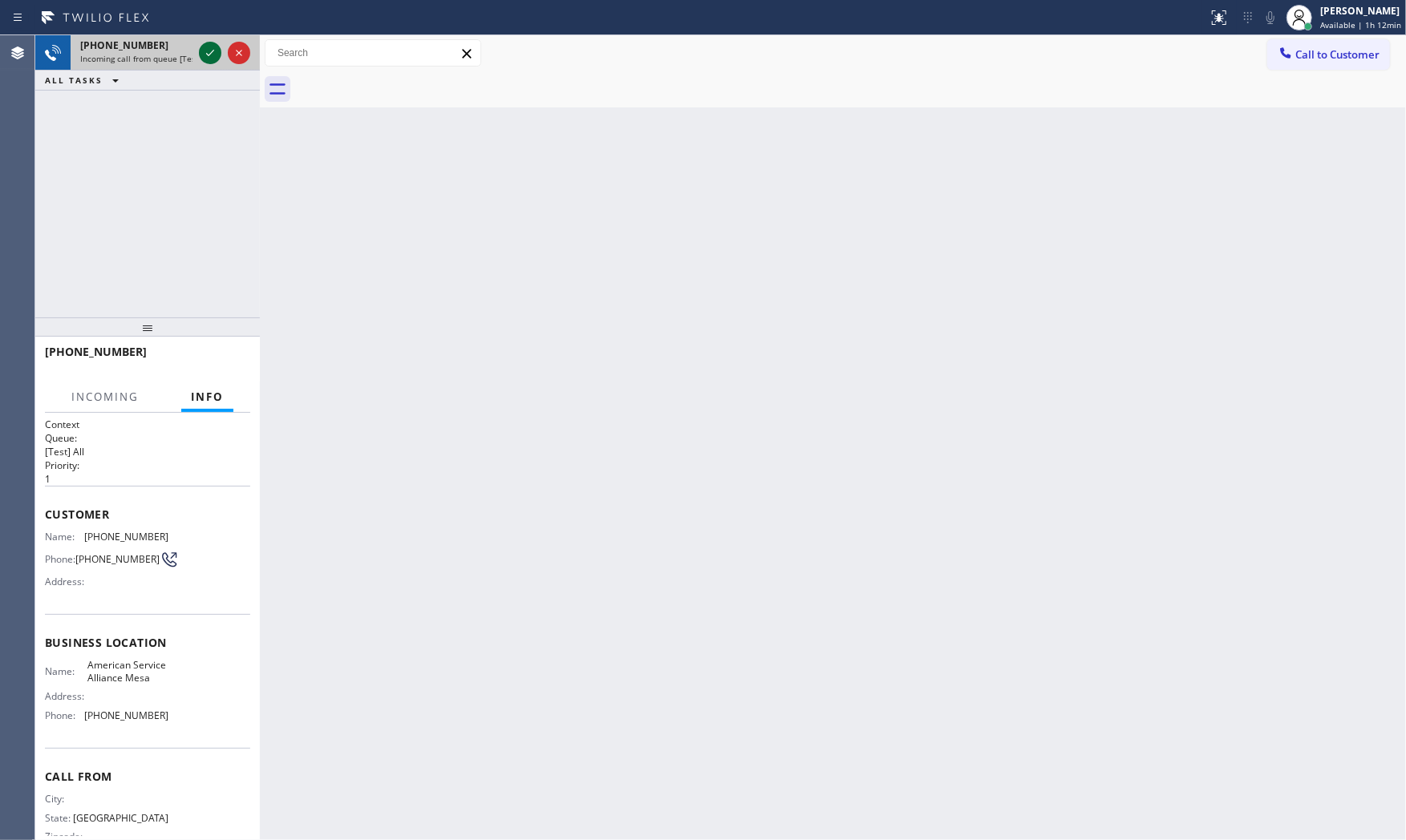
click at [204, 54] on icon at bounding box center [210, 52] width 19 height 19
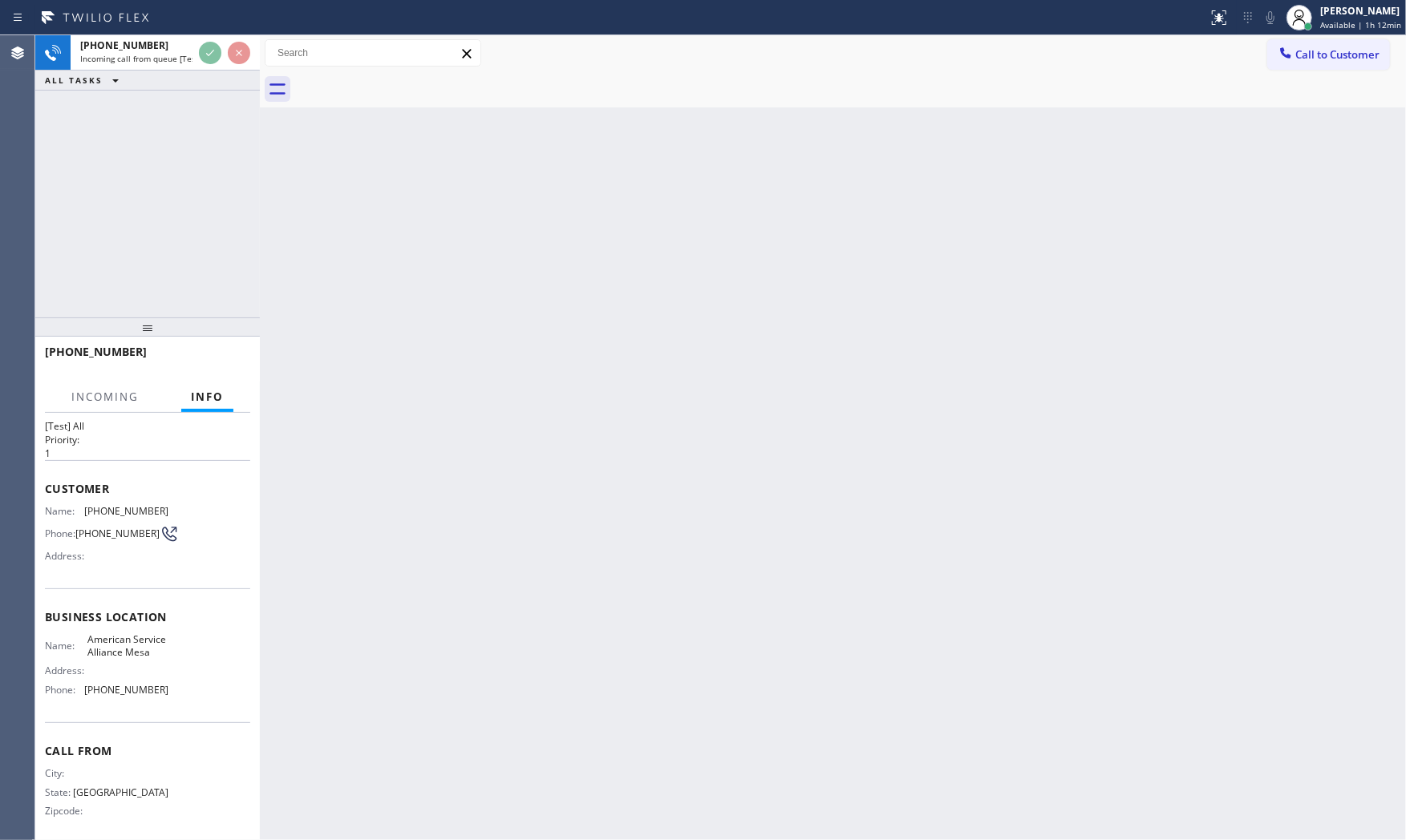
scroll to position [50, 0]
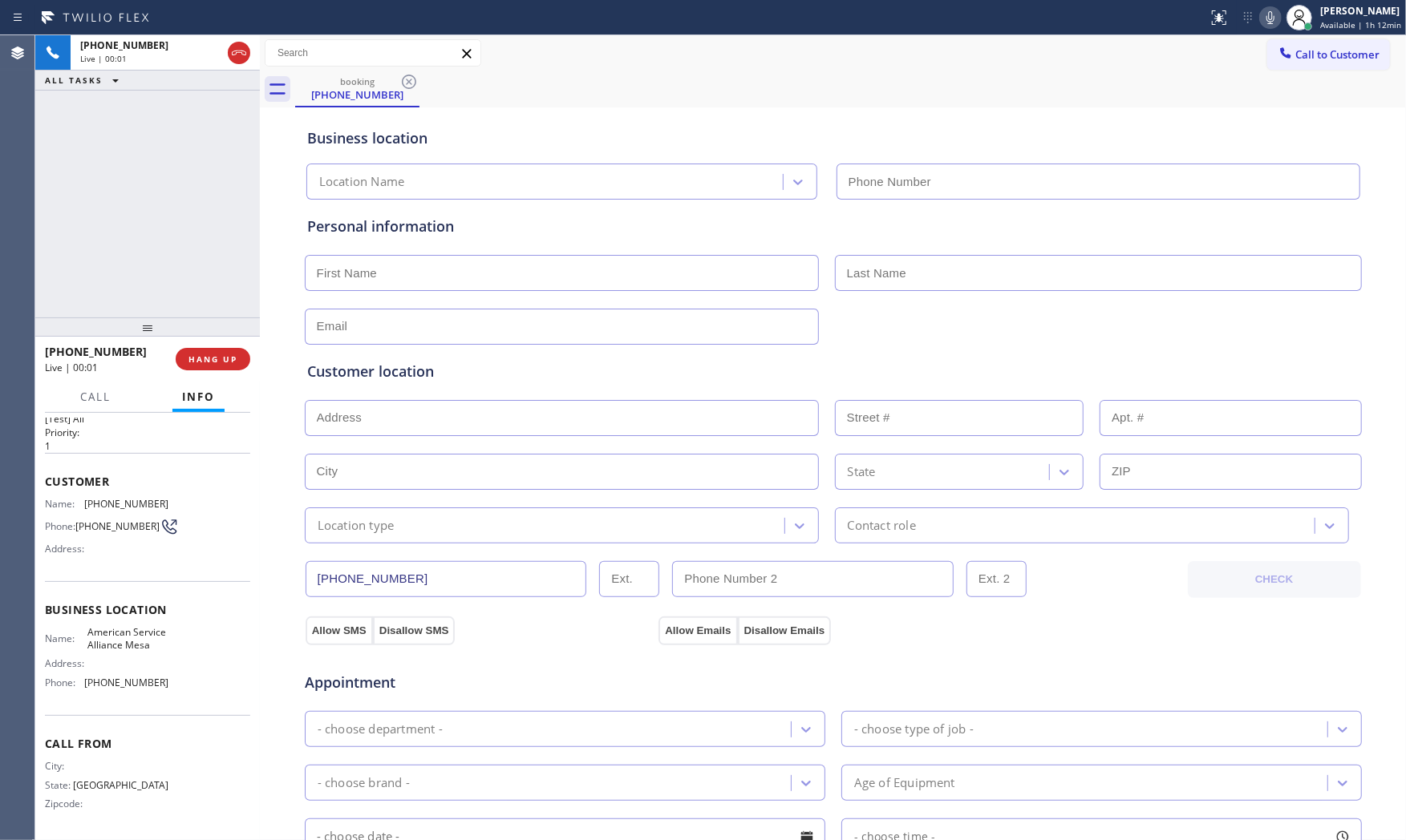
type input "[PHONE_NUMBER]"
click at [231, 360] on span "HANG UP" at bounding box center [213, 359] width 49 height 11
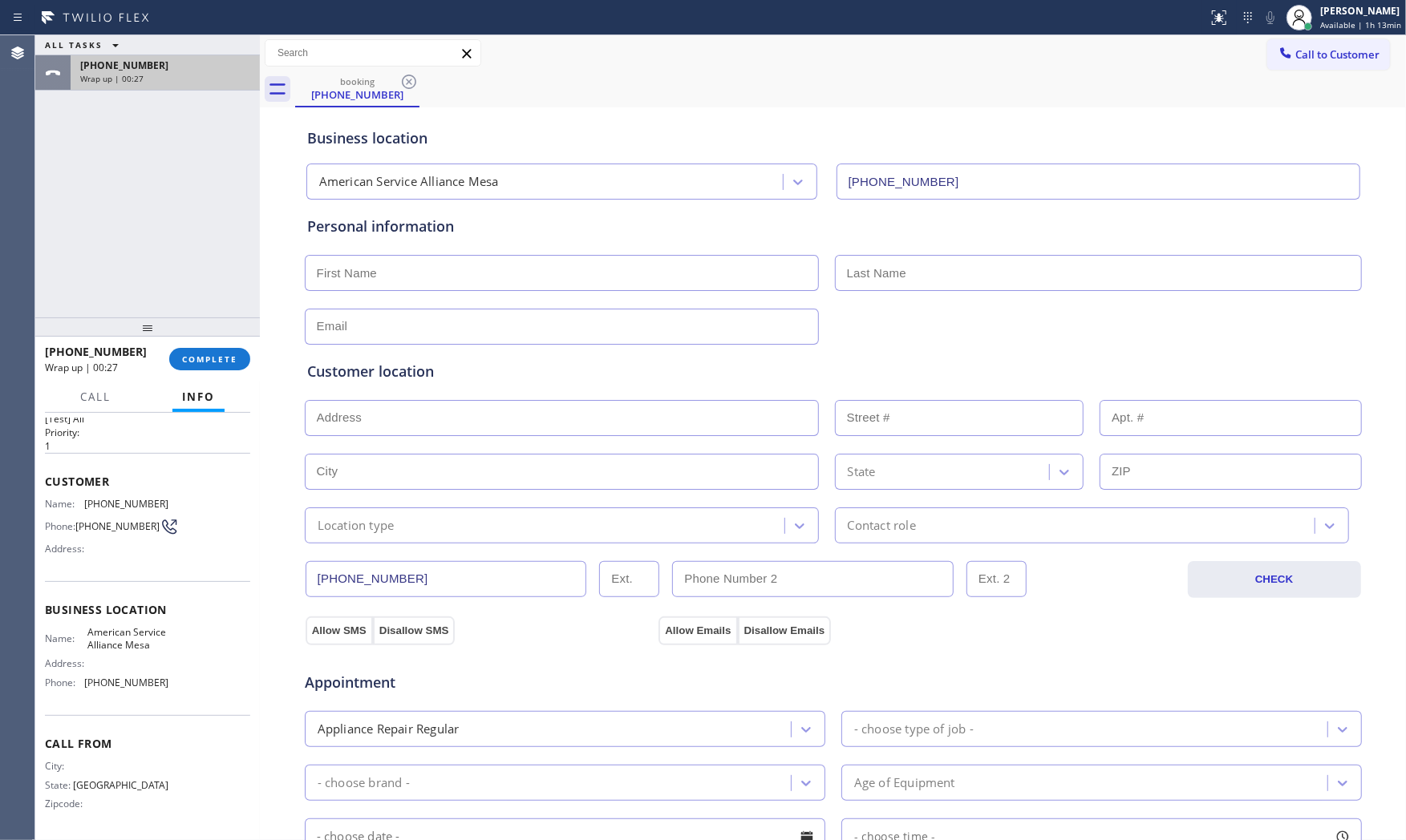
click at [189, 58] on div "[PHONE_NUMBER]" at bounding box center [165, 65] width 170 height 14
click at [228, 348] on button "COMPLETE" at bounding box center [209, 360] width 81 height 22
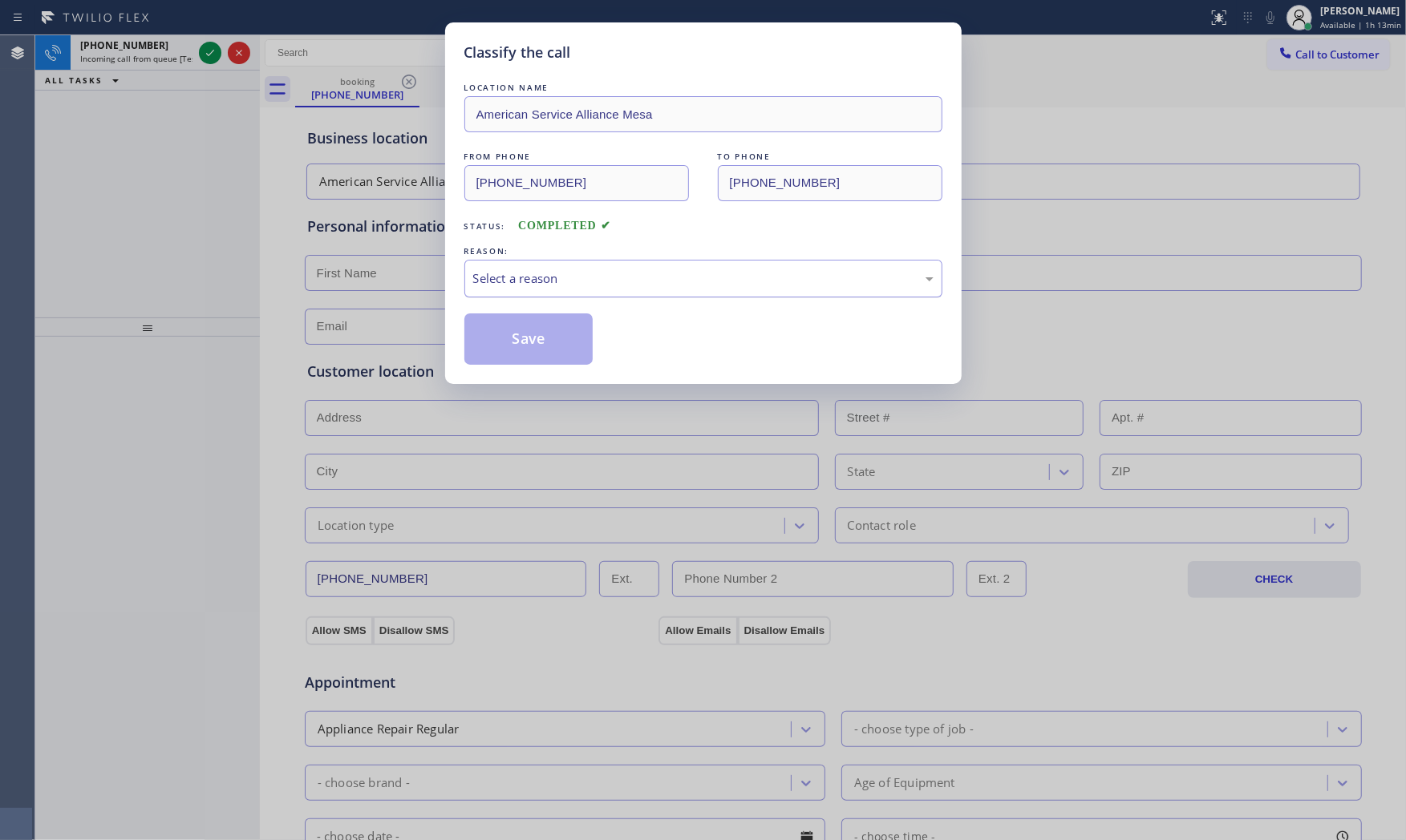
click at [573, 298] on div "LOCATION NAME American Service Alliance Mesa FROM PHONE [PHONE_NUMBER] TO PHONE…" at bounding box center [703, 222] width 478 height 286
click at [555, 278] on div "Select a reason" at bounding box center [703, 278] width 460 height 18
click at [515, 342] on button "Save" at bounding box center [529, 339] width 129 height 51
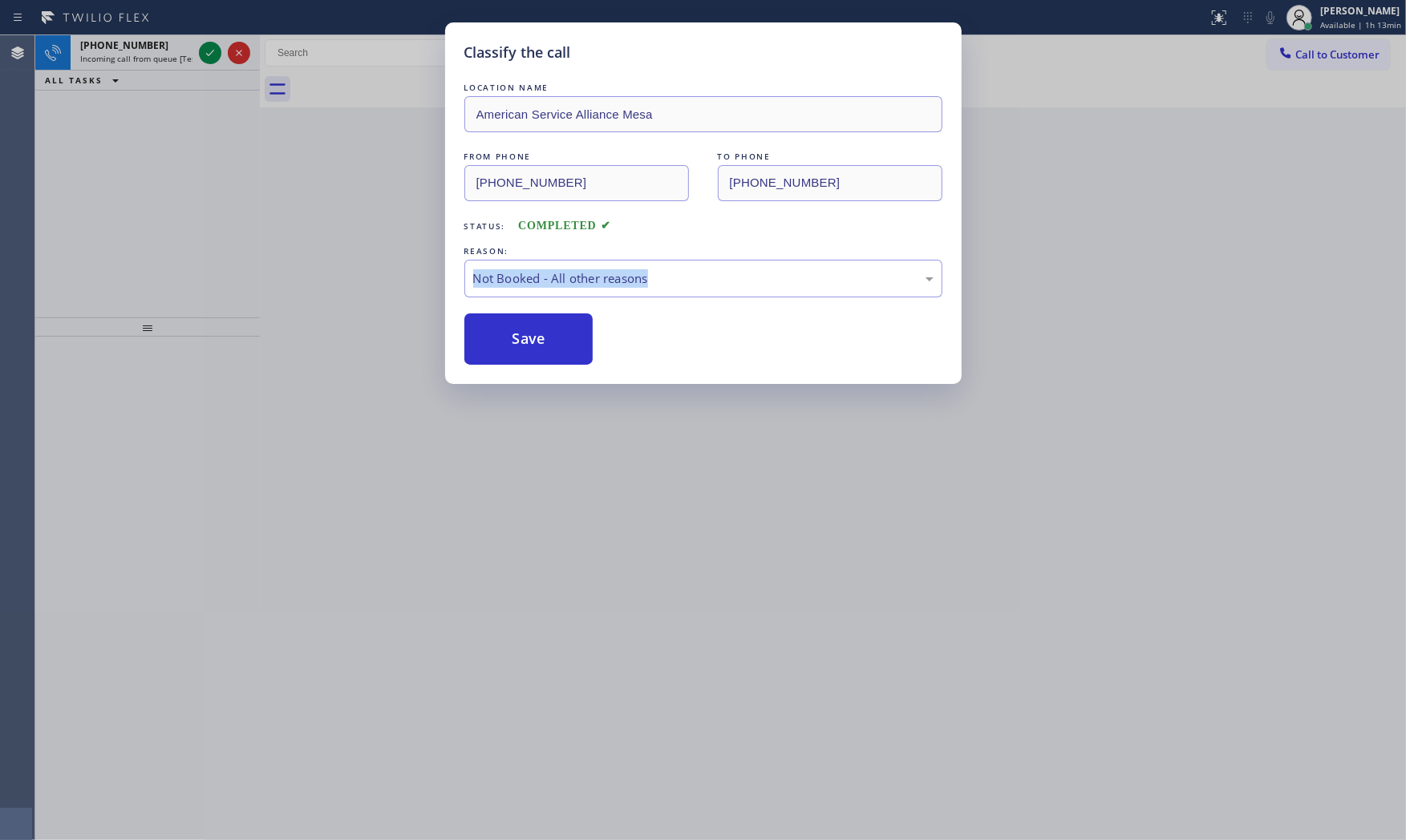
click at [515, 342] on button "Save" at bounding box center [529, 339] width 129 height 51
click at [514, 342] on button "Save" at bounding box center [529, 339] width 129 height 51
click at [203, 160] on div "Classify the call LOCATION NAME American Service Alliance Mesa FROM PHONE [PHON…" at bounding box center [703, 420] width 1406 height 840
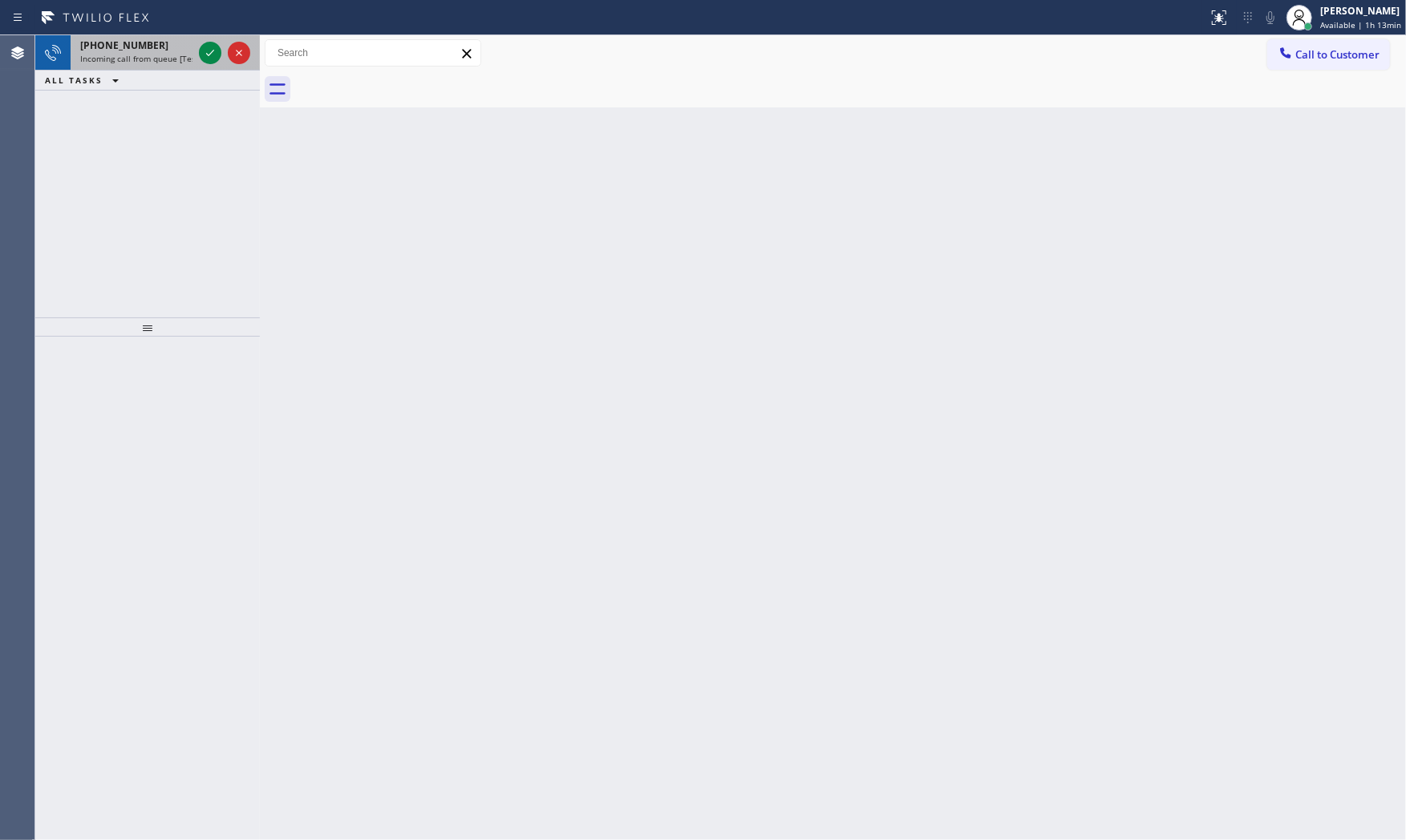
click at [158, 57] on span "Incoming call from queue [Test] All" at bounding box center [146, 58] width 133 height 11
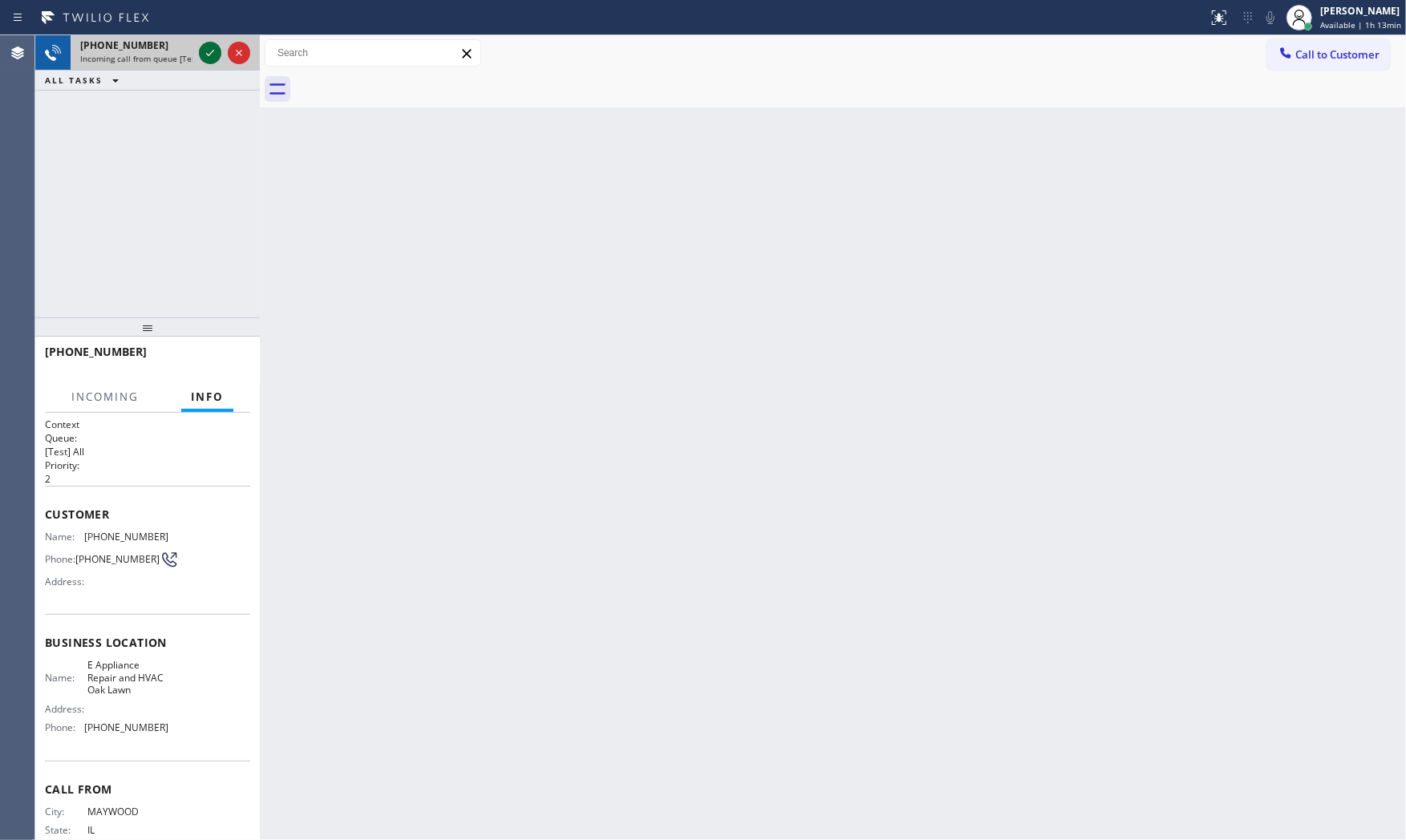
click at [207, 49] on icon at bounding box center [210, 52] width 19 height 19
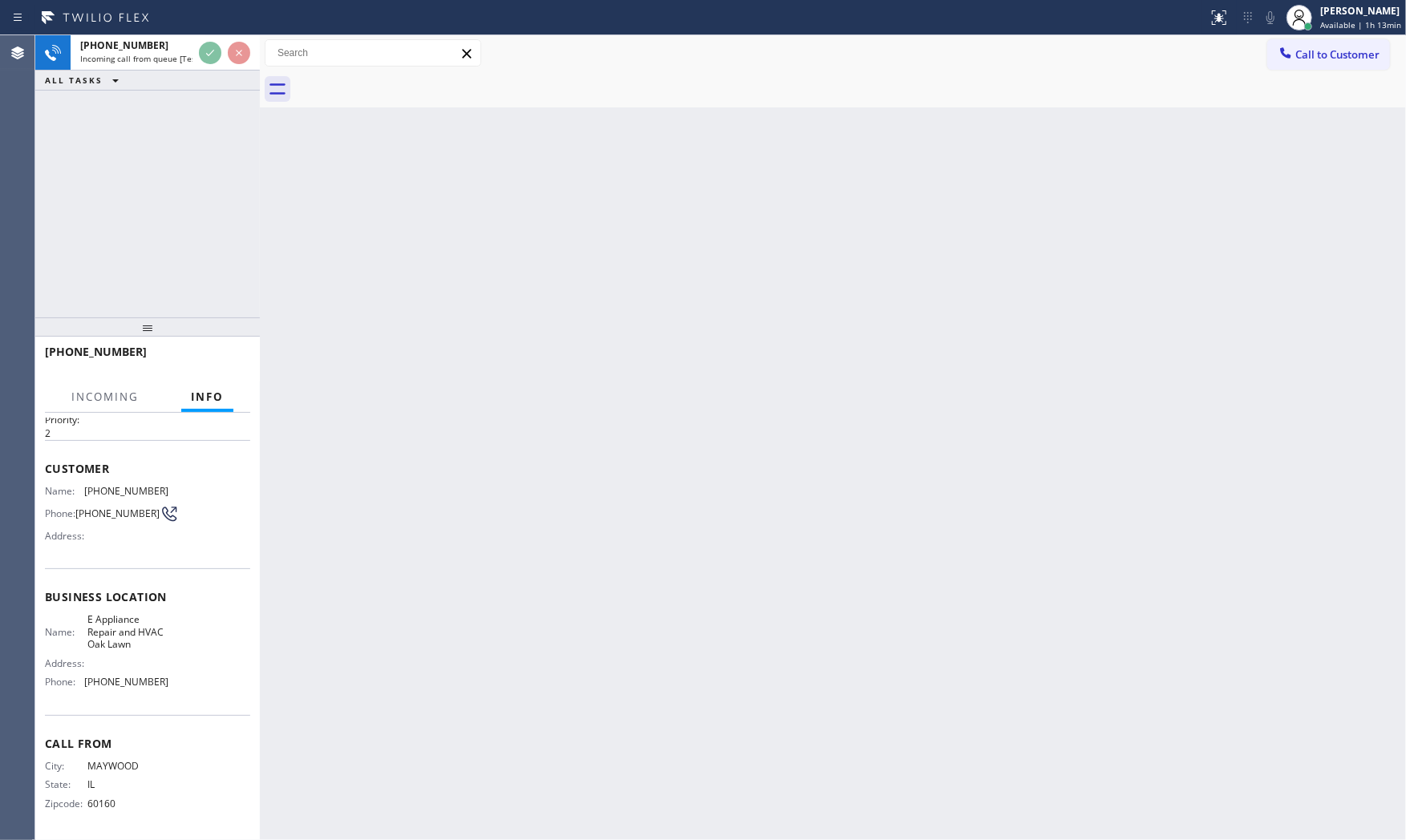
scroll to position [50, 0]
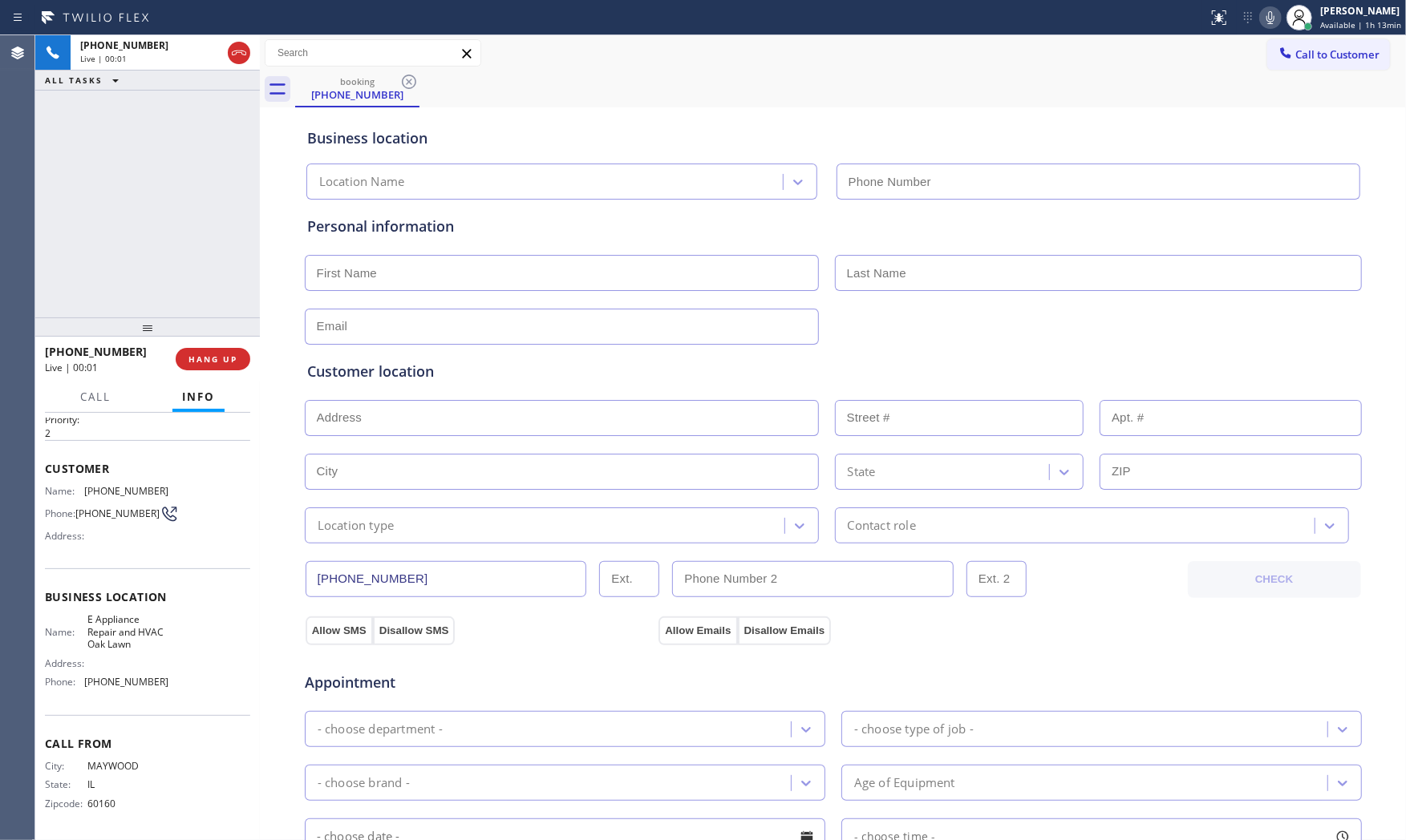
type input "[PHONE_NUMBER]"
click at [1270, 20] on icon at bounding box center [1270, 17] width 19 height 19
click at [233, 363] on span "HANG UP" at bounding box center [213, 359] width 49 height 11
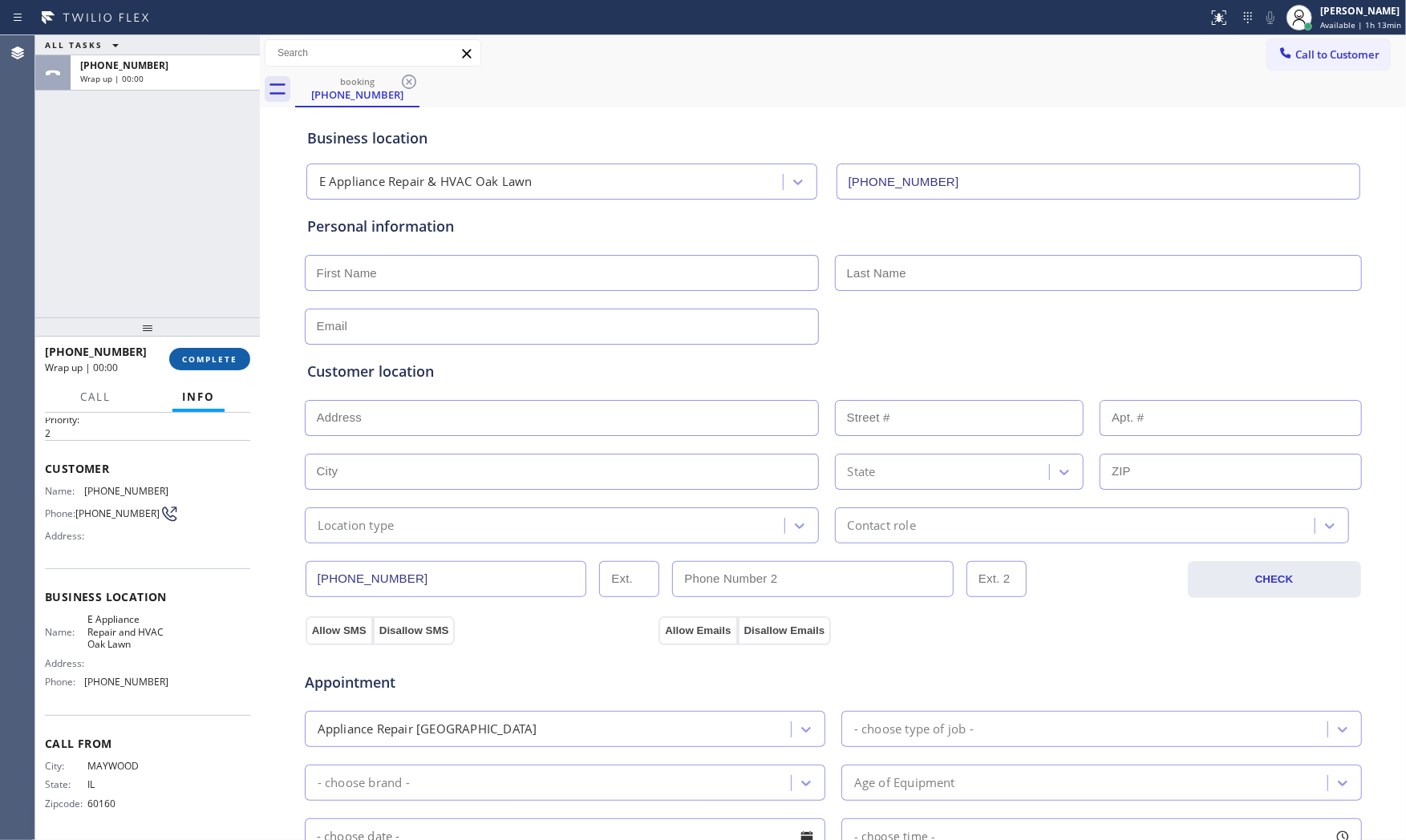
click at [233, 363] on span "COMPLETE" at bounding box center [209, 359] width 55 height 11
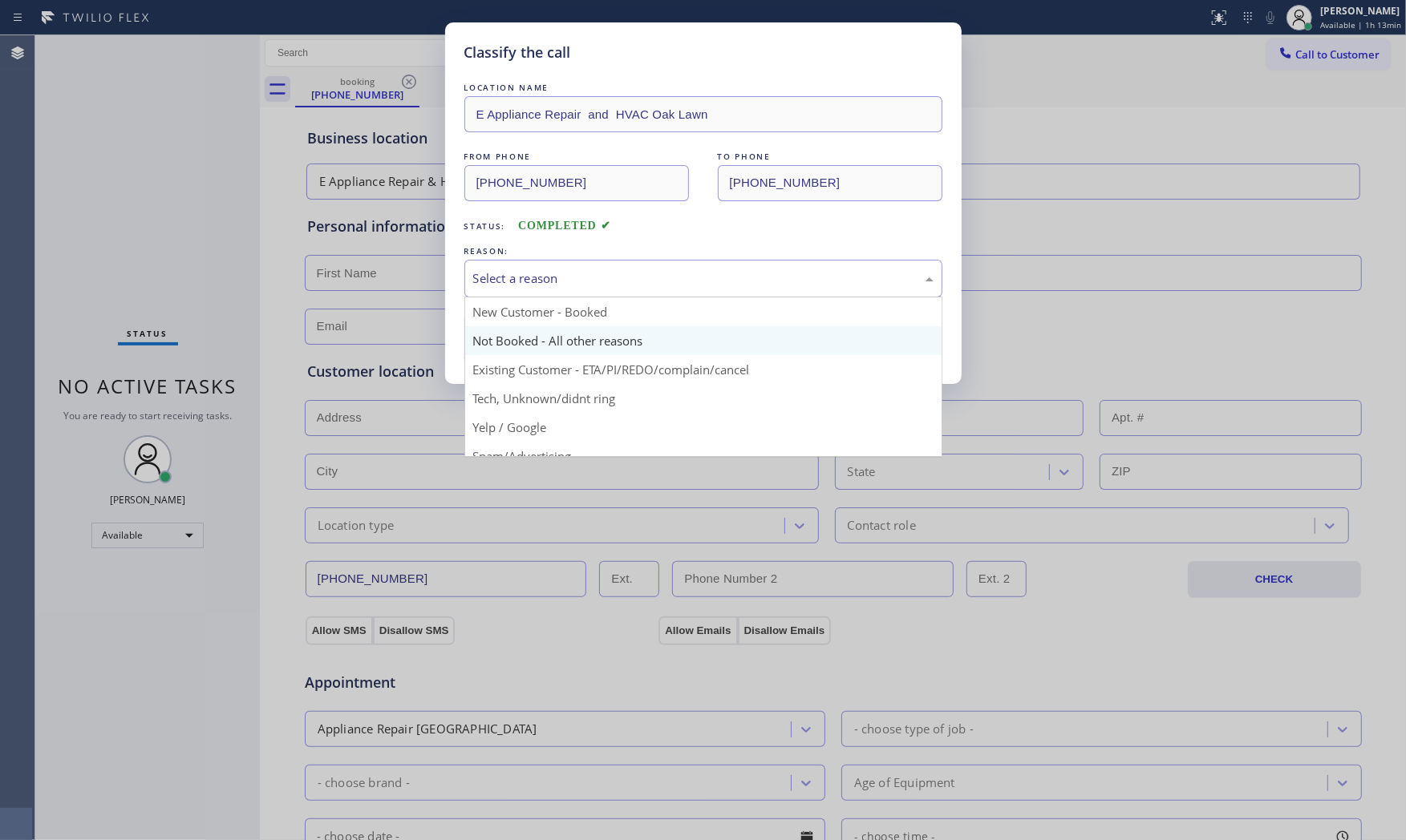
drag, startPoint x: 576, startPoint y: 275, endPoint x: 543, endPoint y: 335, distance: 68.5
click at [576, 276] on div "Select a reason" at bounding box center [703, 278] width 460 height 18
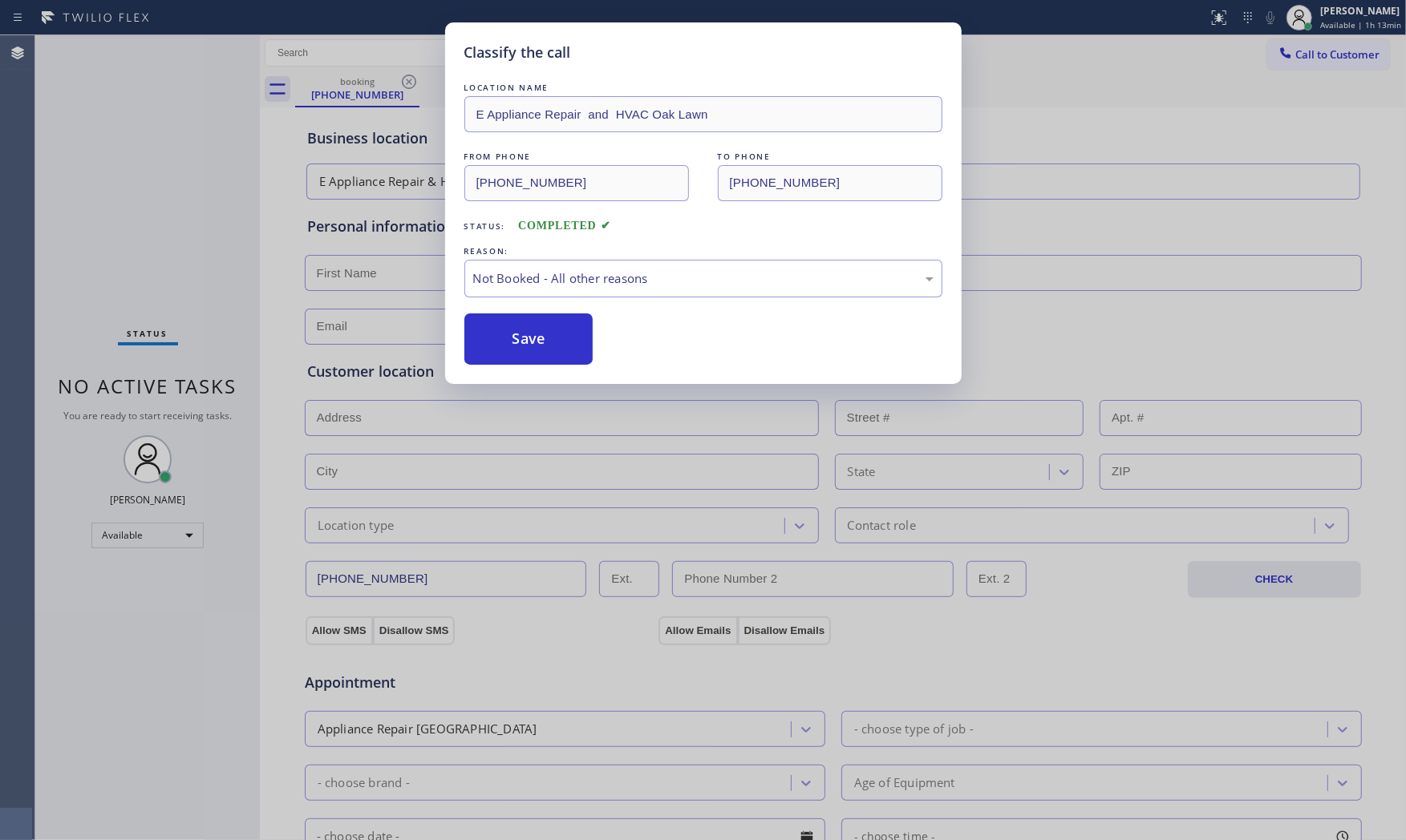
click at [539, 341] on button "Save" at bounding box center [529, 339] width 129 height 51
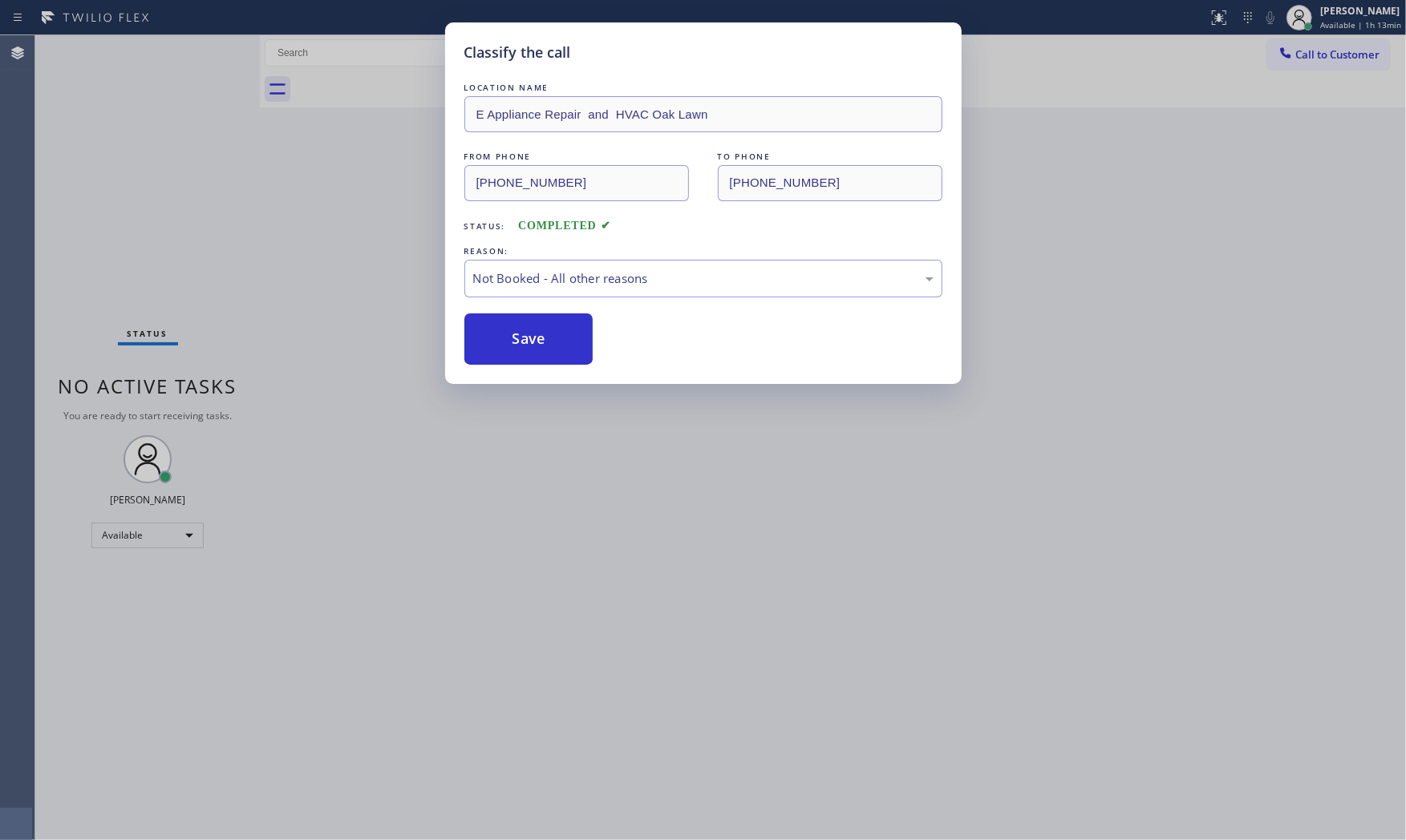
click at [539, 341] on button "Save" at bounding box center [529, 339] width 129 height 51
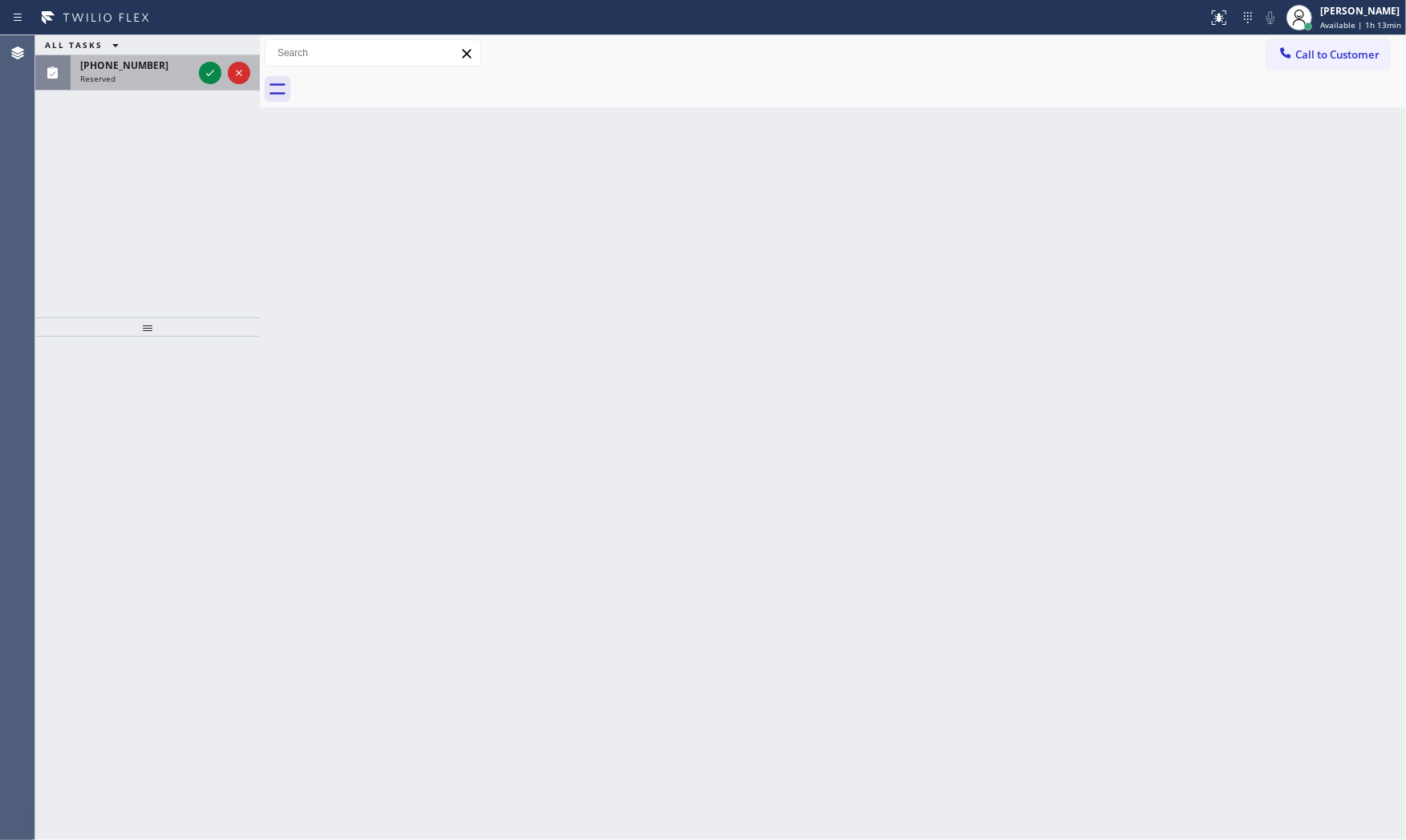
click at [130, 75] on div "Reserved" at bounding box center [136, 78] width 112 height 11
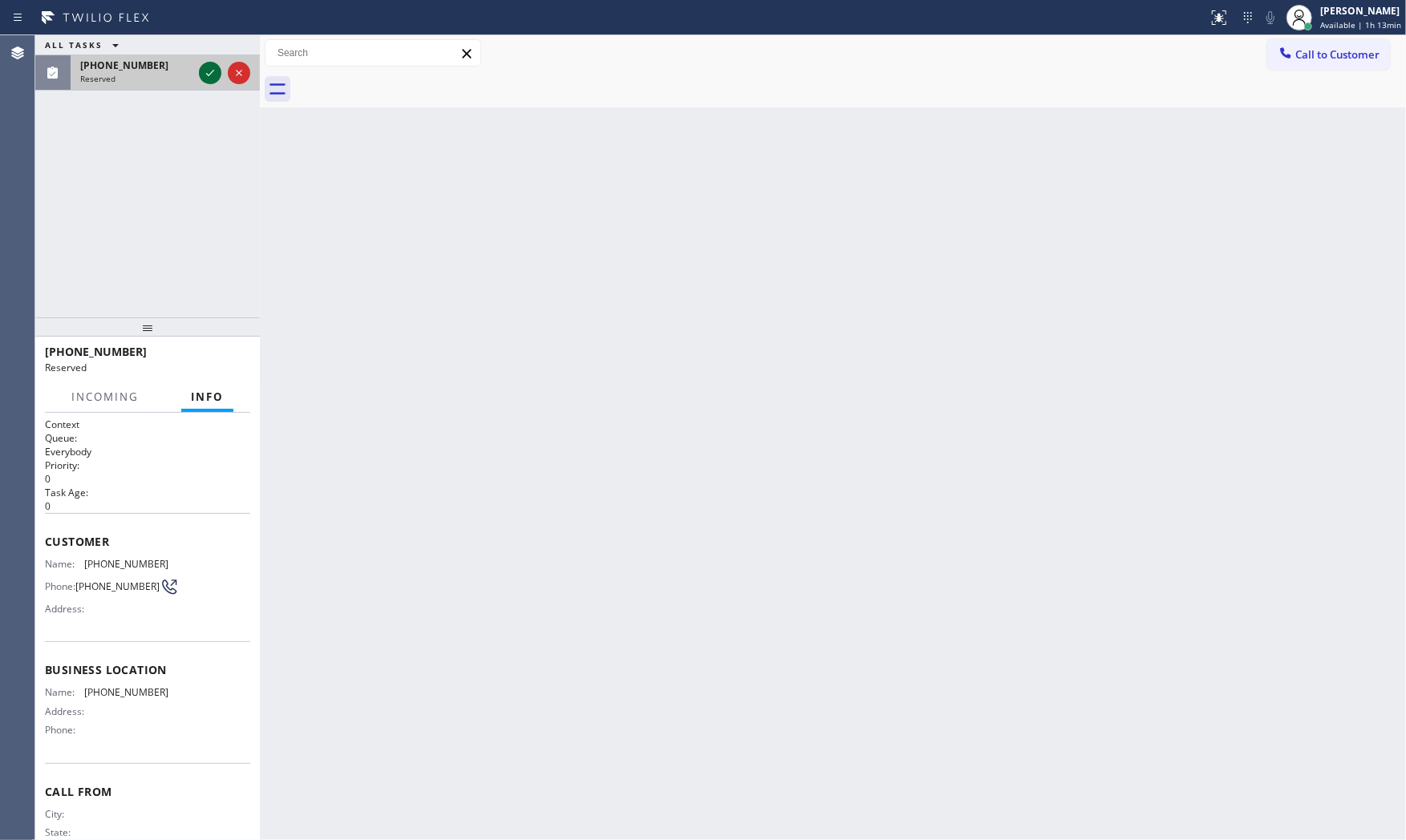
click at [210, 76] on icon at bounding box center [210, 73] width 19 height 19
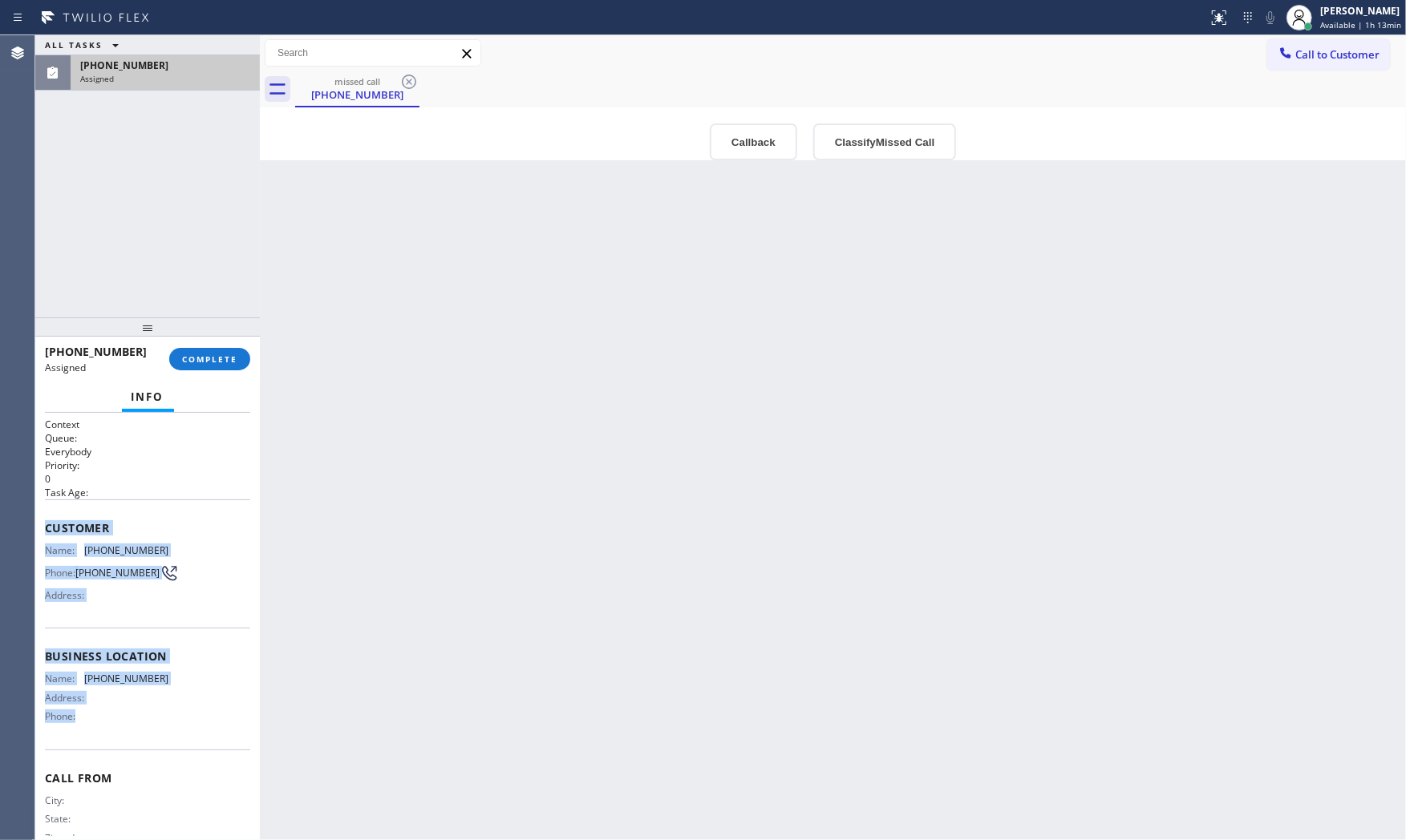
drag, startPoint x: 45, startPoint y: 522, endPoint x: 191, endPoint y: 730, distance: 254.1
click at [191, 734] on div "Context Queue: Everybody Priority: 0 Task Age: Customer Name: [PHONE_NUMBER] Ph…" at bounding box center [147, 644] width 205 height 453
copy div "Customer Name: [PHONE_NUMBER] Phone: [PHONE_NUMBER] Address: Business location …"
click at [233, 362] on span "COMPLETE" at bounding box center [209, 359] width 55 height 11
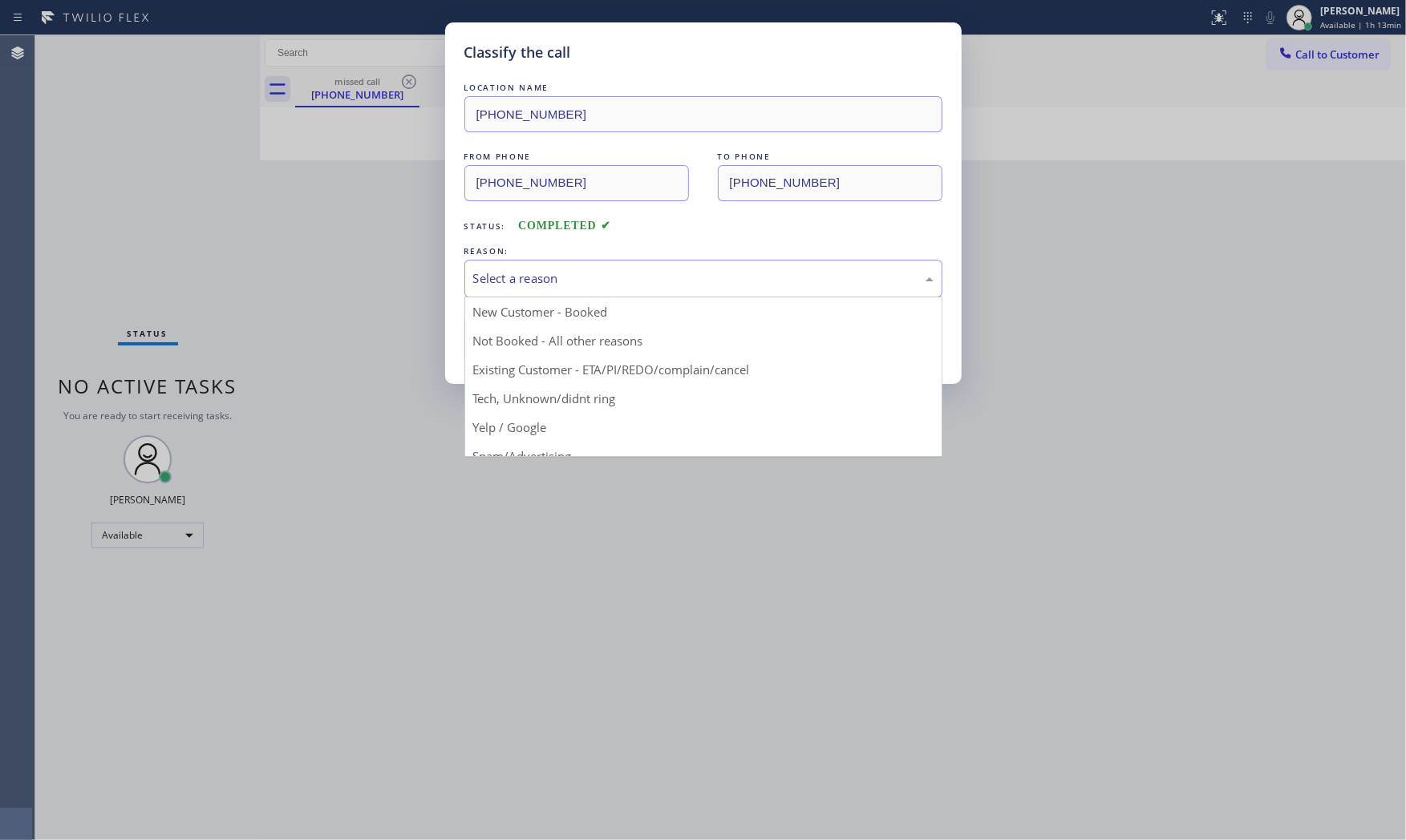
click at [635, 287] on div "Select a reason" at bounding box center [703, 278] width 460 height 18
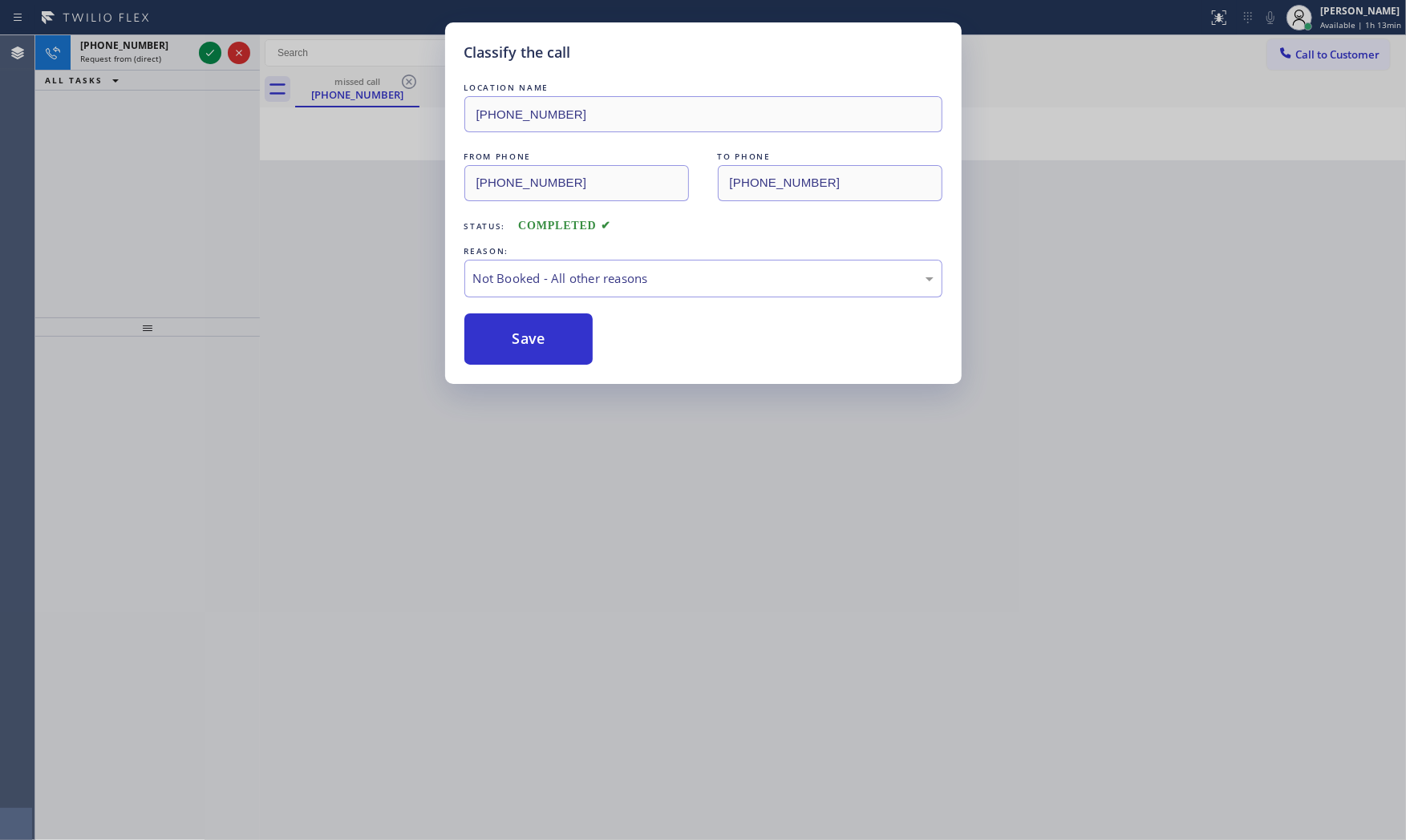
click at [538, 337] on button "Save" at bounding box center [529, 339] width 129 height 51
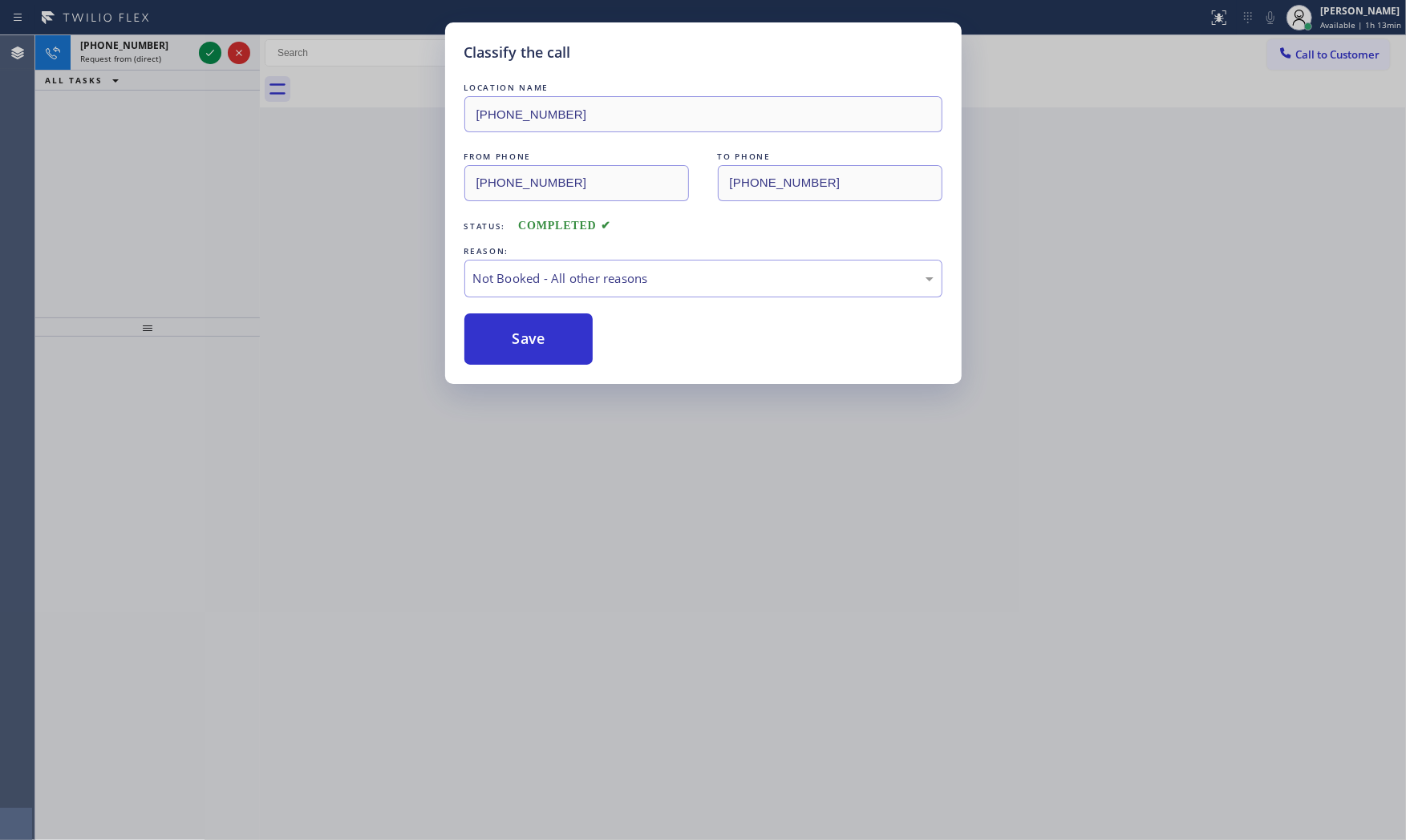
click at [538, 337] on button "Save" at bounding box center [529, 339] width 129 height 51
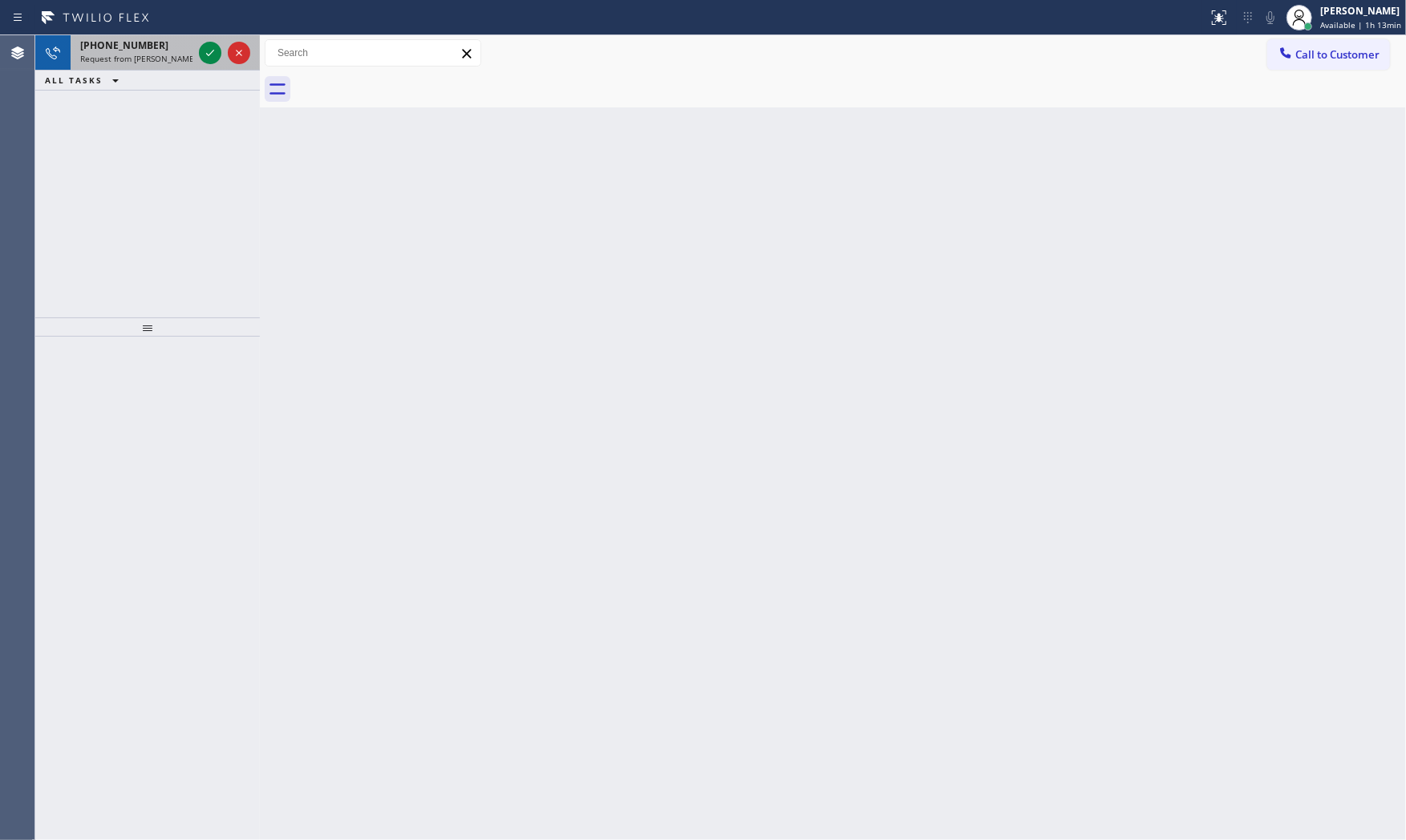
click at [140, 35] on div "[PHONE_NUMBER] Request from [PERSON_NAME] (direct)" at bounding box center [133, 52] width 125 height 35
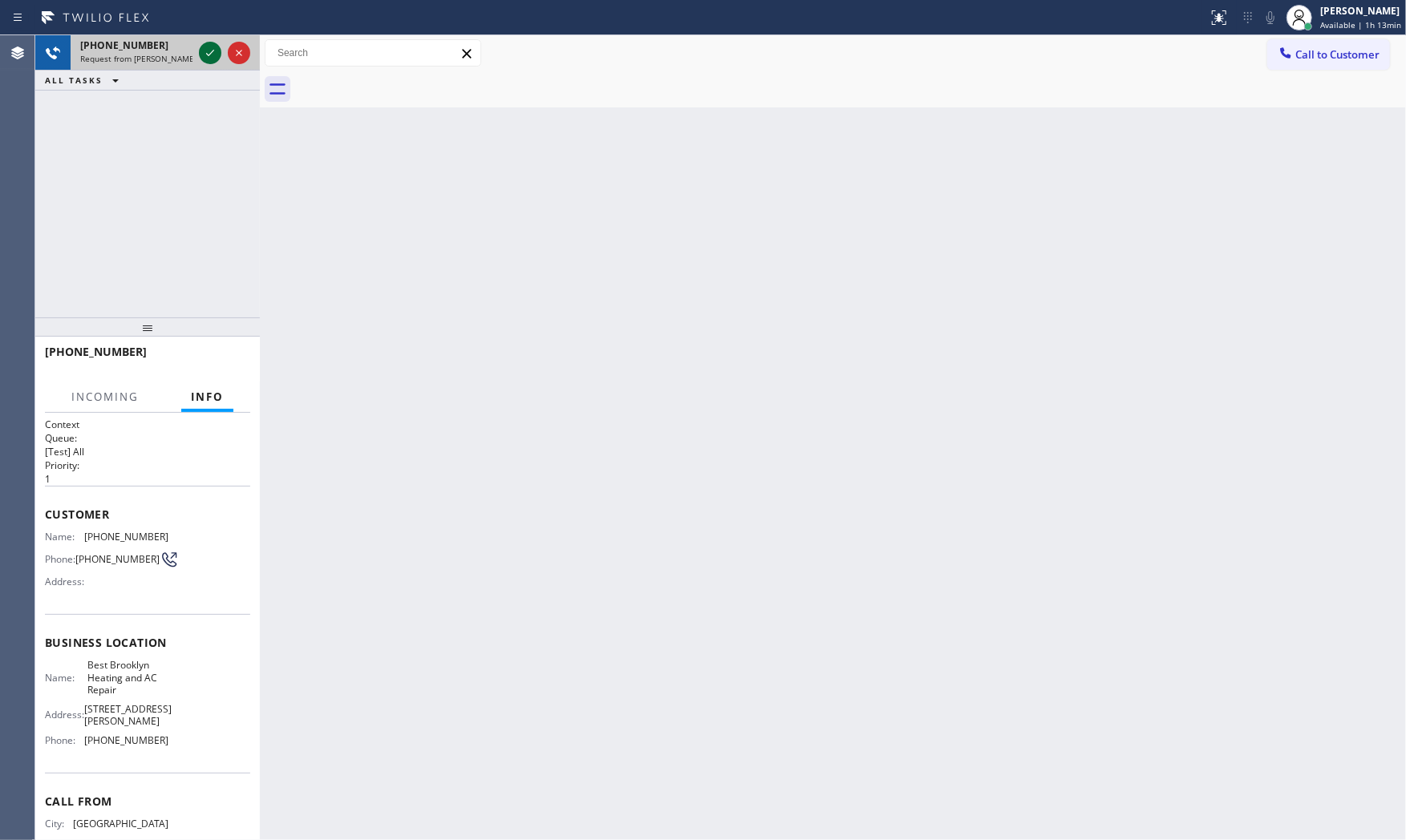
click at [204, 55] on icon at bounding box center [210, 52] width 19 height 19
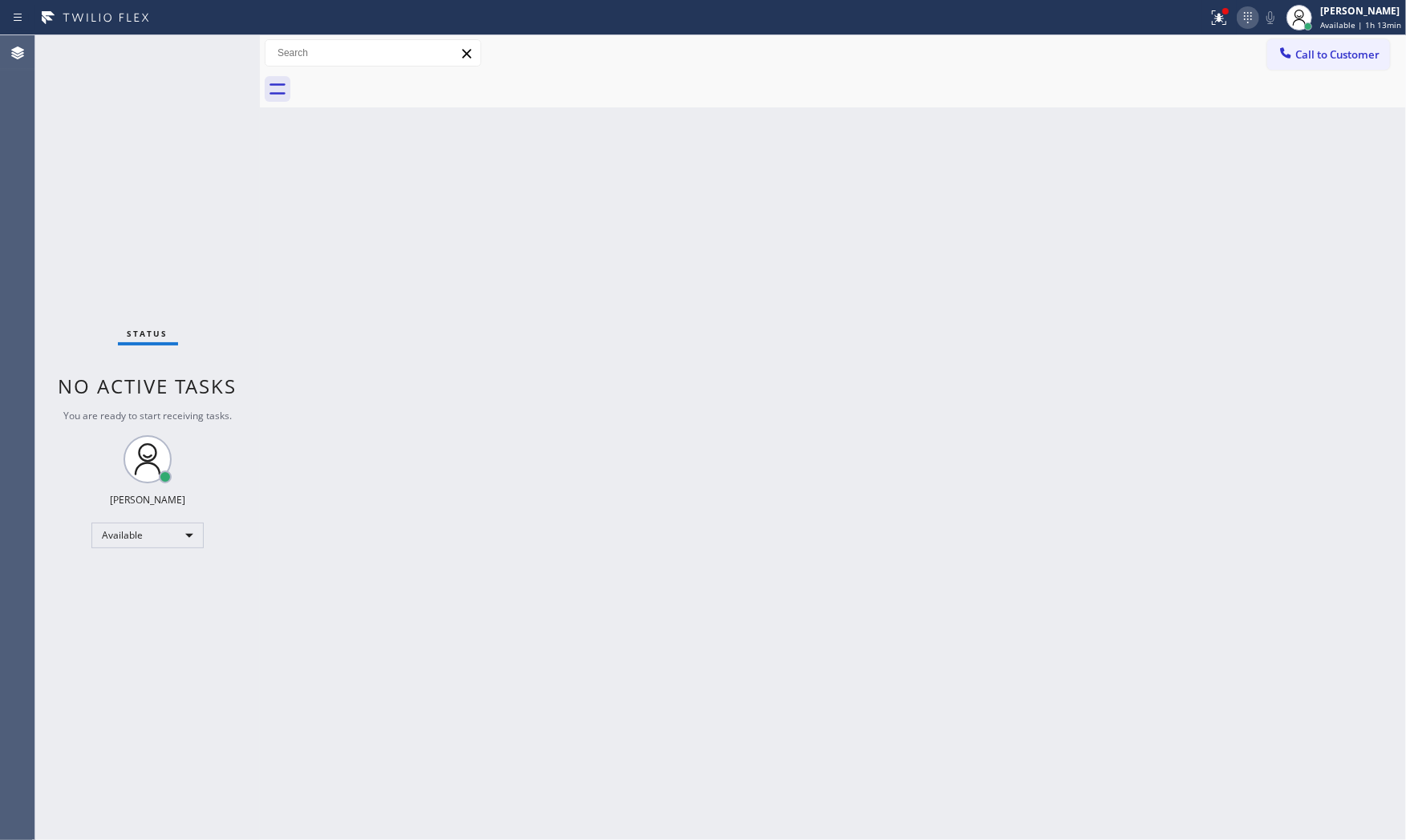
click at [1239, 18] on icon at bounding box center [1248, 17] width 19 height 19
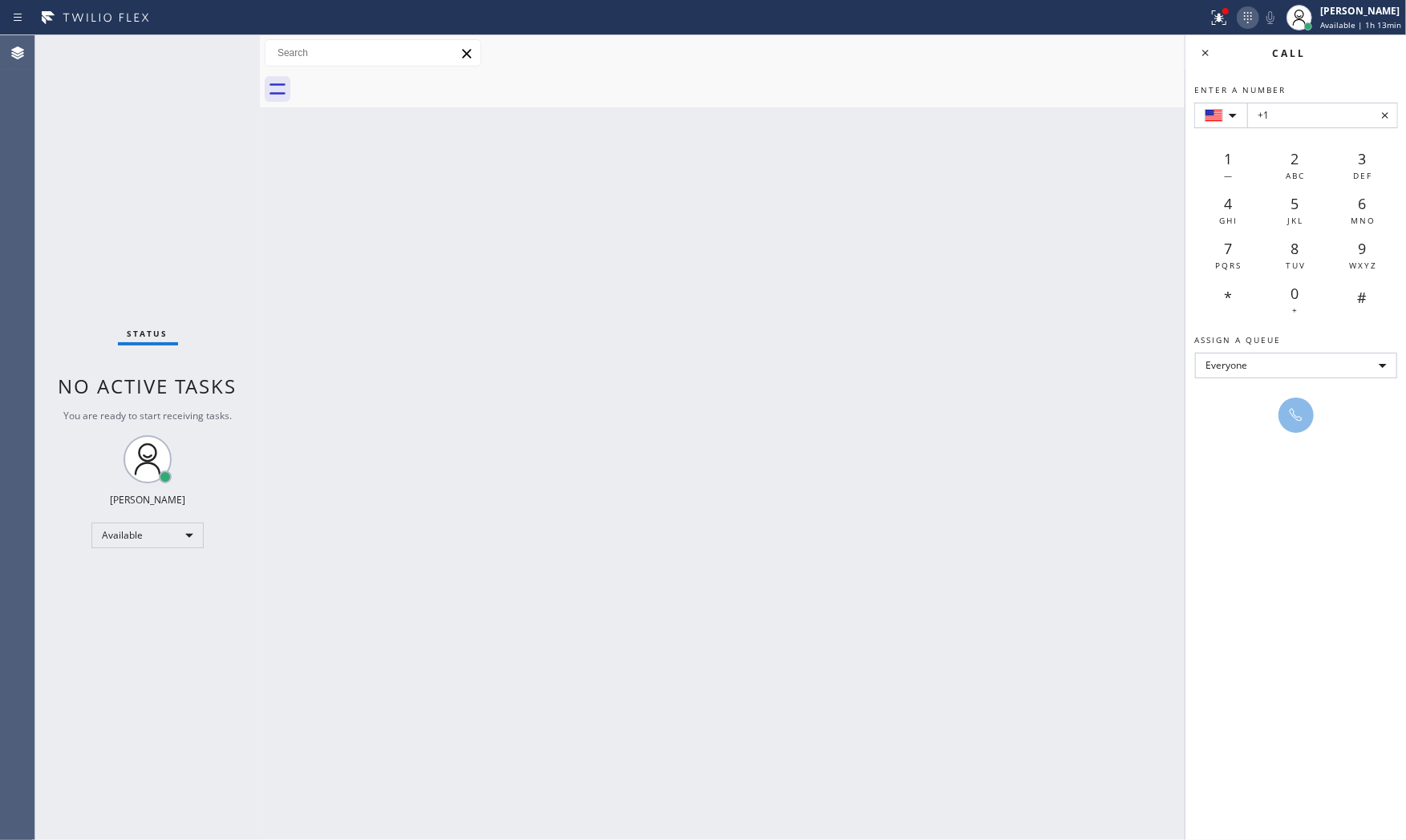
click at [1244, 14] on icon at bounding box center [1248, 17] width 19 height 19
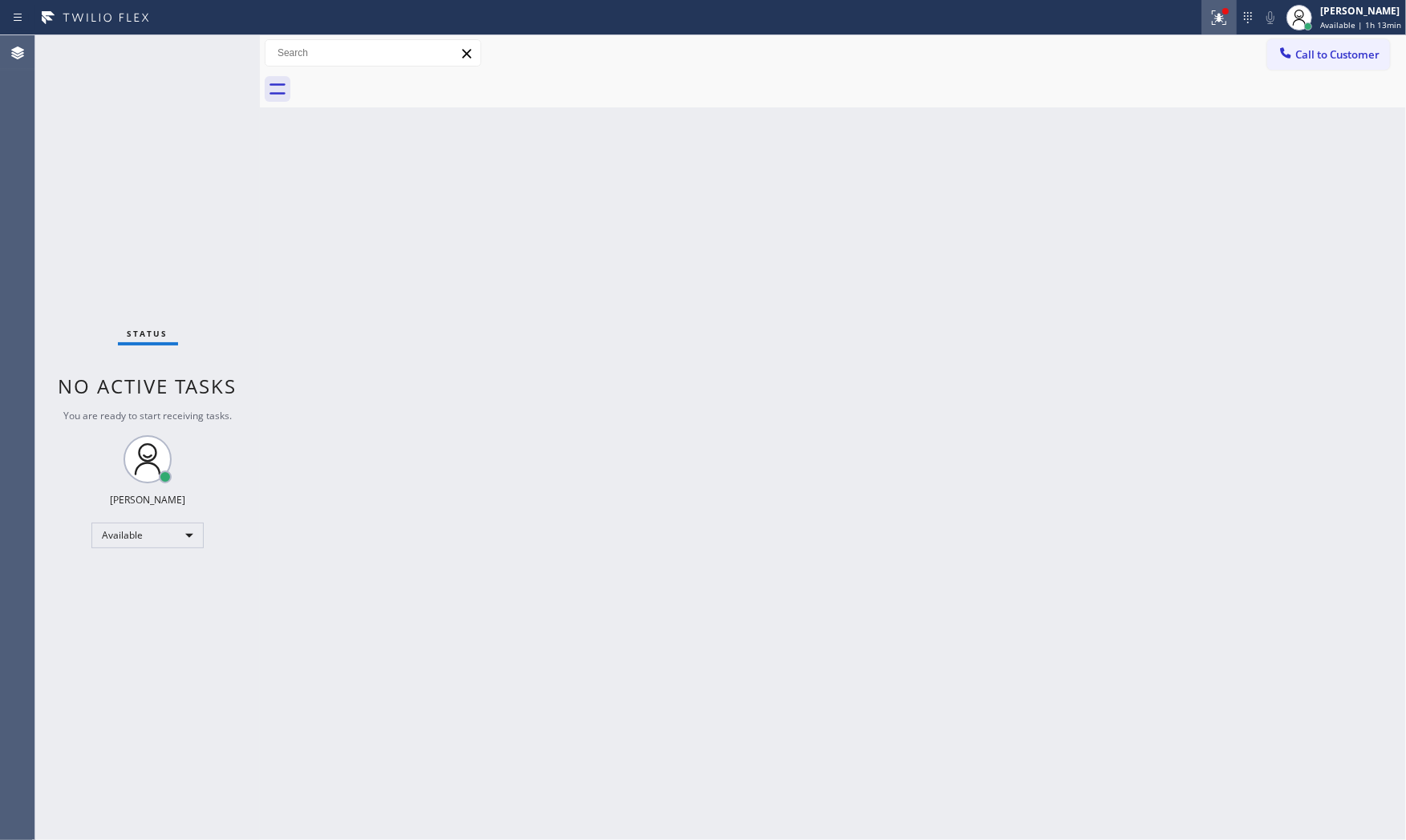
click at [1218, 17] on icon at bounding box center [1219, 17] width 19 height 19
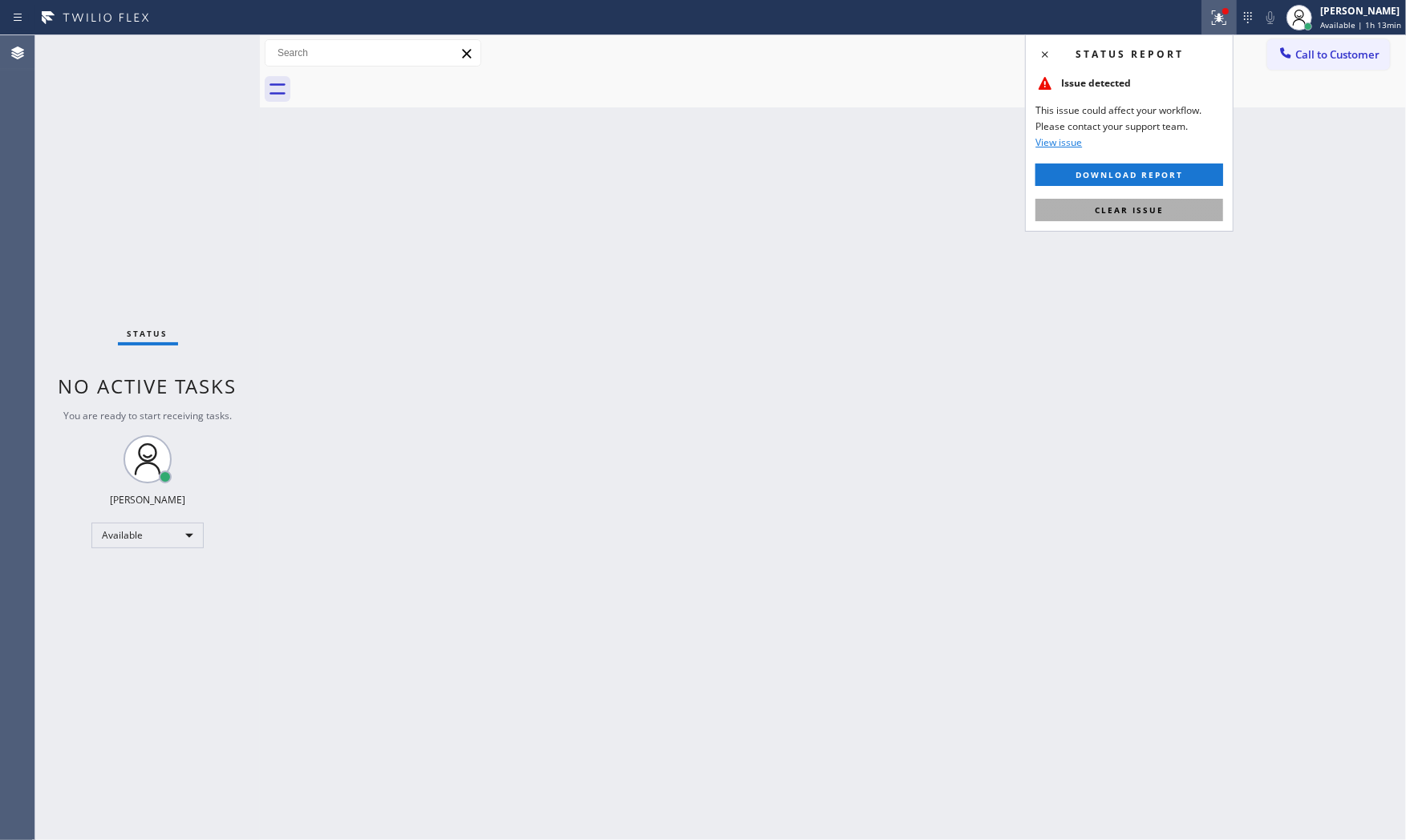
click at [1190, 214] on button "Clear issue" at bounding box center [1130, 210] width 188 height 22
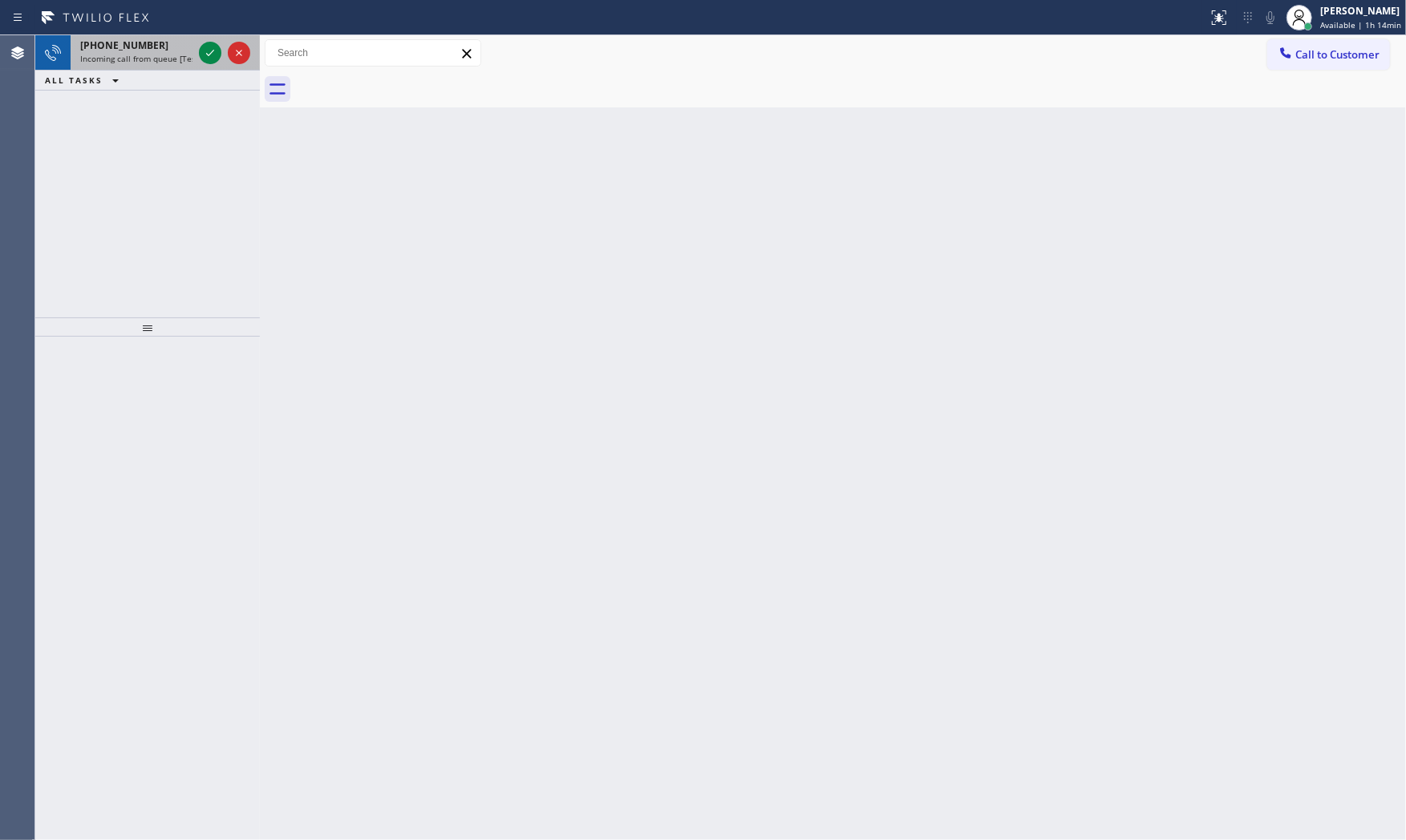
click at [185, 67] on div "[PHONE_NUMBER] Incoming call from queue [Test] All" at bounding box center [133, 52] width 125 height 35
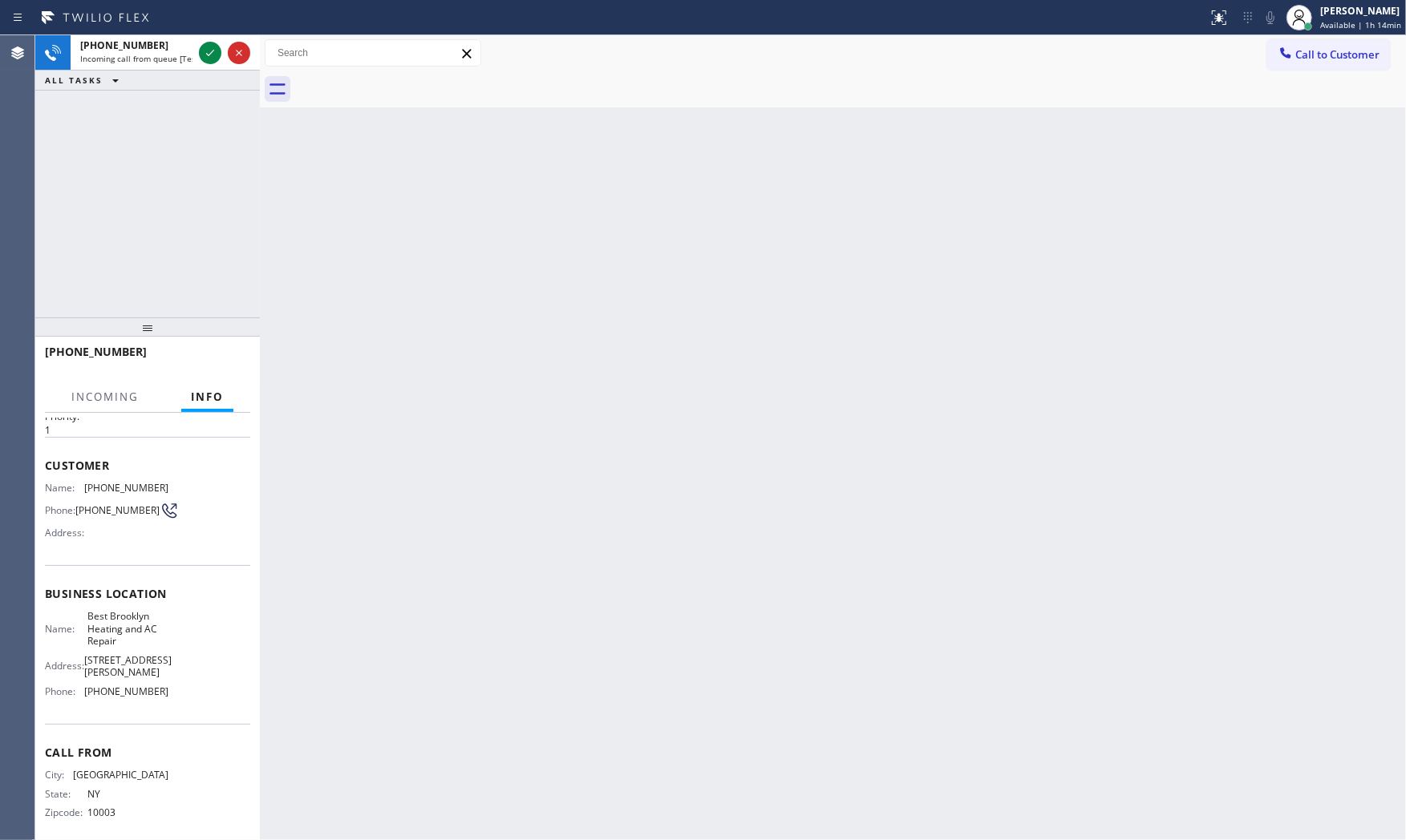
scroll to position [50, 0]
click at [210, 58] on icon at bounding box center [210, 52] width 19 height 19
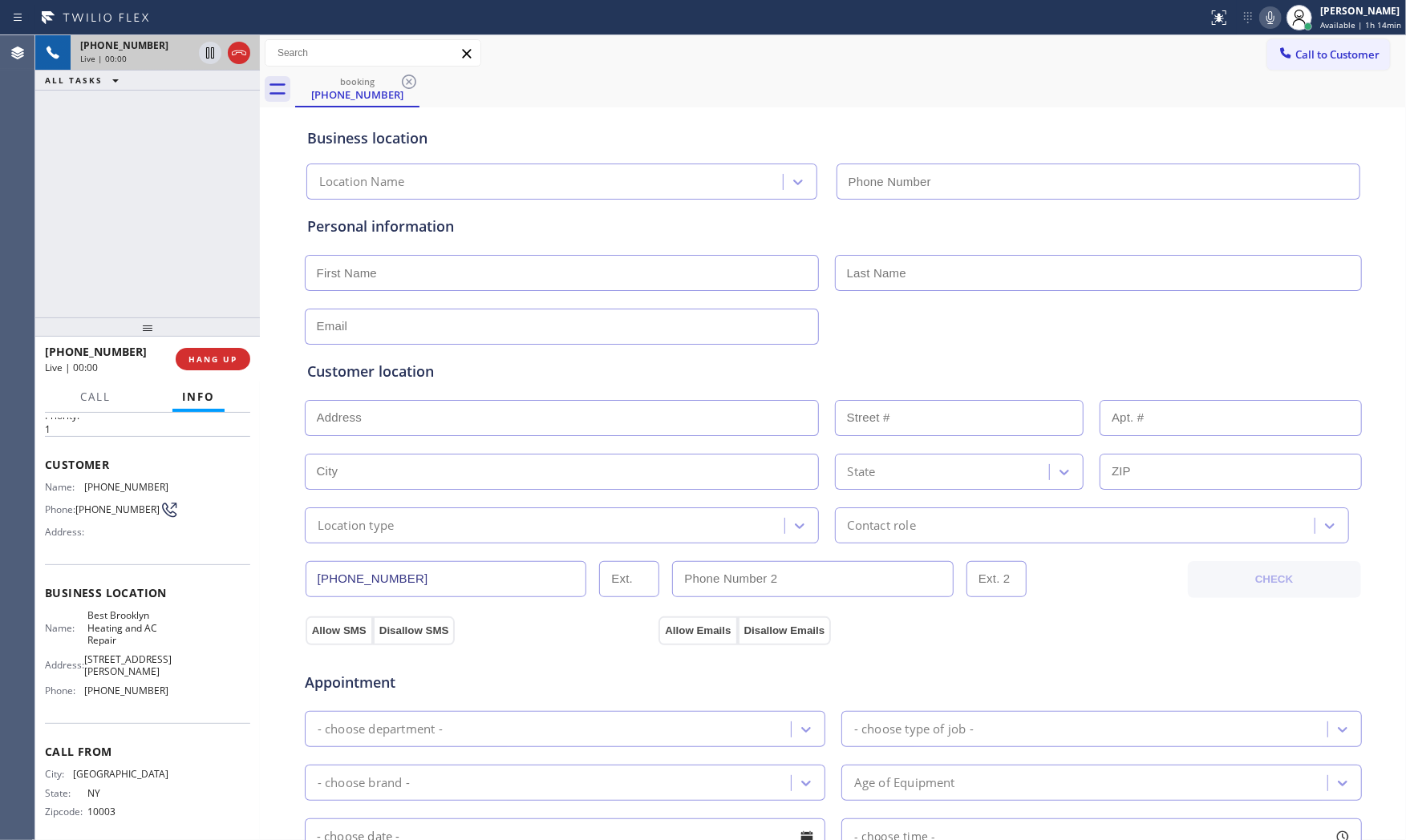
click at [227, 347] on div "[PHONE_NUMBER] Live | 00:00 HANG UP" at bounding box center [147, 359] width 205 height 42
type input "[PHONE_NUMBER]"
click at [228, 358] on span "HANG UP" at bounding box center [213, 359] width 49 height 11
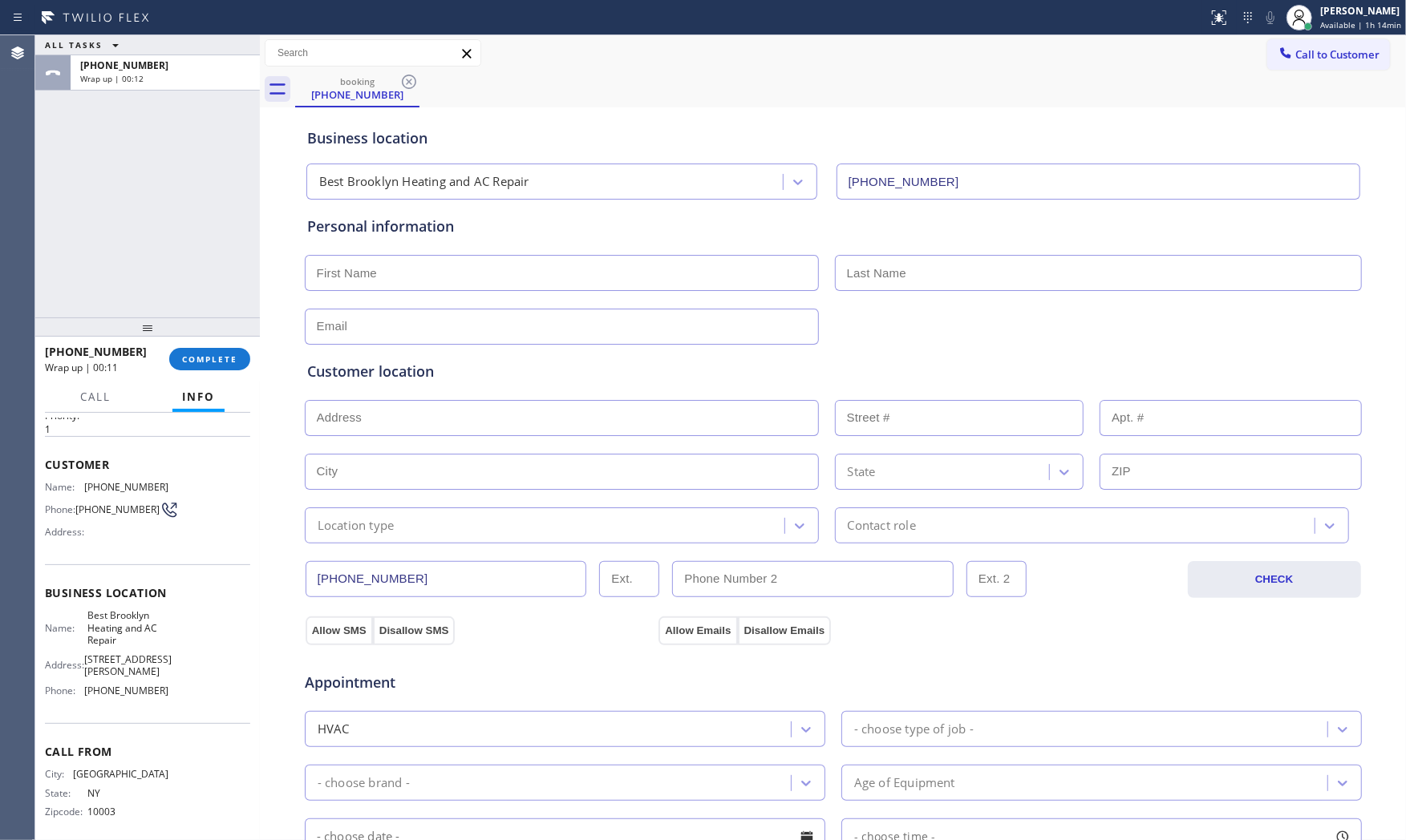
click at [132, 53] on div "ALL TASKS ALL TASKS ACTIVE TASKS TASKS IN WRAP UP" at bounding box center [148, 45] width 225 height 20
click at [135, 61] on span "[PHONE_NUMBER]" at bounding box center [124, 65] width 88 height 14
drag, startPoint x: 223, startPoint y: 345, endPoint x: 225, endPoint y: 353, distance: 8.2
click at [223, 347] on div "[PHONE_NUMBER] Wrap up | 00:12 COMPLETE" at bounding box center [147, 359] width 205 height 42
click at [225, 354] on span "COMPLETE" at bounding box center [209, 359] width 55 height 11
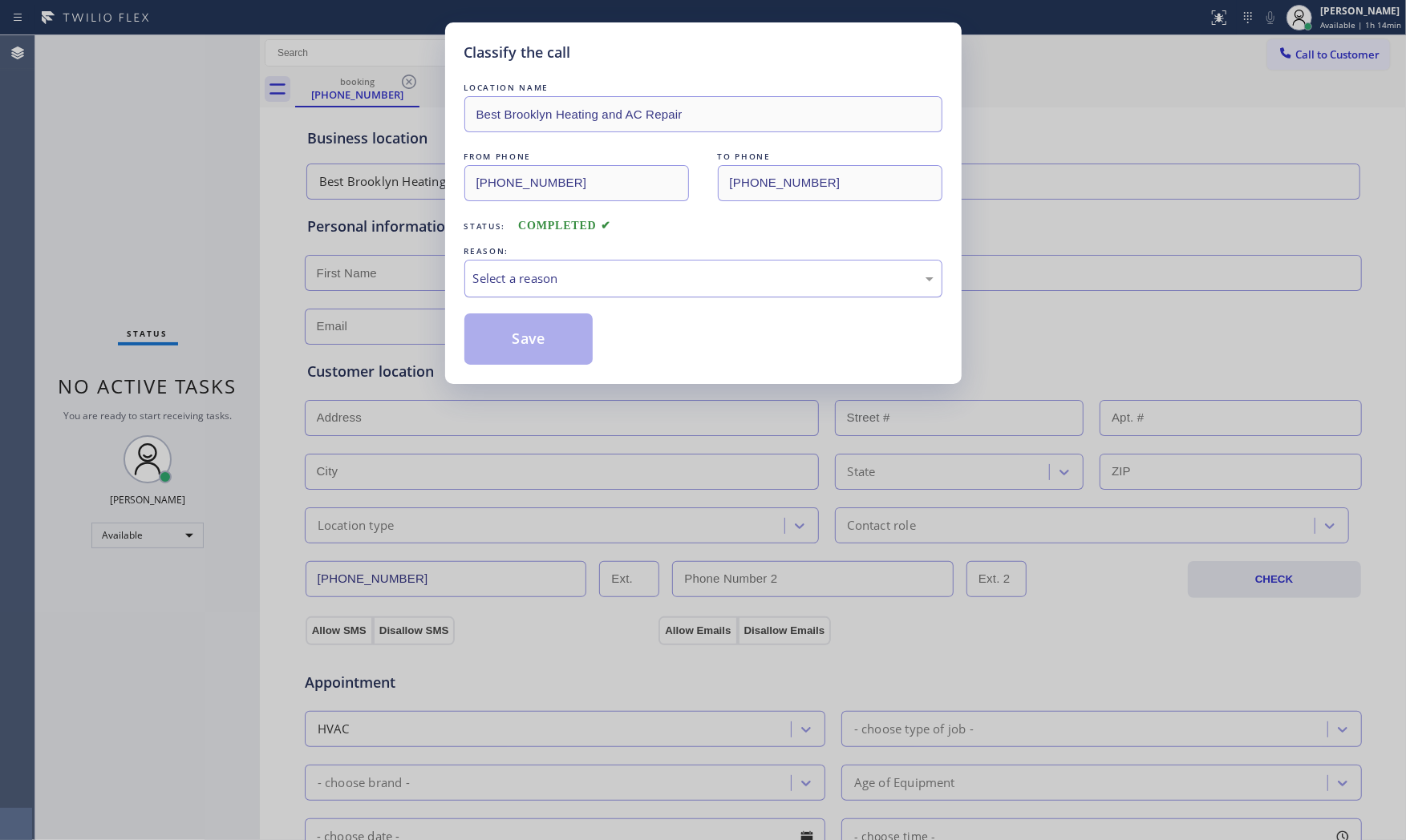
click at [516, 263] on div "Select a reason" at bounding box center [703, 279] width 478 height 38
click at [508, 341] on button "Save" at bounding box center [529, 339] width 129 height 51
click at [508, 342] on button "Save" at bounding box center [529, 339] width 129 height 51
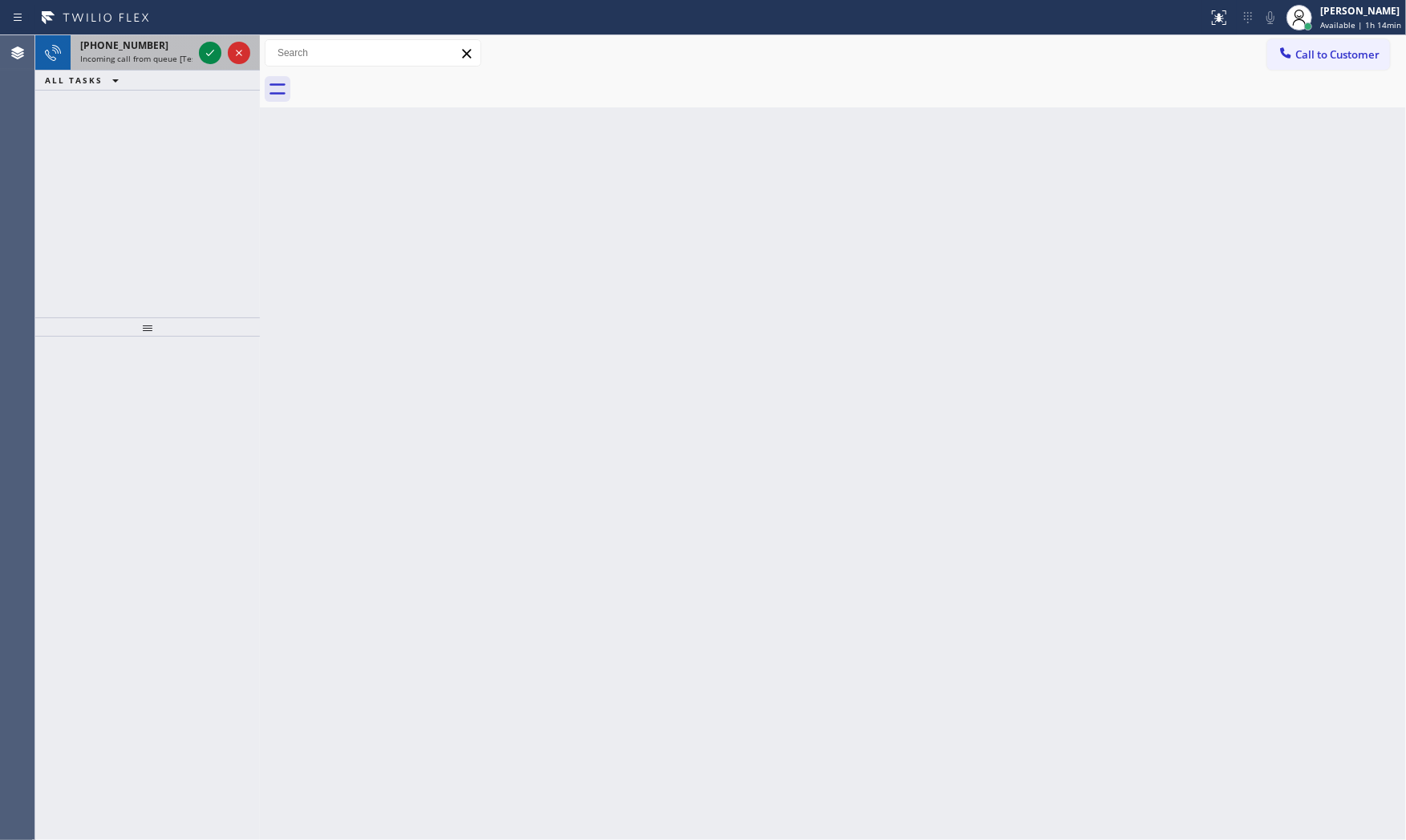
click at [157, 43] on div "[PHONE_NUMBER]" at bounding box center [136, 45] width 112 height 14
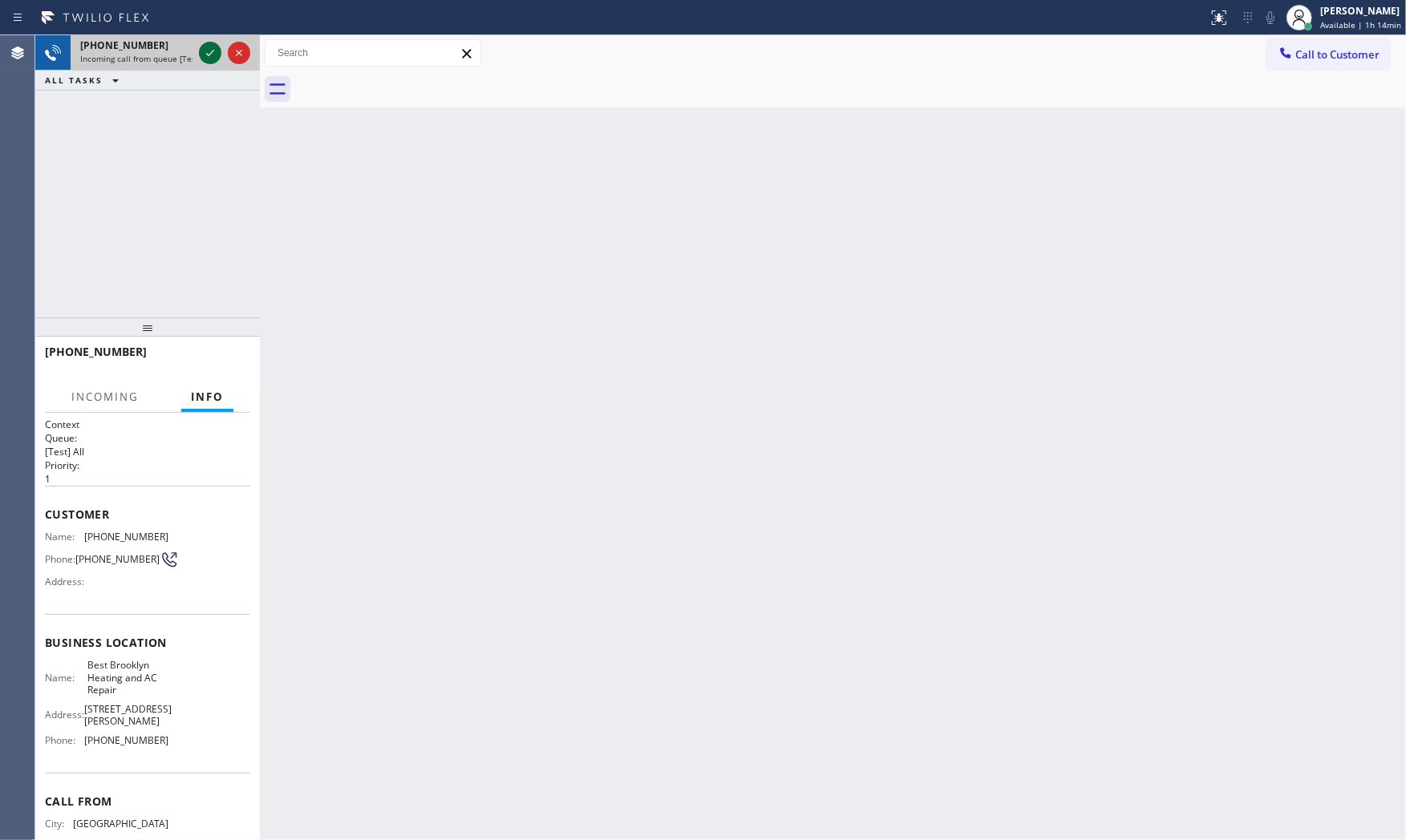
click at [209, 51] on icon at bounding box center [210, 52] width 19 height 19
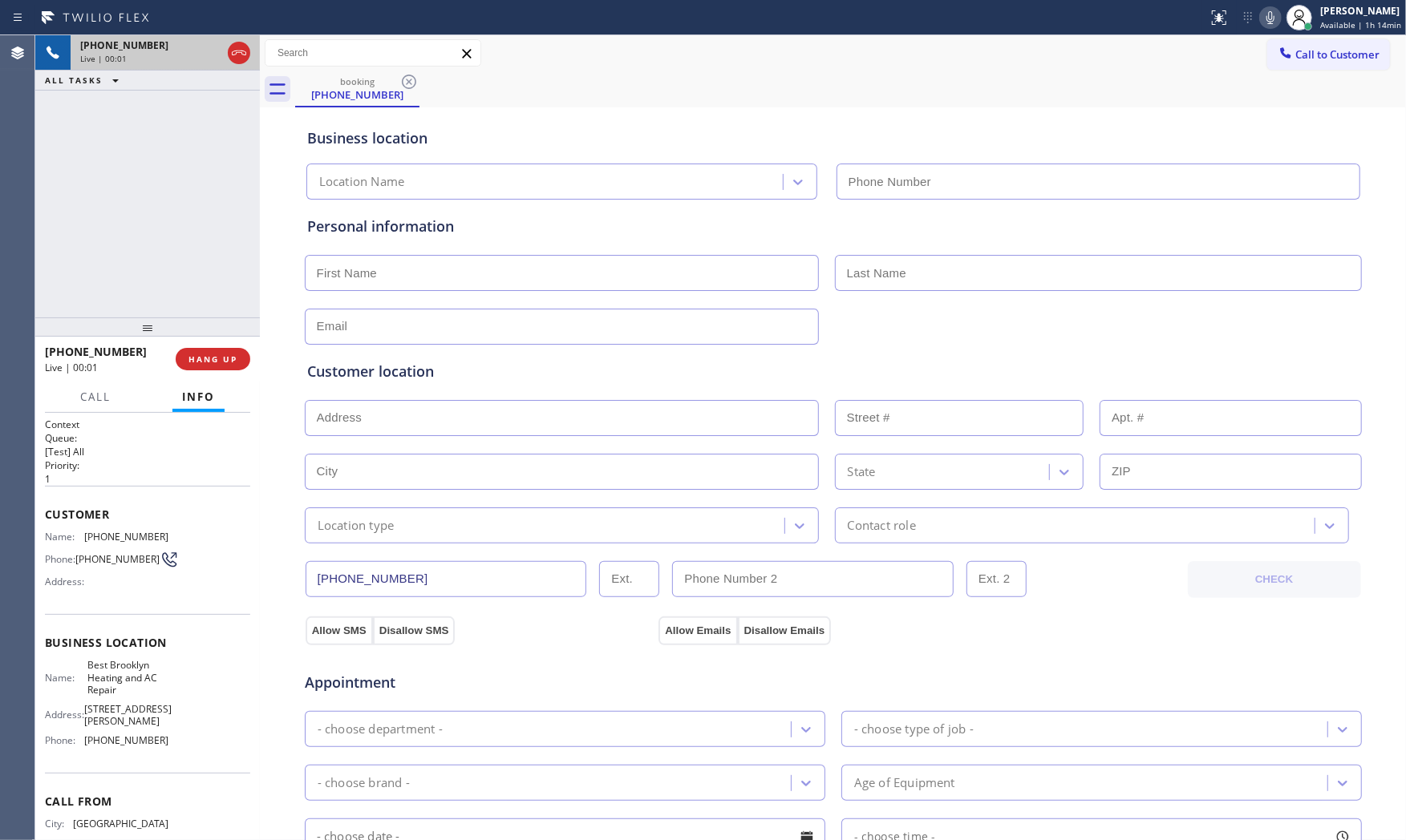
type input "[PHONE_NUMBER]"
click at [233, 390] on div "Call Info" at bounding box center [147, 397] width 205 height 32
click at [233, 370] on button "HANG UP" at bounding box center [213, 360] width 75 height 22
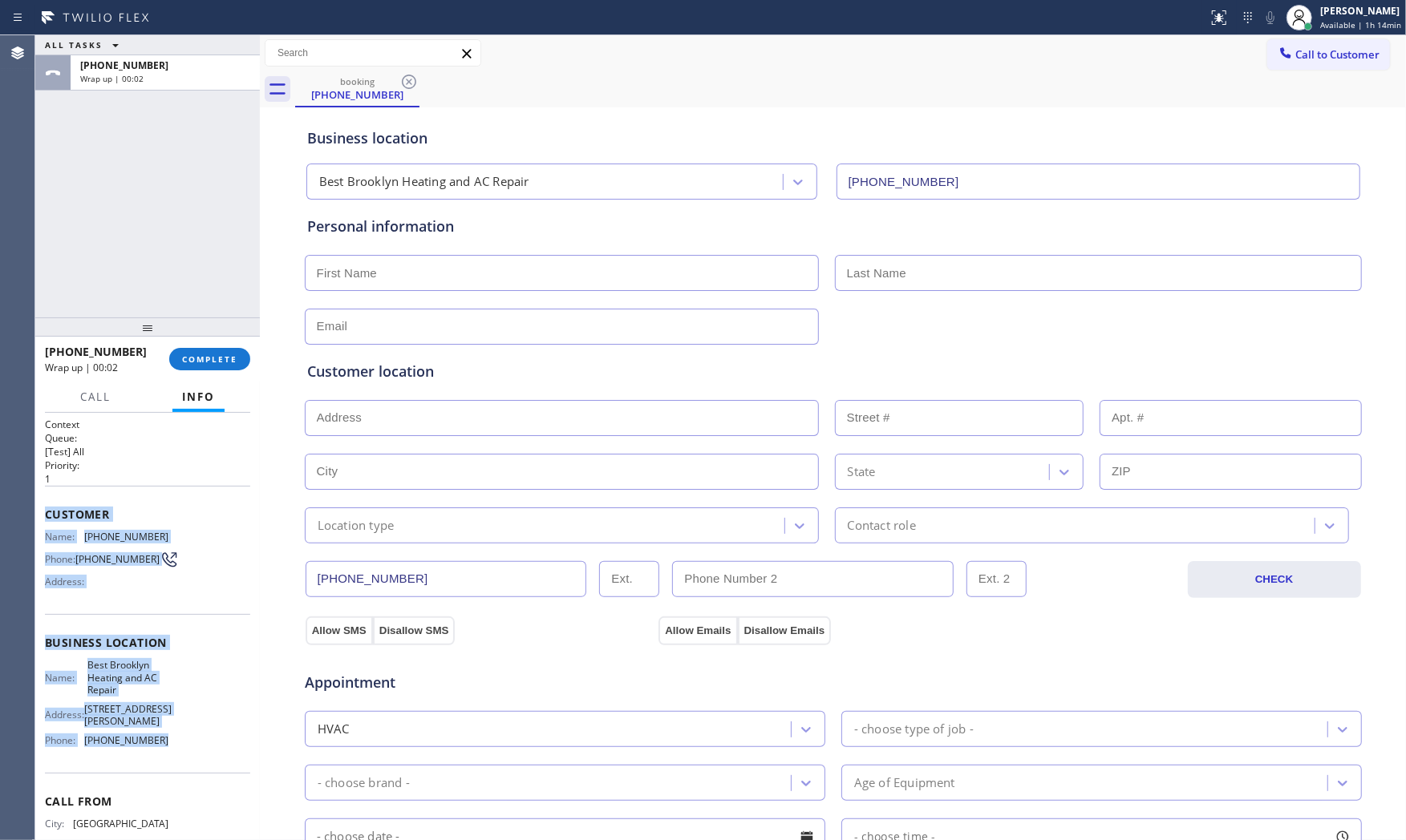
drag, startPoint x: 48, startPoint y: 511, endPoint x: 191, endPoint y: 720, distance: 253.2
click at [190, 727] on div "Context Queue: [Test] All Priority: 1 Customer Name: [PHONE_NUMBER] Phone: [PHO…" at bounding box center [147, 656] width 205 height 476
copy div "Customer Name: [PHONE_NUMBER] Phone: [PHONE_NUMBER] Address: Business location …"
click at [209, 360] on span "COMPLETE" at bounding box center [209, 359] width 55 height 11
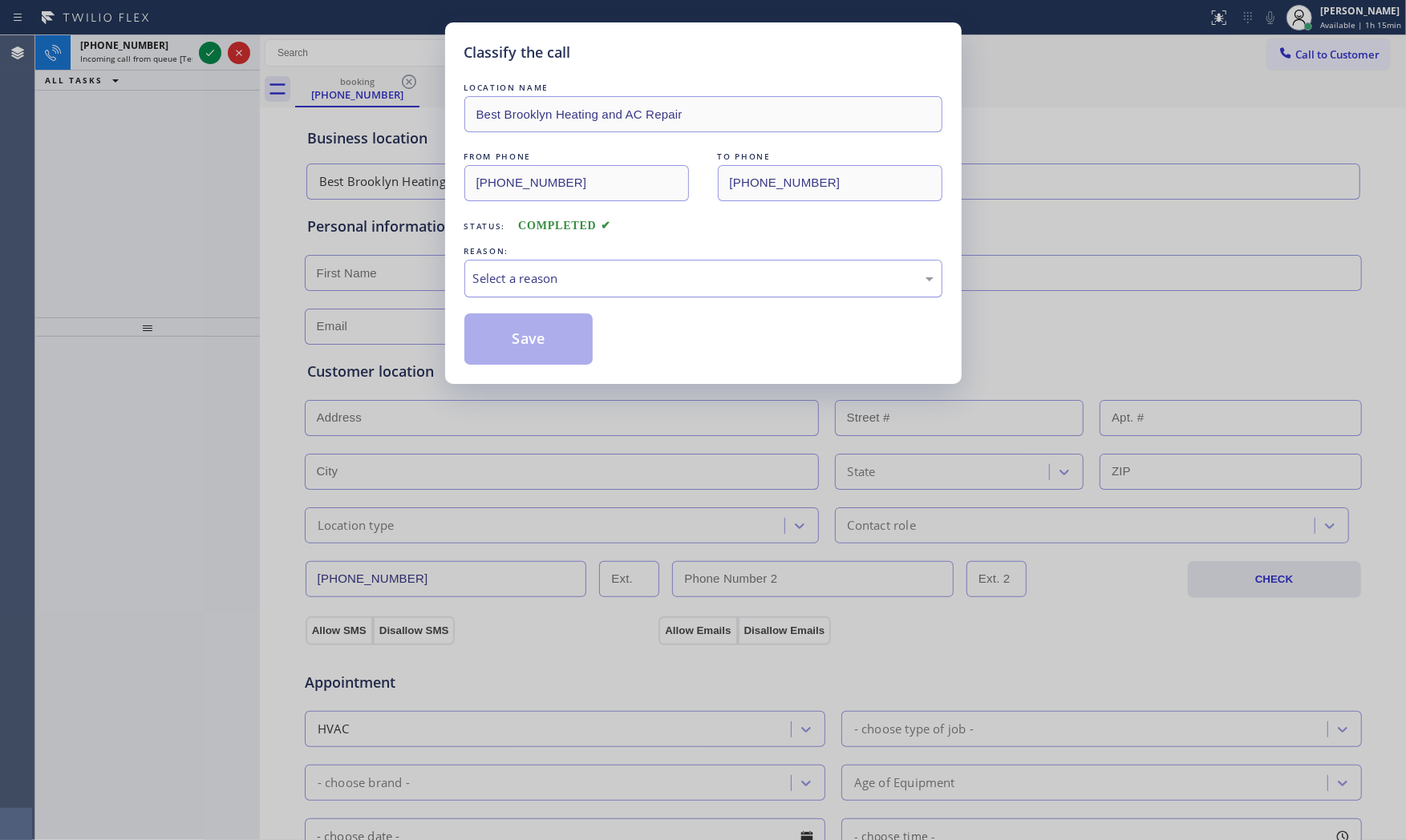
click at [570, 287] on div "Select a reason" at bounding box center [703, 278] width 460 height 18
click at [523, 339] on button "Save" at bounding box center [529, 339] width 129 height 51
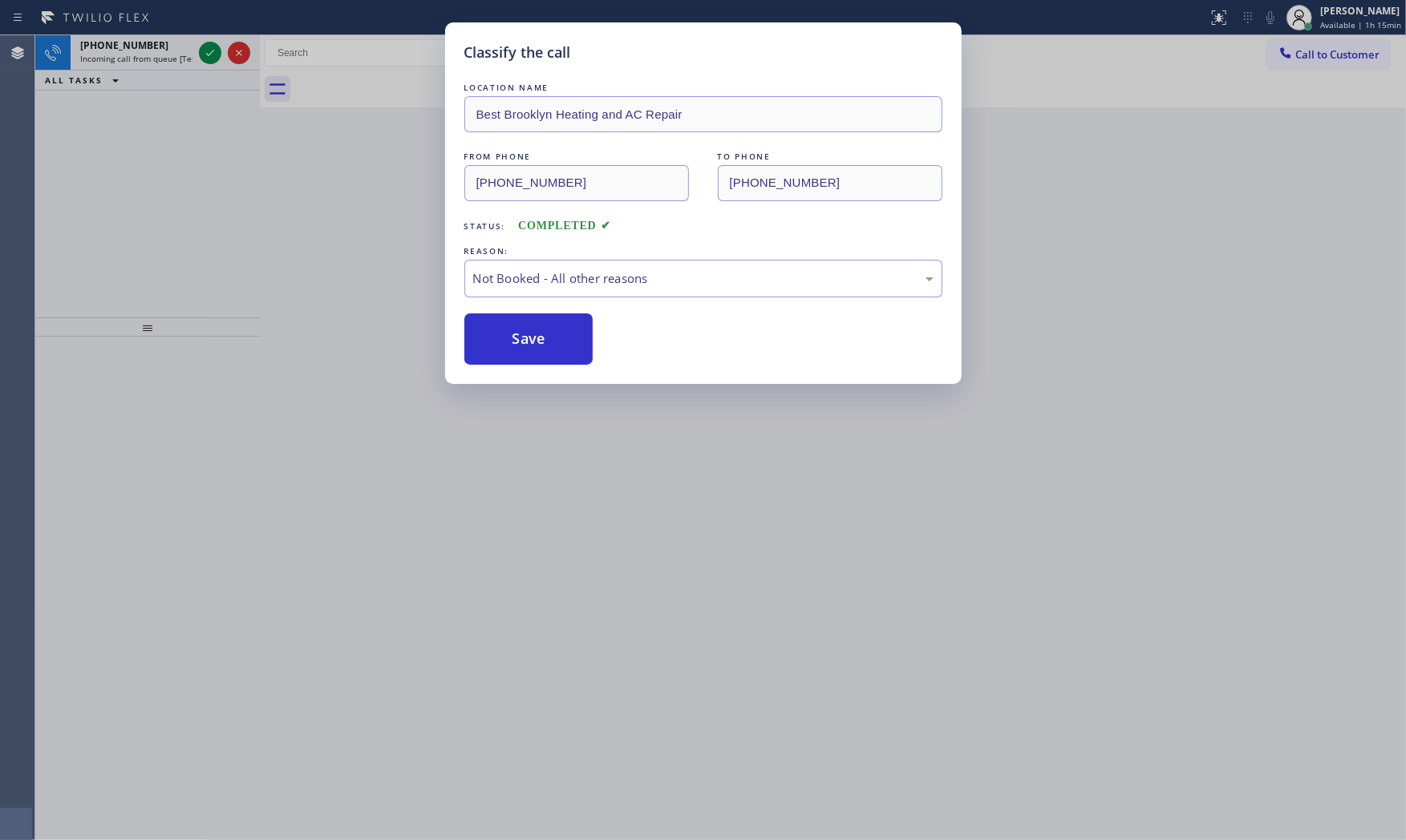
click at [523, 339] on button "Save" at bounding box center [529, 339] width 129 height 51
click at [524, 337] on button "Save" at bounding box center [529, 339] width 129 height 51
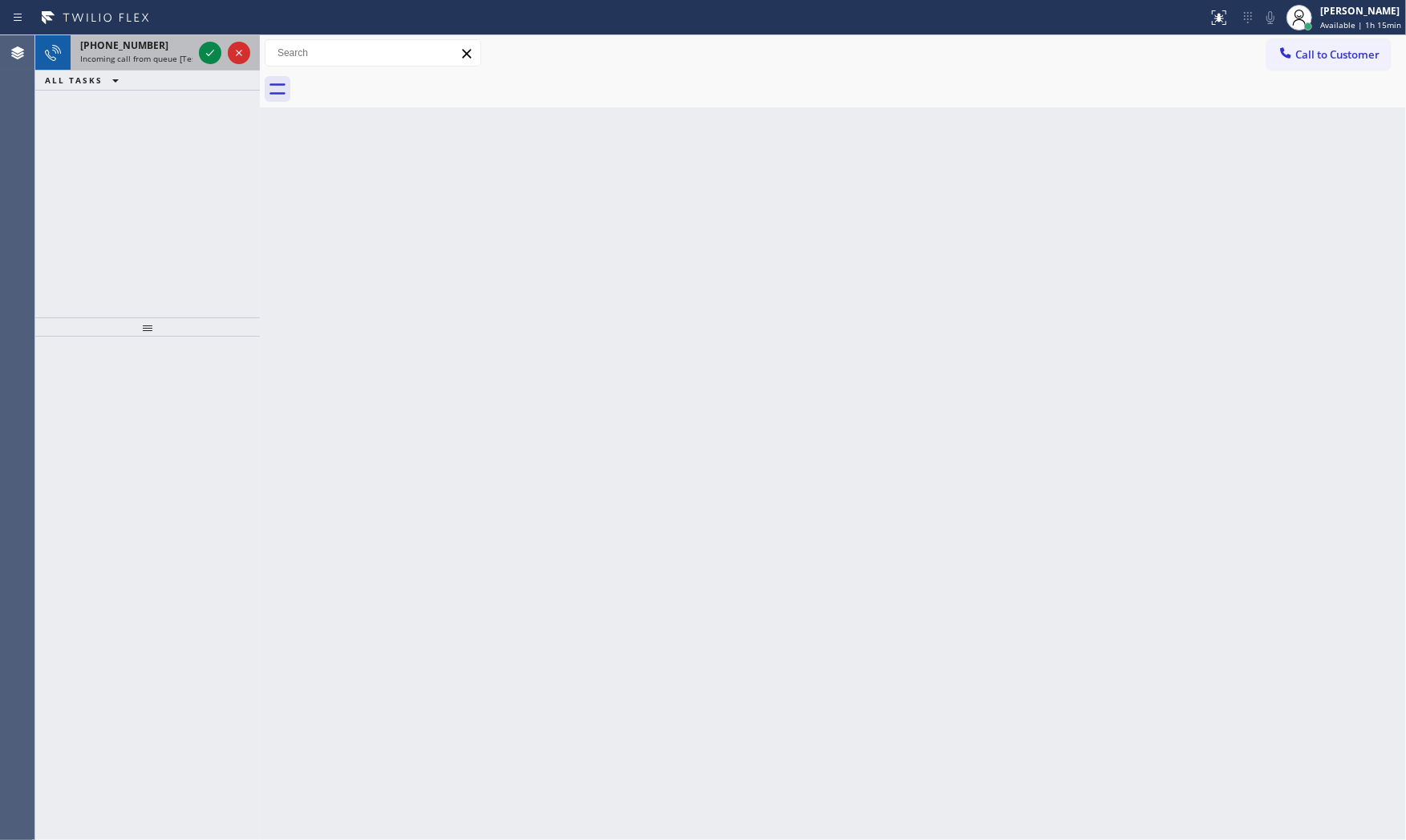
click at [173, 59] on span "Incoming call from queue [Test] All" at bounding box center [146, 58] width 133 height 11
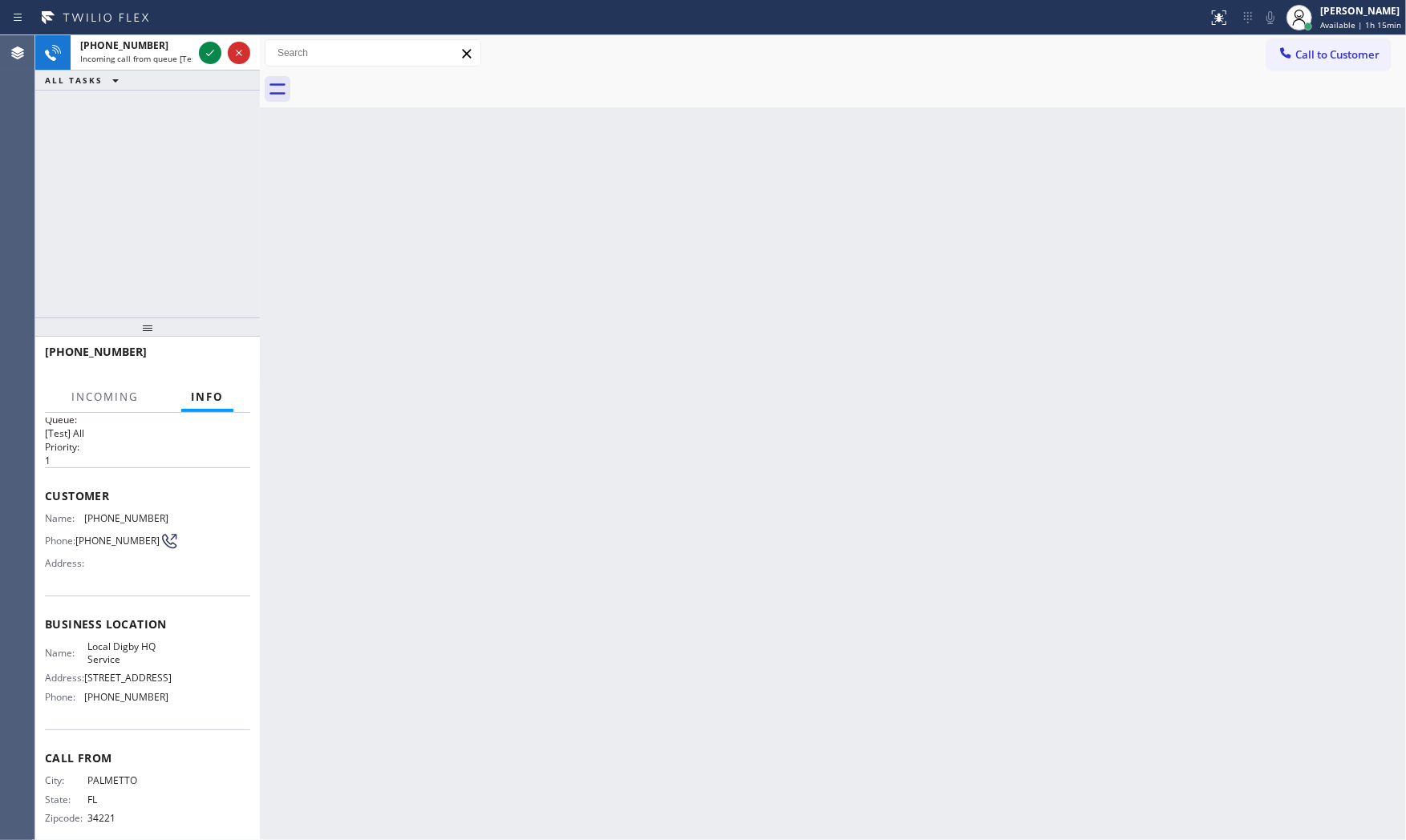
scroll to position [37, 0]
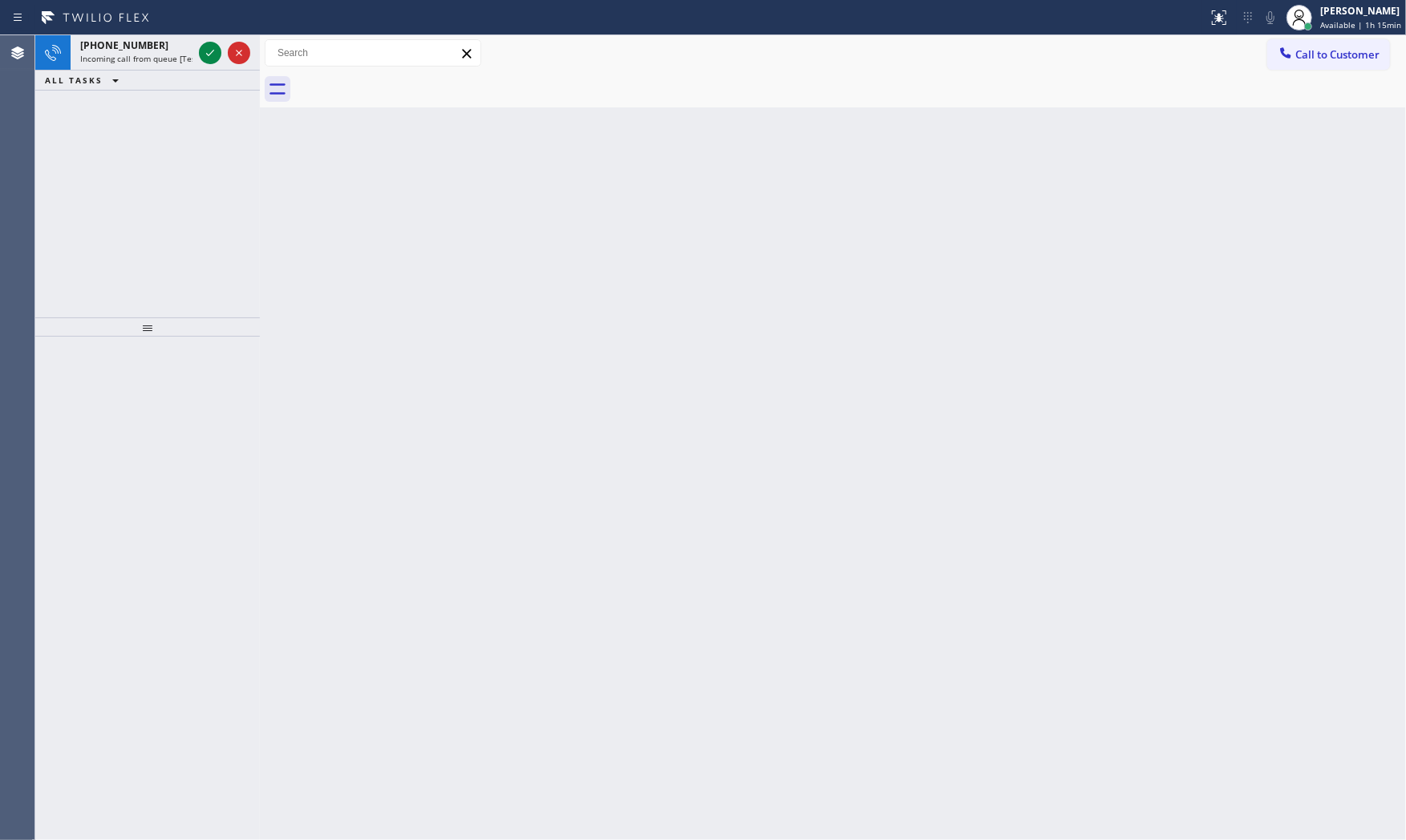
click at [179, 66] on div "[PHONE_NUMBER] Incoming call from queue [Test] All" at bounding box center [133, 52] width 125 height 35
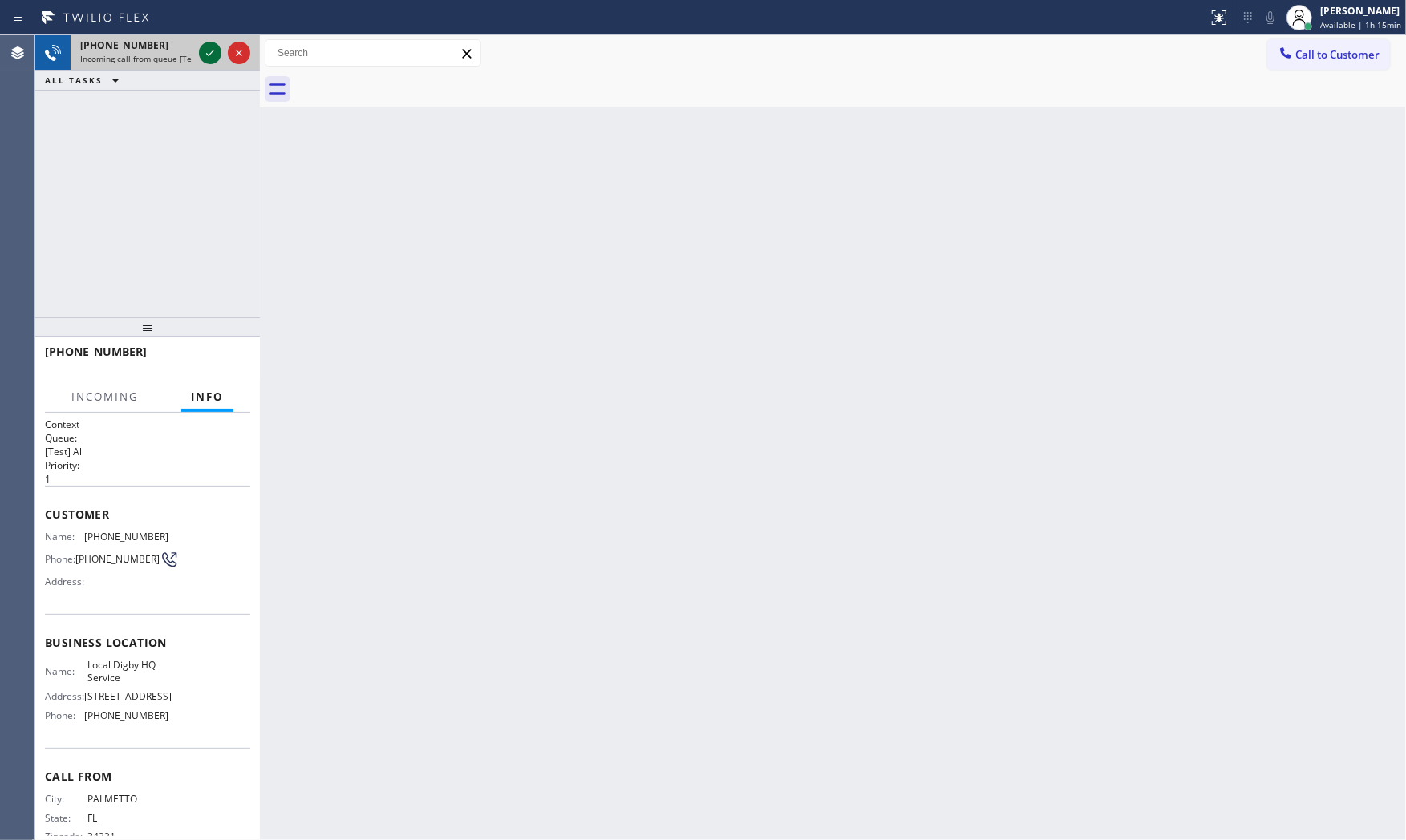
click at [205, 56] on icon at bounding box center [210, 52] width 19 height 19
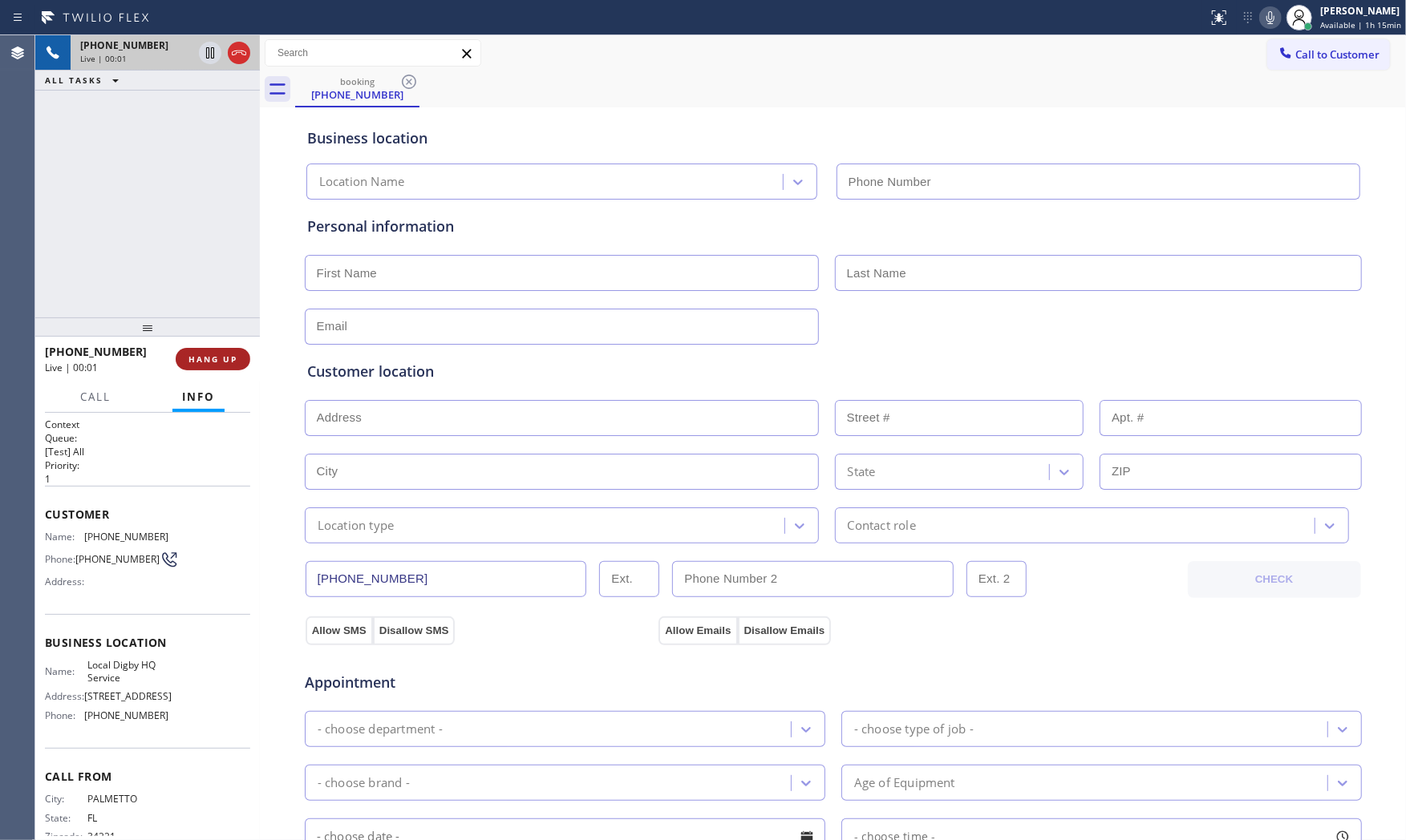
type input "[PHONE_NUMBER]"
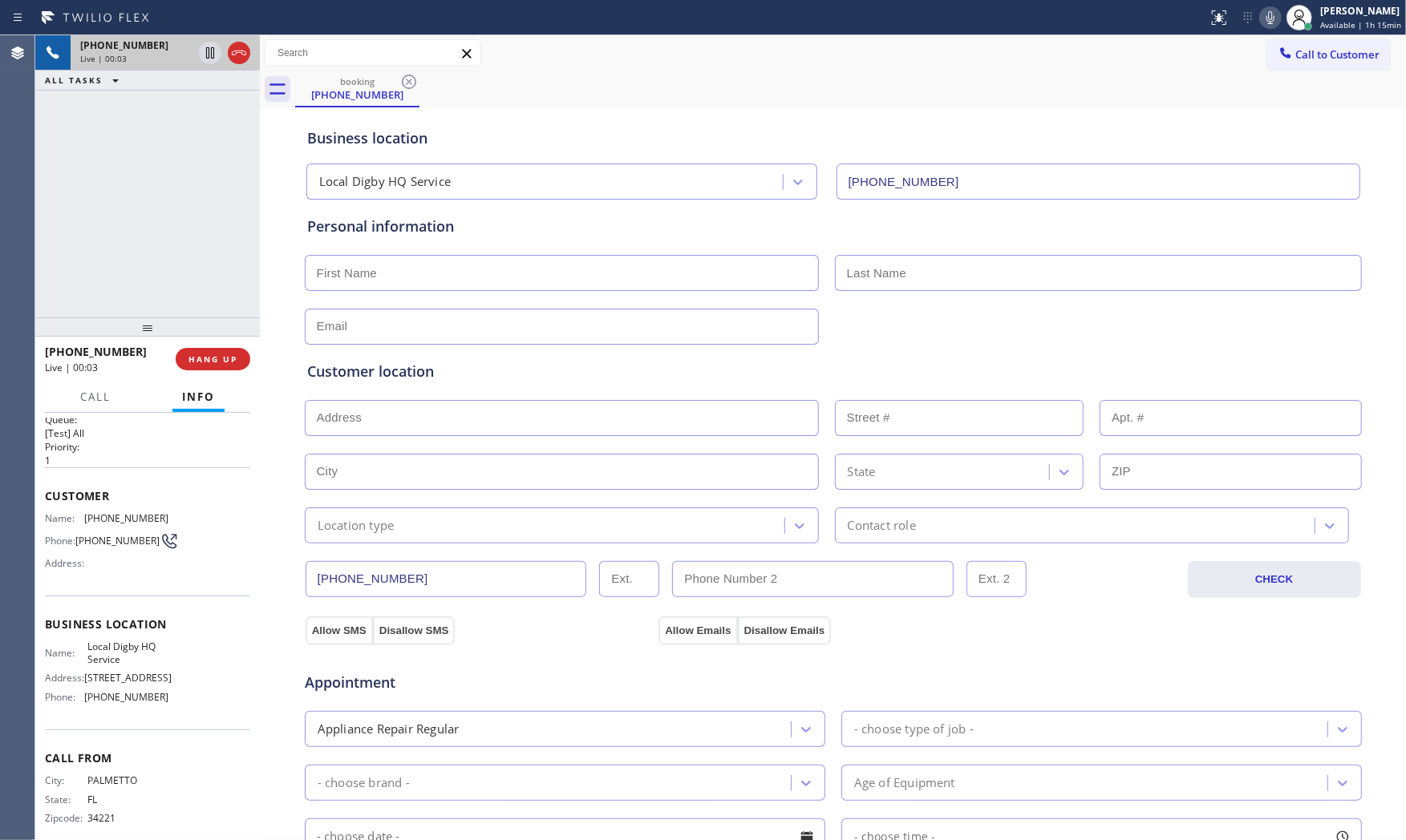
scroll to position [37, 0]
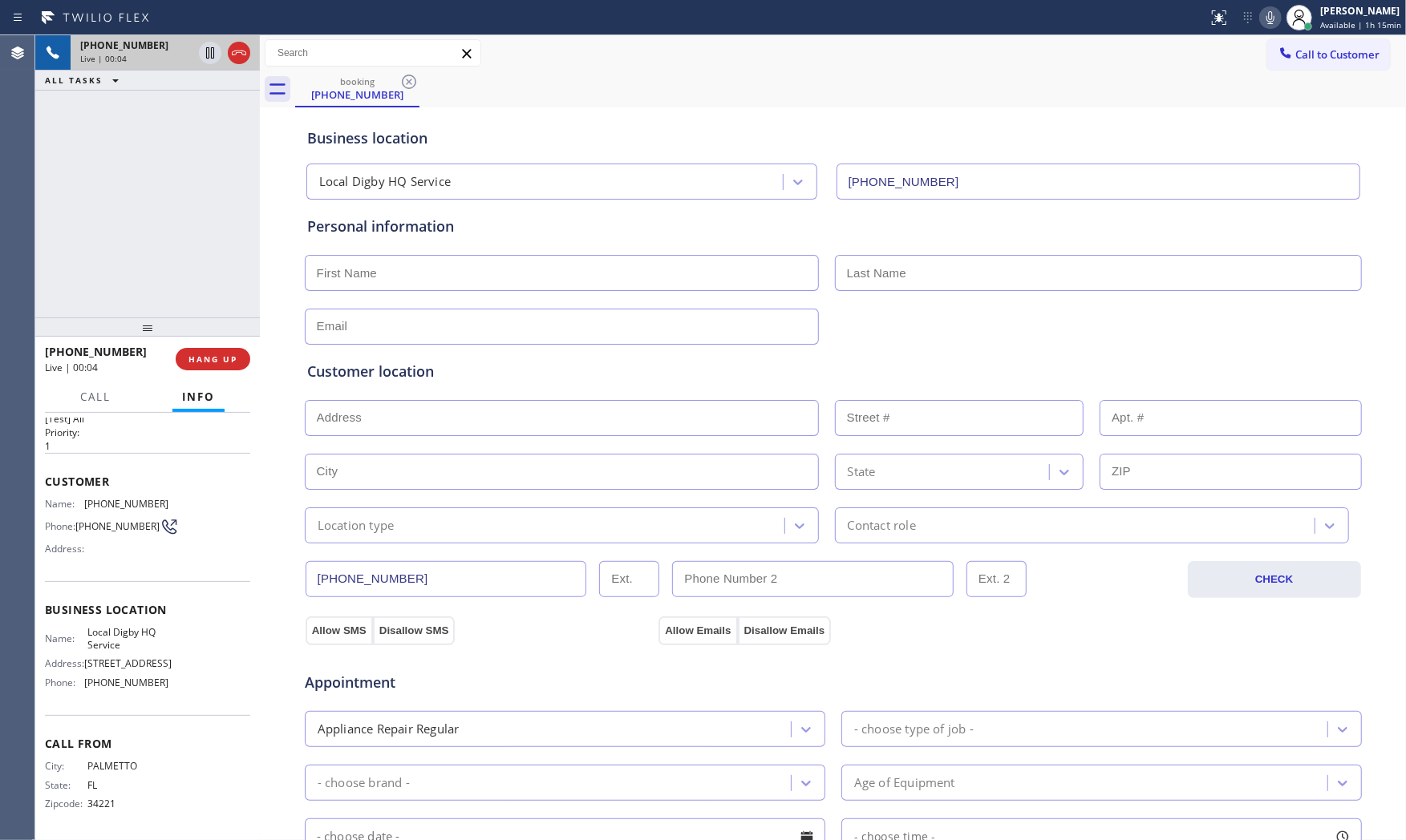
click at [1264, 22] on icon at bounding box center [1270, 17] width 19 height 19
drag, startPoint x: 1259, startPoint y: 21, endPoint x: 1207, endPoint y: 44, distance: 56.9
click at [1261, 21] on icon at bounding box center [1270, 17] width 19 height 19
click at [157, 51] on div "[PHONE_NUMBER]" at bounding box center [136, 45] width 112 height 14
click at [159, 56] on div "Live | 00:38" at bounding box center [136, 58] width 112 height 11
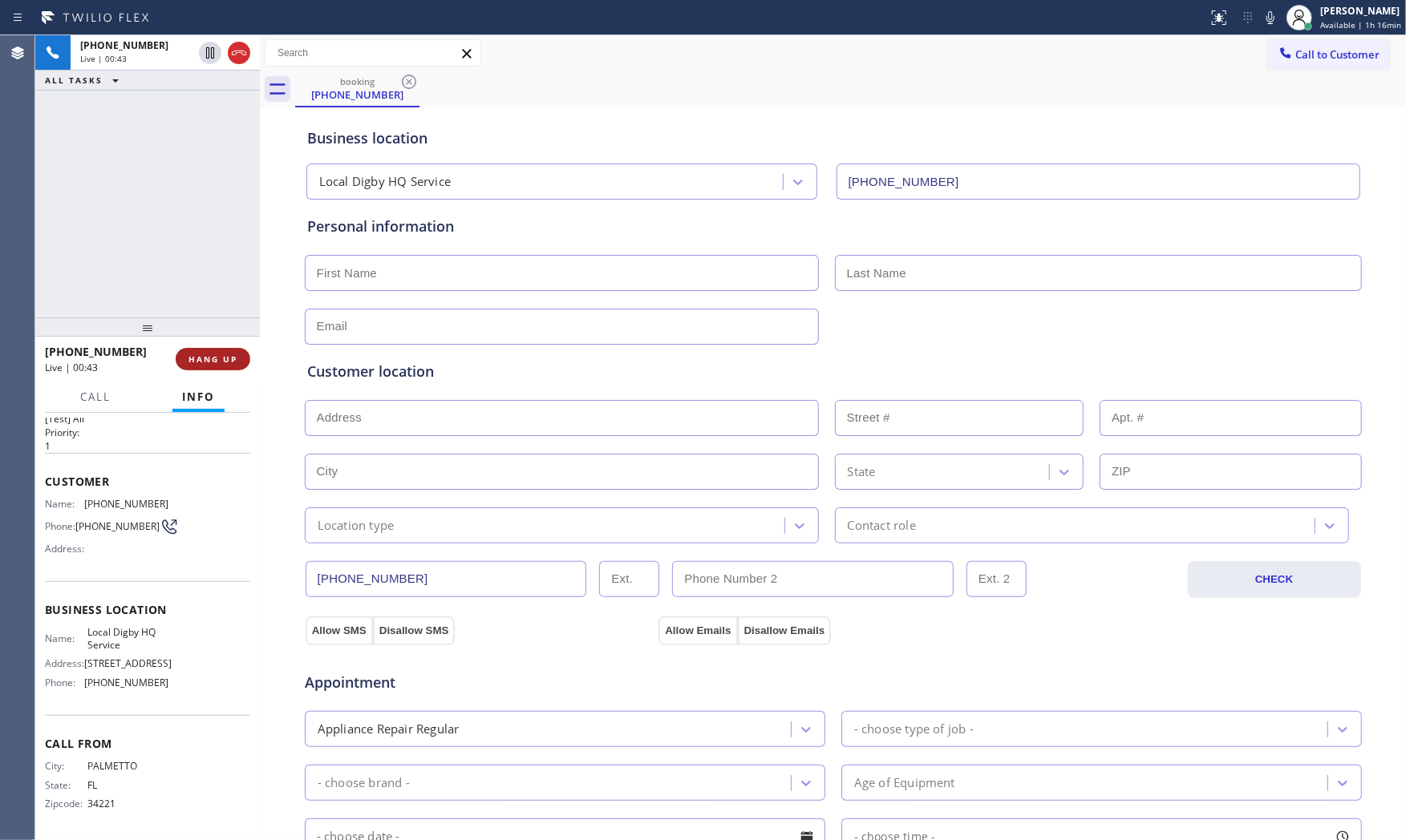
click at [227, 363] on span "HANG UP" at bounding box center [213, 359] width 49 height 11
click at [186, 61] on div "[PHONE_NUMBER]" at bounding box center [165, 65] width 170 height 14
click at [203, 346] on div "[PHONE_NUMBER] Wrap up | 00:14 COMPLETE" at bounding box center [147, 359] width 205 height 42
click at [215, 354] on span "COMPLETE" at bounding box center [209, 359] width 55 height 11
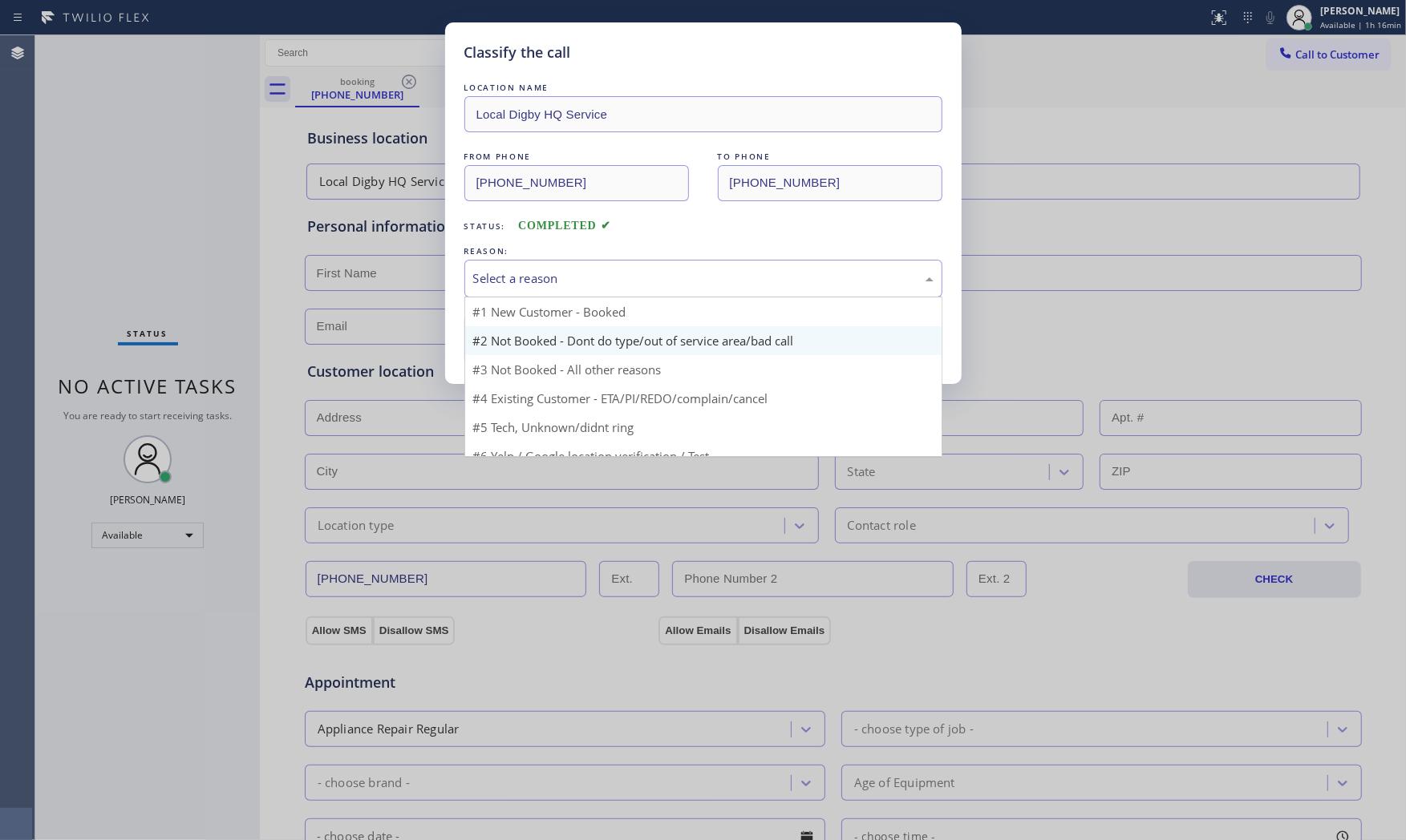
drag, startPoint x: 567, startPoint y: 288, endPoint x: 523, endPoint y: 345, distance: 72.0
click at [565, 293] on div "Select a reason" at bounding box center [703, 279] width 478 height 38
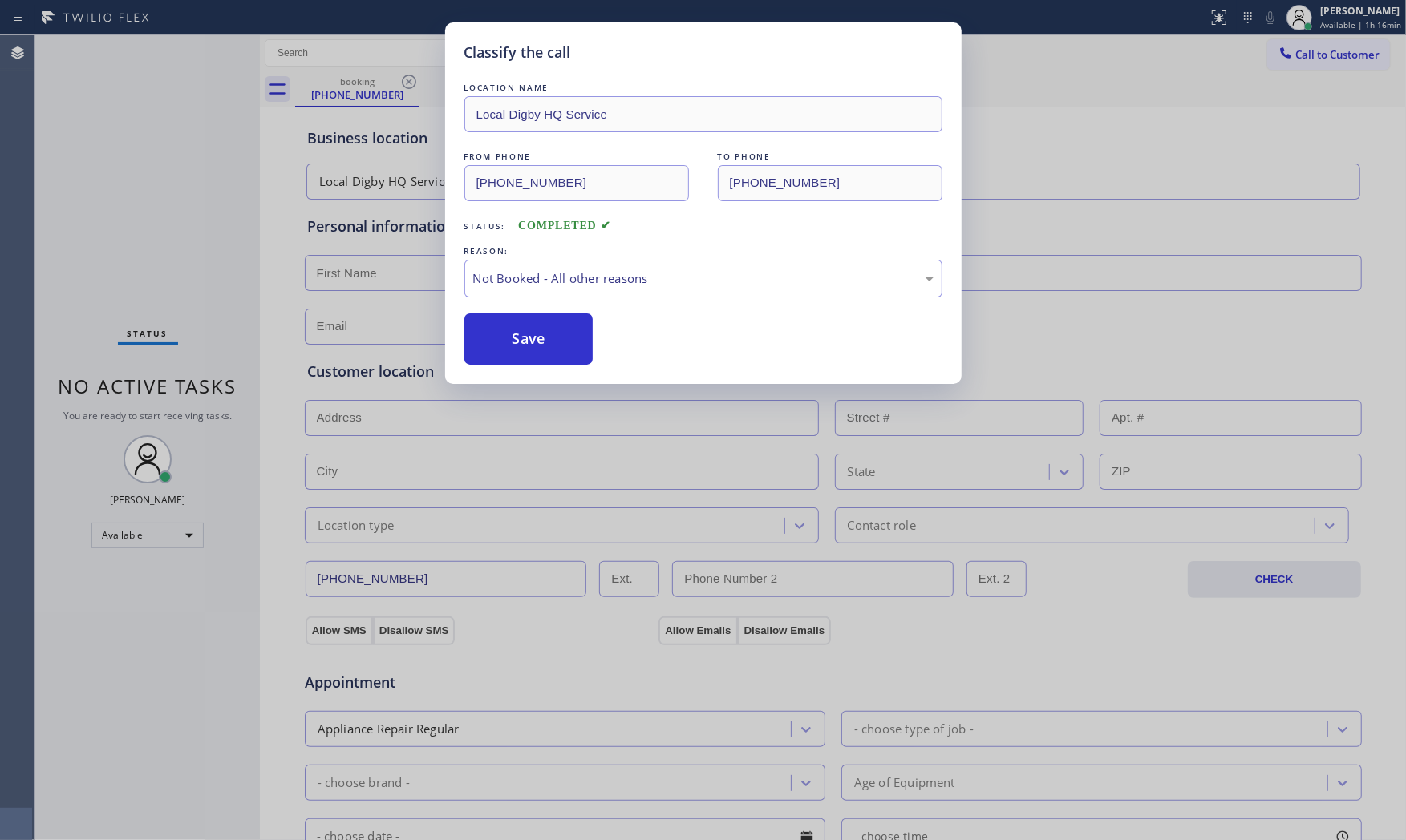
click at [522, 346] on button "Save" at bounding box center [529, 339] width 129 height 51
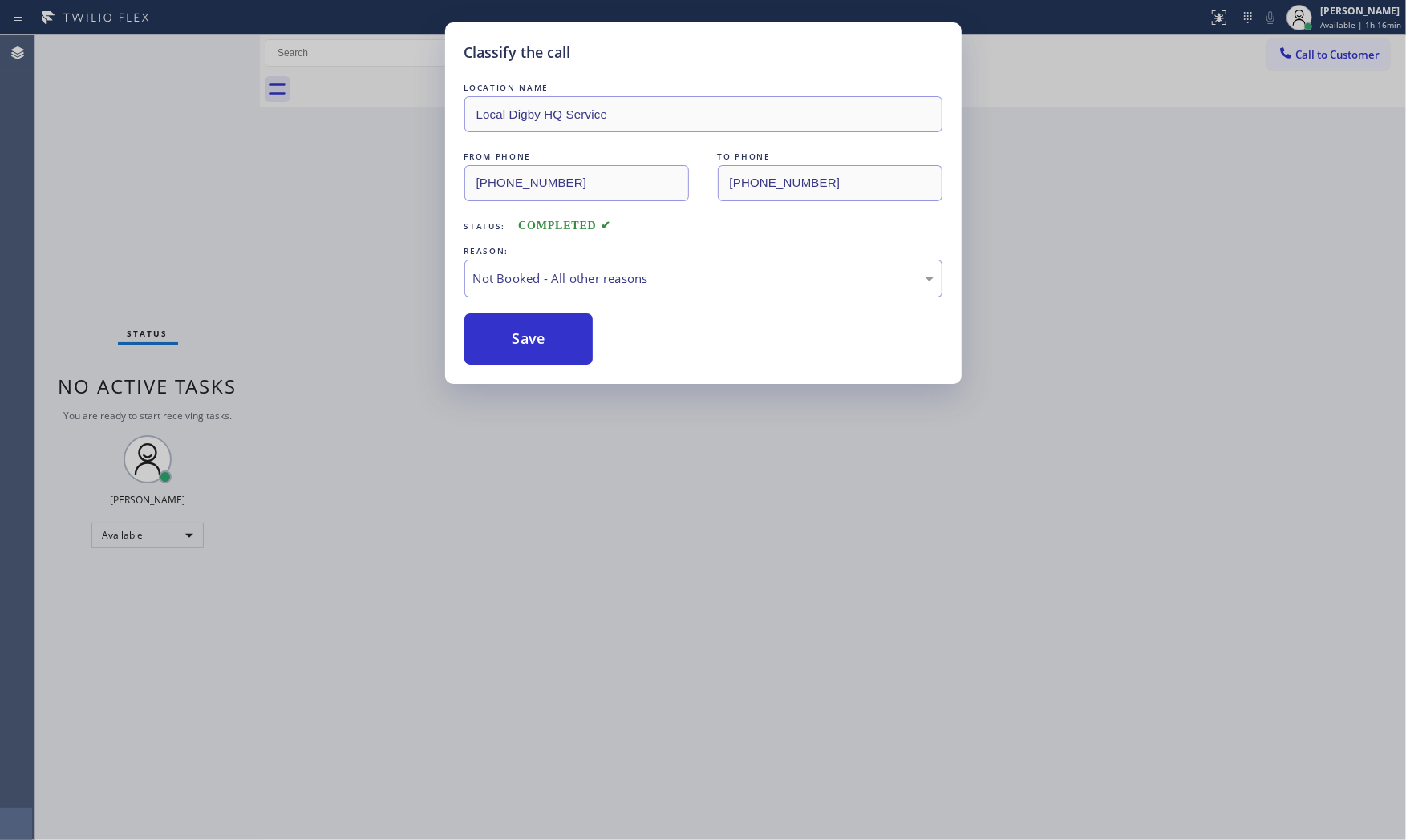
click at [522, 346] on button "Save" at bounding box center [529, 339] width 129 height 51
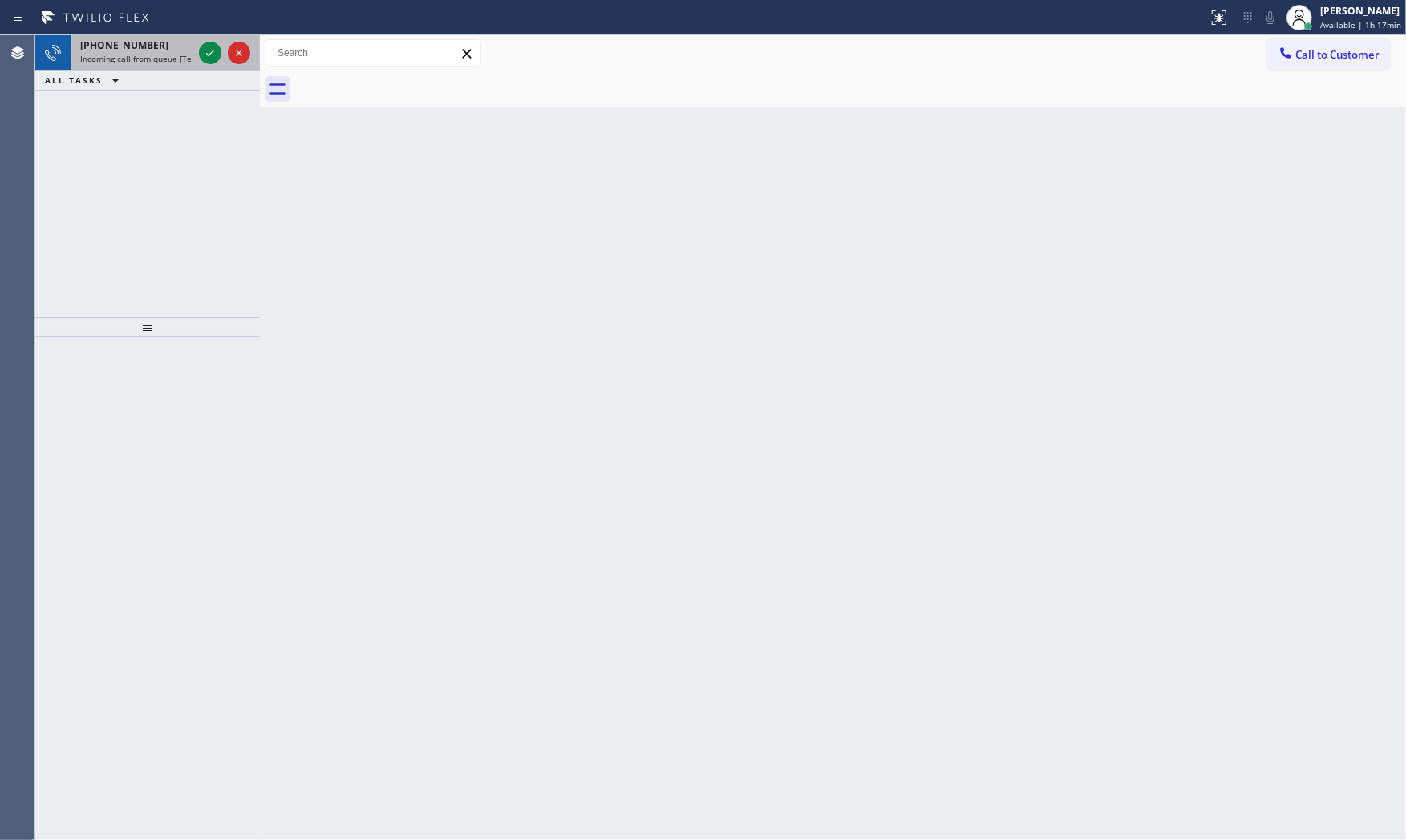
drag, startPoint x: 169, startPoint y: 54, endPoint x: 178, endPoint y: 55, distance: 9.1
click at [170, 54] on span "Incoming call from queue [Test] All" at bounding box center [146, 58] width 133 height 11
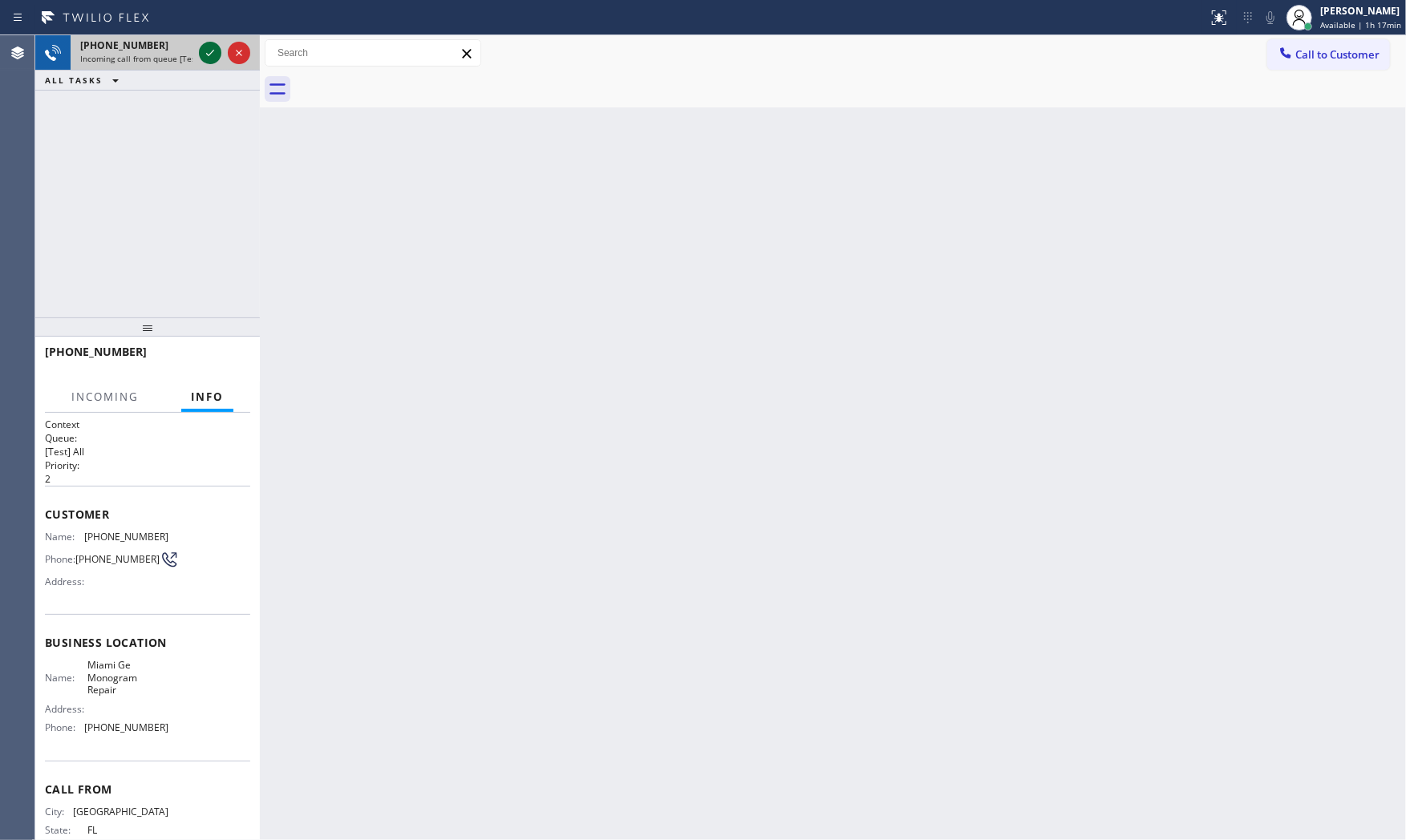
click at [204, 55] on icon at bounding box center [210, 52] width 19 height 19
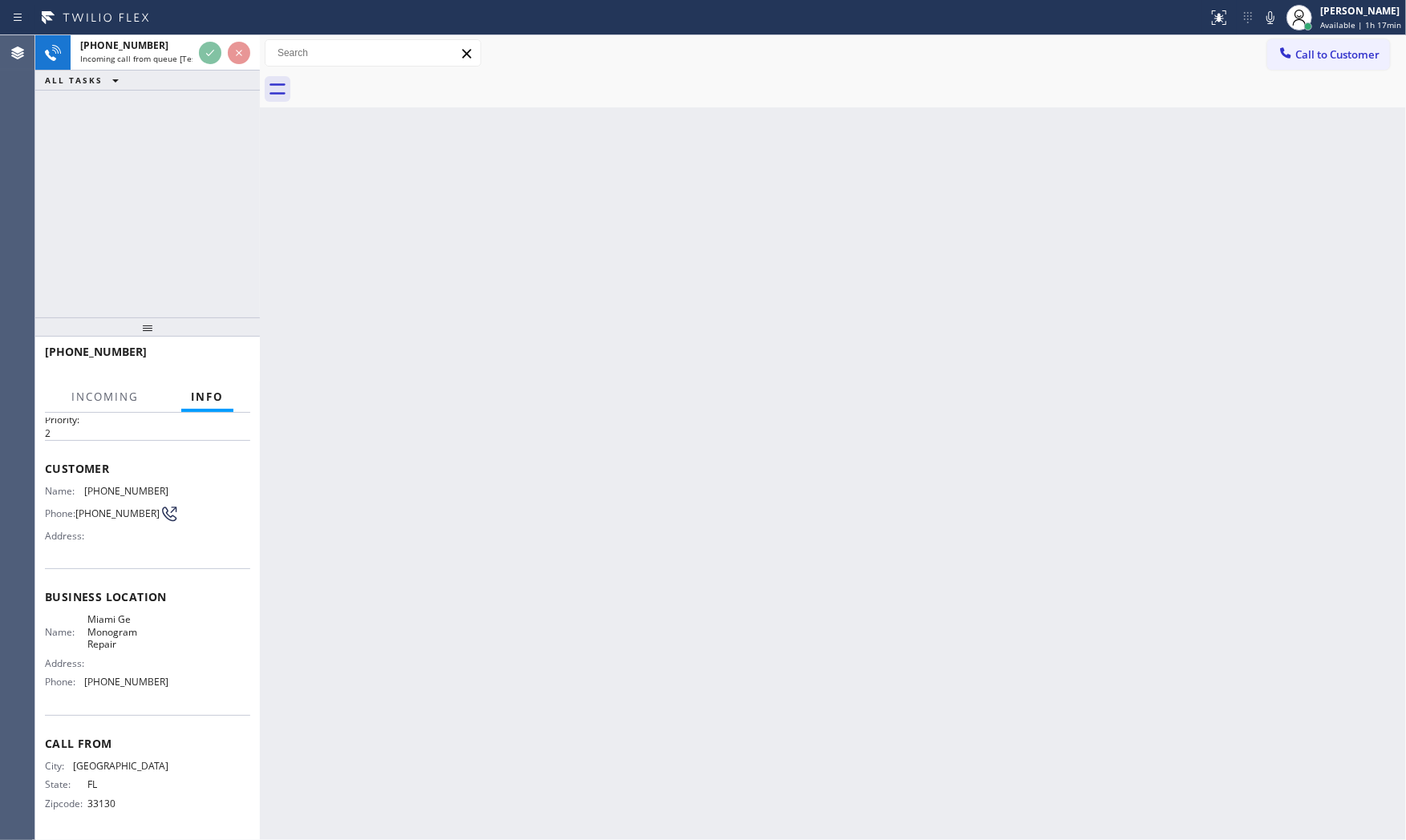
scroll to position [50, 0]
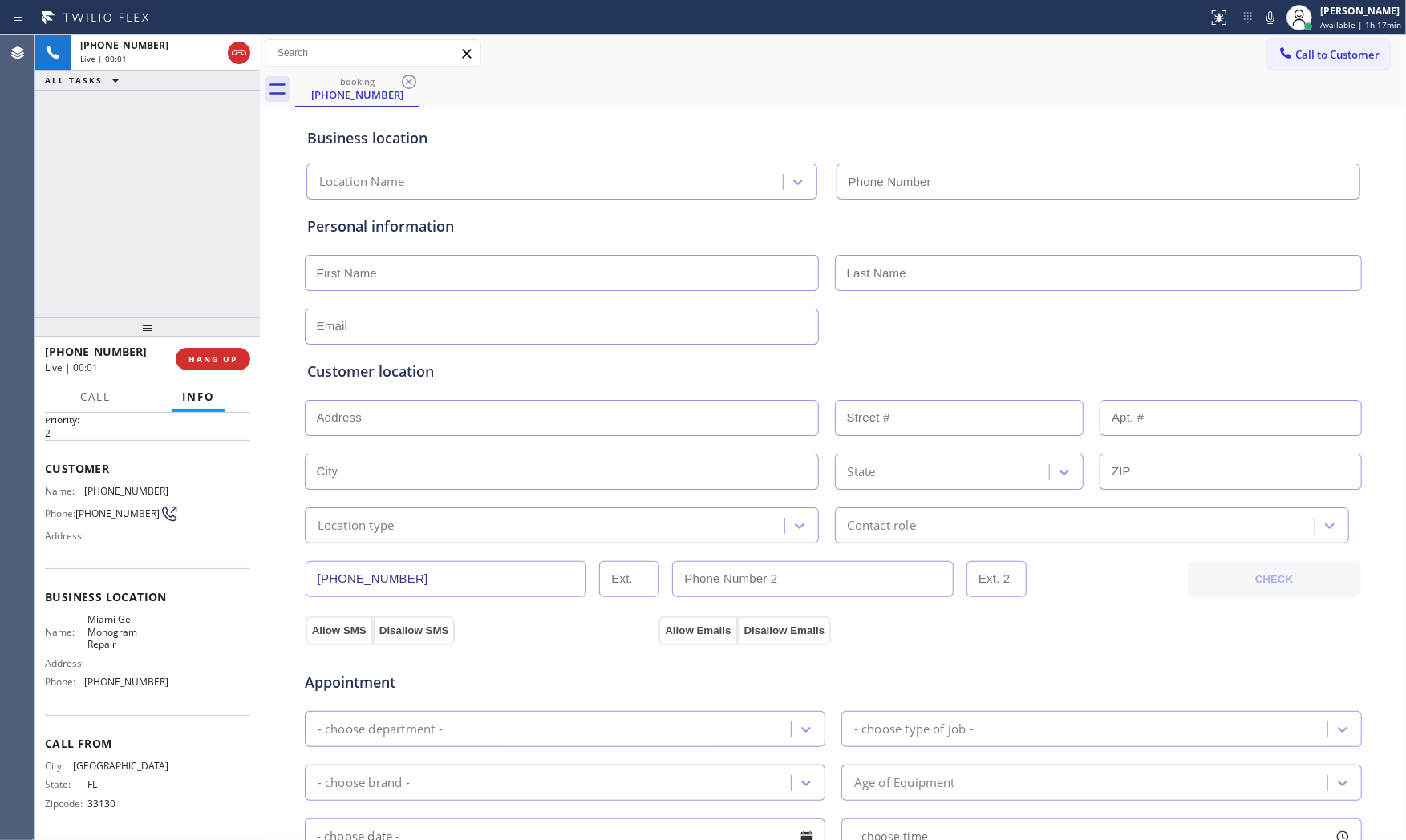
type input "[PHONE_NUMBER]"
click at [1264, 21] on icon at bounding box center [1270, 17] width 19 height 19
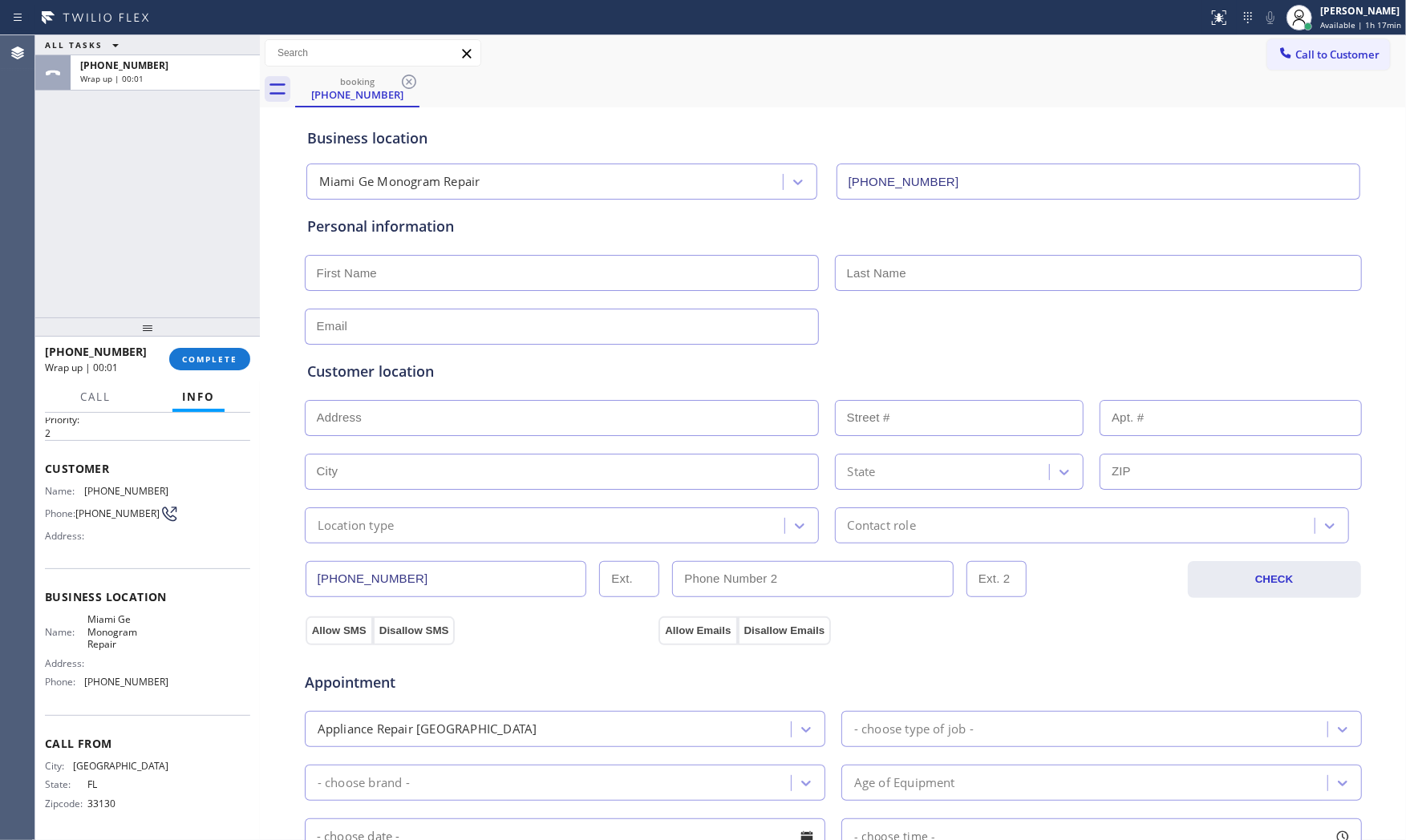
click at [241, 375] on div "[PHONE_NUMBER] Wrap up | 00:01 COMPLETE" at bounding box center [147, 359] width 205 height 42
click at [231, 362] on span "COMPLETE" at bounding box center [209, 359] width 55 height 11
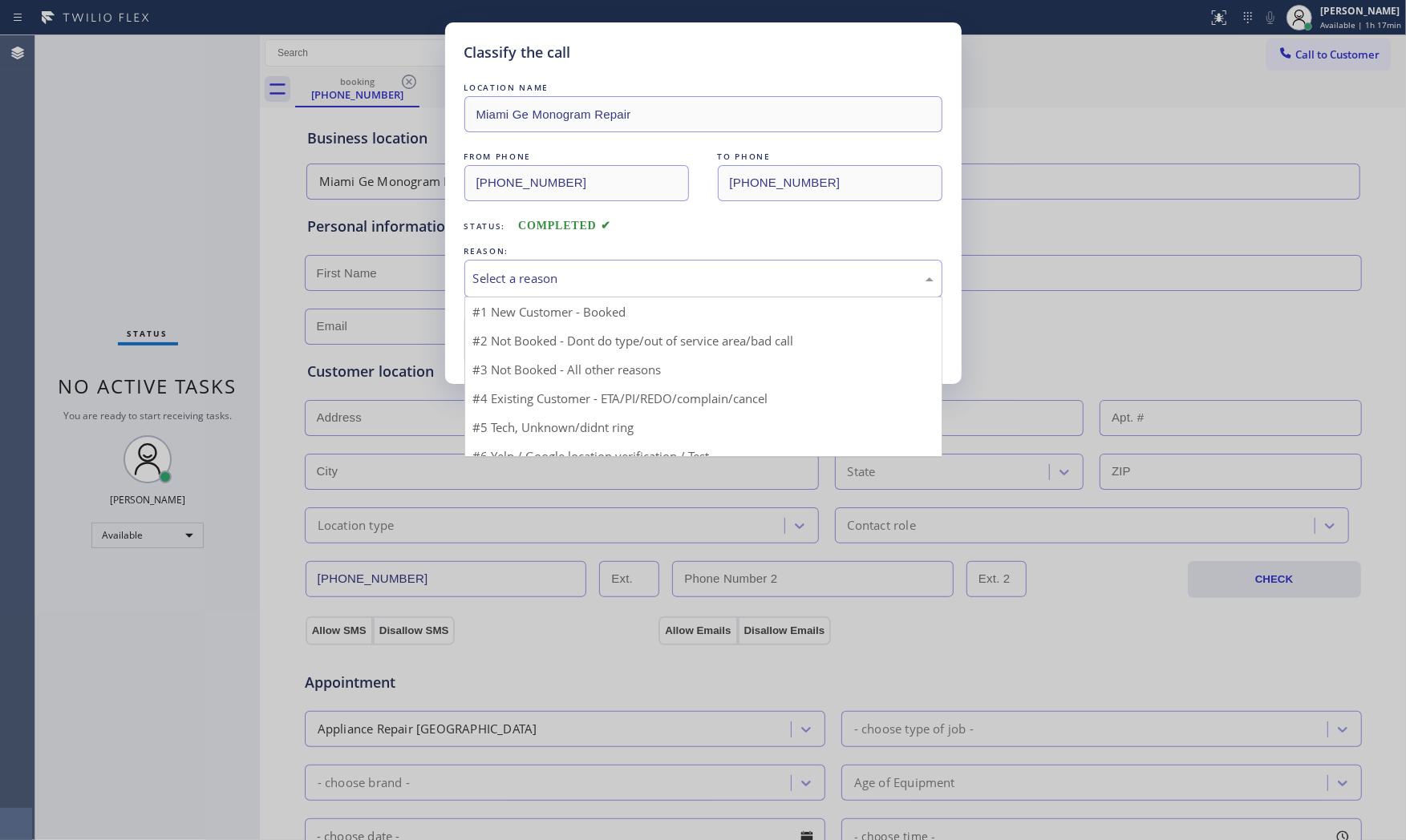
click at [676, 282] on div "Select a reason" at bounding box center [703, 278] width 460 height 18
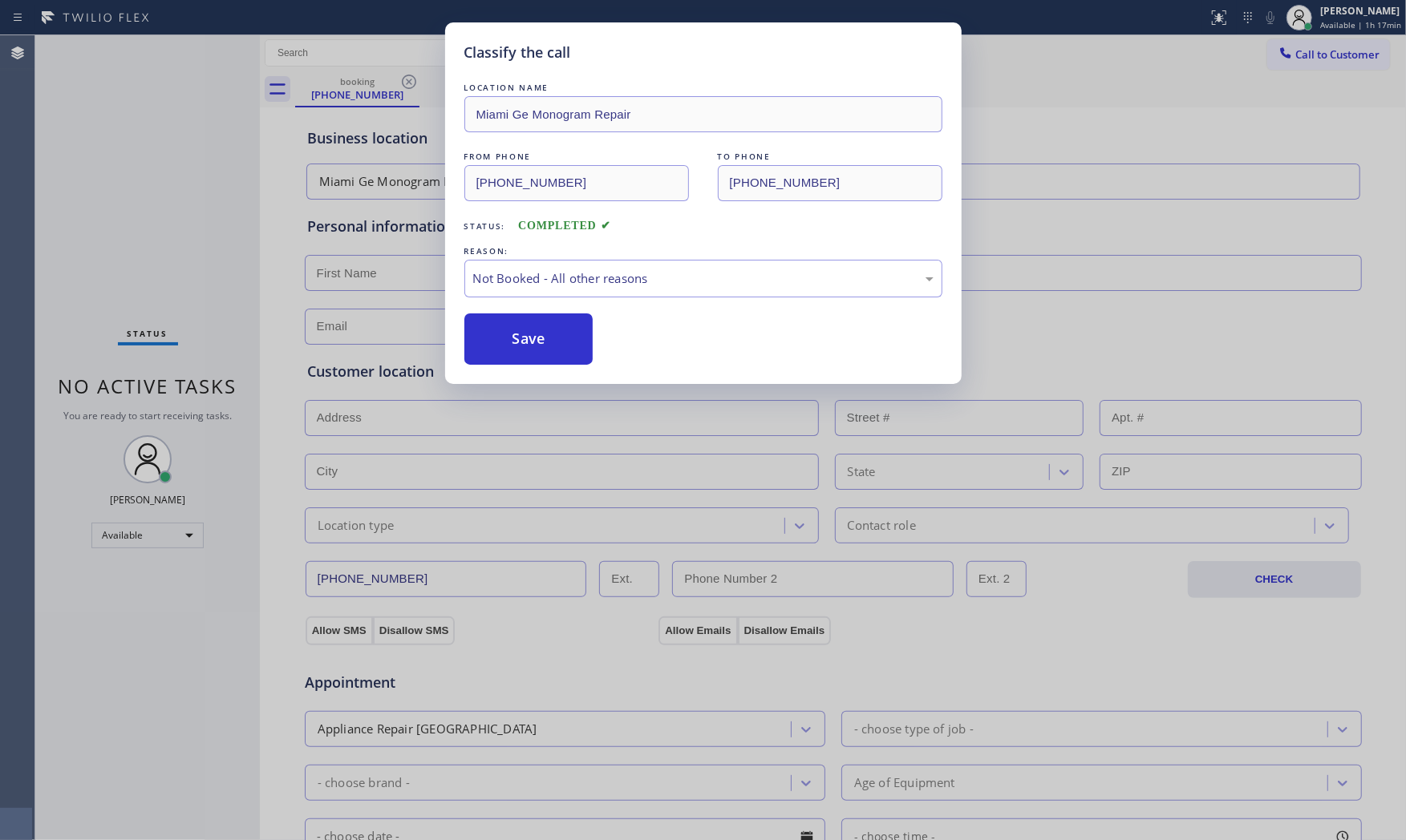
click at [539, 341] on button "Save" at bounding box center [529, 339] width 129 height 51
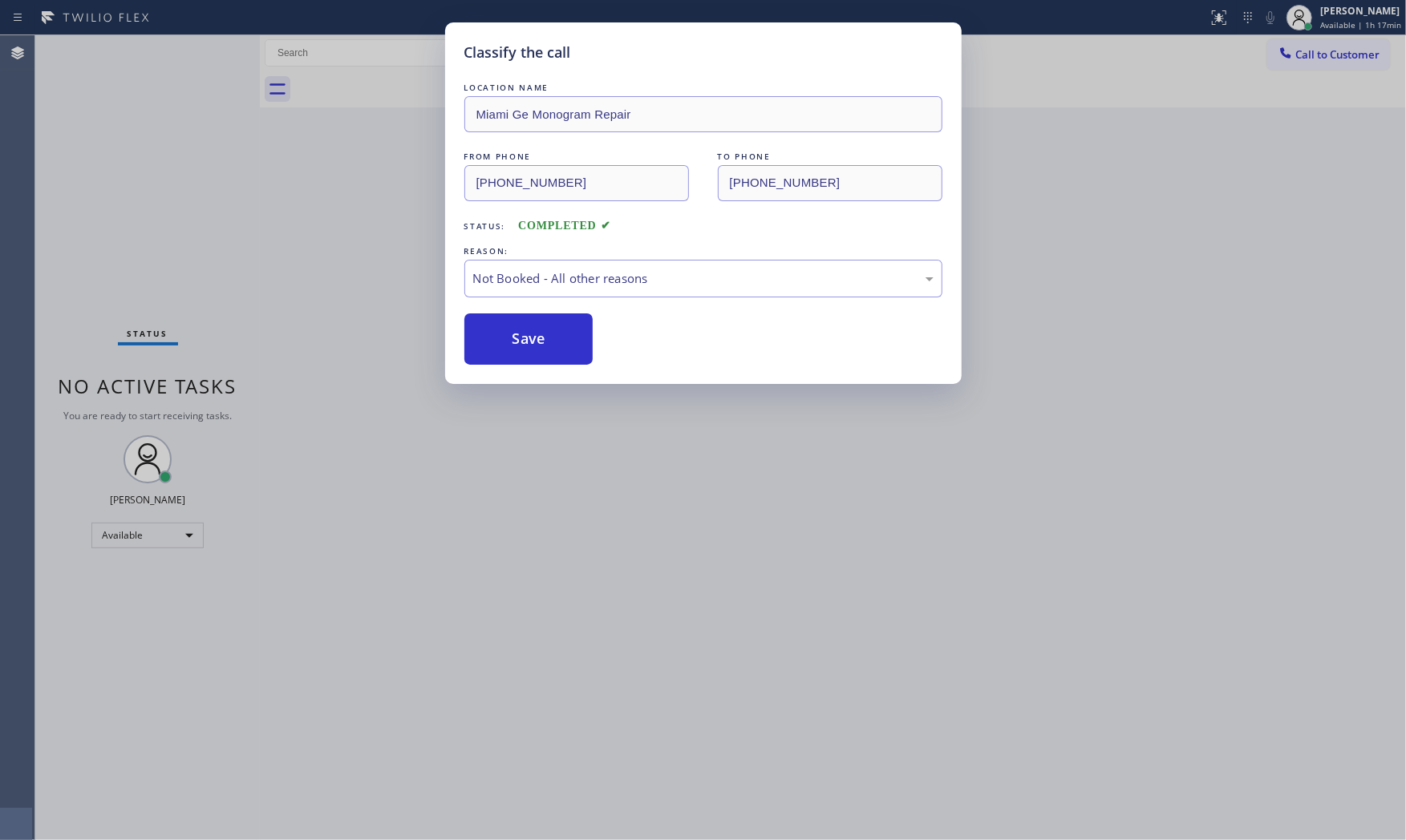
click at [539, 341] on button "Save" at bounding box center [529, 339] width 129 height 51
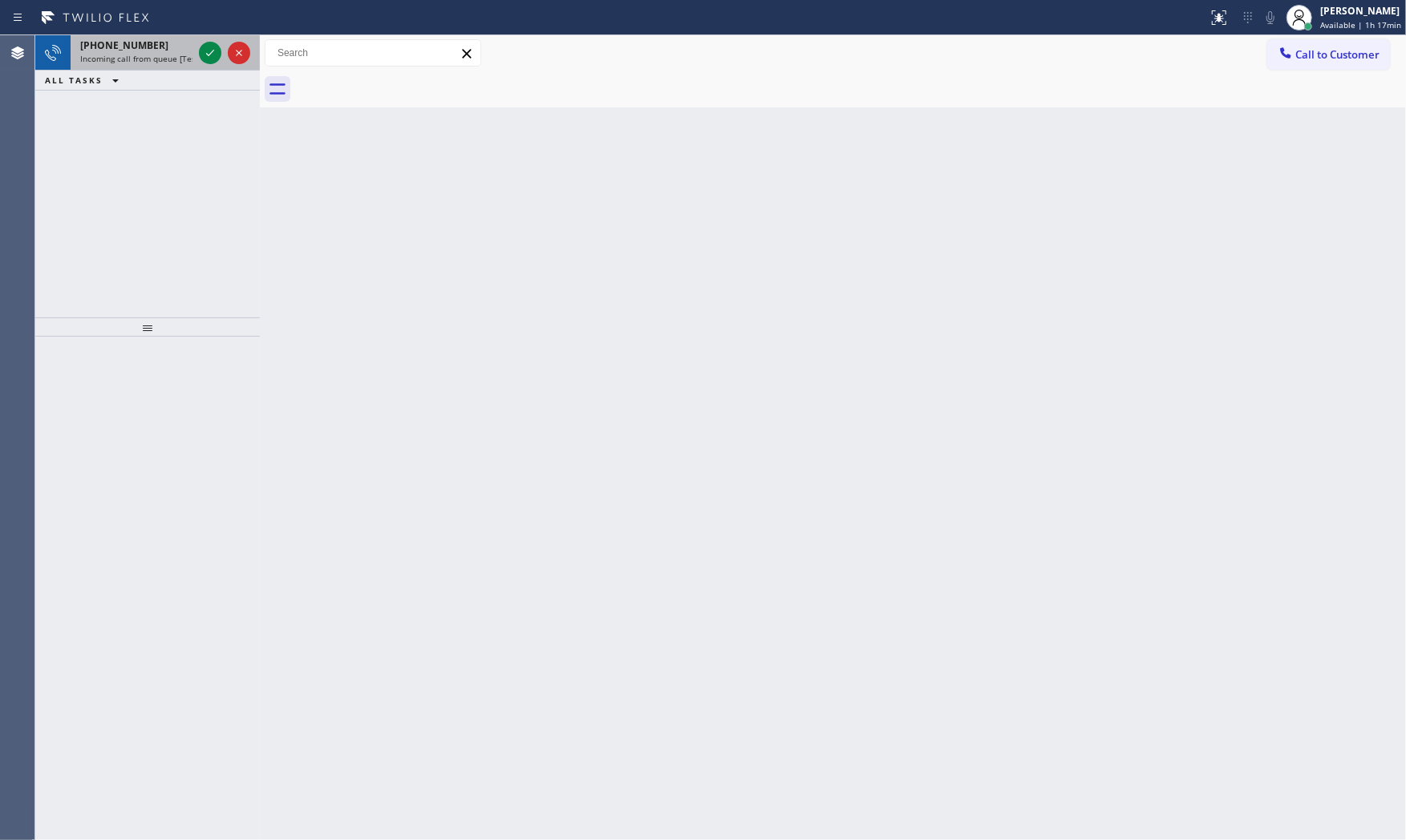
click at [111, 45] on span "[PHONE_NUMBER]" at bounding box center [124, 45] width 88 height 14
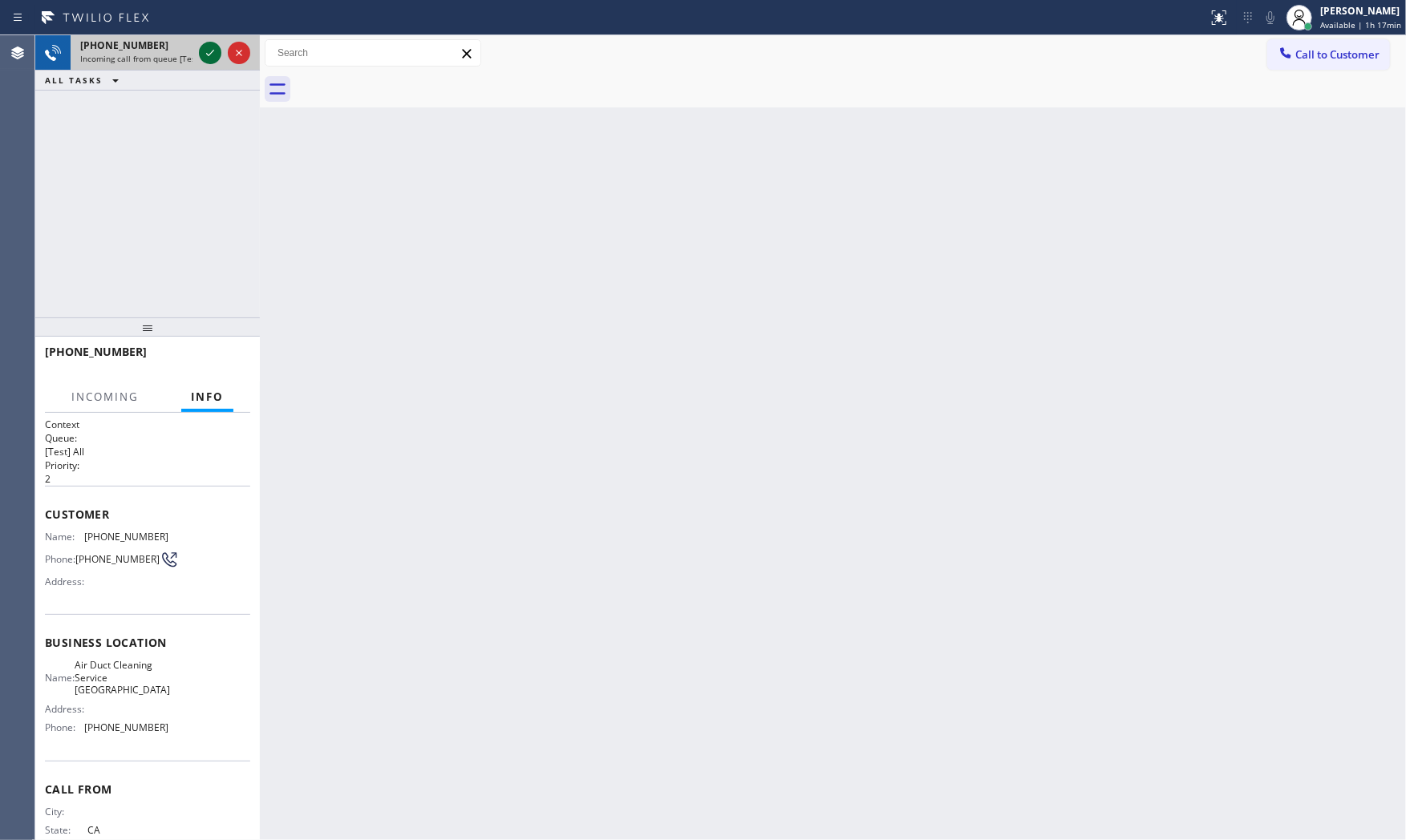
click at [201, 51] on icon at bounding box center [210, 52] width 19 height 19
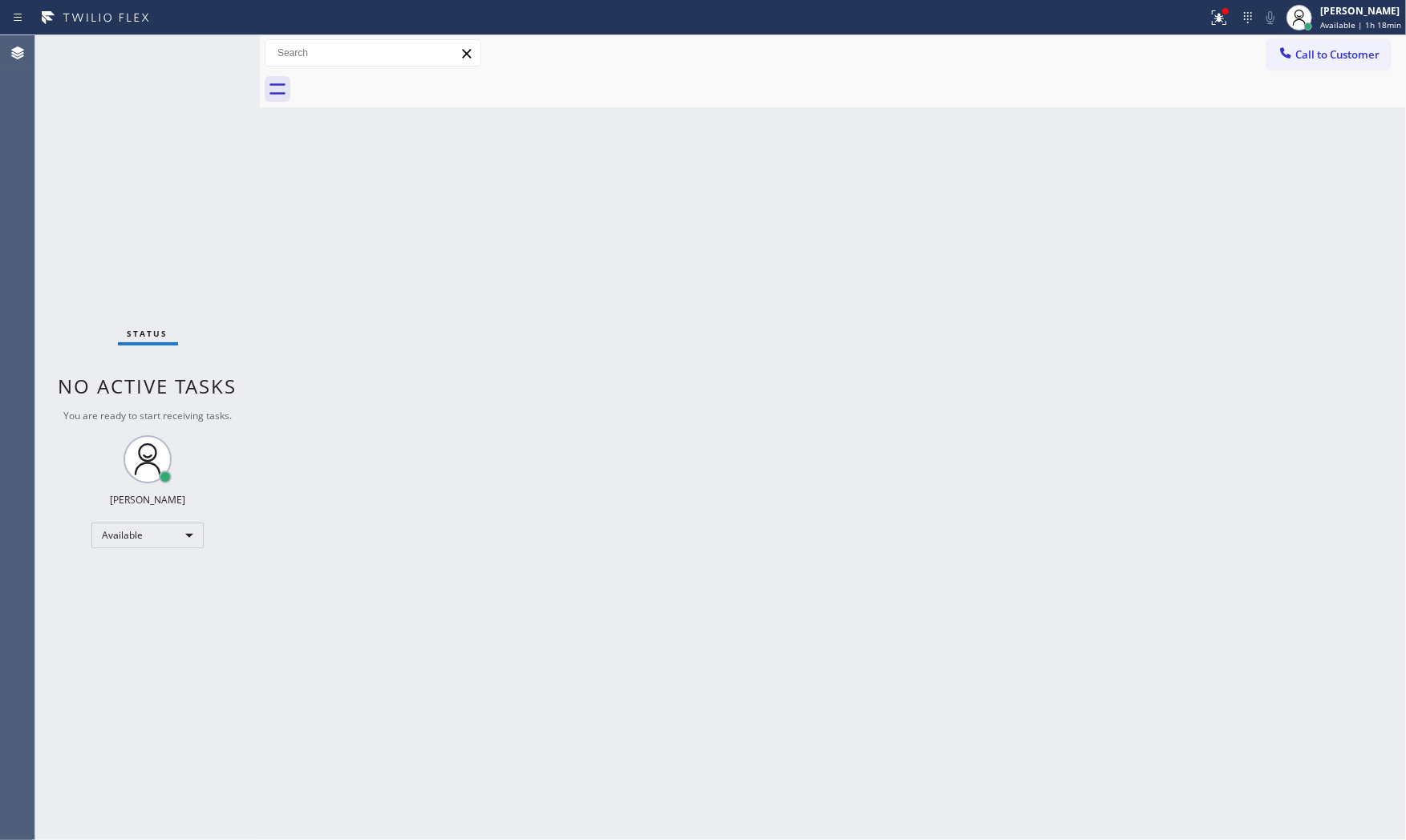
click at [1188, 32] on div "Status report Issue detected This issue could affect your workflow. Please cont…" at bounding box center [703, 17] width 1406 height 35
click at [1202, 26] on div at bounding box center [1219, 17] width 35 height 19
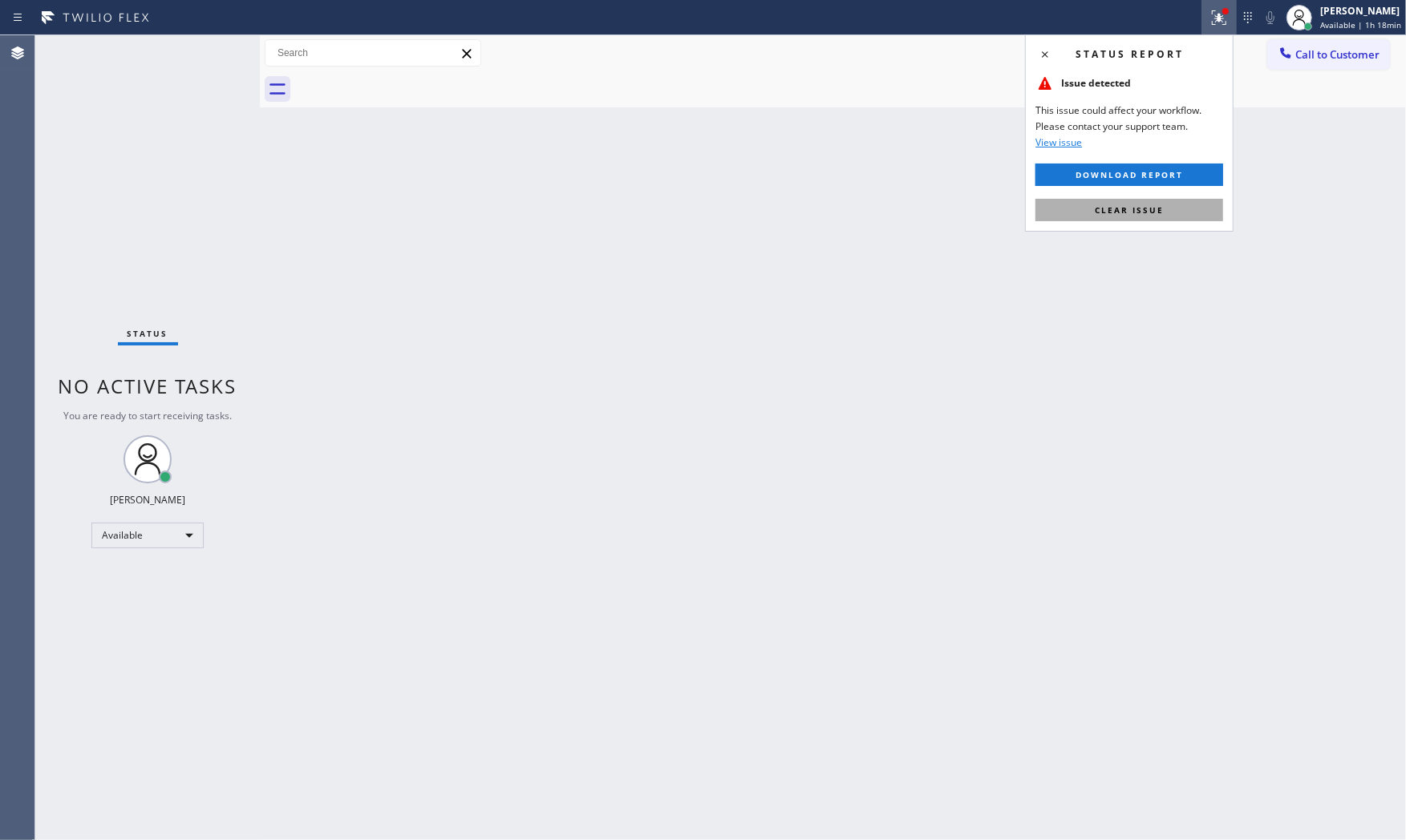
click at [1117, 202] on button "Clear issue" at bounding box center [1130, 210] width 188 height 22
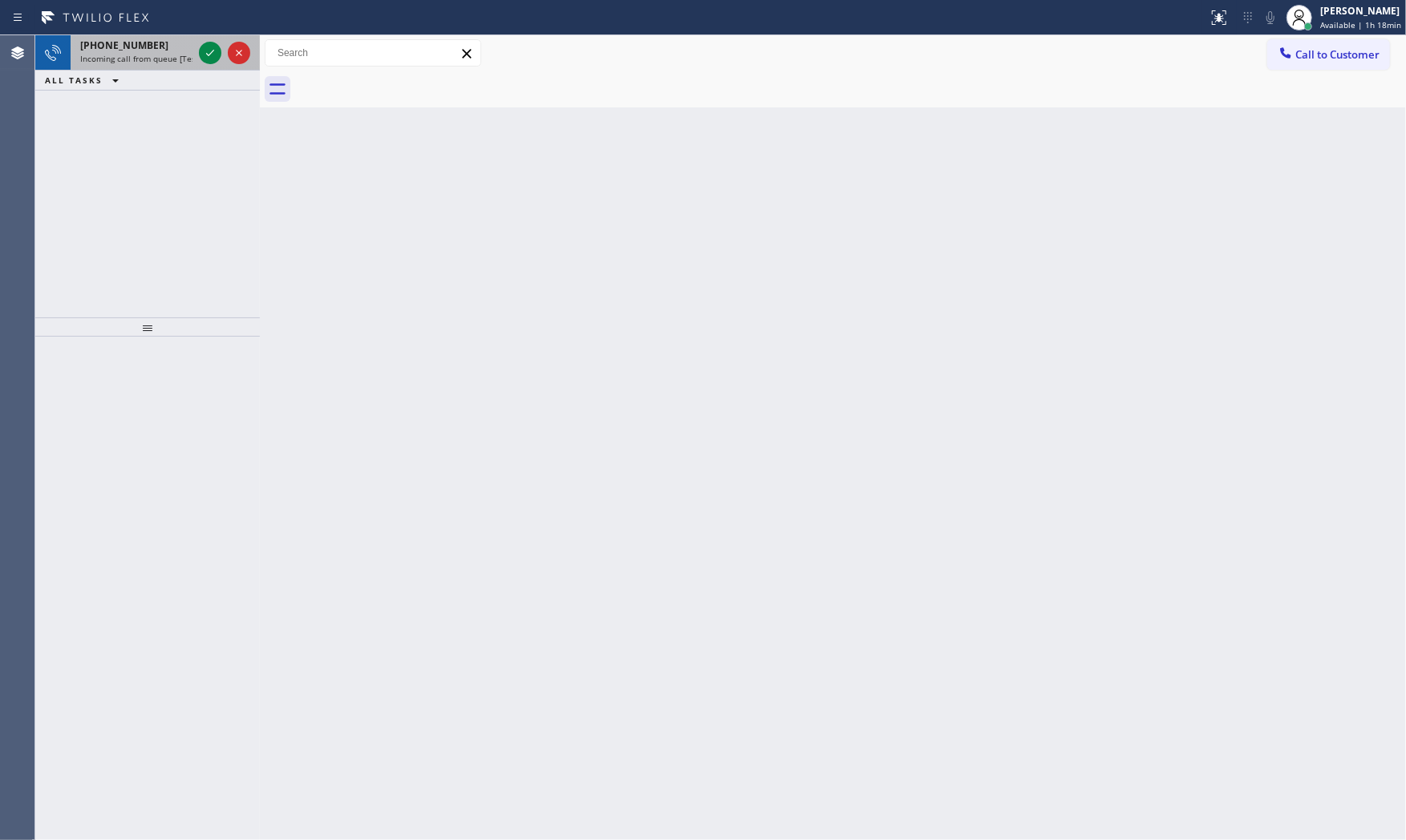
click at [165, 53] on span "Incoming call from queue [Test] All" at bounding box center [146, 58] width 133 height 11
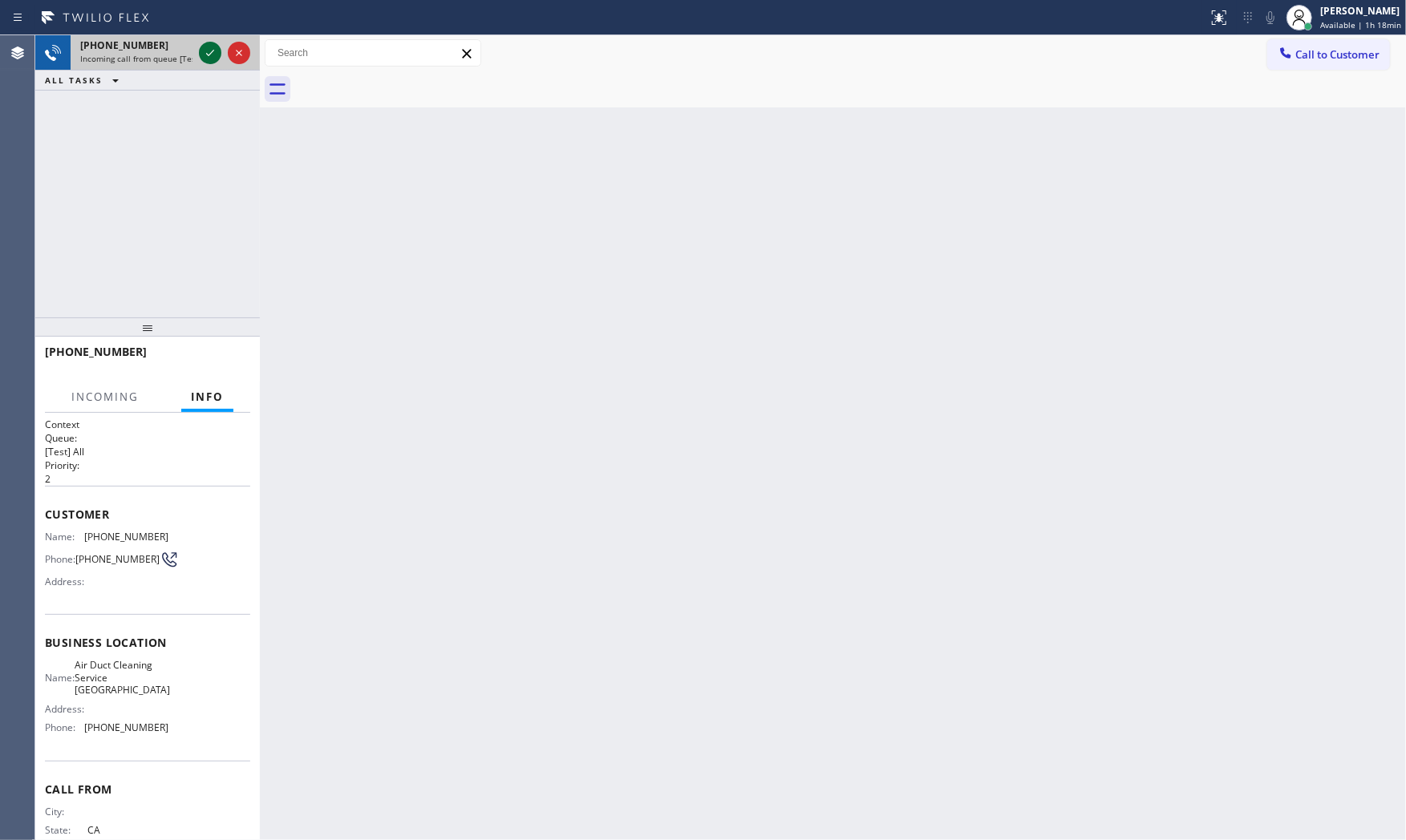
click at [207, 51] on icon at bounding box center [210, 52] width 19 height 19
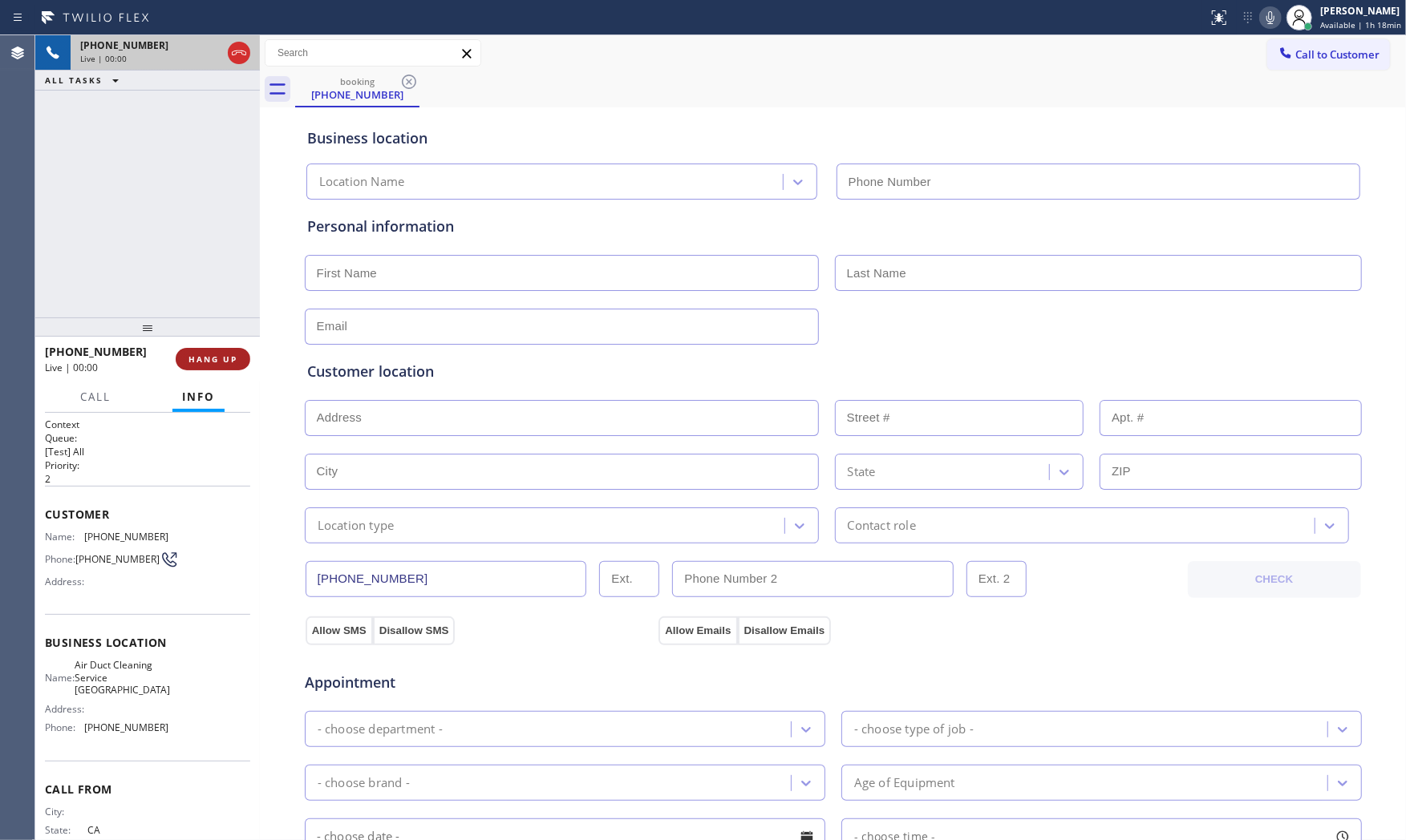
type input "[PHONE_NUMBER]"
click at [221, 362] on span "HANG UP" at bounding box center [213, 359] width 49 height 11
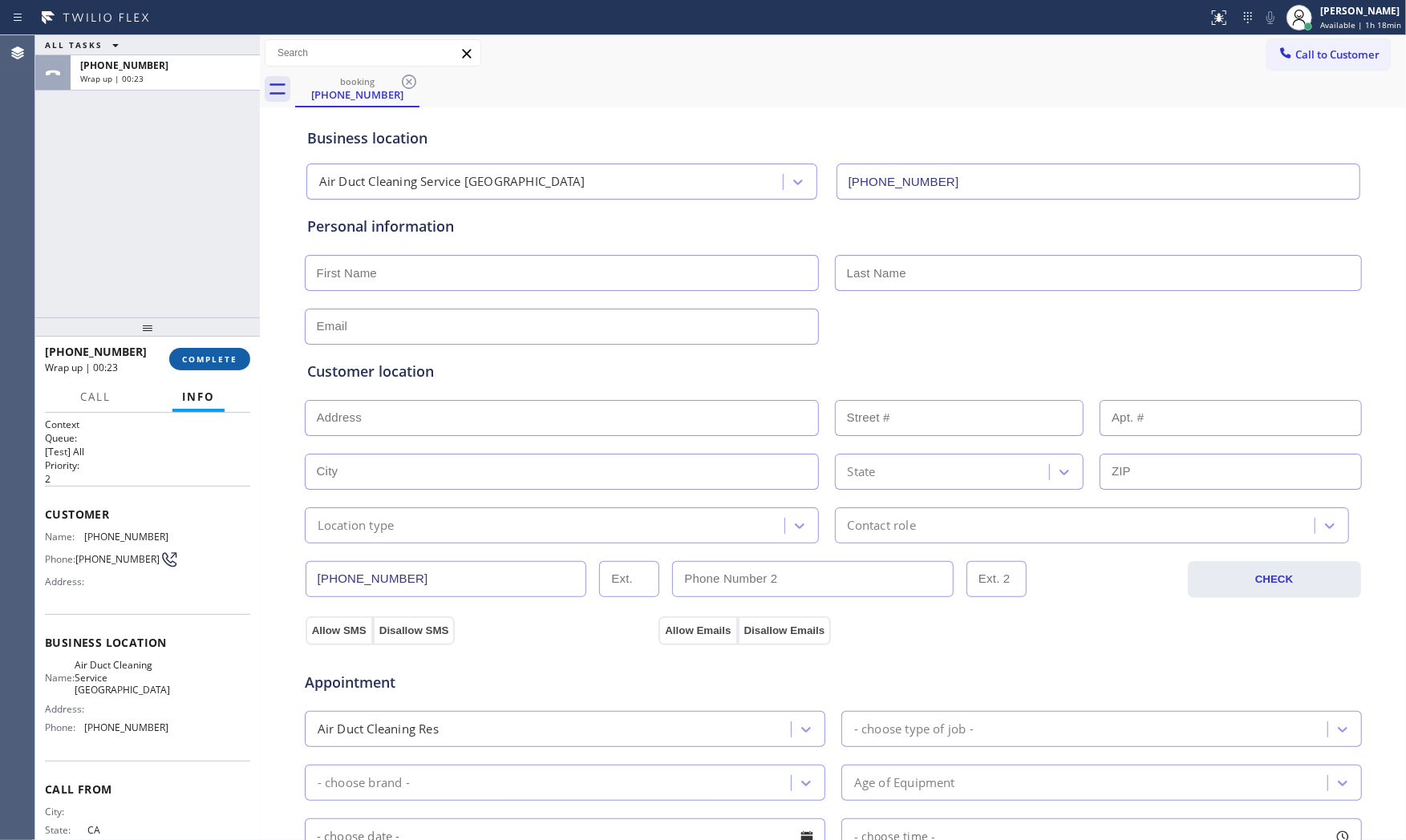
click at [193, 362] on span "COMPLETE" at bounding box center [209, 359] width 55 height 11
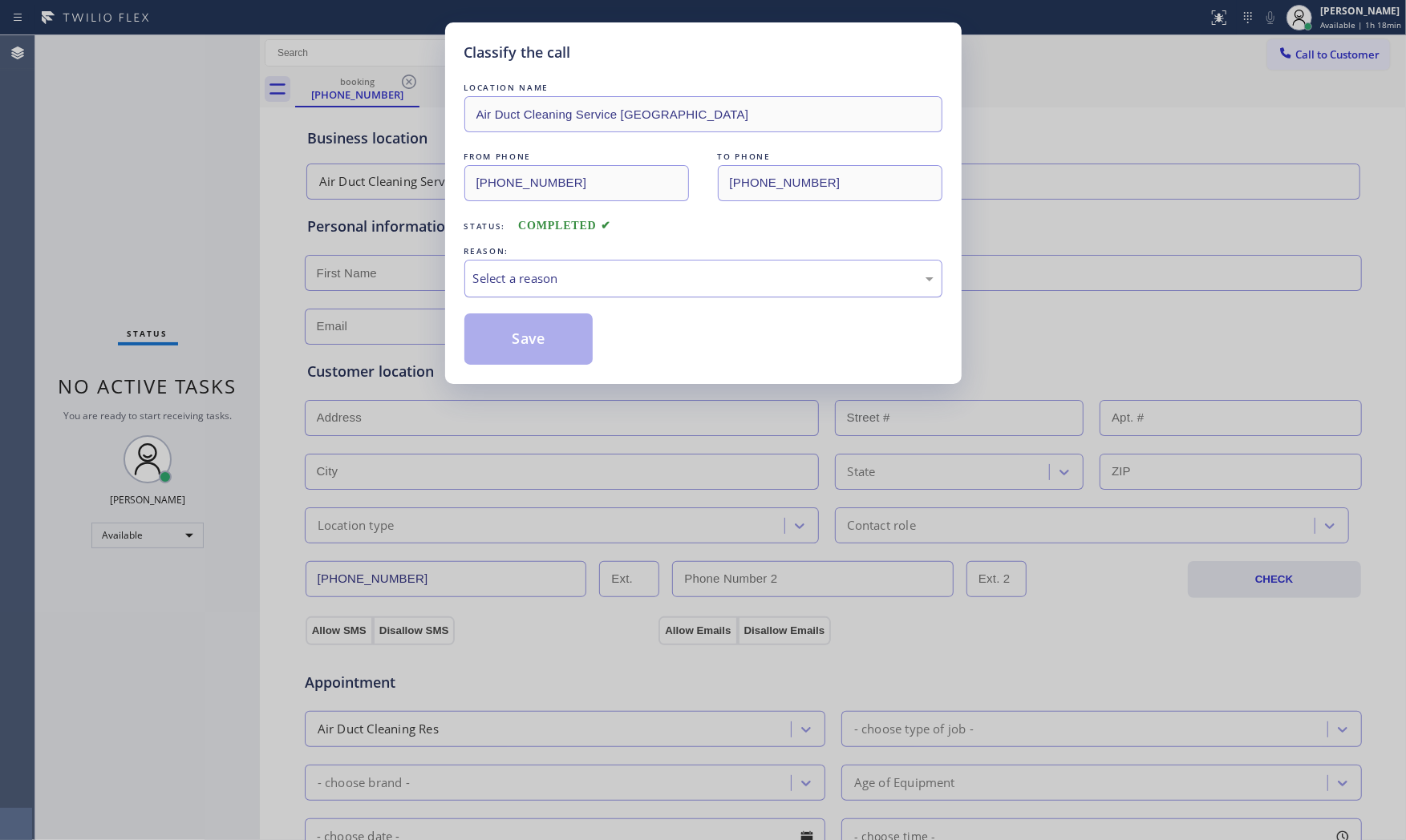
click at [599, 274] on div "Select a reason" at bounding box center [703, 278] width 460 height 18
click at [515, 341] on button "Save" at bounding box center [529, 339] width 129 height 51
click at [517, 341] on button "Save" at bounding box center [529, 339] width 129 height 51
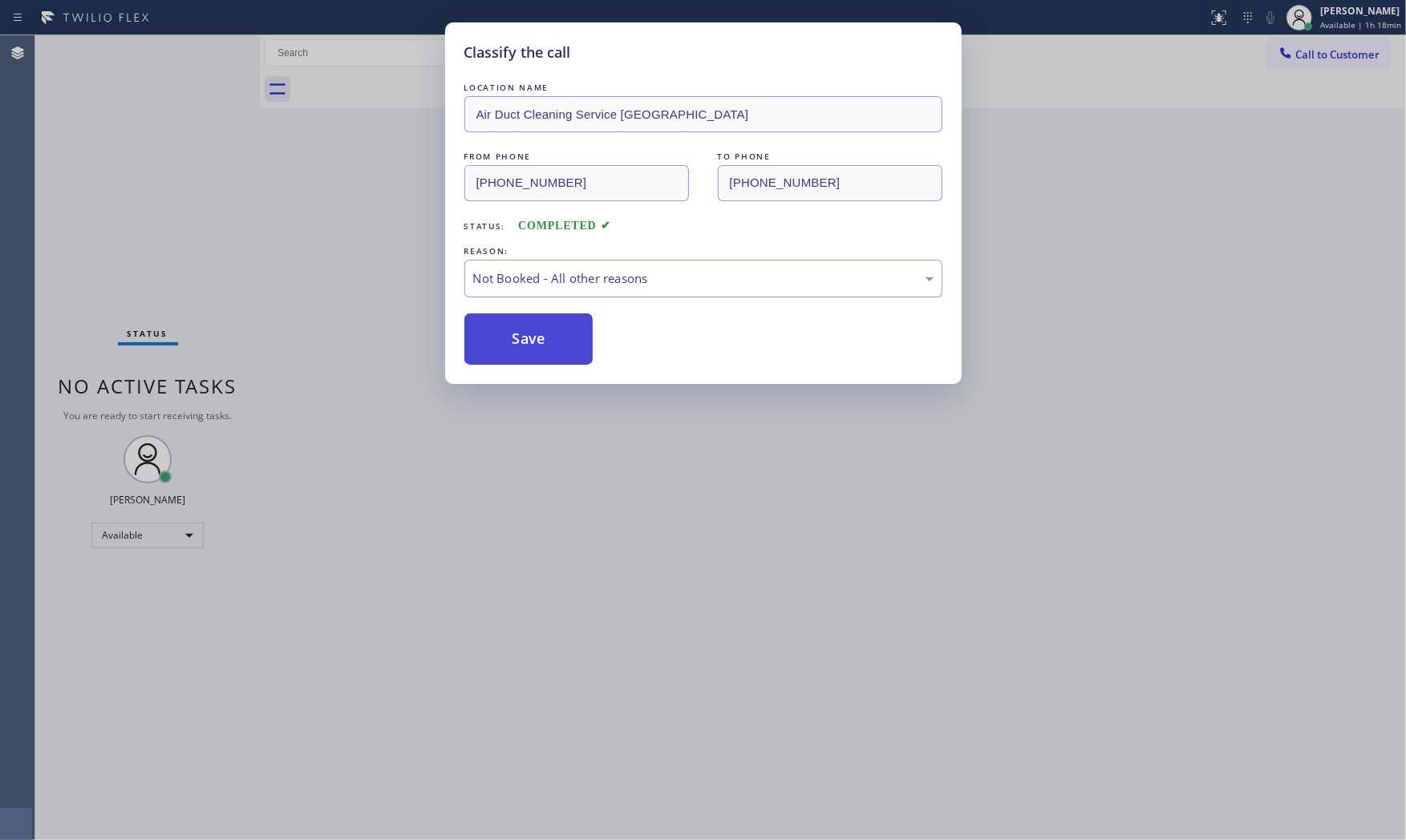
click at [517, 341] on button "Save" at bounding box center [529, 339] width 129 height 51
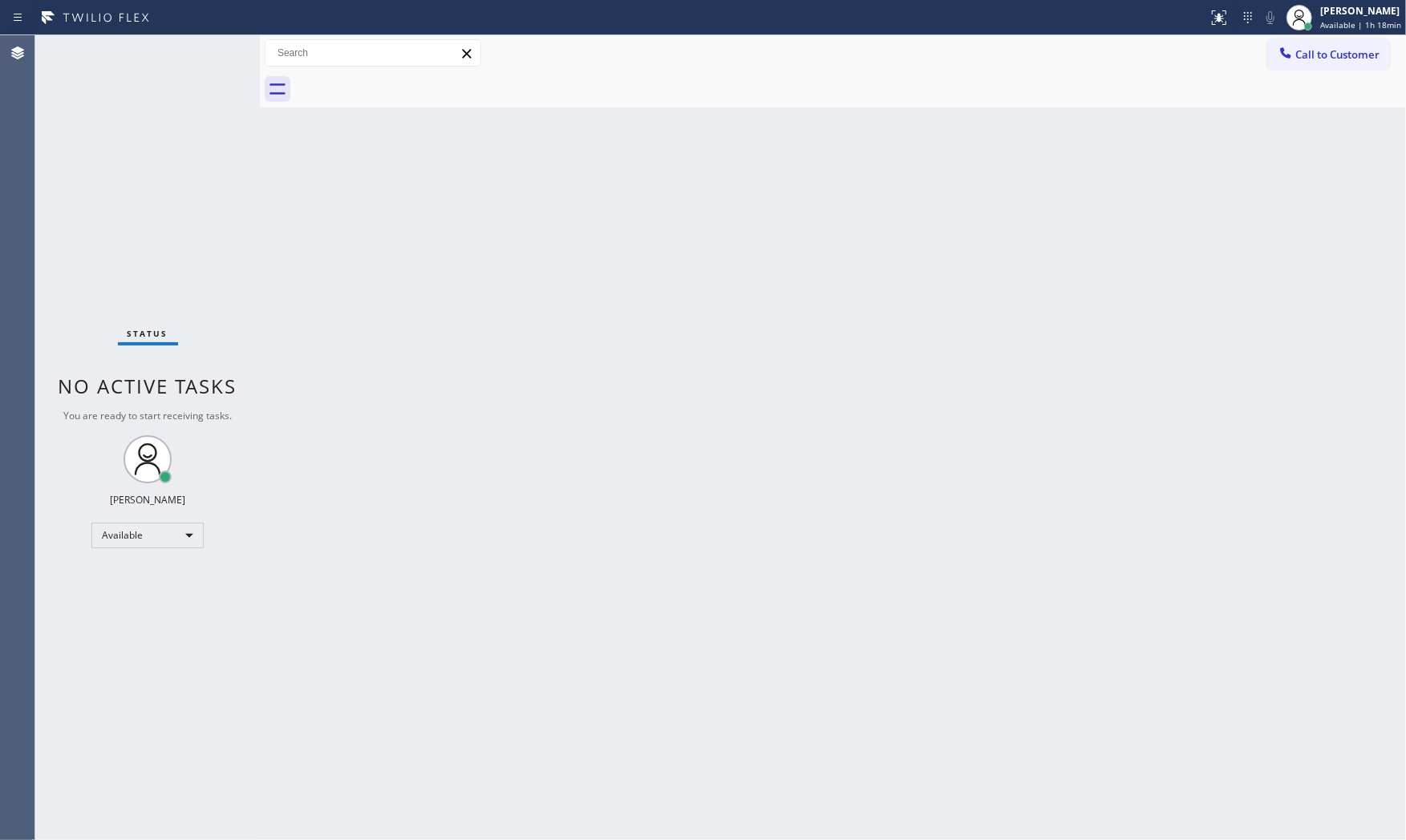
drag, startPoint x: 517, startPoint y: 341, endPoint x: 325, endPoint y: 225, distance: 224.3
click at [337, 223] on div "Back to Dashboard Change Sender ID Customers Technicians Select a contact Outbo…" at bounding box center [833, 438] width 1147 height 805
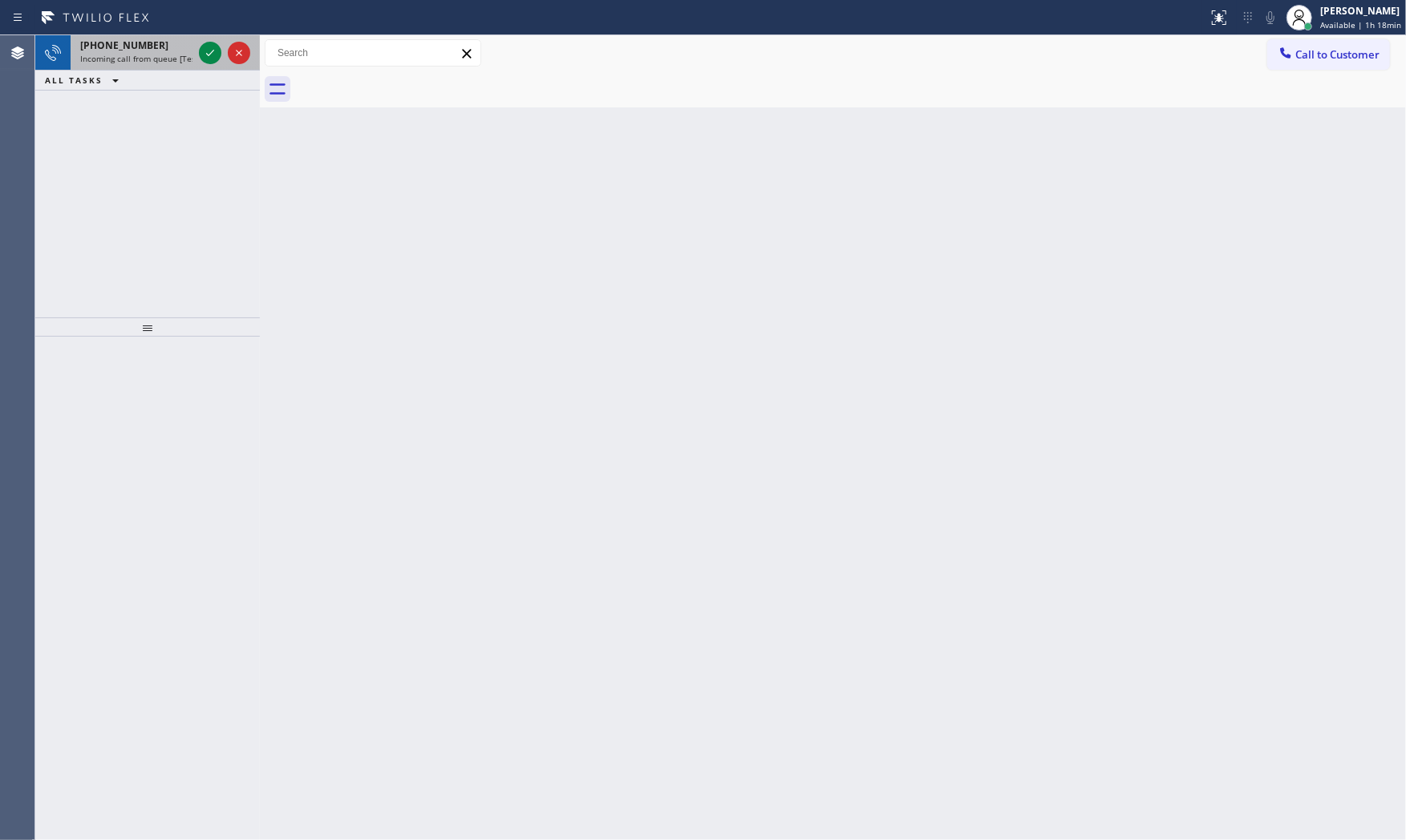
click at [139, 60] on span "Incoming call from queue [Test] All" at bounding box center [146, 58] width 133 height 11
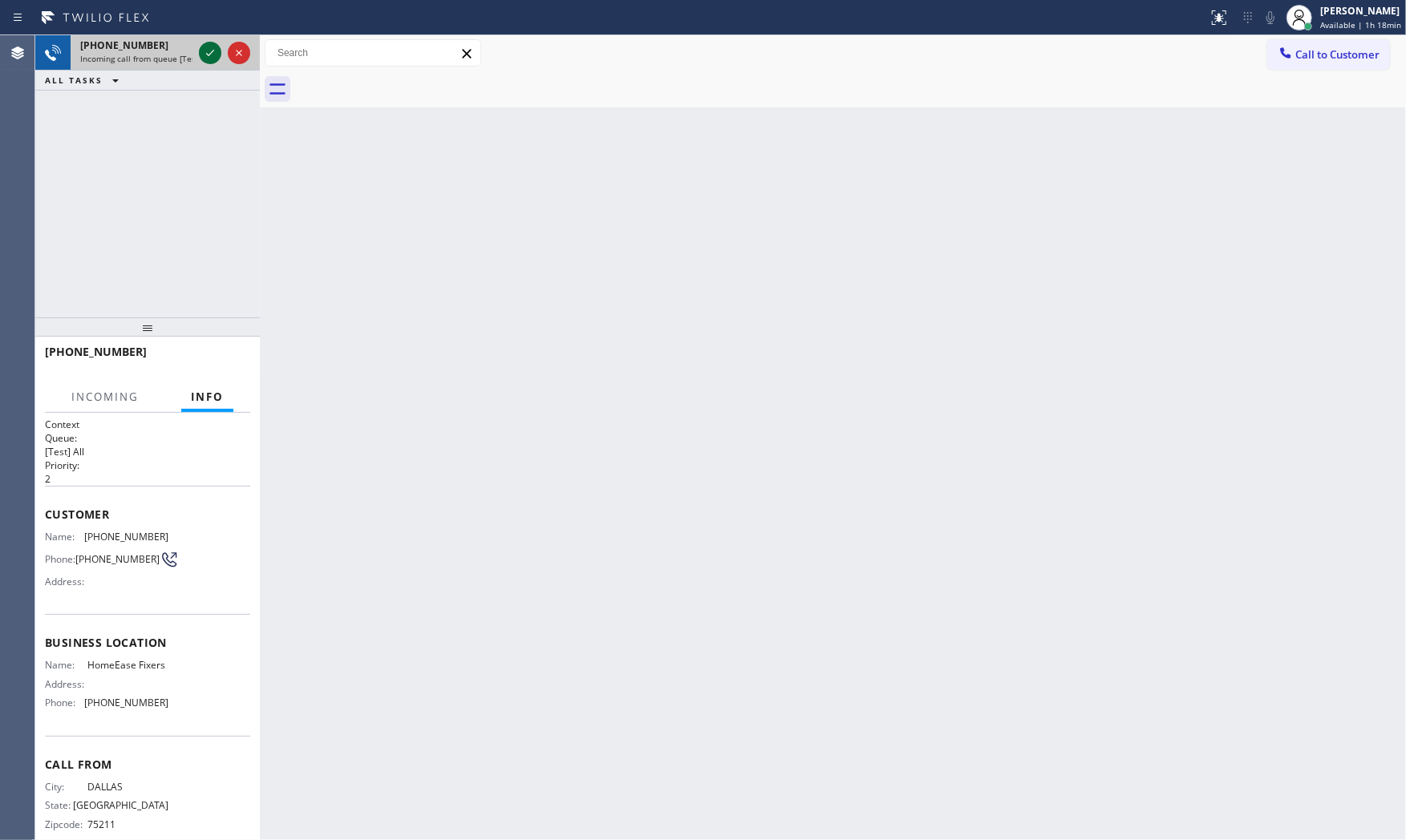
click at [209, 55] on icon at bounding box center [209, 52] width 8 height 6
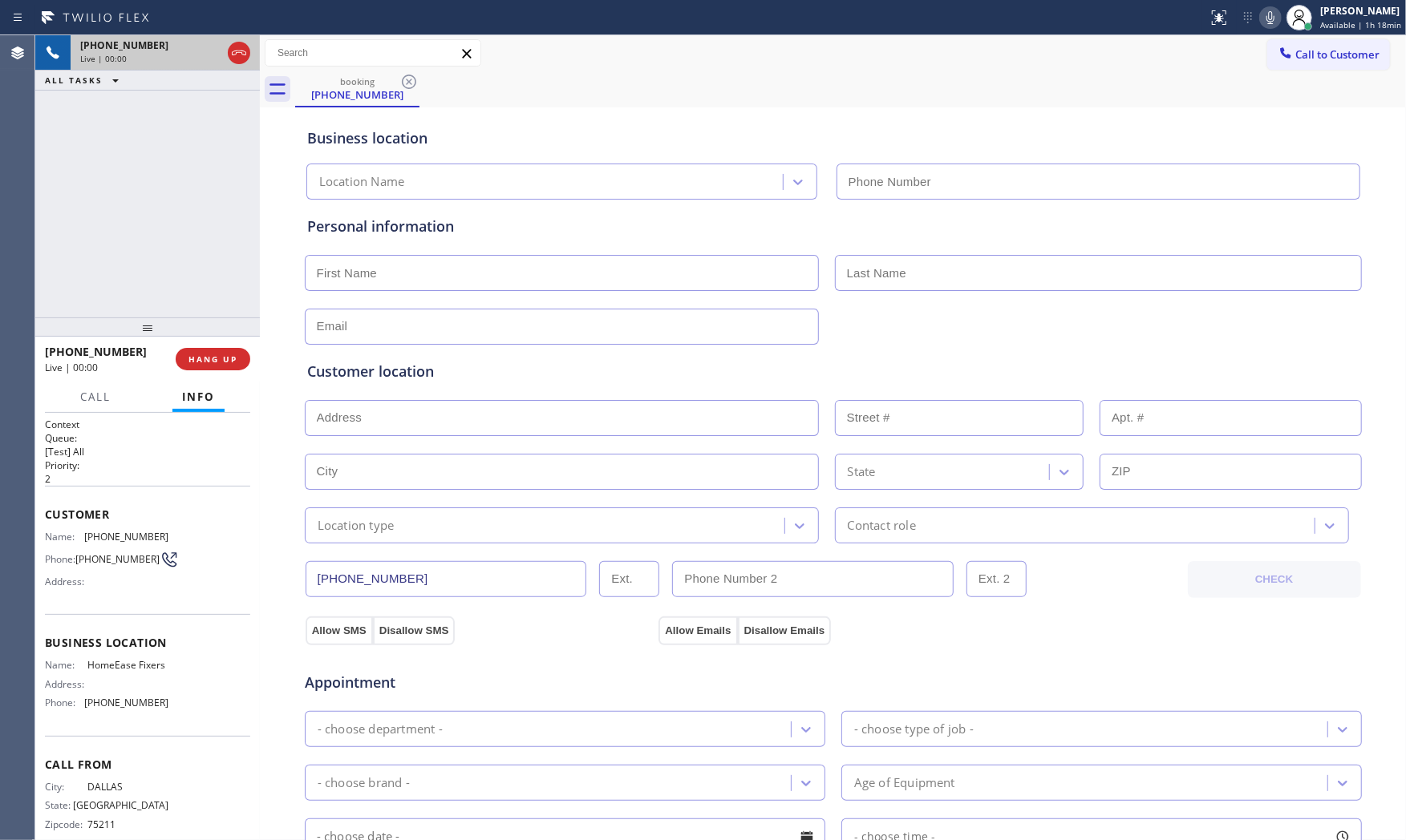
type input "[PHONE_NUMBER]"
click at [239, 361] on button "HANG UP" at bounding box center [213, 360] width 75 height 22
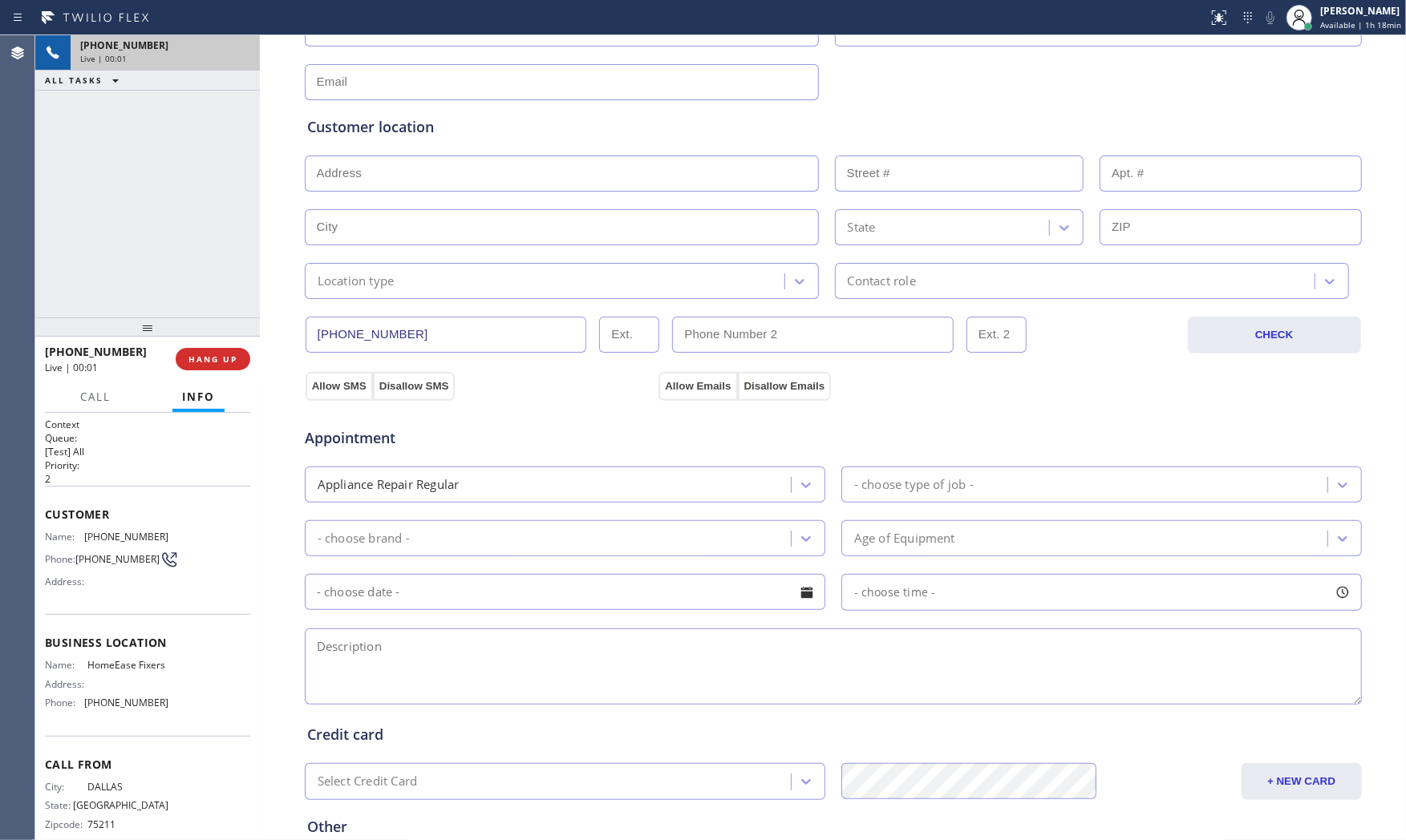
scroll to position [402, 0]
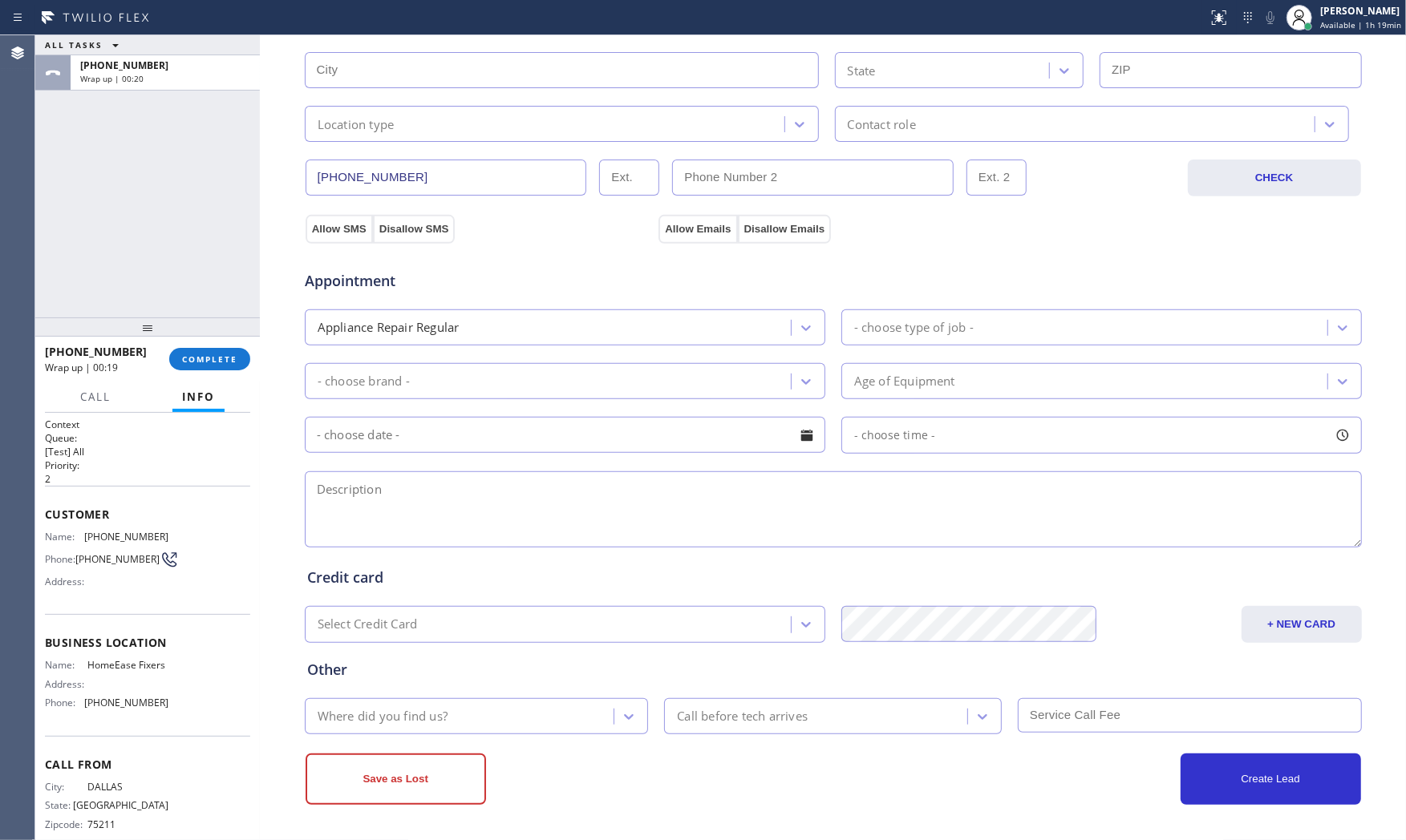
click at [148, 342] on div "[PHONE_NUMBER] Wrap up | 00:19" at bounding box center [106, 359] width 124 height 42
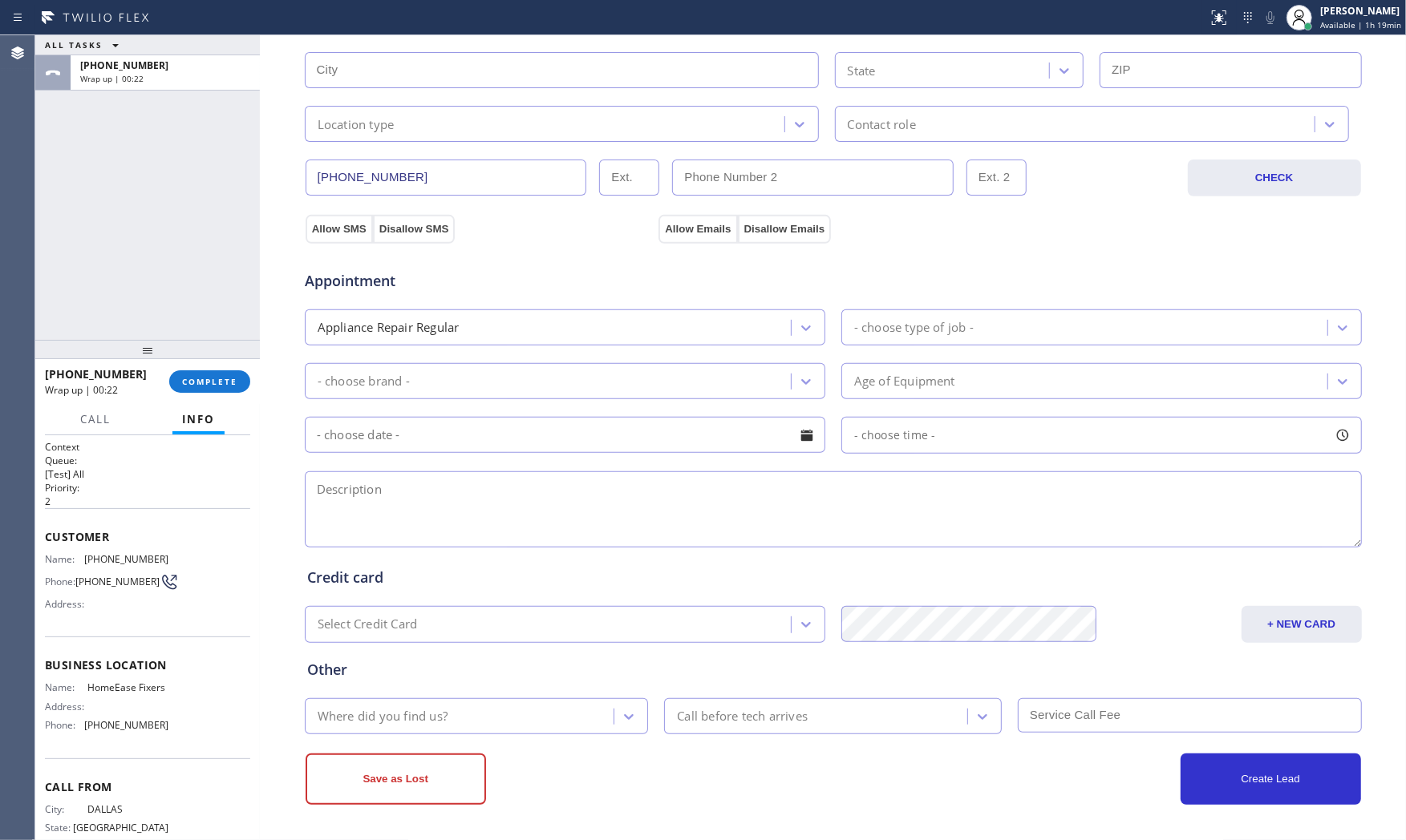
drag, startPoint x: 155, startPoint y: 333, endPoint x: 173, endPoint y: 357, distance: 30.0
click at [173, 357] on div at bounding box center [148, 349] width 225 height 19
click at [203, 384] on span "COMPLETE" at bounding box center [209, 383] width 55 height 11
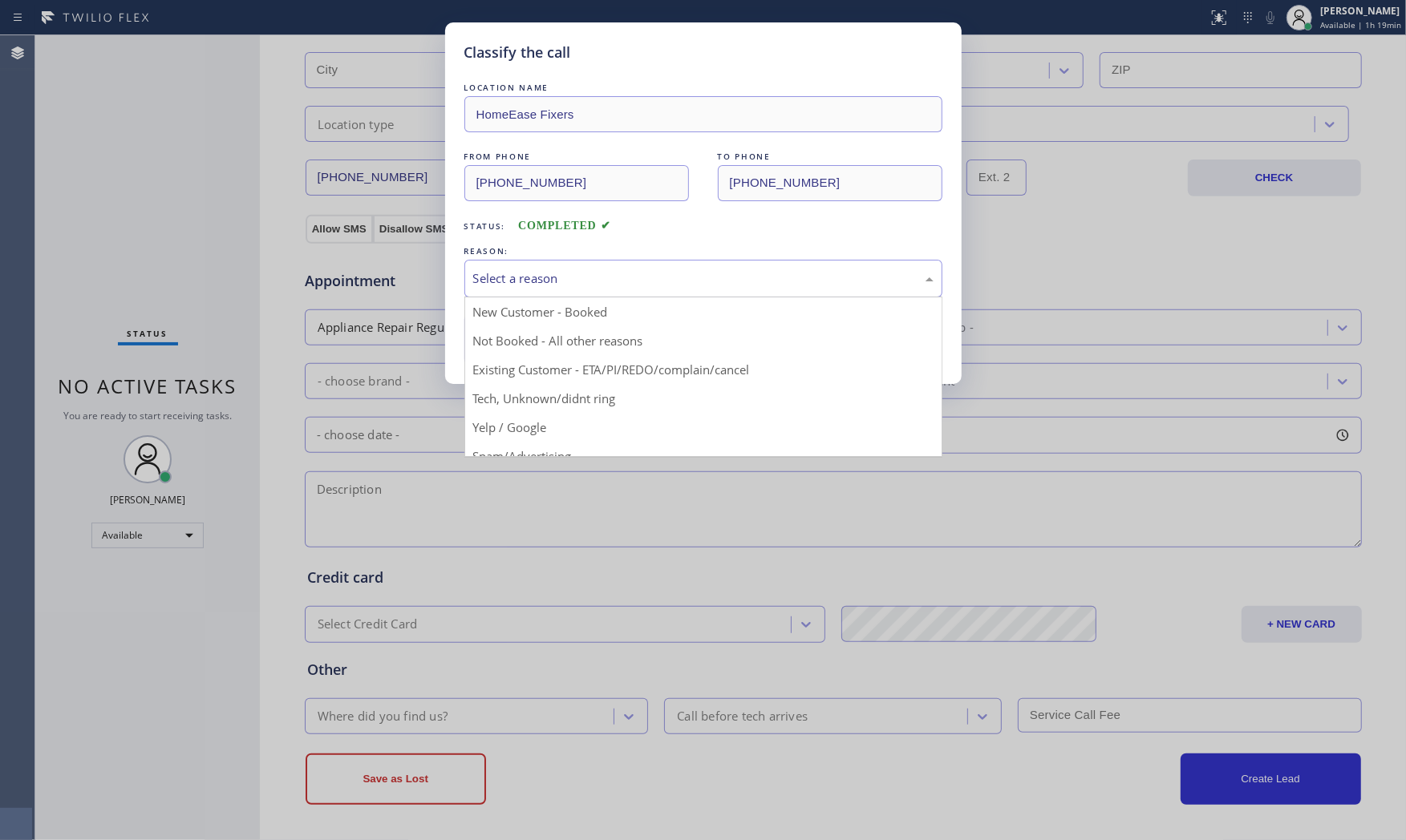
click at [517, 283] on div "Select a reason" at bounding box center [703, 278] width 460 height 18
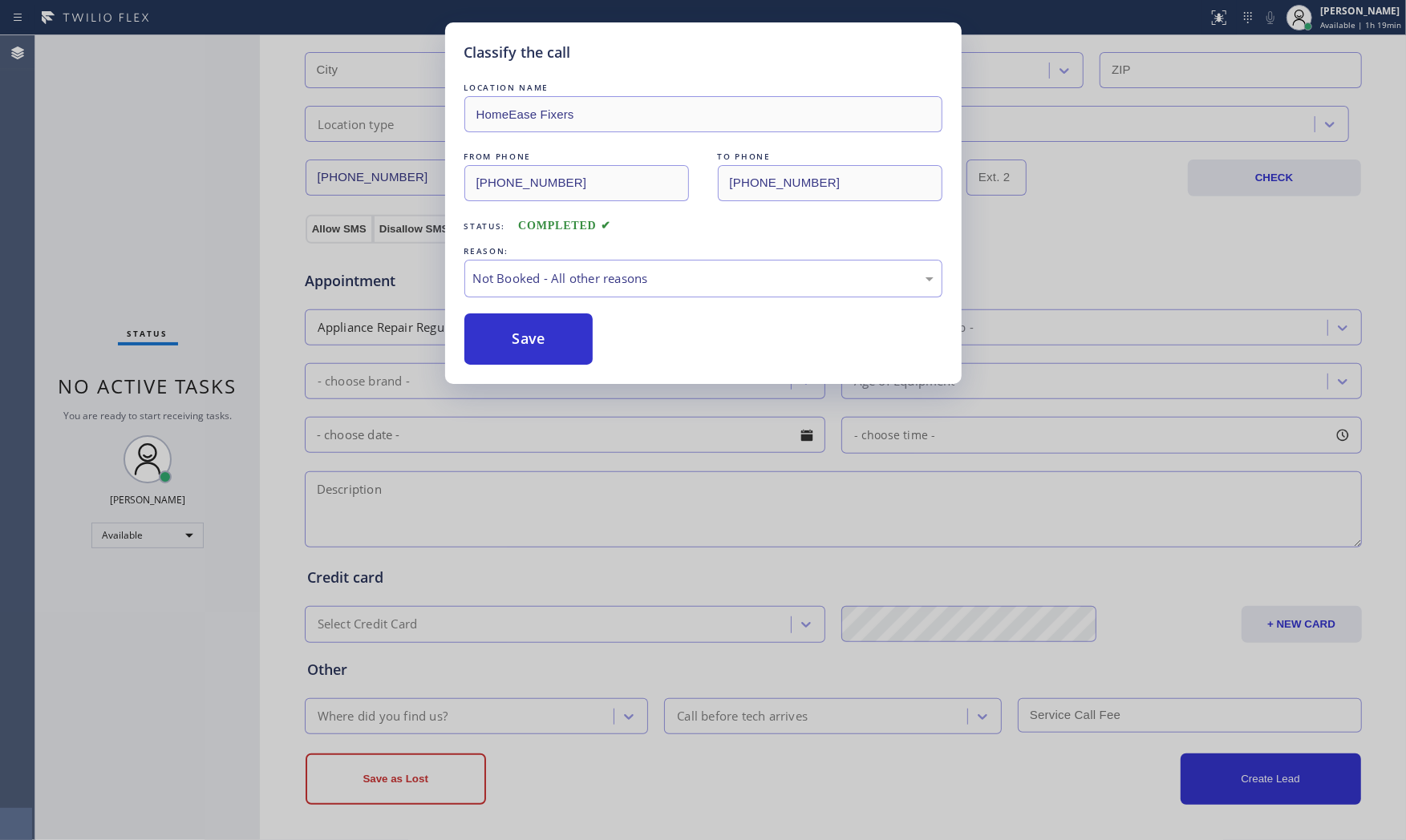
click at [512, 350] on button "Save" at bounding box center [529, 339] width 129 height 51
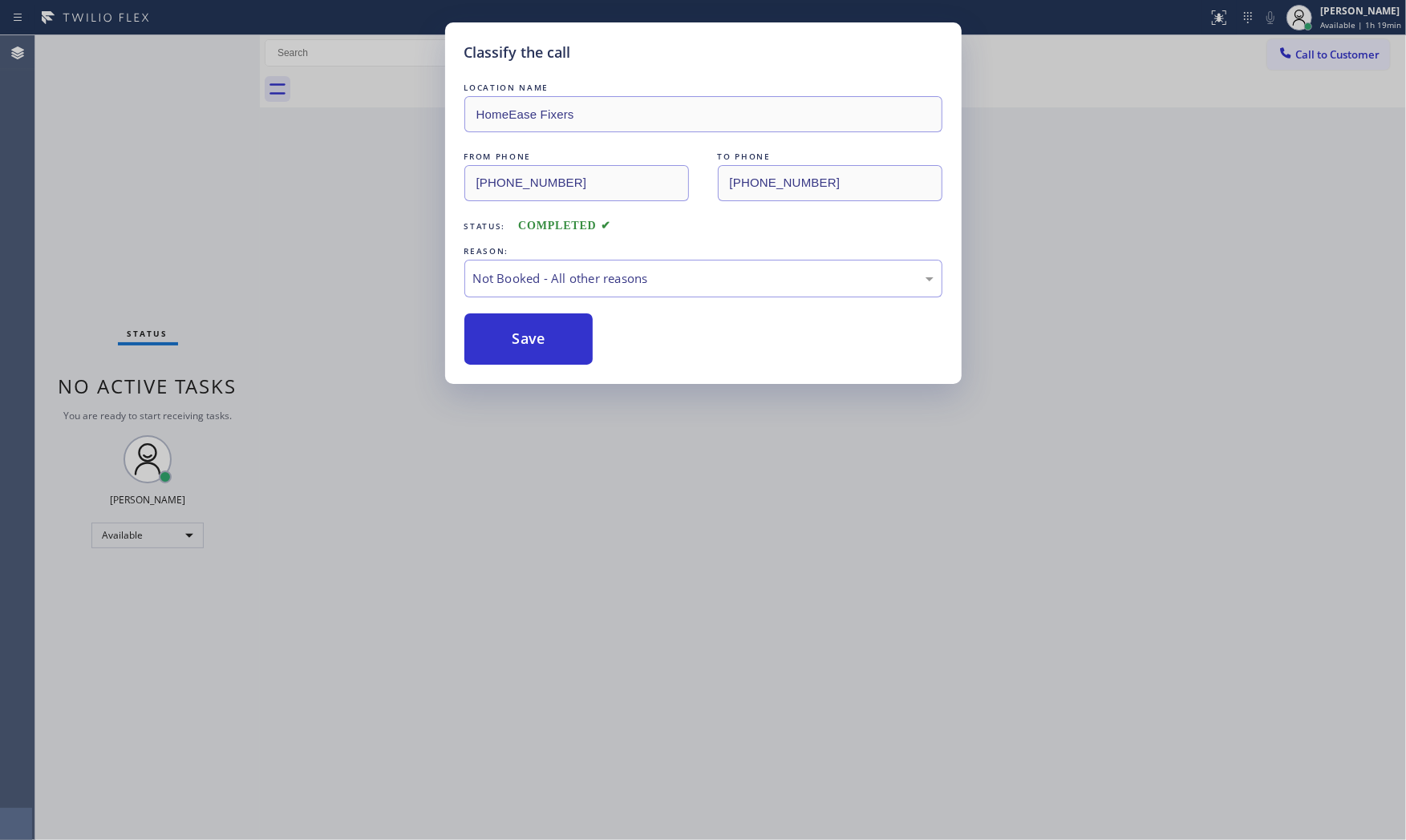
click at [512, 350] on button "Save" at bounding box center [529, 339] width 129 height 51
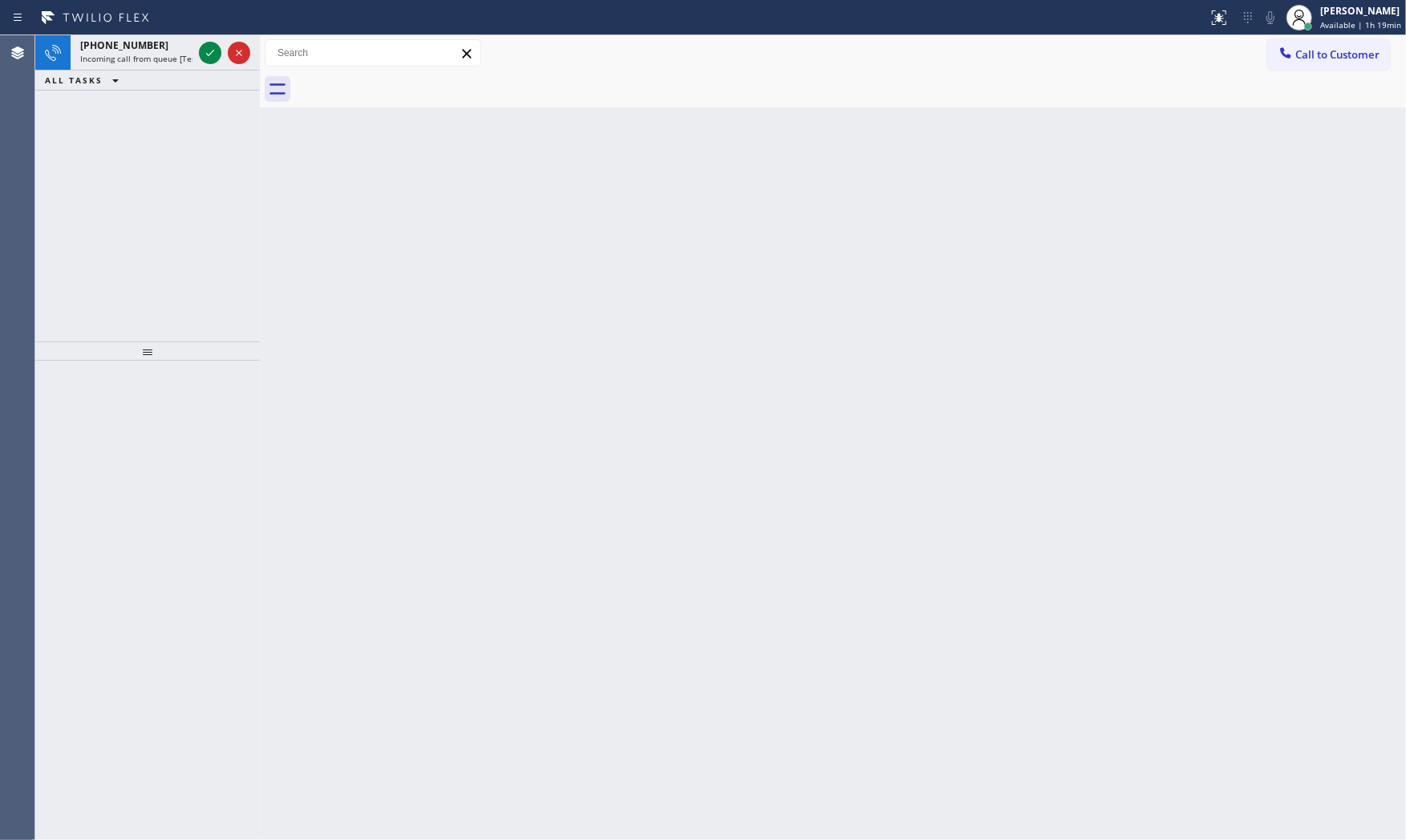
click at [196, 76] on div "ALL TASKS ALL TASKS ACTIVE TASKS TASKS IN WRAP UP" at bounding box center [148, 80] width 225 height 20
click at [191, 63] on span "Incoming call from queue [Test] All" at bounding box center [146, 58] width 133 height 11
click at [205, 54] on icon at bounding box center [210, 52] width 19 height 19
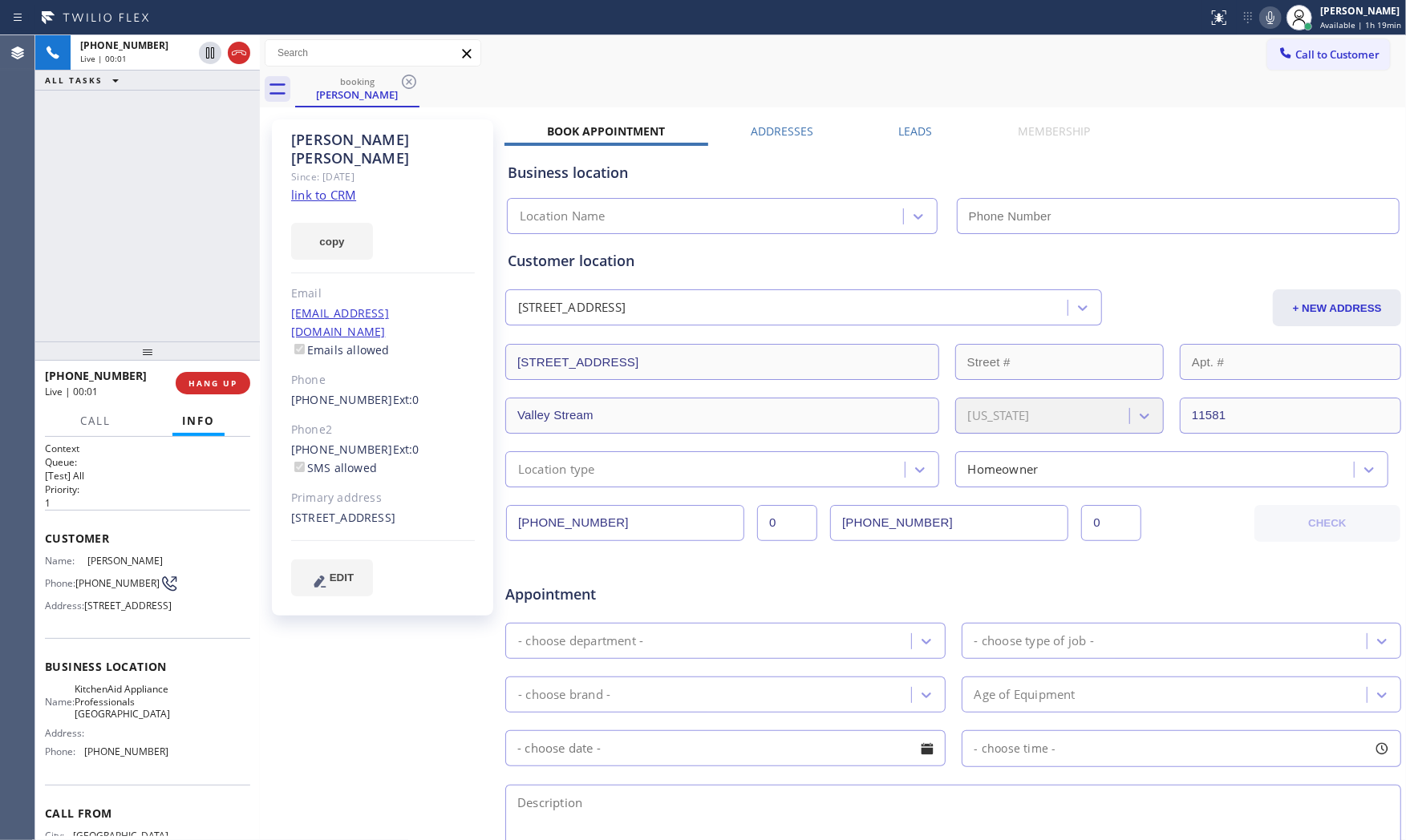
type input "[PHONE_NUMBER]"
click at [337, 187] on link "link to CRM" at bounding box center [324, 195] width 65 height 16
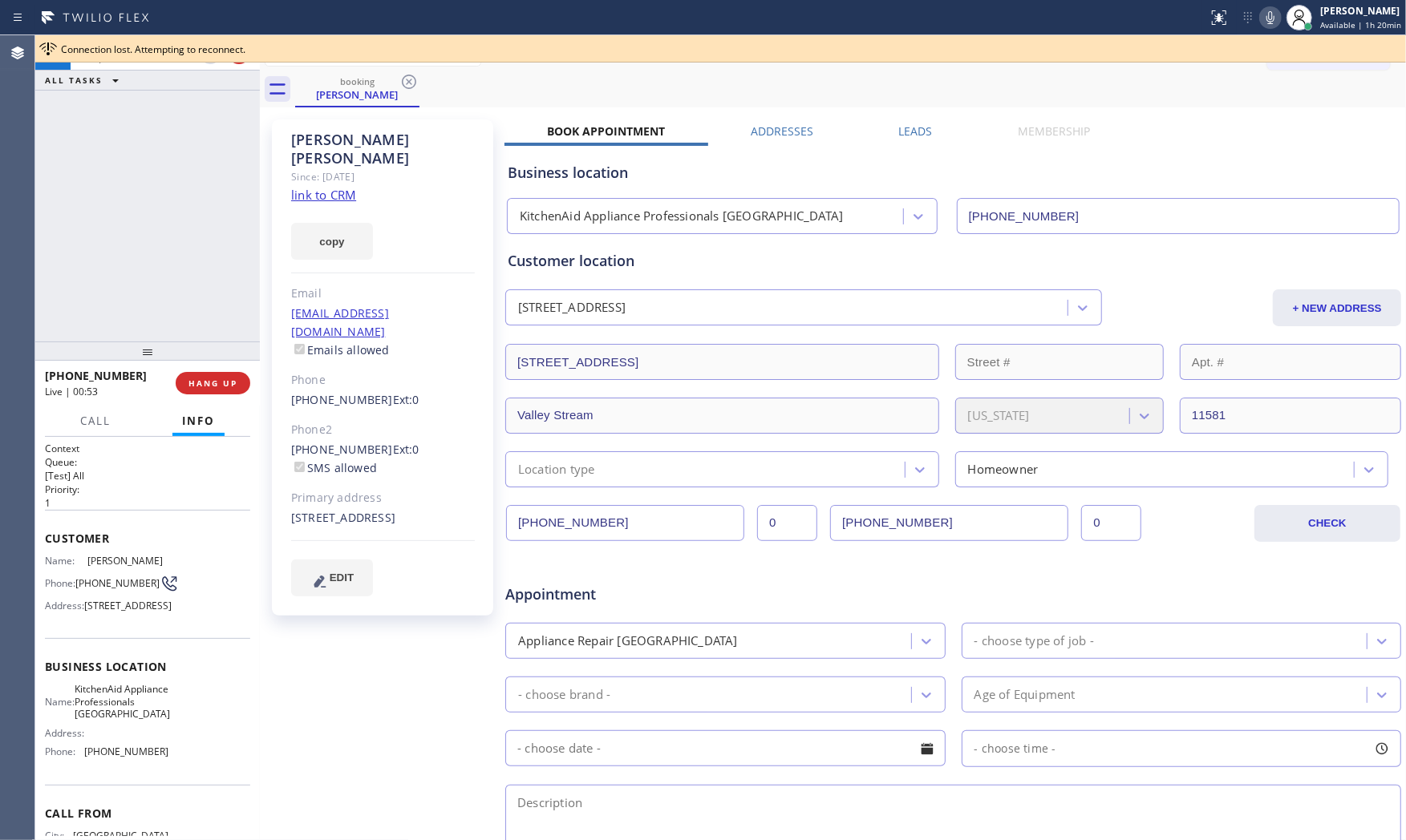
click at [1264, 26] on icon at bounding box center [1270, 17] width 19 height 19
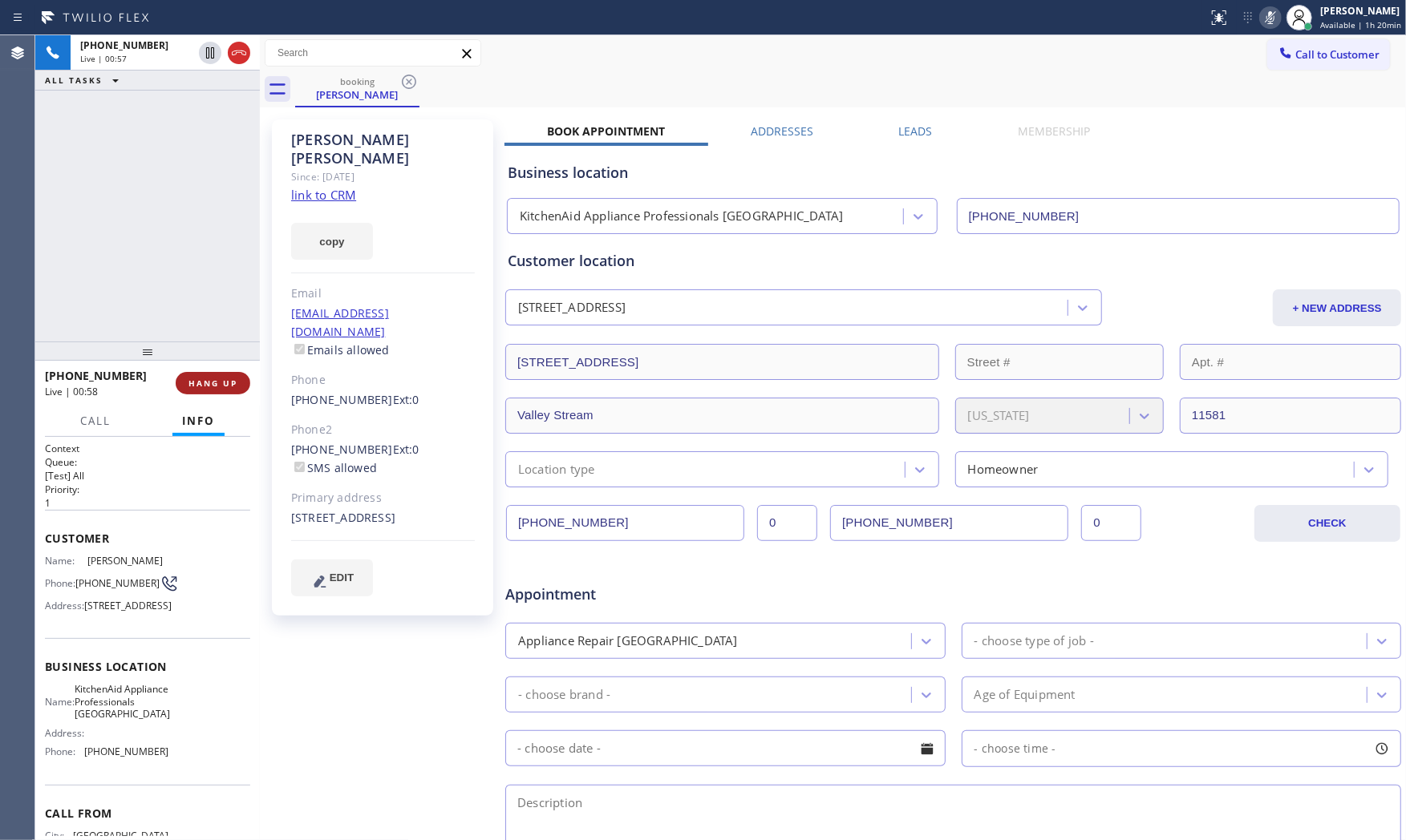
click at [198, 384] on span "HANG UP" at bounding box center [213, 383] width 49 height 11
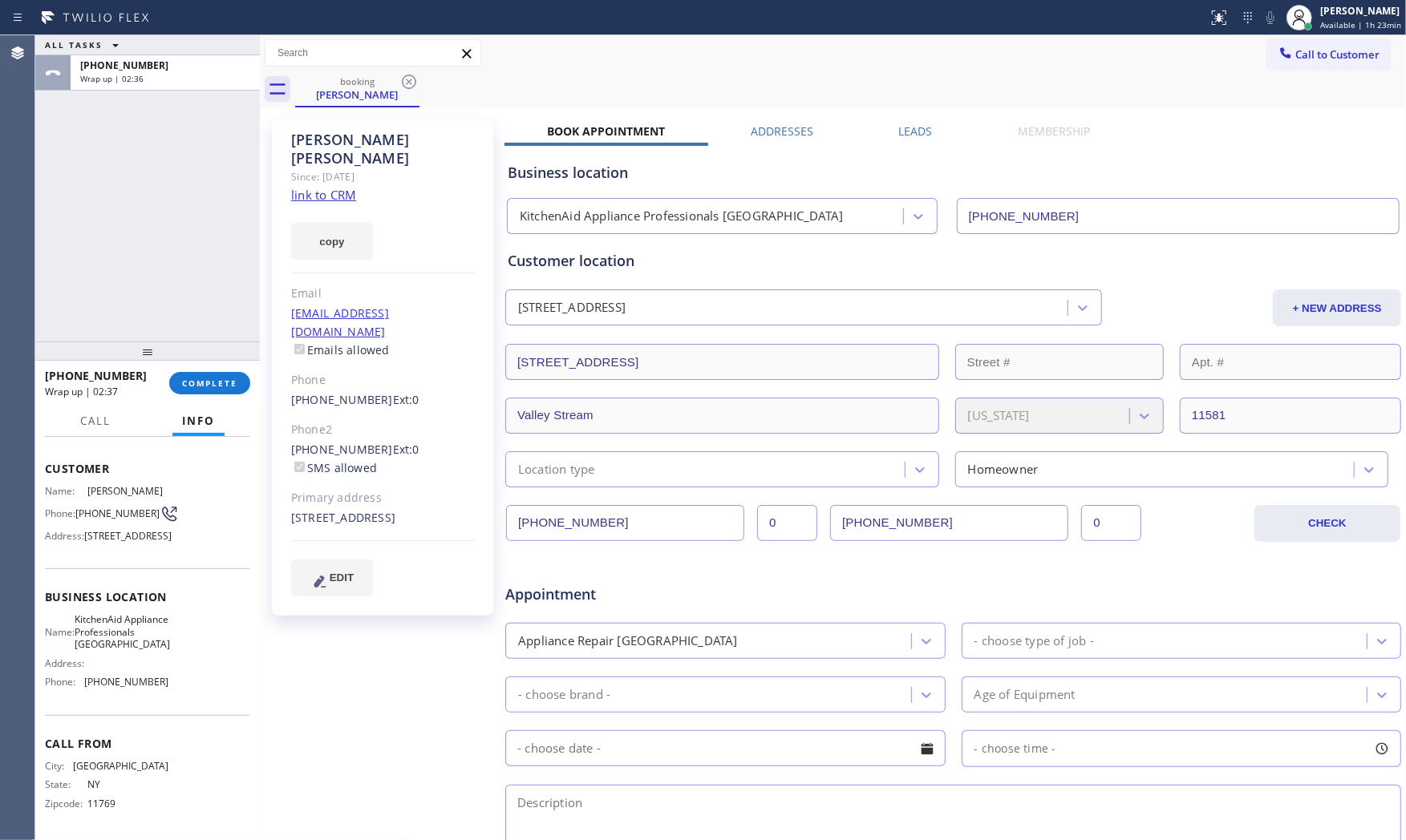
scroll to position [110, 0]
click at [141, 682] on span "[PHONE_NUMBER]" at bounding box center [126, 682] width 84 height 12
copy span "[PHONE_NUMBER]"
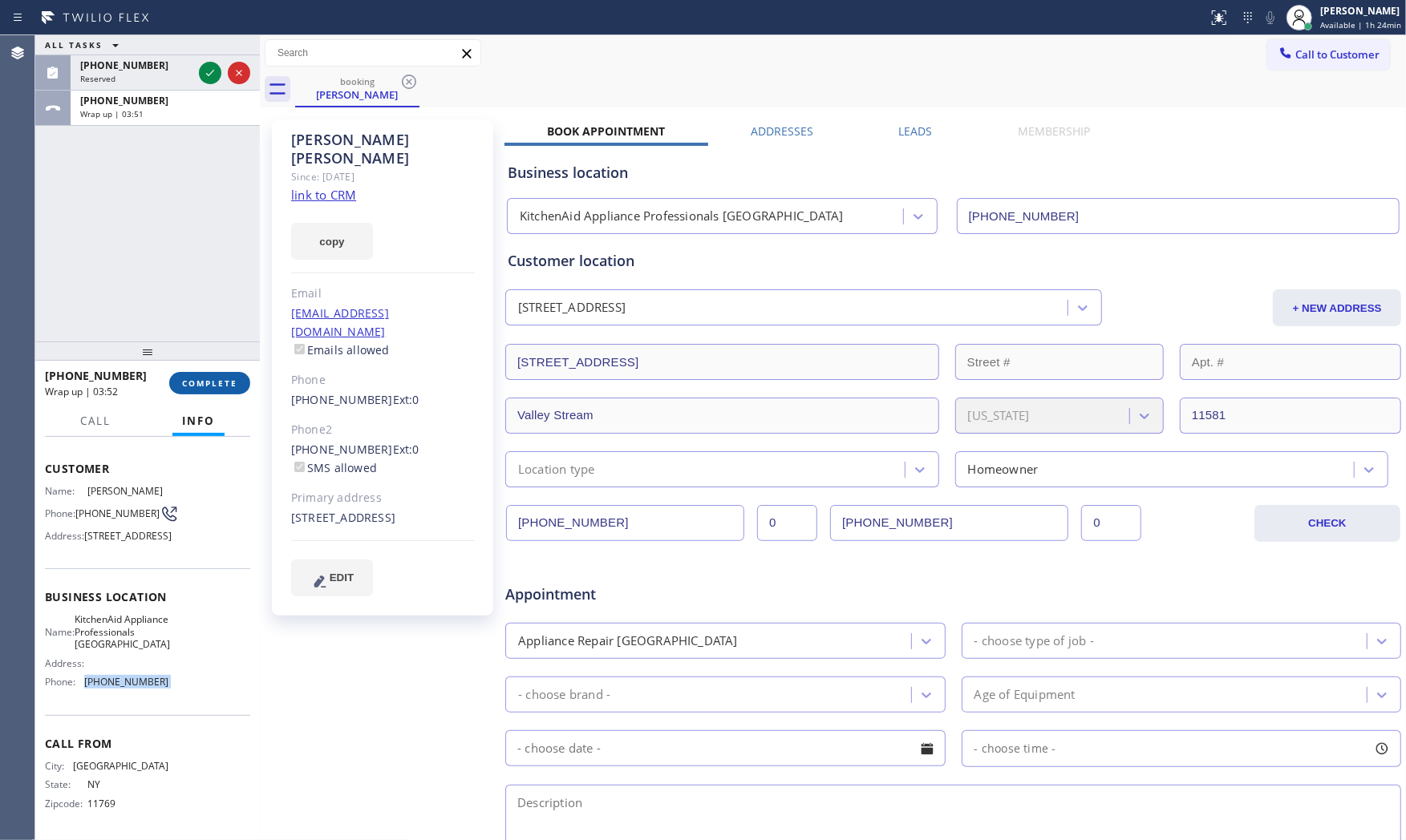
click at [196, 374] on button "COMPLETE" at bounding box center [209, 384] width 81 height 22
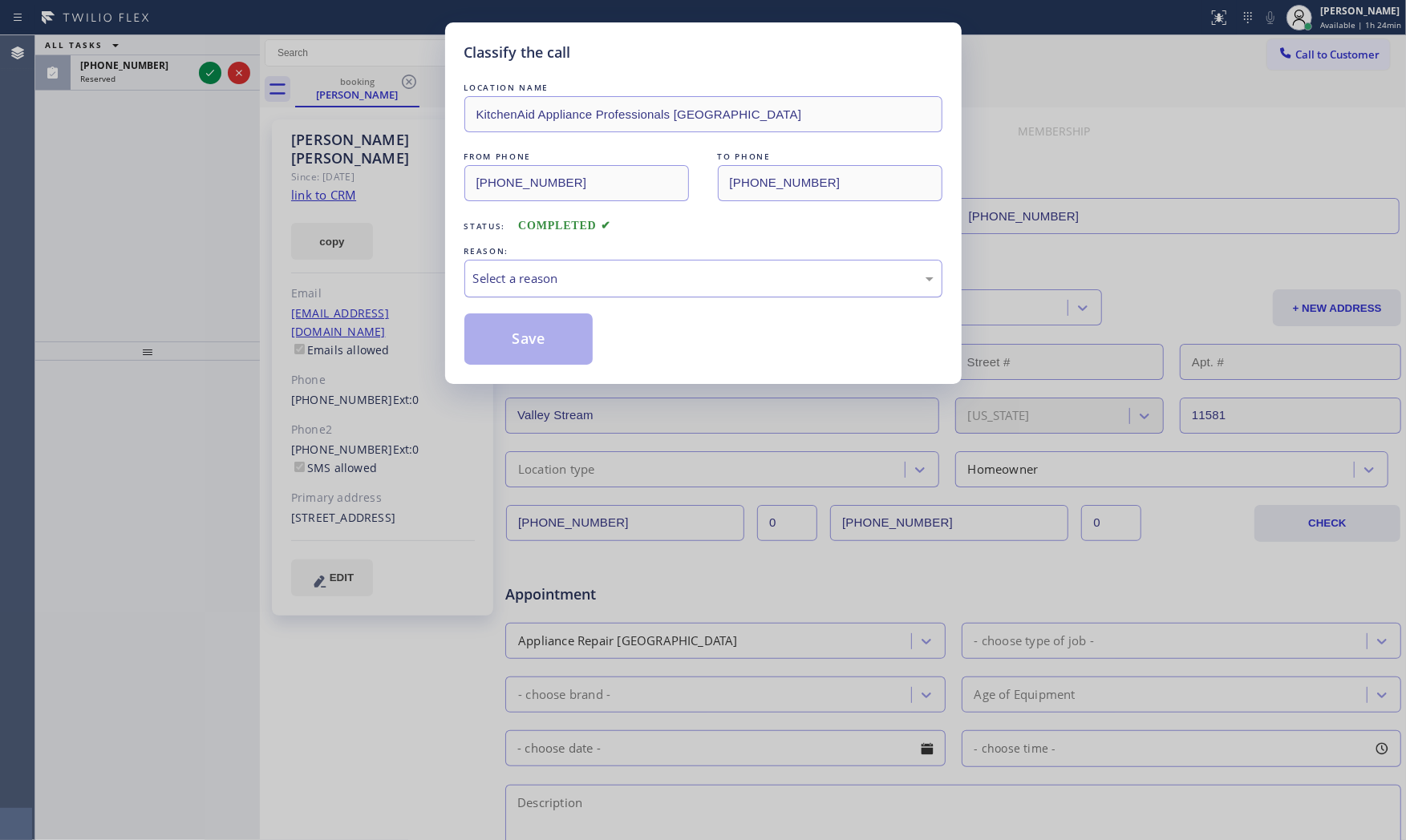
drag, startPoint x: 591, startPoint y: 301, endPoint x: 591, endPoint y: 285, distance: 16.0
click at [592, 301] on div "LOCATION NAME KitchenAid Appliance Professionals [GEOGRAPHIC_DATA] FROM PHONE […" at bounding box center [703, 222] width 478 height 286
drag, startPoint x: 591, startPoint y: 285, endPoint x: 575, endPoint y: 295, distance: 18.9
click at [588, 286] on div "Select a reason" at bounding box center [703, 278] width 460 height 18
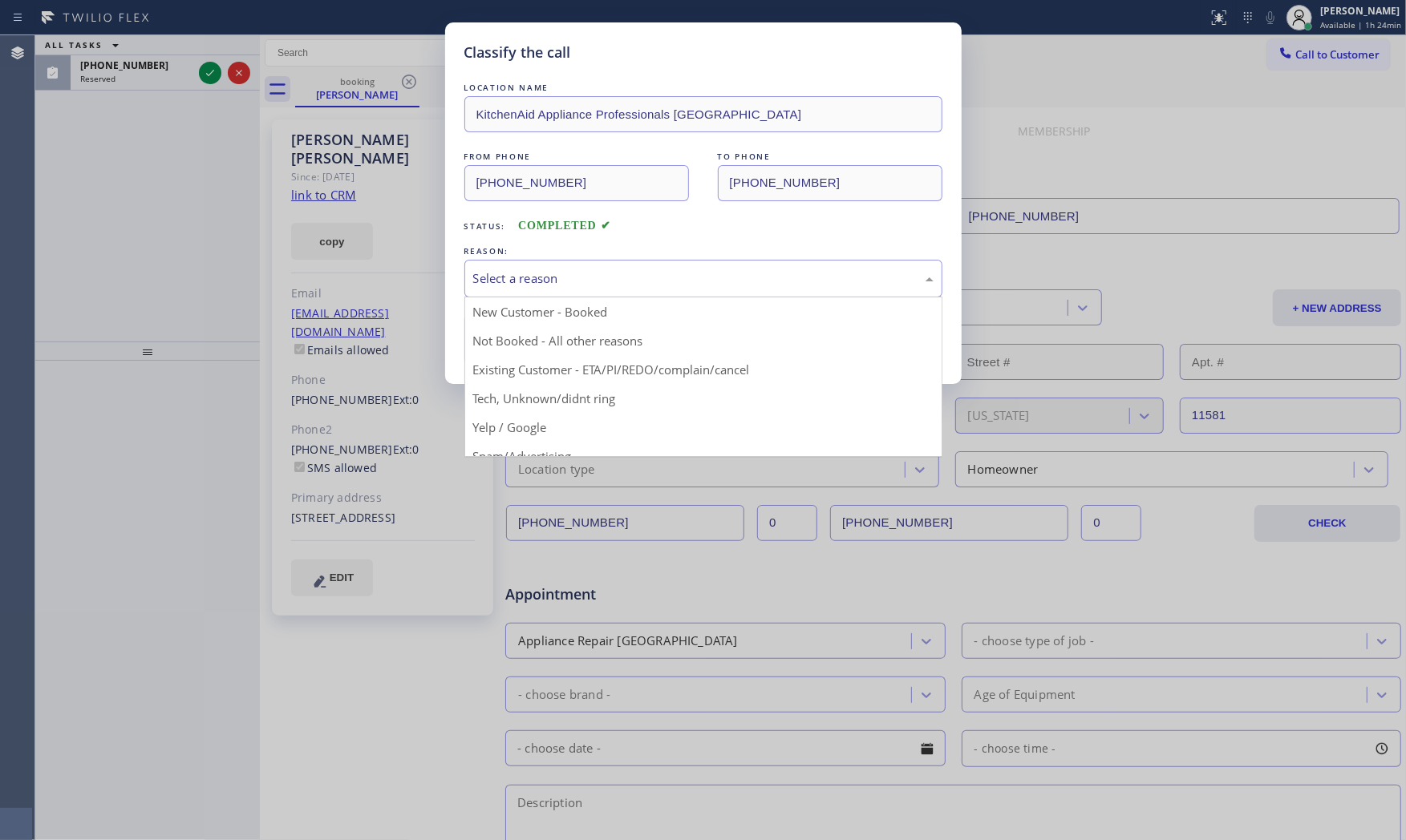
drag, startPoint x: 575, startPoint y: 295, endPoint x: 518, endPoint y: 338, distance: 71.4
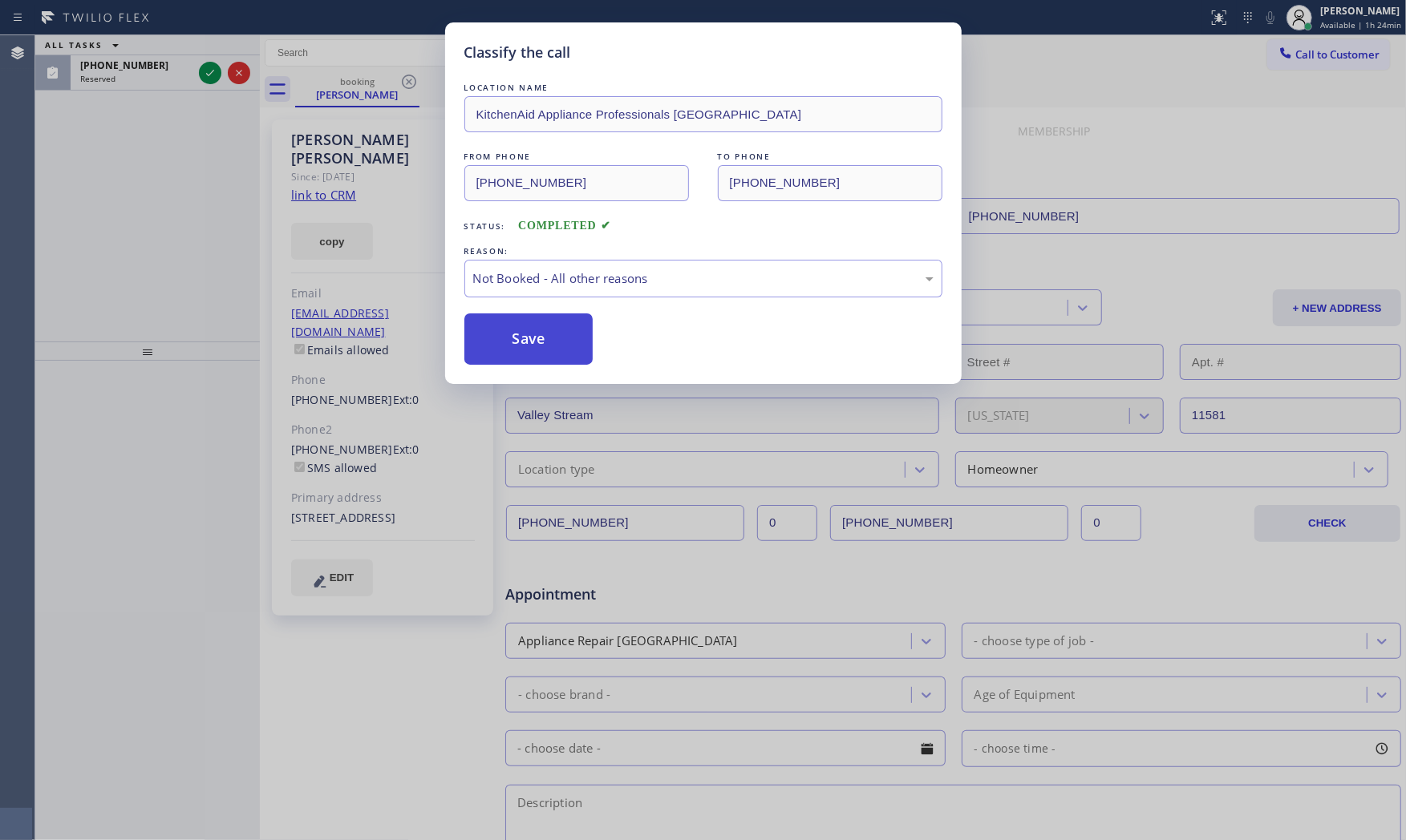
click at [518, 338] on button "Save" at bounding box center [529, 339] width 129 height 51
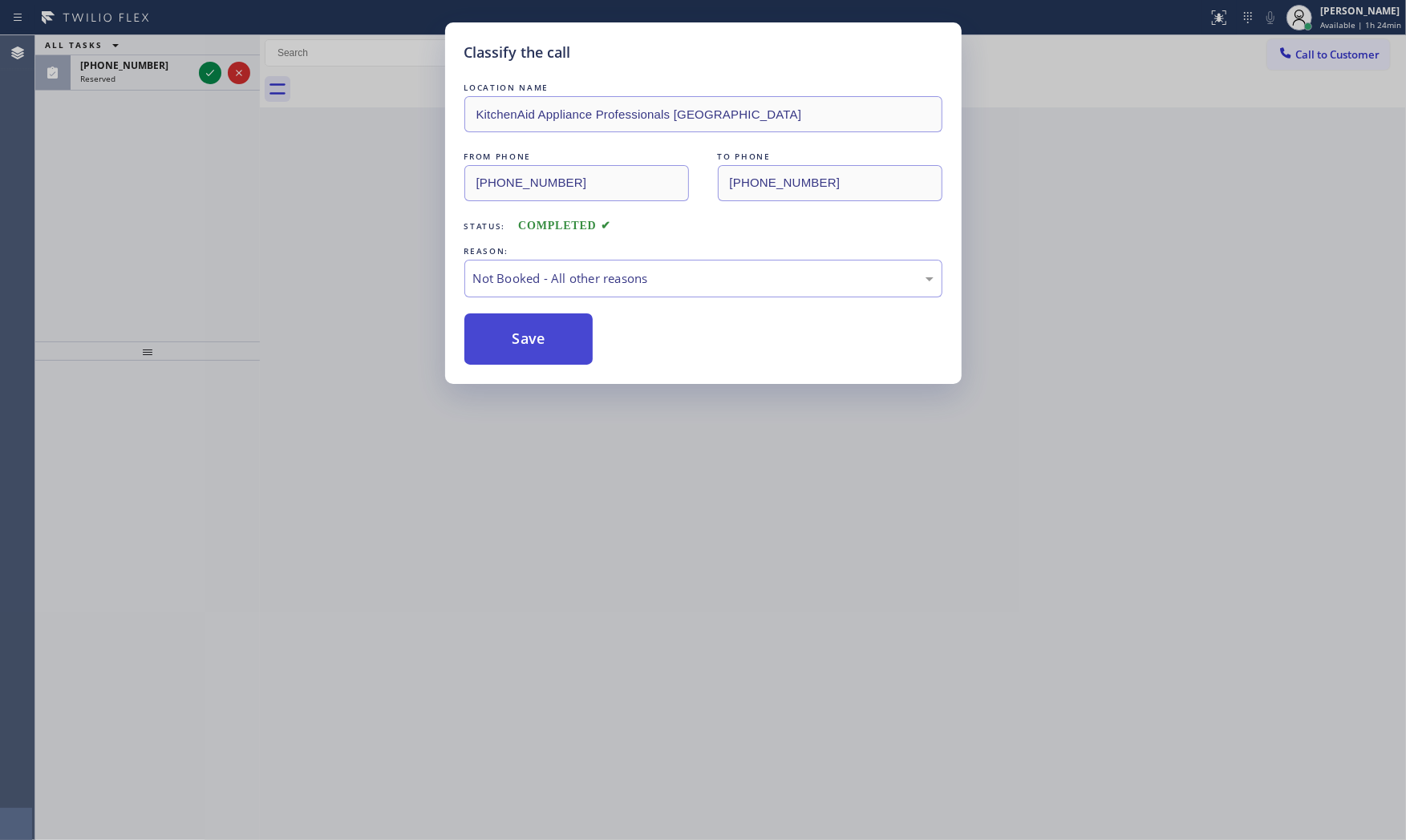
click at [519, 338] on button "Save" at bounding box center [529, 339] width 129 height 51
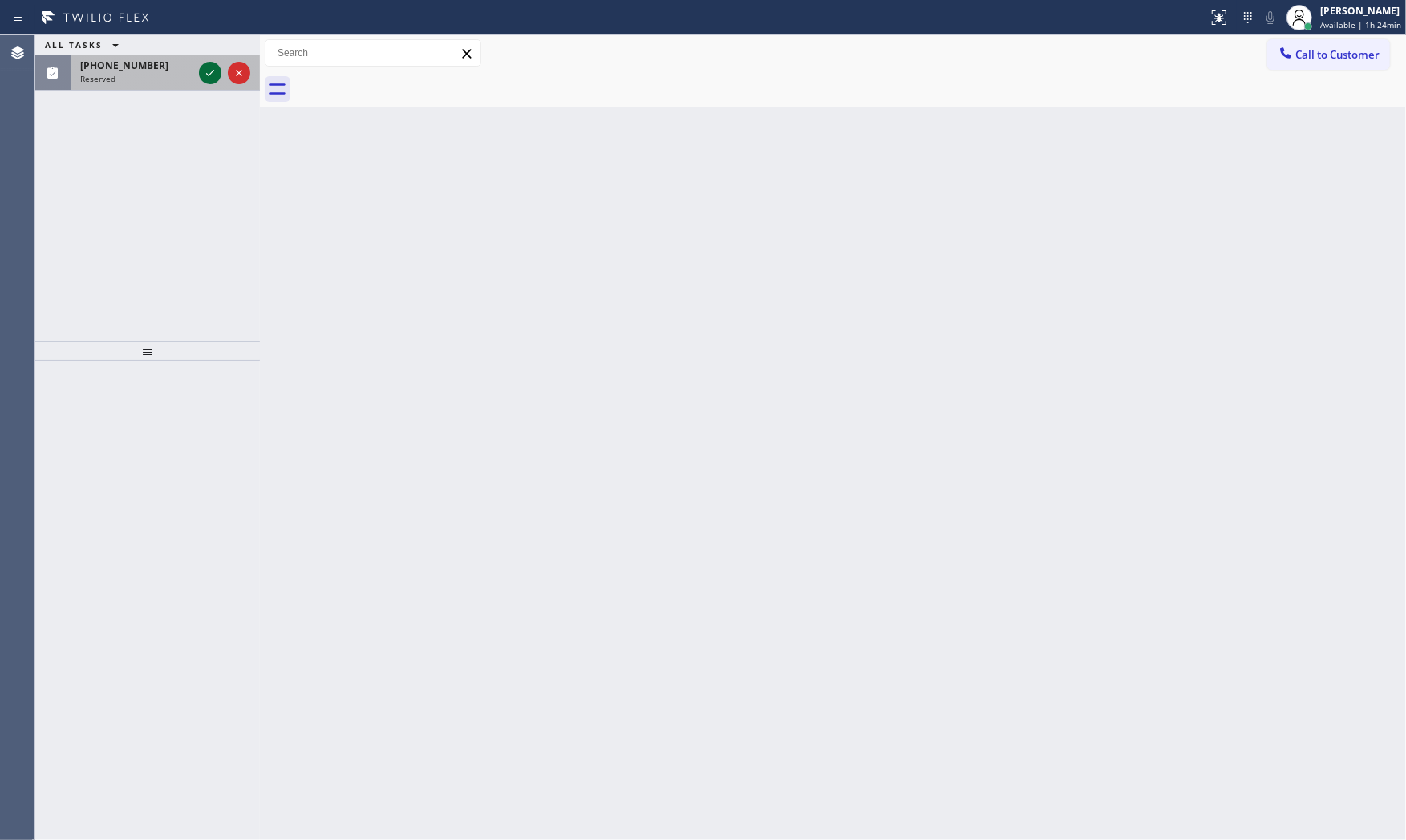
drag, startPoint x: 197, startPoint y: 81, endPoint x: 203, endPoint y: 69, distance: 13.4
click at [199, 77] on div at bounding box center [224, 72] width 58 height 35
click at [203, 69] on icon at bounding box center [210, 73] width 19 height 19
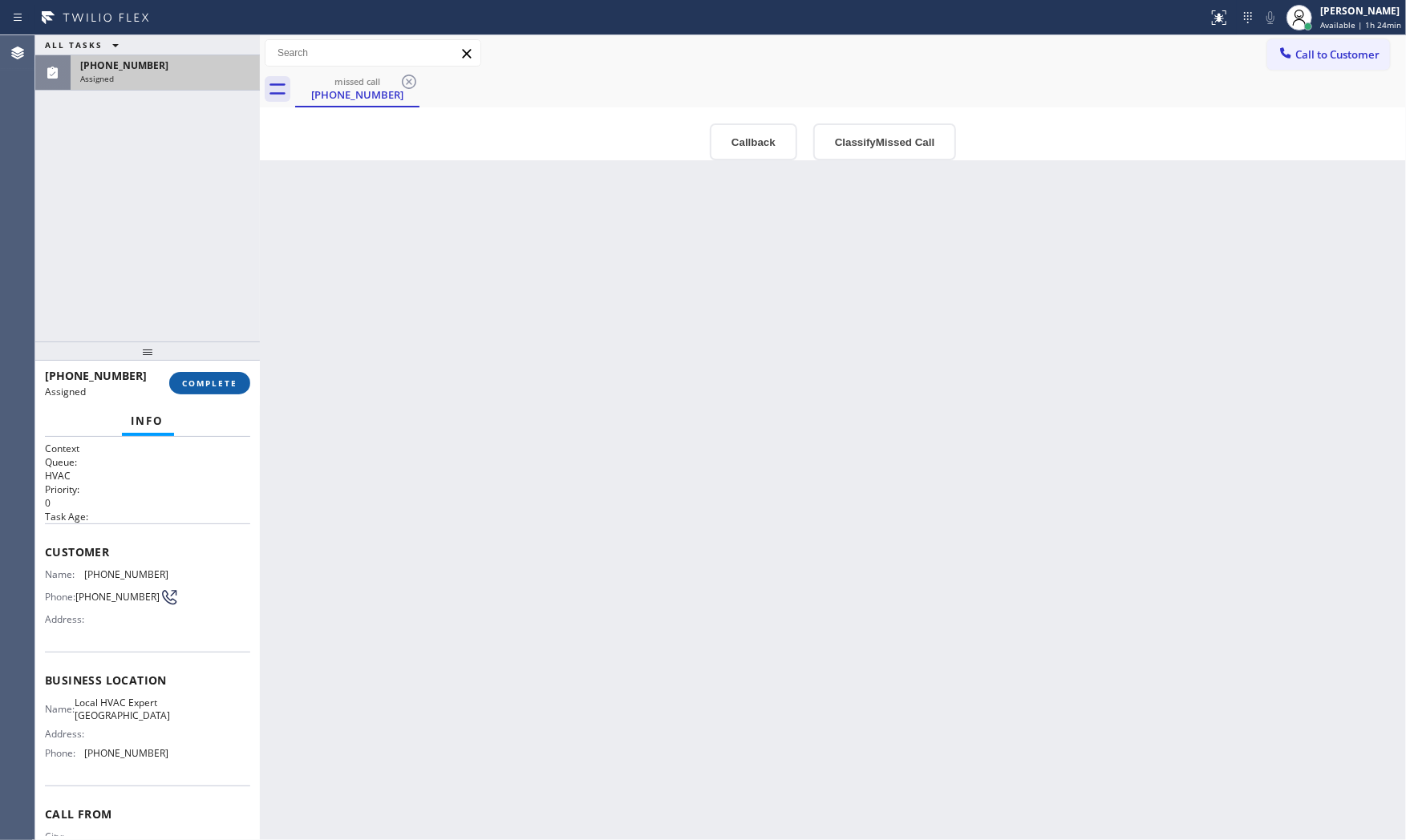
click at [233, 374] on button "COMPLETE" at bounding box center [209, 384] width 81 height 22
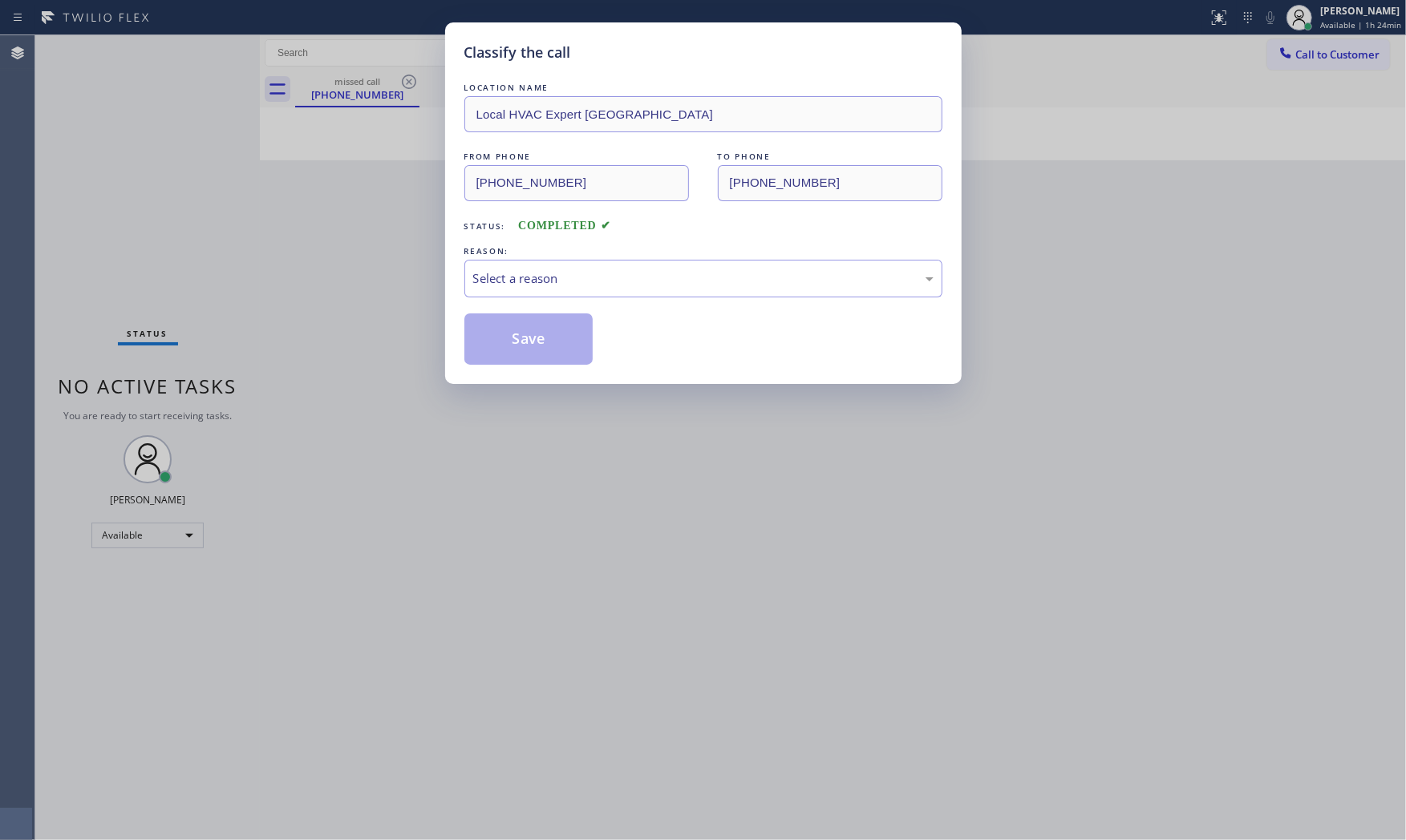
click at [497, 305] on div "LOCATION NAME Local HVAC Expert [GEOGRAPHIC_DATA] FROM PHONE [PHONE_NUMBER] TO …" at bounding box center [703, 222] width 478 height 286
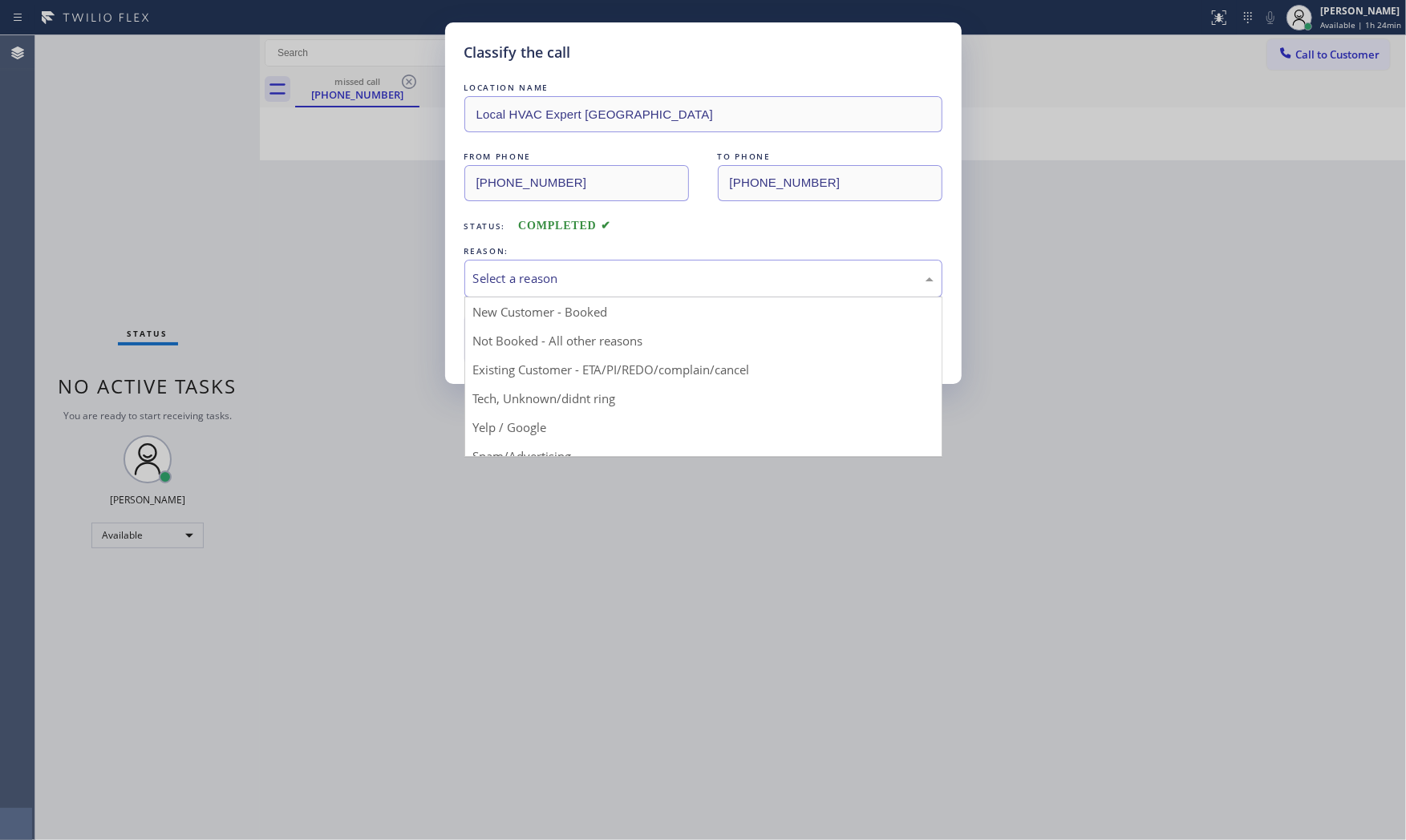
click at [507, 286] on div "Select a reason" at bounding box center [703, 279] width 478 height 38
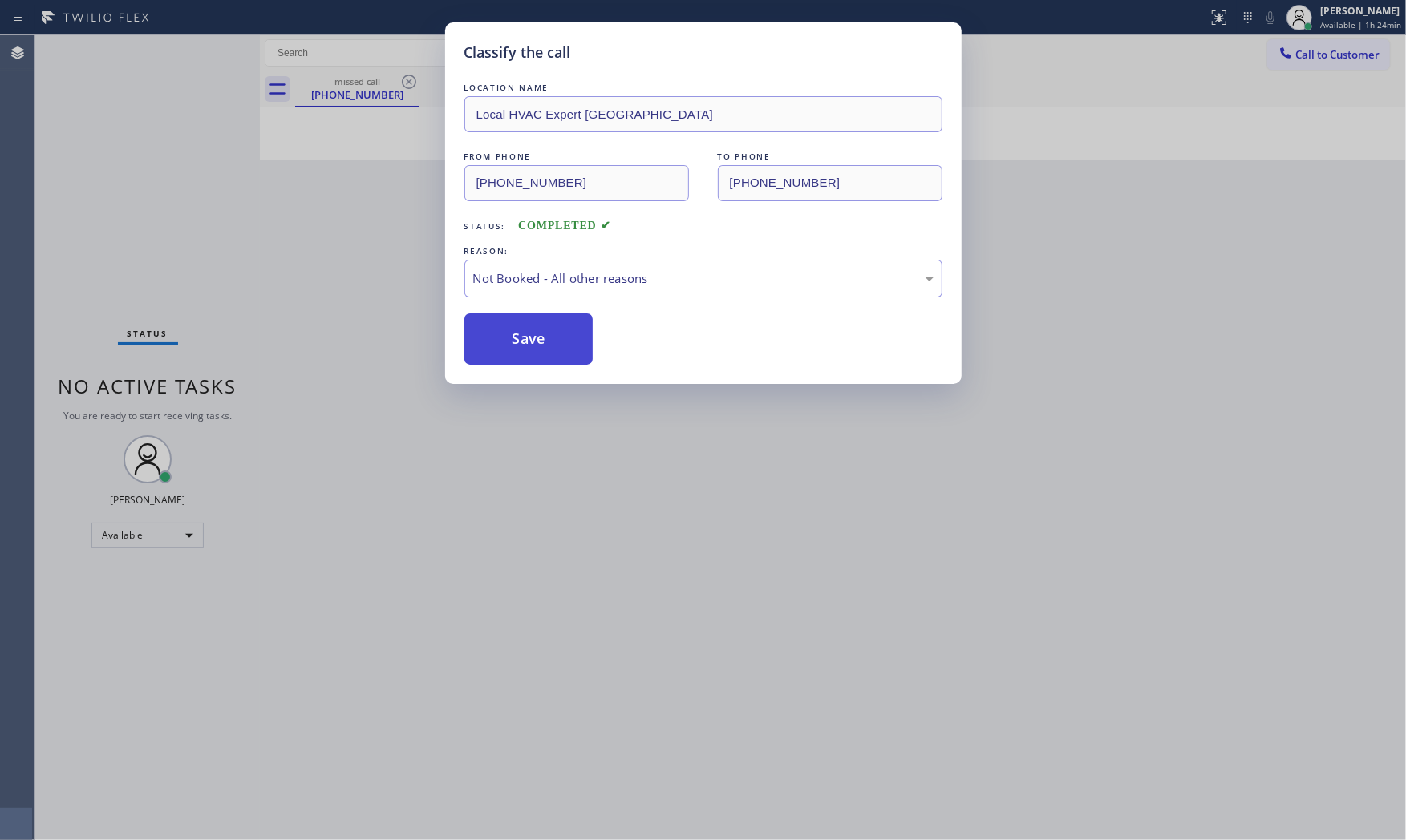
click at [509, 334] on button "Save" at bounding box center [529, 339] width 129 height 51
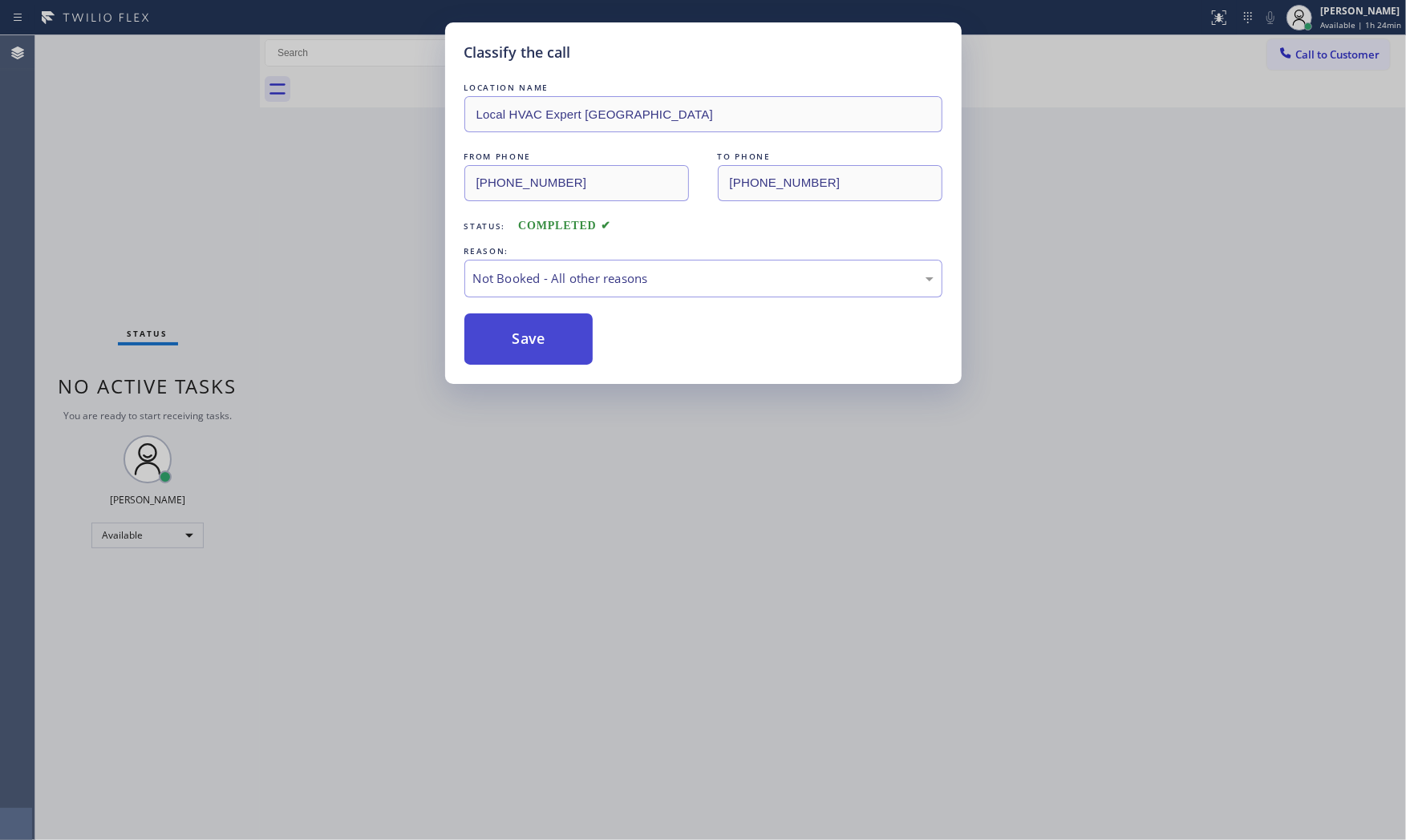
click at [509, 334] on button "Save" at bounding box center [529, 339] width 129 height 51
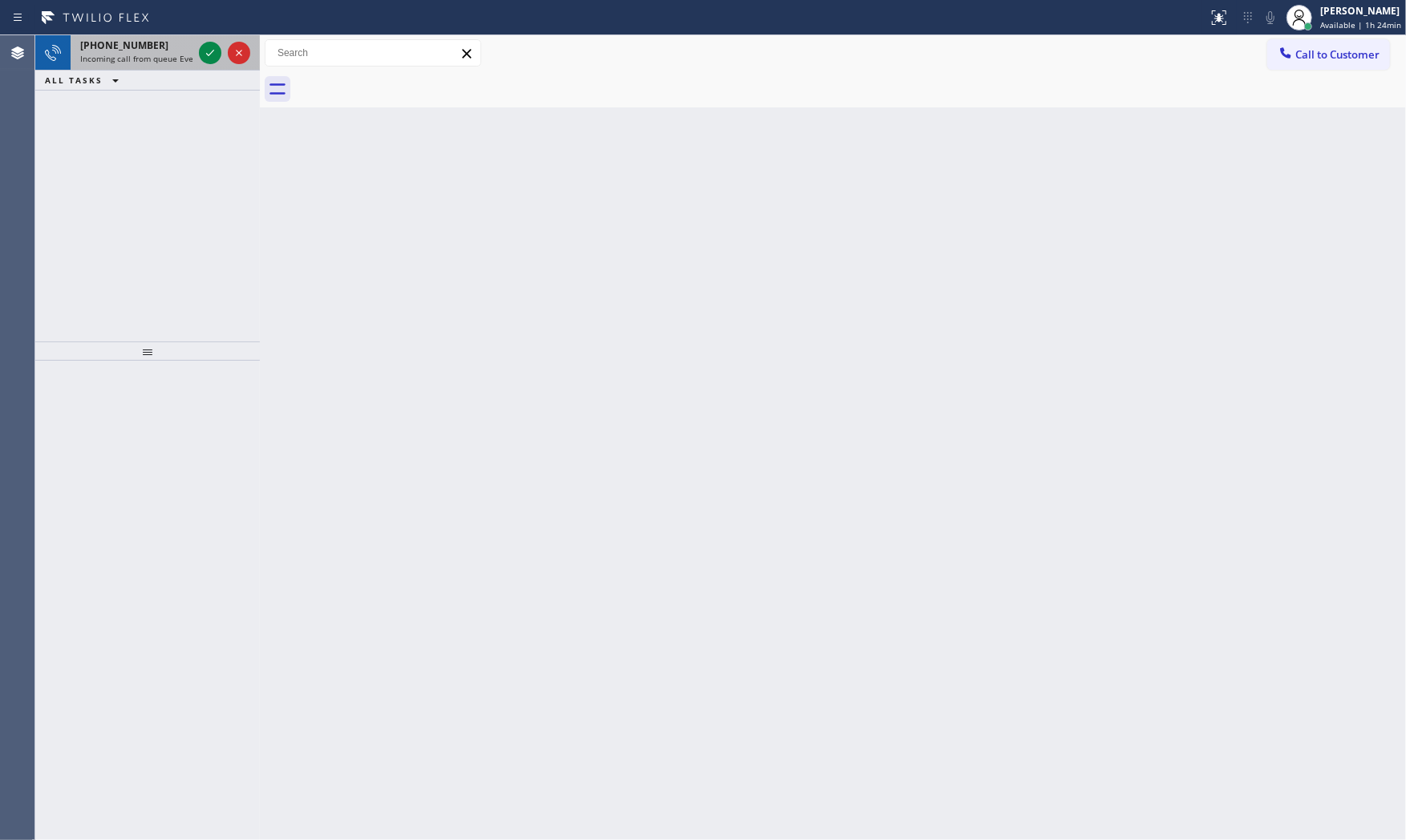
click at [155, 57] on span "Incoming call from queue Everybody" at bounding box center [149, 58] width 139 height 11
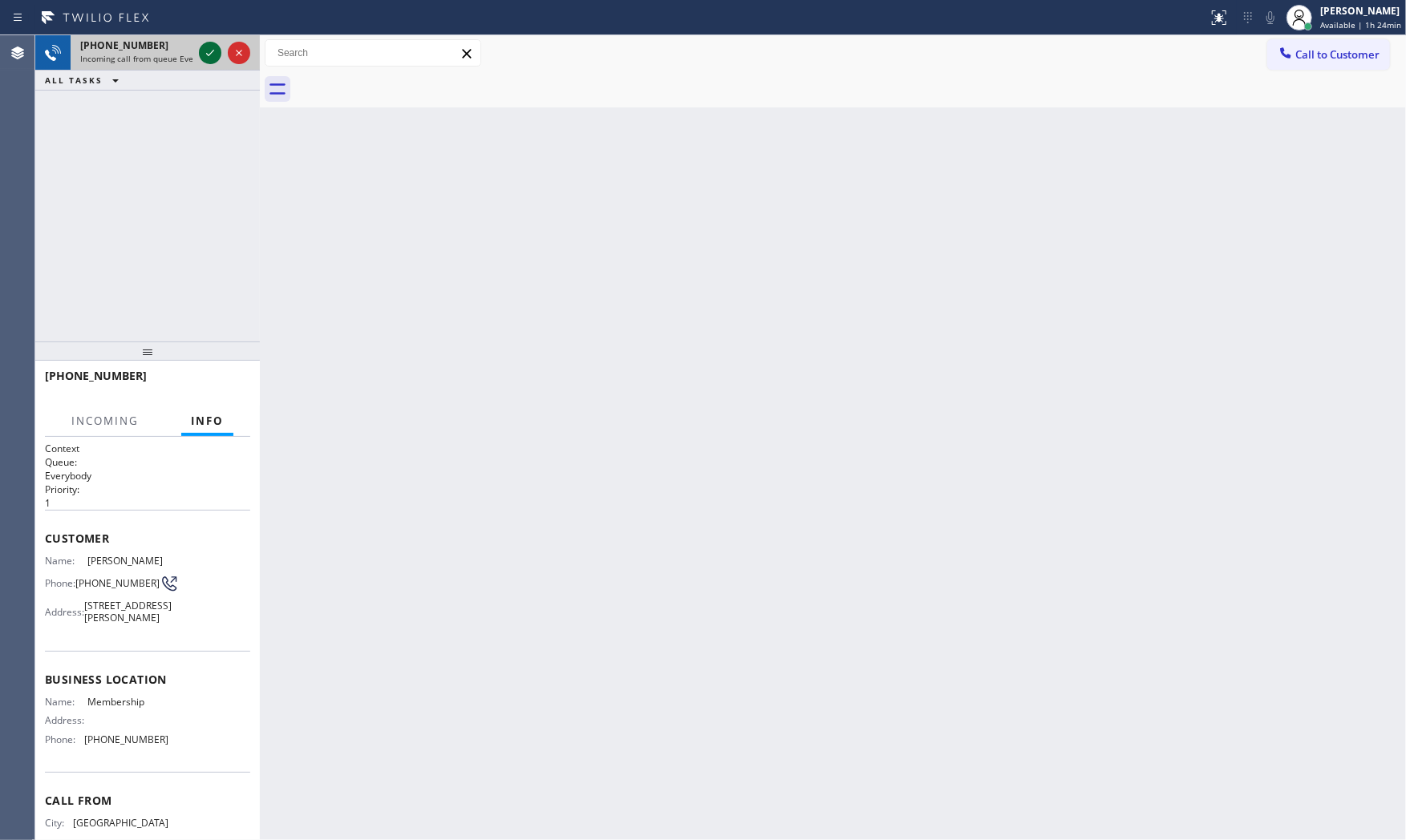
click at [209, 51] on icon at bounding box center [210, 52] width 19 height 19
click at [229, 394] on div "[PHONE_NUMBER]" at bounding box center [147, 383] width 205 height 42
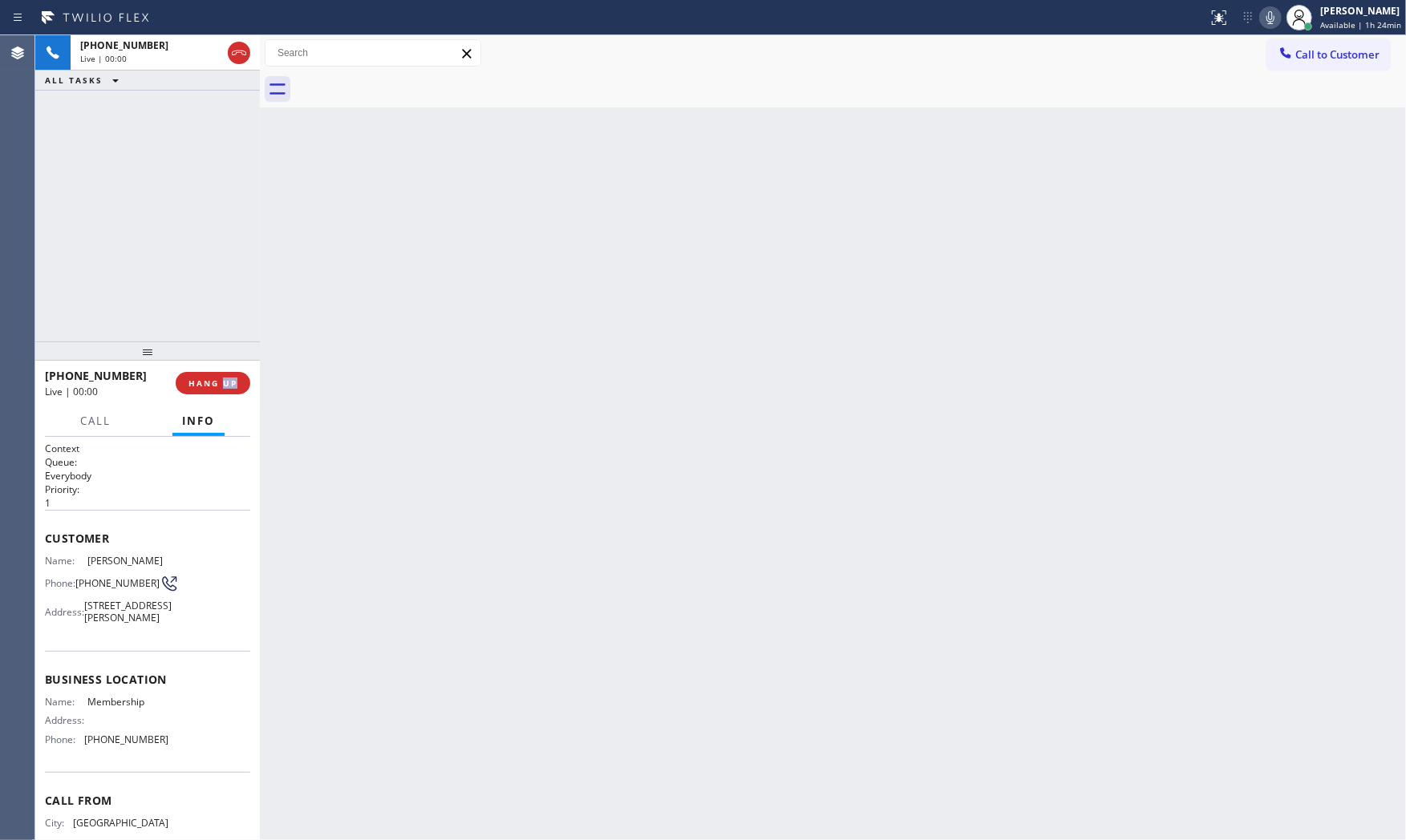
click at [230, 395] on div "[PHONE_NUMBER] Live | 00:00 HANG UP" at bounding box center [147, 383] width 205 height 42
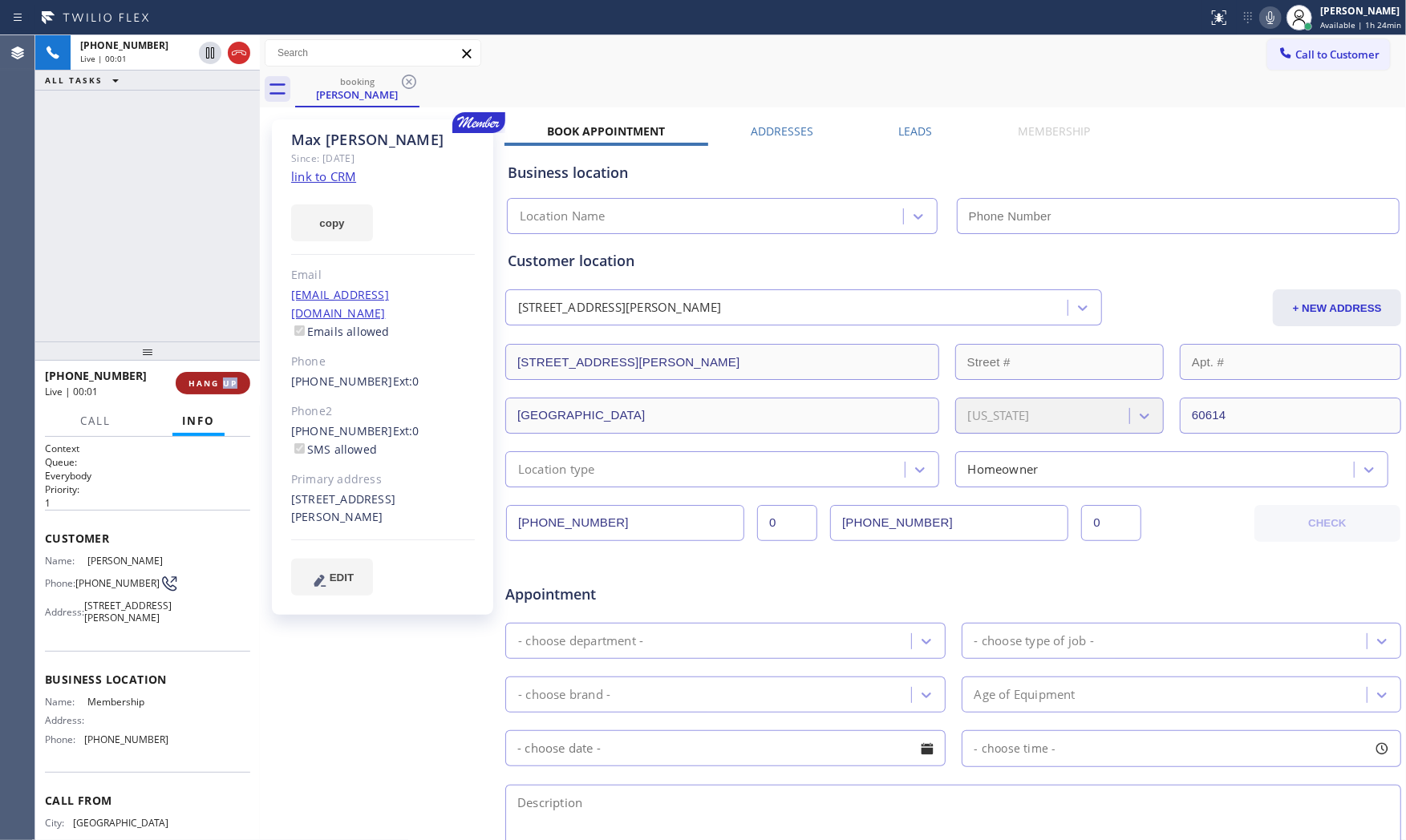
click at [191, 394] on button "HANG UP" at bounding box center [213, 384] width 75 height 22
type input "[PHONE_NUMBER]"
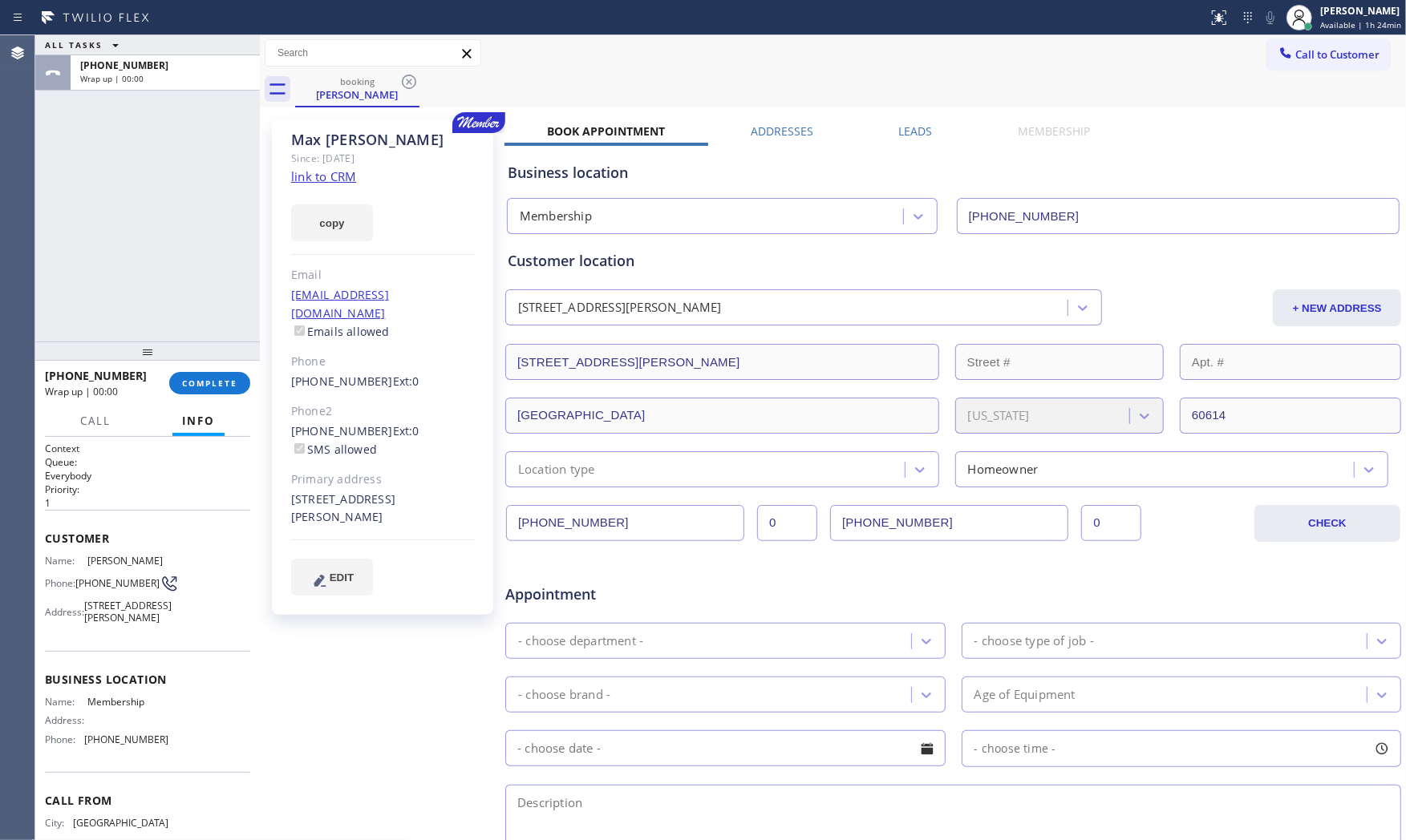
click at [326, 178] on link "link to CRM" at bounding box center [324, 176] width 65 height 16
click at [215, 380] on span "COMPLETE" at bounding box center [209, 383] width 55 height 11
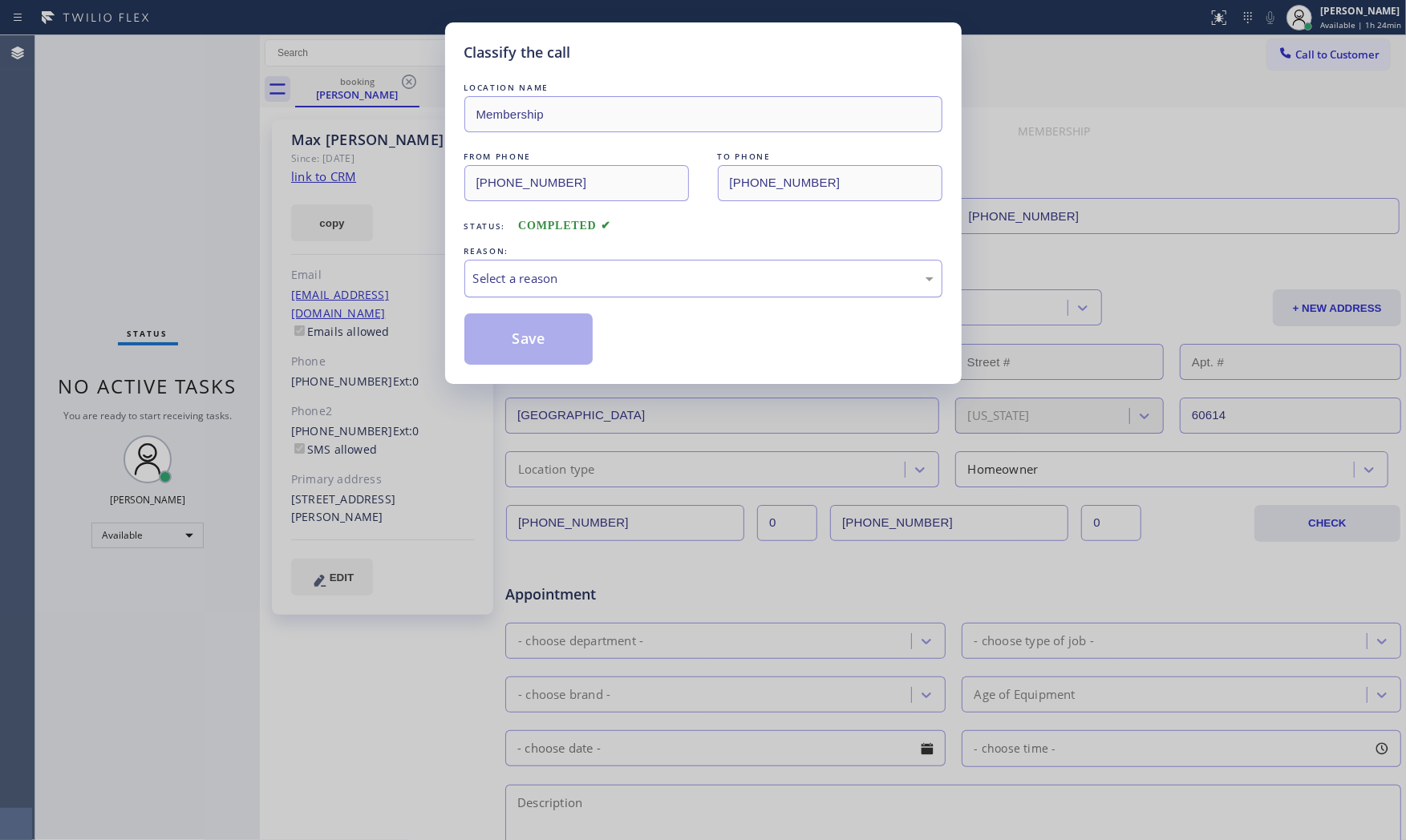
click at [620, 277] on div "Select a reason" at bounding box center [703, 278] width 460 height 18
click at [523, 325] on button "Save" at bounding box center [529, 339] width 129 height 51
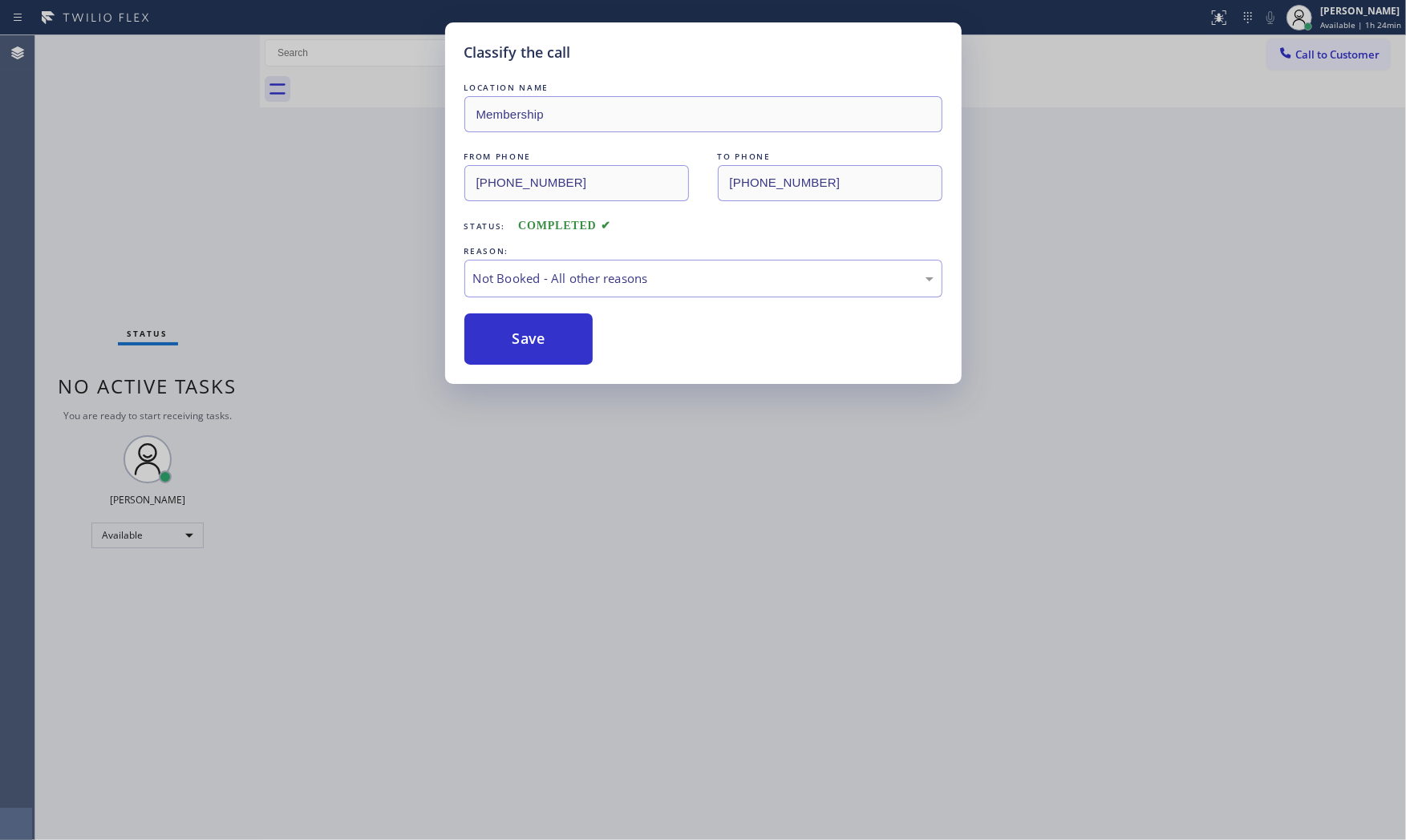
click at [523, 325] on button "Save" at bounding box center [529, 339] width 129 height 51
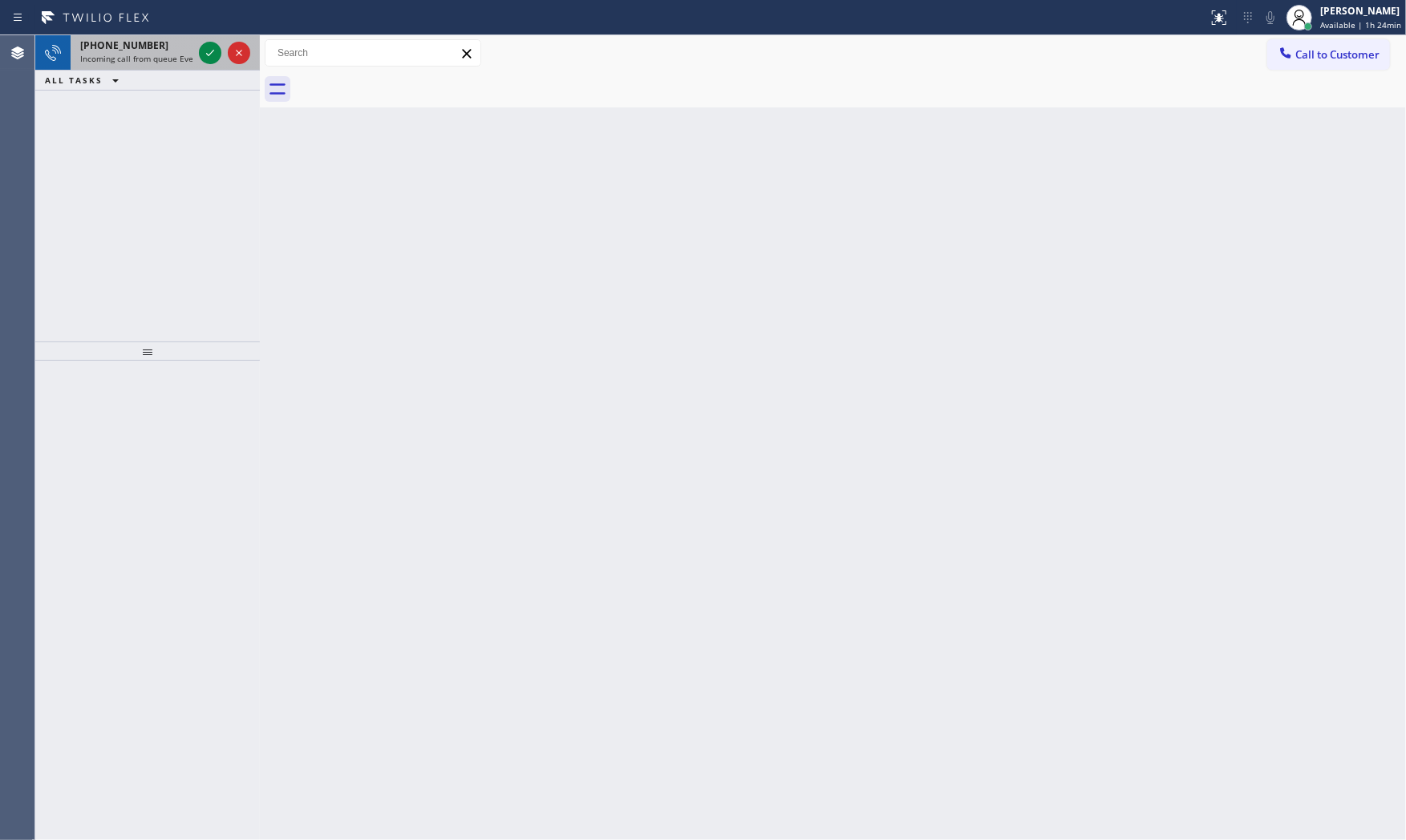
click at [164, 51] on div "[PHONE_NUMBER]" at bounding box center [136, 45] width 112 height 14
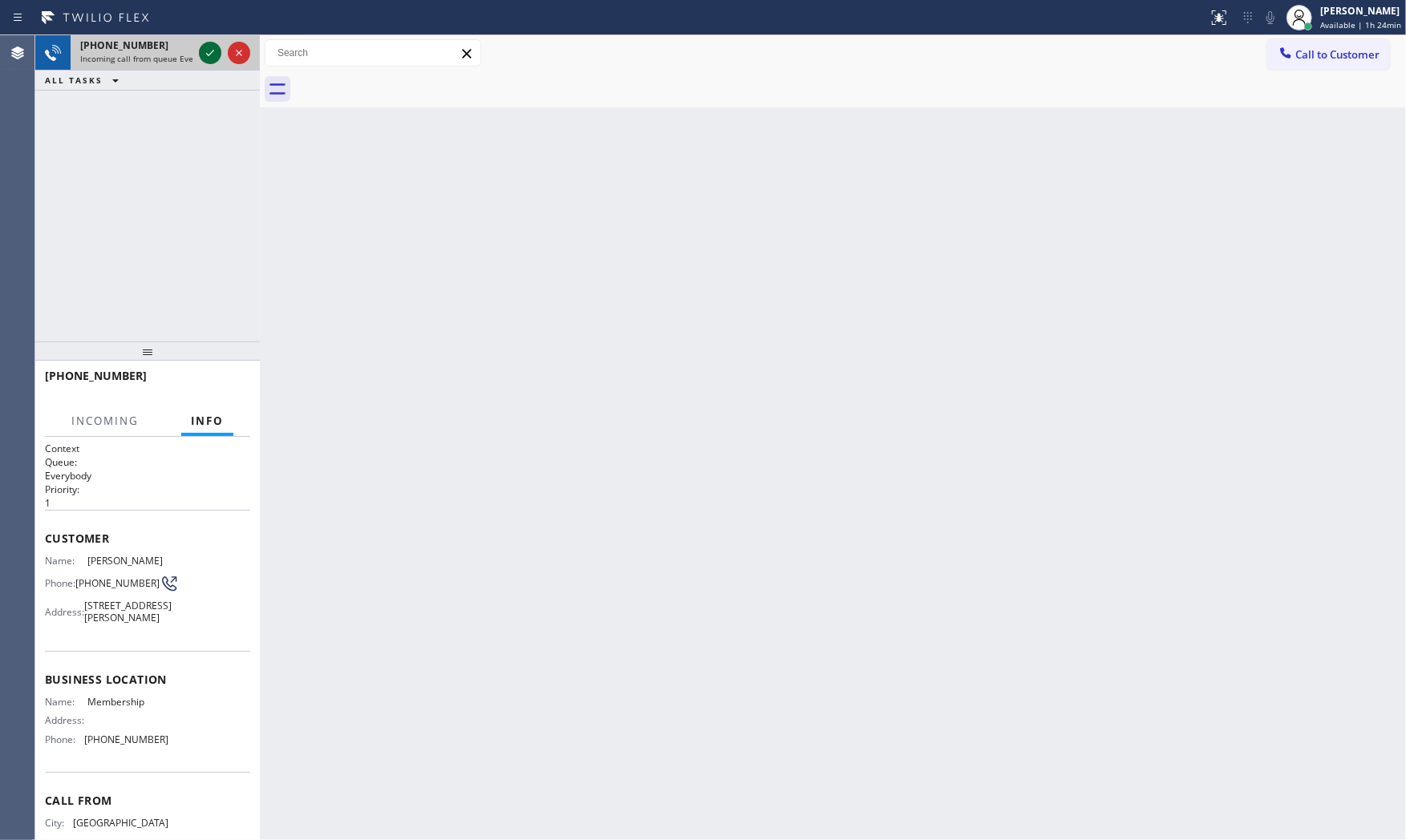
click at [214, 52] on icon at bounding box center [210, 52] width 19 height 19
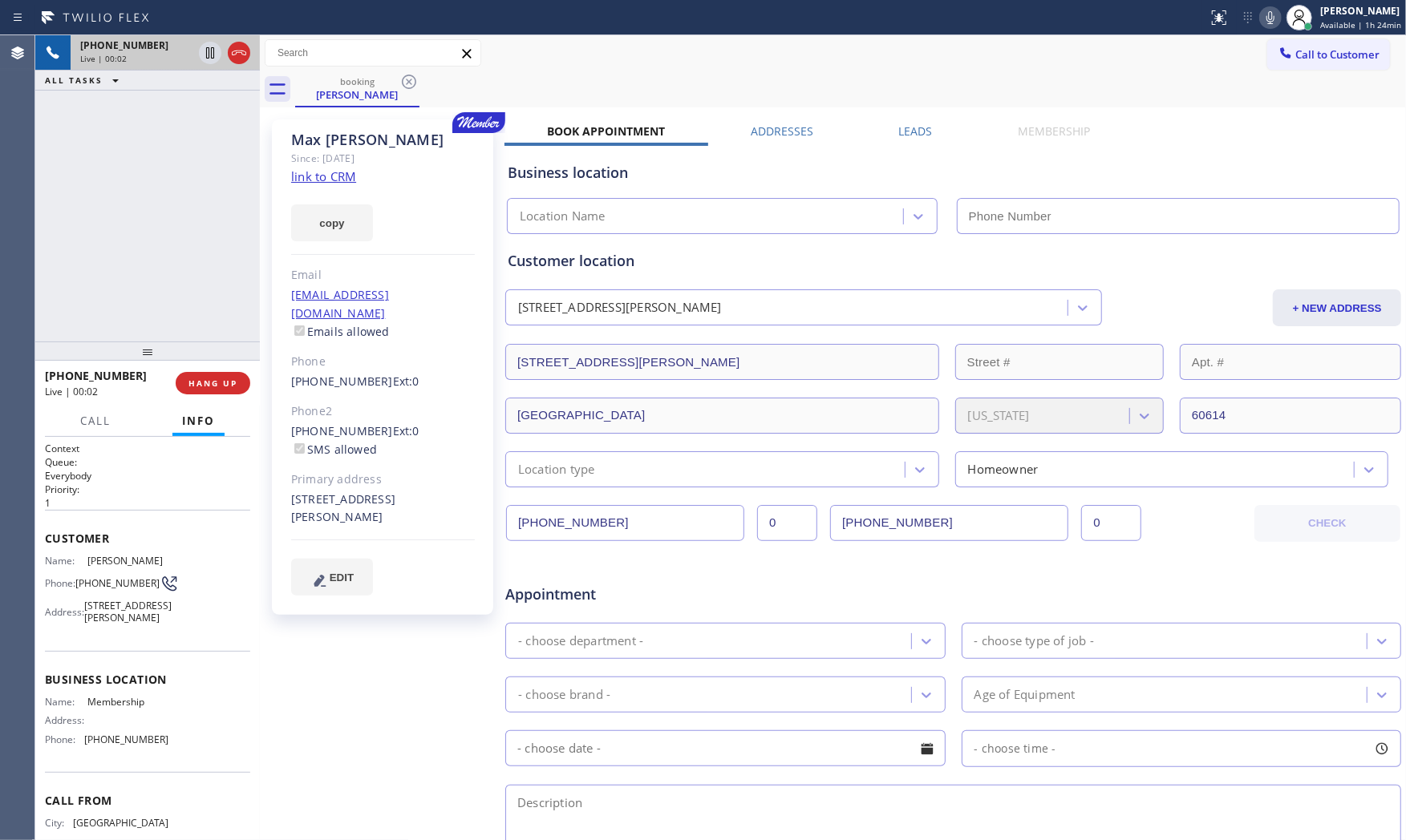
type input "[PHONE_NUMBER]"
click at [336, 188] on div "copy" at bounding box center [383, 214] width 184 height 55
click at [335, 187] on div "copy" at bounding box center [383, 214] width 184 height 55
click at [335, 181] on link "link to CRM" at bounding box center [324, 176] width 65 height 16
click at [219, 381] on span "HANG UP" at bounding box center [213, 383] width 49 height 11
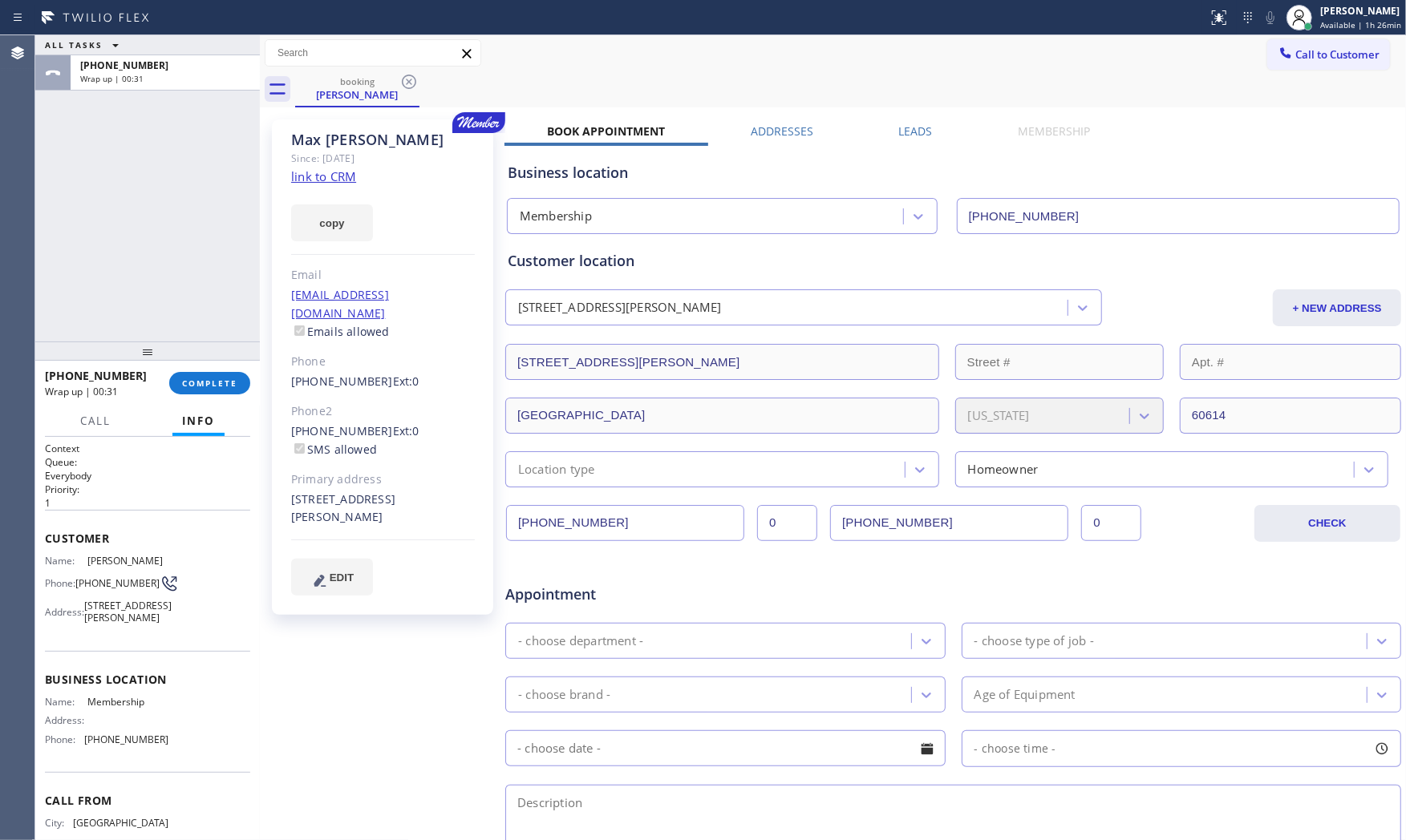
click at [226, 371] on div "[PHONE_NUMBER] Wrap up | 00:31 COMPLETE" at bounding box center [147, 383] width 205 height 42
click at [231, 374] on button "COMPLETE" at bounding box center [209, 384] width 81 height 22
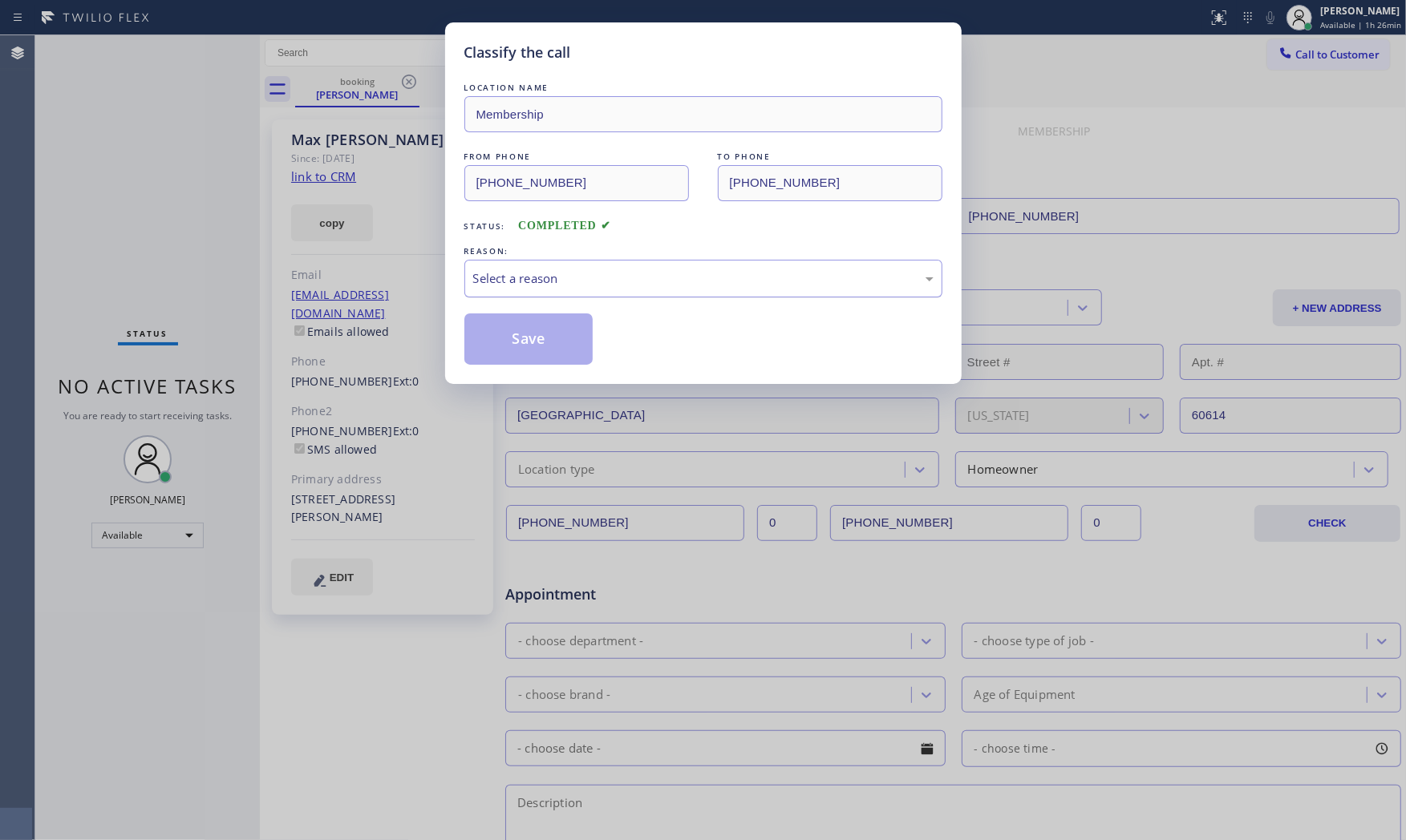
click at [620, 275] on div "Select a reason" at bounding box center [703, 278] width 460 height 18
click at [573, 323] on button "Save" at bounding box center [529, 339] width 129 height 51
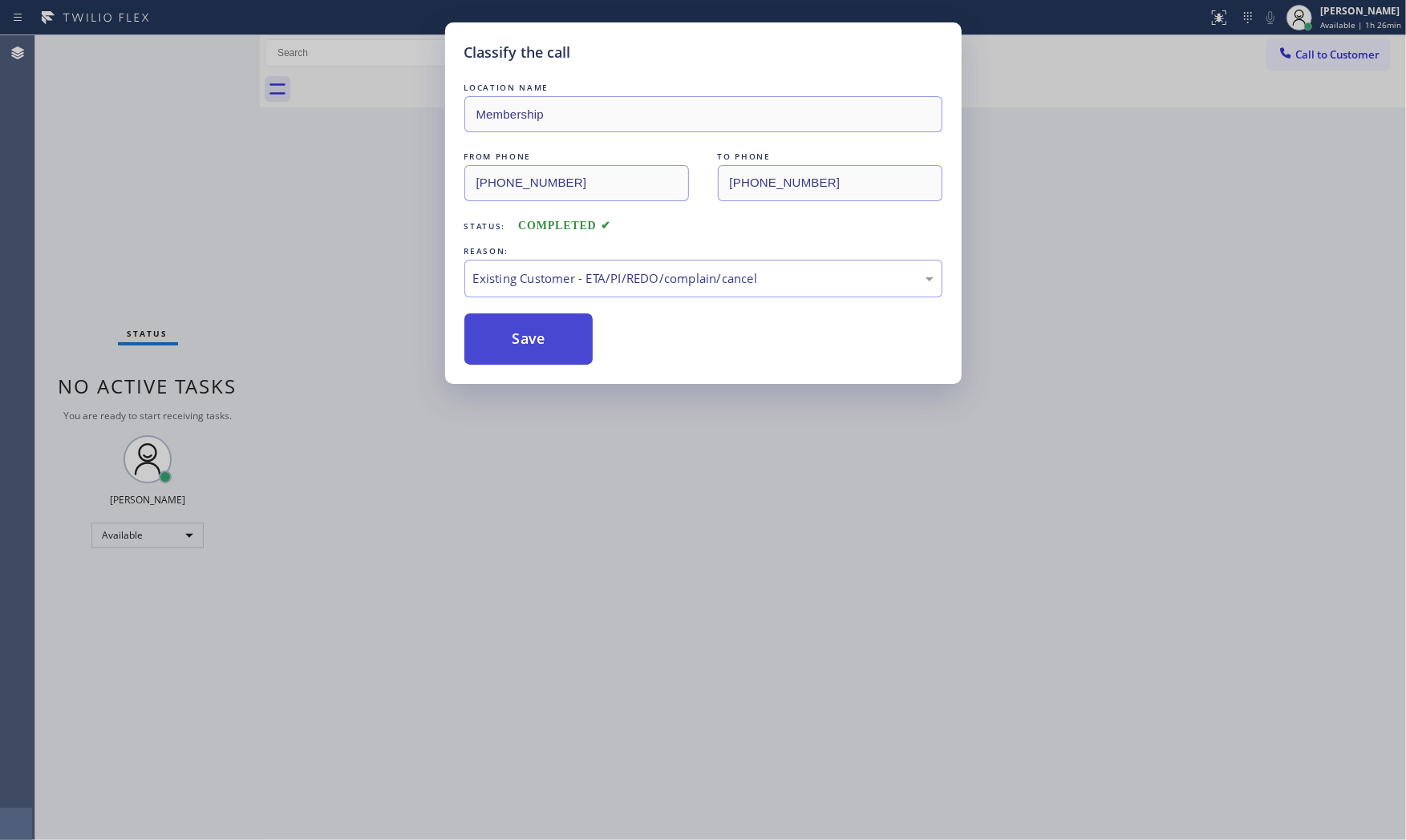
click at [573, 323] on button "Save" at bounding box center [529, 339] width 129 height 51
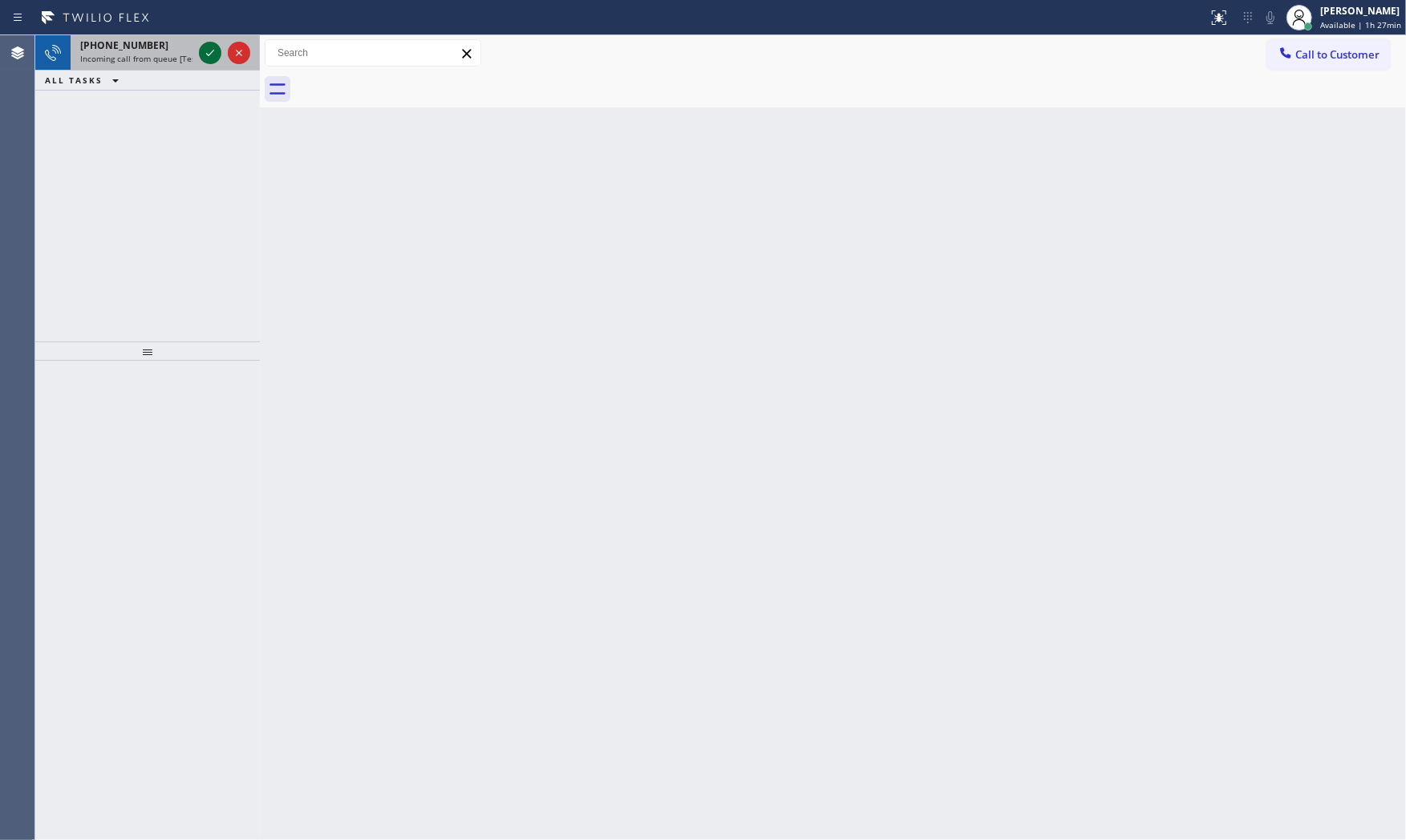
click at [214, 57] on icon at bounding box center [210, 52] width 19 height 19
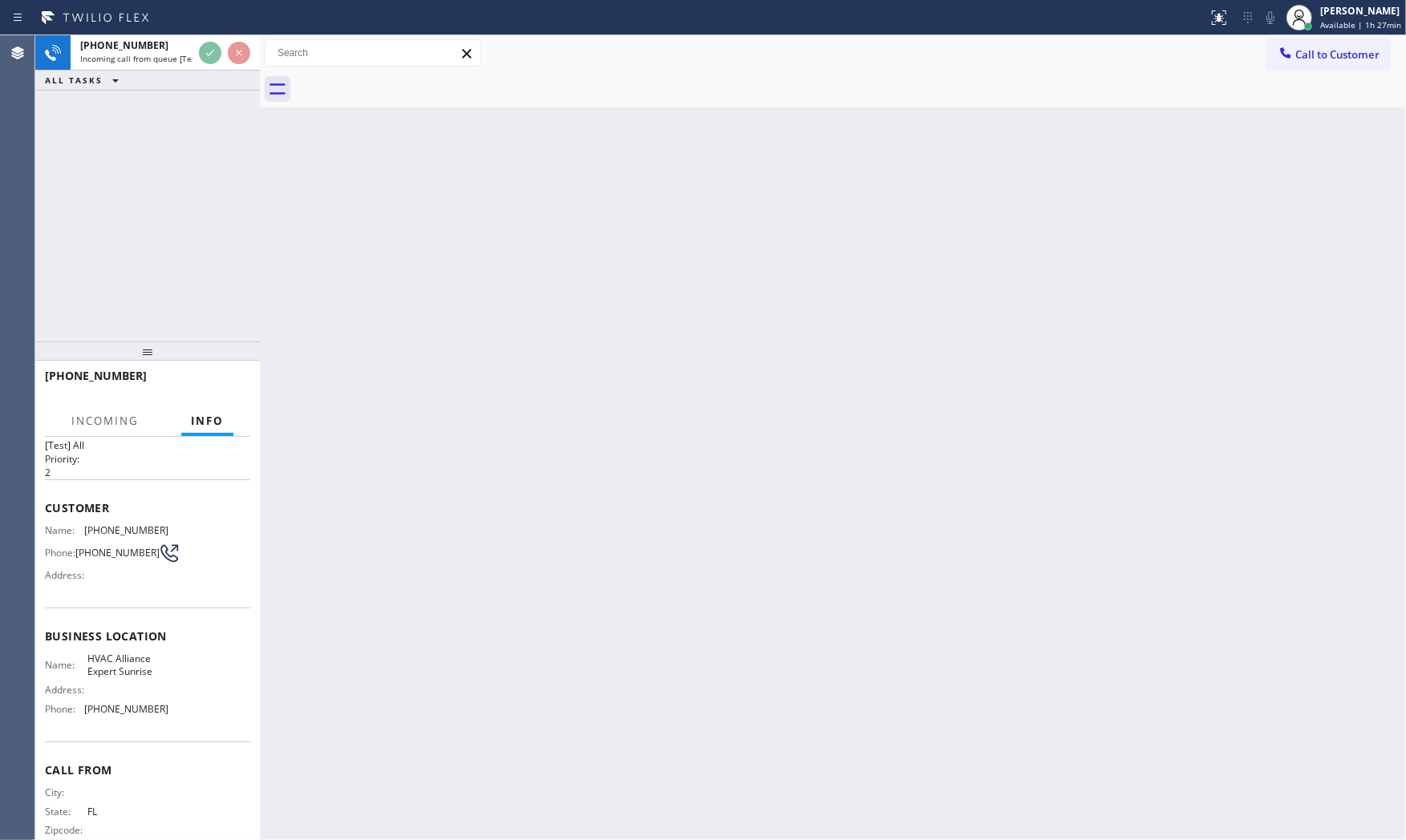
scroll to position [61, 0]
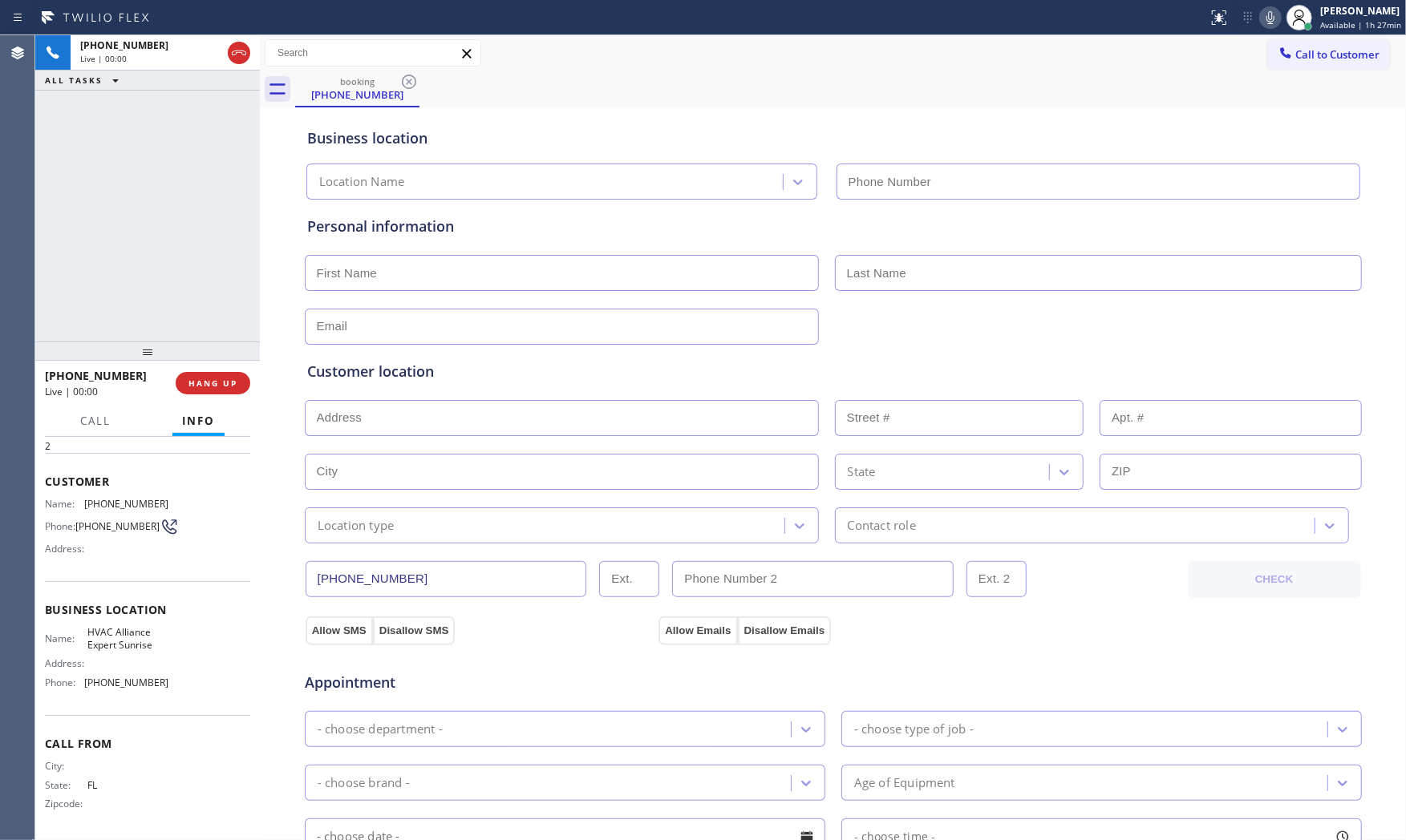
type input "[PHONE_NUMBER]"
click at [221, 361] on div at bounding box center [148, 351] width 225 height 19
click at [226, 379] on button "HANG UP" at bounding box center [213, 386] width 75 height 22
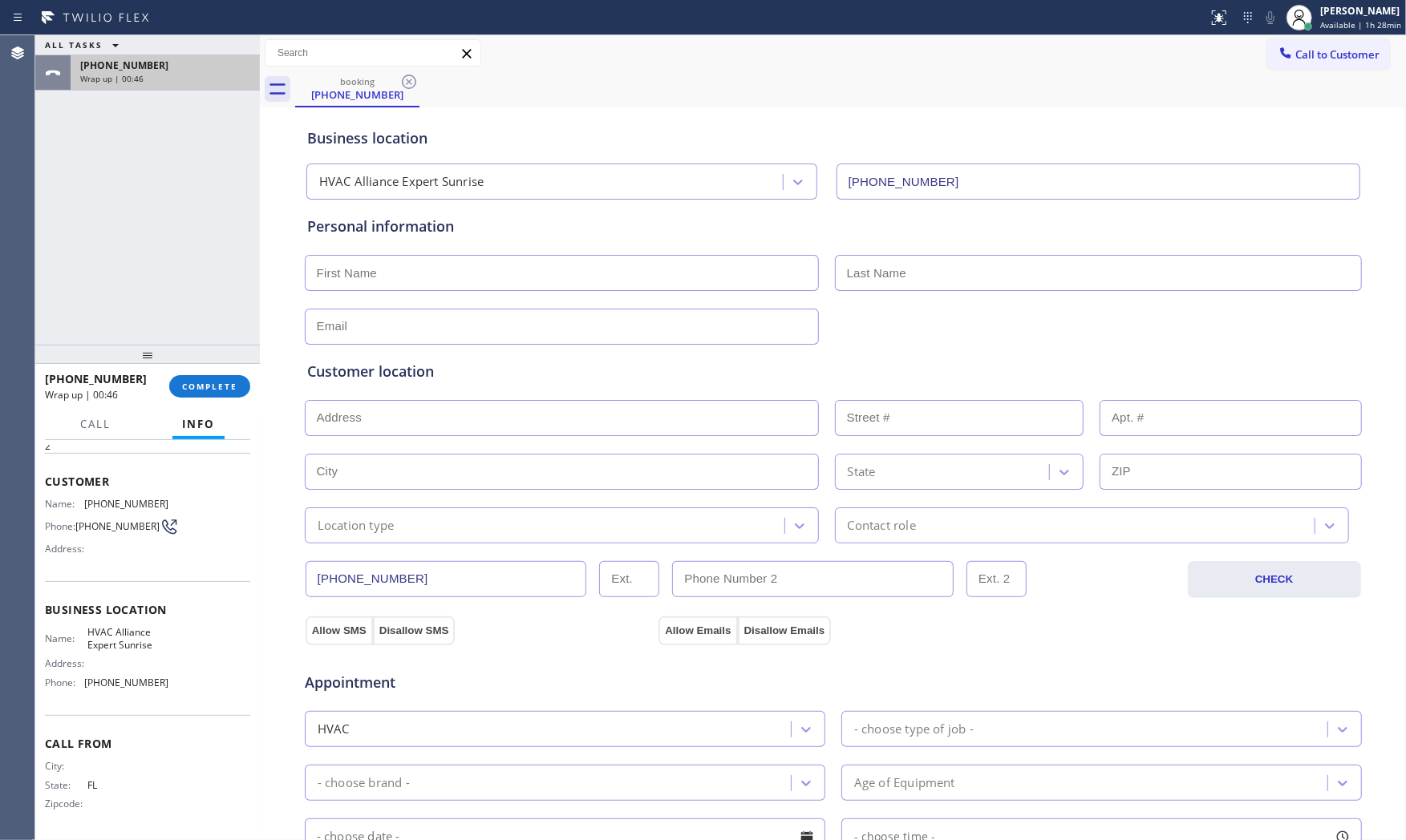
click at [215, 68] on div "[PHONE_NUMBER]" at bounding box center [165, 65] width 170 height 14
click at [209, 381] on span "COMPLETE" at bounding box center [209, 386] width 55 height 11
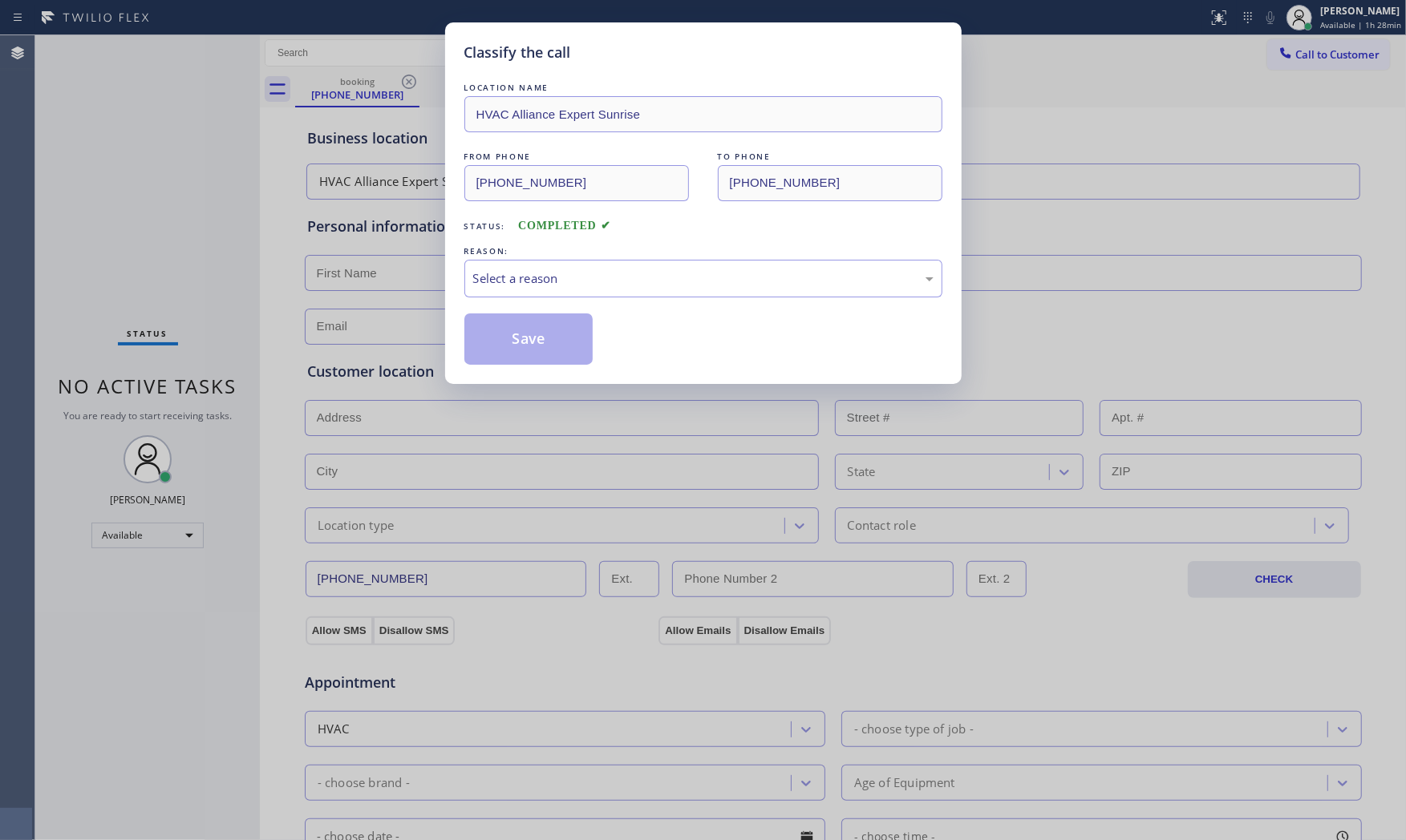
click at [500, 303] on div "LOCATION NAME HVAC Alliance Expert Sunrise FROM PHONE [PHONE_NUMBER] TO PHONE […" at bounding box center [703, 222] width 478 height 286
click at [511, 278] on div "Select a reason" at bounding box center [703, 278] width 460 height 18
click at [508, 332] on button "Save" at bounding box center [529, 339] width 129 height 51
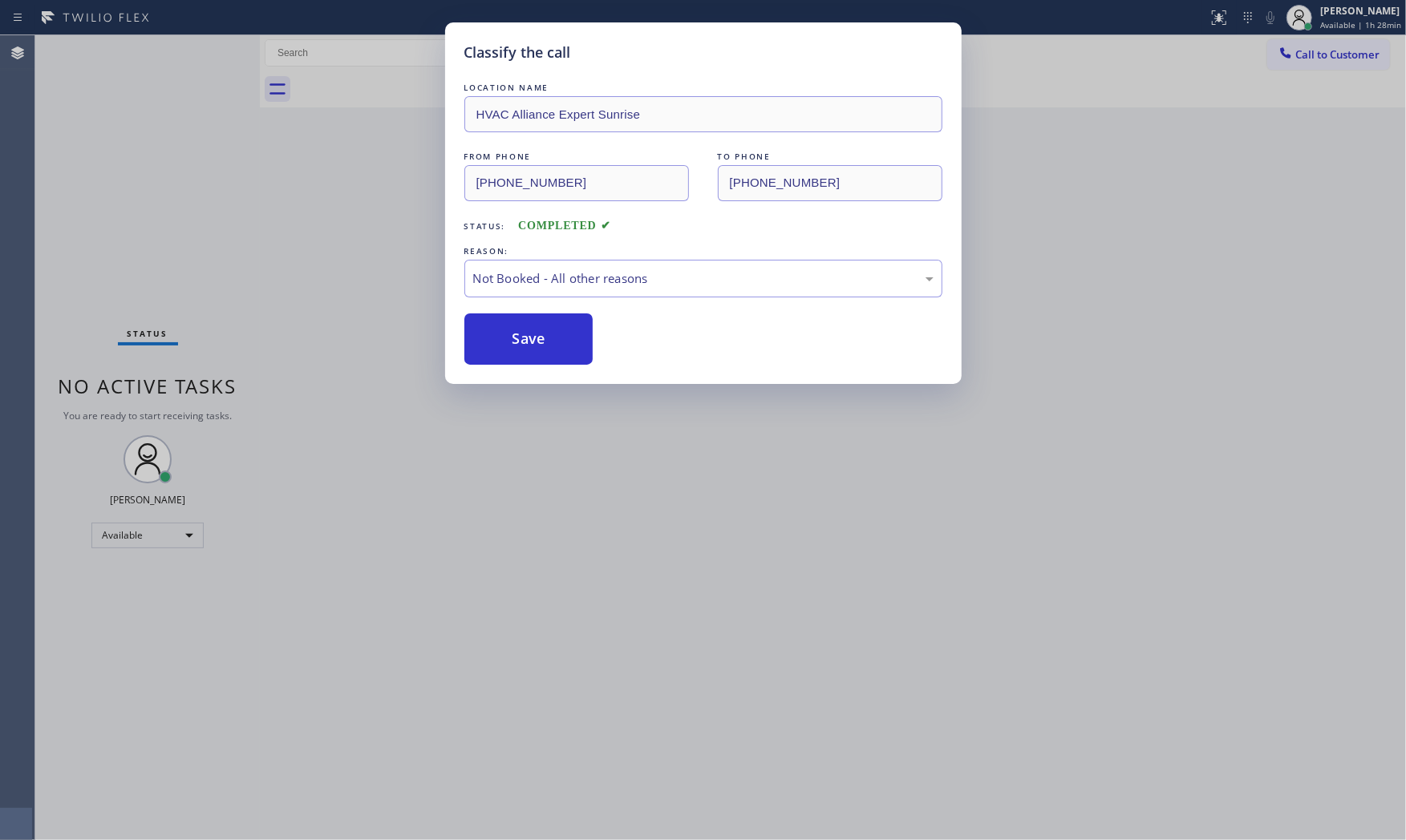
click at [508, 332] on button "Save" at bounding box center [529, 339] width 129 height 51
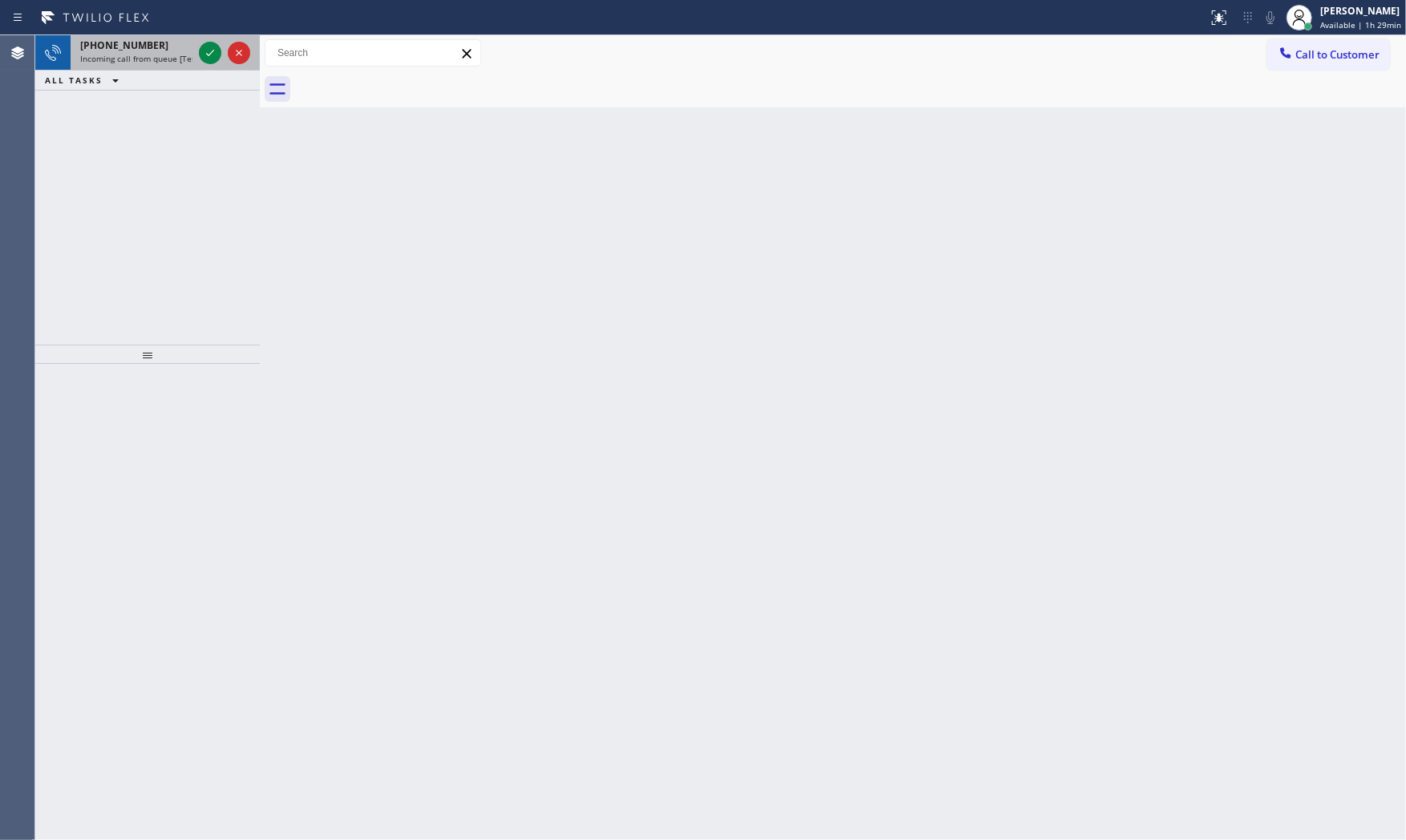
click at [141, 61] on span "Incoming call from queue [Test] All" at bounding box center [146, 58] width 133 height 11
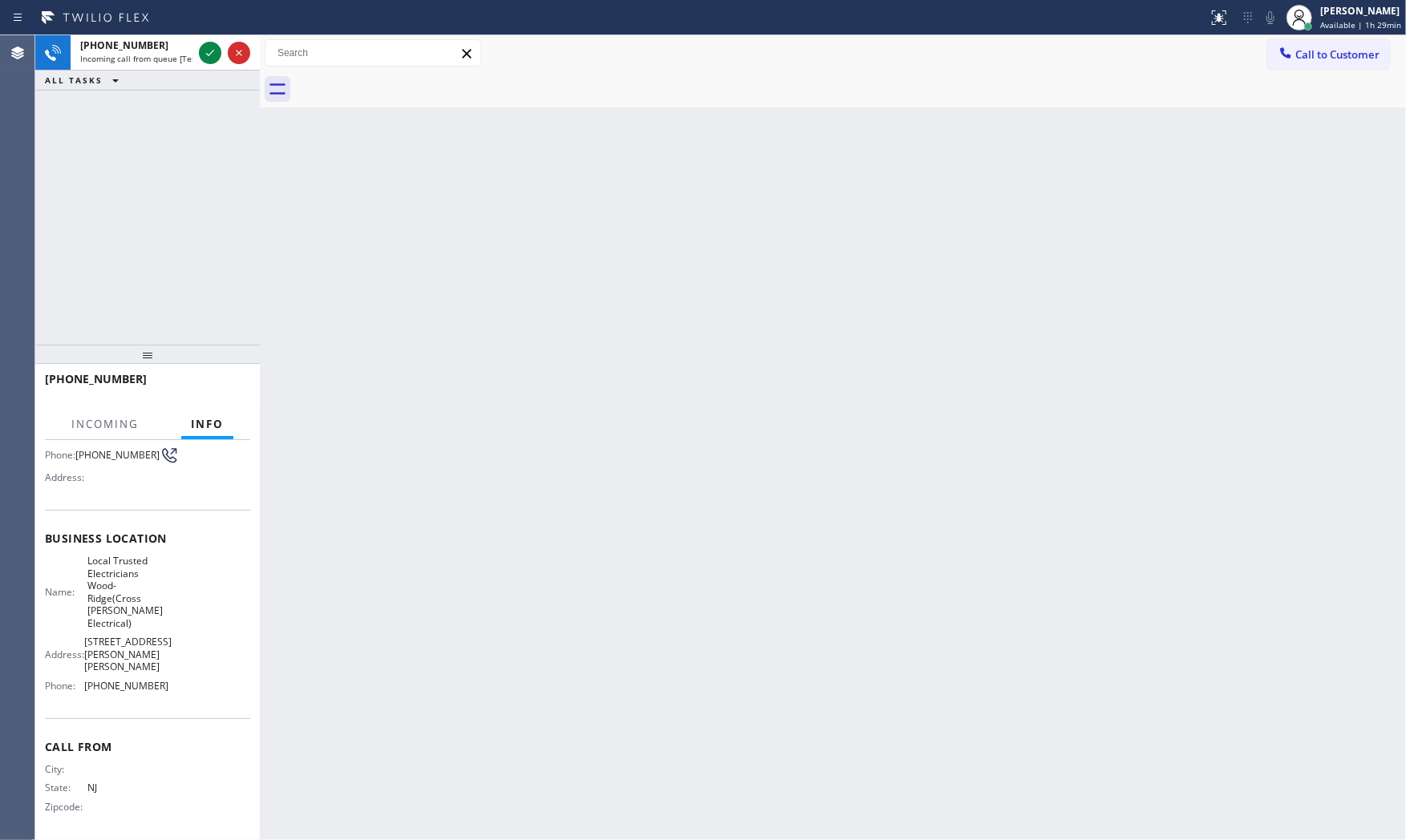
scroll to position [151, 0]
click at [173, 53] on span "Incoming call from queue [Test] All" at bounding box center [146, 58] width 133 height 11
click at [206, 54] on icon at bounding box center [209, 52] width 8 height 6
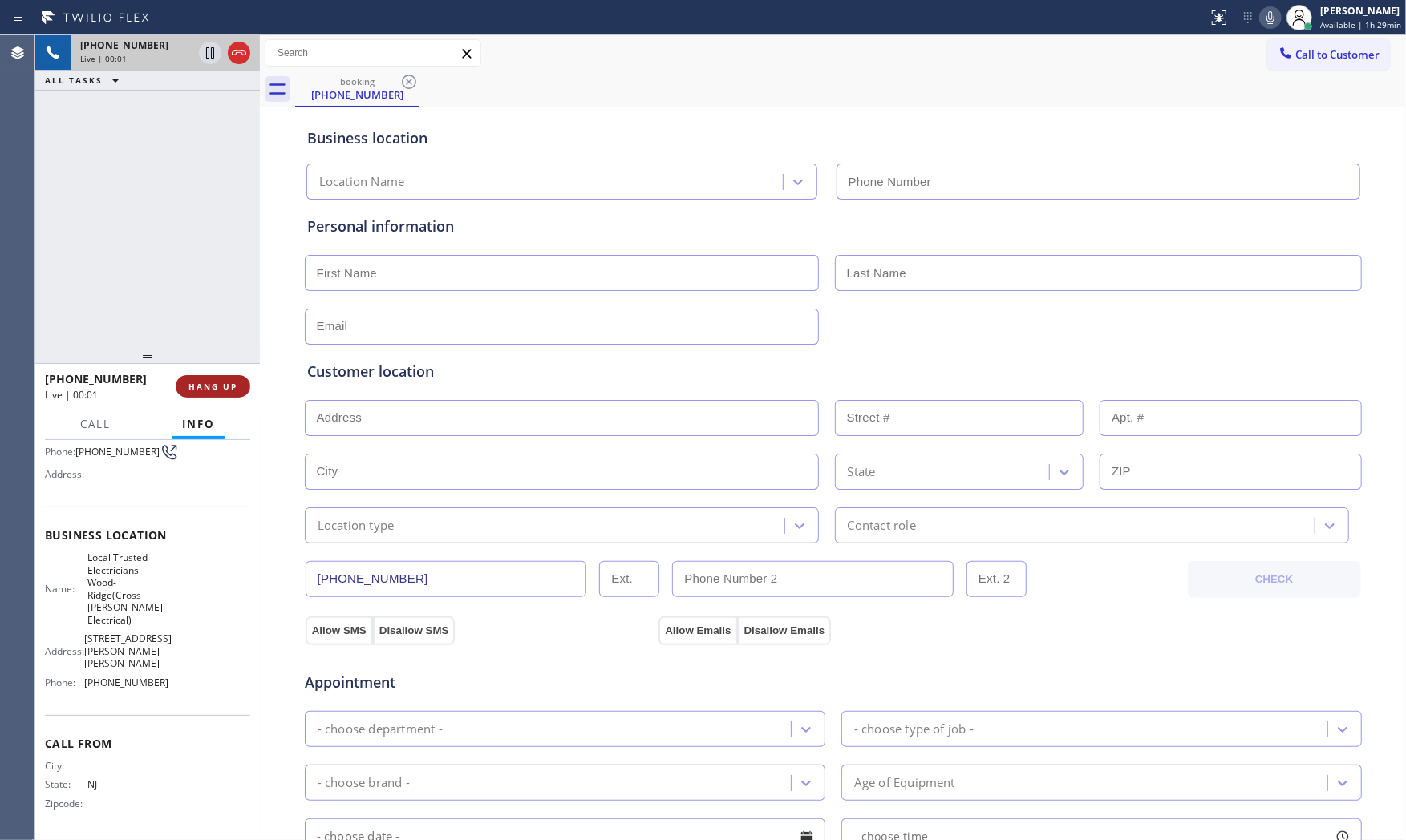
click at [227, 385] on span "HANG UP" at bounding box center [213, 386] width 49 height 11
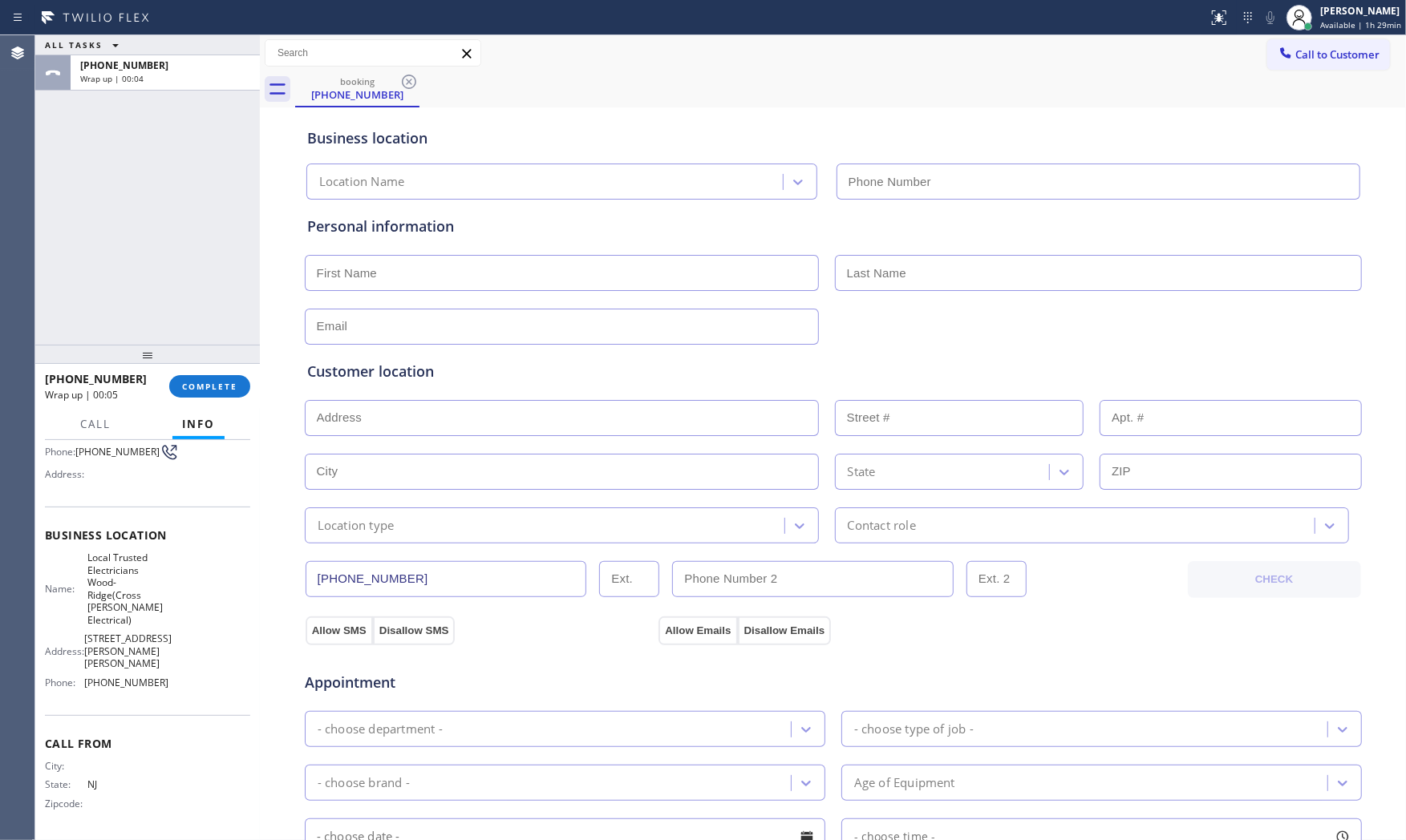
click at [229, 362] on div at bounding box center [148, 354] width 225 height 19
click at [239, 380] on button "COMPLETE" at bounding box center [209, 386] width 81 height 22
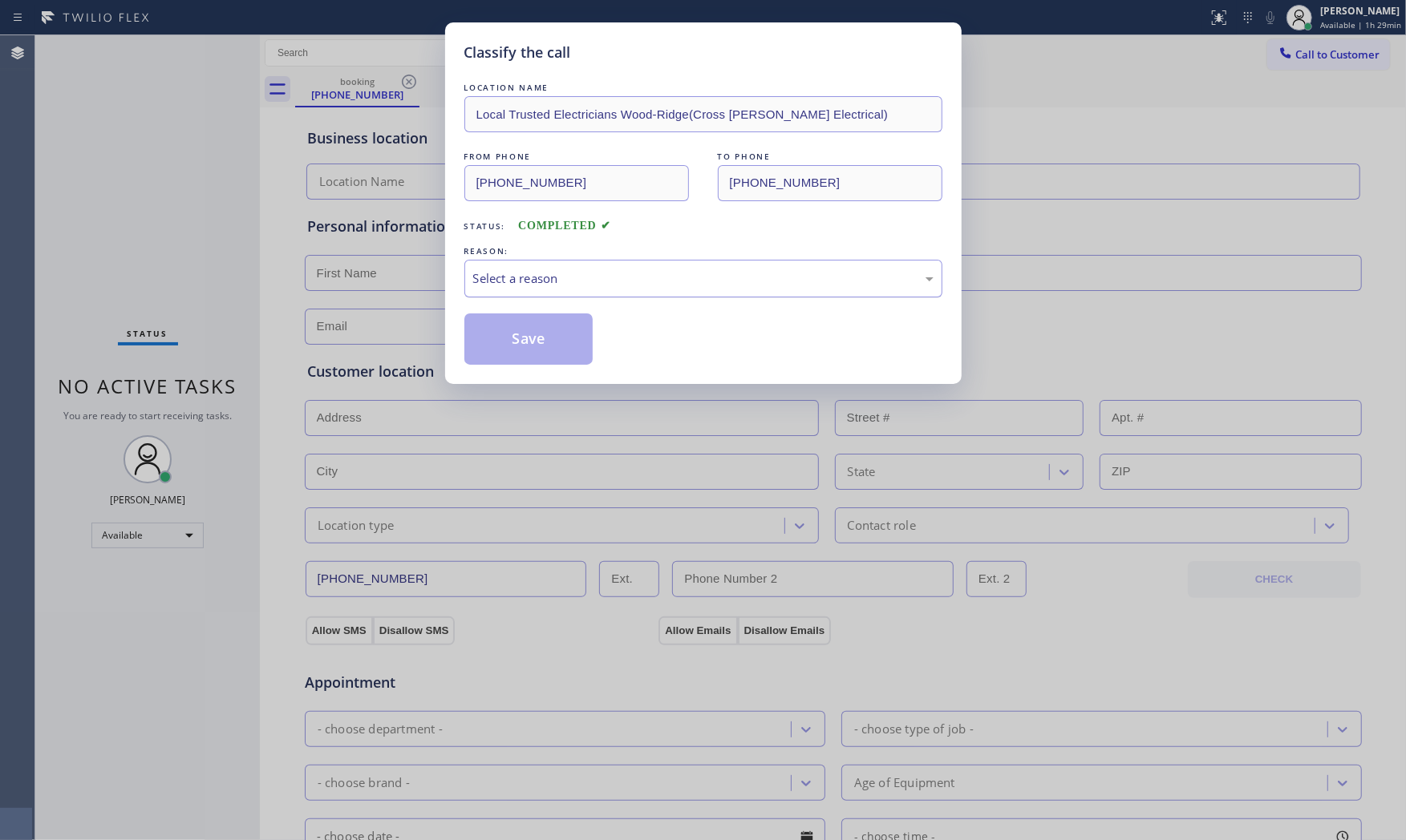
drag, startPoint x: 676, startPoint y: 275, endPoint x: 647, endPoint y: 295, distance: 35.2
click at [674, 274] on div "Select a reason" at bounding box center [703, 278] width 460 height 18
drag, startPoint x: 546, startPoint y: 282, endPoint x: 544, endPoint y: 294, distance: 12.2
click at [546, 284] on div "#1 New Customer - Booked" at bounding box center [703, 278] width 460 height 18
click at [537, 341] on button "Save" at bounding box center [529, 339] width 129 height 51
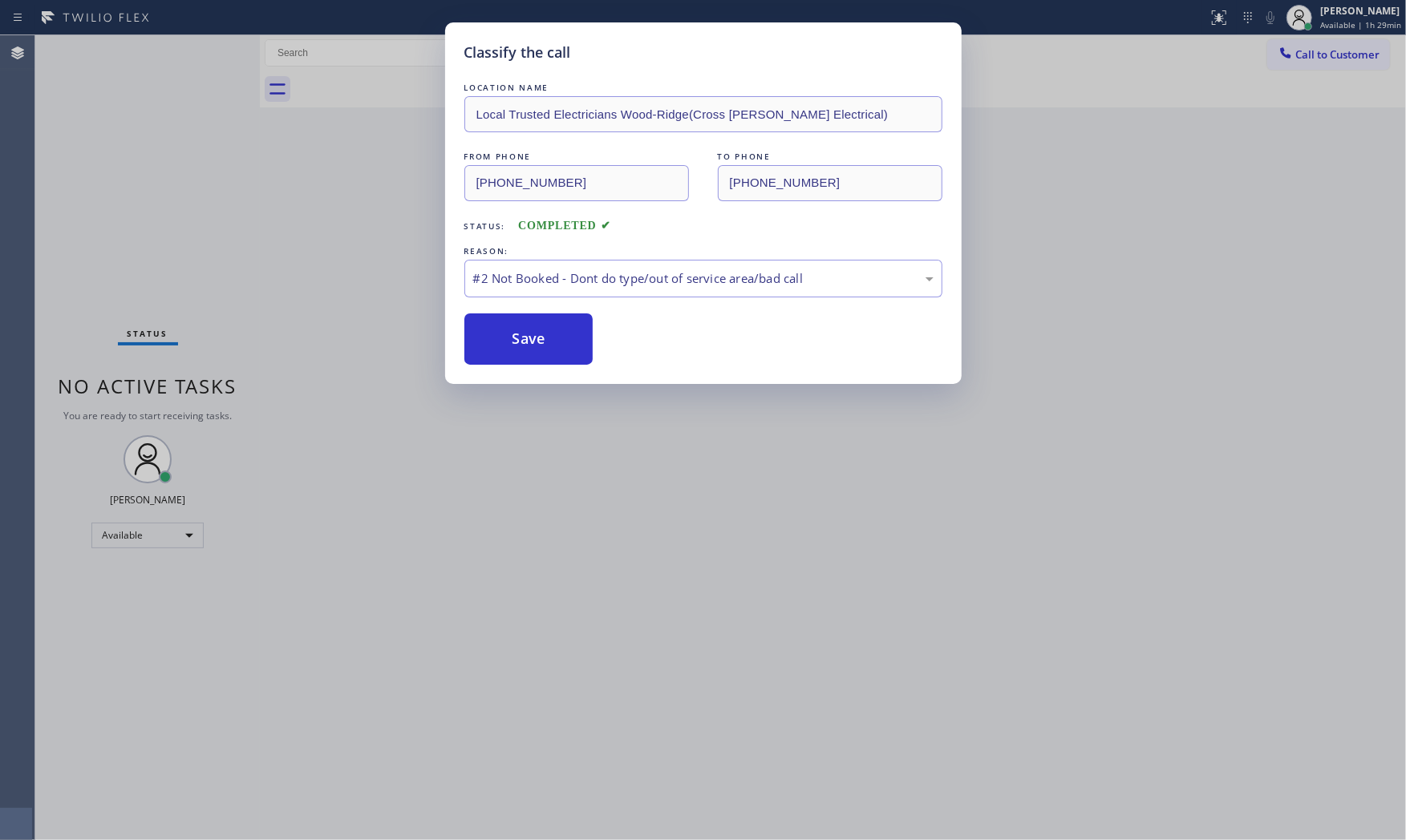
click at [537, 341] on button "Save" at bounding box center [529, 339] width 129 height 51
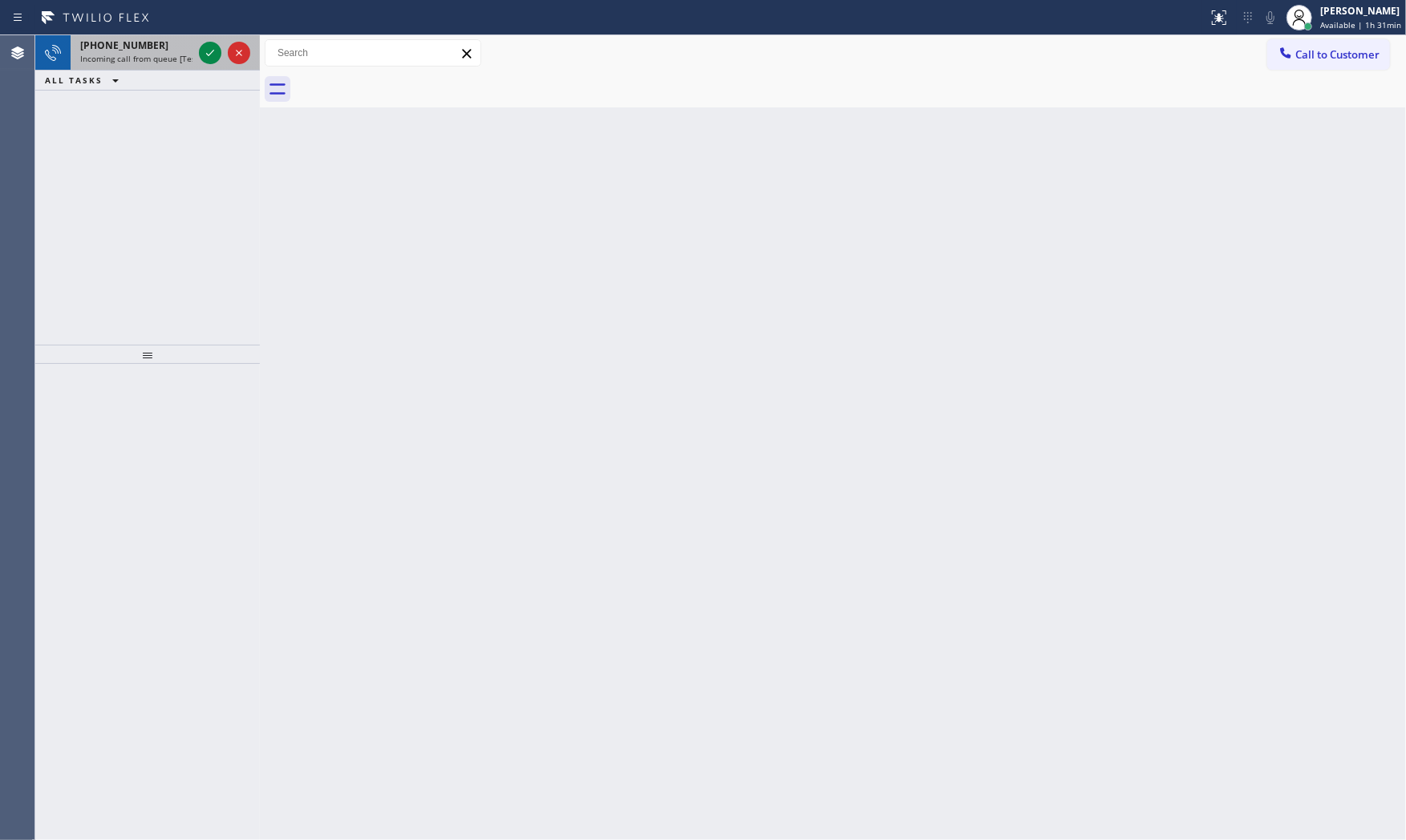
click at [168, 58] on span "Incoming call from queue [Test] All" at bounding box center [146, 58] width 133 height 11
click at [203, 57] on icon at bounding box center [210, 52] width 19 height 19
click at [215, 46] on icon at bounding box center [210, 52] width 19 height 19
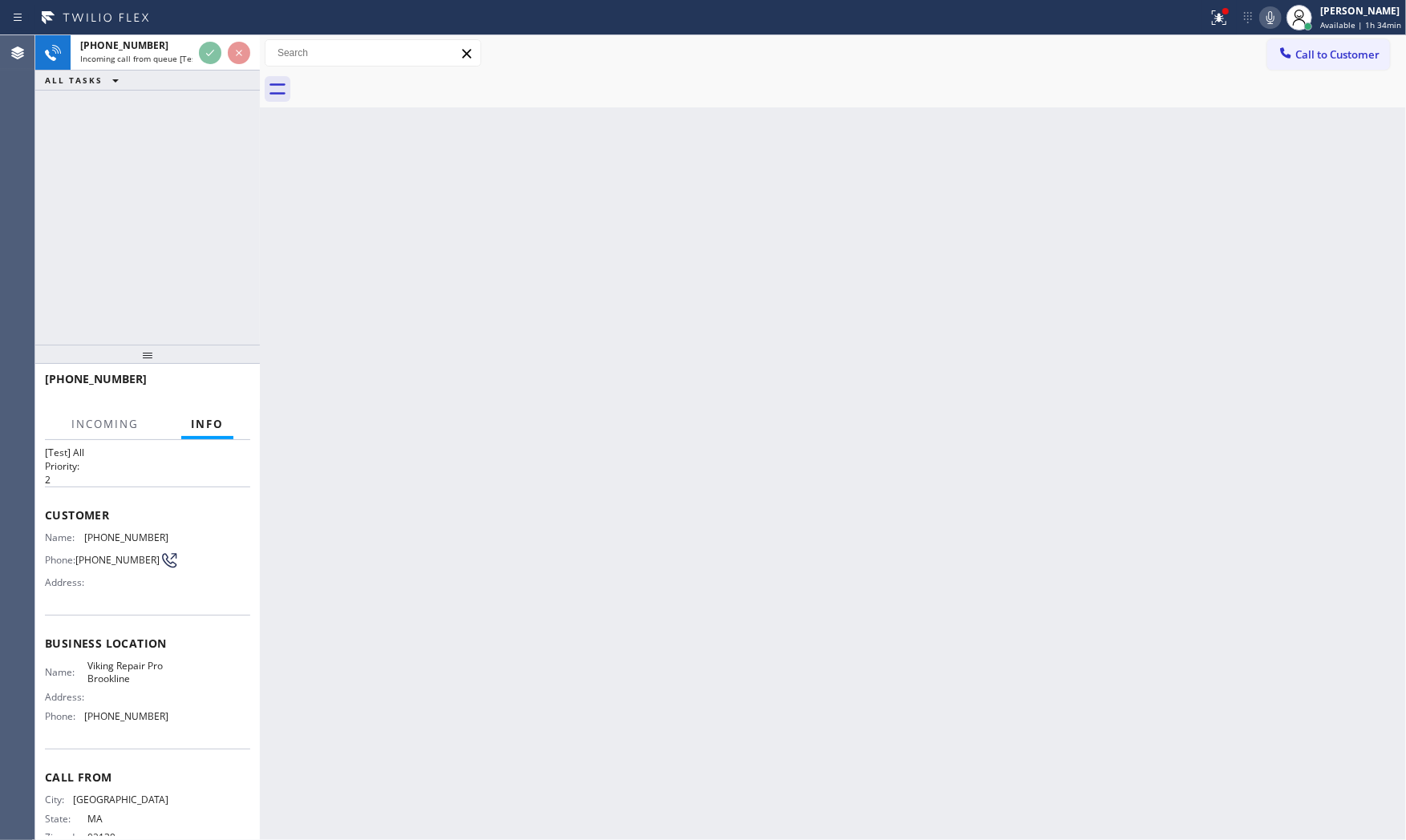
scroll to position [64, 0]
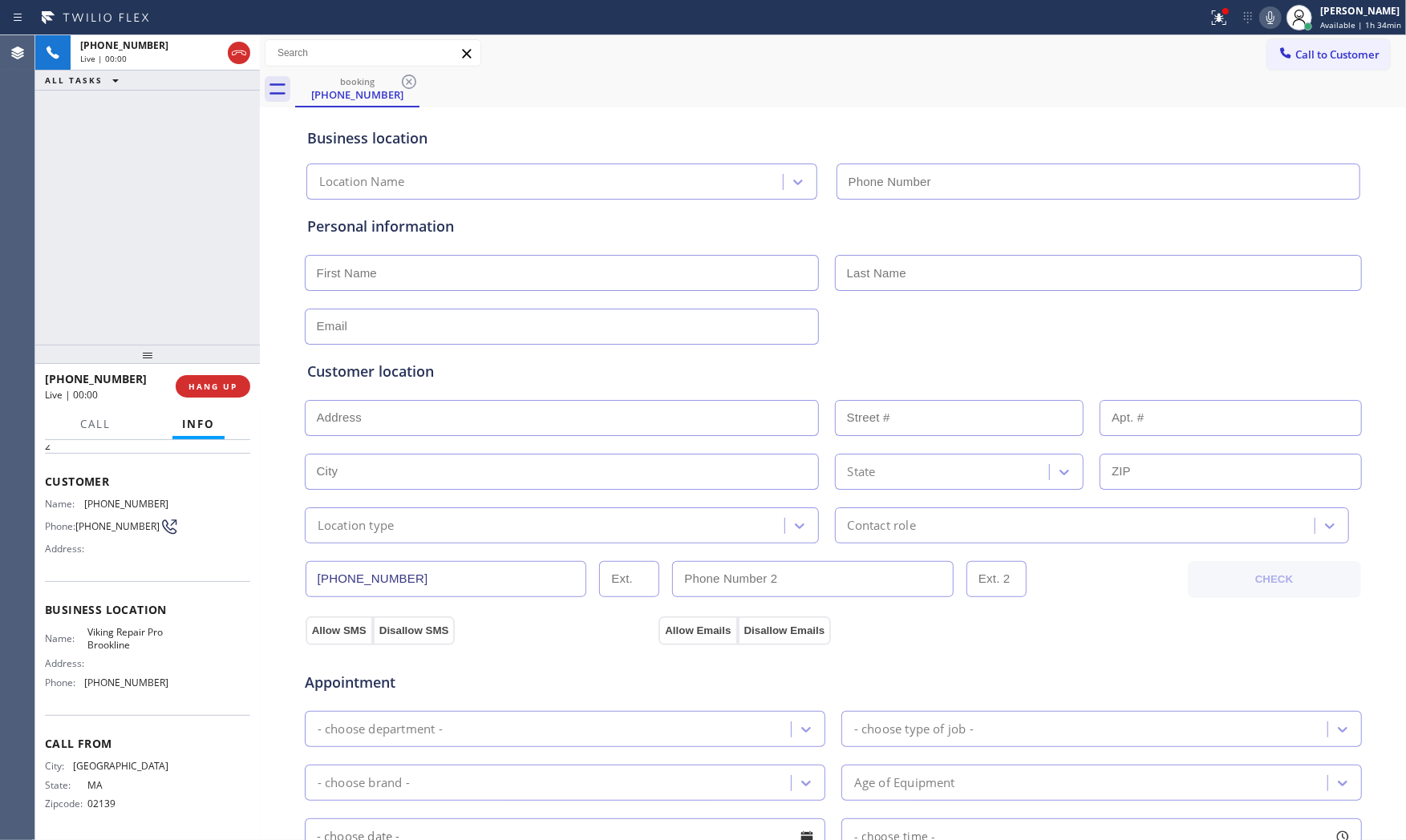
type input "[PHONE_NUMBER]"
click at [233, 383] on span "HANG UP" at bounding box center [213, 386] width 49 height 11
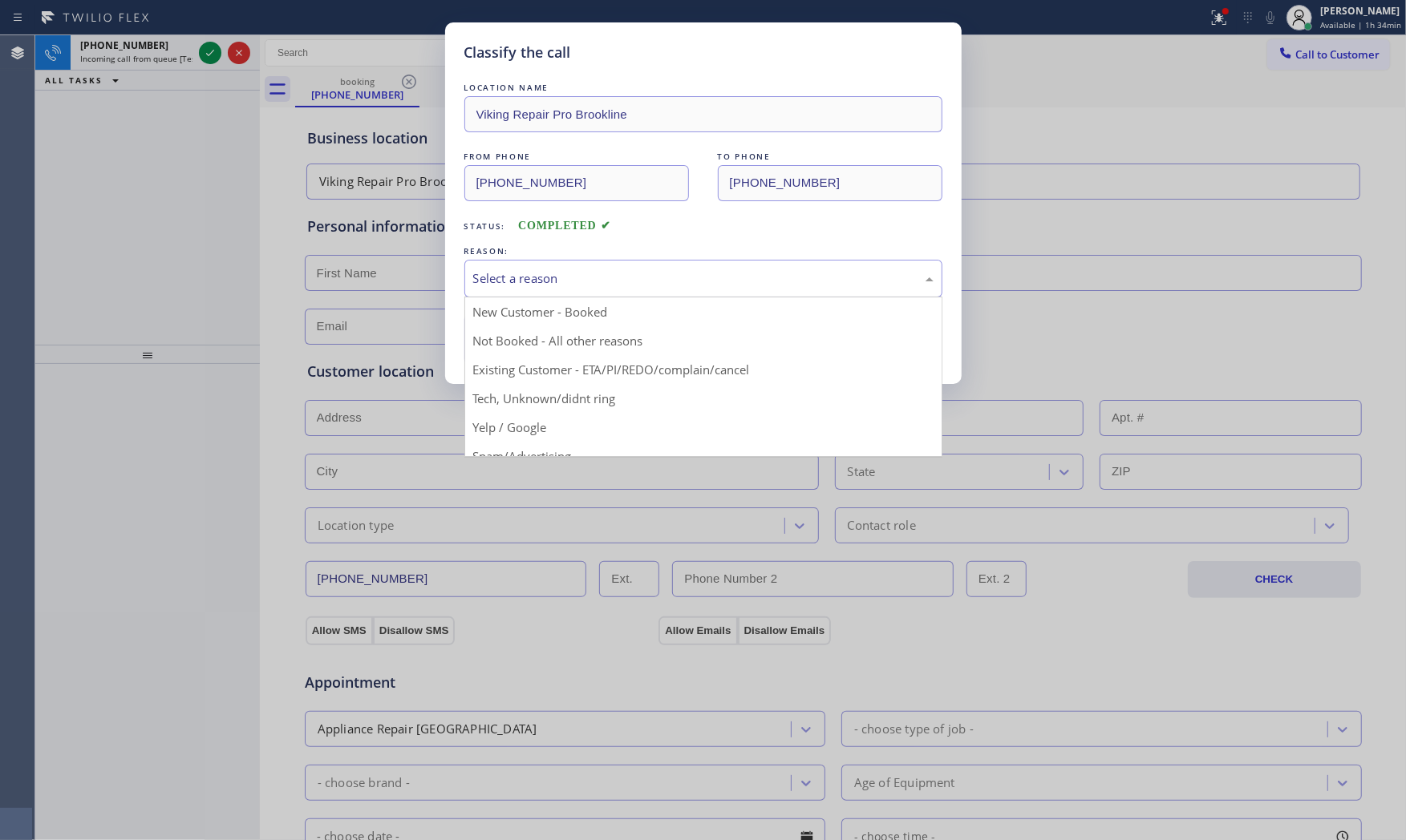
click at [514, 285] on div "Select a reason" at bounding box center [703, 278] width 460 height 18
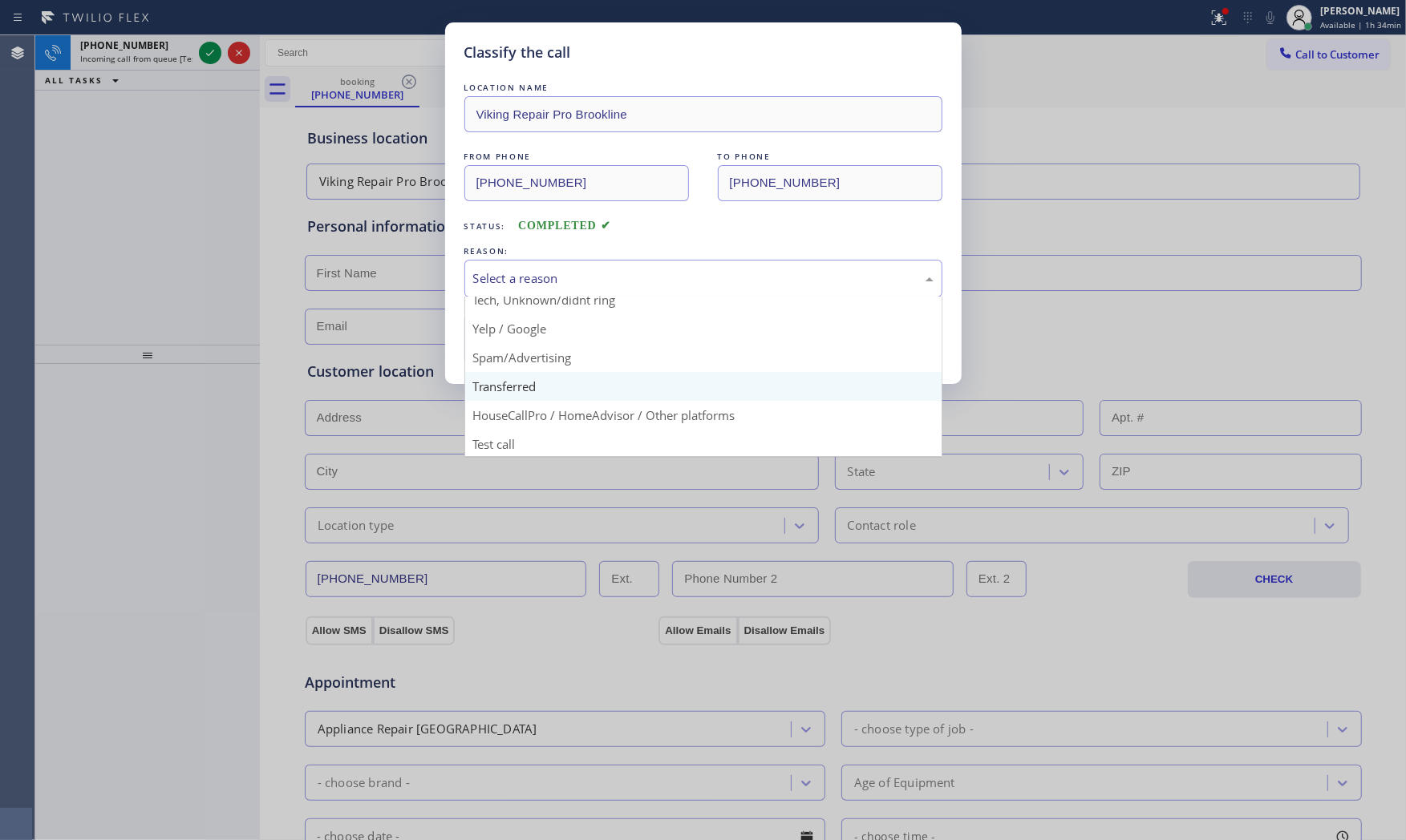
scroll to position [100, 0]
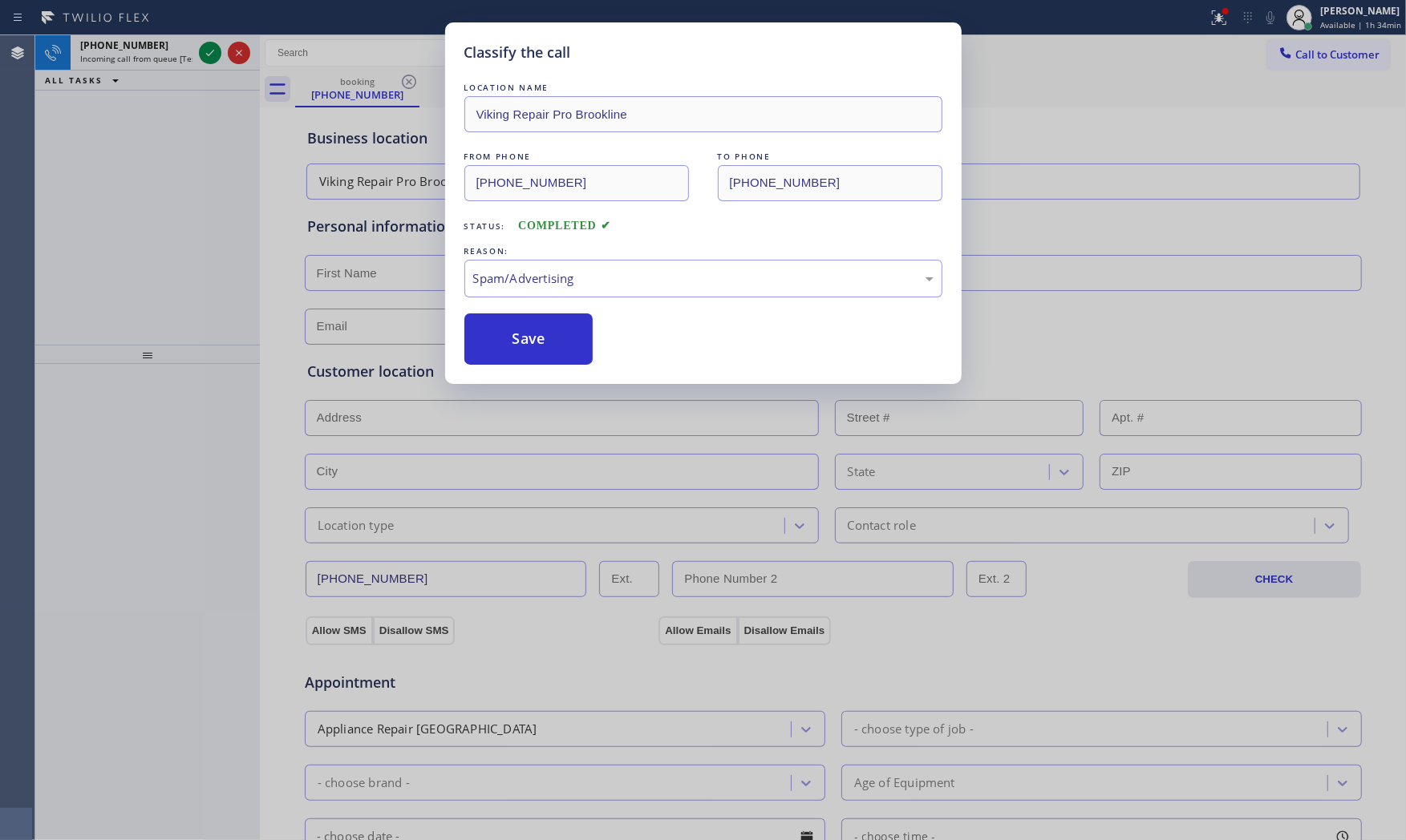
click at [526, 360] on button "Save" at bounding box center [529, 339] width 129 height 51
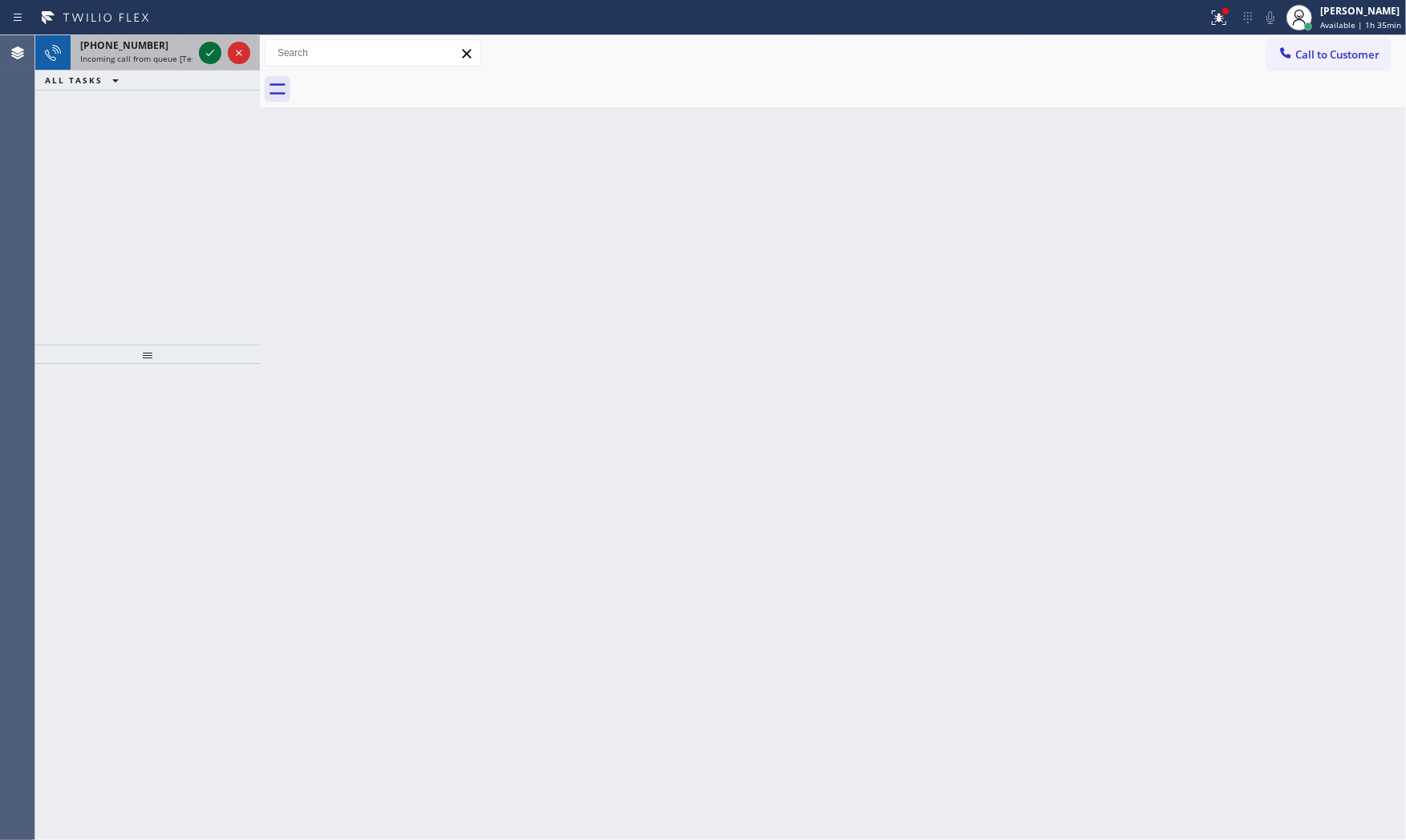
click at [207, 53] on icon at bounding box center [210, 52] width 19 height 19
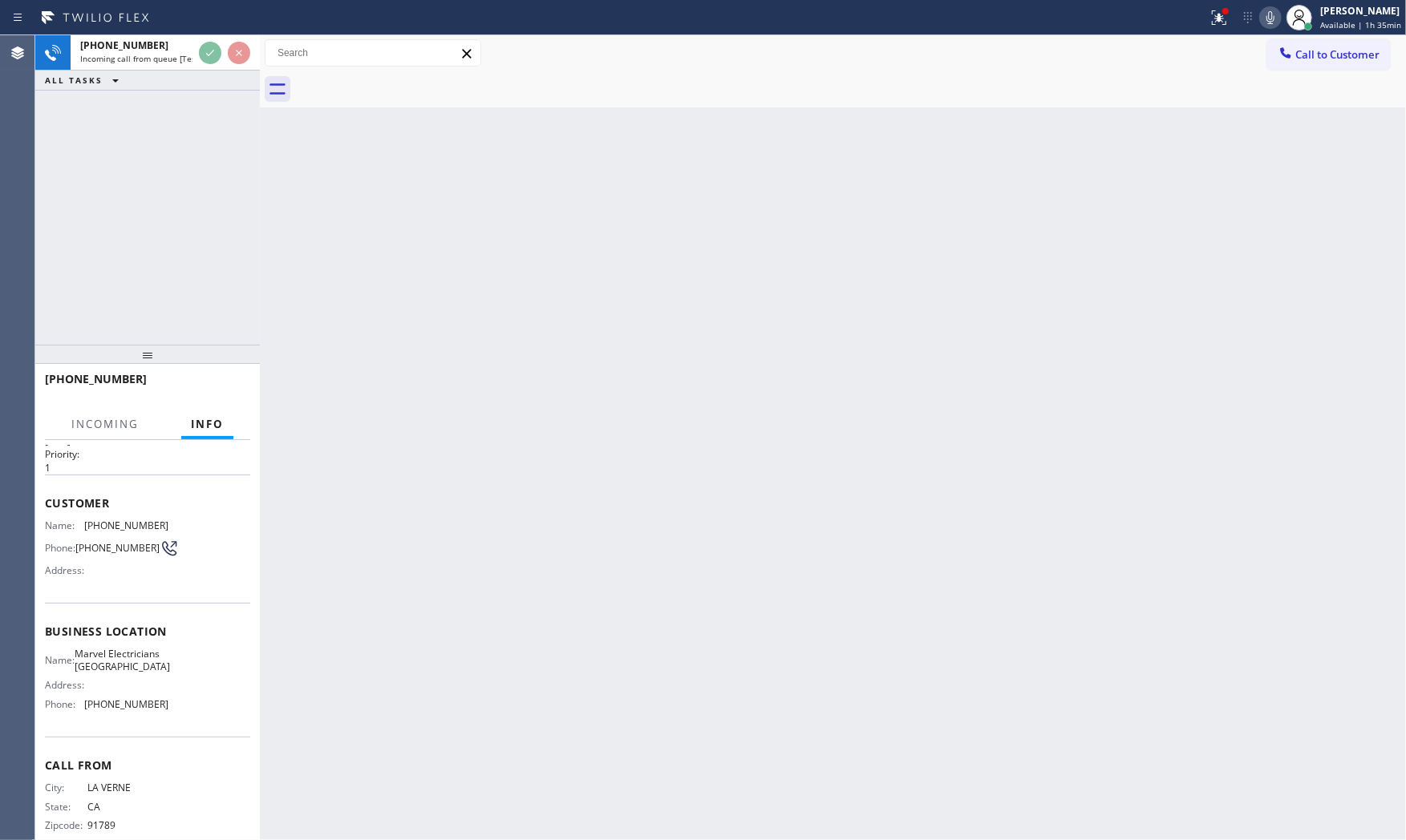
scroll to position [76, 0]
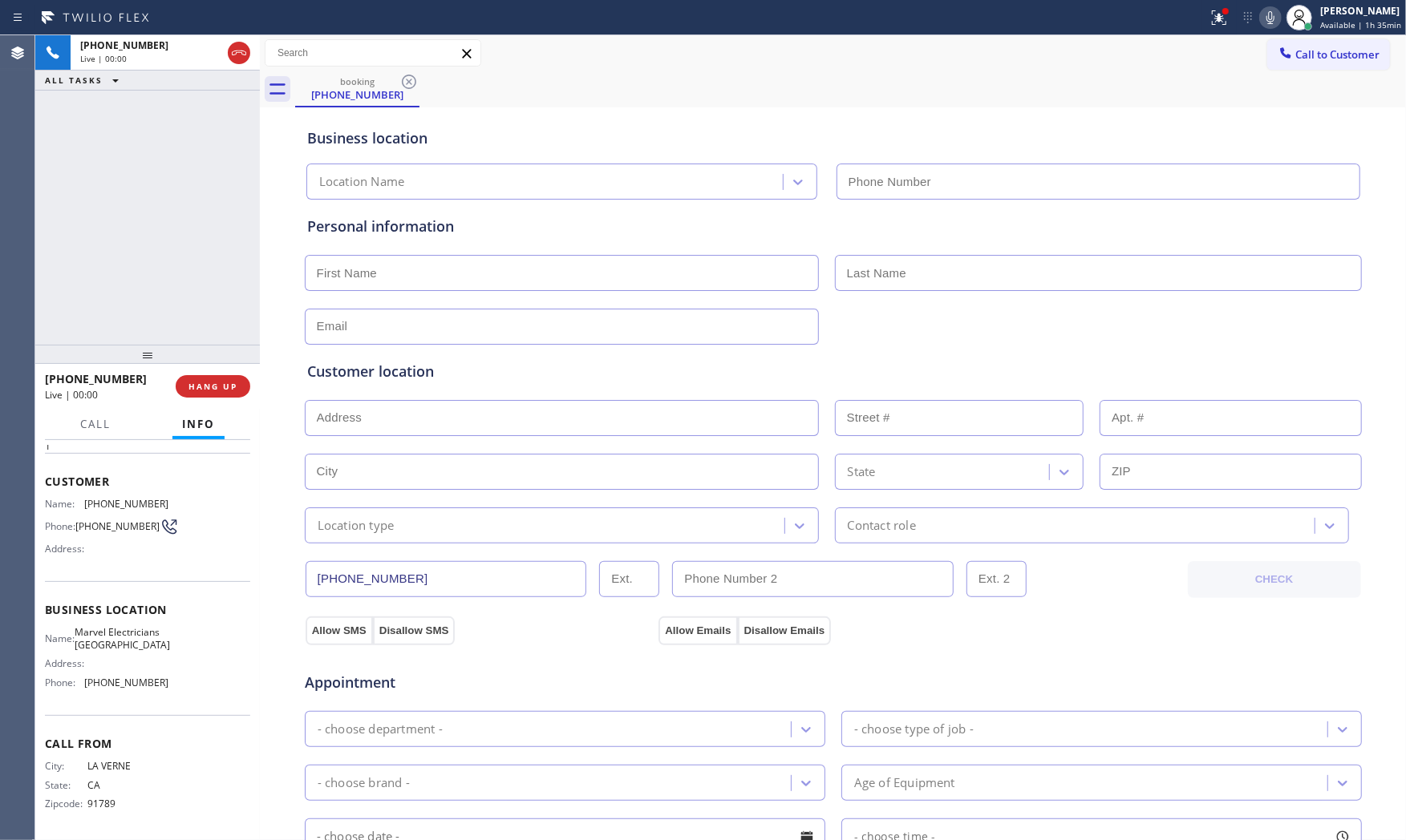
type input "[PHONE_NUMBER]"
click at [205, 388] on span "HANG UP" at bounding box center [213, 386] width 49 height 11
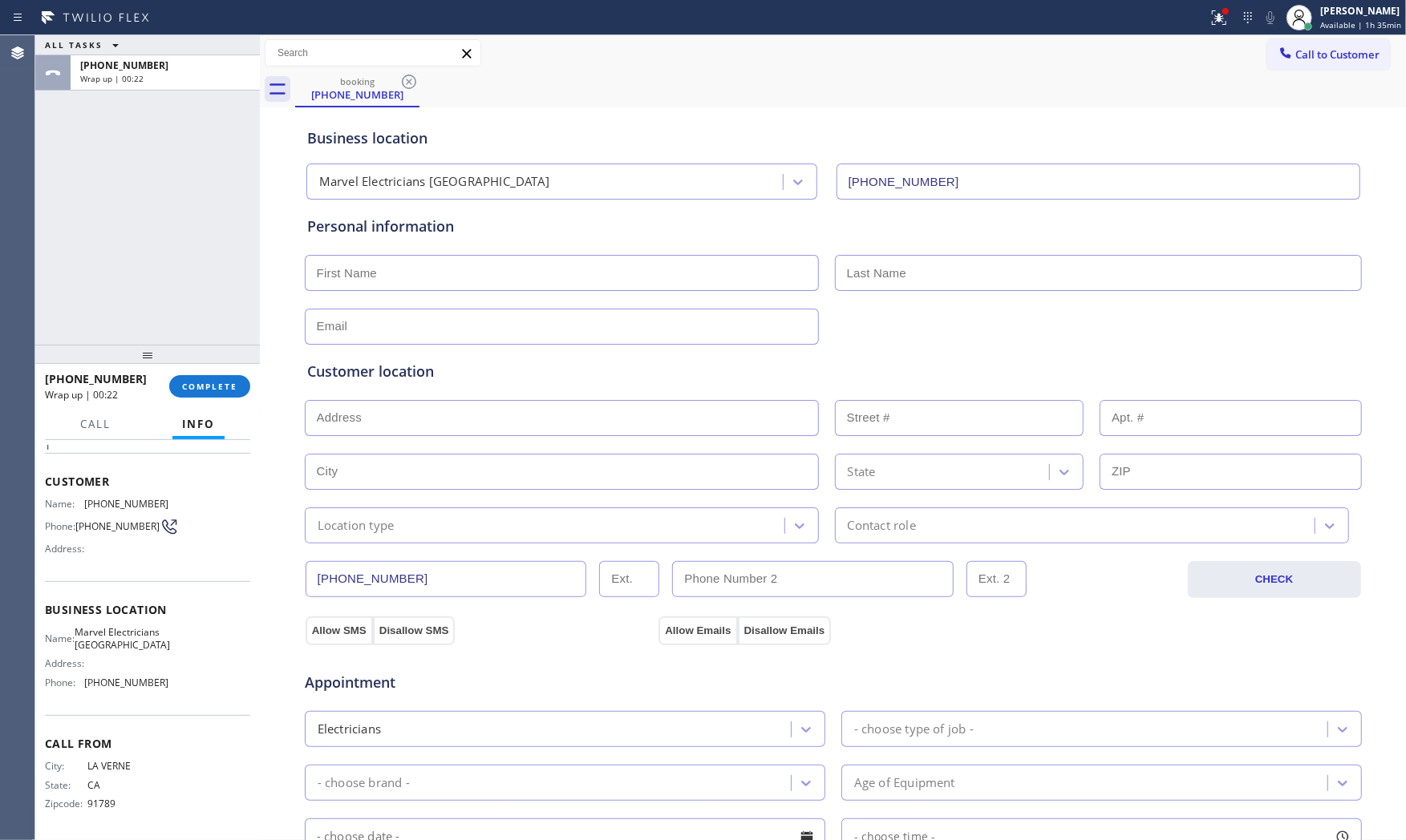
click at [234, 403] on div "[PHONE_NUMBER] Wrap up | 00:22 COMPLETE" at bounding box center [147, 386] width 205 height 42
click at [226, 387] on span "COMPLETE" at bounding box center [209, 386] width 55 height 11
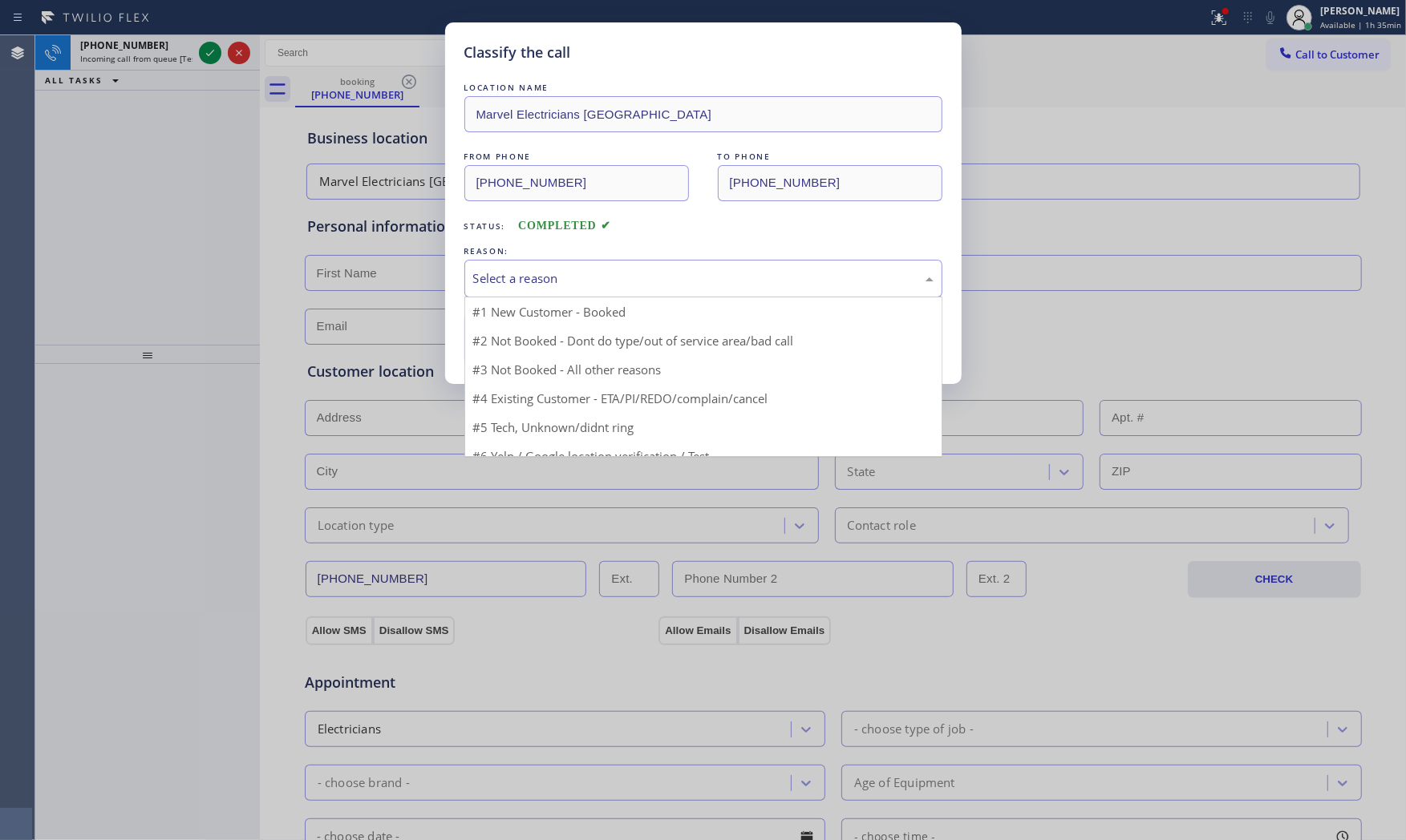
click at [540, 274] on div "Select a reason" at bounding box center [703, 278] width 460 height 18
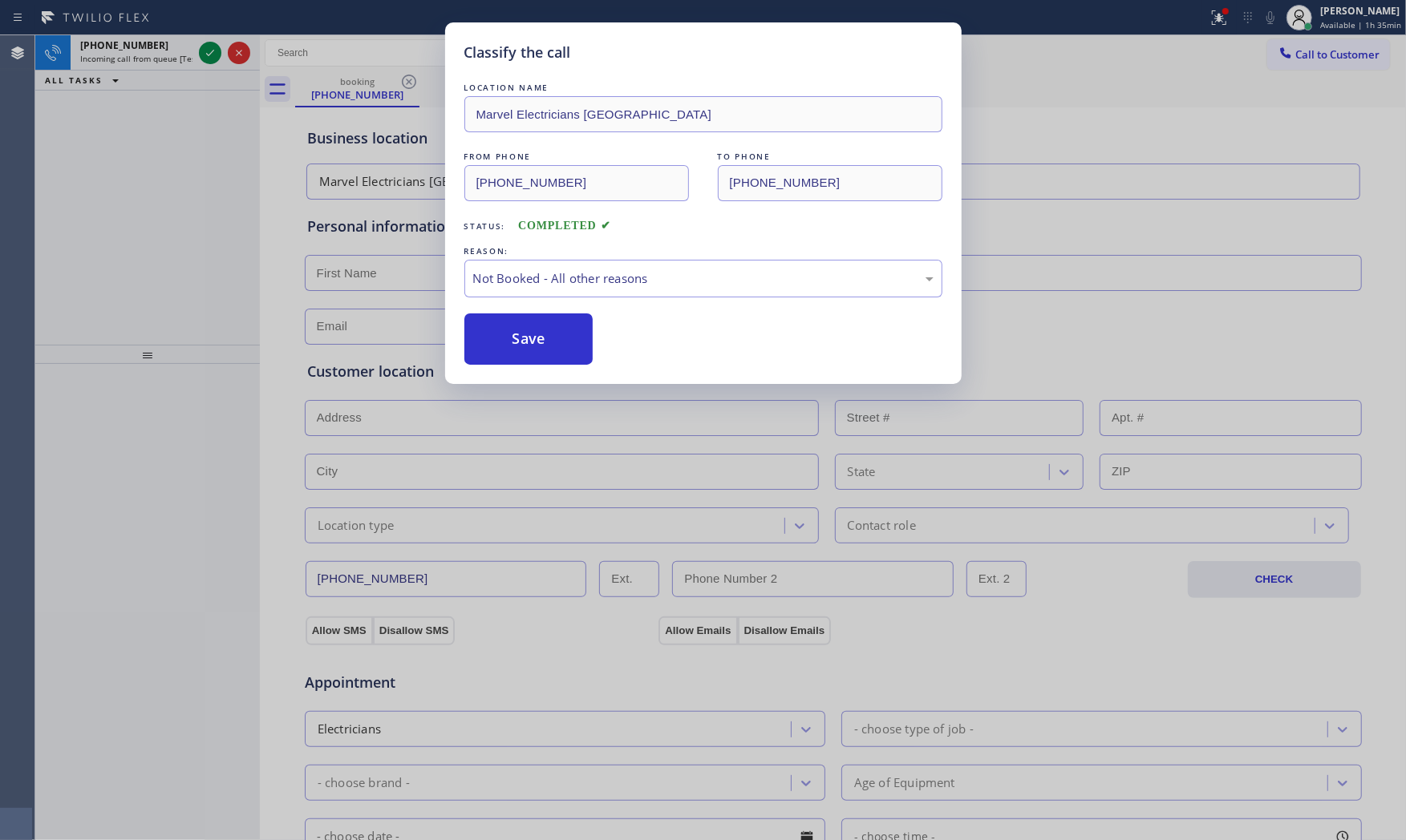
click at [536, 337] on button "Save" at bounding box center [529, 339] width 129 height 51
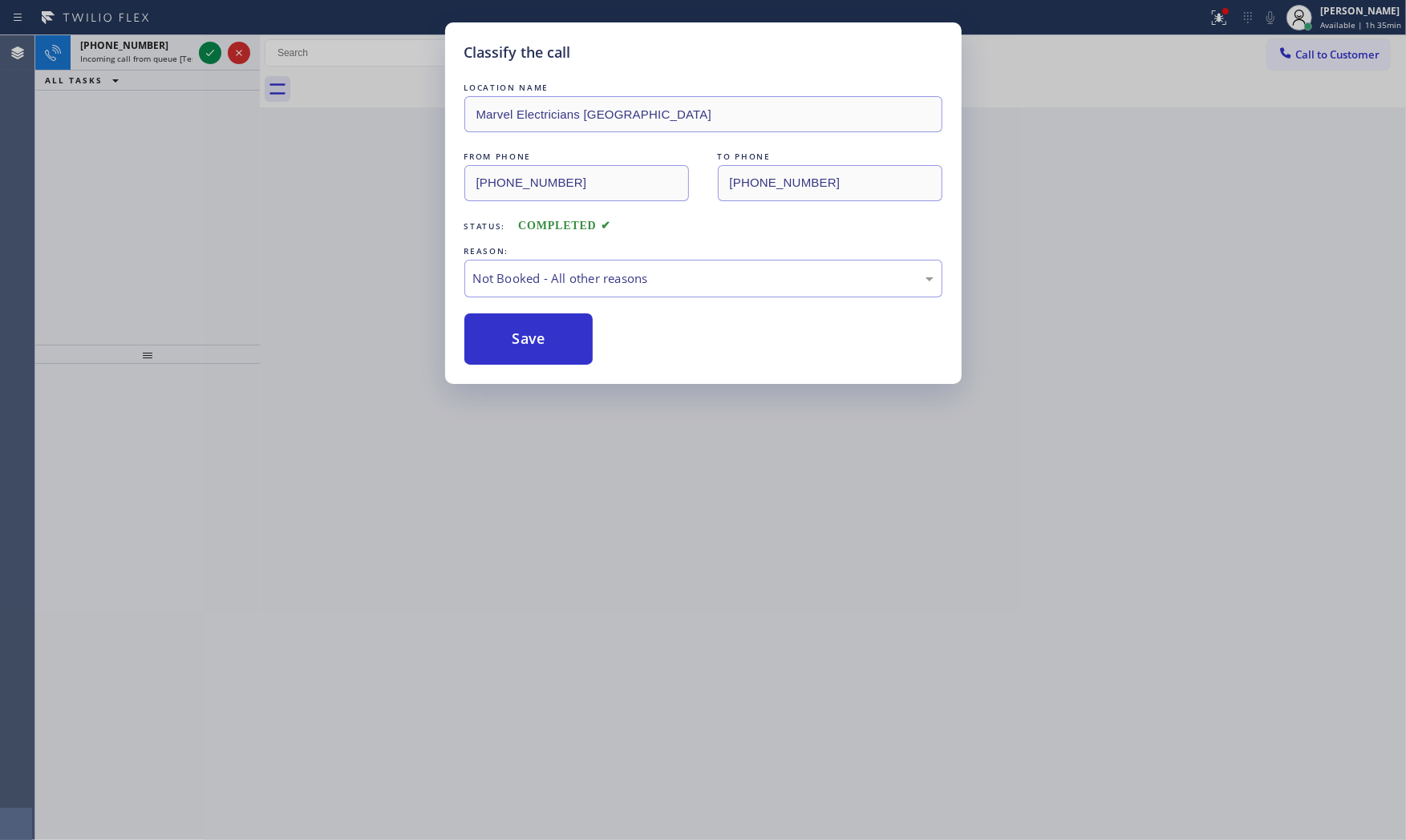
click at [536, 337] on button "Save" at bounding box center [529, 339] width 129 height 51
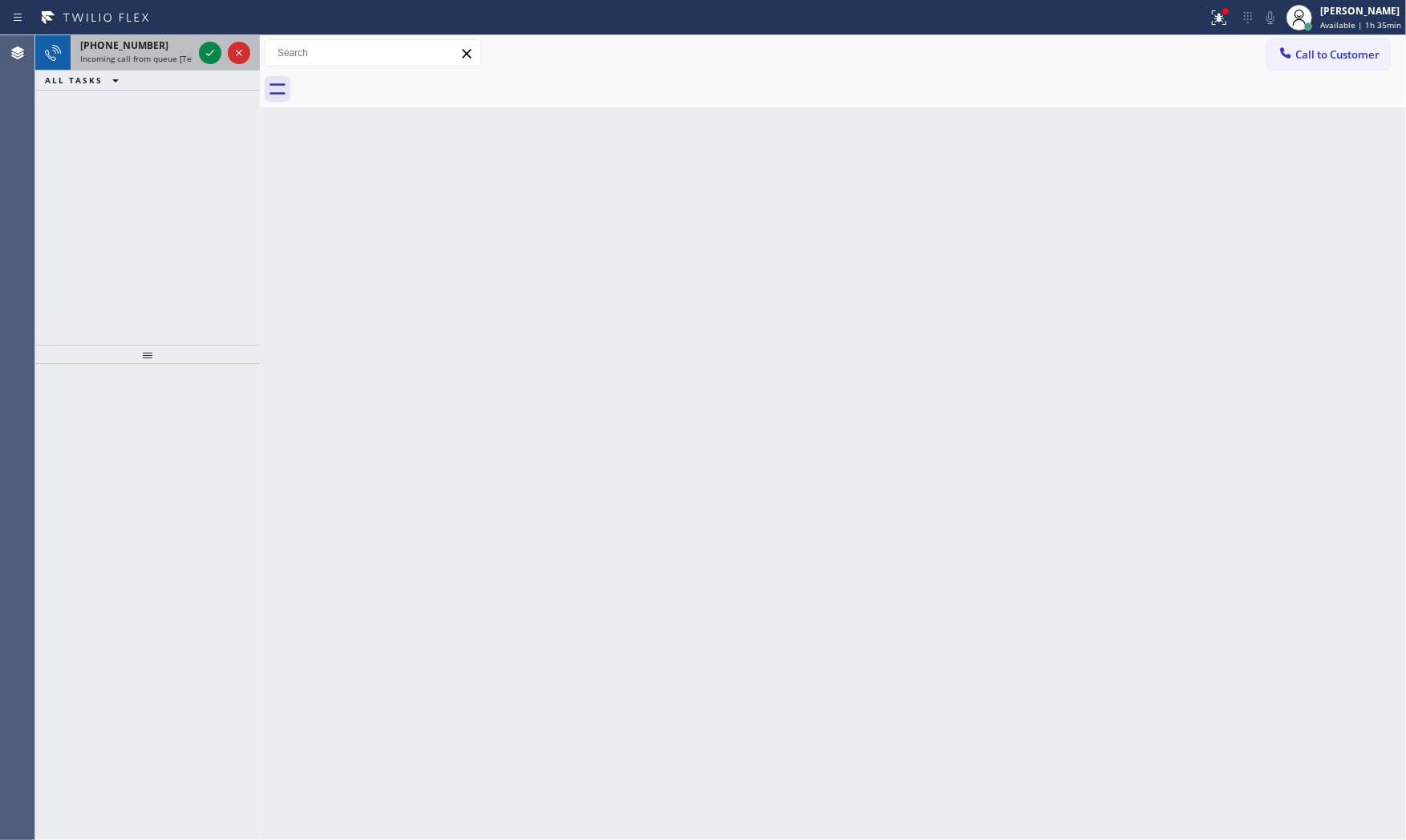
click at [147, 49] on div "[PHONE_NUMBER]" at bounding box center [136, 45] width 112 height 14
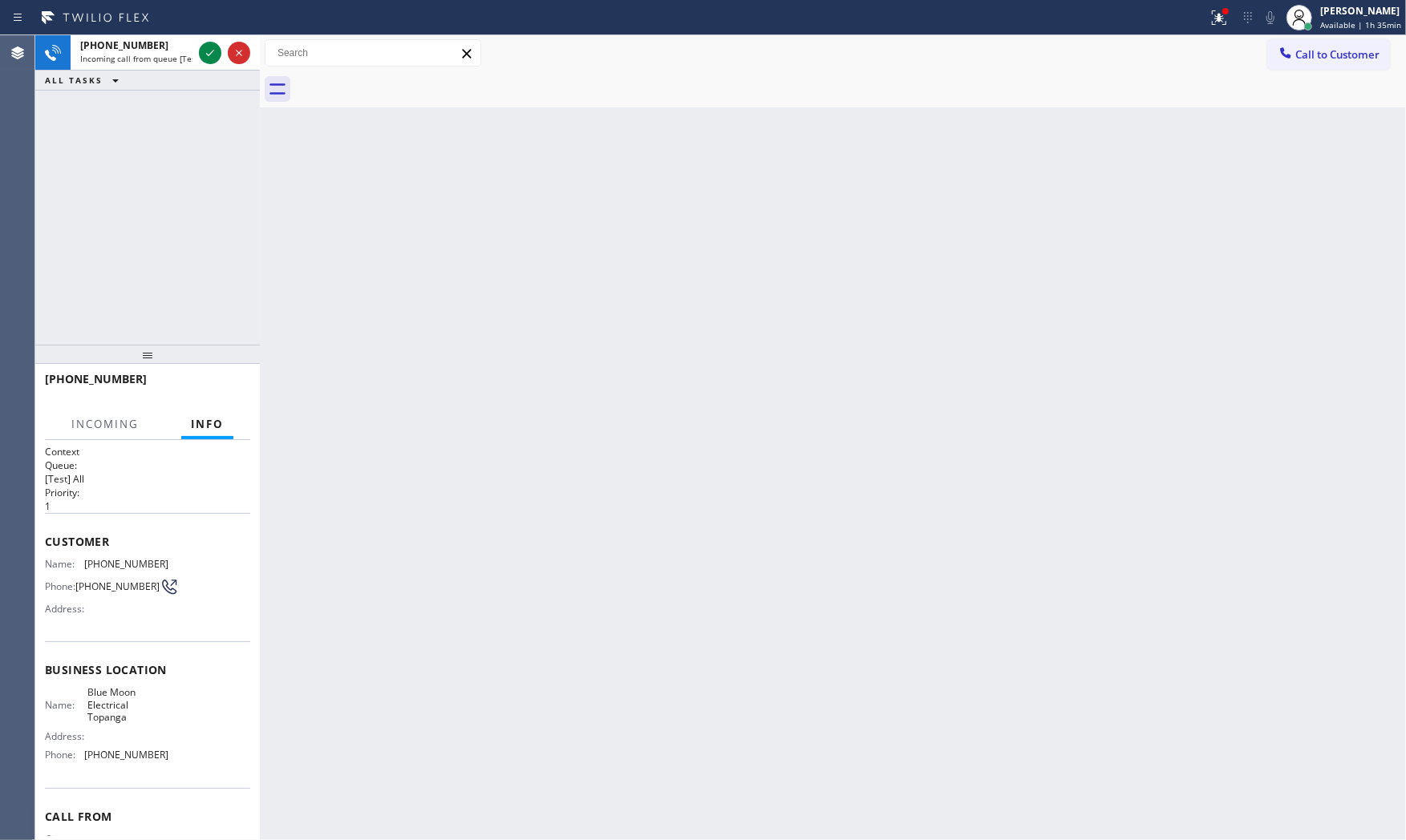
scroll to position [76, 0]
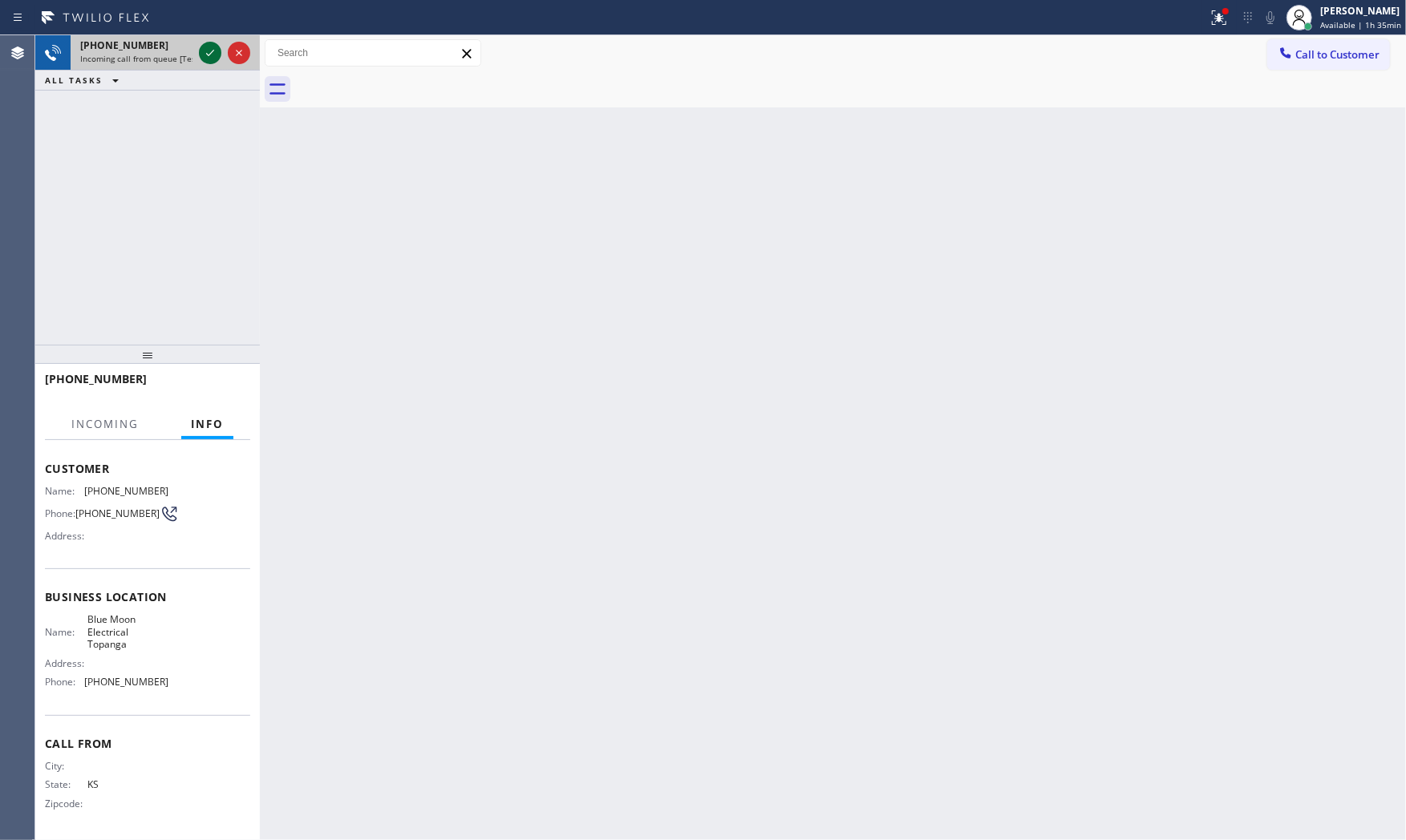
click at [209, 58] on icon at bounding box center [210, 52] width 19 height 19
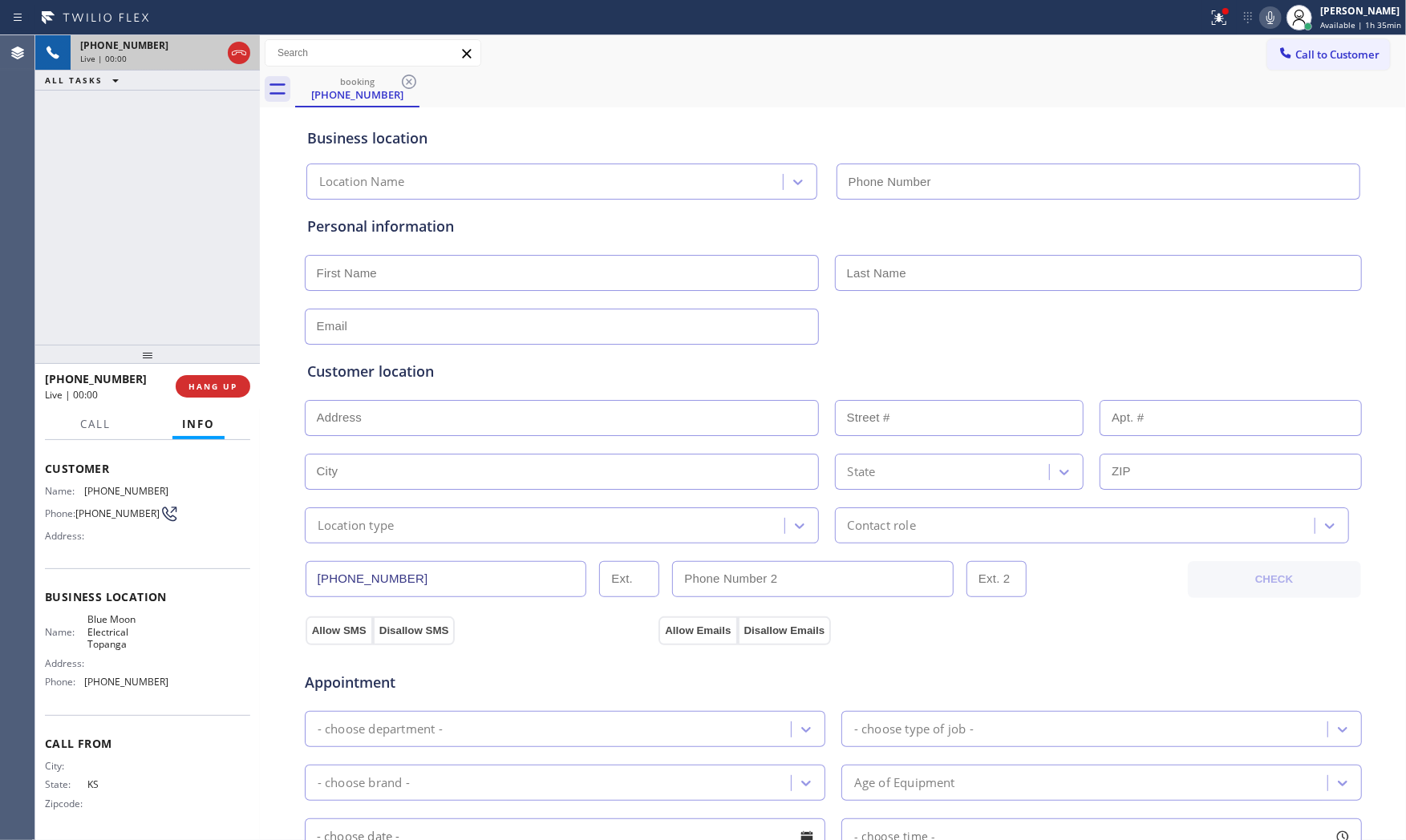
type input "[PHONE_NUMBER]"
click at [235, 384] on span "HANG UP" at bounding box center [213, 386] width 49 height 11
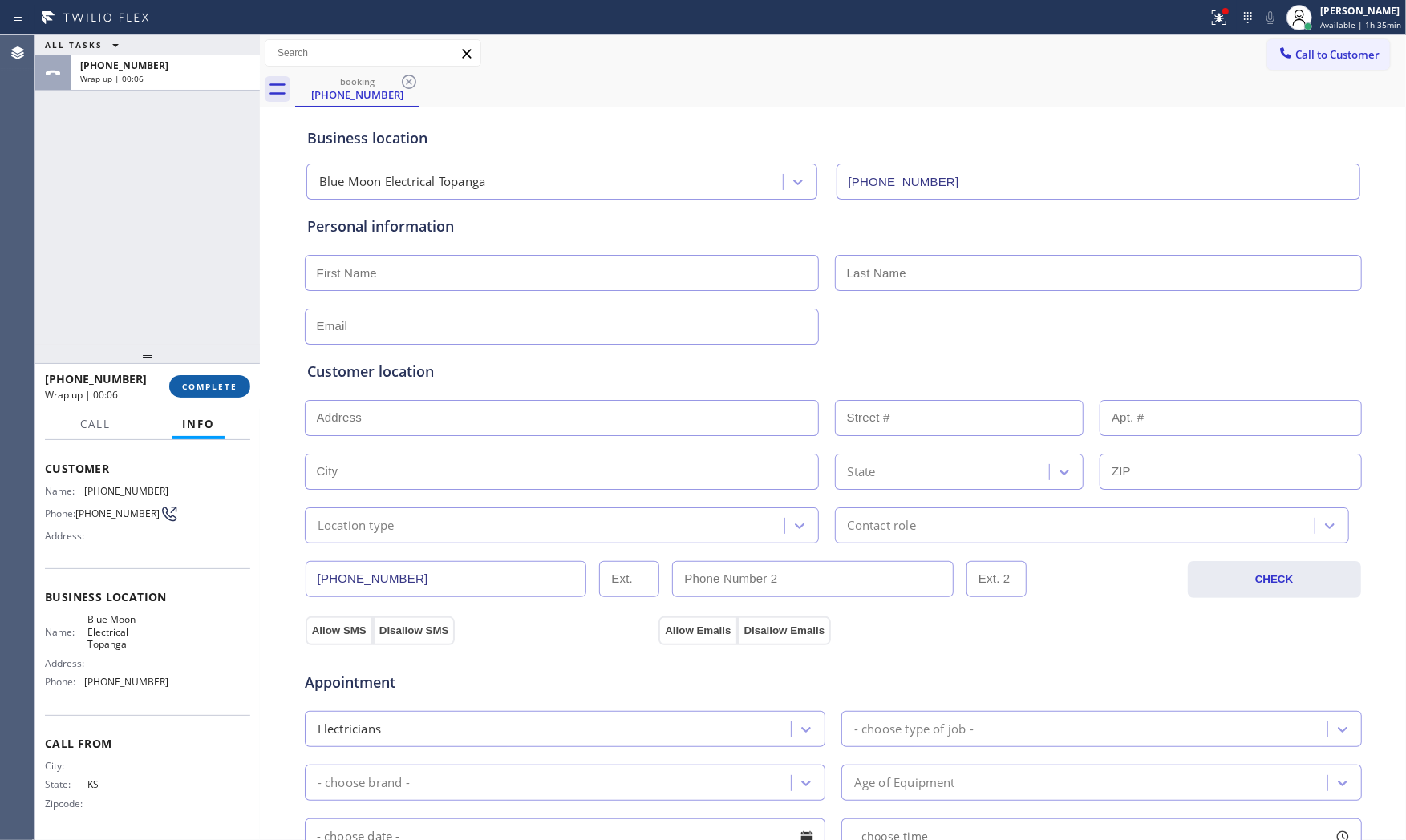
click at [235, 384] on span "COMPLETE" at bounding box center [209, 386] width 55 height 11
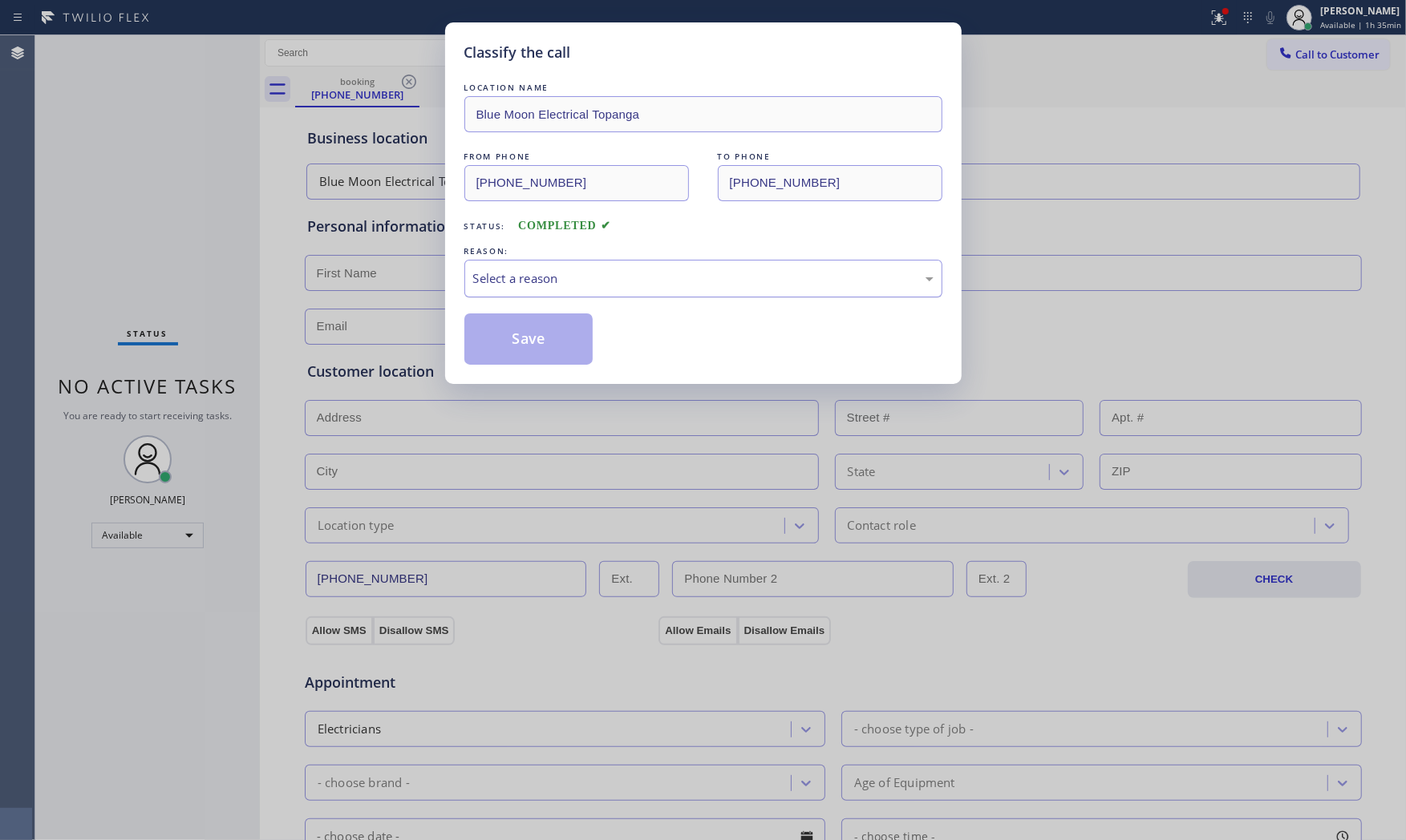
click at [591, 271] on div "Select a reason" at bounding box center [703, 278] width 460 height 18
click at [543, 329] on button "Save" at bounding box center [529, 339] width 129 height 51
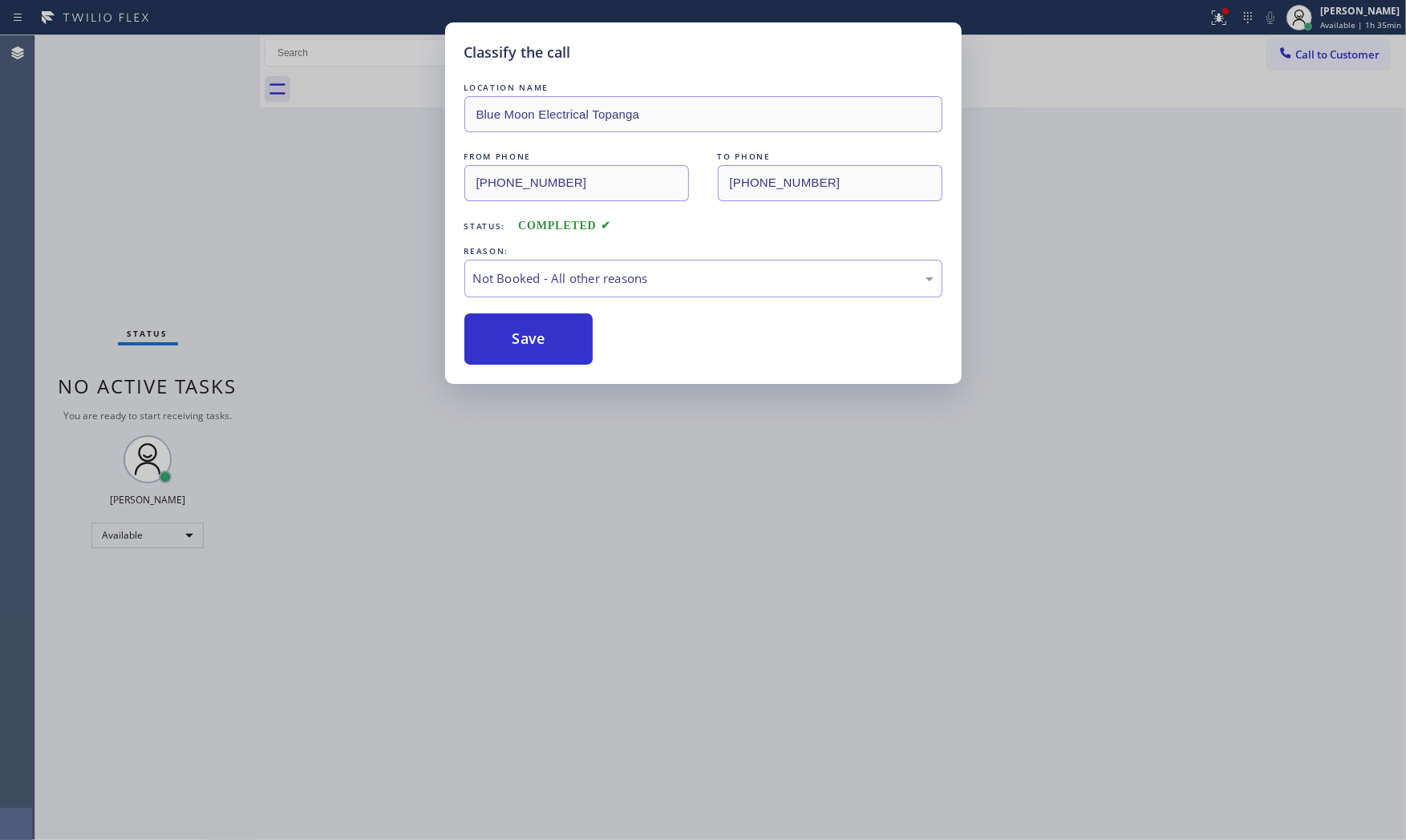
click at [543, 329] on button "Save" at bounding box center [529, 339] width 129 height 51
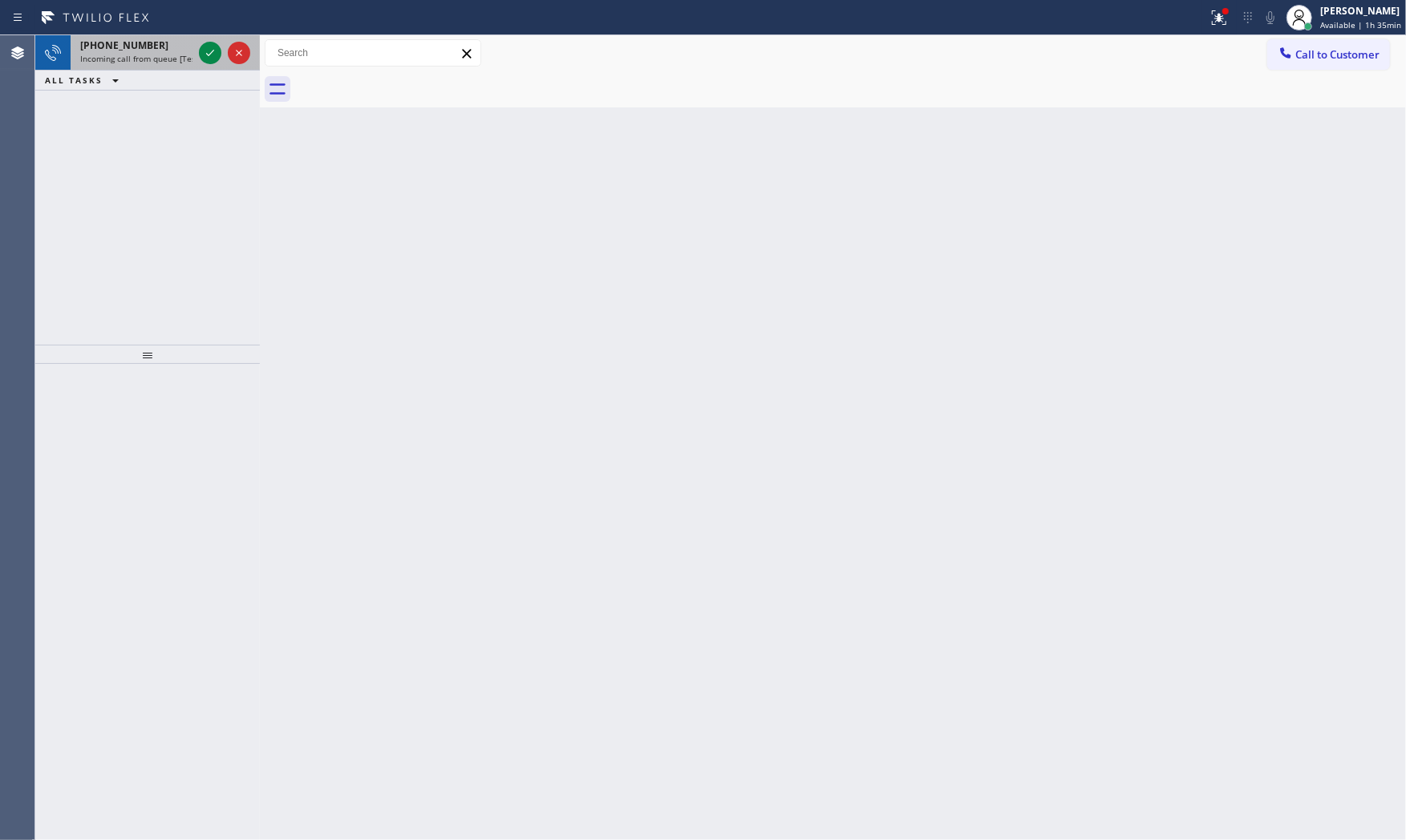
click at [173, 57] on span "Incoming call from queue [Test] All" at bounding box center [146, 58] width 133 height 11
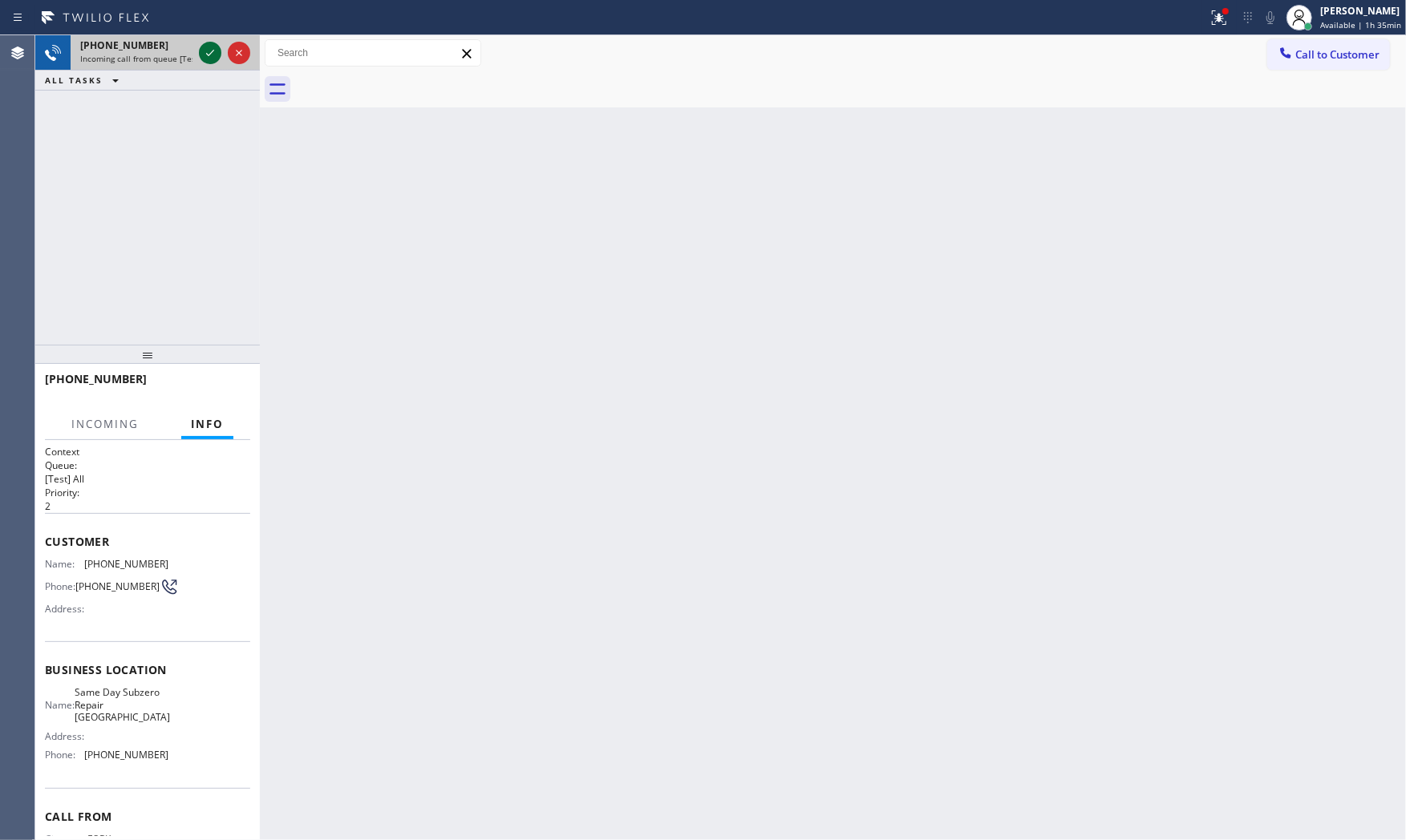
click at [199, 51] on div at bounding box center [210, 52] width 22 height 19
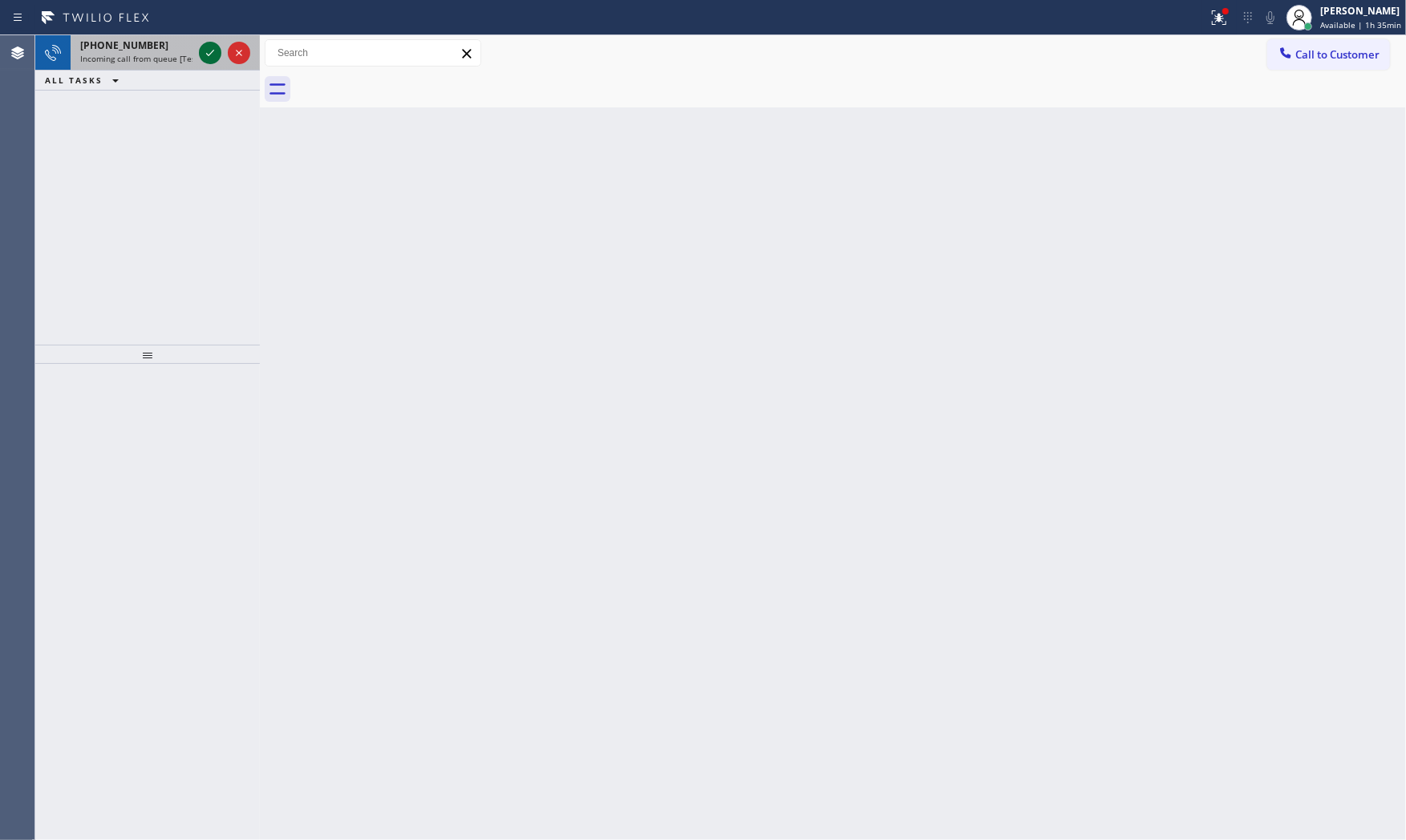
click at [203, 53] on icon at bounding box center [210, 52] width 19 height 19
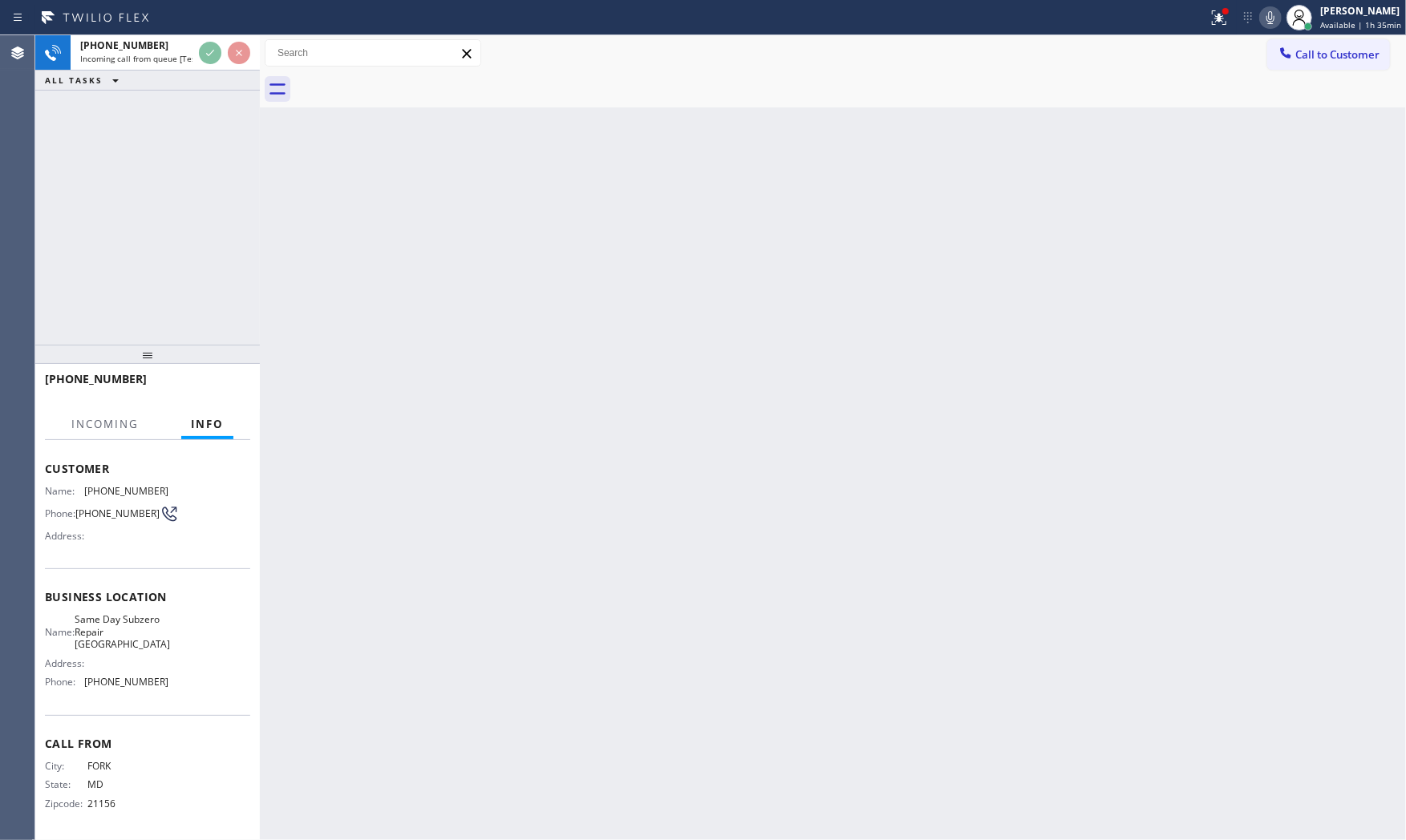
scroll to position [76, 0]
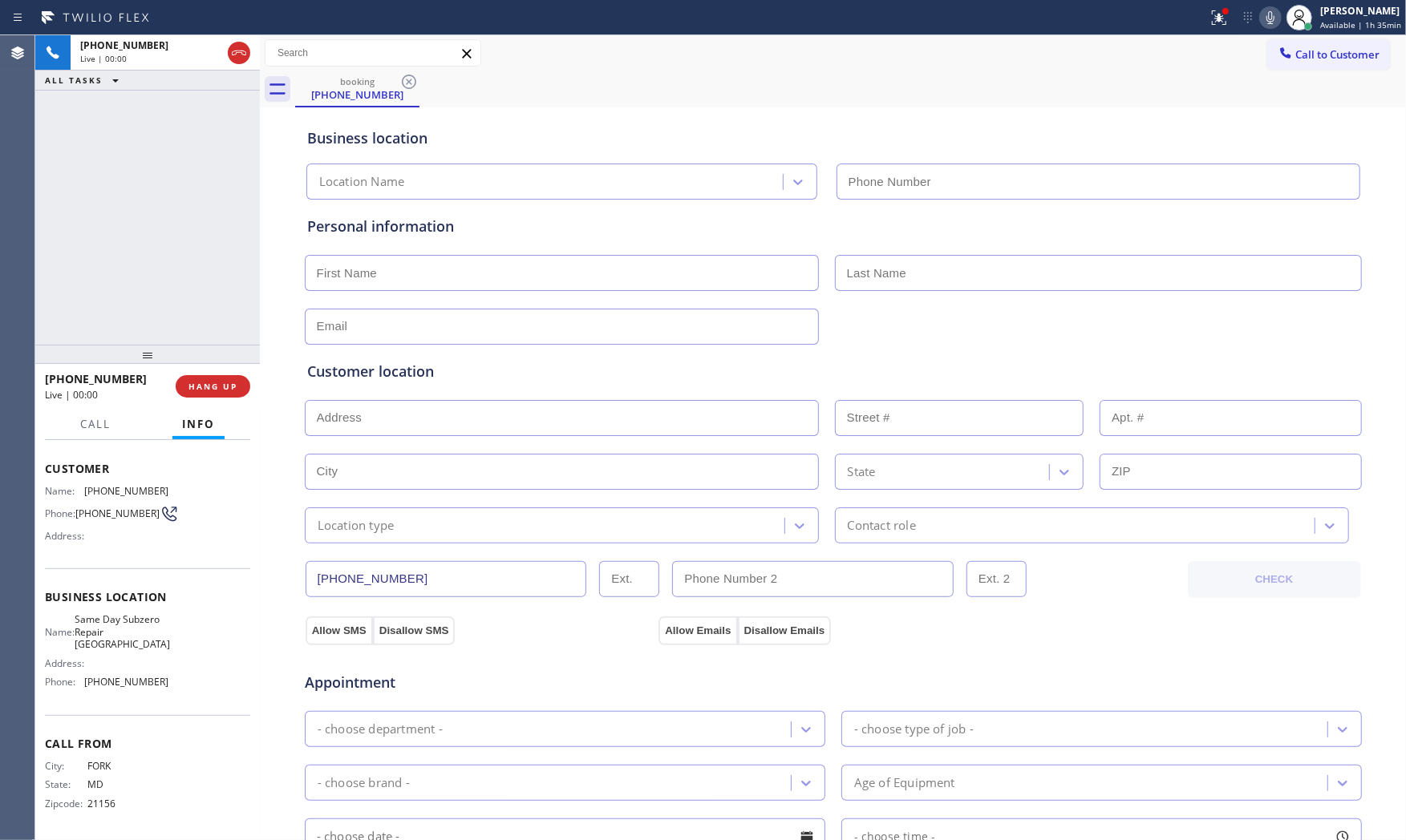
type input "[PHONE_NUMBER]"
click at [210, 396] on div "[PHONE_NUMBER] Live | 00:07 HANG UP Call Info [PHONE_NUMBER] Live Context Queue…" at bounding box center [148, 602] width 225 height 477
click at [210, 377] on button "HANG UP" at bounding box center [213, 386] width 75 height 22
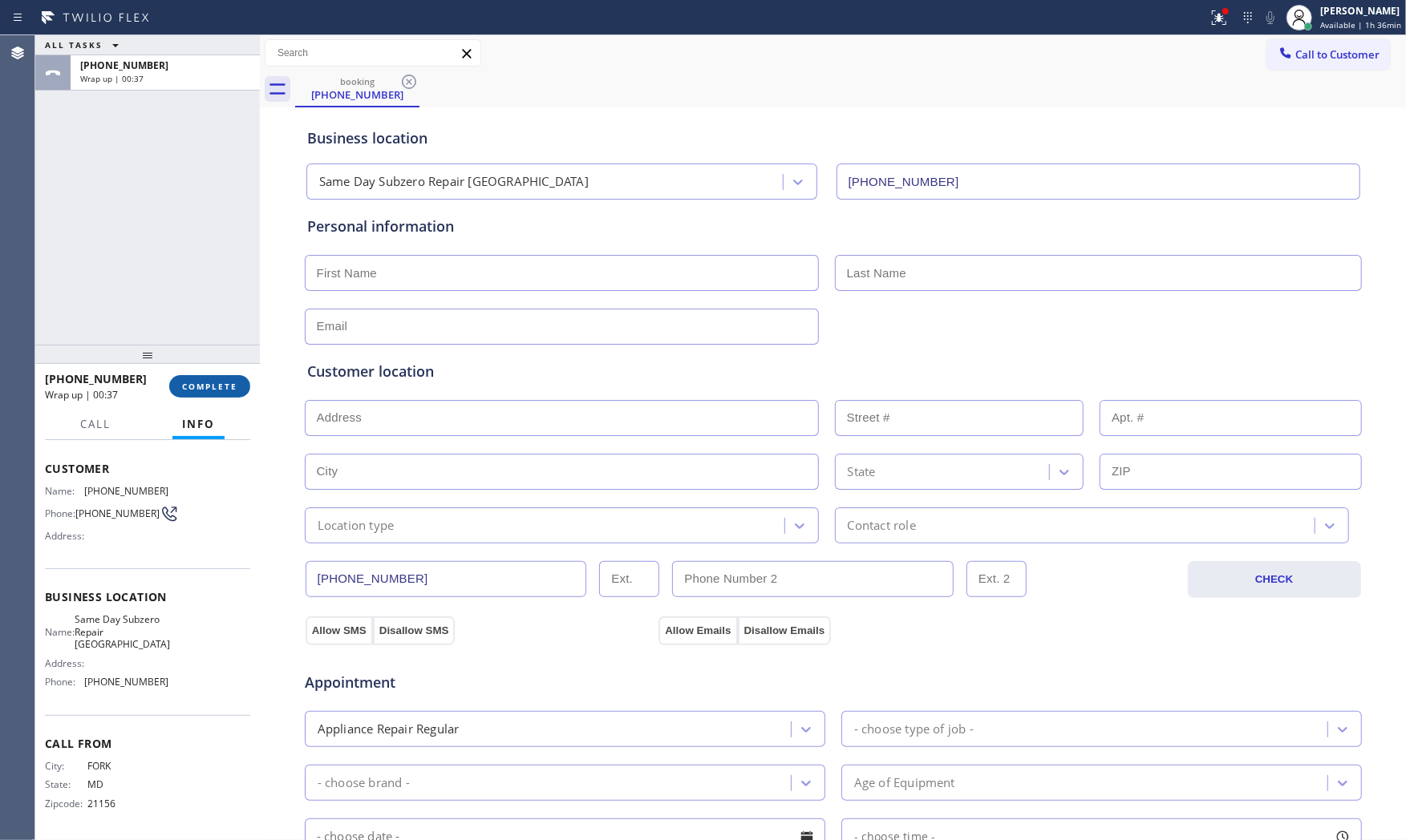
click at [210, 375] on button "COMPLETE" at bounding box center [209, 386] width 81 height 22
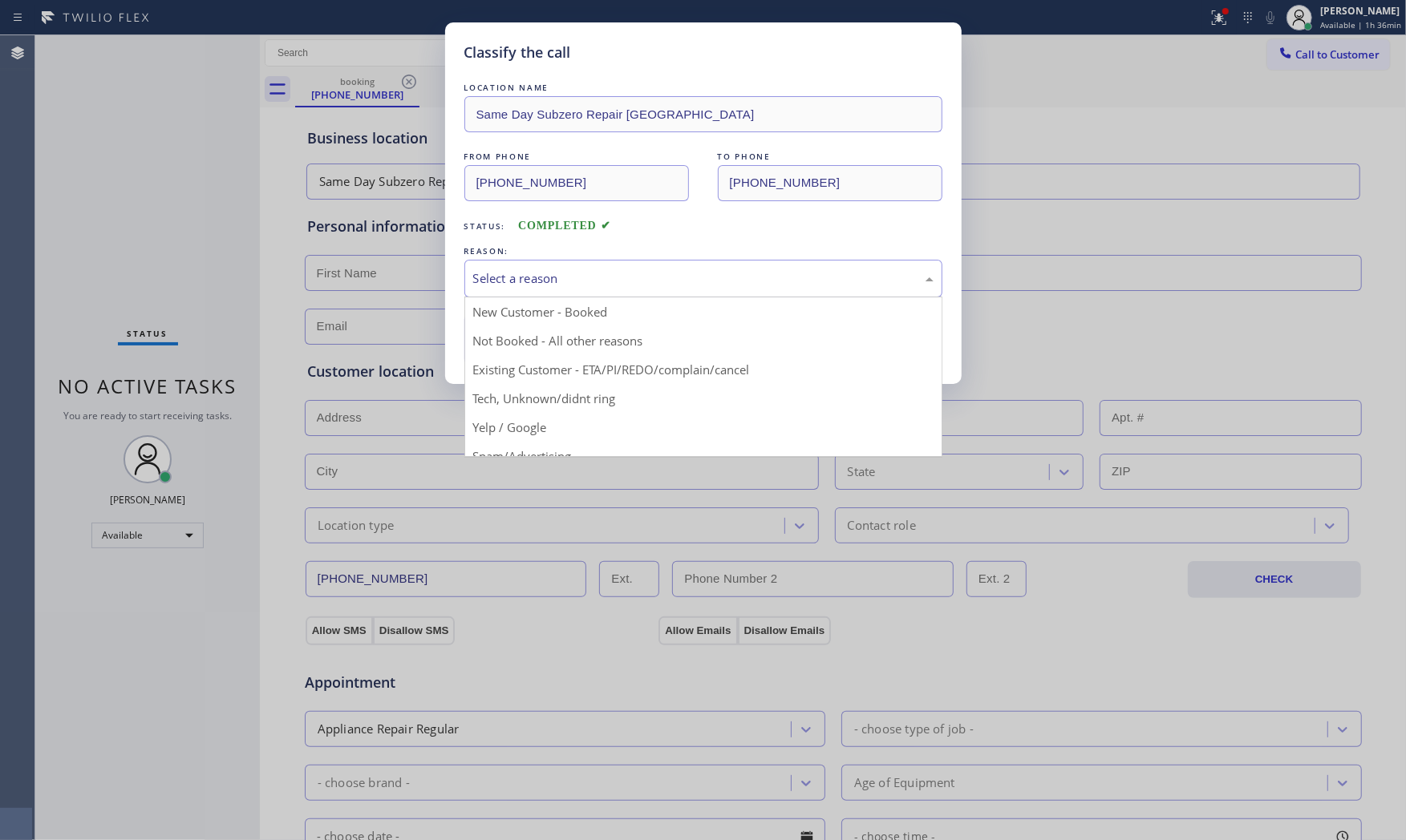
click at [676, 287] on div "Select a reason" at bounding box center [703, 278] width 460 height 18
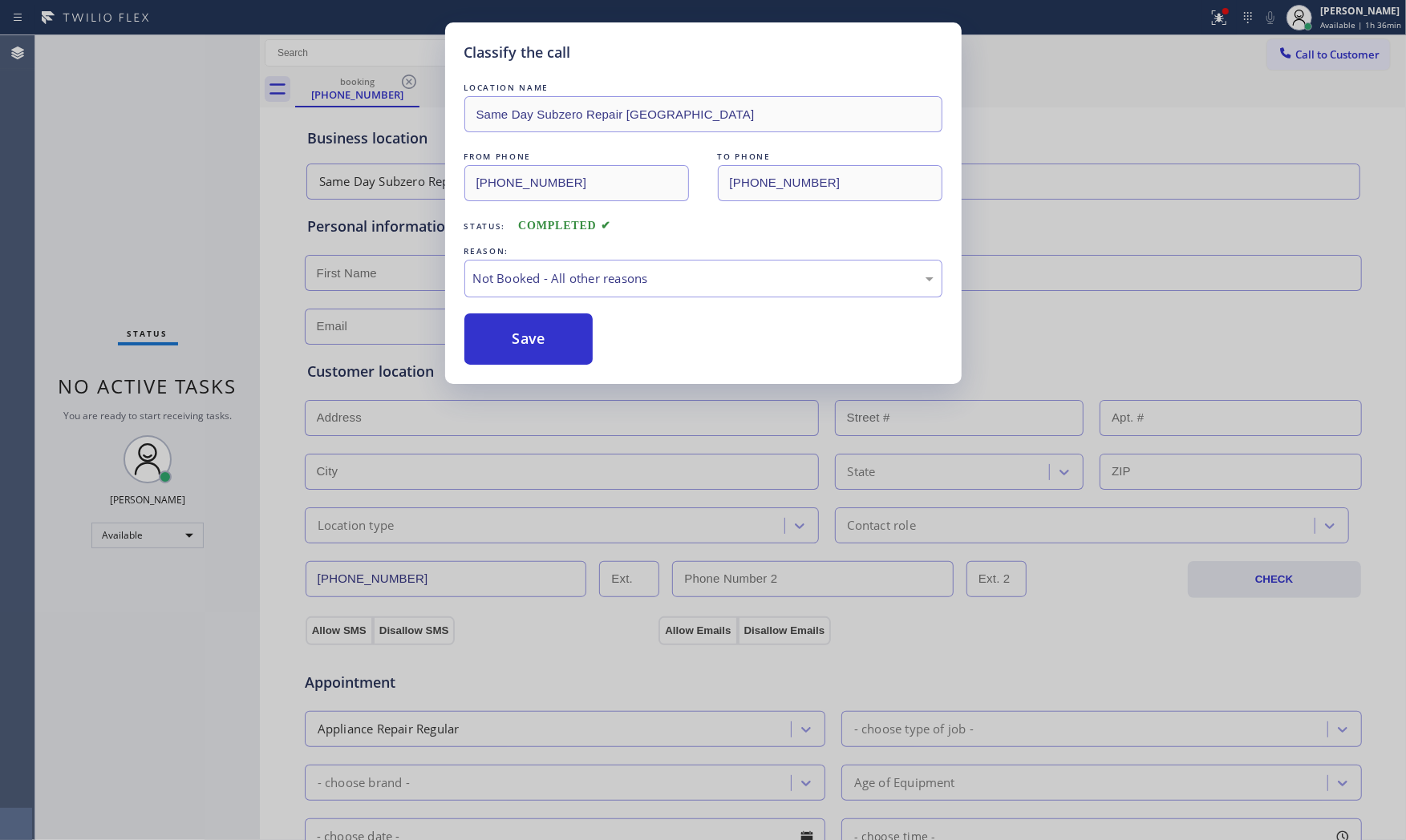
click at [552, 337] on button "Save" at bounding box center [529, 339] width 129 height 51
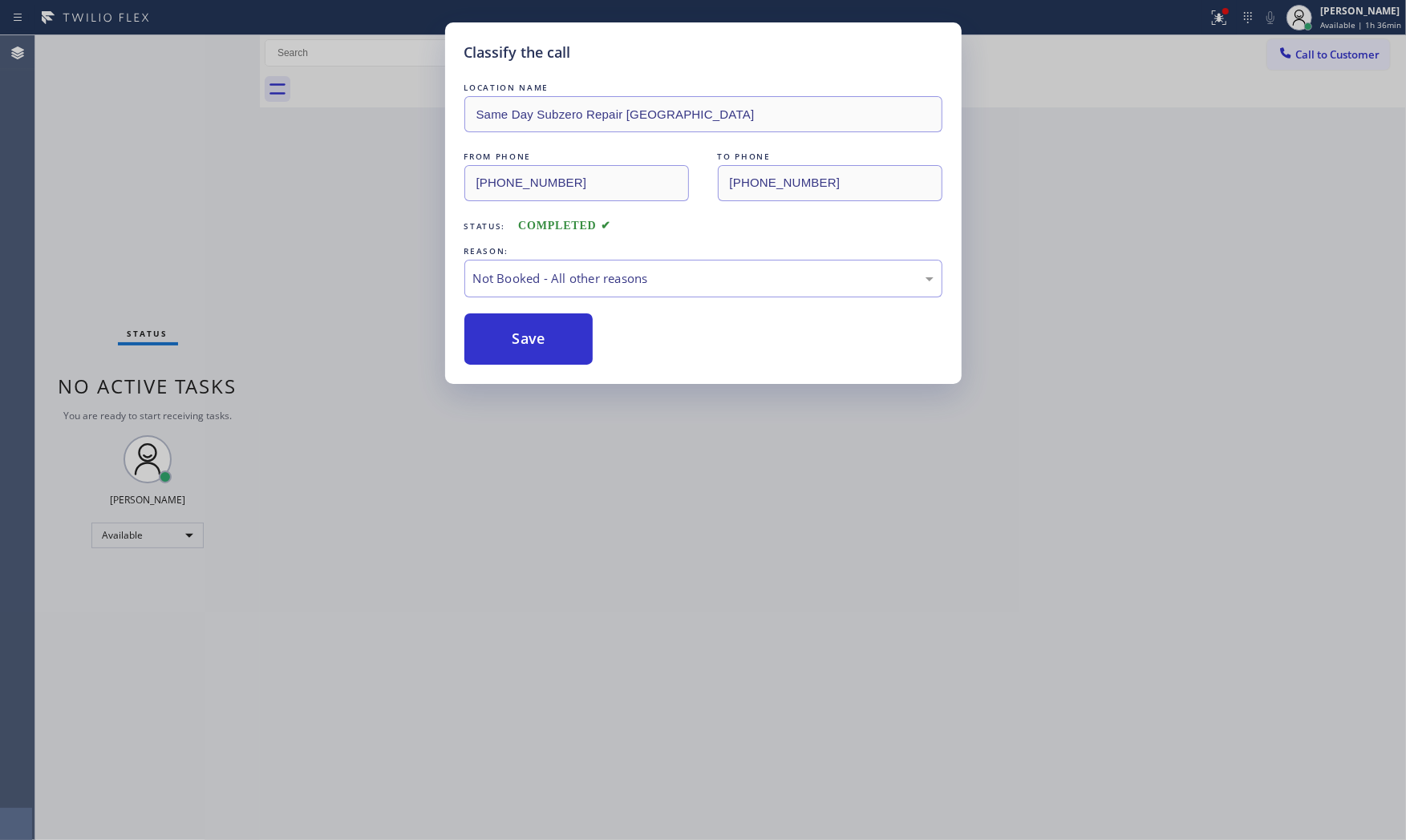
click at [552, 337] on button "Save" at bounding box center [529, 339] width 129 height 51
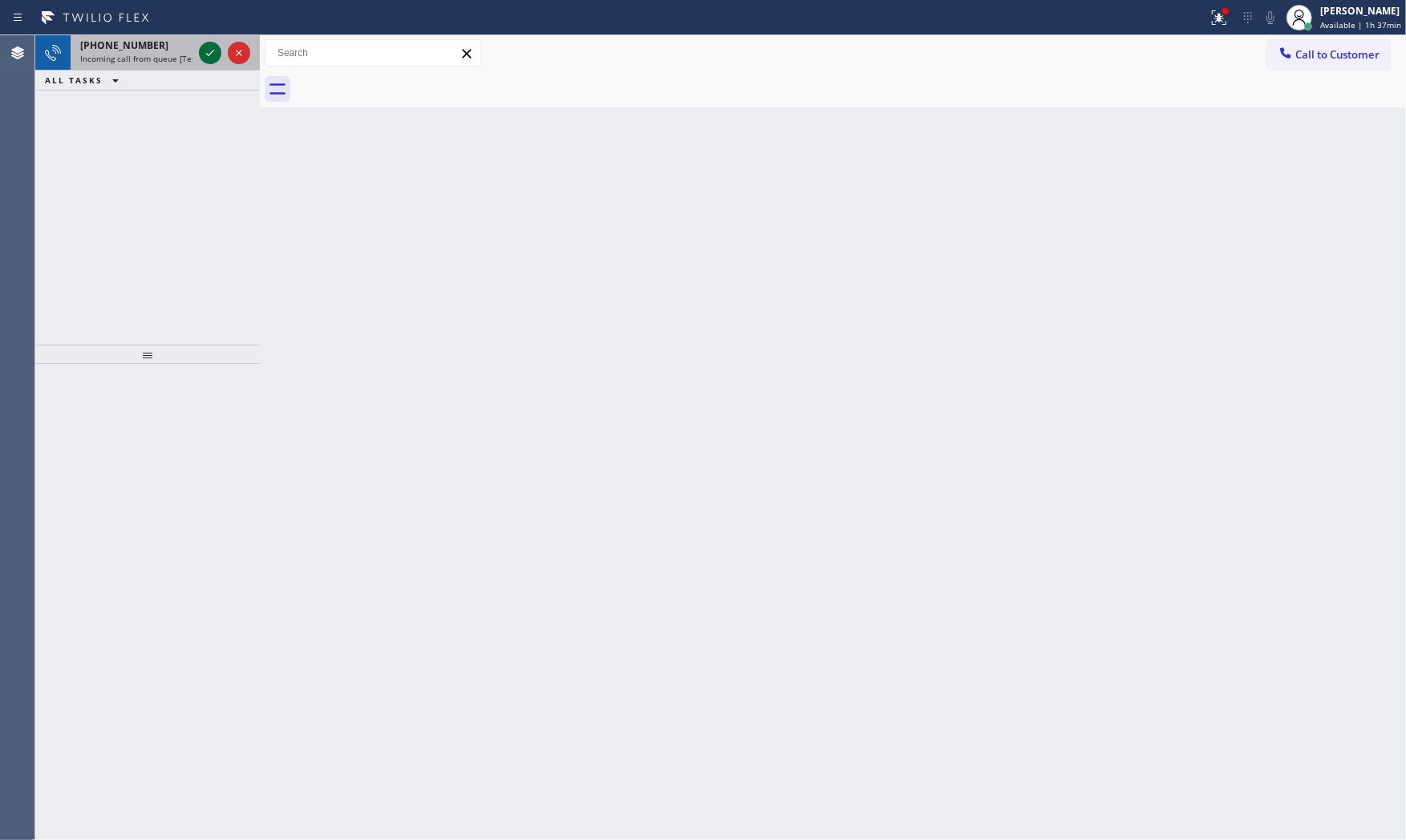
click at [199, 56] on div at bounding box center [210, 52] width 22 height 19
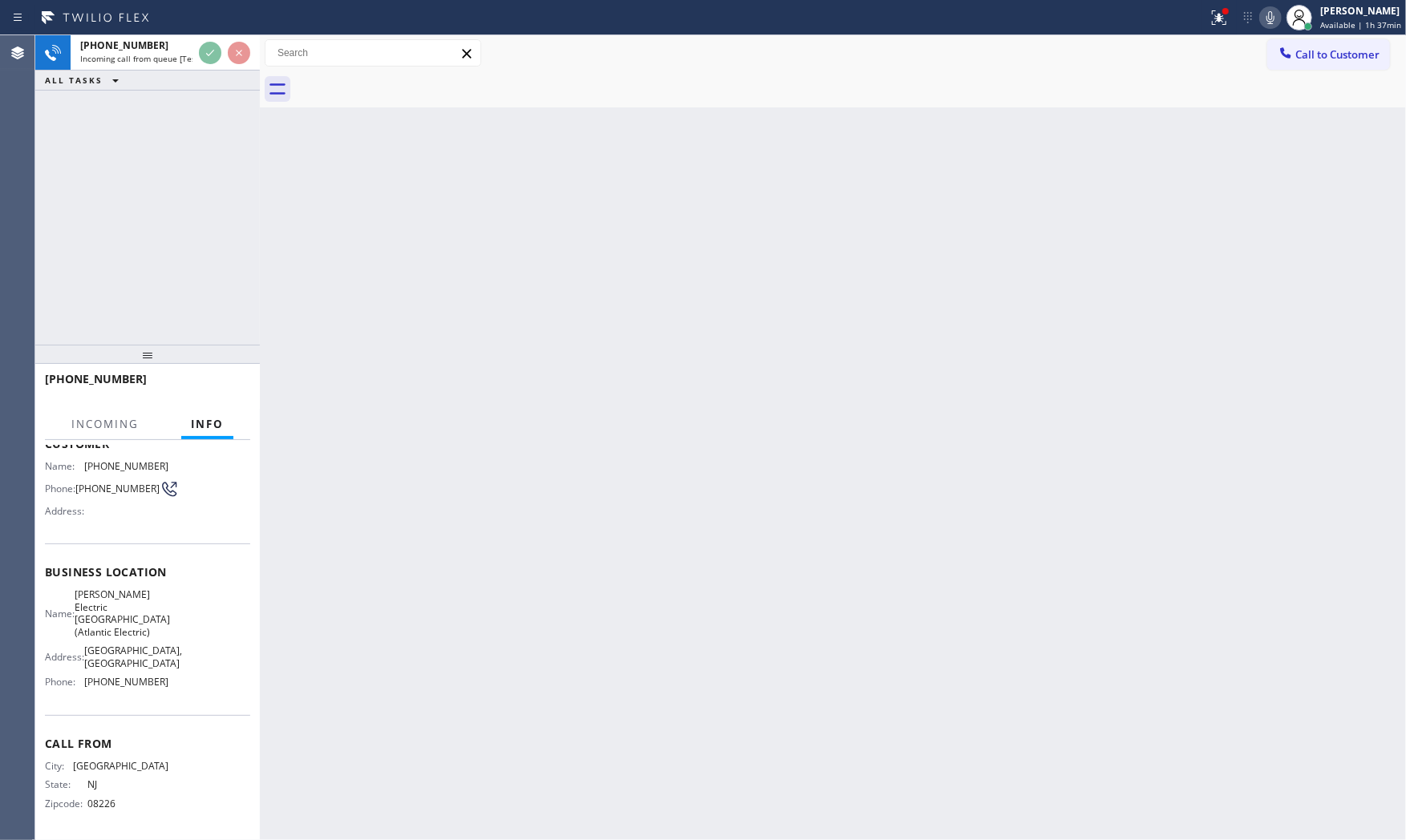
scroll to position [126, 0]
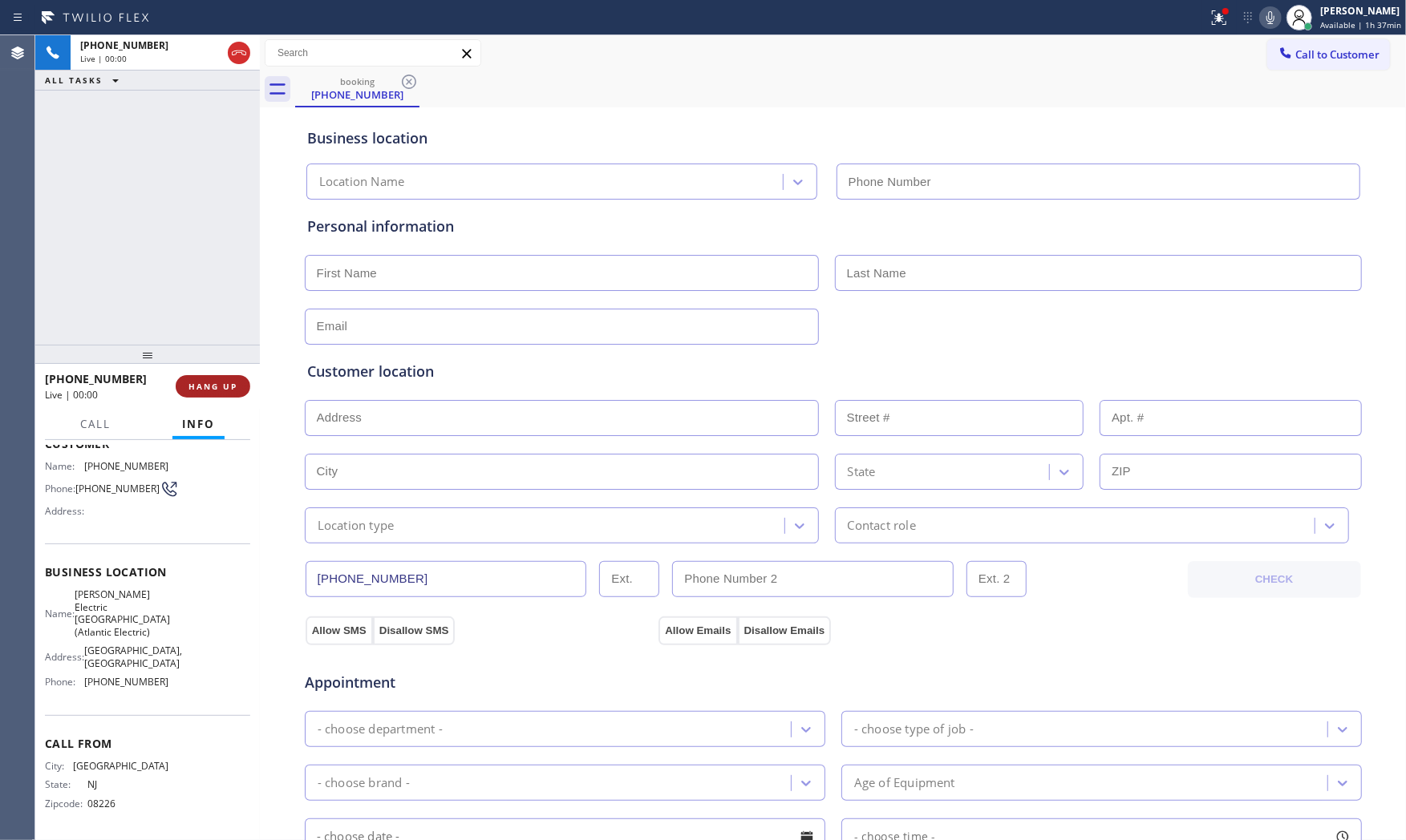
type input "[PHONE_NUMBER]"
click at [221, 378] on button "HANG UP" at bounding box center [213, 386] width 75 height 22
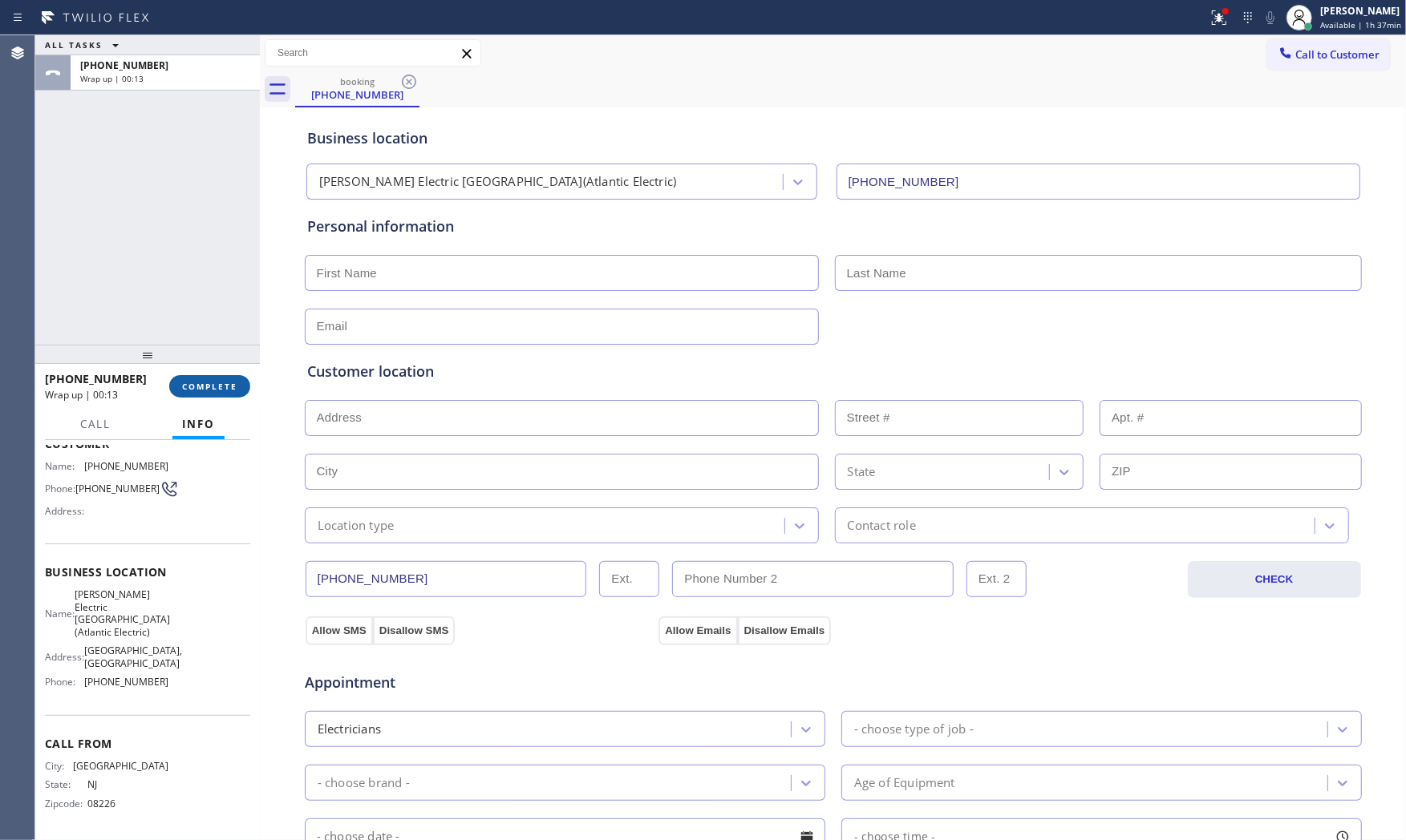
click at [221, 378] on button "COMPLETE" at bounding box center [209, 386] width 81 height 22
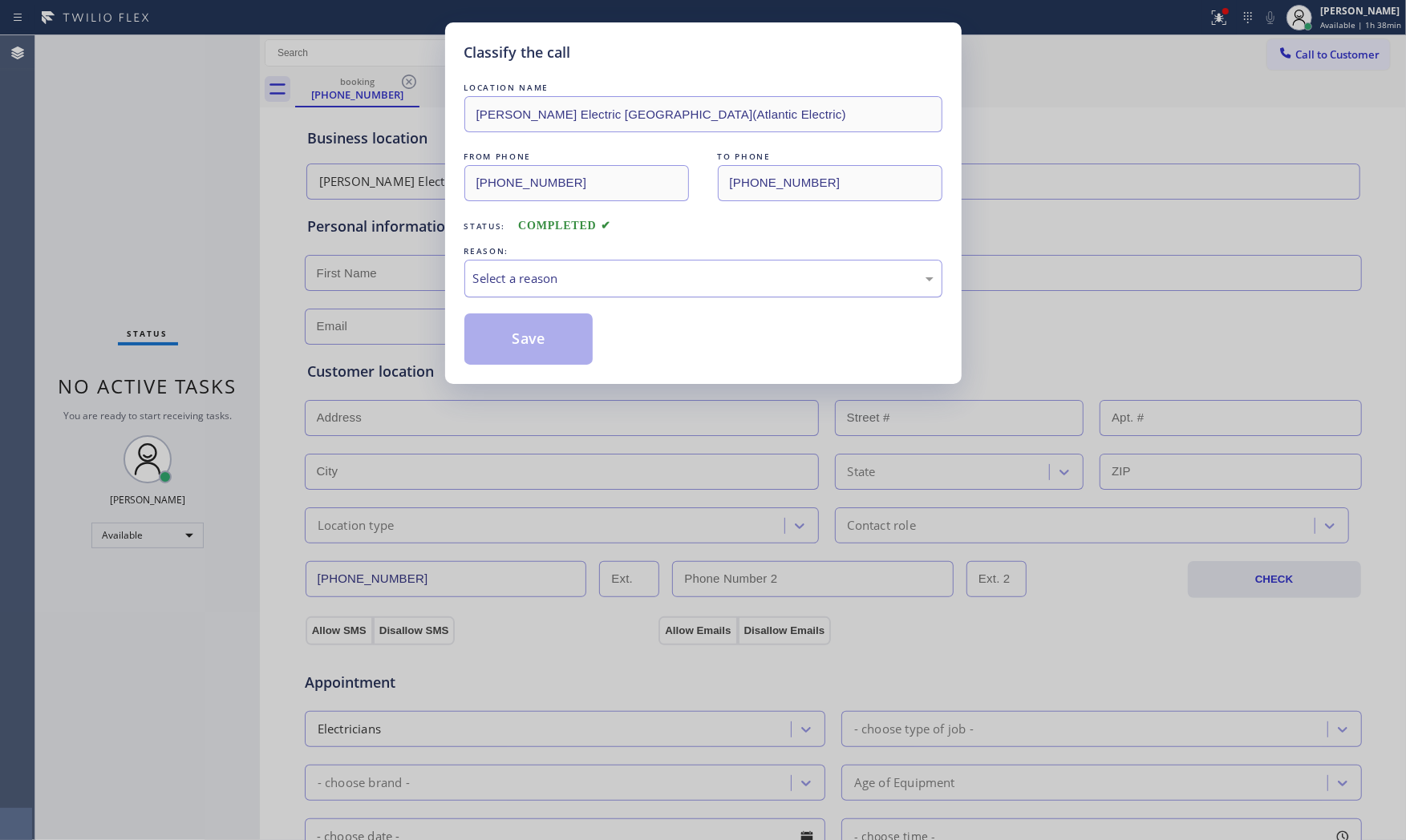
click at [519, 278] on div "Select a reason" at bounding box center [703, 278] width 460 height 18
click at [523, 349] on button "Save" at bounding box center [529, 339] width 129 height 51
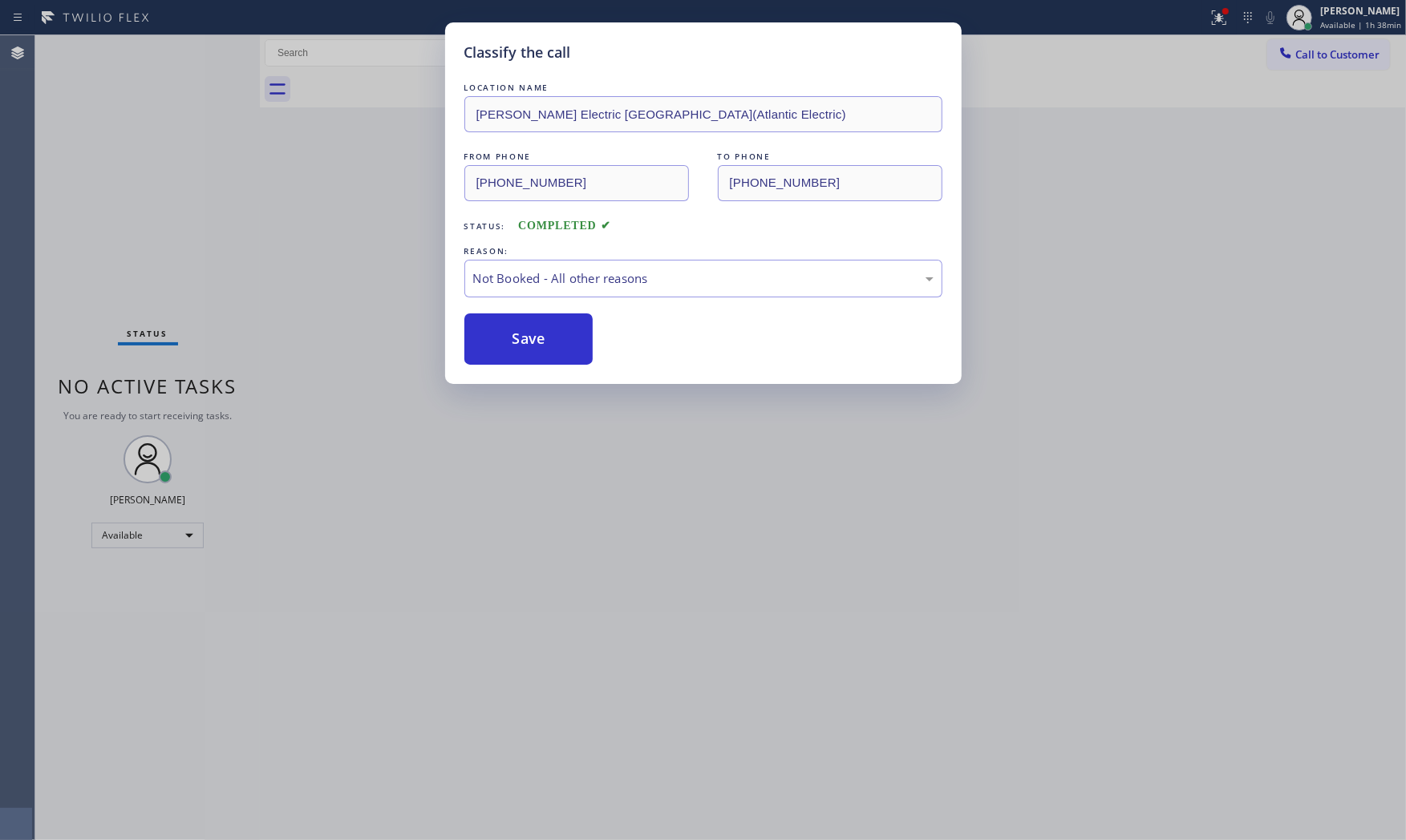
click at [523, 349] on button "Save" at bounding box center [529, 339] width 129 height 51
click at [523, 347] on button "Save" at bounding box center [529, 339] width 129 height 51
click at [523, 347] on button "Save" at bounding box center [529, 339] width 129 height 51
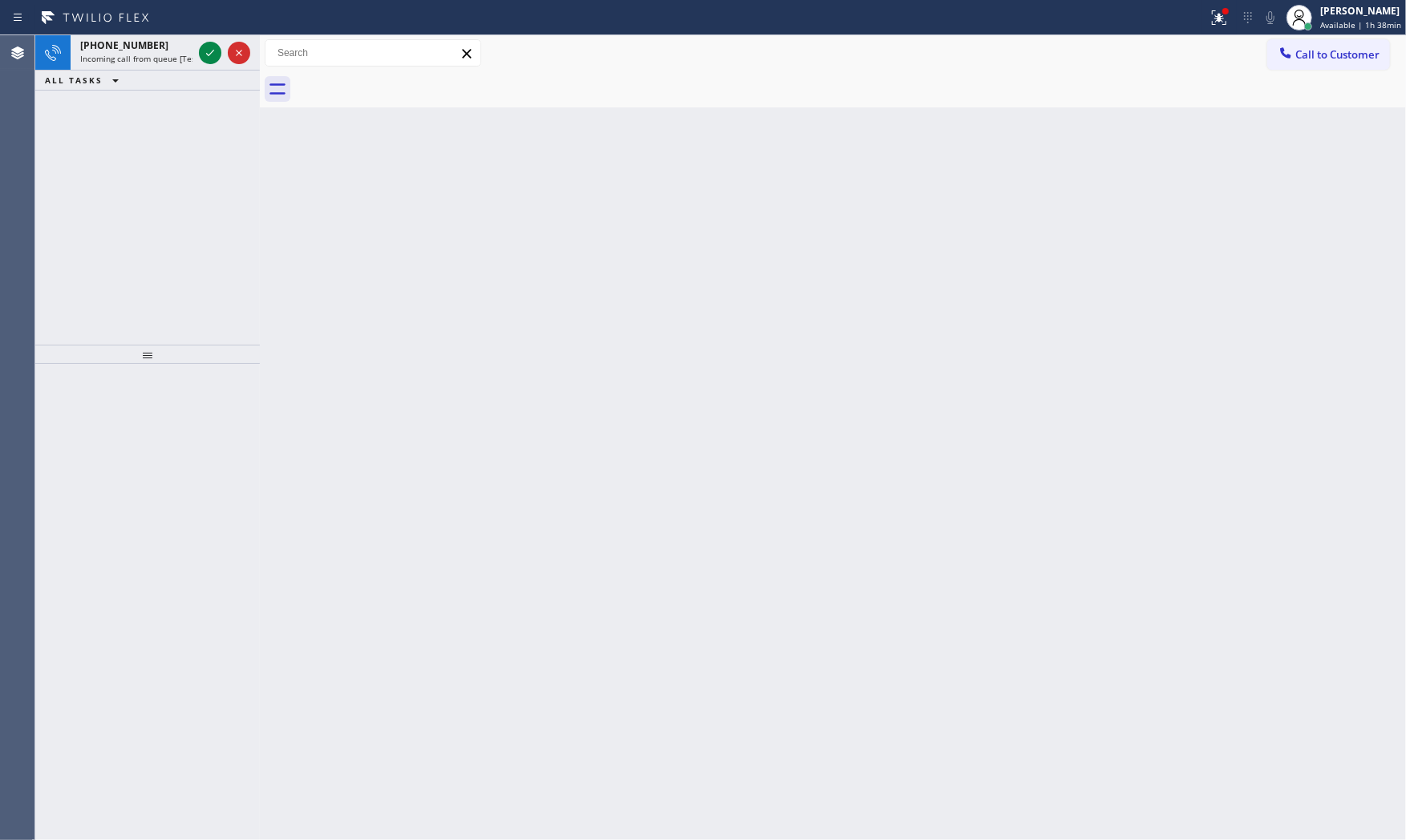
click at [173, 75] on div "ALL TASKS ALL TASKS ACTIVE TASKS TASKS IN WRAP UP" at bounding box center [148, 80] width 225 height 20
click at [199, 61] on div at bounding box center [210, 52] width 22 height 19
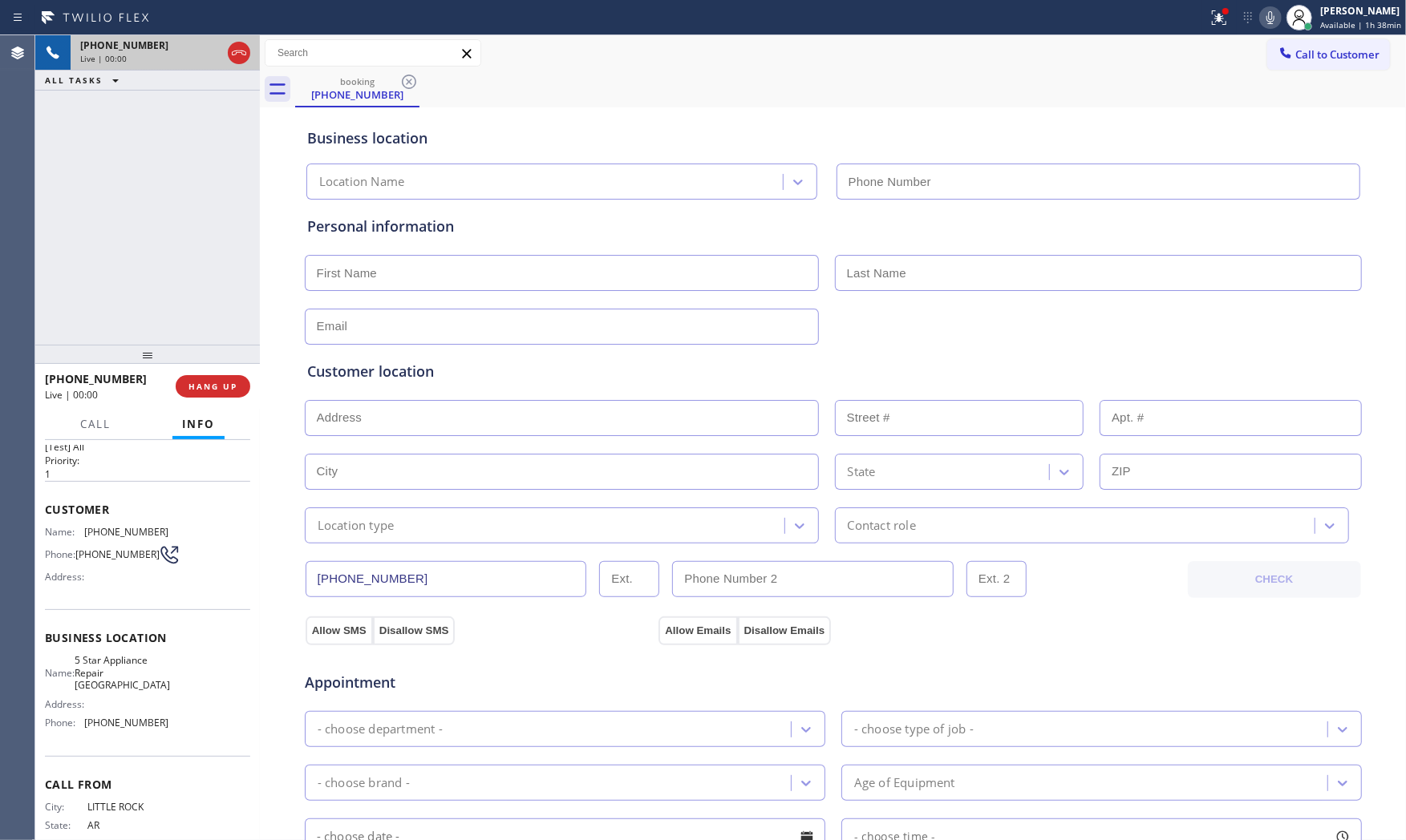
scroll to position [76, 0]
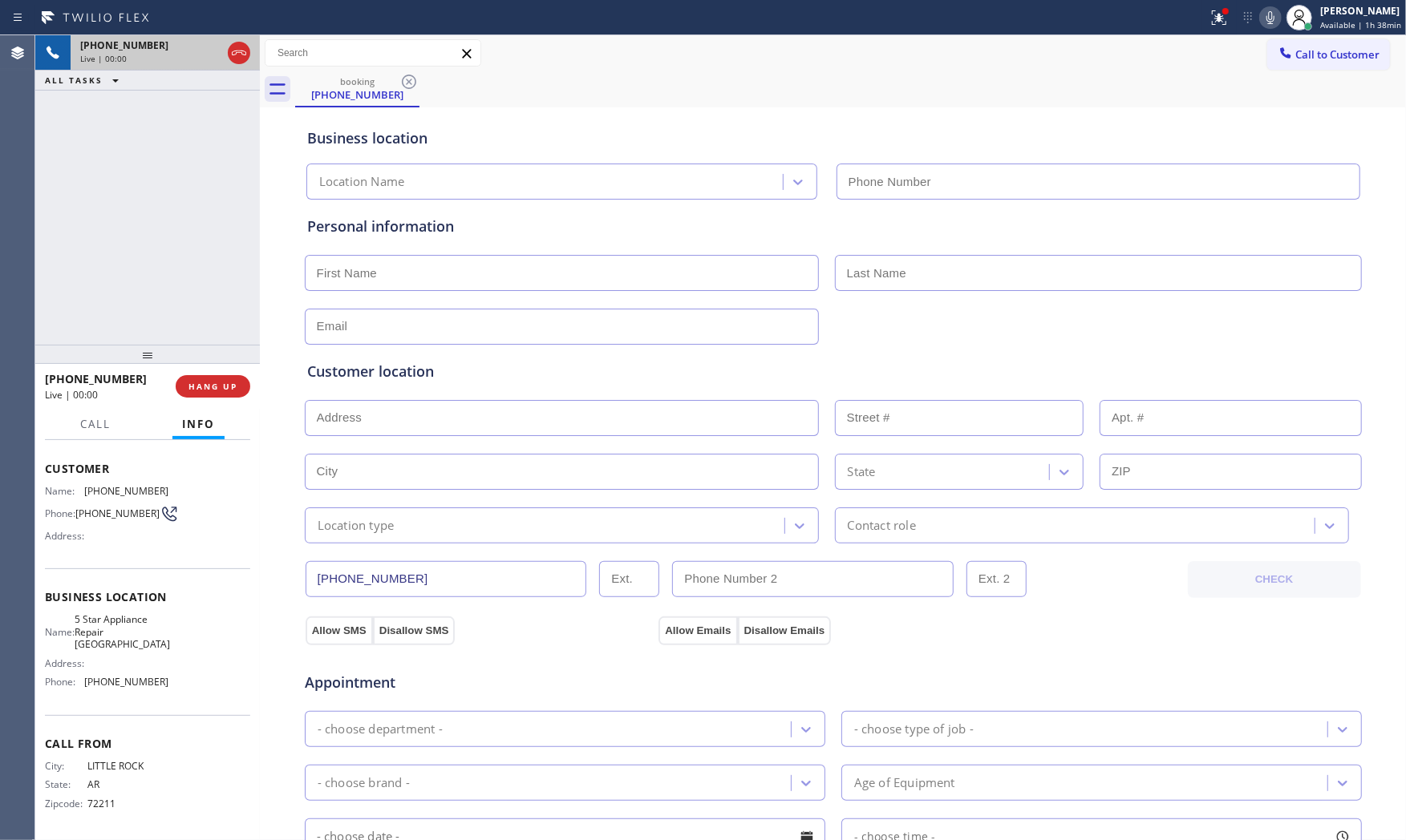
type input "[PHONE_NUMBER]"
click at [209, 377] on button "HANG UP" at bounding box center [213, 386] width 75 height 22
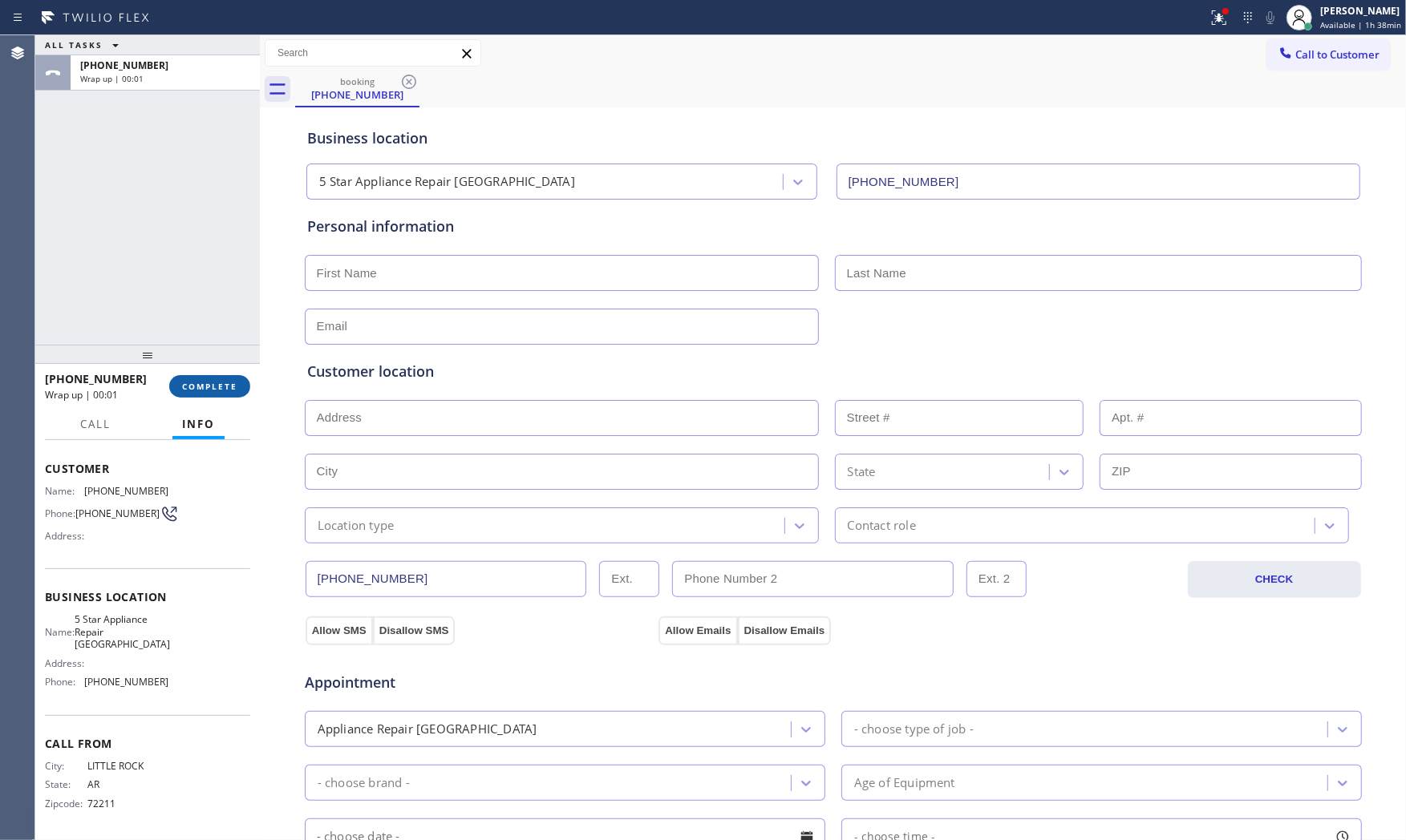
click at [209, 377] on button "COMPLETE" at bounding box center [209, 386] width 81 height 22
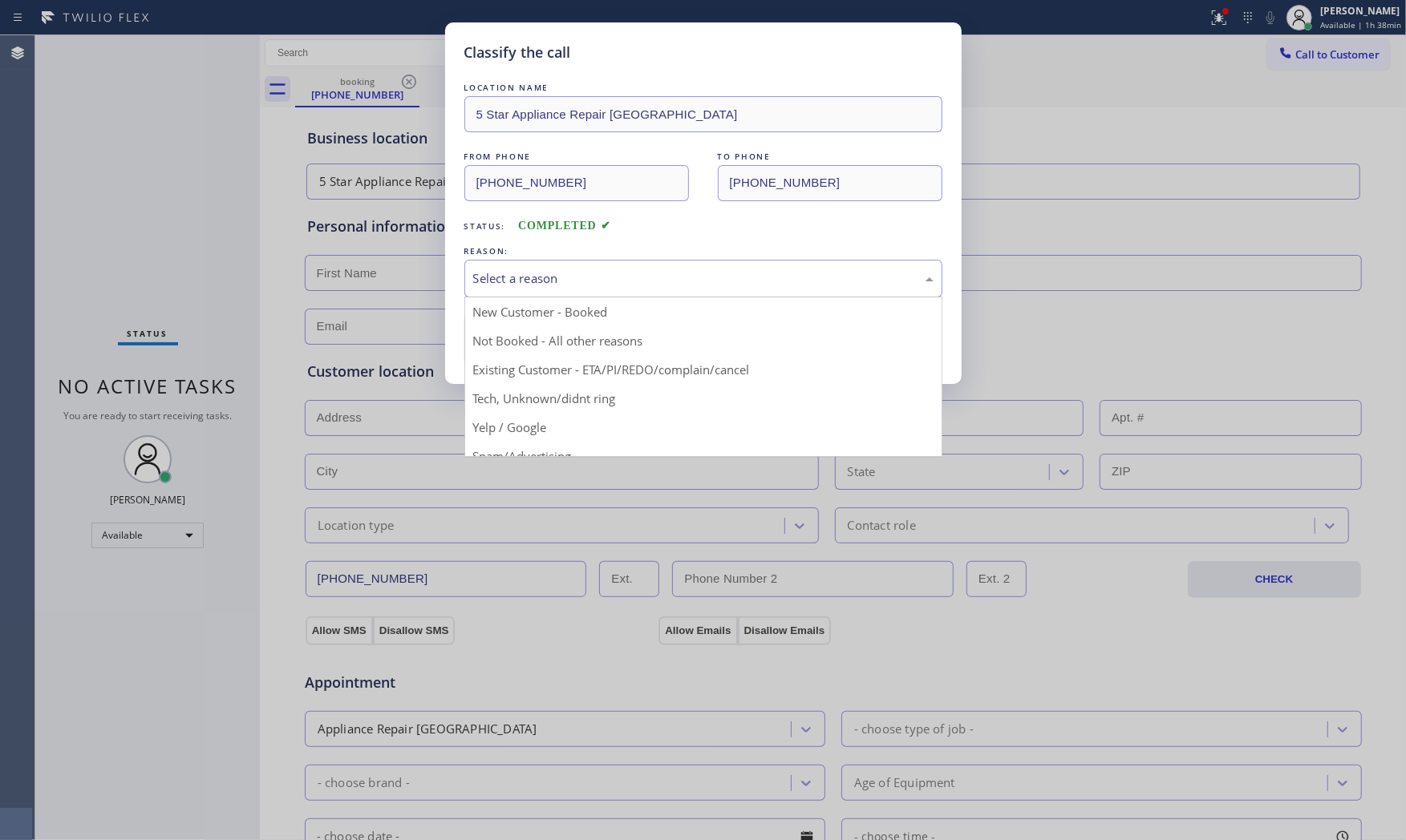
click at [535, 282] on div "Select a reason" at bounding box center [703, 278] width 460 height 18
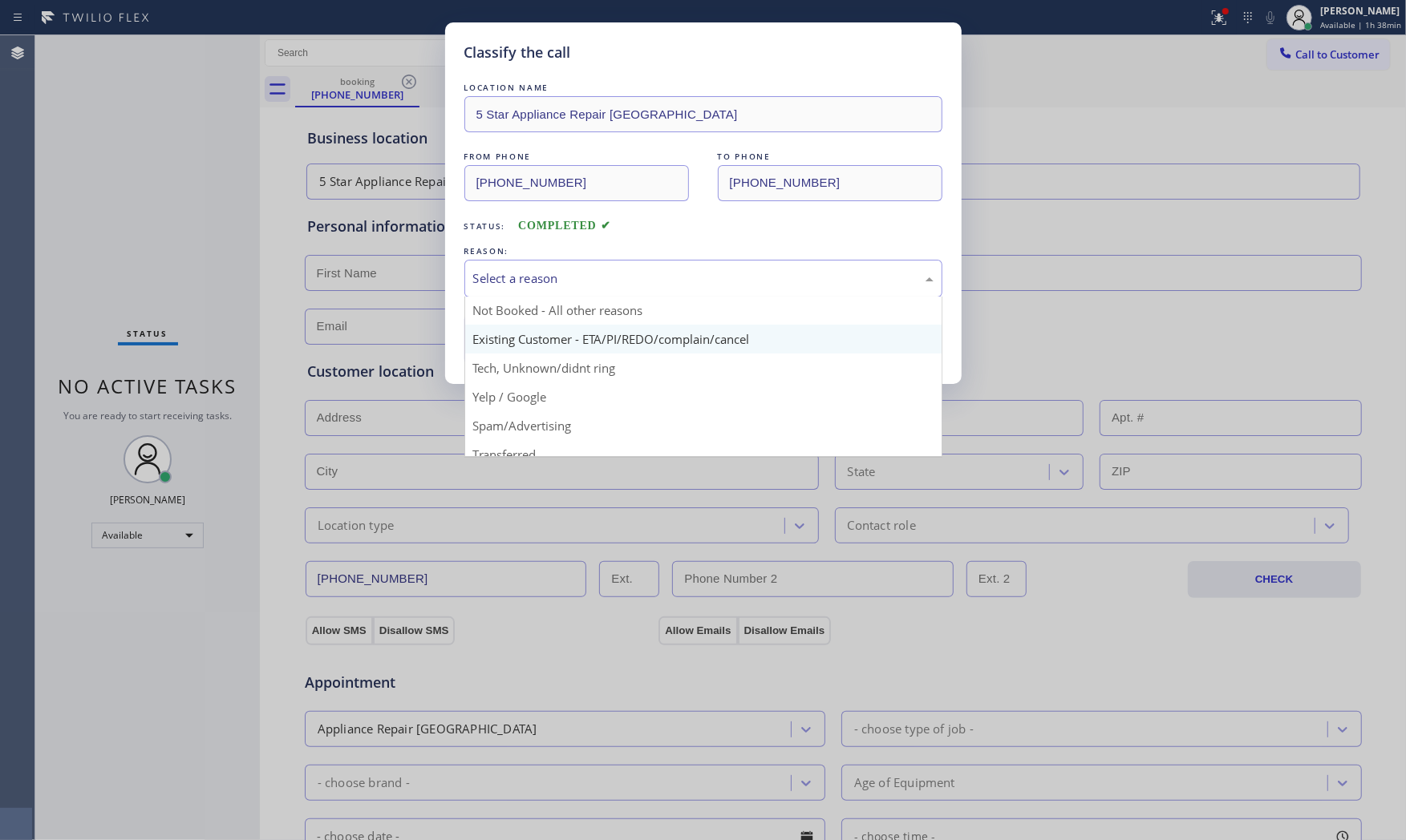
scroll to position [100, 0]
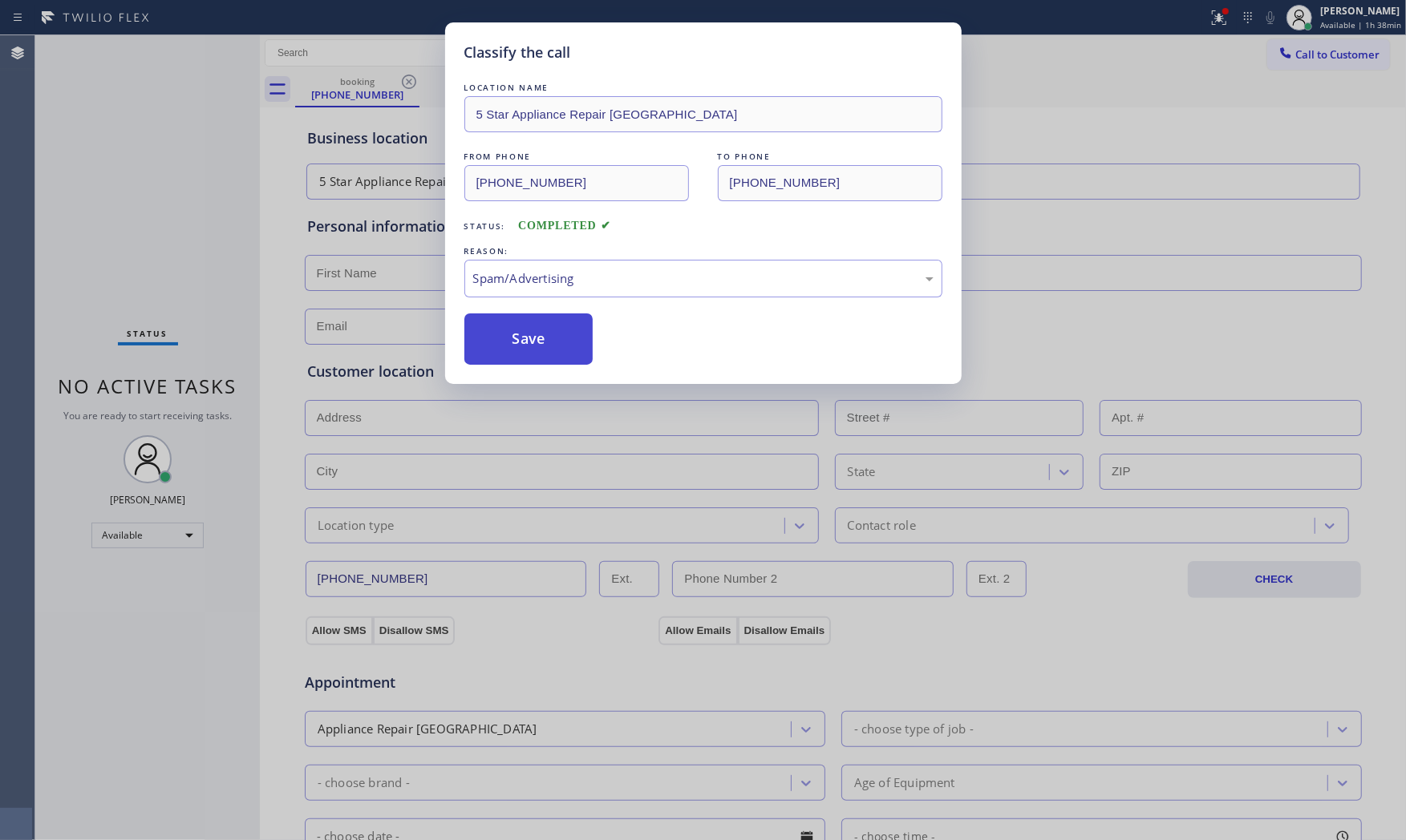
click at [532, 345] on button "Save" at bounding box center [529, 339] width 129 height 51
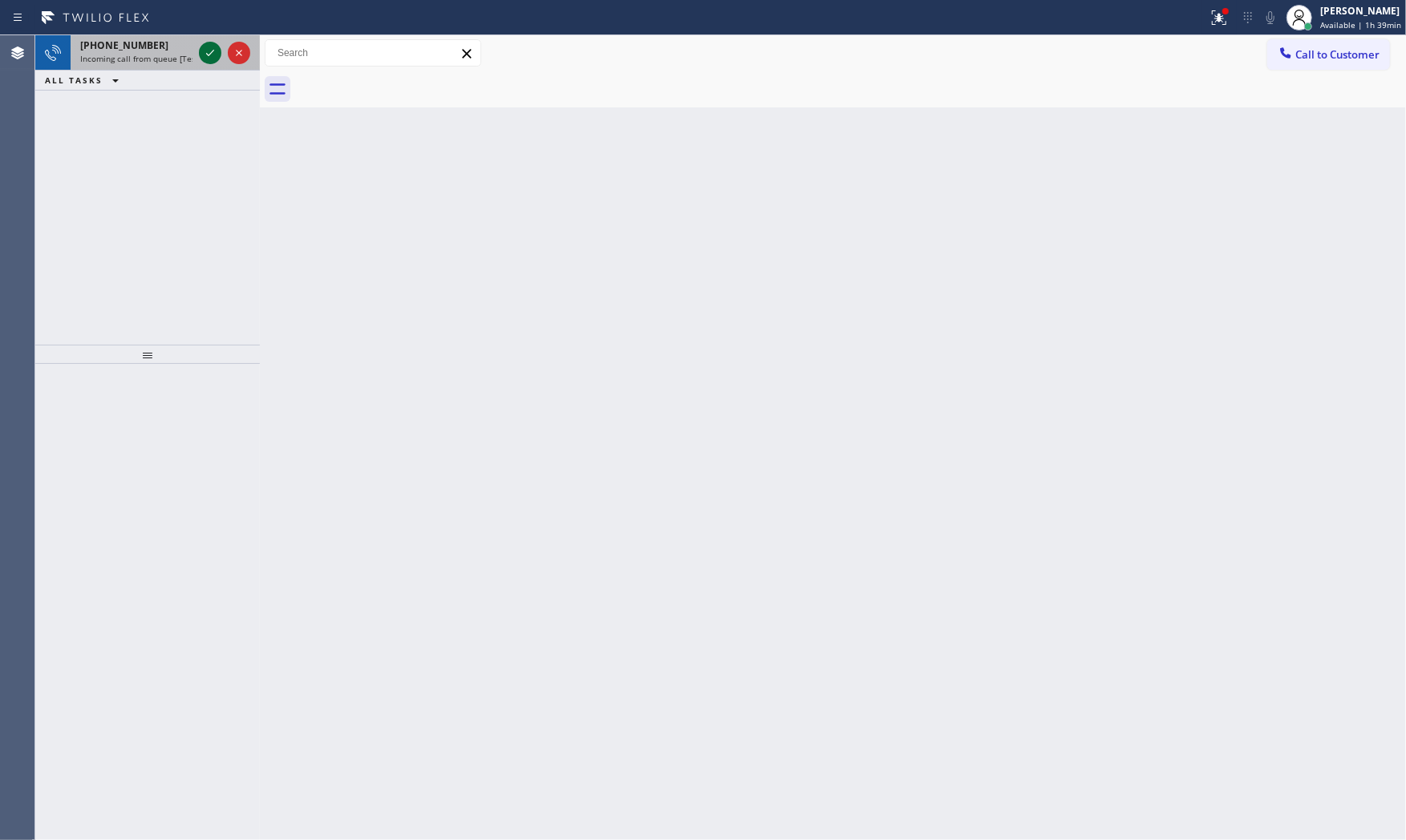
click at [203, 57] on icon at bounding box center [210, 52] width 19 height 19
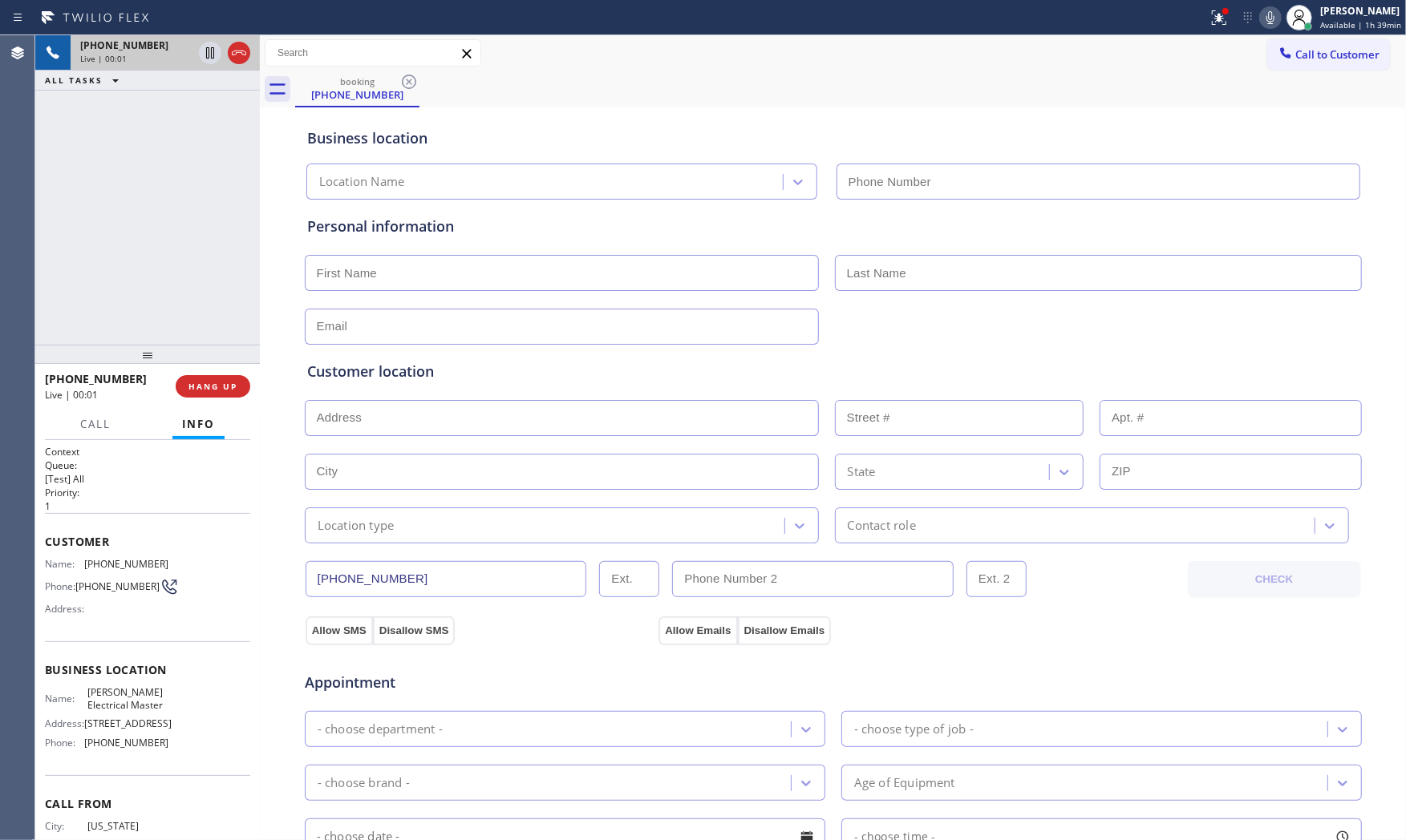
type input "[PHONE_NUMBER]"
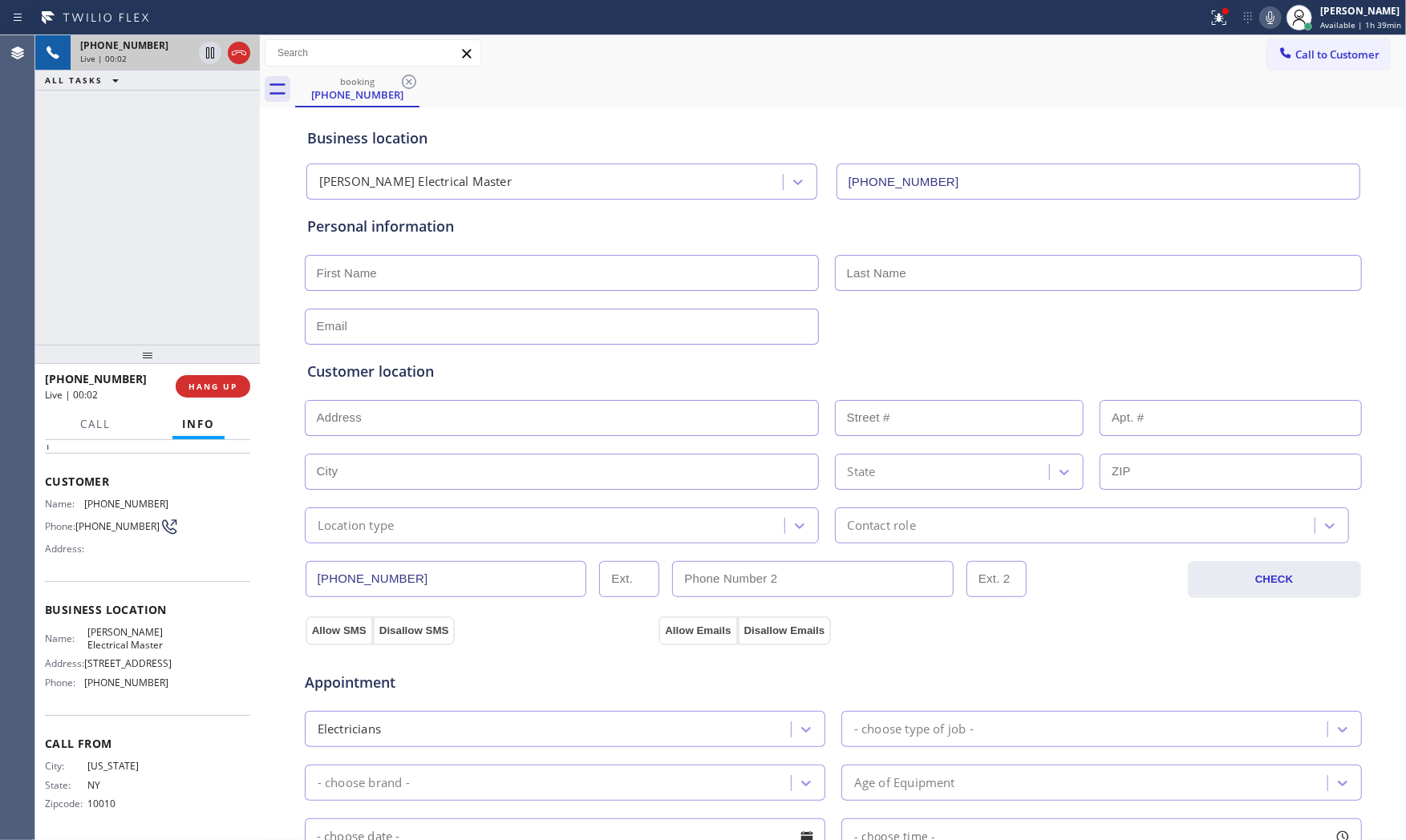
scroll to position [64, 0]
click at [1271, 14] on icon at bounding box center [1270, 17] width 19 height 19
click at [1202, 9] on div at bounding box center [1219, 17] width 35 height 19
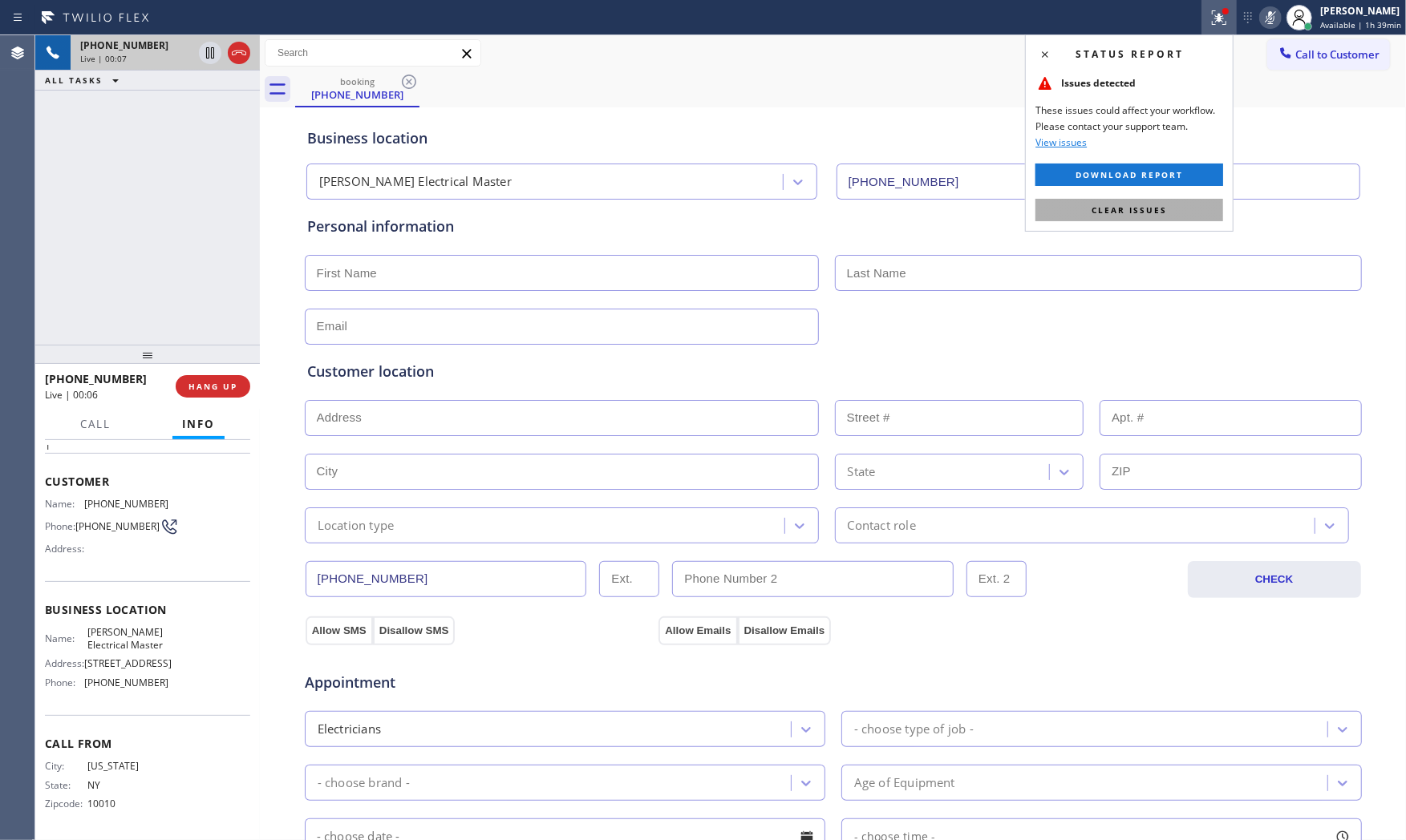
click at [1133, 211] on span "Clear issues" at bounding box center [1130, 209] width 76 height 11
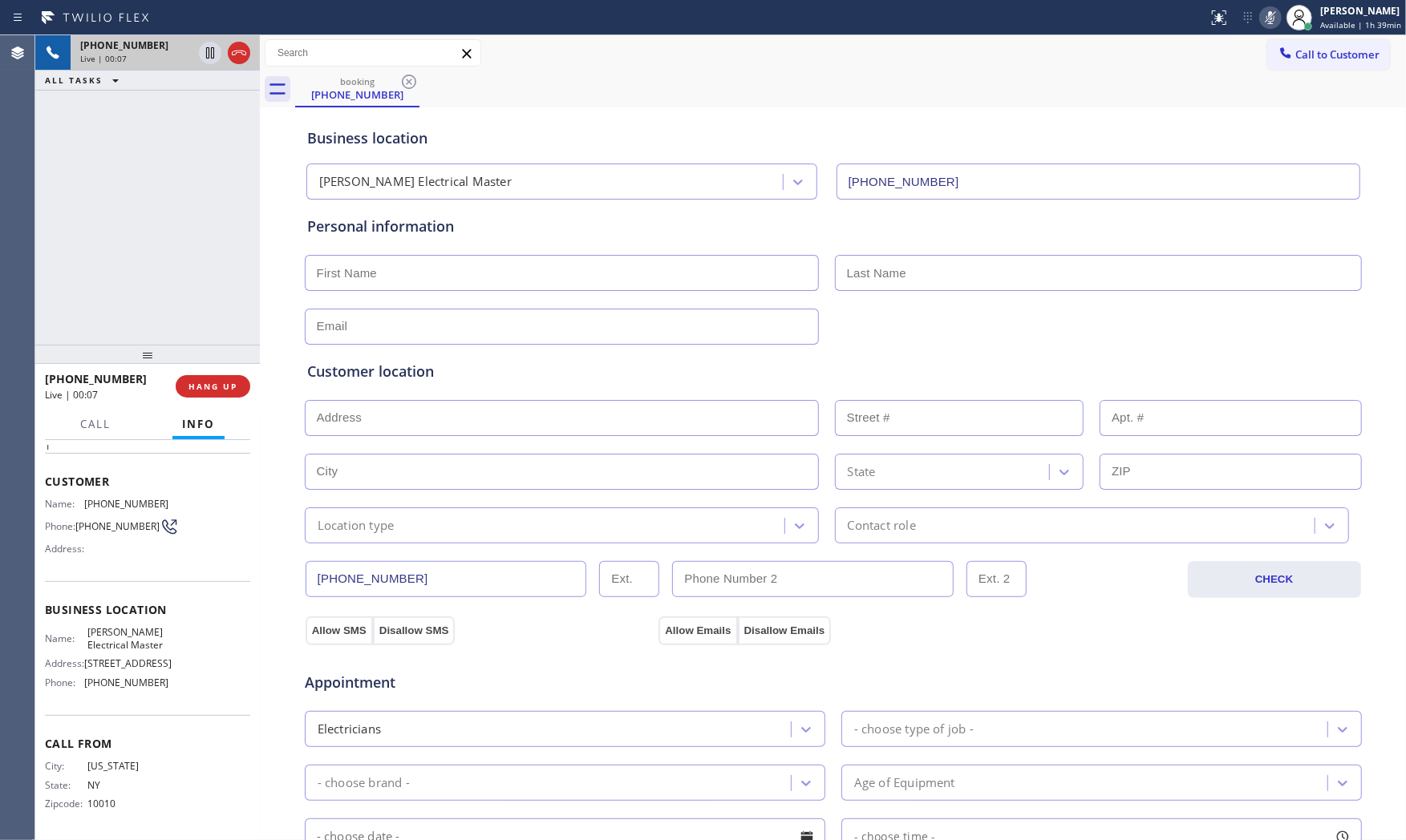
click at [1270, 17] on icon at bounding box center [1270, 17] width 19 height 19
click at [215, 384] on span "HANG UP" at bounding box center [213, 386] width 49 height 11
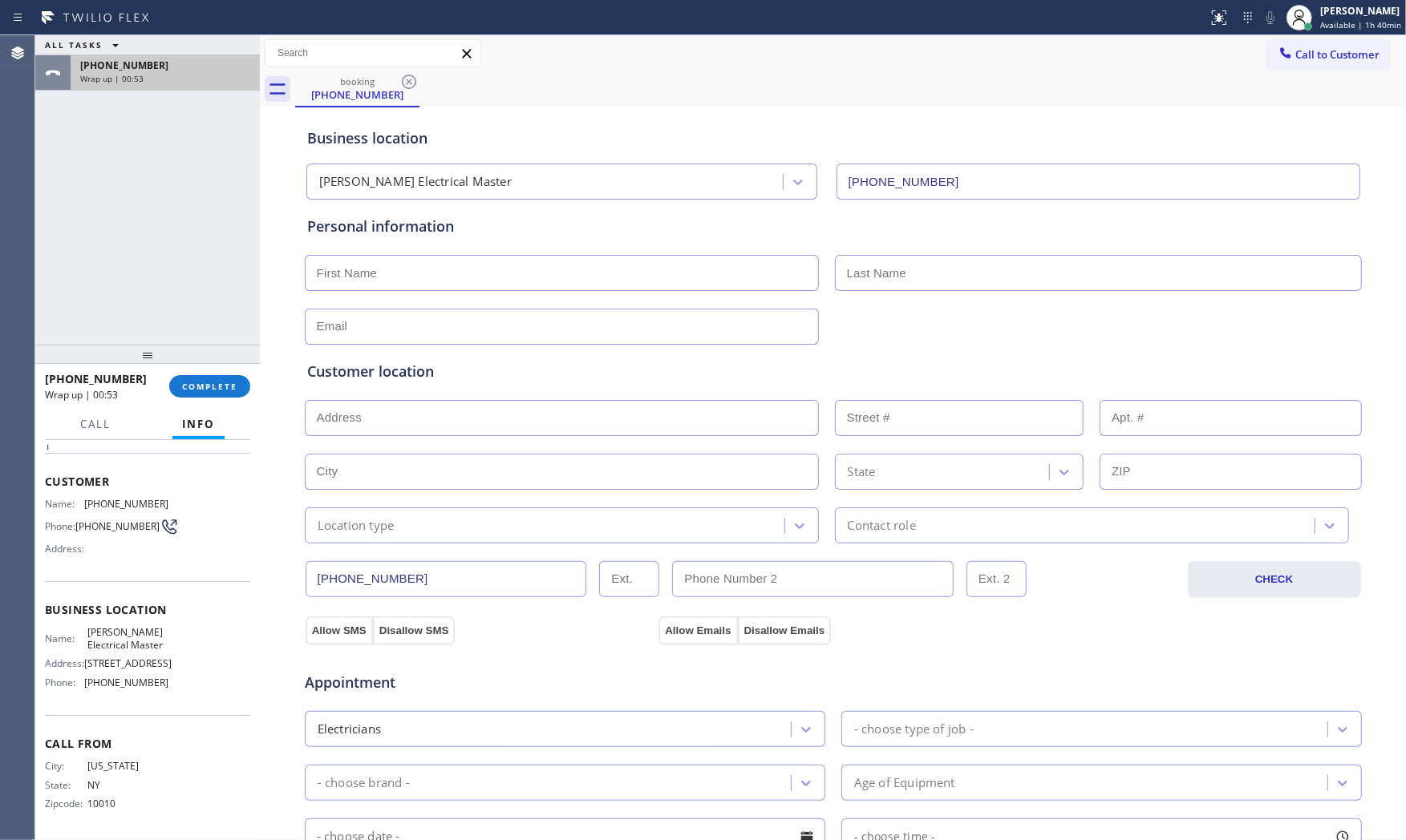
click at [188, 64] on div "[PHONE_NUMBER]" at bounding box center [165, 65] width 170 height 14
click at [227, 372] on div "[PHONE_NUMBER] Wrap up | 00:54 COMPLETE" at bounding box center [147, 386] width 205 height 42
click at [231, 389] on span "COMPLETE" at bounding box center [209, 386] width 55 height 11
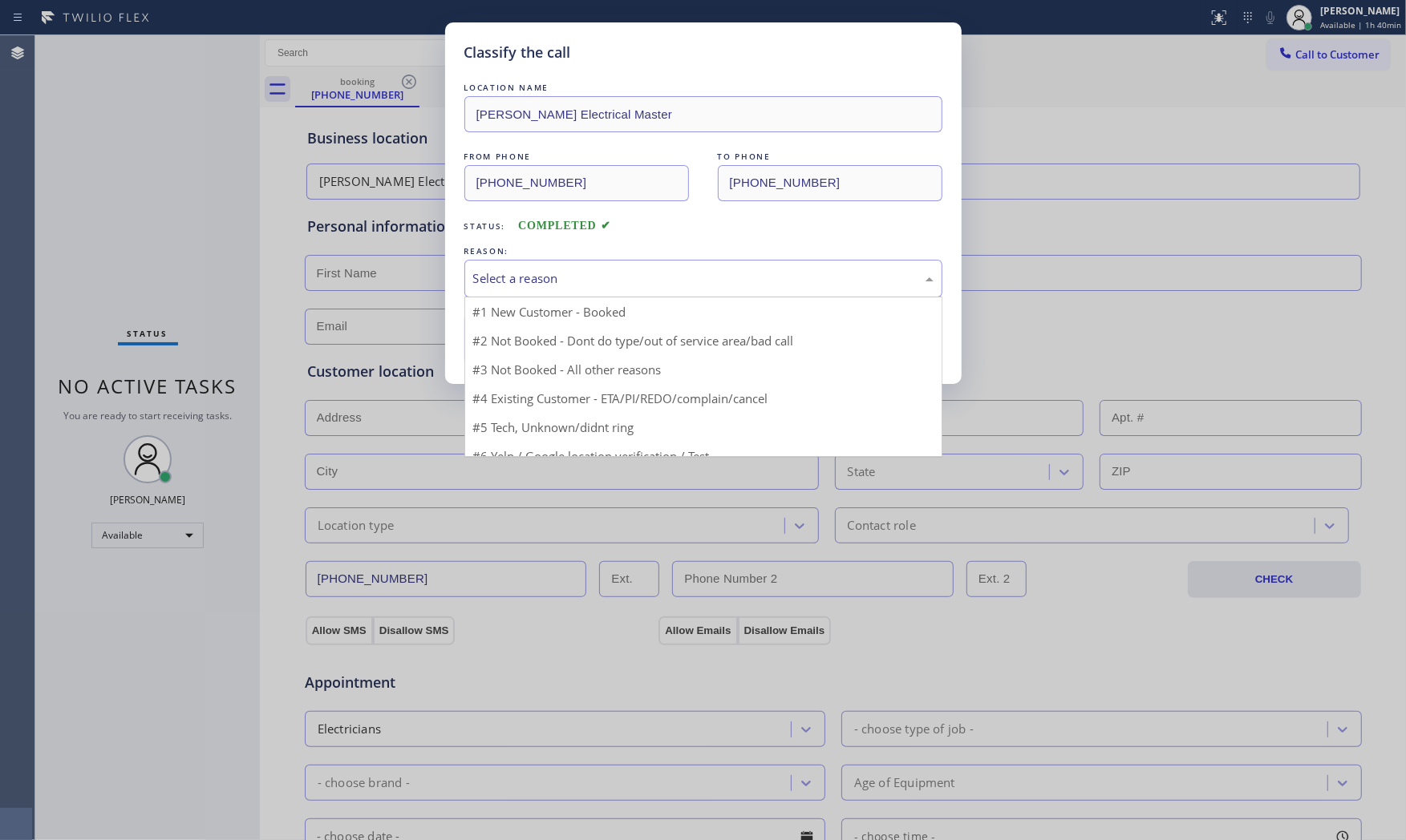
click at [548, 293] on div "Select a reason" at bounding box center [703, 279] width 478 height 38
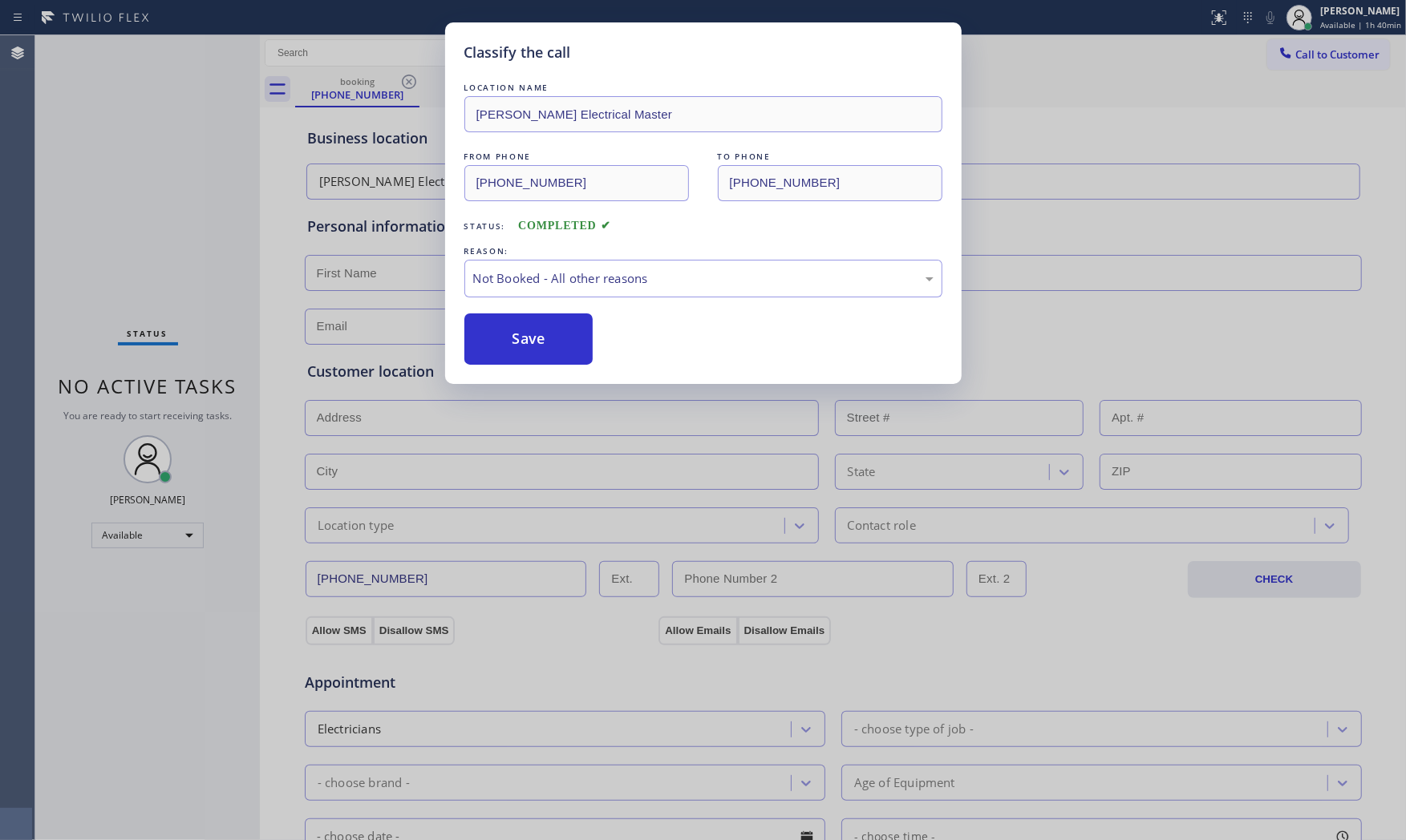
click at [518, 335] on button "Save" at bounding box center [529, 339] width 129 height 51
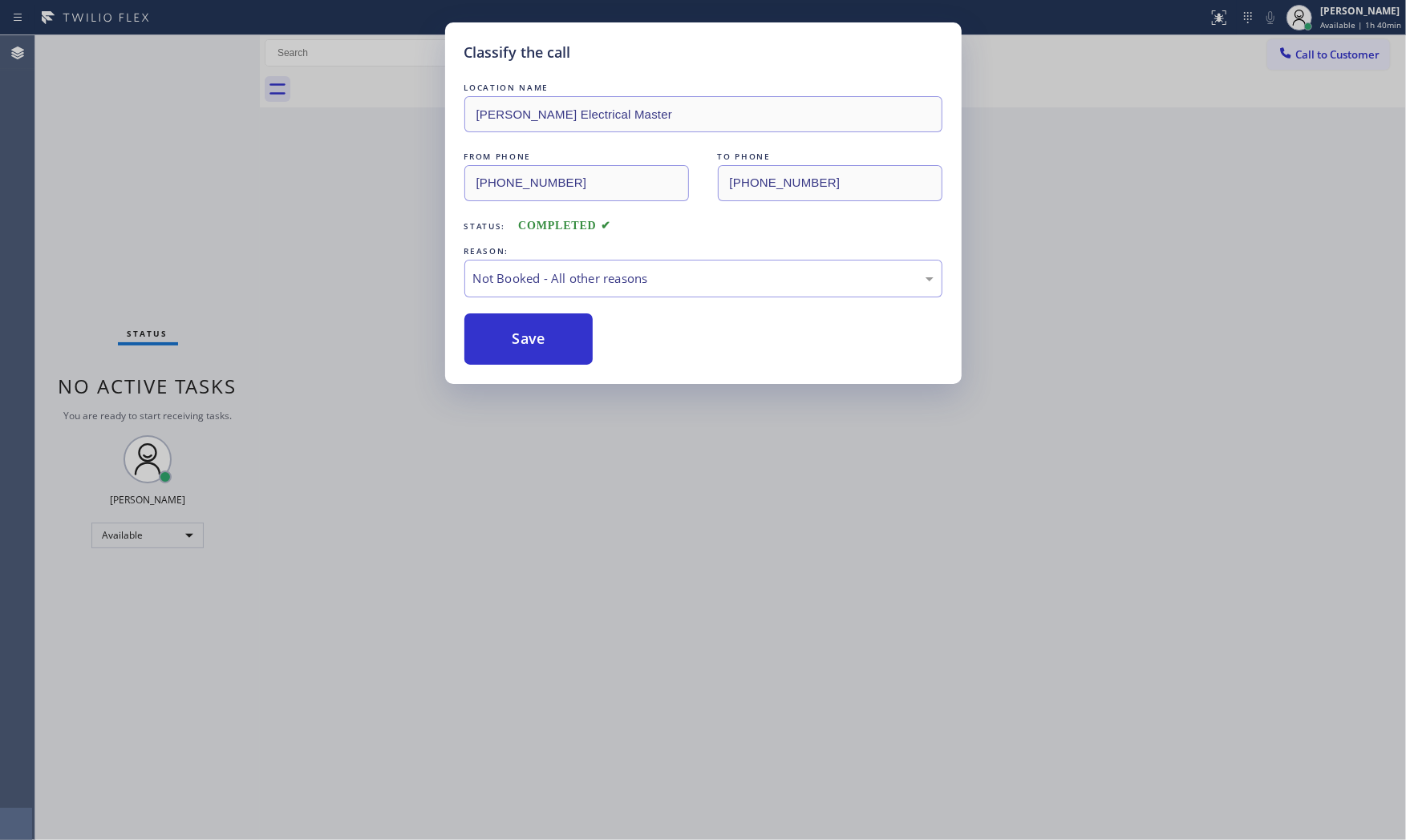
click at [518, 335] on button "Save" at bounding box center [529, 339] width 129 height 51
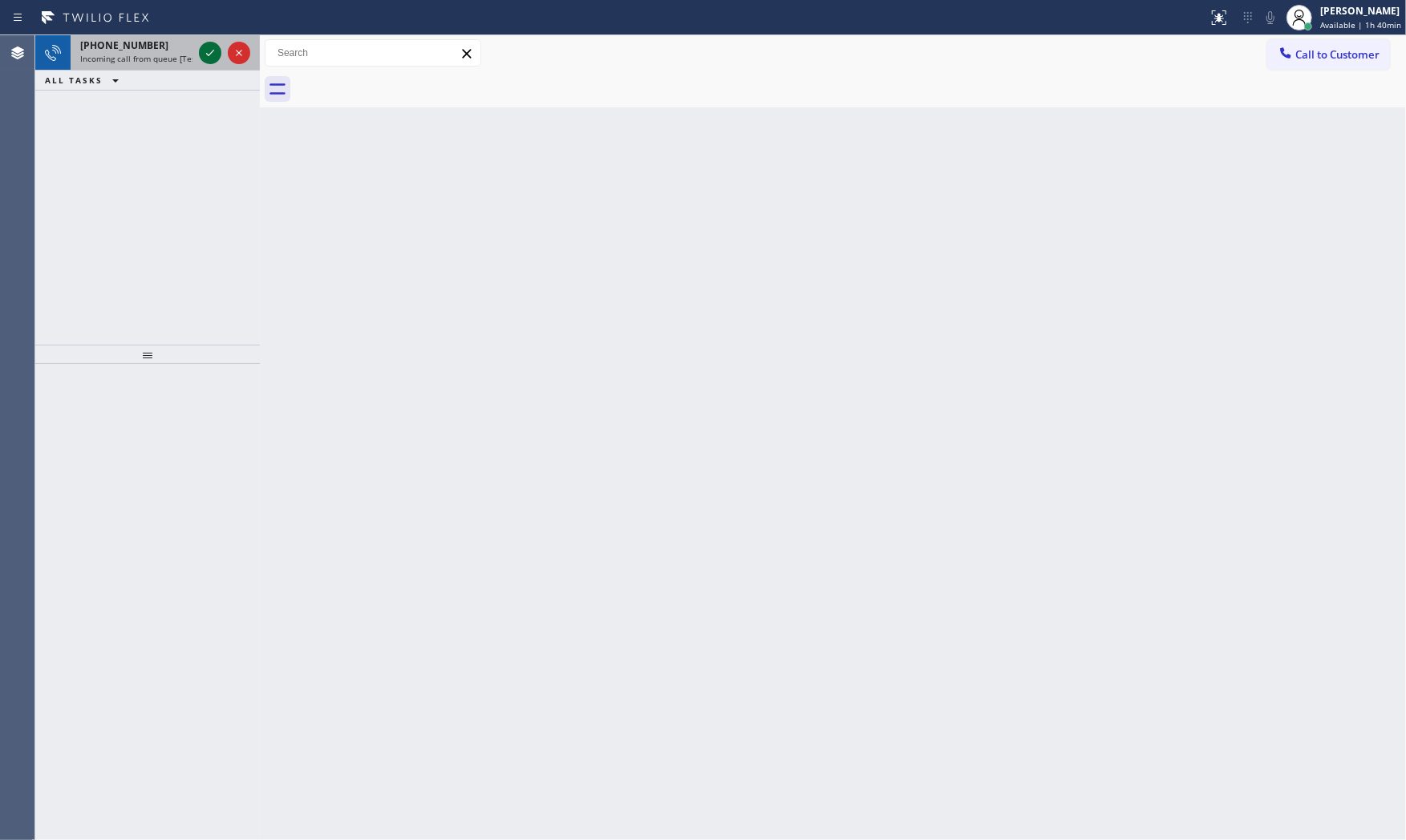
click at [202, 51] on icon at bounding box center [210, 52] width 19 height 19
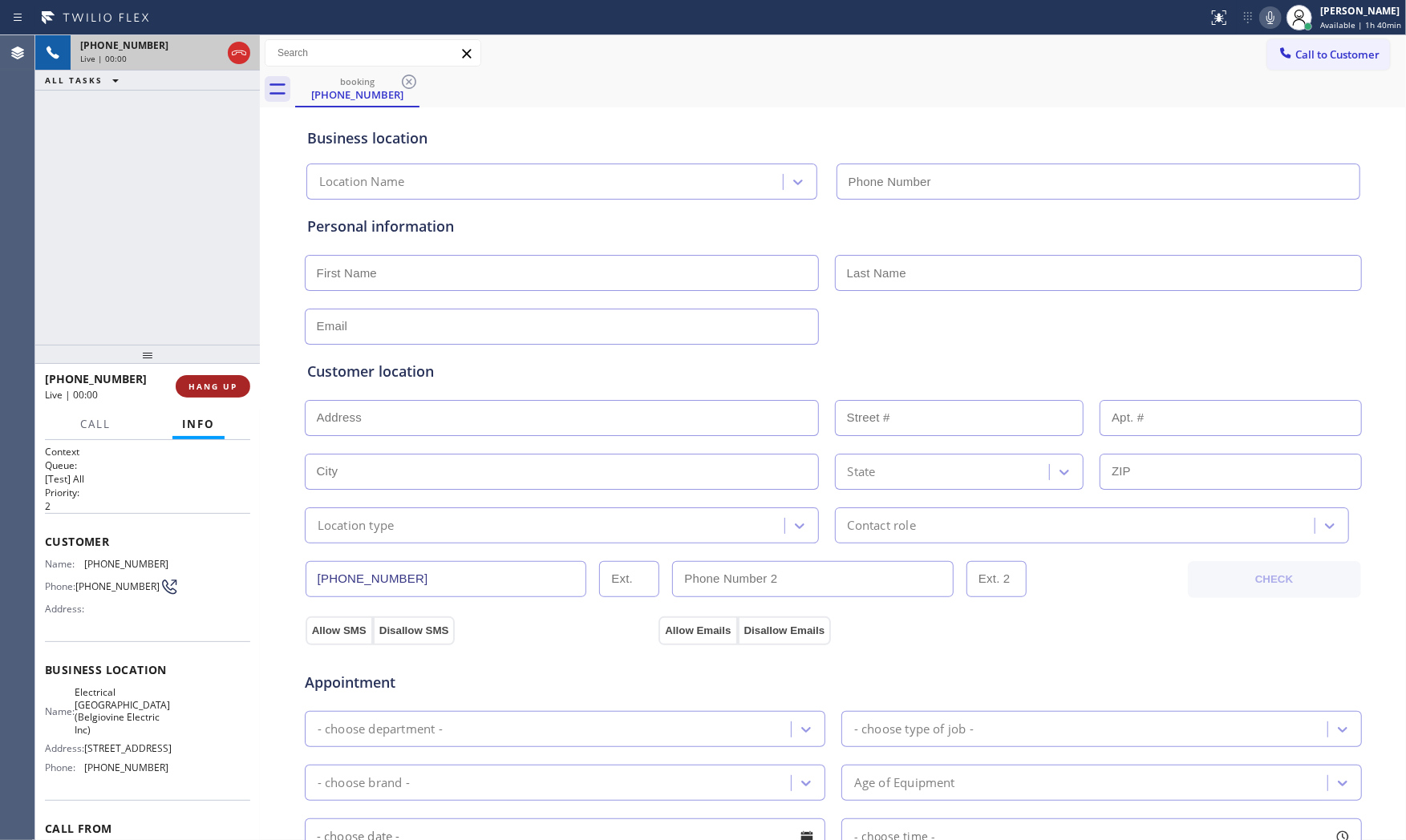
type input "[PHONE_NUMBER]"
click at [210, 375] on button "HANG UP" at bounding box center [213, 386] width 75 height 22
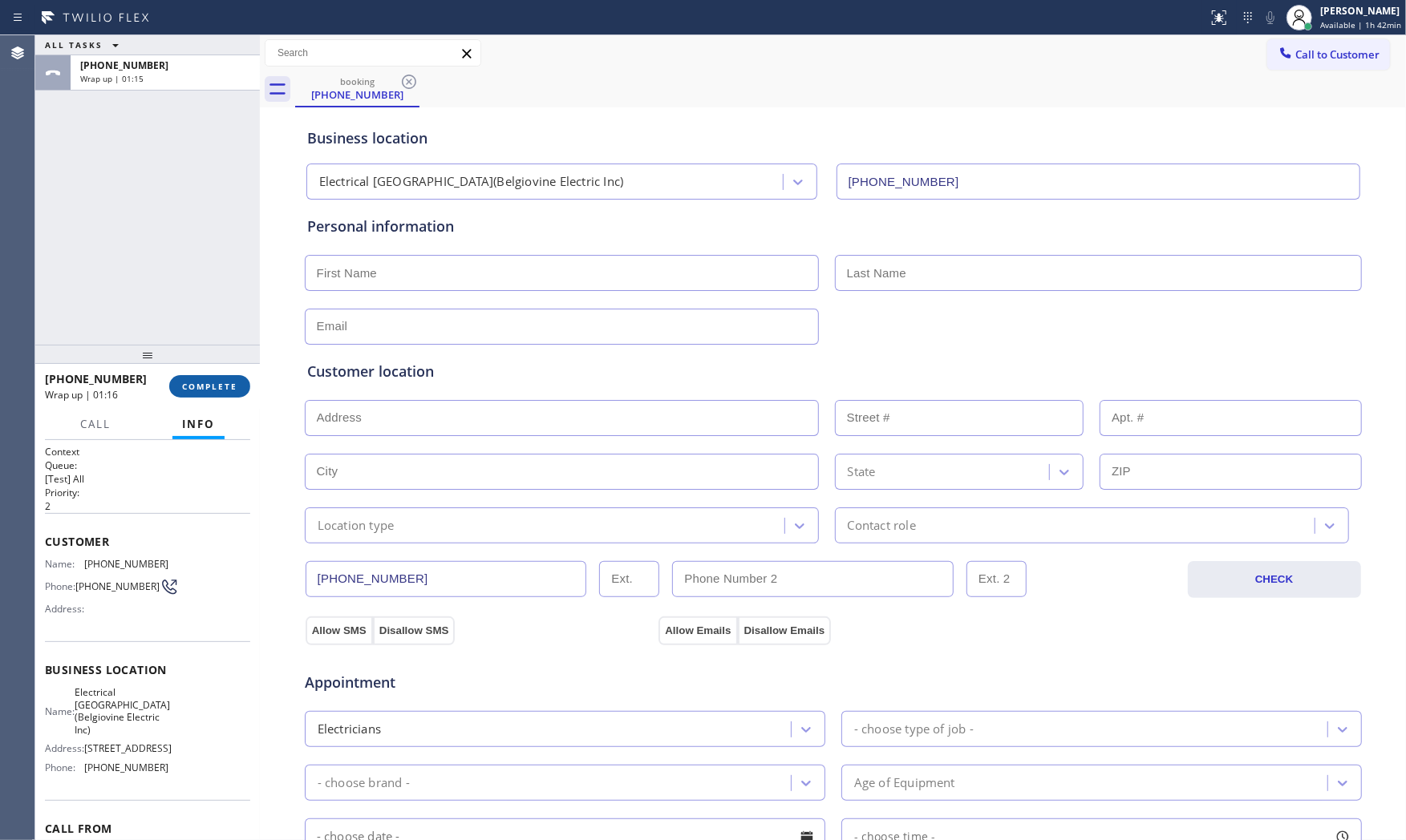
click at [210, 384] on span "COMPLETE" at bounding box center [209, 386] width 55 height 11
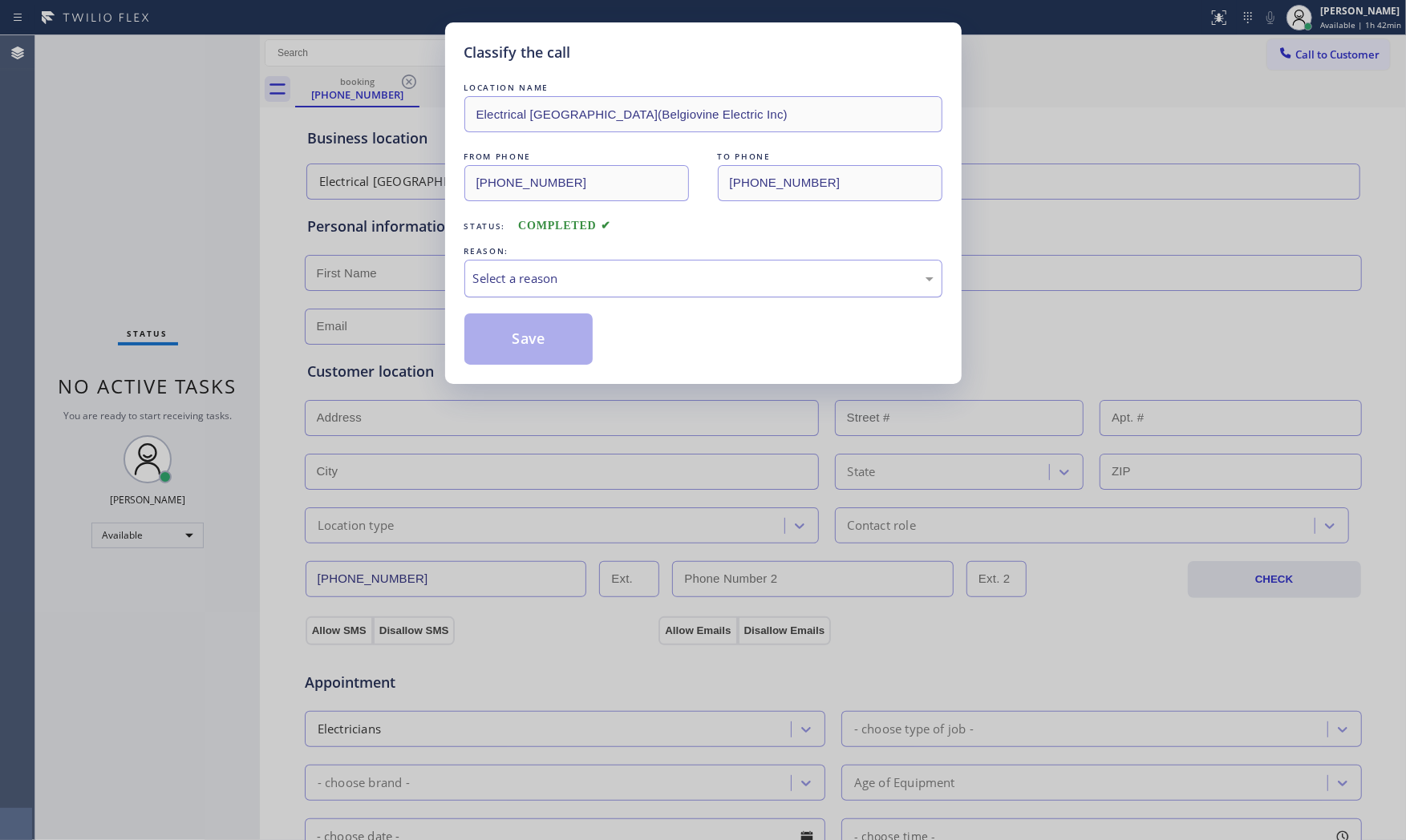
click at [564, 284] on div "Select a reason" at bounding box center [703, 278] width 460 height 18
click at [479, 349] on button "Save" at bounding box center [529, 339] width 129 height 51
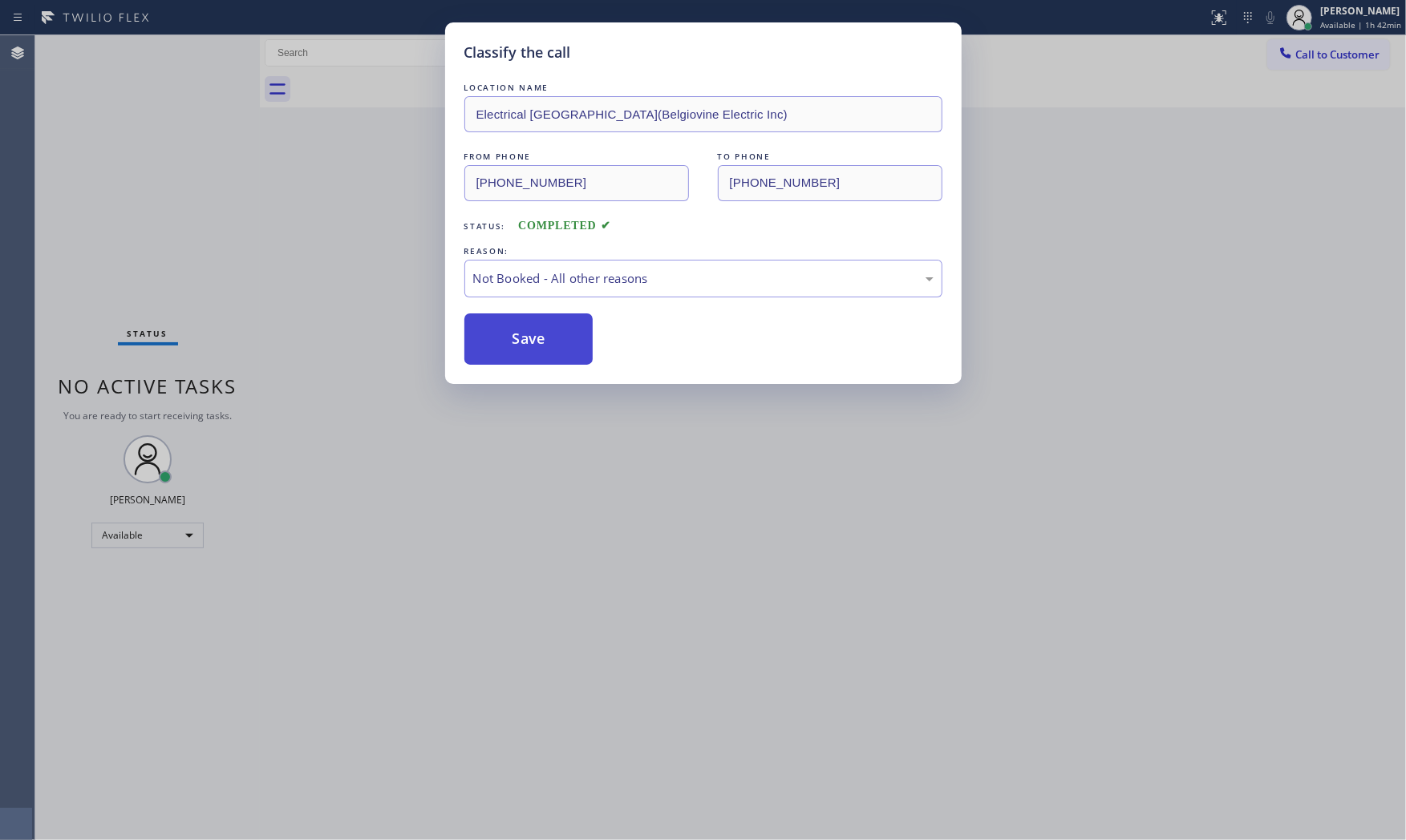
click at [479, 349] on button "Save" at bounding box center [529, 339] width 129 height 51
click at [479, 348] on button "Save" at bounding box center [529, 339] width 129 height 51
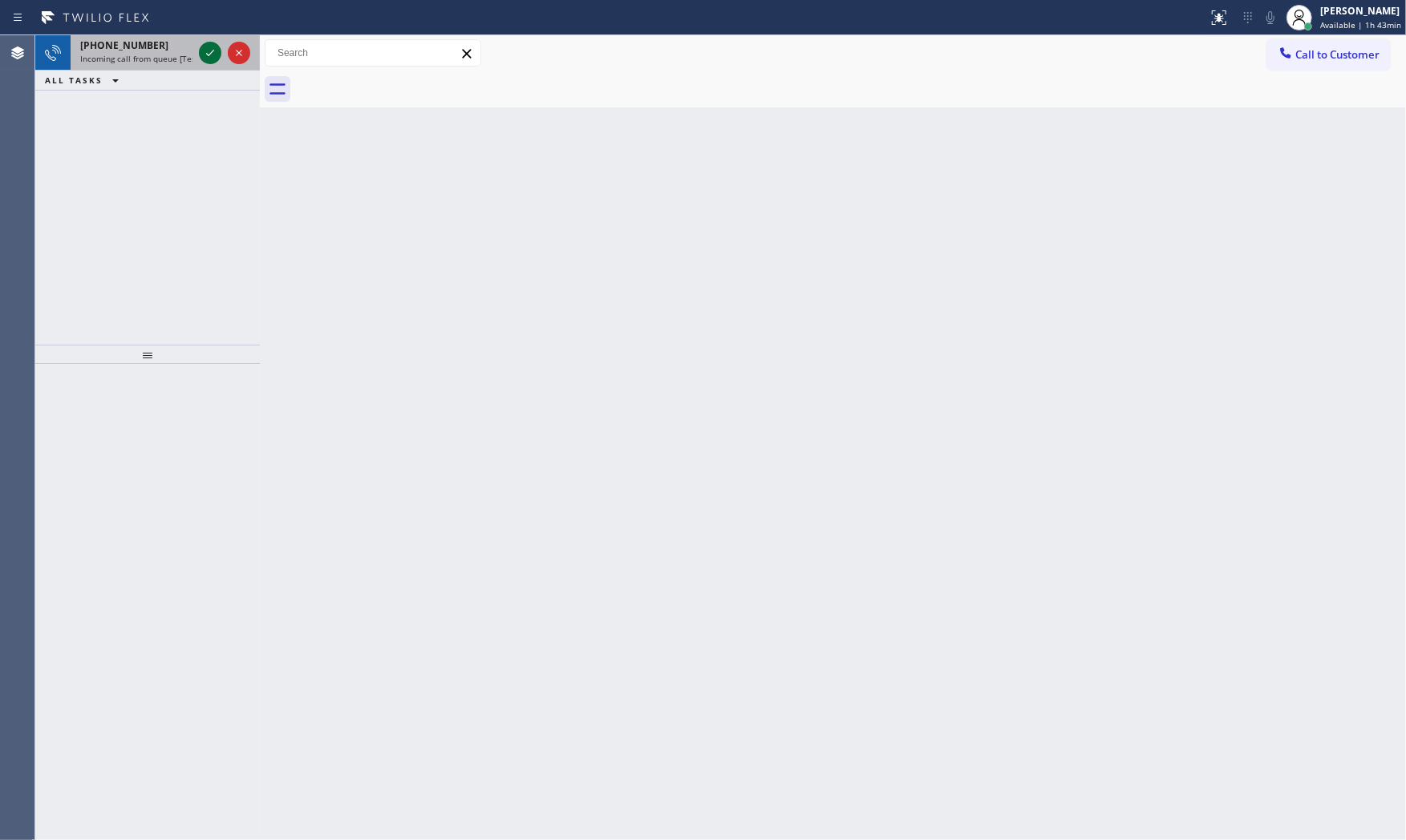
click at [203, 51] on icon at bounding box center [210, 52] width 19 height 19
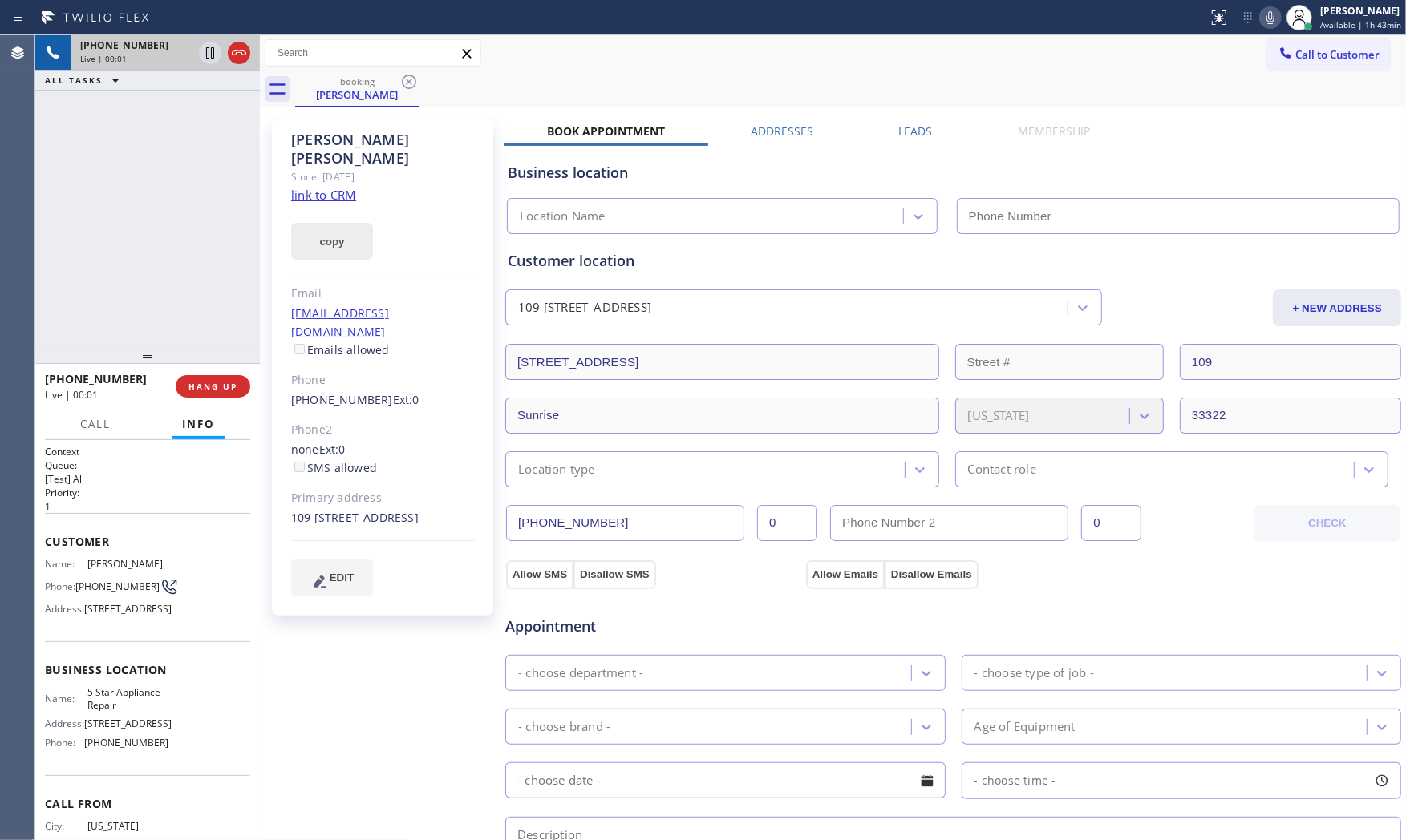
type input "[PHONE_NUMBER]"
click at [339, 187] on link "link to CRM" at bounding box center [324, 195] width 65 height 16
click at [1273, 21] on icon at bounding box center [1270, 17] width 19 height 19
click at [1270, 22] on icon at bounding box center [1270, 17] width 19 height 19
click at [210, 390] on span "HANG UP" at bounding box center [213, 386] width 49 height 11
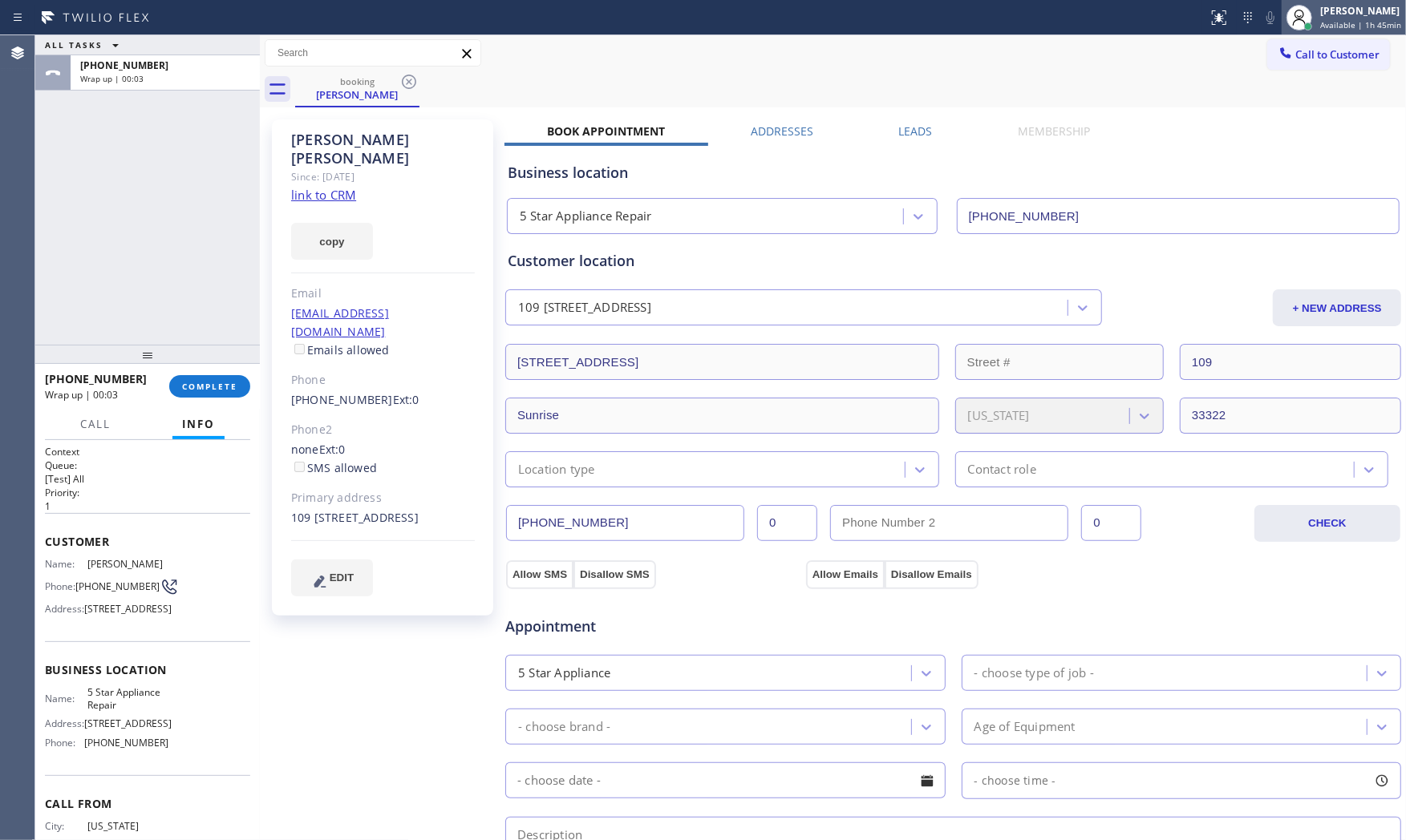
click at [1368, 26] on span "Available | 1h 45min" at bounding box center [1361, 24] width 81 height 11
click at [192, 395] on button "COMPLETE" at bounding box center [209, 386] width 81 height 22
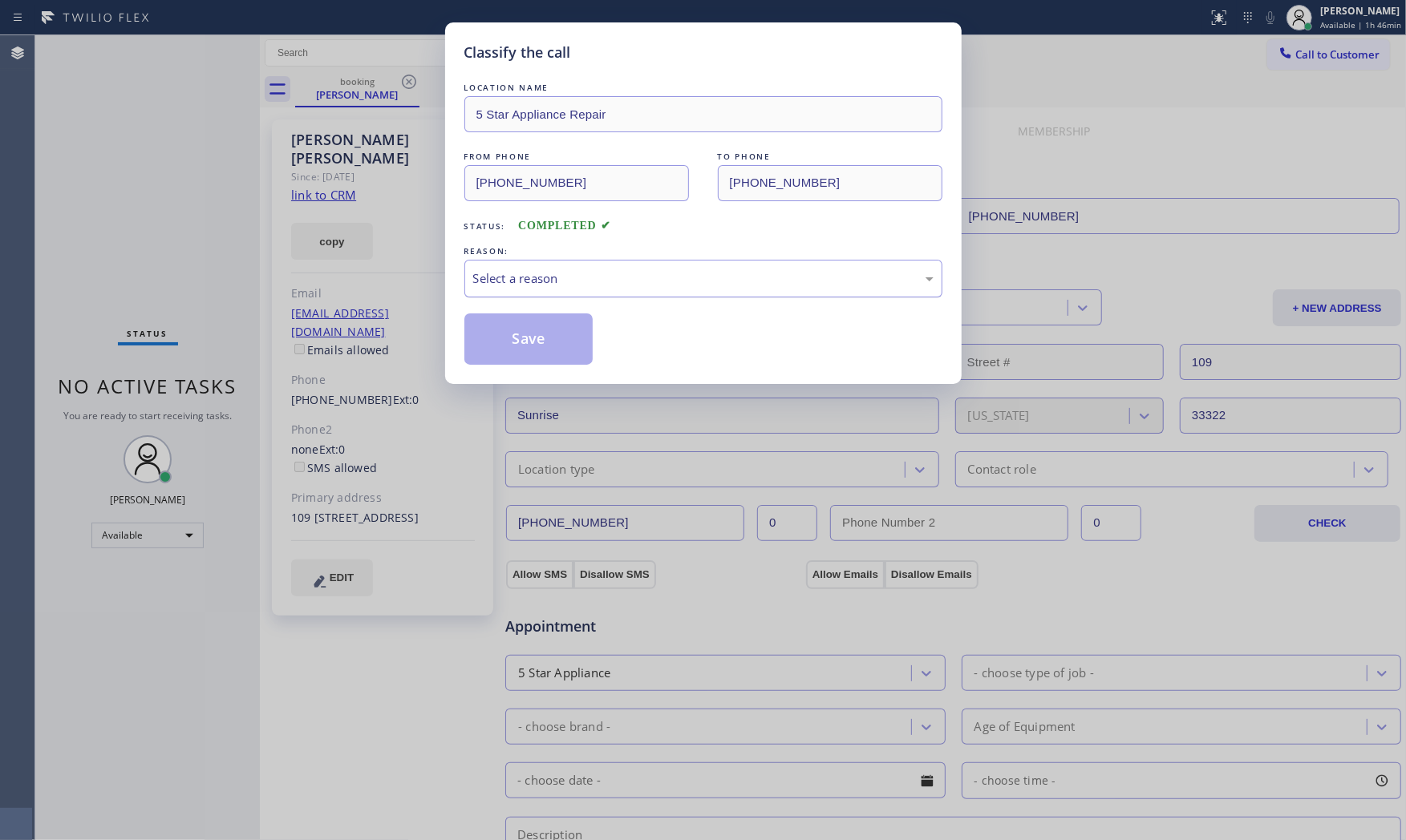
click at [556, 264] on div "Select a reason" at bounding box center [703, 279] width 478 height 38
click at [525, 335] on button "Save" at bounding box center [529, 339] width 129 height 51
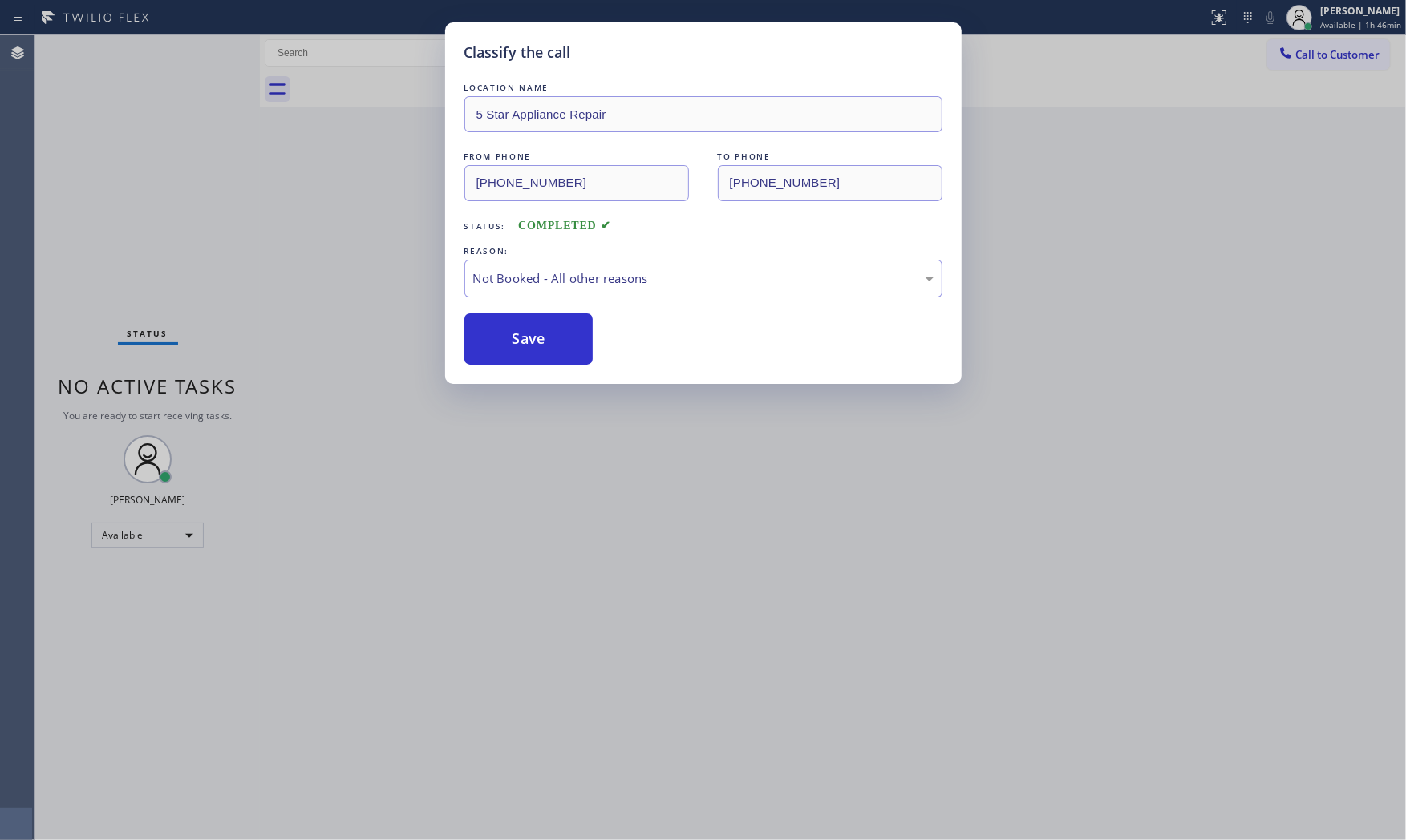
click at [525, 335] on button "Save" at bounding box center [529, 339] width 129 height 51
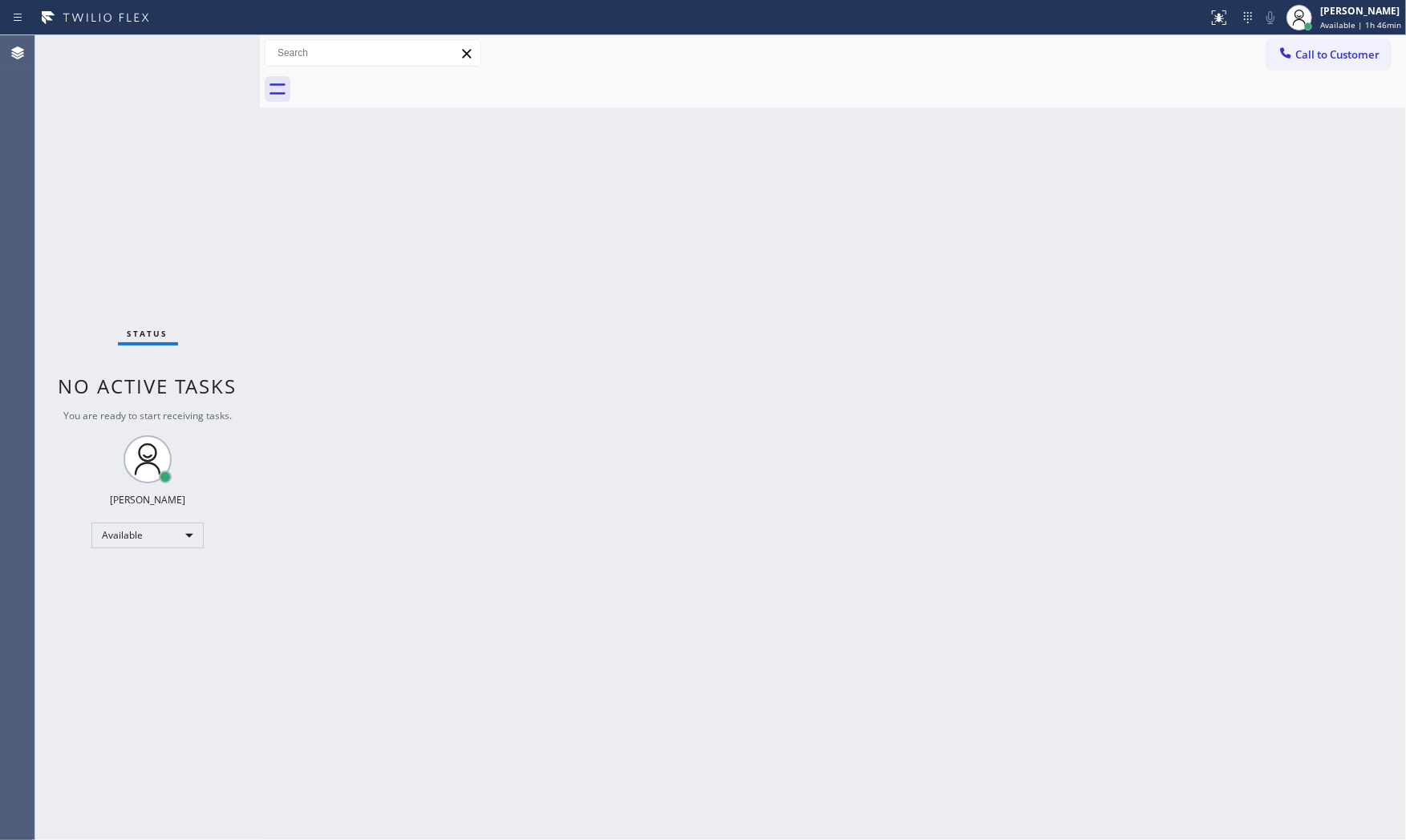
click at [1340, 19] on span "Available | 1h 46min" at bounding box center [1361, 24] width 81 height 11
drag, startPoint x: 1284, startPoint y: 129, endPoint x: 1166, endPoint y: 69, distance: 132.4
click at [1283, 129] on button "Break" at bounding box center [1325, 127] width 161 height 21
